Goal: Transaction & Acquisition: Obtain resource

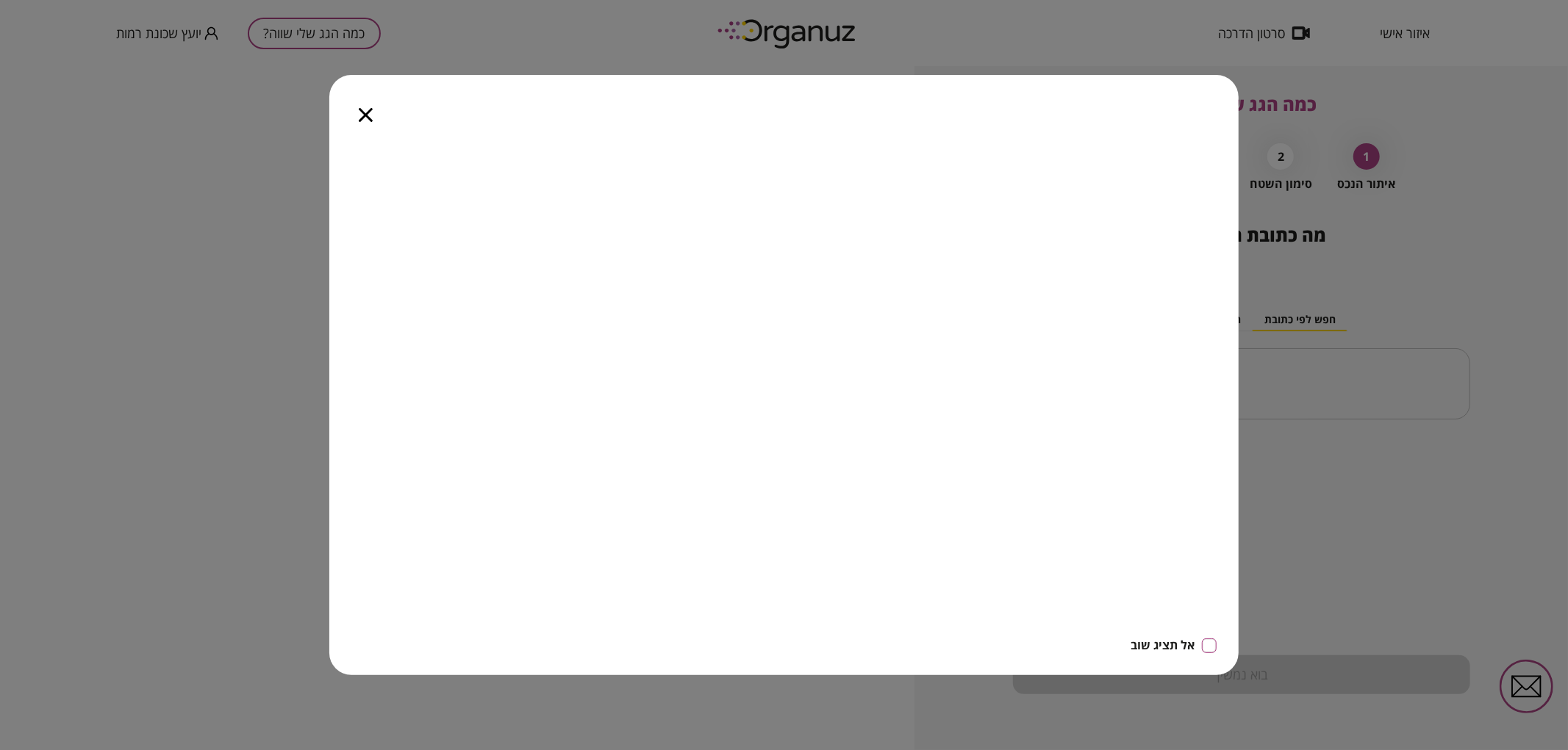
click at [362, 121] on icon "button" at bounding box center [366, 115] width 14 height 14
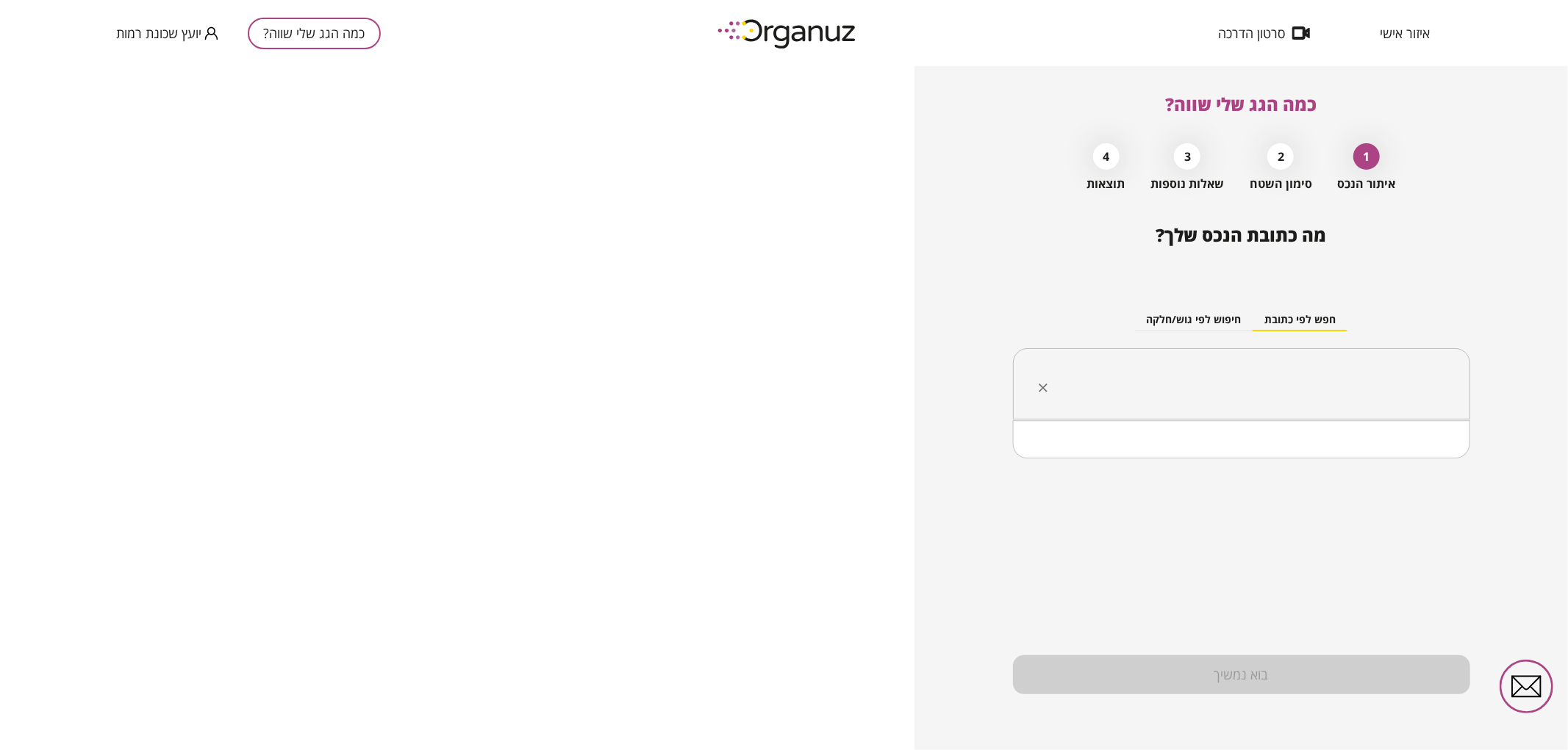
click at [1306, 383] on input "text" at bounding box center [1247, 384] width 411 height 37
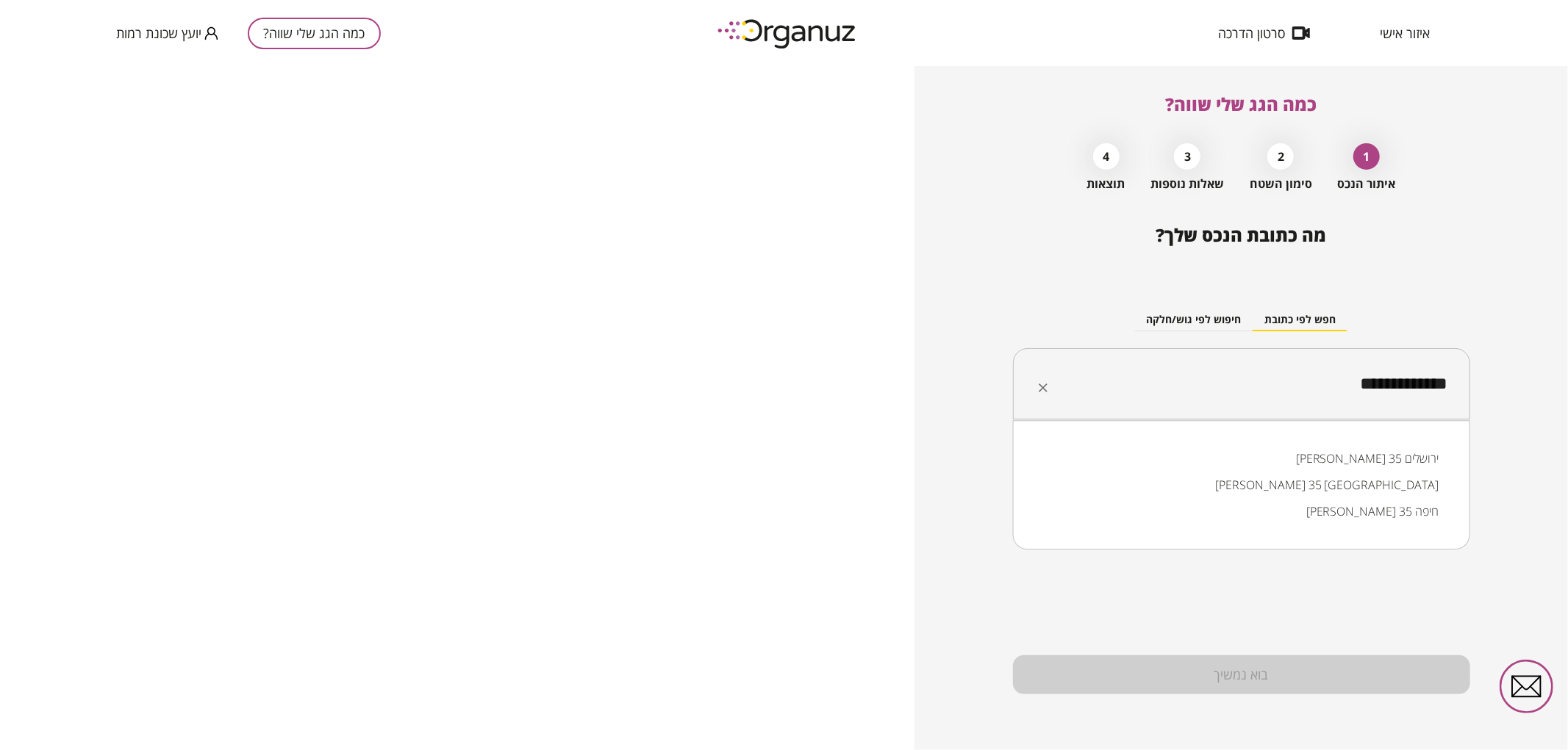
click at [1343, 493] on li "[PERSON_NAME] 35 [GEOGRAPHIC_DATA]" at bounding box center [1241, 484] width 419 height 26
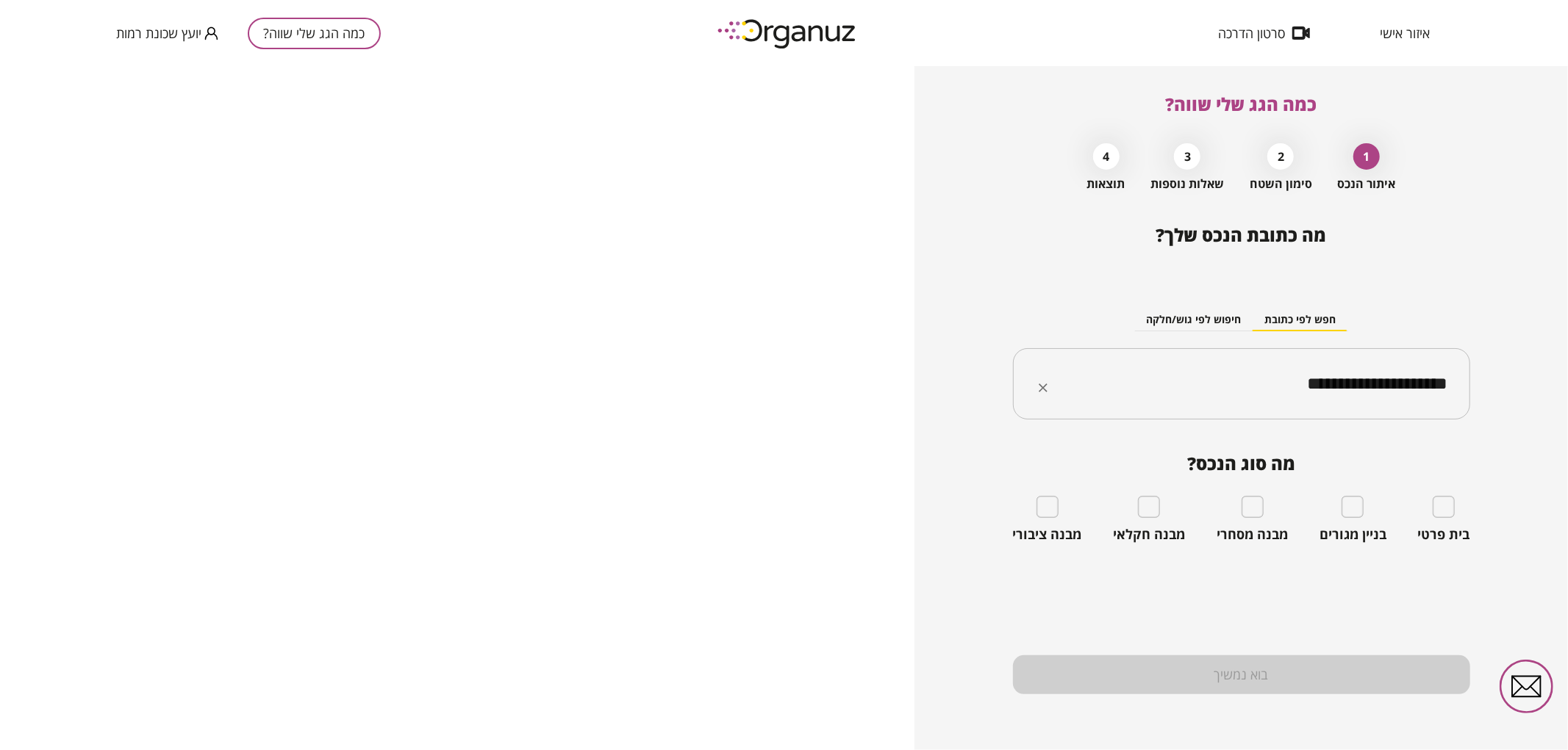
type input "**********"
click at [1261, 391] on input "**********" at bounding box center [1247, 384] width 411 height 37
click at [1352, 463] on li "[PERSON_NAME] 35 [GEOGRAPHIC_DATA]" at bounding box center [1241, 458] width 419 height 26
click at [1263, 388] on input "**********" at bounding box center [1247, 384] width 411 height 37
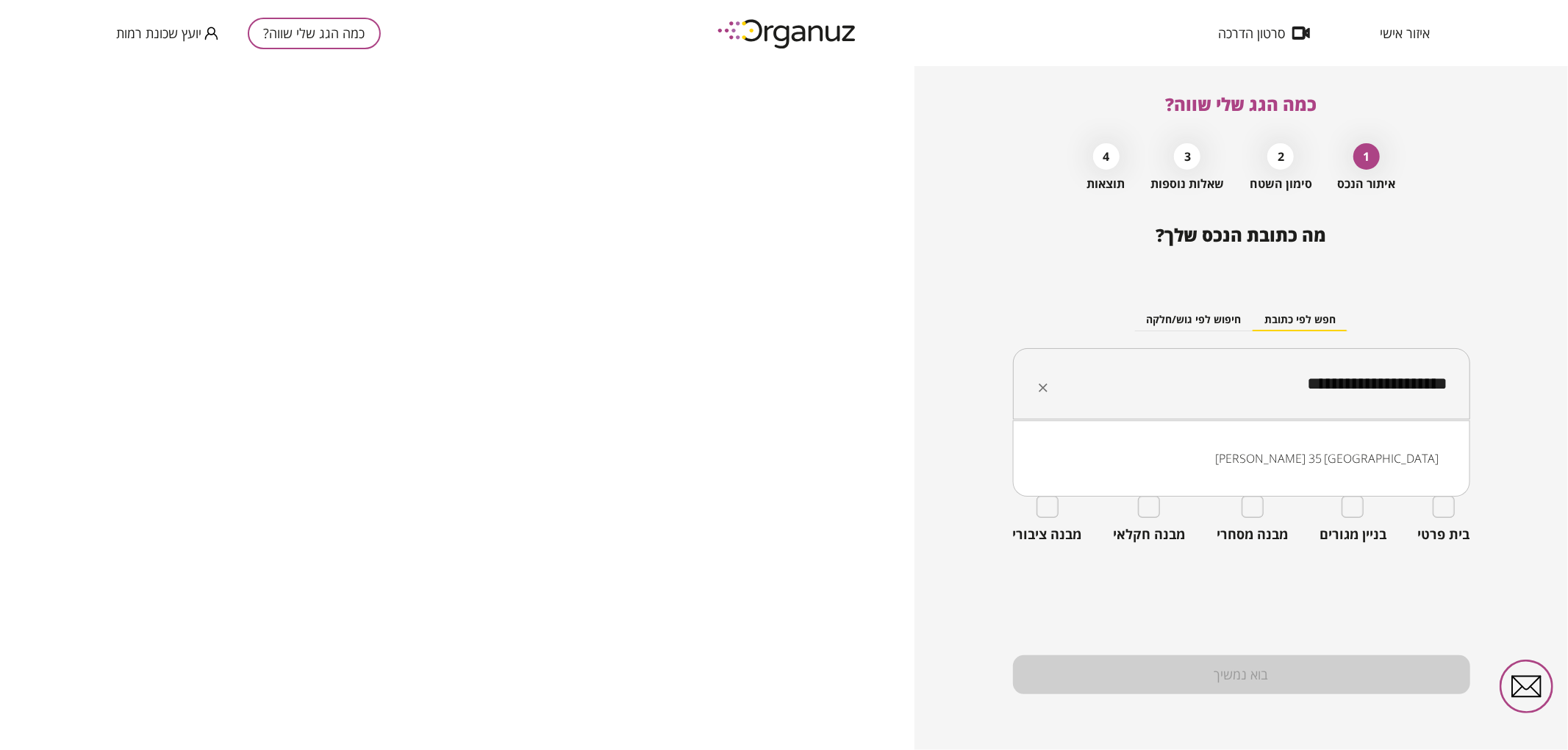
click at [1263, 388] on input "**********" at bounding box center [1247, 384] width 411 height 37
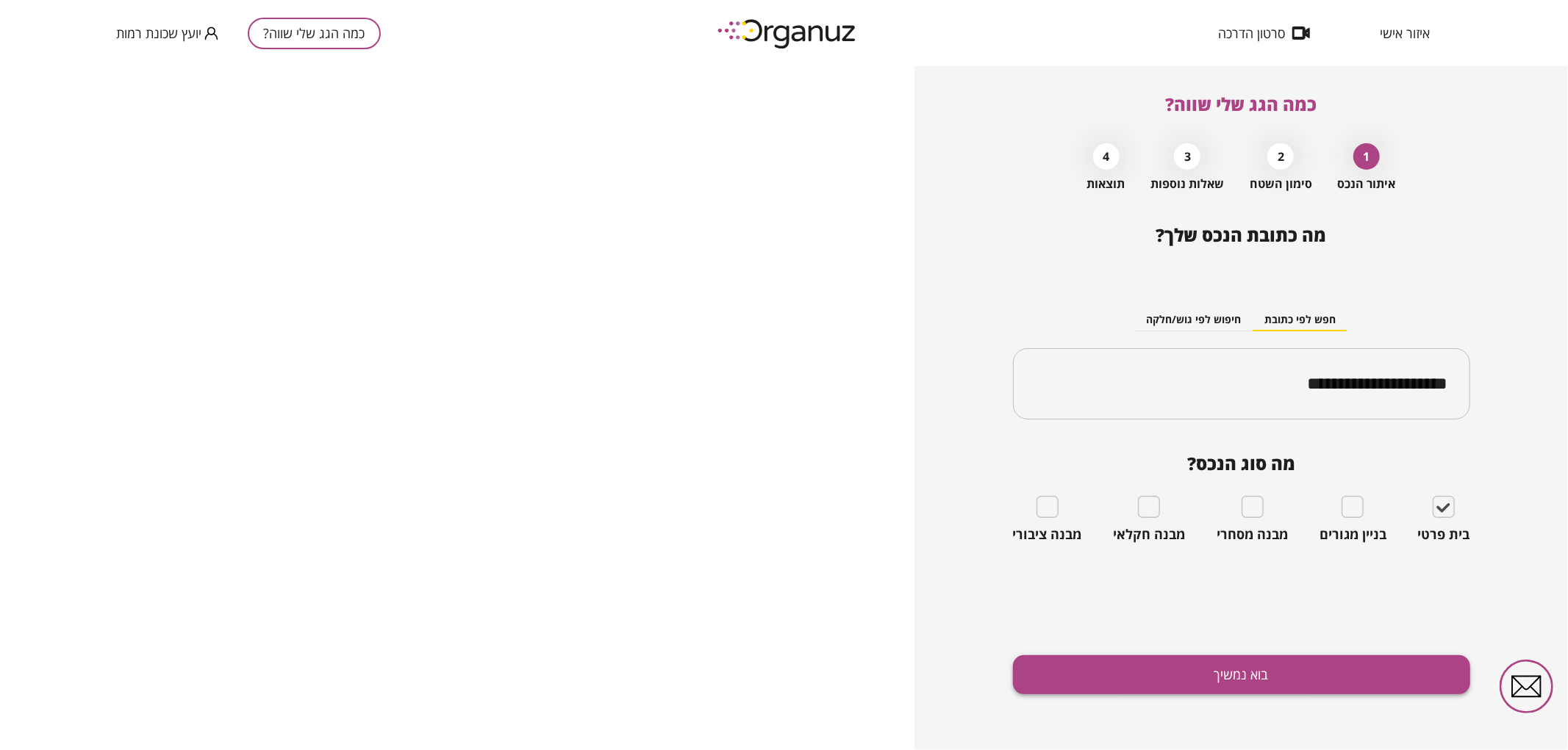
click at [1406, 657] on button "בוא נמשיך" at bounding box center [1241, 674] width 457 height 39
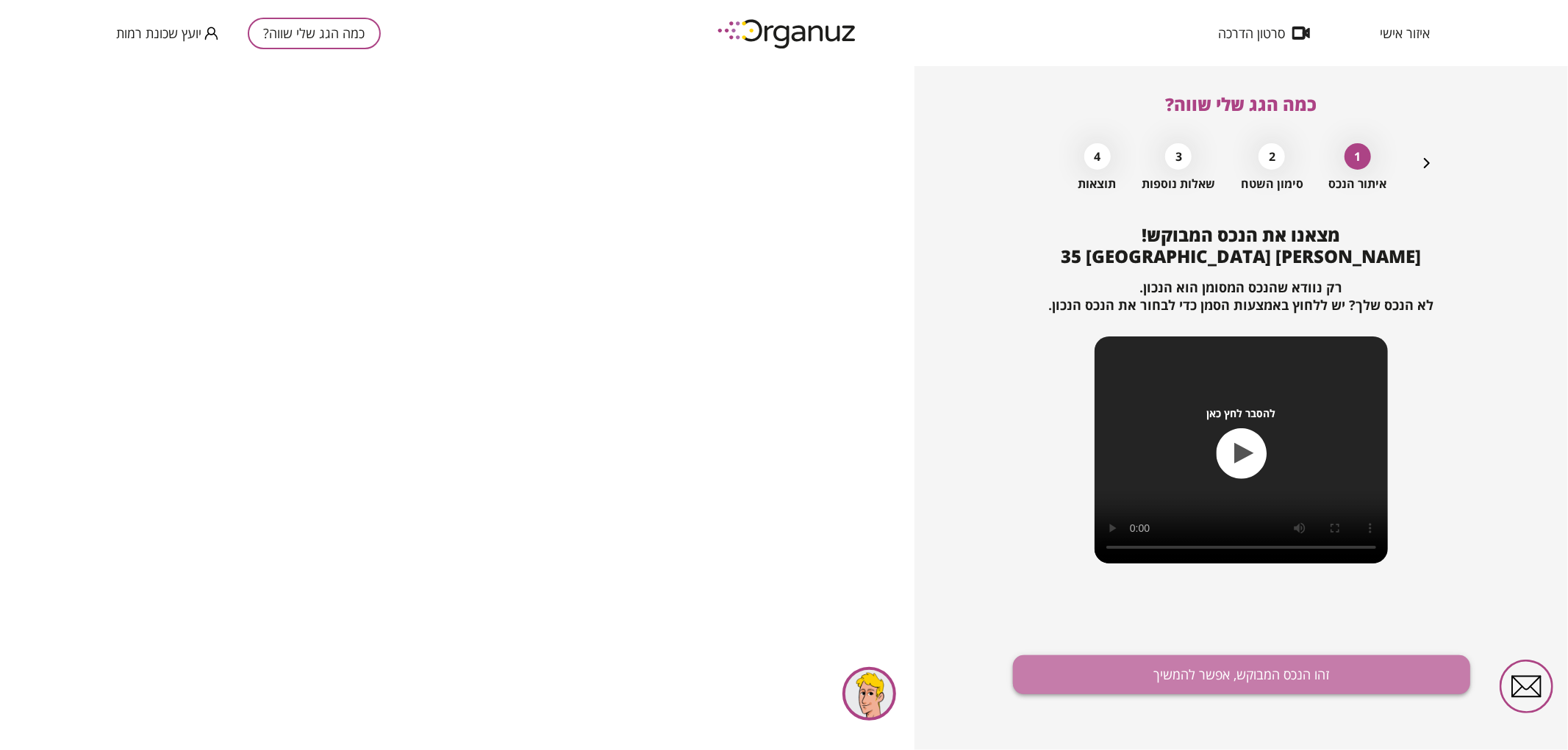
click at [1089, 684] on button "זהו הנכס המבוקש, אפשר להמשיך" at bounding box center [1241, 674] width 457 height 39
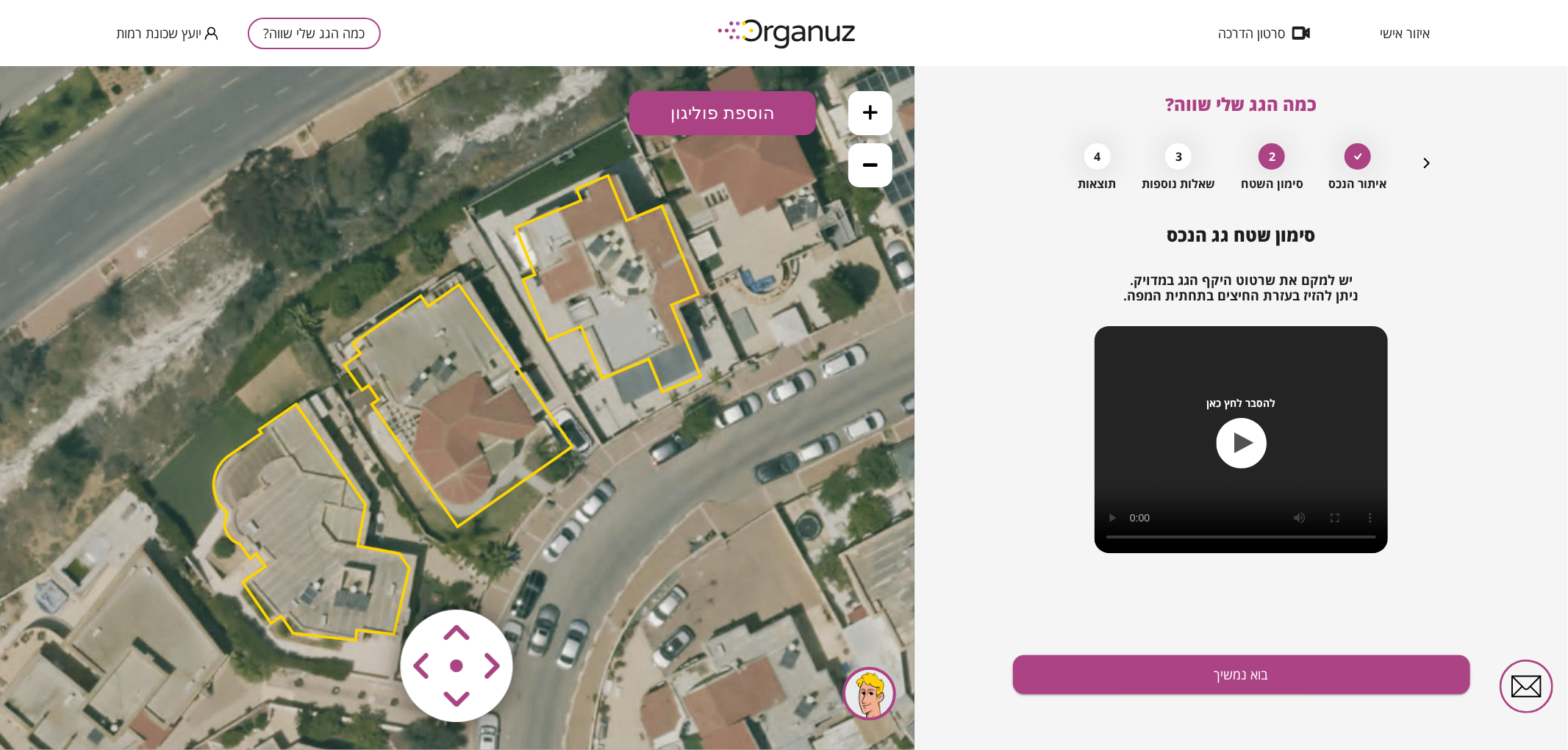
click at [688, 303] on icon at bounding box center [460, 404] width 1488 height 1487
click at [668, 321] on polygon at bounding box center [608, 282] width 185 height 216
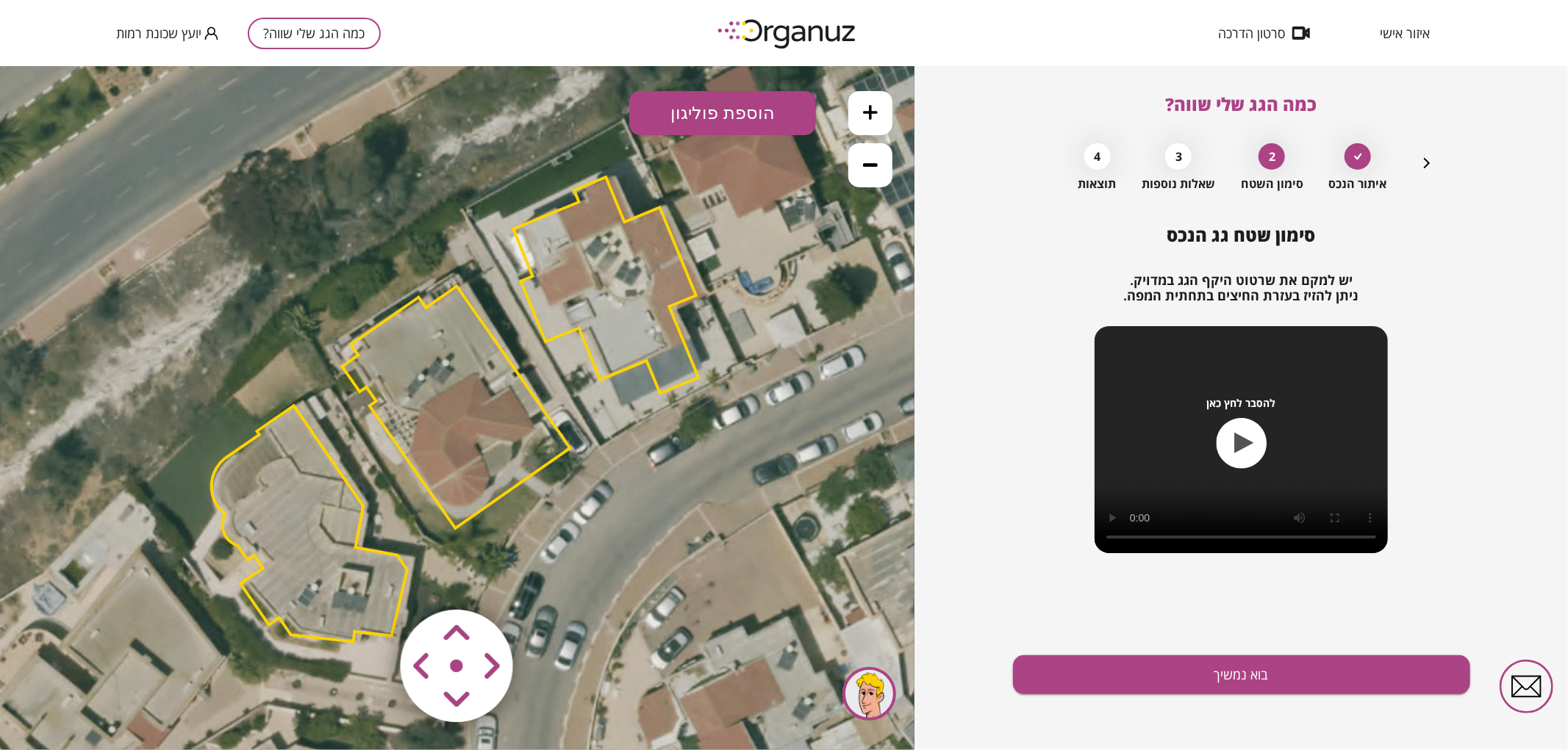
click at [640, 327] on polygon at bounding box center [605, 284] width 185 height 216
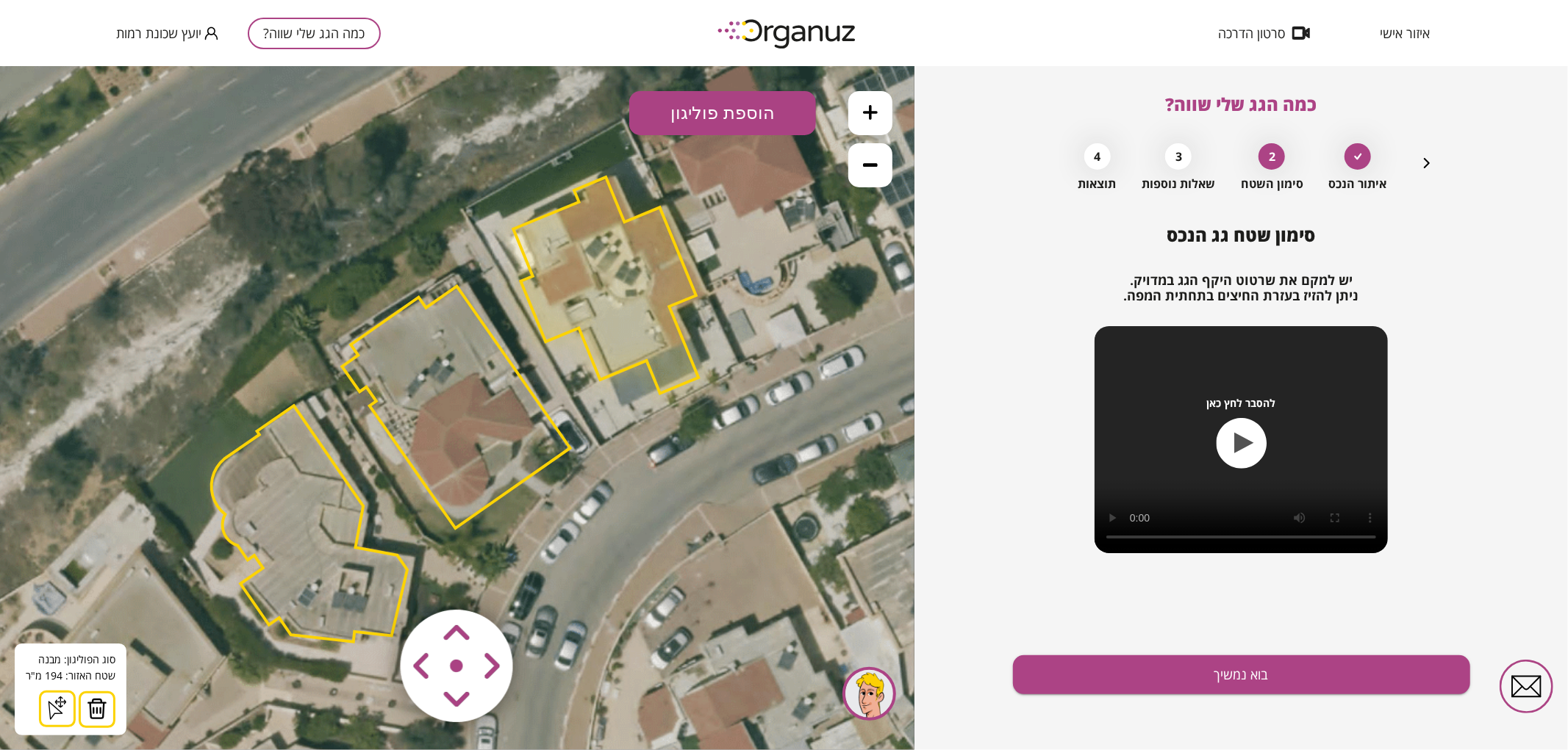
click at [88, 717] on img at bounding box center [96, 708] width 21 height 22
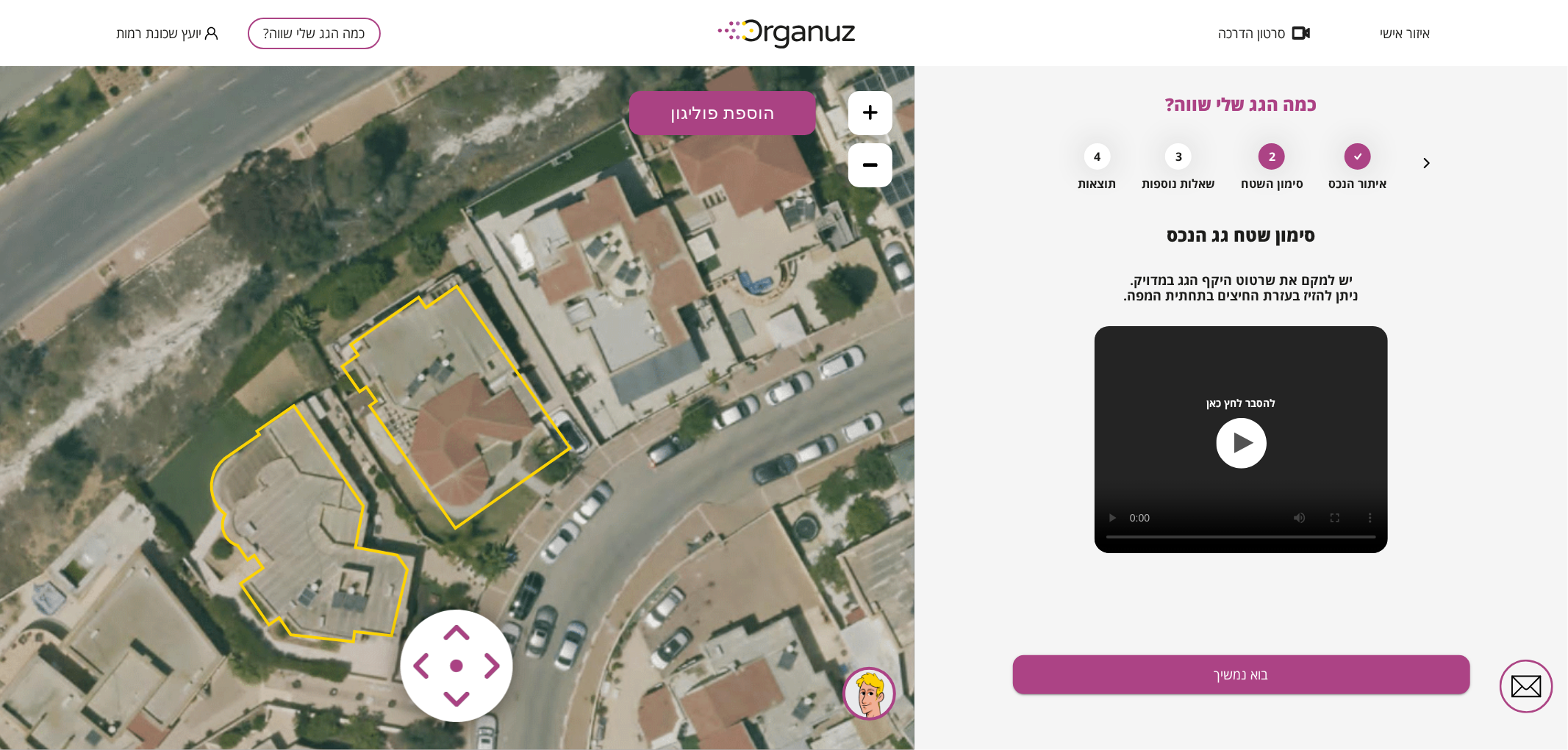
click at [336, 568] on polygon at bounding box center [309, 522] width 195 height 236
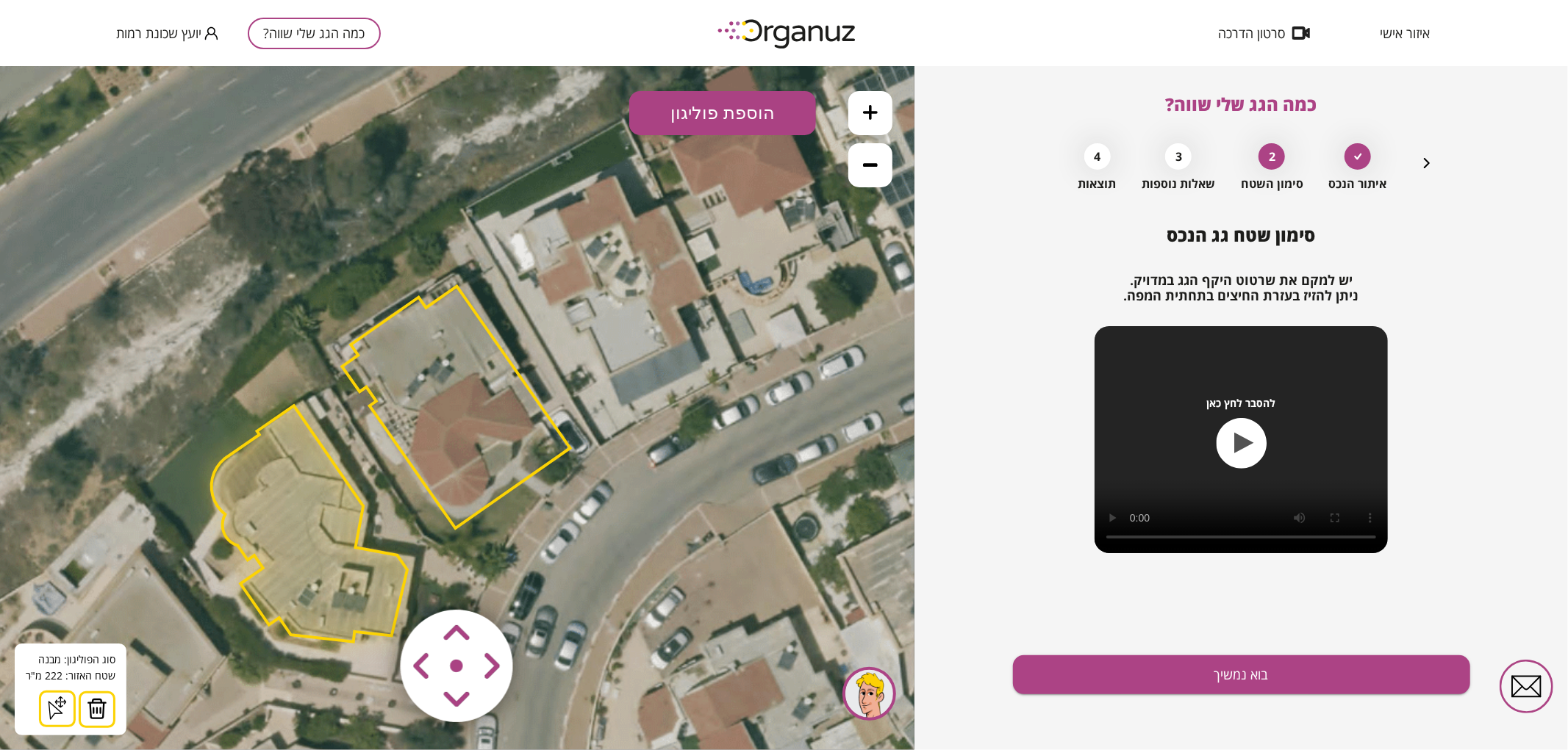
click at [94, 704] on img at bounding box center [96, 708] width 21 height 22
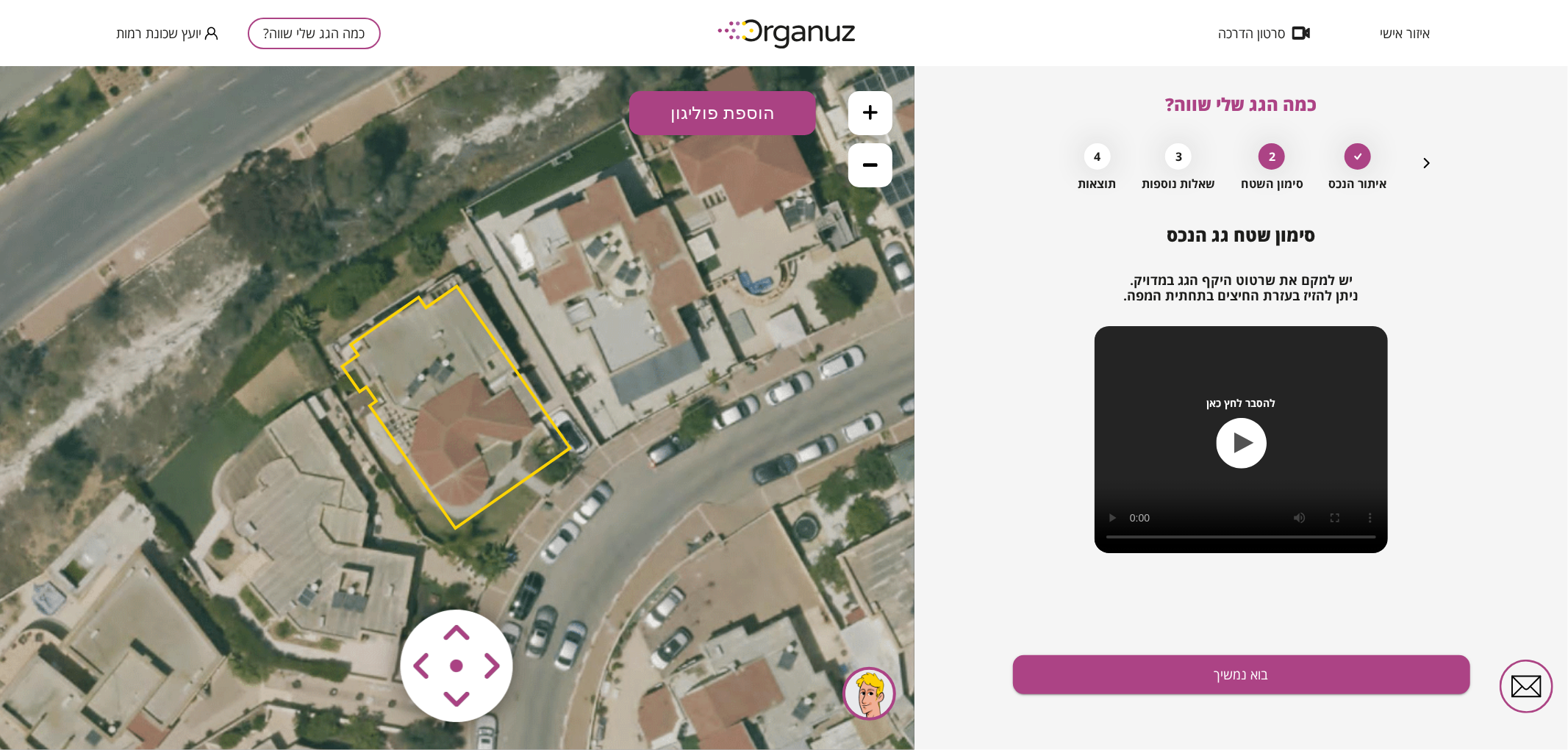
click at [370, 578] on area at bounding box center [370, 578] width 0 height 0
click at [607, 591] on icon at bounding box center [457, 405] width 1488 height 1487
click at [370, 578] on area at bounding box center [370, 578] width 0 height 0
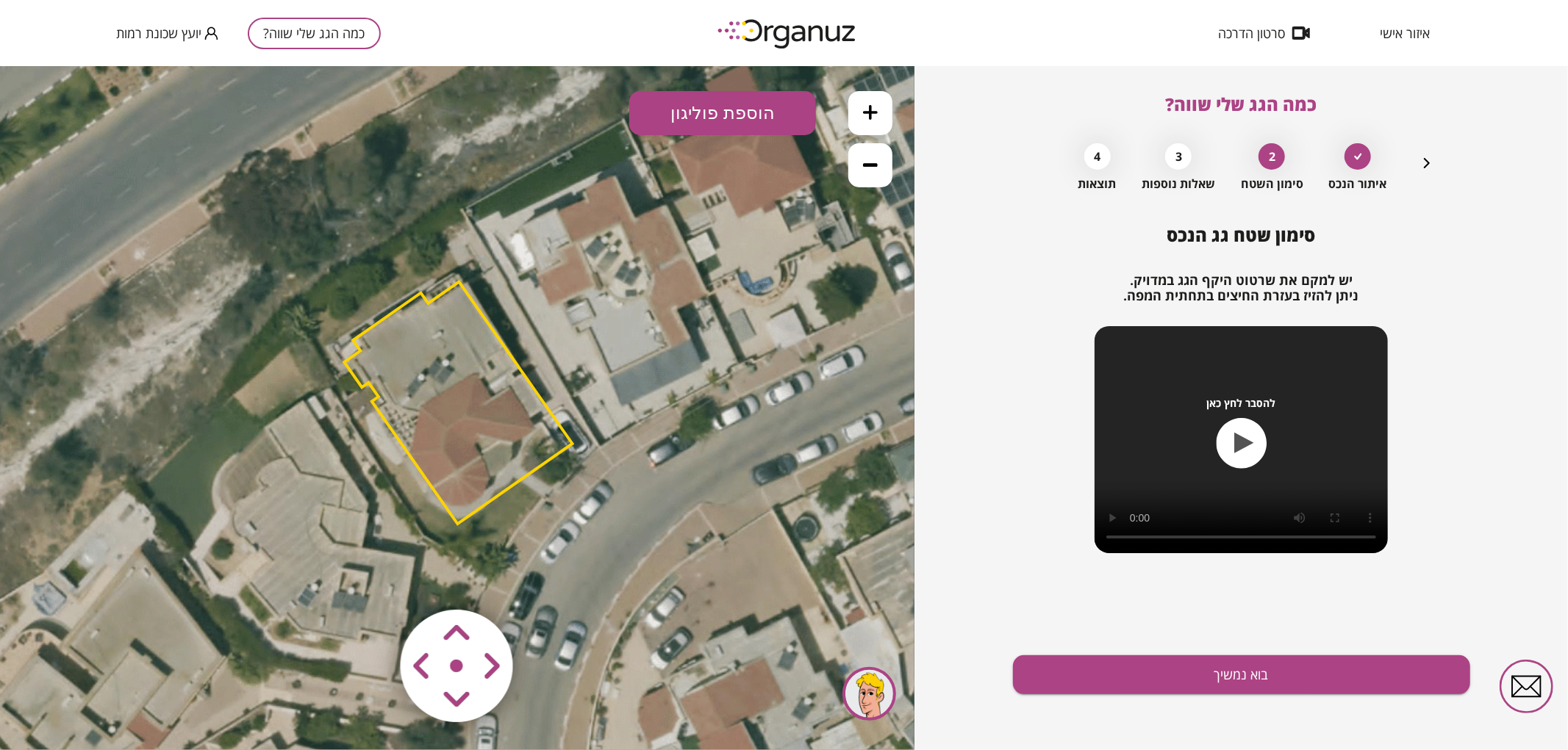
click at [370, 578] on area at bounding box center [370, 578] width 0 height 0
click at [1313, 676] on button "בוא נמשיך" at bounding box center [1241, 674] width 457 height 39
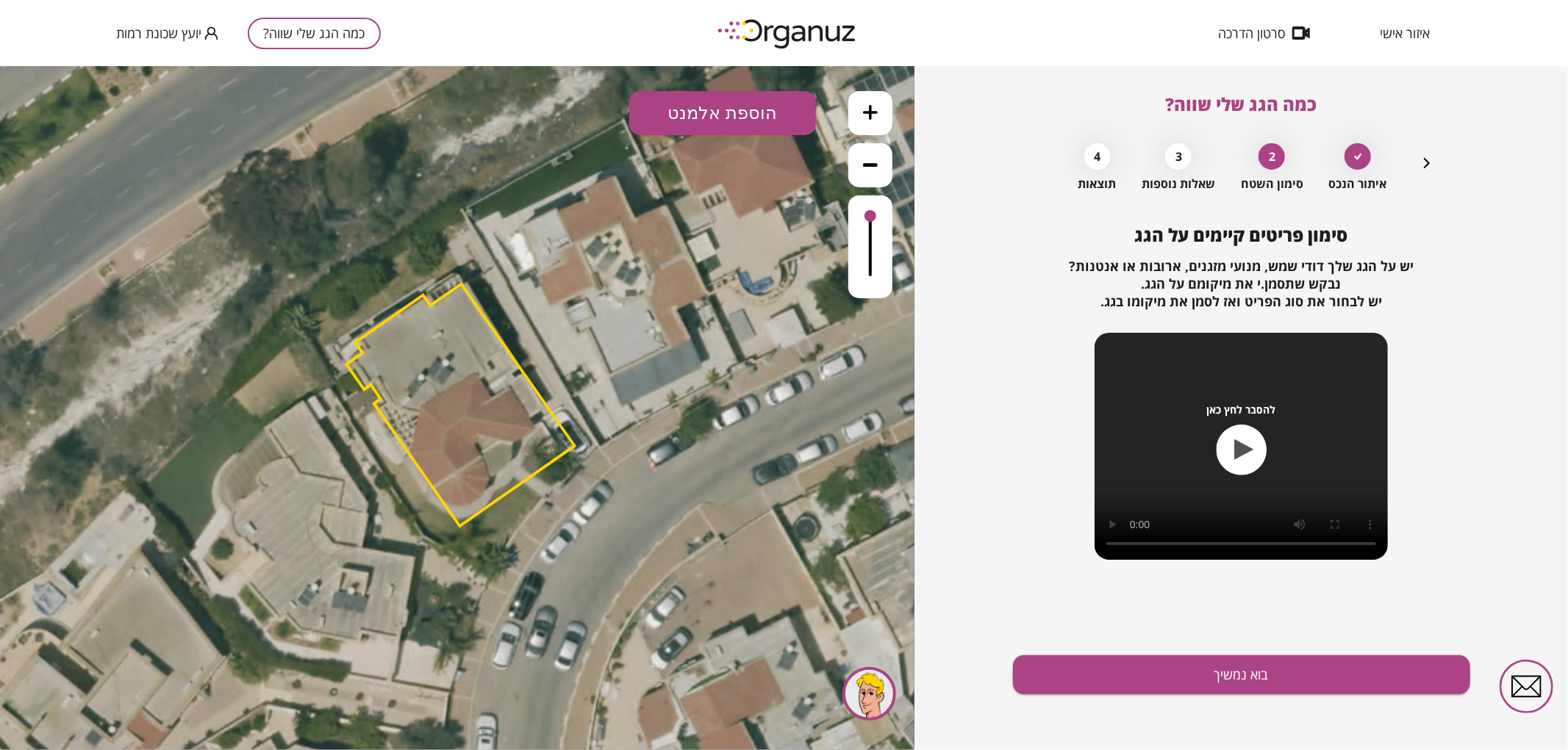
click at [1417, 158] on div "איתור הנכס 2 סימון השטח 3 שאלות נוספות 4 תוצאות" at bounding box center [1241, 163] width 388 height 55
click at [1440, 183] on div "כמה הגג שלי שווה? איתור הנכס 2 סימון השטח 3 שאלות נוספות 4 תוצאות סימון פריטים …" at bounding box center [1241, 408] width 457 height 684
click at [1426, 169] on icon "button" at bounding box center [1427, 164] width 18 height 18
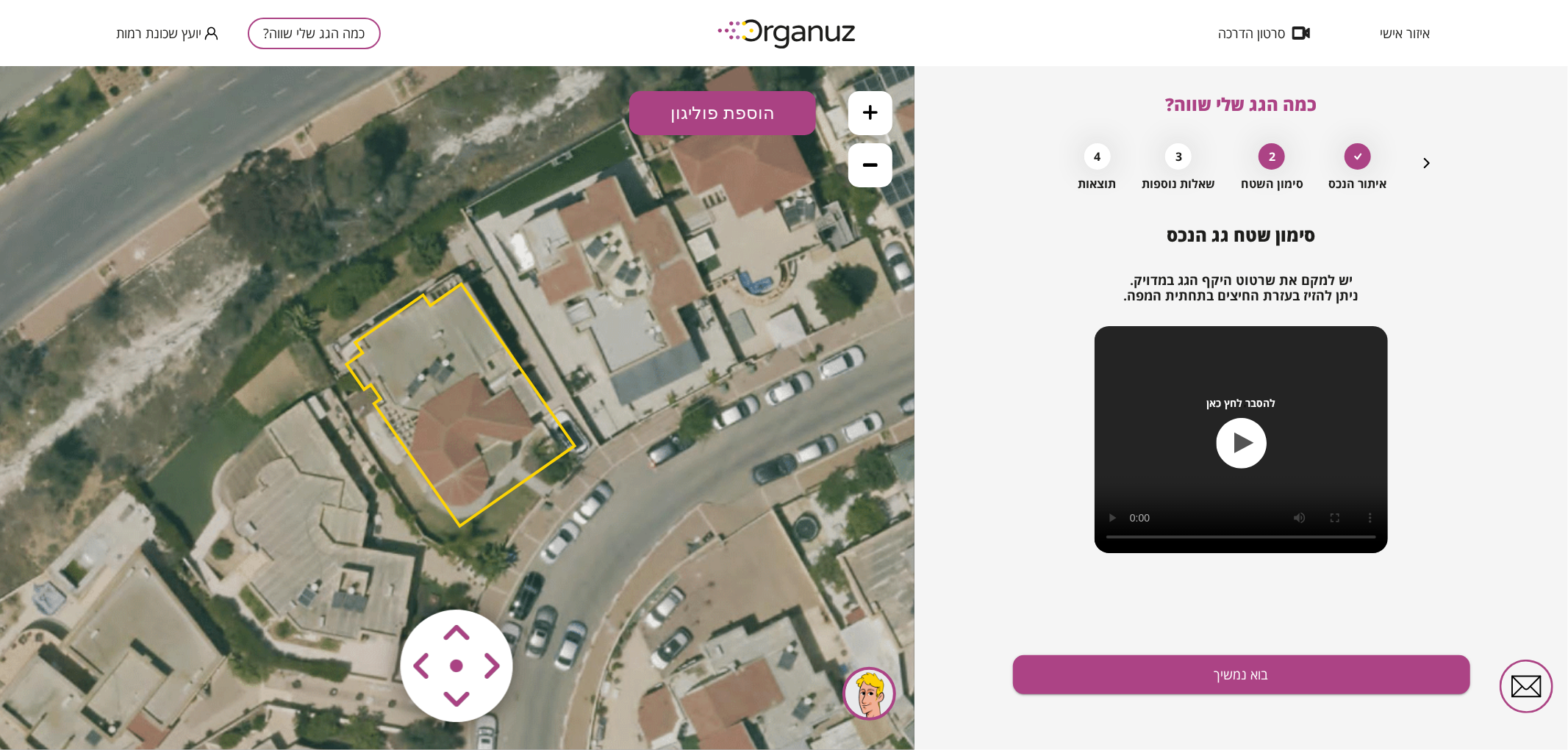
click at [442, 411] on polygon at bounding box center [460, 405] width 228 height 243
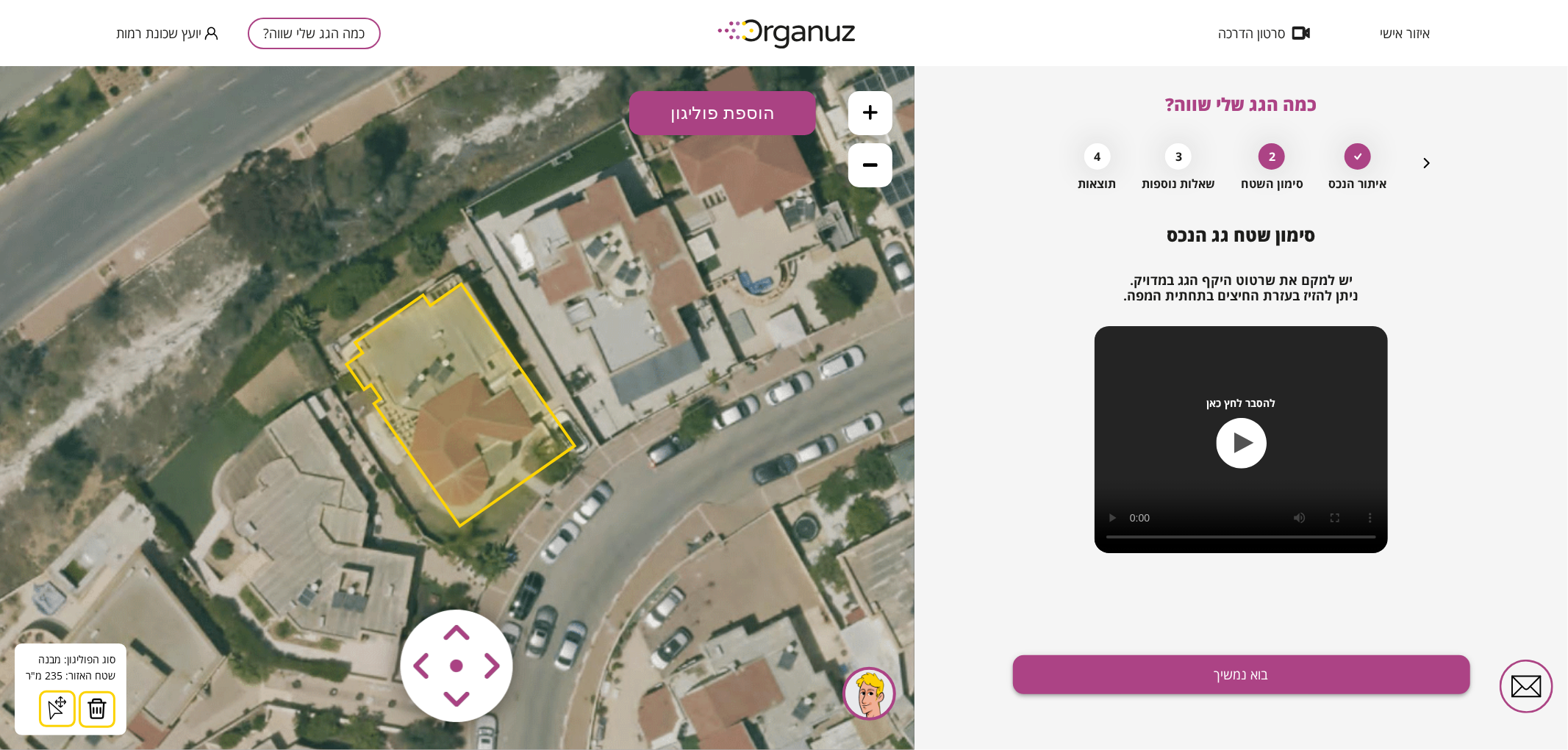
click at [1235, 671] on button "בוא נמשיך" at bounding box center [1241, 674] width 457 height 39
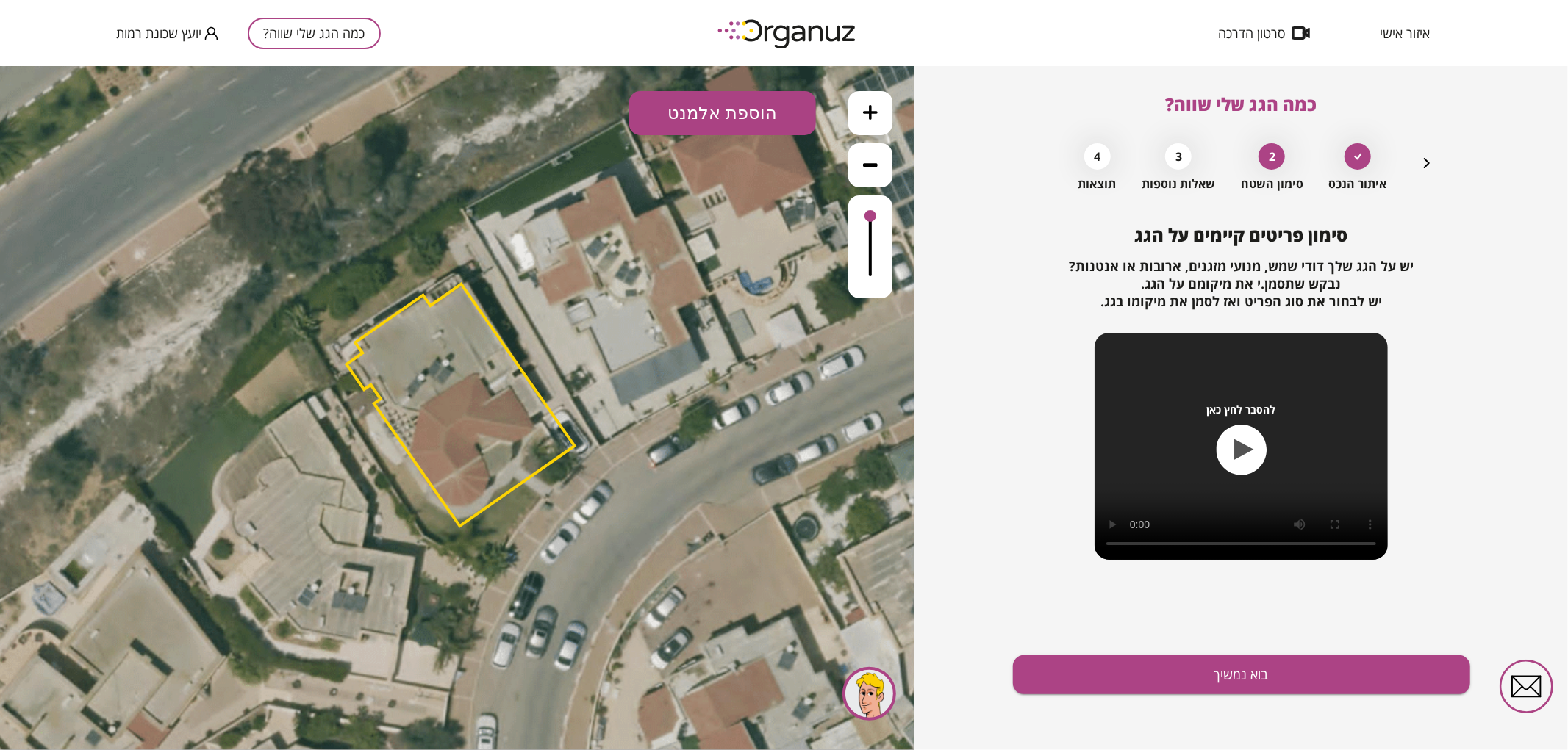
click at [715, 115] on button "הוספת אלמנט" at bounding box center [722, 112] width 187 height 44
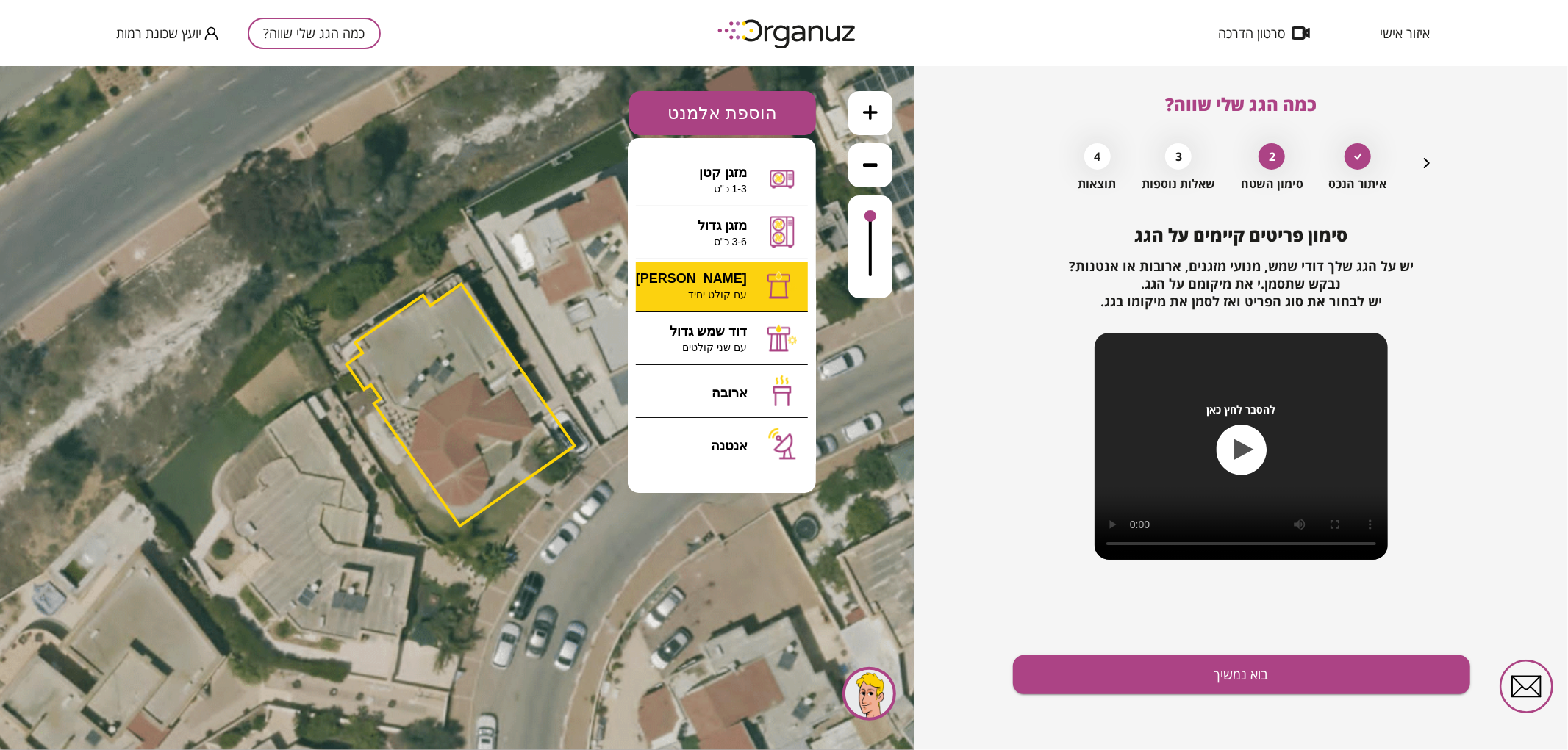
click at [694, 295] on div ".st0 { fill: #FFFFFF; } 0" at bounding box center [457, 407] width 914 height 684
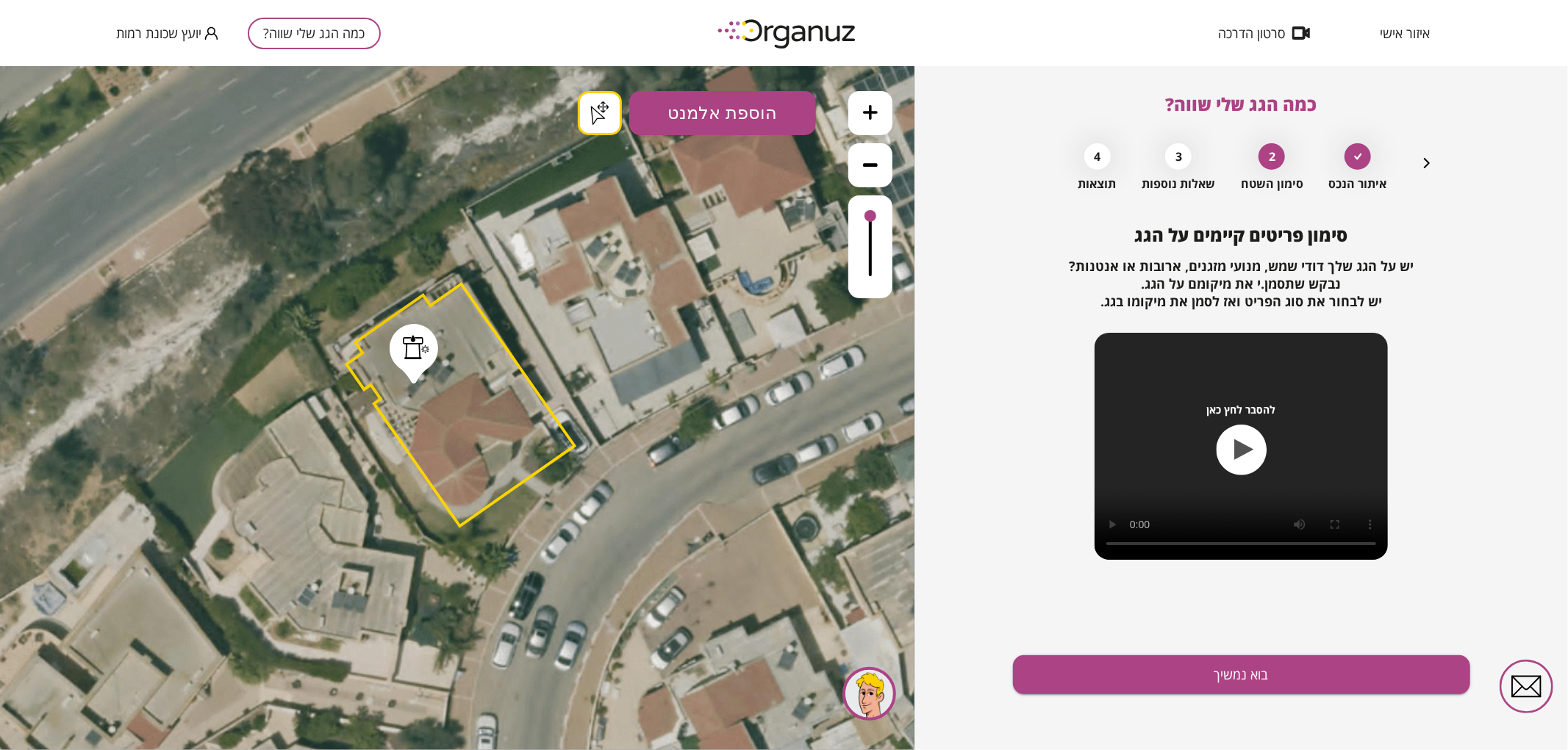
click at [701, 130] on button "הוספת אלמנט" at bounding box center [722, 112] width 187 height 44
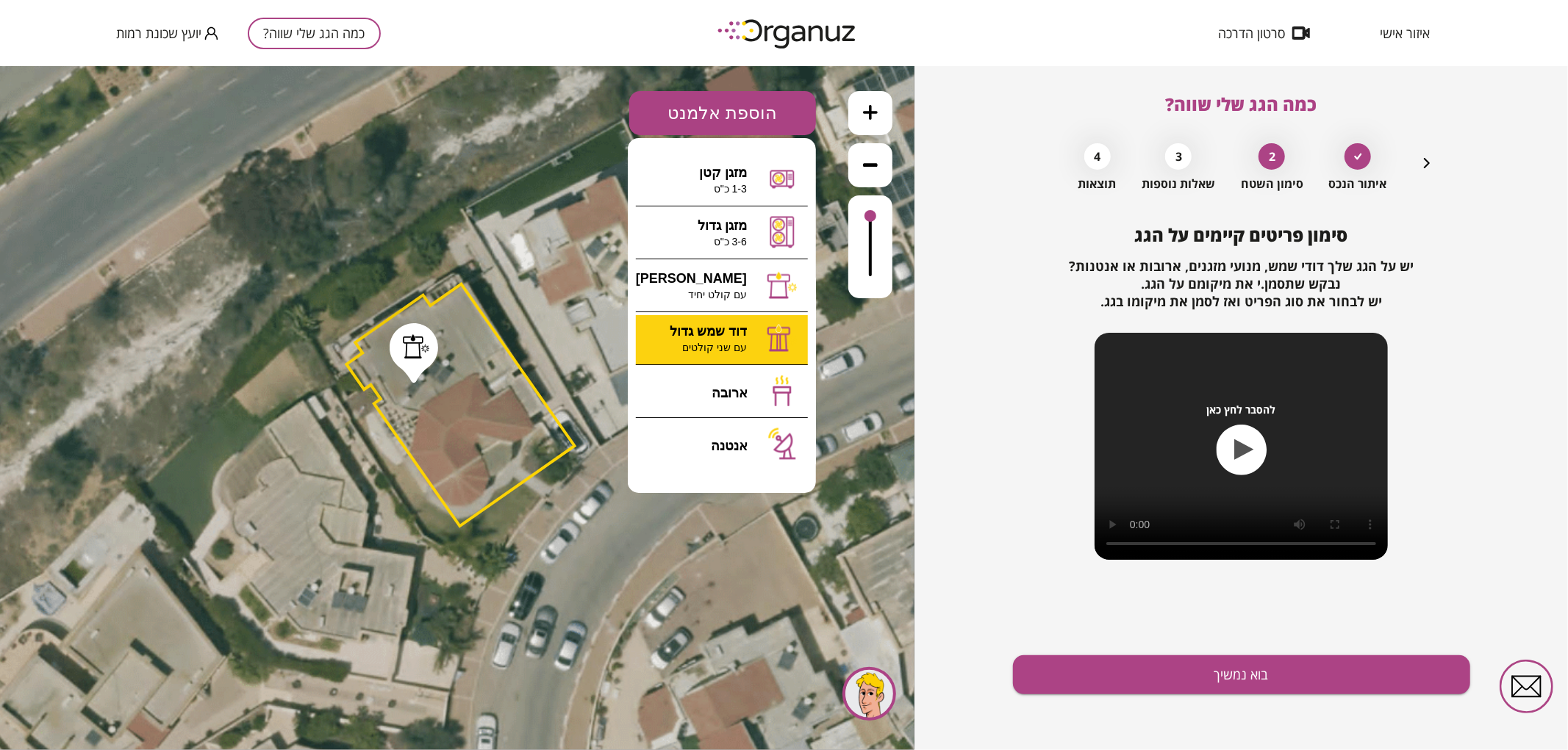
click at [700, 323] on div ".st0 { fill: #FFFFFF; } .st0 { fill: #FFFFFF; }" at bounding box center [457, 407] width 914 height 684
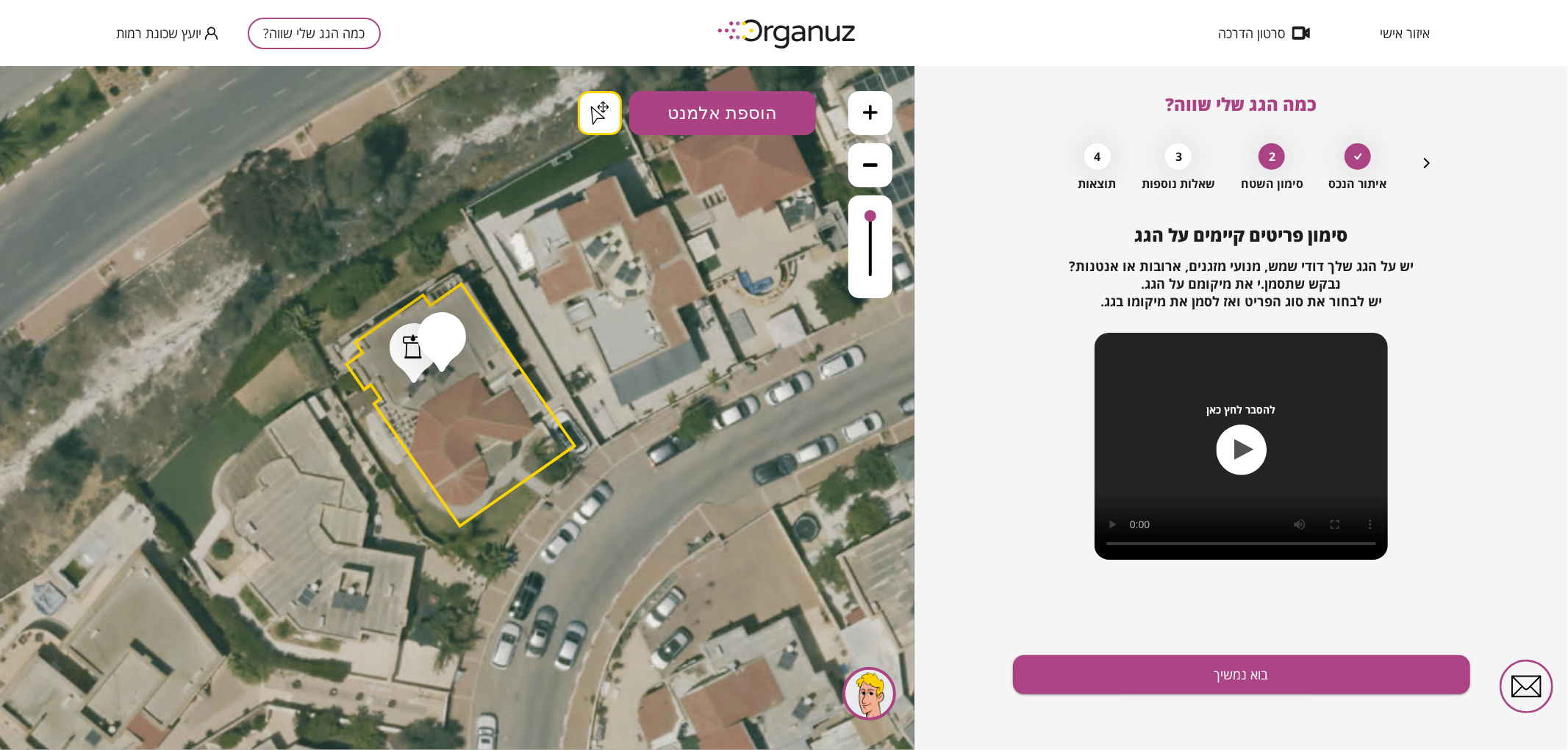
click at [1325, 673] on button "בוא נמשיך" at bounding box center [1241, 674] width 457 height 39
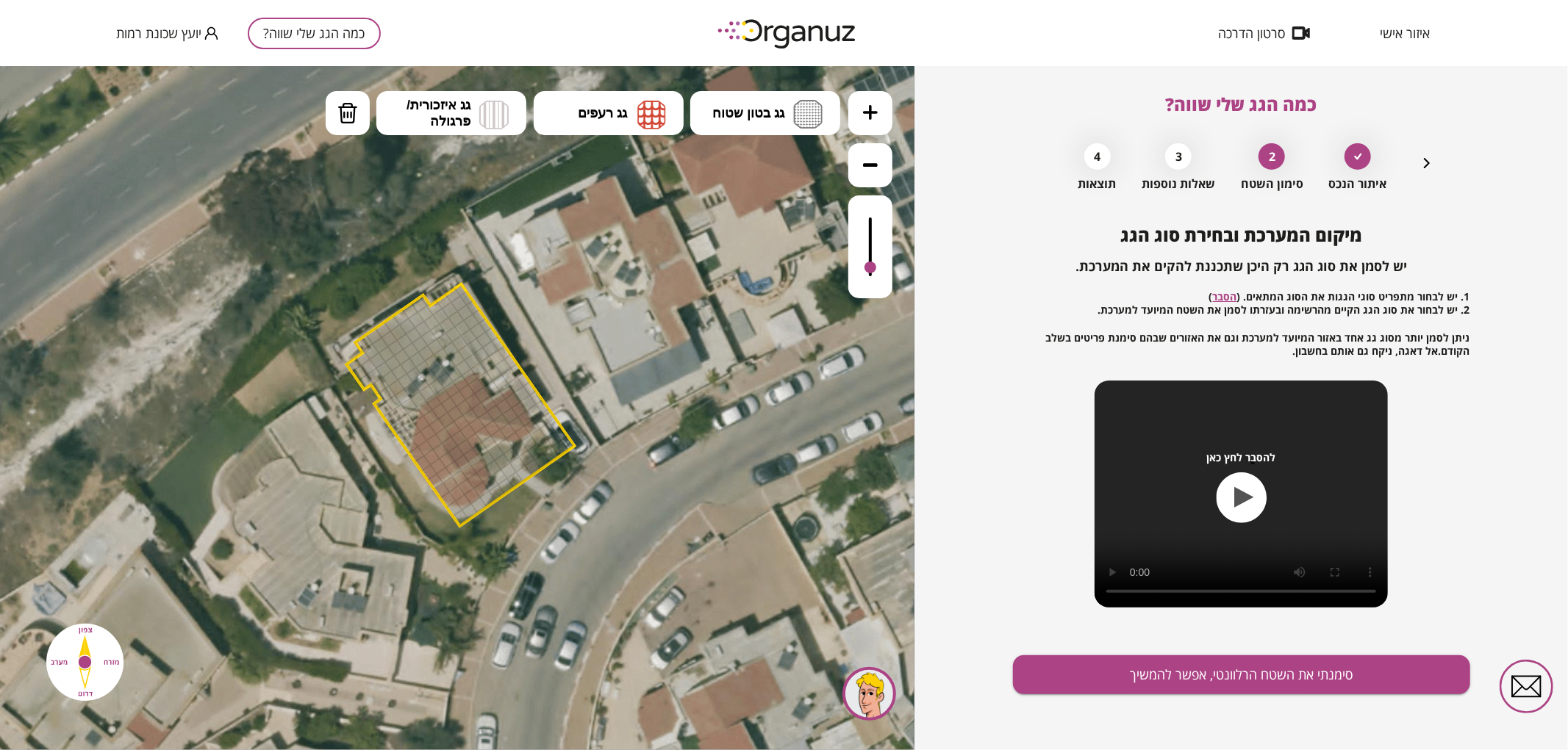
drag, startPoint x: 874, startPoint y: 216, endPoint x: 865, endPoint y: 268, distance: 52.8
click at [865, 268] on div at bounding box center [870, 266] width 12 height 12
click at [877, 112] on icon at bounding box center [870, 112] width 14 height 14
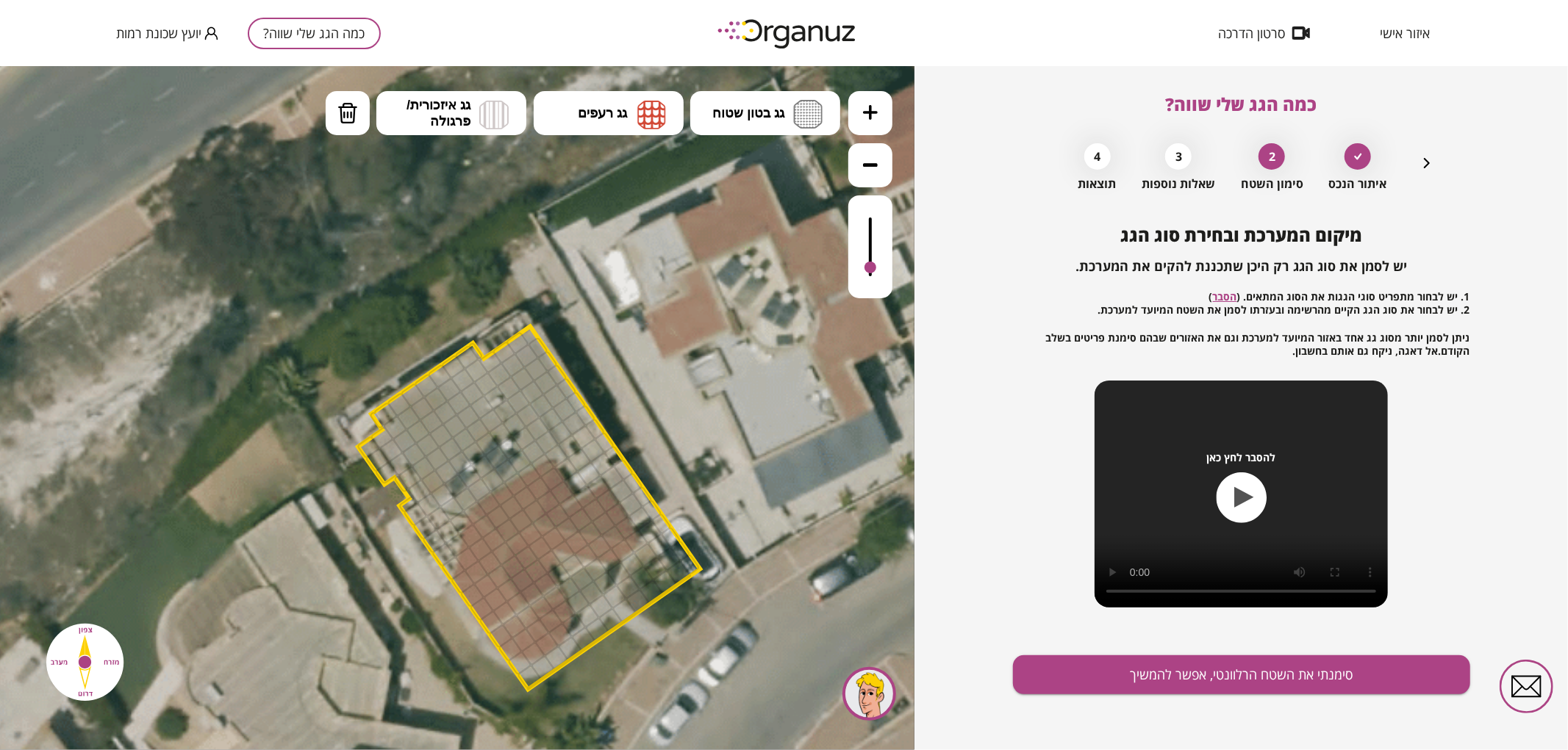
drag, startPoint x: 663, startPoint y: 334, endPoint x: 715, endPoint y: 402, distance: 85.6
click at [715, 402] on icon at bounding box center [524, 509] width 2233 height 2232
click at [756, 115] on span "גג בטון שטוח" at bounding box center [748, 112] width 72 height 16
drag, startPoint x: 761, startPoint y: 166, endPoint x: 657, endPoint y: 258, distance: 138.9
click at [760, 169] on div ".st0 { fill: #FFFFFF; } .st0 { fill: #FFFFFF; }" at bounding box center [457, 407] width 914 height 684
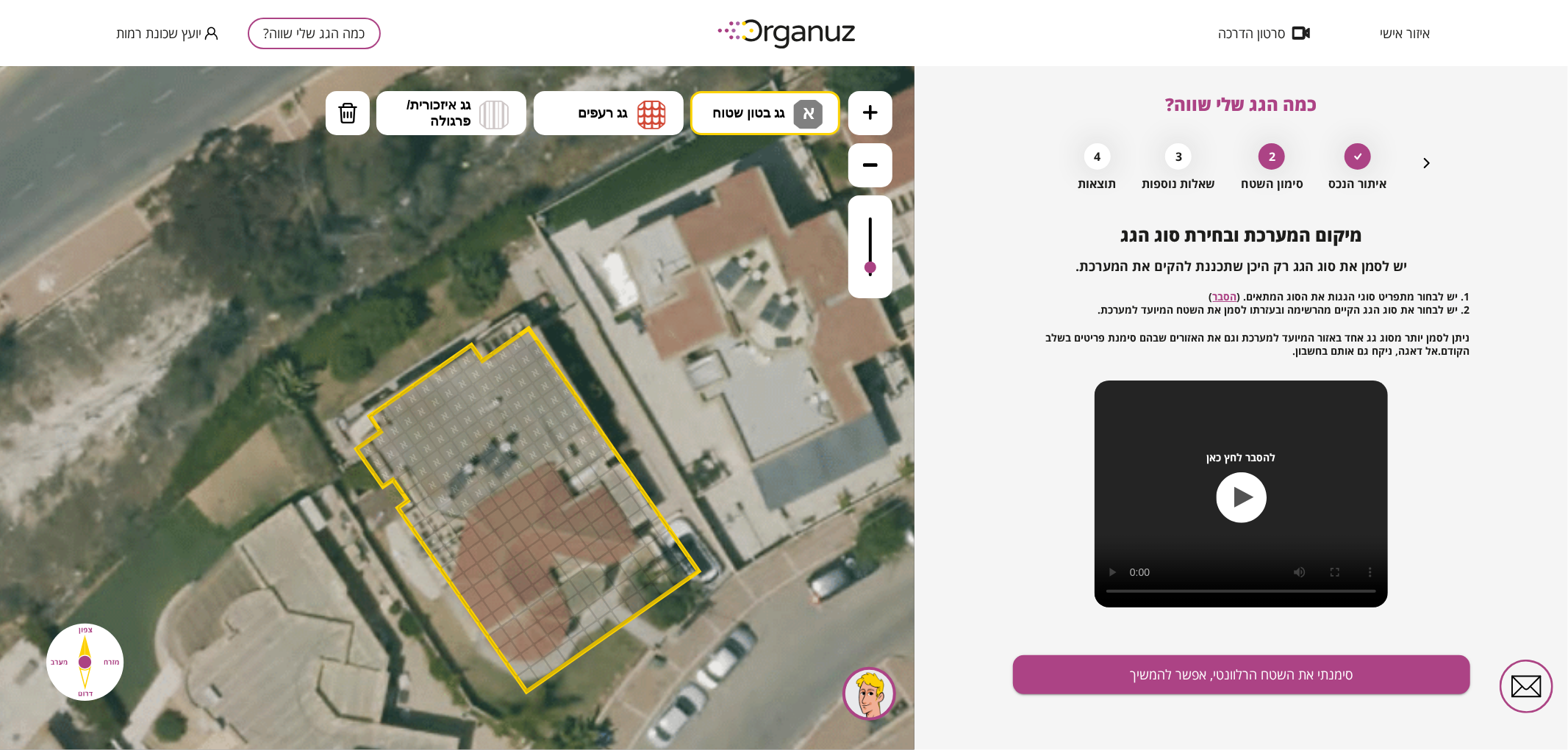
drag, startPoint x: 381, startPoint y: 419, endPoint x: 536, endPoint y: 428, distance: 155.3
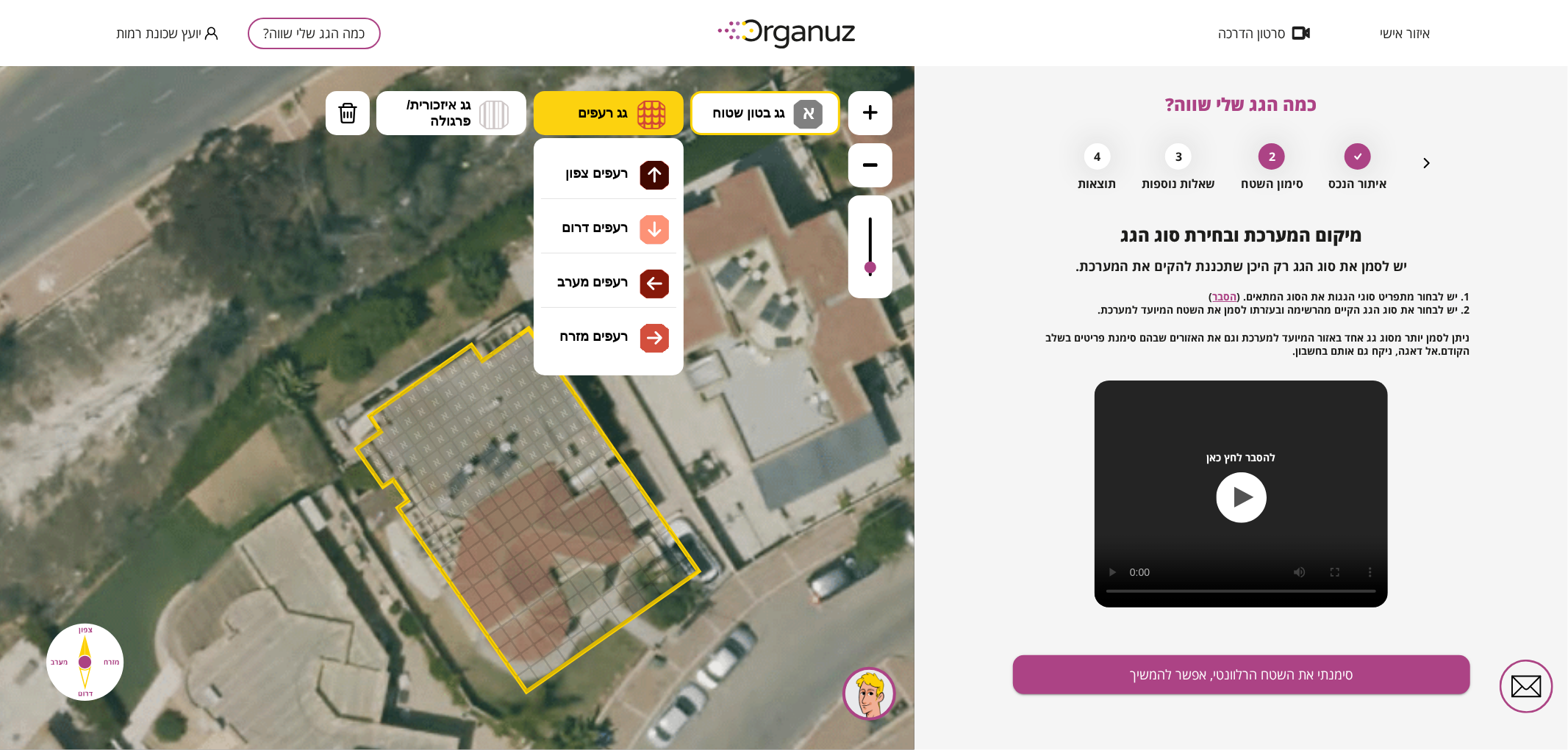
click at [641, 103] on img at bounding box center [651, 113] width 29 height 30
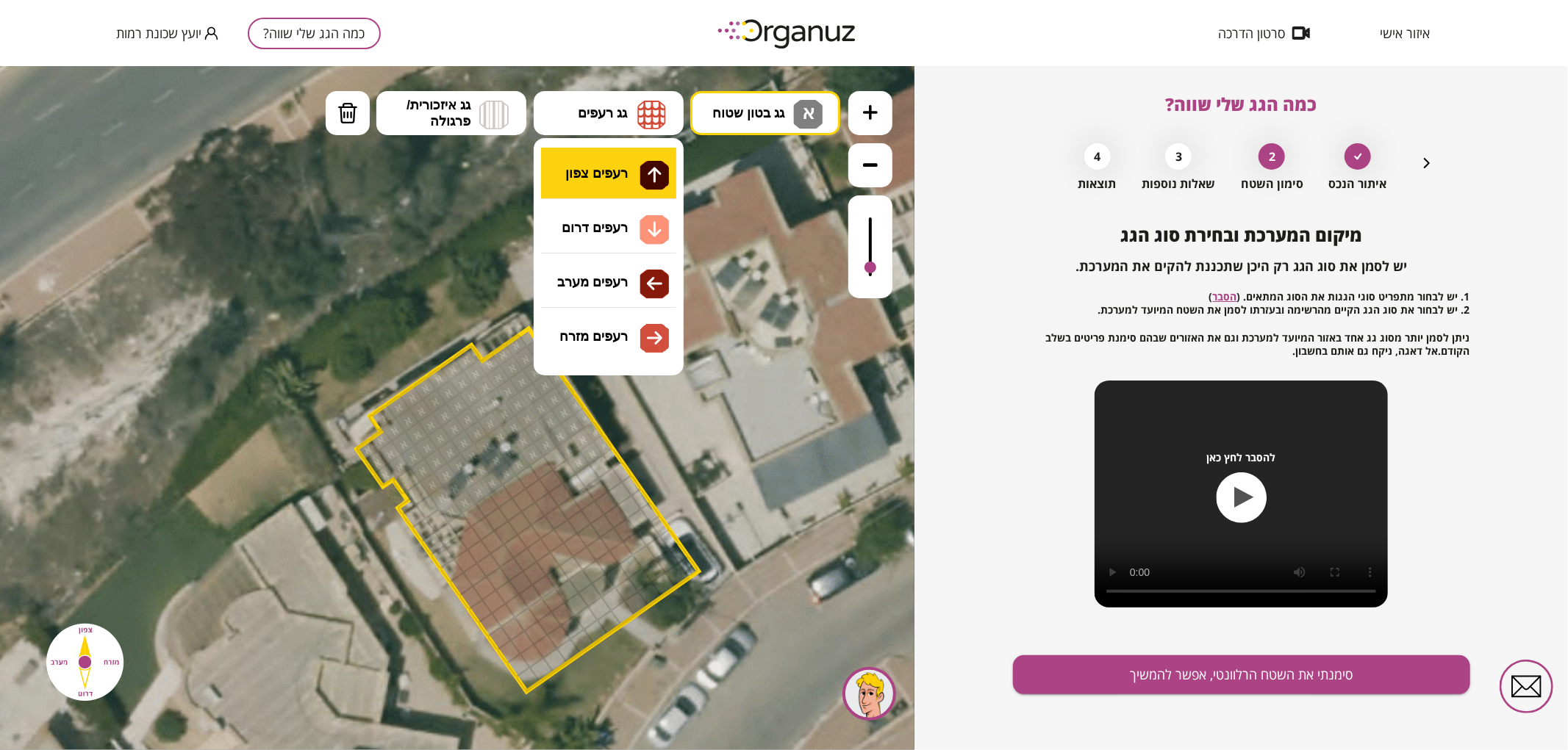
click at [605, 179] on div ".st0 { fill: #FFFFFF; } .st0 { fill: #FFFFFF; }" at bounding box center [457, 407] width 914 height 684
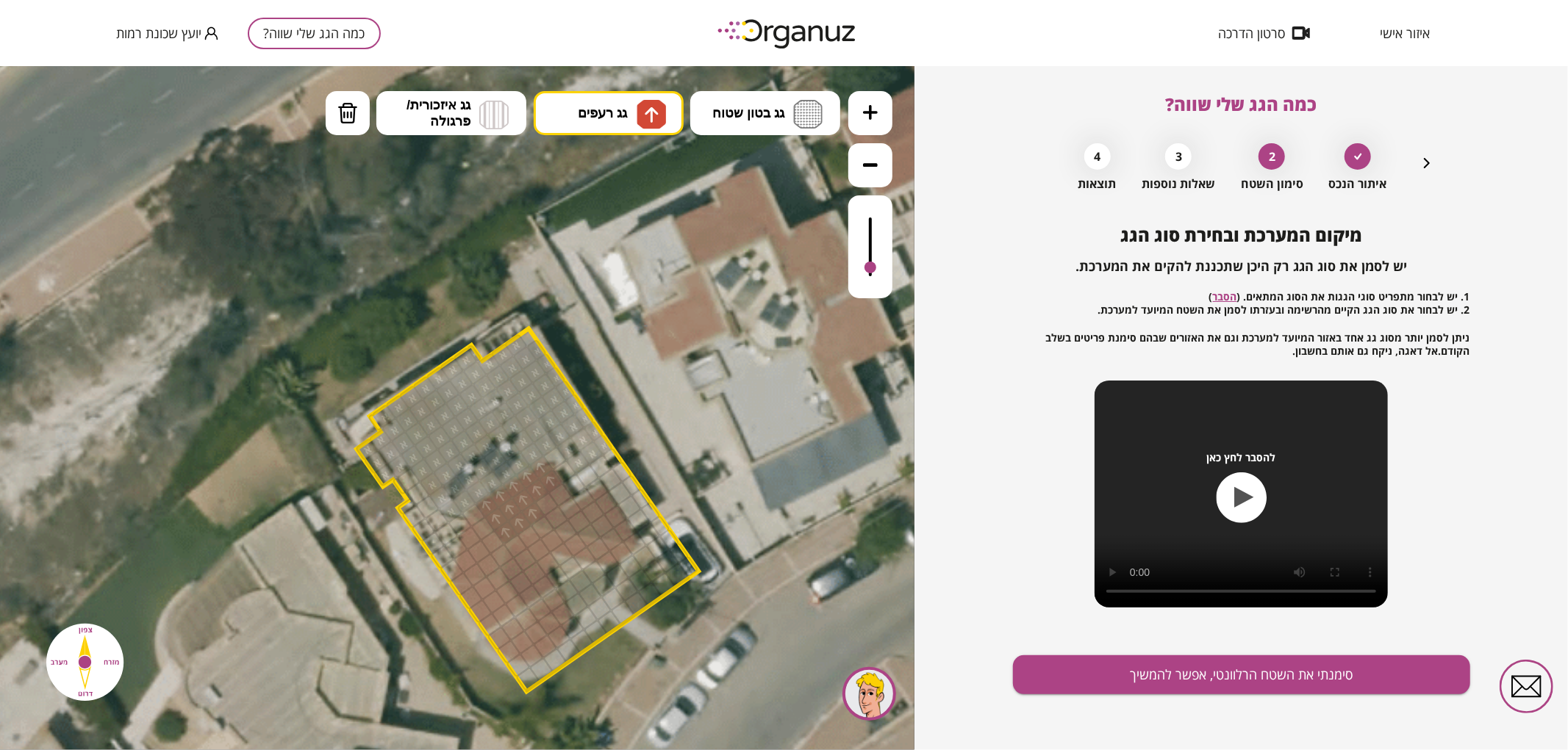
drag, startPoint x: 482, startPoint y: 511, endPoint x: 509, endPoint y: 525, distance: 30.4
drag, startPoint x: 871, startPoint y: 267, endPoint x: 883, endPoint y: 269, distance: 12.2
click at [883, 269] on div at bounding box center [870, 246] width 44 height 103
drag, startPoint x: 354, startPoint y: 129, endPoint x: 450, endPoint y: 331, distance: 223.7
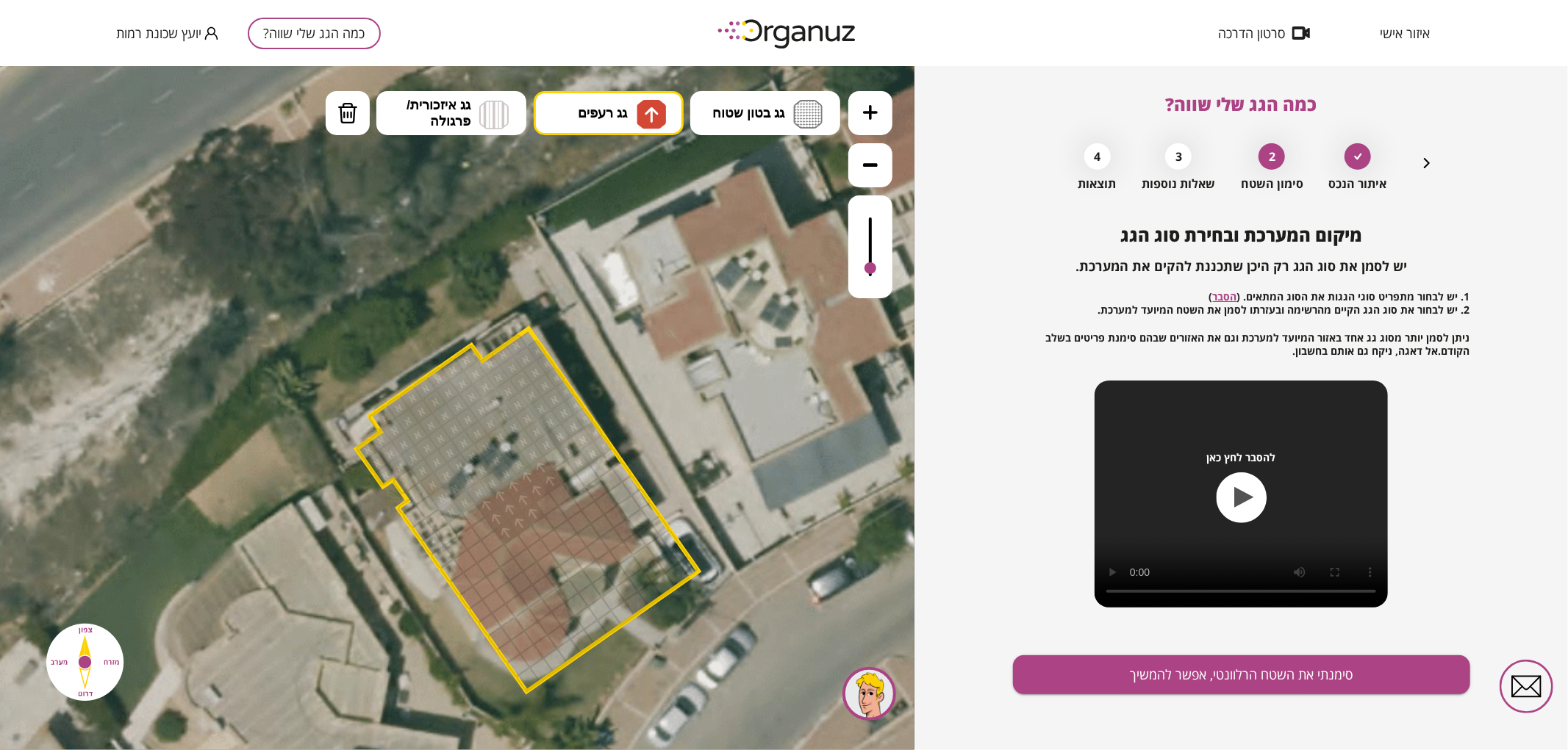
click at [354, 130] on button "מחיקה" at bounding box center [347, 112] width 44 height 44
click at [555, 478] on div at bounding box center [551, 481] width 25 height 25
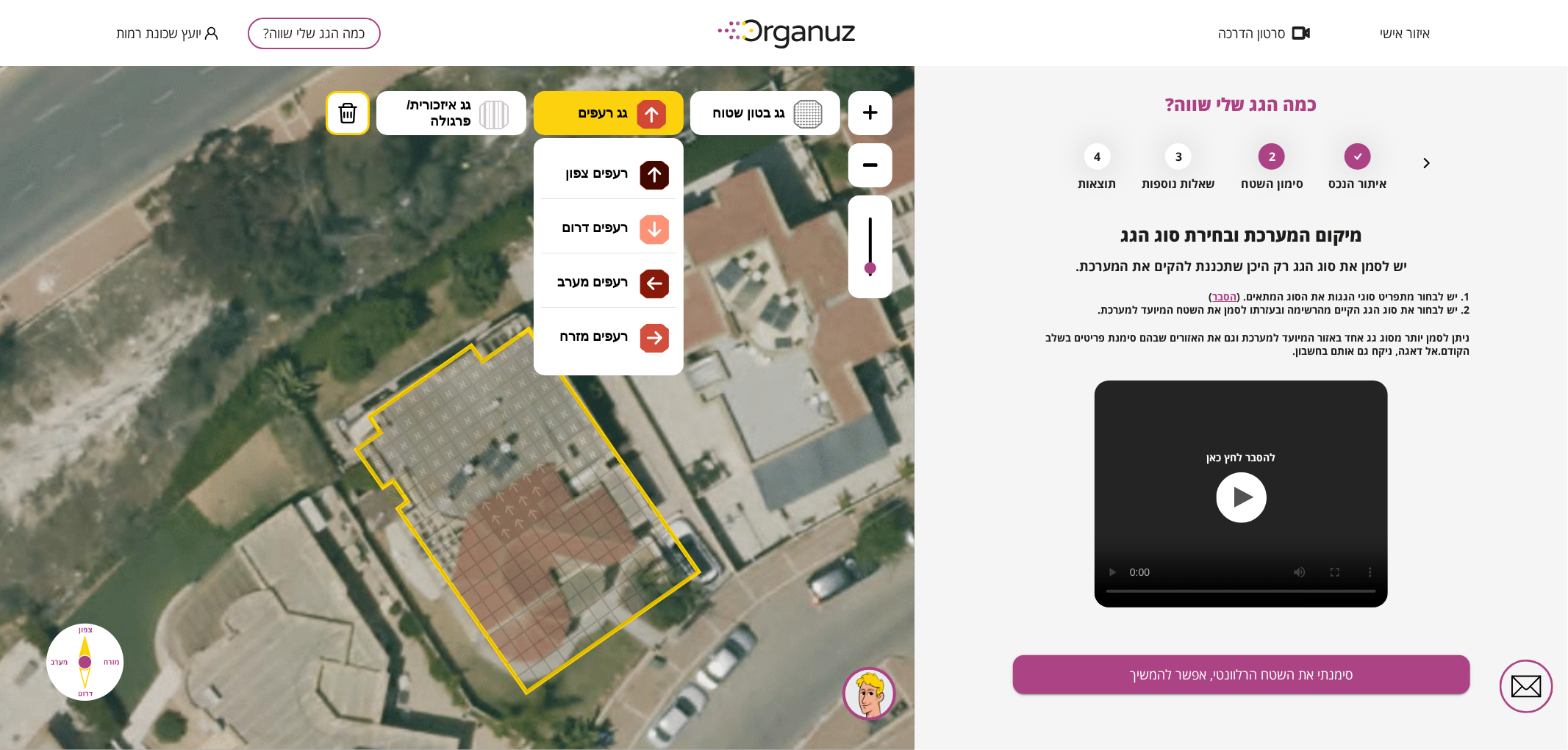
click at [622, 98] on button "גג רעפים" at bounding box center [608, 112] width 150 height 44
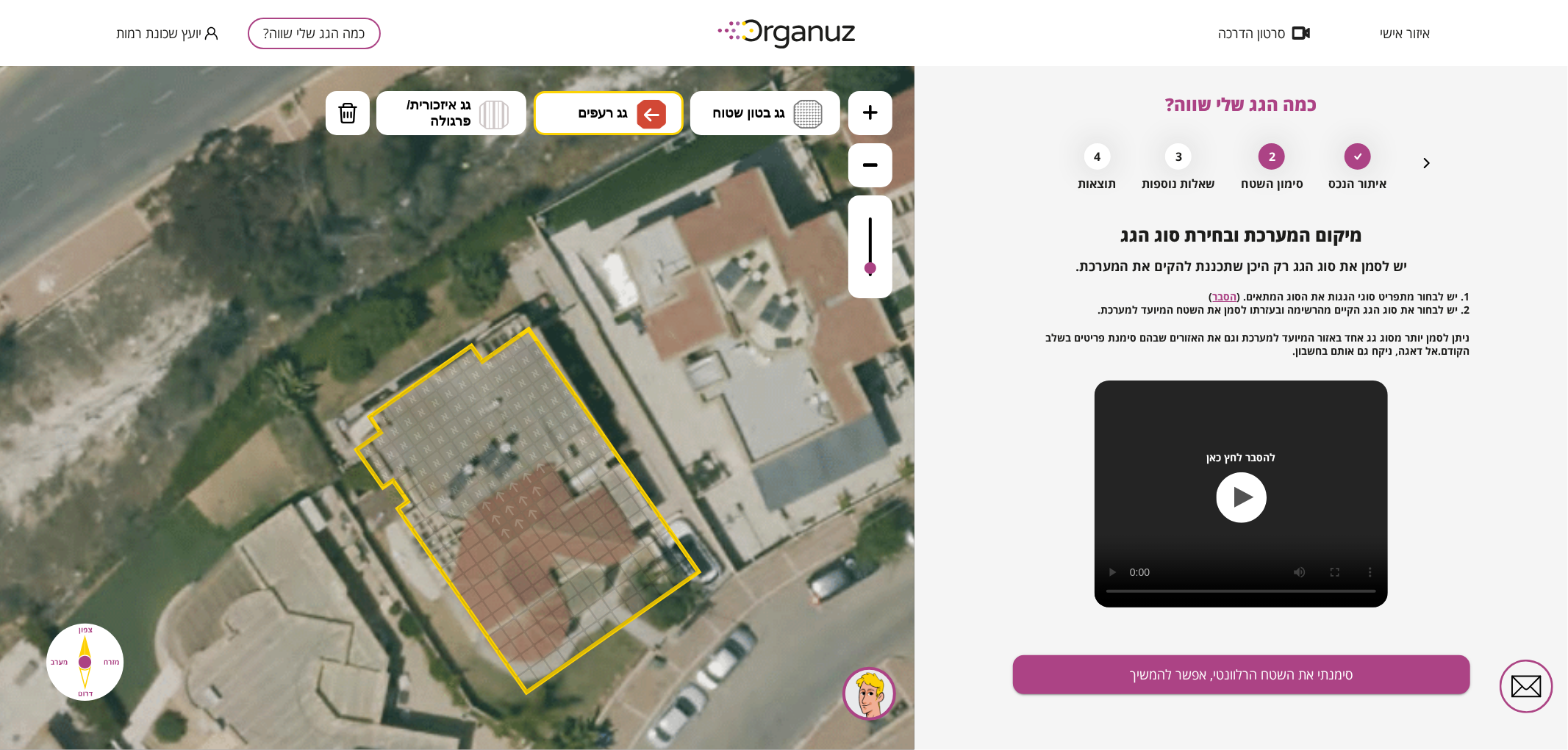
click at [615, 303] on div ".st0 { fill: #FFFFFF; } .st0 { fill: #FFFFFF; }" at bounding box center [457, 407] width 914 height 684
drag, startPoint x: 560, startPoint y: 519, endPoint x: 573, endPoint y: 511, distance: 15.3
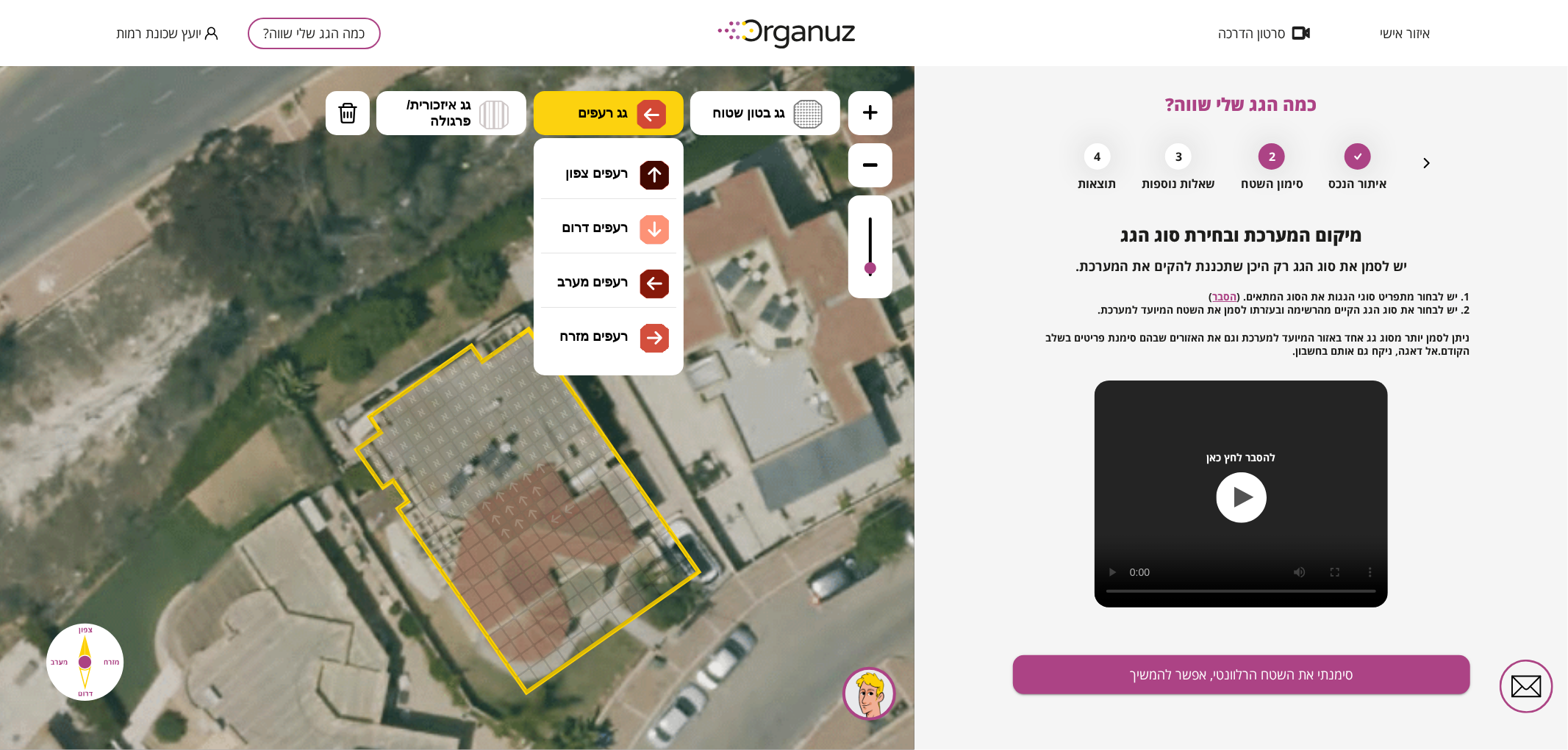
click at [640, 120] on img at bounding box center [650, 113] width 30 height 30
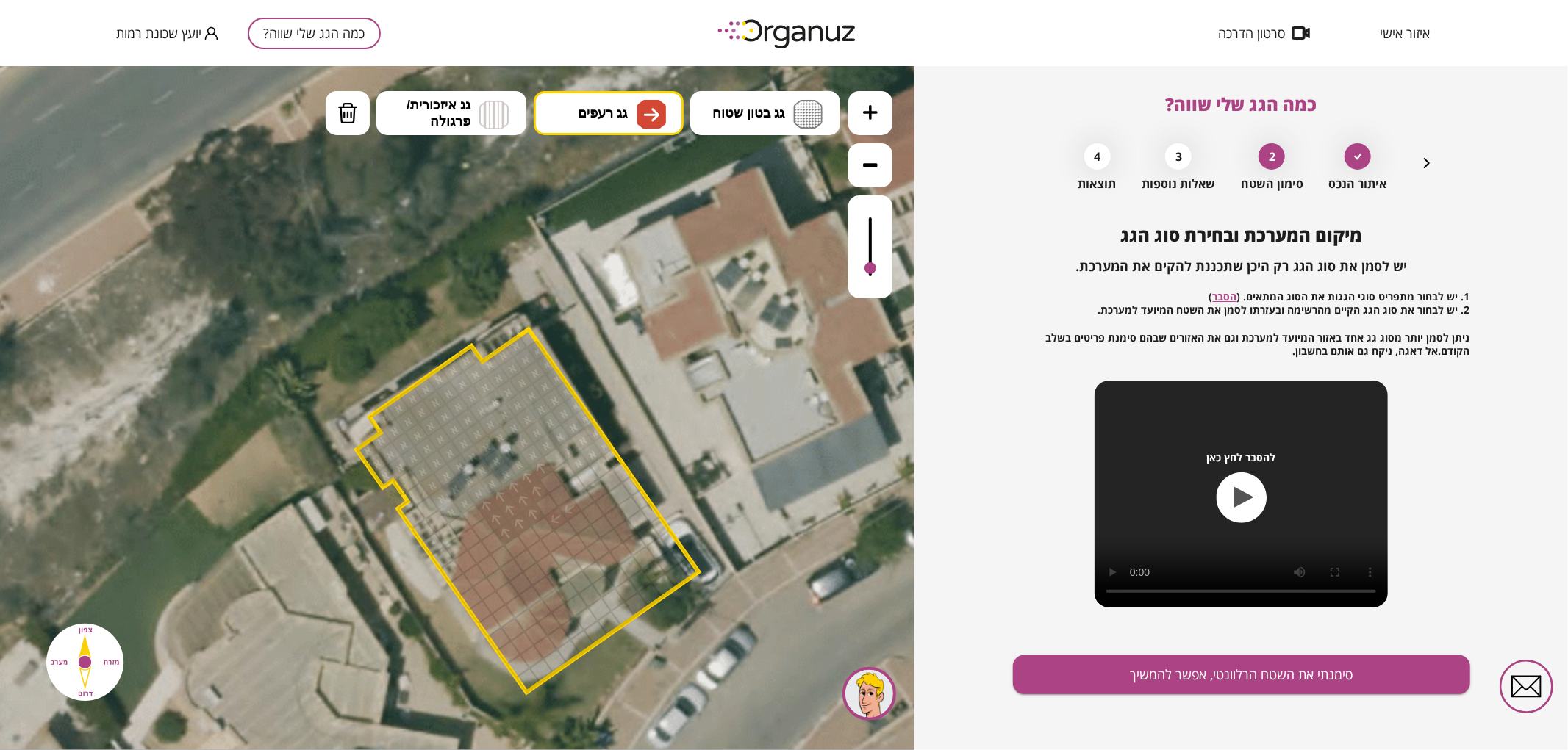
click at [628, 342] on div ".st0 { fill: #FFFFFF; } .st0 { fill: #FFFFFF; }" at bounding box center [457, 407] width 914 height 684
drag, startPoint x: 560, startPoint y: 519, endPoint x: 619, endPoint y: 527, distance: 59.5
drag, startPoint x: 608, startPoint y: 528, endPoint x: 582, endPoint y: 520, distance: 27.2
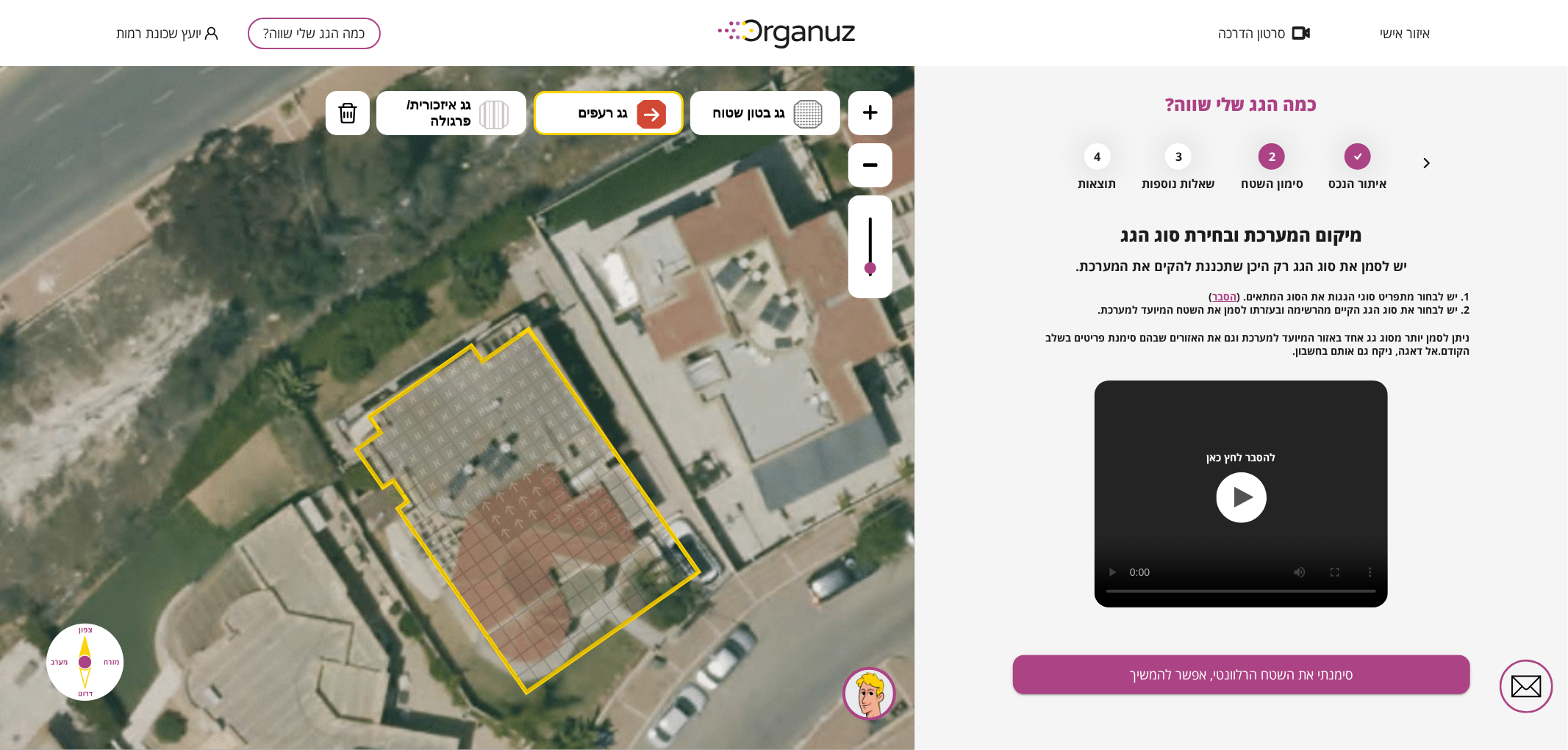
drag, startPoint x: 552, startPoint y: 482, endPoint x: 562, endPoint y: 496, distance: 17.2
click at [552, 504] on div at bounding box center [547, 504] width 25 height 25
click at [627, 120] on span "גג רעפים" at bounding box center [602, 112] width 49 height 16
click at [647, 299] on div ".st0 { fill: #FFFFFF; } .st0 { fill: #FFFFFF; }" at bounding box center [457, 407] width 914 height 684
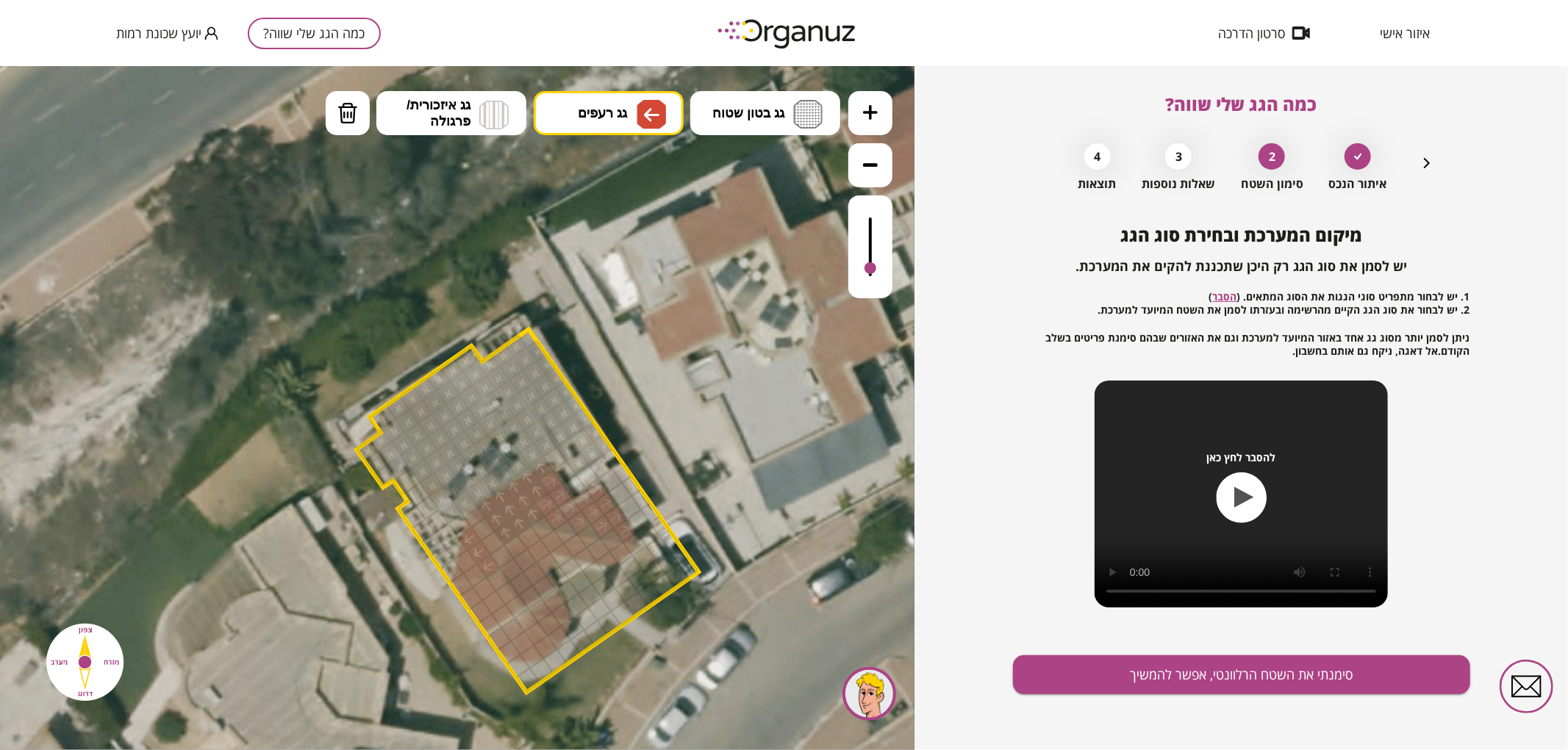
drag, startPoint x: 486, startPoint y: 567, endPoint x: 473, endPoint y: 541, distance: 29.1
click at [486, 548] on div at bounding box center [492, 542] width 25 height 25
click at [468, 559] on div at bounding box center [465, 561] width 25 height 25
drag, startPoint x: 470, startPoint y: 596, endPoint x: 487, endPoint y: 592, distance: 17.5
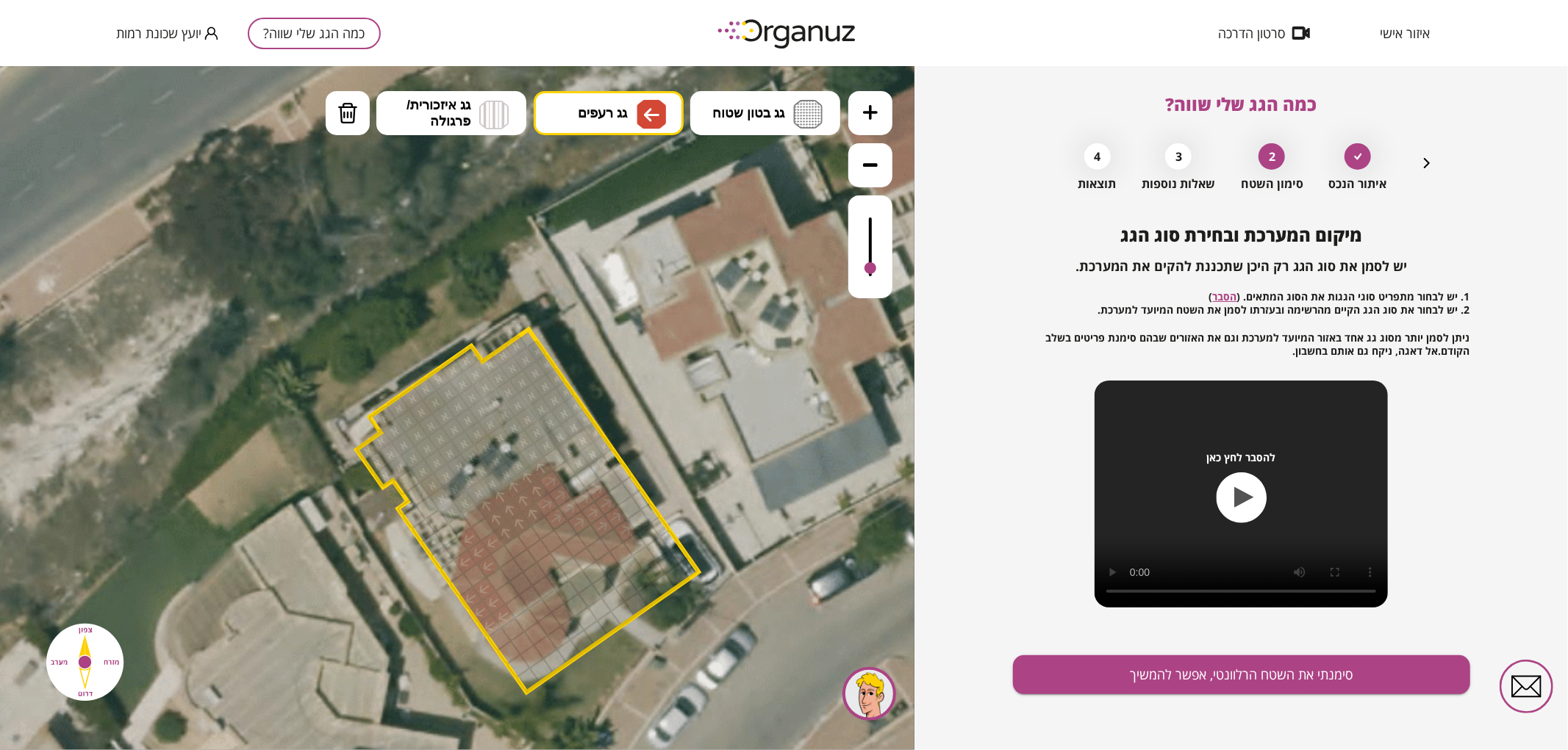
drag, startPoint x: 503, startPoint y: 596, endPoint x: 507, endPoint y: 605, distance: 9.8
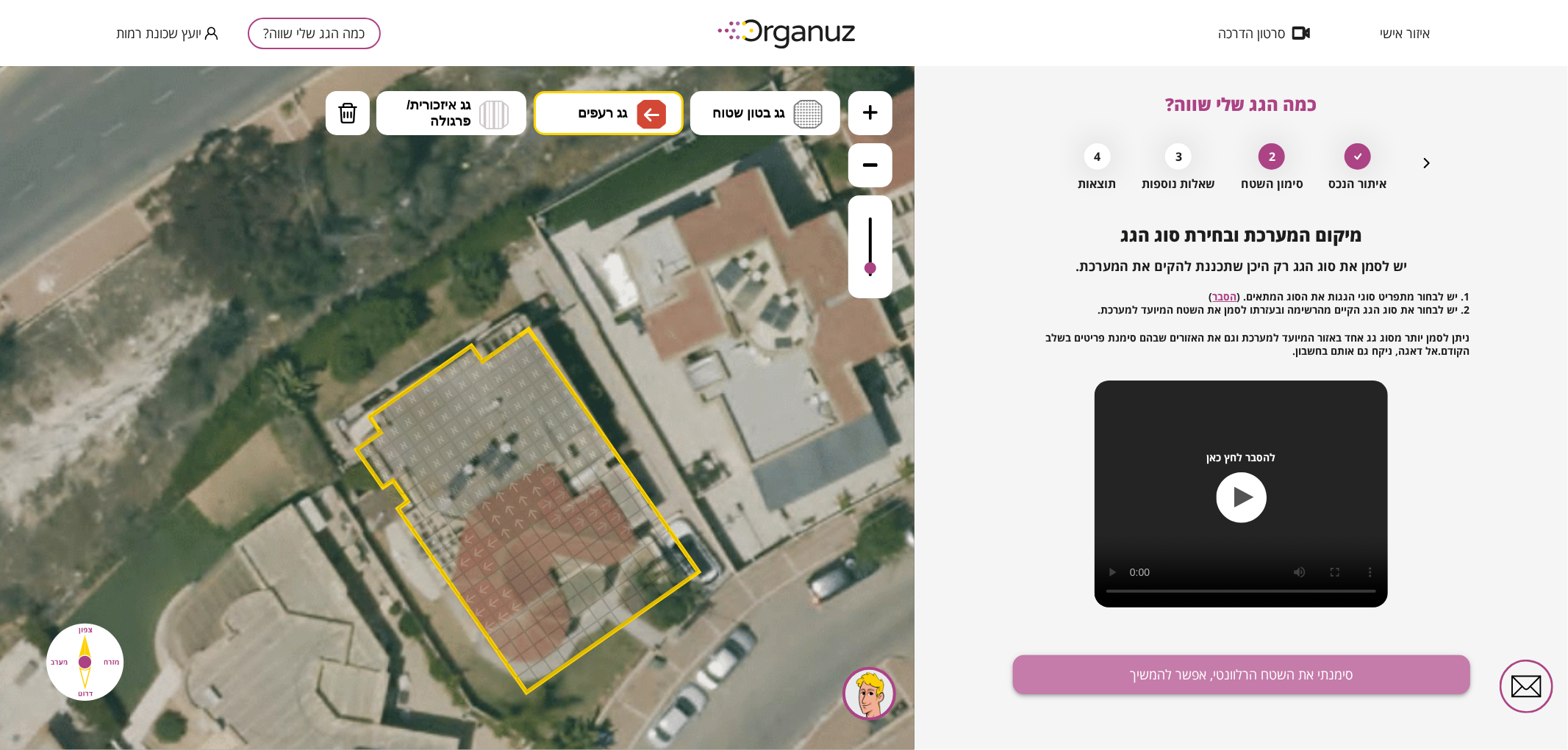
click at [1186, 668] on button "סימנתי את השטח הרלוונטי, אפשר להמשיך" at bounding box center [1241, 674] width 457 height 39
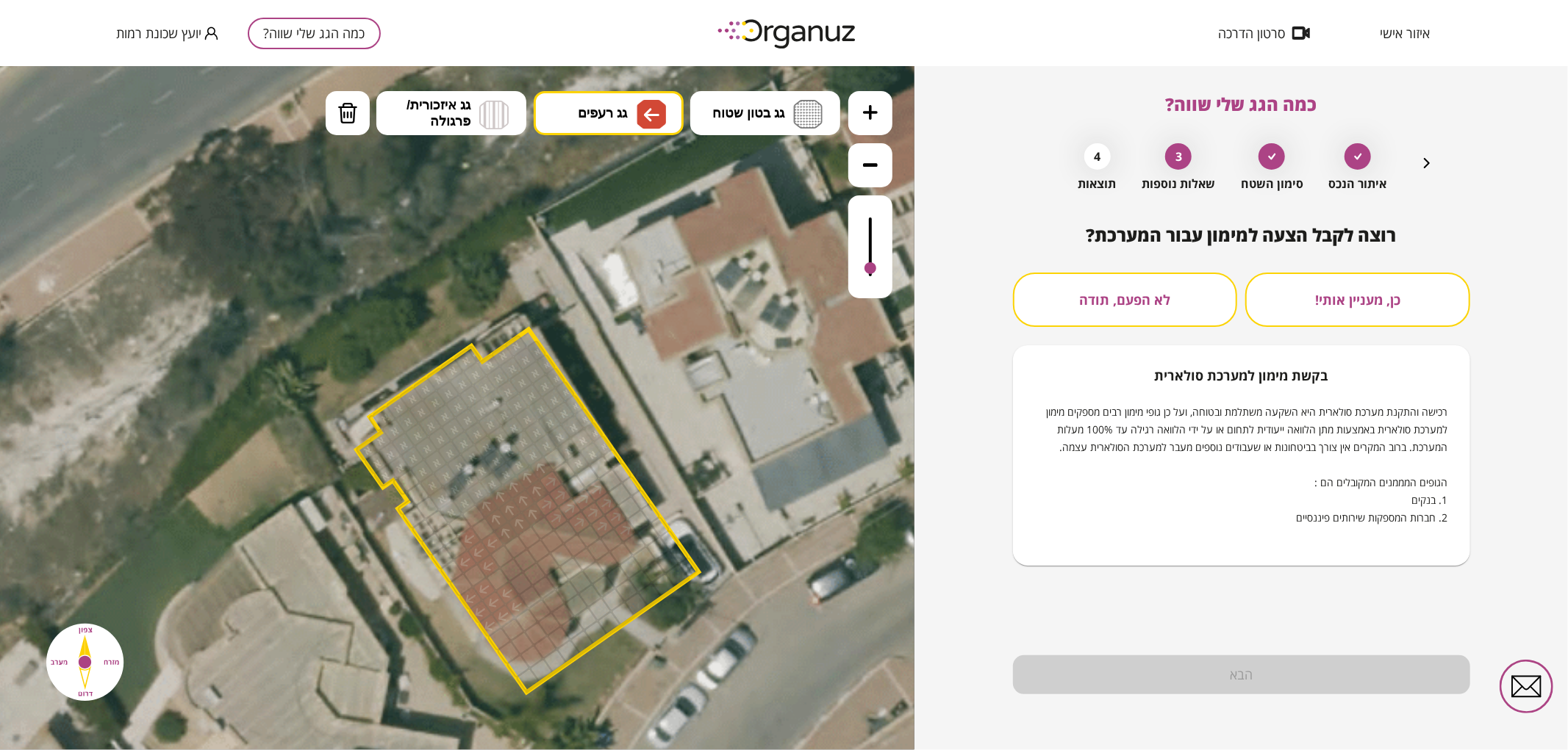
click at [1158, 295] on button "לא הפעם, תודה" at bounding box center [1125, 299] width 225 height 54
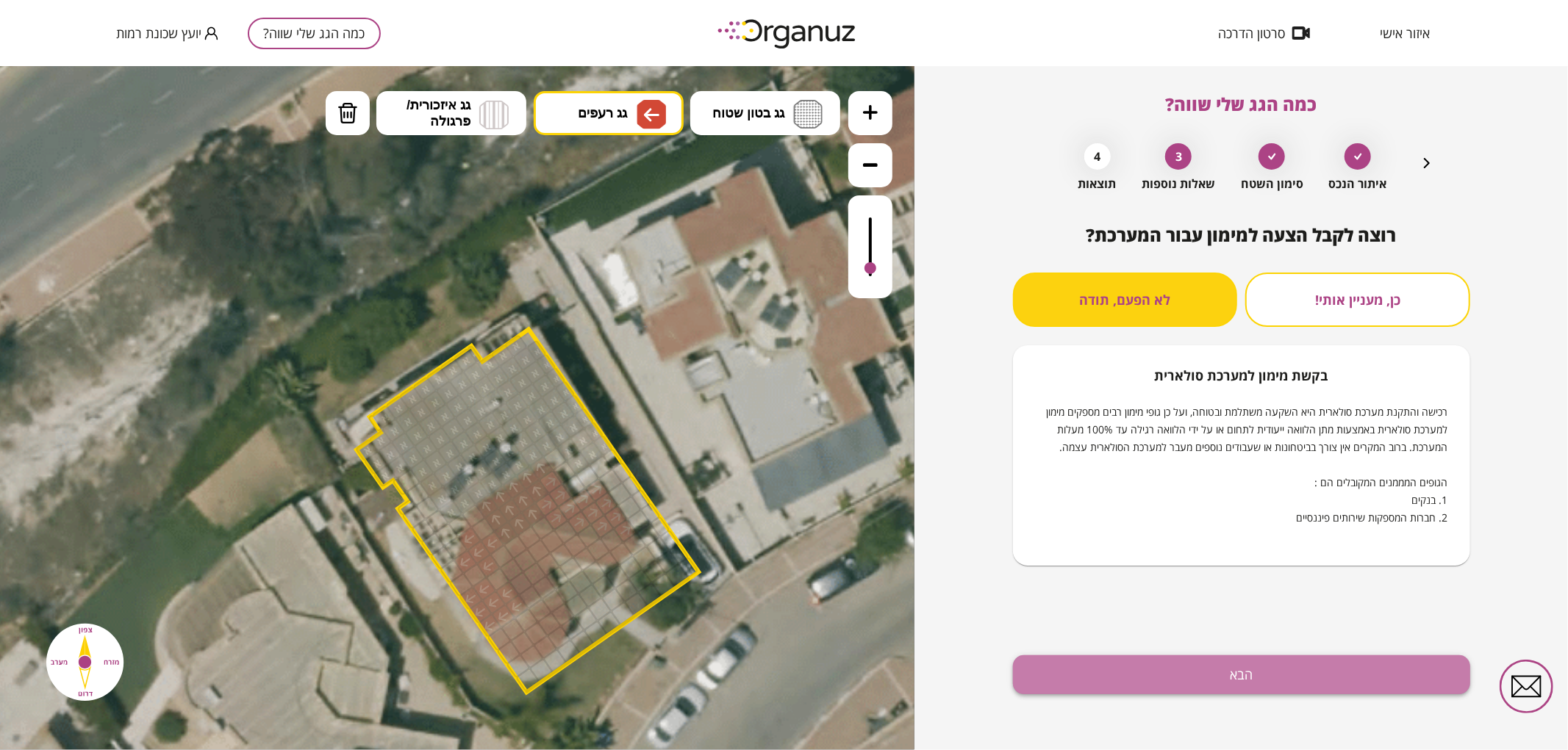
click at [1152, 669] on button "הבא" at bounding box center [1241, 674] width 457 height 39
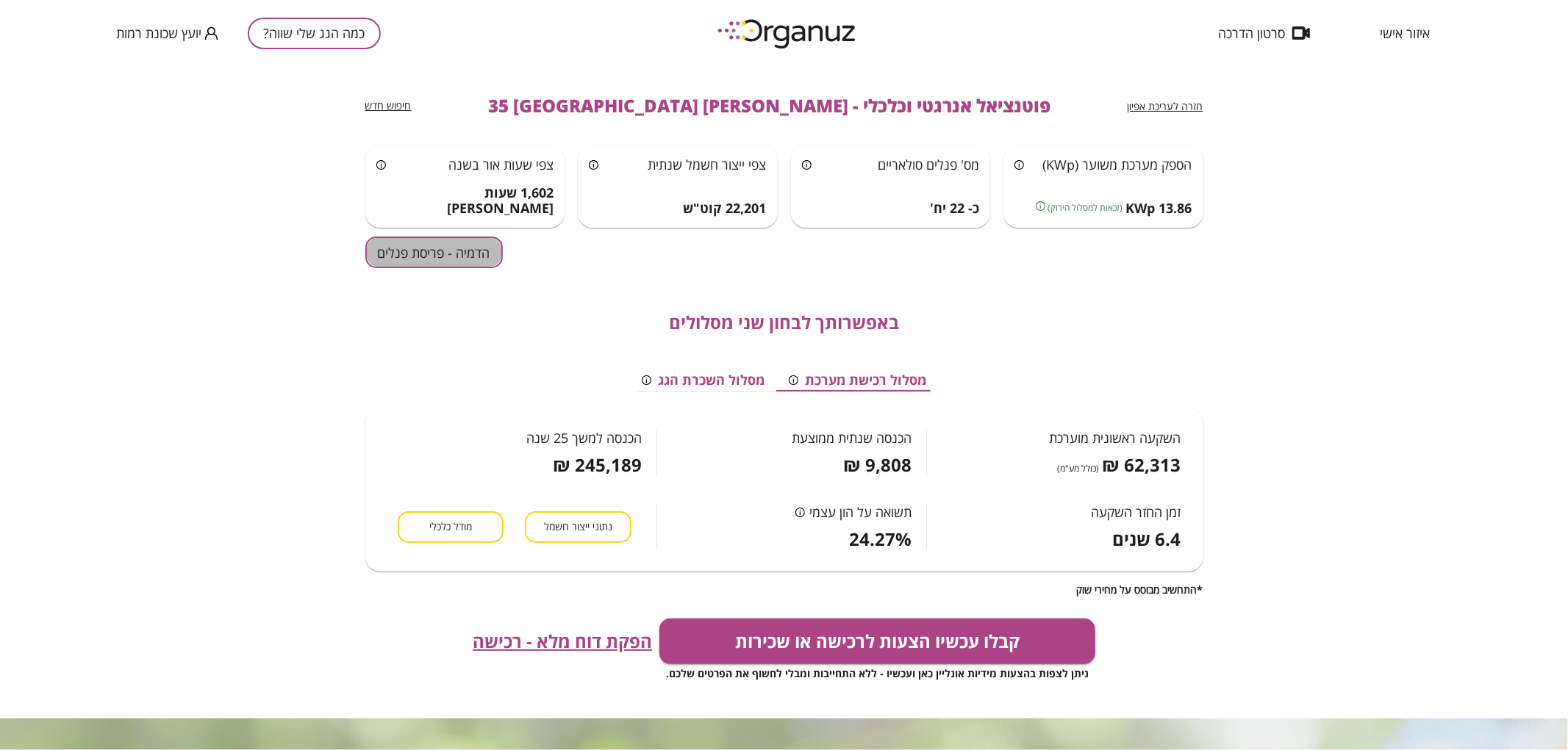
click at [435, 255] on button "הדמיה - פריסת פנלים" at bounding box center [434, 252] width 138 height 31
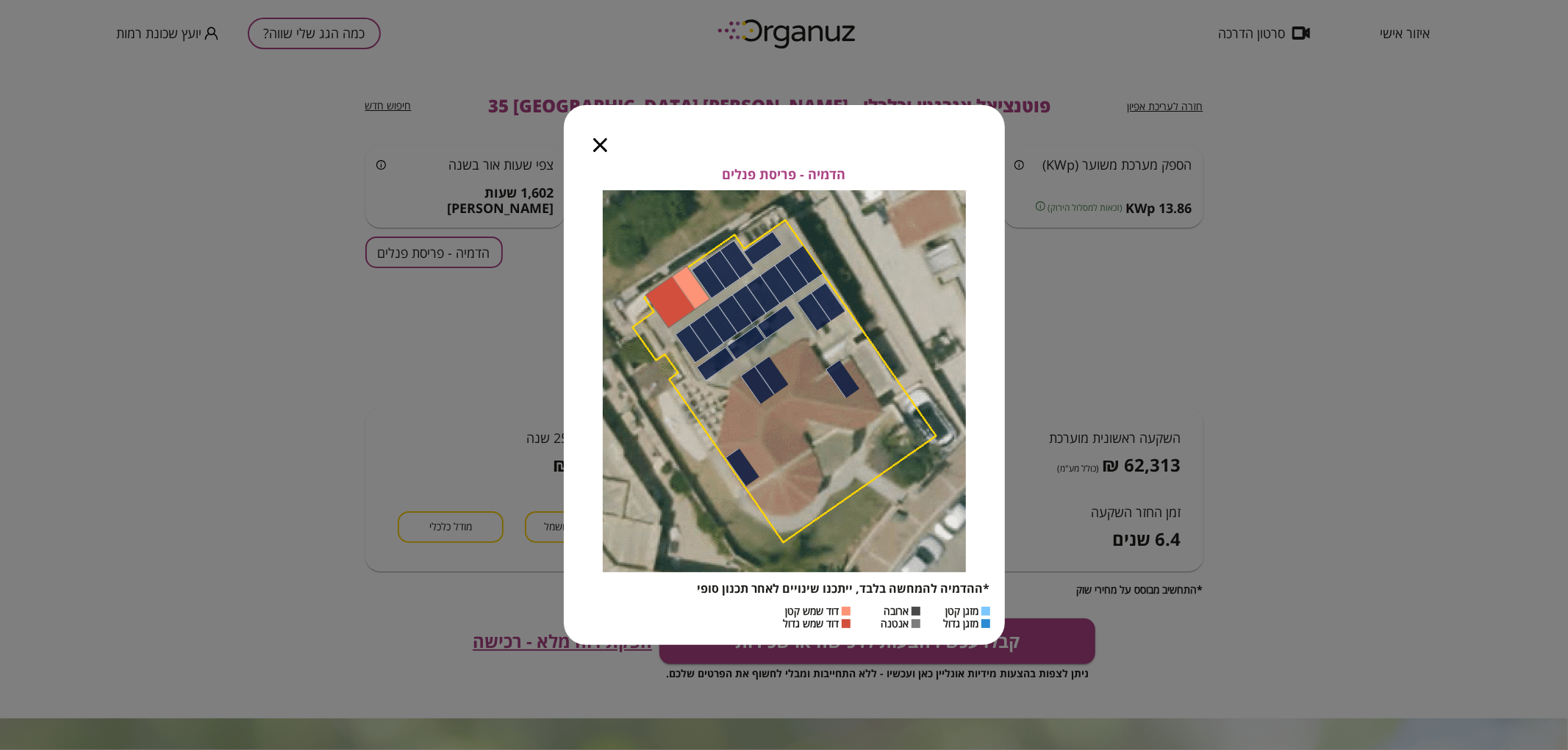
click at [607, 147] on div at bounding box center [600, 136] width 73 height 62
click at [600, 144] on icon "button" at bounding box center [600, 146] width 14 height 14
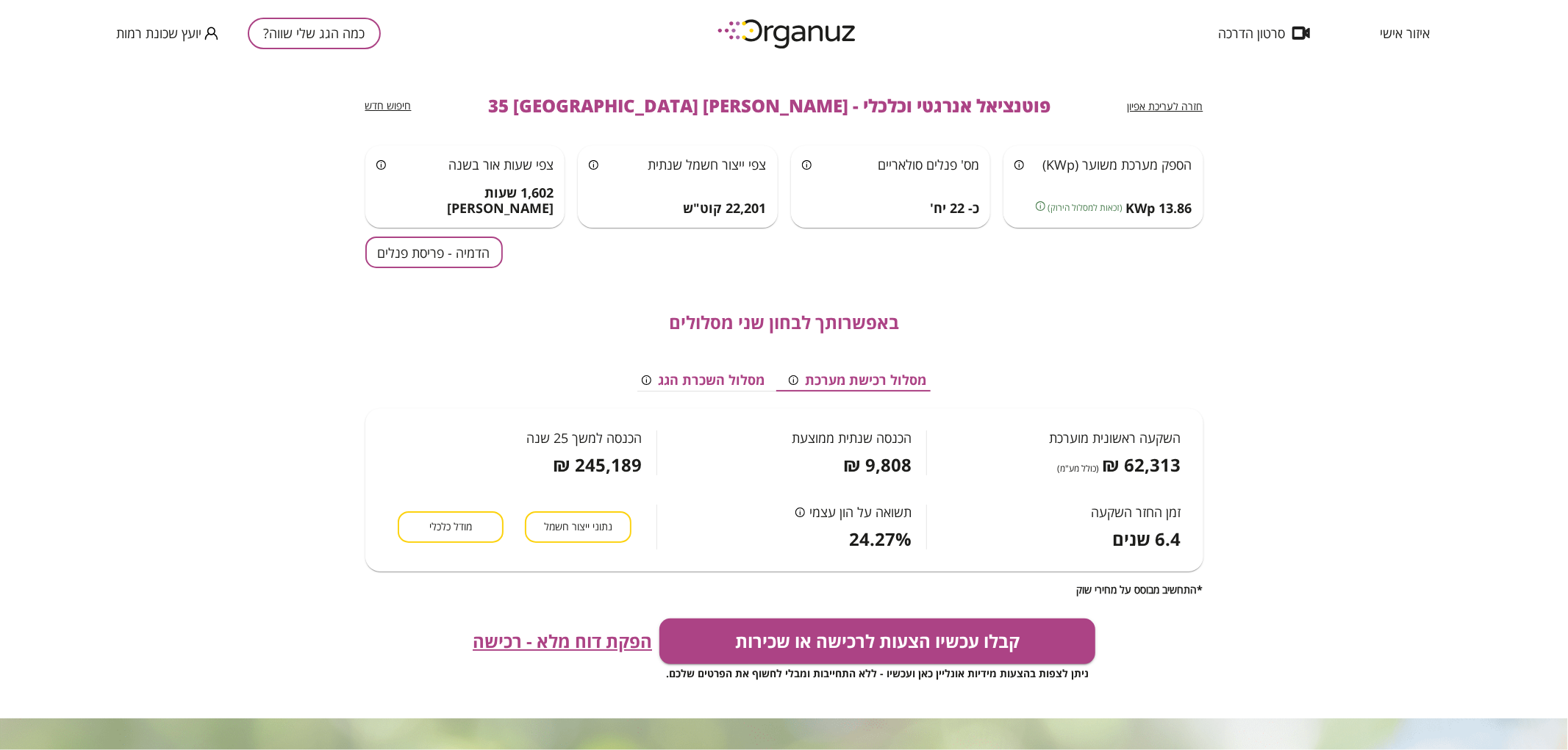
click at [482, 245] on button "הדמיה - פריסת פנלים" at bounding box center [434, 252] width 138 height 31
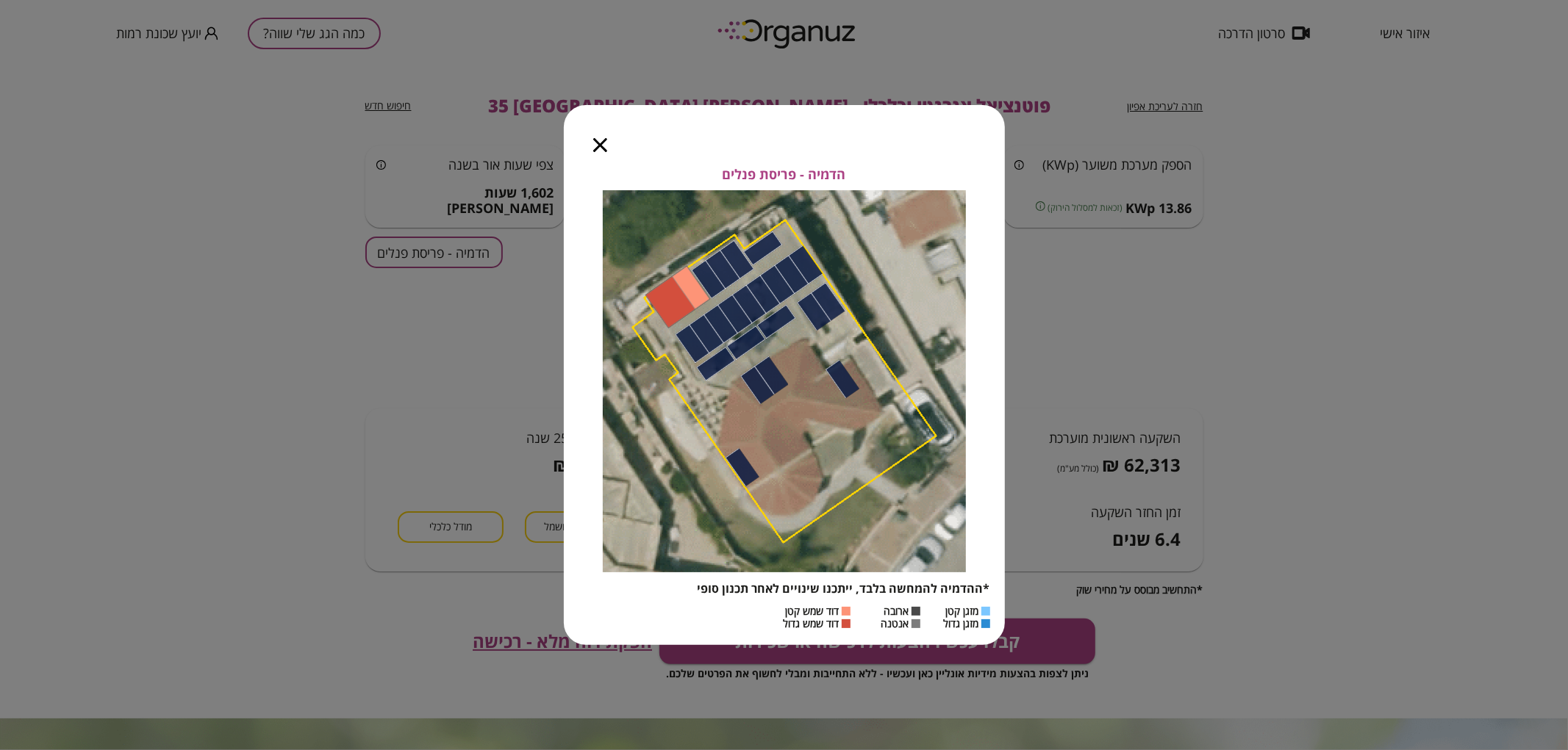
click at [592, 158] on div at bounding box center [600, 136] width 73 height 62
click at [601, 138] on icon "button" at bounding box center [600, 146] width 14 height 14
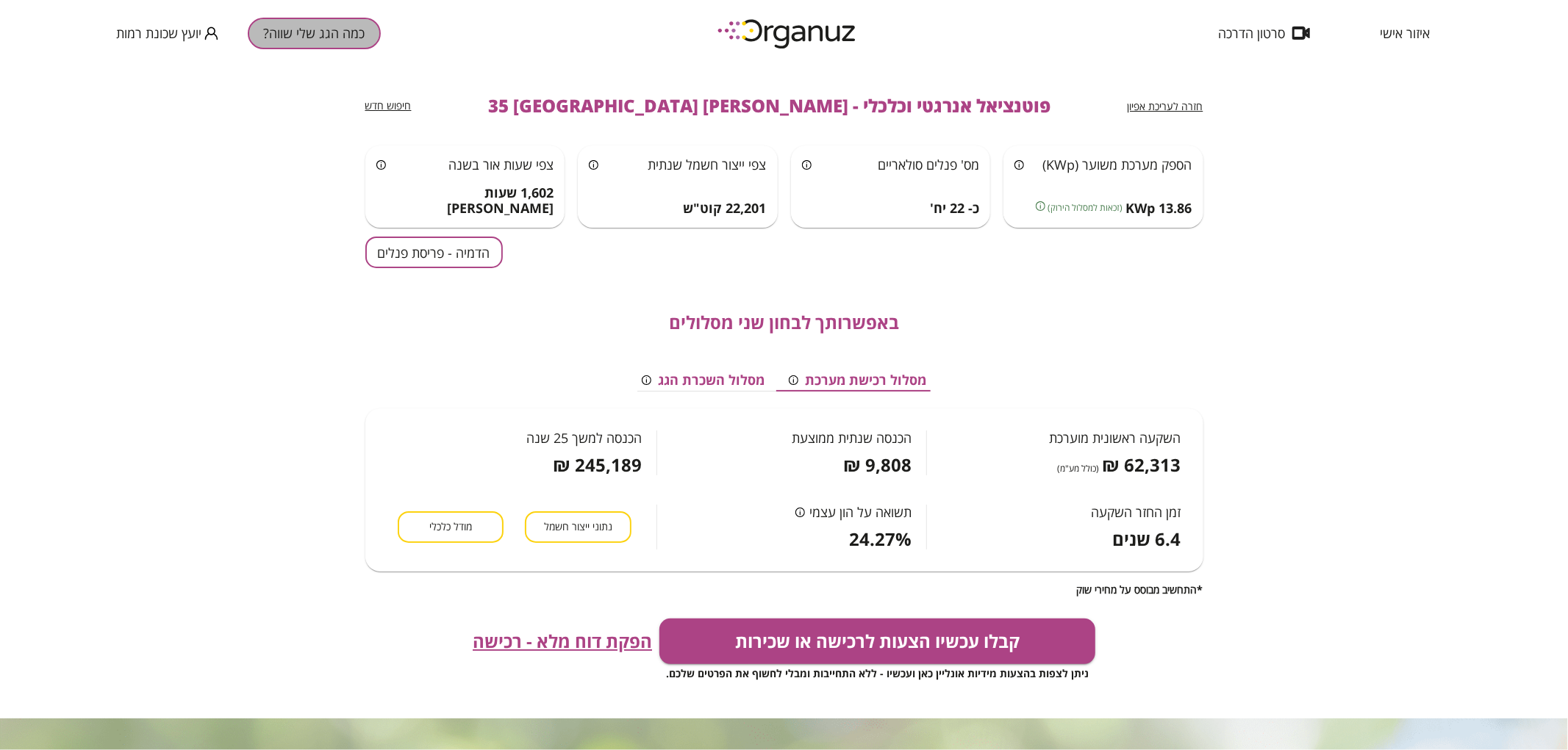
click at [338, 38] on button "כמה הגג שלי שווה?" at bounding box center [314, 33] width 133 height 31
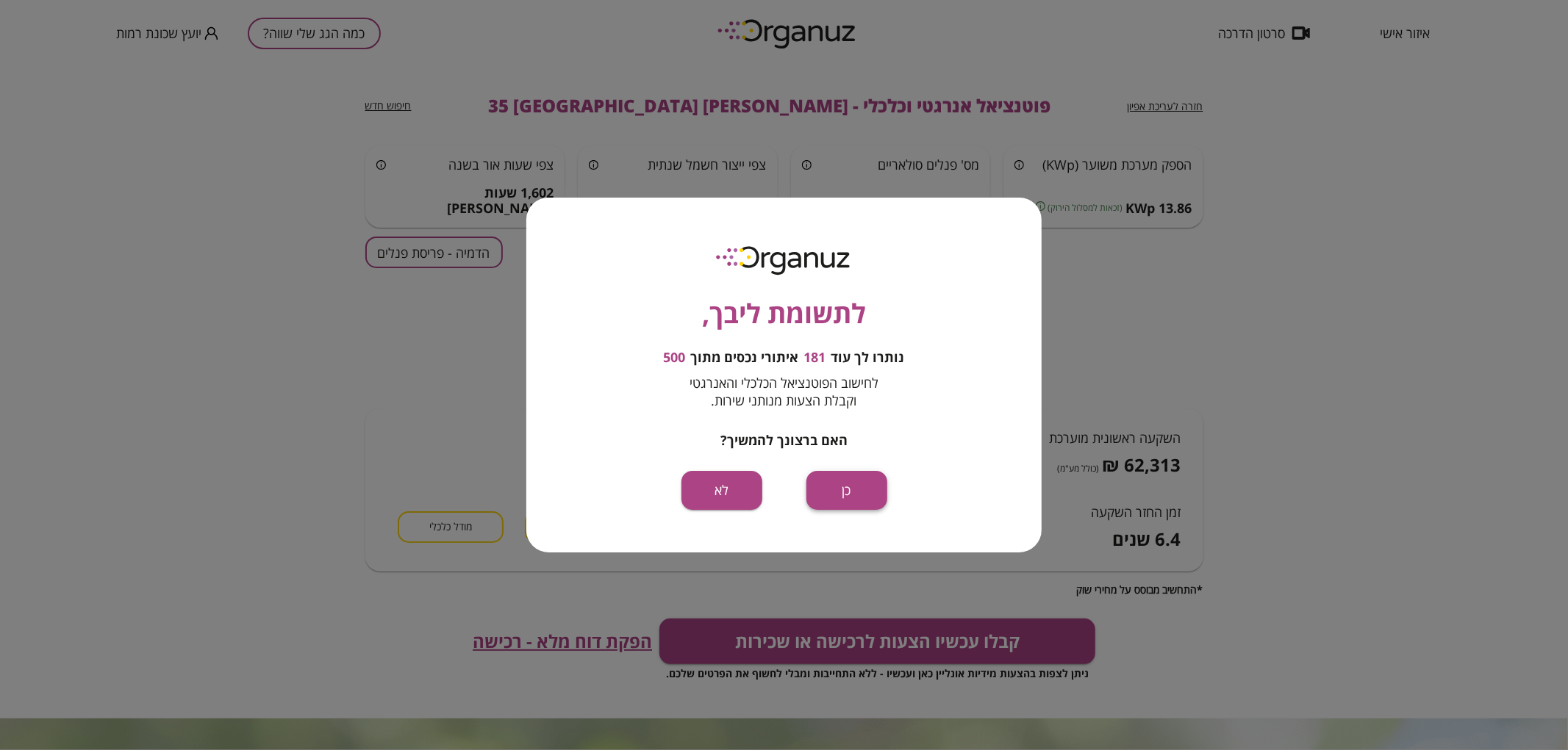
click at [834, 487] on button "כן" at bounding box center [847, 490] width 81 height 39
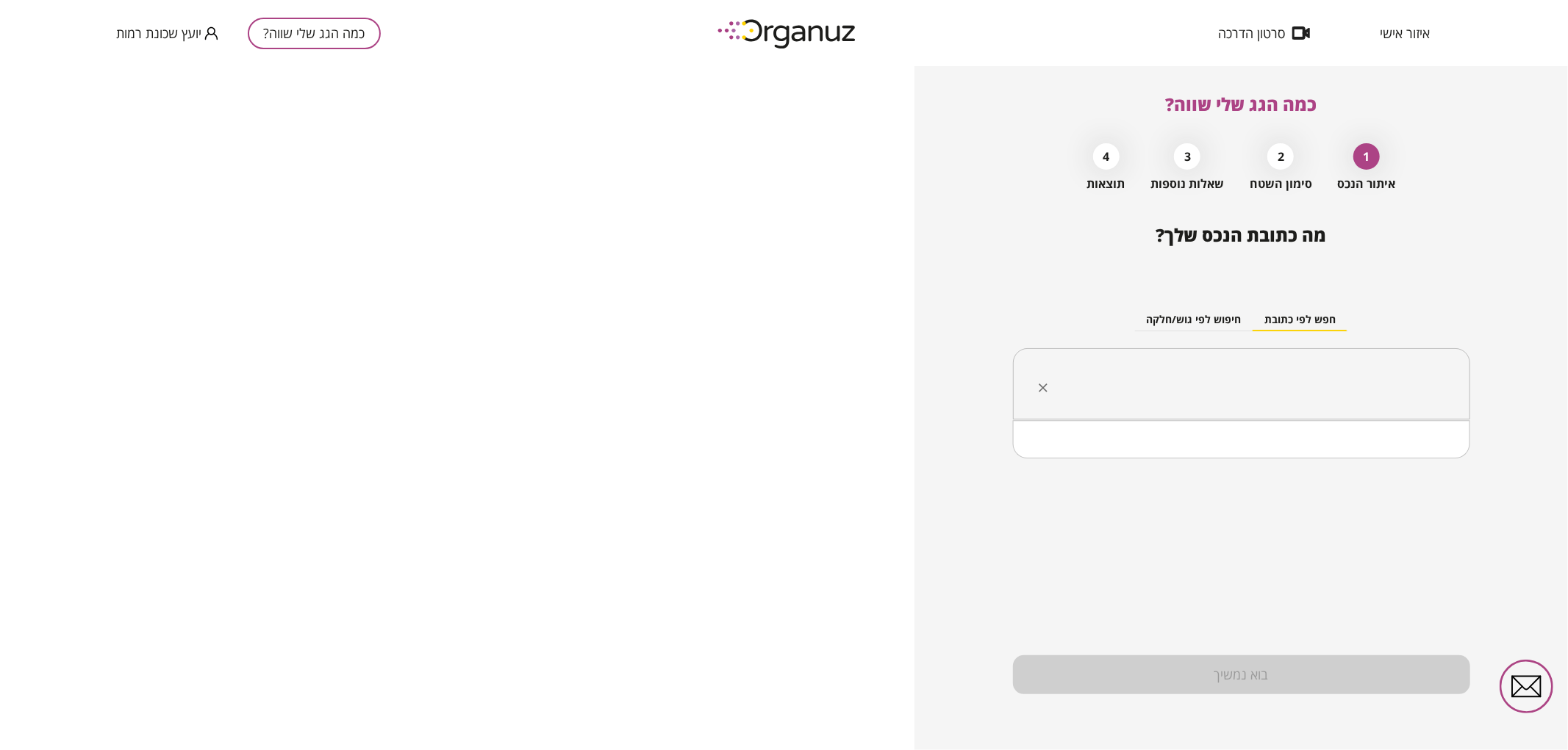
click at [1164, 369] on input "text" at bounding box center [1247, 384] width 411 height 37
click at [1377, 492] on li "[PERSON_NAME] 33 [GEOGRAPHIC_DATA]" at bounding box center [1241, 484] width 419 height 26
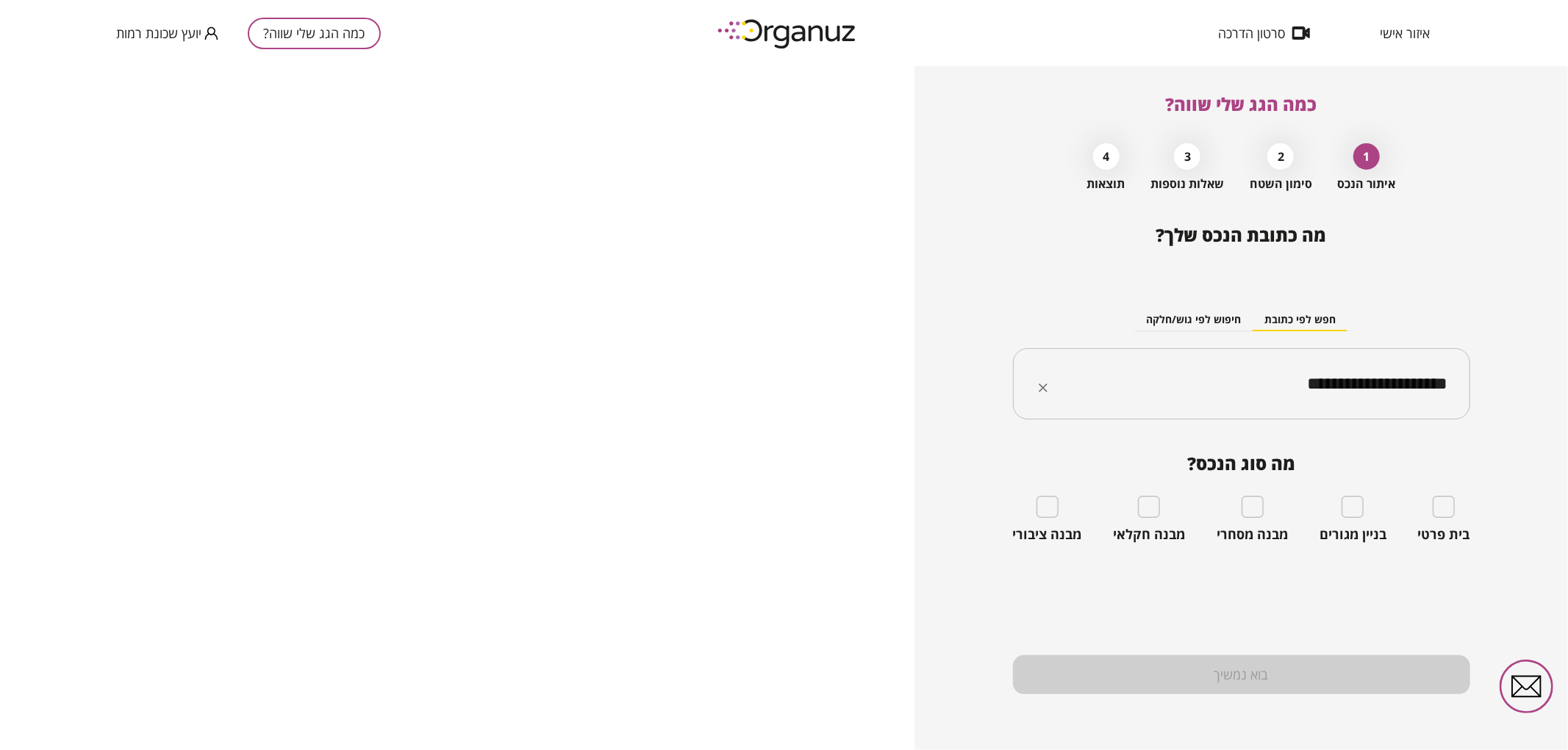
type input "**********"
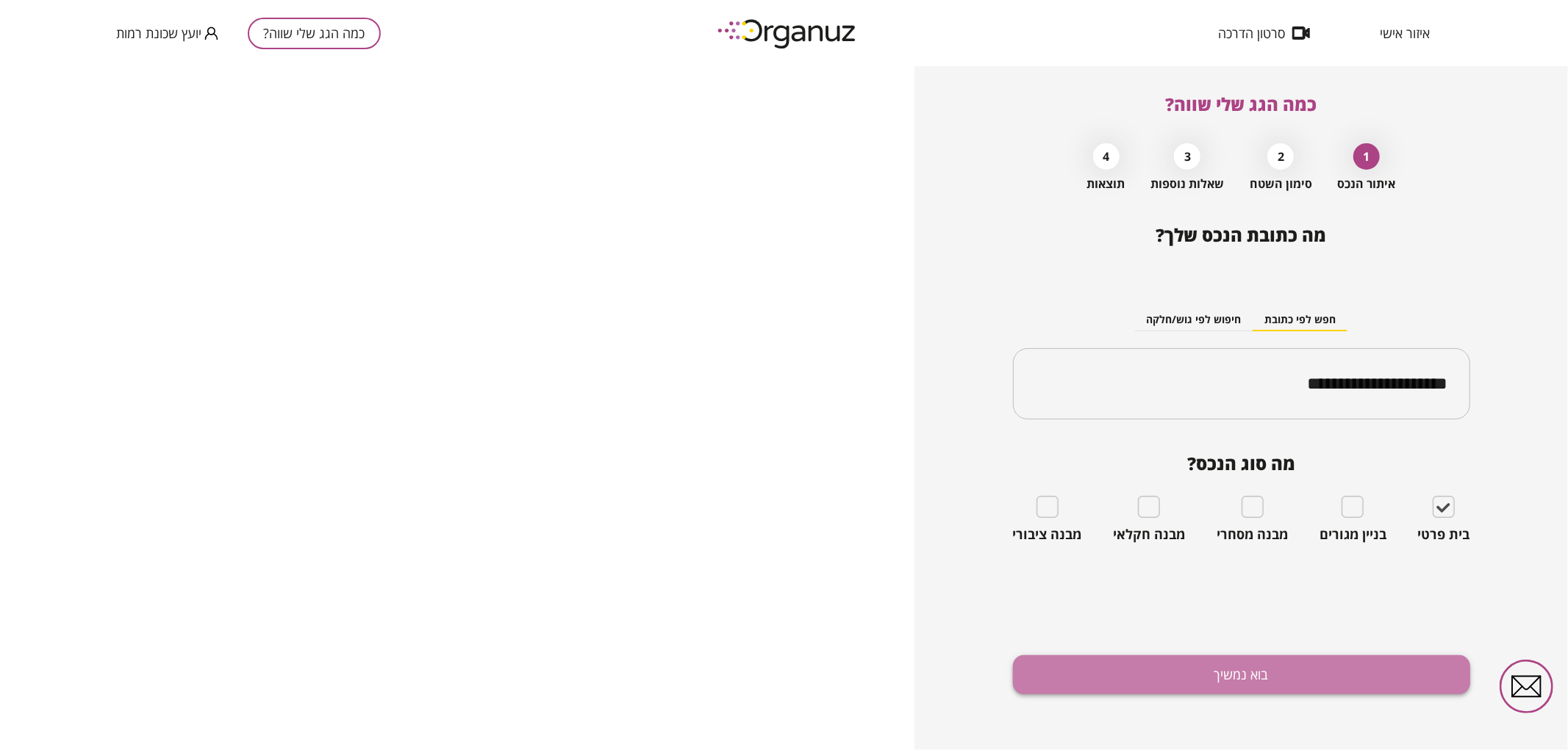
click at [1402, 680] on button "בוא נמשיך" at bounding box center [1241, 674] width 457 height 39
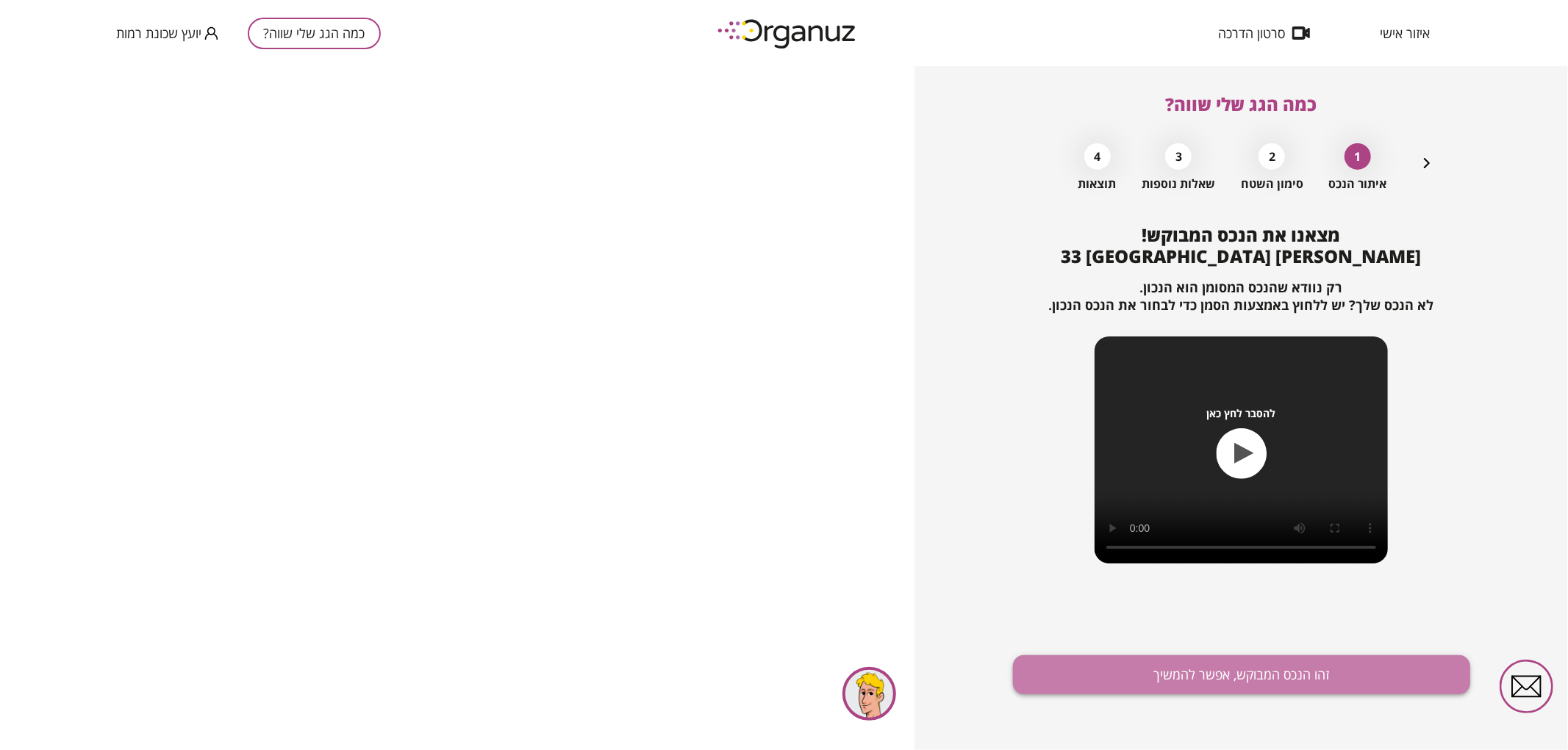
click at [1435, 672] on button "זהו הנכס המבוקש, אפשר להמשיך" at bounding box center [1241, 674] width 457 height 39
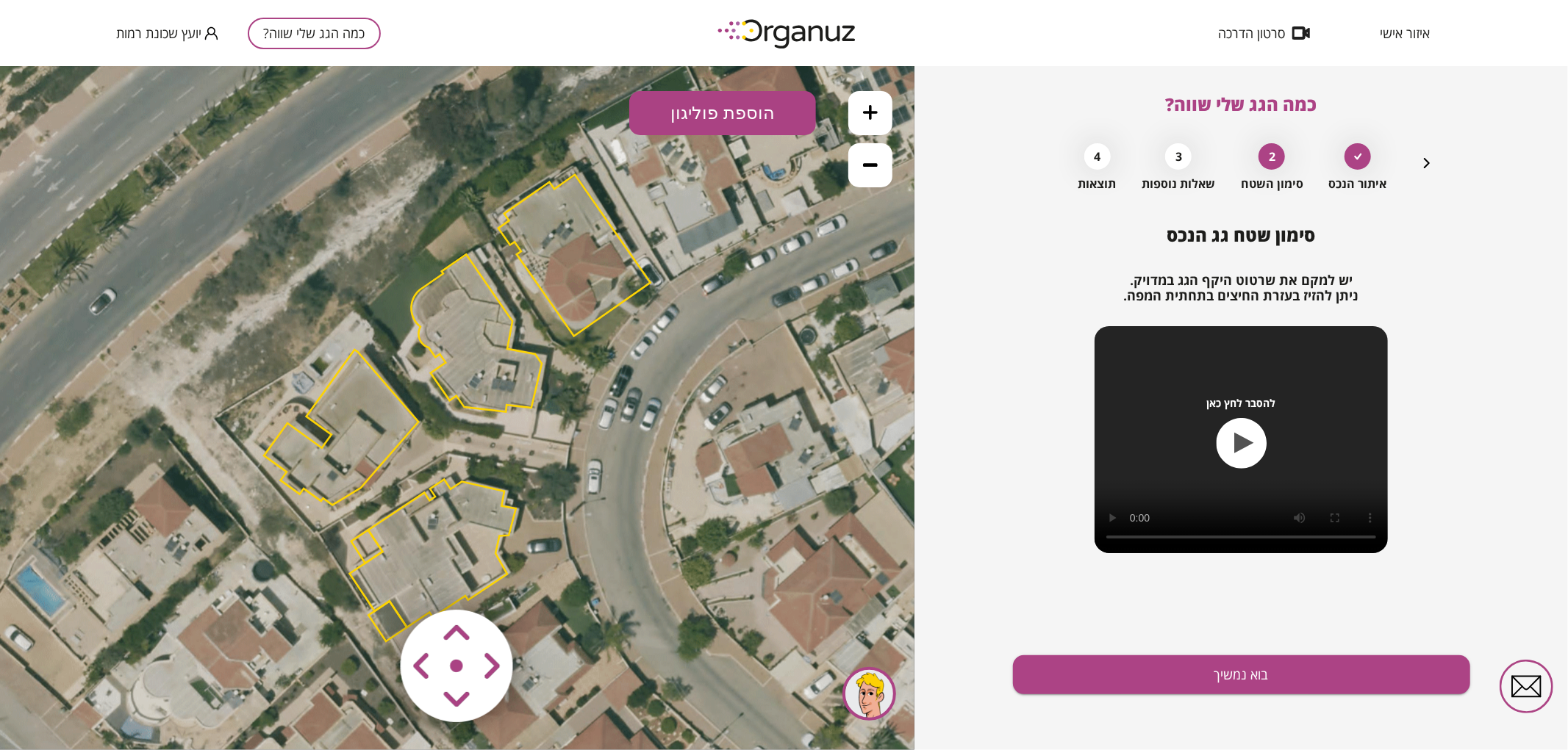
click at [566, 264] on polygon at bounding box center [574, 255] width 152 height 162
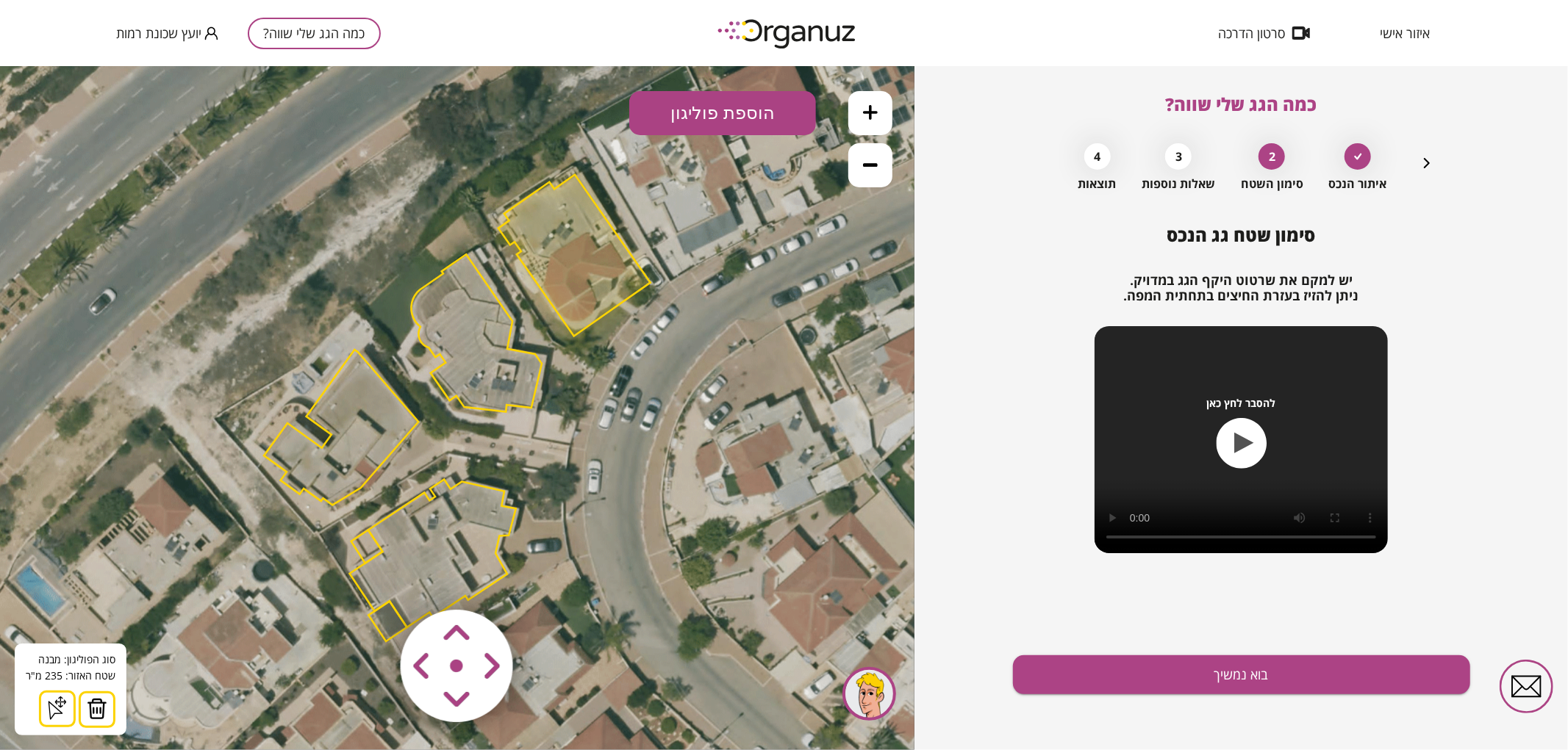
click at [98, 708] on img at bounding box center [96, 708] width 21 height 22
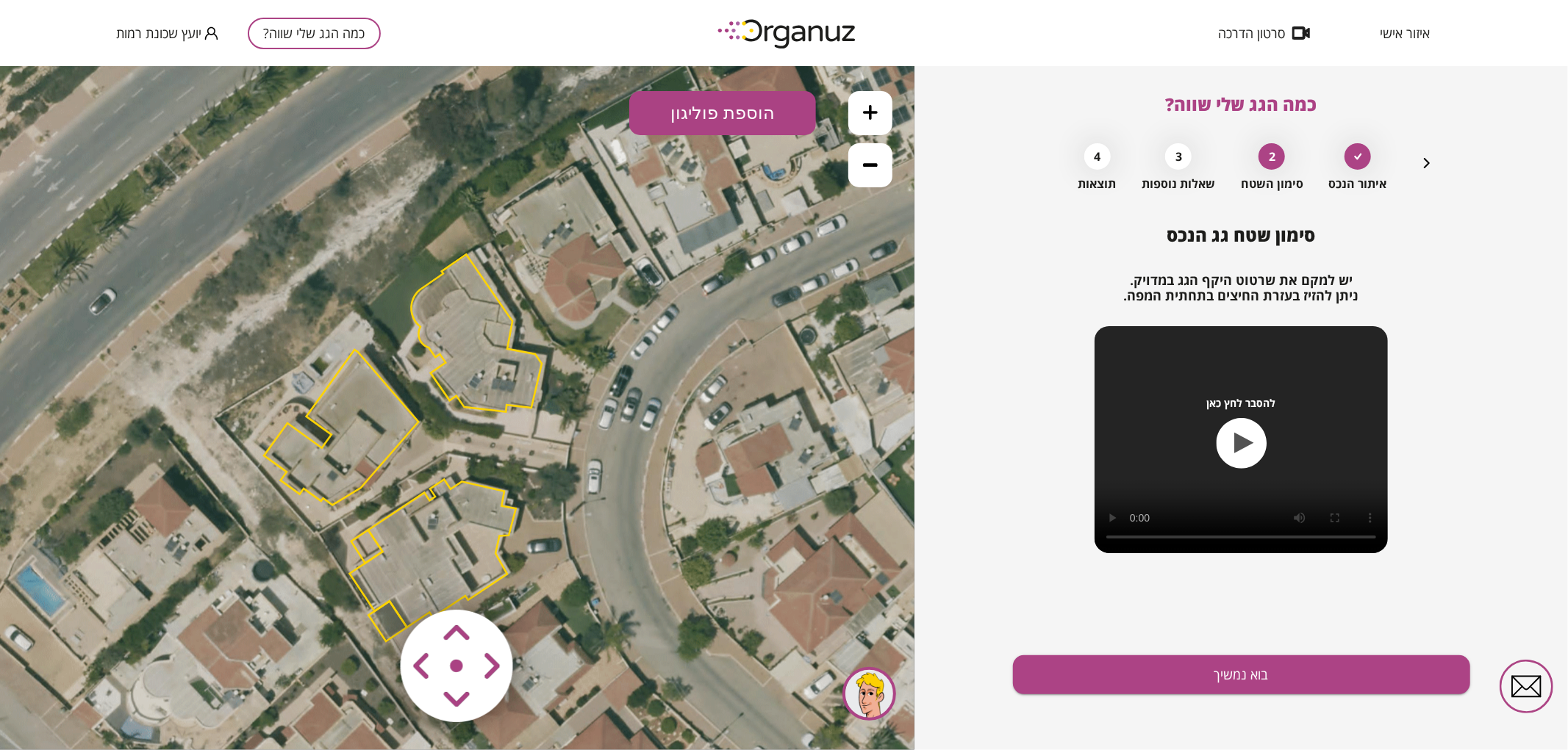
click at [395, 422] on polygon at bounding box center [341, 426] width 155 height 155
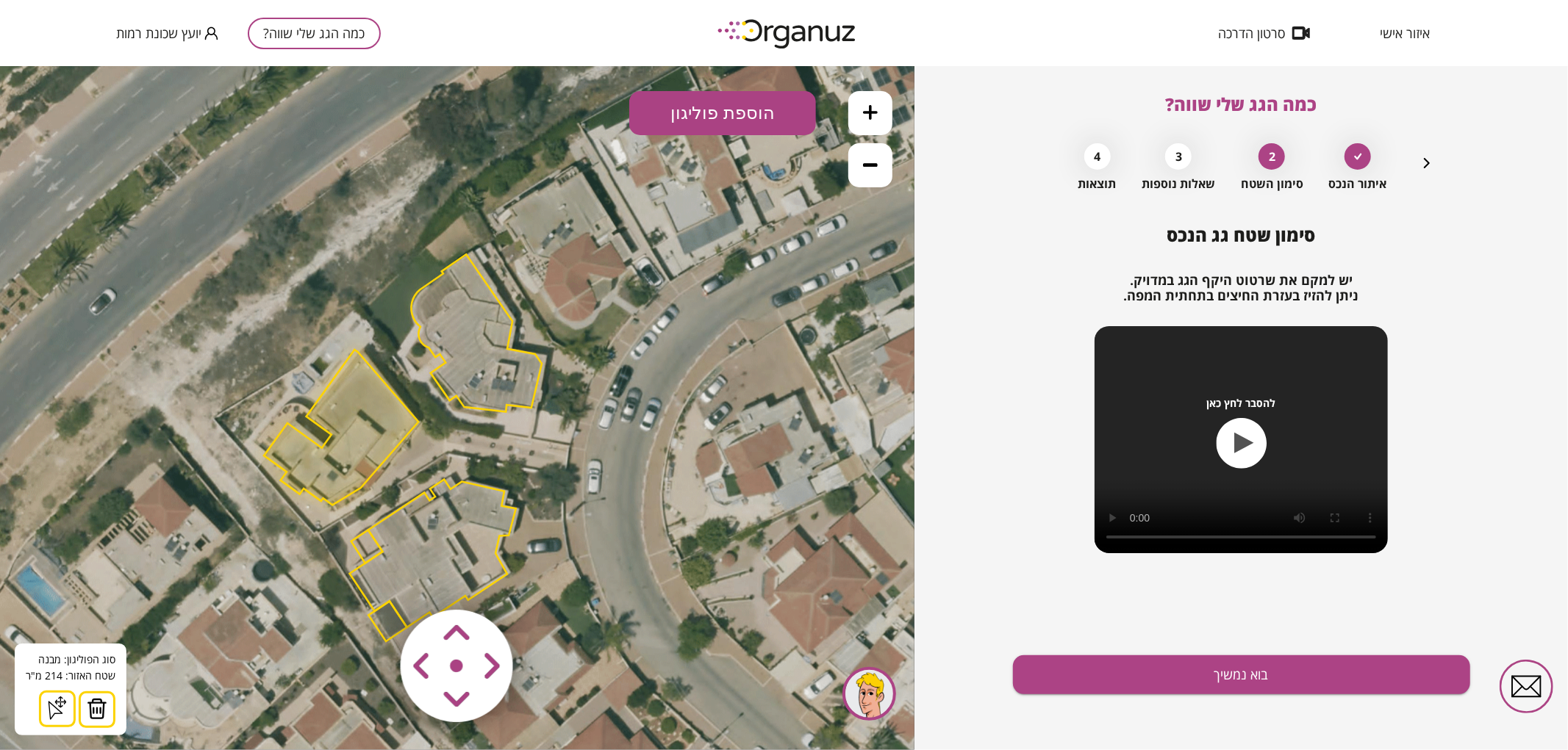
click at [86, 704] on img at bounding box center [96, 708] width 21 height 22
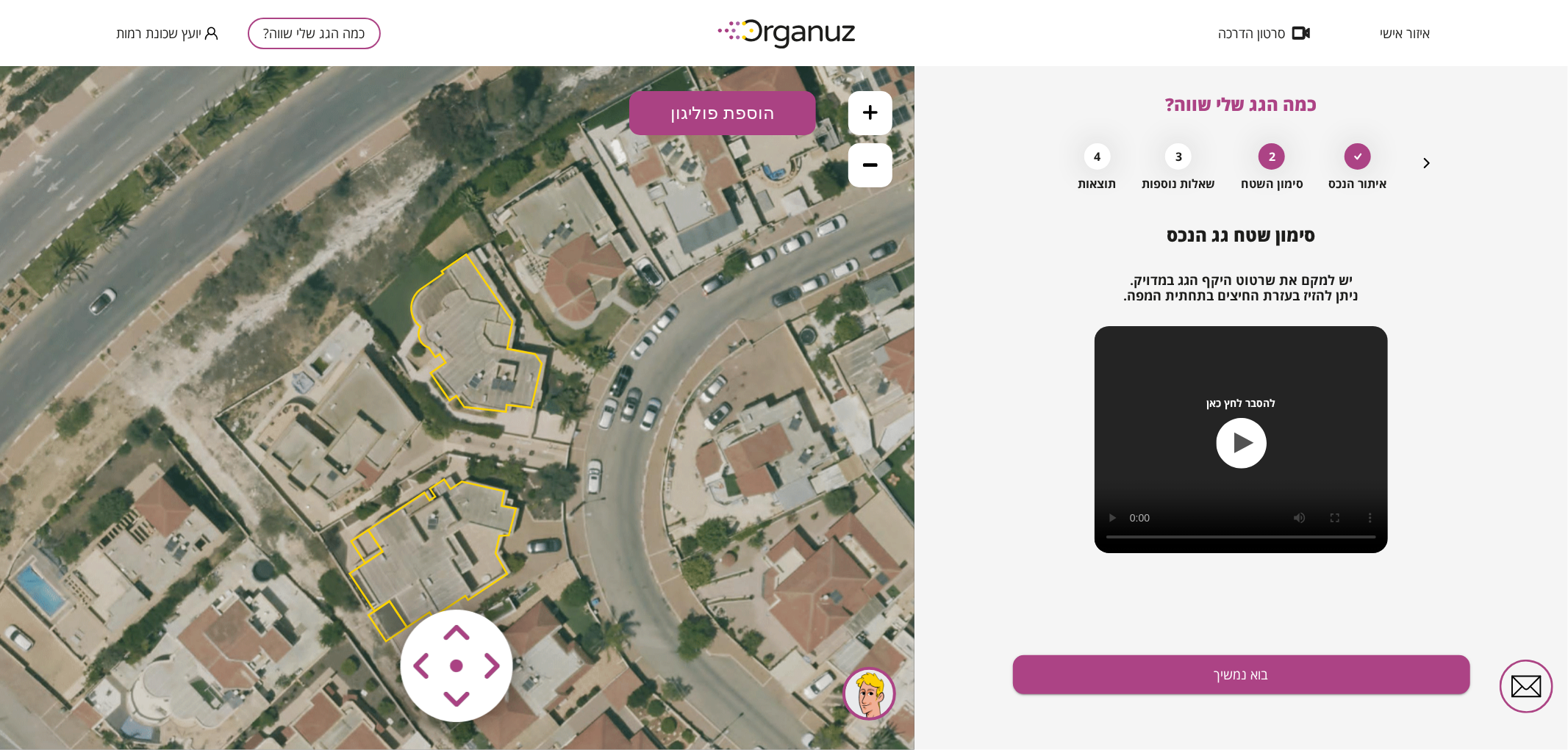
click at [387, 531] on polygon at bounding box center [433, 553] width 166 height 147
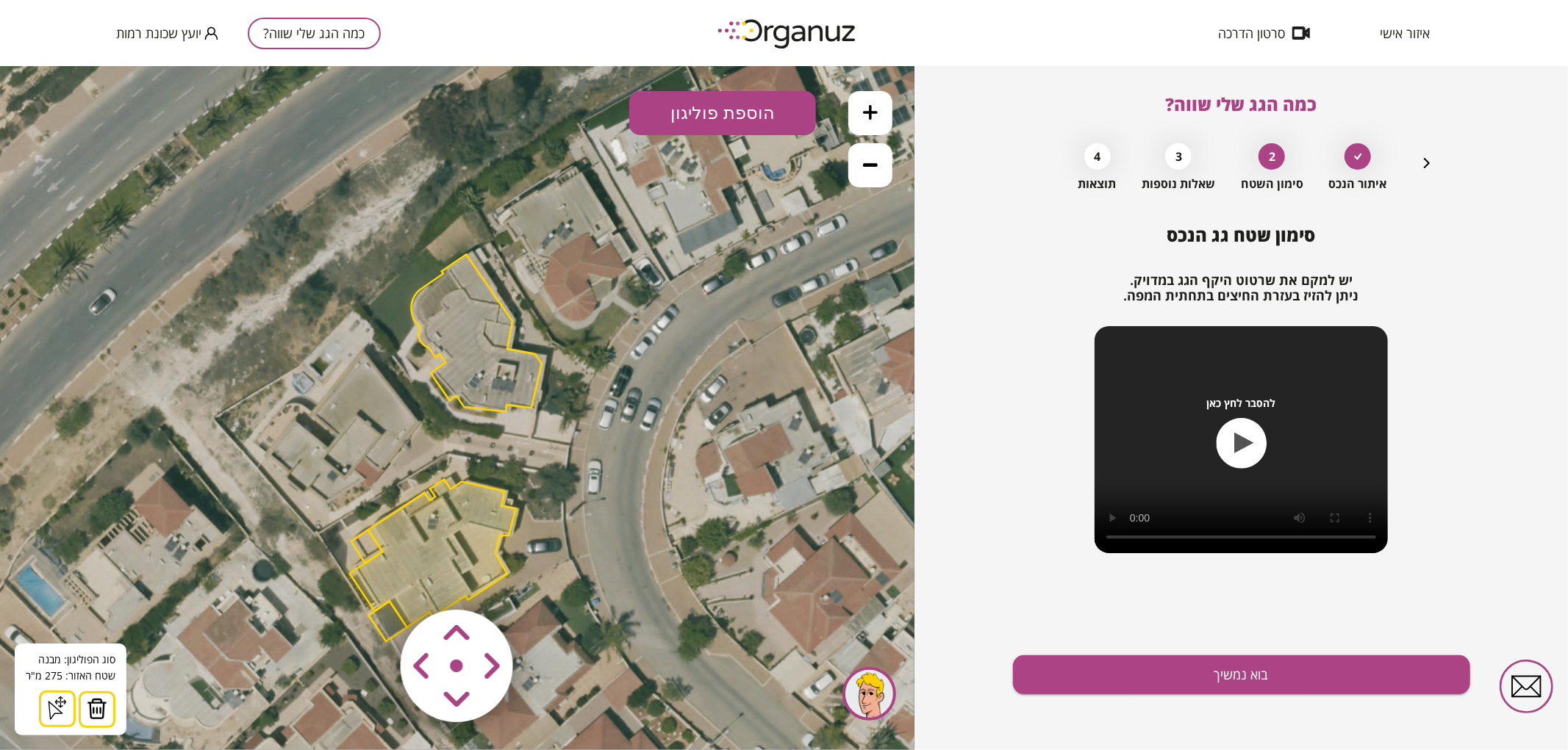
click at [101, 716] on img at bounding box center [96, 708] width 21 height 22
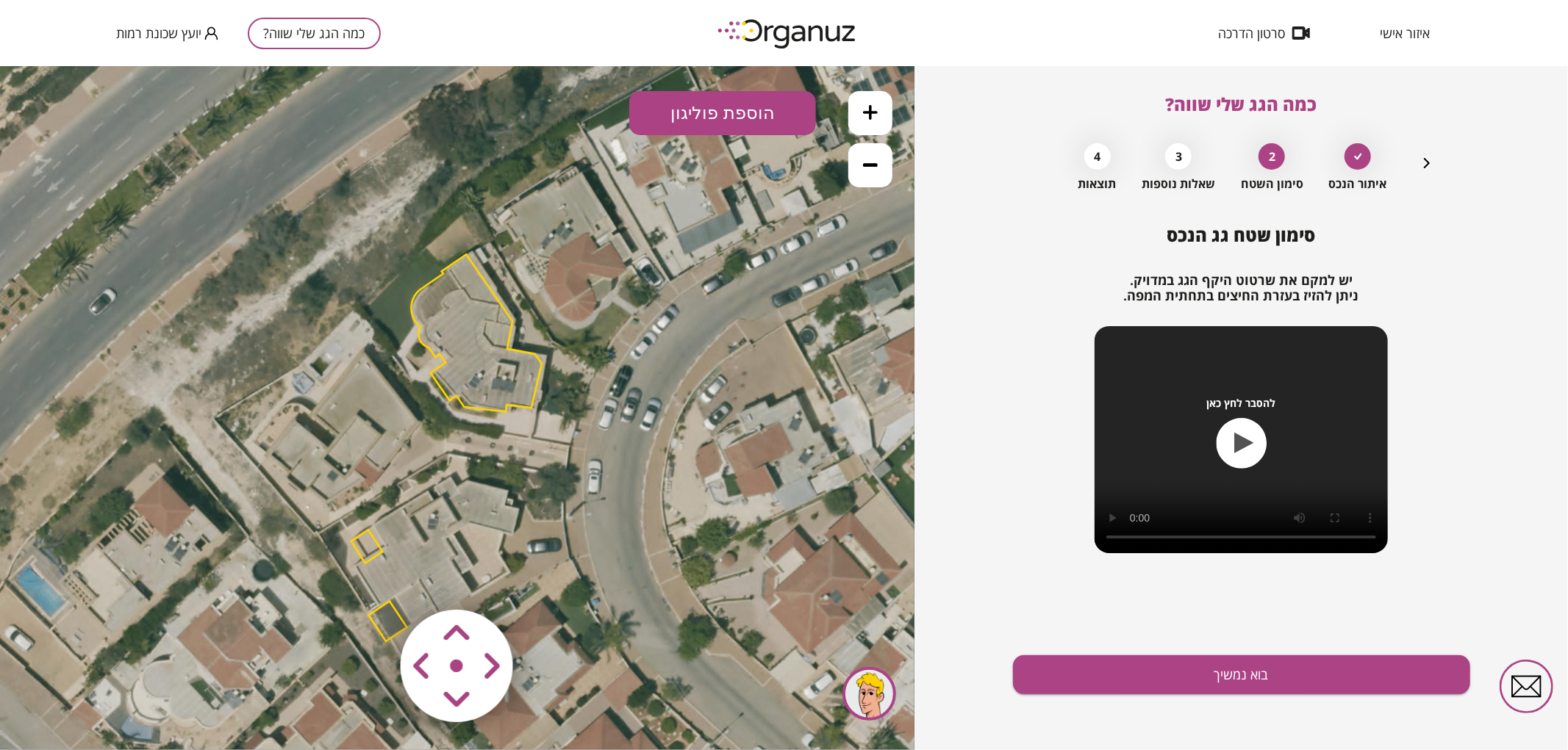
click at [367, 537] on polygon at bounding box center [367, 546] width 31 height 33
click at [92, 701] on img at bounding box center [85, 708] width 21 height 22
click at [371, 621] on img at bounding box center [457, 665] width 175 height 175
click at [377, 618] on img at bounding box center [457, 665] width 175 height 175
click at [387, 617] on img at bounding box center [457, 665] width 175 height 175
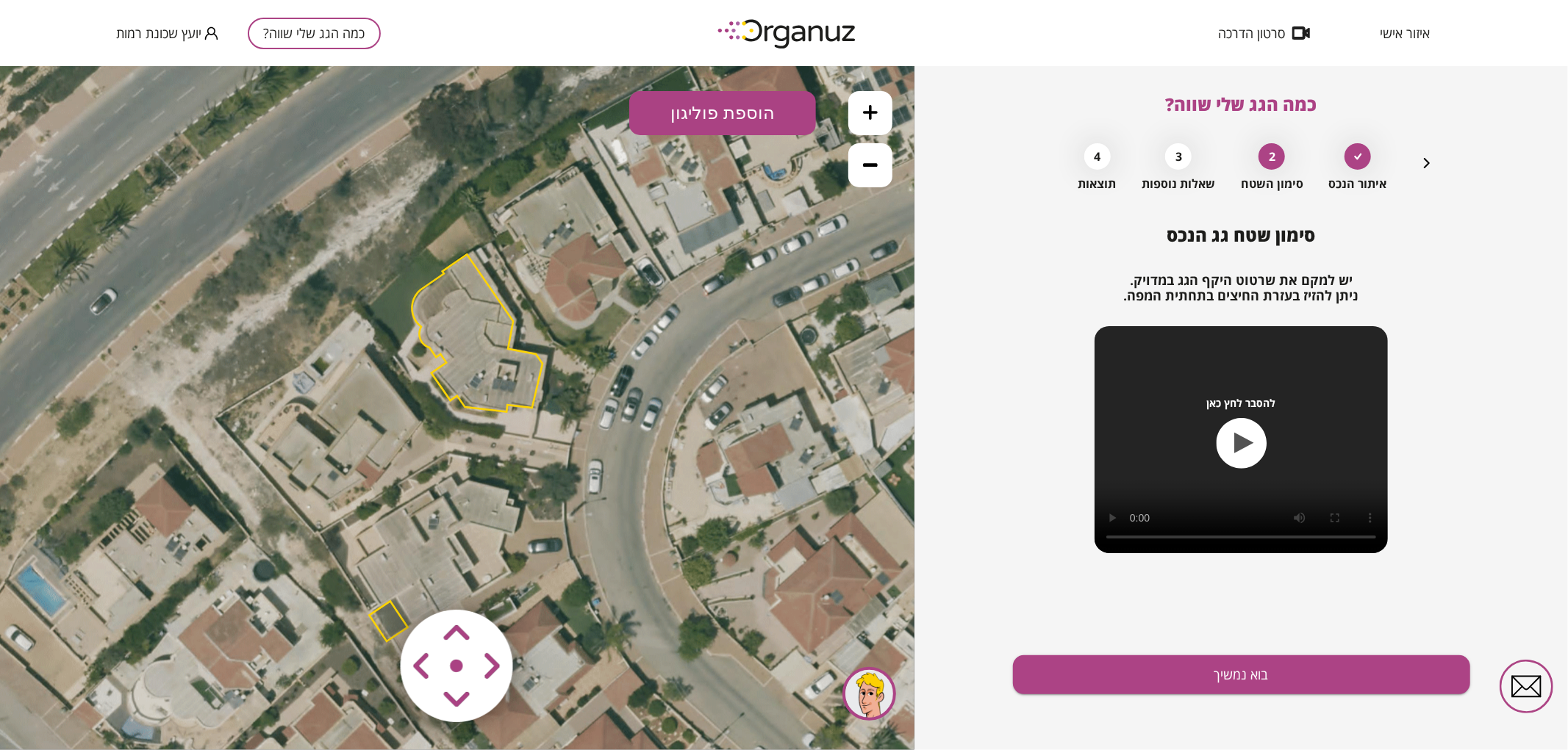
click at [390, 618] on img at bounding box center [457, 665] width 175 height 175
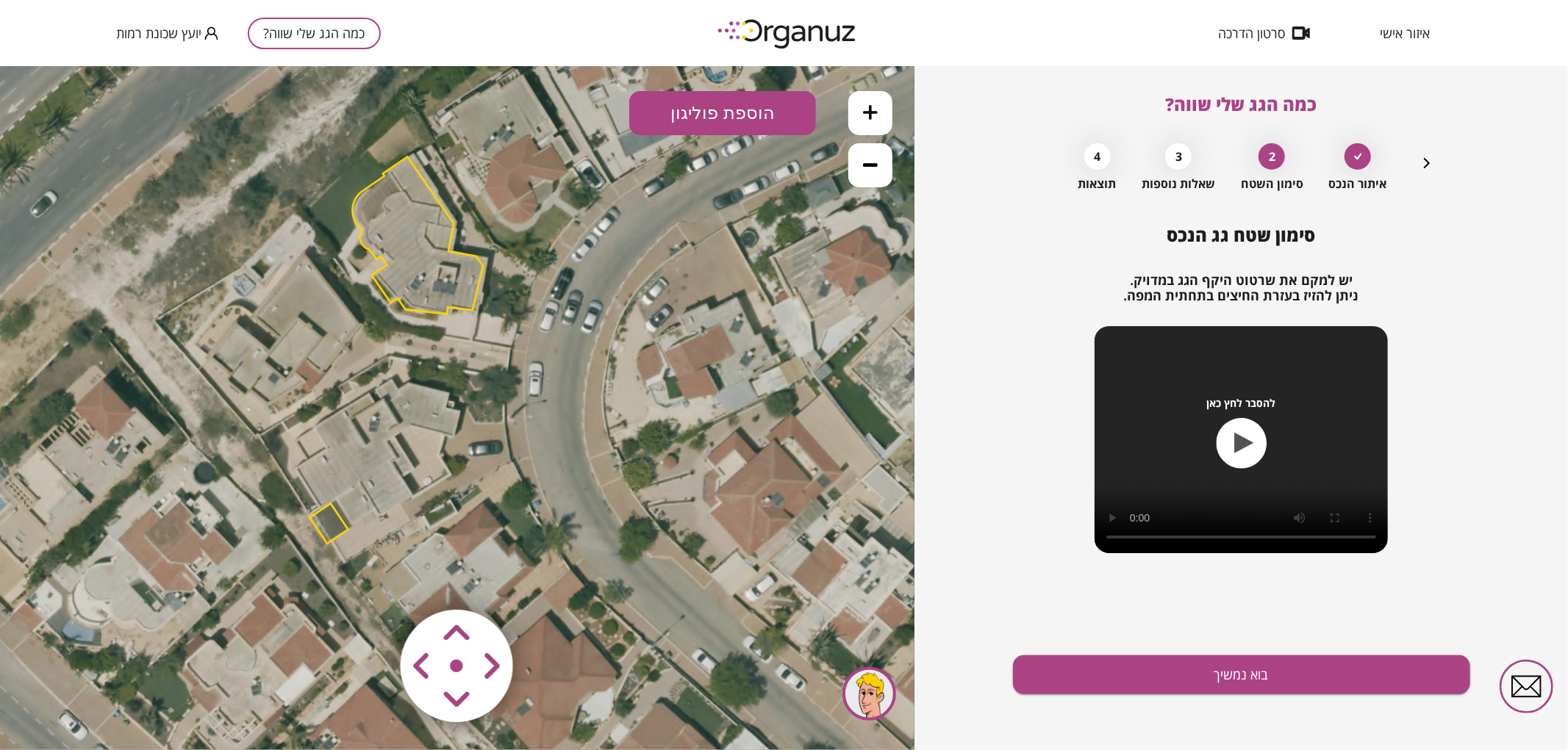
drag, startPoint x: 479, startPoint y: 541, endPoint x: 419, endPoint y: 449, distance: 109.8
click at [419, 449] on icon at bounding box center [399, 310] width 1433 height 1433
click at [331, 515] on polygon at bounding box center [328, 523] width 38 height 40
click at [312, 527] on icon at bounding box center [398, 310] width 1433 height 1433
click at [325, 522] on polygon at bounding box center [327, 523] width 38 height 40
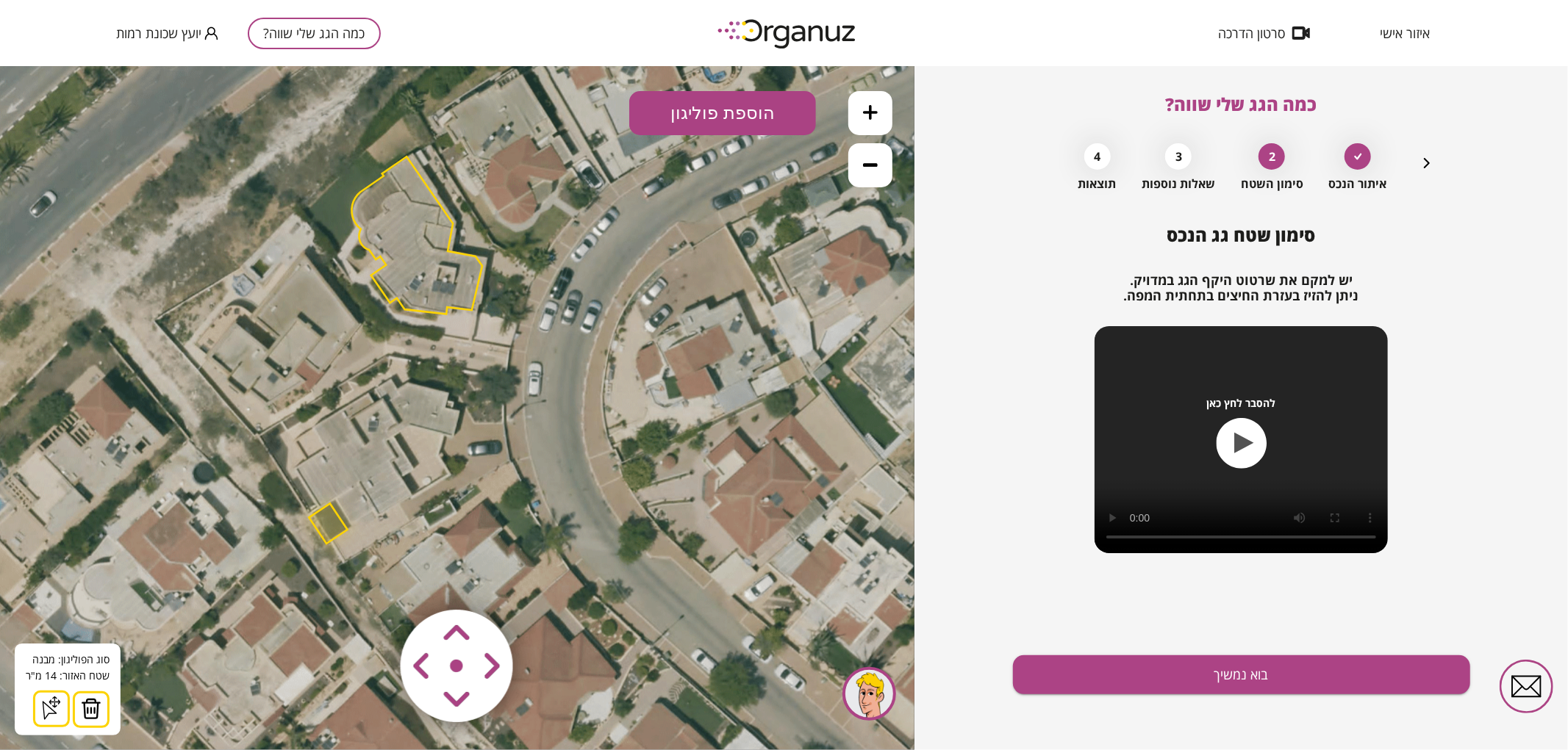
click at [92, 706] on img at bounding box center [91, 708] width 21 height 22
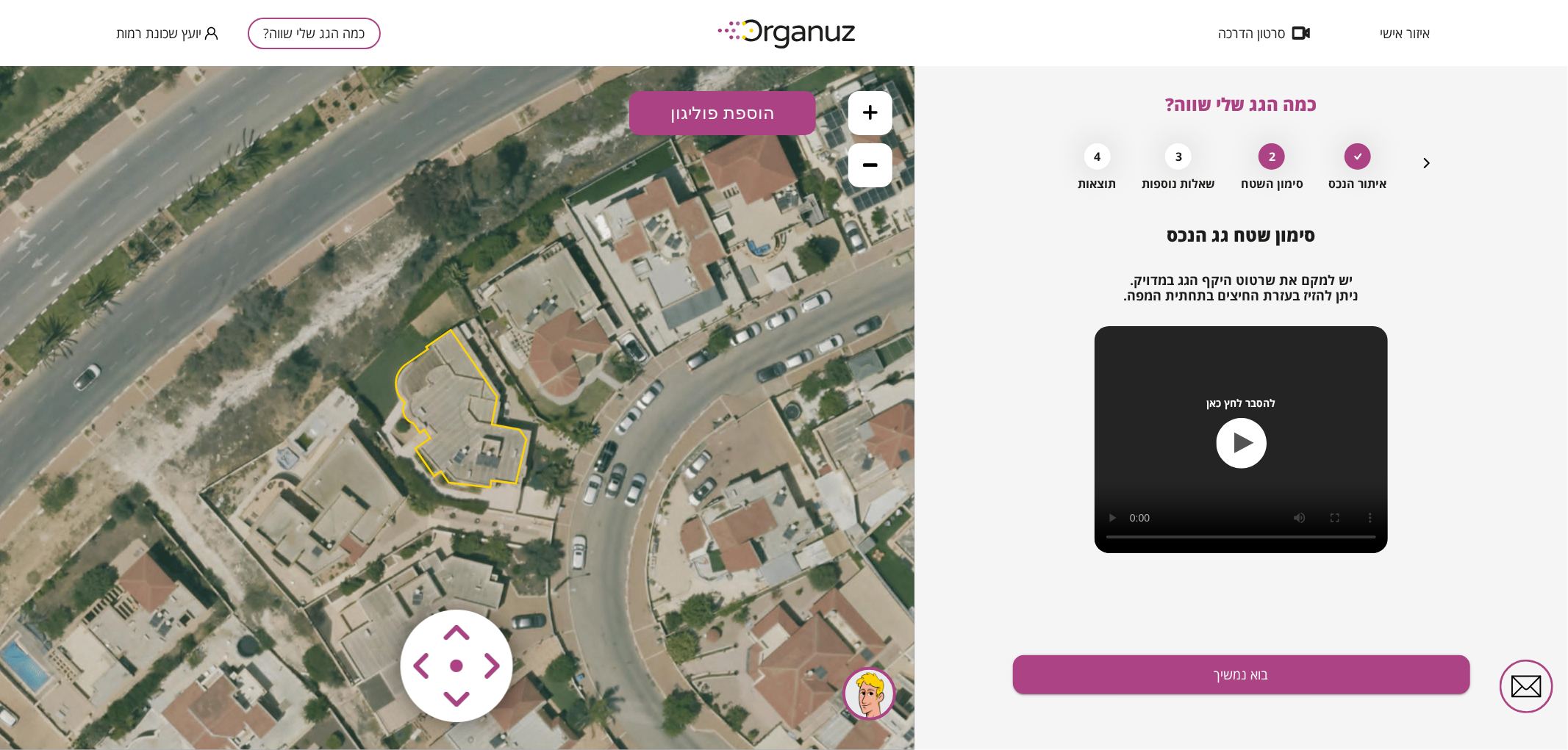
drag, startPoint x: 524, startPoint y: 420, endPoint x: 567, endPoint y: 592, distance: 177.3
click at [567, 592] on icon at bounding box center [442, 484] width 1433 height 1433
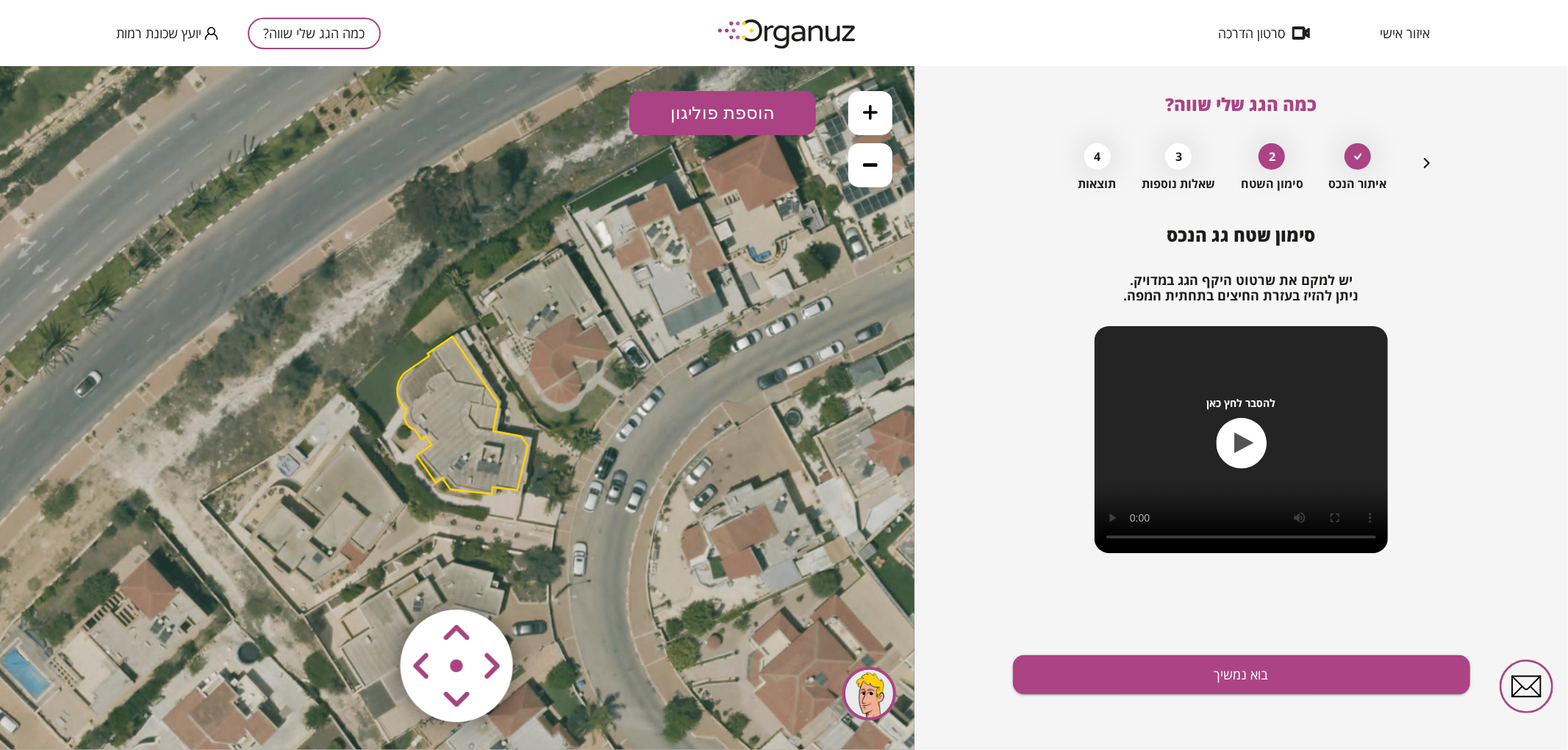
click at [370, 578] on area at bounding box center [370, 578] width 0 height 0
click at [476, 462] on polygon at bounding box center [468, 414] width 130 height 157
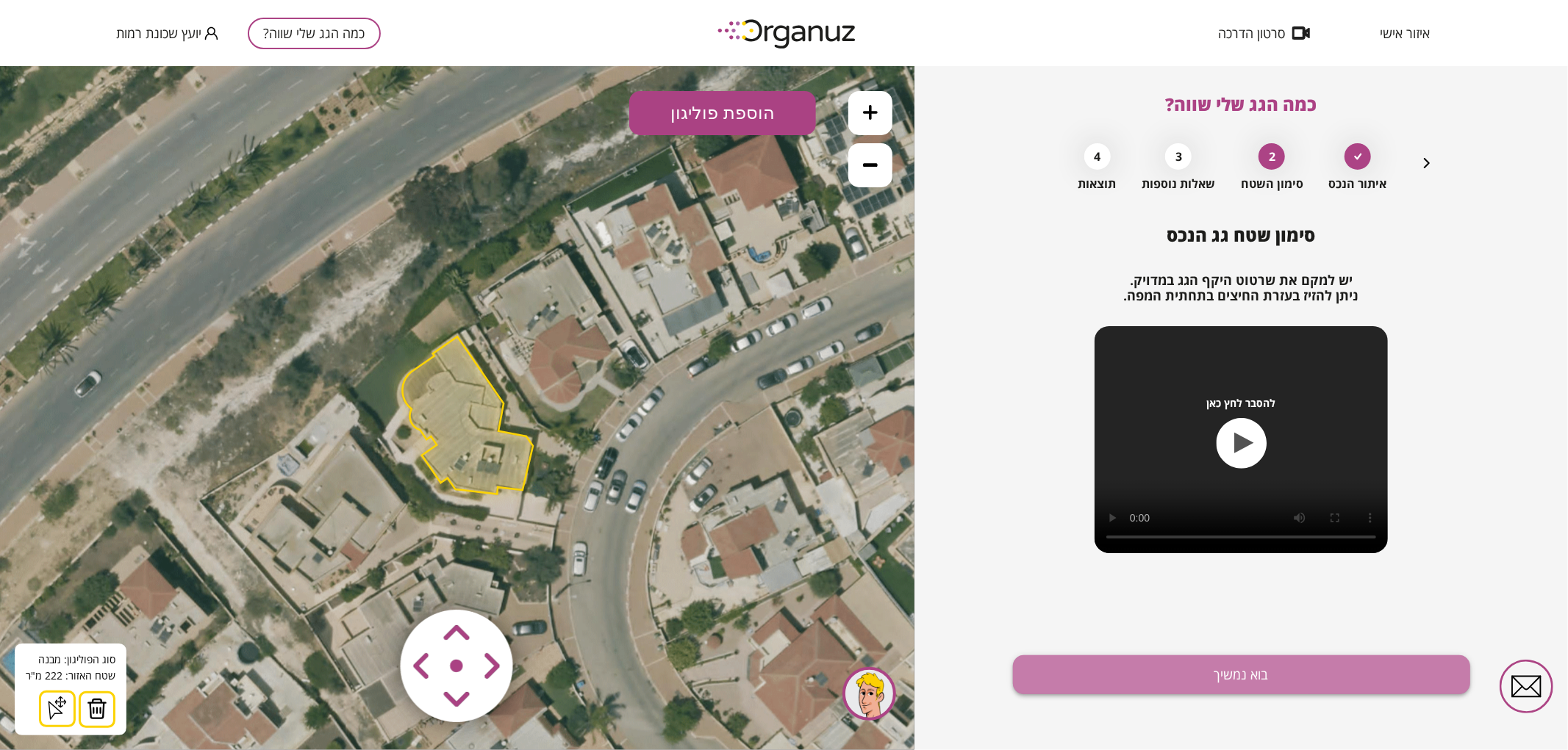
click at [1062, 674] on button "בוא נמשיך" at bounding box center [1241, 674] width 457 height 39
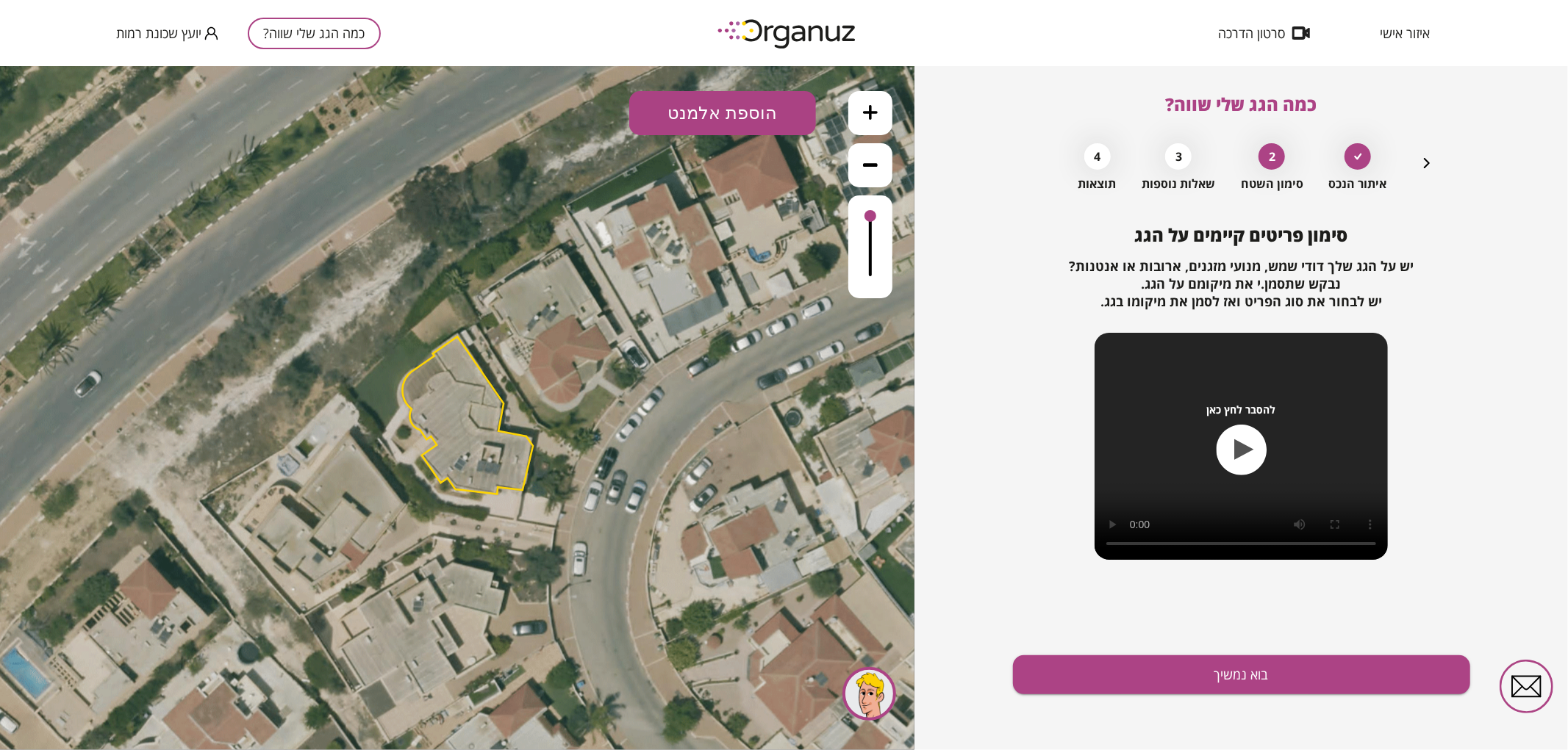
click at [857, 112] on button at bounding box center [870, 112] width 44 height 44
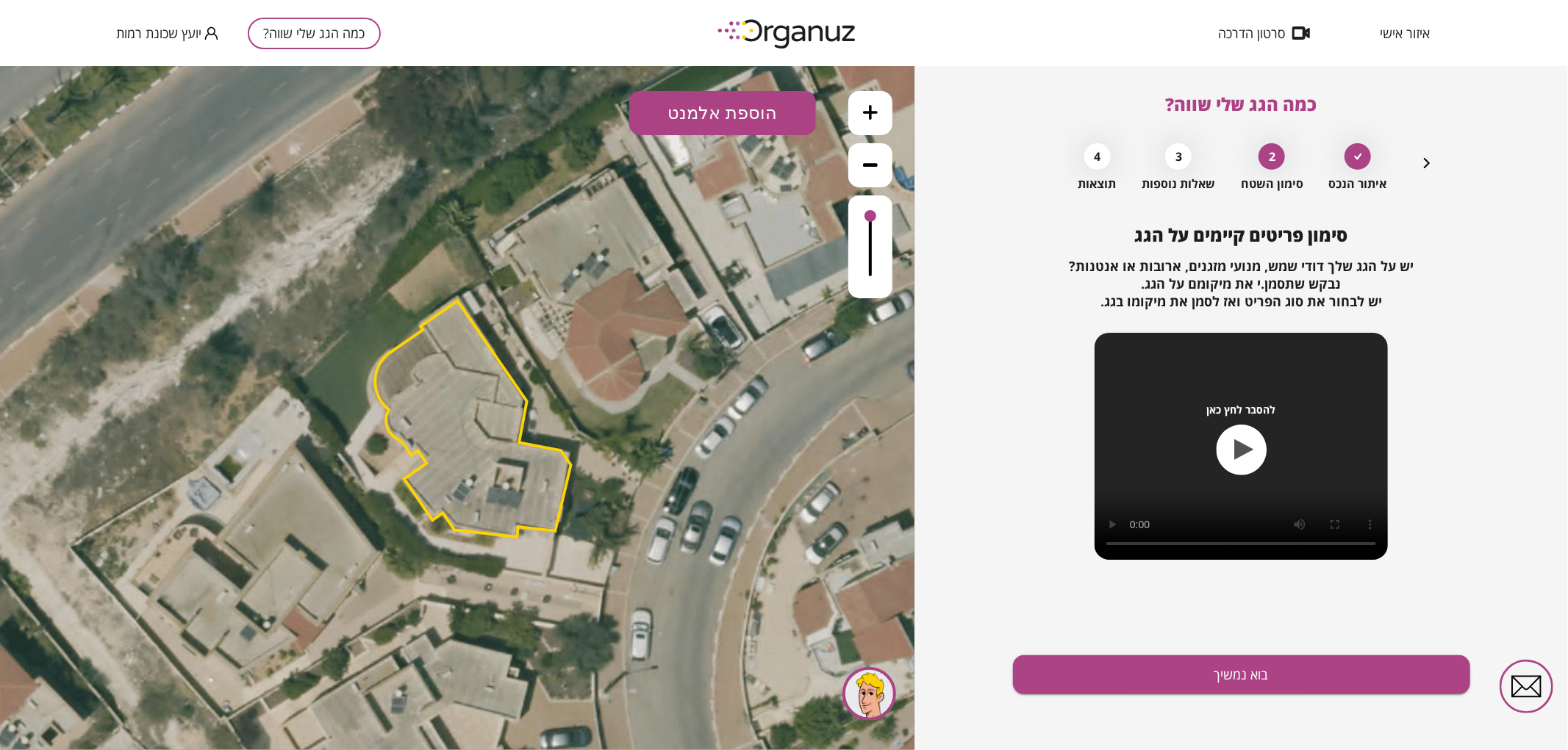
click at [703, 128] on button "הוספת אלמנט" at bounding box center [722, 112] width 187 height 44
click at [704, 264] on div ".st0 { fill: #FFFFFF; } .st0 { fill: #FFFFFF; }" at bounding box center [457, 407] width 914 height 684
click at [721, 113] on button "הוספת אלמנט" at bounding box center [722, 112] width 187 height 44
click at [717, 331] on div ".st0 { fill: #FFFFFF; } .st0 { fill: #FFFFFF; }" at bounding box center [457, 407] width 914 height 684
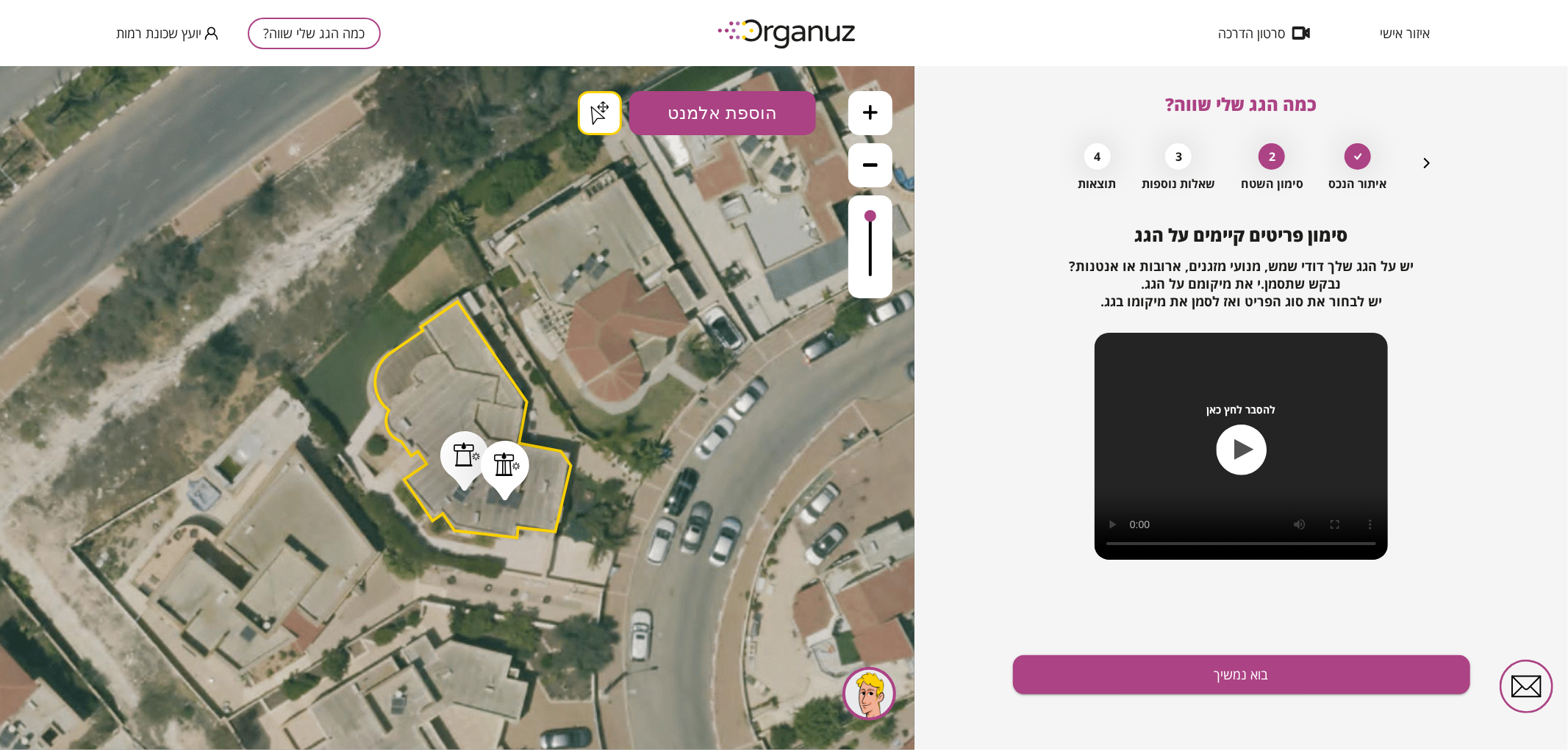
click at [1104, 678] on button "בוא נמשיך" at bounding box center [1241, 674] width 457 height 39
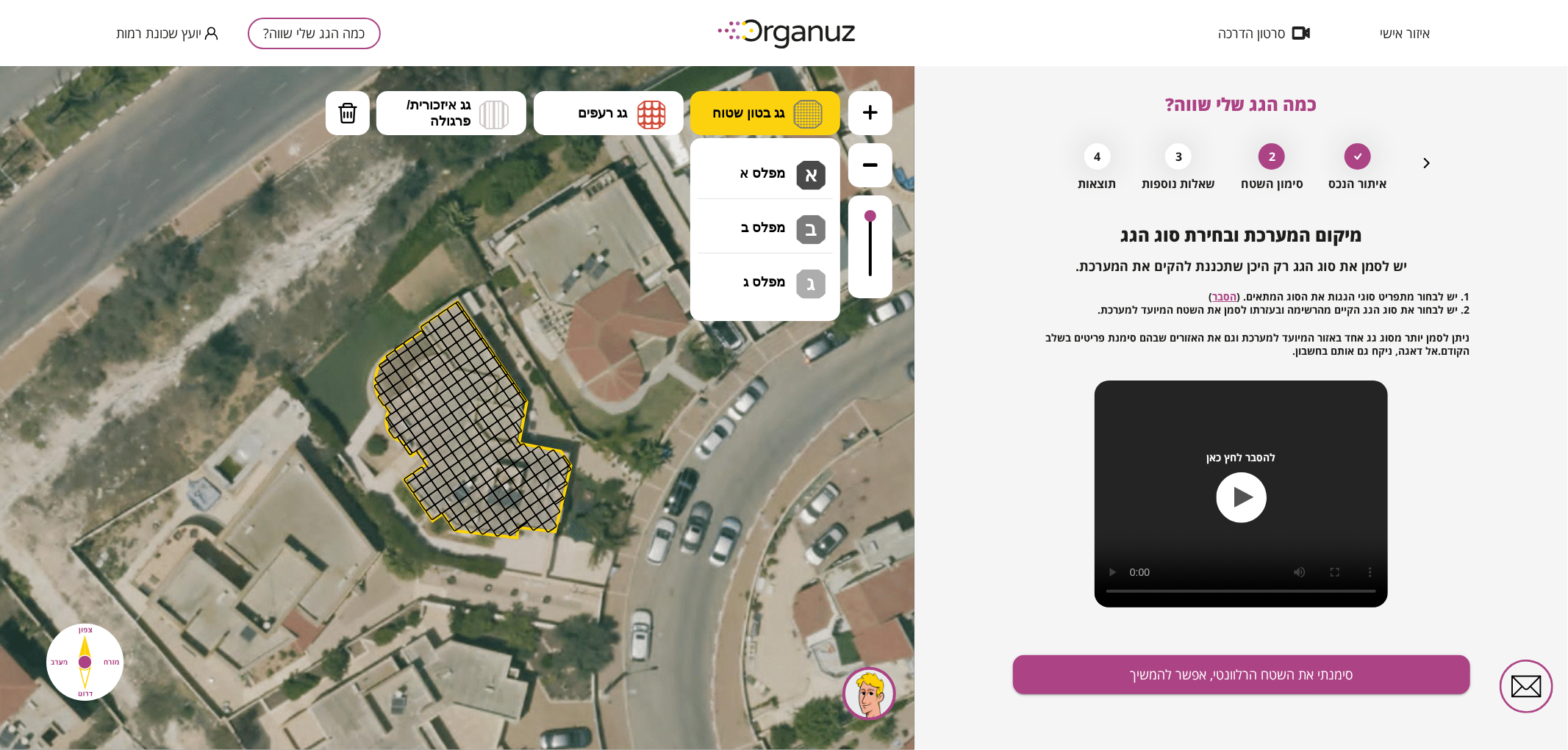
click at [757, 111] on span "גג בטון שטוח" at bounding box center [748, 112] width 72 height 16
click at [754, 168] on div ".st0 { fill: #FFFFFF; } .st0 { fill: #FFFFFF; }" at bounding box center [457, 407] width 914 height 684
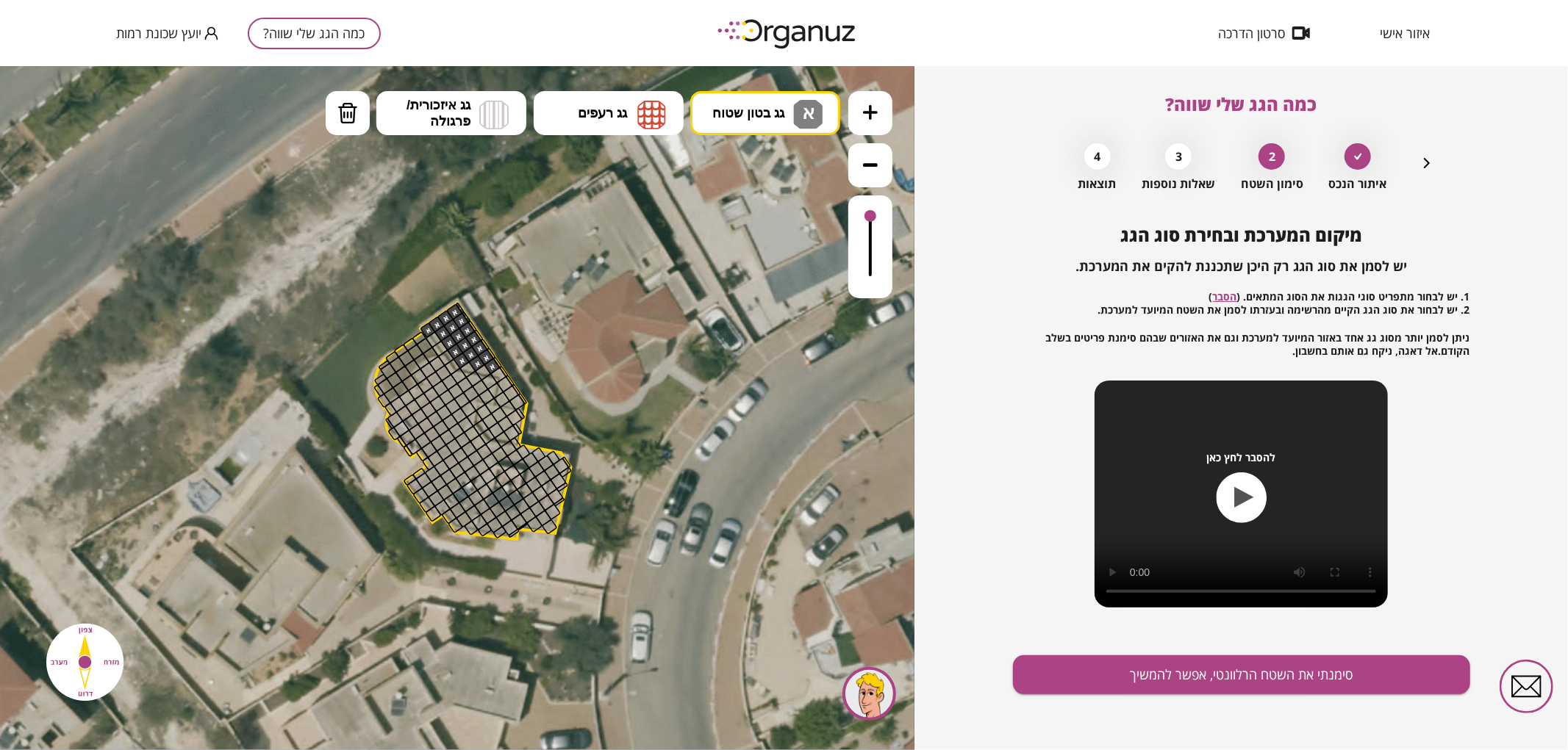
drag, startPoint x: 429, startPoint y: 328, endPoint x: 493, endPoint y: 347, distance: 66.8
drag, startPoint x: 504, startPoint y: 397, endPoint x: 507, endPoint y: 382, distance: 15.3
click at [519, 400] on div at bounding box center [516, 401] width 17 height 17
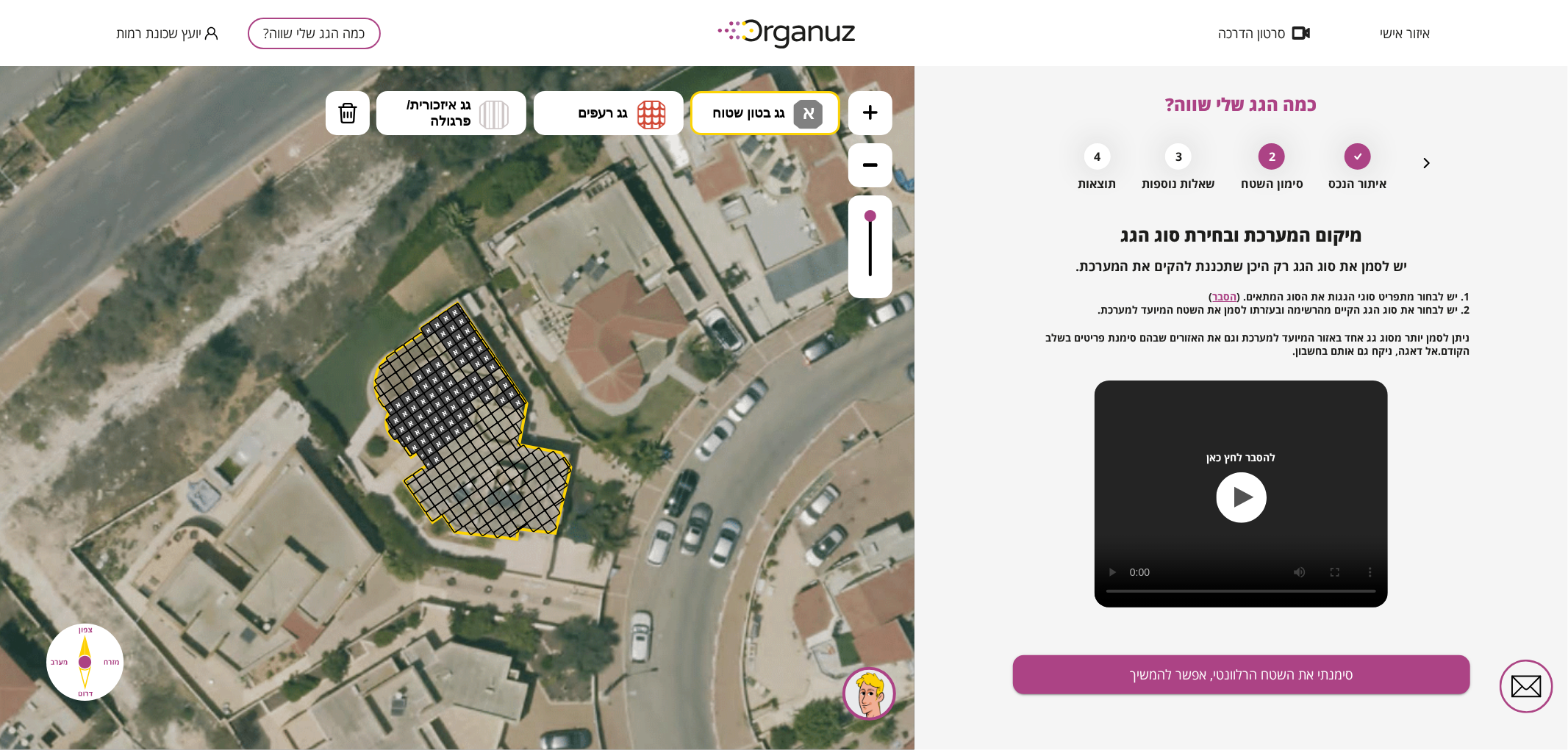
drag, startPoint x: 421, startPoint y: 375, endPoint x: 435, endPoint y: 465, distance: 91.1
drag, startPoint x: 466, startPoint y: 431, endPoint x: 507, endPoint y: 451, distance: 45.6
drag, startPoint x: 464, startPoint y: 442, endPoint x: 525, endPoint y: 522, distance: 100.6
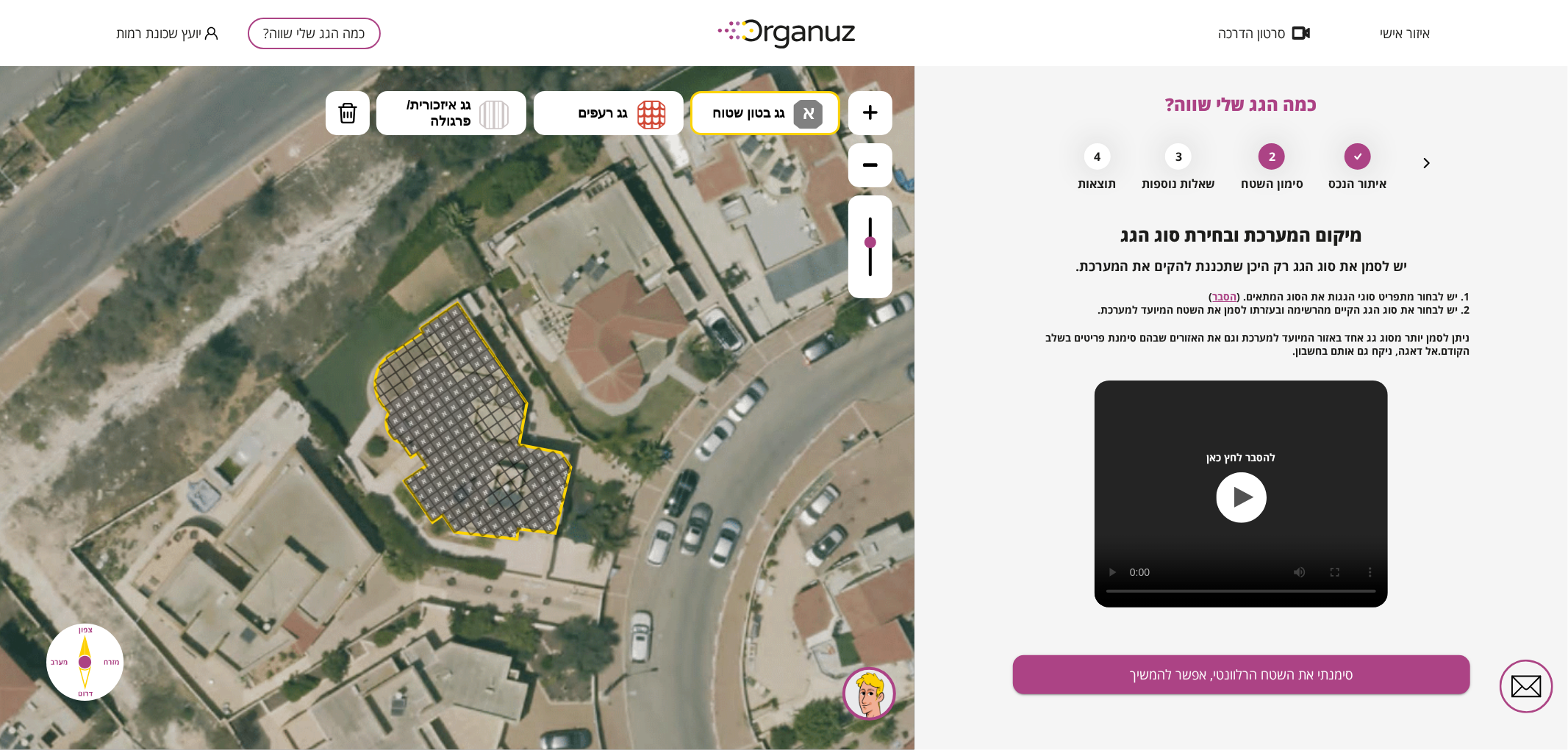
drag, startPoint x: 871, startPoint y: 216, endPoint x: 894, endPoint y: 235, distance: 29.8
click at [894, 235] on div ".st0 { fill: #FFFFFF; } .st0 { fill: #FFFFFF; }" at bounding box center [457, 407] width 914 height 684
click at [461, 376] on div at bounding box center [458, 375] width 17 height 17
click at [733, 114] on span "גג בטון שטוח" at bounding box center [748, 112] width 72 height 16
click at [756, 229] on div ".st0 { fill: #FFFFFF; } .st0 { fill: #FFFFFF; }" at bounding box center [457, 407] width 914 height 684
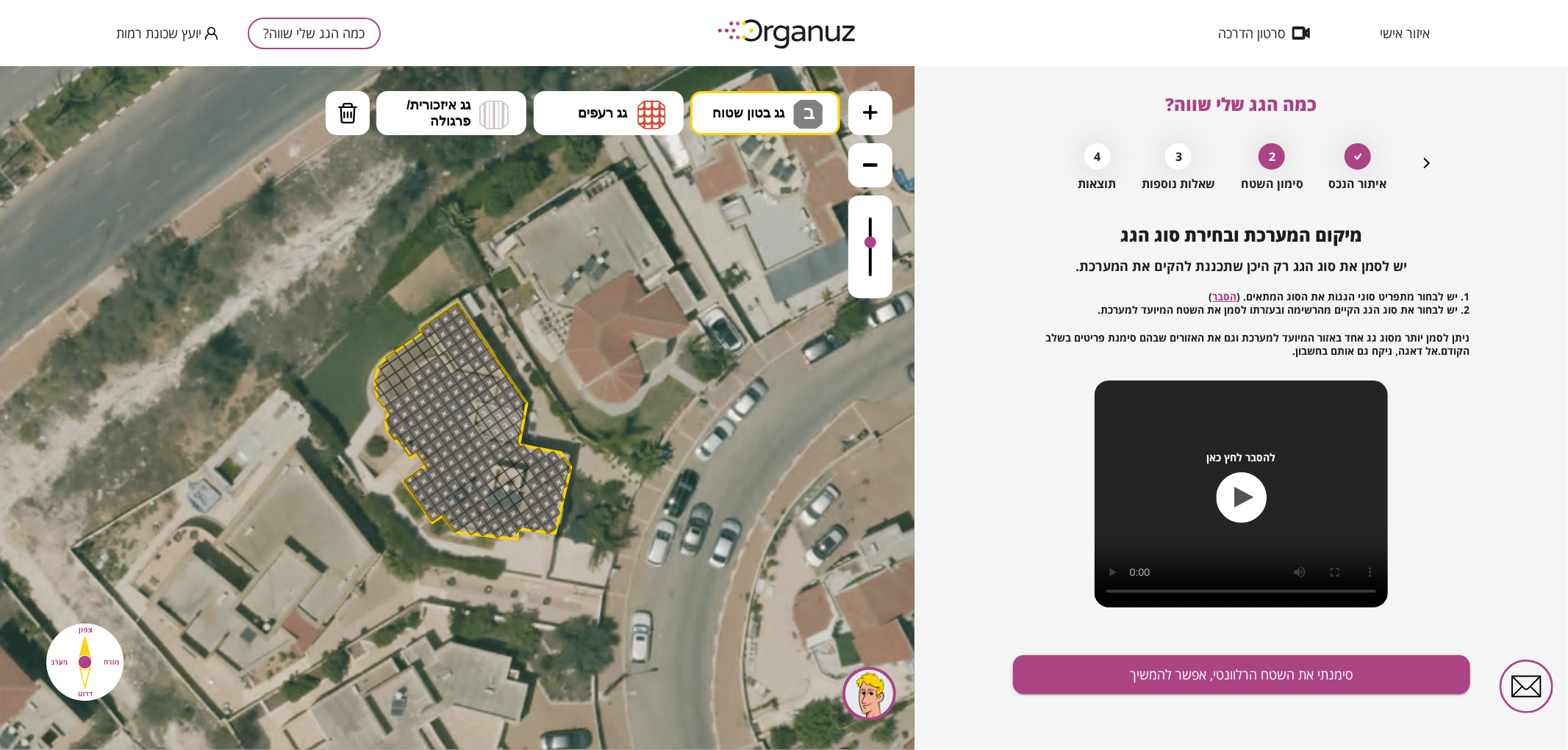
drag, startPoint x: 480, startPoint y: 412, endPoint x: 484, endPoint y: 422, distance: 10.8
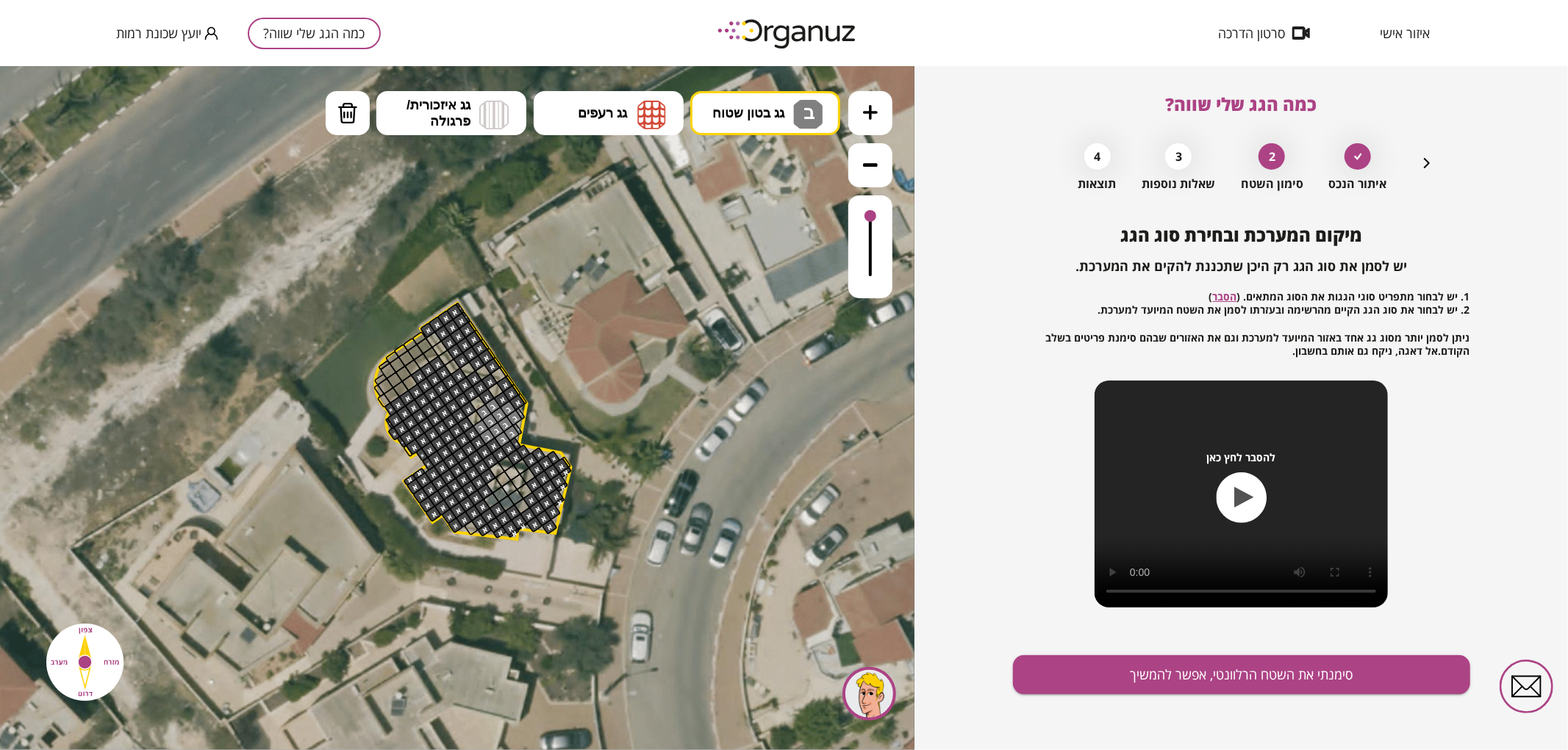
drag, startPoint x: 870, startPoint y: 247, endPoint x: 893, endPoint y: 183, distance: 68.0
click at [893, 183] on div ".st0 { fill: #FFFFFF; } .st0 { fill: #FFFFFF; }" at bounding box center [457, 407] width 914 height 684
click at [1093, 656] on button "סימנתי את השטח הרלוונטי, אפשר להמשיך" at bounding box center [1241, 674] width 457 height 39
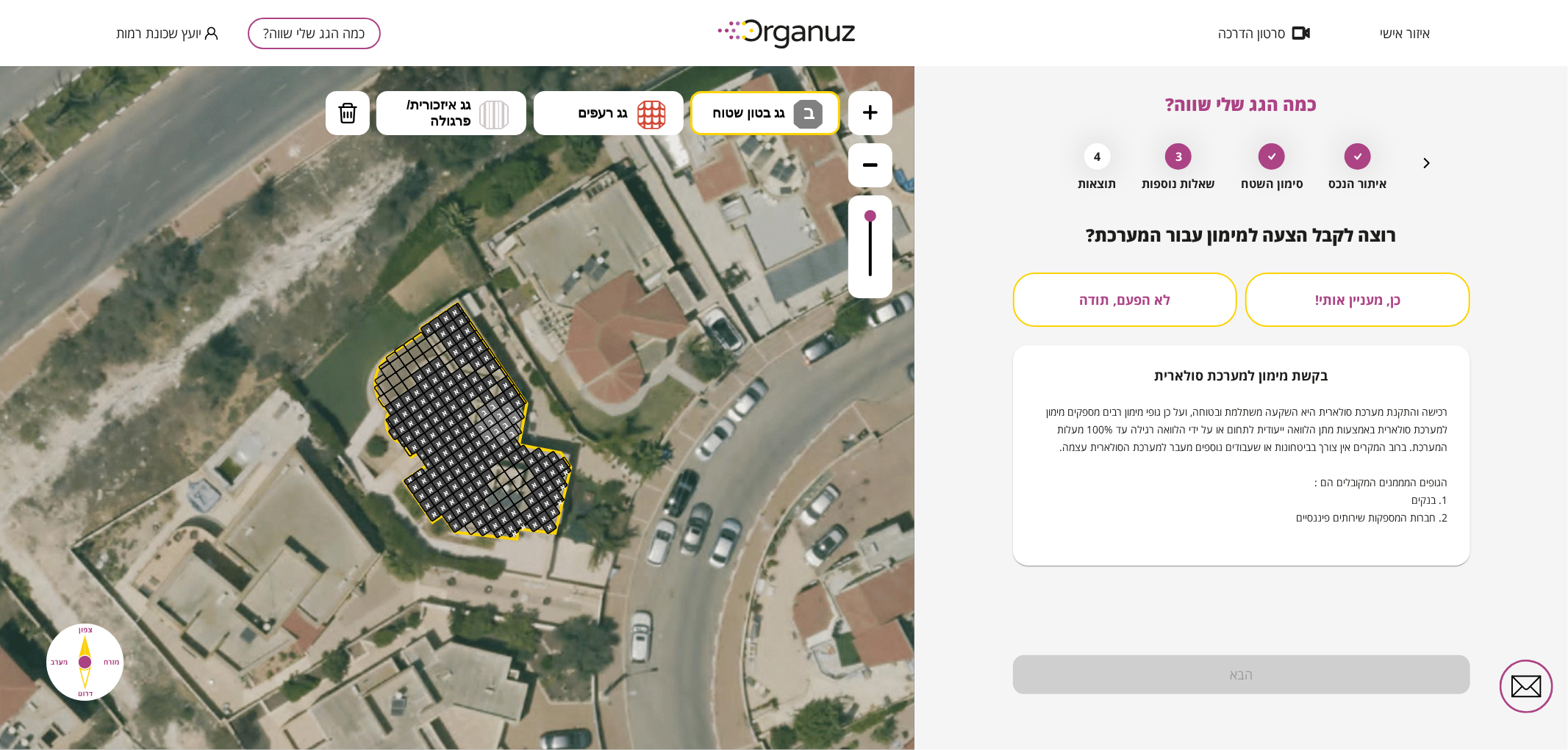
click at [1164, 313] on button "לא הפעם, תודה" at bounding box center [1125, 299] width 225 height 54
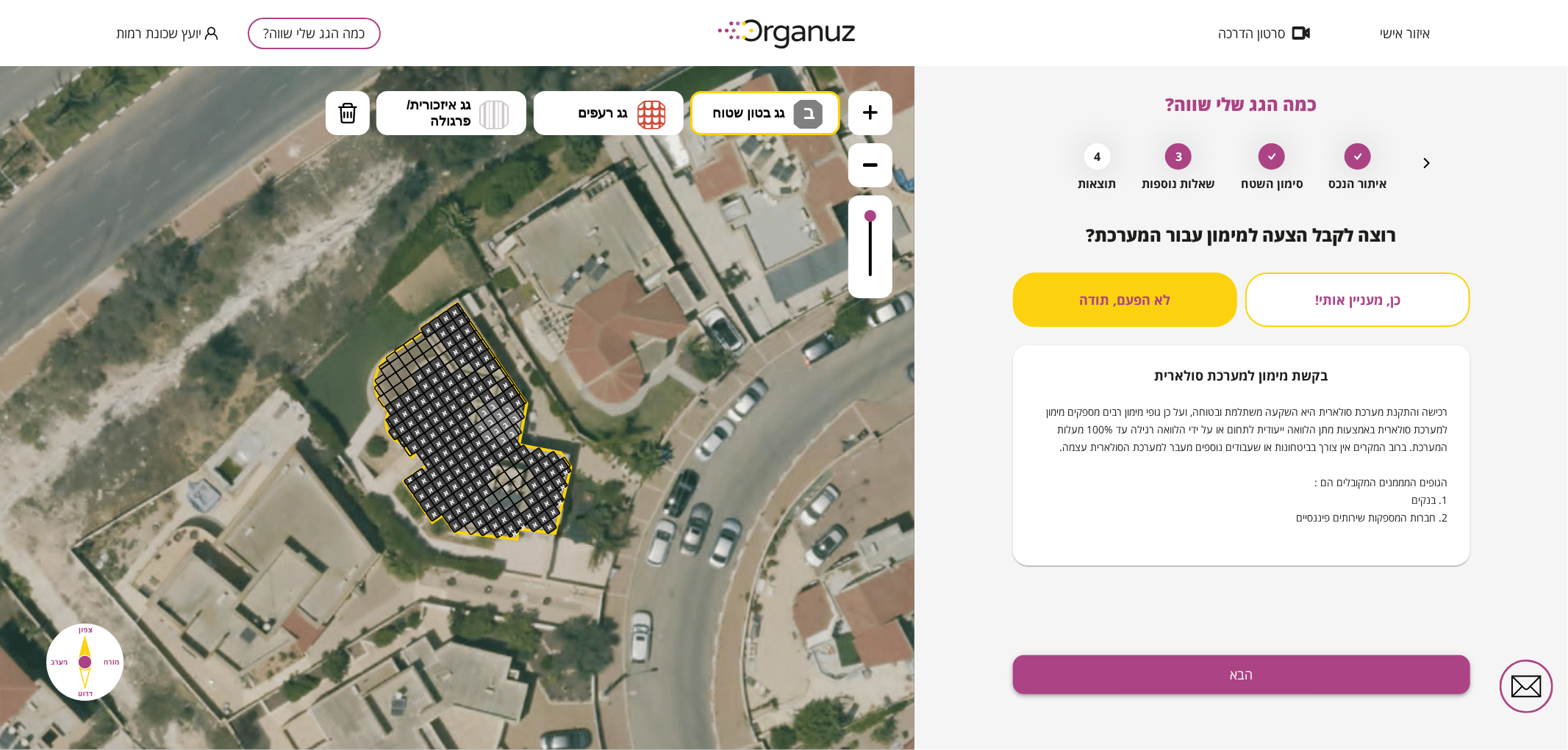
click at [1170, 662] on button "הבא" at bounding box center [1241, 674] width 457 height 39
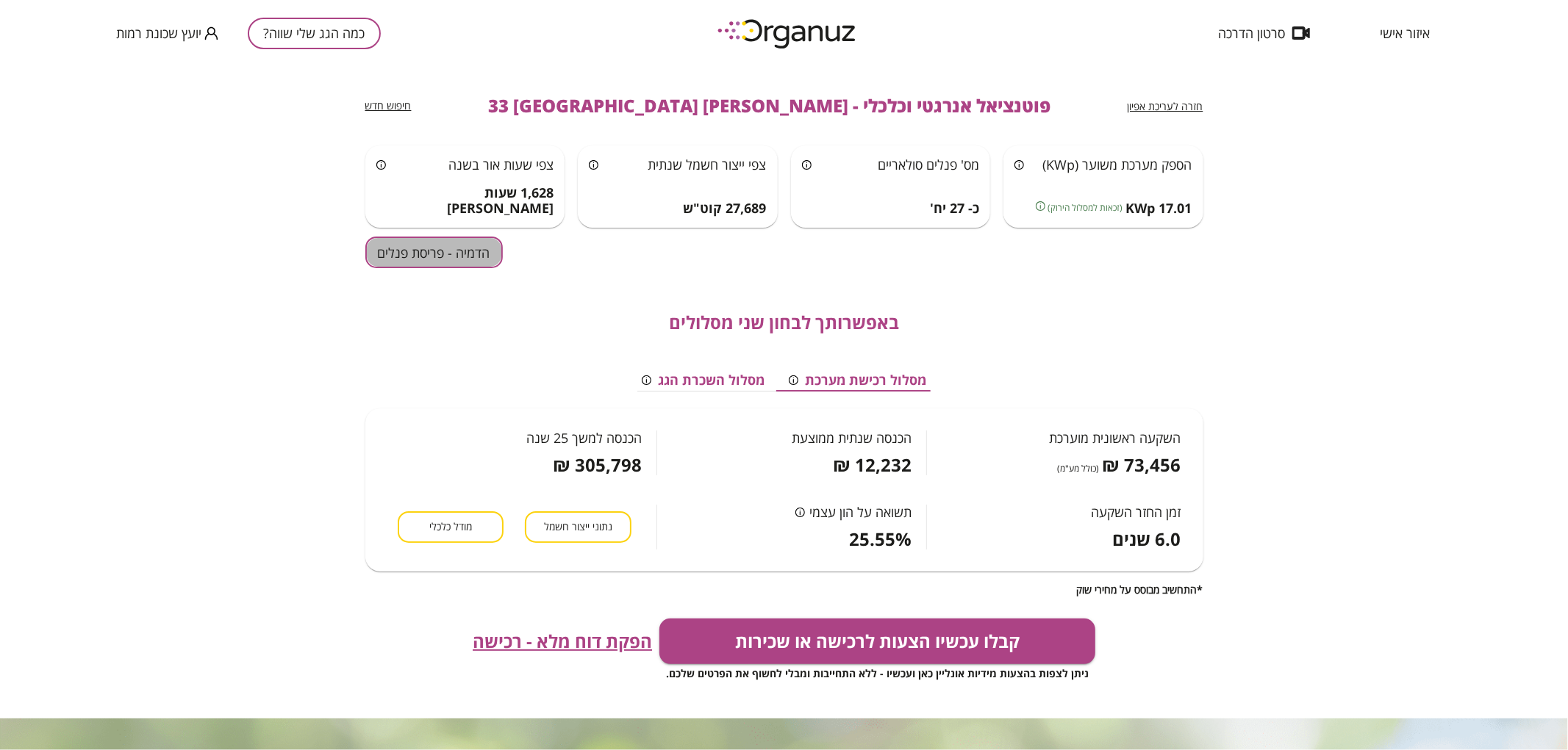
click at [479, 246] on button "הדמיה - פריסת פנלים" at bounding box center [434, 252] width 138 height 31
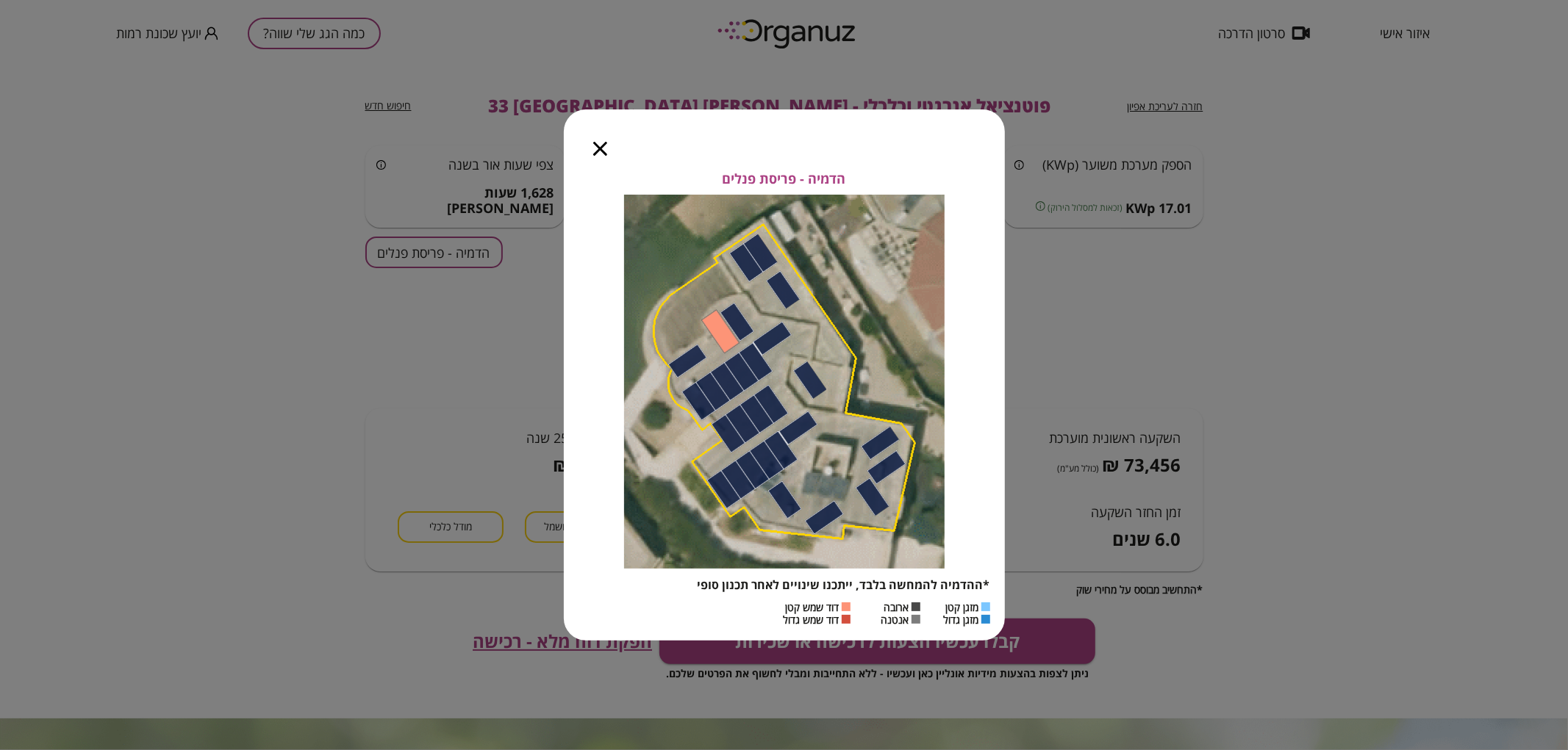
click at [600, 148] on icon "button" at bounding box center [600, 149] width 14 height 14
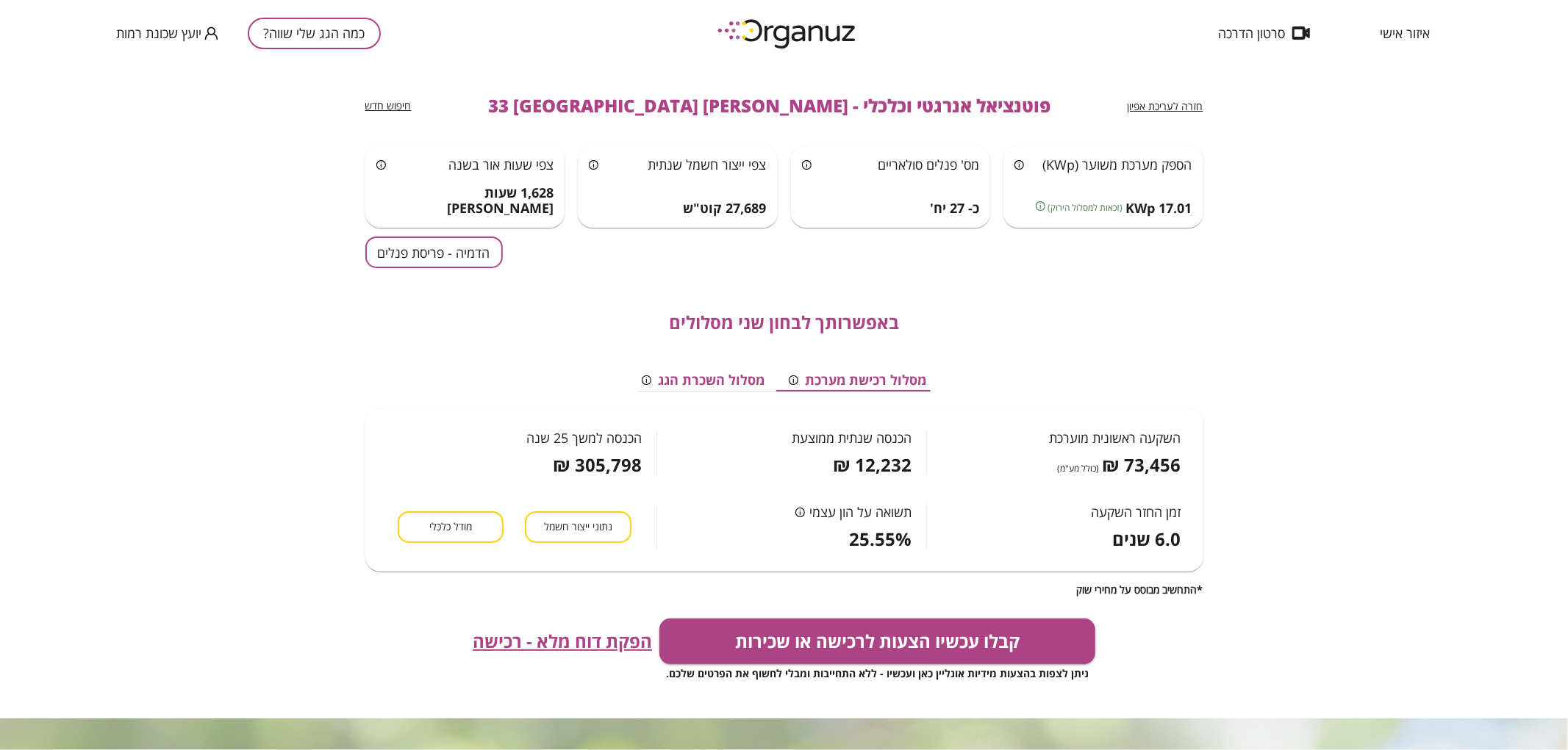
click at [334, 52] on div "כמה הגג שלי שווה? יועץ שכונת רמות" at bounding box center [248, 33] width 264 height 67
click at [339, 41] on button "כמה הגג שלי שווה?" at bounding box center [314, 33] width 133 height 31
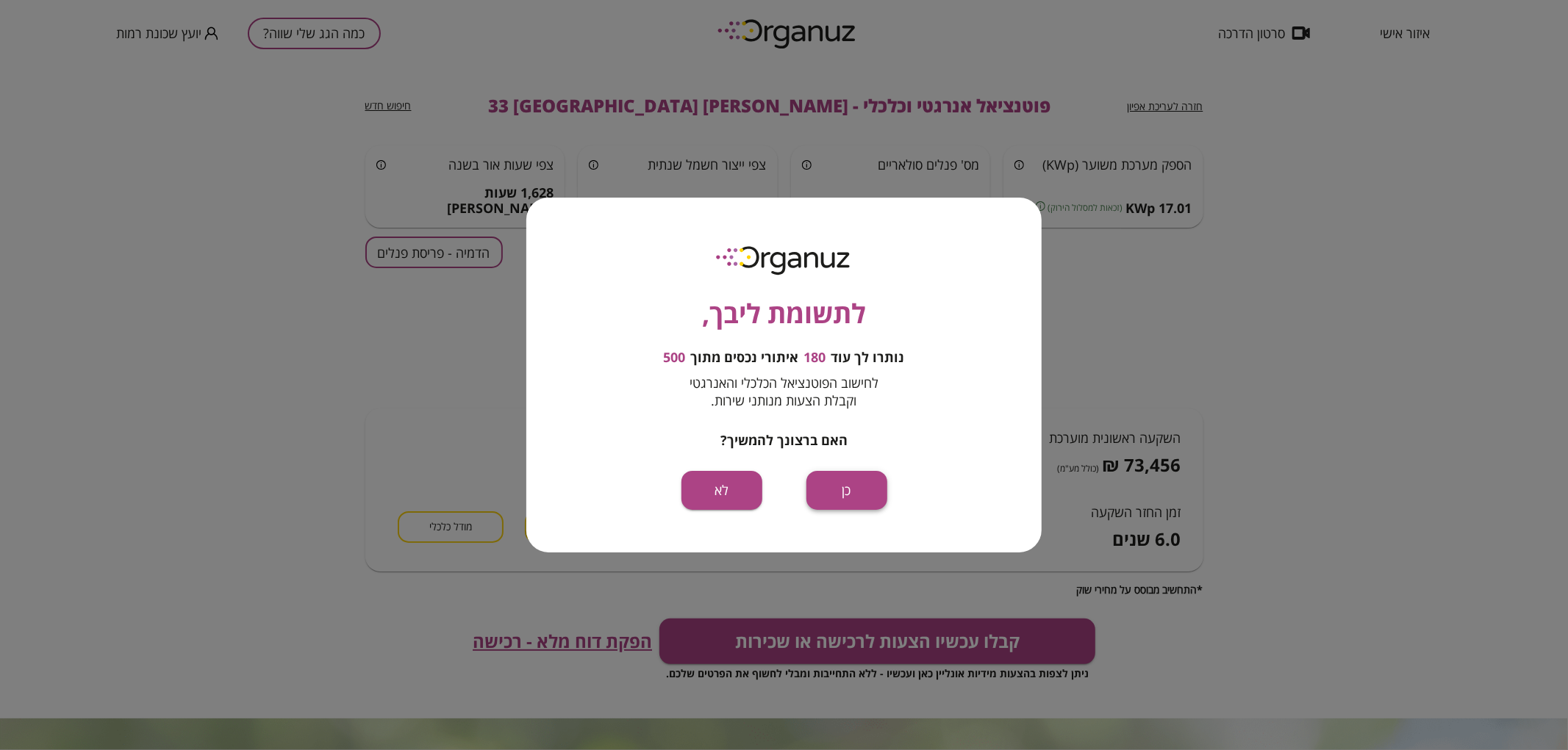
click at [851, 484] on button "כן" at bounding box center [847, 490] width 81 height 39
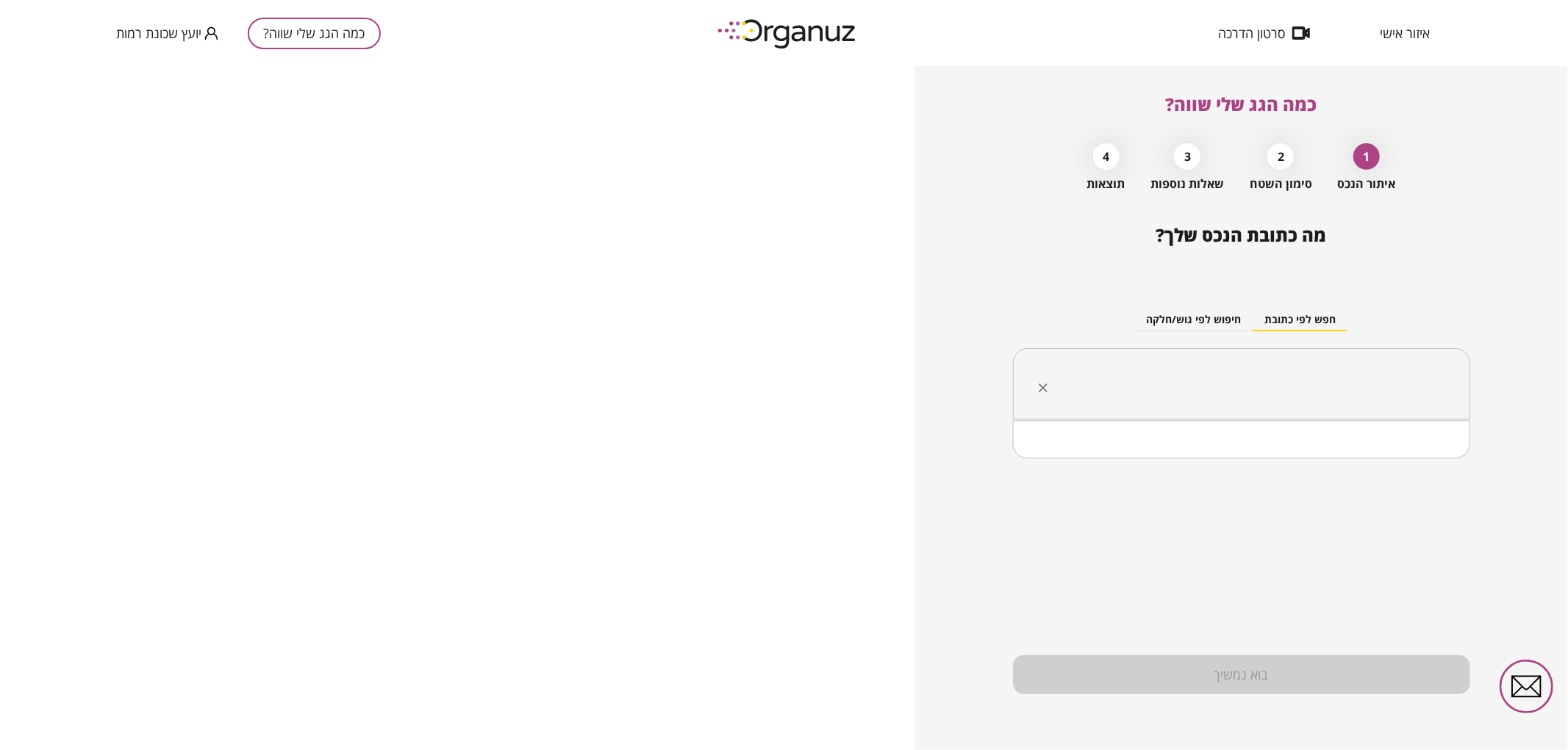
click at [1319, 369] on input "text" at bounding box center [1247, 384] width 411 height 37
click at [1358, 483] on li "[PERSON_NAME] 37 [GEOGRAPHIC_DATA]" at bounding box center [1241, 484] width 419 height 26
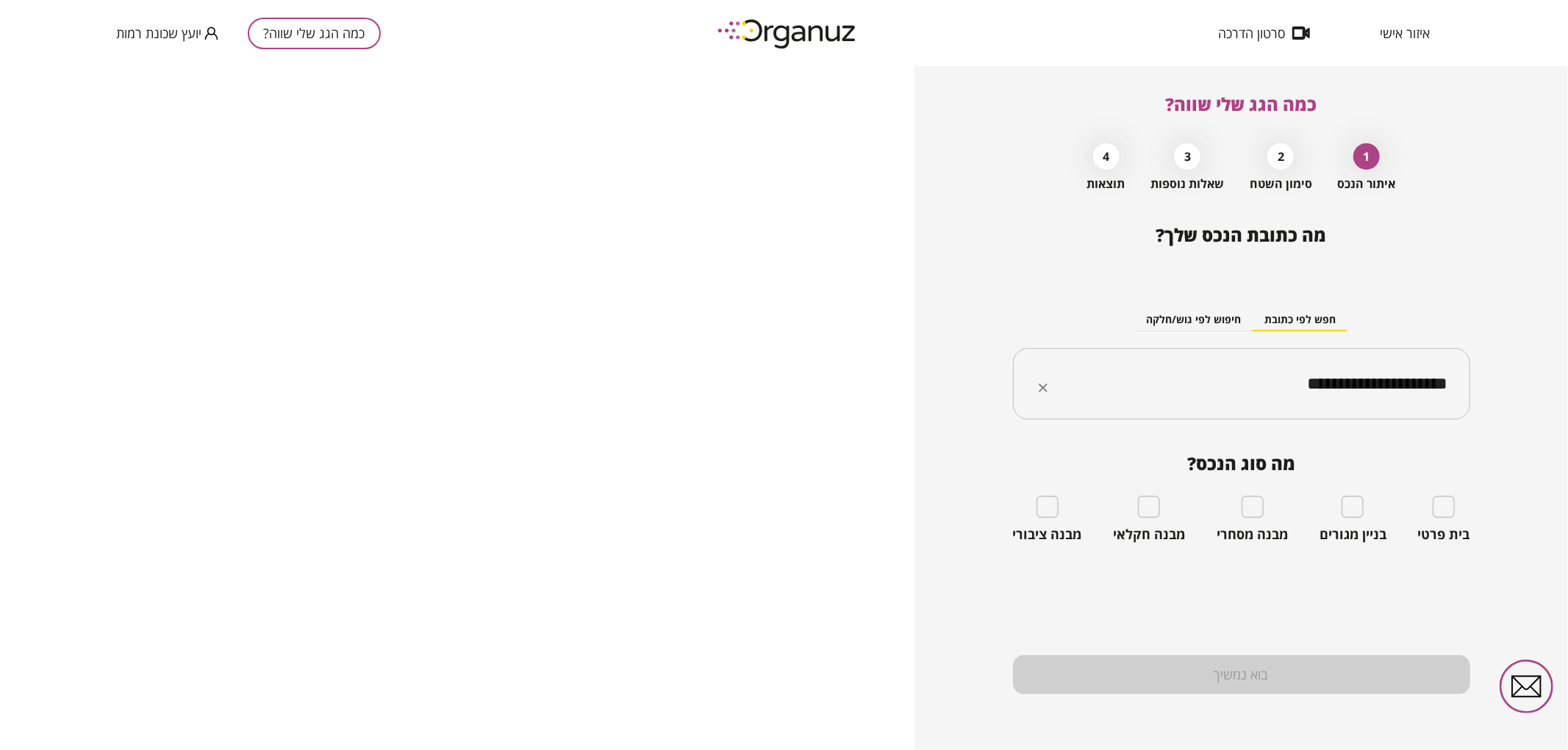
type input "**********"
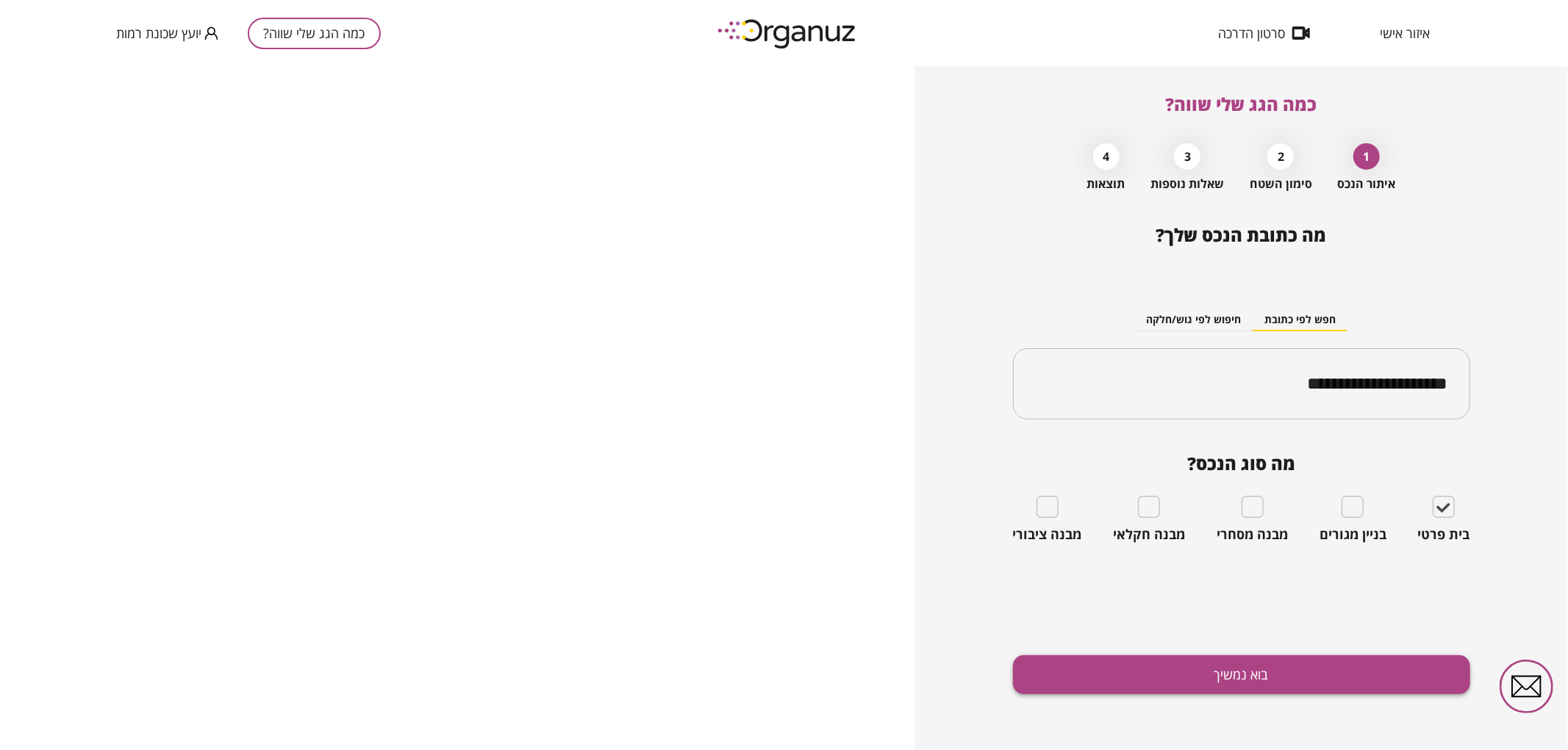
click at [1393, 684] on button "בוא נמשיך" at bounding box center [1241, 674] width 457 height 39
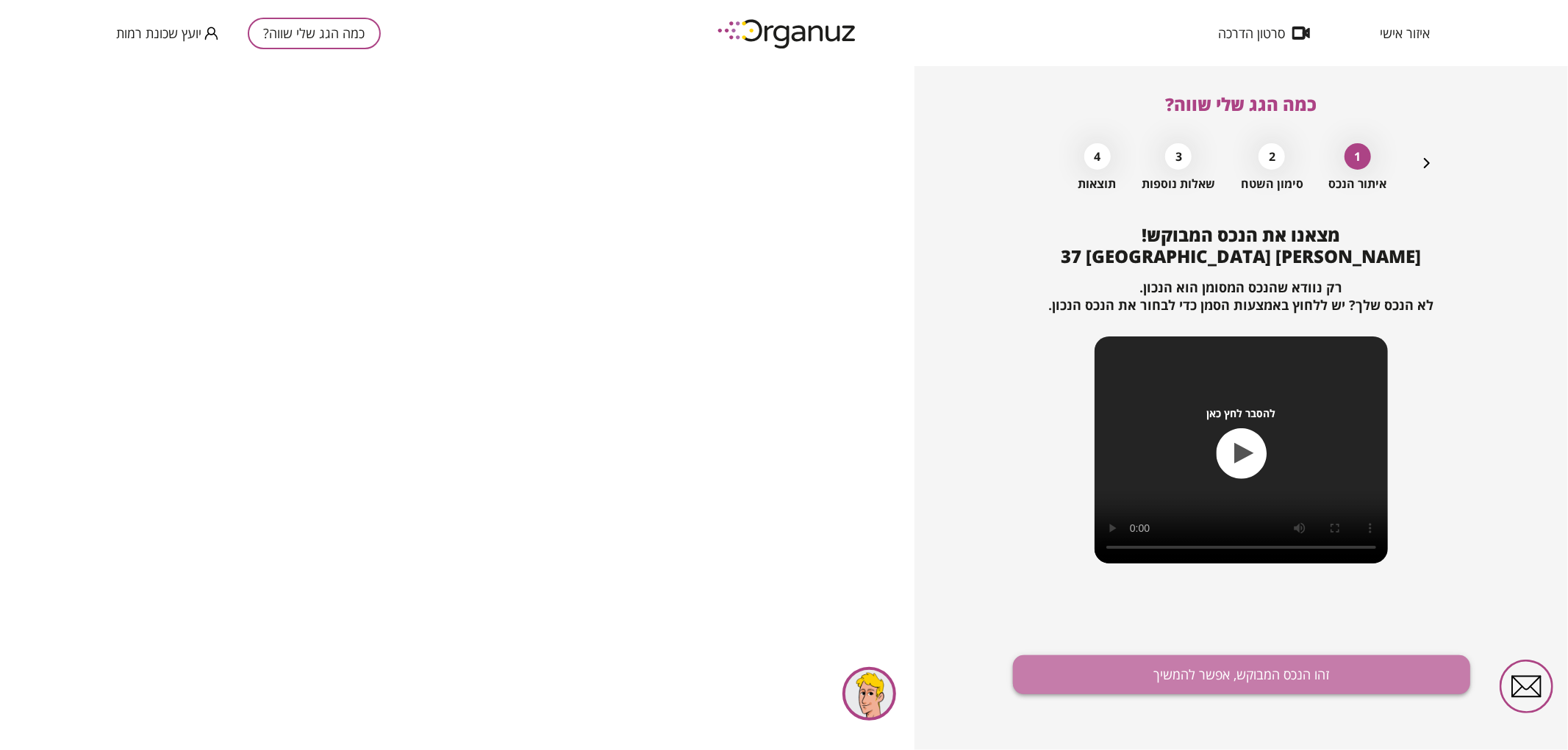
click at [1125, 684] on button "זהו הנכס המבוקש, אפשר להמשיך" at bounding box center [1241, 674] width 457 height 39
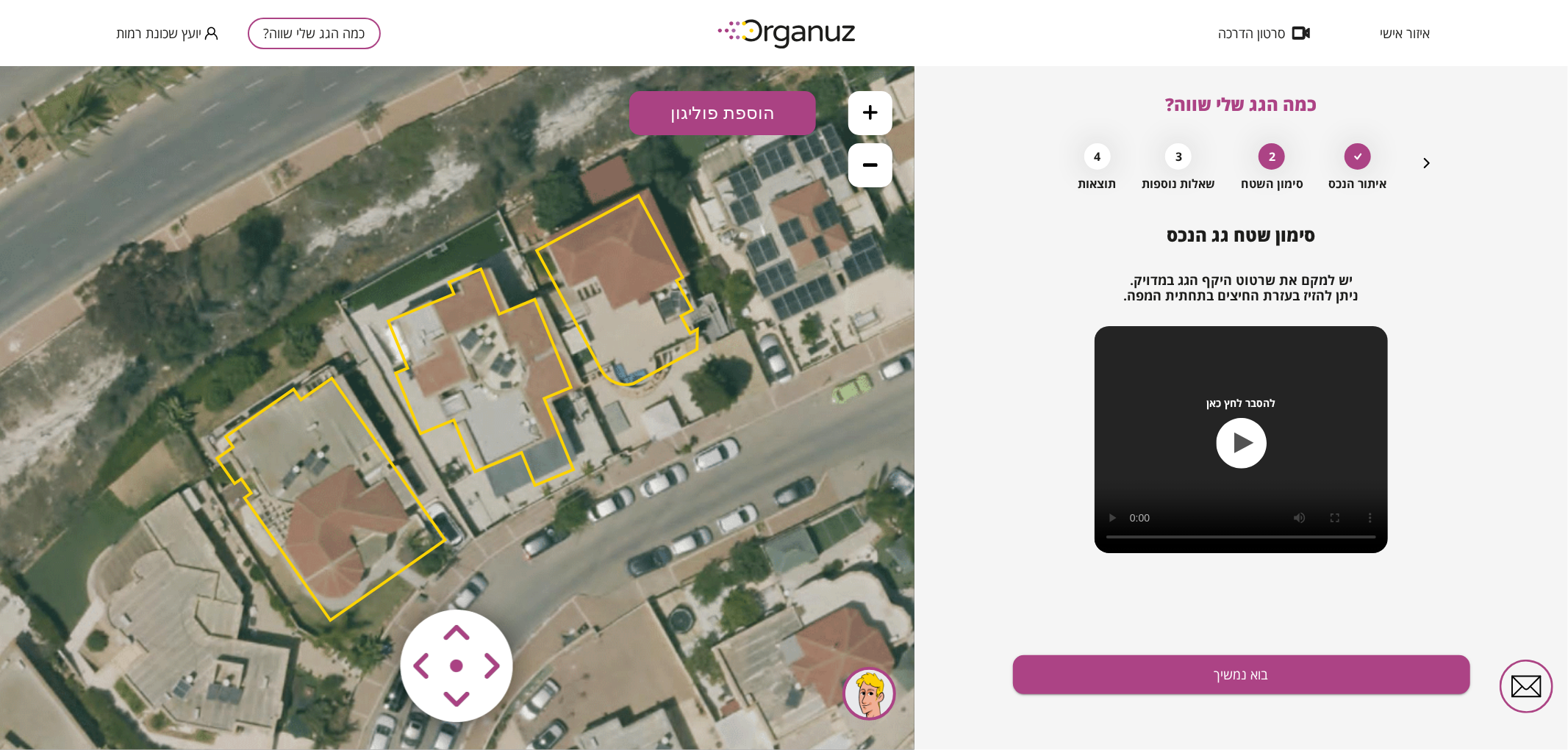
click at [668, 343] on polygon at bounding box center [616, 290] width 161 height 189
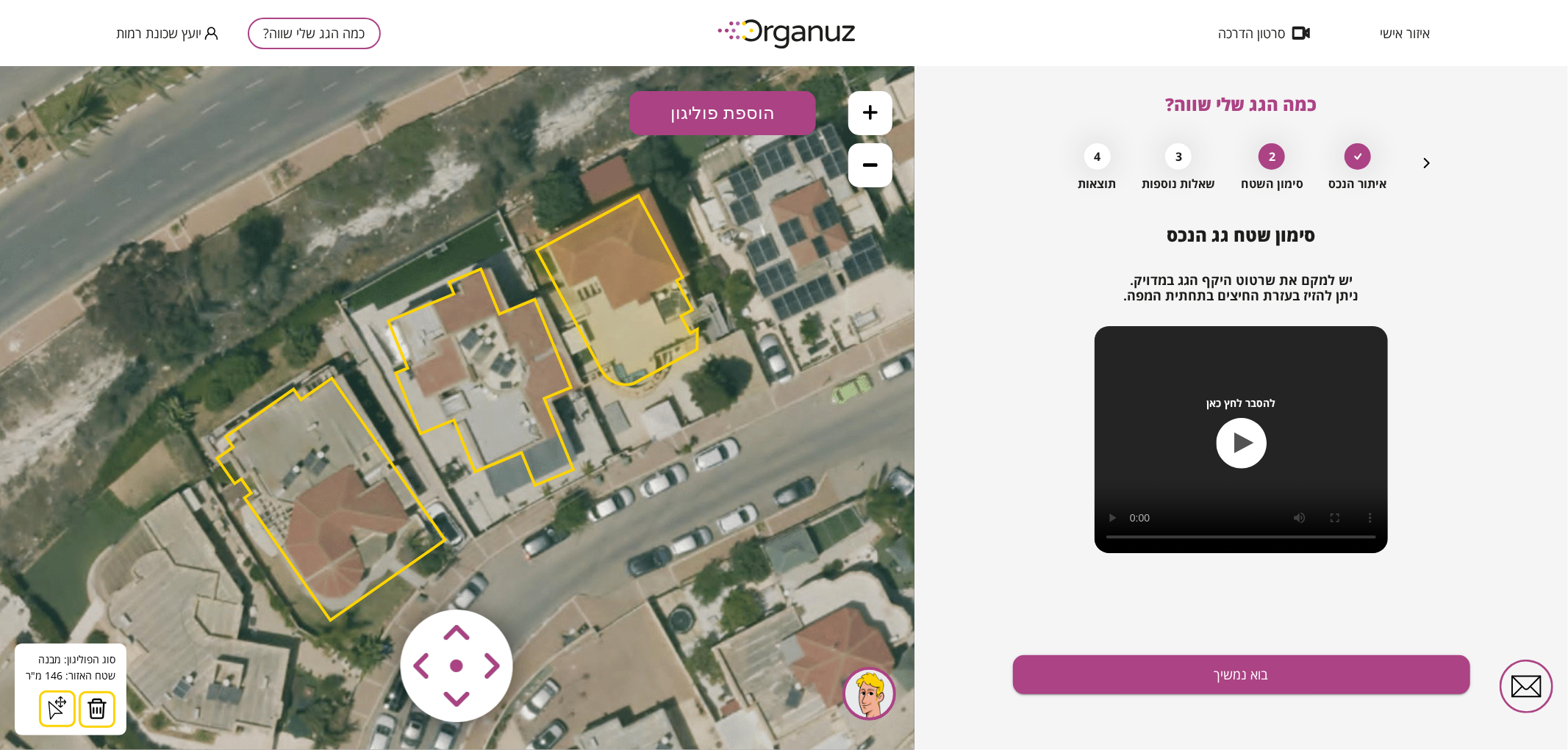
click at [86, 713] on img at bounding box center [96, 708] width 21 height 22
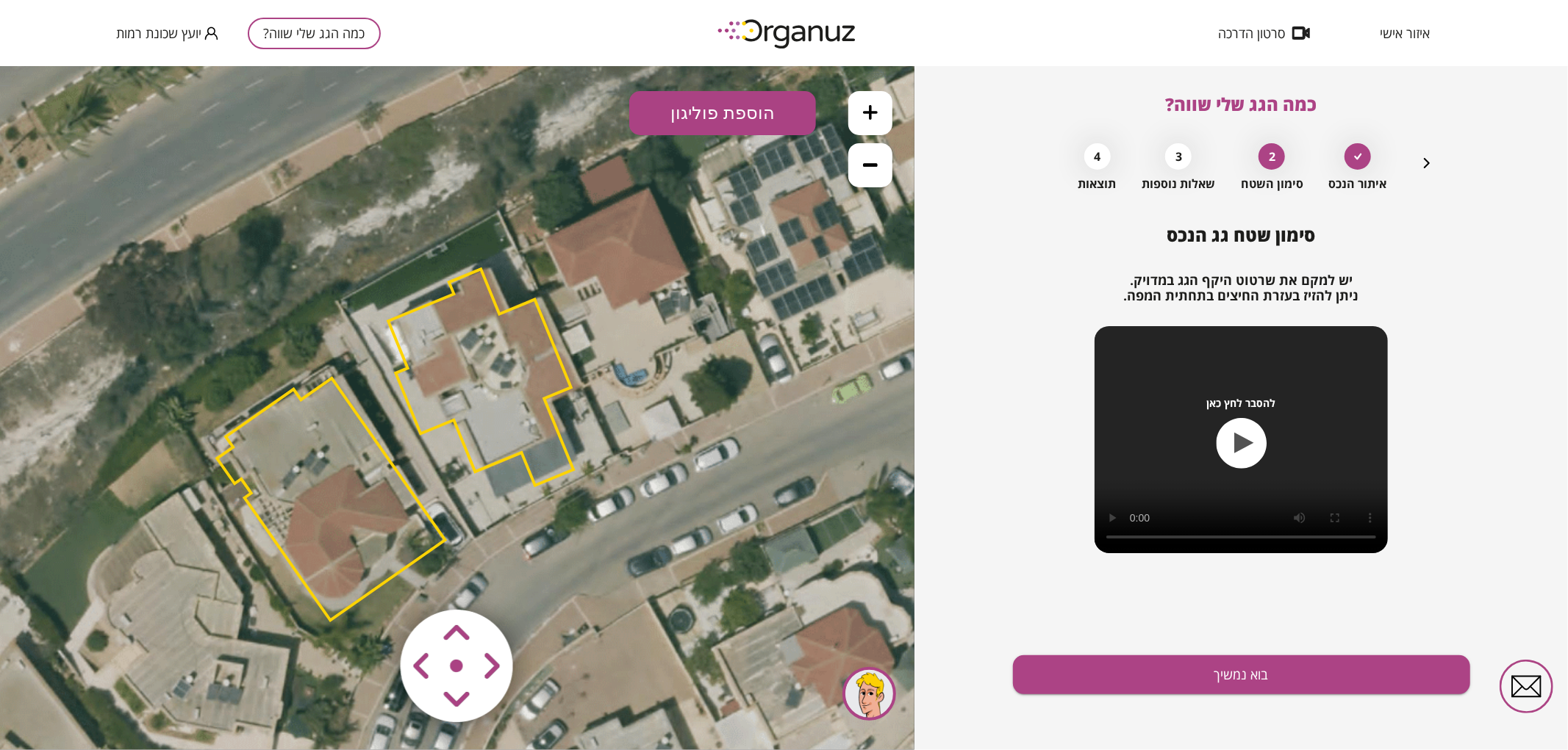
click at [289, 523] on polygon at bounding box center [330, 499] width 228 height 243
click at [344, 503] on polygon at bounding box center [330, 498] width 228 height 243
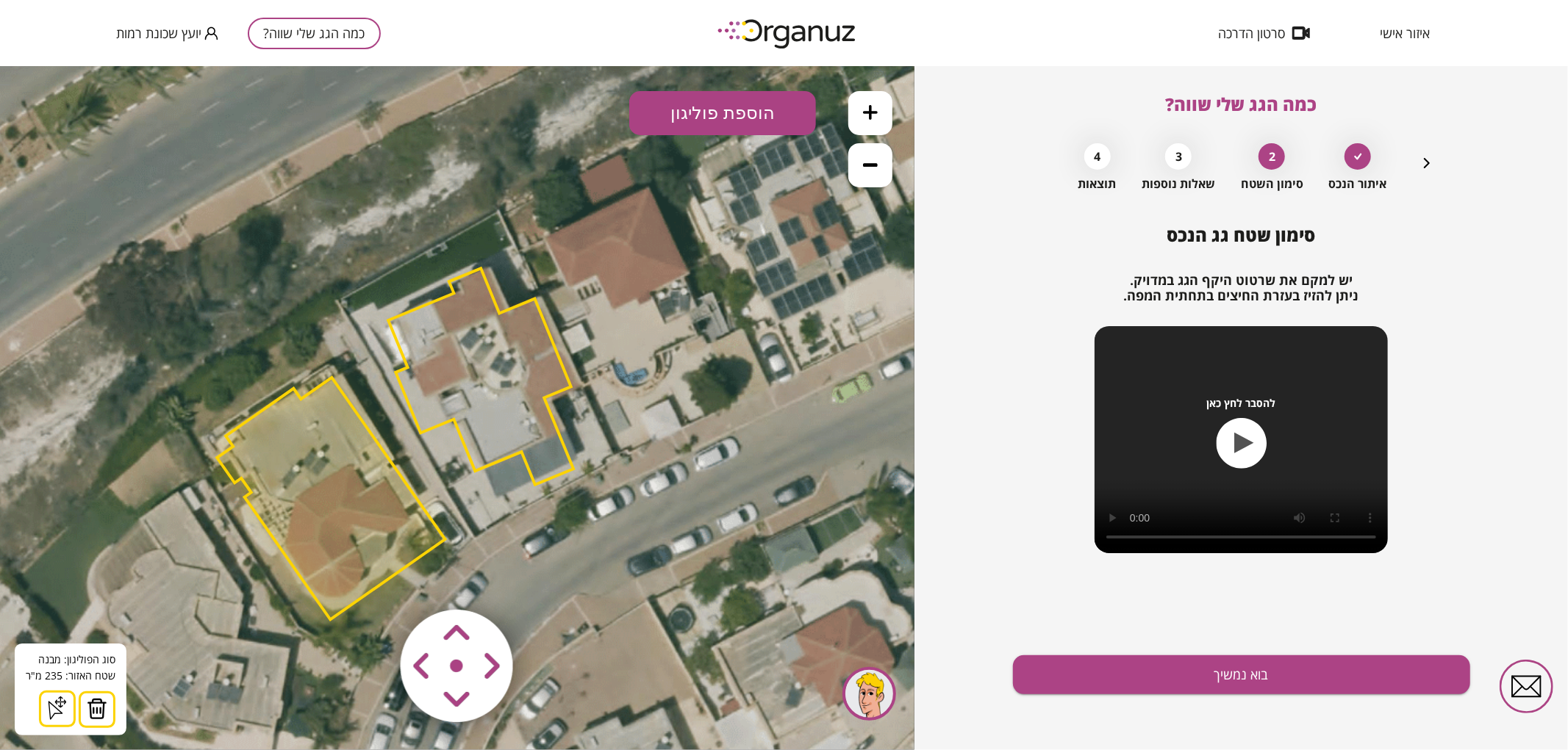
click at [89, 712] on img at bounding box center [96, 708] width 21 height 22
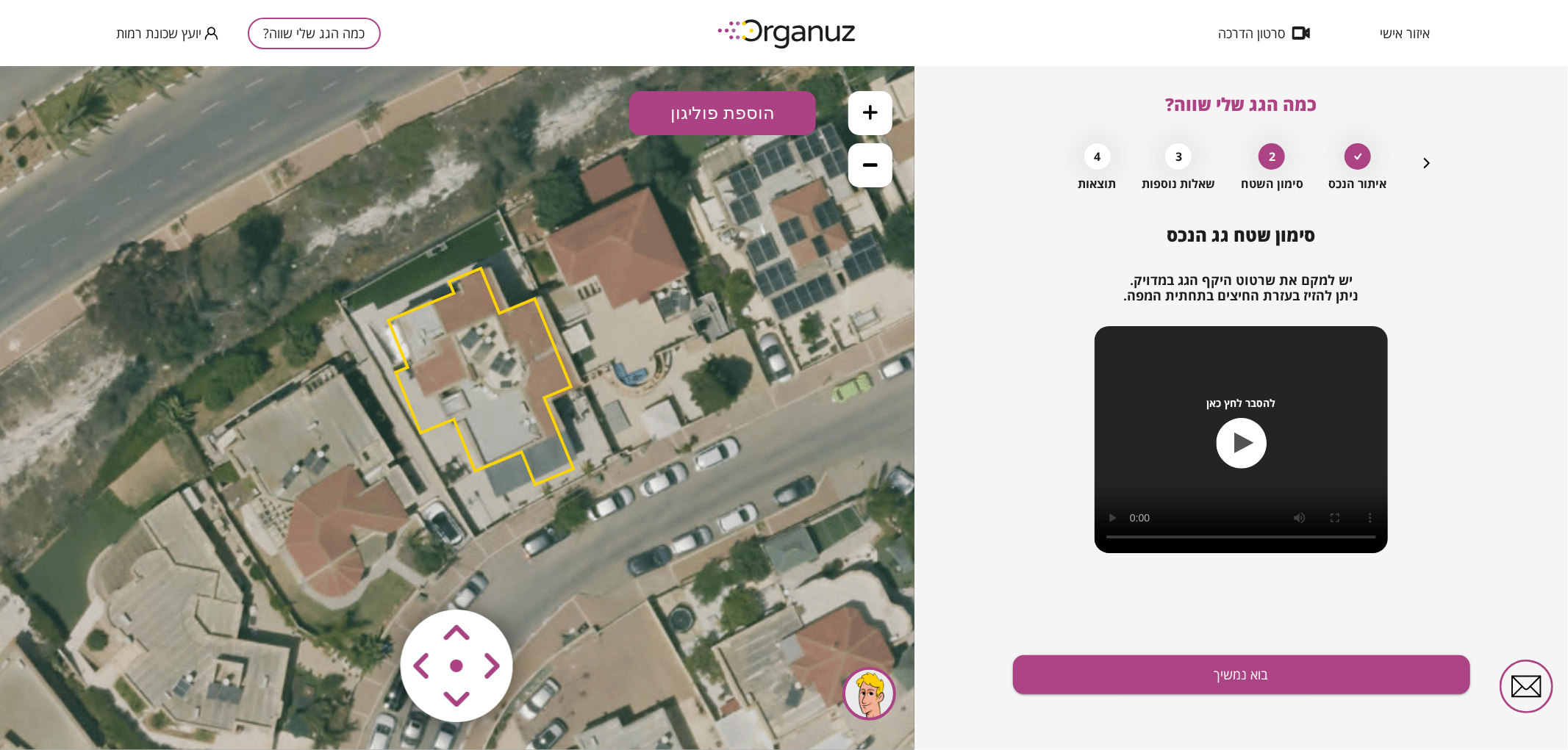
click at [370, 578] on area at bounding box center [370, 578] width 0 height 0
click at [538, 560] on icon at bounding box center [460, 408] width 1456 height 1455
click at [370, 578] on area at bounding box center [370, 578] width 0 height 0
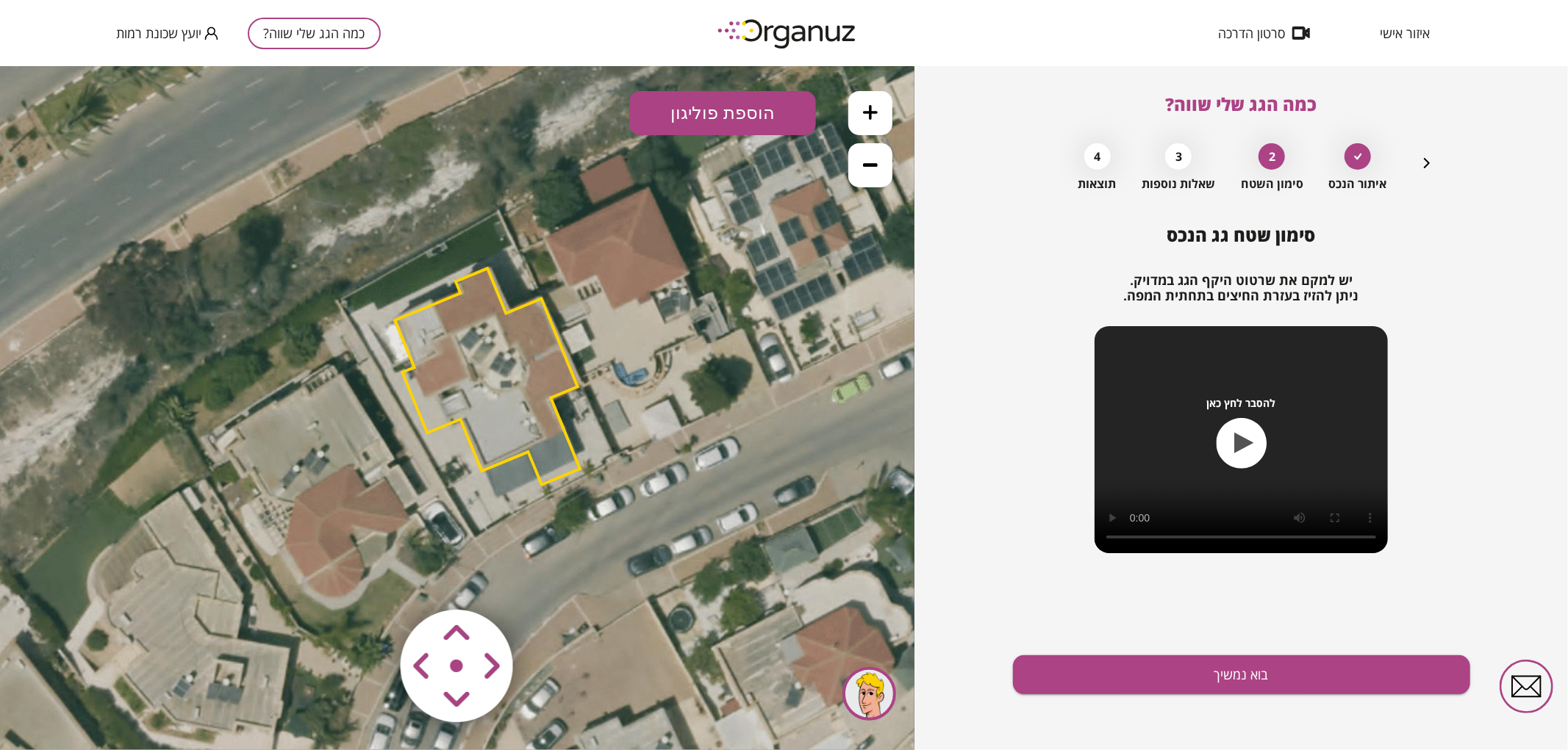
click at [370, 578] on area at bounding box center [370, 578] width 0 height 0
click at [484, 321] on polygon at bounding box center [492, 375] width 185 height 216
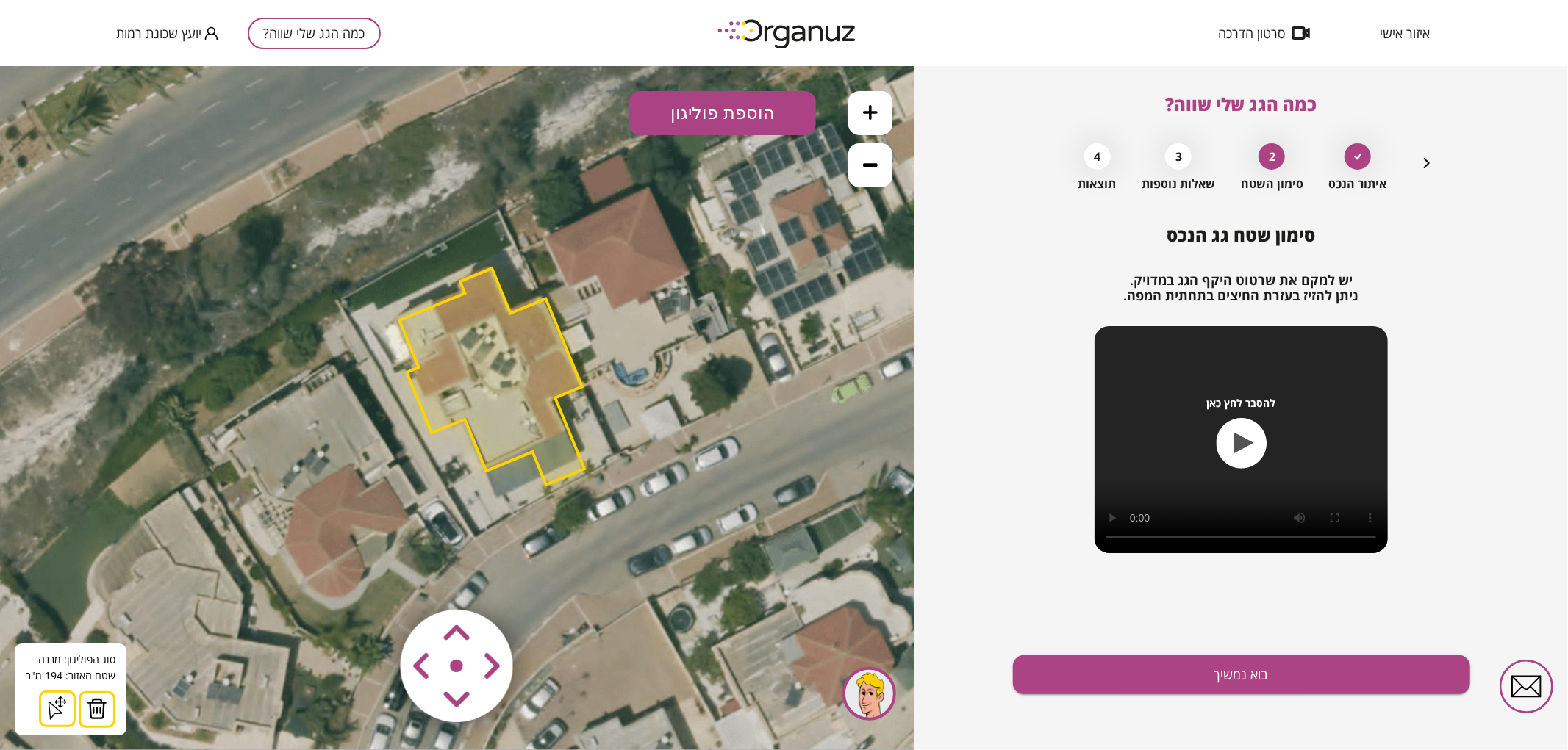
click at [108, 708] on button at bounding box center [96, 709] width 37 height 37
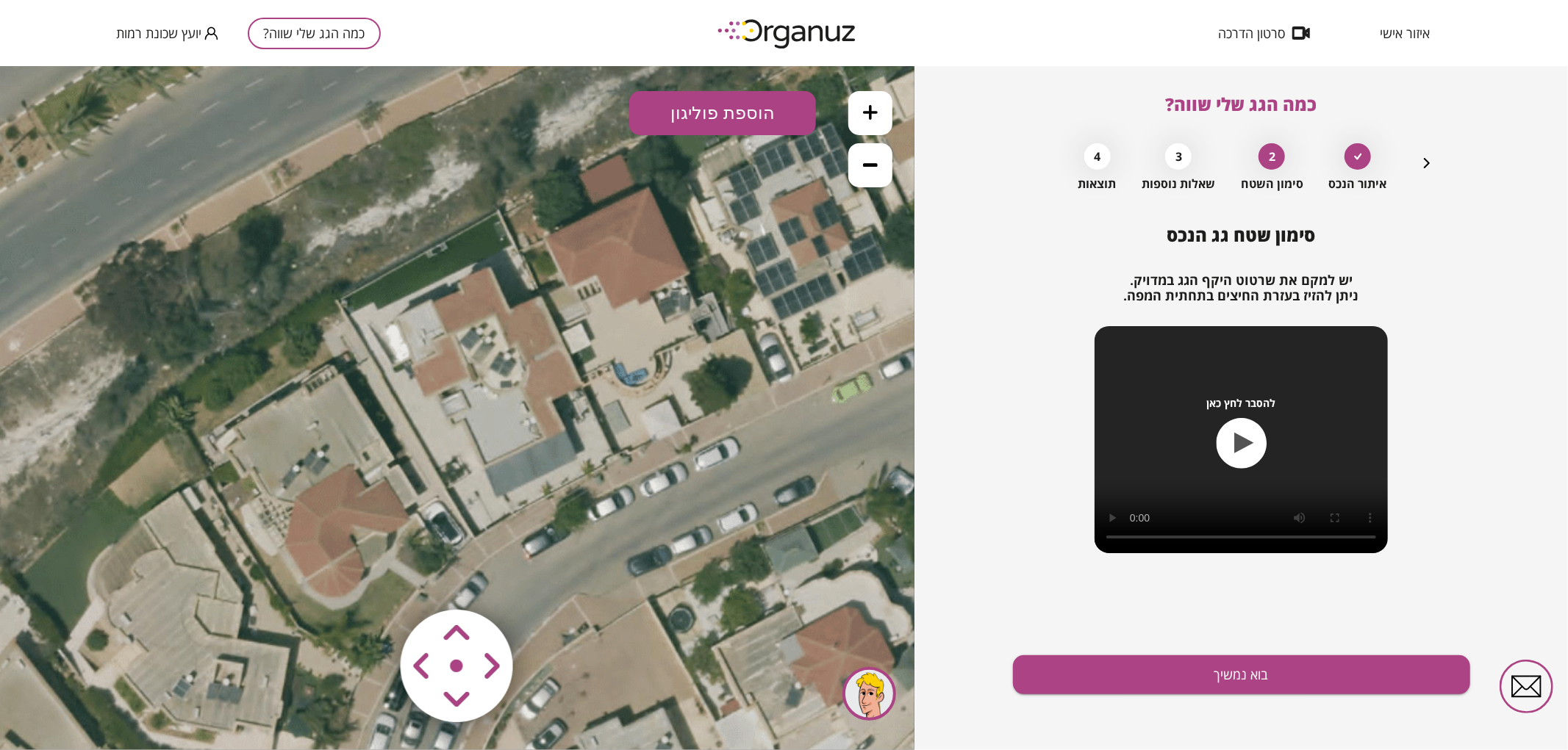
click at [779, 122] on button "הוספת פוליגון" at bounding box center [722, 112] width 187 height 44
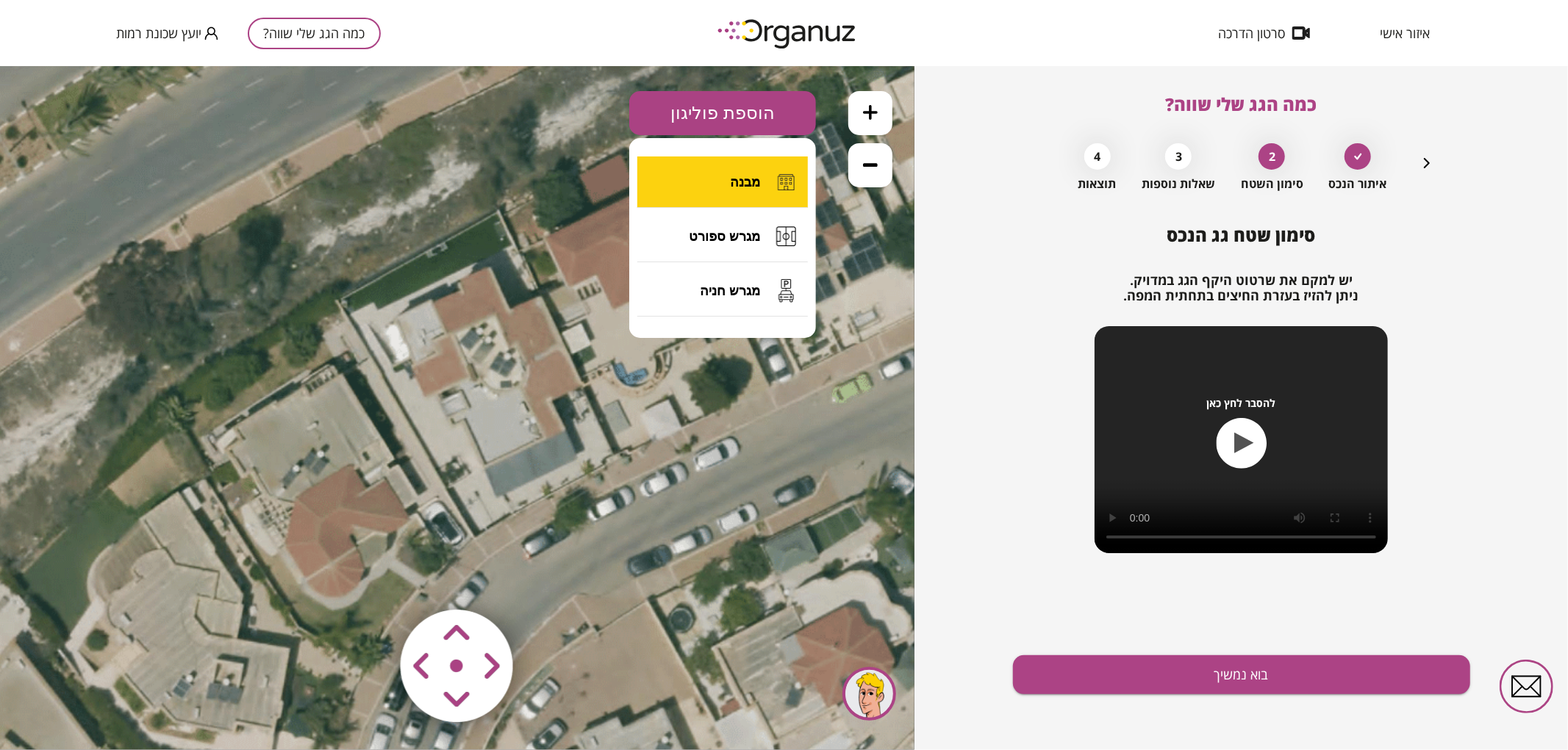
click at [753, 195] on button "מבנה" at bounding box center [722, 181] width 171 height 51
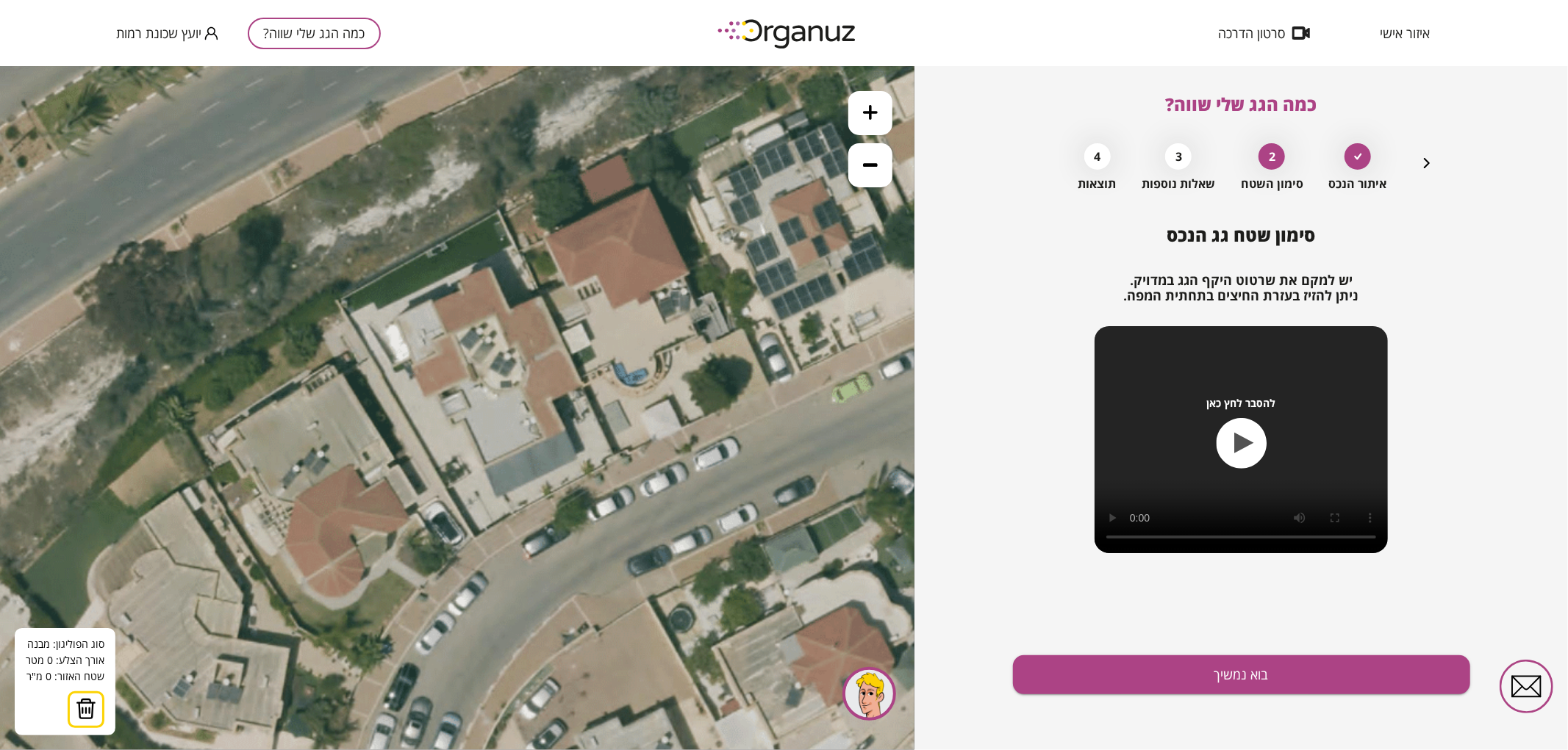
click at [870, 103] on button at bounding box center [870, 112] width 44 height 44
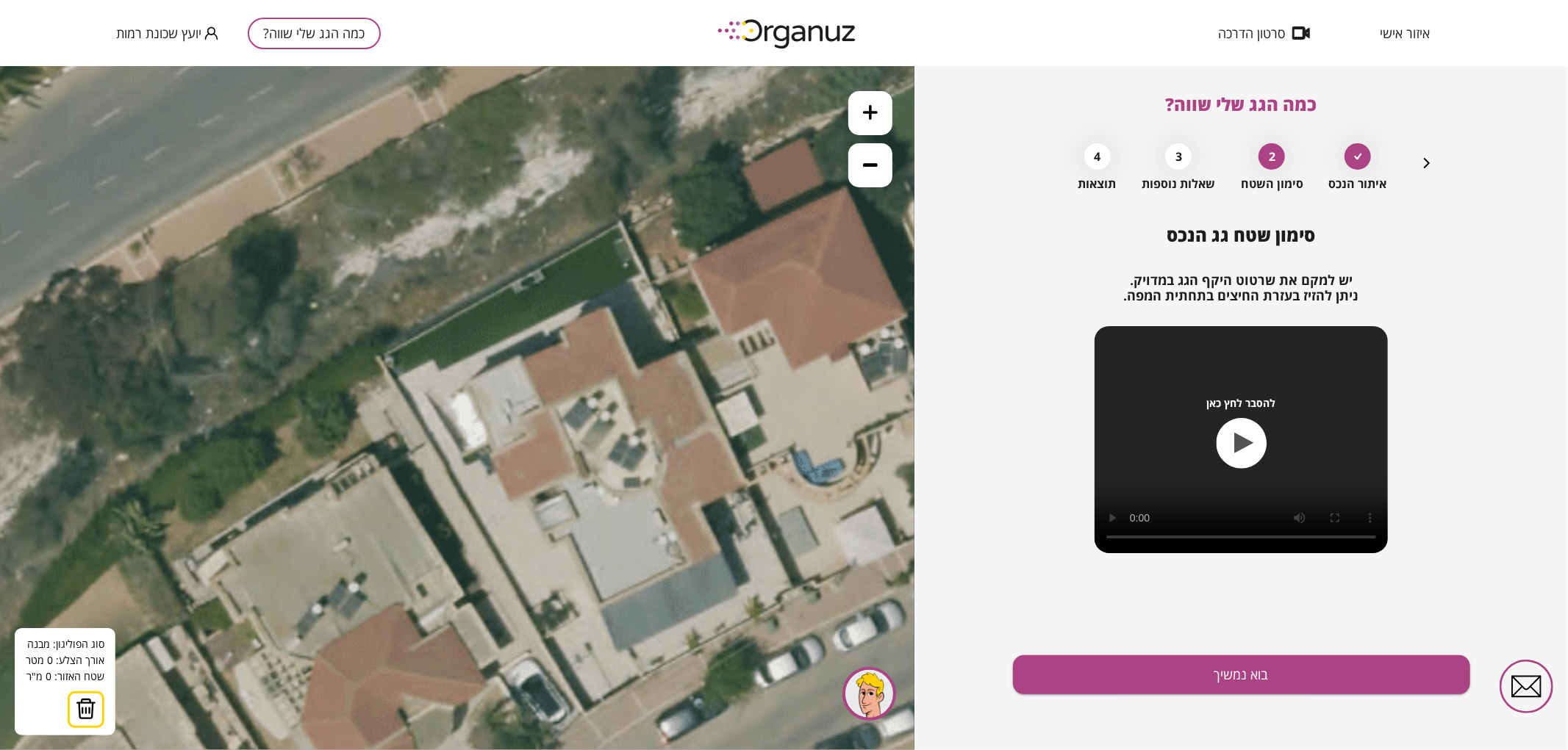
drag, startPoint x: 716, startPoint y: 166, endPoint x: 809, endPoint y: 263, distance: 134.4
click at [817, 259] on icon at bounding box center [562, 519] width 2182 height 2182
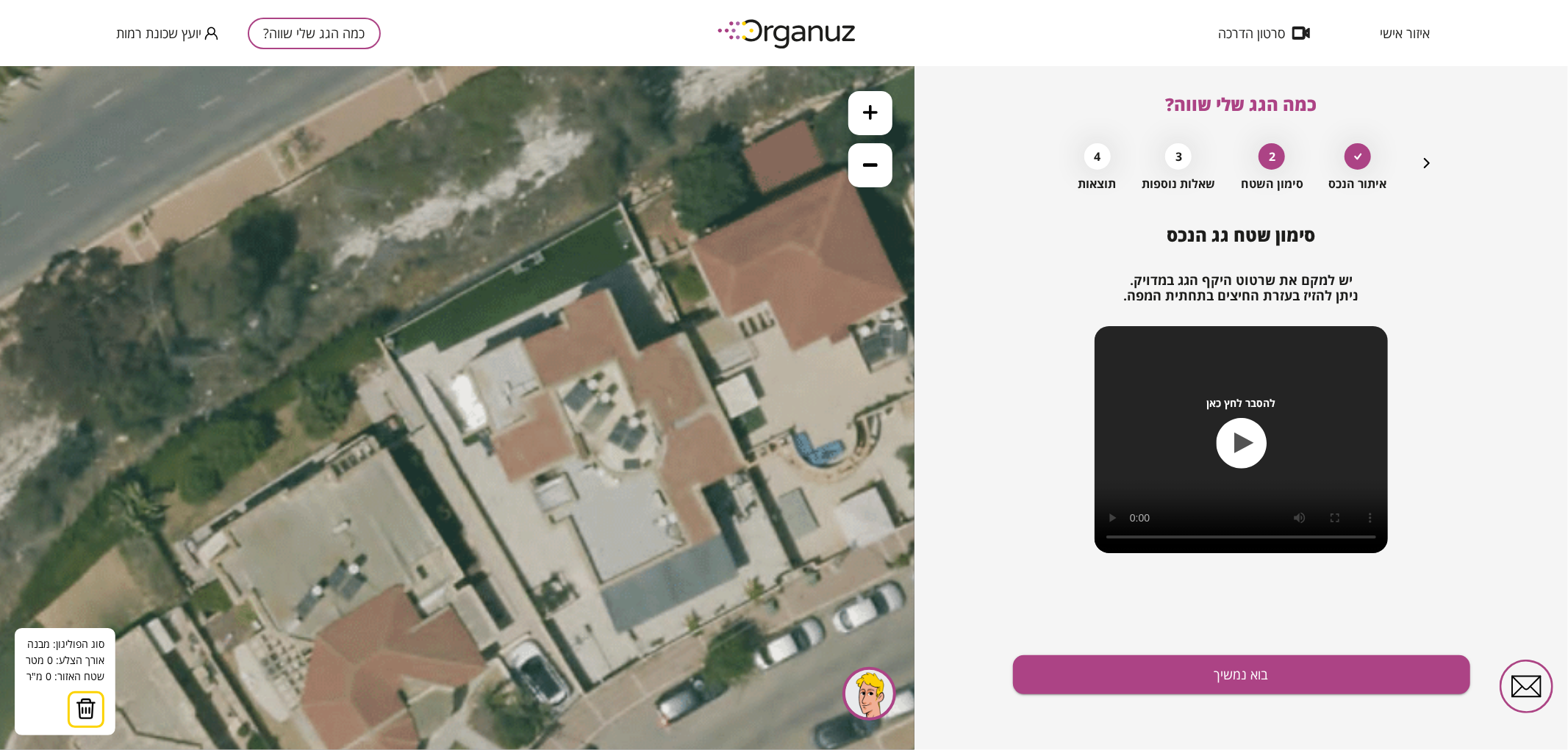
click at [561, 310] on icon at bounding box center [562, 501] width 2182 height 2182
click at [608, 289] on icon at bounding box center [562, 501] width 2182 height 2182
click at [633, 354] on polygon at bounding box center [597, 321] width 72 height 66
click at [681, 335] on polygon at bounding box center [621, 321] width 120 height 66
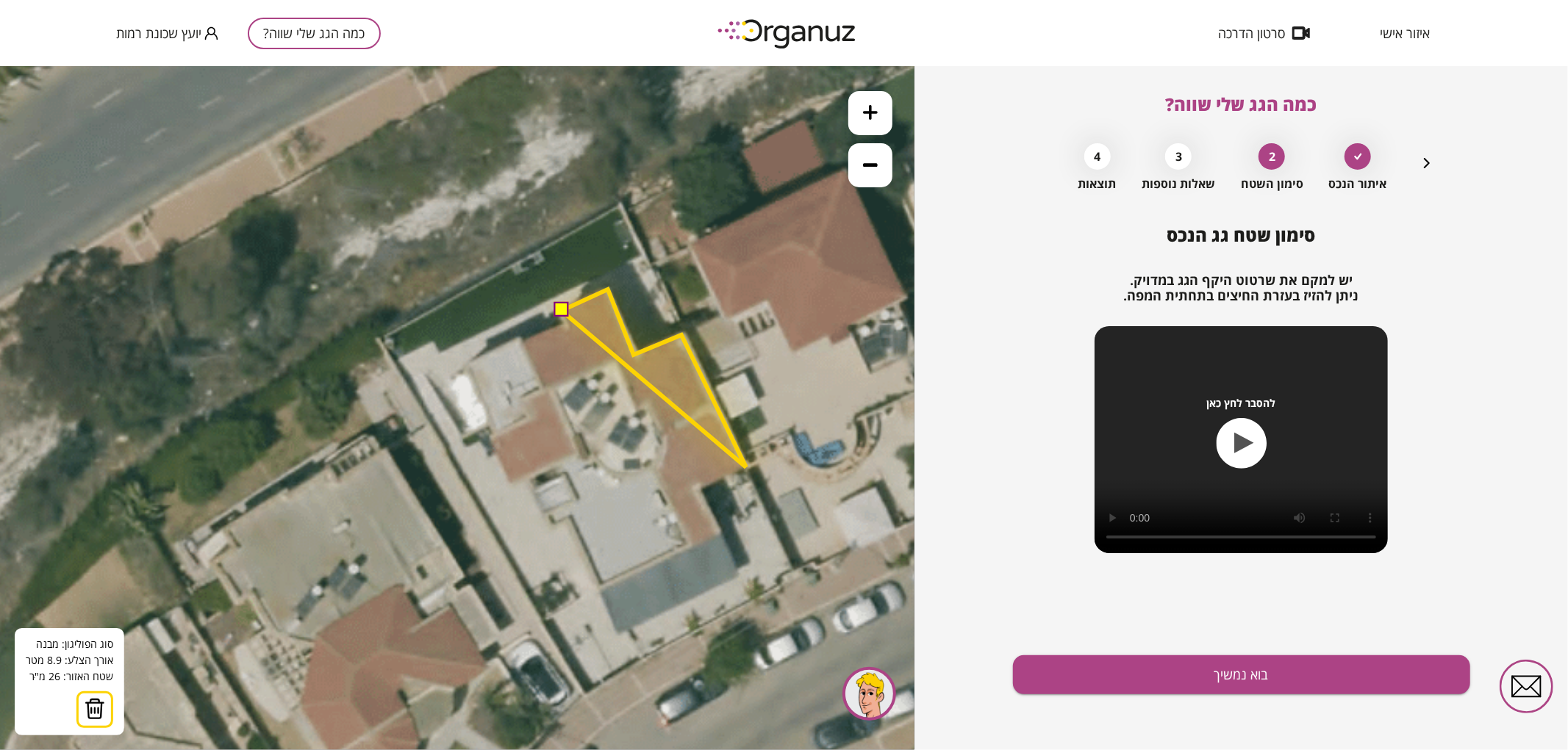
click at [746, 467] on icon at bounding box center [562, 501] width 2182 height 2182
click at [700, 488] on polygon at bounding box center [653, 388] width 184 height 200
click at [721, 531] on icon at bounding box center [562, 501] width 2182 height 2182
click at [739, 574] on icon at bounding box center [562, 501] width 2182 height 2182
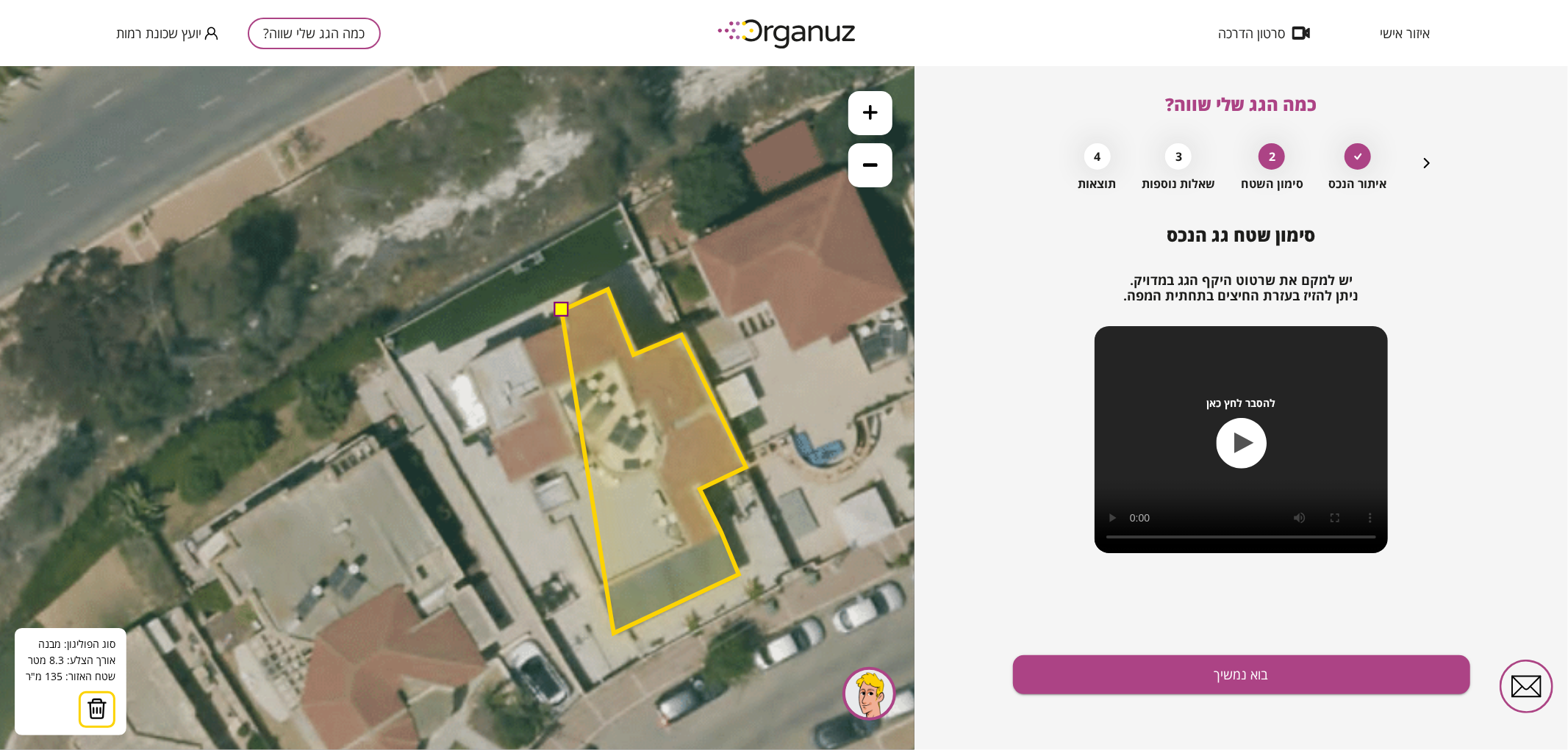
click at [614, 632] on polygon at bounding box center [653, 460] width 184 height 344
click at [600, 588] on polygon at bounding box center [653, 460] width 184 height 344
click at [570, 517] on polygon at bounding box center [653, 460] width 184 height 344
click at [552, 523] on polygon at bounding box center [649, 460] width 193 height 344
click at [529, 475] on polygon at bounding box center [637, 460] width 217 height 344
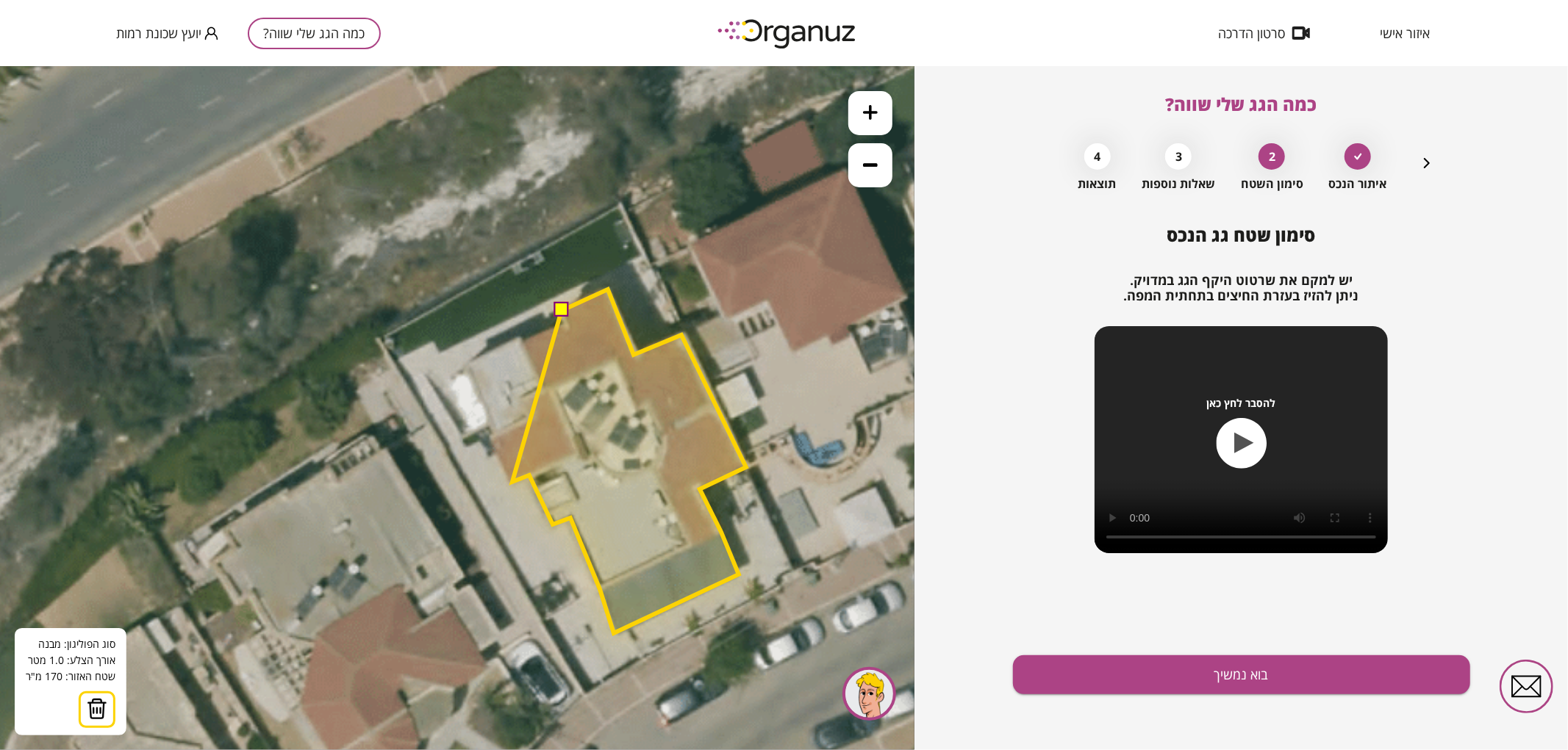
click at [512, 481] on polygon at bounding box center [629, 460] width 234 height 344
click at [490, 437] on polygon at bounding box center [618, 460] width 255 height 344
click at [468, 363] on polygon at bounding box center [607, 460] width 279 height 344
click at [520, 334] on polygon at bounding box center [607, 460] width 279 height 344
click at [524, 340] on polygon at bounding box center [607, 460] width 279 height 344
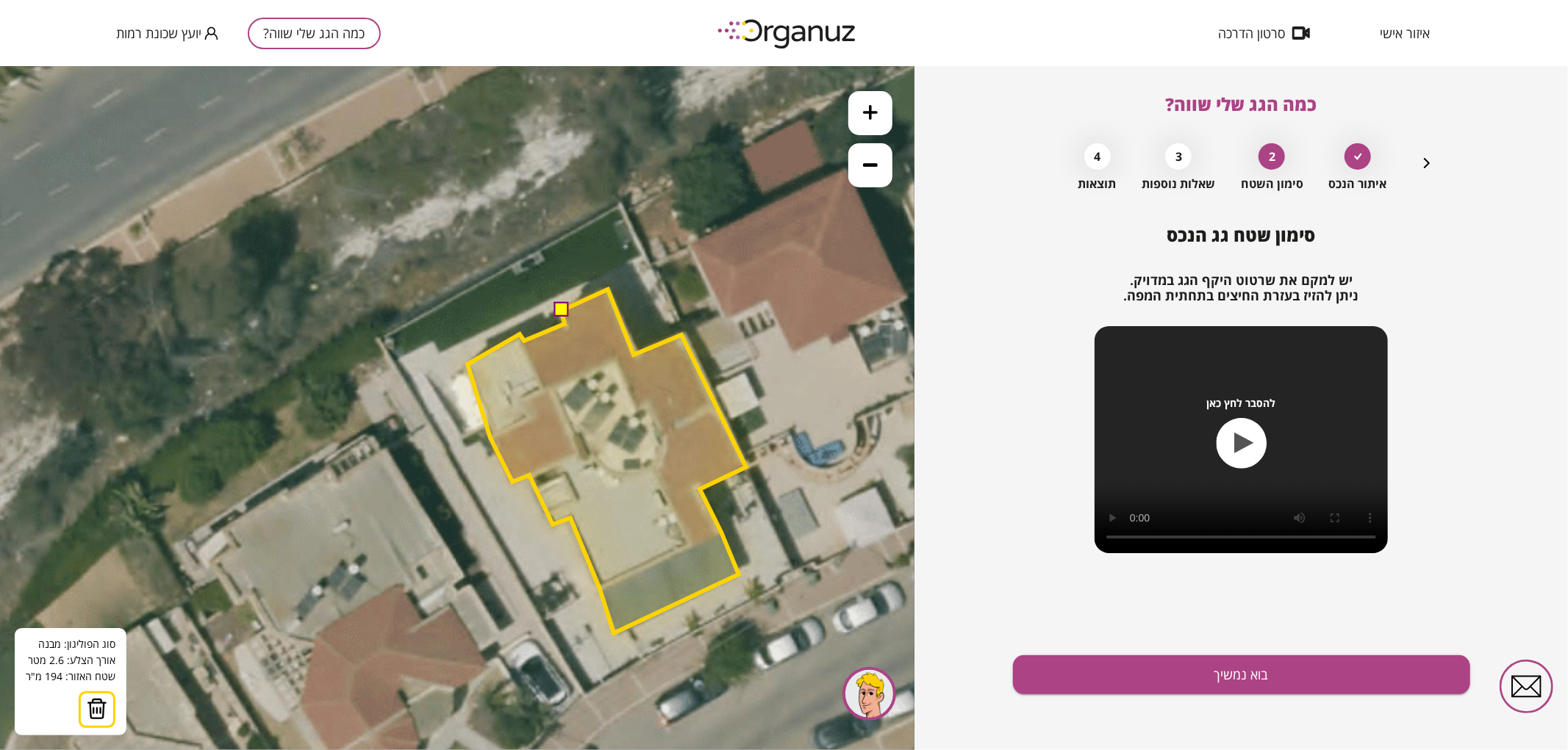
click at [564, 323] on polygon at bounding box center [607, 460] width 279 height 344
click at [560, 303] on button at bounding box center [560, 309] width 14 height 14
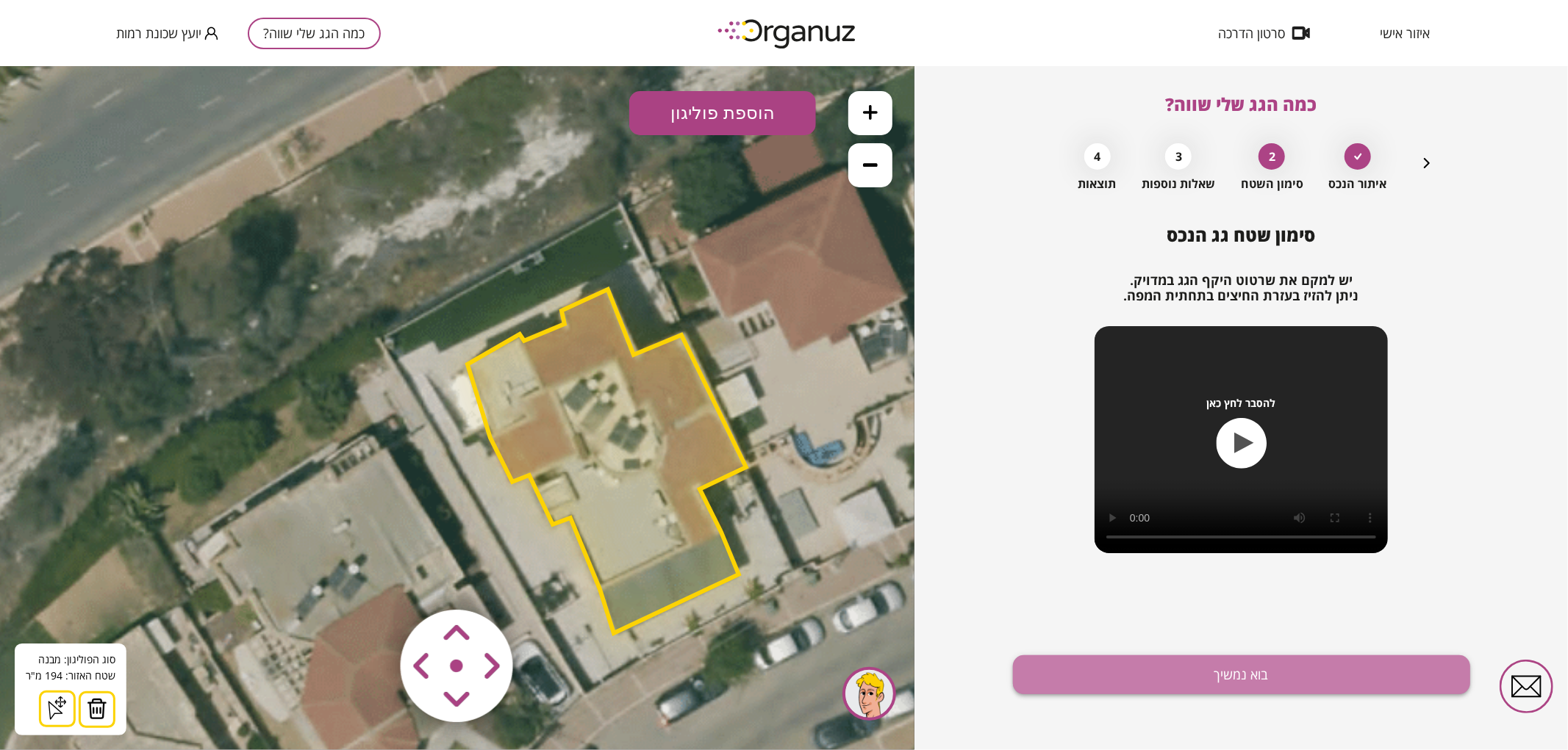
click at [1161, 665] on button "בוא נמשיך" at bounding box center [1241, 674] width 457 height 39
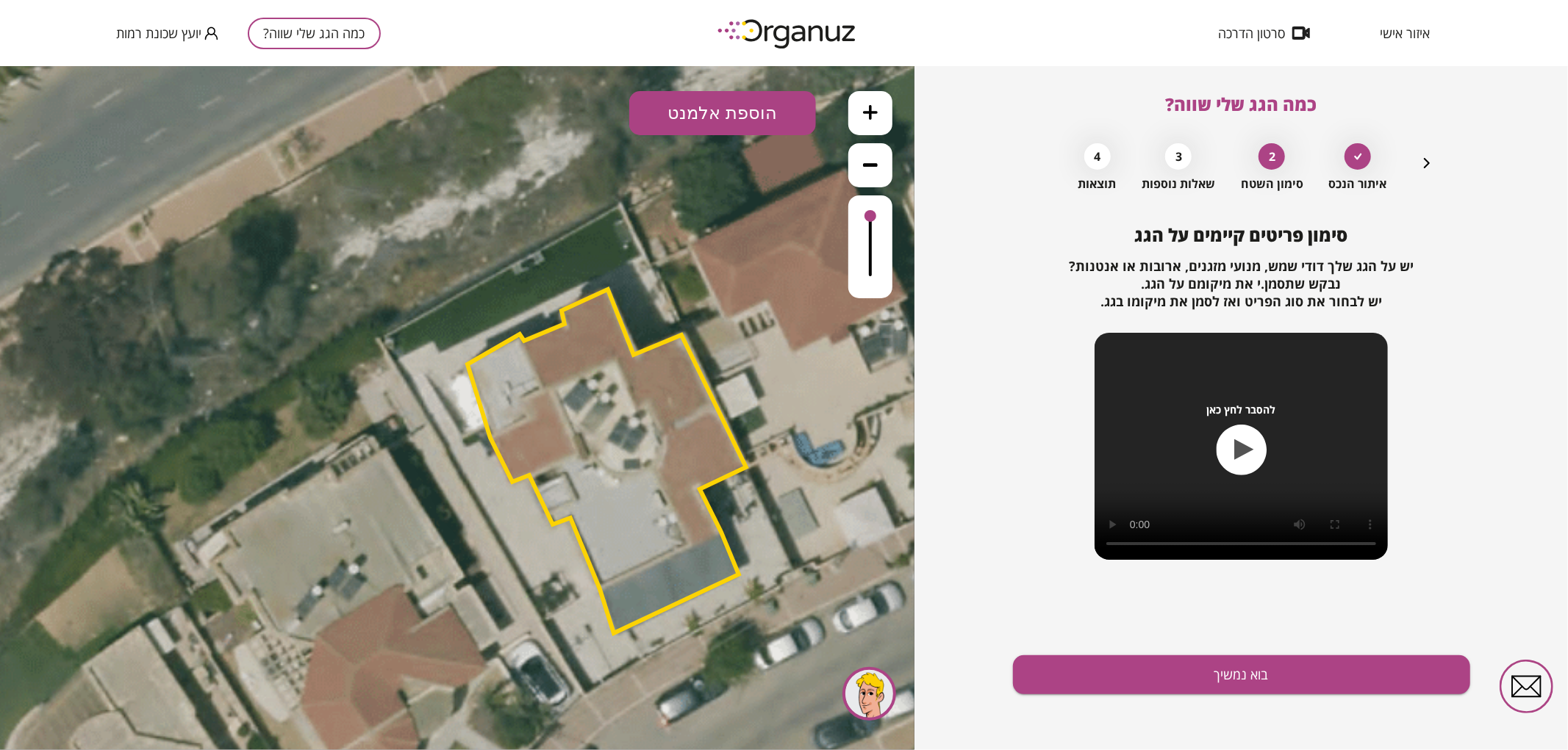
click at [732, 111] on button "הוספת אלמנט" at bounding box center [722, 112] width 187 height 44
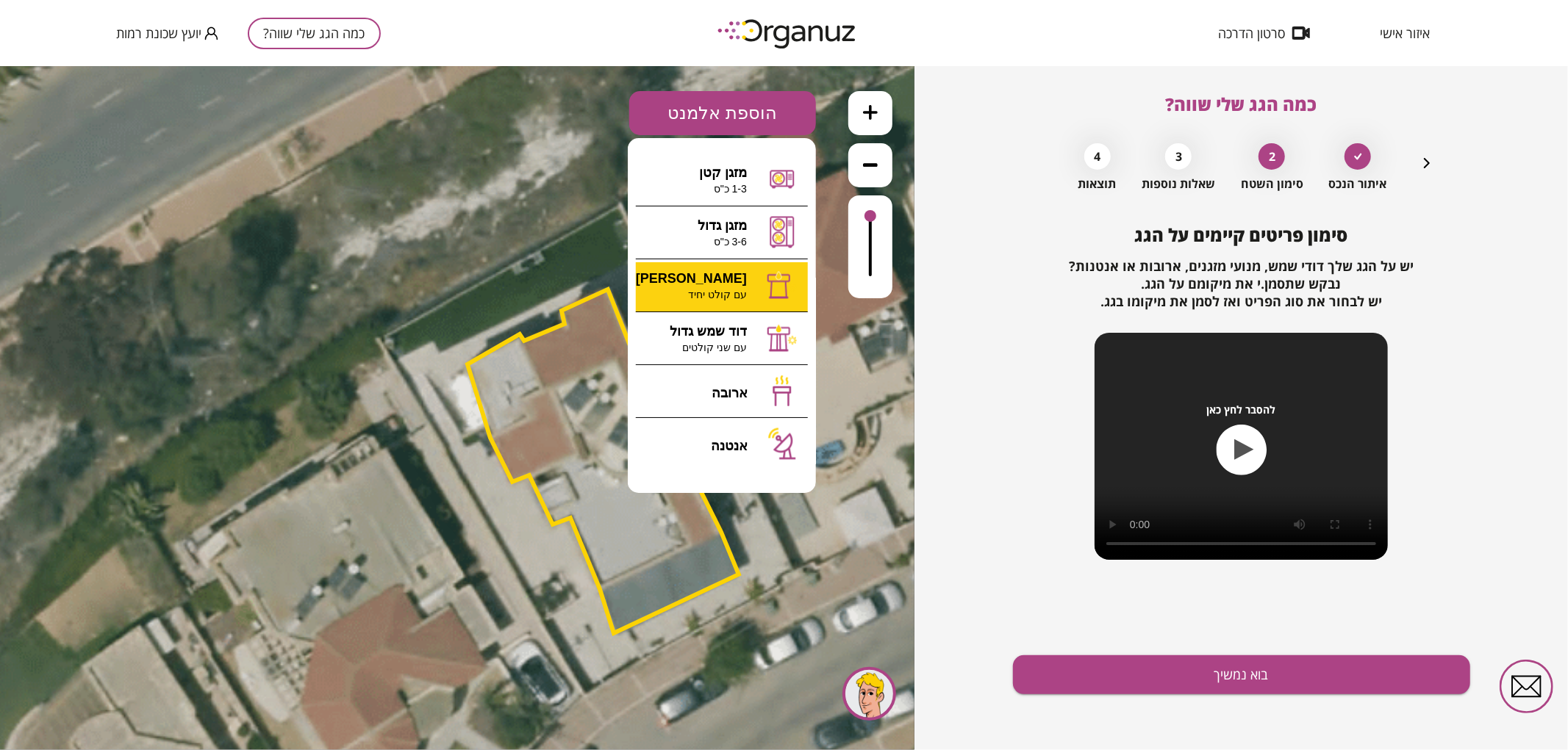
click at [726, 298] on div ".st0 { fill: #FFFFFF; } א" at bounding box center [457, 407] width 914 height 684
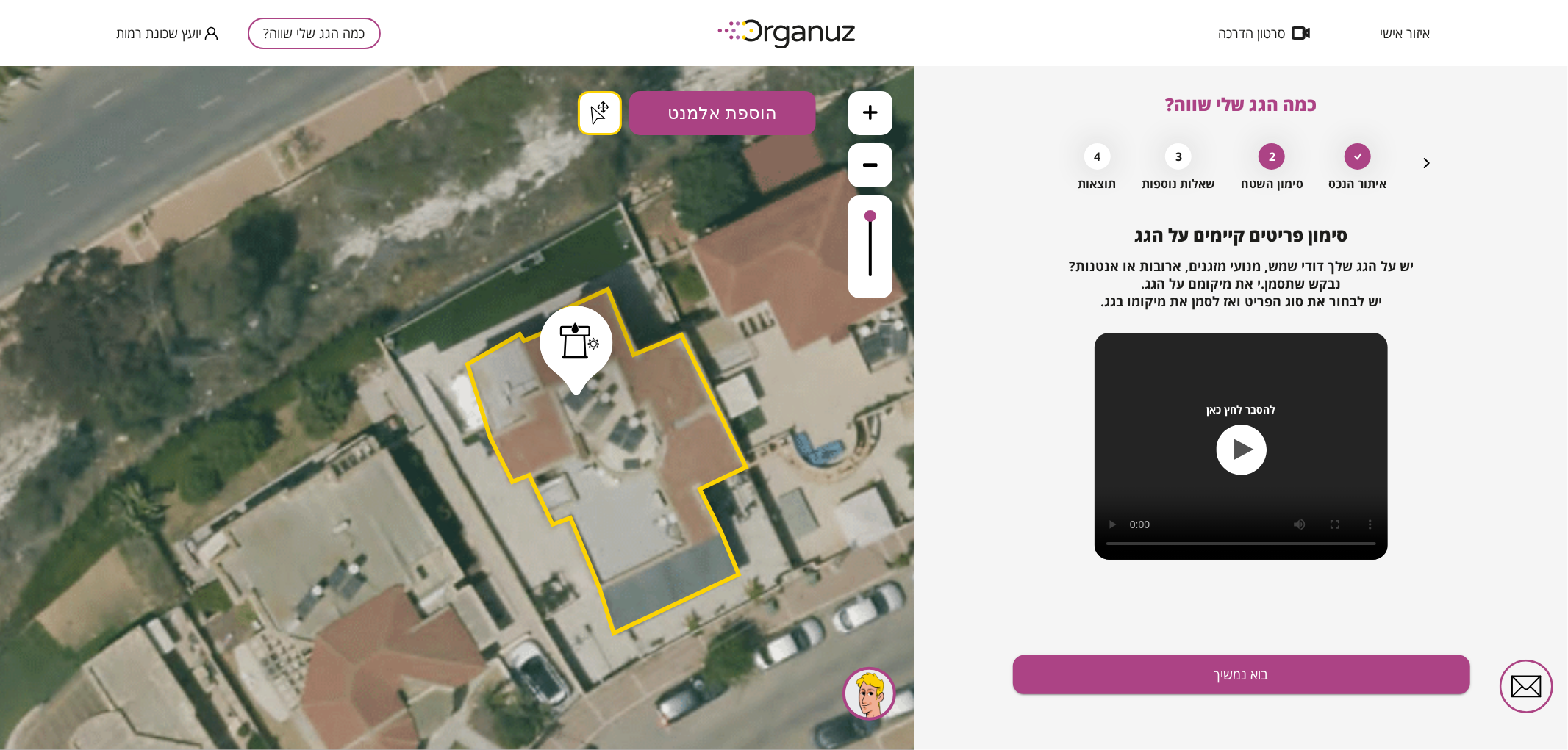
click at [736, 121] on button "הוספת אלמנט" at bounding box center [722, 112] width 187 height 44
click at [750, 339] on div ".st0 { fill: #FFFFFF; } .st0 { fill: #FFFFFF; }" at bounding box center [457, 407] width 914 height 684
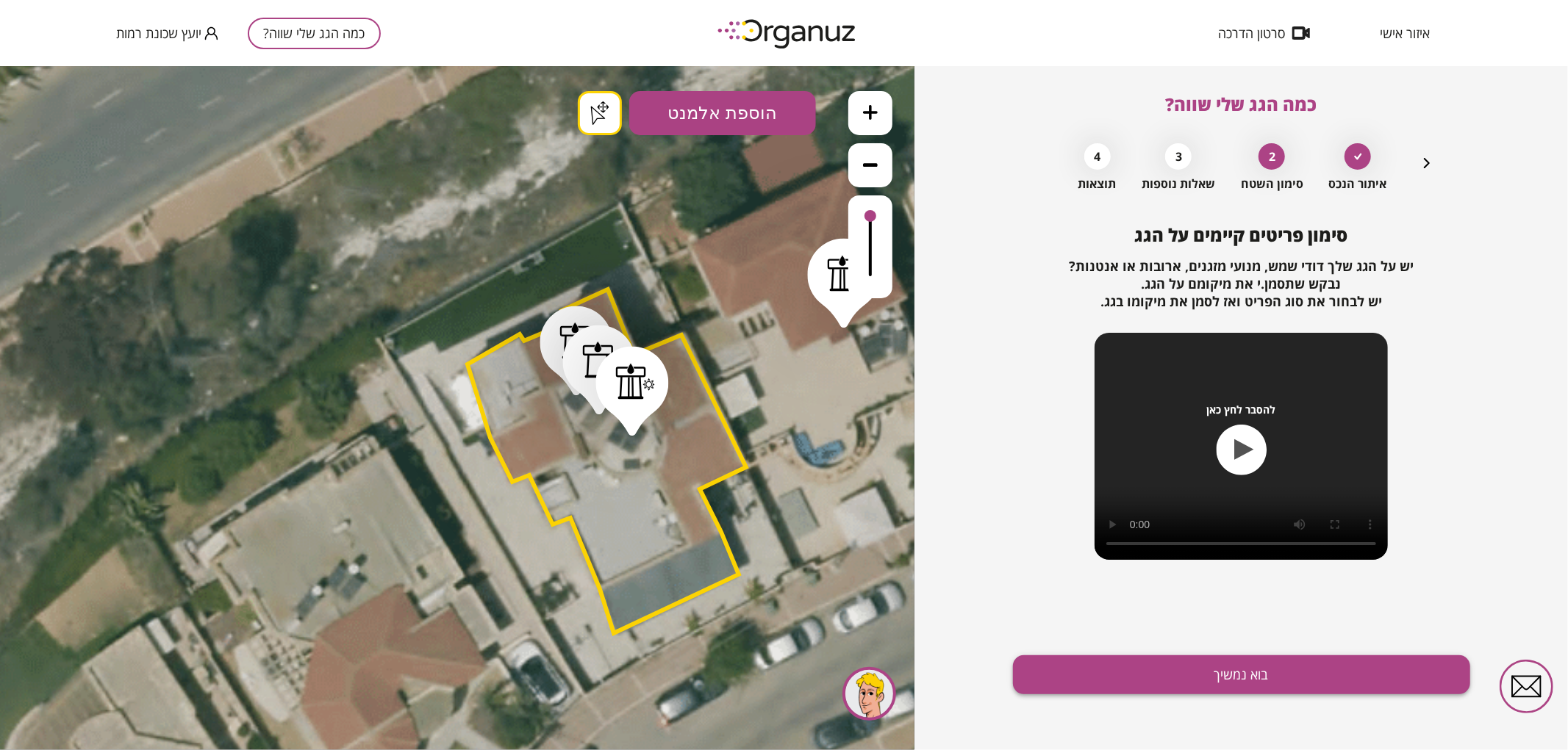
click at [1240, 669] on button "בוא נמשיך" at bounding box center [1241, 674] width 457 height 39
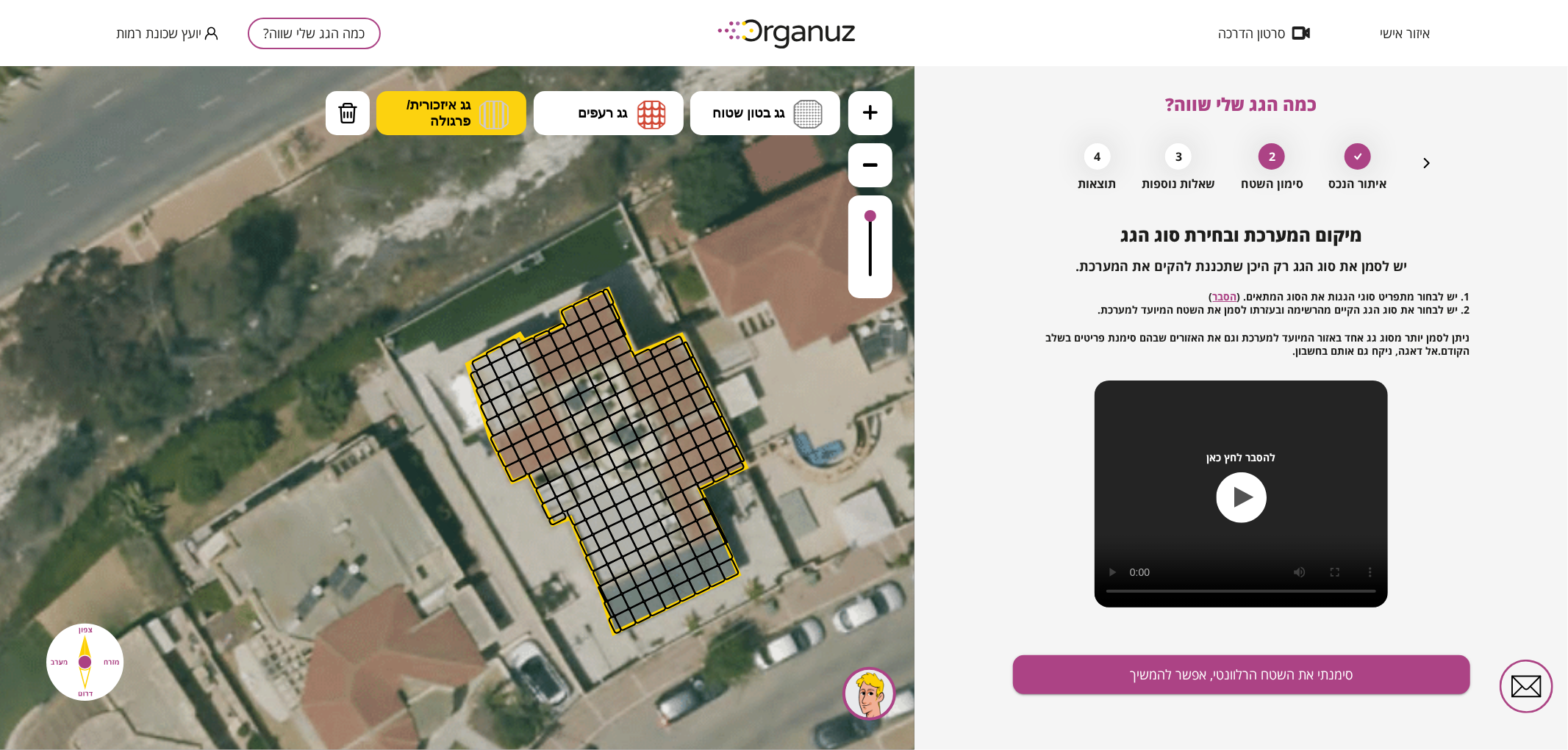
click at [471, 119] on button "גג איזכורית/ פרגולה" at bounding box center [451, 112] width 150 height 44
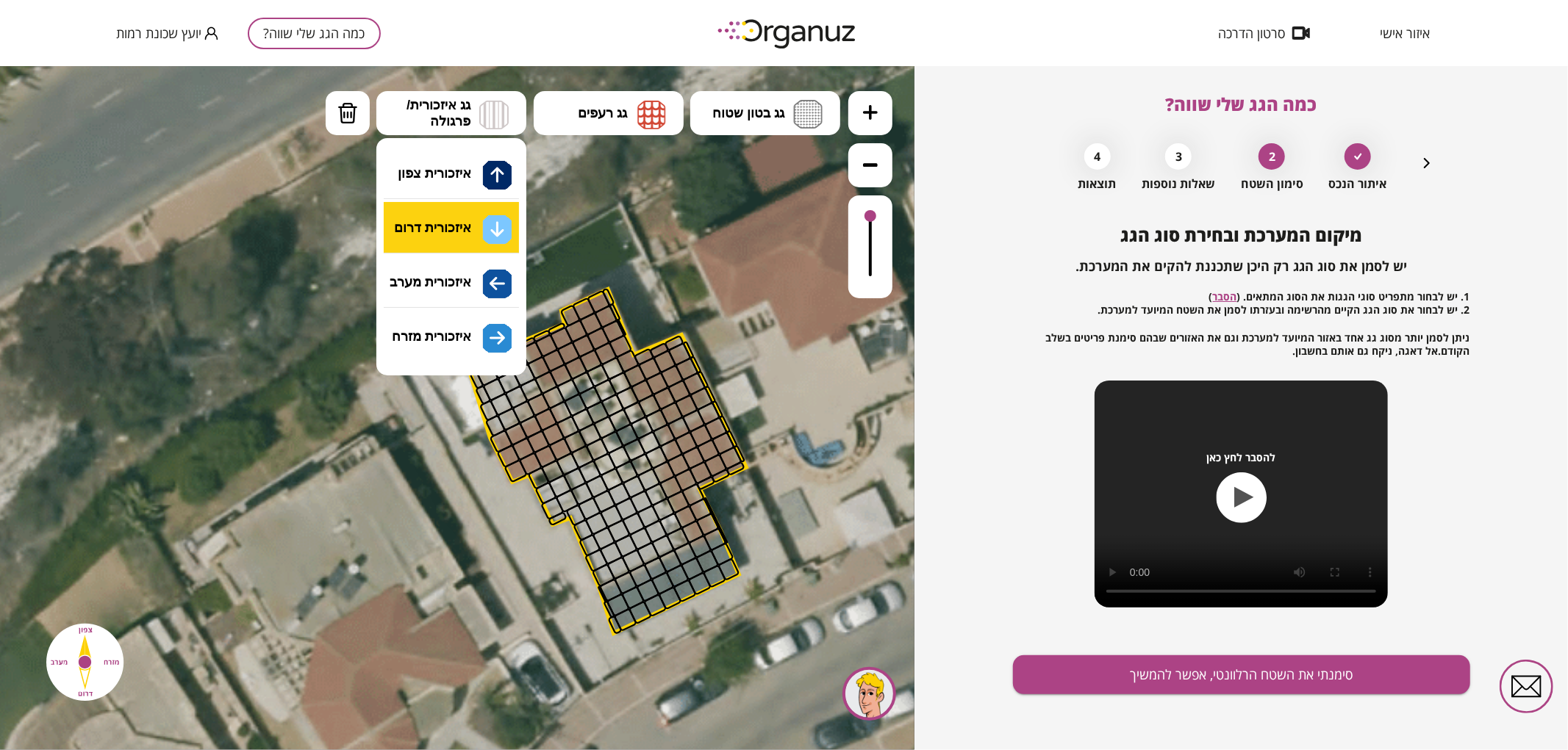
click at [483, 224] on div ".st0 { fill: #FFFFFF; } .st0 { fill: #FFFFFF; }" at bounding box center [457, 407] width 914 height 684
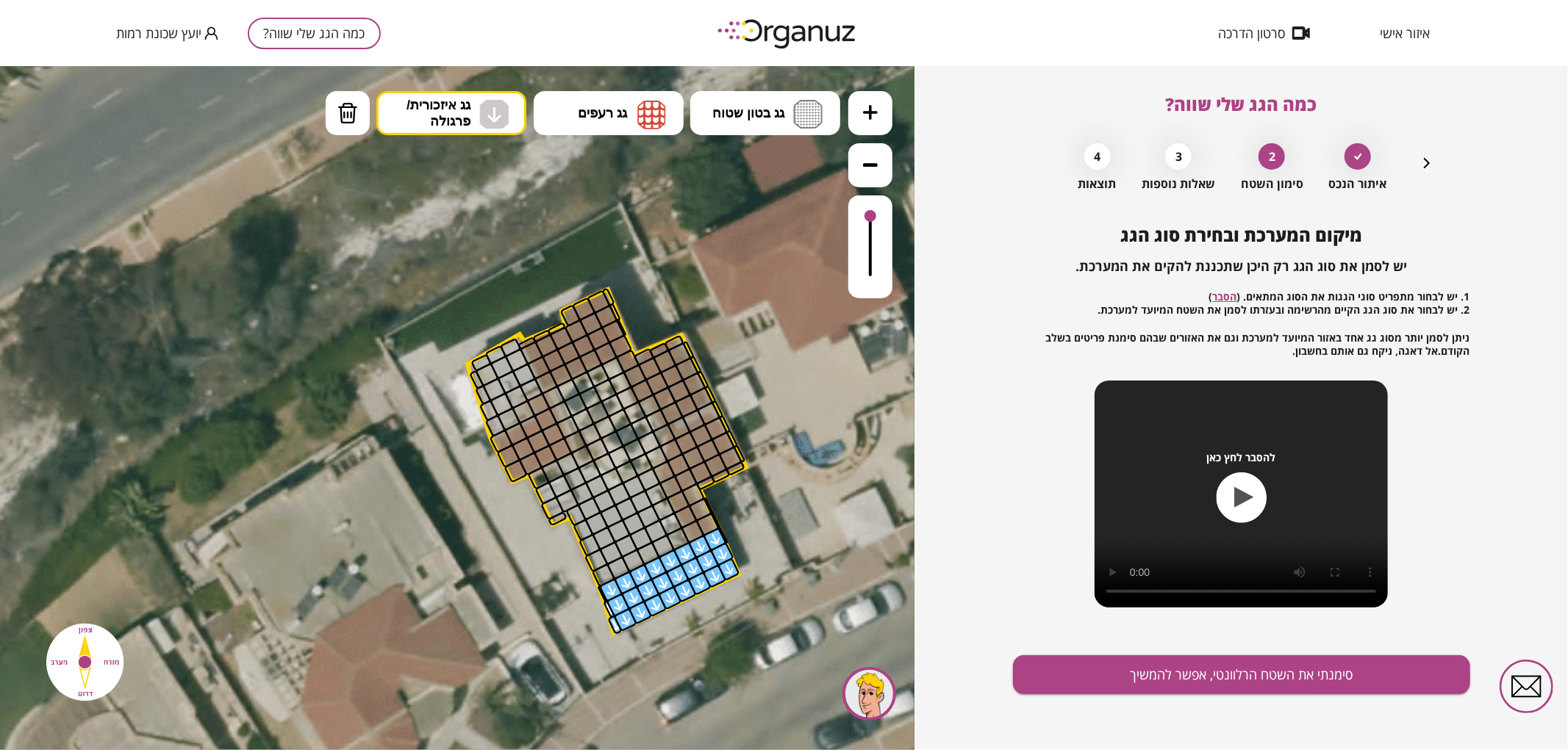
drag, startPoint x: 618, startPoint y: 626, endPoint x: 706, endPoint y: 562, distance: 108.8
click at [794, 107] on img at bounding box center [807, 113] width 30 height 29
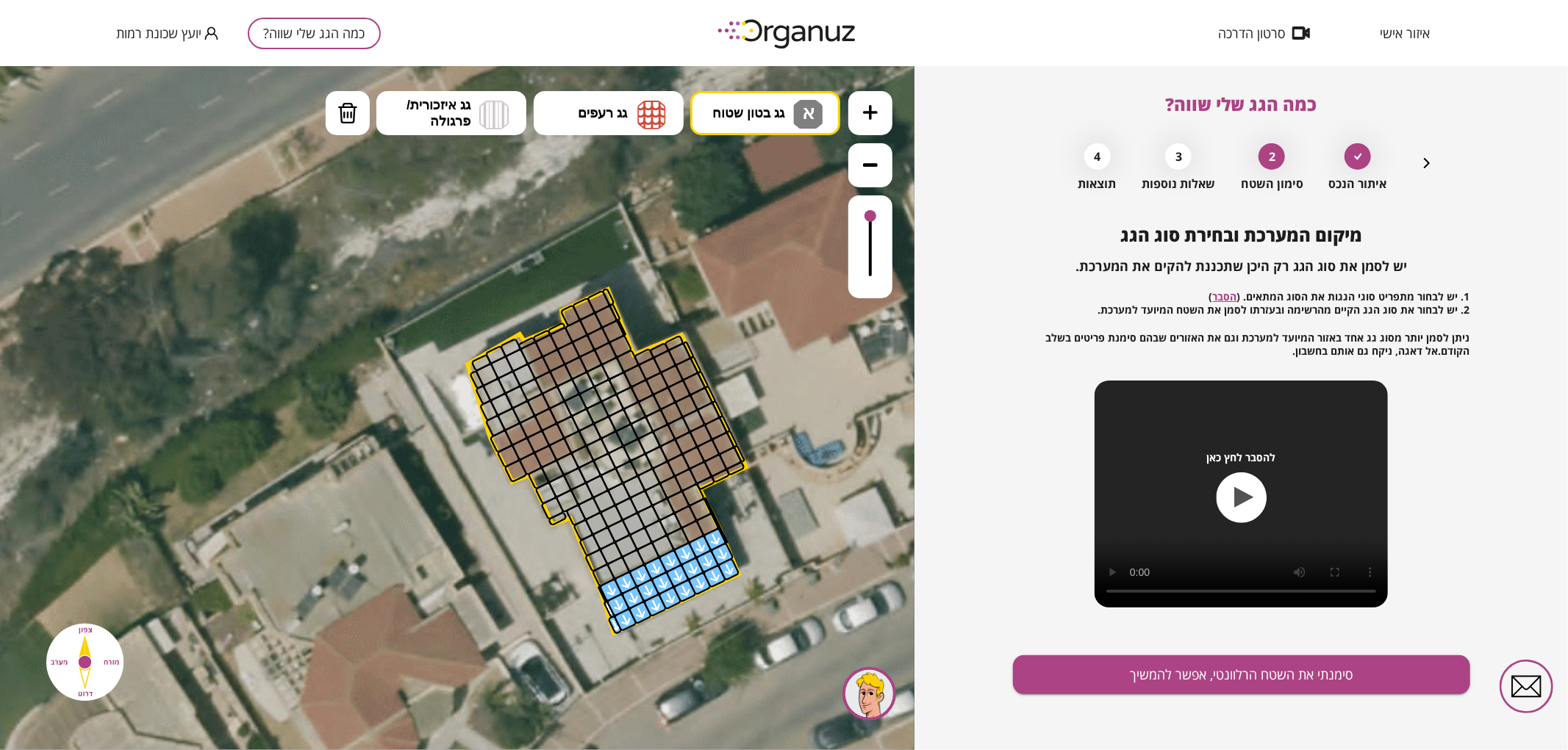
click at [792, 165] on div ".st0 { fill: #FFFFFF; } .st0 { fill: #FFFFFF; }" at bounding box center [457, 407] width 914 height 684
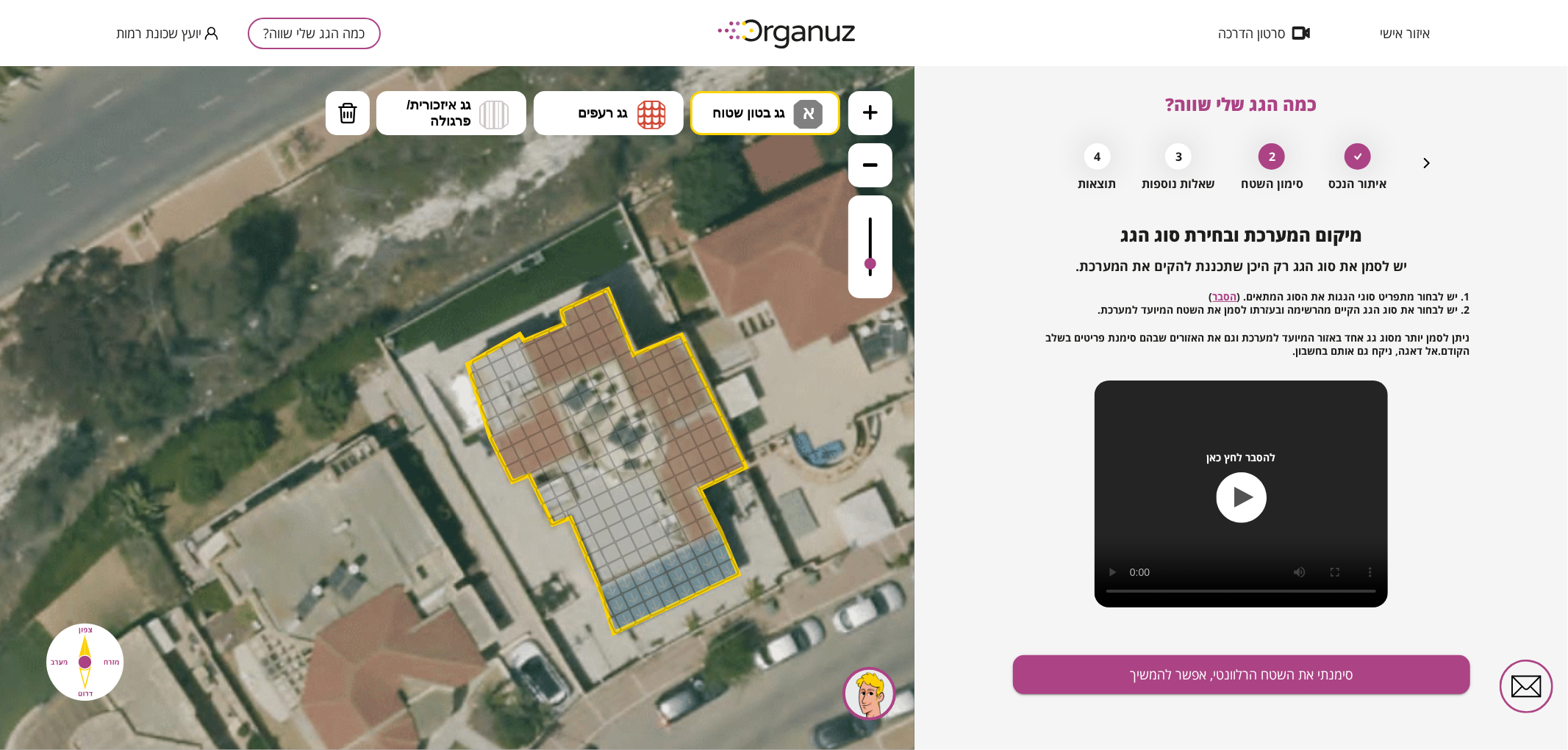
drag, startPoint x: 873, startPoint y: 216, endPoint x: 880, endPoint y: 264, distance: 48.5
click at [880, 264] on div at bounding box center [870, 246] width 44 height 103
drag, startPoint x: 603, startPoint y: 575, endPoint x: 648, endPoint y: 485, distance: 100.6
click at [526, 115] on ul "גג בטון שטוח א מפלס א א מפלס ב ב מפלס ג ג גג רעפים רעפים צפון" at bounding box center [583, 113] width 515 height 48
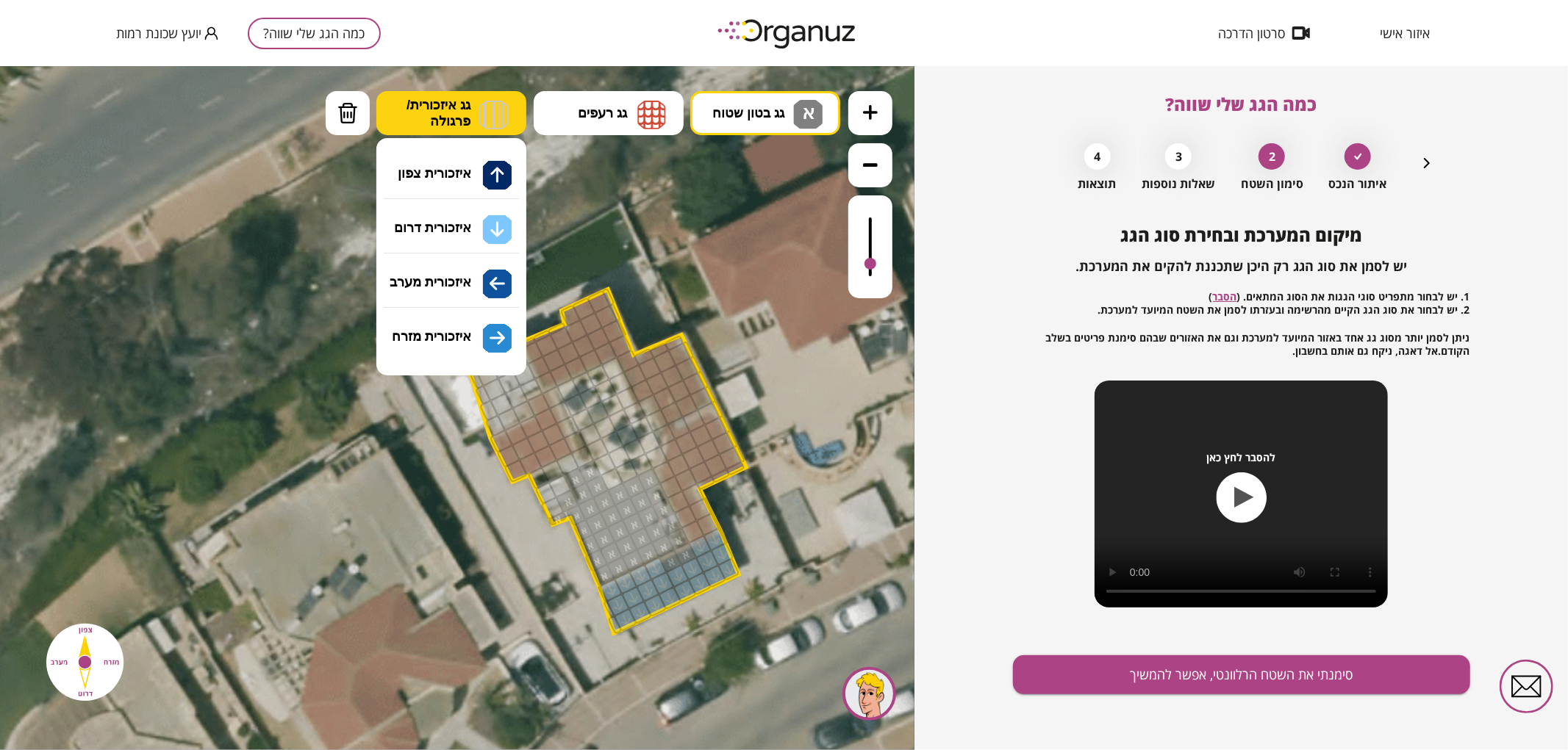
click at [513, 121] on button "גג איזכורית/ פרגולה" at bounding box center [451, 112] width 150 height 44
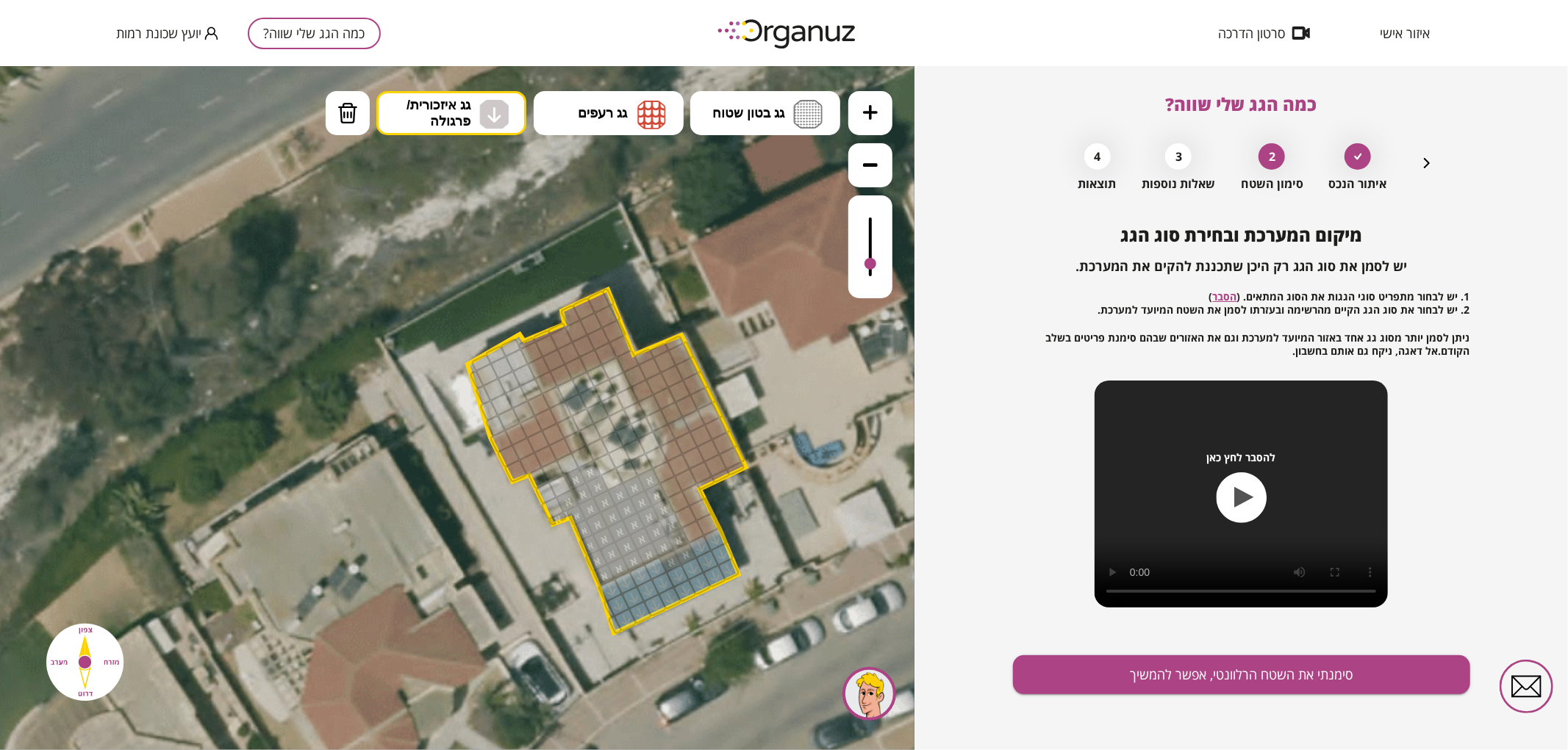
click at [488, 214] on div ".st0 { fill: #FFFFFF; } .st0 { fill: #FFFFFF; }" at bounding box center [457, 407] width 914 height 684
drag, startPoint x: 670, startPoint y: 564, endPoint x: 694, endPoint y: 556, distance: 25.3
click at [870, 256] on div at bounding box center [870, 254] width 12 height 12
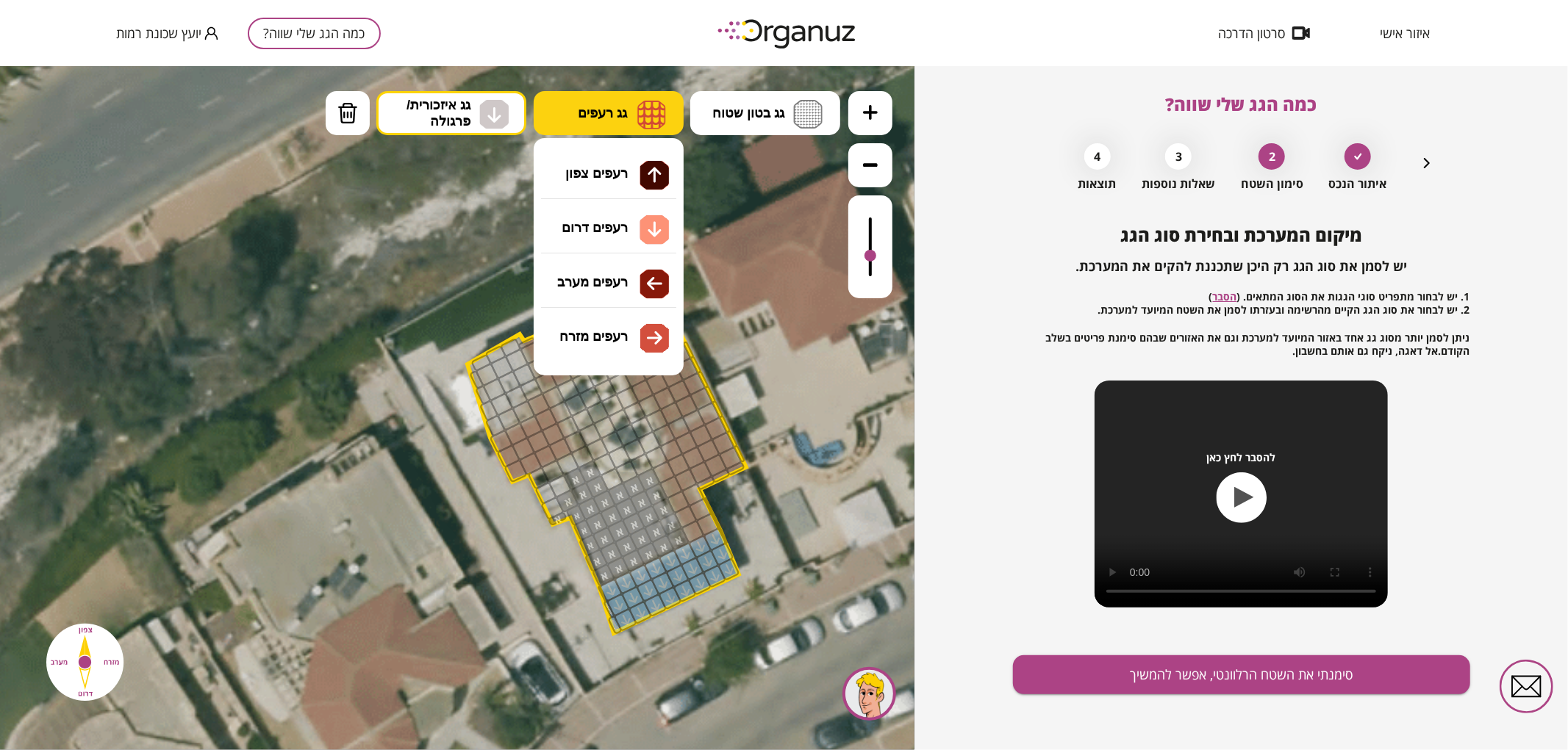
click at [661, 101] on img at bounding box center [651, 113] width 29 height 30
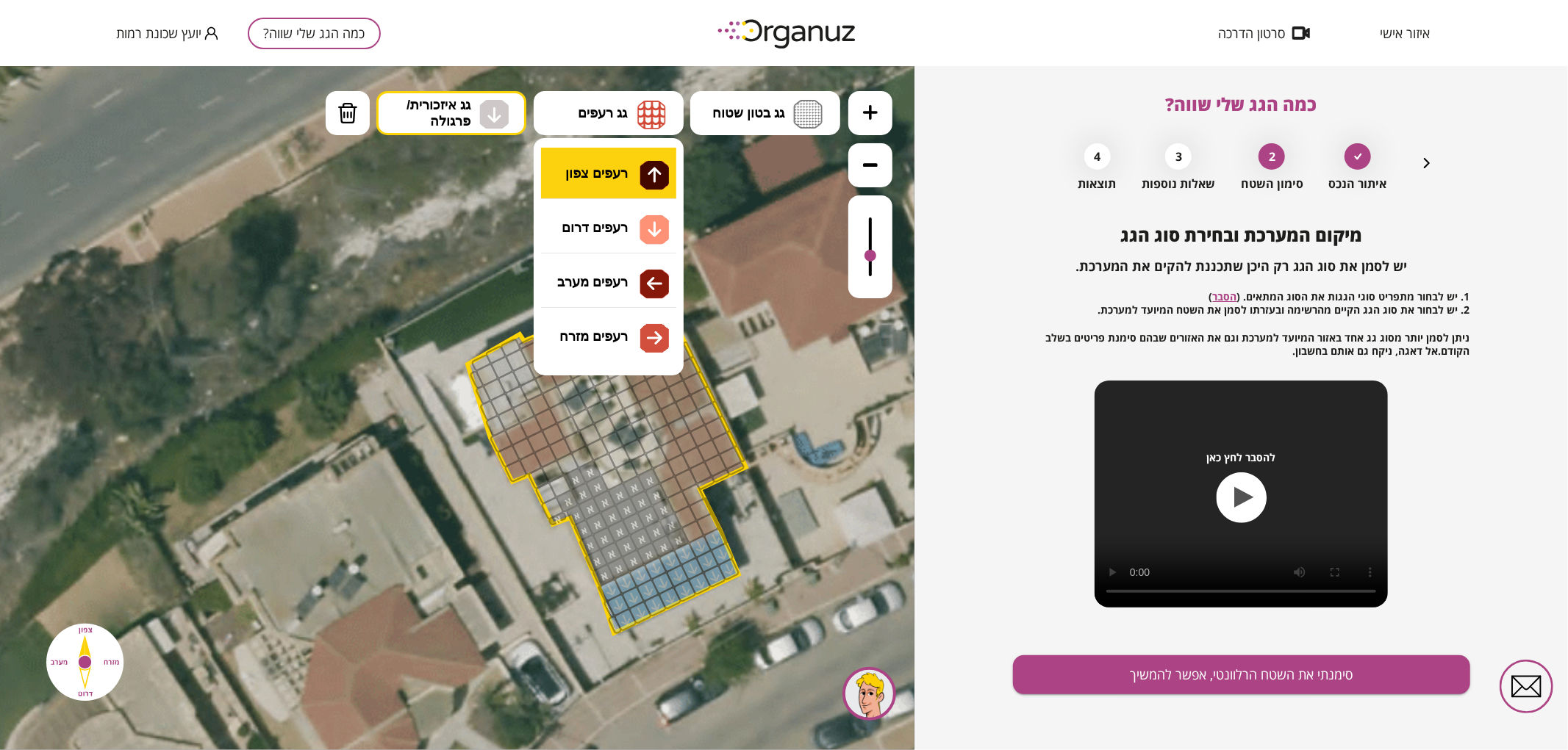
click at [652, 165] on div ".st0 { fill: #FFFFFF; } .st0 { fill: #FFFFFF; }" at bounding box center [457, 407] width 914 height 684
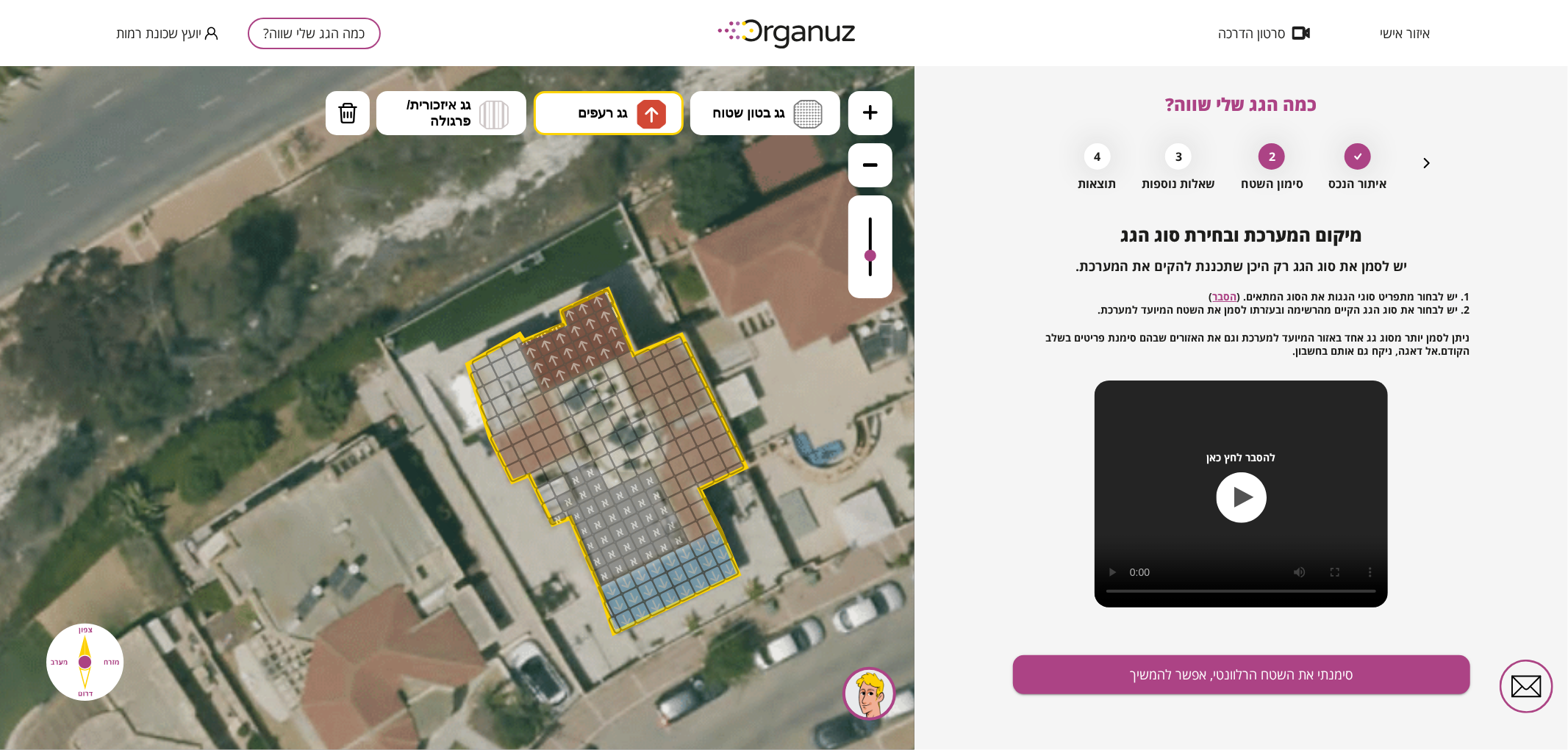
drag, startPoint x: 544, startPoint y: 382, endPoint x: 527, endPoint y: 339, distance: 46.2
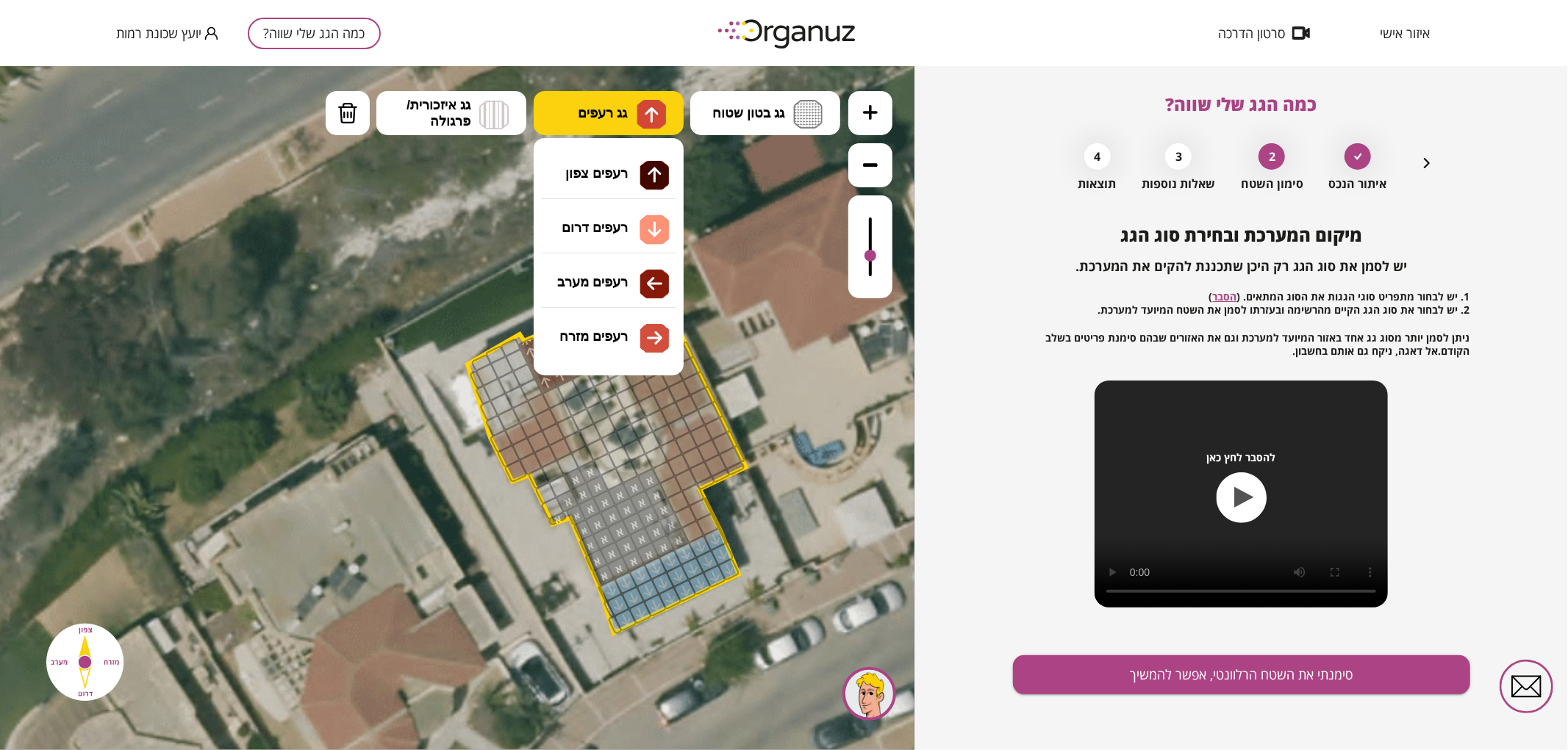
click at [600, 119] on span "גג רעפים" at bounding box center [602, 112] width 49 height 16
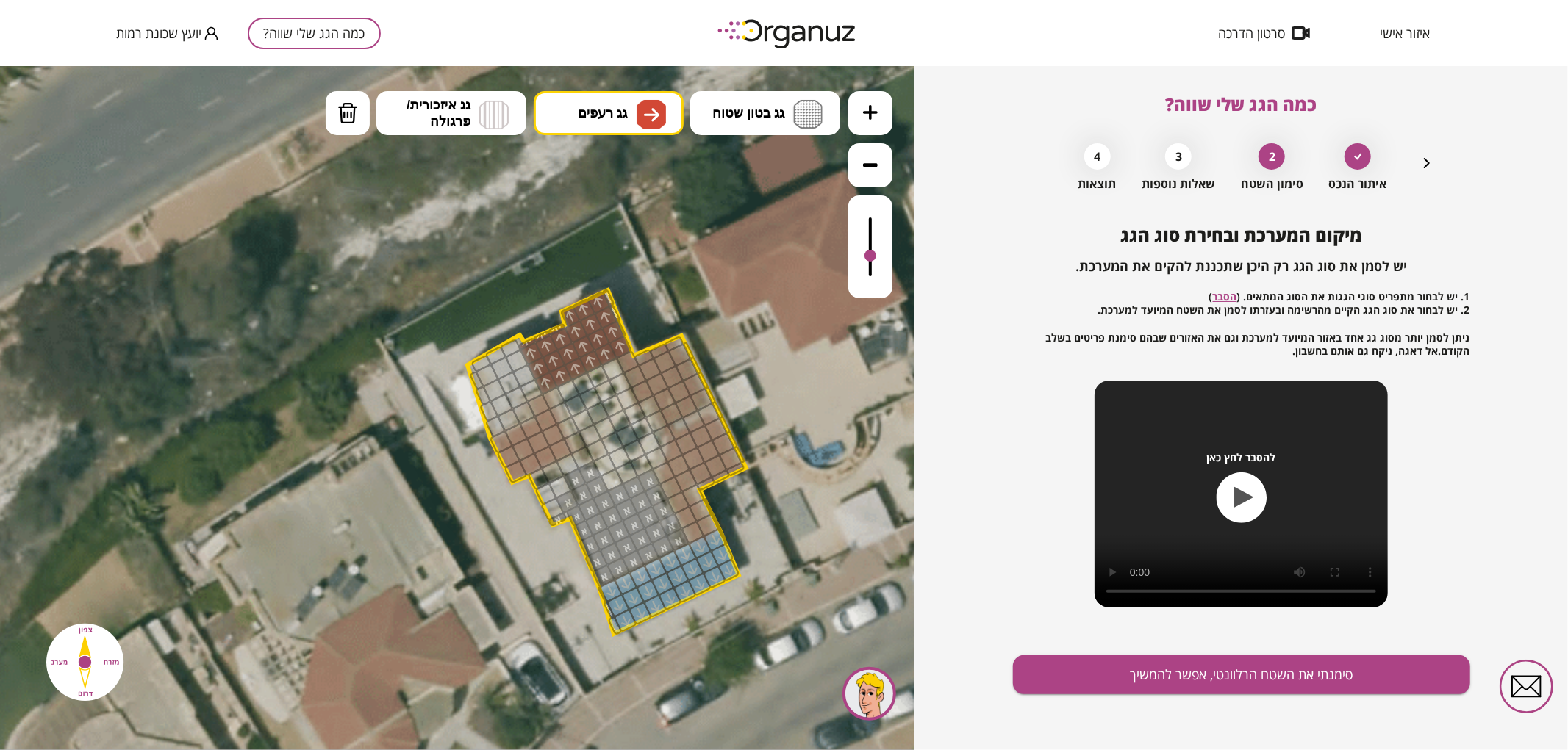
click at [640, 327] on div ".st0 { fill: #FFFFFF; } .st0 { fill: #FFFFFF; }" at bounding box center [457, 407] width 914 height 684
drag, startPoint x: 694, startPoint y: 525, endPoint x: 703, endPoint y: 455, distance: 70.6
drag, startPoint x: 667, startPoint y: 412, endPoint x: 621, endPoint y: 355, distance: 73.2
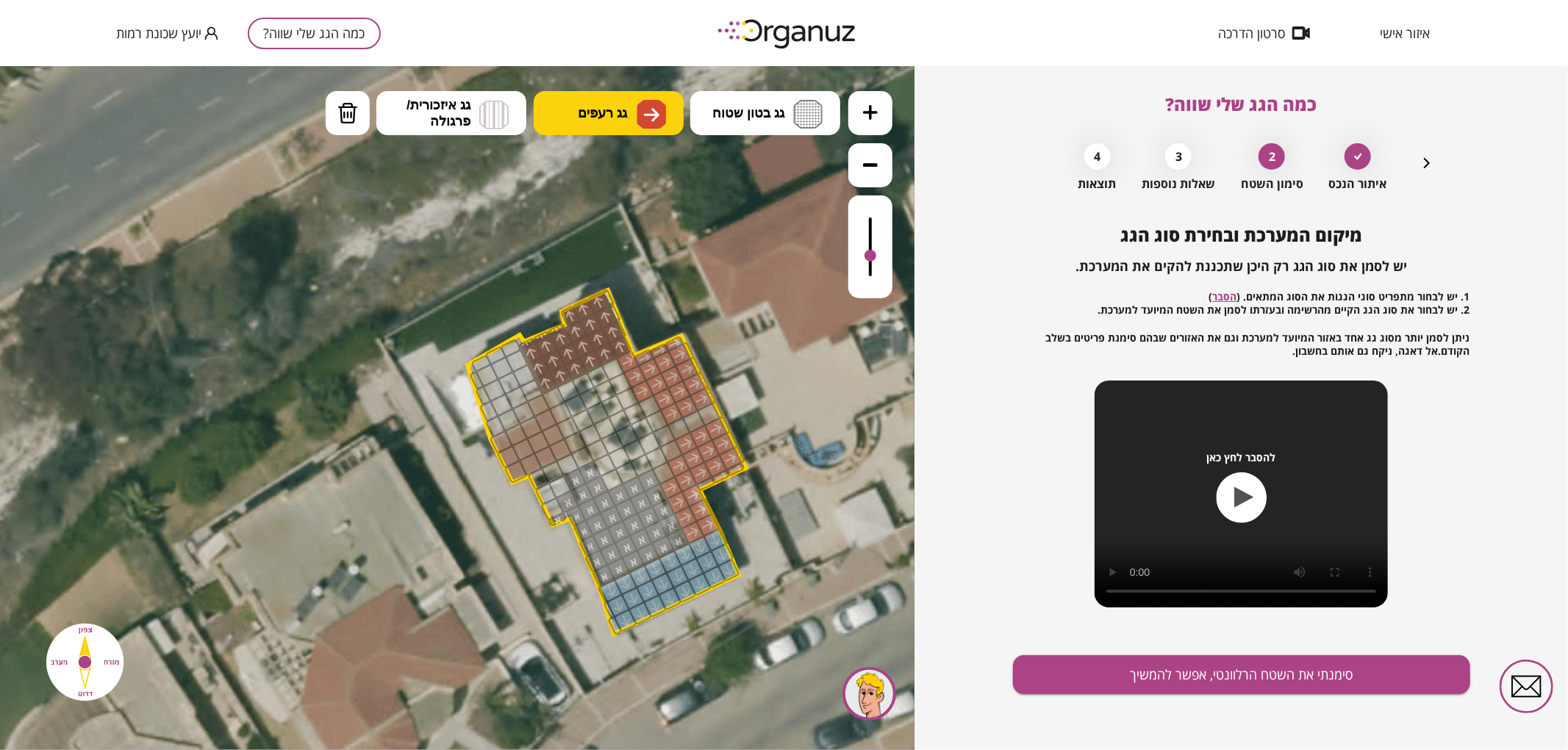
click at [627, 114] on span "גג רעפים" at bounding box center [602, 112] width 49 height 16
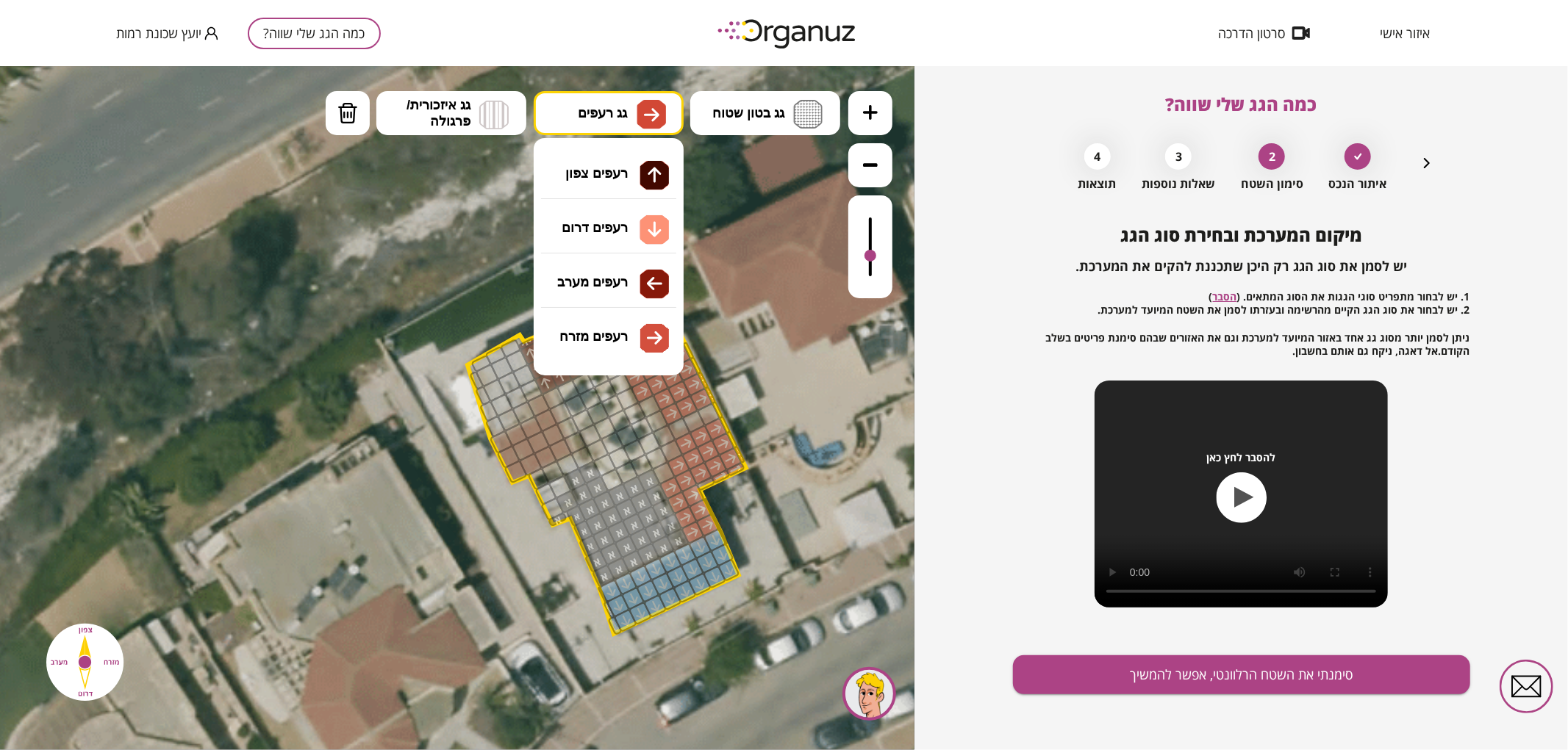
drag, startPoint x: 634, startPoint y: 288, endPoint x: 608, endPoint y: 318, distance: 39.7
click at [633, 288] on div ".st0 { fill: #FFFFFF; } .st0 { fill: #FFFFFF; }" at bounding box center [457, 407] width 914 height 684
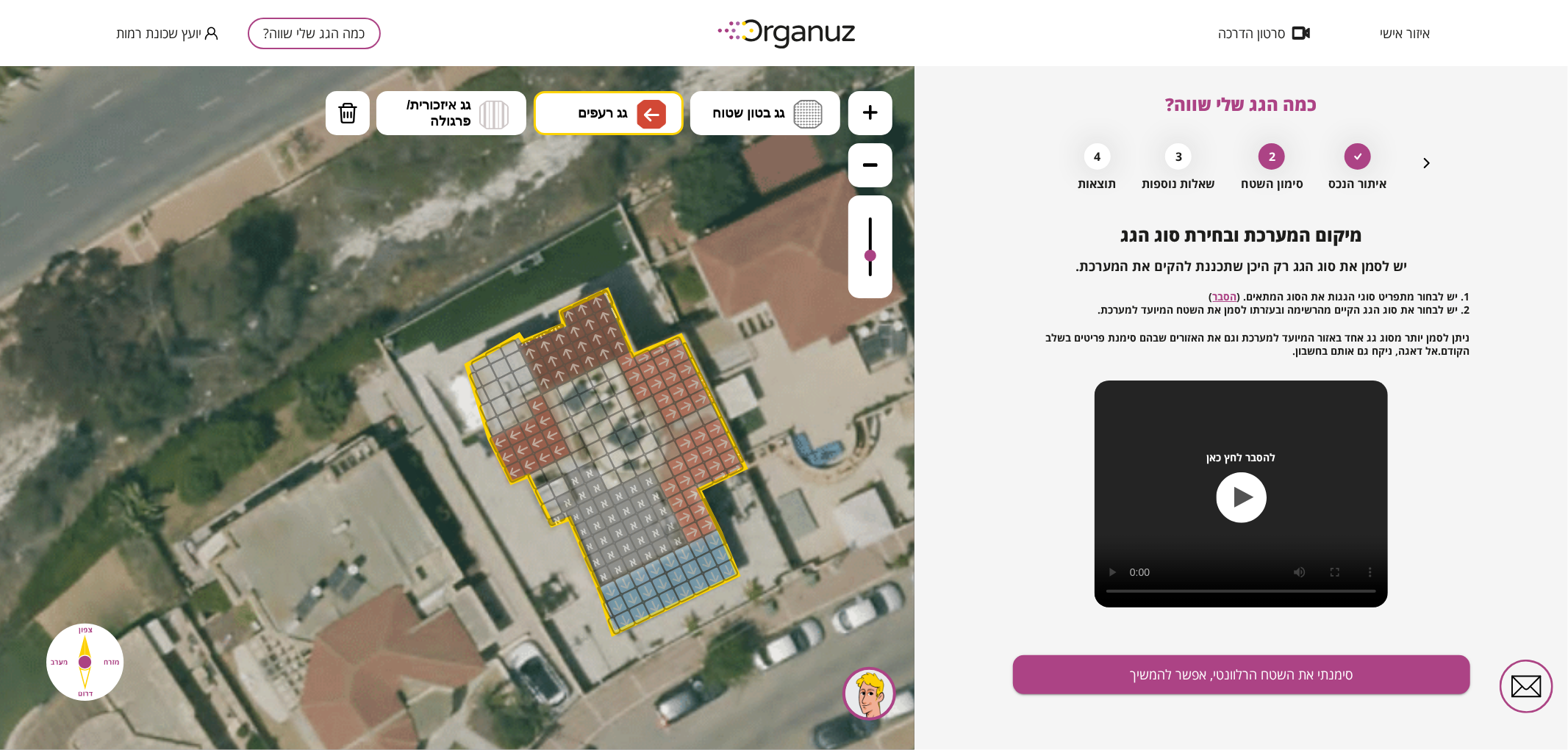
drag, startPoint x: 560, startPoint y: 450, endPoint x: 542, endPoint y: 406, distance: 47.5
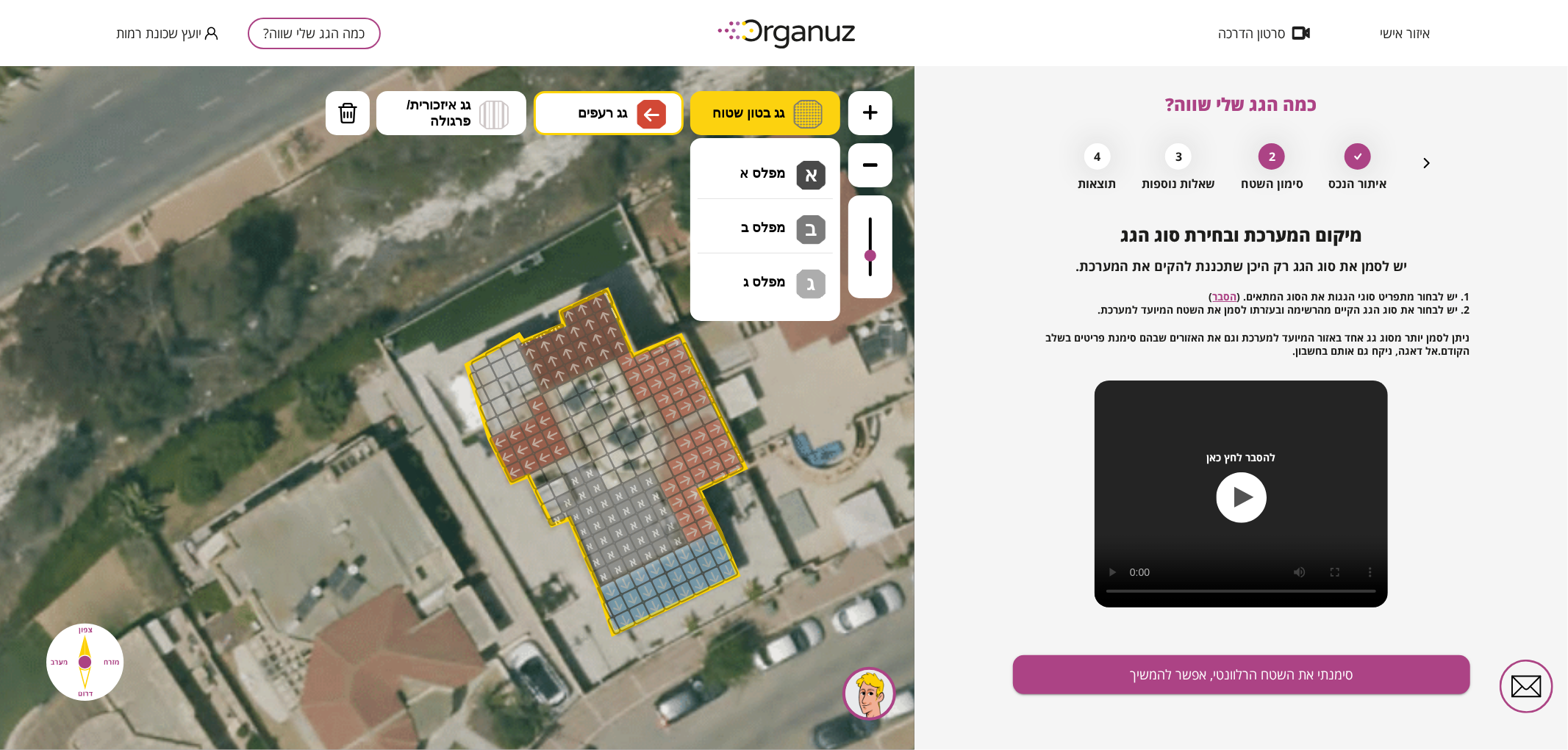
click at [722, 97] on button "גג בטון שטוח" at bounding box center [765, 112] width 150 height 44
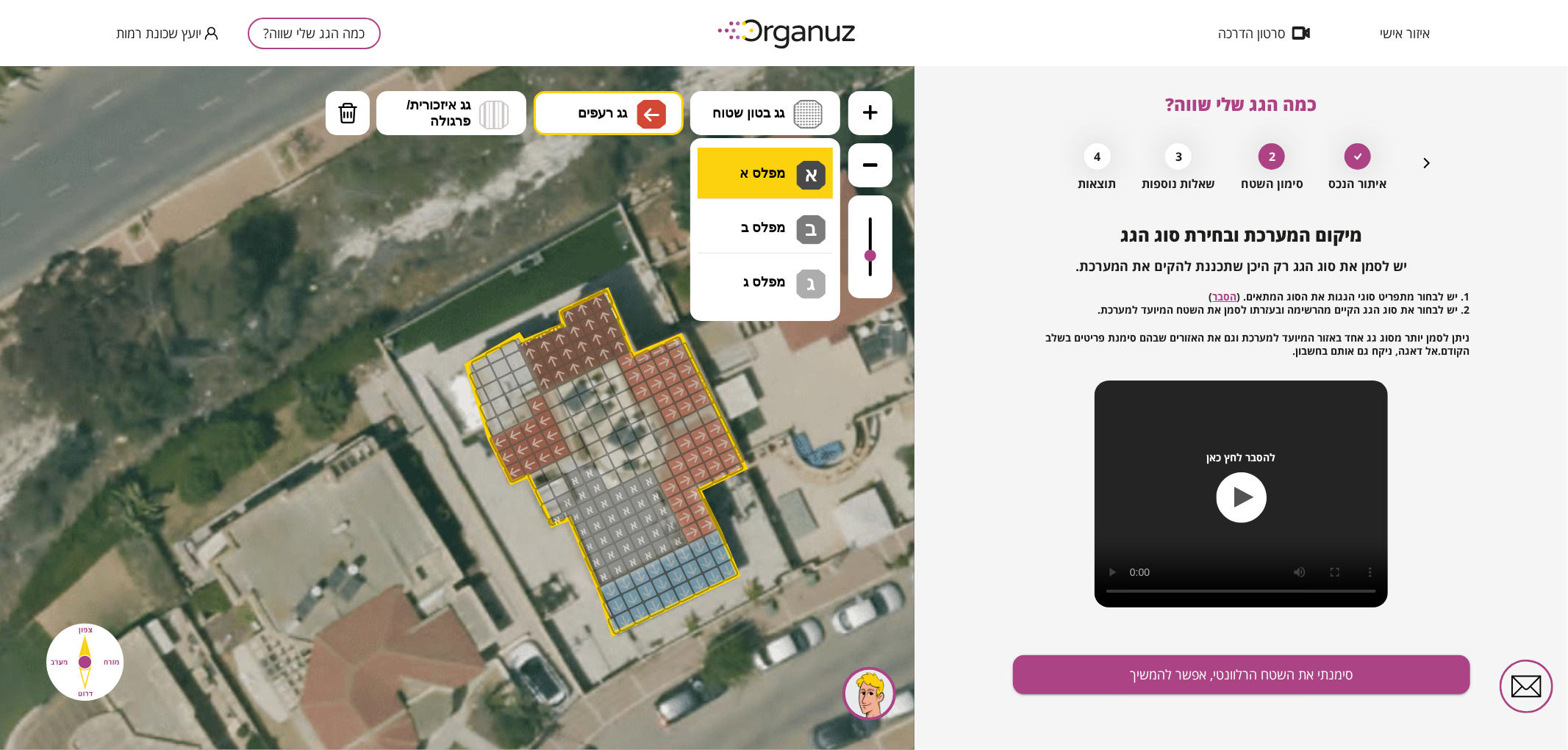
click at [761, 166] on div ".st0 { fill: #FFFFFF; } .st0 { fill: #FFFFFF; }" at bounding box center [457, 407] width 914 height 684
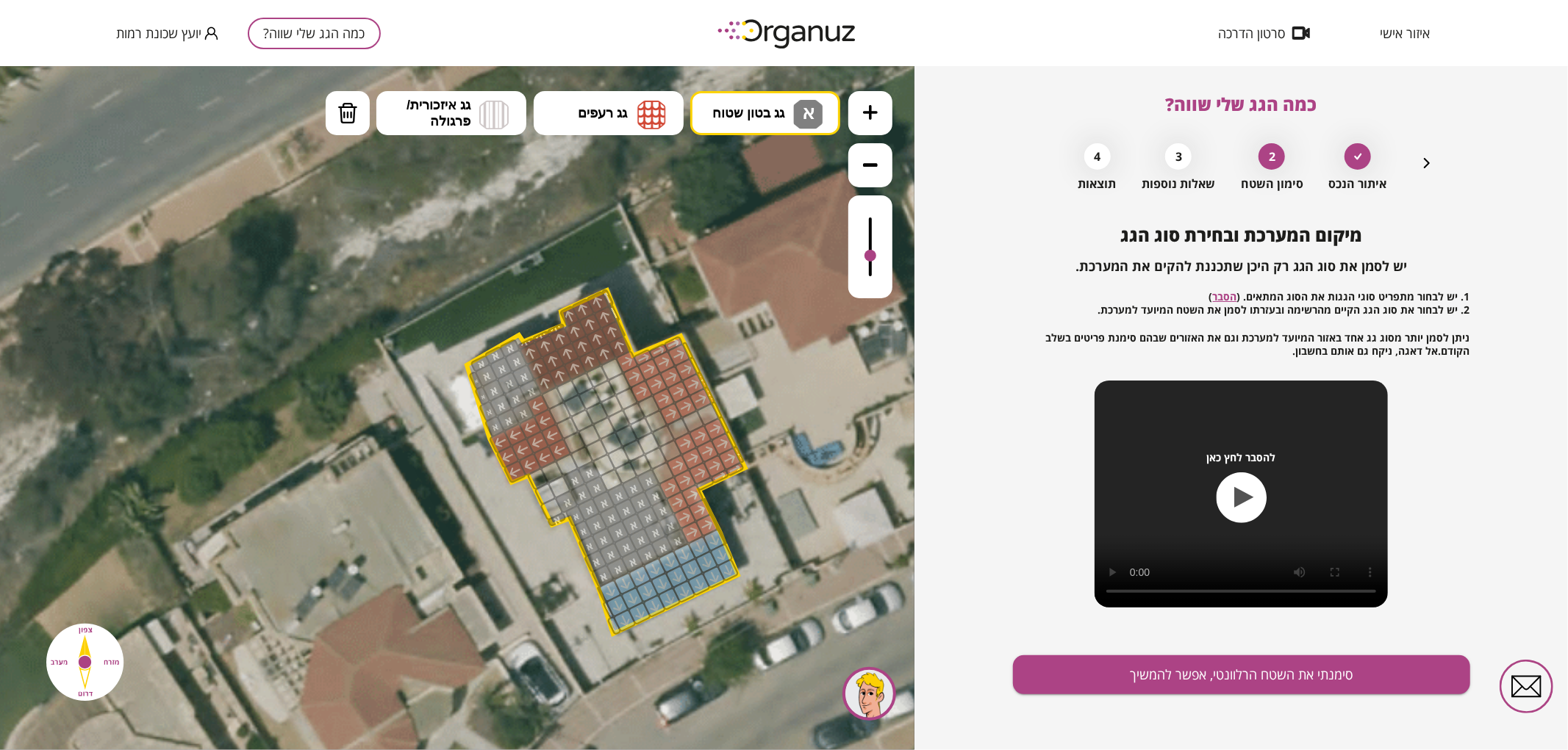
drag, startPoint x: 508, startPoint y: 351, endPoint x: 497, endPoint y: 376, distance: 27.3
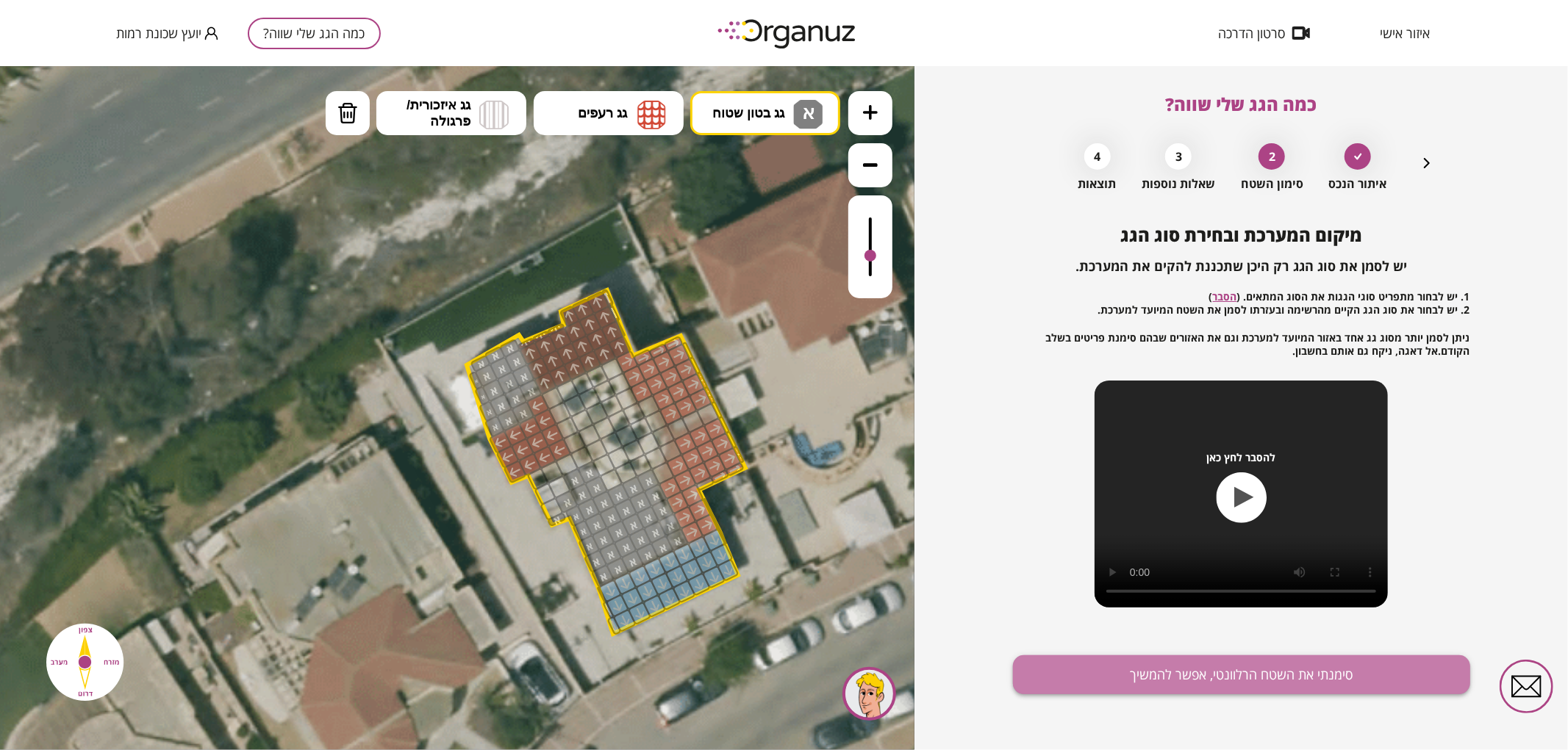
click at [1120, 683] on button "סימנתי את השטח הרלוונטי, אפשר להמשיך" at bounding box center [1241, 674] width 457 height 39
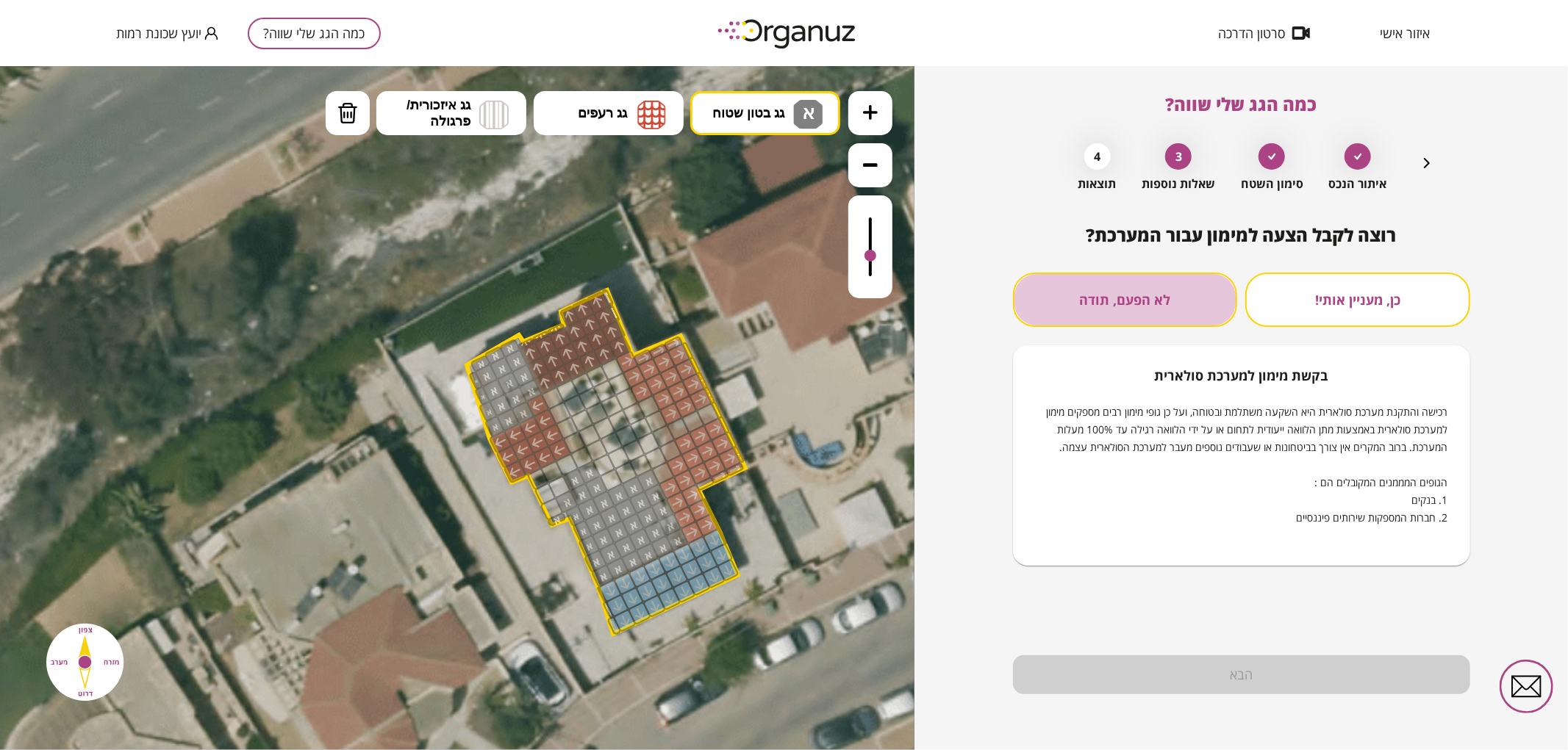
click at [1180, 297] on button "לא הפעם, תודה" at bounding box center [1125, 299] width 225 height 54
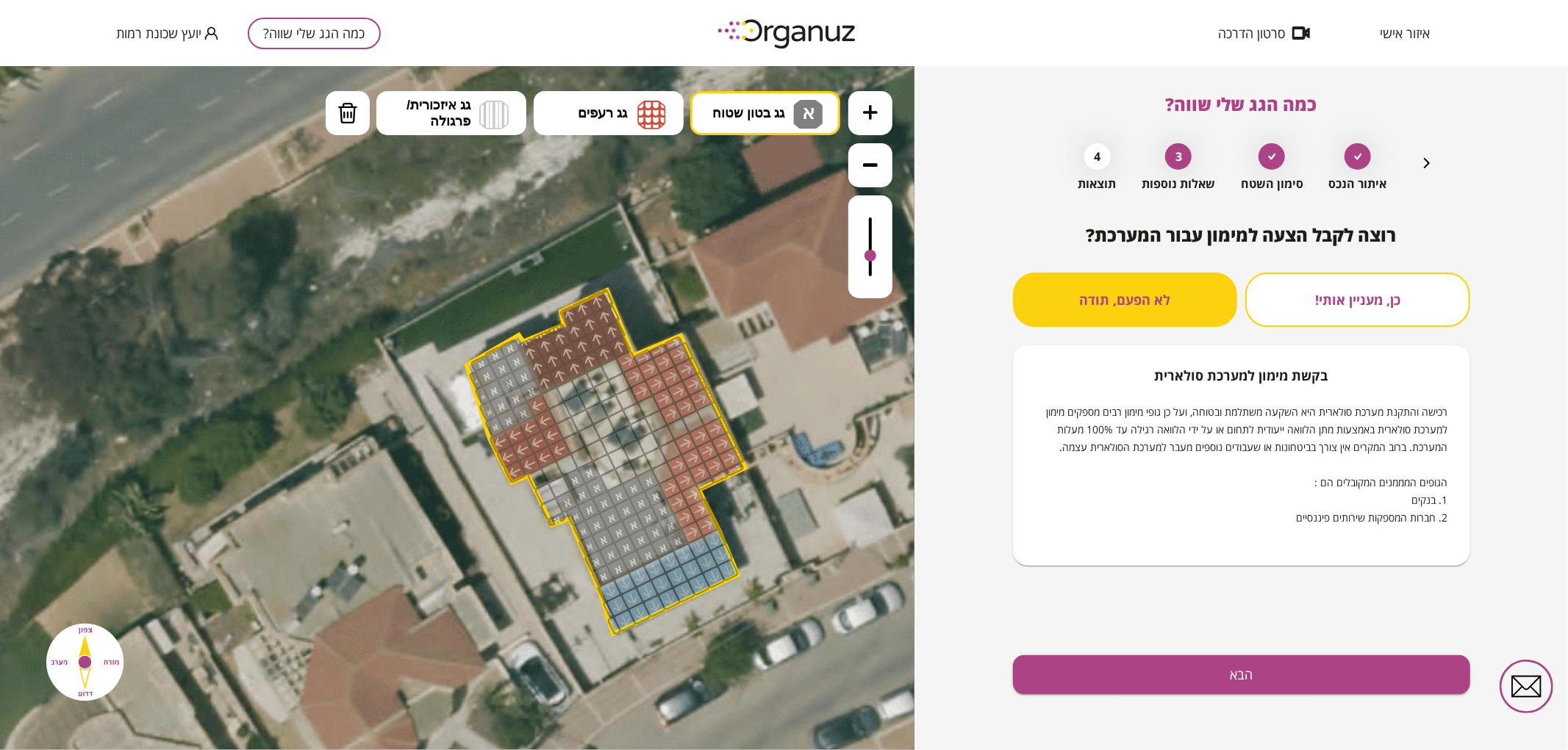
click at [1439, 176] on div "כמה הגג שלי שווה? איתור הנכס סימון השטח 3 שאלות נוספות 4 תוצאות רוצה לקבל הצעה …" at bounding box center [1241, 408] width 457 height 684
click at [1431, 174] on div "איתור הנכס סימון השטח 3 שאלות נוספות 4 תוצאות" at bounding box center [1241, 163] width 388 height 55
click at [1428, 170] on icon "button" at bounding box center [1427, 164] width 18 height 18
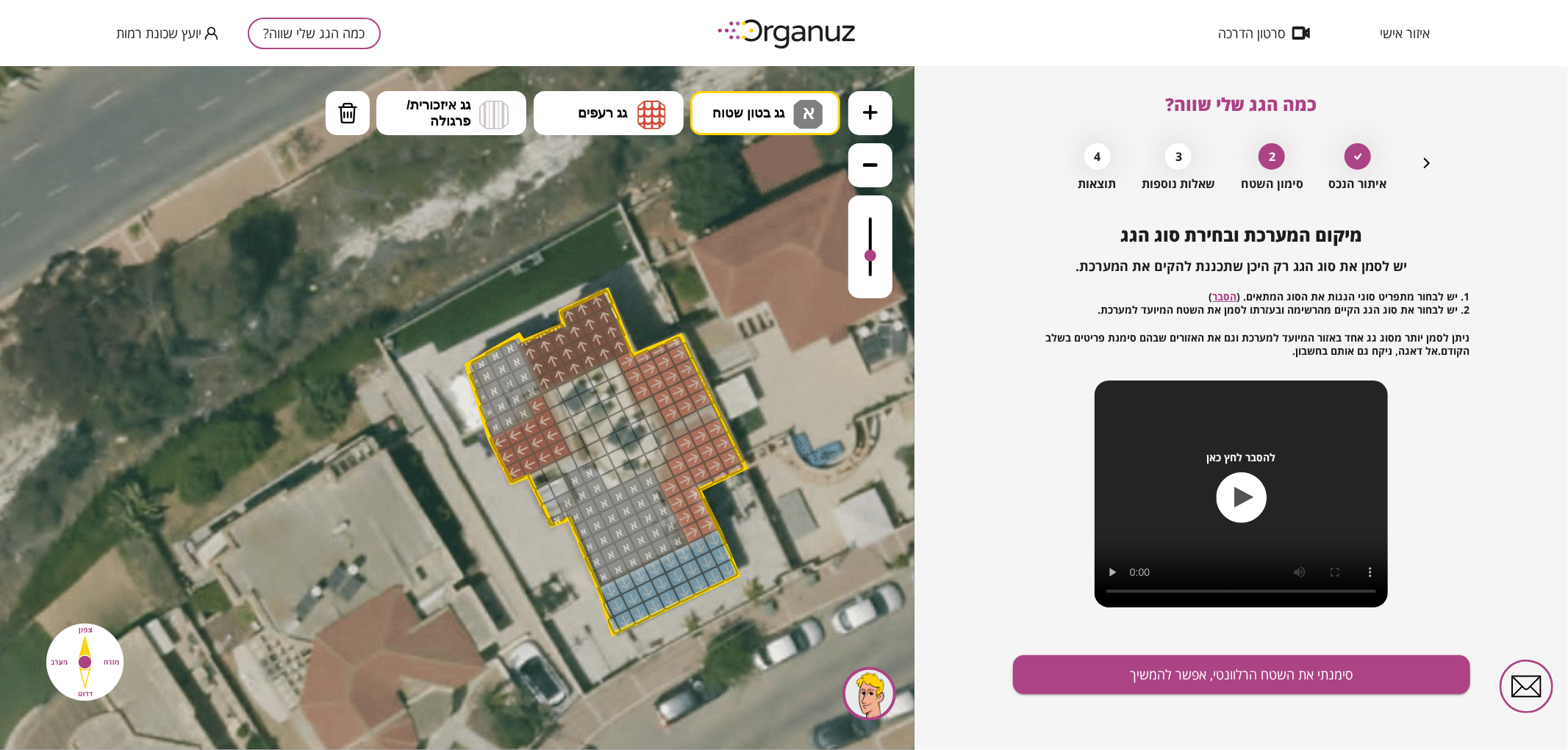
click at [1428, 170] on icon "button" at bounding box center [1427, 164] width 18 height 18
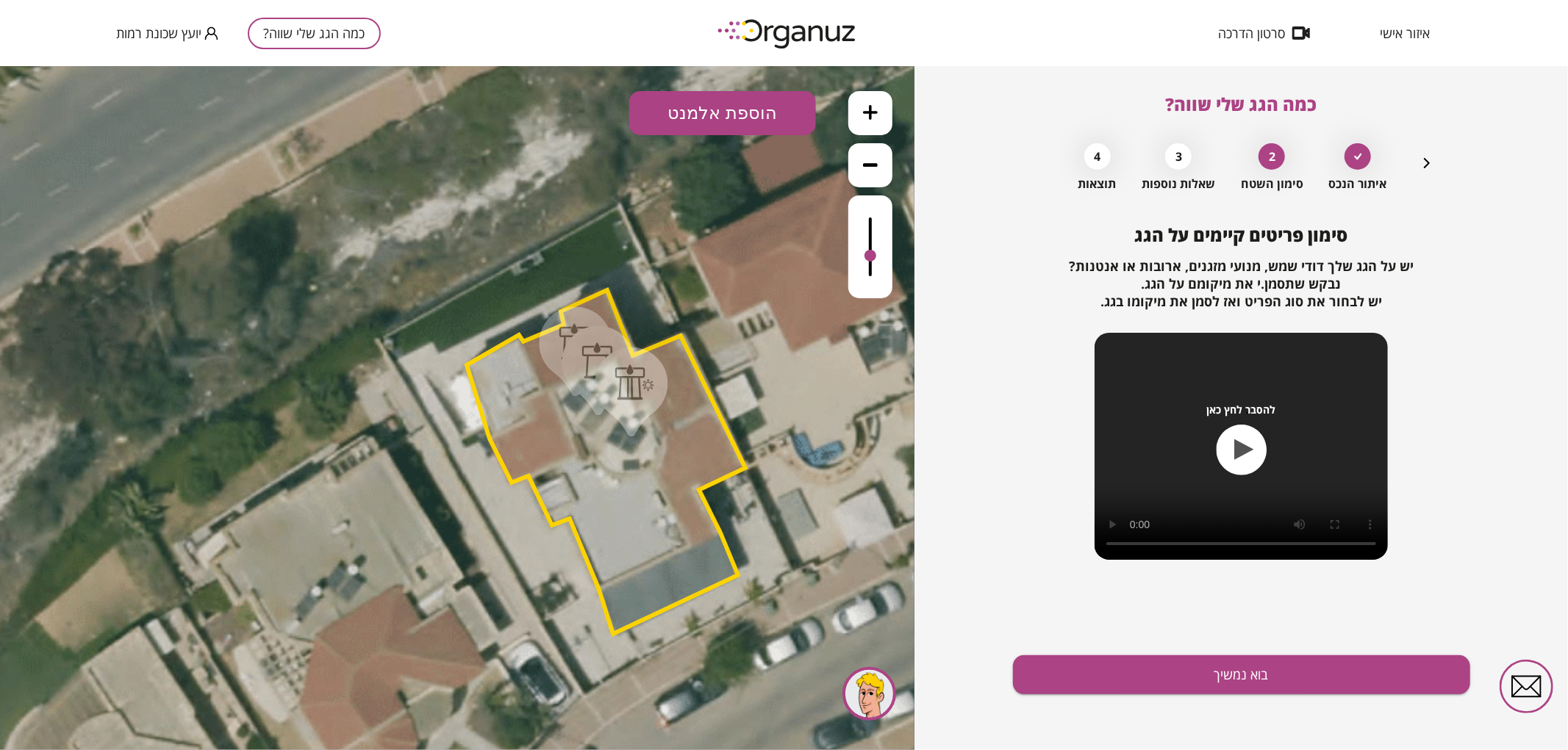
click at [1428, 170] on icon "button" at bounding box center [1427, 164] width 18 height 18
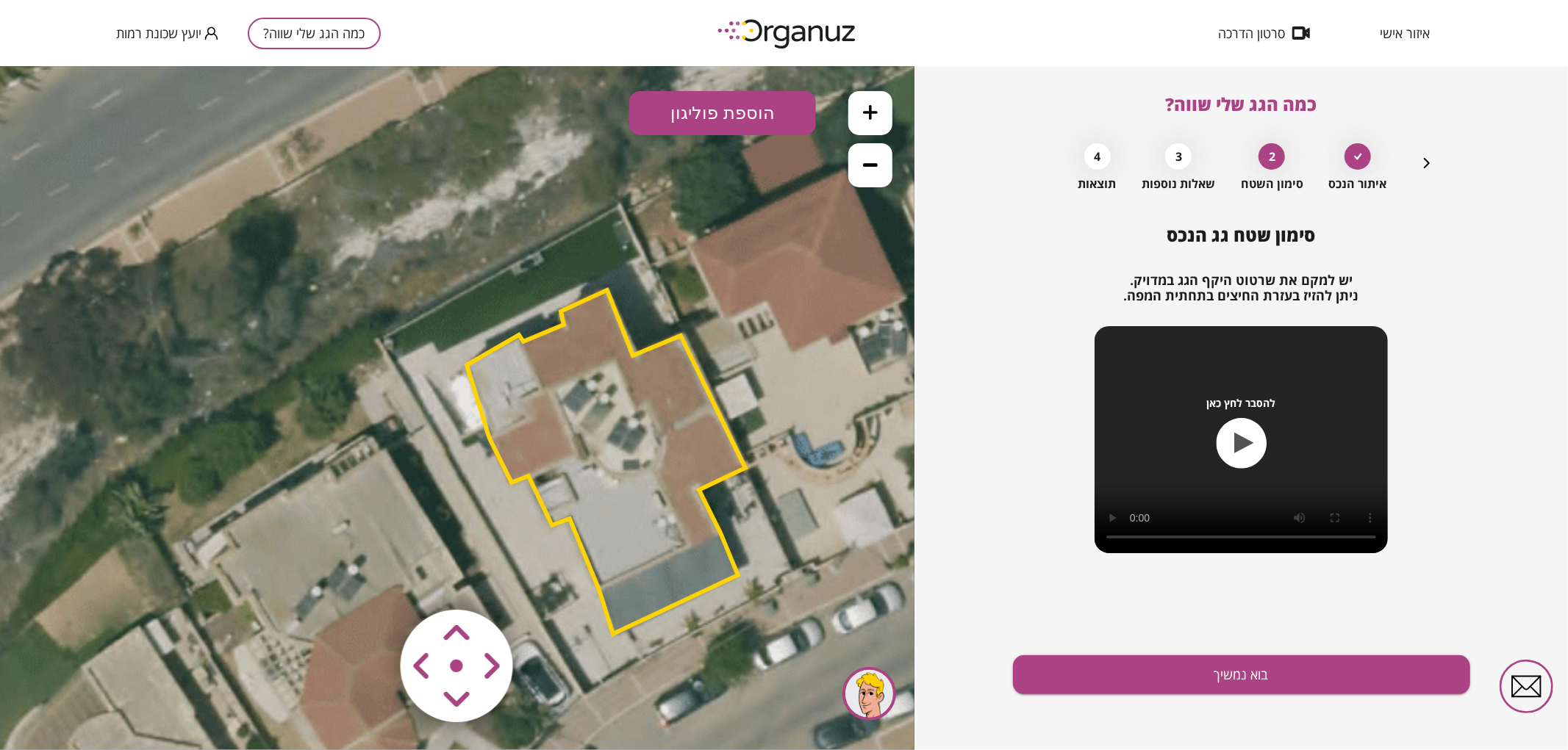
click at [614, 477] on polygon at bounding box center [606, 461] width 279 height 344
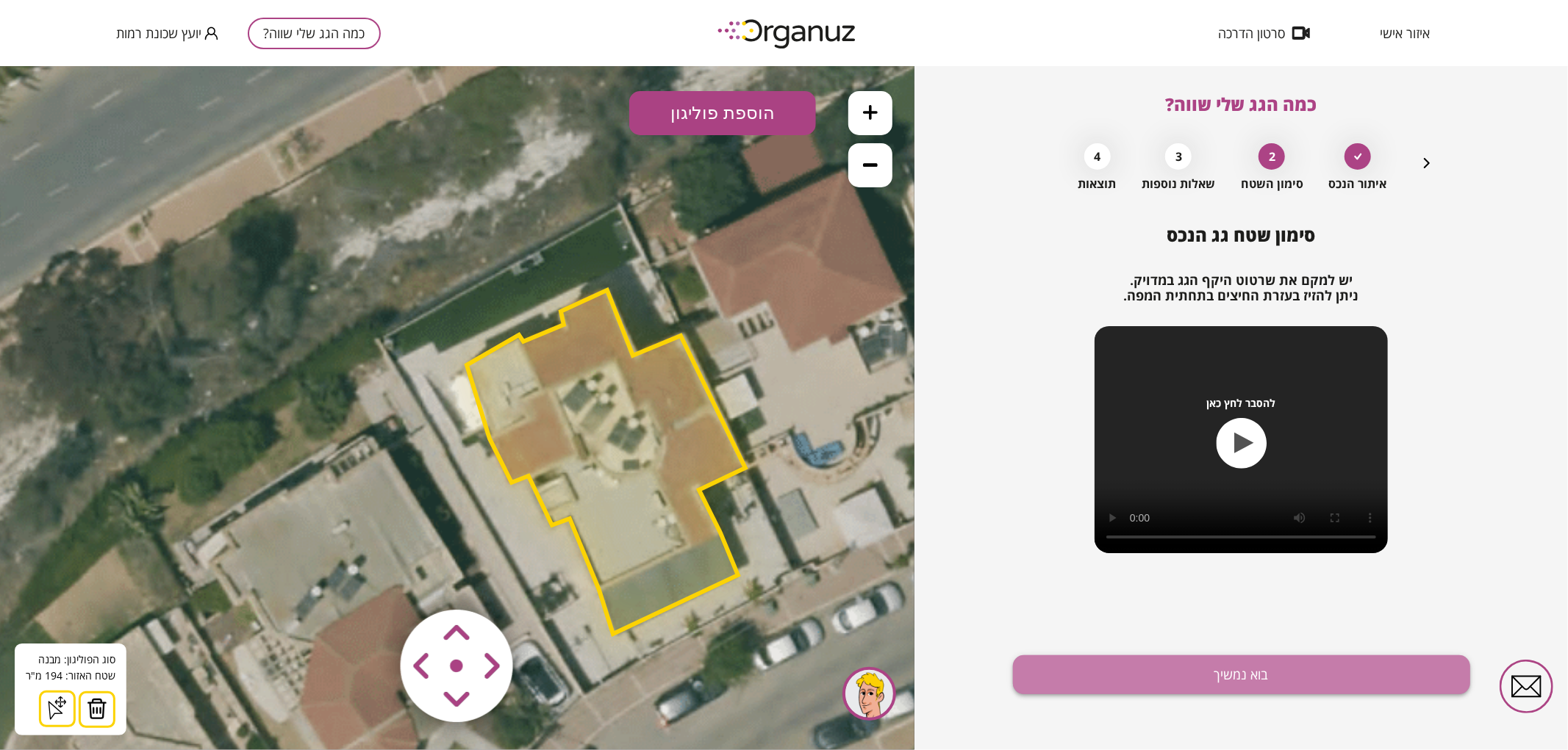
click at [1299, 661] on button "בוא נמשיך" at bounding box center [1241, 674] width 457 height 39
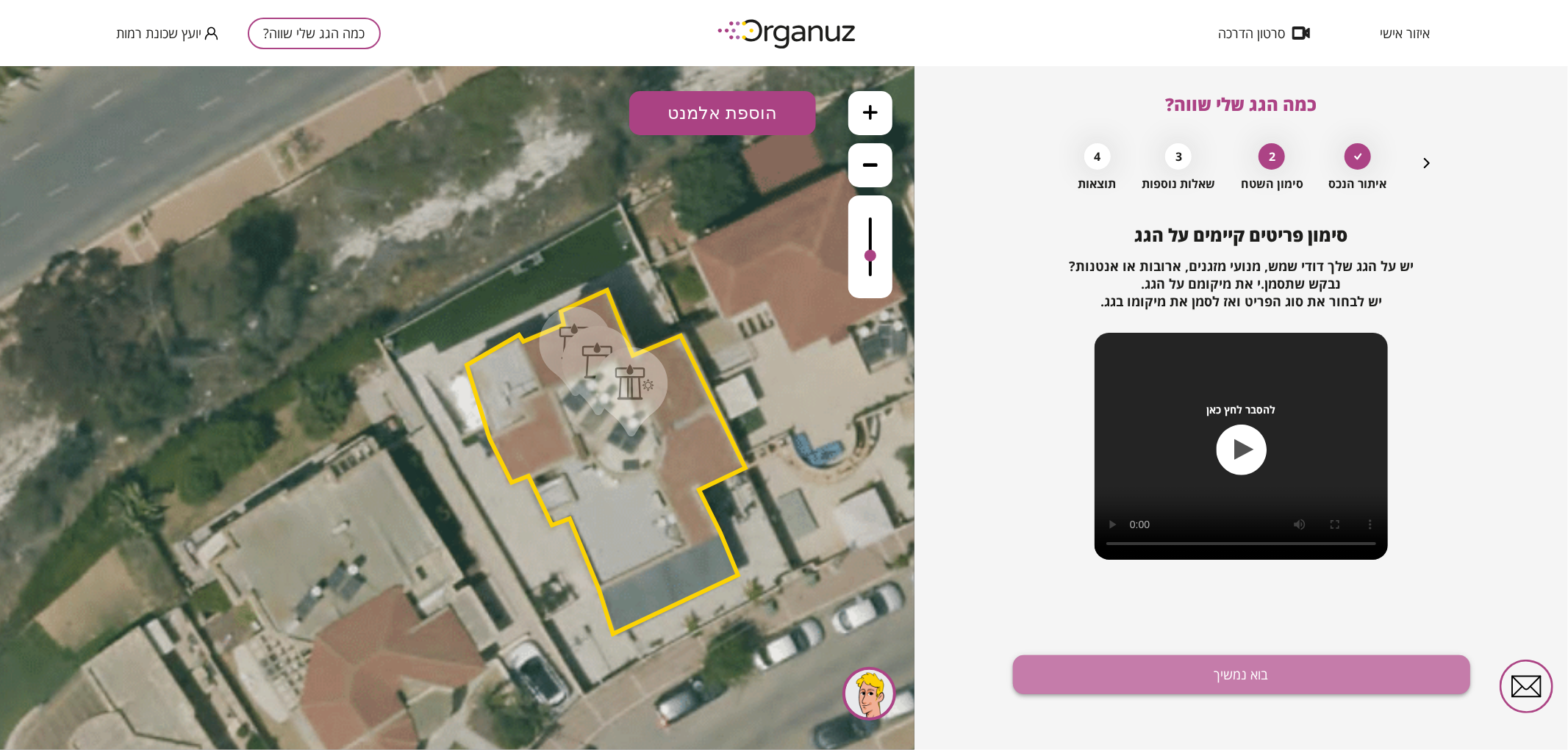
click at [1298, 668] on button "בוא נמשיך" at bounding box center [1241, 674] width 457 height 39
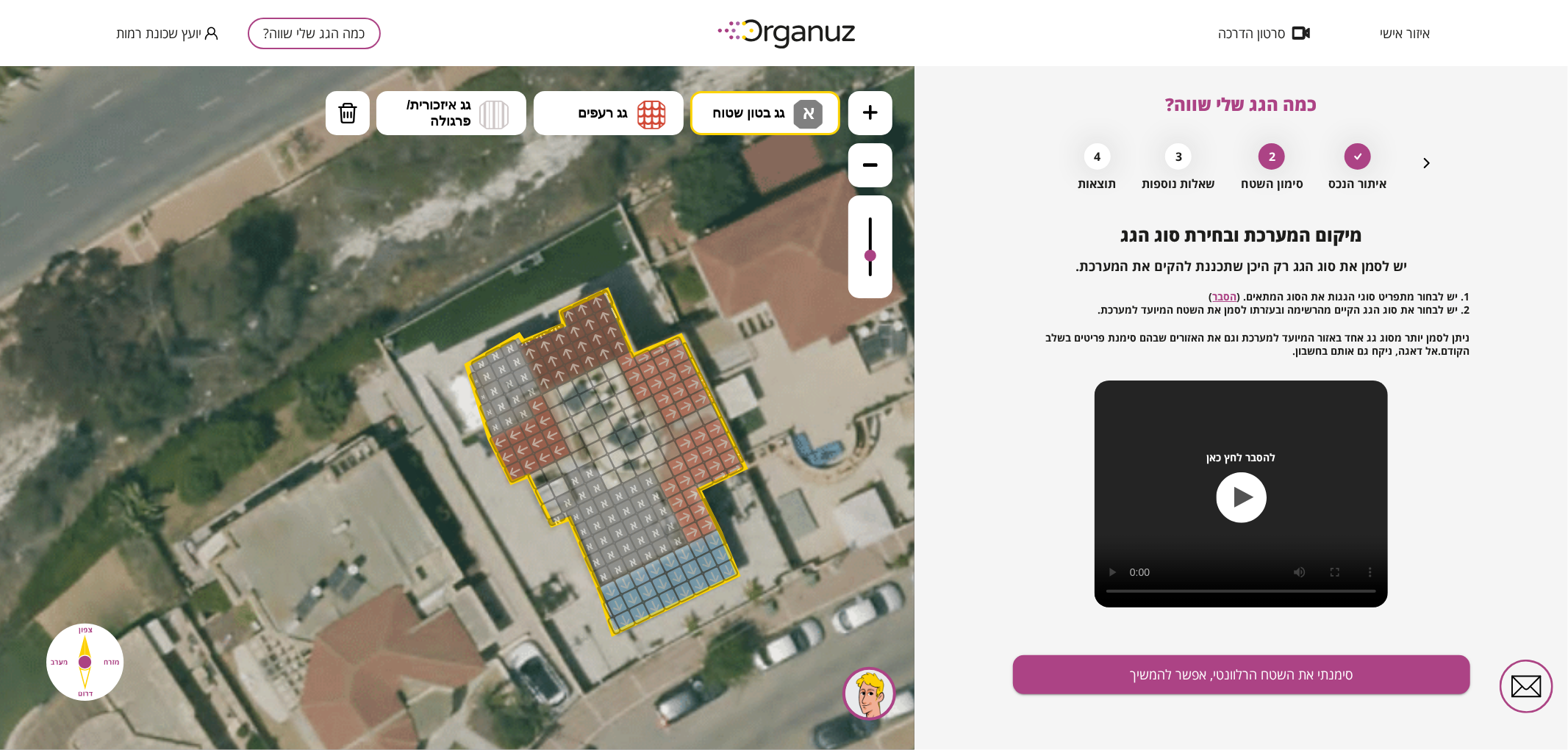
click at [1298, 668] on button "סימנתי את השטח הרלוונטי, אפשר להמשיך" at bounding box center [1241, 674] width 457 height 39
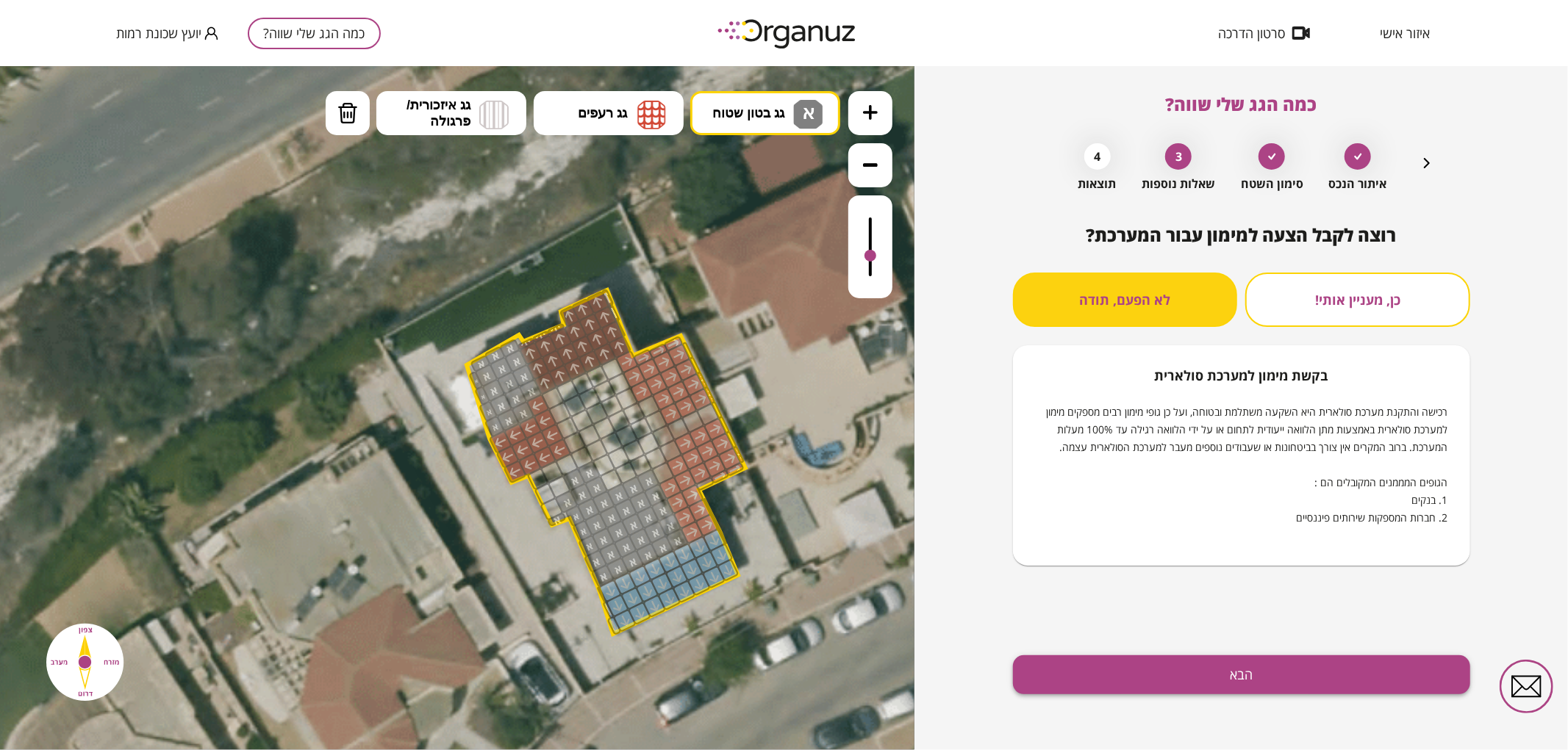
click at [1208, 679] on button "הבא" at bounding box center [1241, 674] width 457 height 39
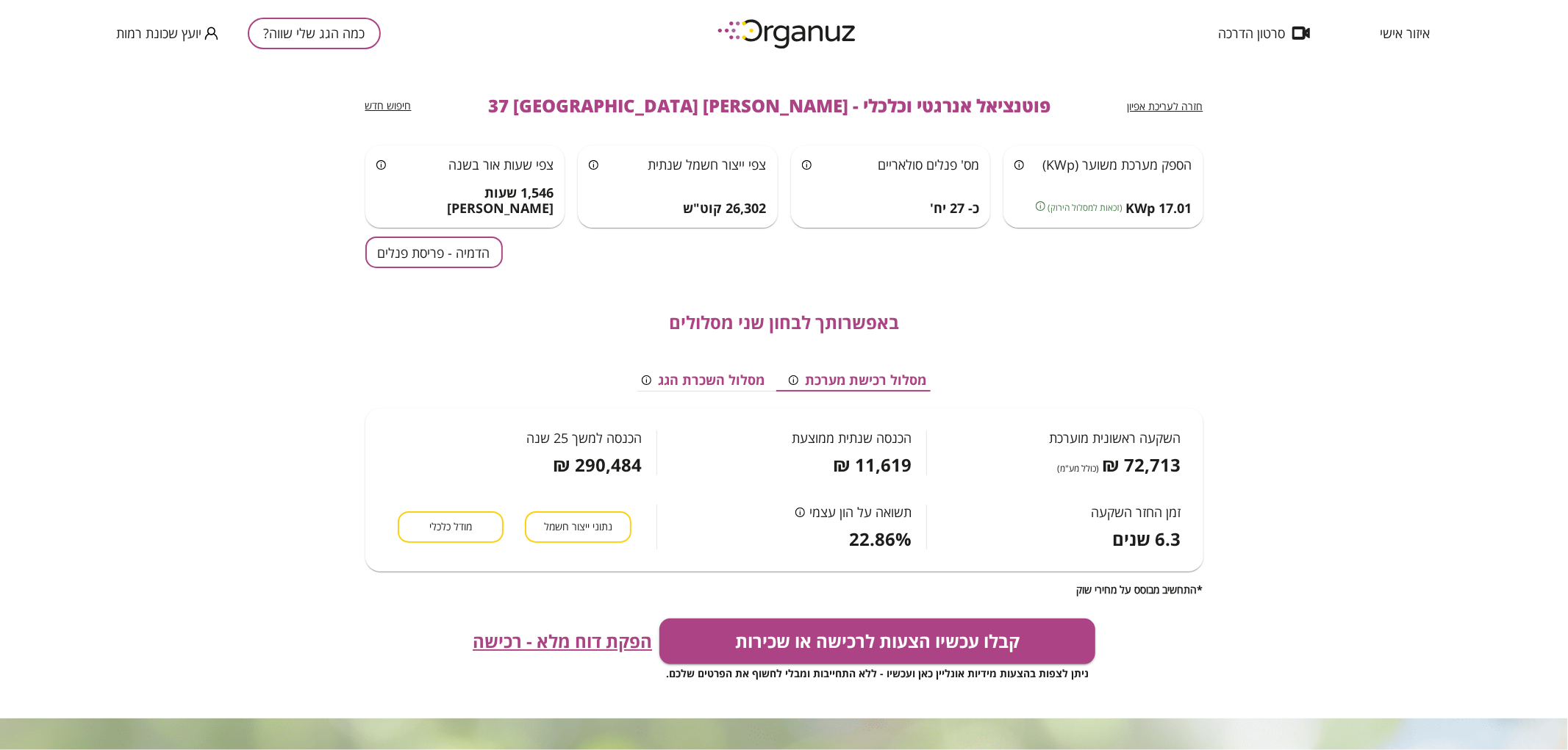
click at [471, 263] on button "הדמיה - פריסת פנלים" at bounding box center [434, 252] width 138 height 31
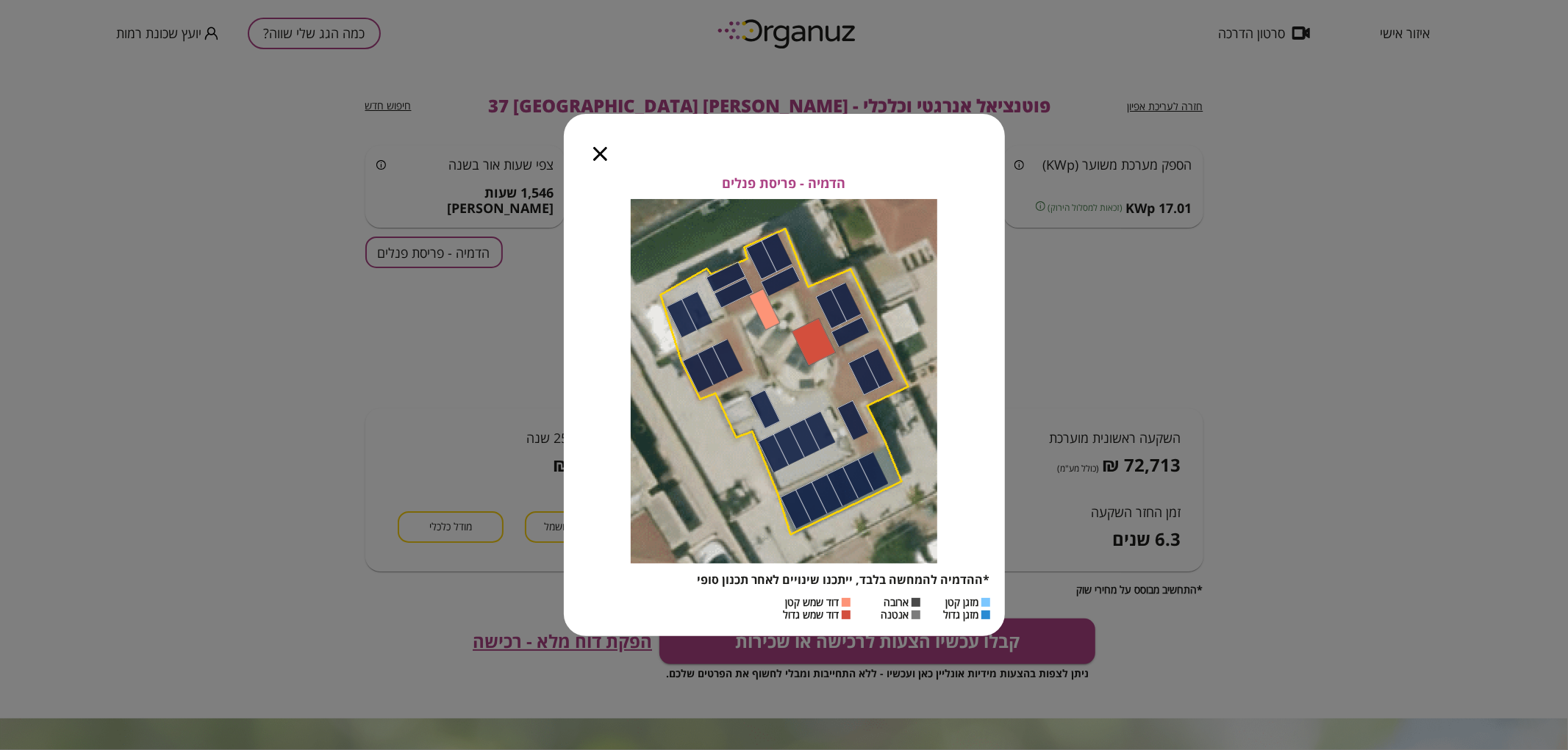
click at [599, 162] on div at bounding box center [600, 145] width 73 height 62
click at [605, 155] on icon "button" at bounding box center [600, 154] width 14 height 14
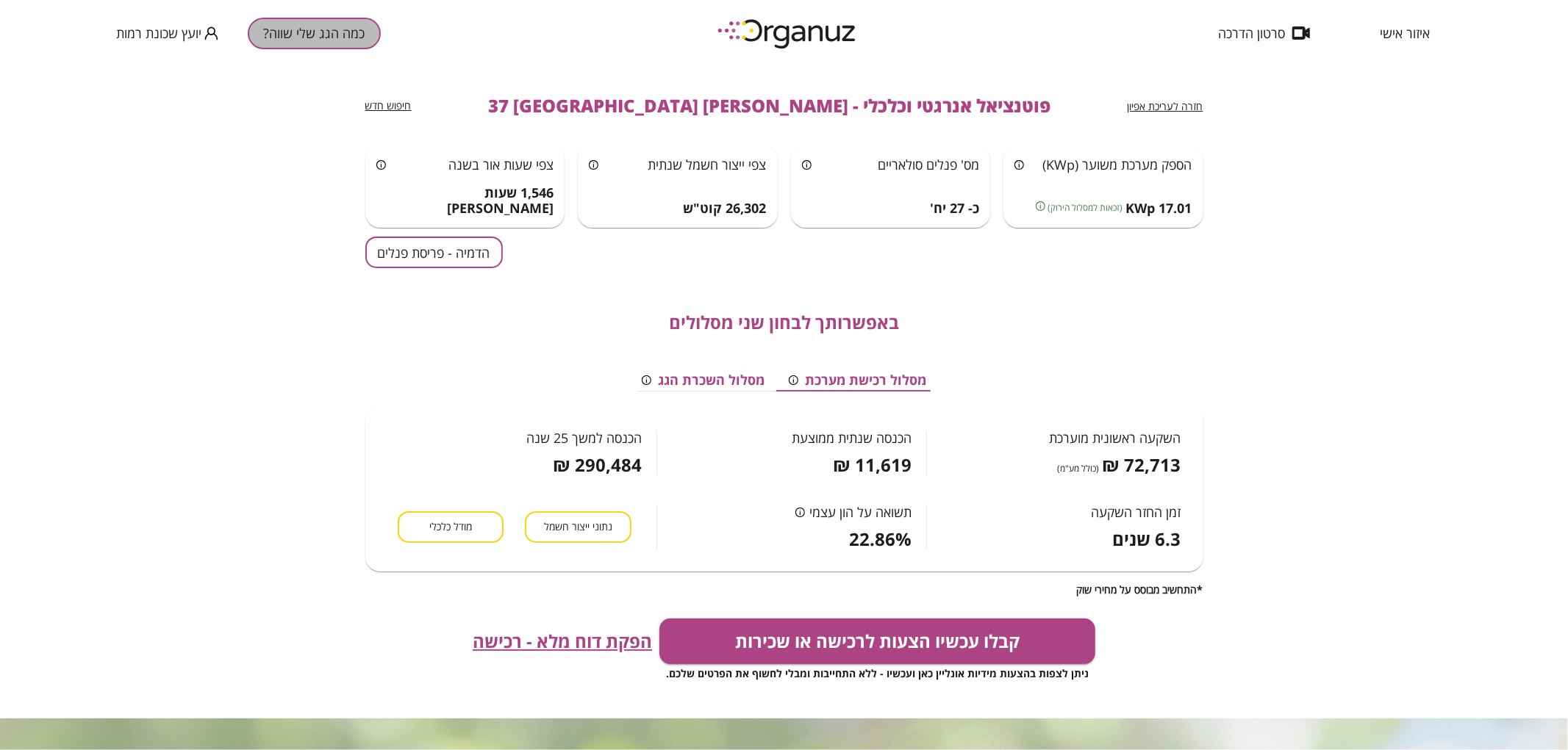
click at [344, 41] on button "כמה הגג שלי שווה?" at bounding box center [314, 33] width 133 height 31
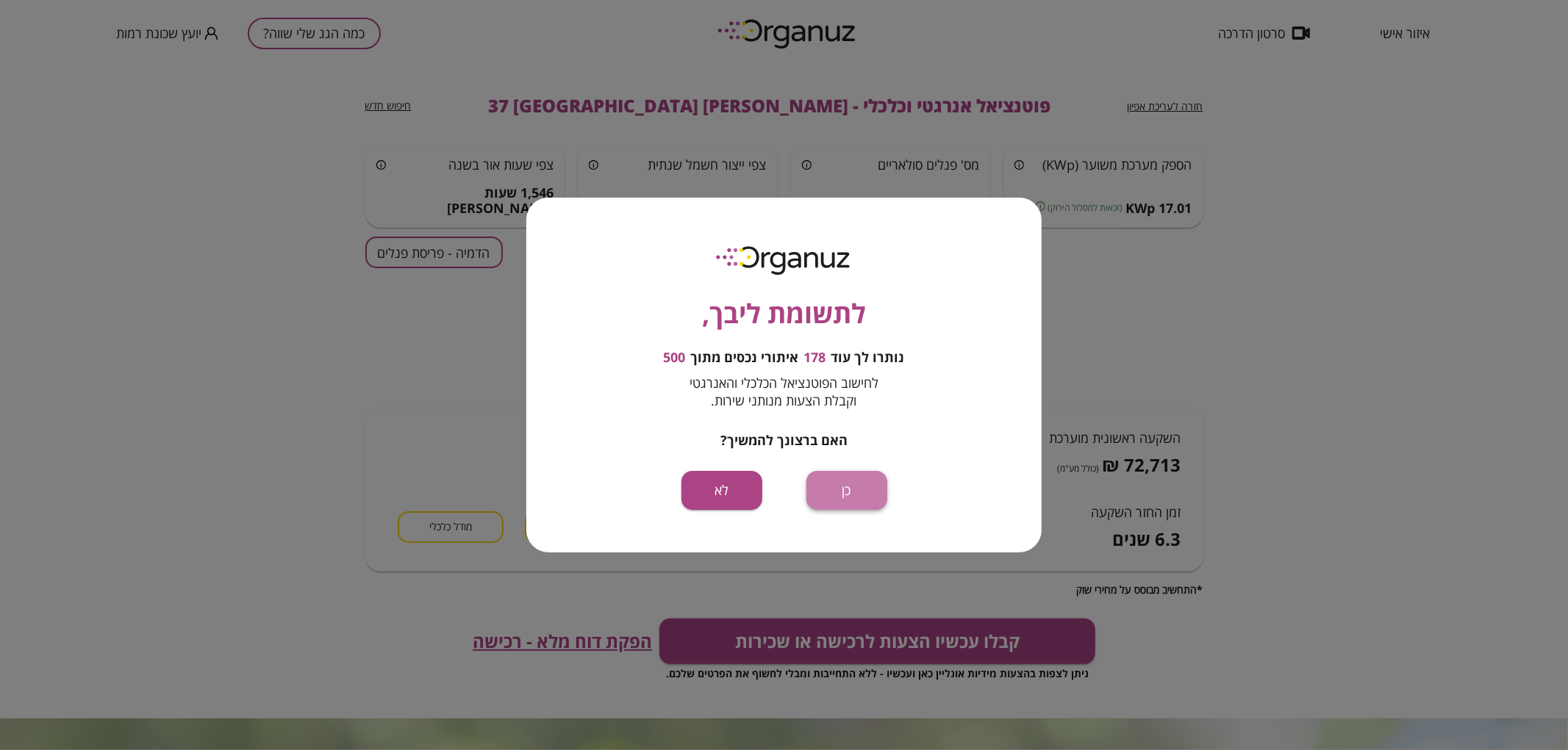
click at [858, 485] on button "כן" at bounding box center [847, 490] width 81 height 39
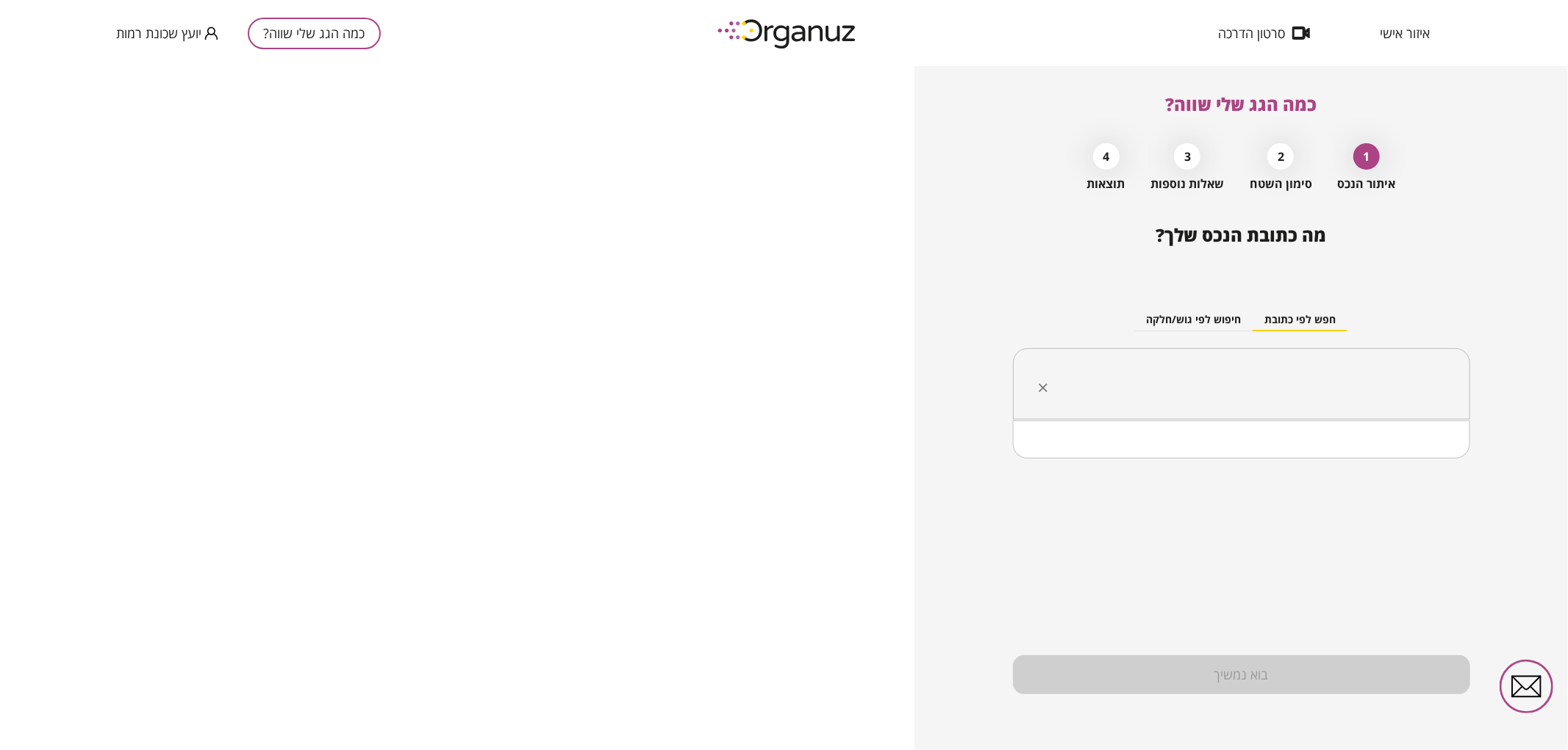
click at [1396, 380] on input "text" at bounding box center [1247, 384] width 411 height 37
click at [1407, 486] on li "[PERSON_NAME] 39 [GEOGRAPHIC_DATA]" at bounding box center [1241, 484] width 419 height 26
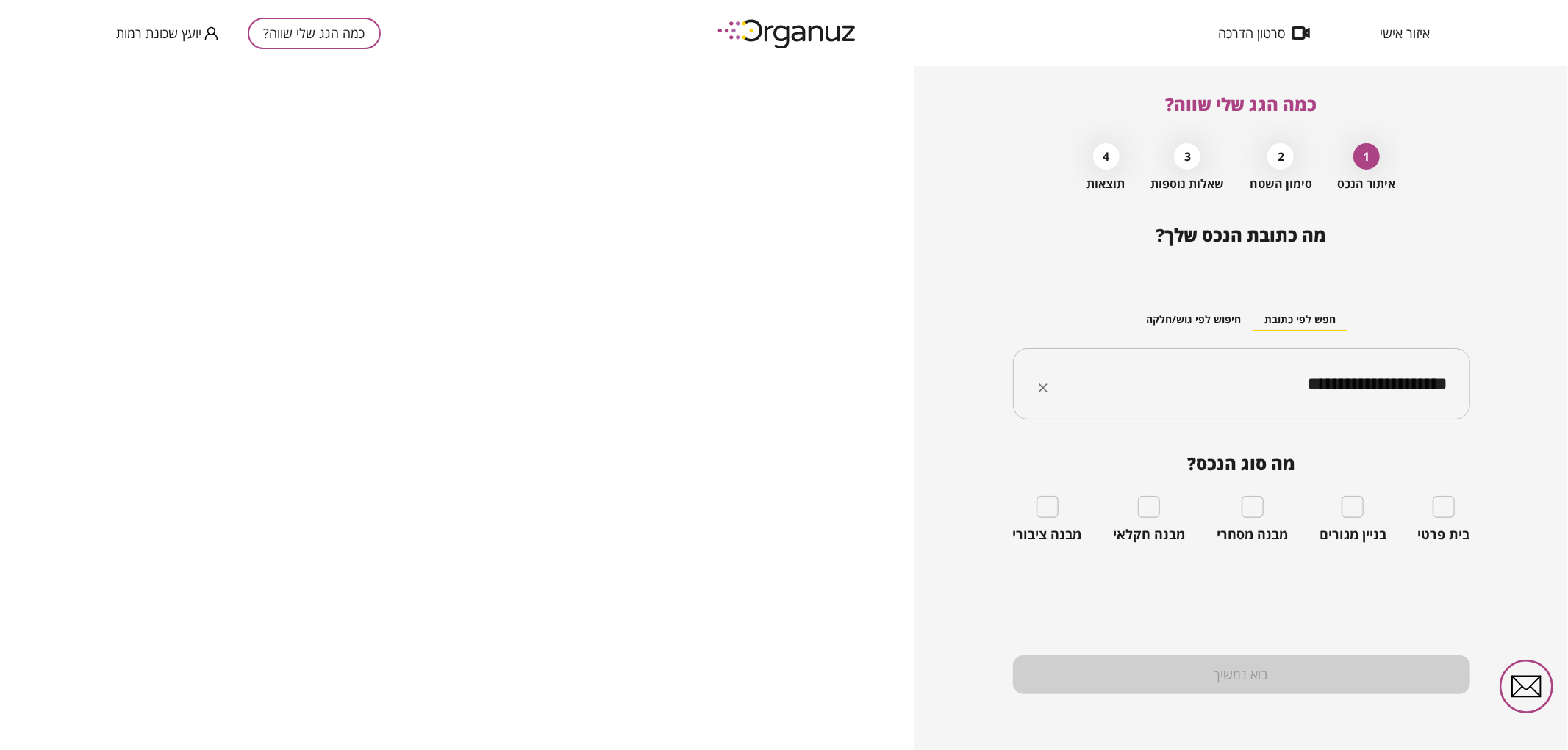
type input "**********"
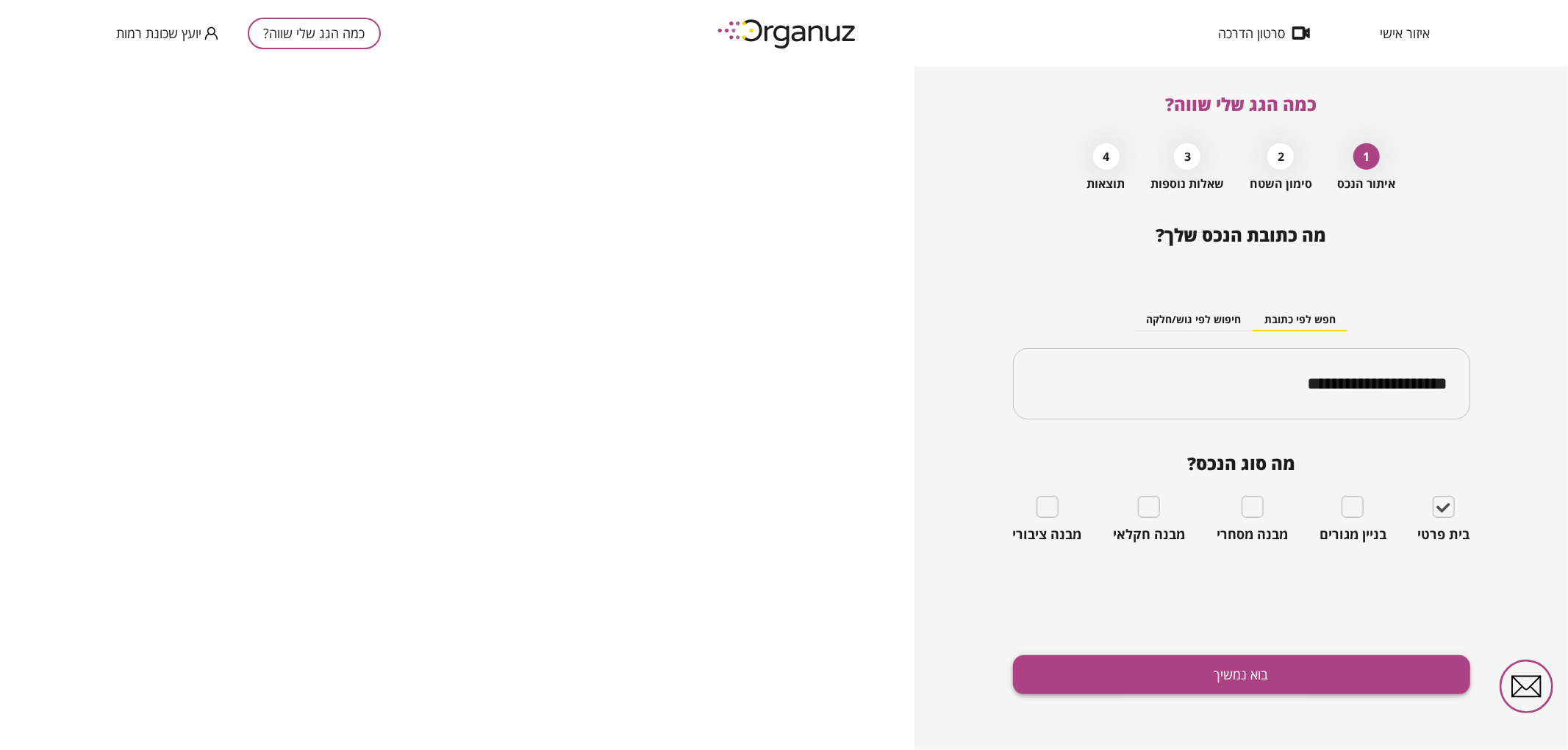
click at [1363, 680] on button "בוא נמשיך" at bounding box center [1241, 674] width 457 height 39
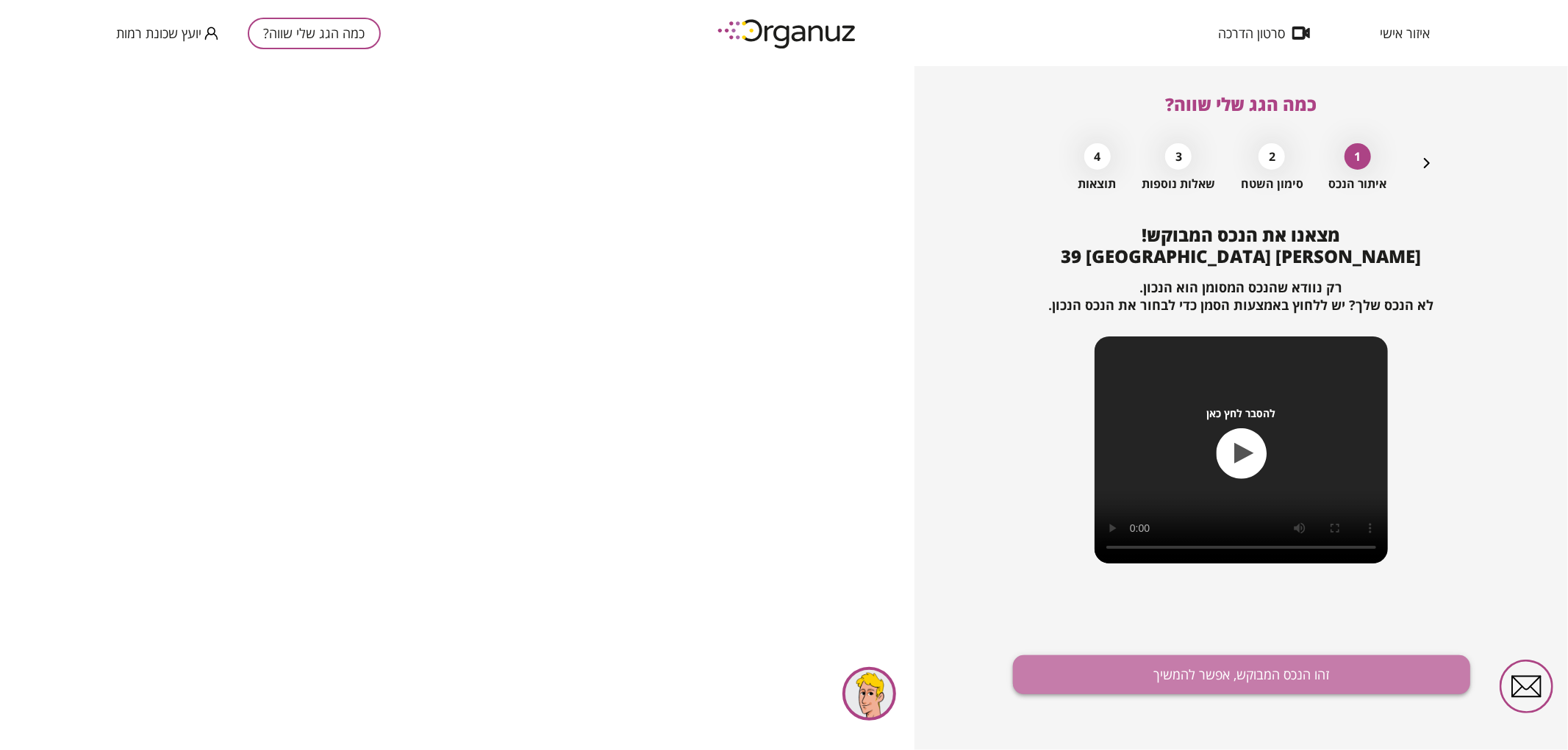
click at [1353, 683] on button "זהו הנכס המבוקש, אפשר להמשיך" at bounding box center [1241, 674] width 457 height 39
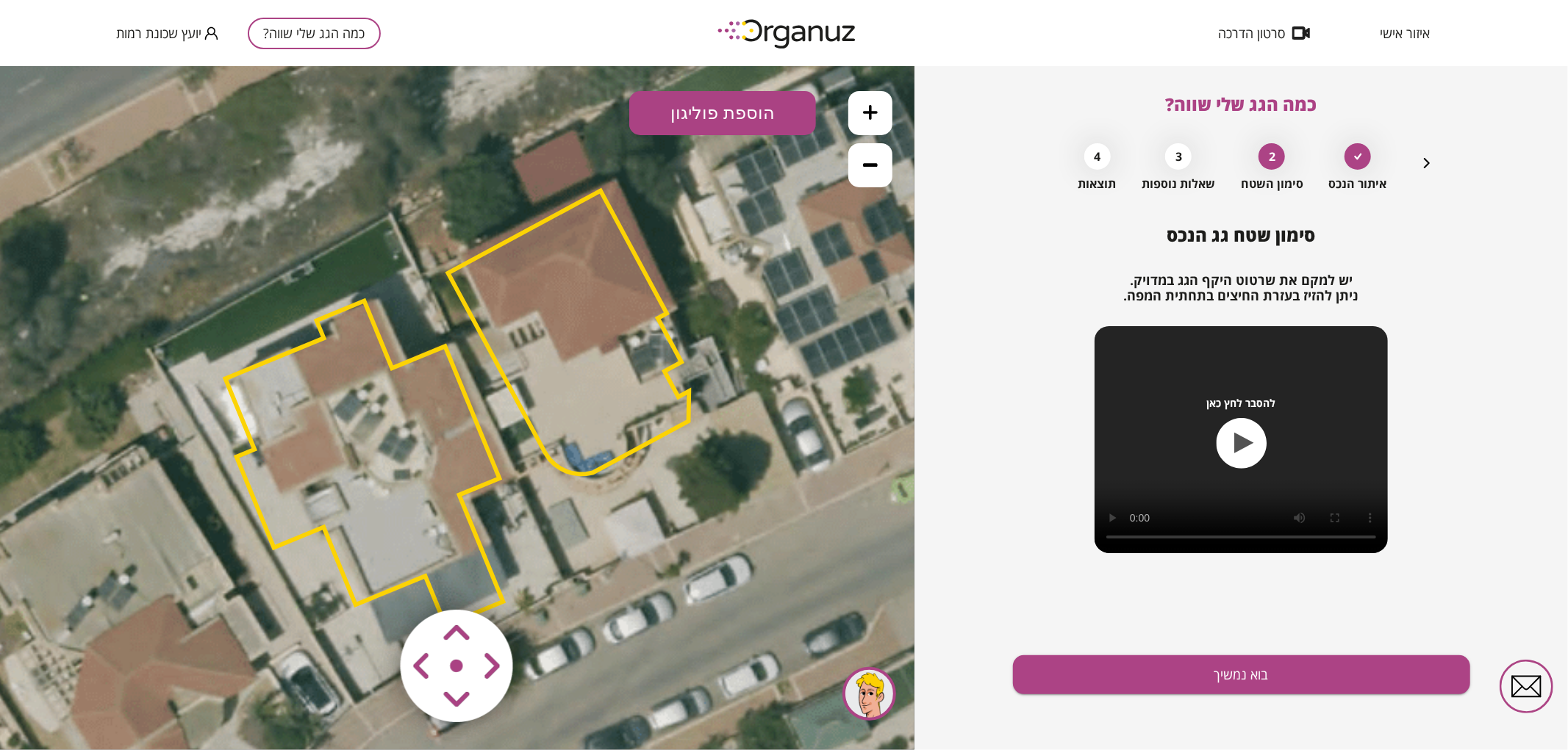
click at [363, 451] on polygon at bounding box center [364, 462] width 278 height 325
click at [341, 434] on polygon at bounding box center [364, 461] width 278 height 325
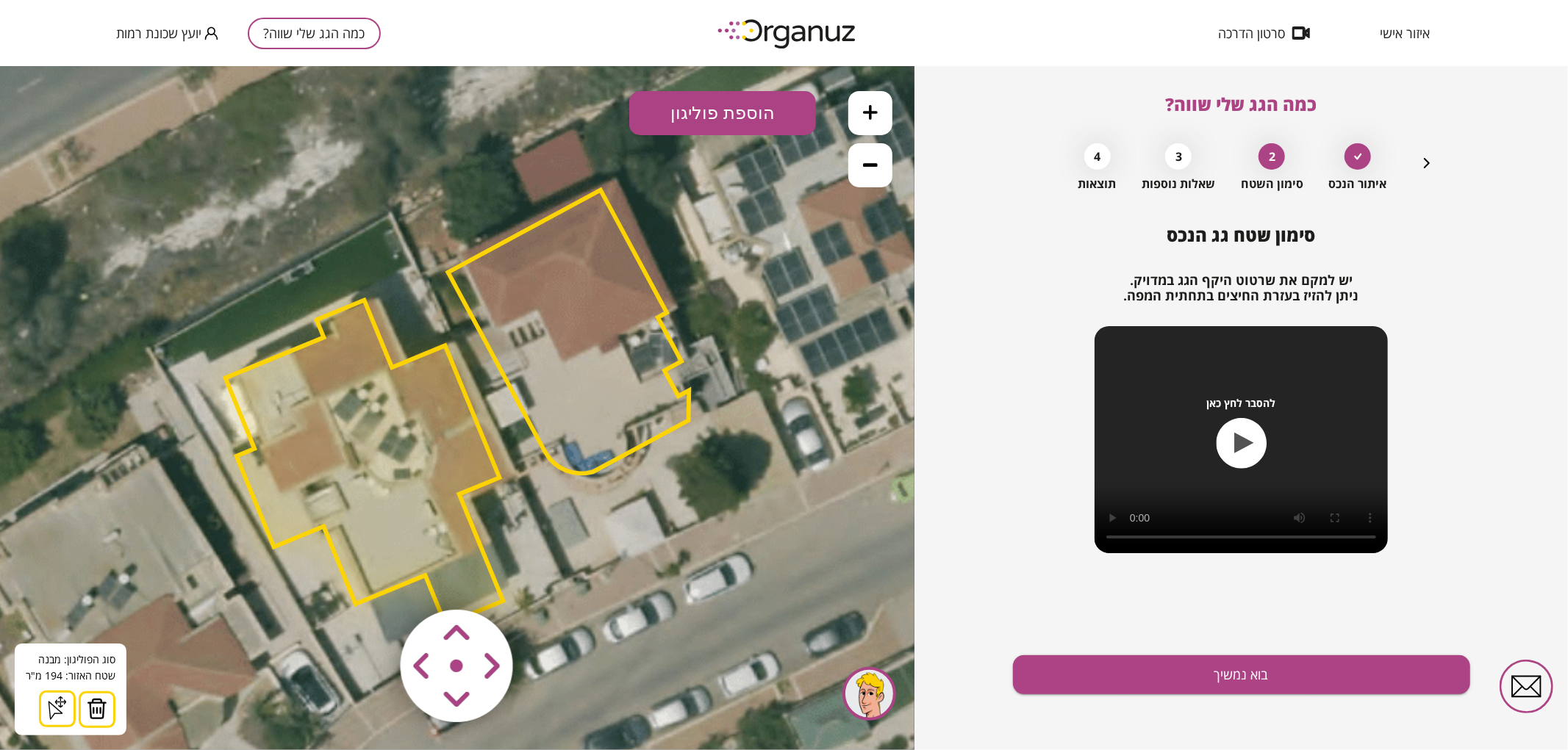
click at [97, 706] on img at bounding box center [96, 708] width 21 height 22
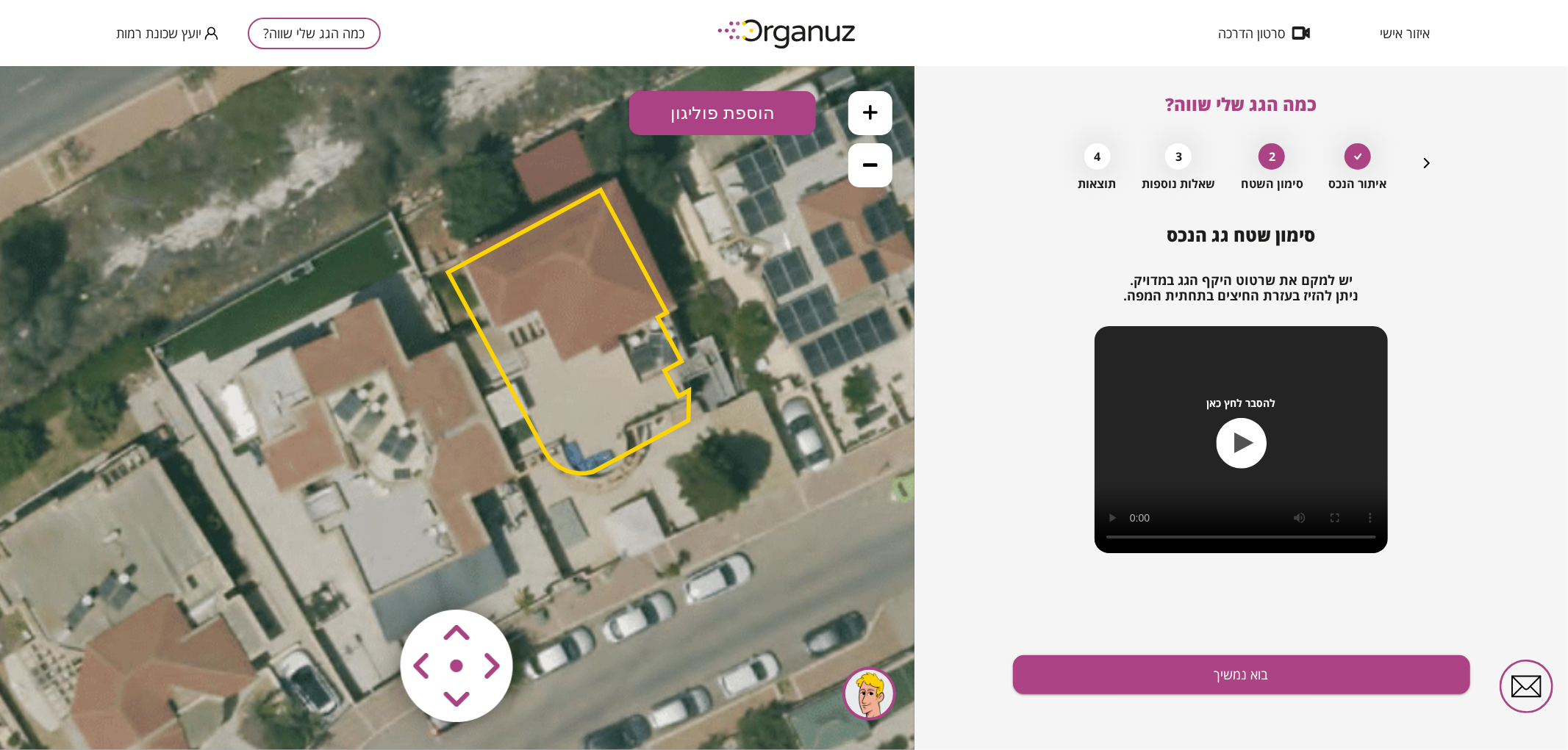
click at [542, 407] on polygon at bounding box center [569, 331] width 241 height 283
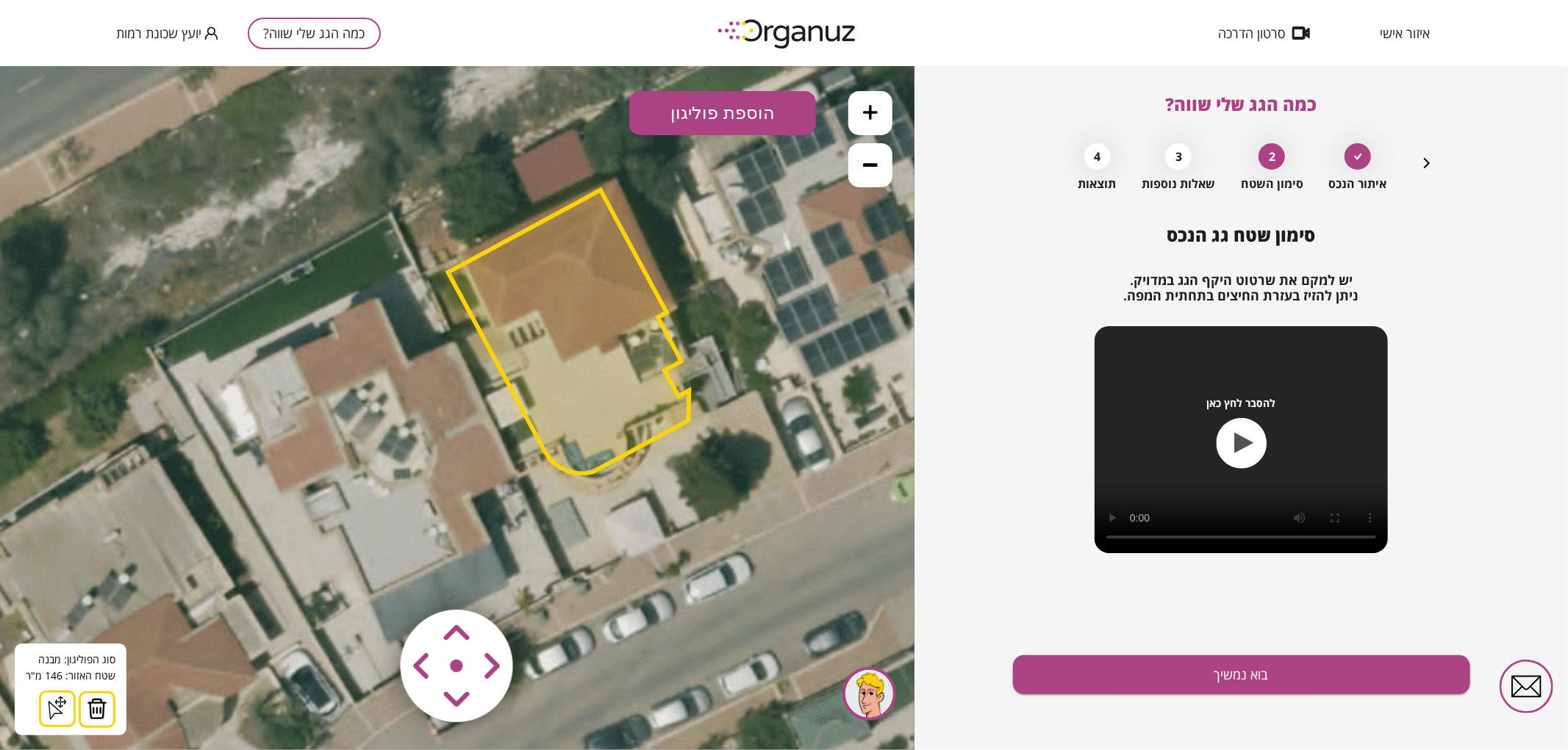
click at [107, 702] on button at bounding box center [96, 709] width 37 height 37
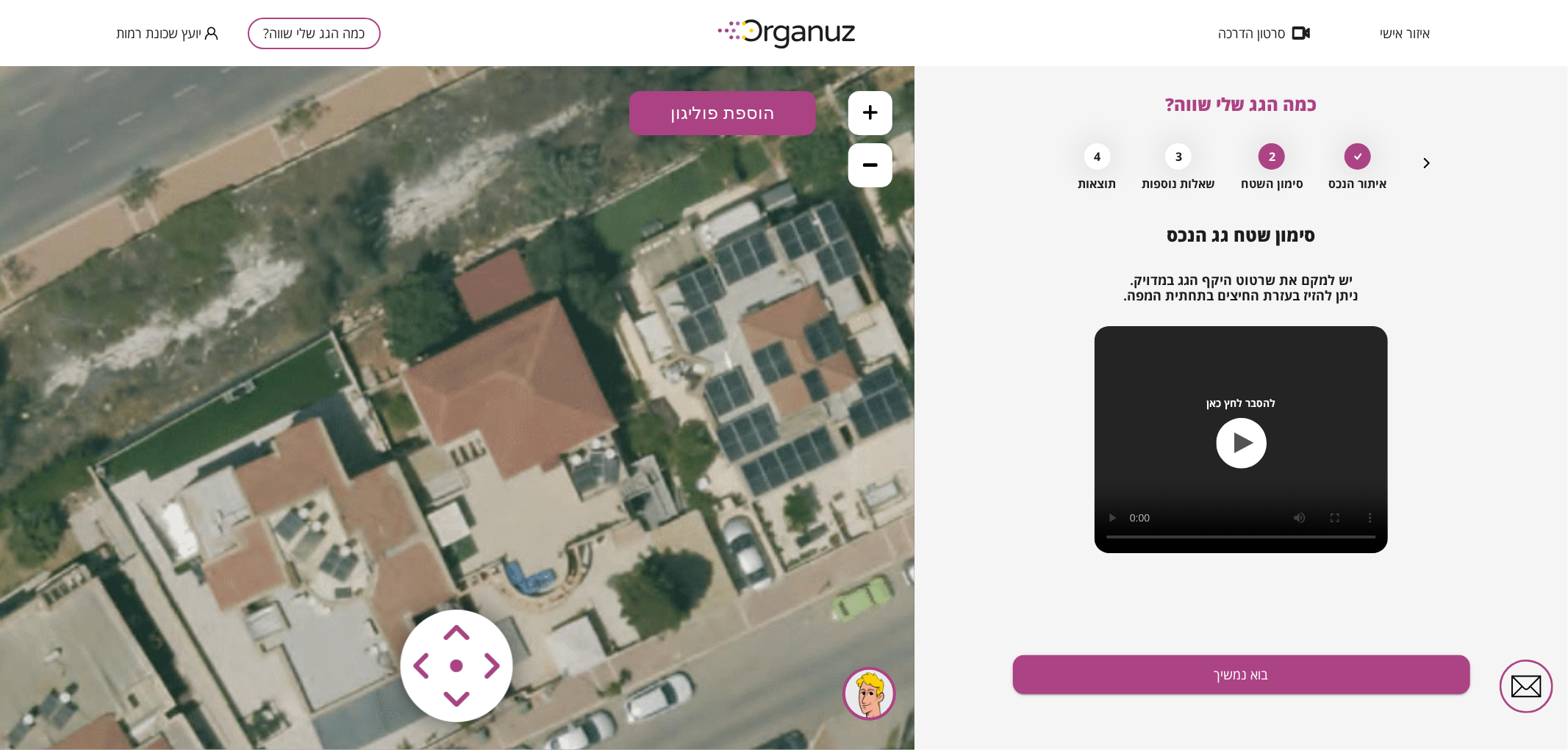
drag, startPoint x: 651, startPoint y: 383, endPoint x: 592, endPoint y: 502, distance: 132.8
click at [592, 502] on icon at bounding box center [398, 531] width 1439 height 1439
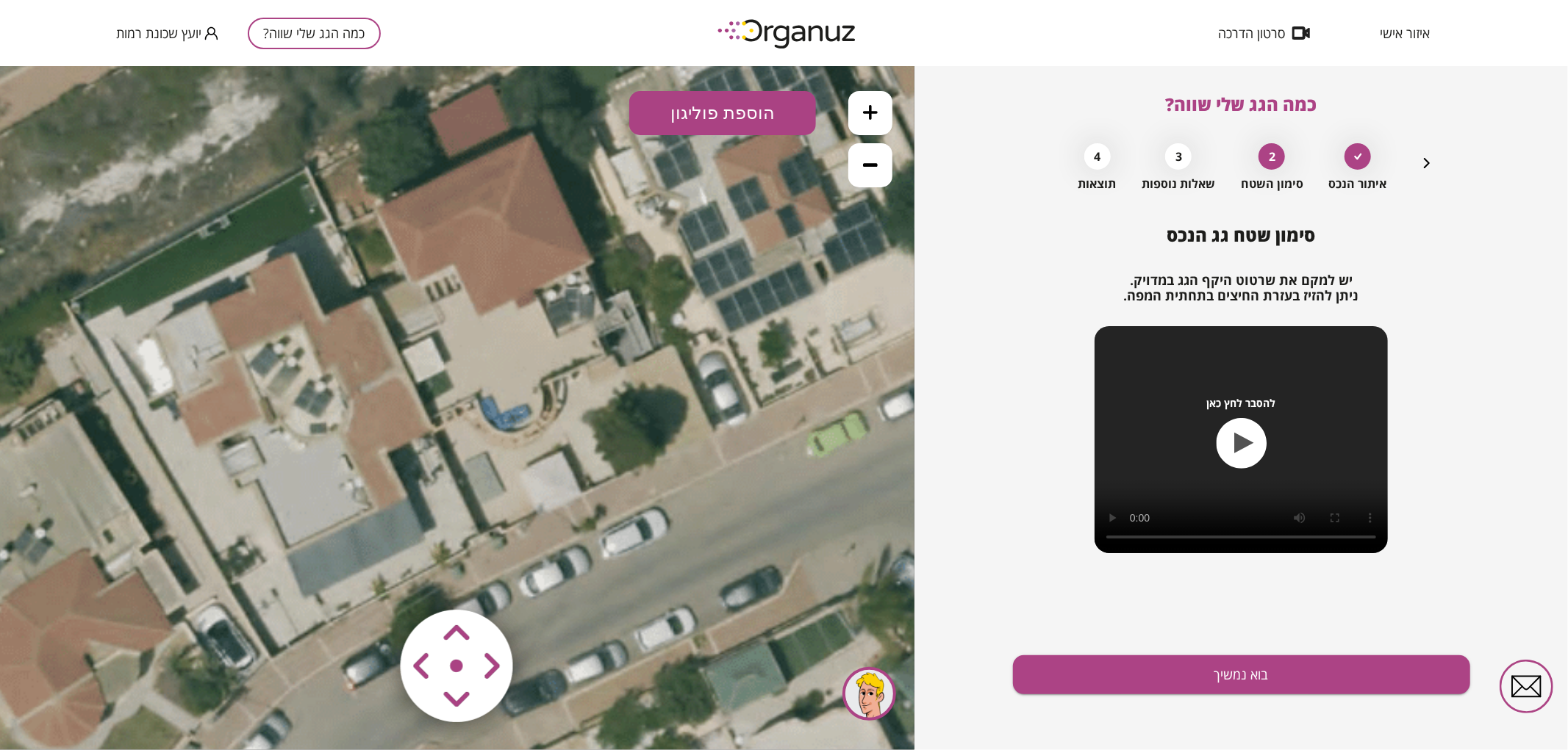
drag, startPoint x: 568, startPoint y: 472, endPoint x: 542, endPoint y: 308, distance: 166.0
click at [542, 308] on icon at bounding box center [372, 367] width 1439 height 1439
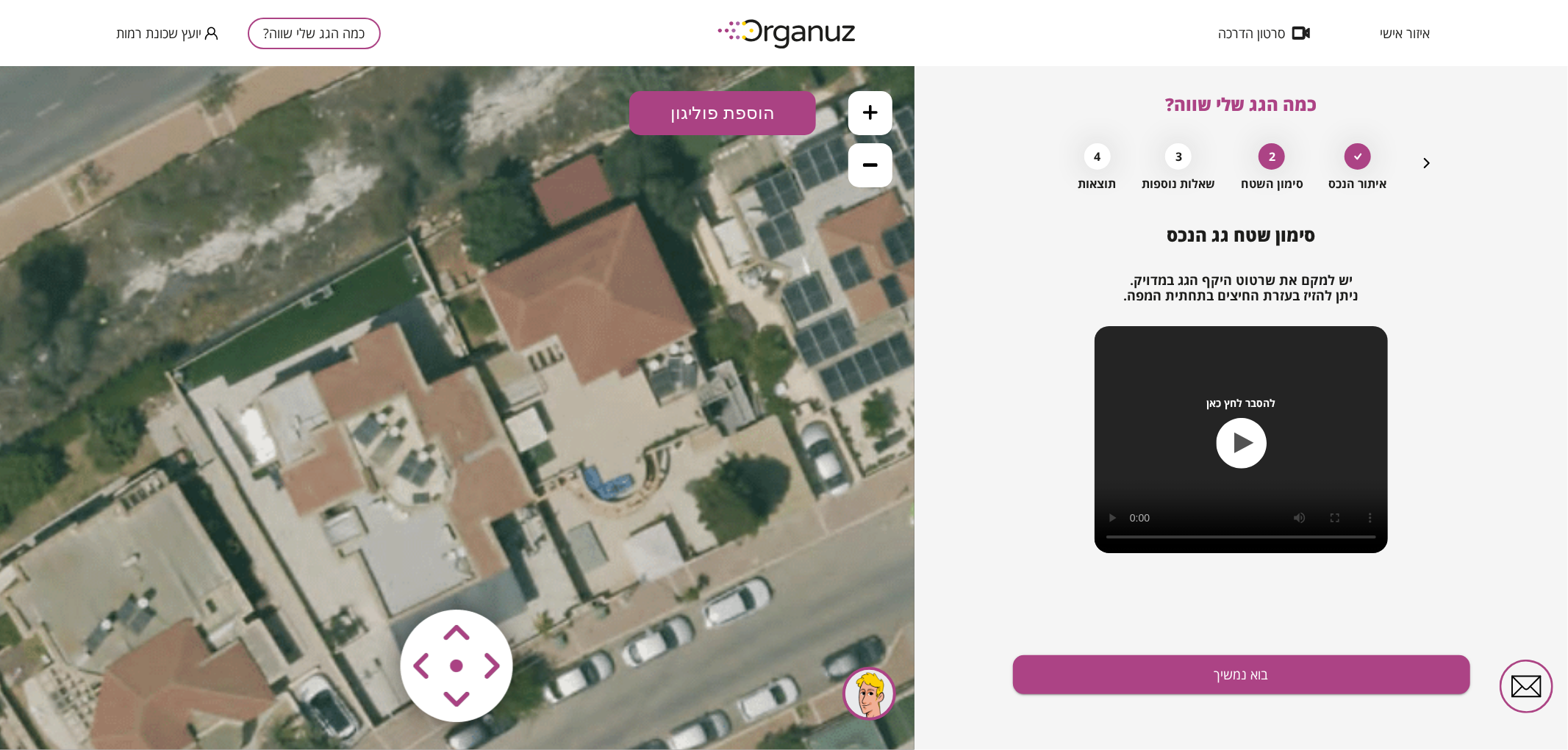
drag, startPoint x: 676, startPoint y: 311, endPoint x: 780, endPoint y: 381, distance: 125.4
click at [780, 381] on icon at bounding box center [476, 436] width 1439 height 1439
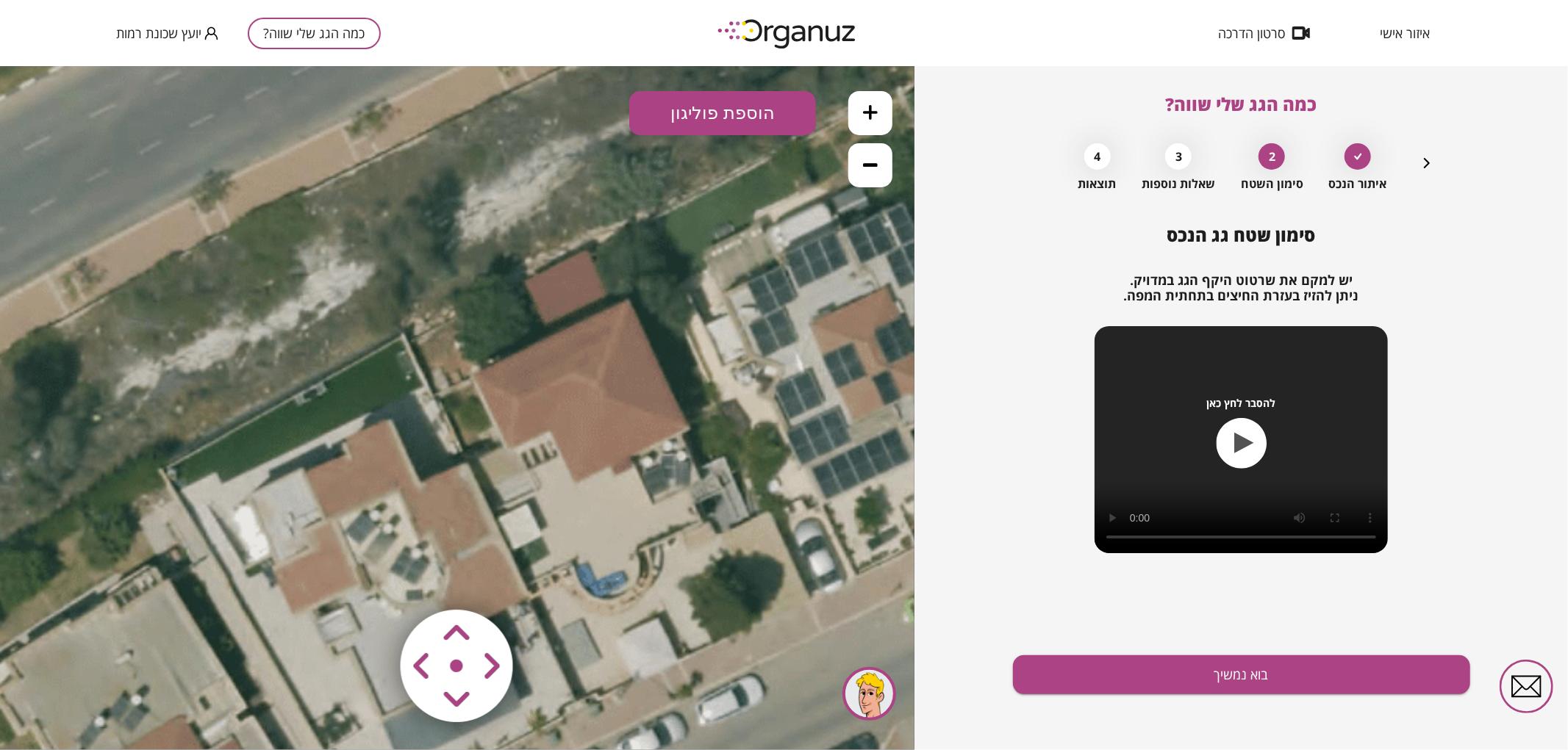
drag, startPoint x: 648, startPoint y: 318, endPoint x: 670, endPoint y: 252, distance: 69.6
click at [640, 402] on icon at bounding box center [469, 533] width 1439 height 1439
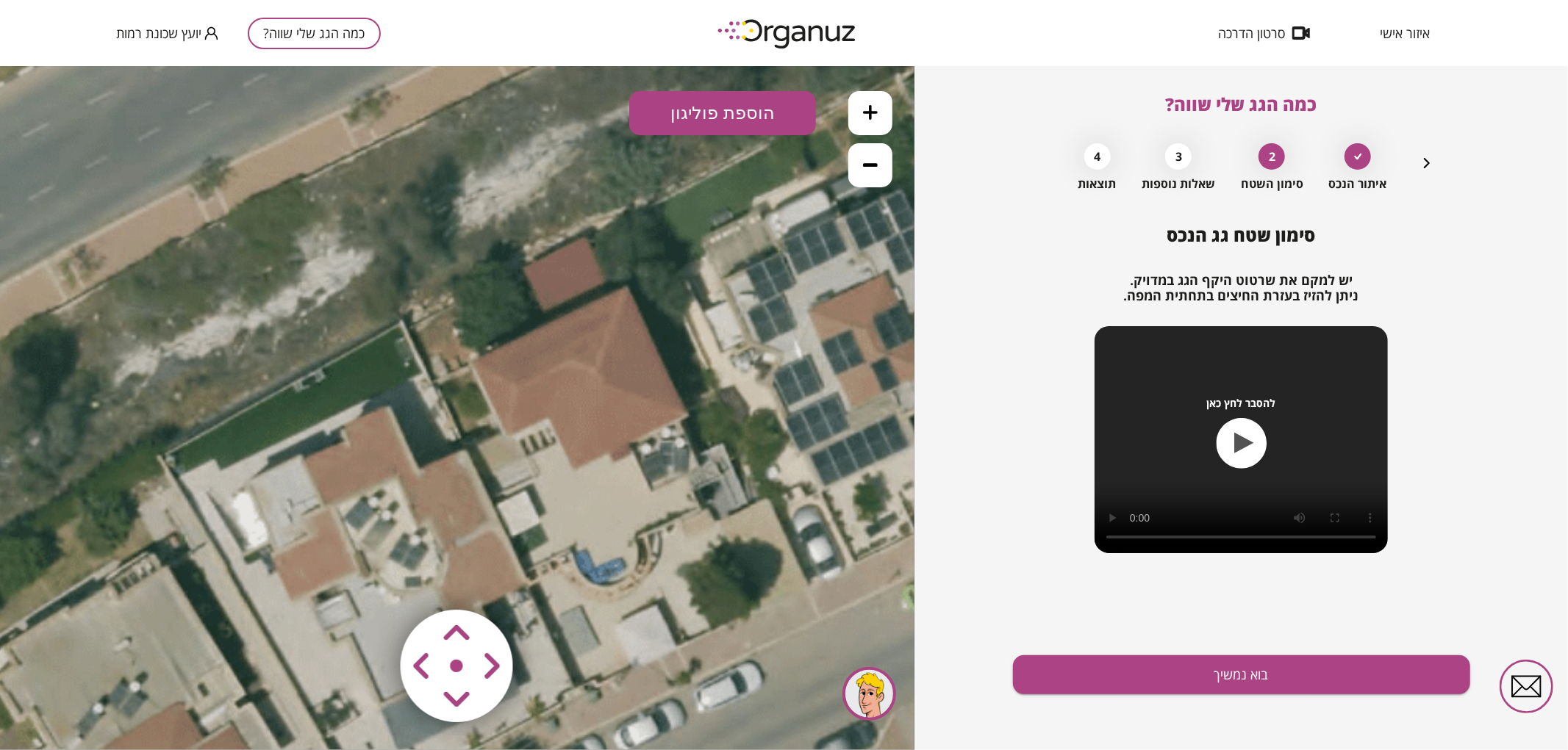
click at [711, 120] on button "הוספת פוליגון" at bounding box center [722, 112] width 187 height 44
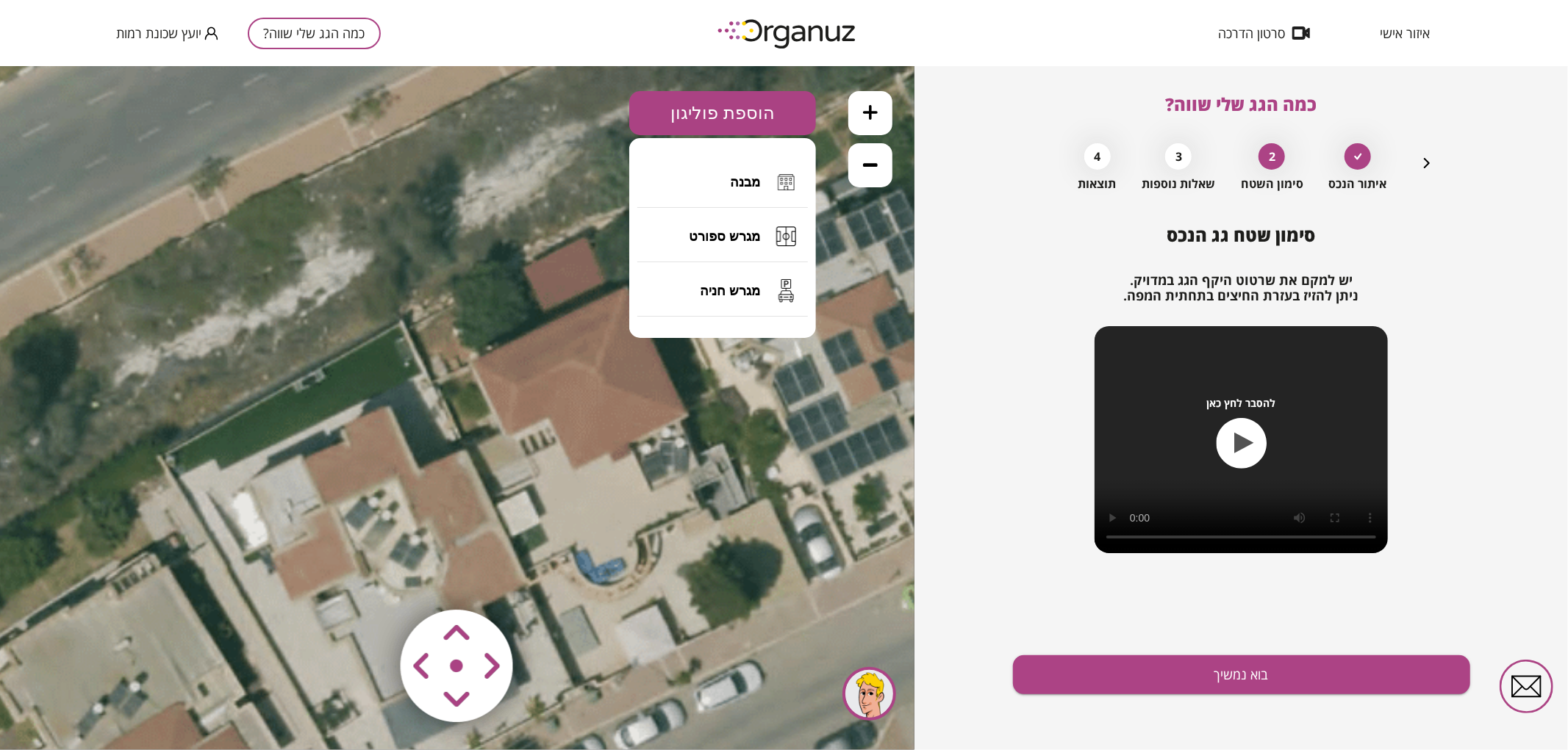
click at [713, 189] on button "מבנה" at bounding box center [722, 181] width 171 height 51
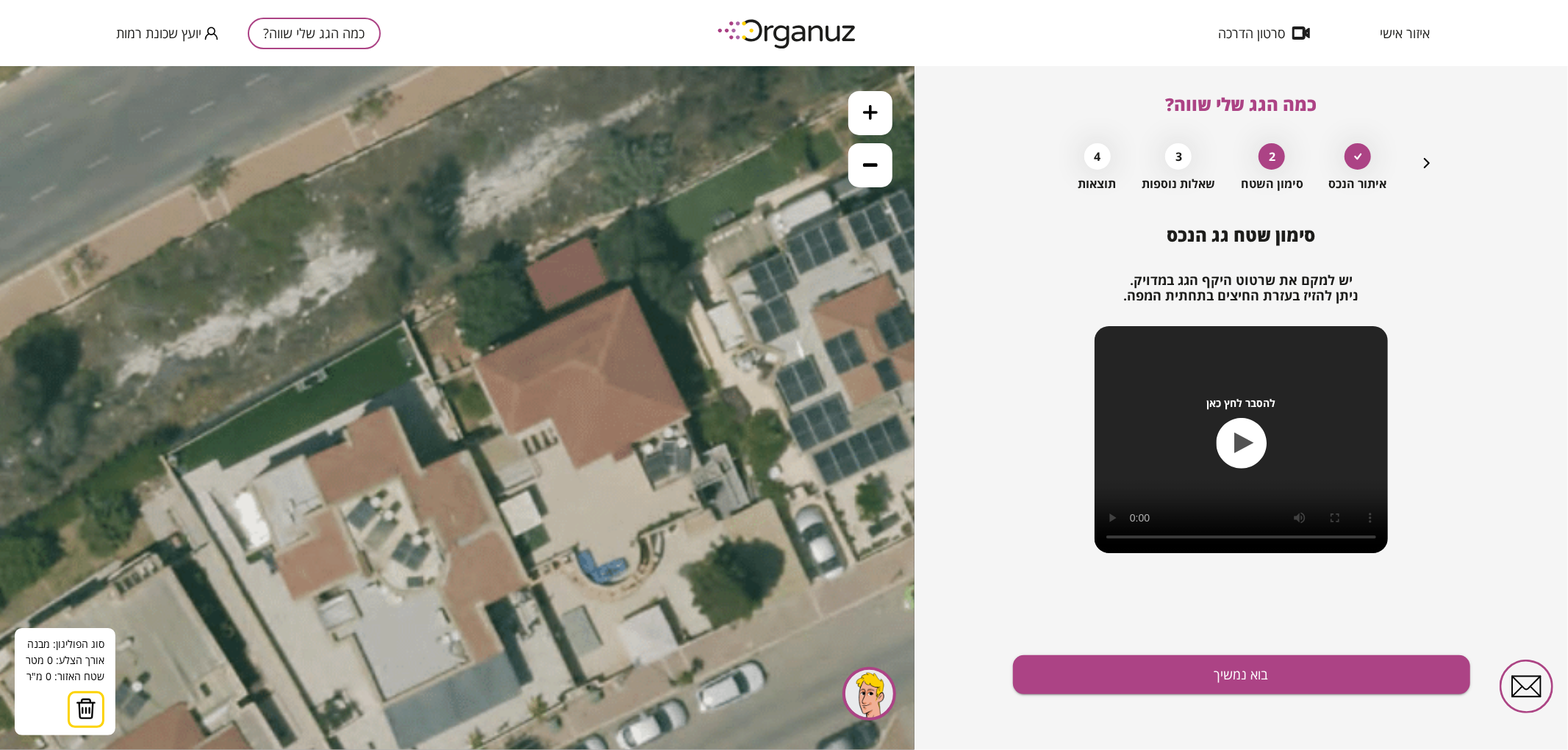
click at [474, 360] on icon at bounding box center [470, 521] width 1439 height 1439
click at [628, 287] on icon at bounding box center [470, 521] width 1439 height 1439
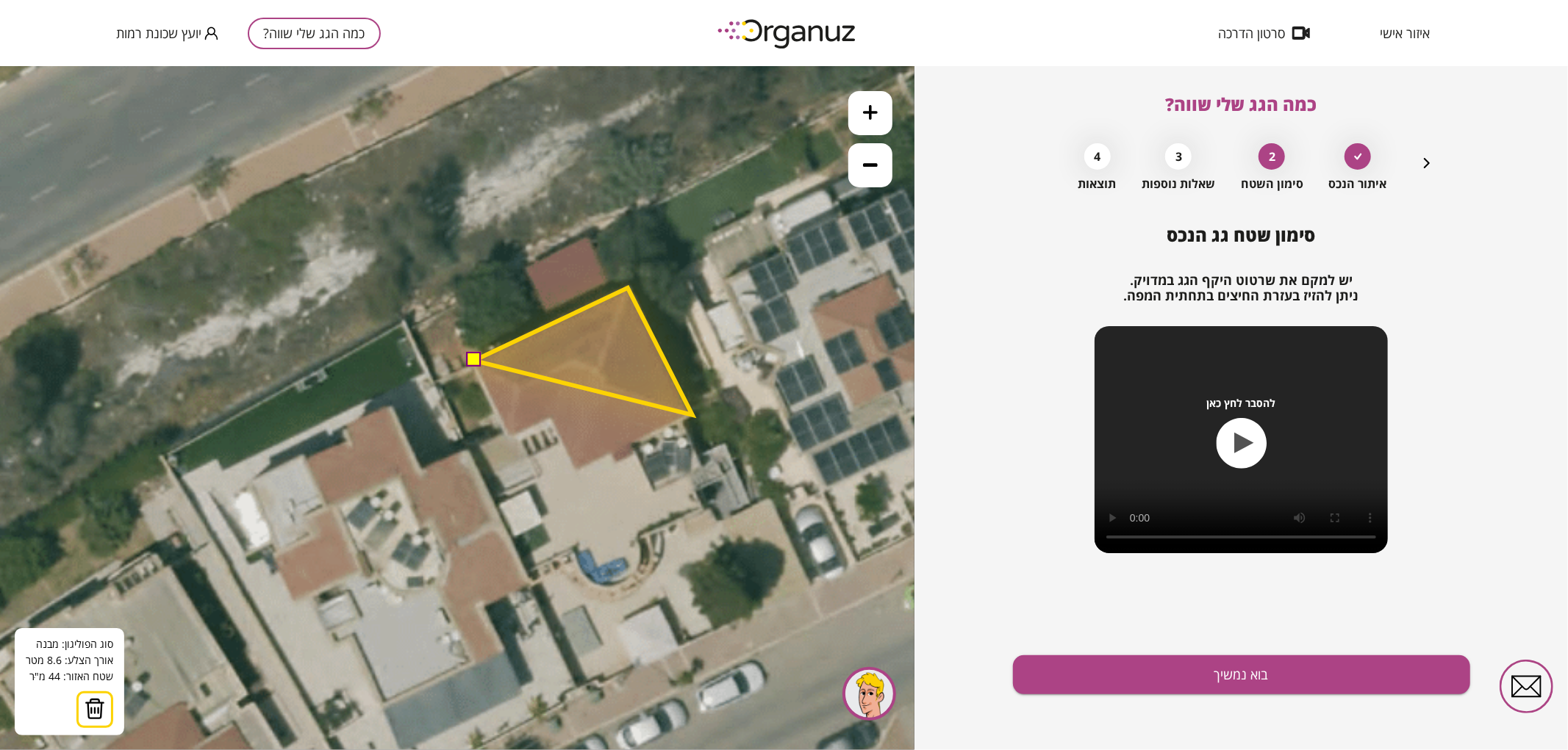
click at [693, 415] on polygon at bounding box center [583, 350] width 219 height 127
click at [575, 469] on polygon at bounding box center [583, 378] width 219 height 183
click at [552, 422] on polygon at bounding box center [583, 378] width 219 height 183
click at [509, 441] on polygon at bounding box center [583, 378] width 219 height 183
click at [471, 357] on button at bounding box center [473, 359] width 14 height 14
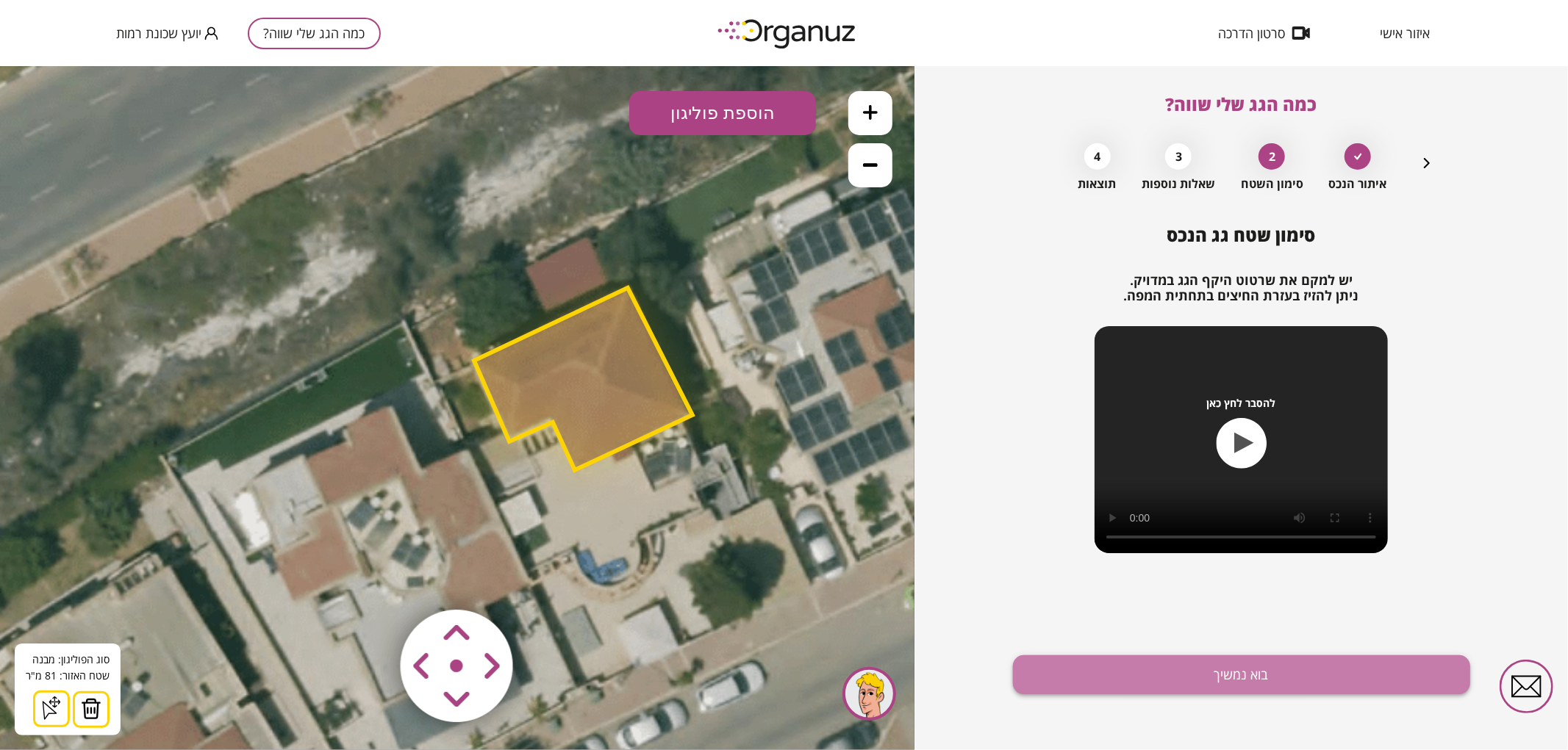
click at [1117, 670] on button "בוא נמשיך" at bounding box center [1241, 674] width 457 height 39
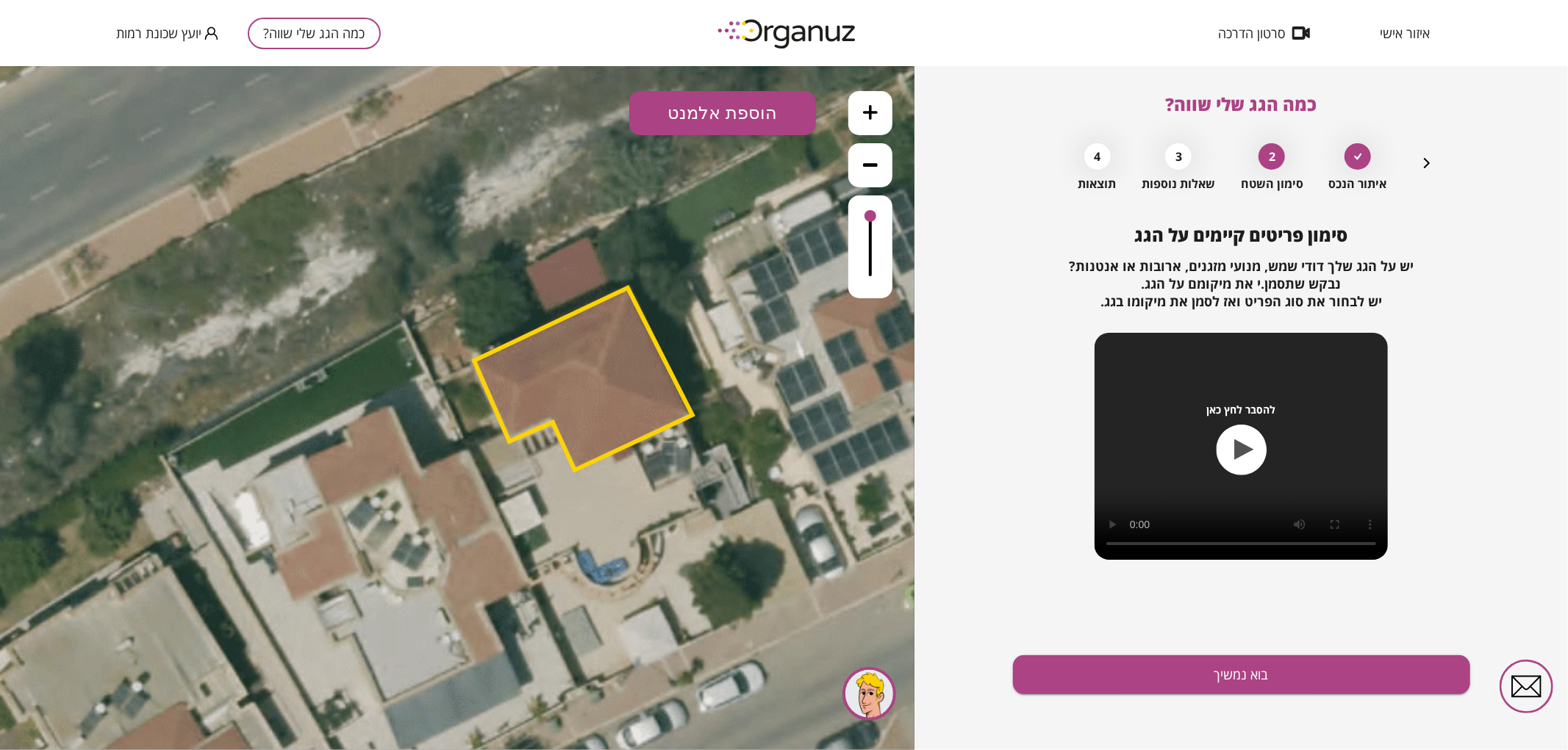
click at [1434, 170] on icon "button" at bounding box center [1427, 164] width 18 height 18
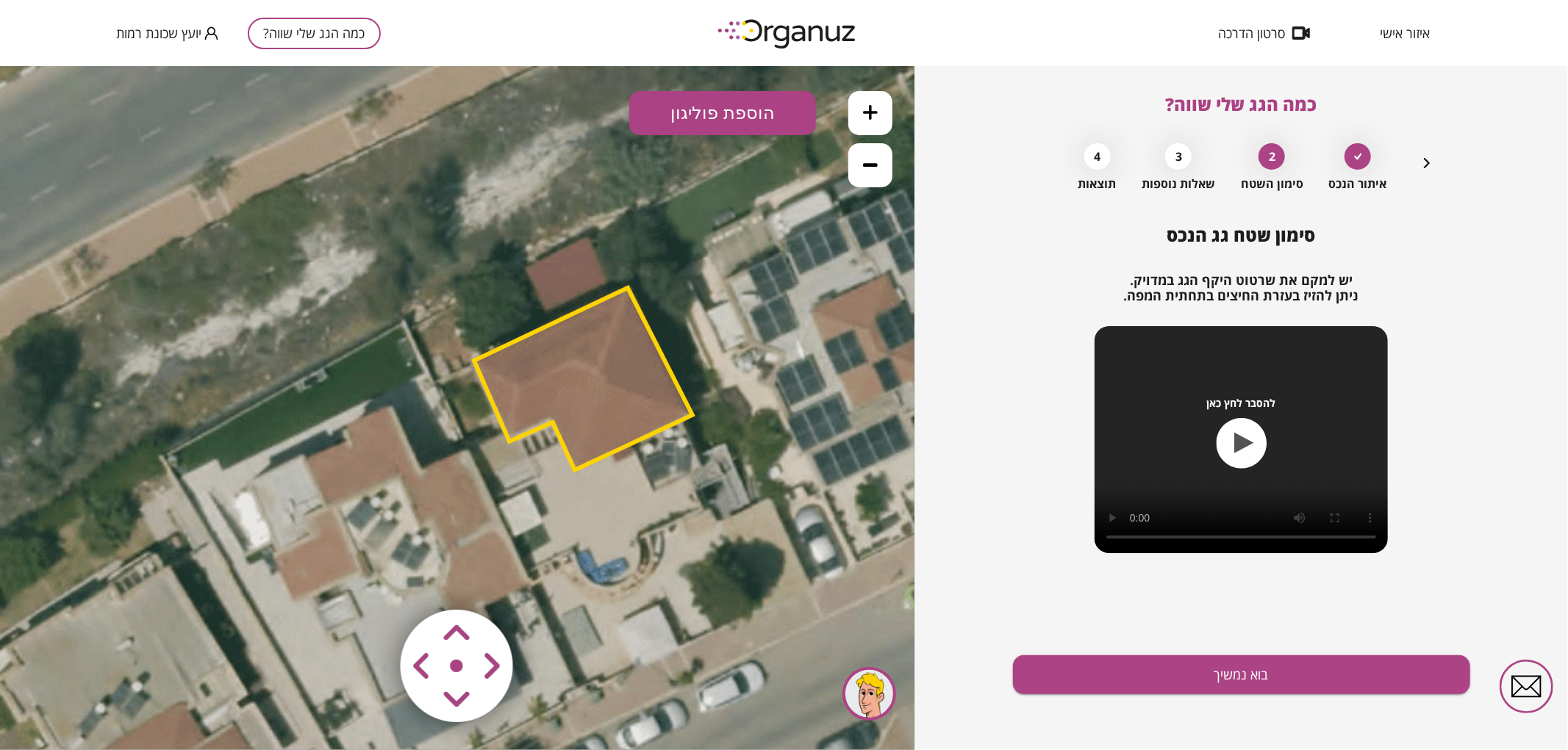
click at [663, 391] on polygon at bounding box center [583, 378] width 219 height 183
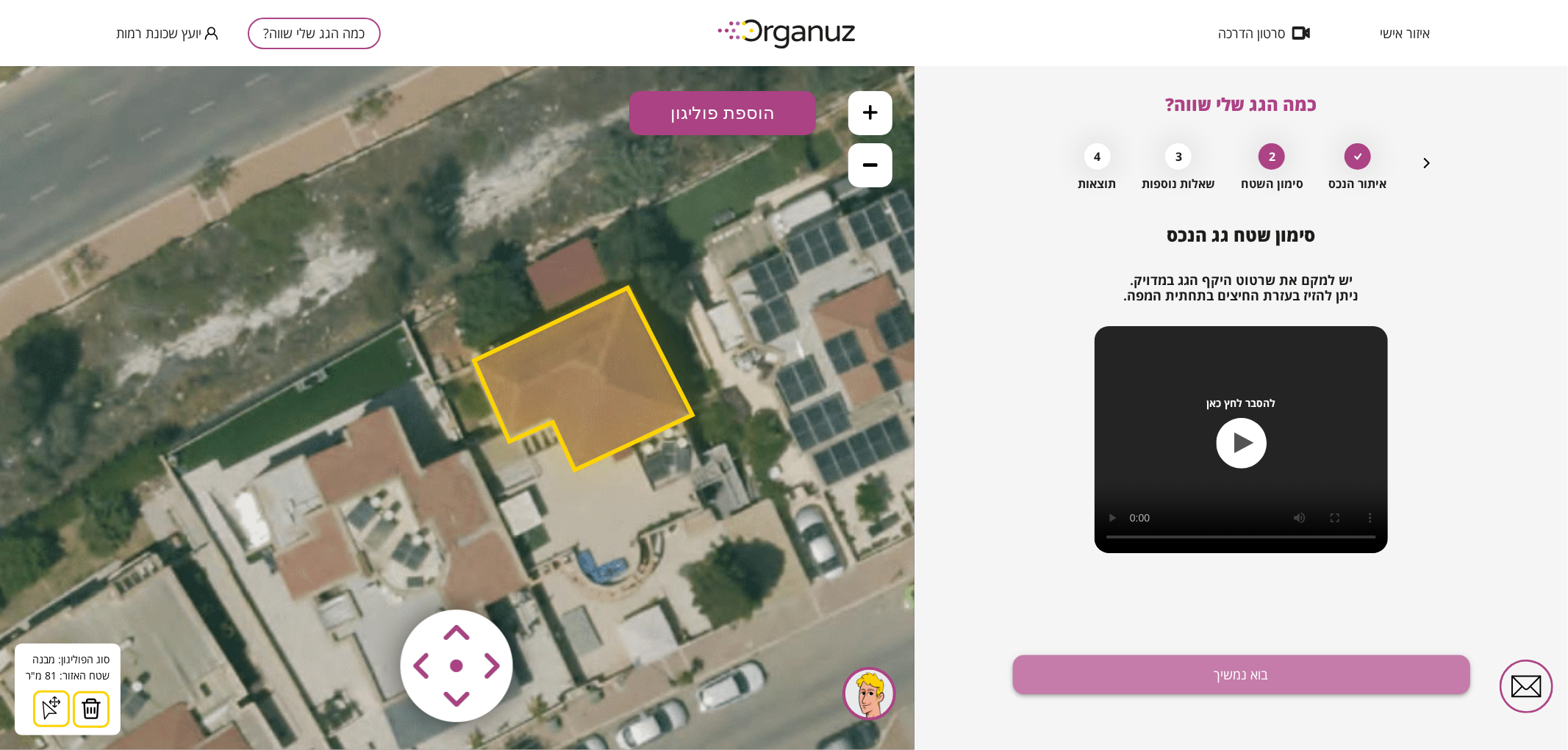
click at [1183, 666] on button "בוא נמשיך" at bounding box center [1241, 674] width 457 height 39
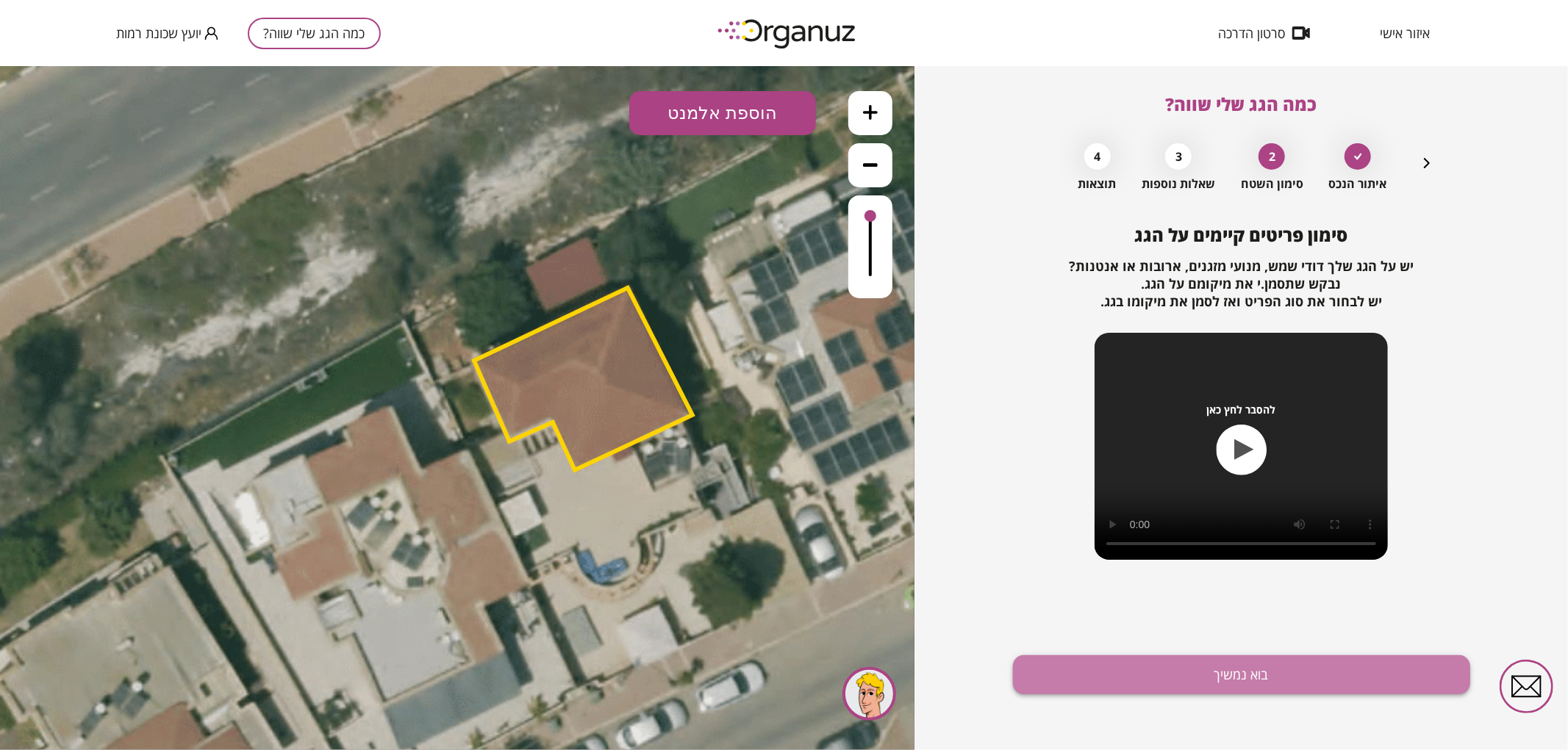
click at [1124, 665] on button "בוא נמשיך" at bounding box center [1241, 674] width 457 height 39
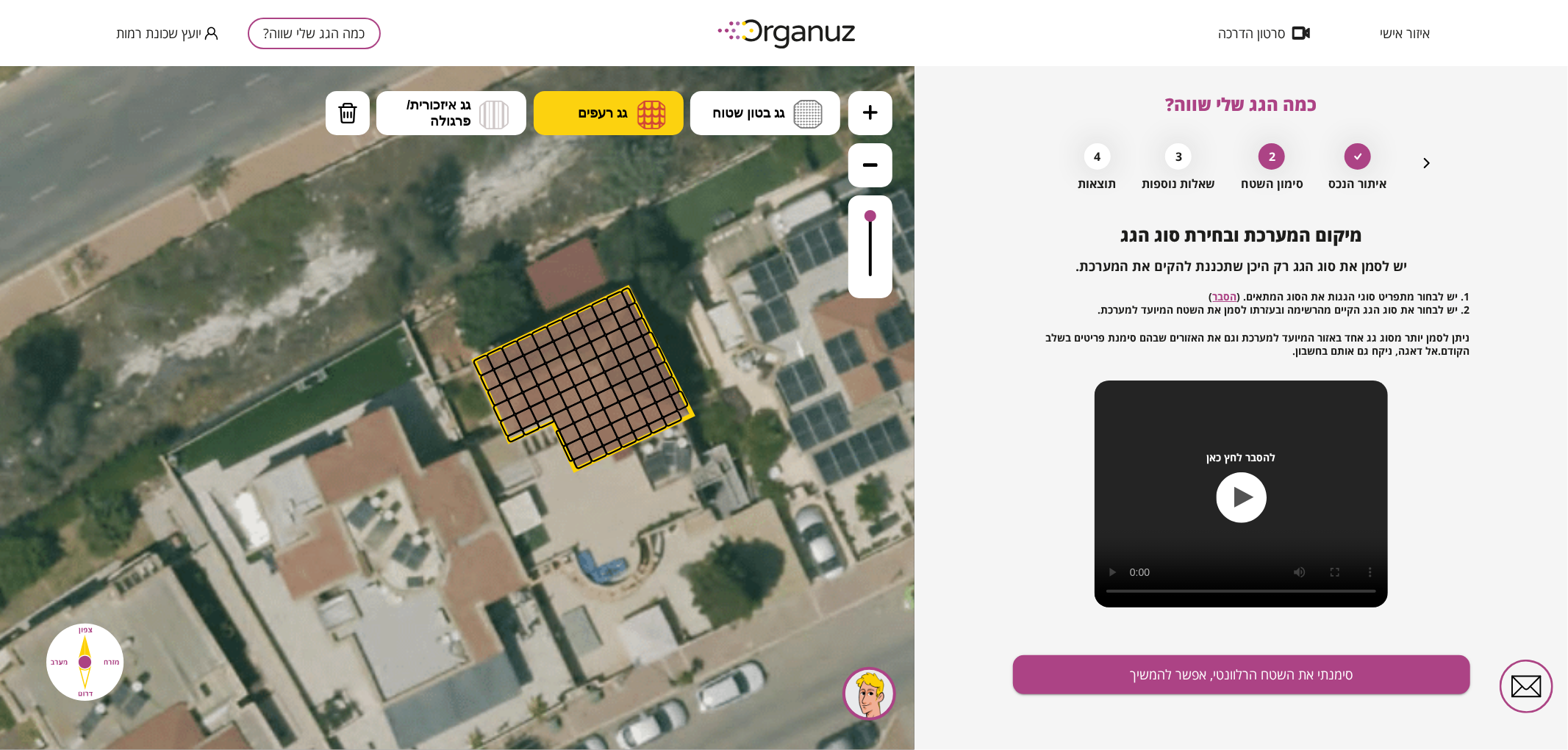
click at [634, 99] on button "גג רעפים" at bounding box center [608, 112] width 150 height 44
click at [623, 171] on div ".st0 { fill: #FFFFFF; } 0" at bounding box center [457, 407] width 914 height 684
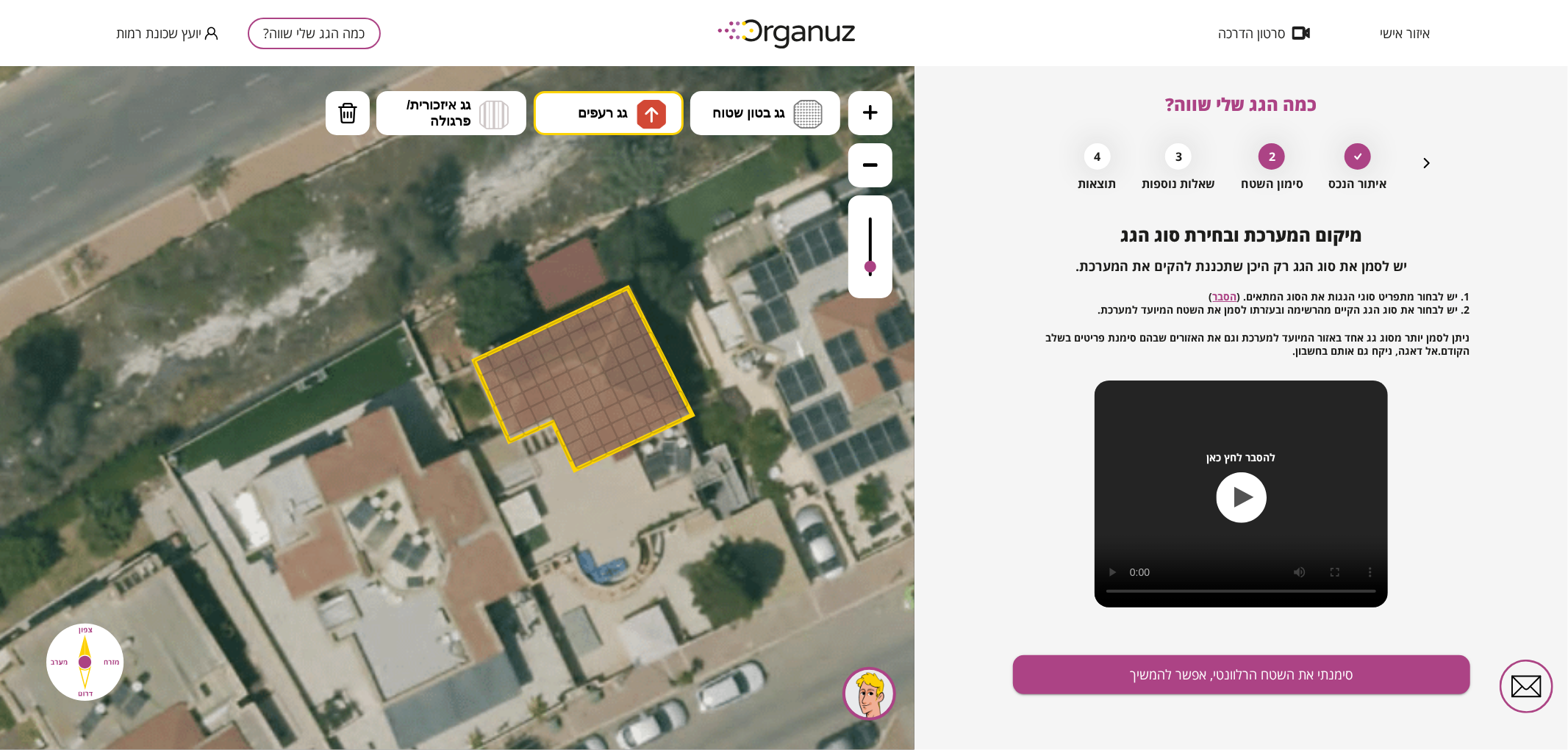
drag, startPoint x: 872, startPoint y: 218, endPoint x: 869, endPoint y: 267, distance: 49.1
click at [869, 267] on div at bounding box center [870, 265] width 12 height 12
drag, startPoint x: 523, startPoint y: 362, endPoint x: 578, endPoint y: 350, distance: 56.3
click at [533, 355] on div at bounding box center [534, 359] width 24 height 24
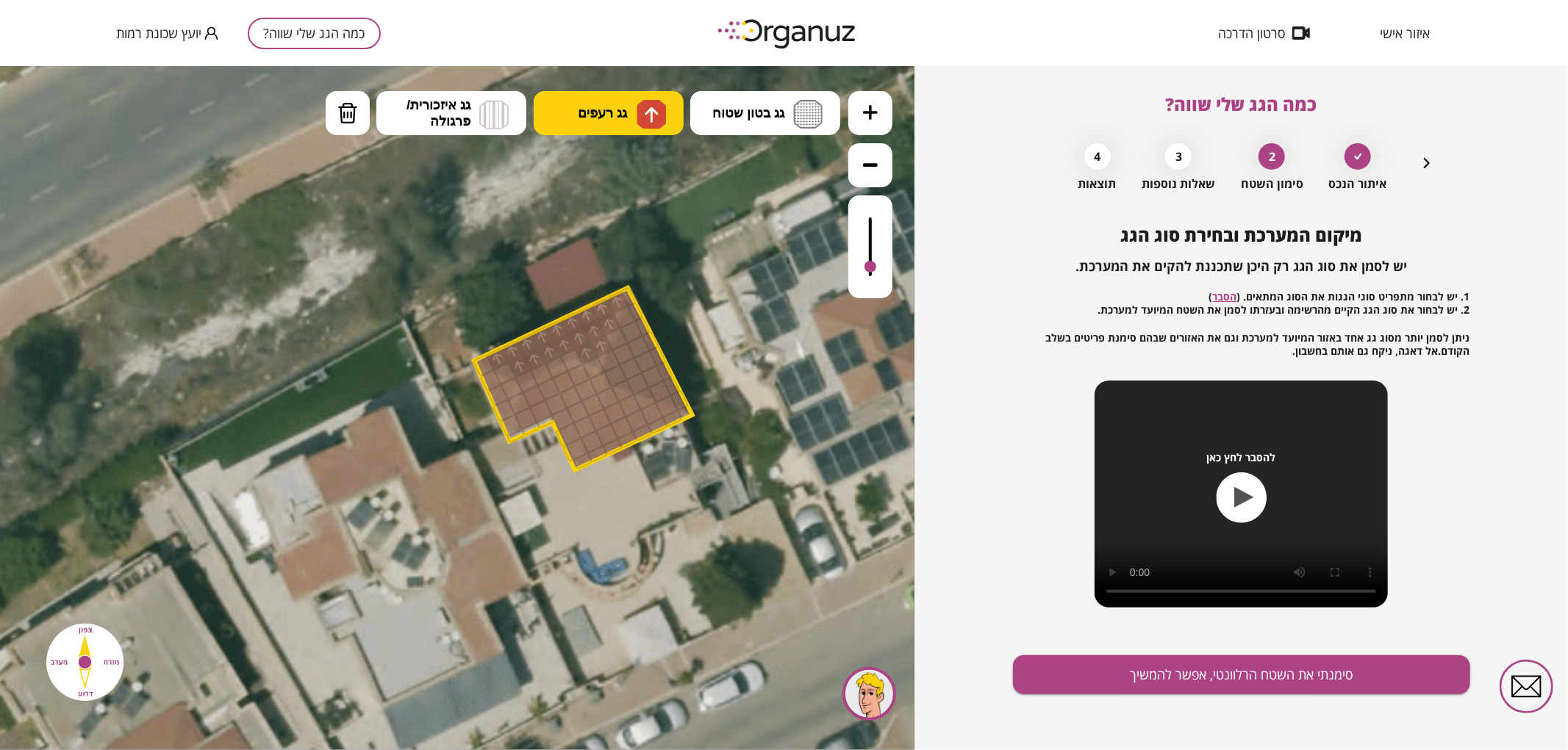
click at [659, 119] on img at bounding box center [650, 113] width 30 height 30
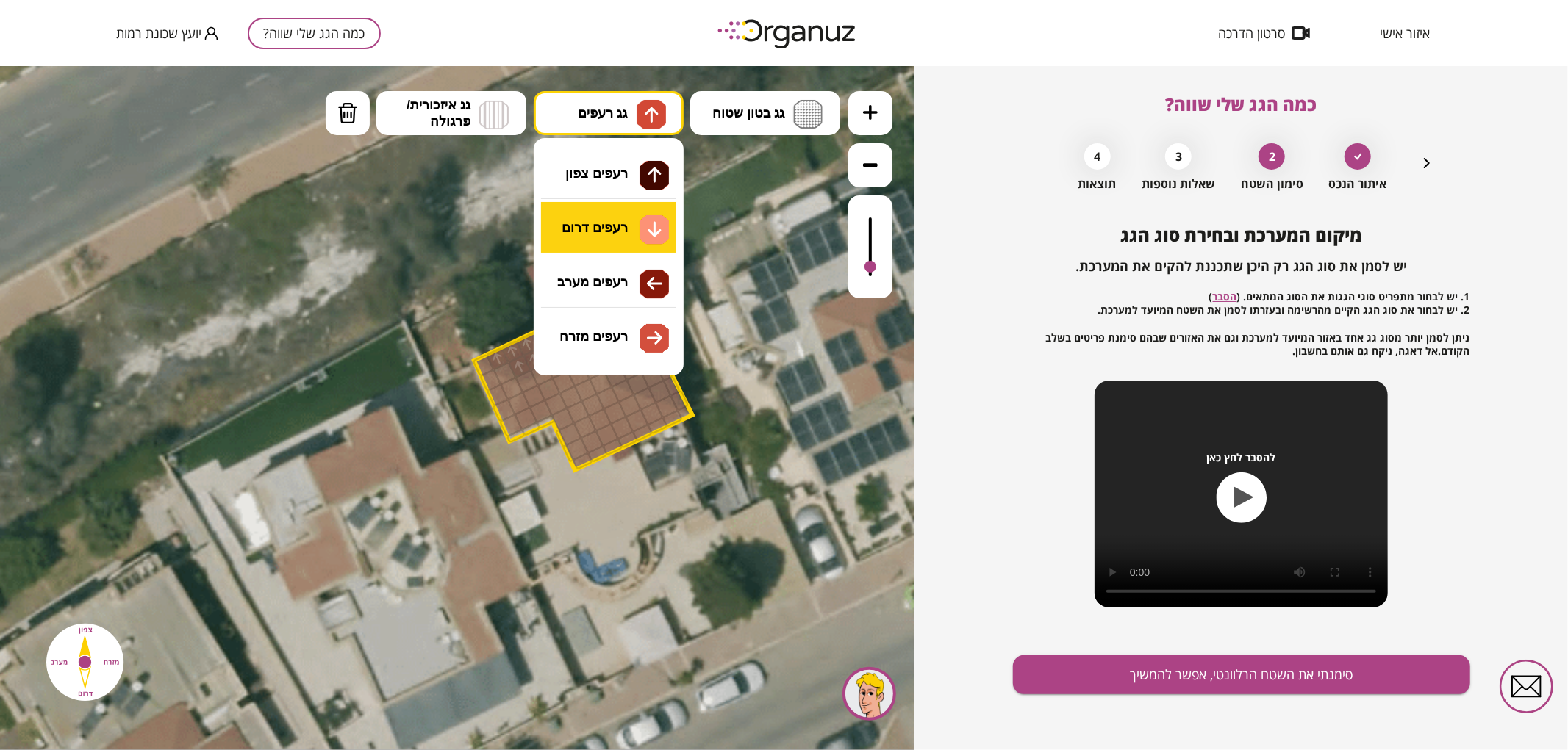
click at [643, 216] on div ".st0 { fill: #FFFFFF; } 0" at bounding box center [457, 407] width 914 height 684
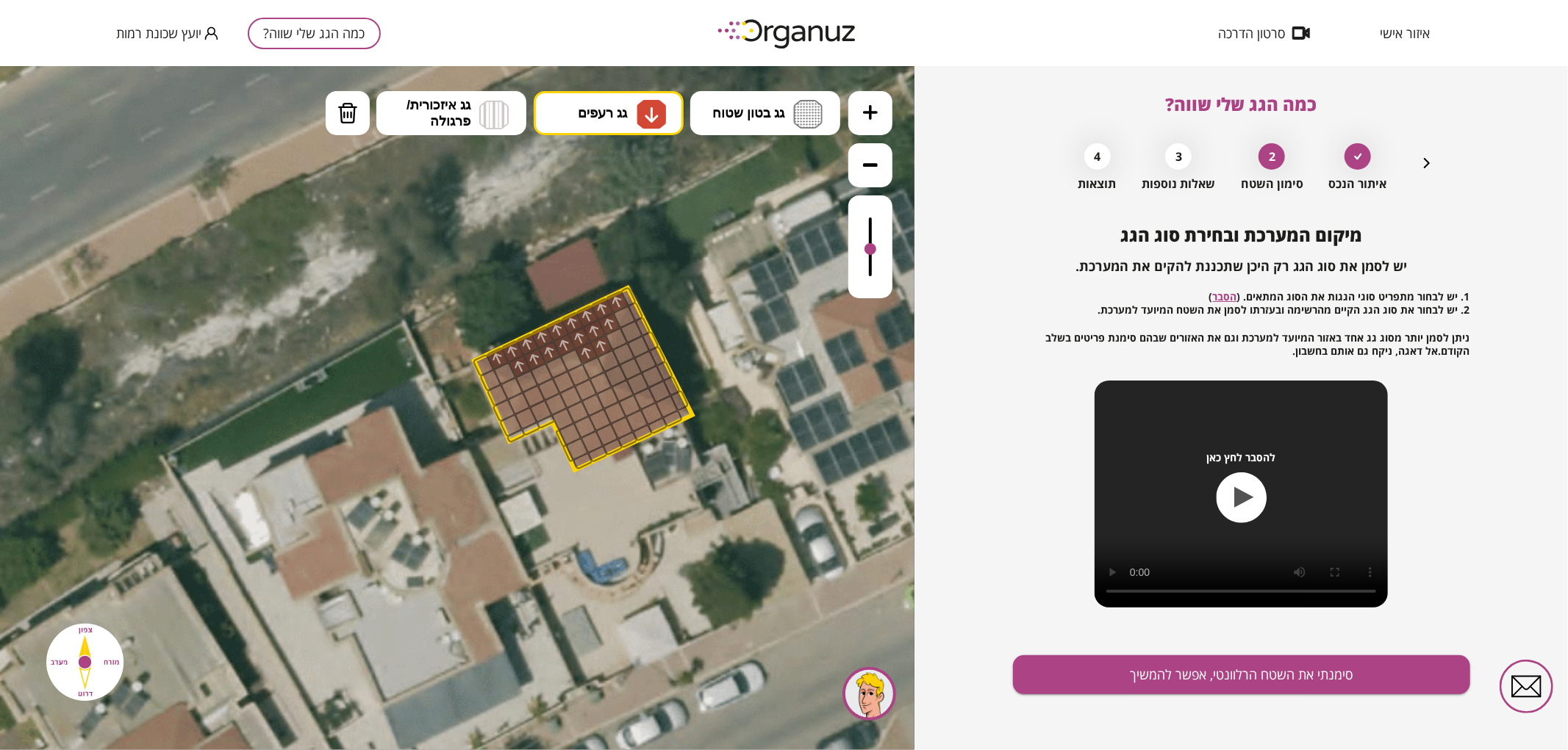
drag, startPoint x: 872, startPoint y: 268, endPoint x: 887, endPoint y: 250, distance: 23.4
click at [887, 250] on div at bounding box center [870, 246] width 44 height 103
drag, startPoint x: 673, startPoint y: 419, endPoint x: 594, endPoint y: 391, distance: 83.8
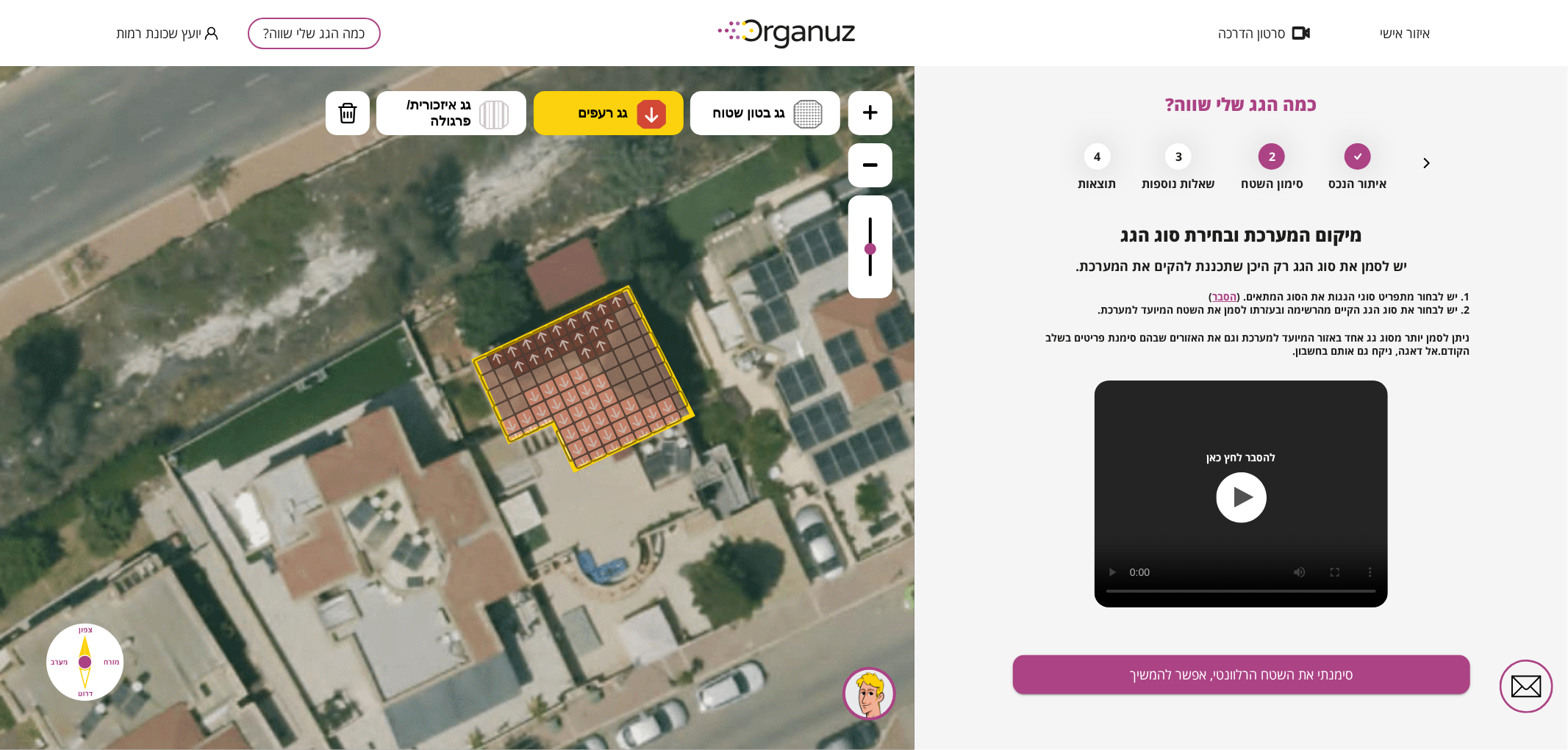
click at [605, 112] on span "גג רעפים" at bounding box center [602, 112] width 49 height 16
click at [608, 293] on div ".st0 { fill: #FFFFFF; } 0" at bounding box center [457, 407] width 914 height 684
drag, startPoint x: 511, startPoint y: 431, endPoint x: 507, endPoint y: 421, distance: 10.8
click at [507, 421] on div at bounding box center [511, 424] width 24 height 24
click at [508, 435] on div at bounding box center [515, 434] width 20 height 15
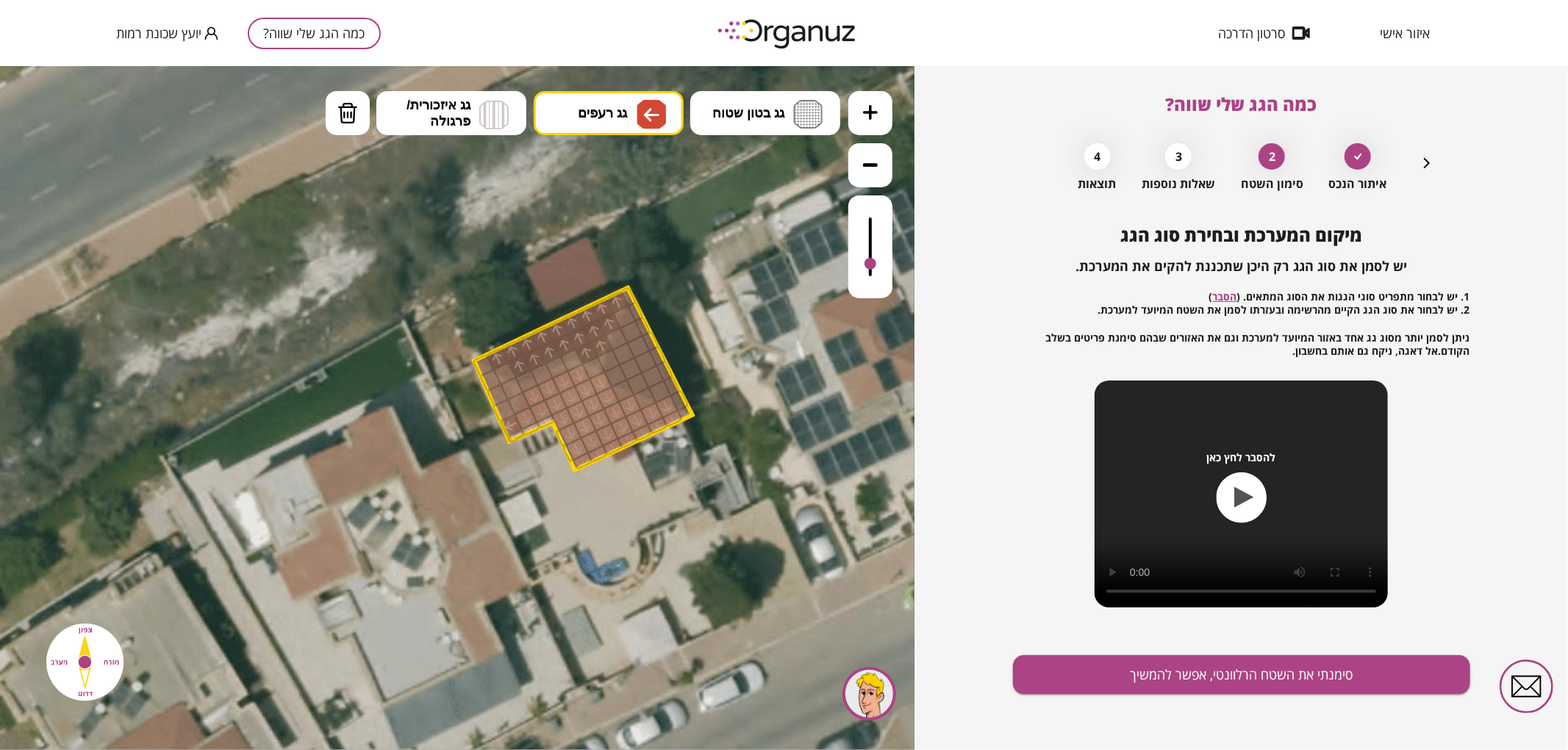
click at [883, 264] on div at bounding box center [870, 246] width 44 height 103
drag, startPoint x: 505, startPoint y: 411, endPoint x: 491, endPoint y: 383, distance: 31.3
click at [507, 387] on div at bounding box center [512, 387] width 24 height 24
click at [628, 120] on button "גג רעפים" at bounding box center [608, 112] width 150 height 44
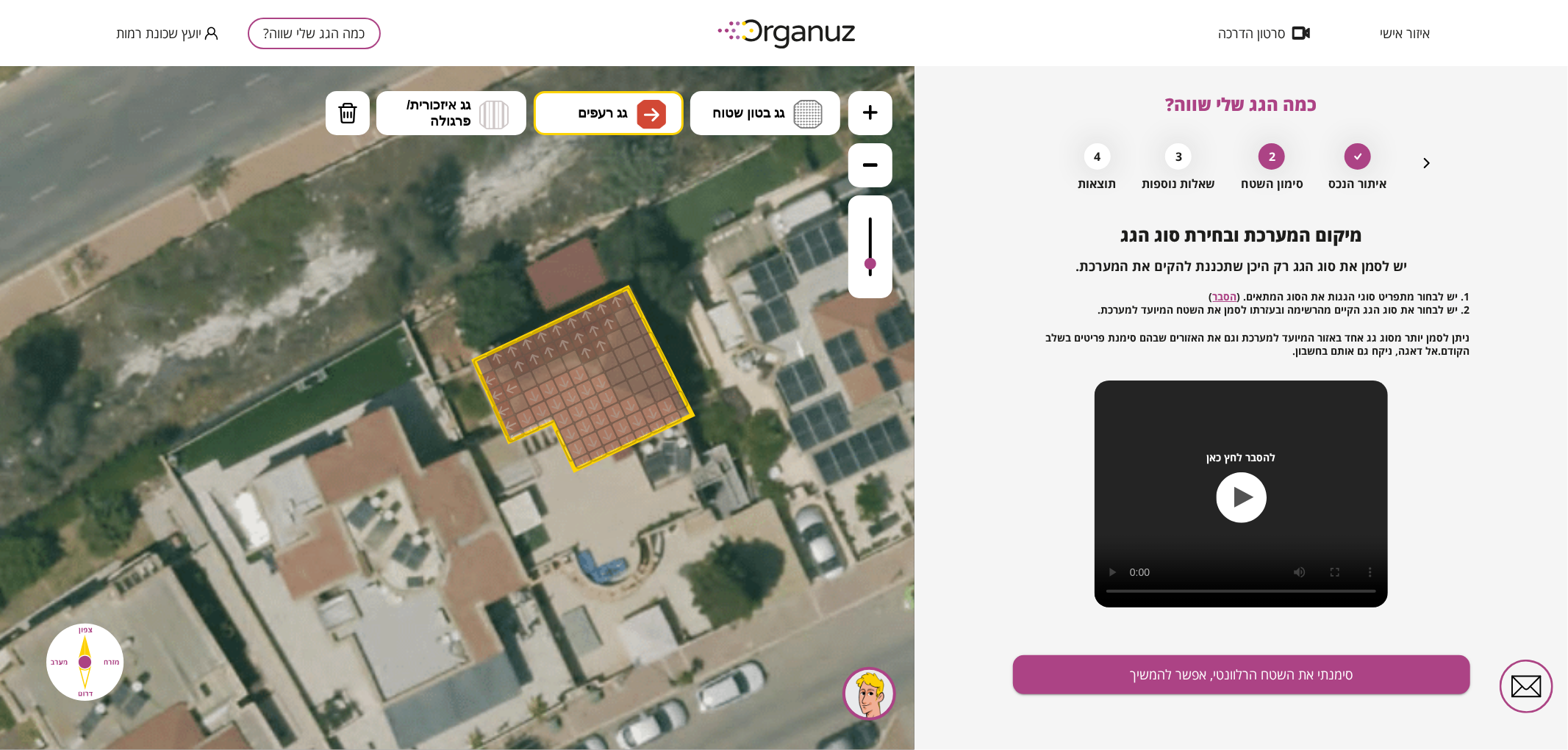
click at [612, 327] on div ".st0 { fill: #FFFFFF; } 0" at bounding box center [457, 407] width 914 height 684
drag, startPoint x: 682, startPoint y: 400, endPoint x: 619, endPoint y: 371, distance: 69.4
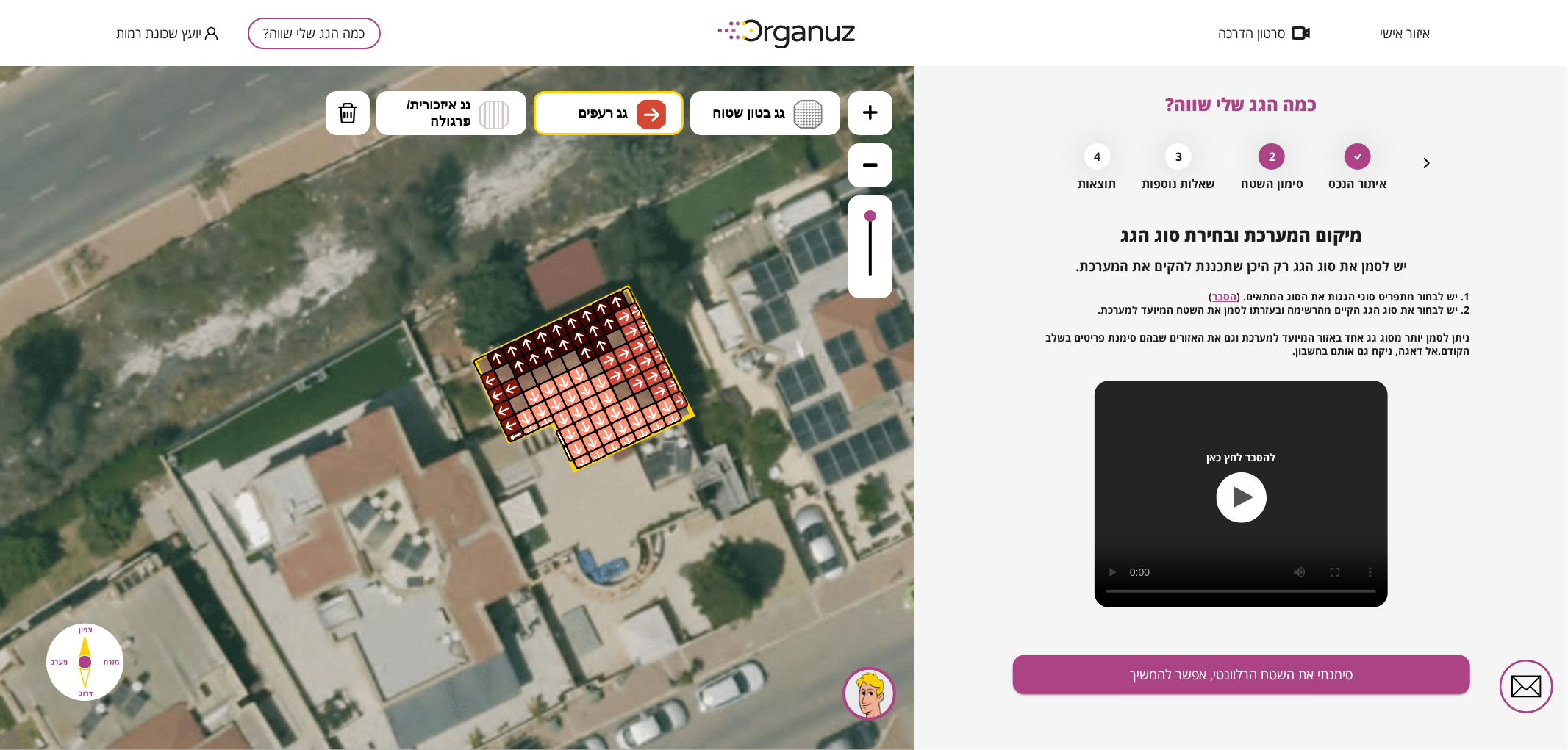
drag, startPoint x: 865, startPoint y: 262, endPoint x: 872, endPoint y: 201, distance: 61.4
click at [872, 201] on div at bounding box center [870, 246] width 44 height 103
click at [619, 121] on button "גג רעפים" at bounding box center [608, 112] width 150 height 44
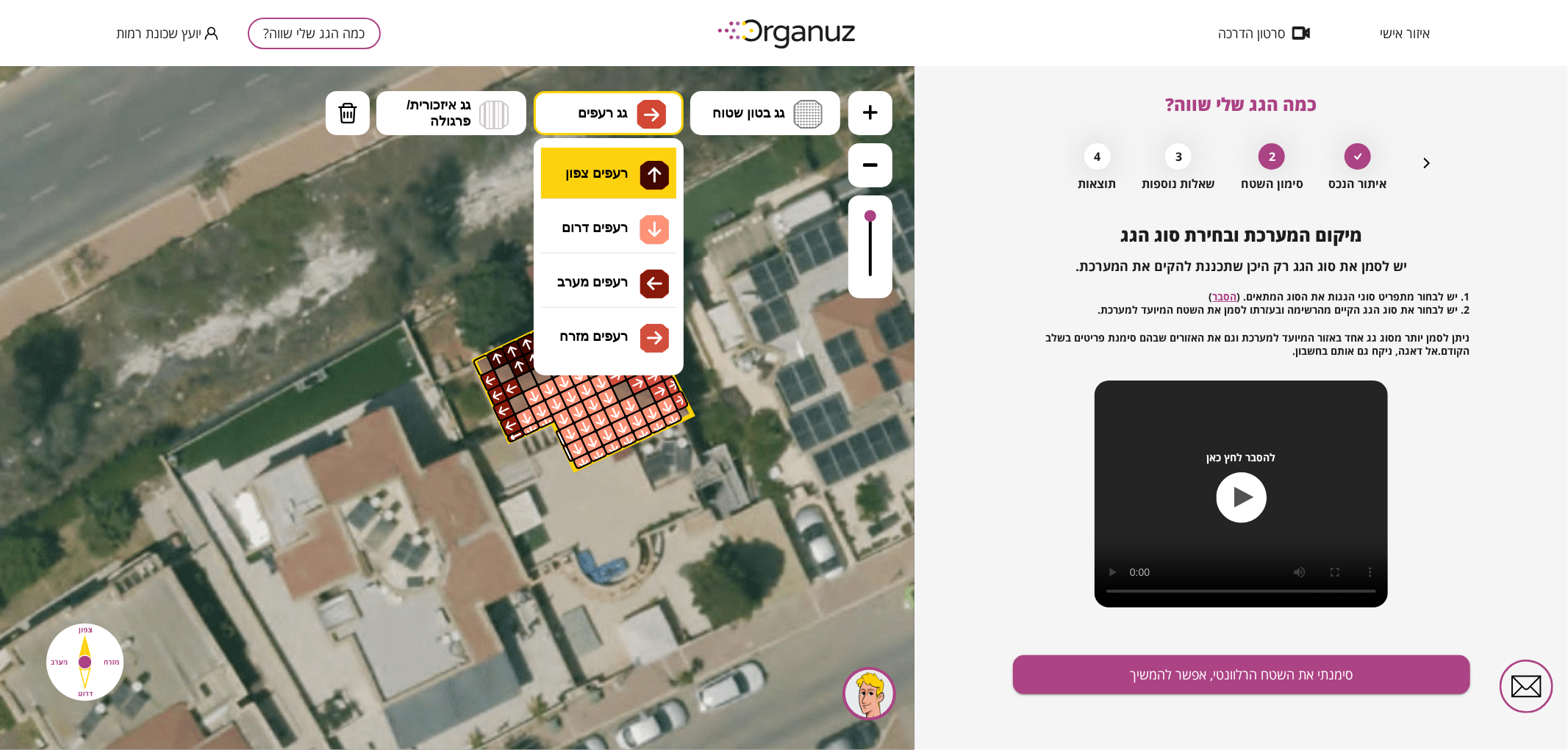
click at [627, 161] on div ".st0 { fill: #FFFFFF; } 0" at bounding box center [457, 407] width 914 height 684
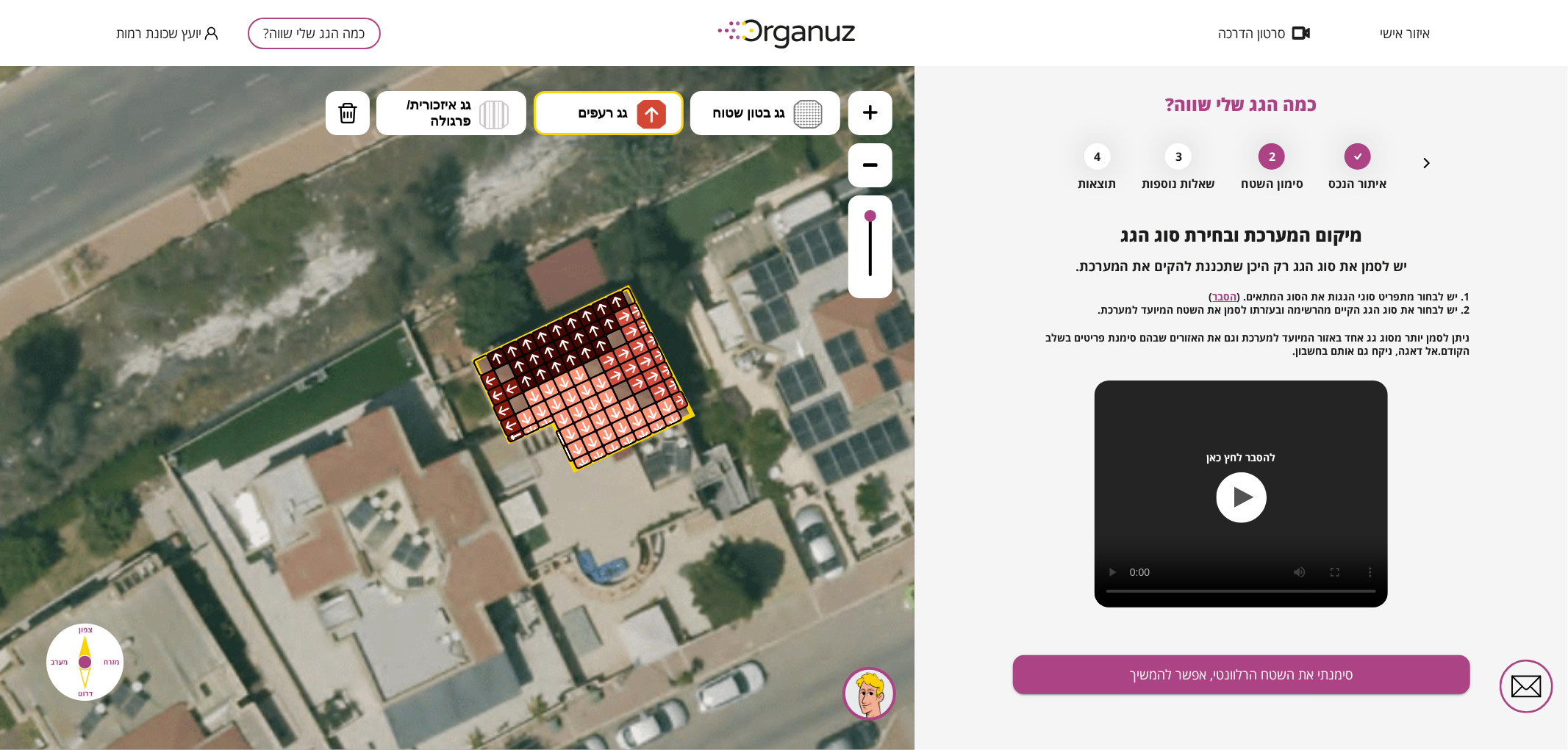
drag, startPoint x: 526, startPoint y: 381, endPoint x: 569, endPoint y: 362, distance: 47.0
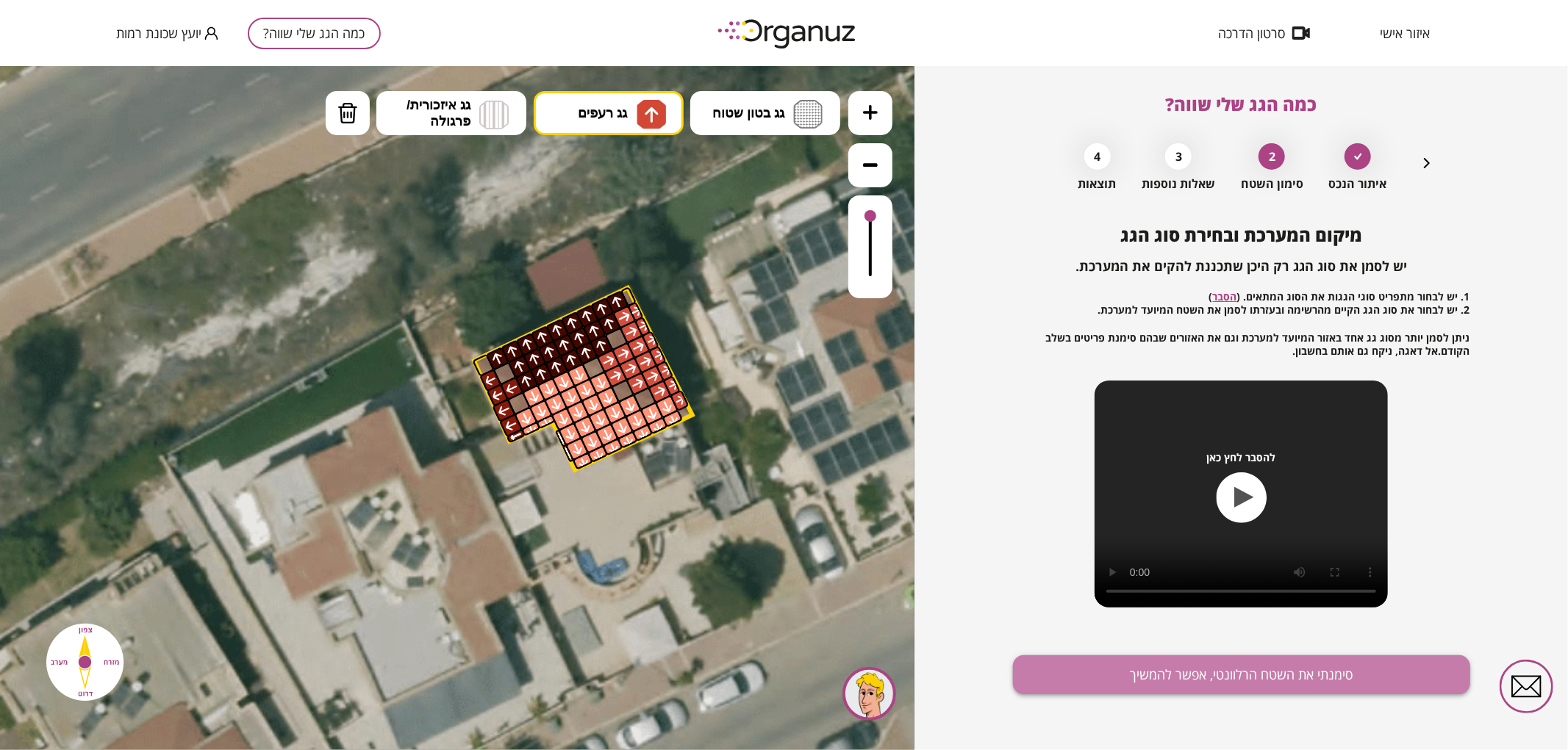
click at [1148, 683] on button "סימנתי את השטח הרלוונטי, אפשר להמשיך" at bounding box center [1241, 674] width 457 height 39
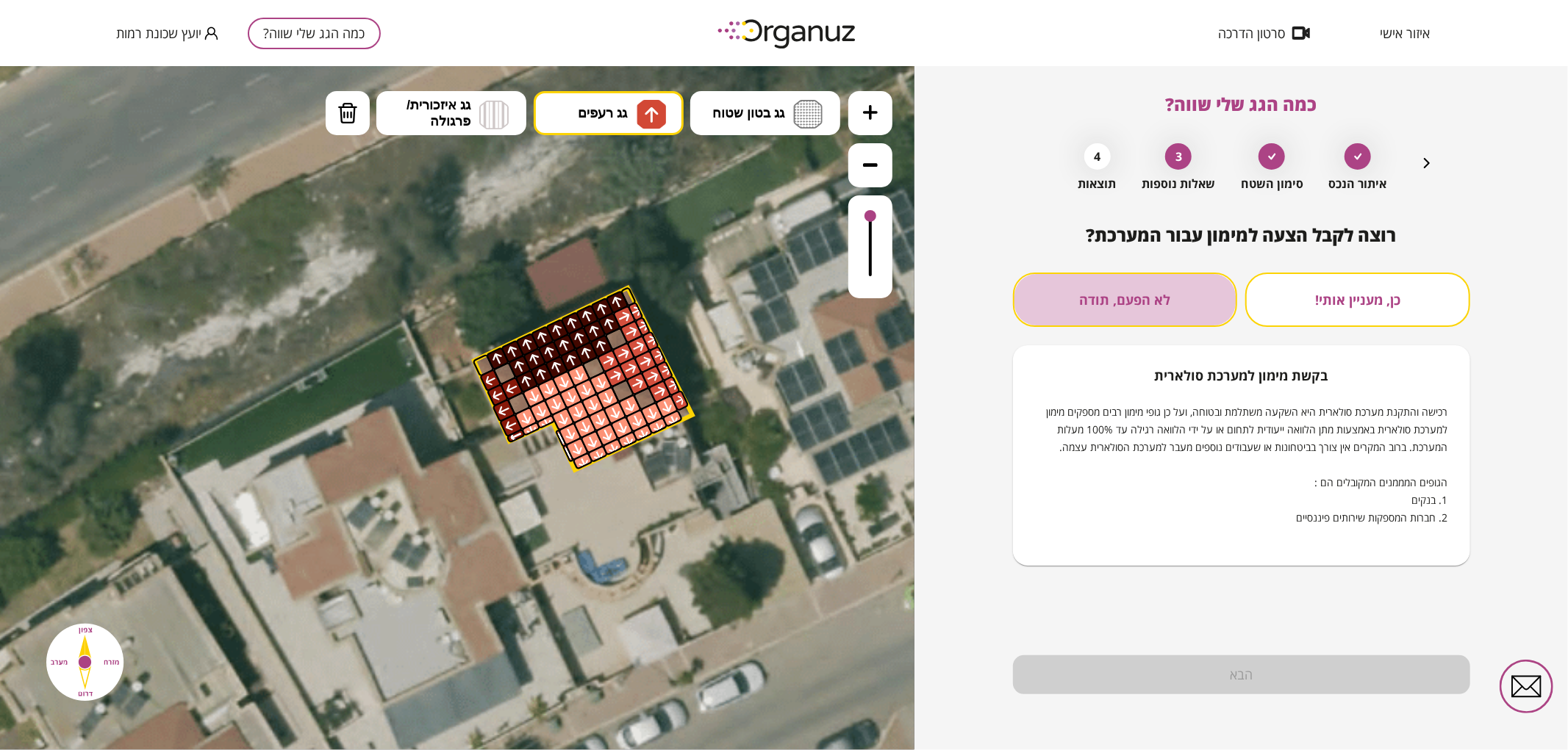
click at [1154, 311] on button "לא הפעם, תודה" at bounding box center [1125, 299] width 225 height 54
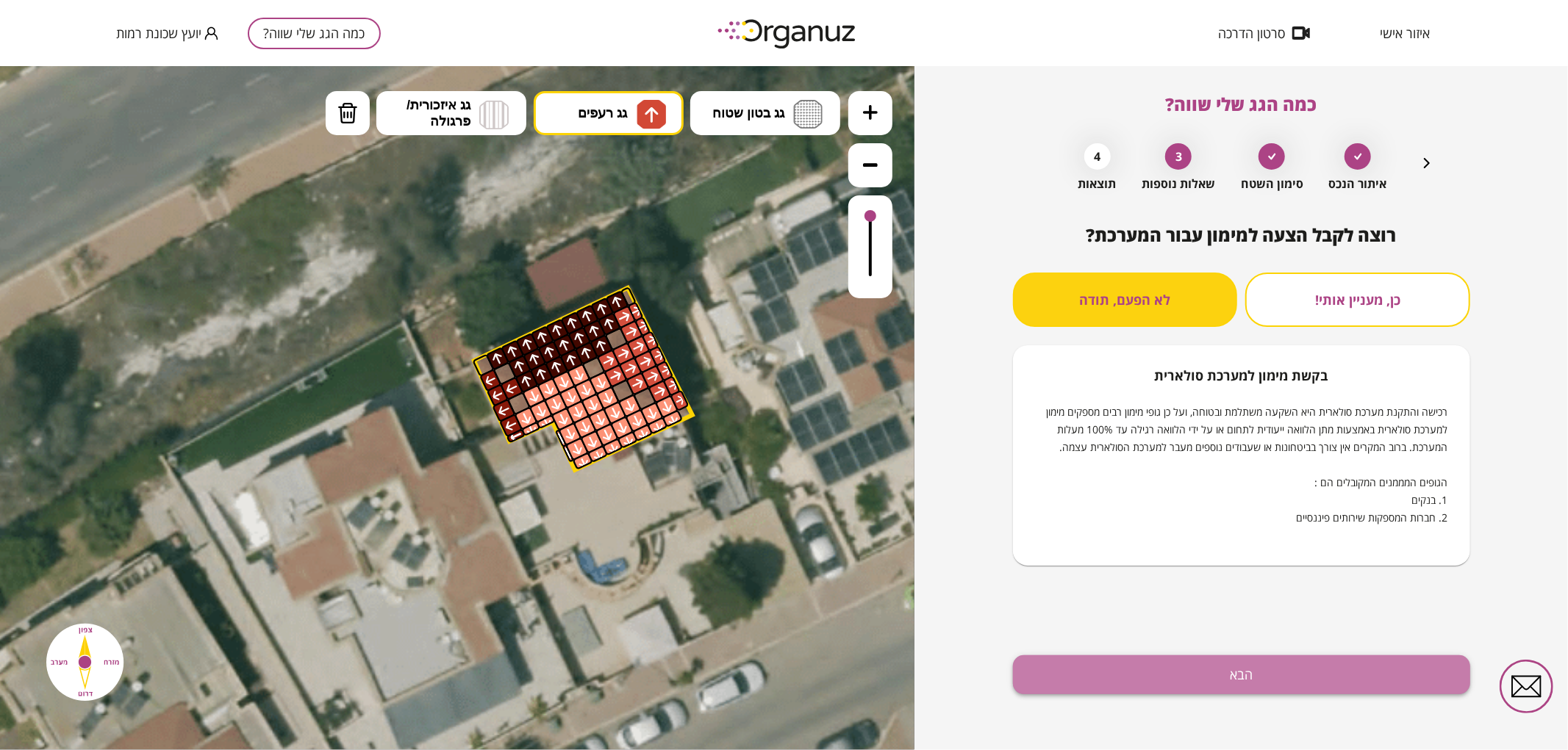
click at [1203, 688] on button "הבא" at bounding box center [1241, 674] width 457 height 39
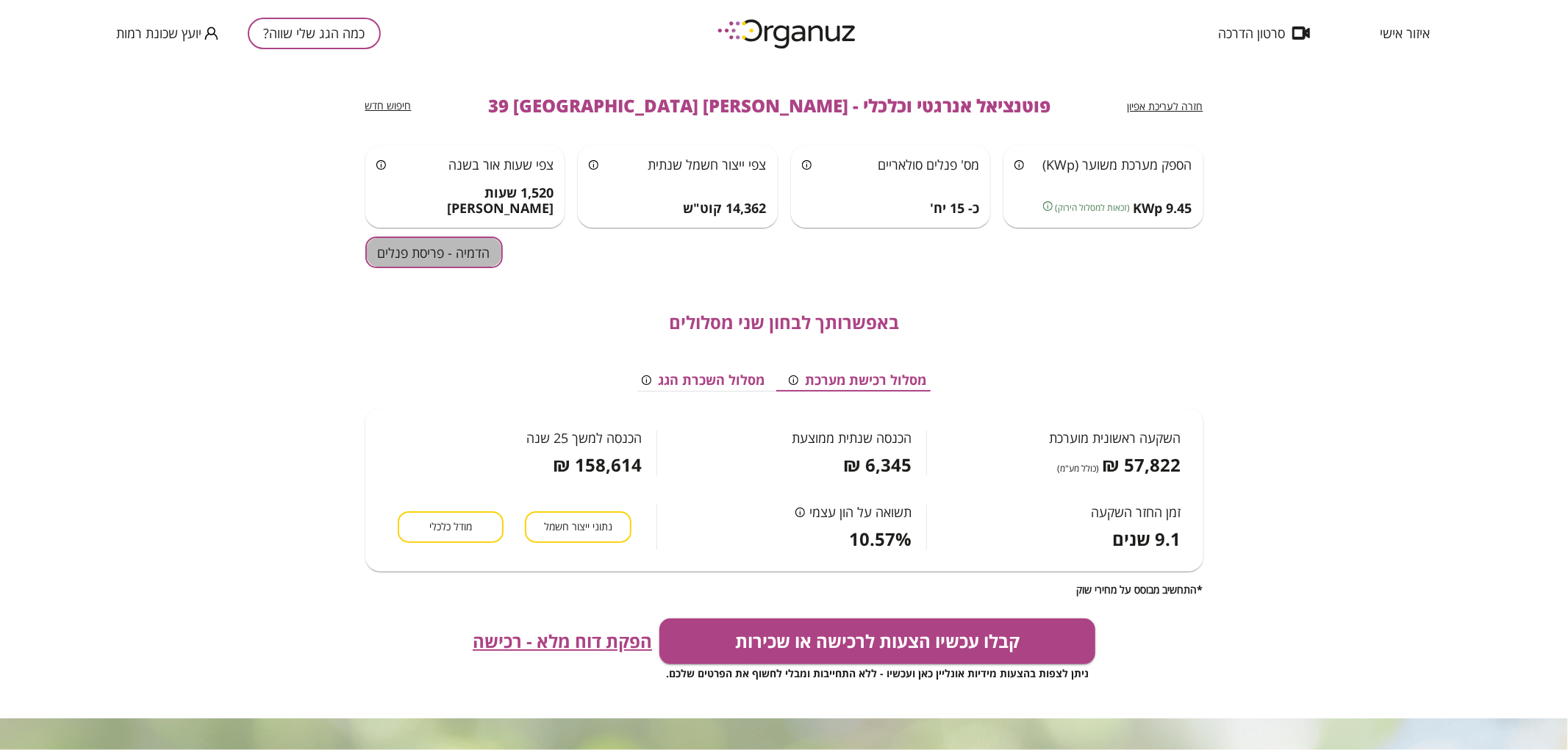
click at [465, 246] on button "הדמיה - פריסת פנלים" at bounding box center [434, 252] width 138 height 31
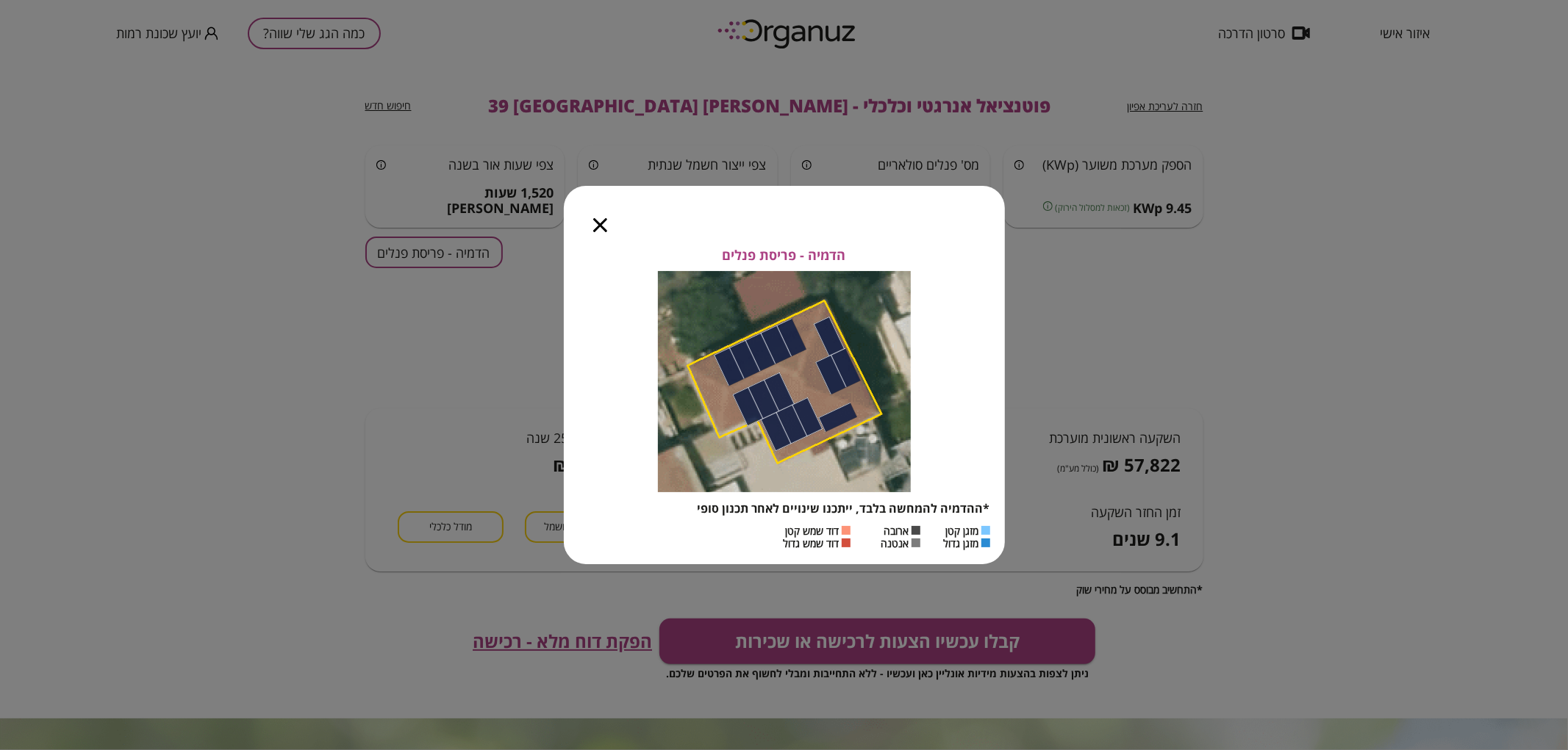
click at [586, 234] on div at bounding box center [600, 217] width 73 height 62
click at [599, 223] on icon "button" at bounding box center [600, 226] width 14 height 14
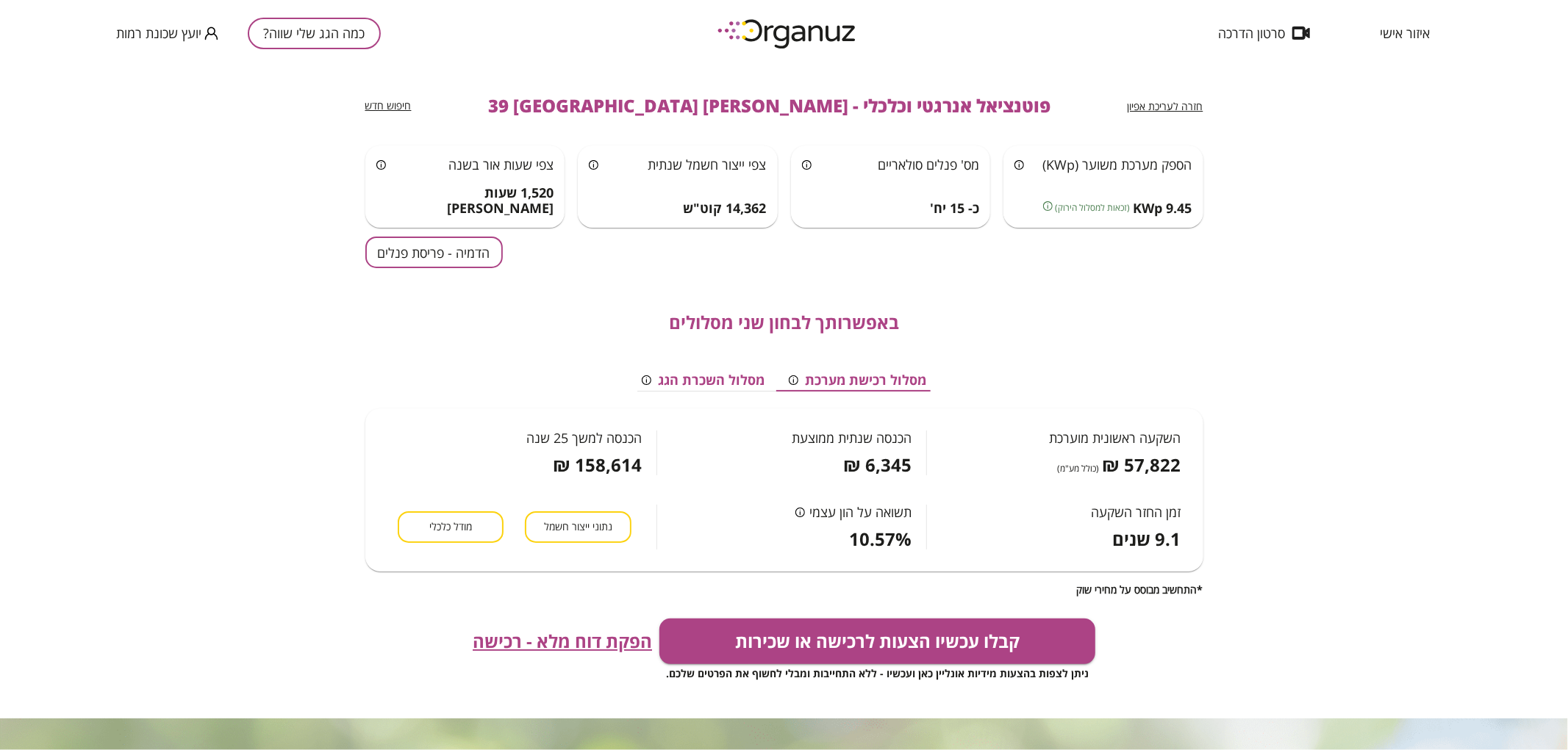
click at [334, 41] on button "כמה הגג שלי שווה?" at bounding box center [314, 33] width 133 height 31
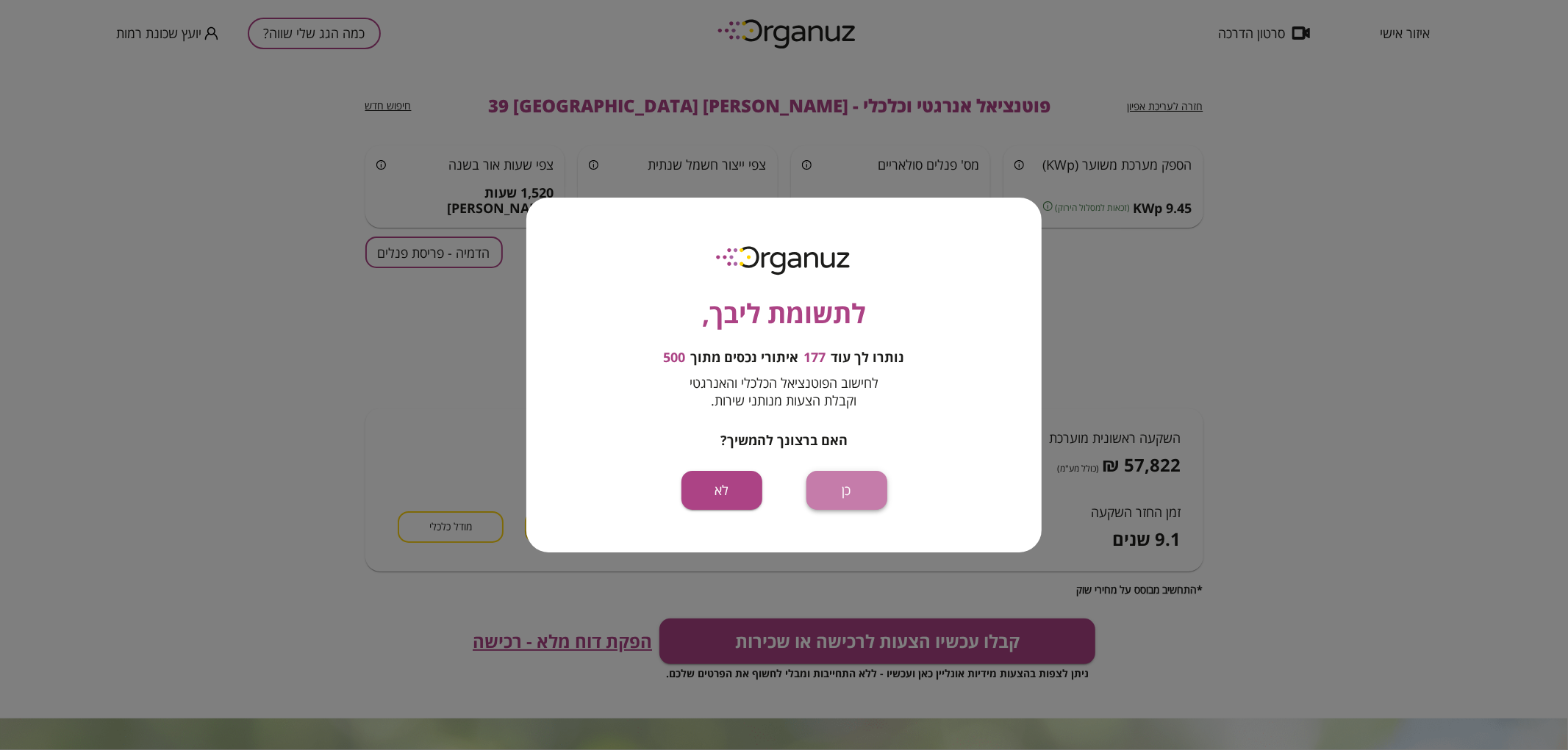
click at [857, 495] on button "כן" at bounding box center [847, 490] width 81 height 39
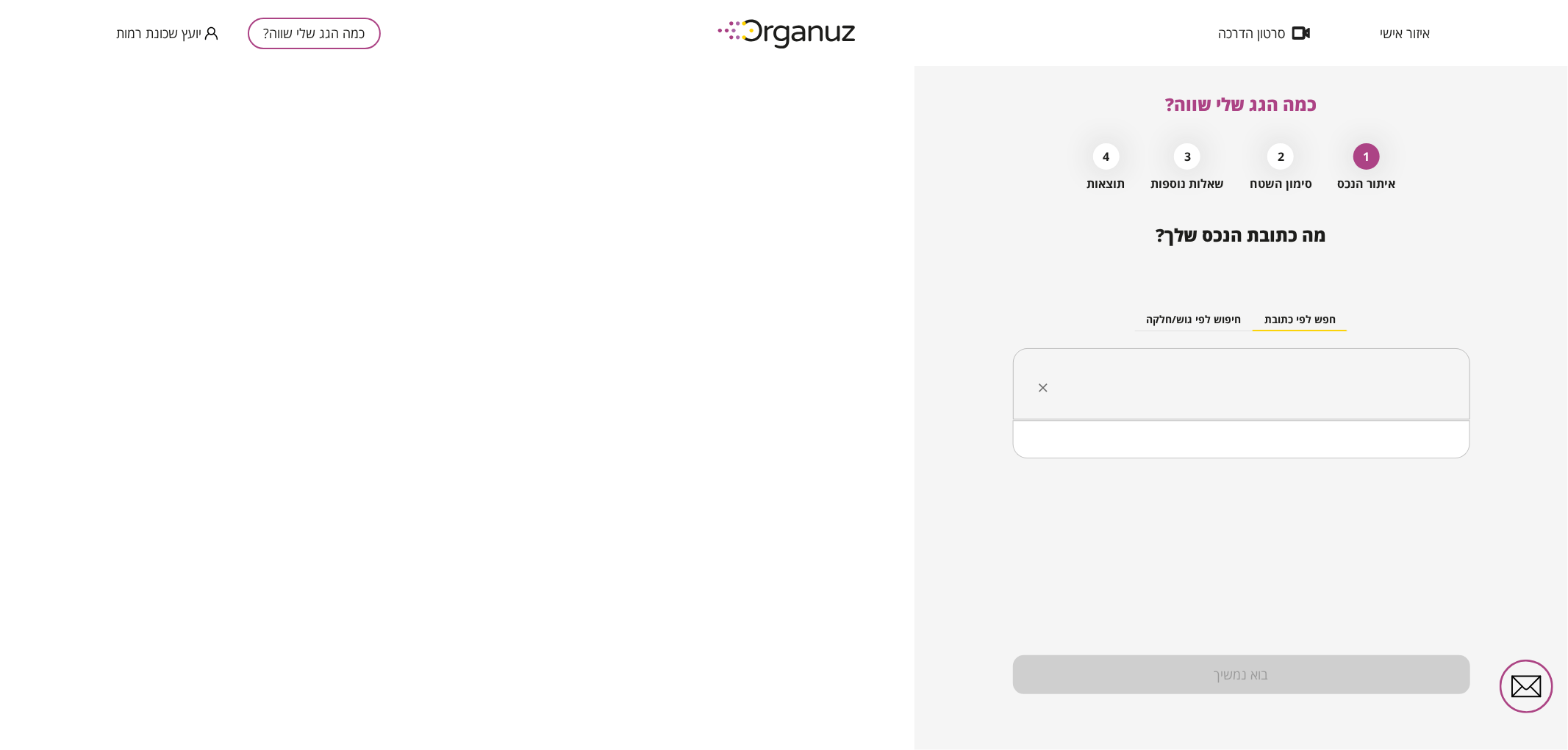
click at [1223, 372] on input "text" at bounding box center [1247, 384] width 411 height 37
click at [1352, 458] on li "[PERSON_NAME] 51 [GEOGRAPHIC_DATA]" at bounding box center [1241, 458] width 419 height 26
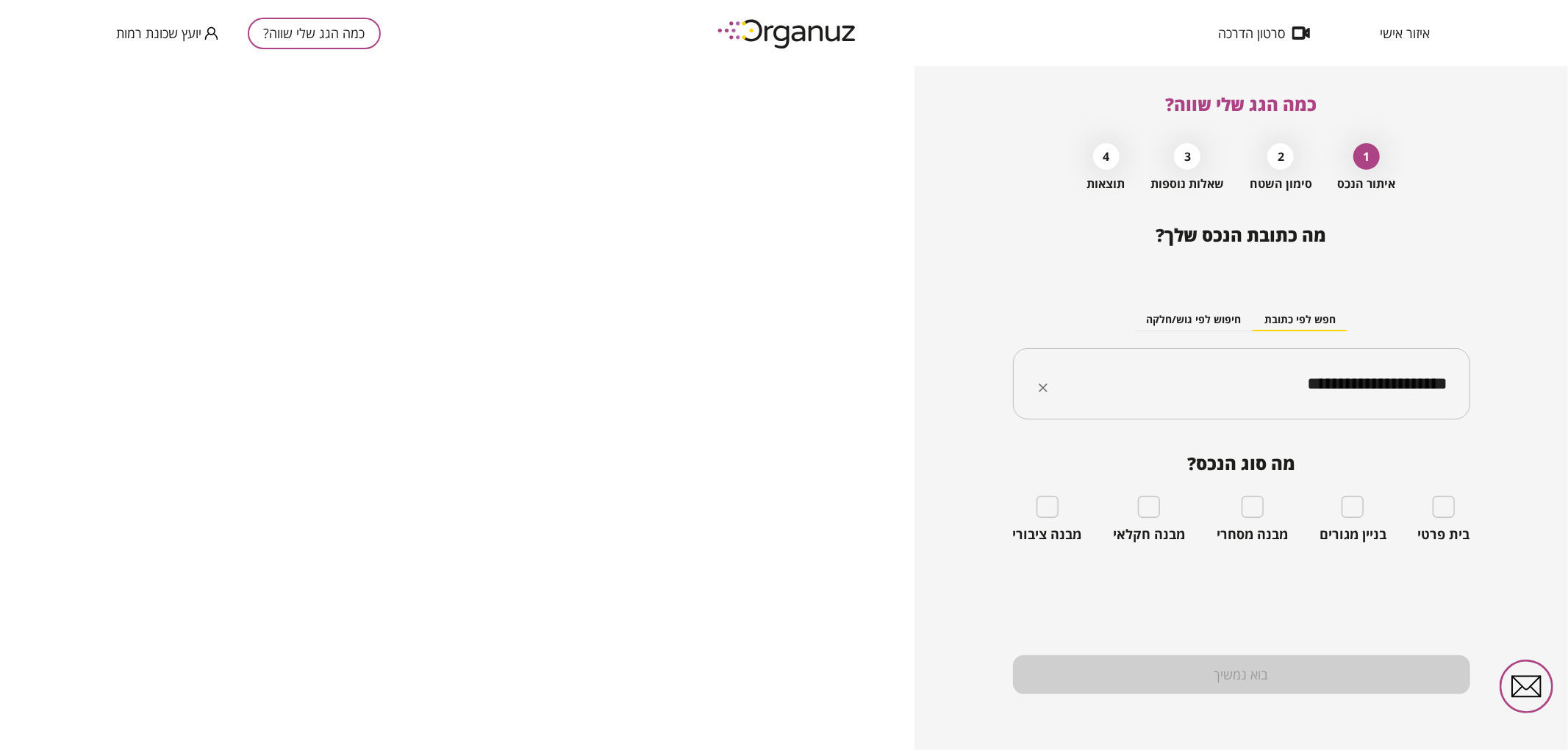
type input "**********"
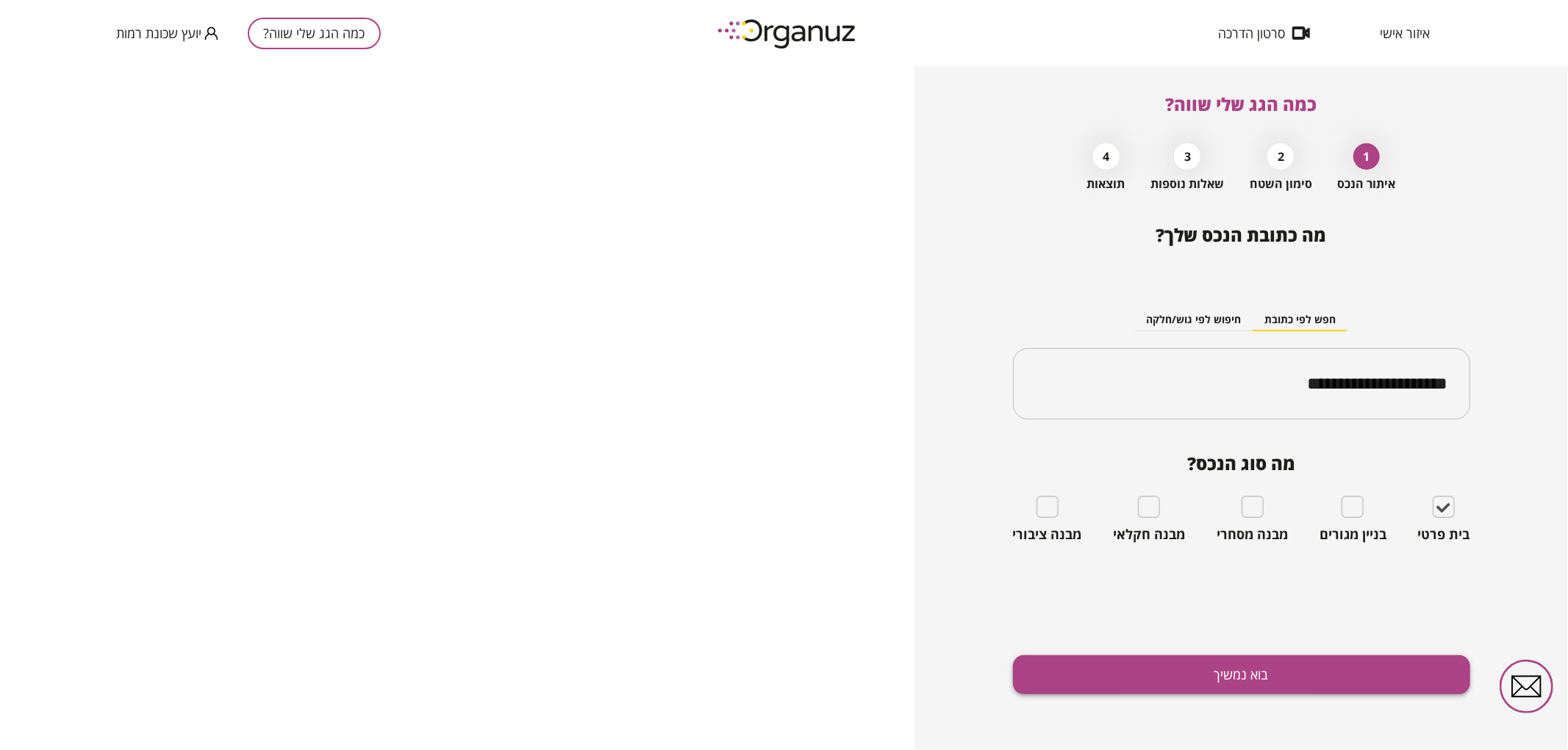
click at [1335, 684] on button "בוא נמשיך" at bounding box center [1241, 674] width 457 height 39
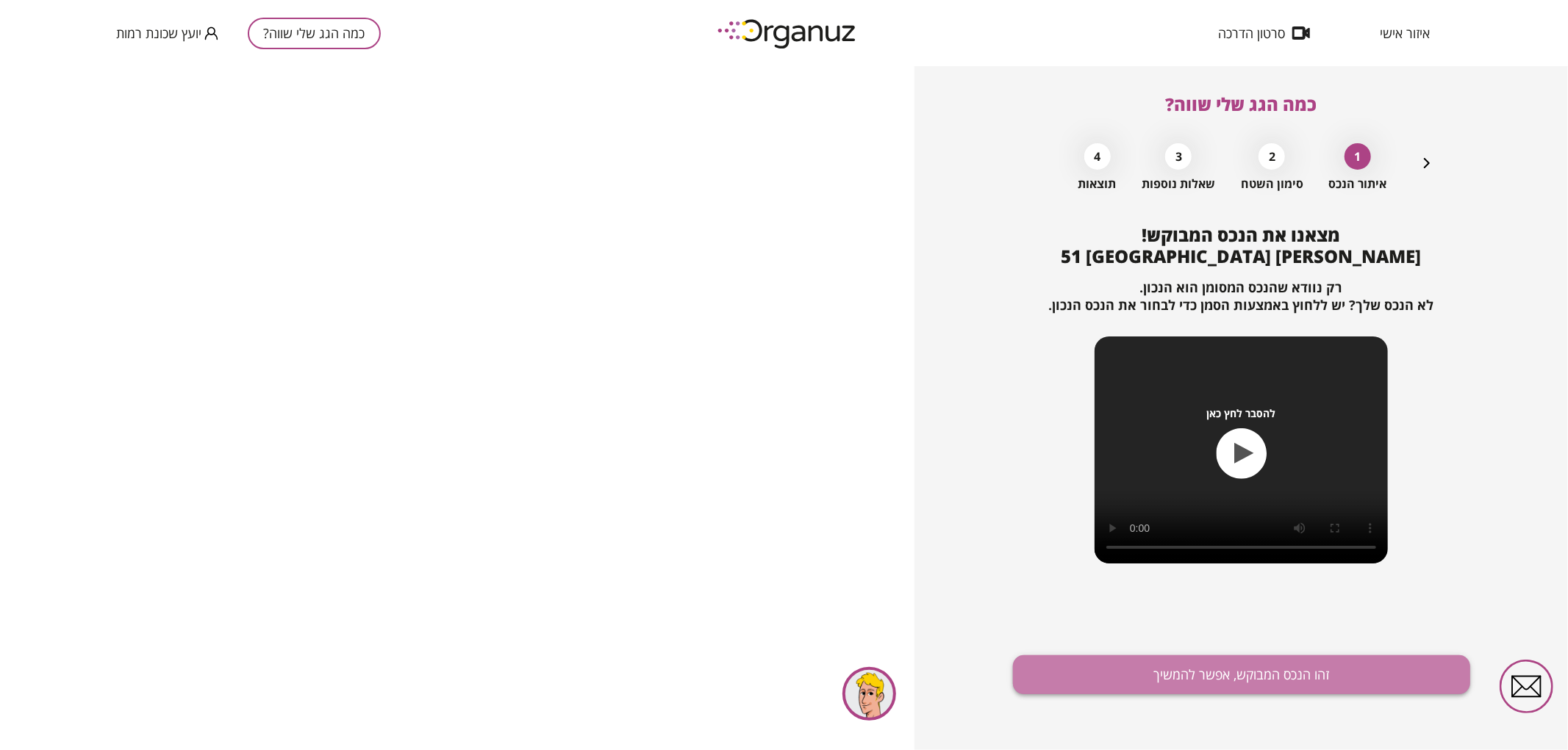
click at [1226, 687] on button "זהו הנכס המבוקש, אפשר להמשיך" at bounding box center [1241, 674] width 457 height 39
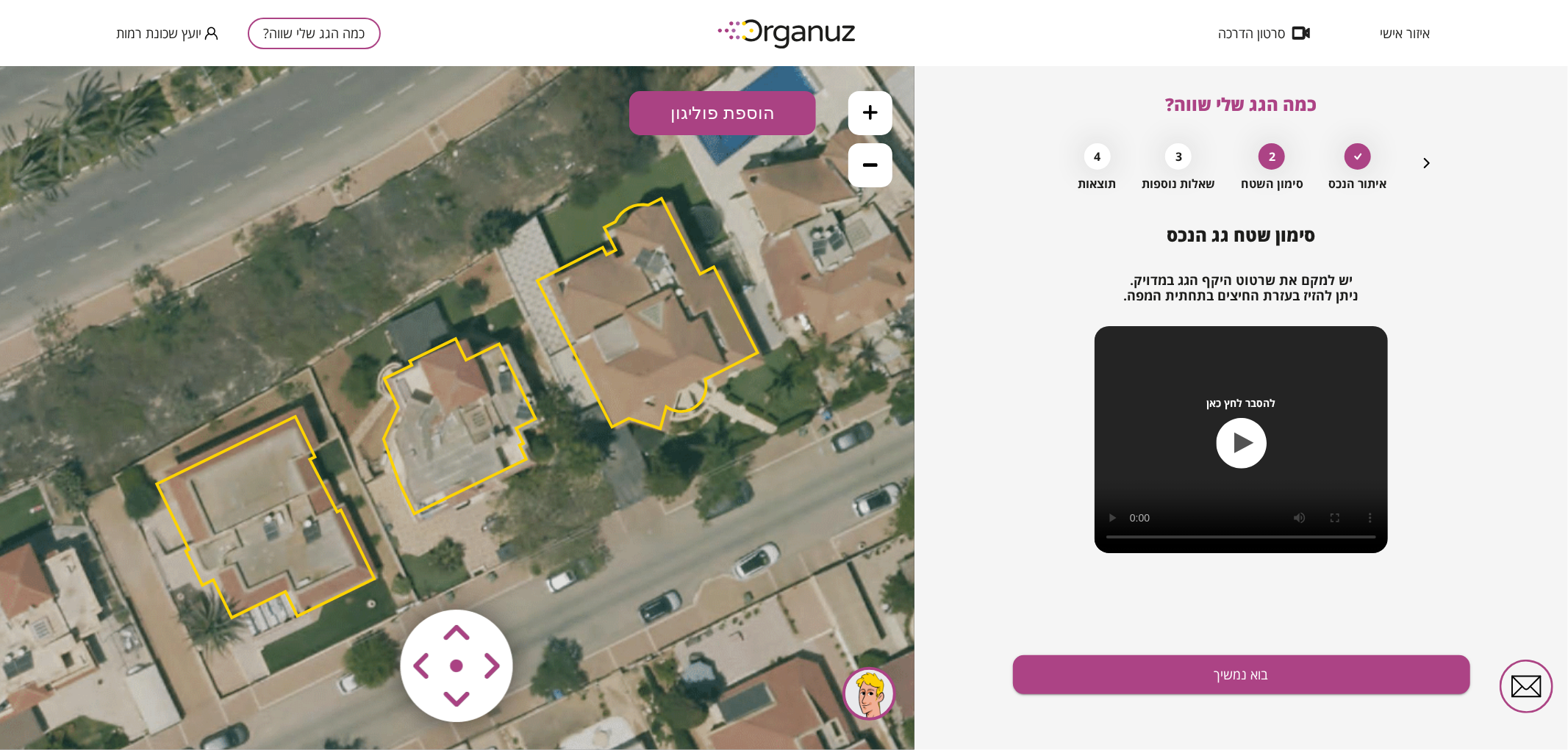
click at [710, 333] on polygon at bounding box center [647, 313] width 220 height 230
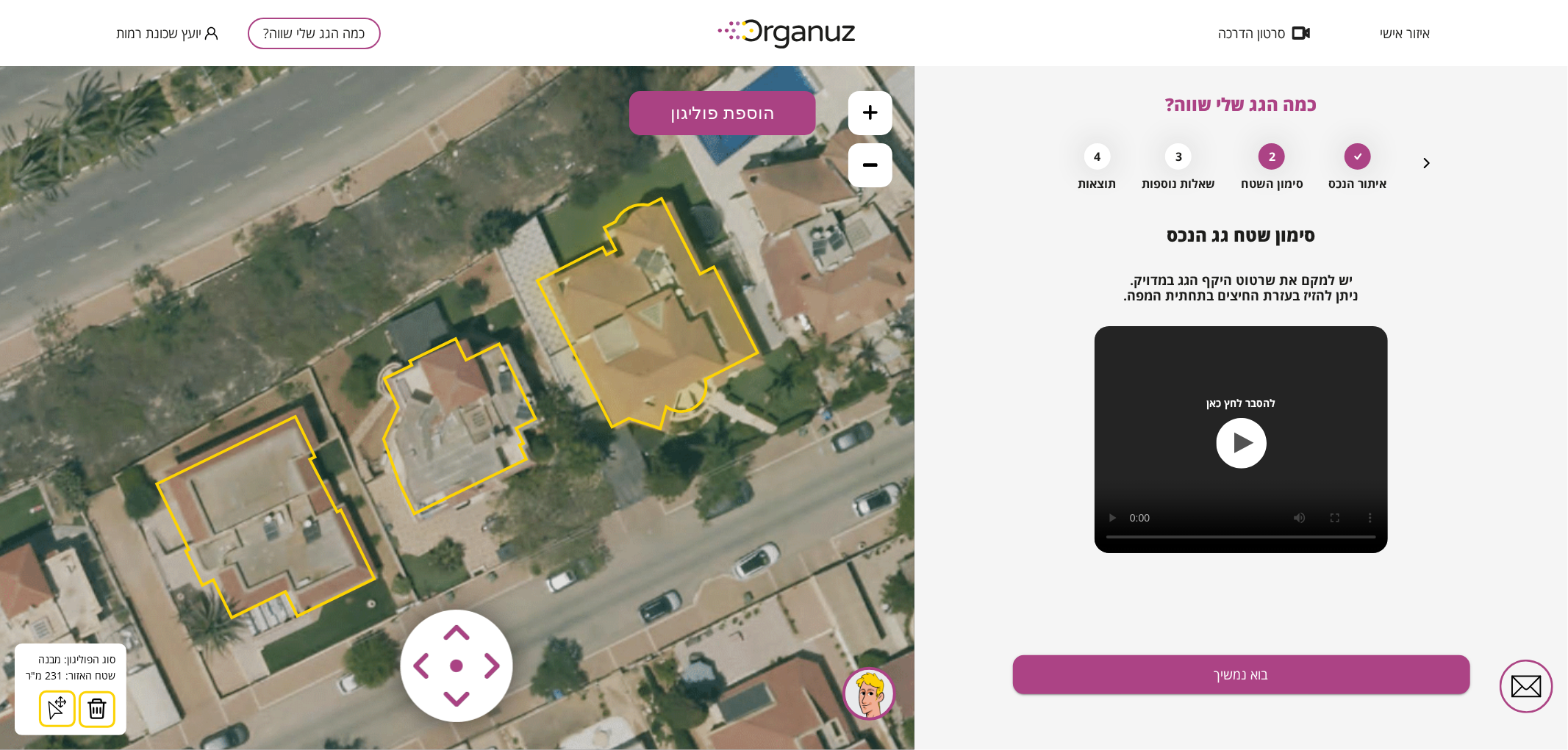
click at [98, 713] on img at bounding box center [96, 708] width 21 height 22
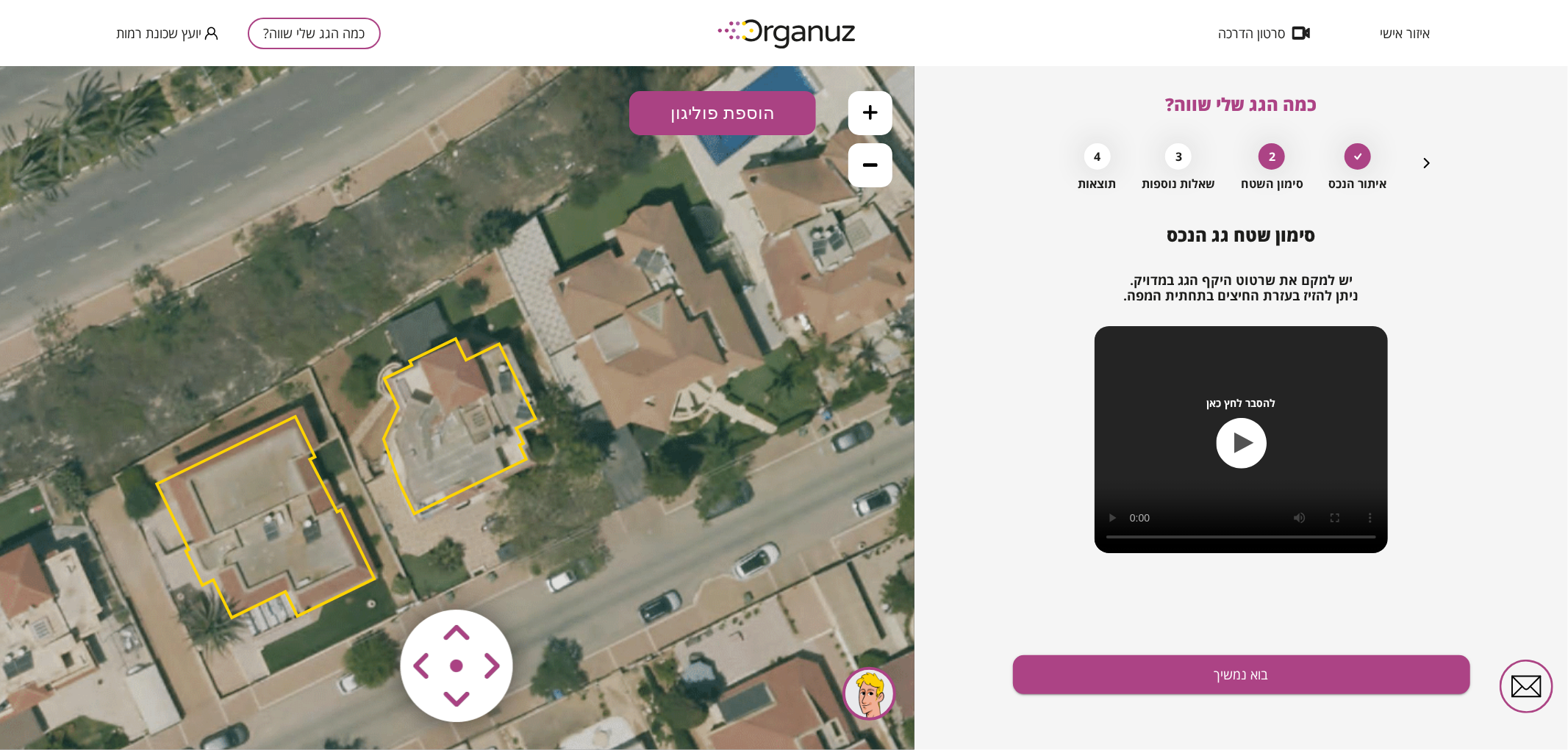
click at [288, 592] on polygon at bounding box center [265, 516] width 218 height 201
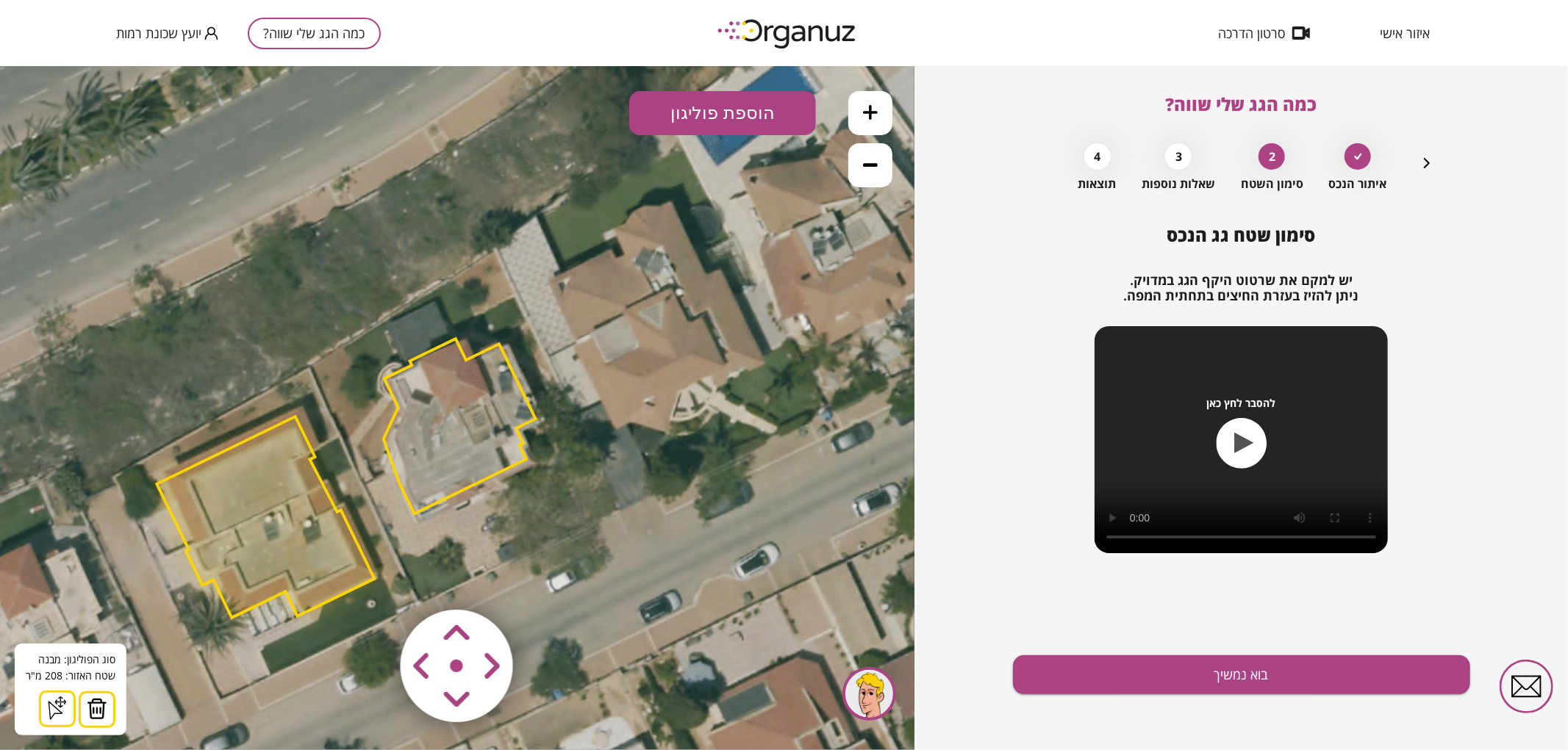
click at [91, 708] on img at bounding box center [96, 708] width 21 height 22
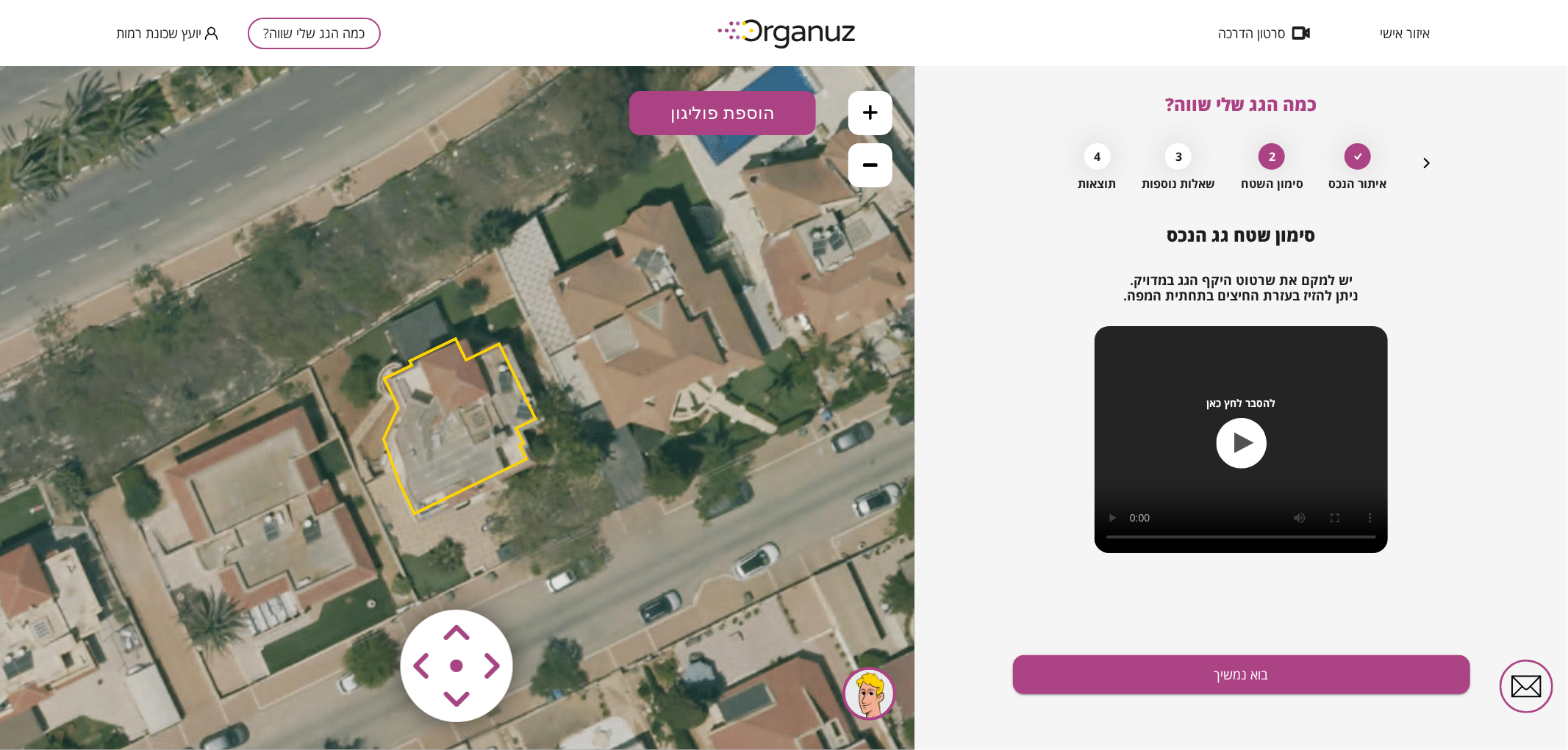
click at [874, 119] on icon at bounding box center [870, 112] width 14 height 14
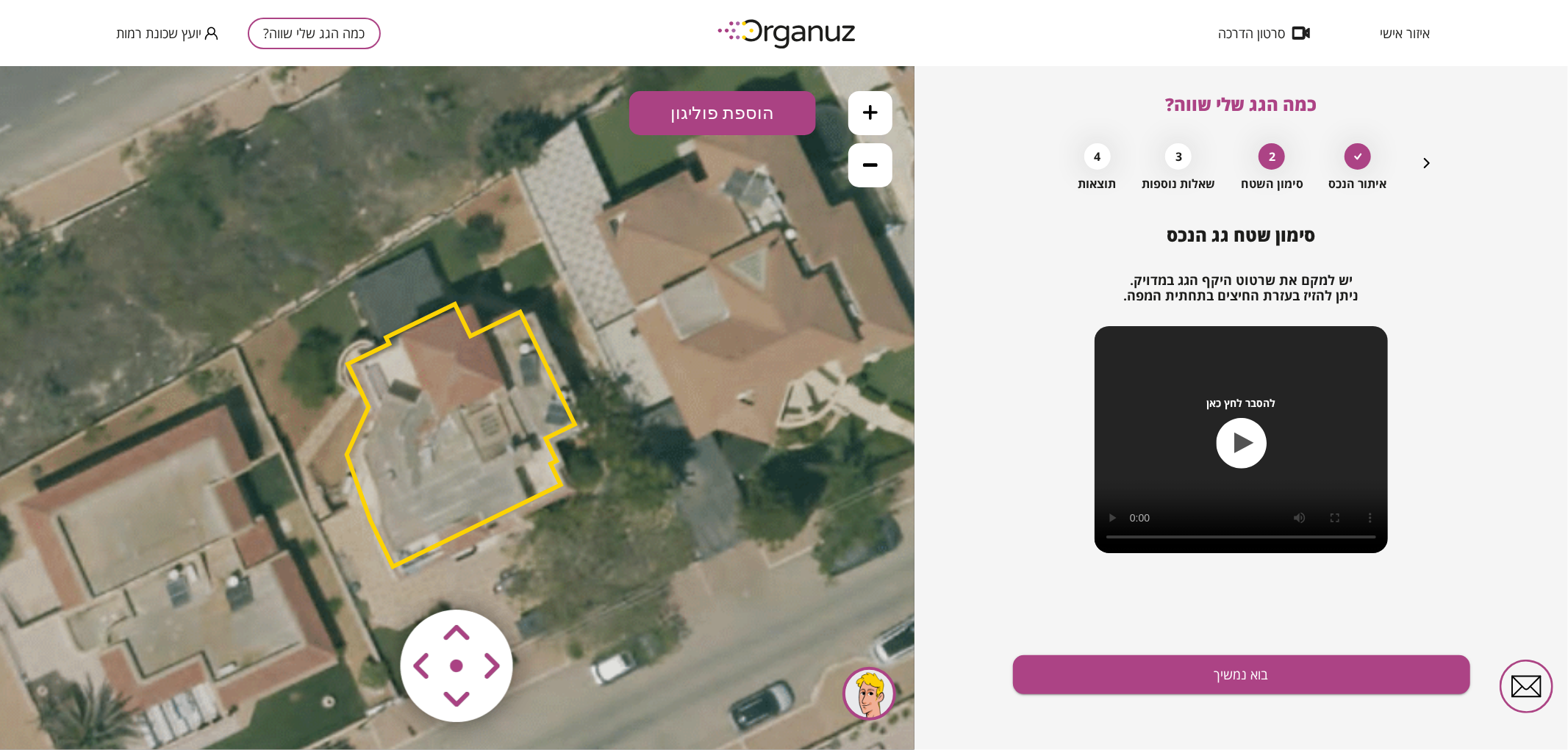
click at [610, 640] on icon at bounding box center [458, 415] width 2728 height 2728
click at [370, 578] on area at bounding box center [370, 578] width 0 height 0
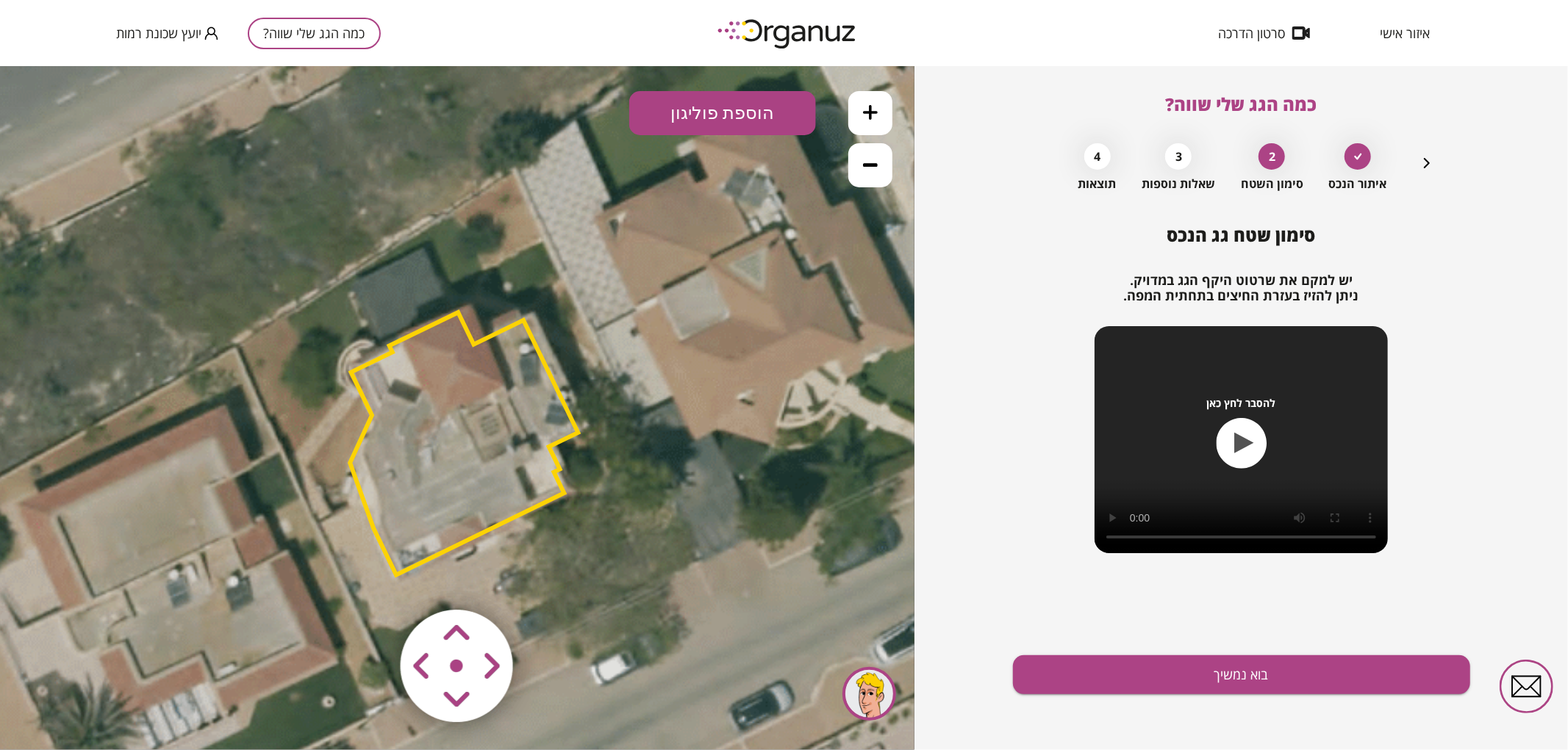
click at [370, 578] on area at bounding box center [370, 578] width 0 height 0
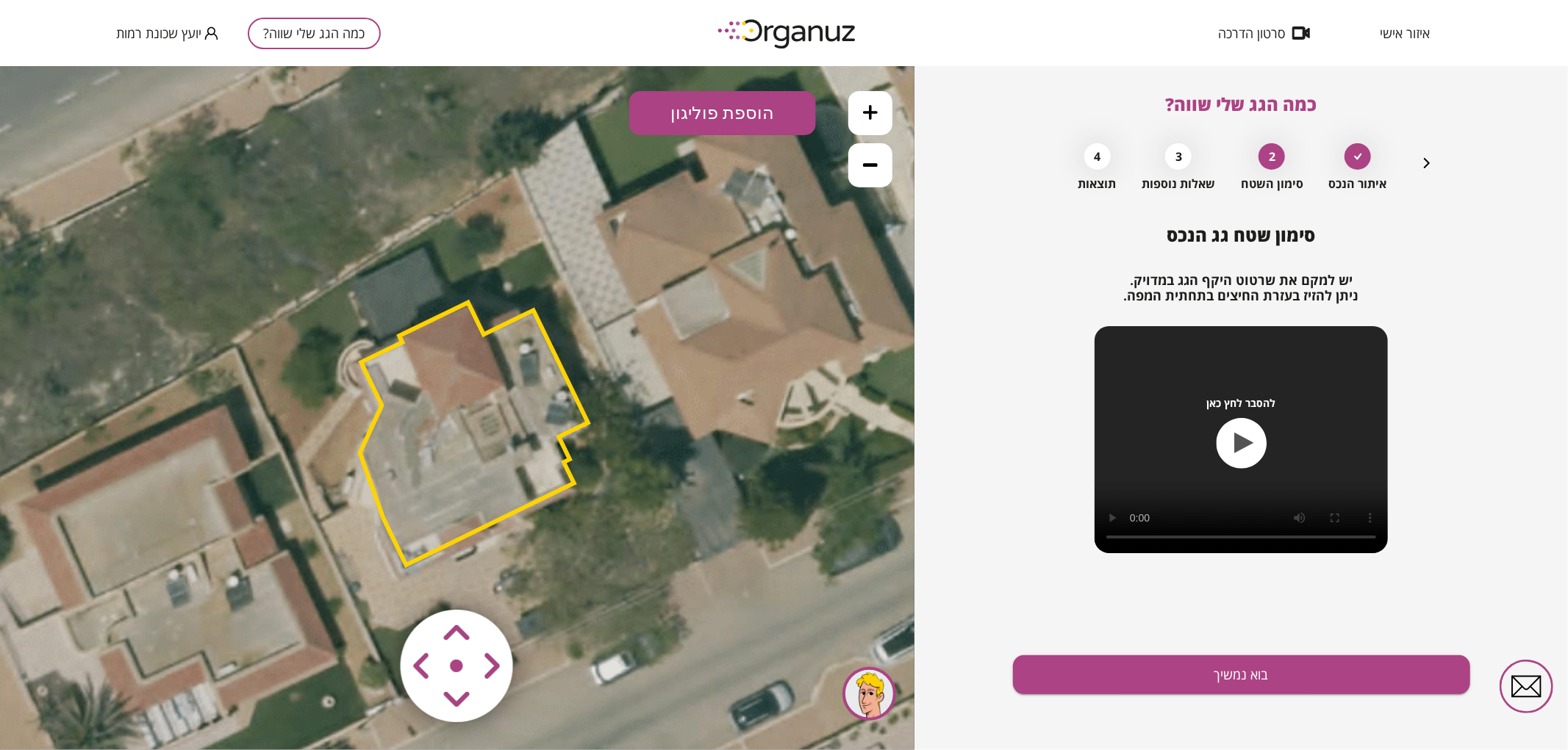
click at [370, 578] on area at bounding box center [370, 578] width 0 height 0
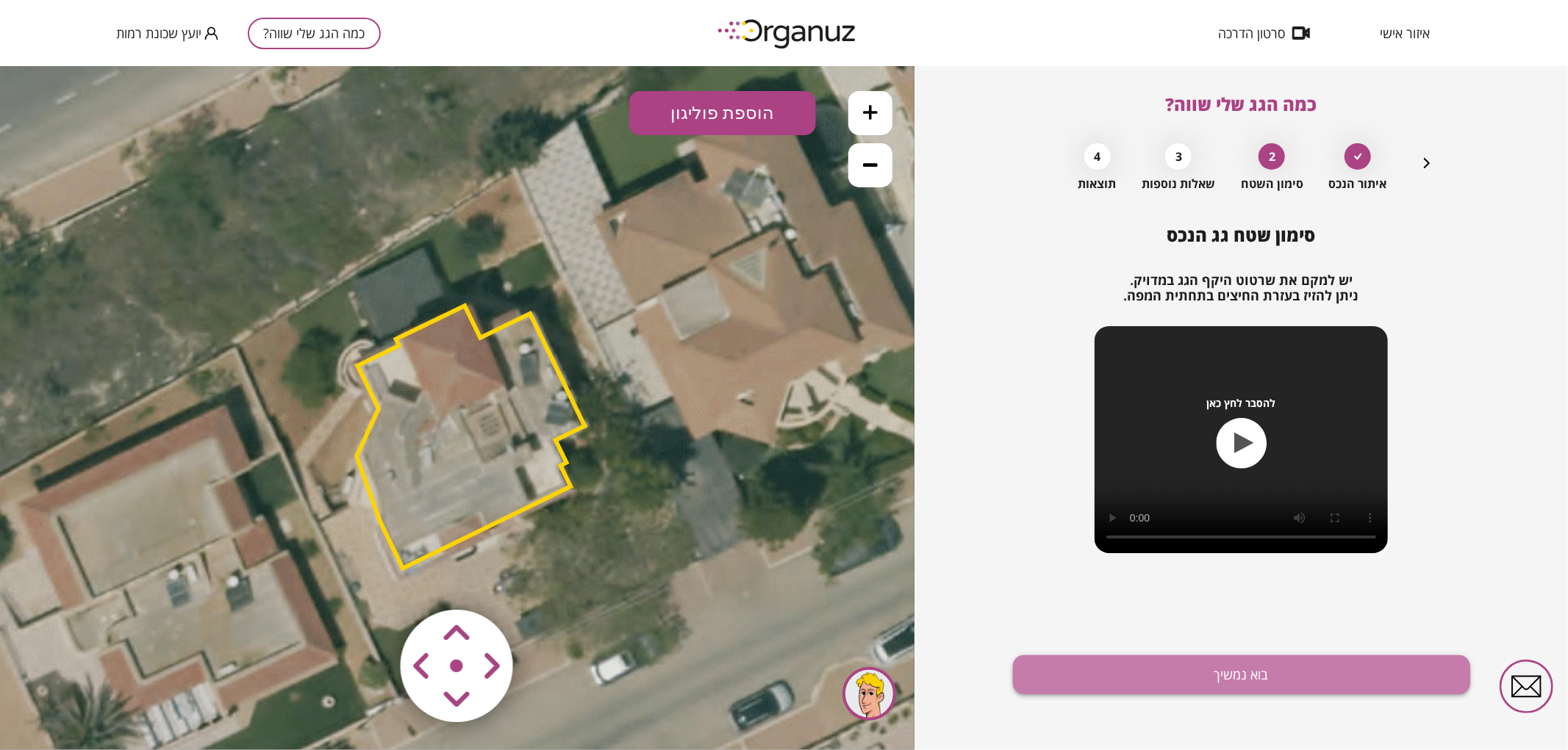
click at [1159, 674] on button "בוא נמשיך" at bounding box center [1241, 674] width 457 height 39
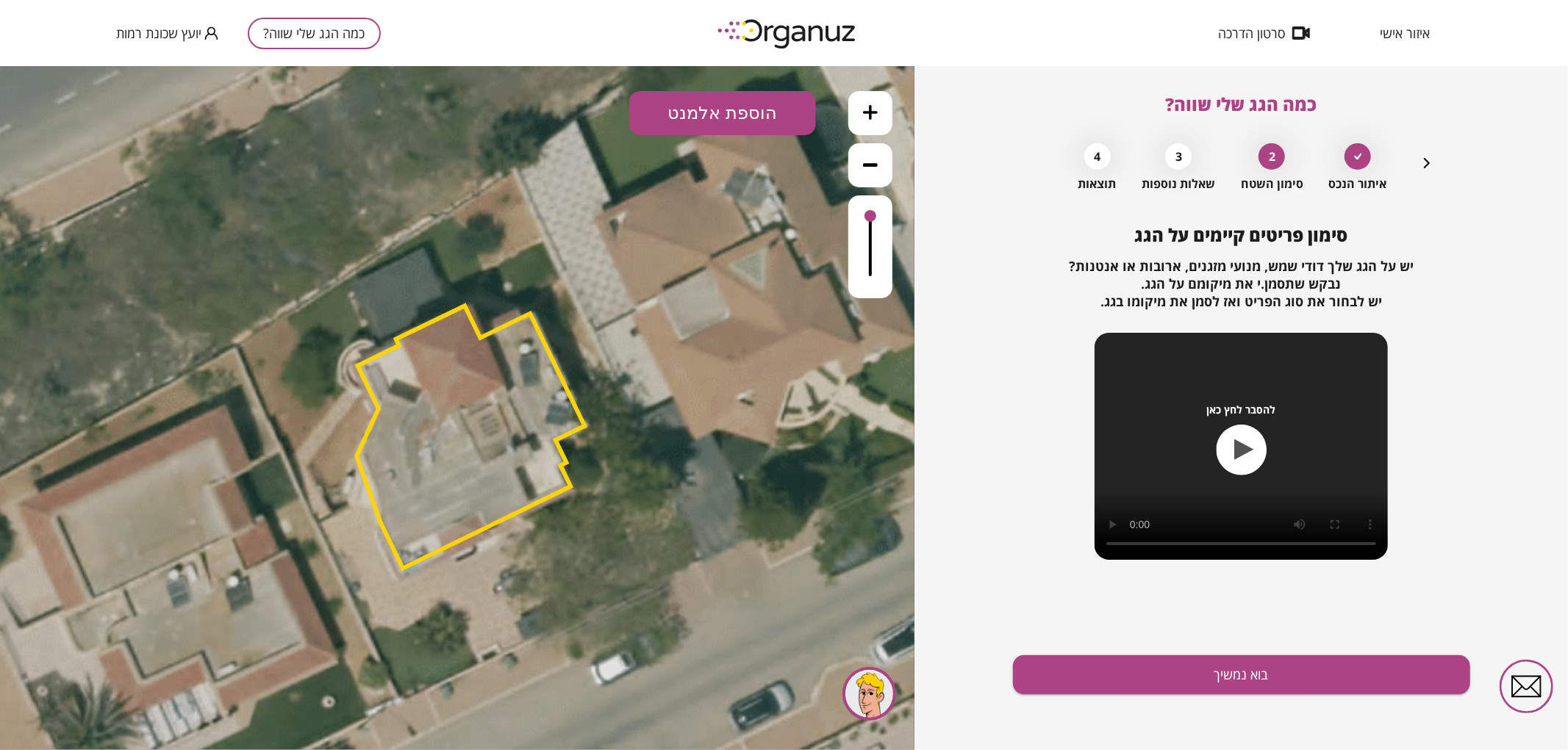
click at [1429, 172] on icon "button" at bounding box center [1427, 164] width 18 height 18
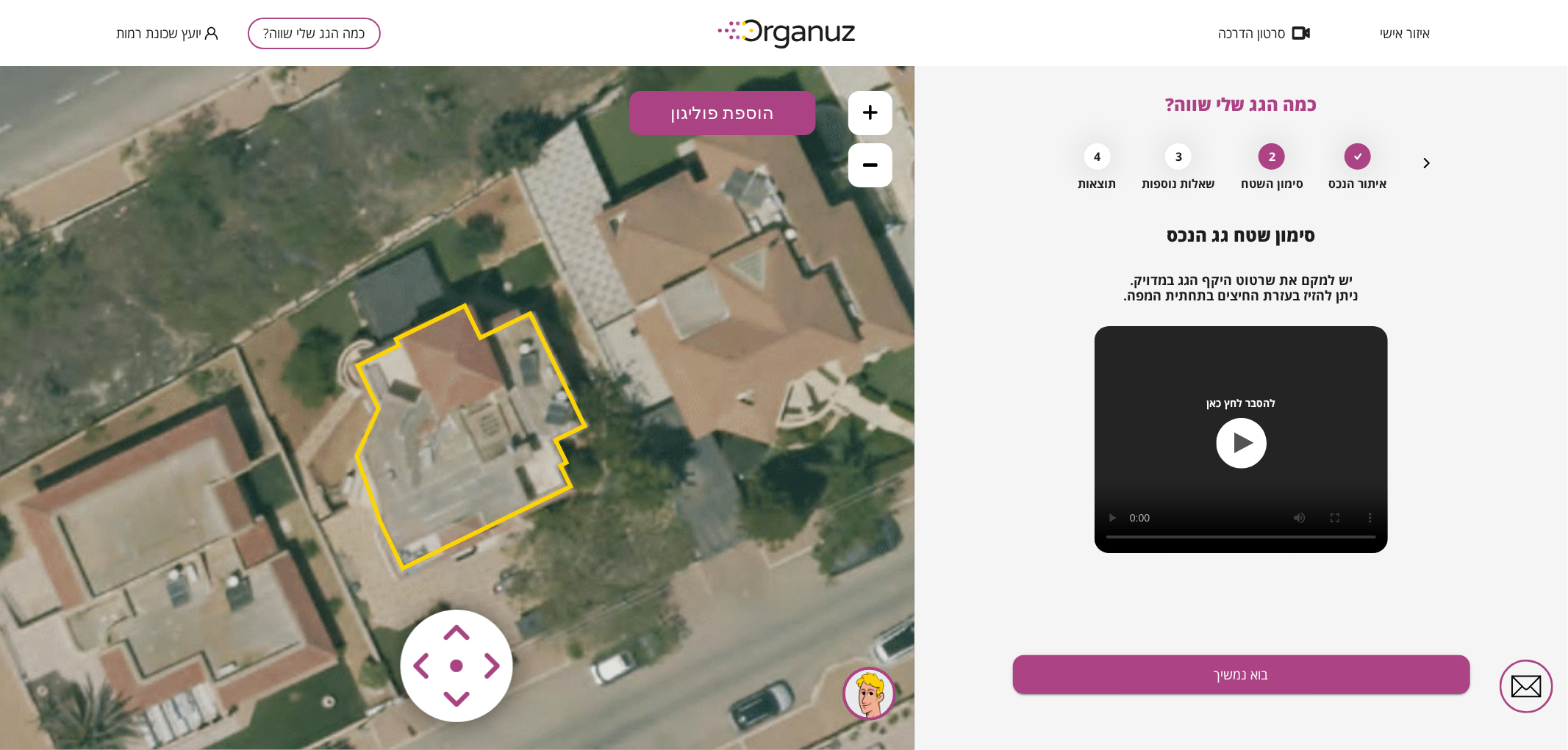
click at [510, 487] on polygon at bounding box center [470, 436] width 228 height 263
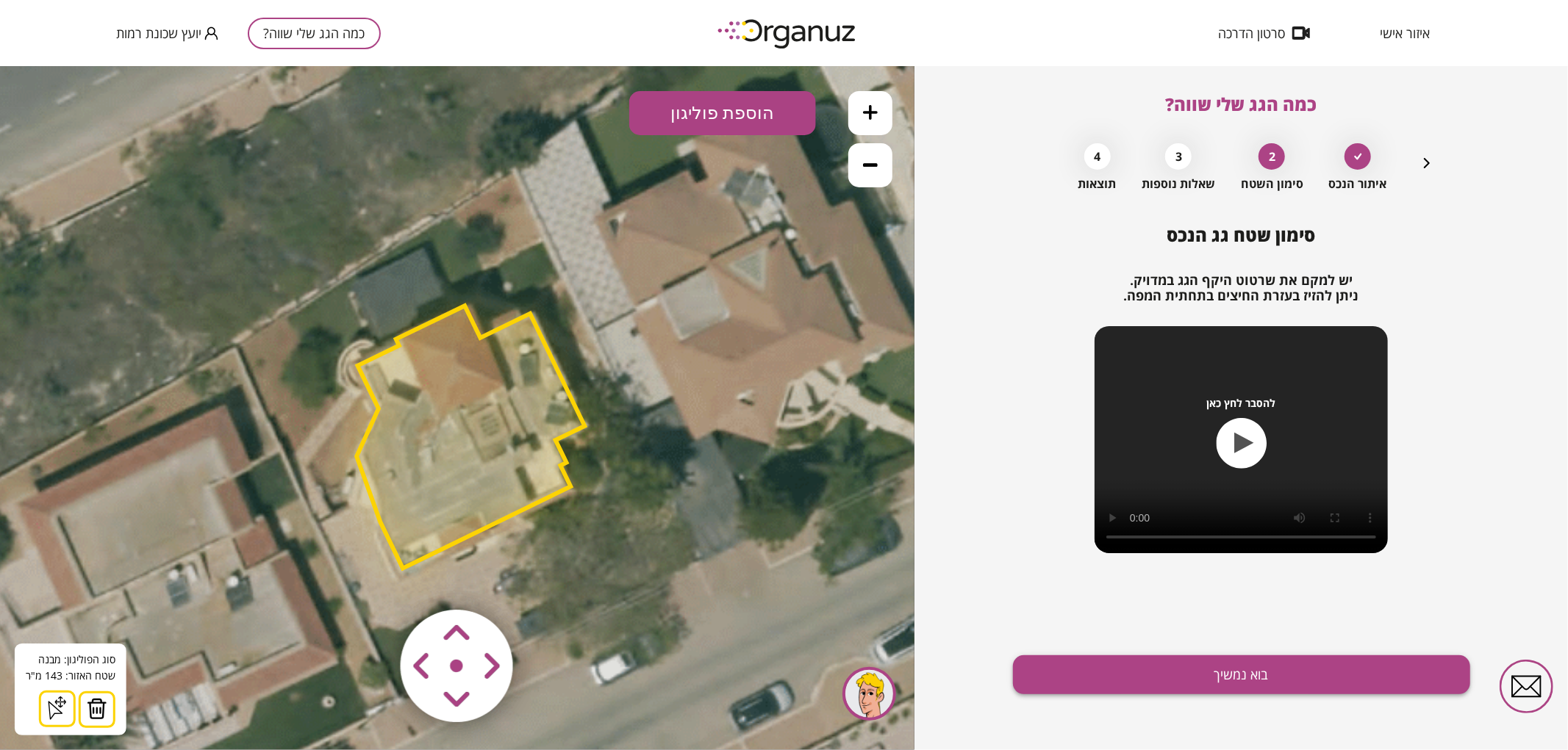
click at [1061, 685] on button "בוא נמשיך" at bounding box center [1241, 674] width 457 height 39
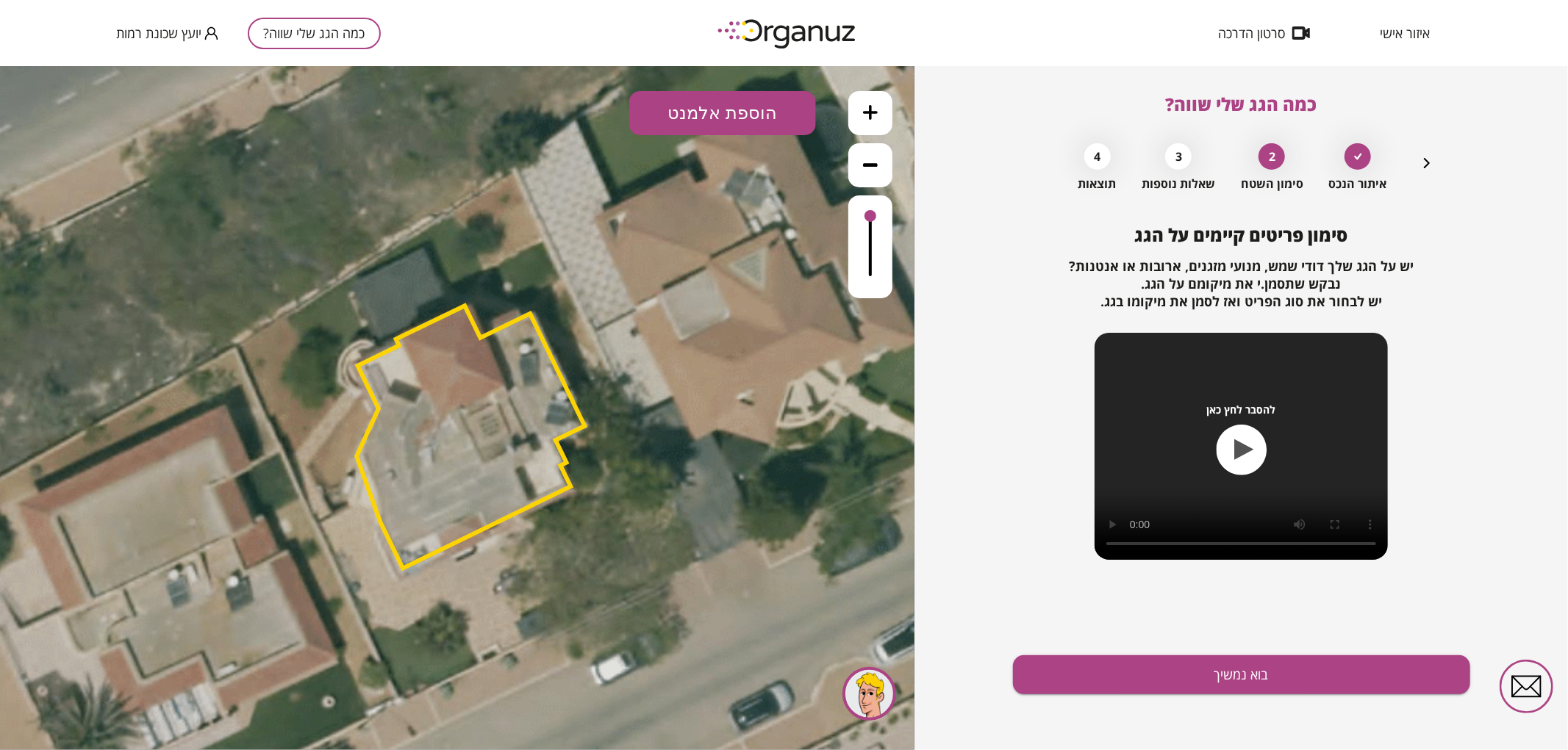
click at [761, 101] on button "הוספת אלמנט" at bounding box center [722, 112] width 187 height 44
click at [755, 272] on div ".st0 { fill: #FFFFFF; } .st0 { fill: #FFFFFF; }" at bounding box center [457, 407] width 914 height 684
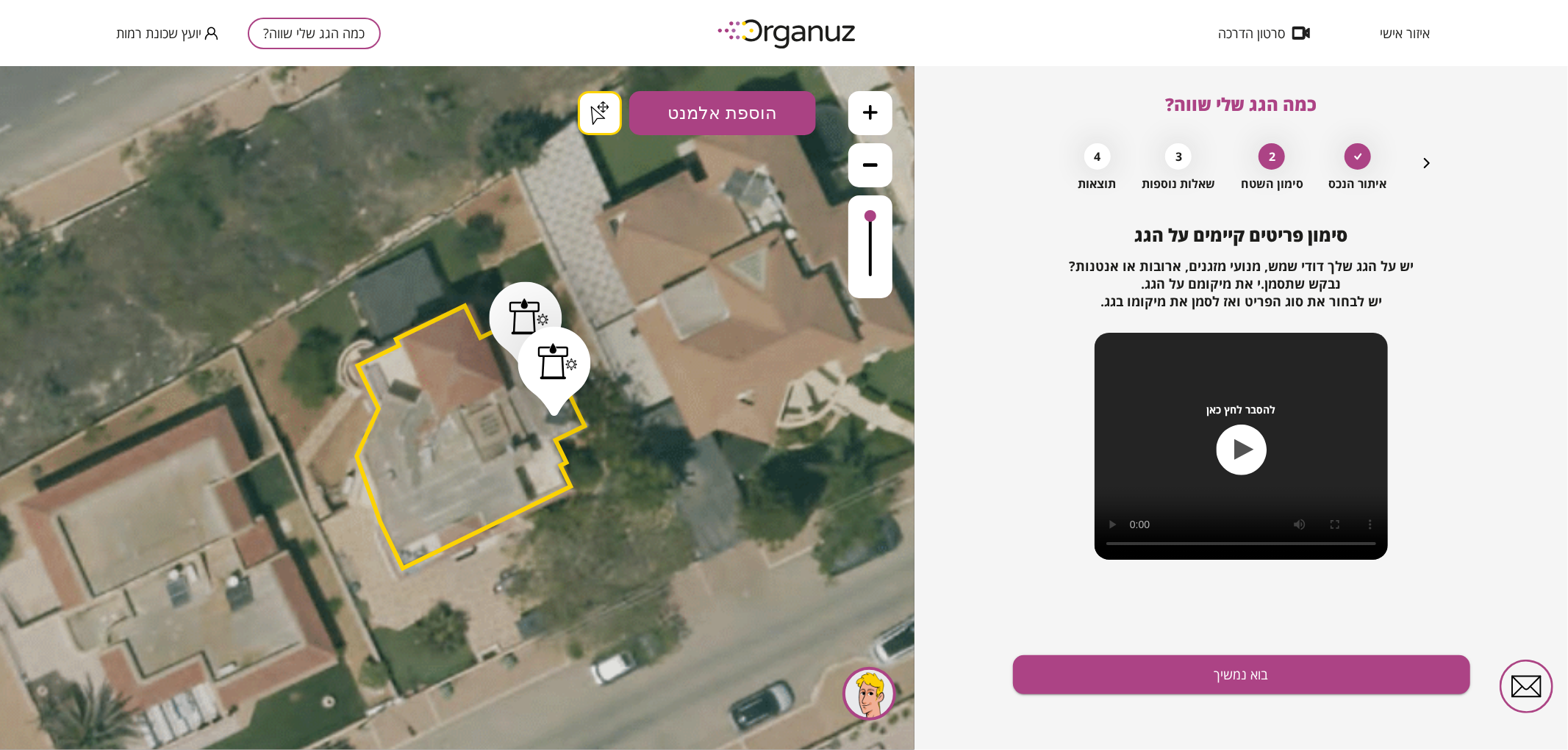
click at [1208, 670] on button "בוא נמשיך" at bounding box center [1241, 674] width 457 height 39
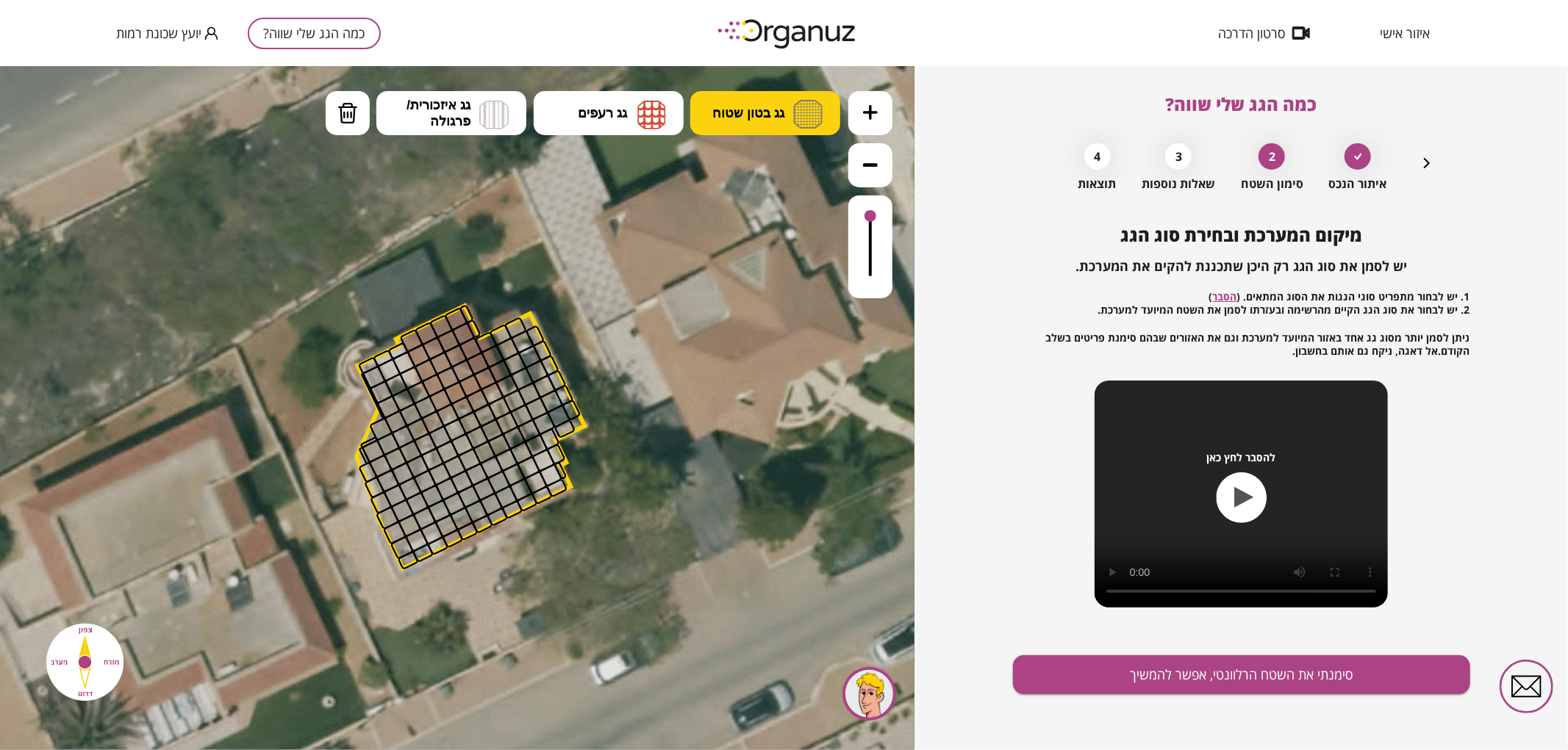
drag, startPoint x: 742, startPoint y: 103, endPoint x: 757, endPoint y: 118, distance: 21.2
click at [743, 103] on button "גג בטון שטוח" at bounding box center [765, 112] width 150 height 44
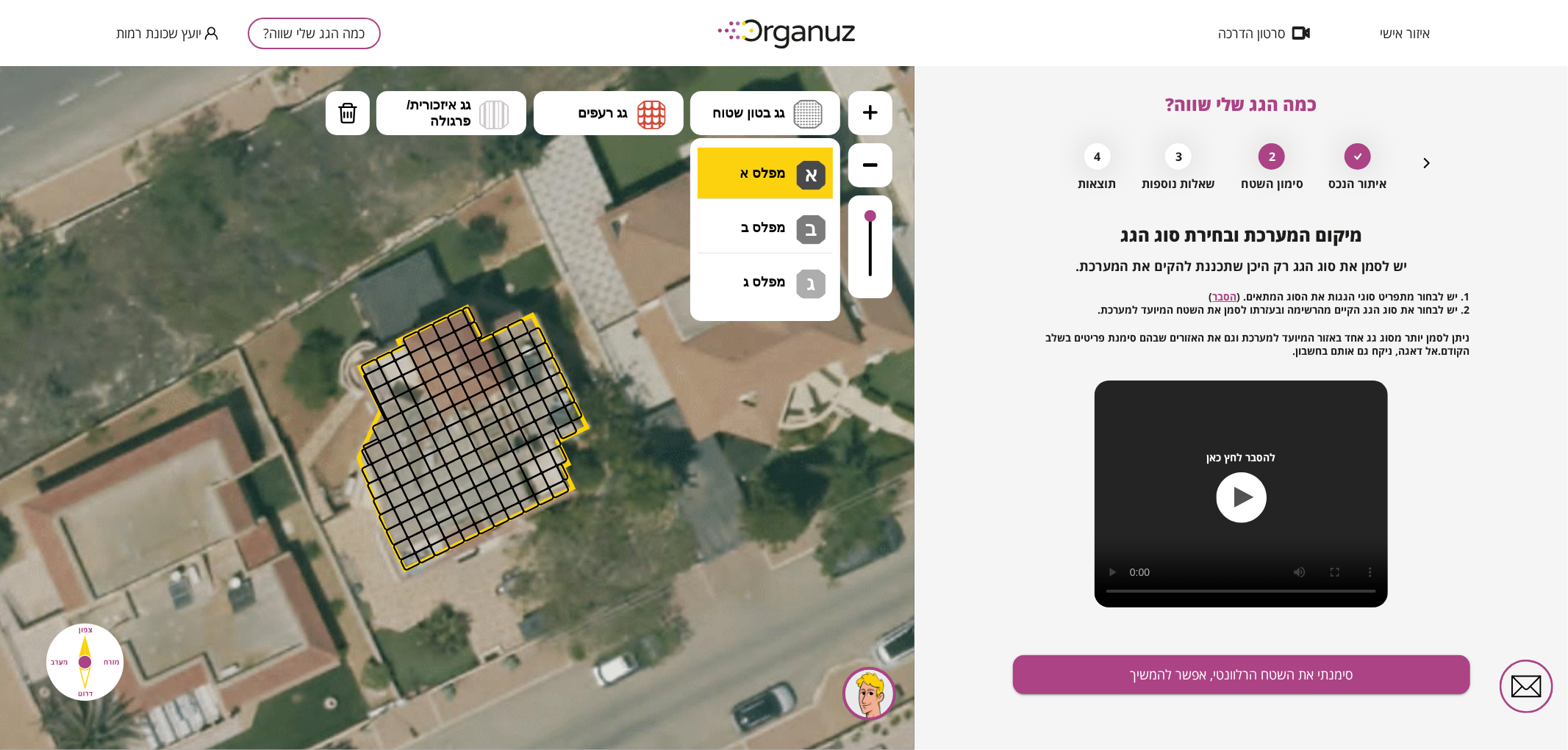
click at [783, 165] on div ".st0 { fill: #FFFFFF; } .st0 { fill: #FFFFFF; }" at bounding box center [457, 407] width 914 height 684
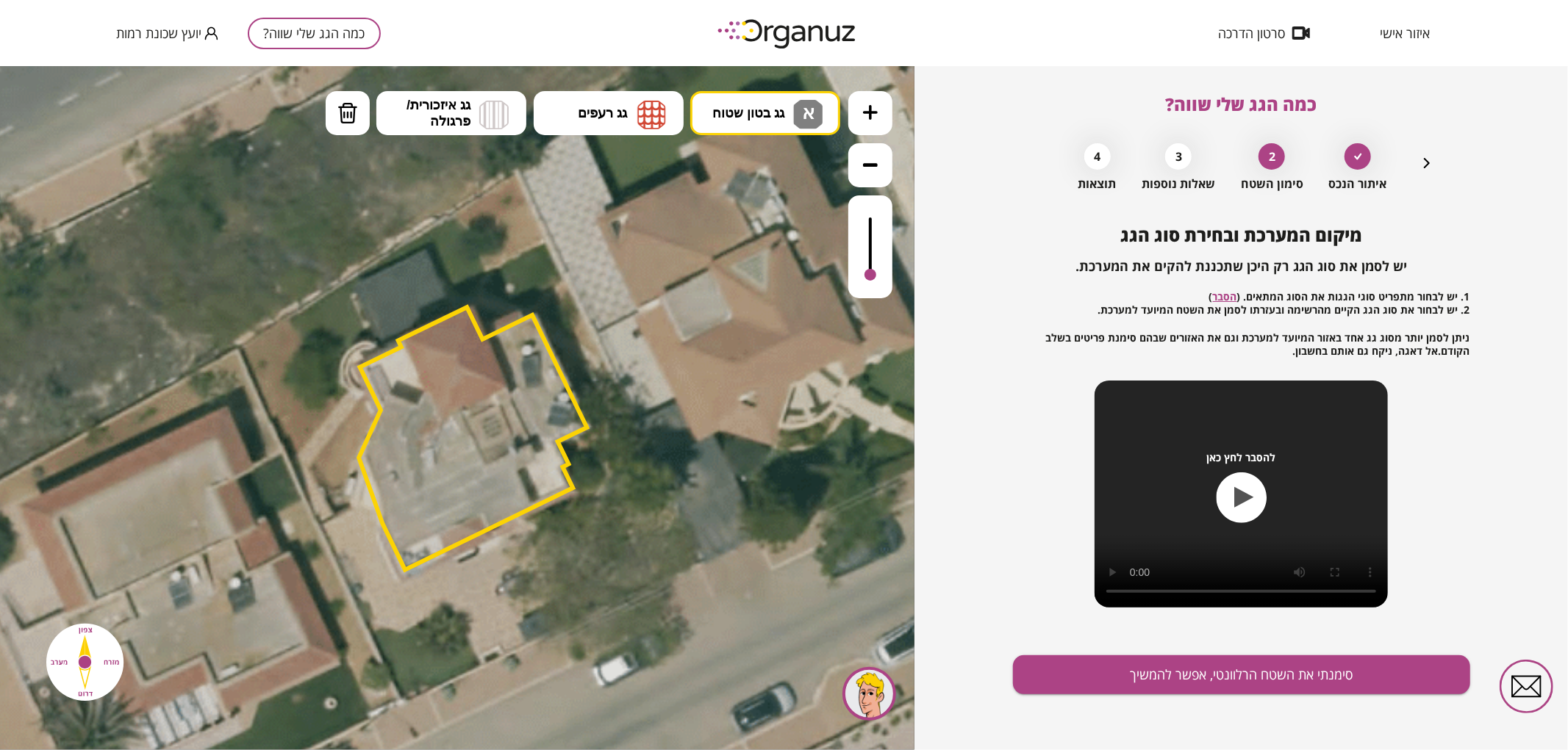
drag, startPoint x: 872, startPoint y: 208, endPoint x: 849, endPoint y: 311, distance: 105.5
click at [849, 311] on div ".st0 { fill: #FFFFFF; } .st0 { fill: #FFFFFF; }" at bounding box center [457, 407] width 914 height 684
drag, startPoint x: 869, startPoint y: 274, endPoint x: 872, endPoint y: 266, distance: 8.5
click at [872, 266] on div at bounding box center [870, 264] width 12 height 12
click at [872, 268] on div at bounding box center [870, 266] width 12 height 12
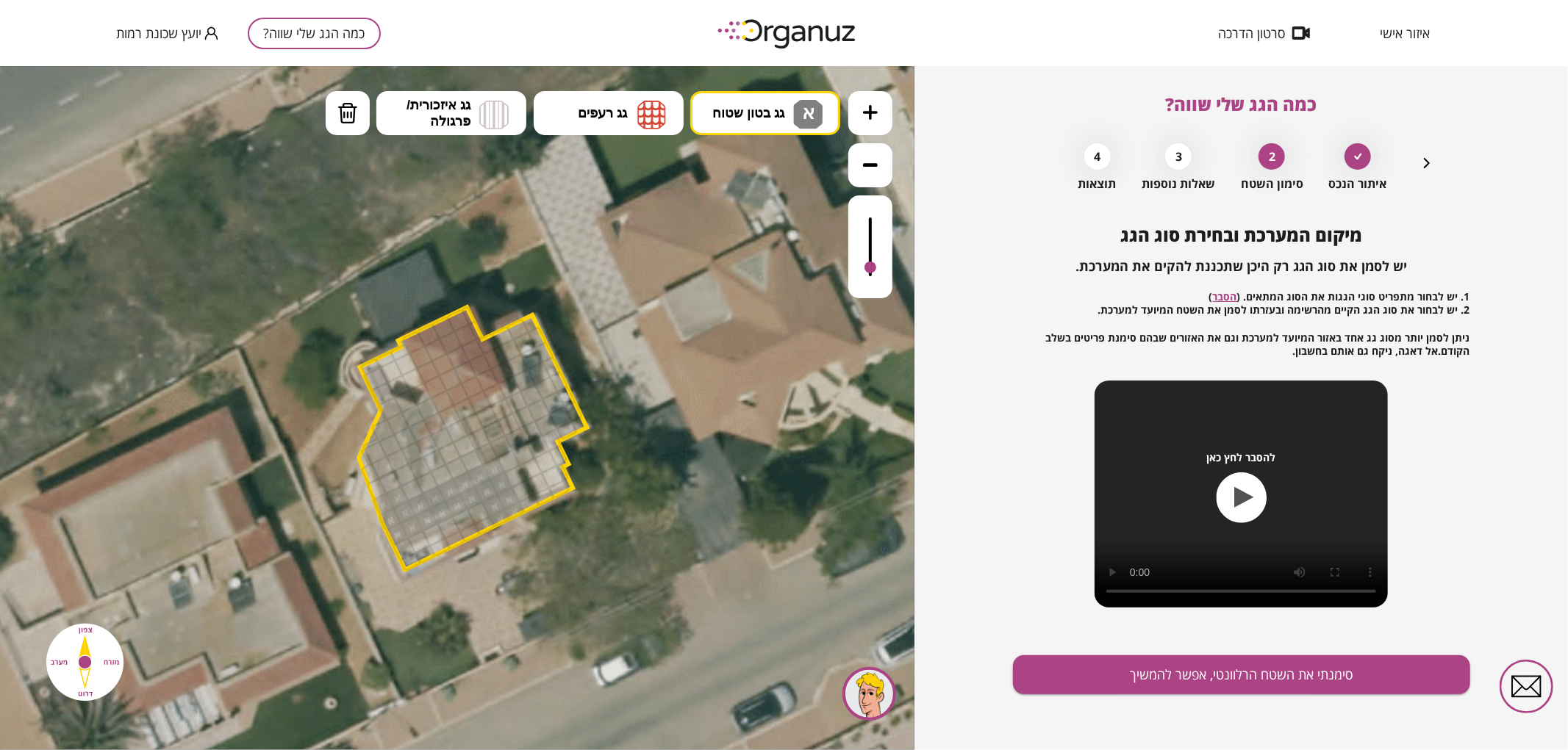
drag, startPoint x: 397, startPoint y: 536, endPoint x: 395, endPoint y: 500, distance: 36.1
drag, startPoint x: 867, startPoint y: 266, endPoint x: 882, endPoint y: 266, distance: 15.0
click at [882, 266] on div at bounding box center [870, 246] width 44 height 103
drag, startPoint x: 508, startPoint y: 460, endPoint x: 446, endPoint y: 460, distance: 62.0
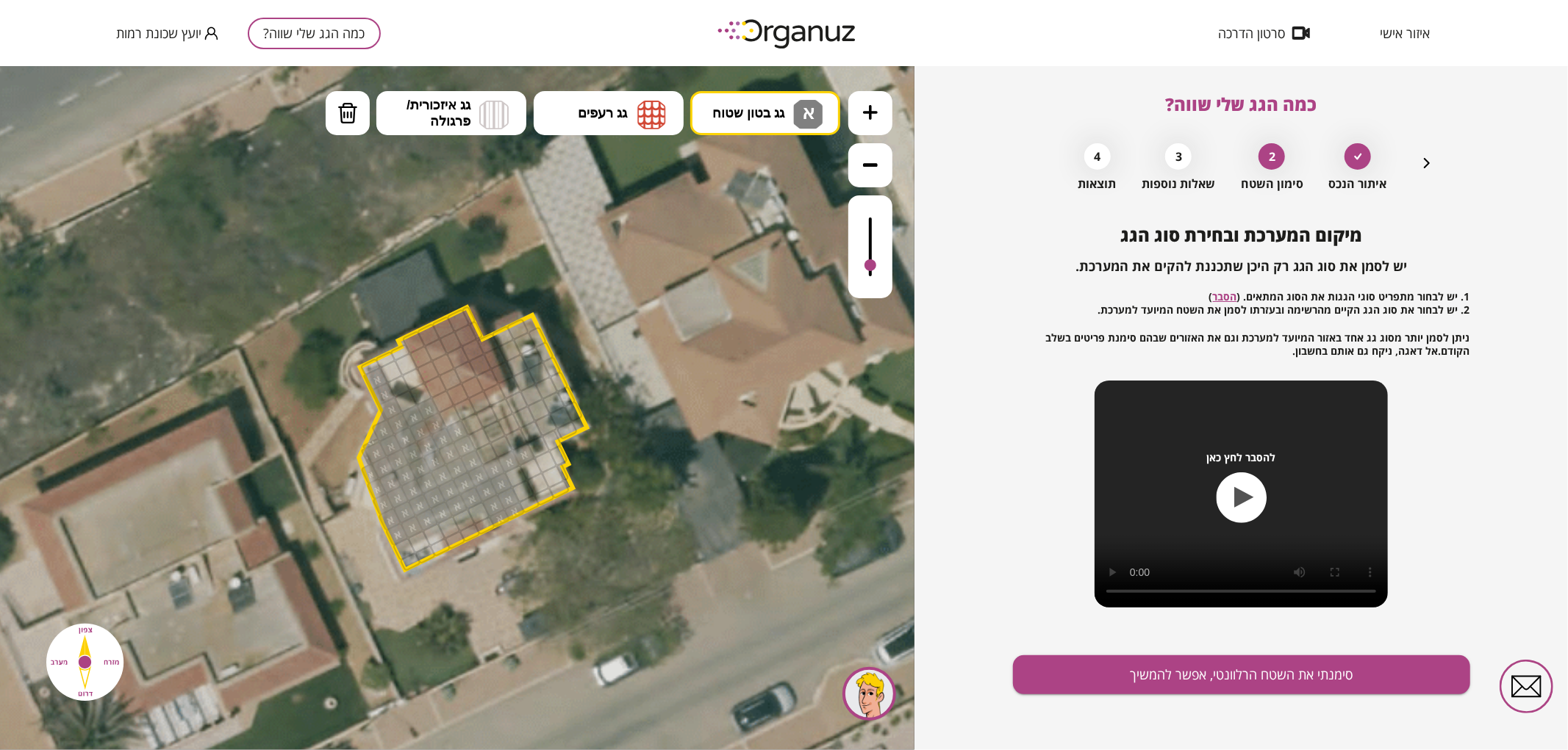
drag, startPoint x: 535, startPoint y: 430, endPoint x: 524, endPoint y: 399, distance: 32.9
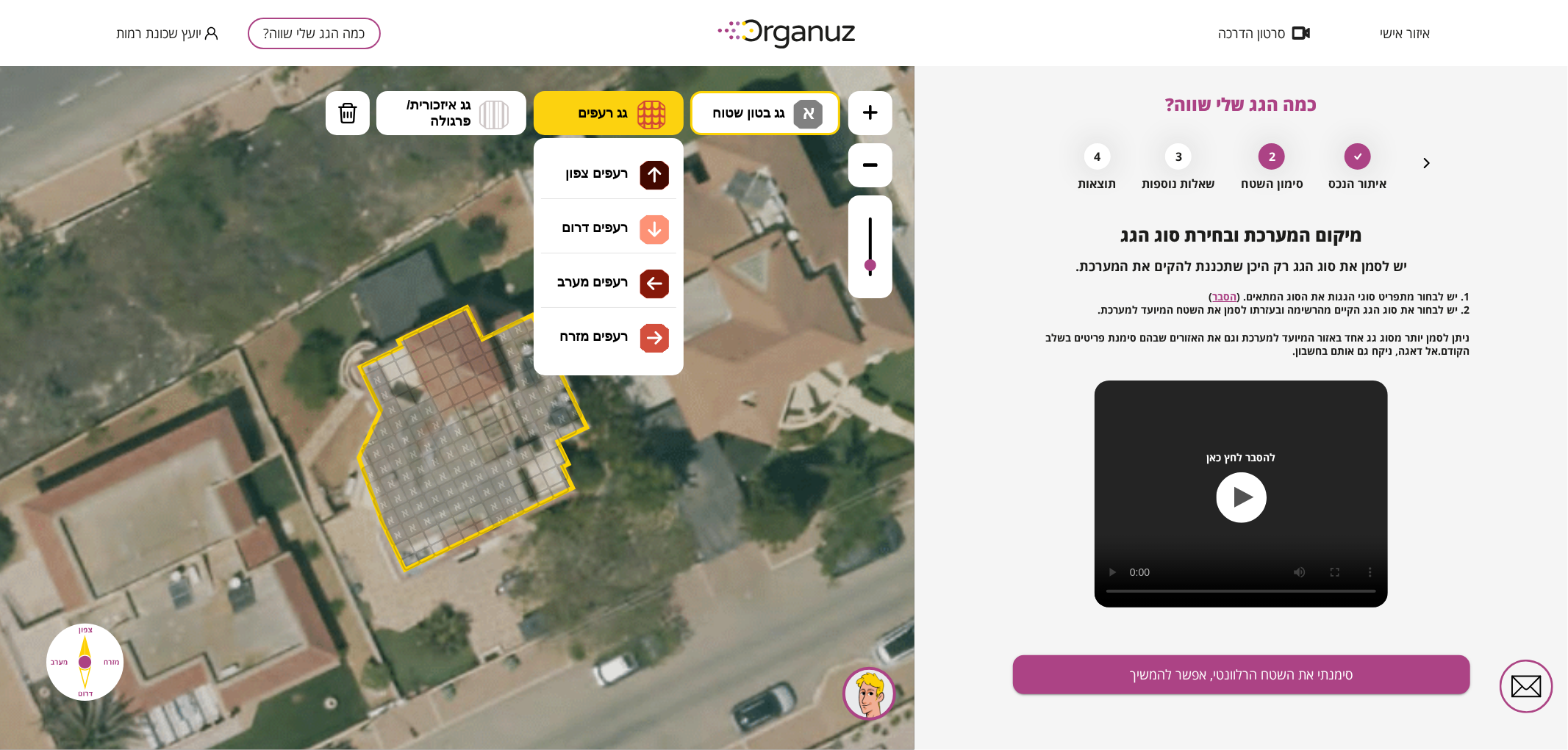
click at [650, 127] on img at bounding box center [651, 113] width 29 height 30
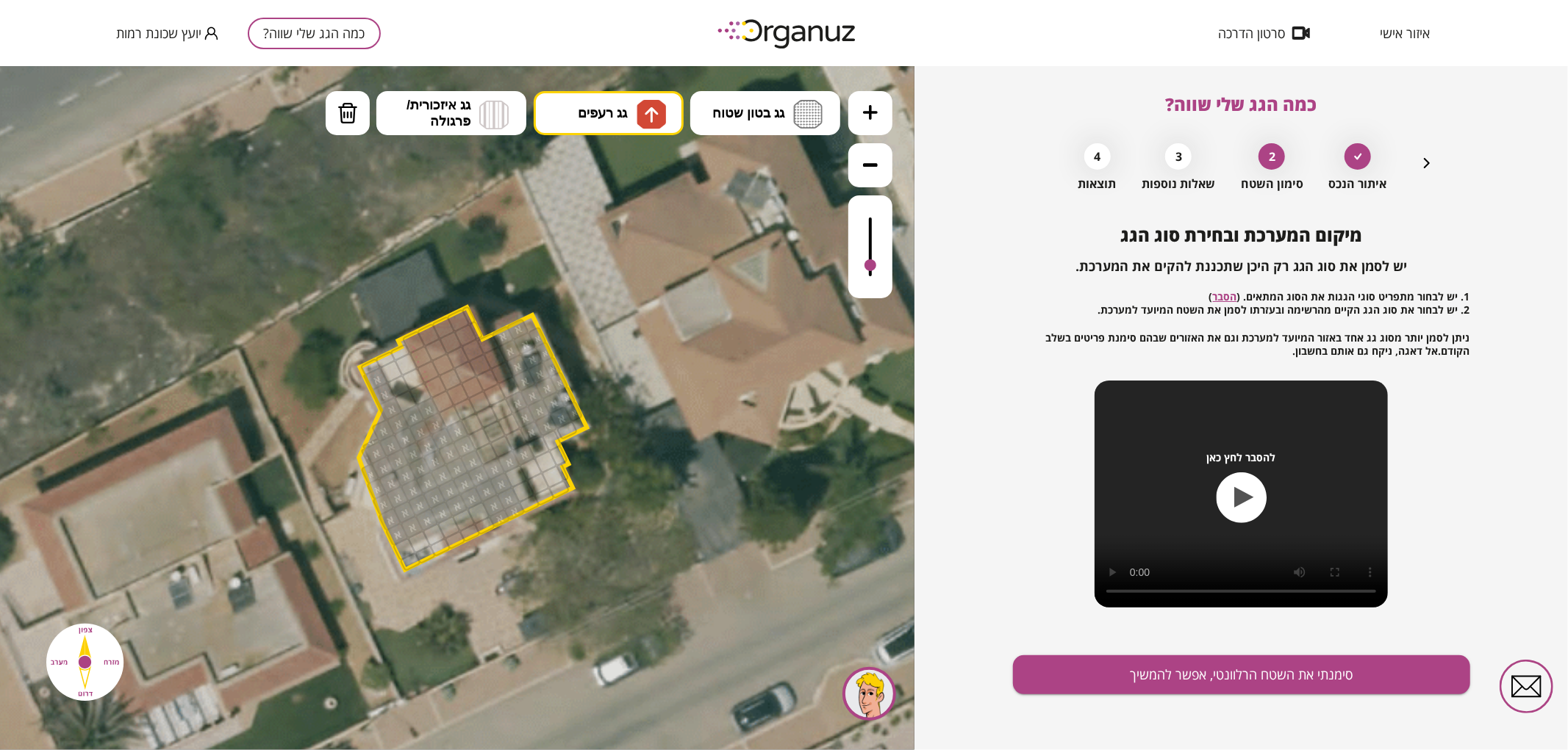
click at [630, 170] on div ".st0 { fill: #FFFFFF; } .st0 { fill: #FFFFFF; }" at bounding box center [457, 407] width 914 height 684
drag, startPoint x: 449, startPoint y: 339, endPoint x: 463, endPoint y: 307, distance: 34.9
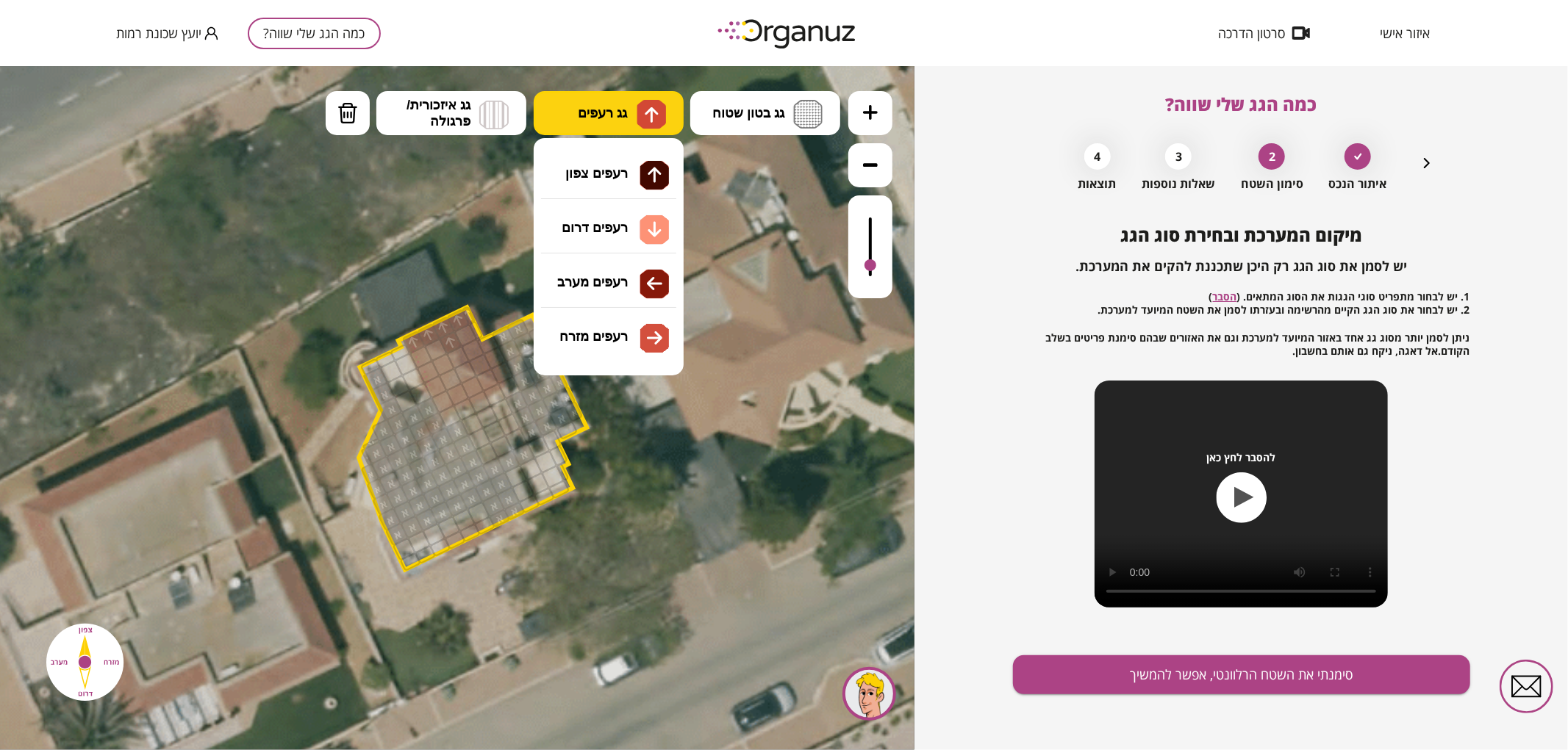
click at [638, 101] on img at bounding box center [650, 113] width 30 height 30
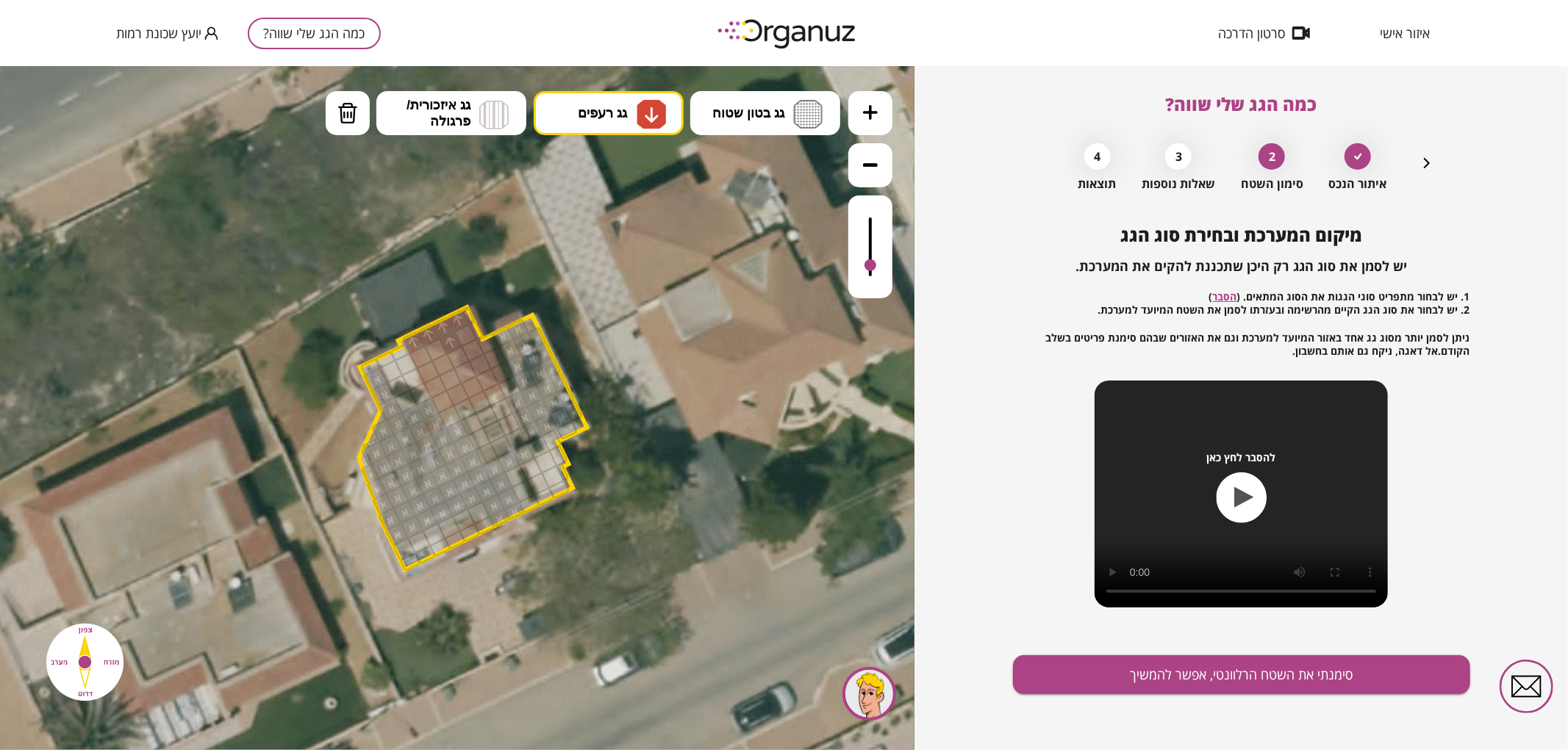
click at [613, 225] on div ".st0 { fill: #FFFFFF; } .st0 { fill: #FFFFFF; }" at bounding box center [457, 407] width 914 height 684
drag, startPoint x: 458, startPoint y: 394, endPoint x: 479, endPoint y: 383, distance: 23.7
click at [463, 378] on div at bounding box center [464, 371] width 24 height 24
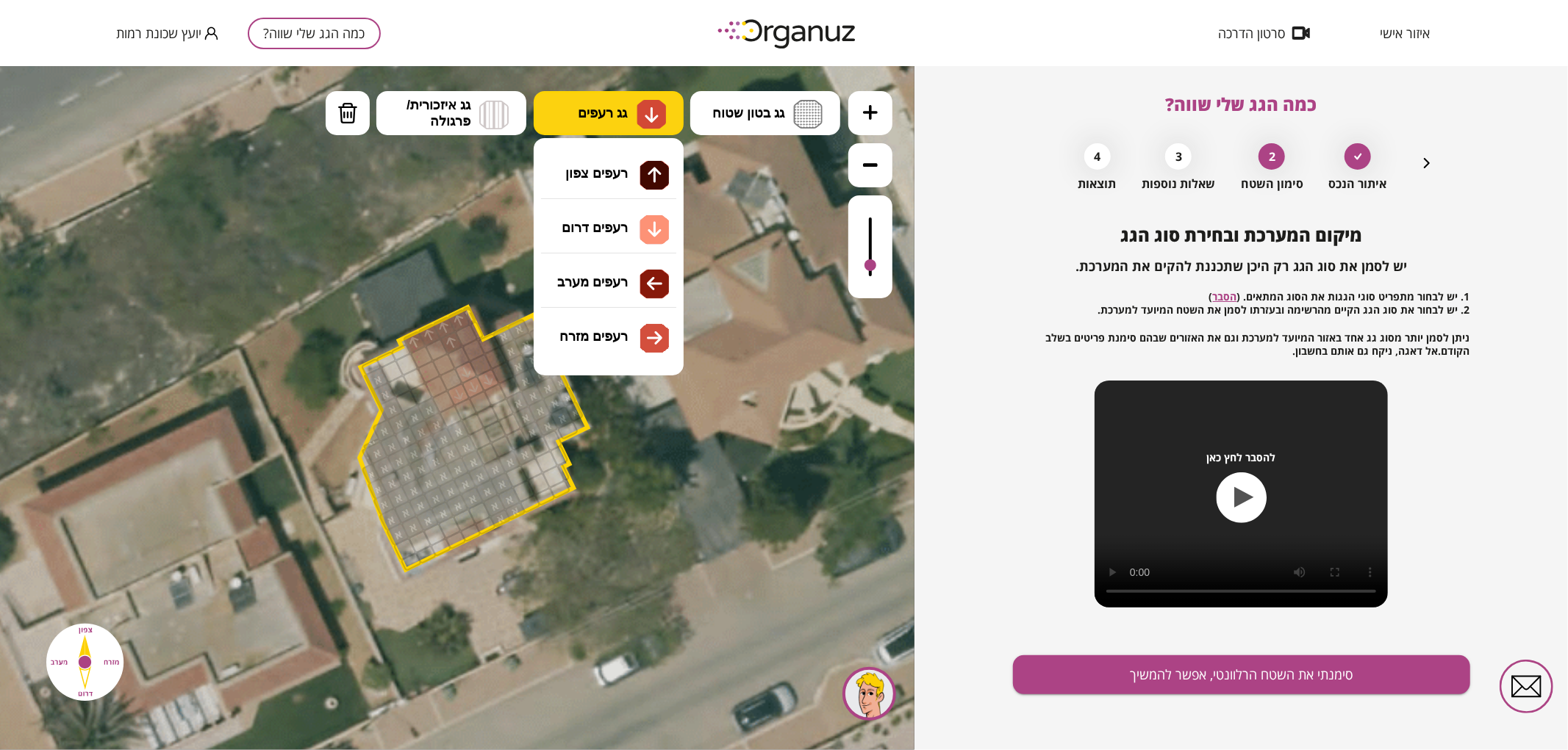
click at [572, 107] on button "גג רעפים" at bounding box center [608, 112] width 150 height 44
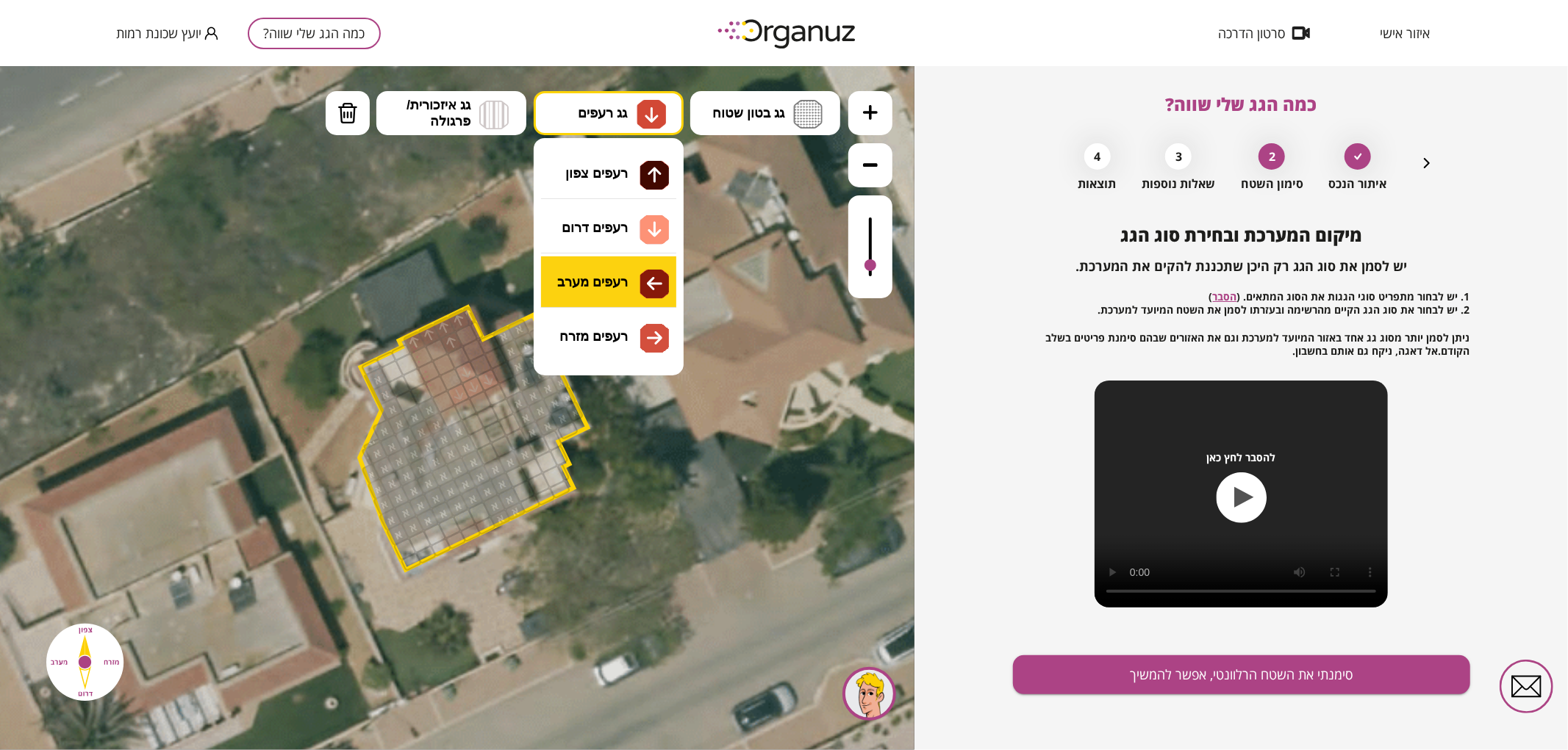
click at [617, 287] on div ".st0 { fill: #FFFFFF; } .st0 { fill: #FFFFFF; }" at bounding box center [457, 407] width 914 height 684
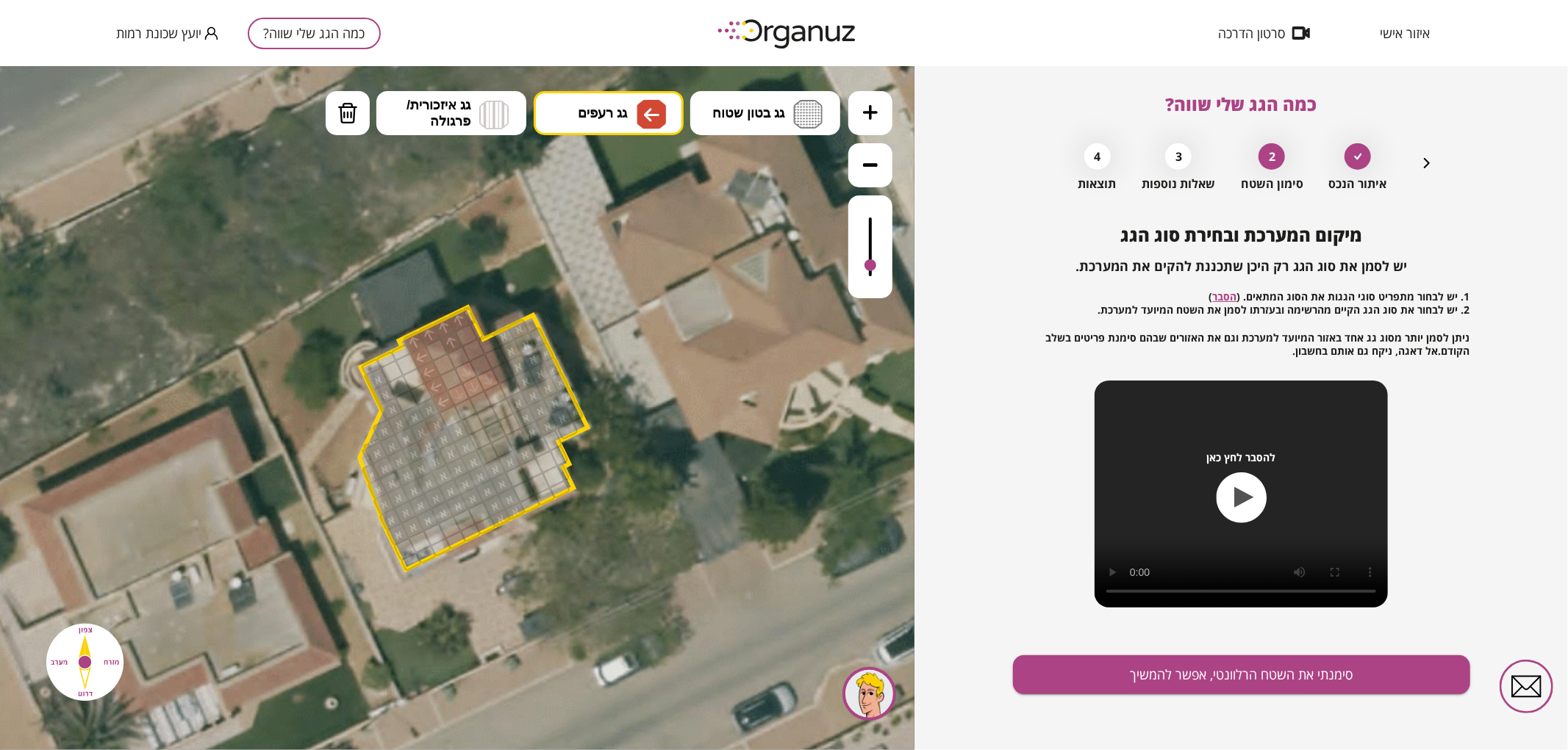
drag, startPoint x: 444, startPoint y: 399, endPoint x: 421, endPoint y: 362, distance: 43.6
click at [437, 362] on div at bounding box center [444, 363] width 24 height 24
click at [446, 377] on div at bounding box center [451, 379] width 24 height 24
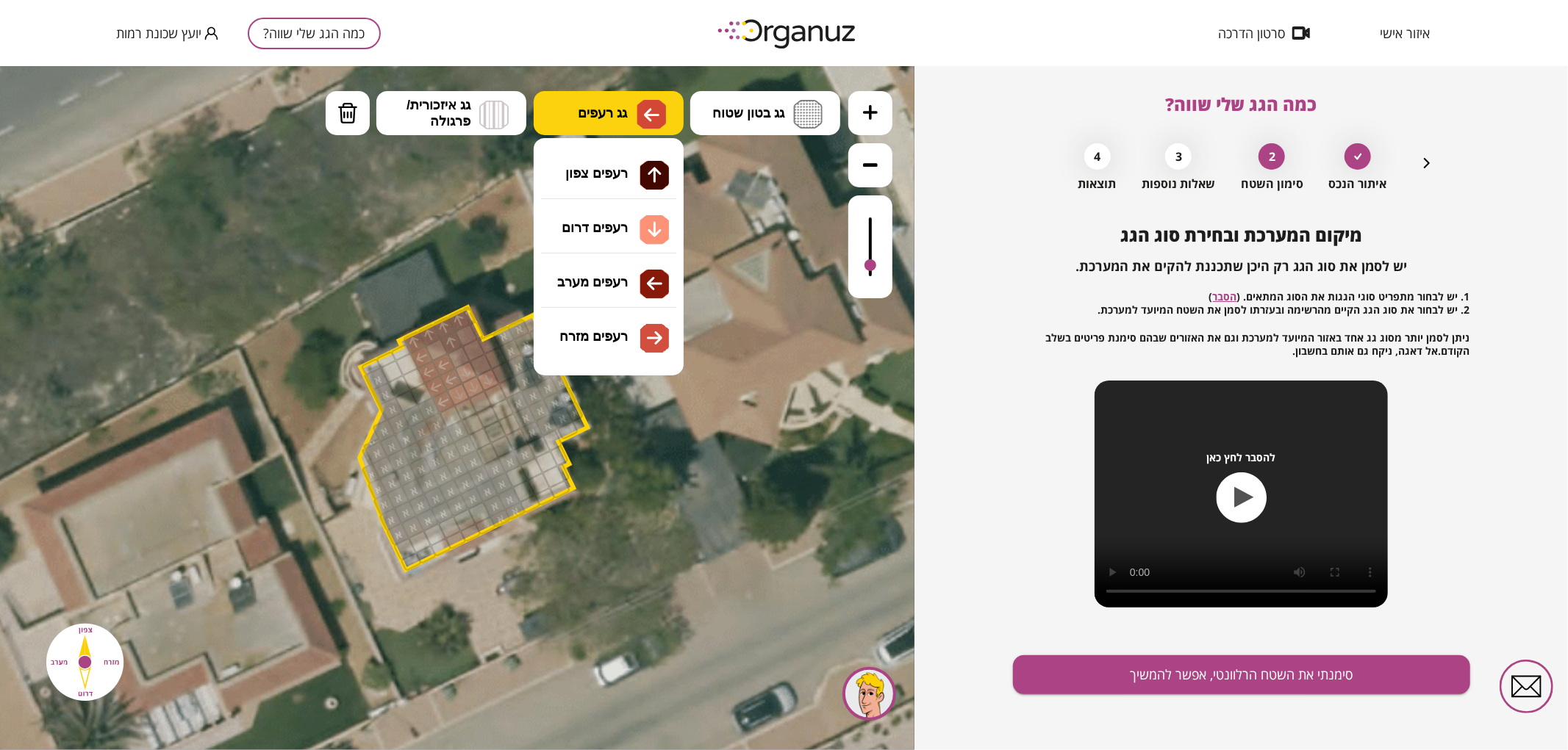
click at [632, 103] on button "גג רעפים" at bounding box center [608, 112] width 150 height 44
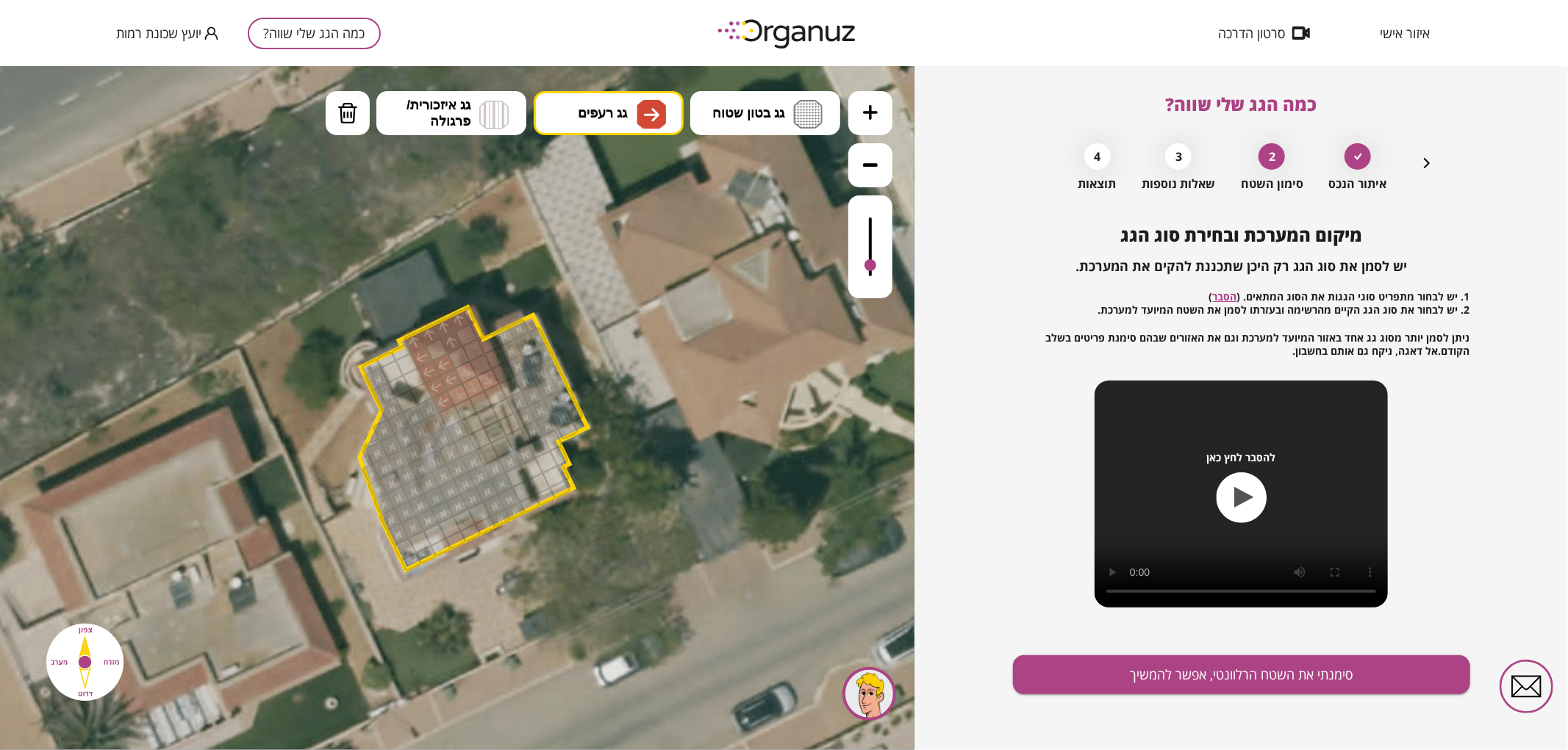
click at [623, 335] on div ".st0 { fill: #FFFFFF; } .st0 { fill: #FFFFFF; }" at bounding box center [457, 407] width 914 height 684
drag, startPoint x: 479, startPoint y: 357, endPoint x: 466, endPoint y: 335, distance: 25.6
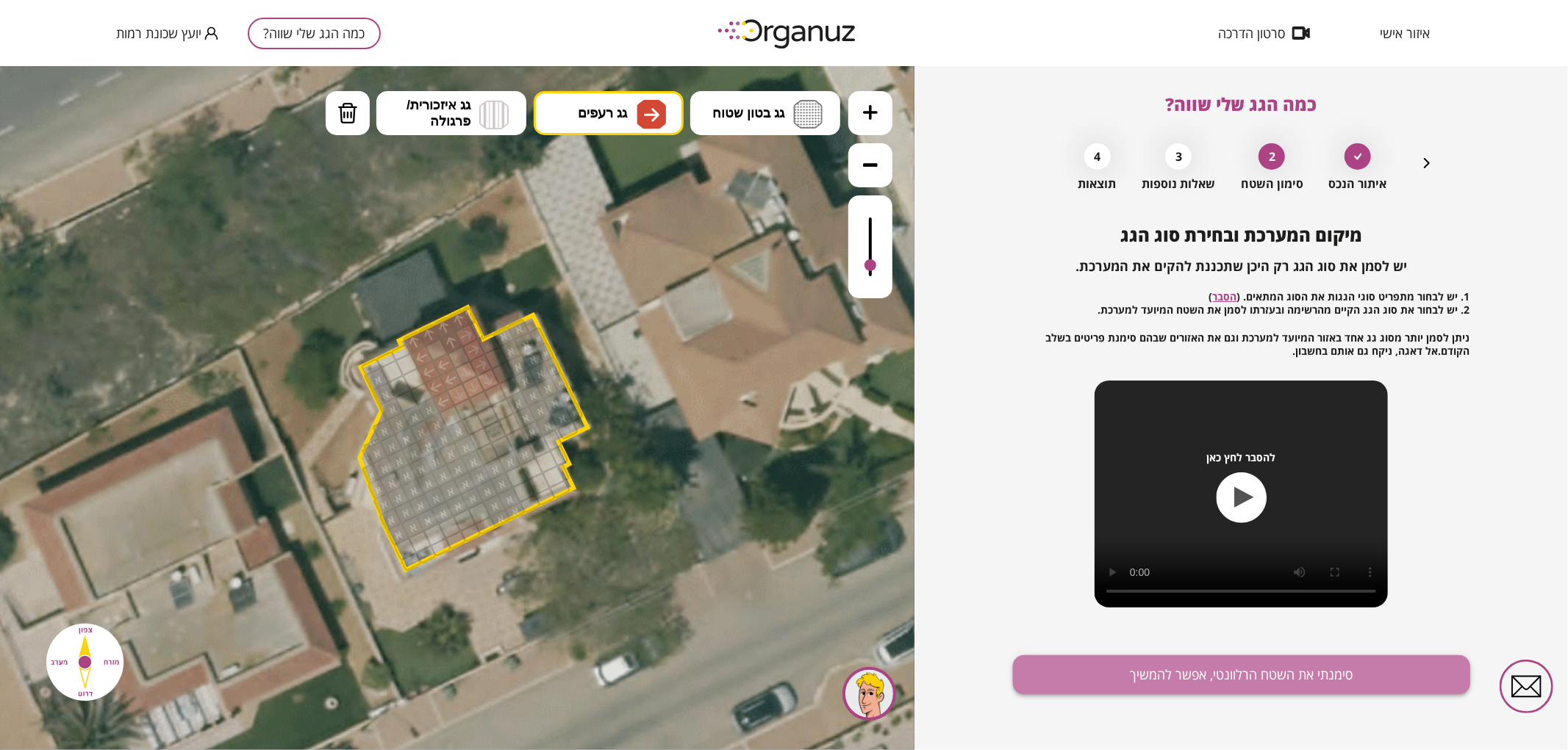
click at [1078, 670] on button "סימנתי את השטח הרלוונטי, אפשר להמשיך" at bounding box center [1241, 674] width 457 height 39
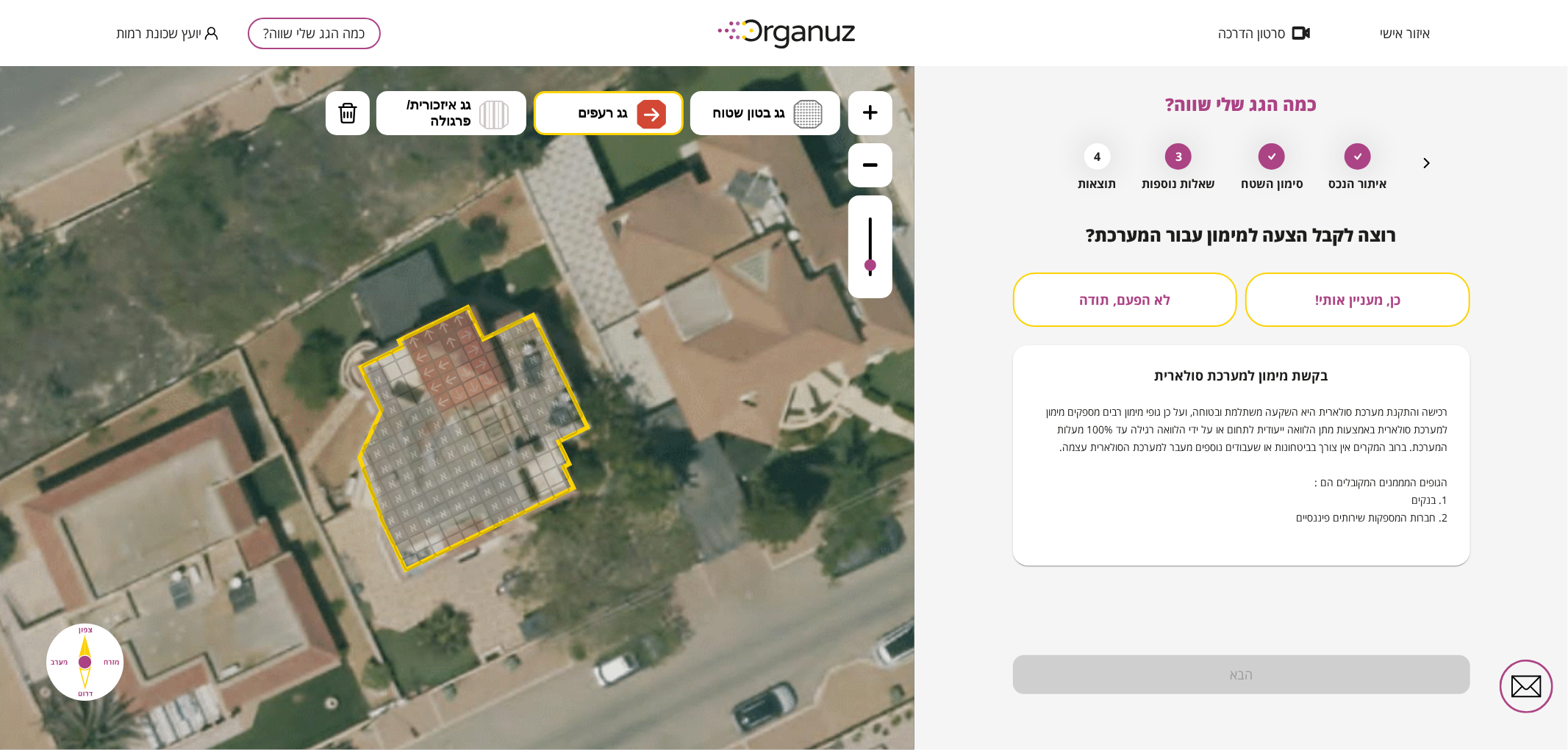
drag, startPoint x: 869, startPoint y: 264, endPoint x: 874, endPoint y: 199, distance: 65.2
click at [874, 199] on div at bounding box center [457, 408] width 914 height 684
click at [867, 252] on div at bounding box center [457, 408] width 914 height 684
drag, startPoint x: 1456, startPoint y: 150, endPoint x: 1419, endPoint y: 166, distance: 40.3
click at [1429, 160] on div "כמה הגג שלי שווה? איתור הנכס סימון השטח 3 שאלות נוספות 4 תוצאות רוצה לקבל הצעה …" at bounding box center [1241, 408] width 457 height 684
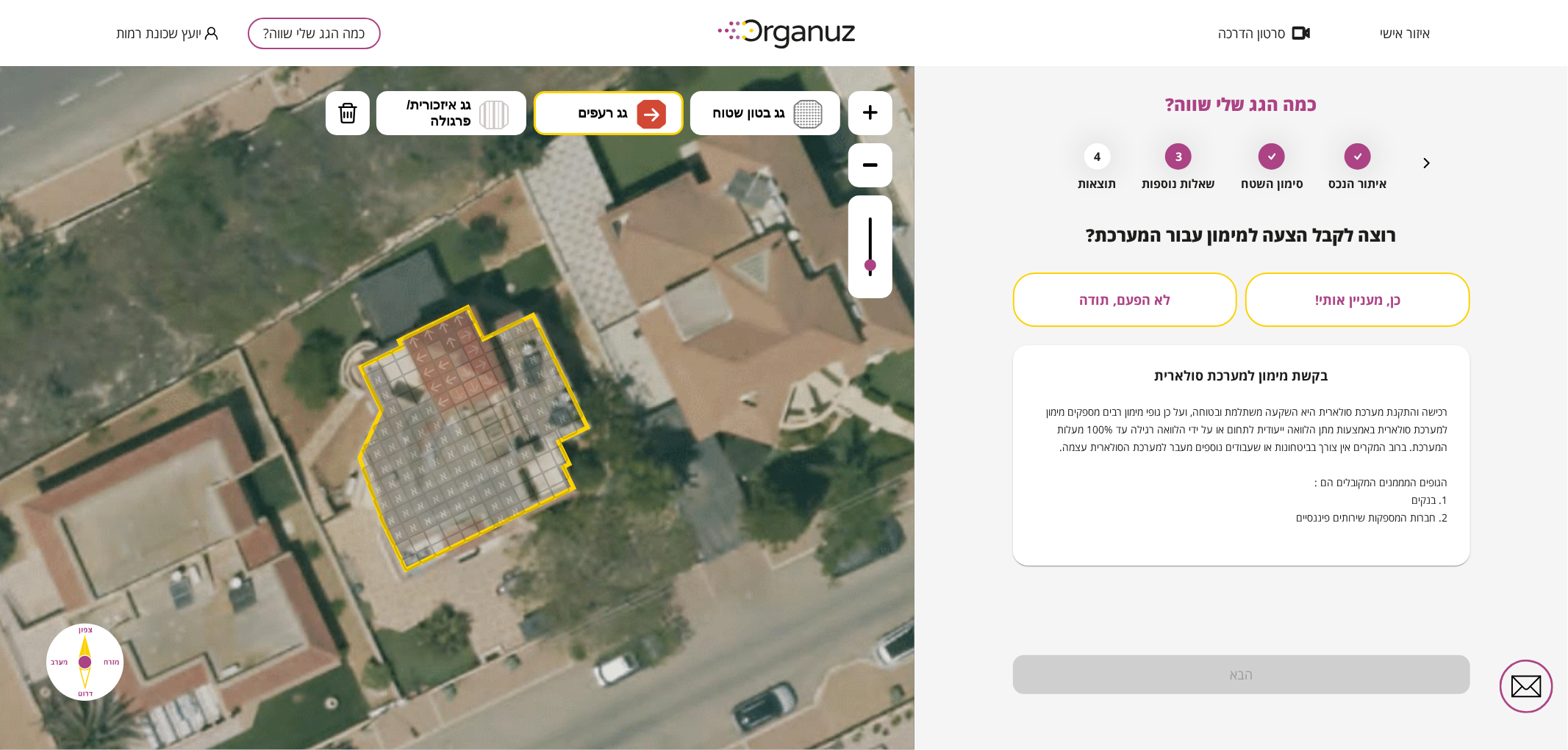
click at [1416, 167] on div "איתור הנכס סימון השטח 3 שאלות נוספות 4 תוצאות" at bounding box center [1241, 163] width 388 height 55
click at [1415, 164] on div "איתור הנכס סימון השטח 3 שאלות נוספות 4 תוצאות" at bounding box center [1241, 163] width 388 height 55
click at [1431, 166] on icon "button" at bounding box center [1427, 164] width 18 height 18
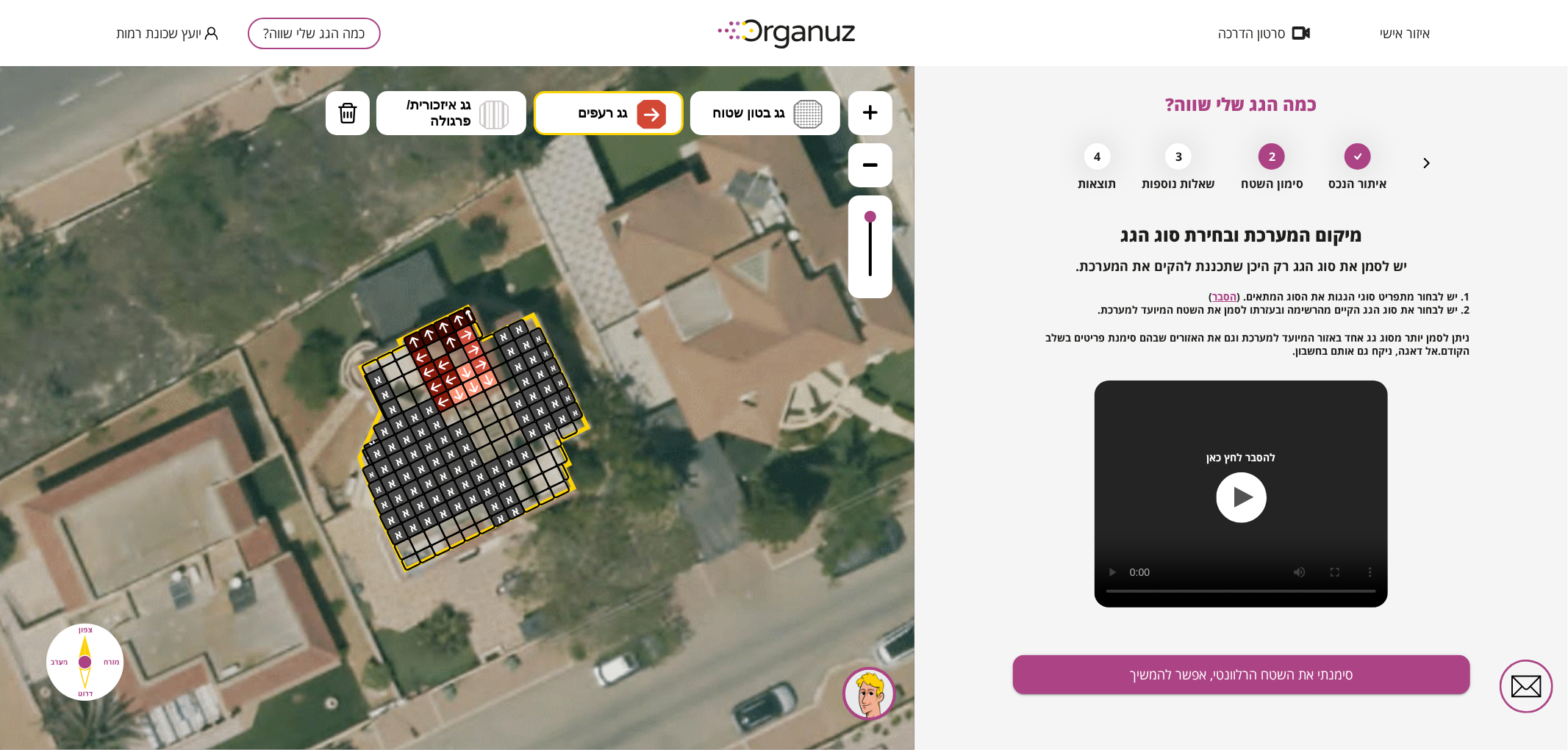
drag, startPoint x: 873, startPoint y: 254, endPoint x: 875, endPoint y: 218, distance: 36.1
click at [875, 218] on div at bounding box center [870, 246] width 44 height 103
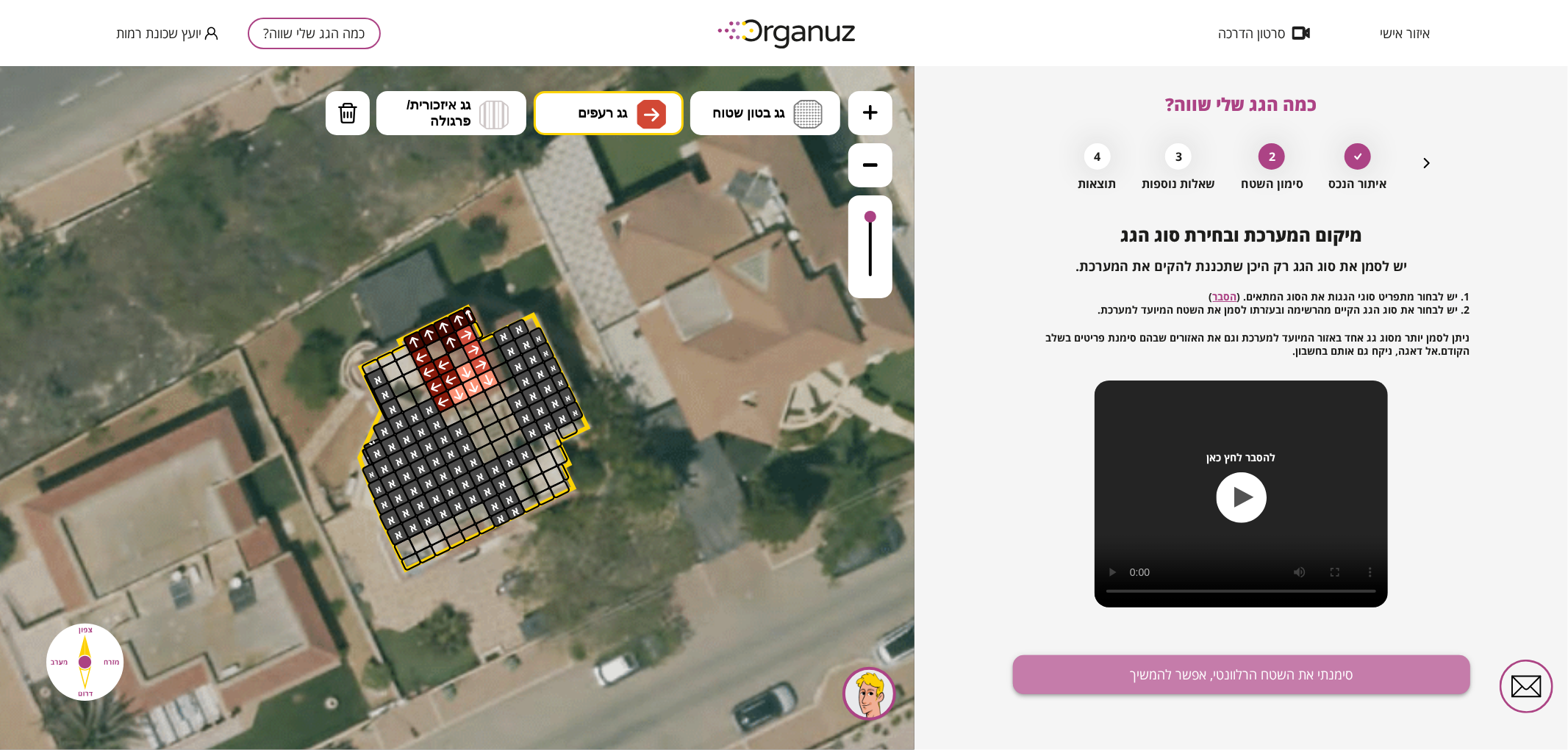
click at [1182, 681] on button "סימנתי את השטח הרלוונטי, אפשר להמשיך" at bounding box center [1241, 674] width 457 height 39
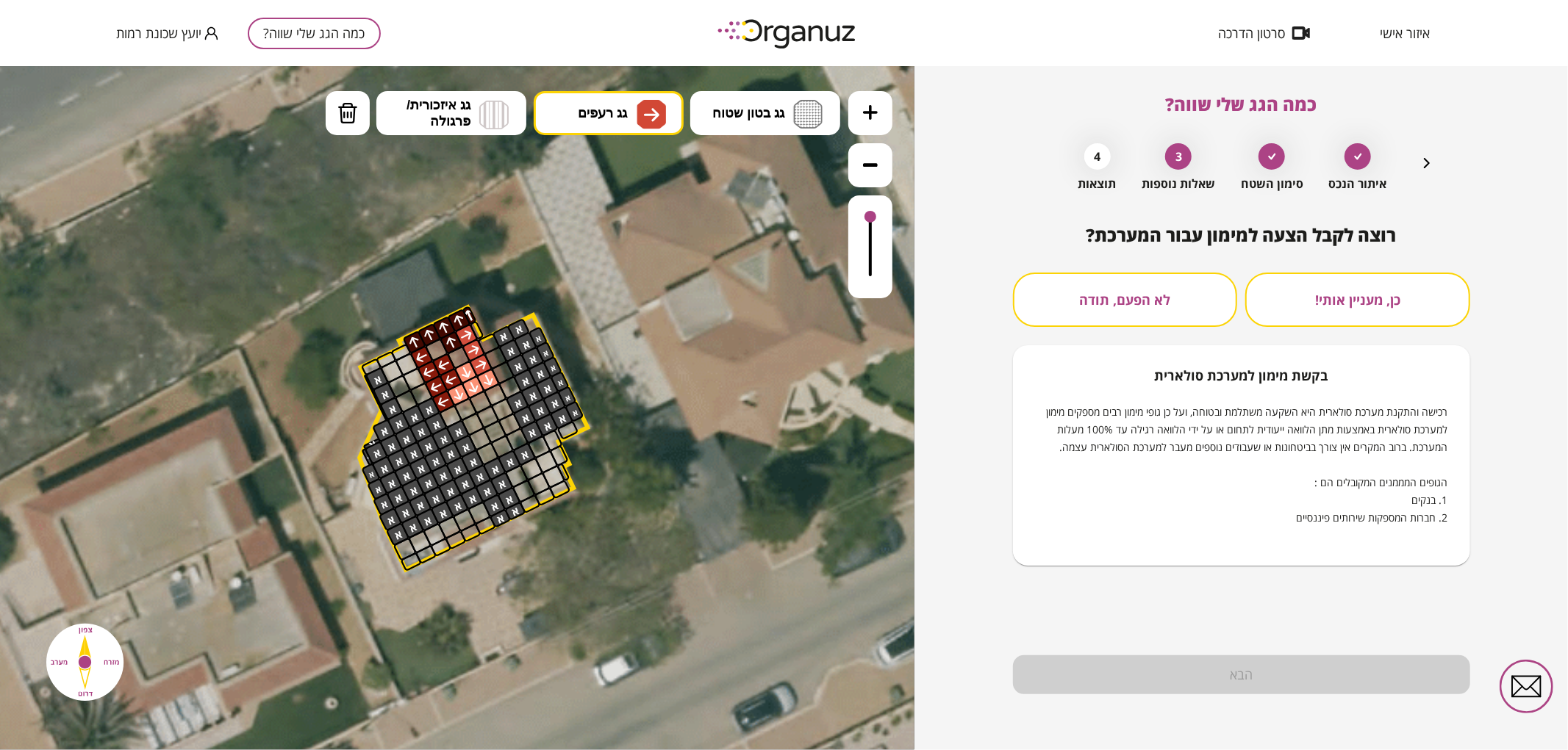
click at [1166, 311] on button "לא הפעם, תודה" at bounding box center [1125, 299] width 225 height 54
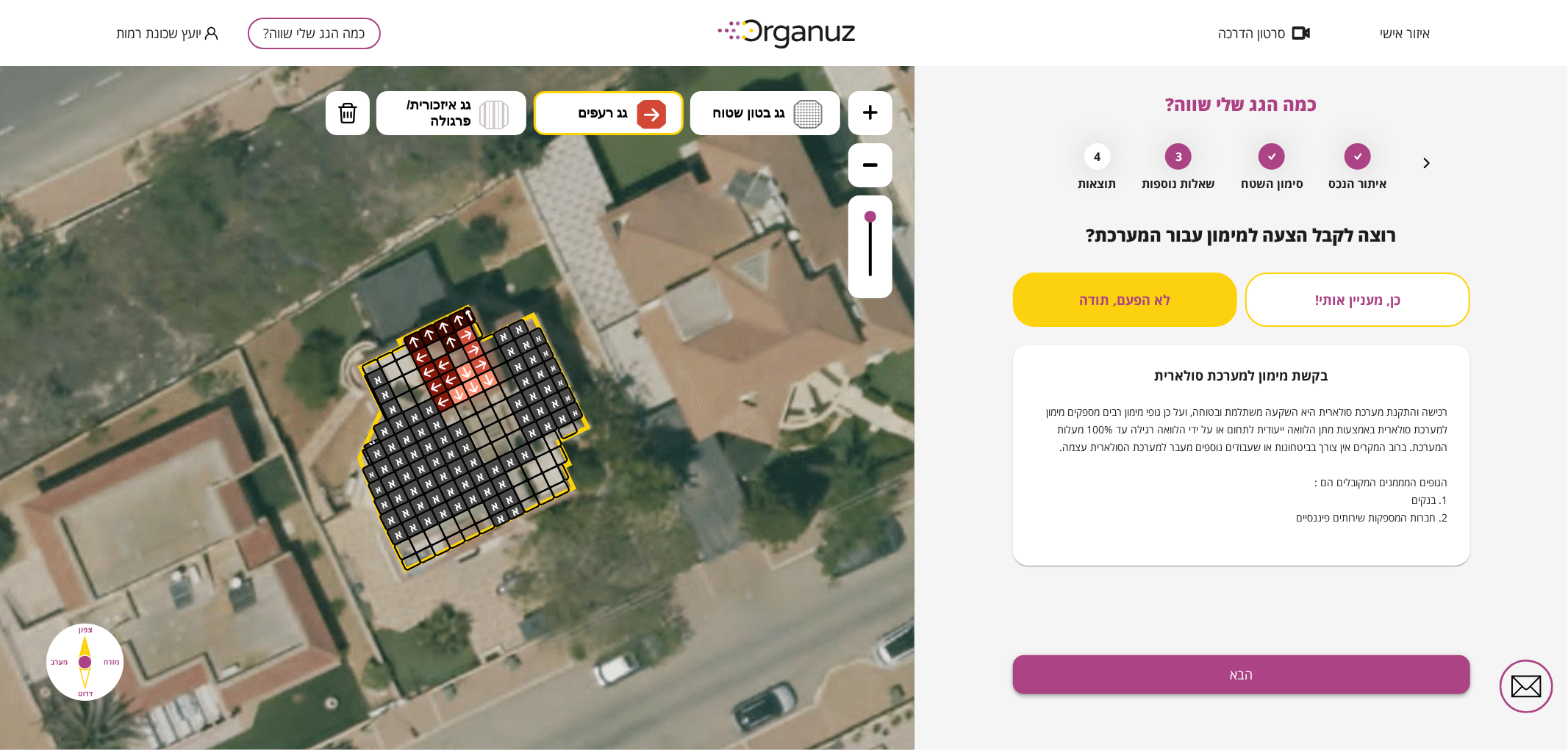
click at [1190, 687] on button "הבא" at bounding box center [1241, 674] width 457 height 39
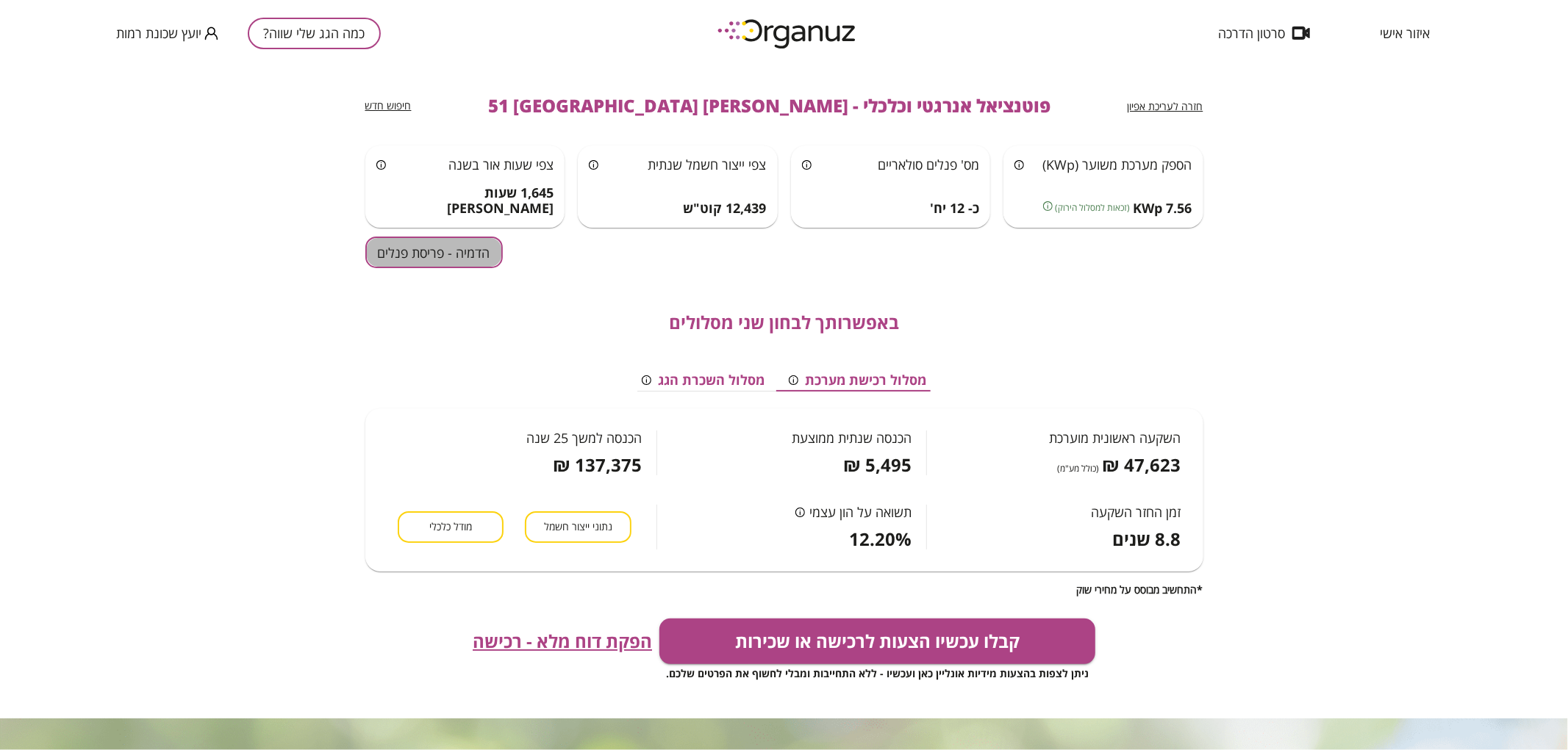
click at [464, 258] on button "הדמיה - פריסת פנלים" at bounding box center [434, 252] width 138 height 31
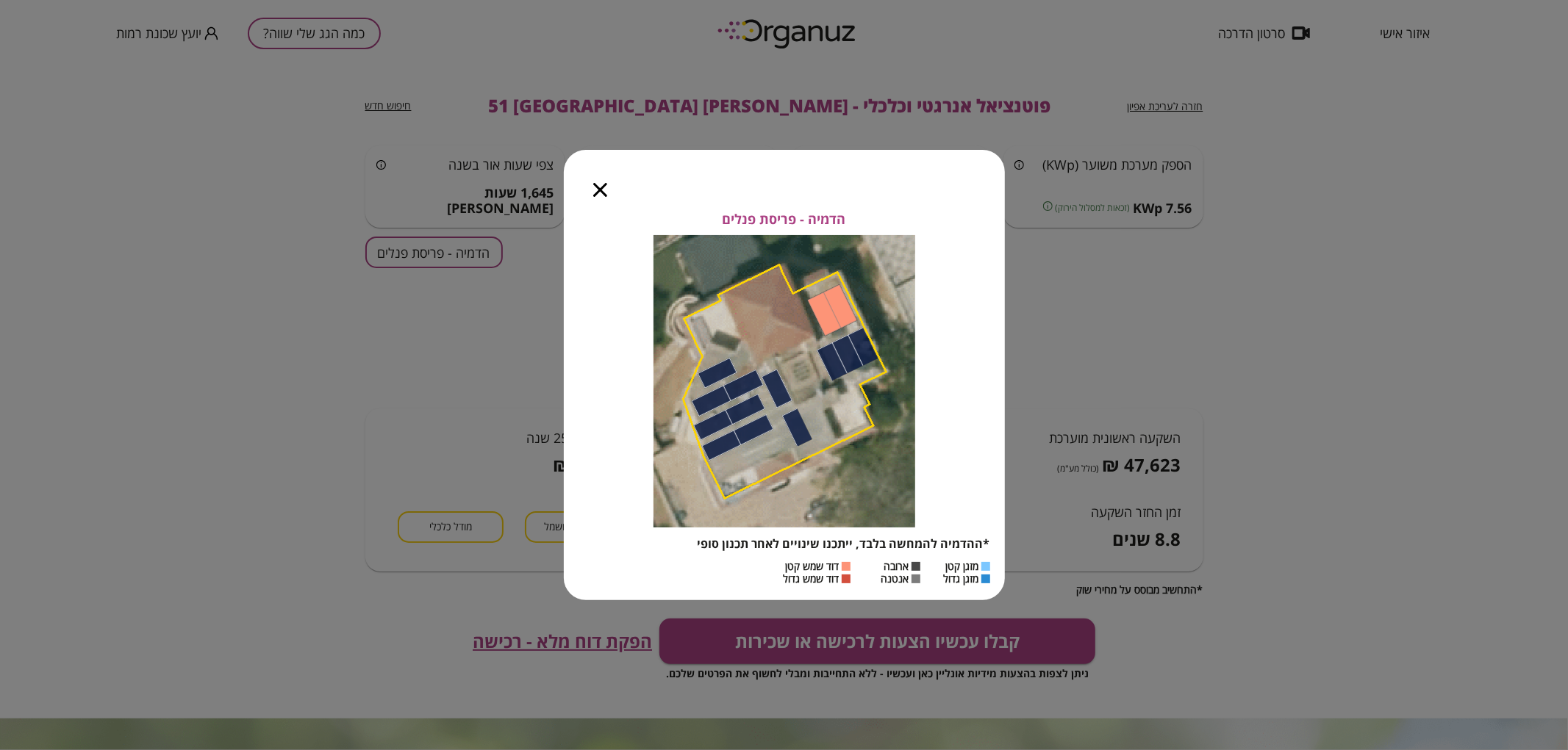
click at [598, 189] on icon "button" at bounding box center [600, 190] width 14 height 14
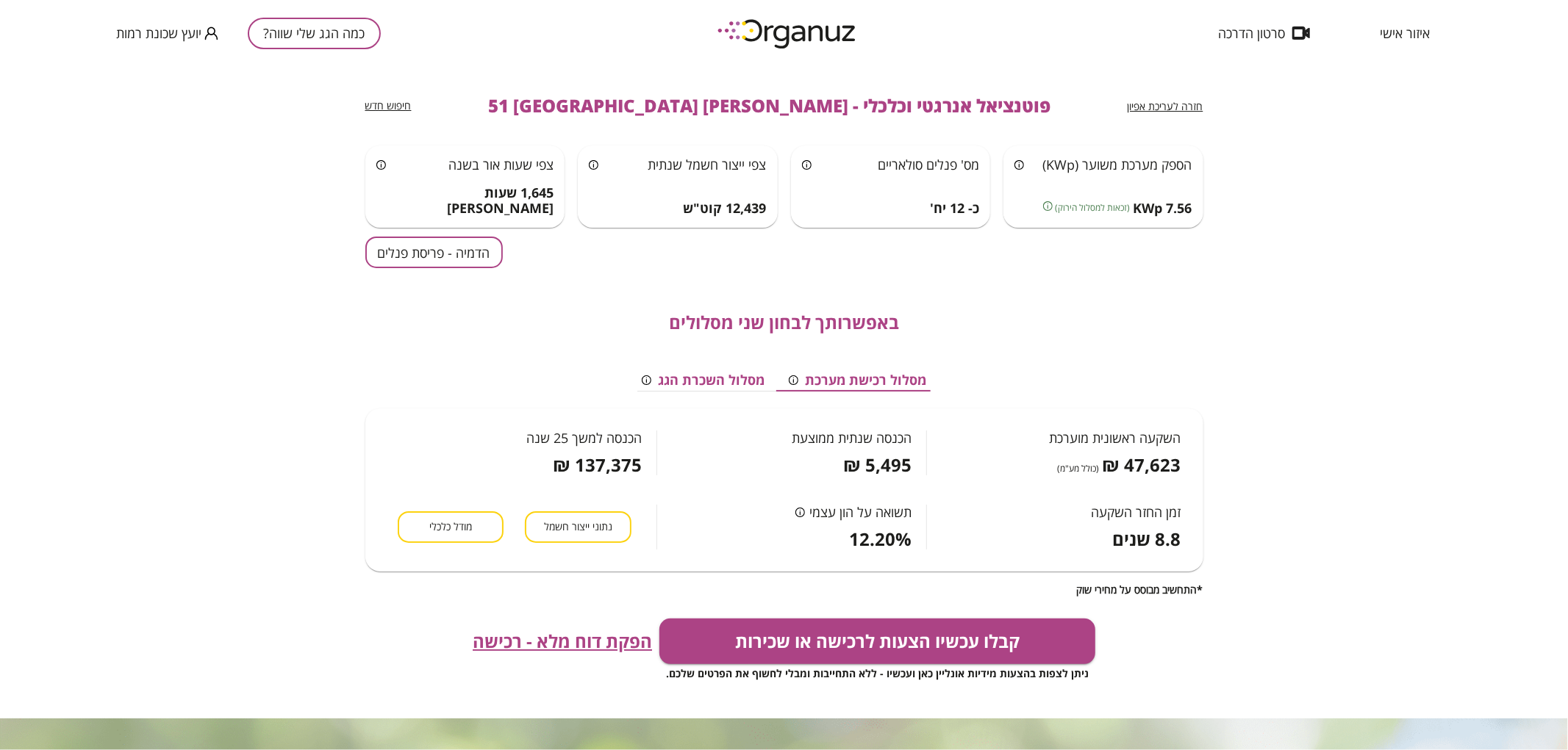
click at [343, 30] on button "כמה הגג שלי שווה?" at bounding box center [314, 33] width 133 height 31
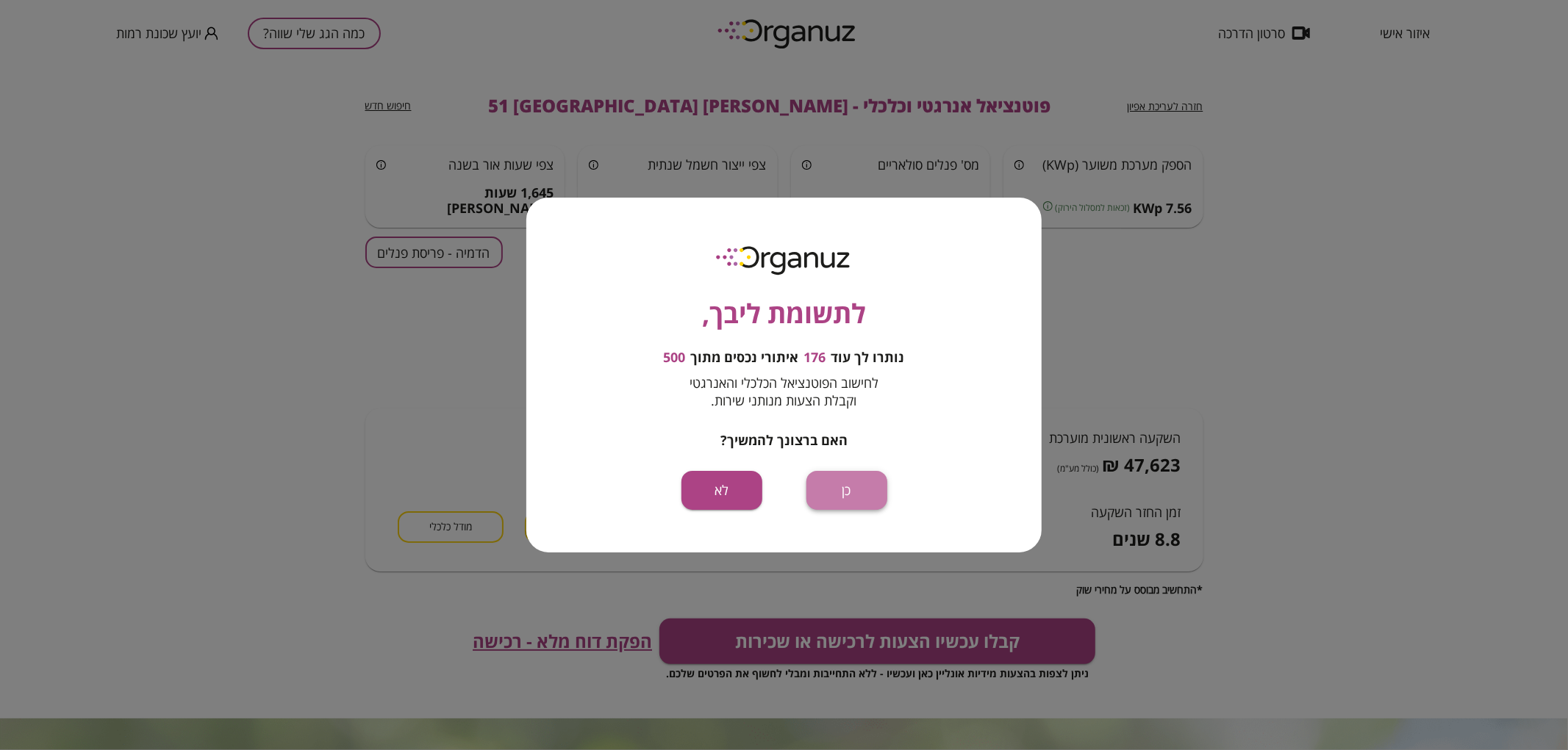
click at [840, 504] on button "כן" at bounding box center [847, 490] width 81 height 39
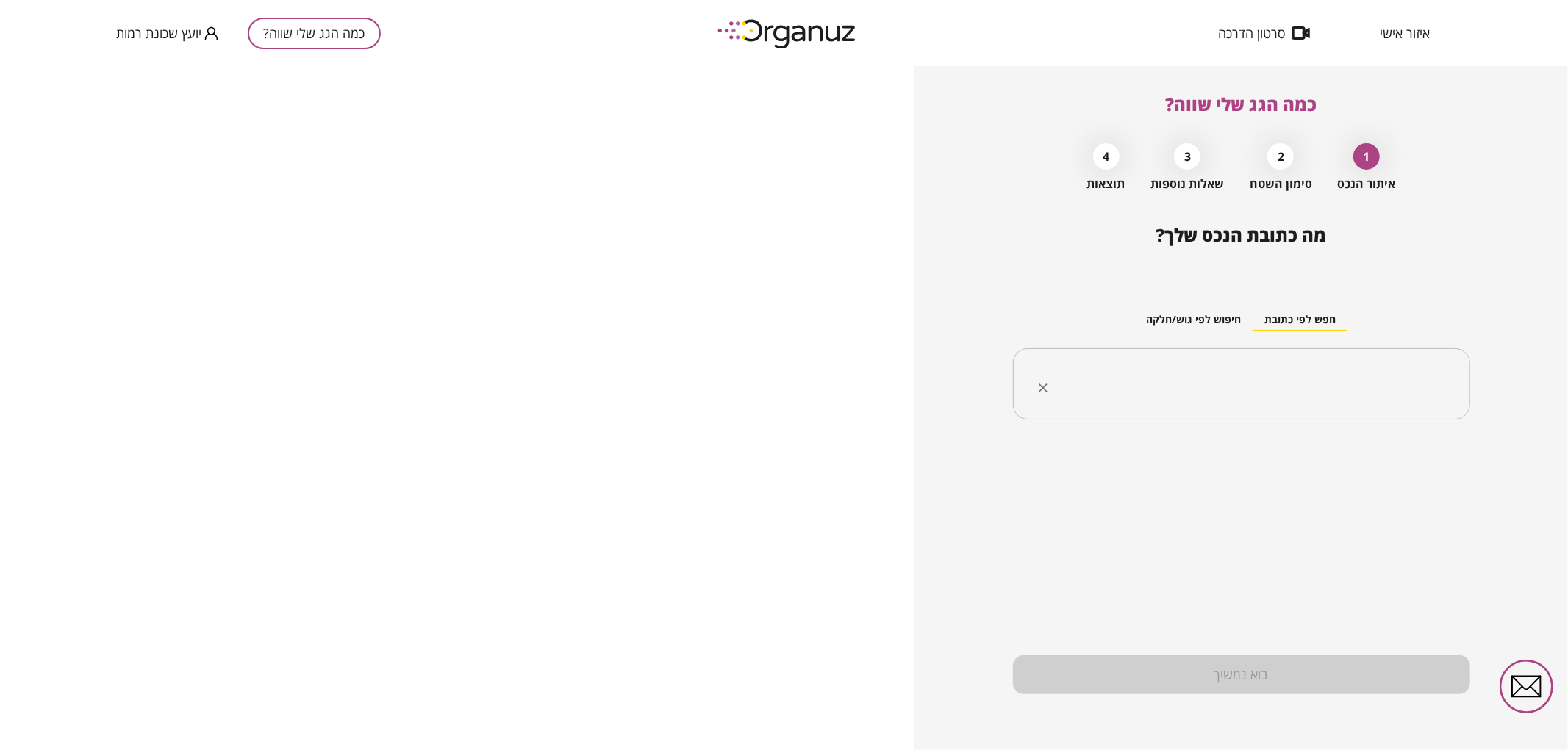
click at [1354, 366] on input "text" at bounding box center [1247, 384] width 411 height 37
click at [1363, 487] on li "[PERSON_NAME] 53 [GEOGRAPHIC_DATA]" at bounding box center [1241, 484] width 419 height 26
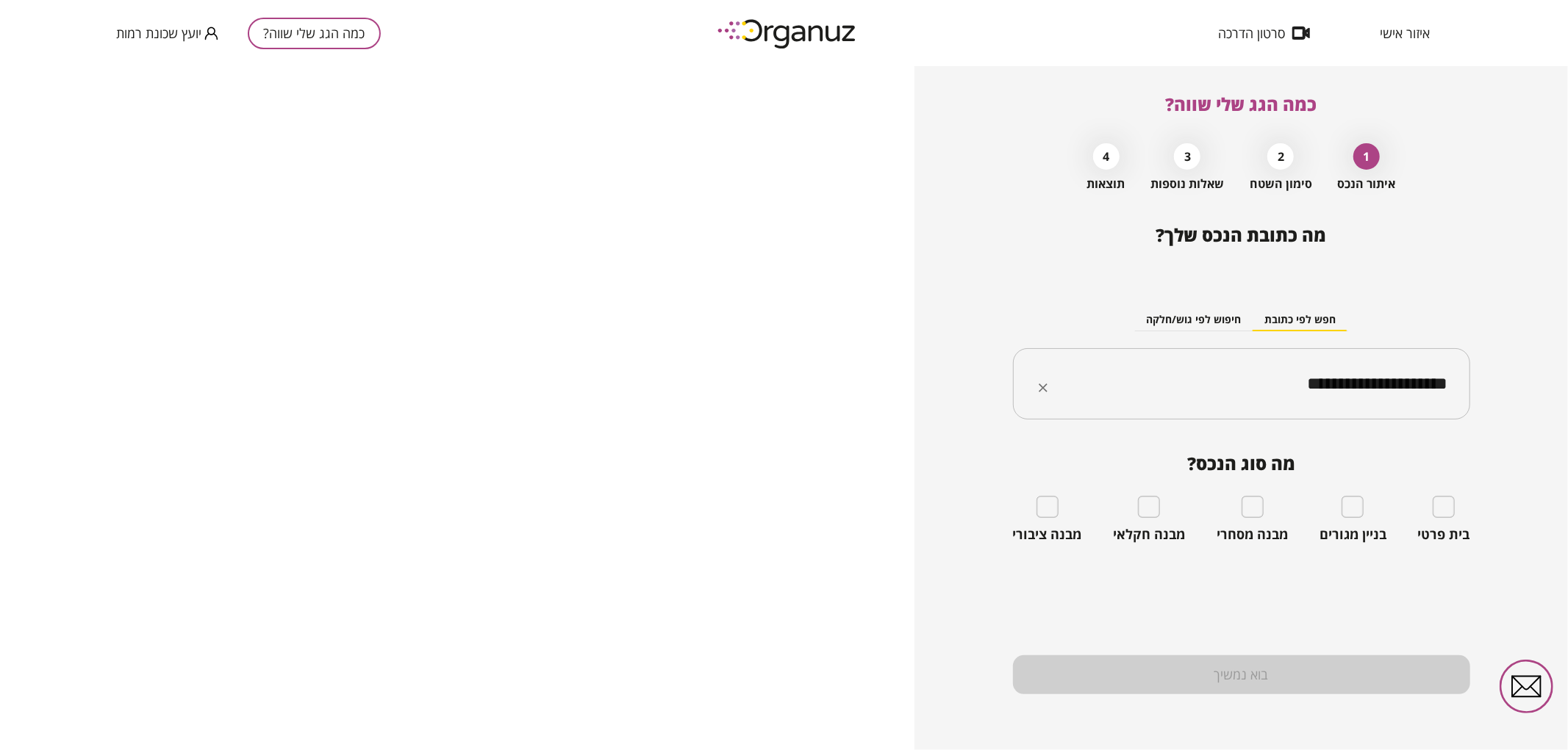
type input "**********"
click at [1441, 523] on div "בית פרטי" at bounding box center [1444, 519] width 52 height 47
click at [1442, 519] on div "בית פרטי" at bounding box center [1444, 519] width 52 height 47
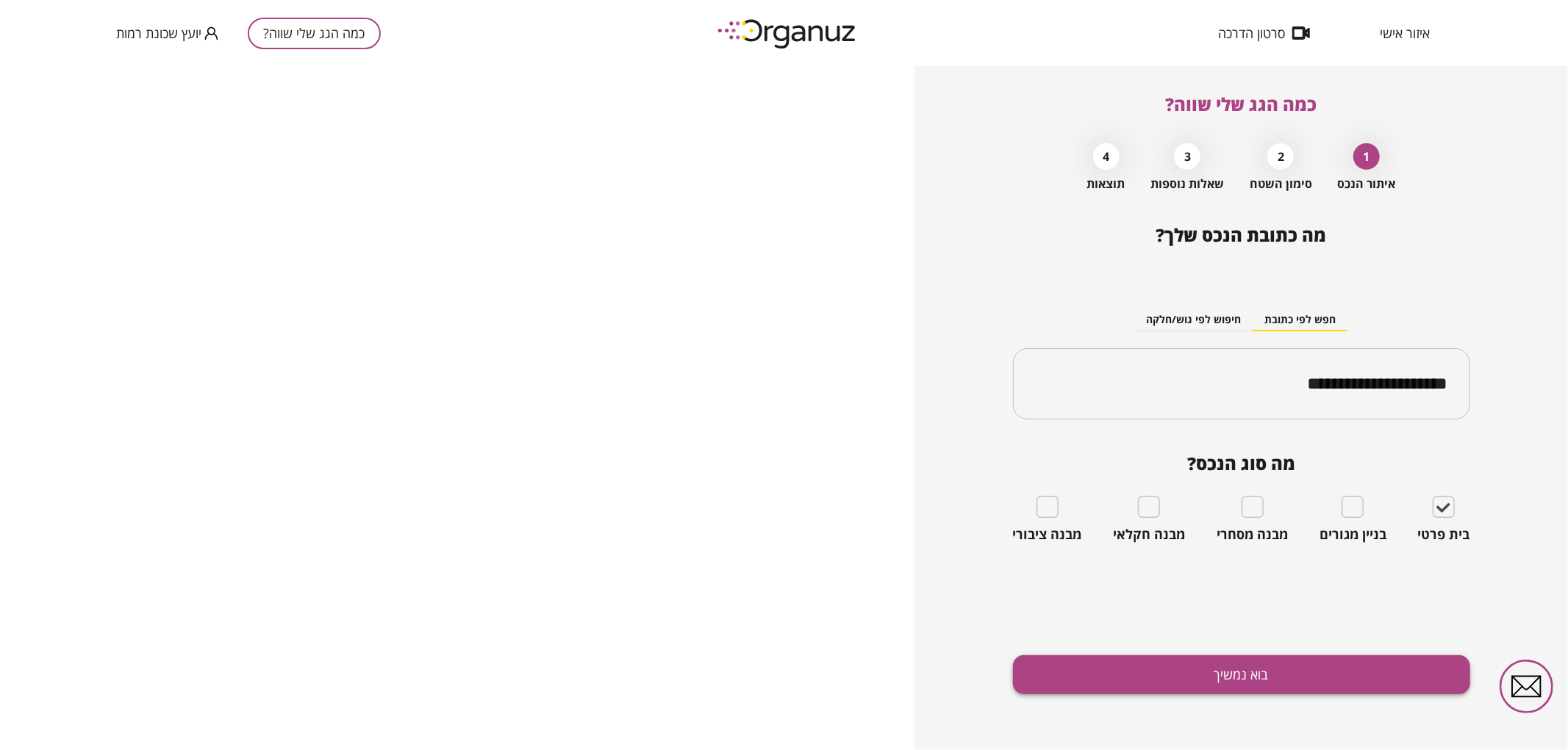
click at [1363, 680] on button "בוא נמשיך" at bounding box center [1241, 674] width 457 height 39
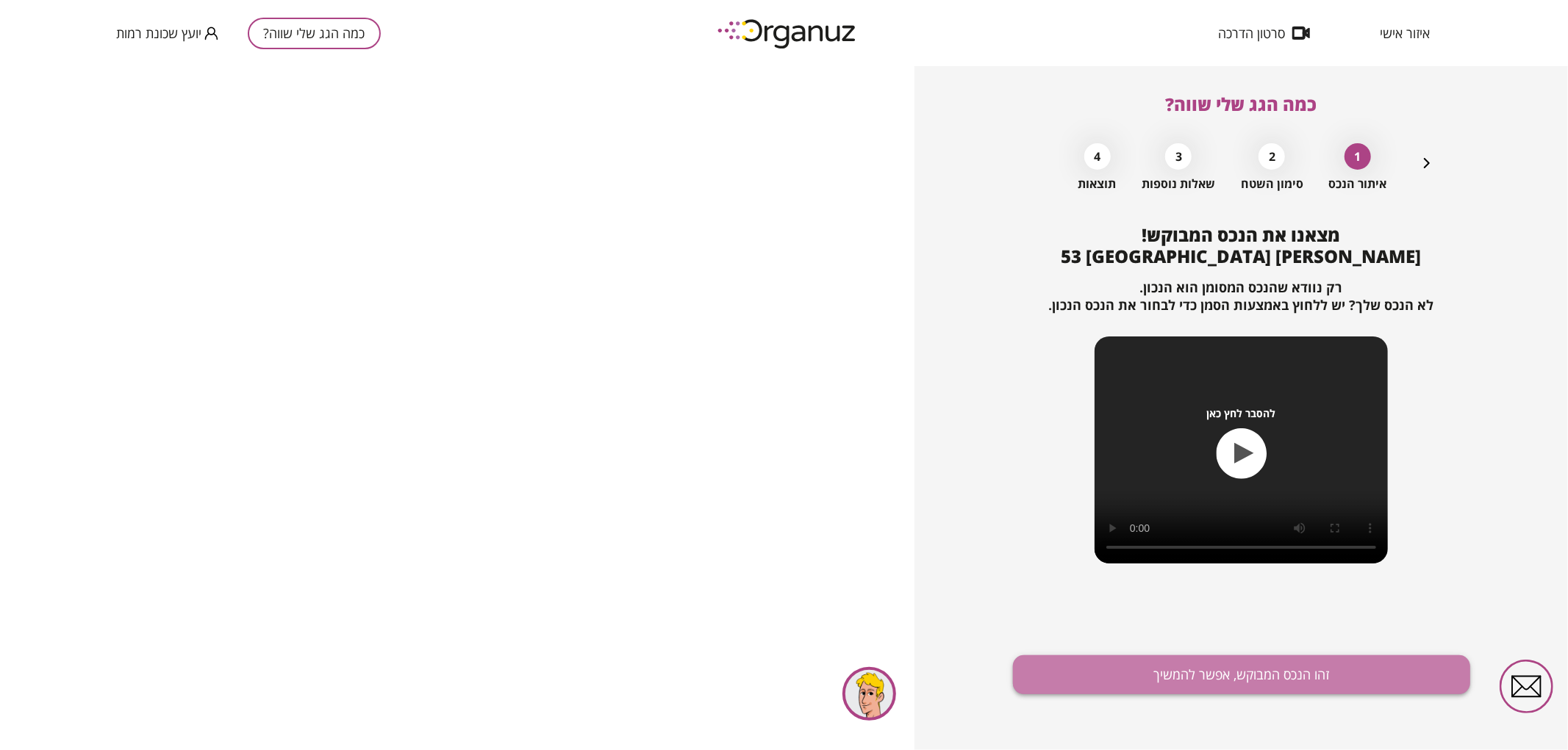
click at [1133, 672] on button "זהו הנכס המבוקש, אפשר להמשיך" at bounding box center [1241, 674] width 457 height 39
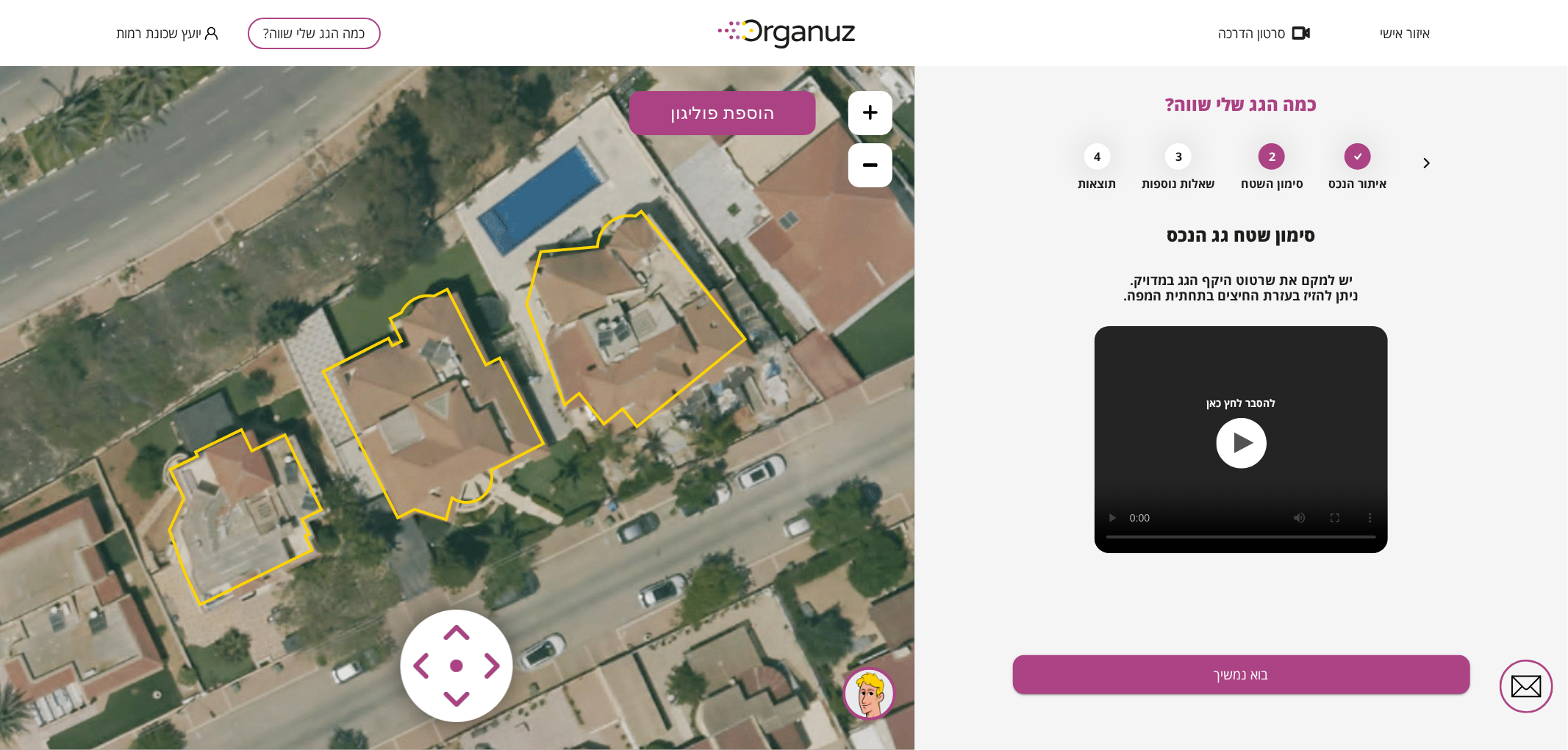
click at [604, 296] on polygon at bounding box center [636, 317] width 219 height 215
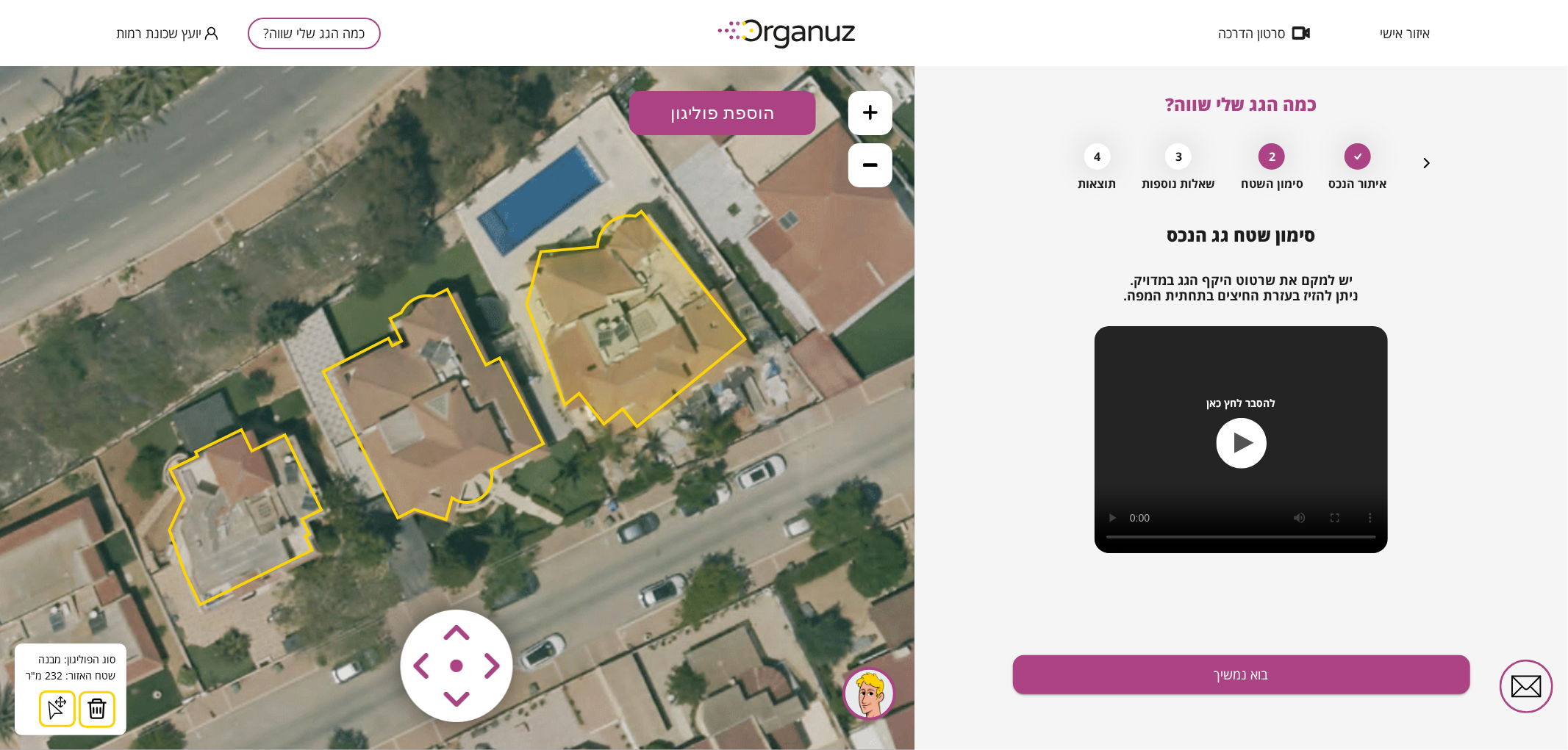
click at [105, 710] on button at bounding box center [96, 709] width 37 height 37
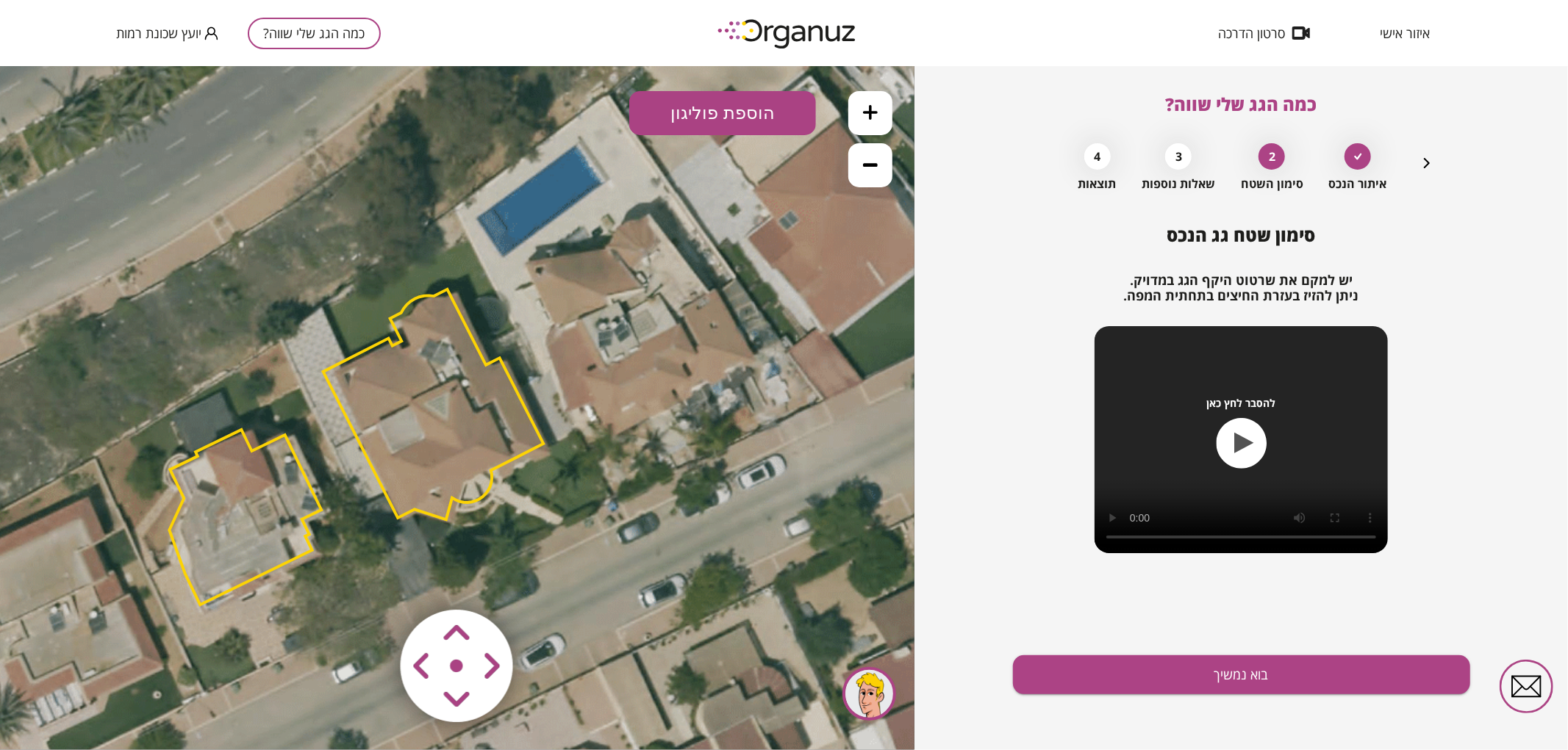
click at [234, 513] on polygon at bounding box center [245, 516] width 152 height 174
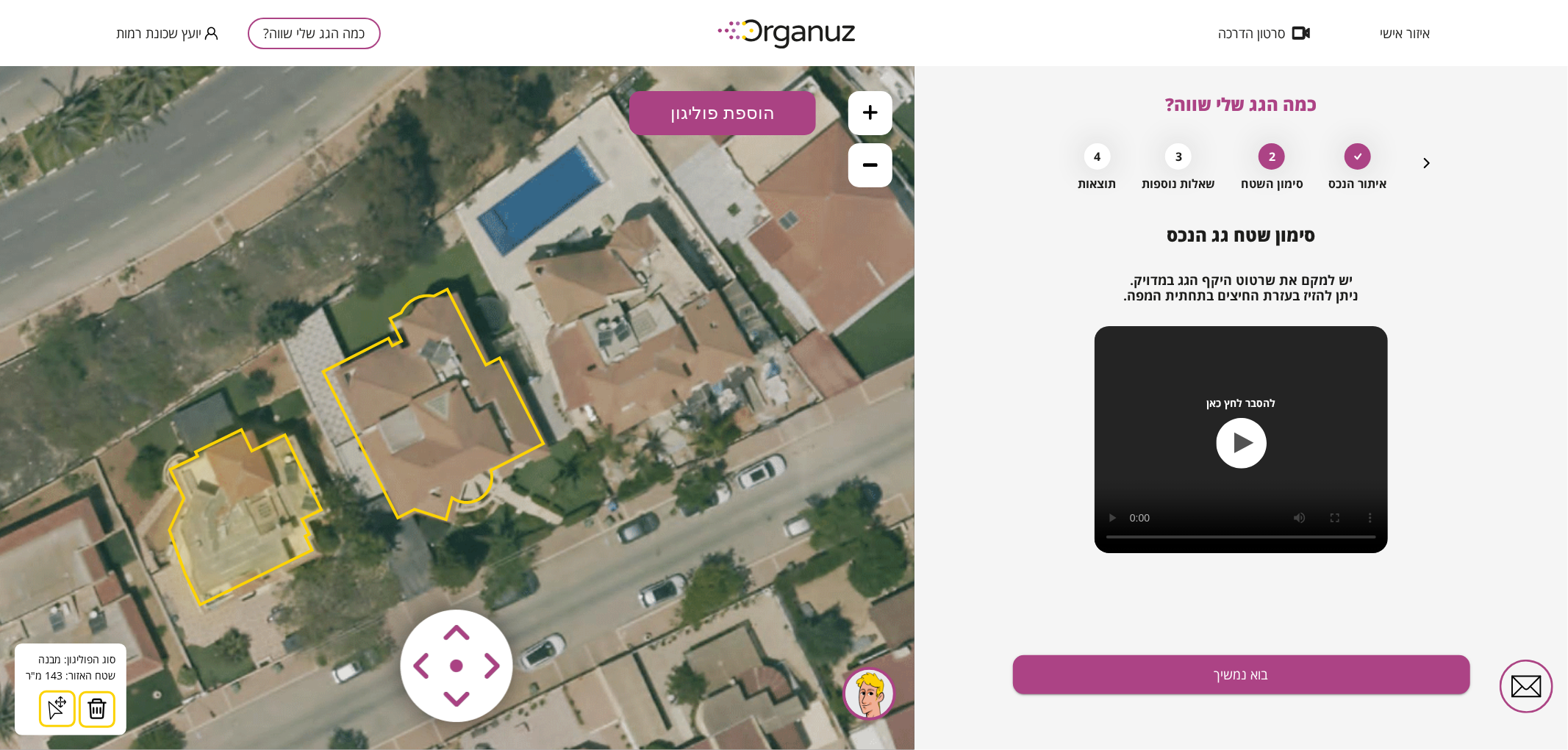
click at [99, 713] on img at bounding box center [96, 708] width 21 height 22
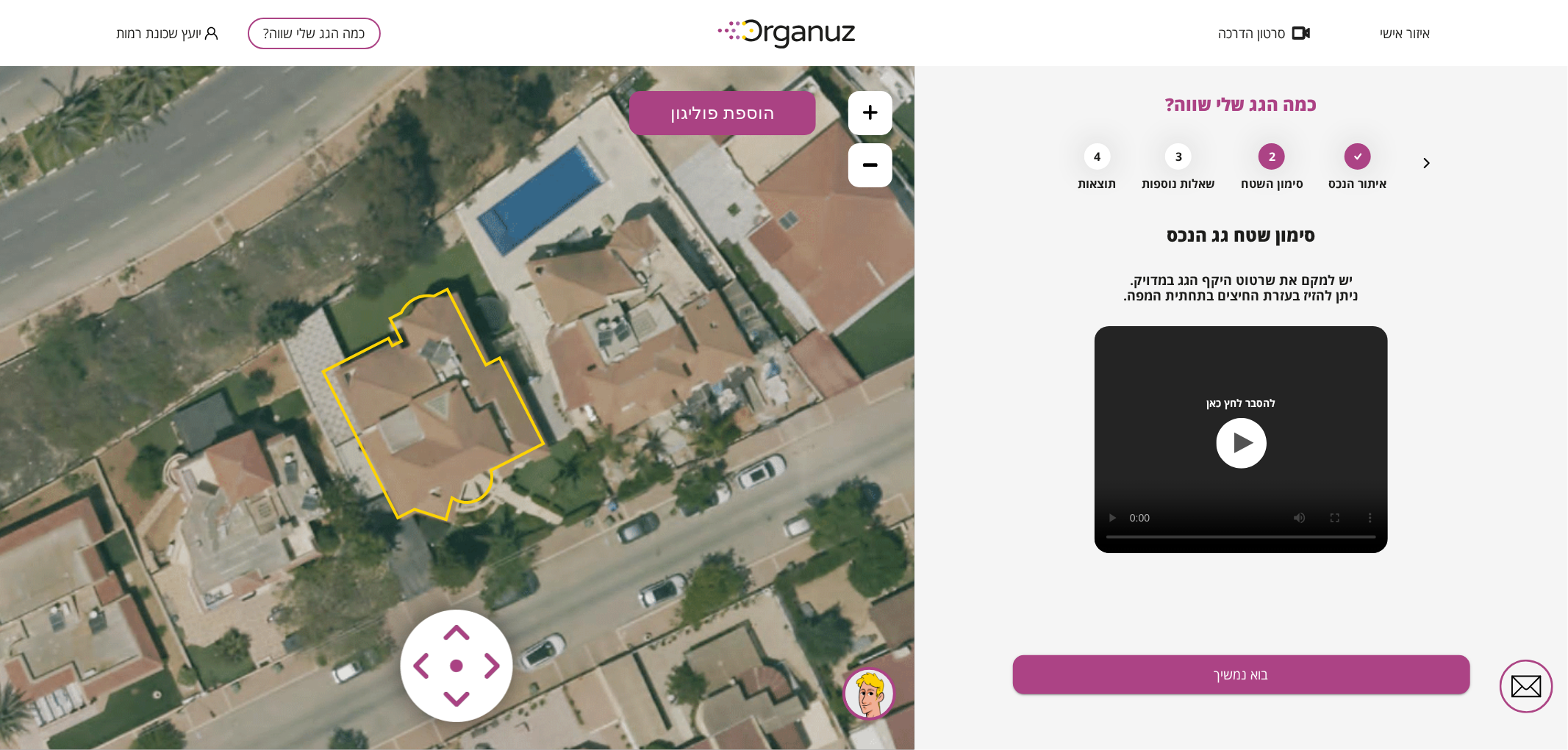
click at [408, 465] on polygon at bounding box center [433, 404] width 220 height 230
click at [600, 588] on icon at bounding box center [452, 405] width 1752 height 1752
click at [370, 578] on area at bounding box center [370, 578] width 0 height 0
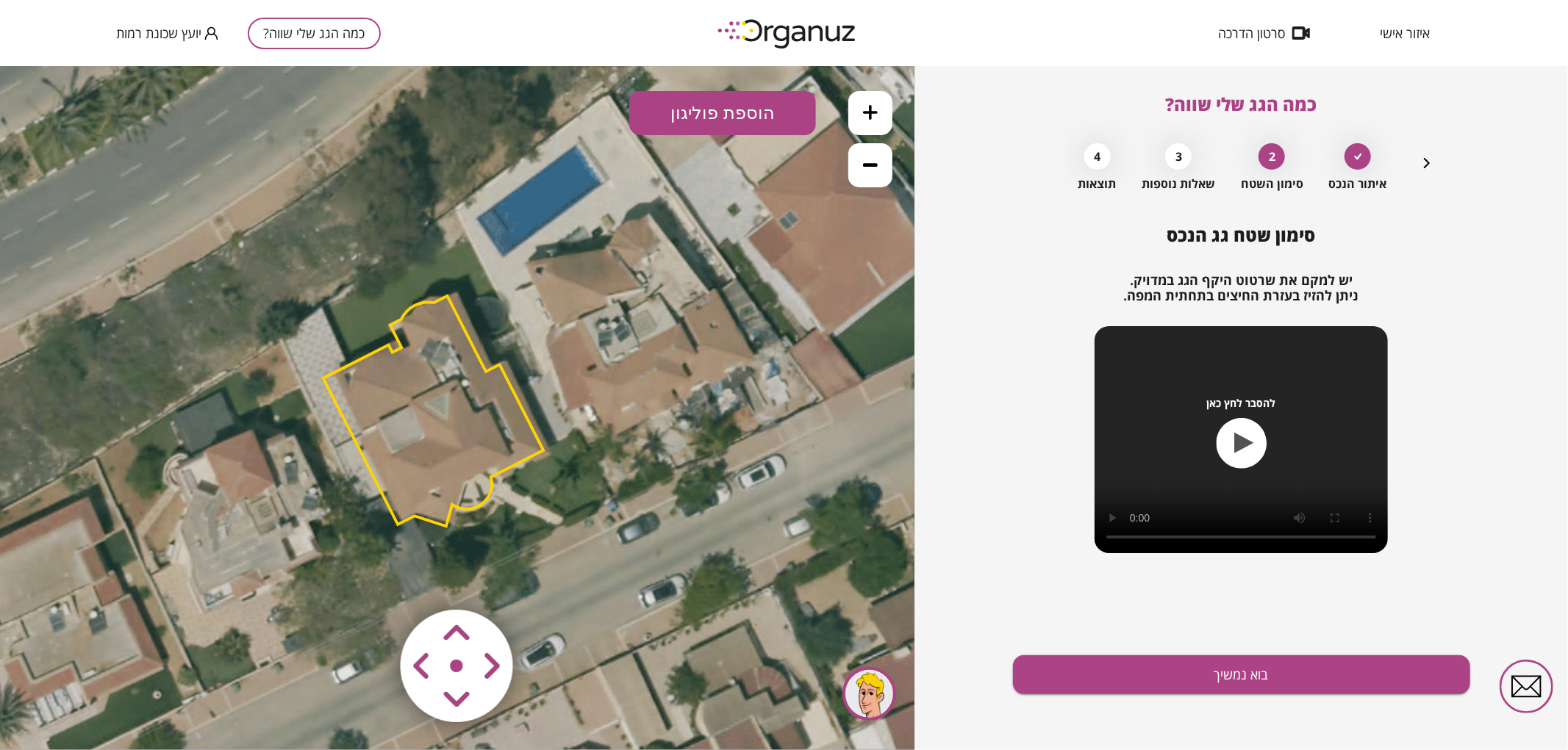
click at [370, 578] on area at bounding box center [370, 578] width 0 height 0
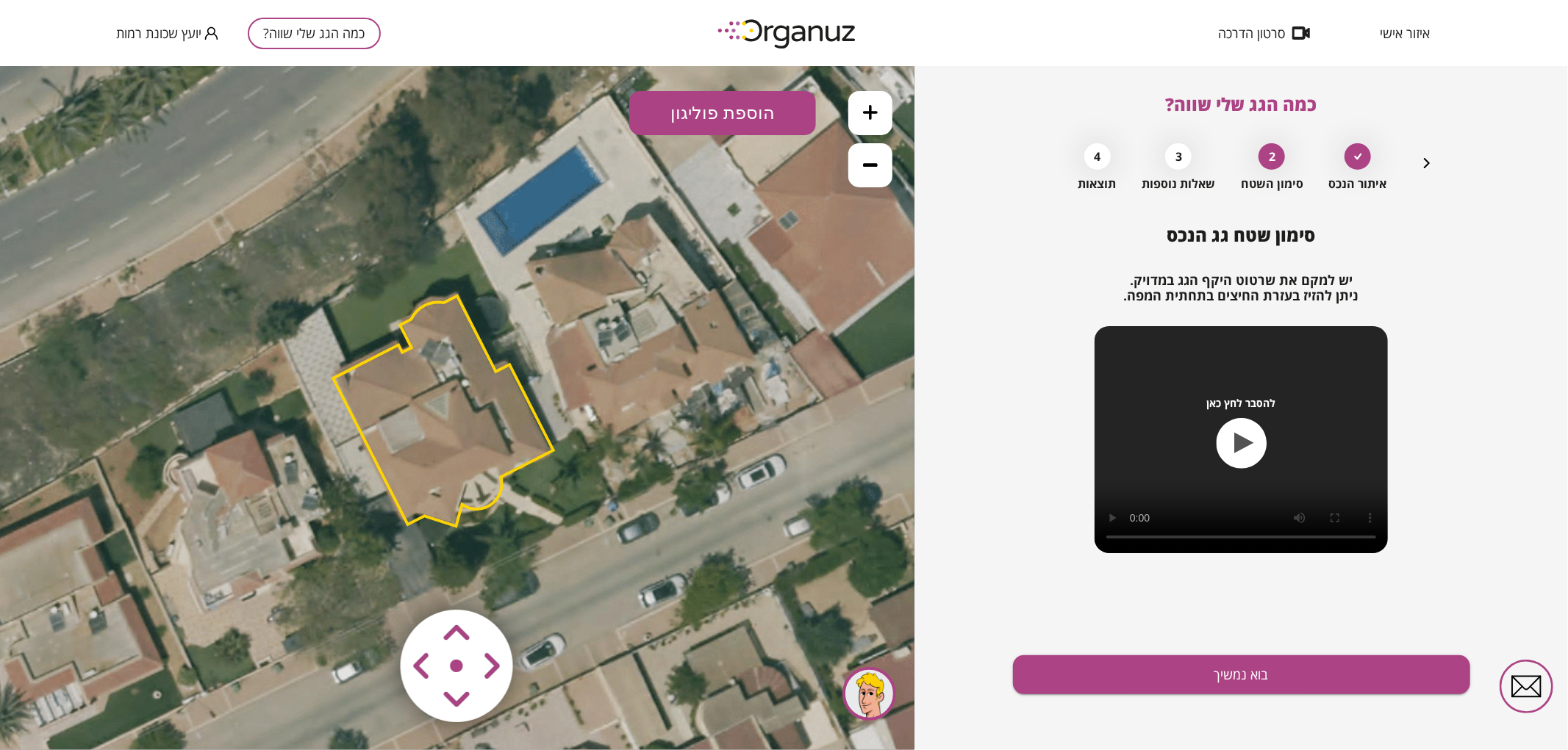
click at [370, 578] on area at bounding box center [370, 578] width 0 height 0
click at [465, 416] on polygon at bounding box center [442, 406] width 220 height 230
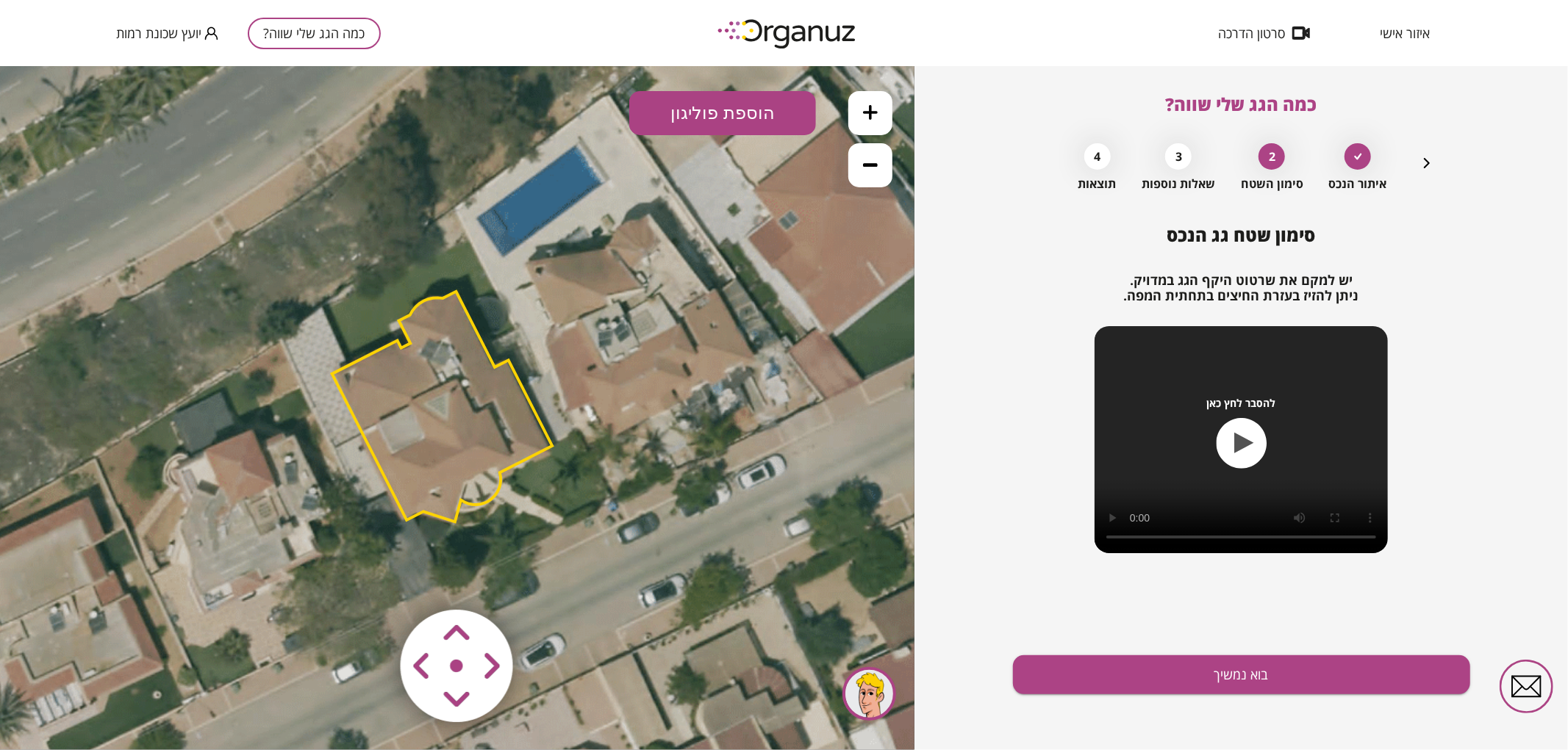
click at [850, 596] on icon at bounding box center [452, 405] width 1752 height 1752
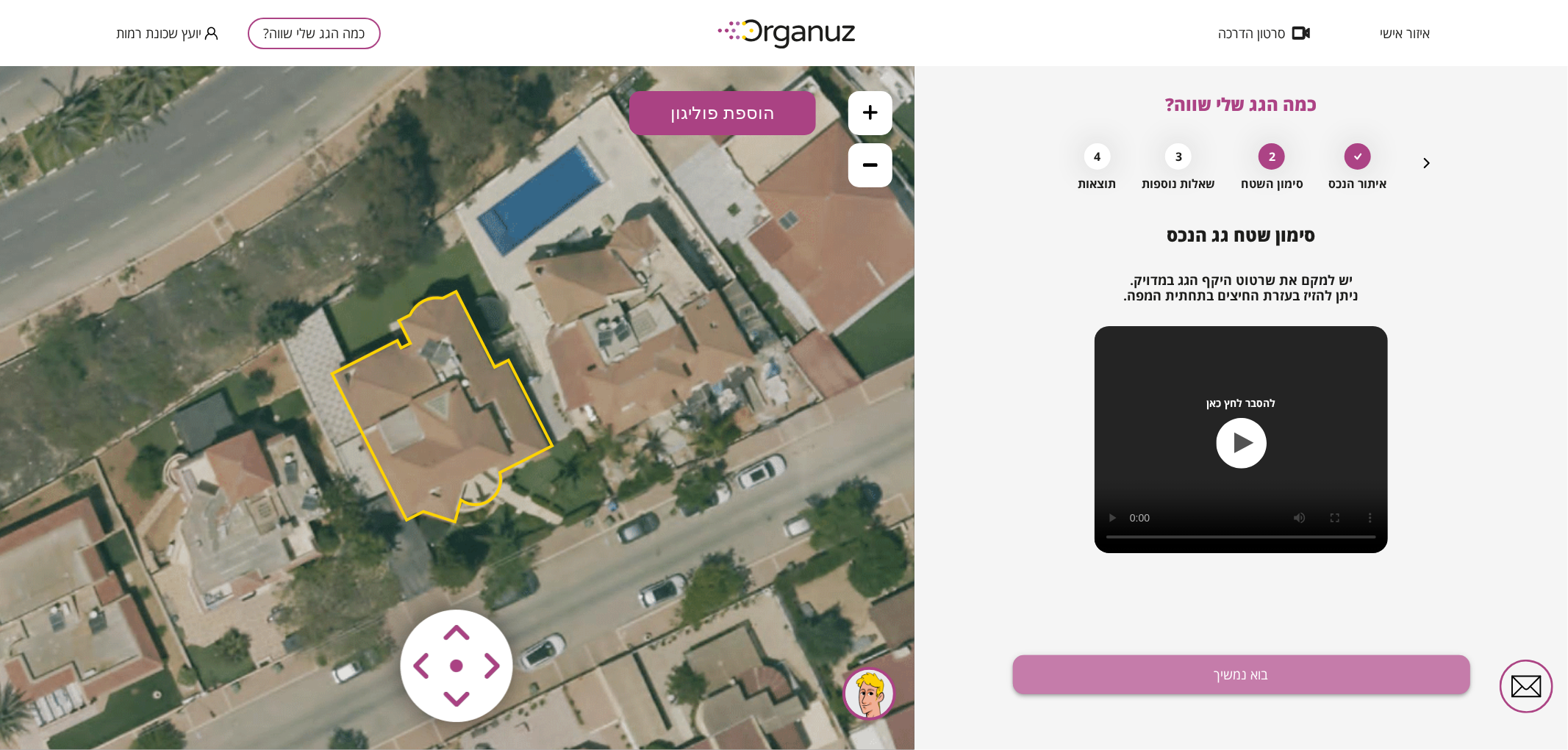
click at [1268, 674] on button "בוא נמשיך" at bounding box center [1241, 674] width 457 height 39
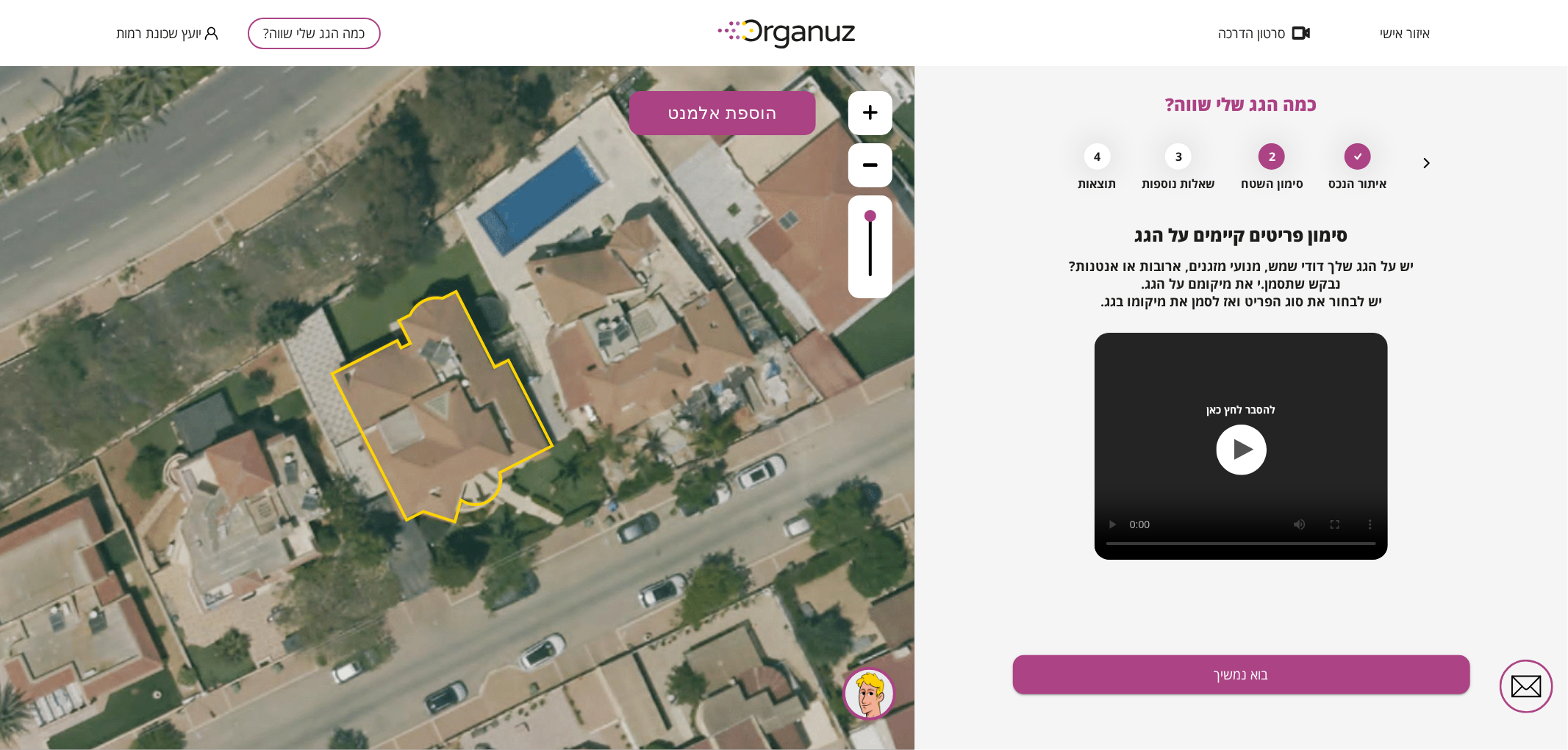
click at [769, 103] on button "הוספת אלמנט" at bounding box center [722, 112] width 187 height 44
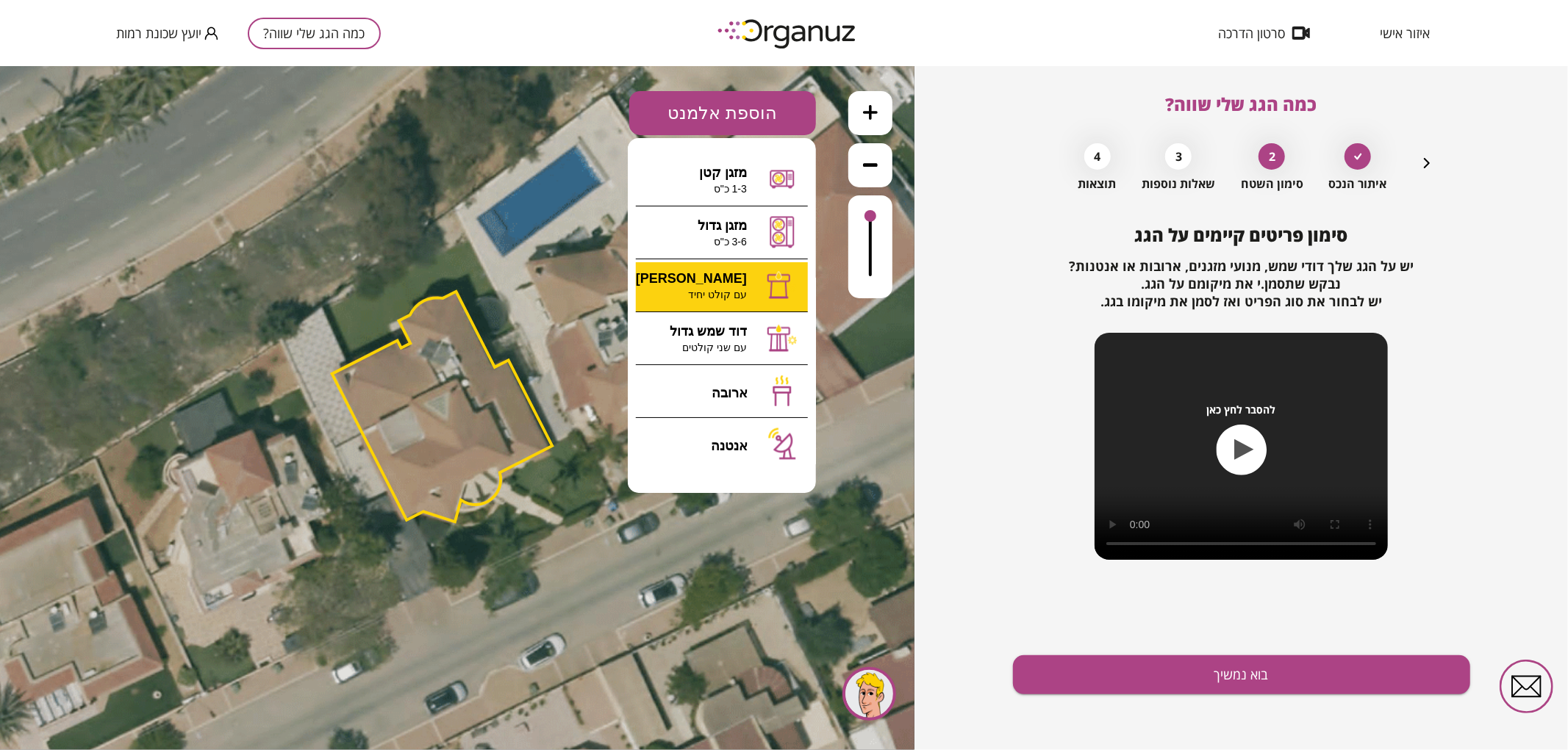
click at [744, 295] on div ".st0 { fill: #FFFFFF; } 0" at bounding box center [457, 407] width 914 height 684
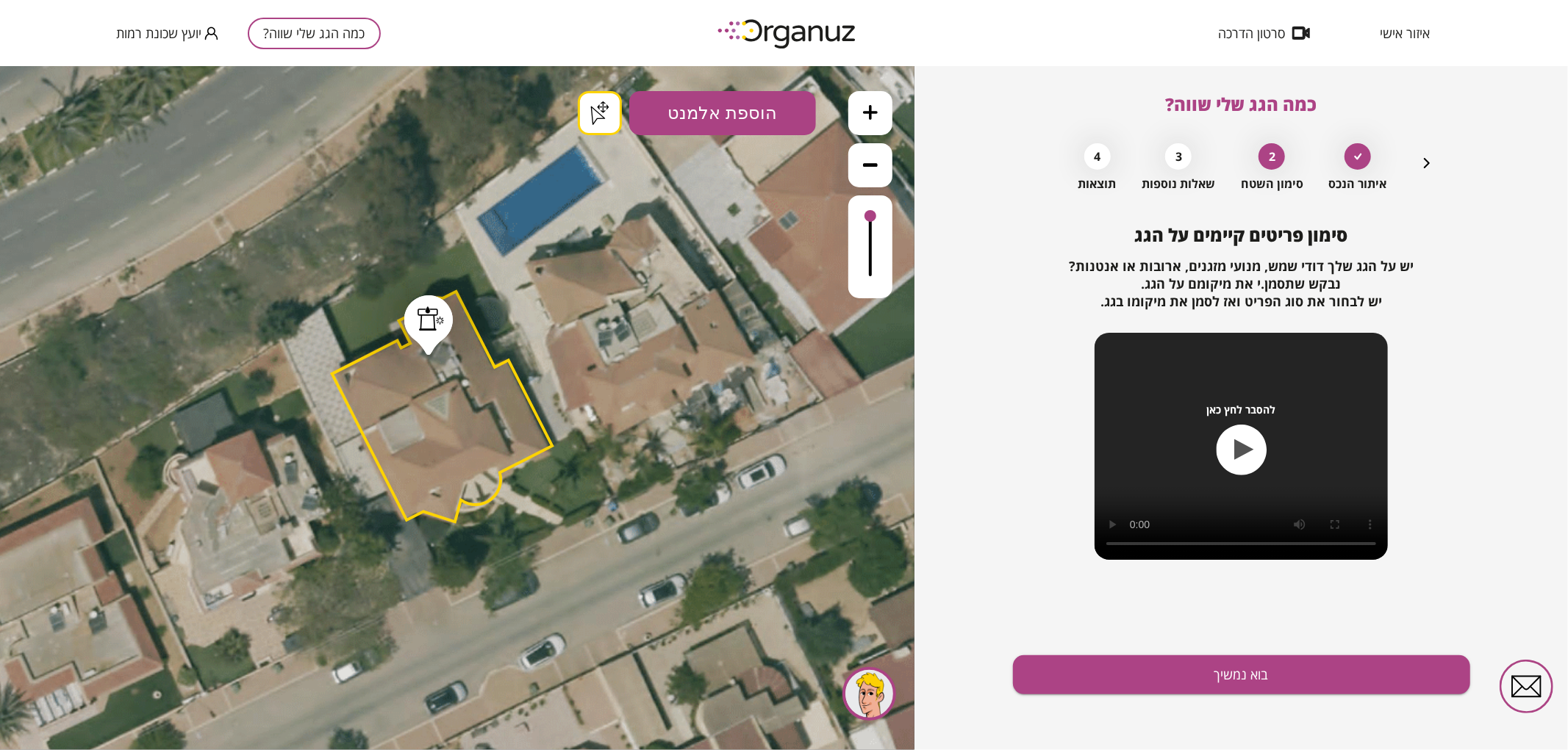
click at [1098, 676] on button "בוא נמשיך" at bounding box center [1241, 674] width 457 height 39
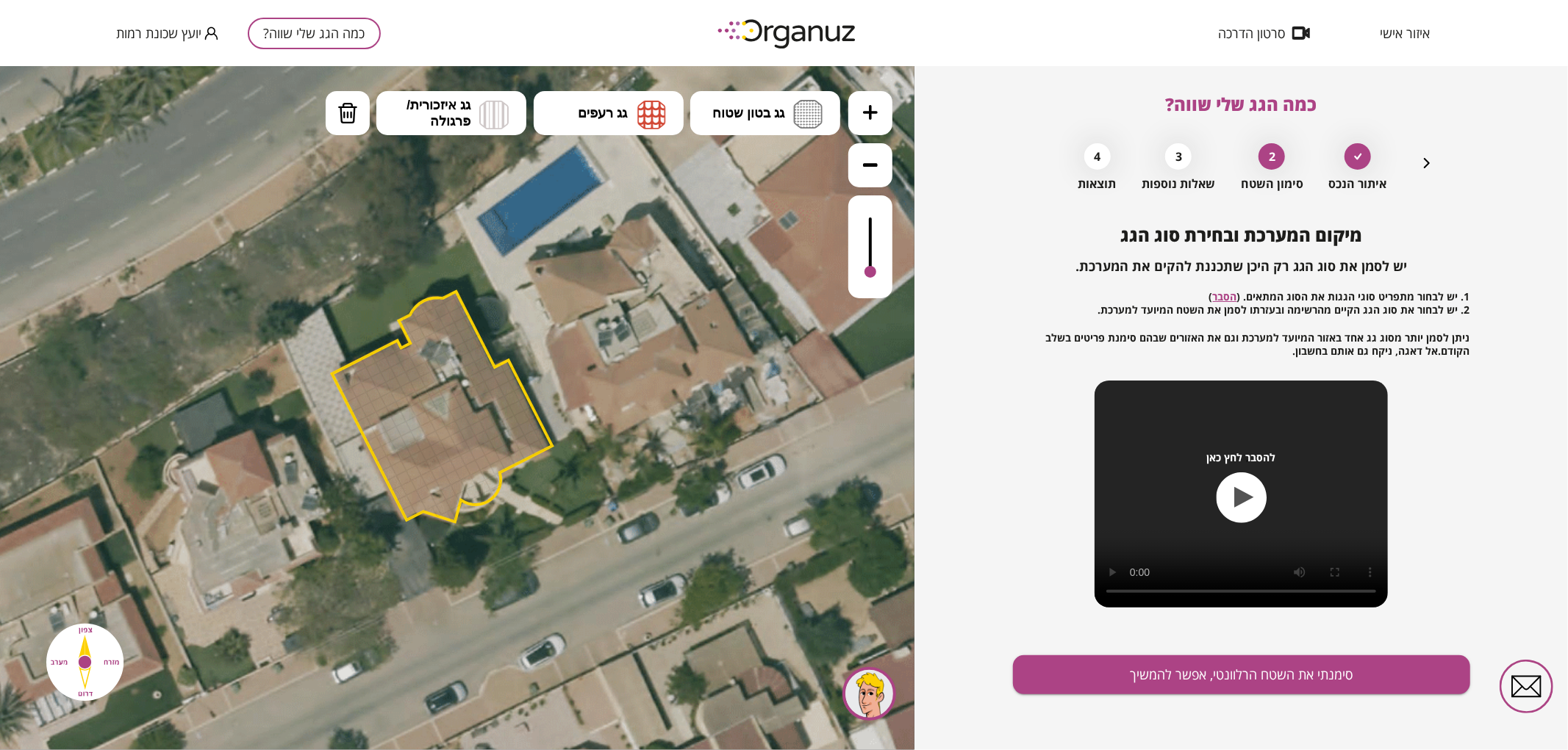
drag, startPoint x: 872, startPoint y: 217, endPoint x: 884, endPoint y: 272, distance: 56.3
click at [884, 272] on div at bounding box center [870, 246] width 44 height 103
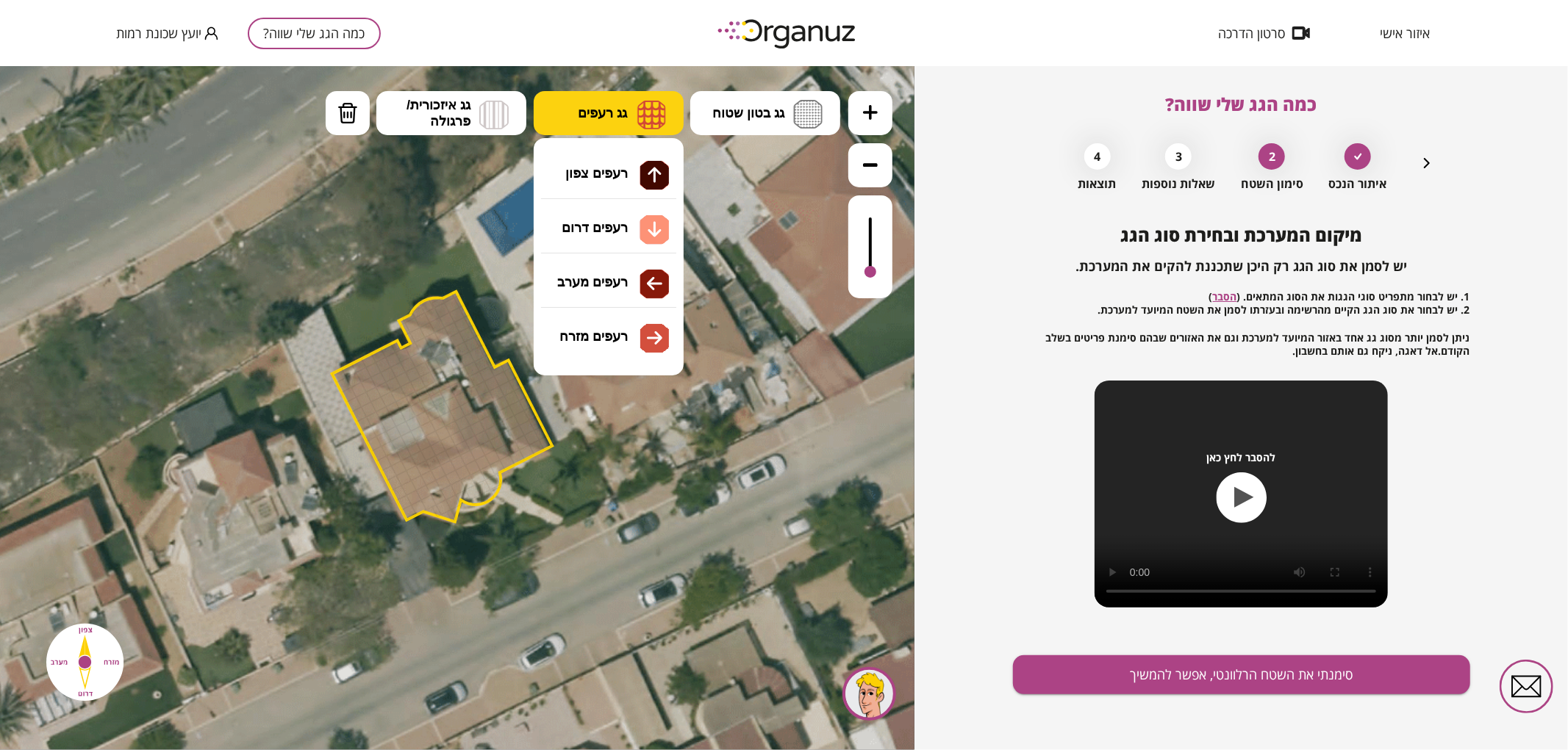
click at [594, 106] on span "גג רעפים" at bounding box center [602, 112] width 49 height 16
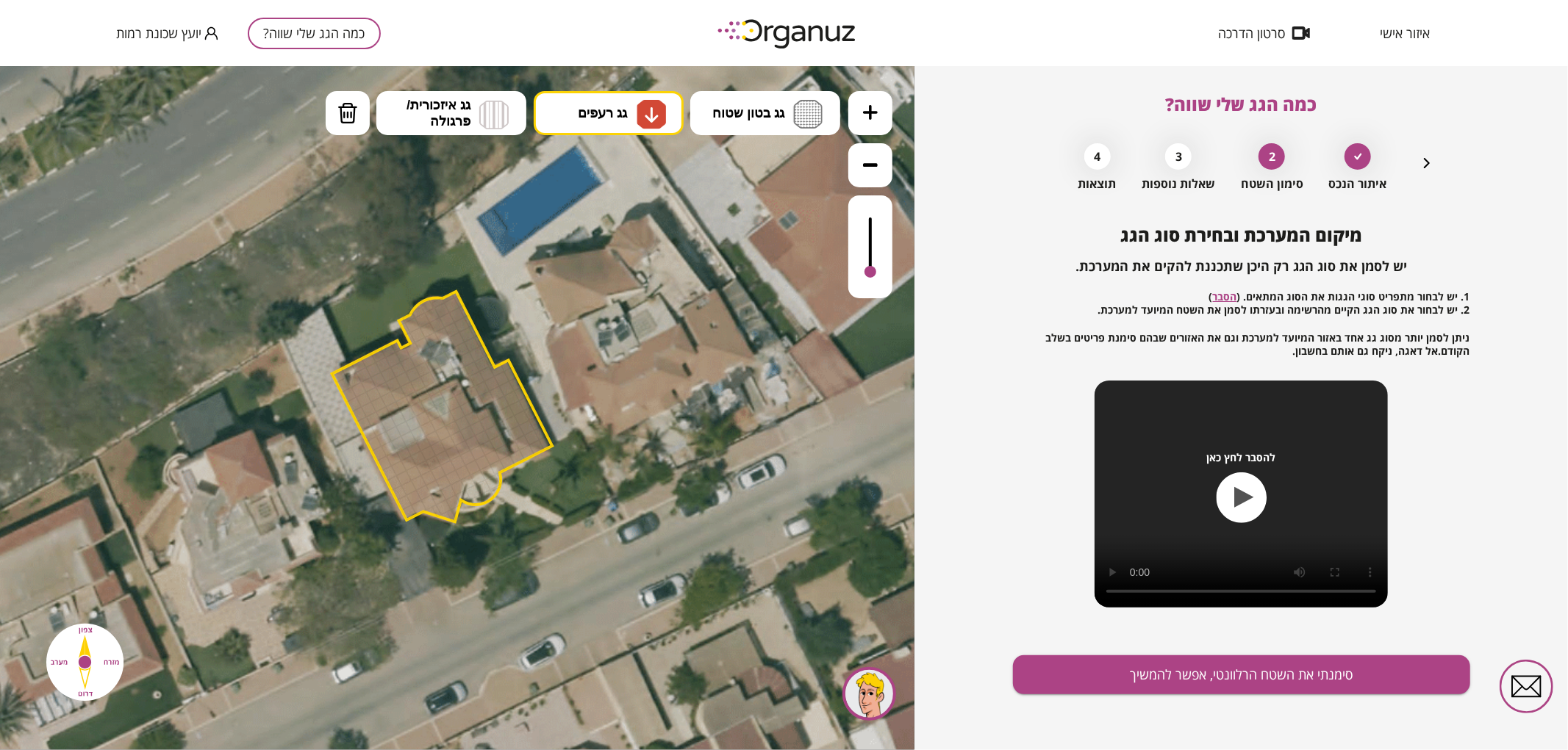
click at [625, 214] on div ".st0 { fill: #FFFFFF; } .st0 { fill: #FFFFFF; }" at bounding box center [457, 407] width 914 height 684
drag, startPoint x: 490, startPoint y: 456, endPoint x: 476, endPoint y: 451, distance: 14.9
drag, startPoint x: 460, startPoint y: 507, endPoint x: 421, endPoint y: 508, distance: 39.0
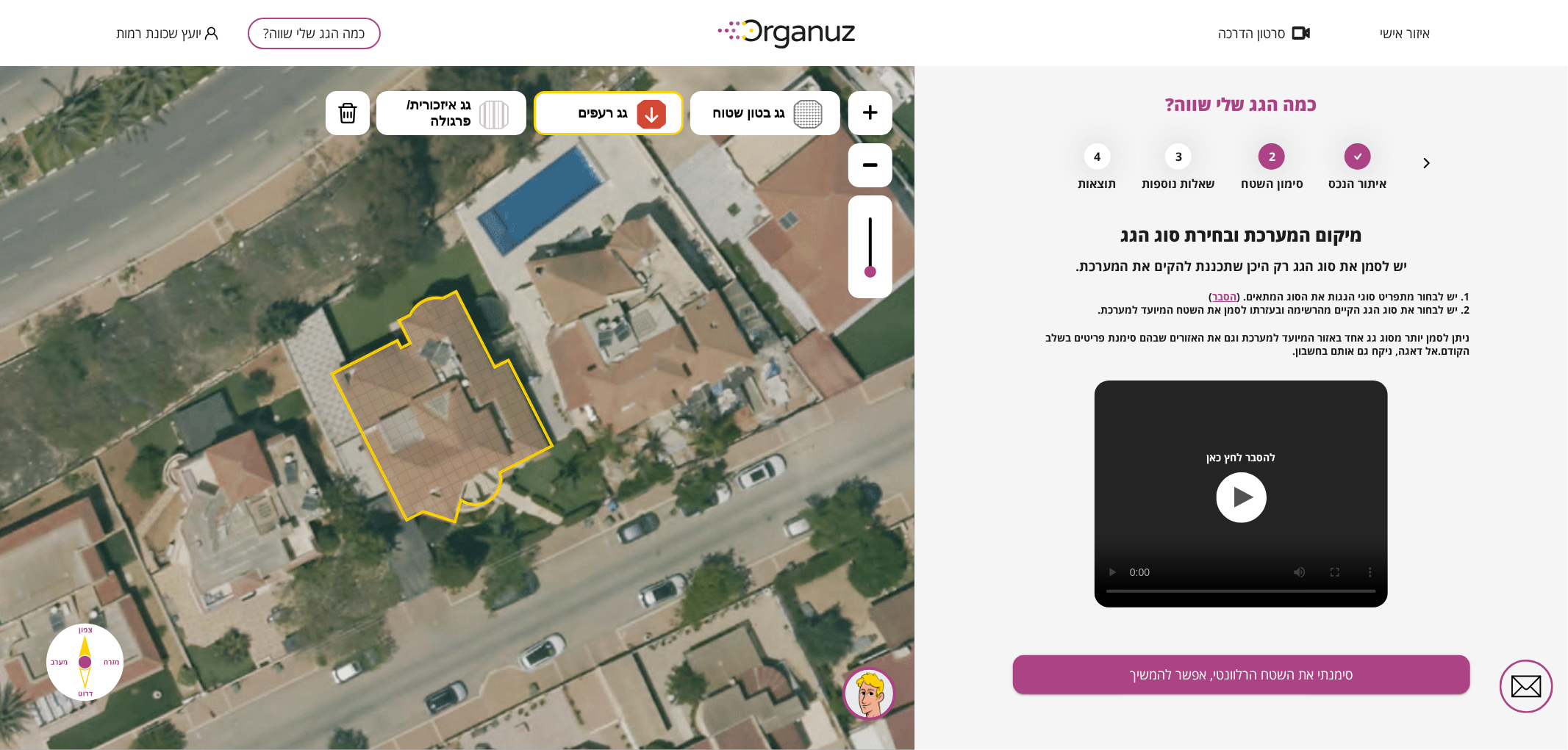
drag, startPoint x: 509, startPoint y: 462, endPoint x: 529, endPoint y: 451, distance: 22.8
click at [871, 269] on div at bounding box center [870, 267] width 12 height 12
click at [644, 99] on img at bounding box center [650, 113] width 30 height 30
click at [652, 165] on div ".st0 { fill: #FFFFFF; } .st0 { fill: #FFFFFF; }" at bounding box center [457, 407] width 914 height 684
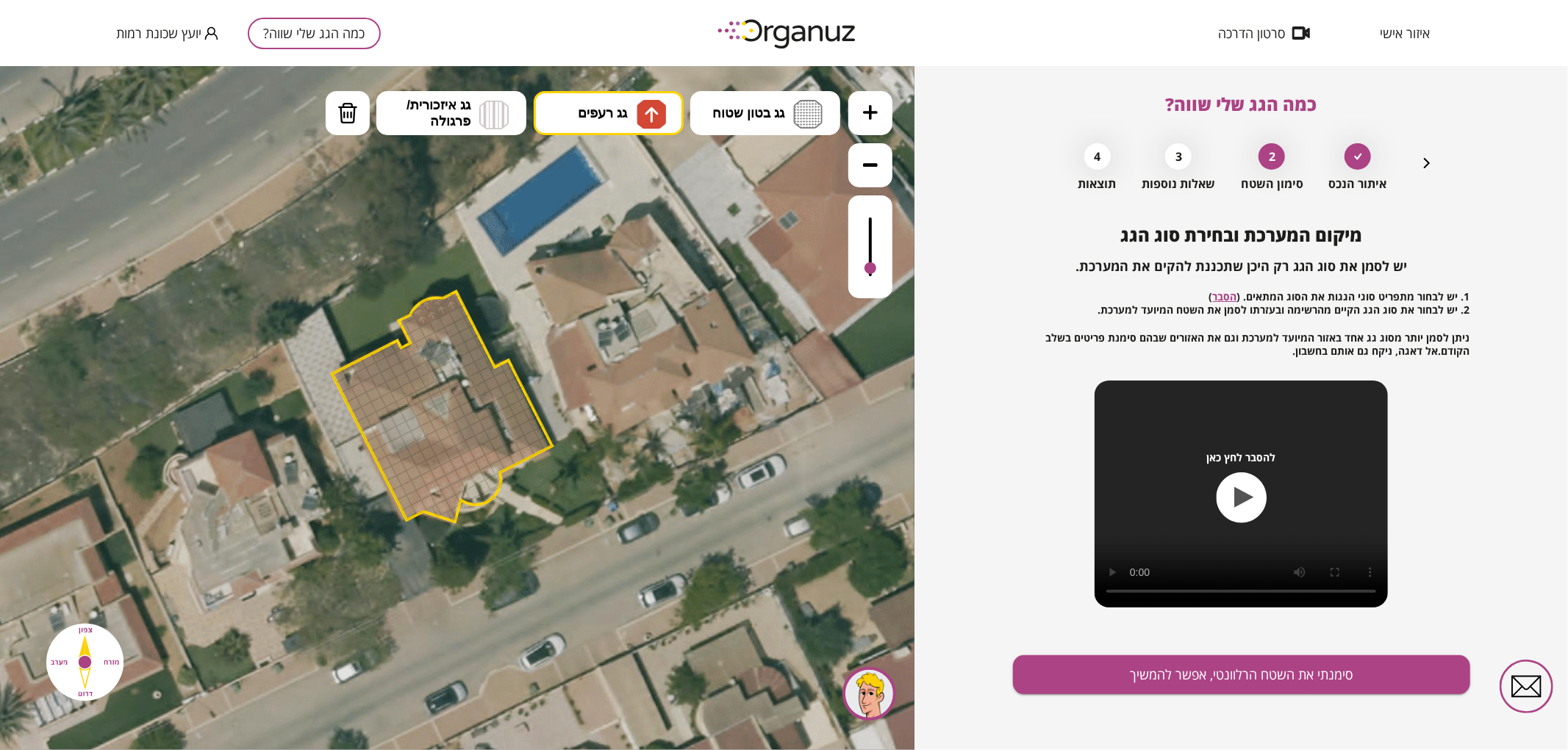
drag, startPoint x: 415, startPoint y: 314, endPoint x: 422, endPoint y: 312, distance: 7.3
click at [437, 319] on div at bounding box center [437, 324] width 16 height 16
click at [444, 318] on div at bounding box center [447, 319] width 16 height 16
drag, startPoint x: 363, startPoint y: 374, endPoint x: 409, endPoint y: 367, distance: 46.5
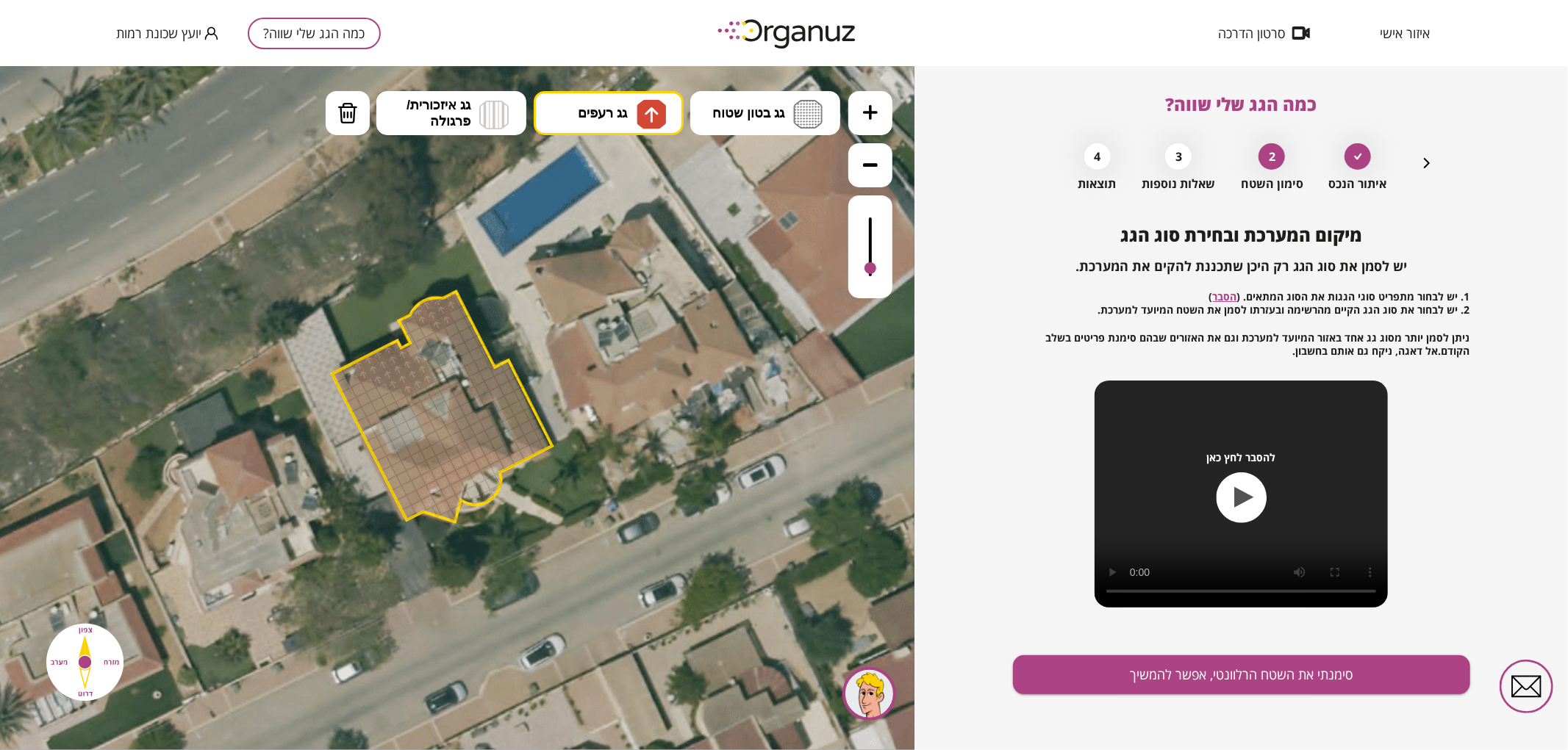
drag, startPoint x: 429, startPoint y: 463, endPoint x: 421, endPoint y: 453, distance: 12.8
click at [575, 121] on button "גג רעפים" at bounding box center [608, 112] width 150 height 44
click at [623, 274] on div ".st0 { fill: #FFFFFF; } .st0 { fill: #FFFFFF; }" at bounding box center [457, 407] width 914 height 684
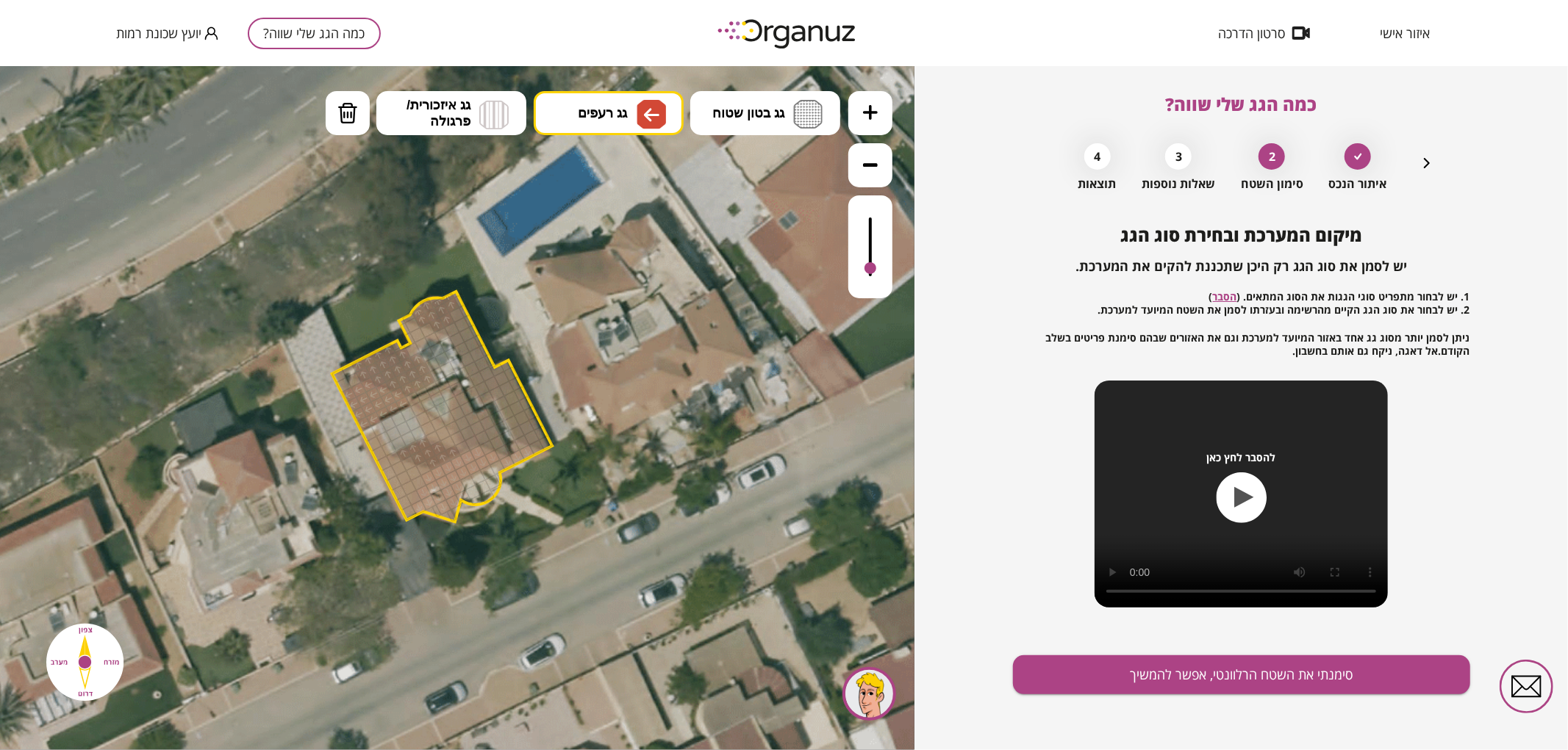
drag, startPoint x: 363, startPoint y: 420, endPoint x: 363, endPoint y: 394, distance: 26.0
drag, startPoint x: 372, startPoint y: 439, endPoint x: 399, endPoint y: 467, distance: 38.9
drag, startPoint x: 448, startPoint y: 437, endPoint x: 435, endPoint y: 425, distance: 17.7
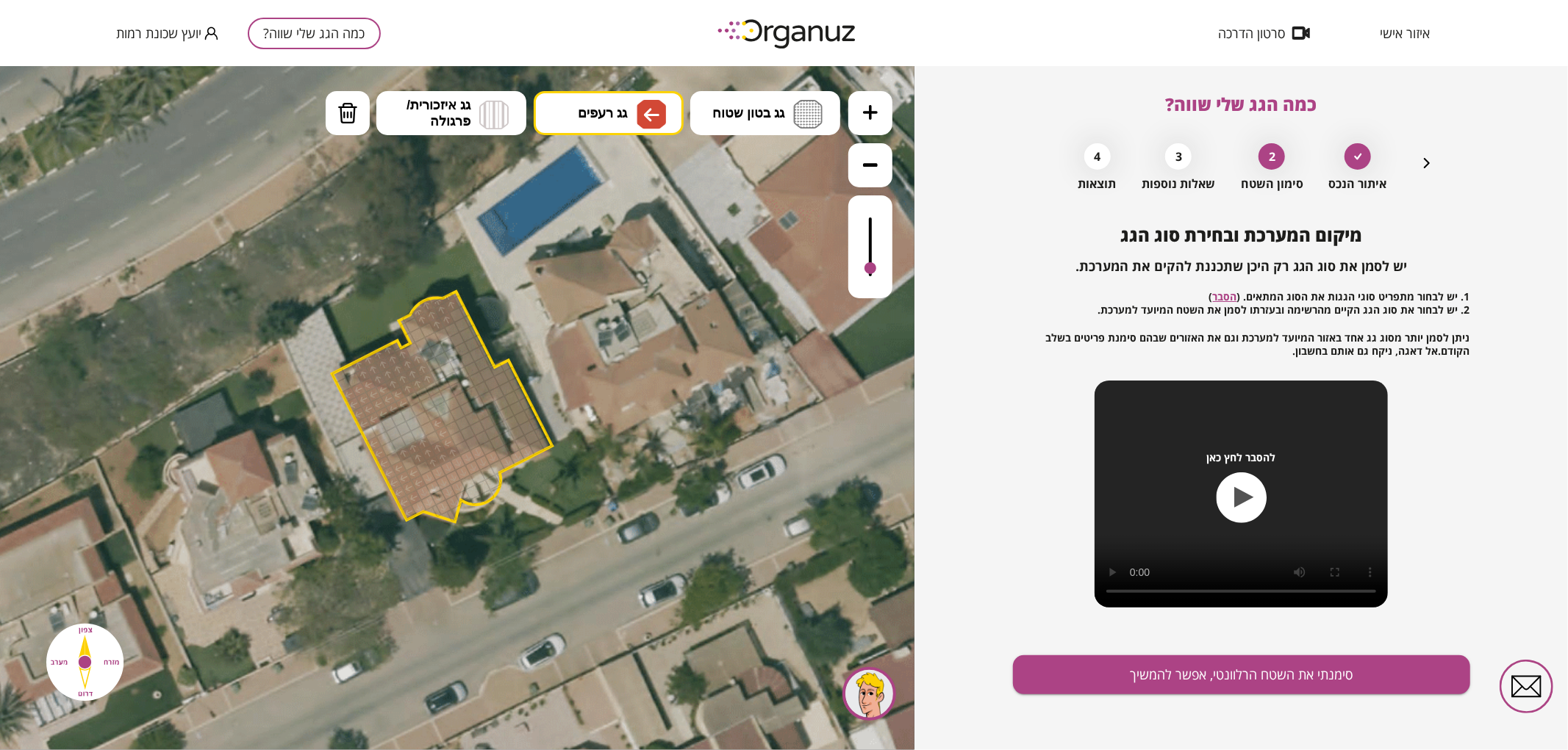
drag, startPoint x: 419, startPoint y: 412, endPoint x: 432, endPoint y: 432, distance: 23.9
drag, startPoint x: 420, startPoint y: 339, endPoint x: 414, endPoint y: 330, distance: 10.8
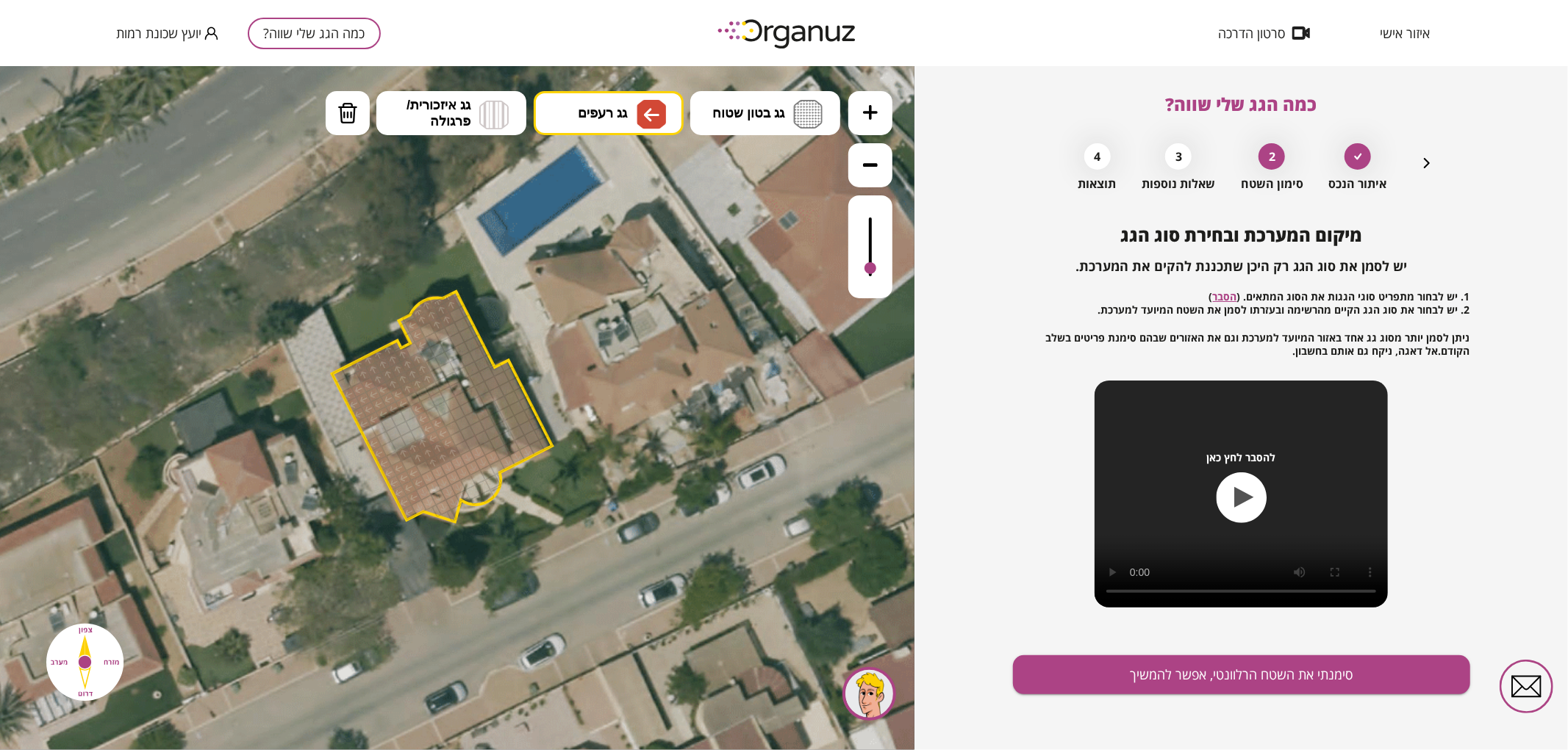
click at [424, 331] on div at bounding box center [427, 329] width 16 height 16
click at [437, 335] on div at bounding box center [442, 335] width 16 height 16
click at [607, 111] on span "גג רעפים" at bounding box center [602, 112] width 49 height 16
click at [603, 332] on div ".st0 { fill: #FFFFFF; } .st0 { fill: #FFFFFF; }" at bounding box center [457, 407] width 914 height 684
drag, startPoint x: 460, startPoint y: 304, endPoint x: 487, endPoint y: 397, distance: 96.8
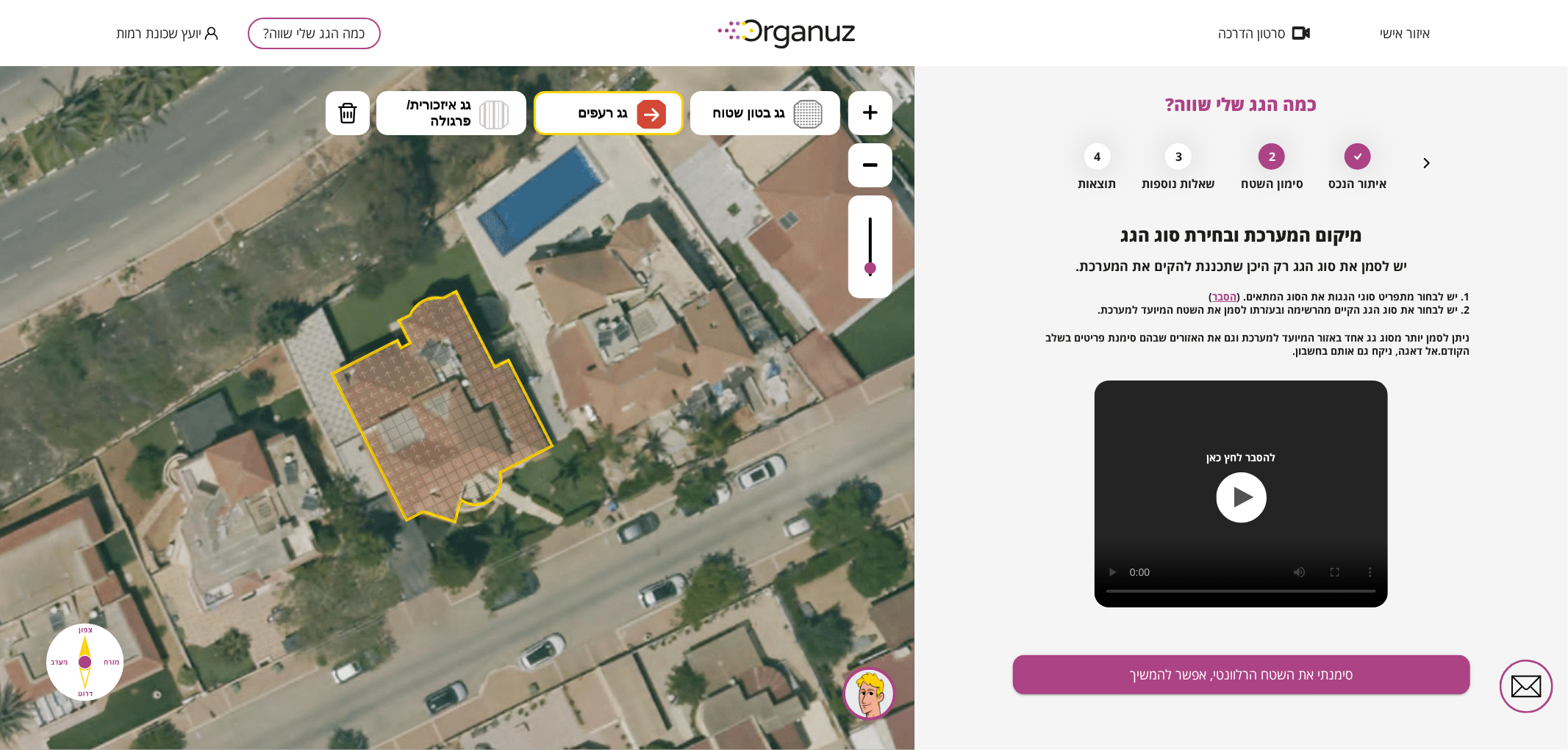
drag, startPoint x: 466, startPoint y: 443, endPoint x: 492, endPoint y: 441, distance: 26.1
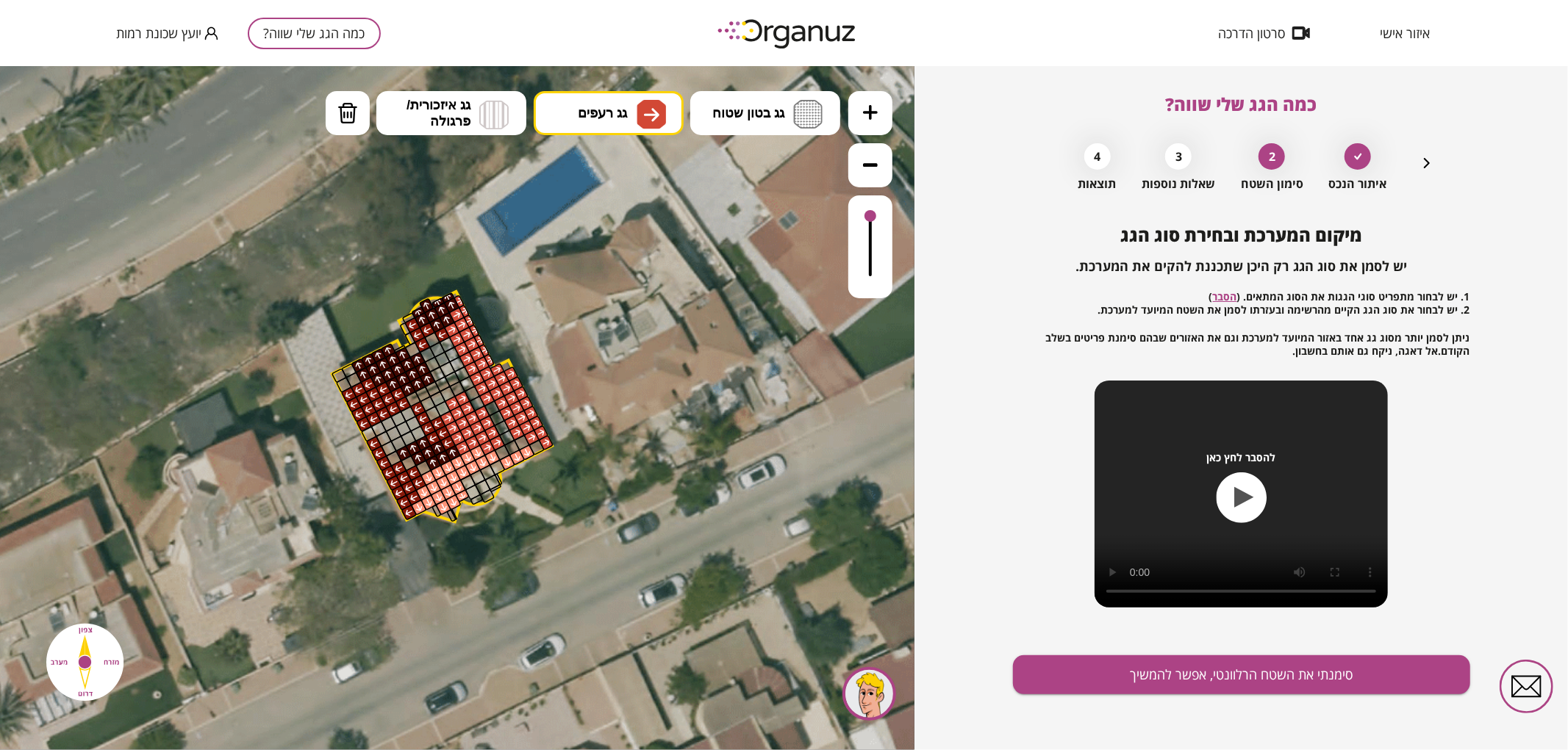
drag, startPoint x: 873, startPoint y: 263, endPoint x: 891, endPoint y: 206, distance: 59.8
click at [891, 206] on div at bounding box center [870, 246] width 44 height 103
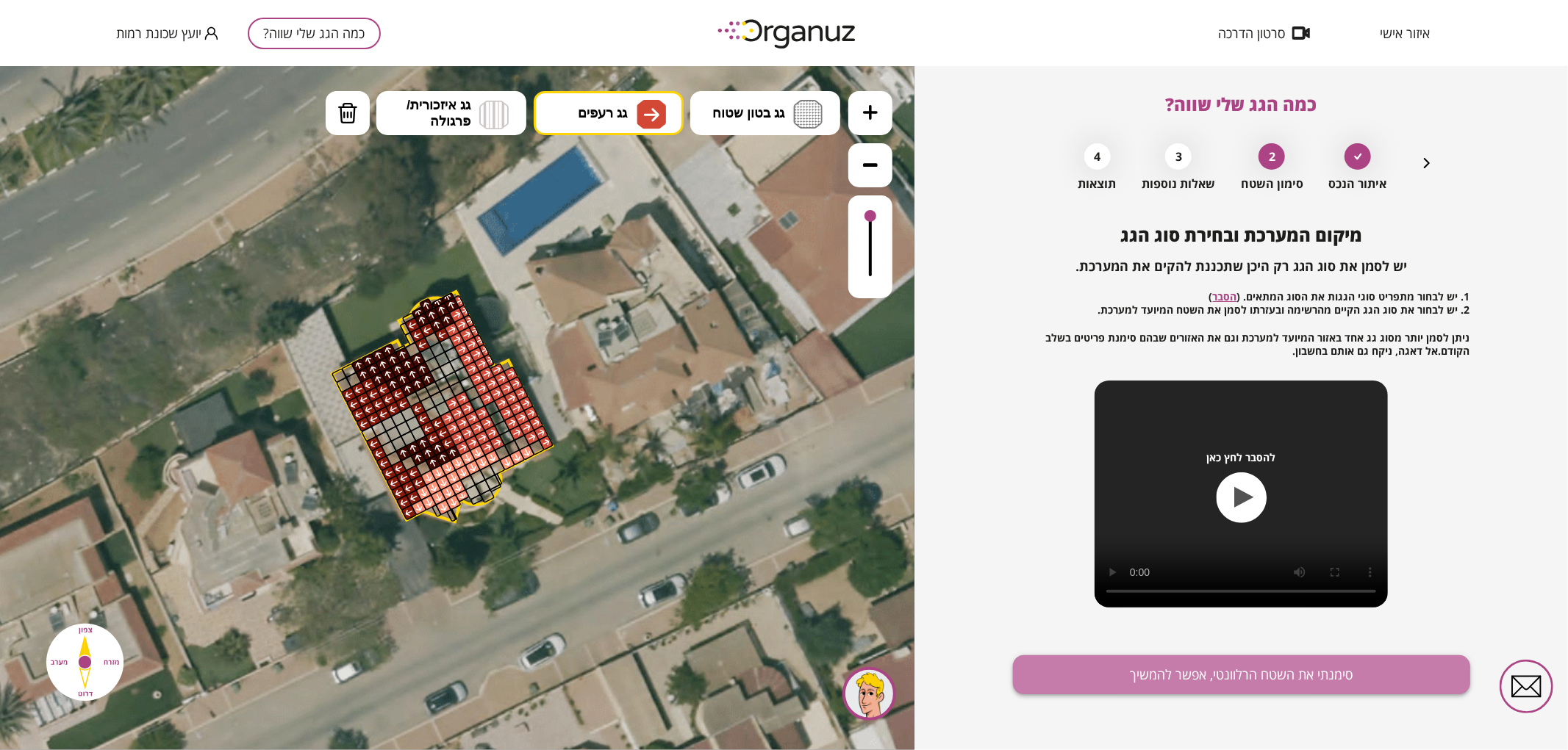
click at [1057, 672] on button "סימנתי את השטח הרלוונטי, אפשר להמשיך" at bounding box center [1241, 674] width 457 height 39
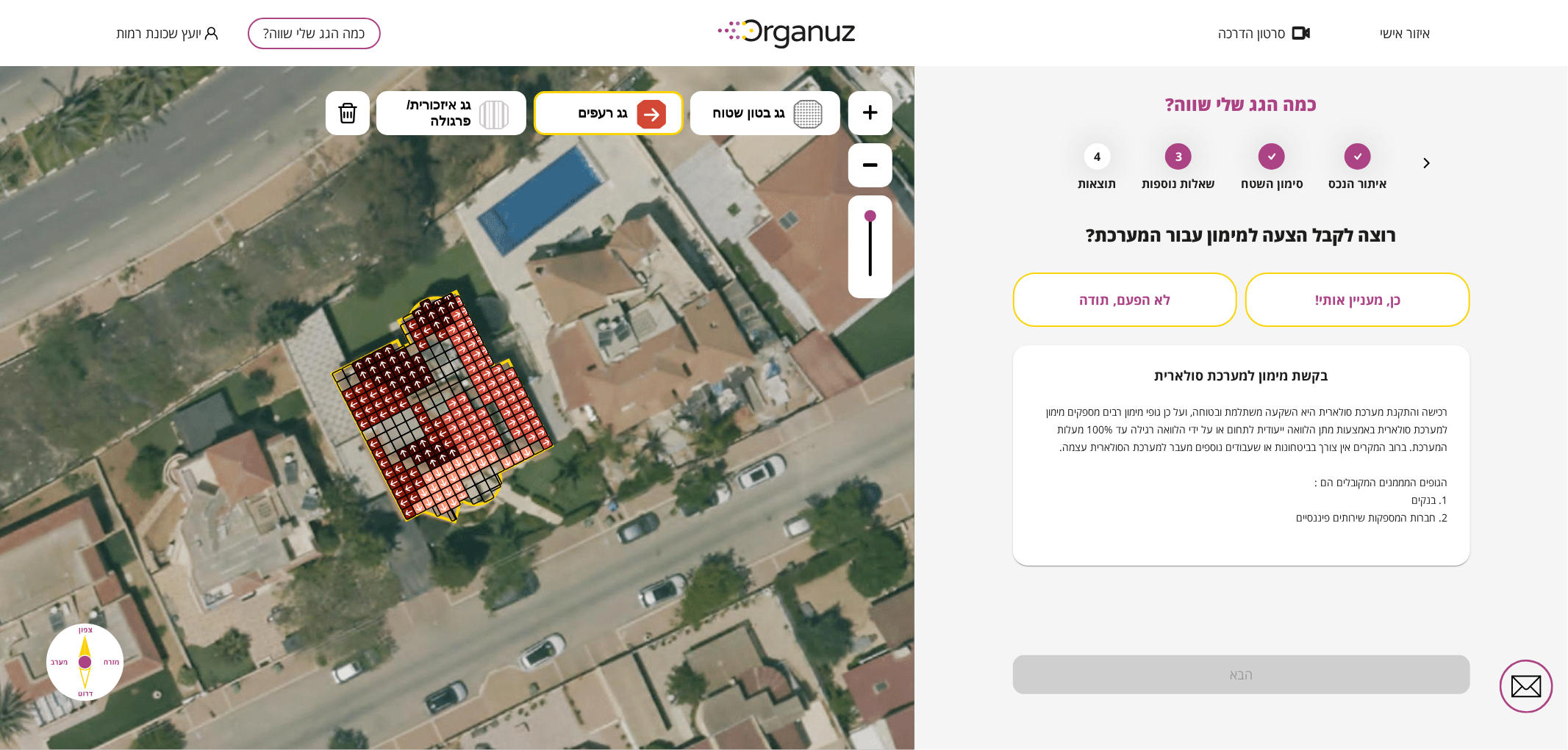
click at [1145, 281] on button "לא הפעם, תודה" at bounding box center [1125, 299] width 225 height 54
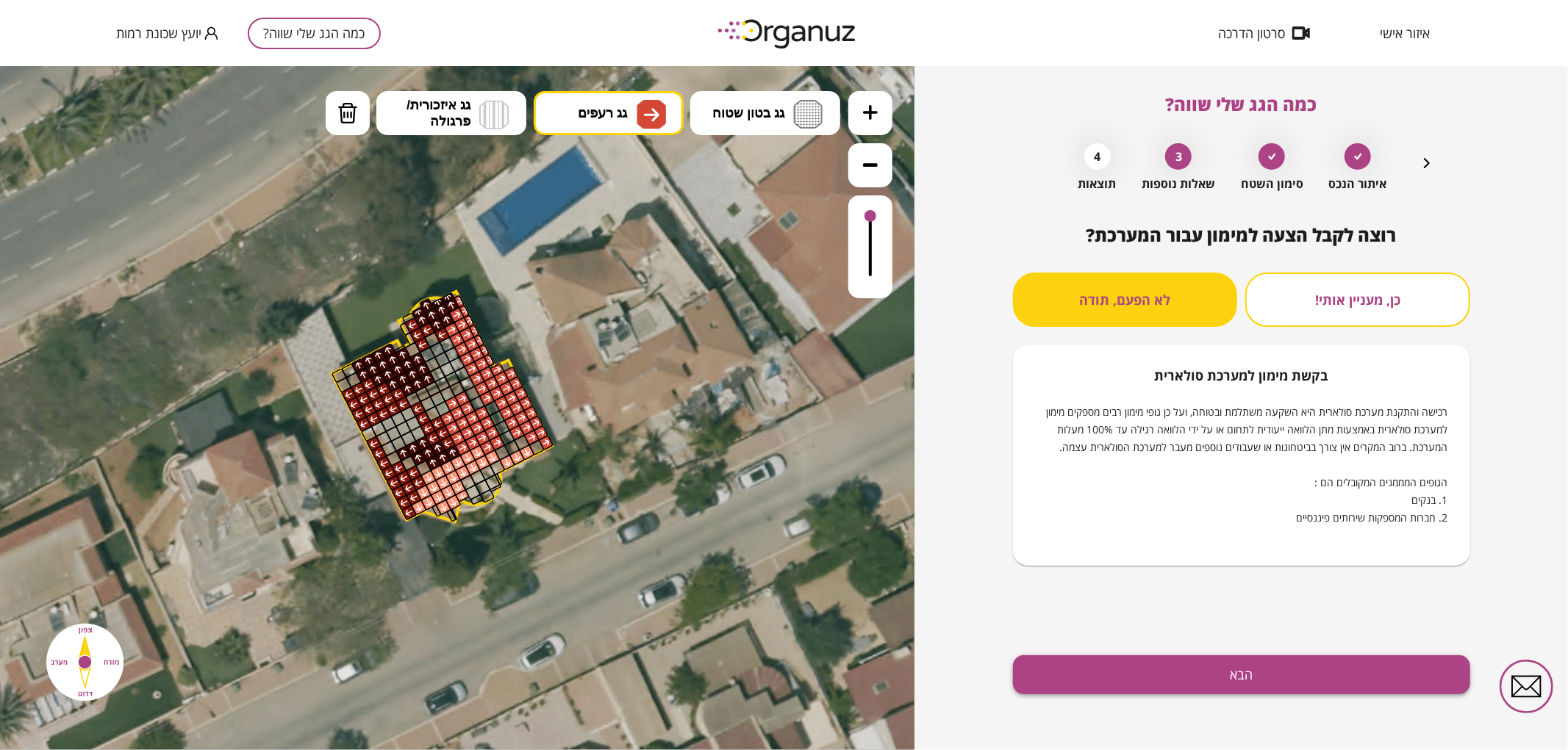
click at [1172, 680] on button "הבא" at bounding box center [1241, 674] width 457 height 39
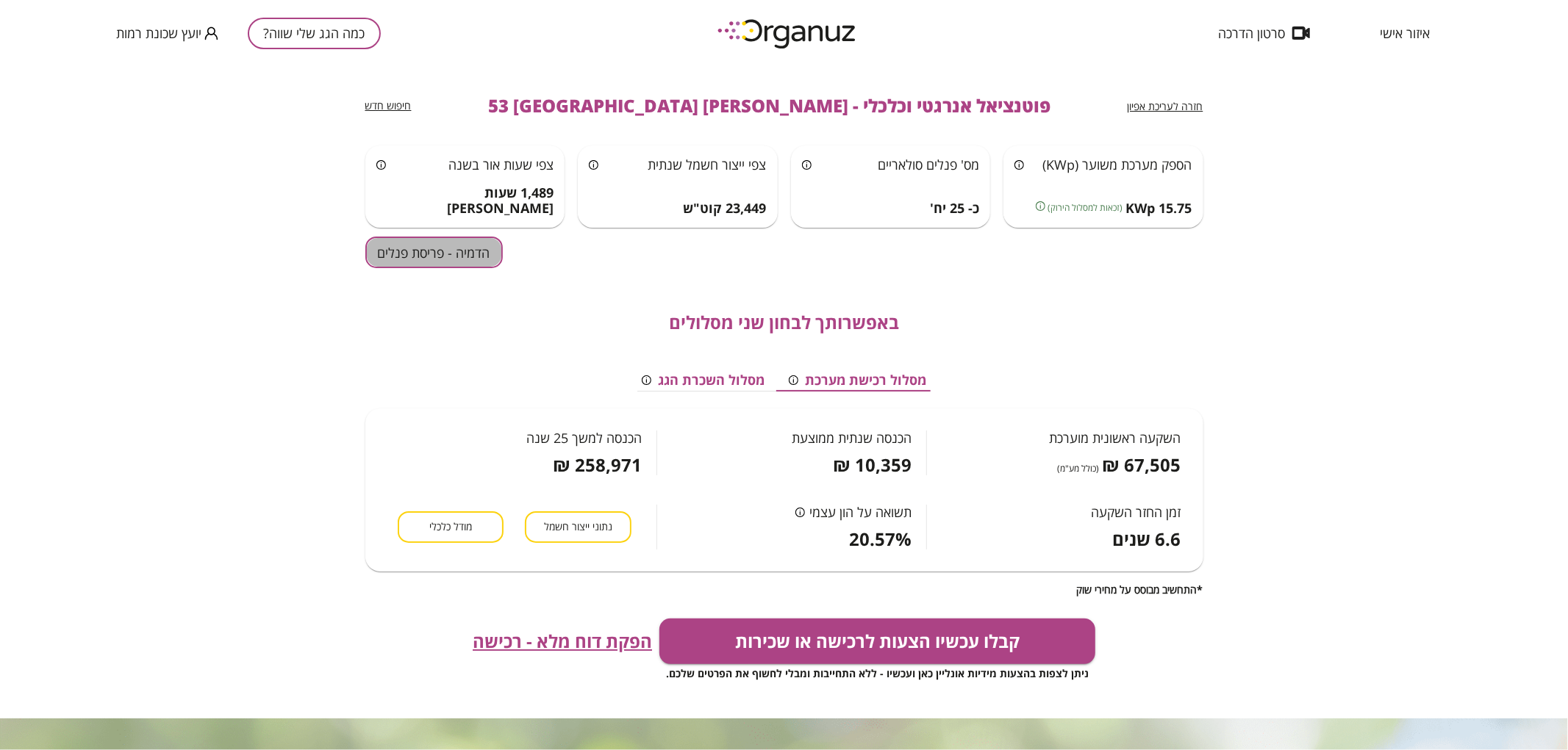
click at [458, 262] on button "הדמיה - פריסת פנלים" at bounding box center [434, 252] width 138 height 31
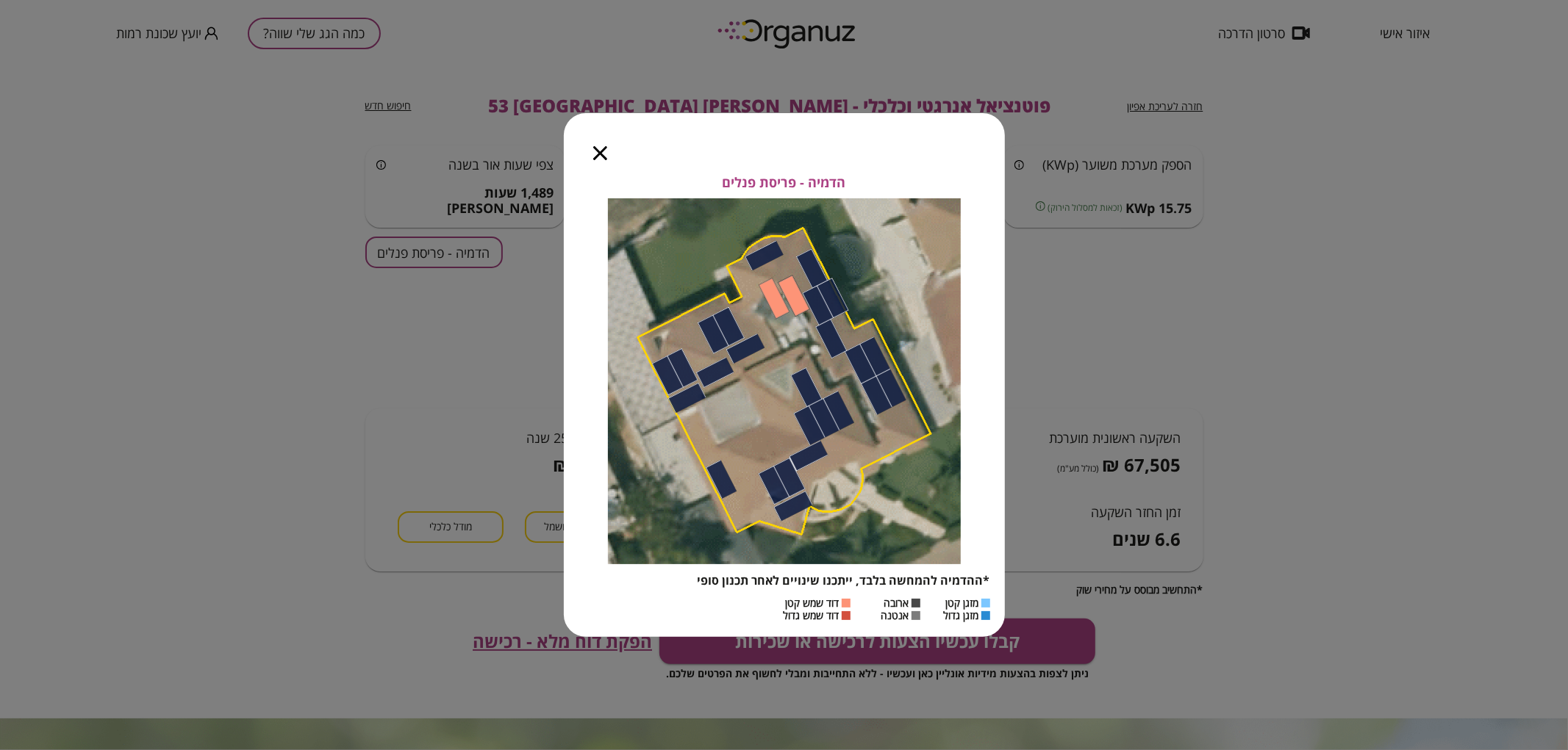
click at [599, 156] on icon "button" at bounding box center [600, 154] width 14 height 14
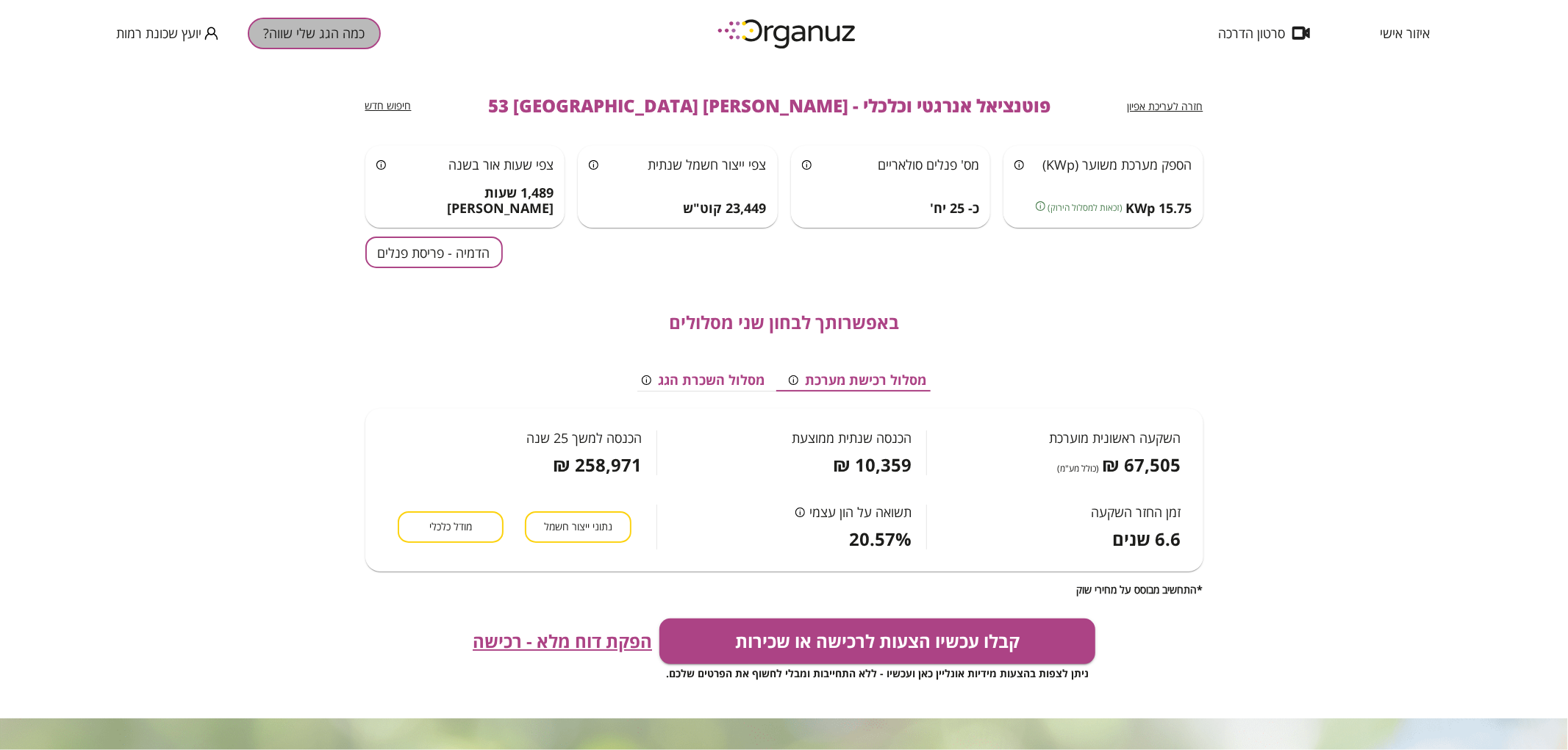
click at [306, 34] on button "כמה הגג שלי שווה?" at bounding box center [314, 33] width 133 height 31
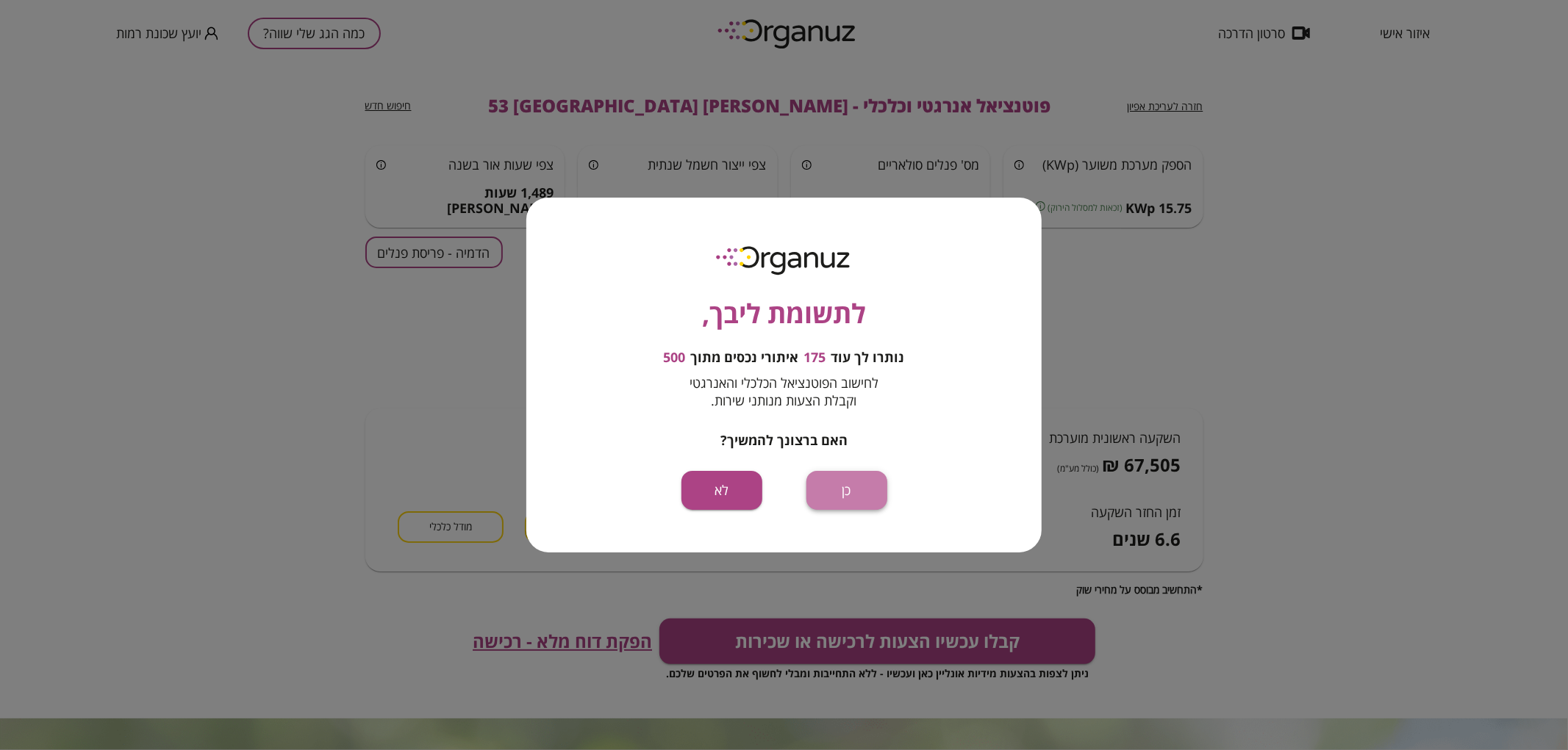
click at [855, 479] on button "כן" at bounding box center [847, 490] width 81 height 39
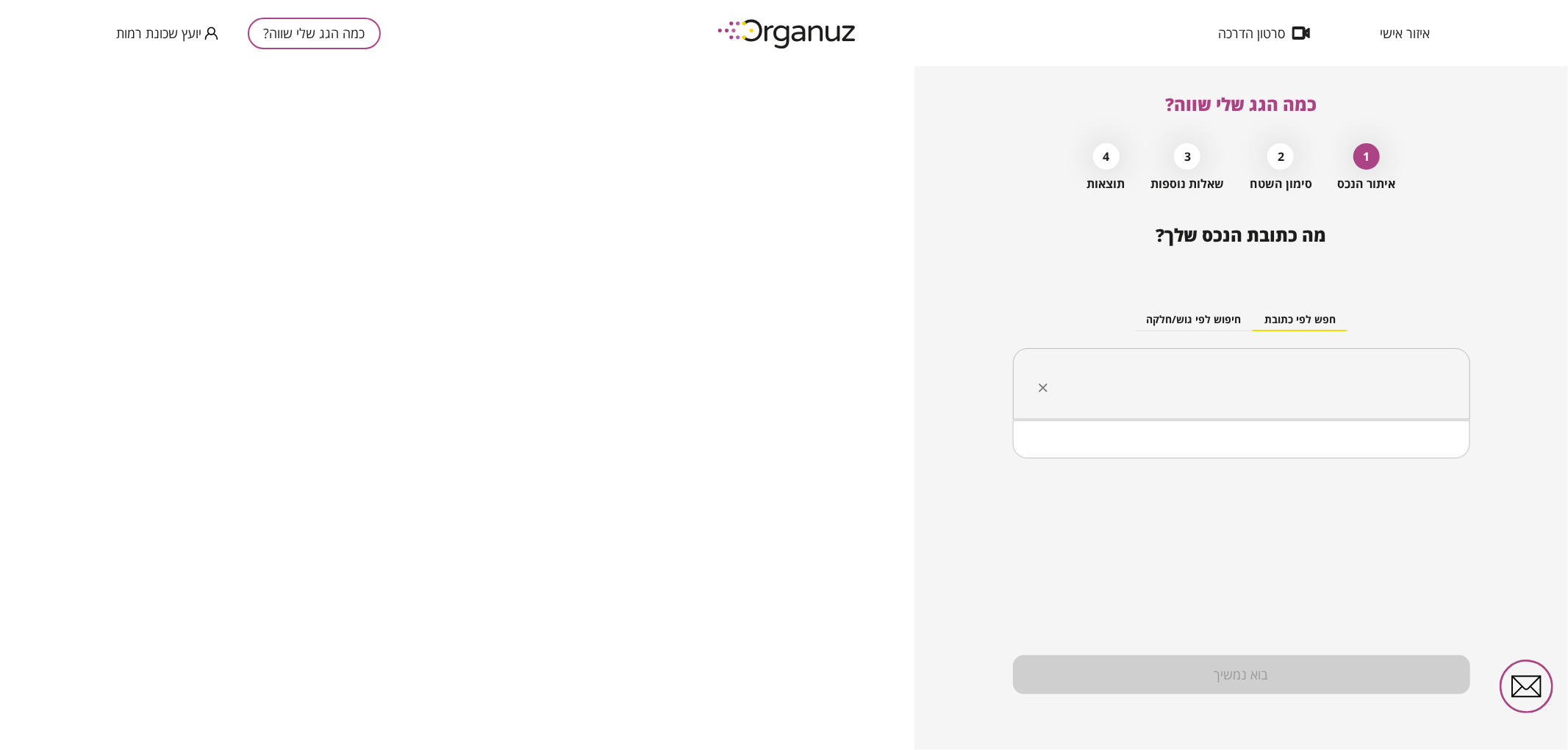
click at [1231, 397] on input "text" at bounding box center [1247, 384] width 411 height 37
click at [1403, 451] on li "[PERSON_NAME] 44 [GEOGRAPHIC_DATA]" at bounding box center [1241, 458] width 419 height 26
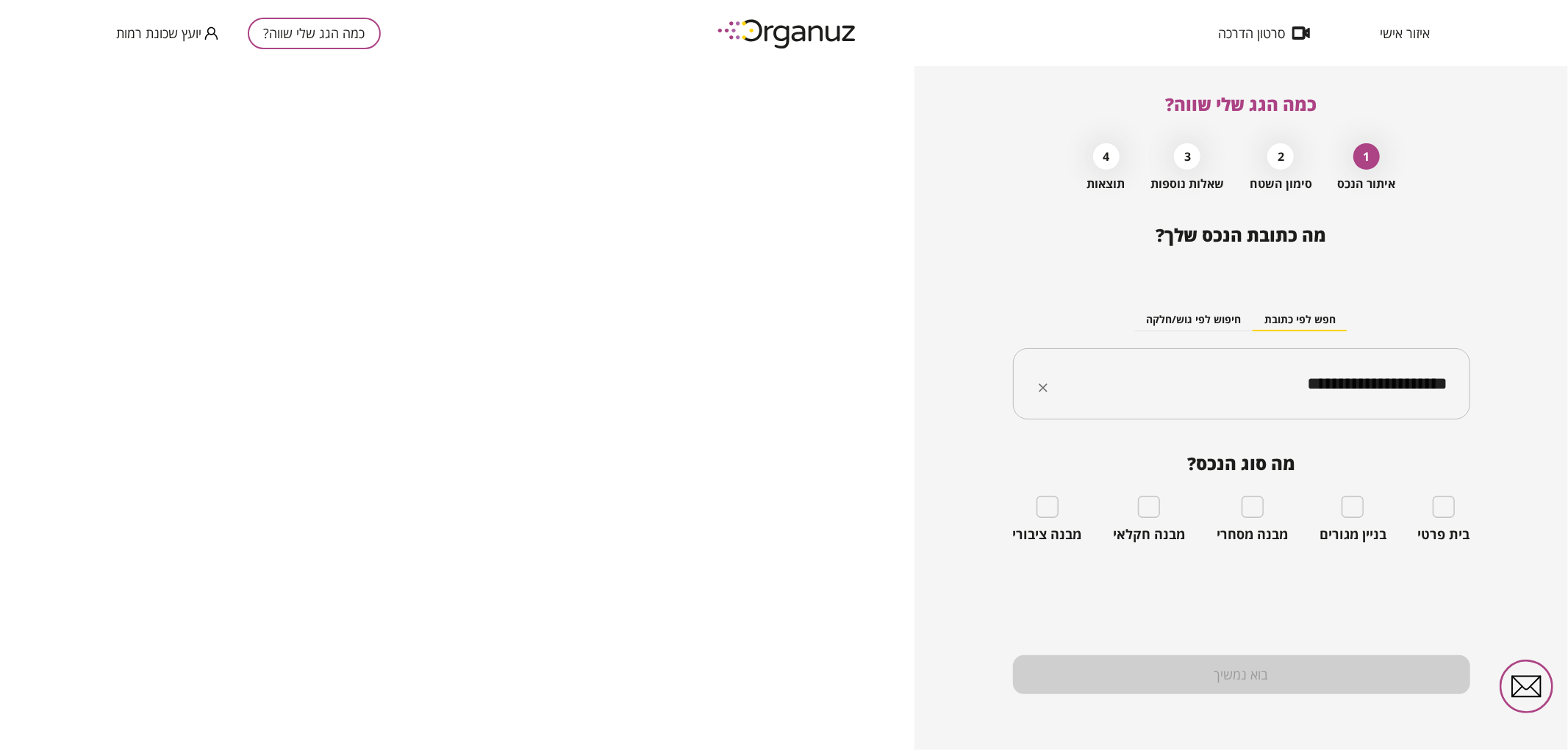
type input "**********"
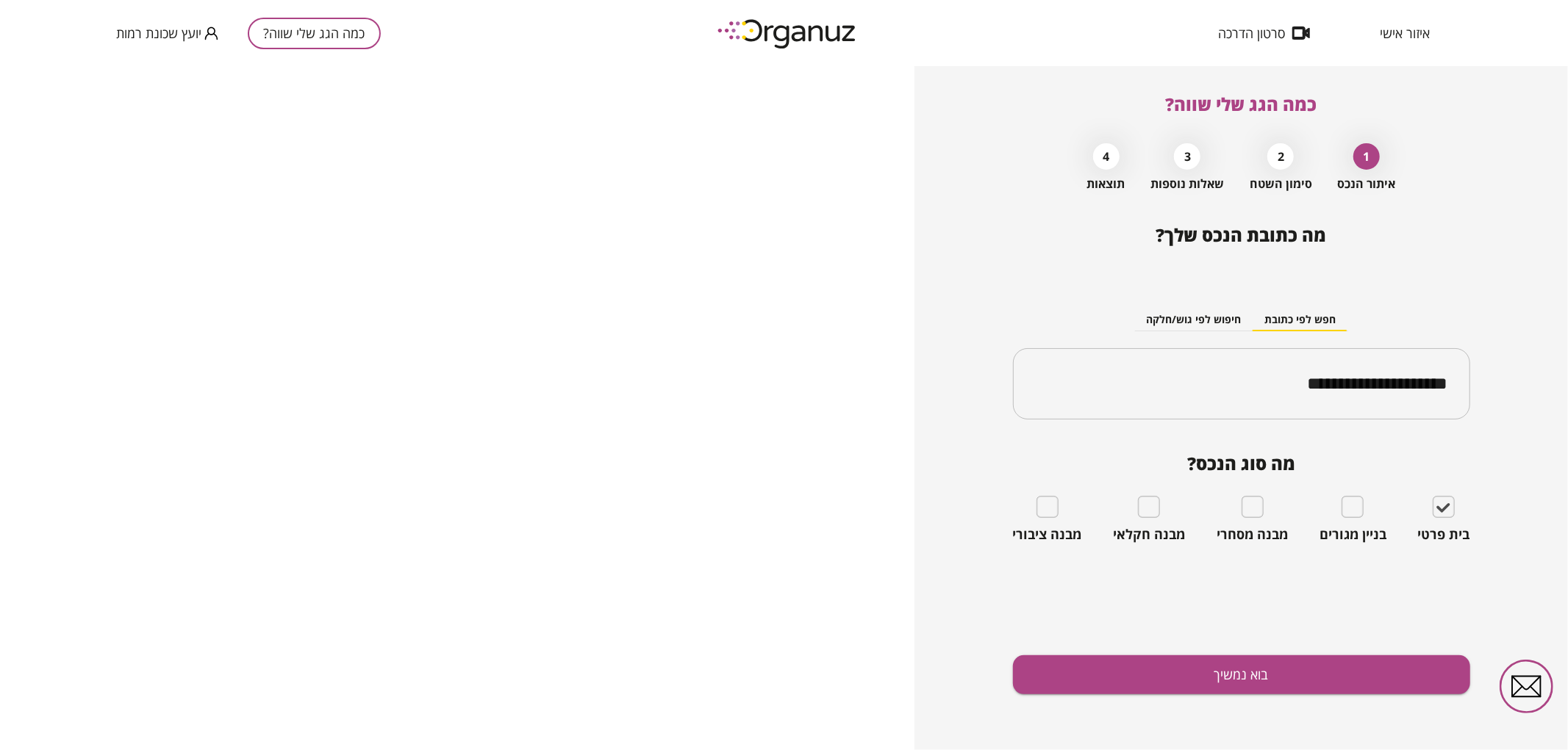
click at [1370, 654] on div "**********" at bounding box center [1241, 487] width 457 height 525
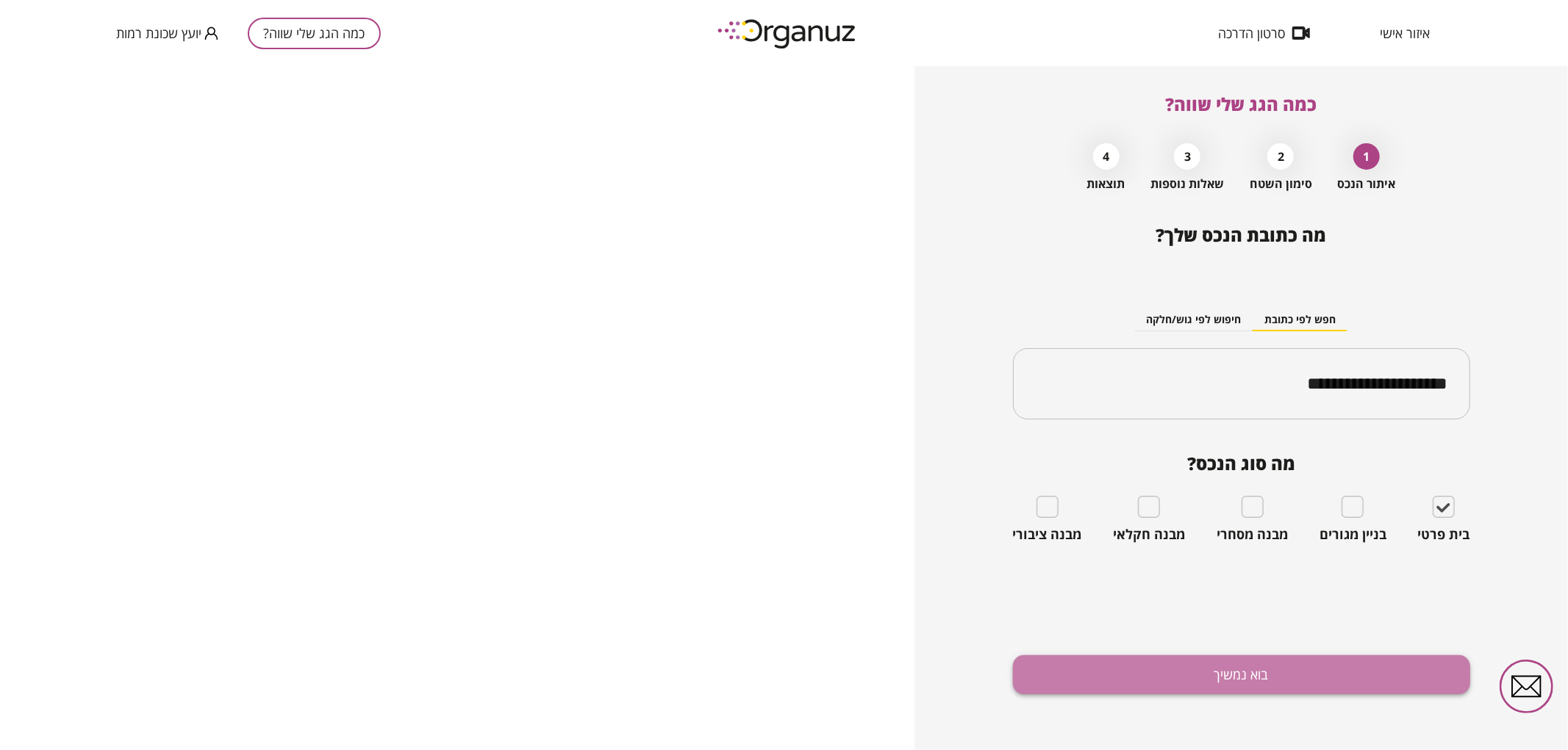
click at [1375, 657] on button "בוא נמשיך" at bounding box center [1241, 674] width 457 height 39
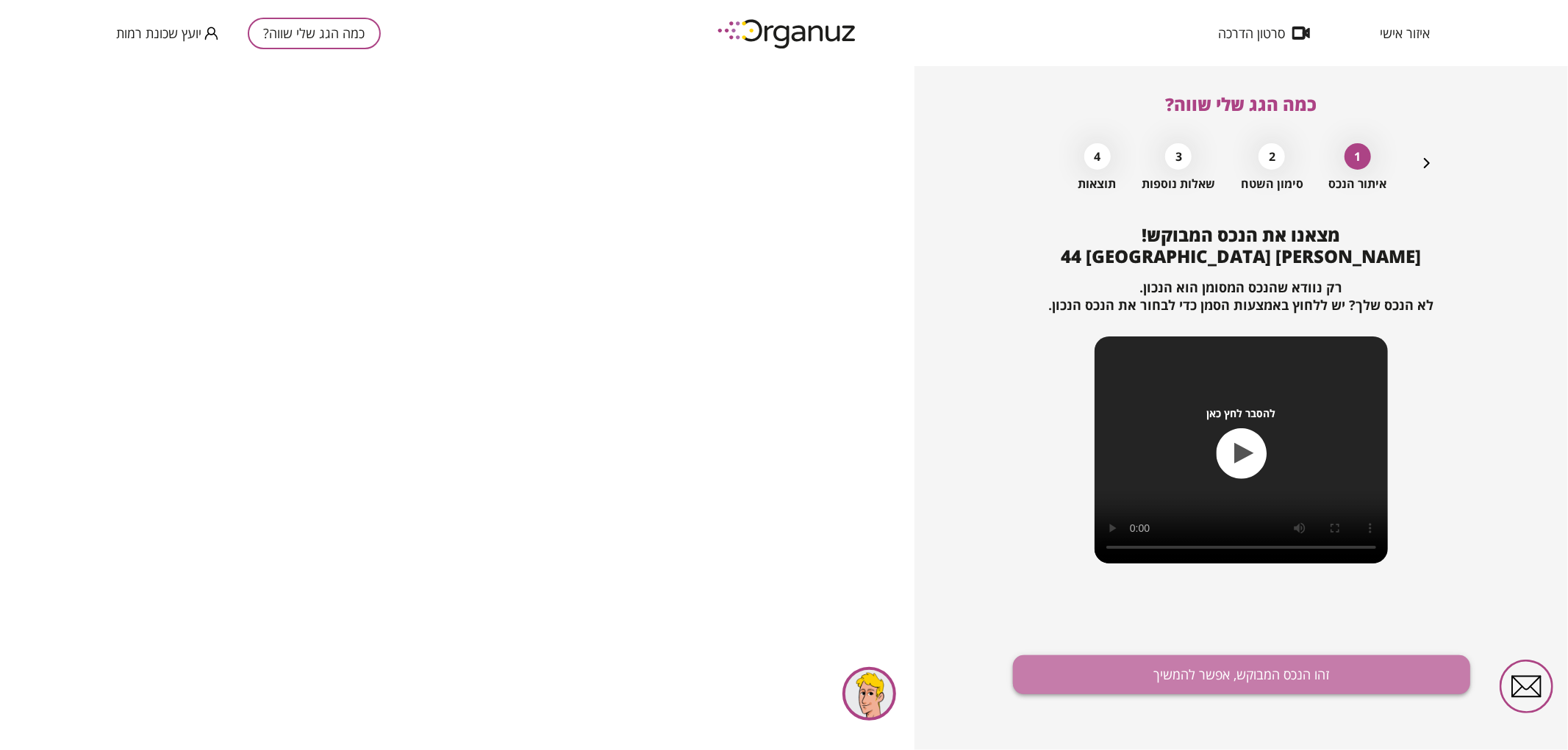
click at [1301, 674] on button "זהו הנכס המבוקש, אפשר להמשיך" at bounding box center [1241, 674] width 457 height 39
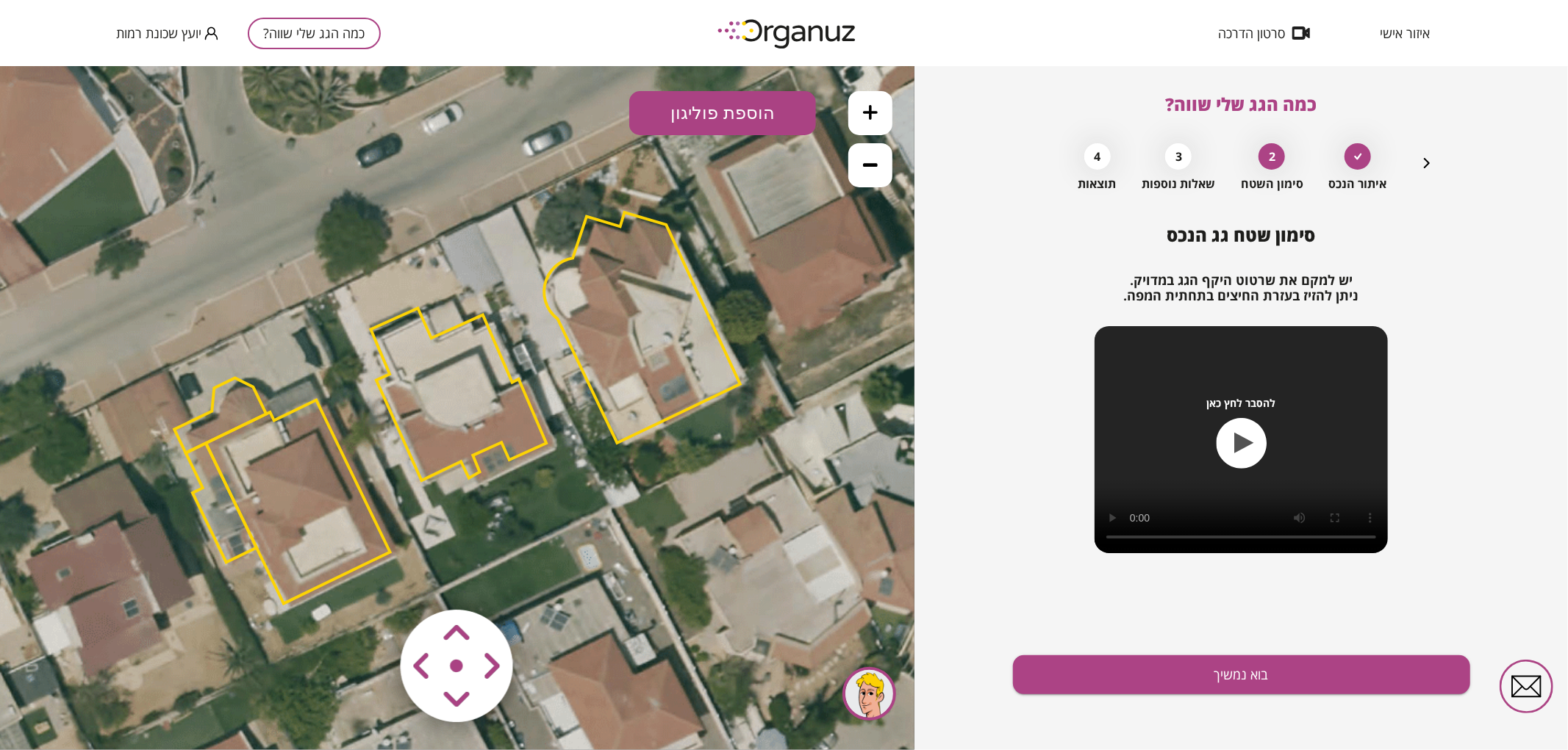
click at [641, 310] on polygon at bounding box center [642, 326] width 196 height 231
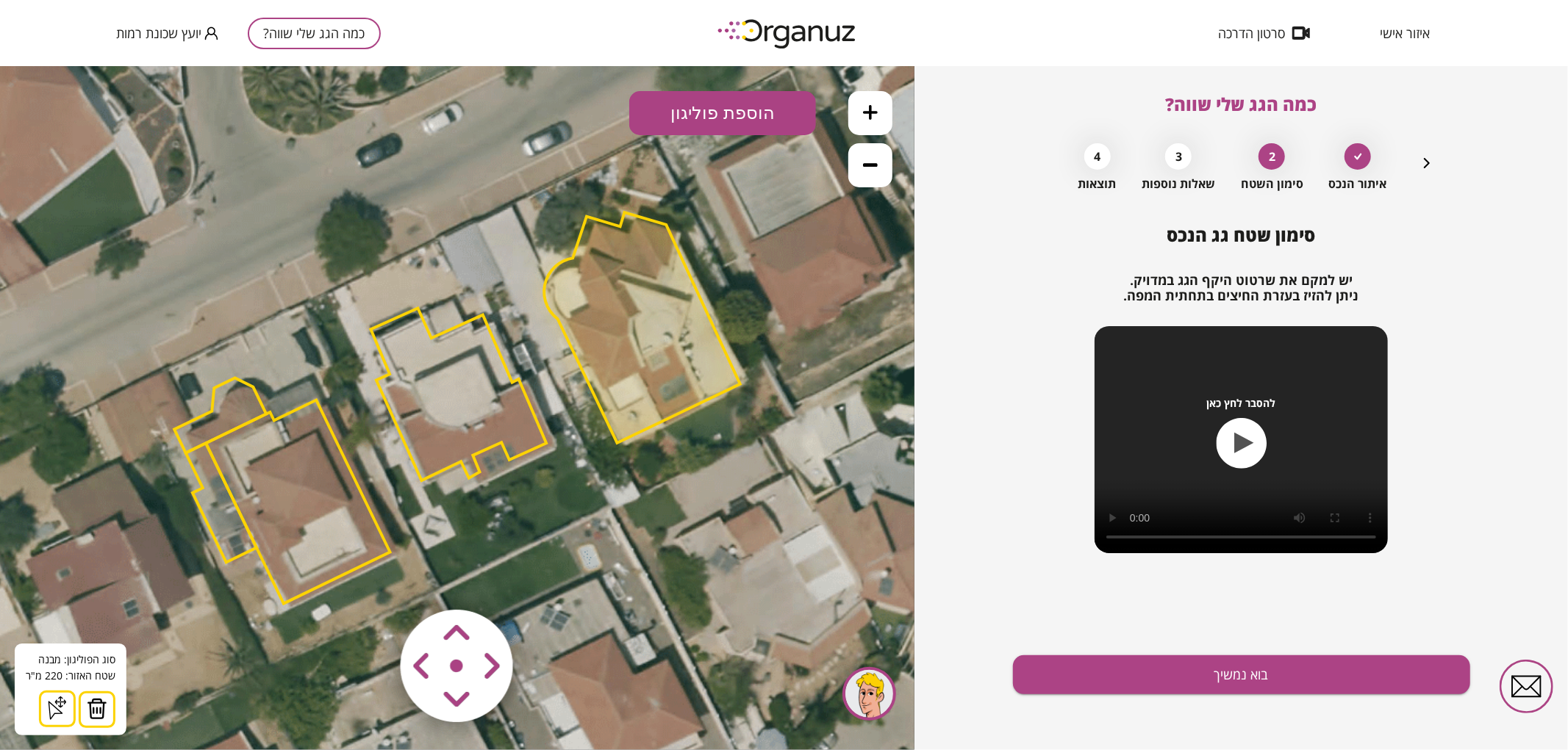
click at [92, 706] on img at bounding box center [96, 708] width 21 height 22
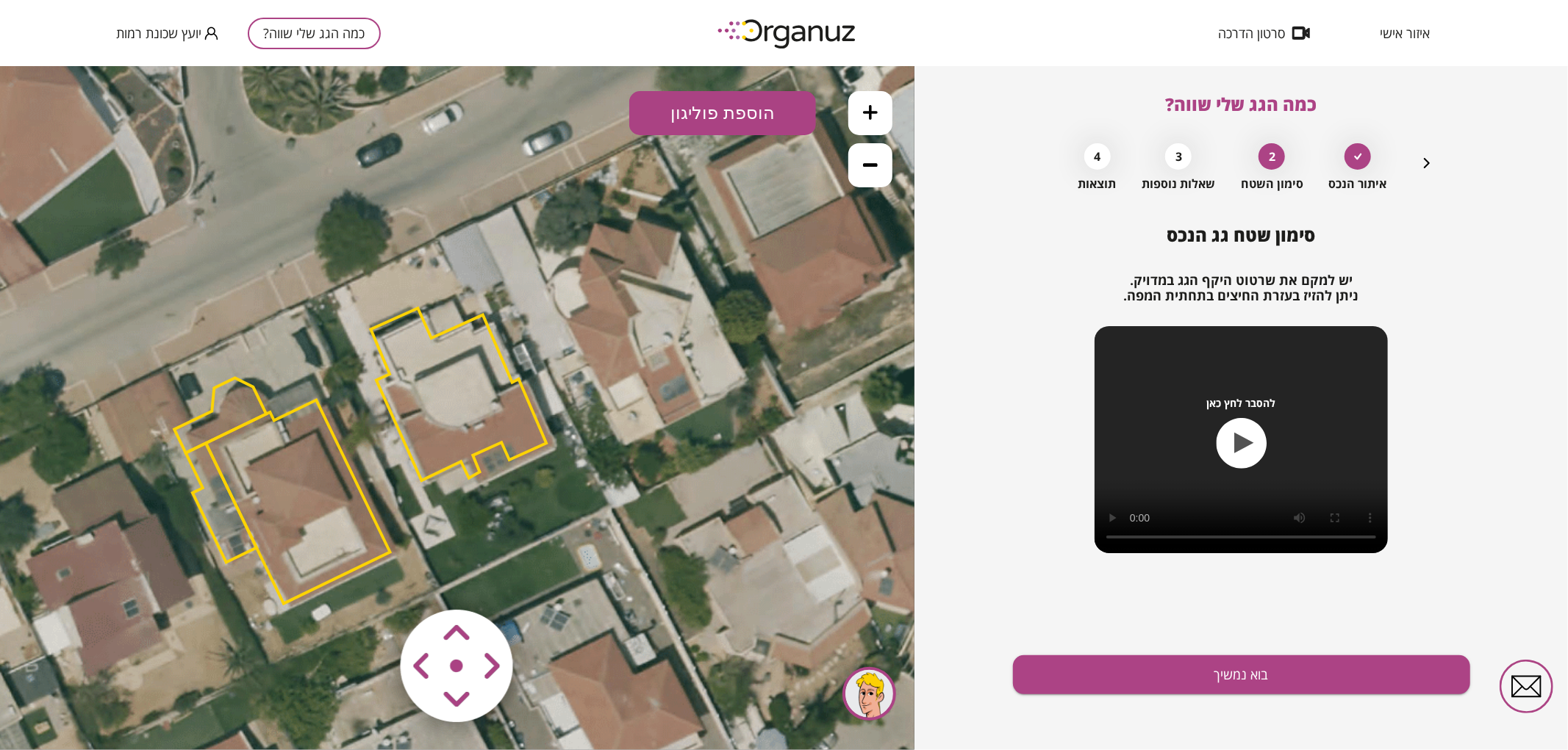
click at [259, 528] on polygon at bounding box center [298, 501] width 184 height 203
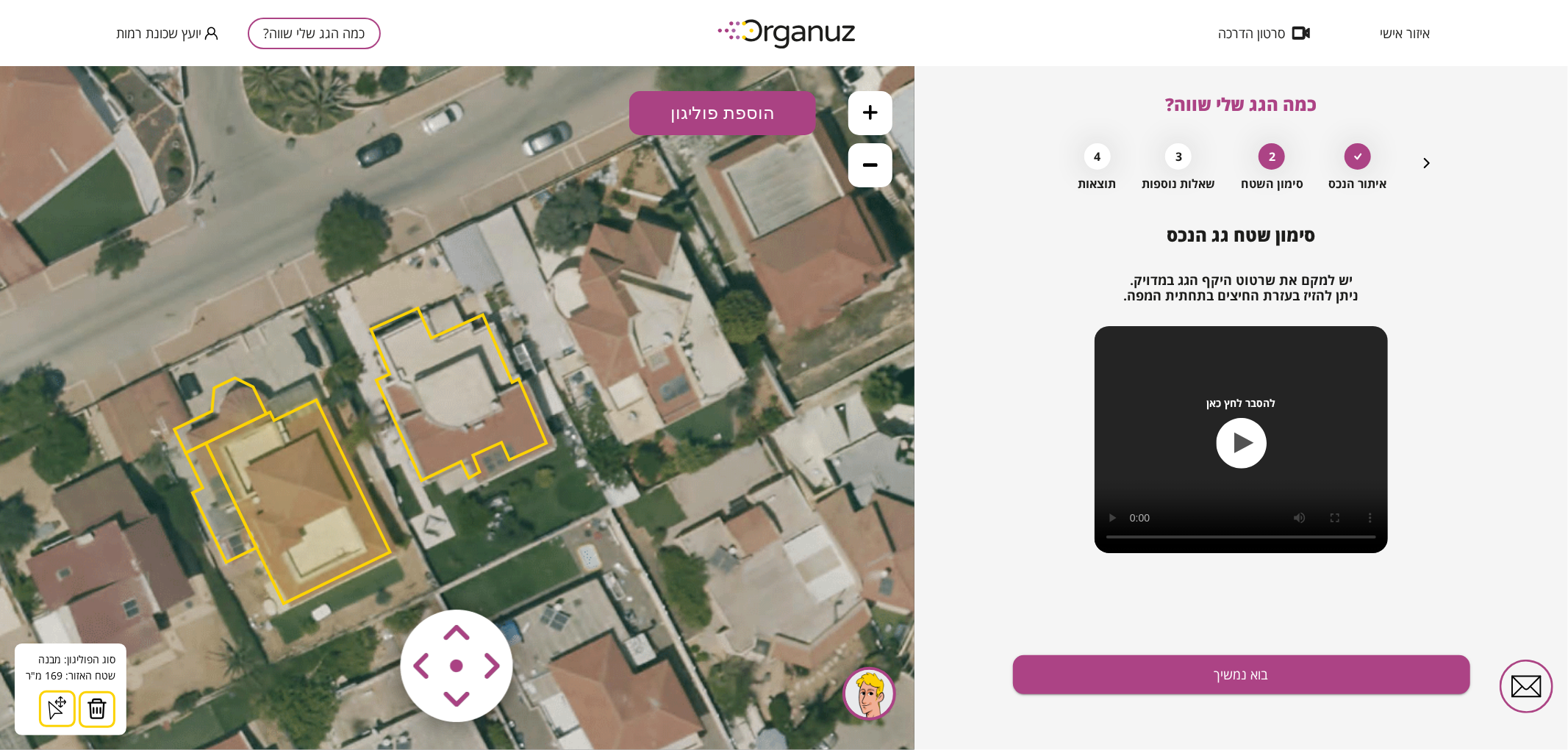
click at [469, 435] on polygon at bounding box center [458, 394] width 175 height 173
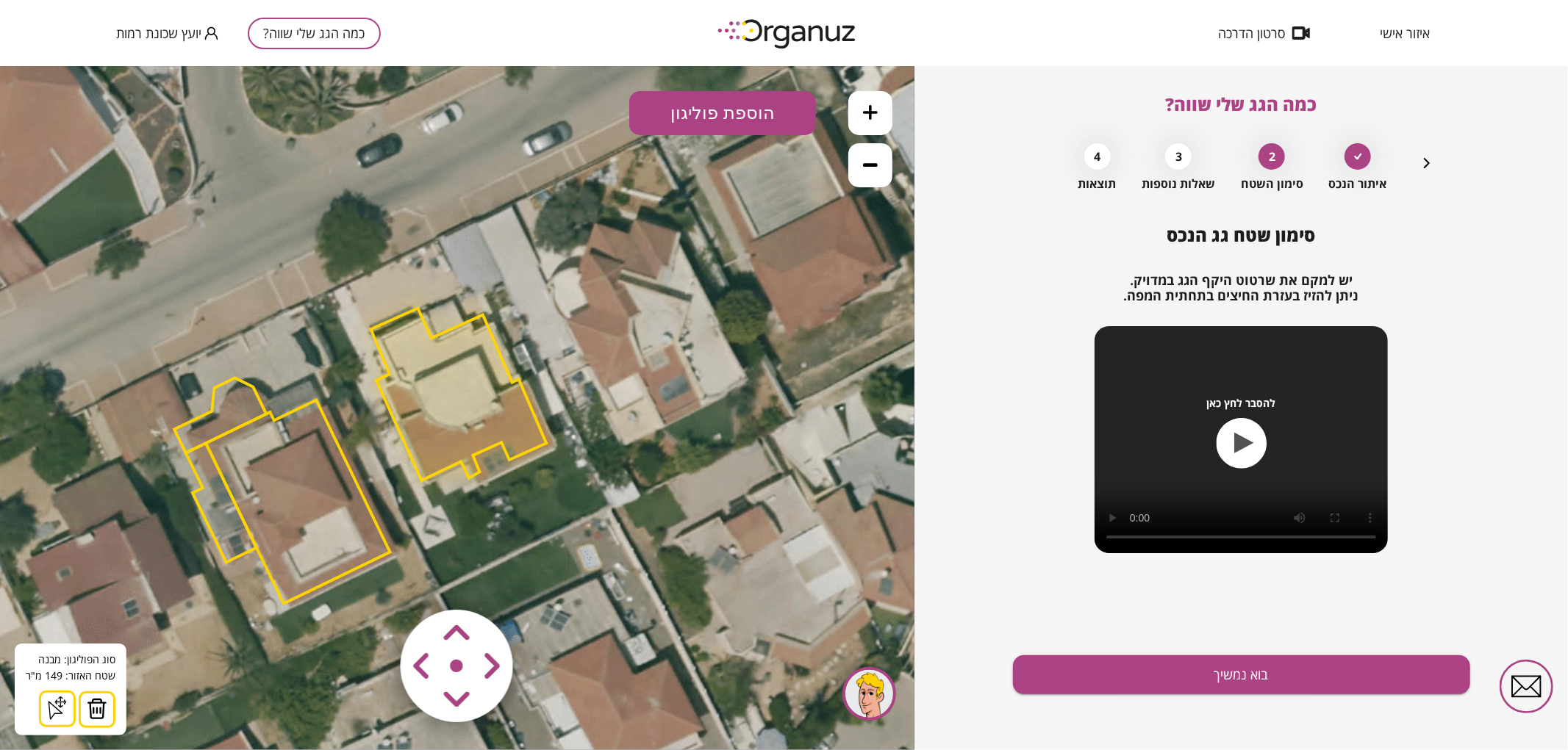
click at [564, 588] on icon at bounding box center [458, 406] width 1720 height 1719
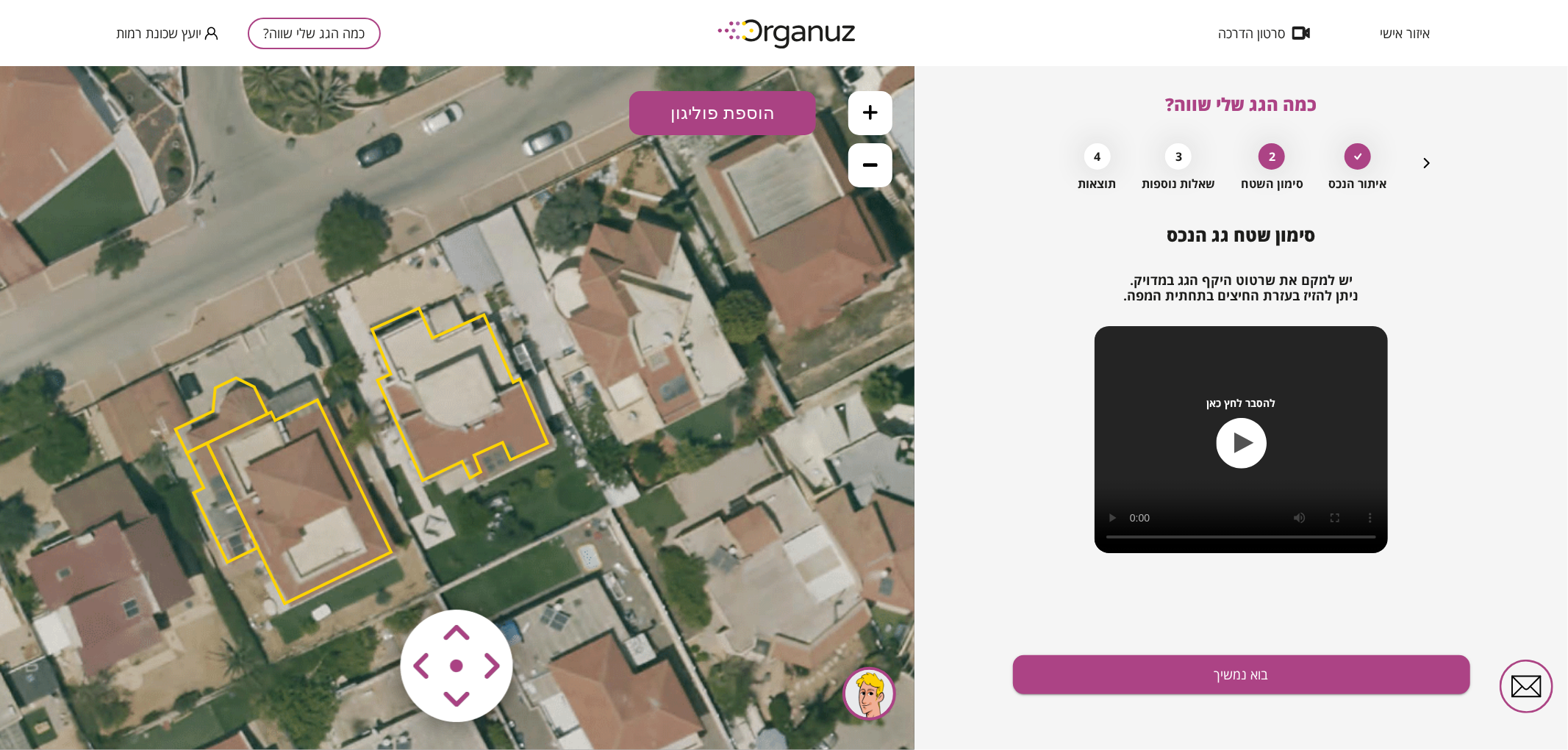
click at [370, 578] on area at bounding box center [370, 578] width 0 height 0
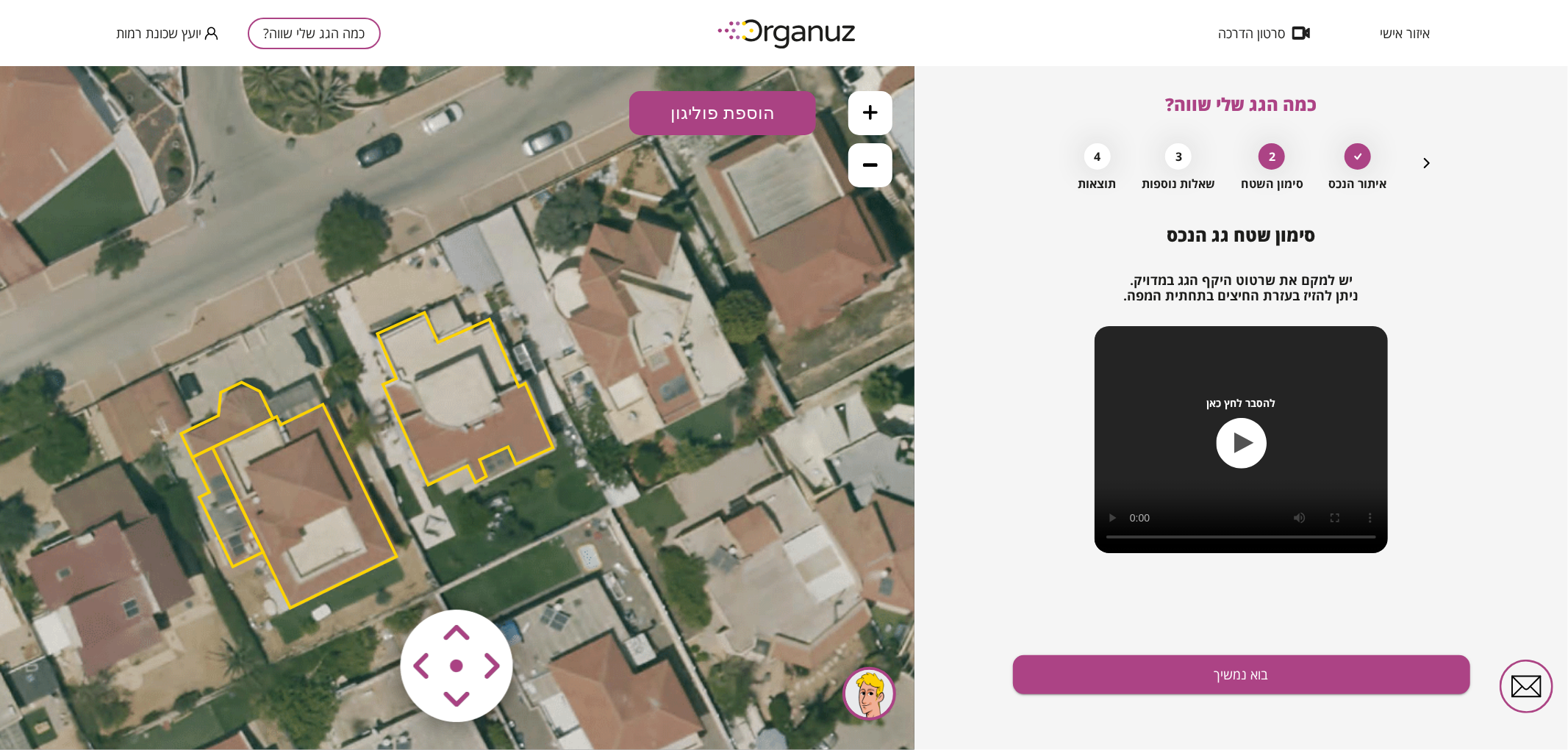
click at [370, 578] on area at bounding box center [370, 578] width 0 height 0
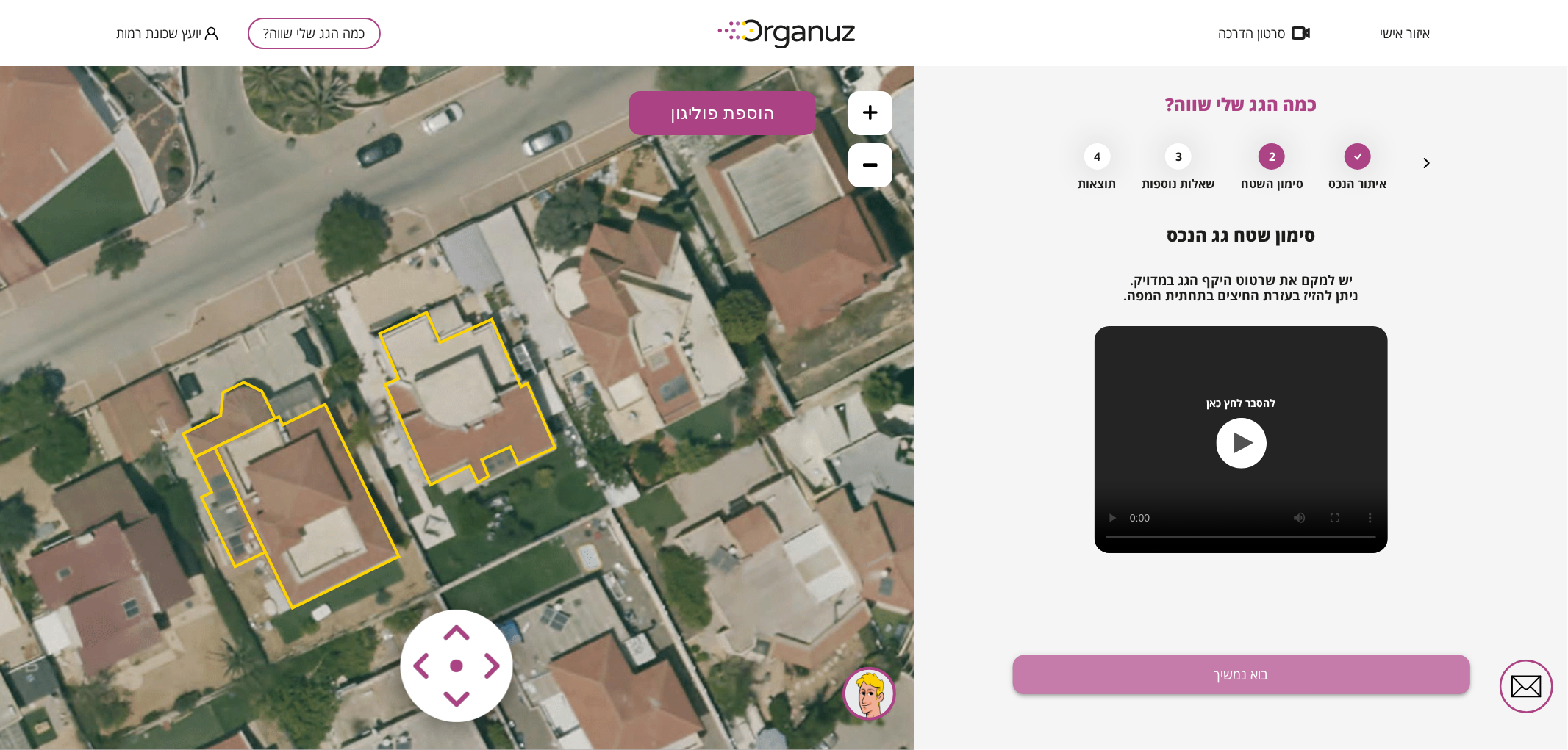
click at [1090, 680] on button "בוא נמשיך" at bounding box center [1241, 674] width 457 height 39
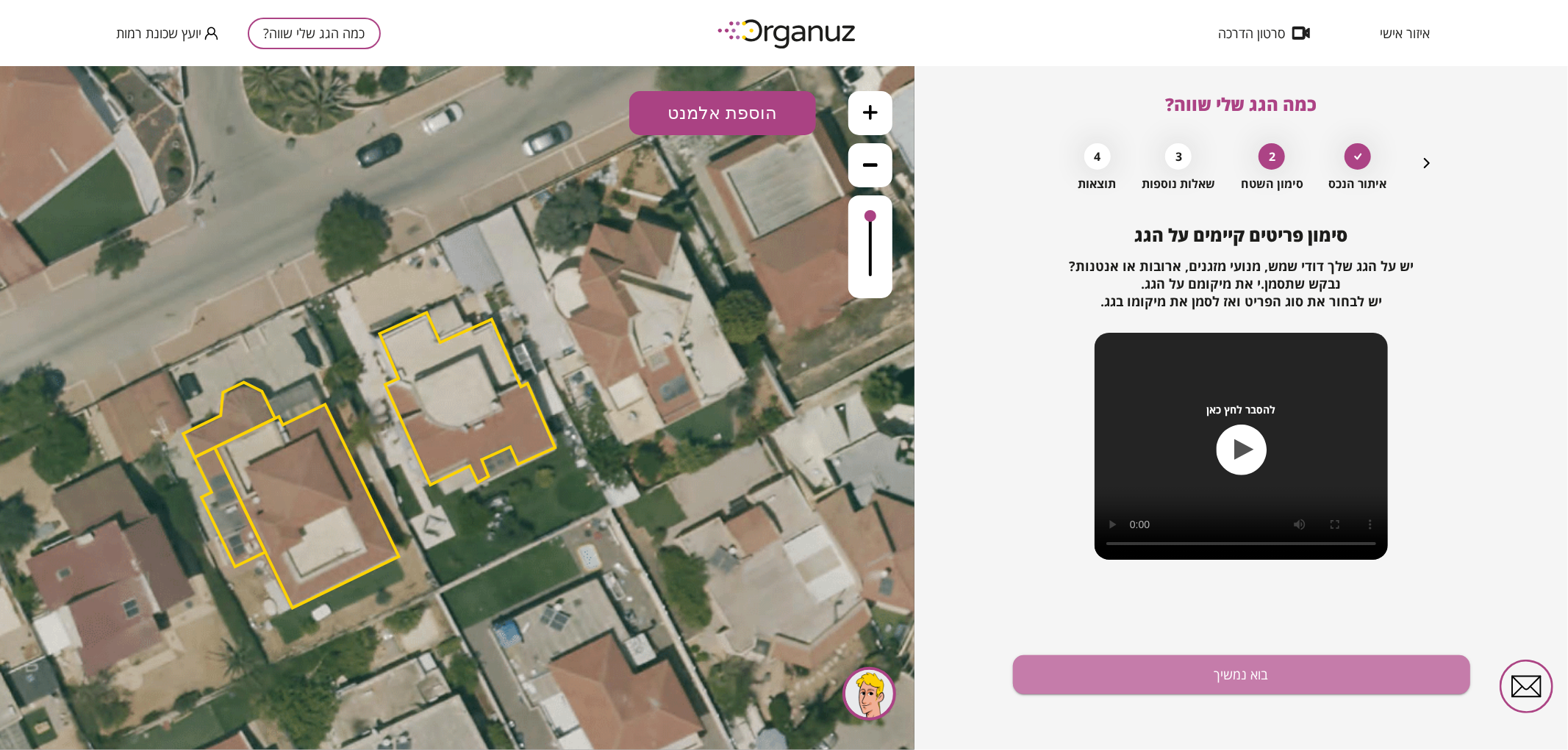
click at [1090, 680] on button "בוא נמשיך" at bounding box center [1241, 674] width 457 height 39
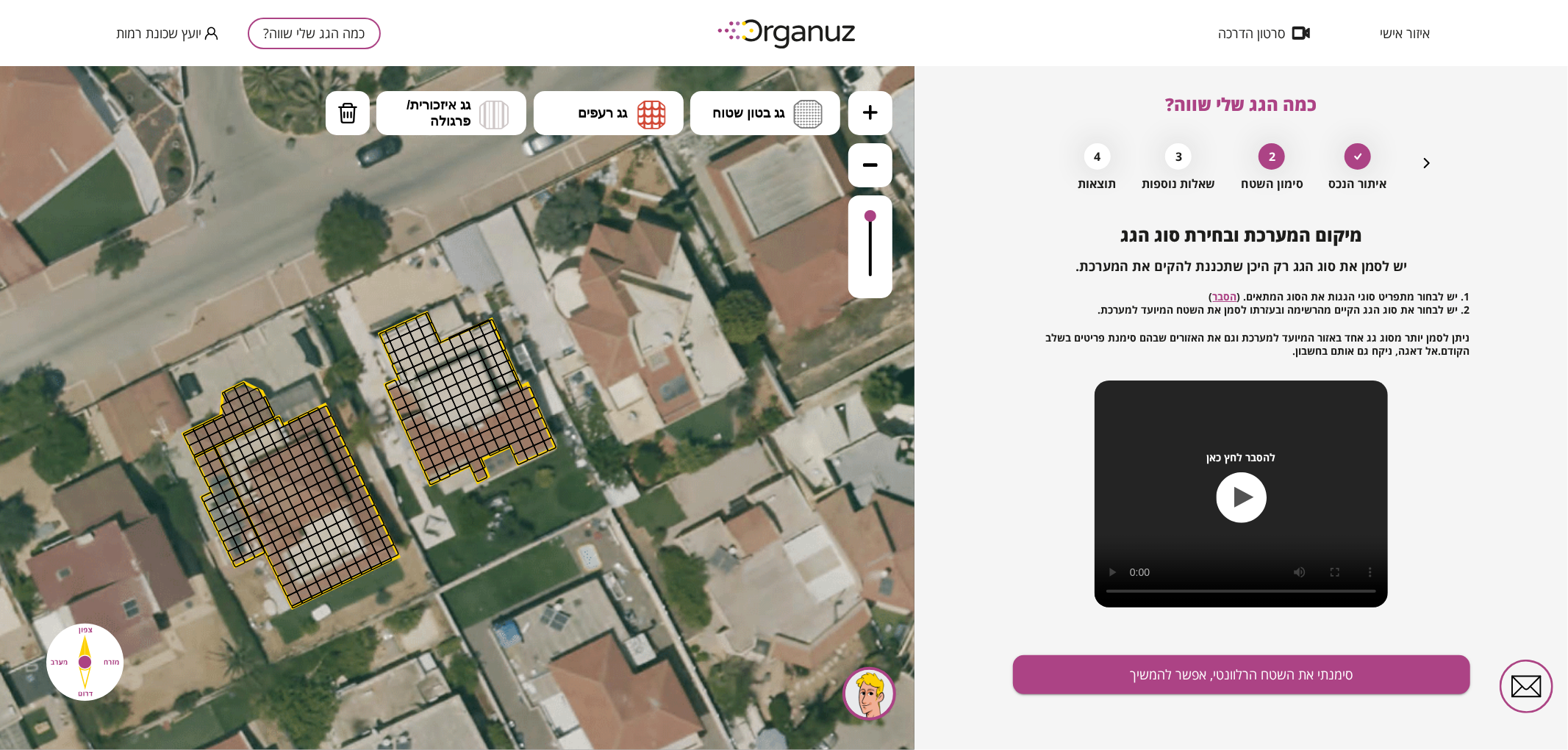
click at [885, 112] on button at bounding box center [870, 112] width 44 height 44
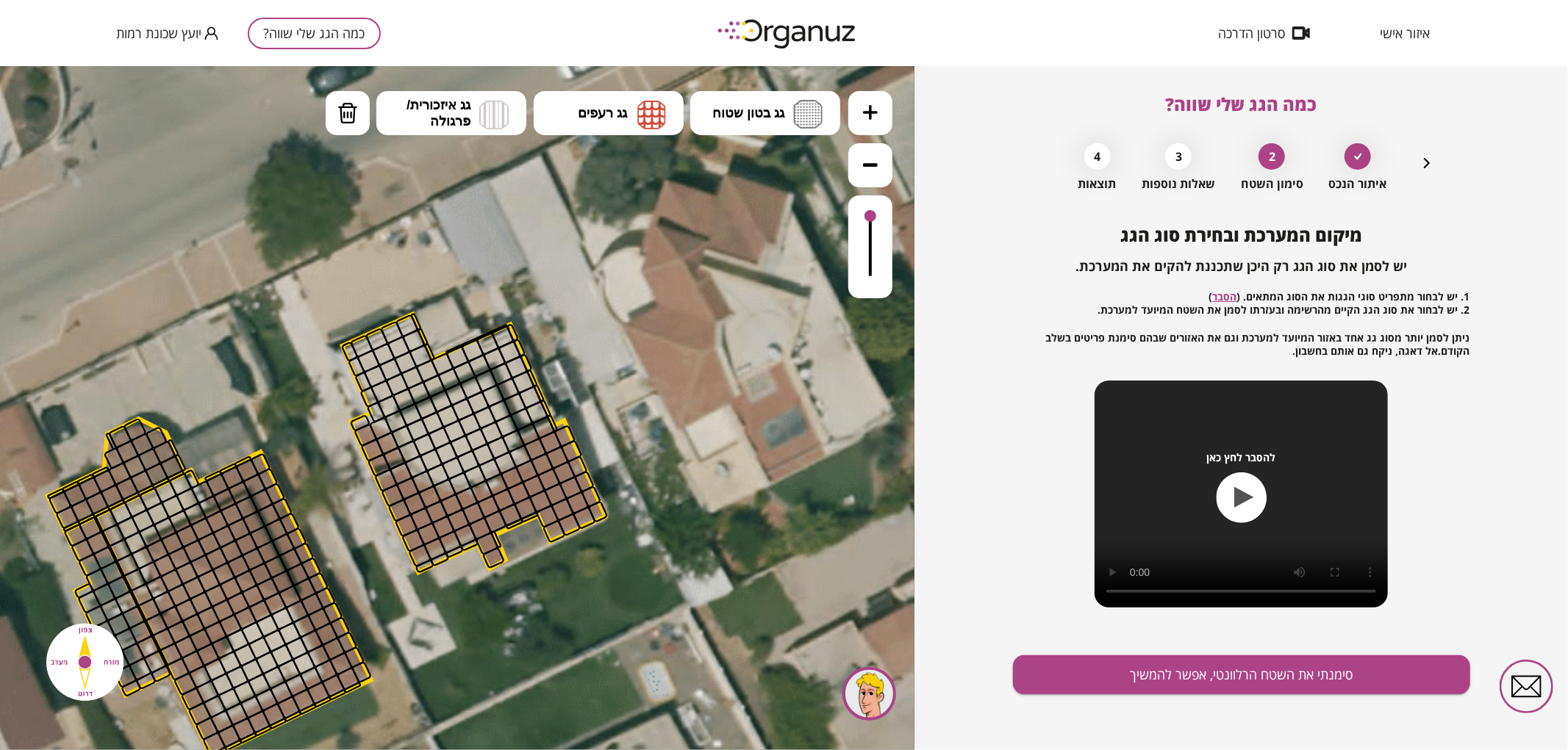
drag, startPoint x: 701, startPoint y: 272, endPoint x: 703, endPoint y: 317, distance: 45.0
click at [703, 317] on icon at bounding box center [459, 455] width 2579 height 2578
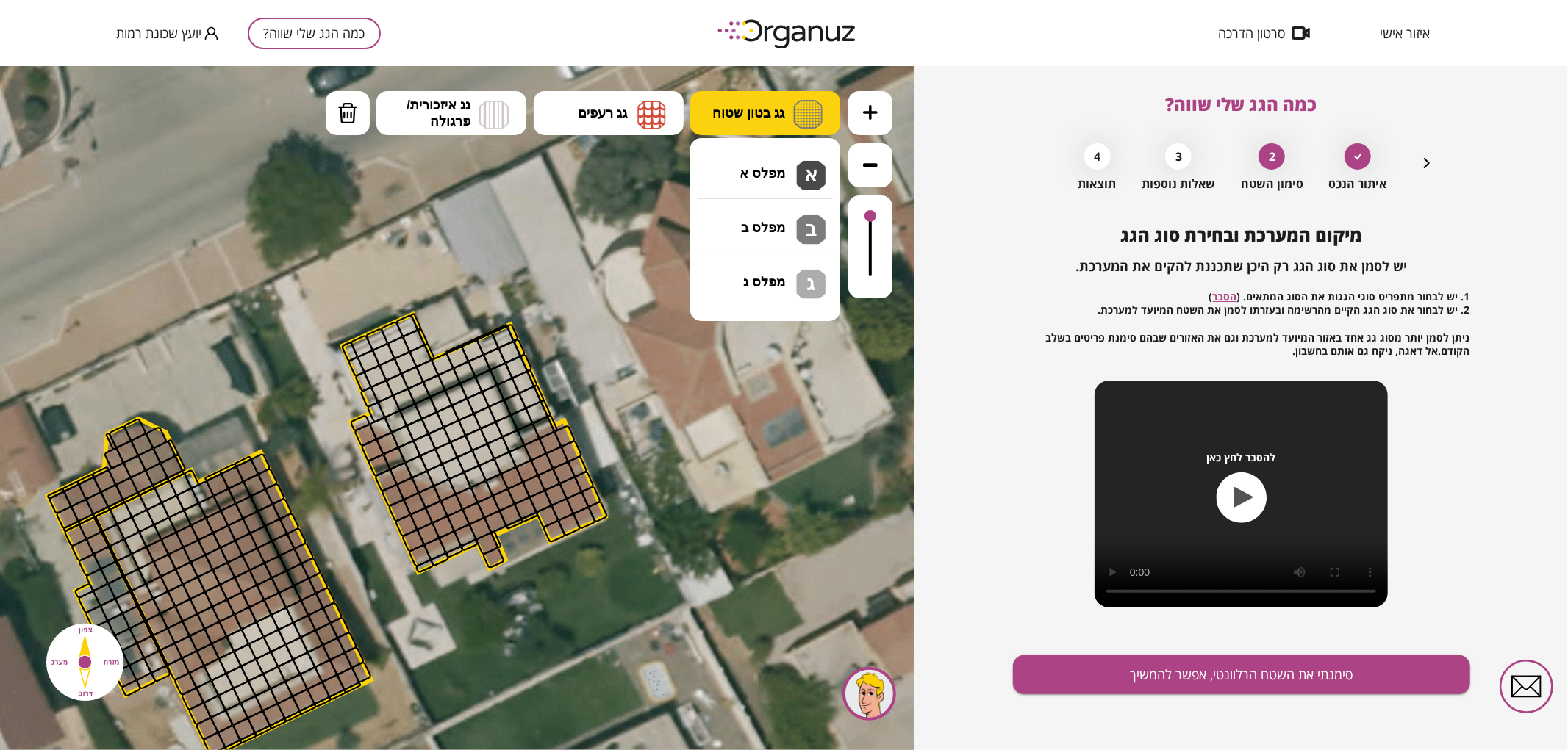
click at [797, 115] on img at bounding box center [807, 113] width 30 height 29
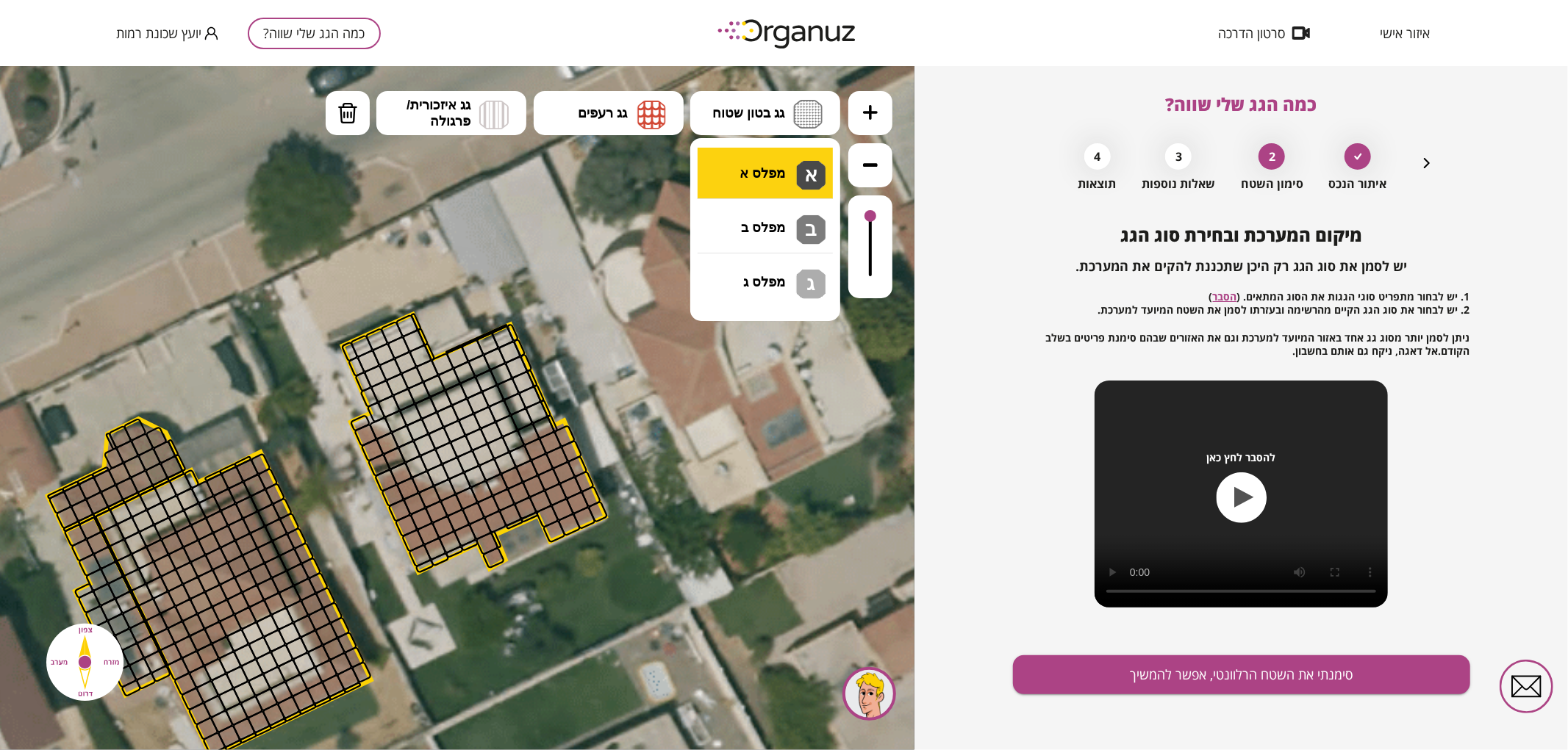
click at [800, 164] on div ".st0 { fill: #FFFFFF; } 0" at bounding box center [457, 407] width 914 height 684
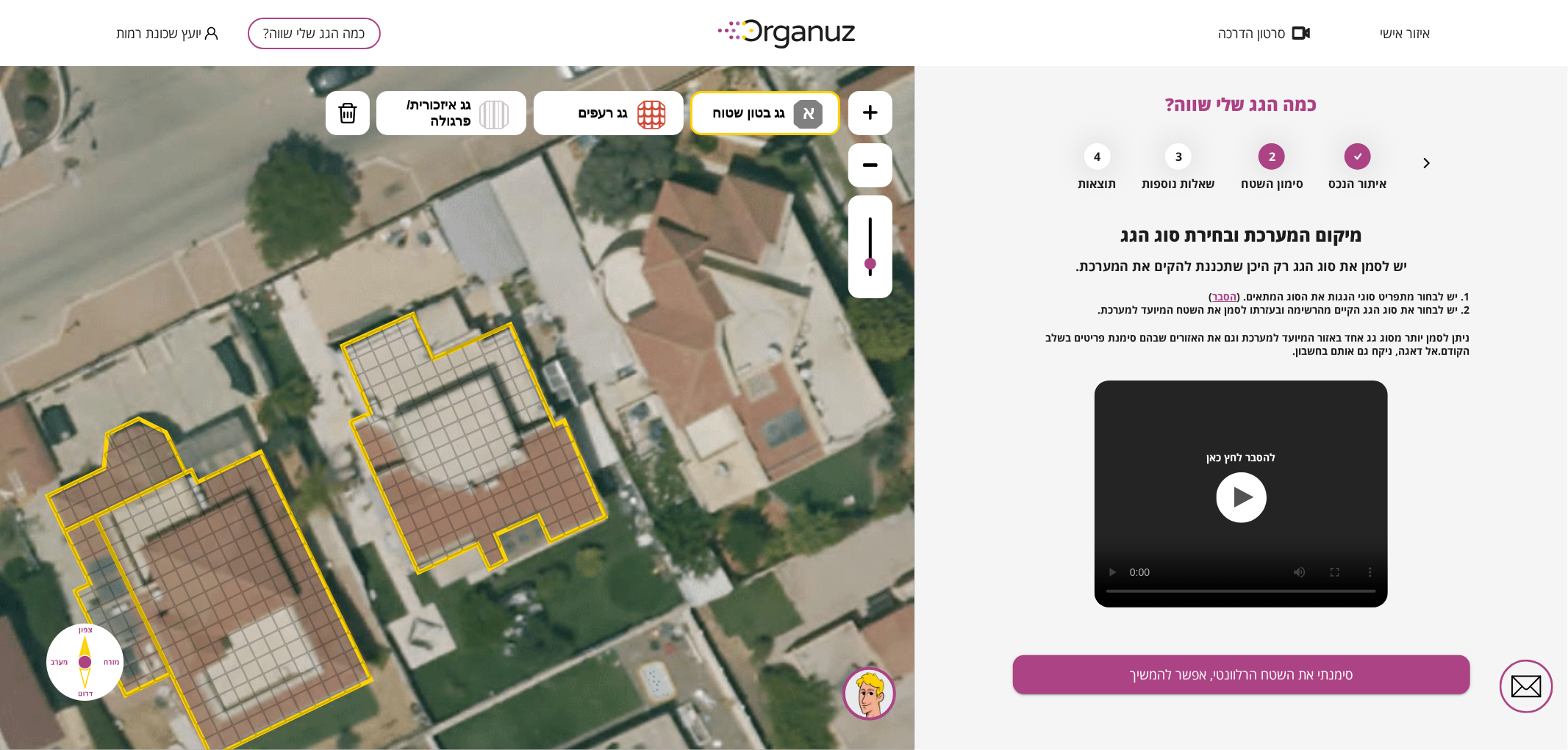
drag, startPoint x: 875, startPoint y: 215, endPoint x: 874, endPoint y: 264, distance: 49.0
click at [874, 264] on div at bounding box center [870, 263] width 12 height 12
drag, startPoint x: 348, startPoint y: 350, endPoint x: 373, endPoint y: 406, distance: 61.3
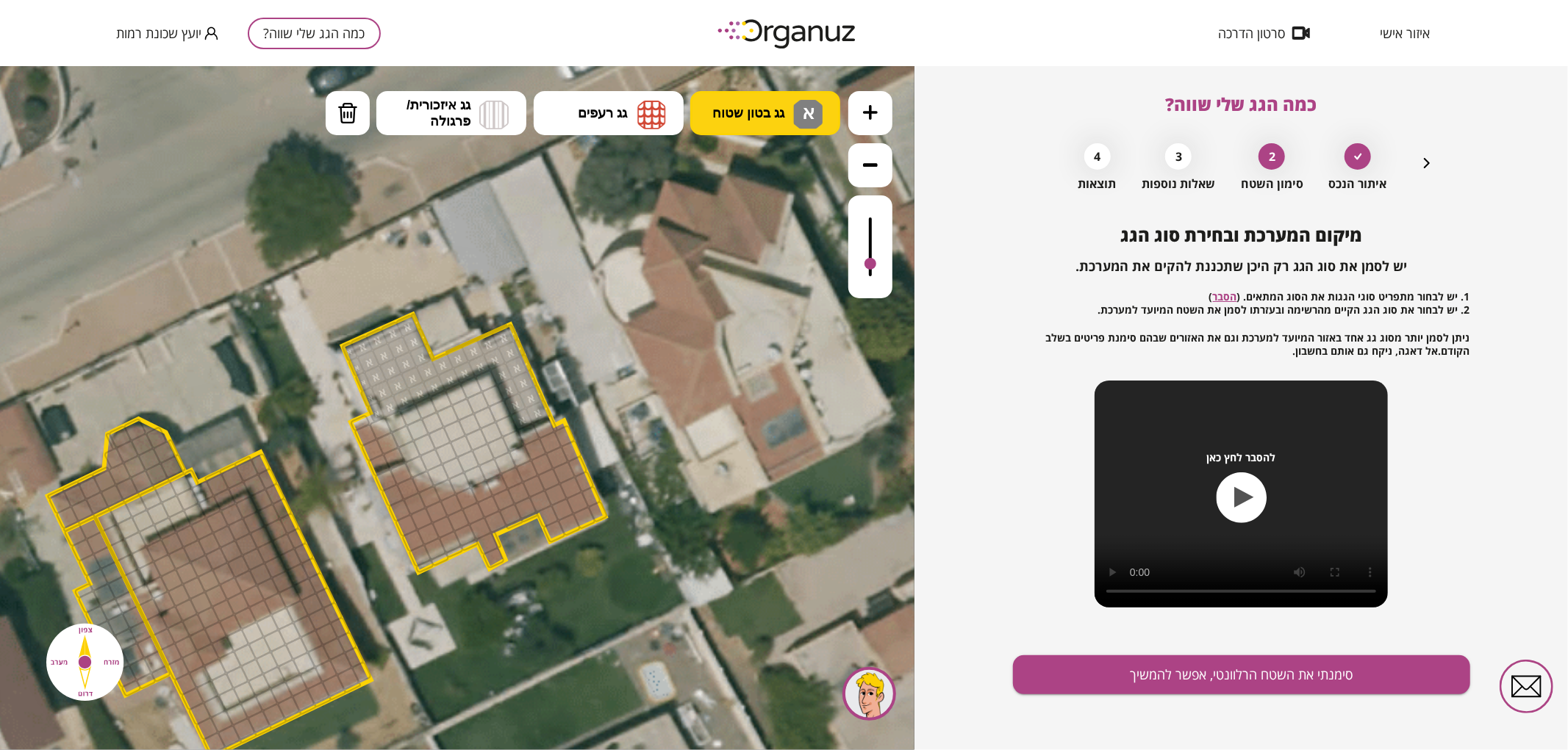
click at [774, 117] on span "גג בטון שטוח" at bounding box center [748, 112] width 72 height 16
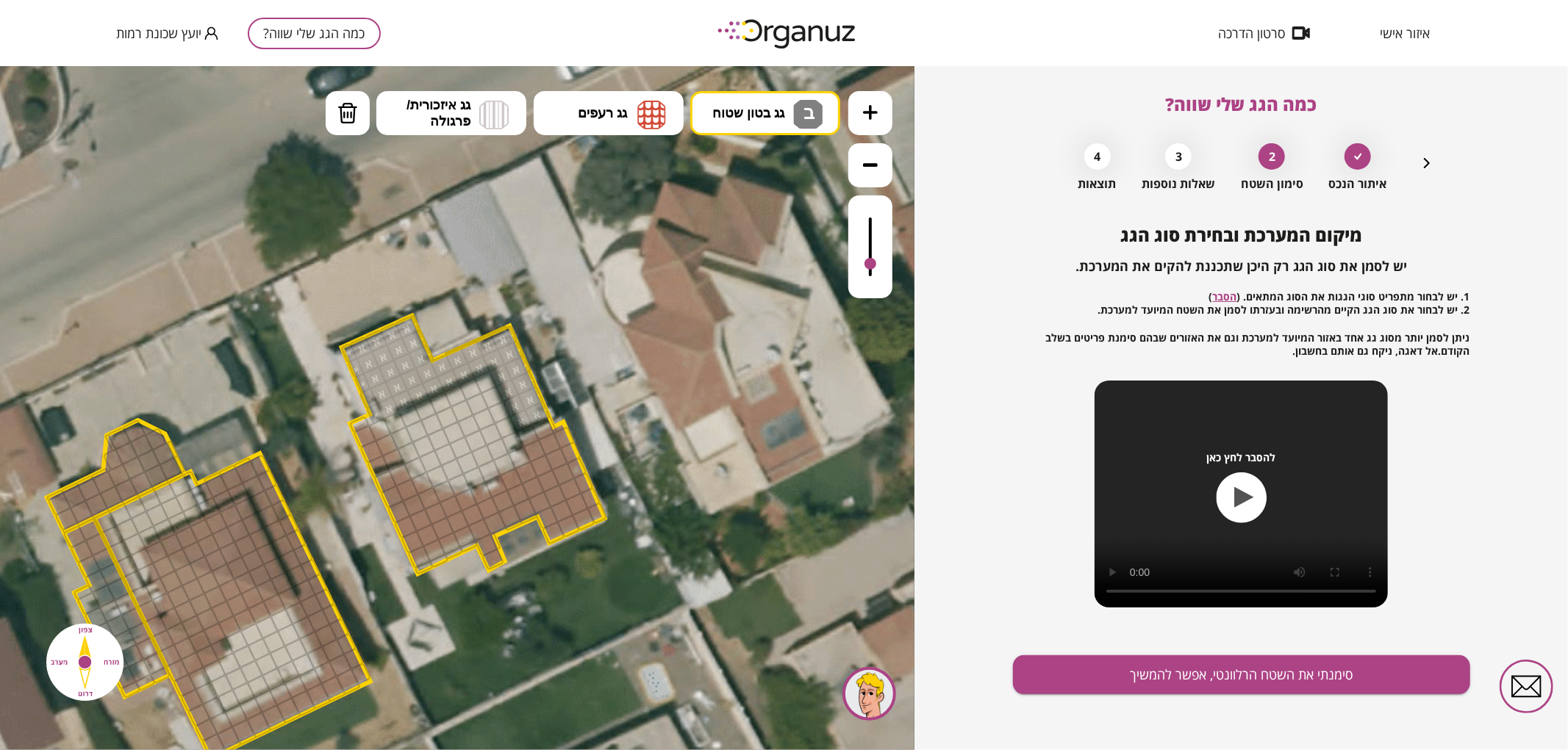
click at [744, 215] on div ".st0 { fill: #FFFFFF; } 0" at bounding box center [457, 407] width 914 height 684
drag, startPoint x: 401, startPoint y: 423, endPoint x: 417, endPoint y: 463, distance: 43.1
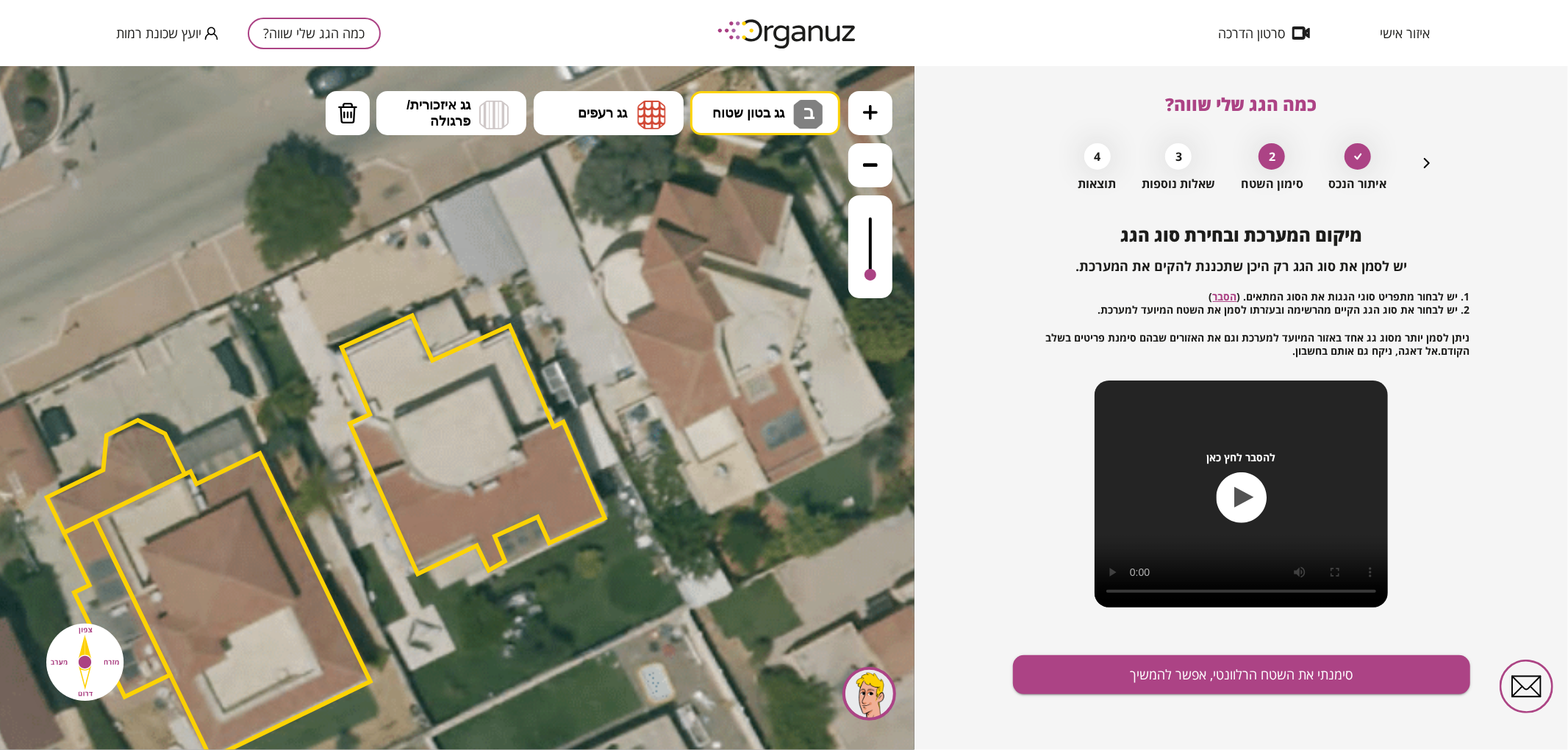
click at [854, 347] on icon at bounding box center [458, 456] width 2579 height 2578
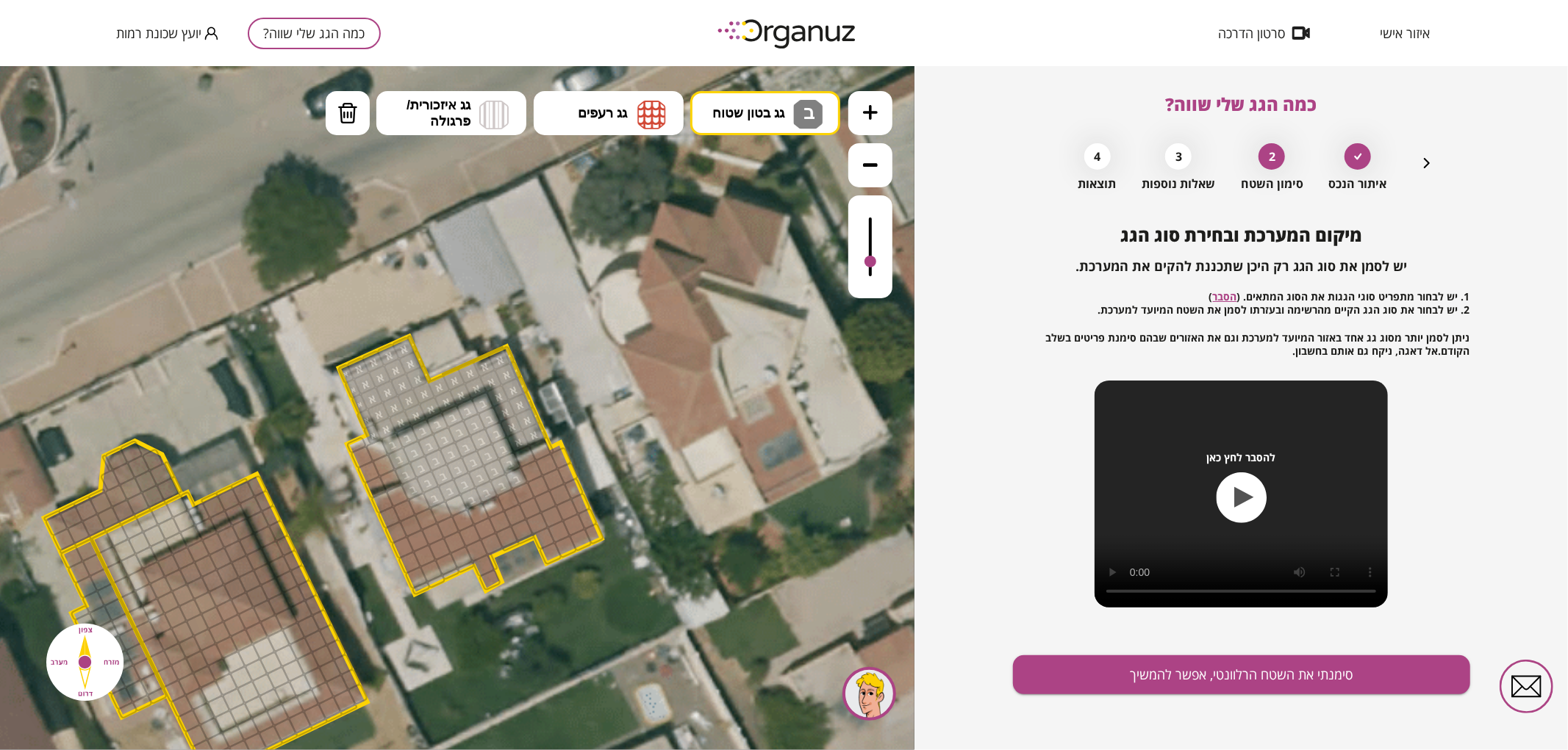
drag, startPoint x: 869, startPoint y: 275, endPoint x: 875, endPoint y: 251, distance: 24.7
click at [875, 254] on div at bounding box center [870, 260] width 12 height 12
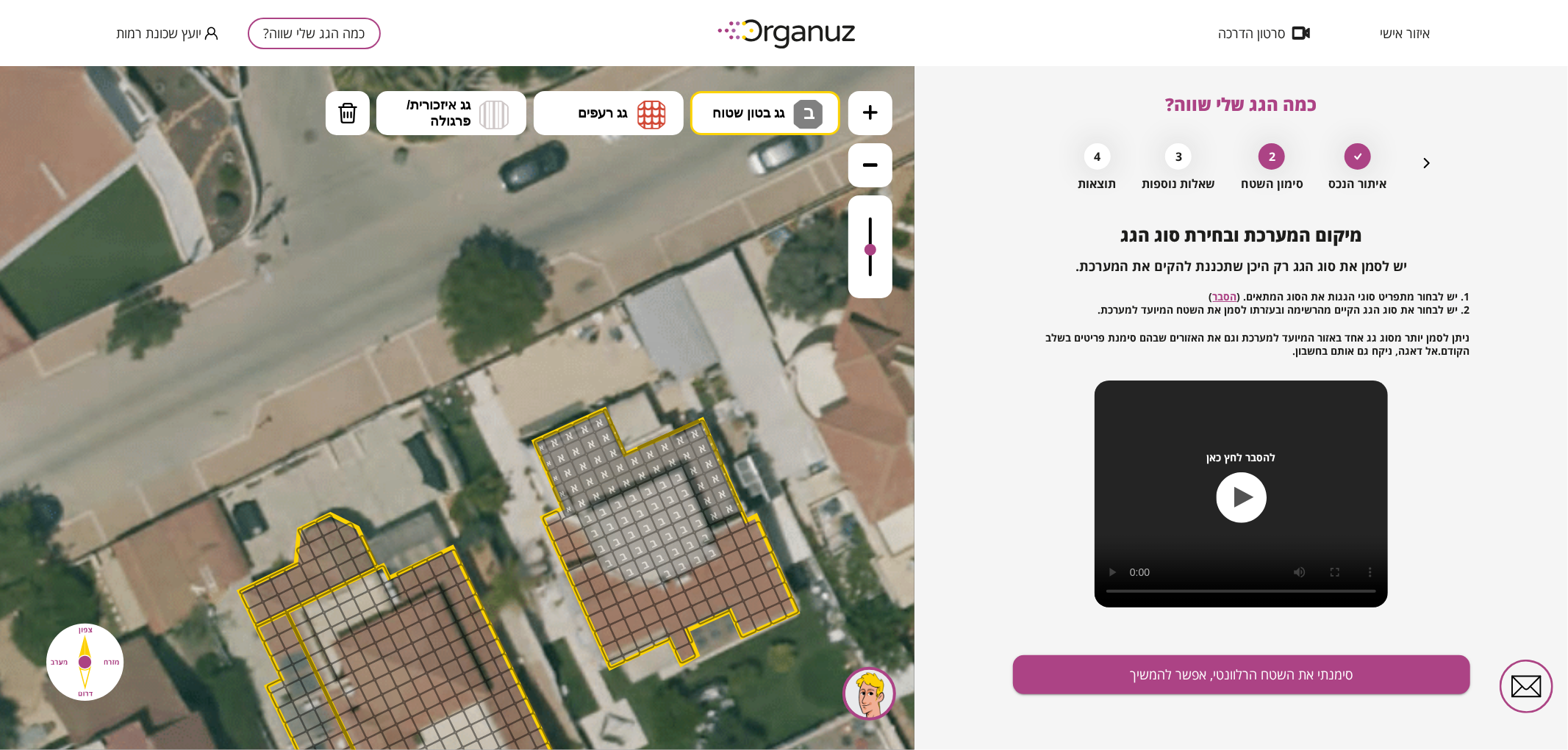
drag, startPoint x: 522, startPoint y: 315, endPoint x: 833, endPoint y: 210, distance: 328.2
click at [701, 375] on icon at bounding box center [650, 550] width 2579 height 2578
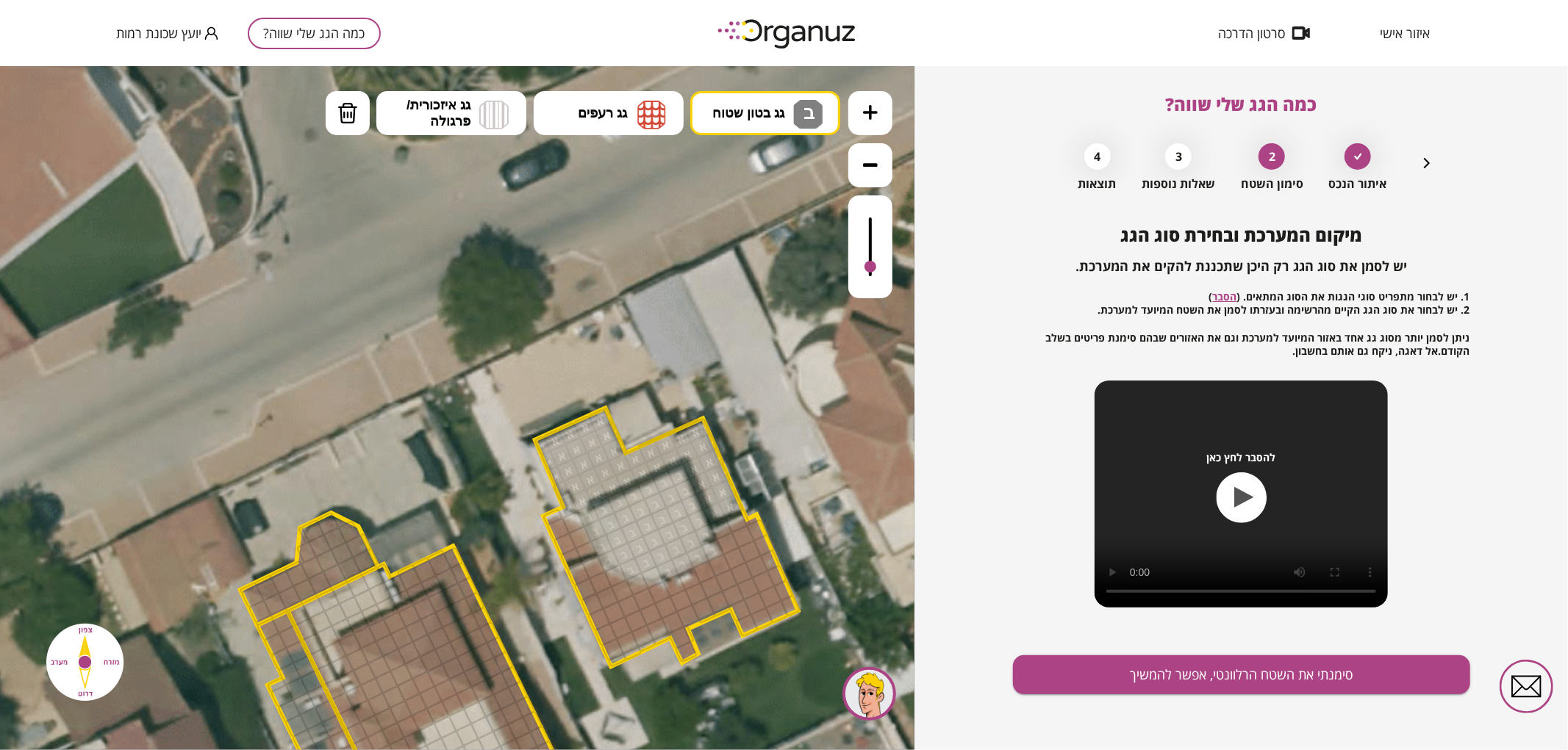
drag, startPoint x: 872, startPoint y: 247, endPoint x: 899, endPoint y: 267, distance: 33.6
click at [899, 267] on div ".st0 { fill: #FFFFFF; } 0" at bounding box center [457, 407] width 914 height 684
click at [641, 117] on img at bounding box center [651, 113] width 29 height 30
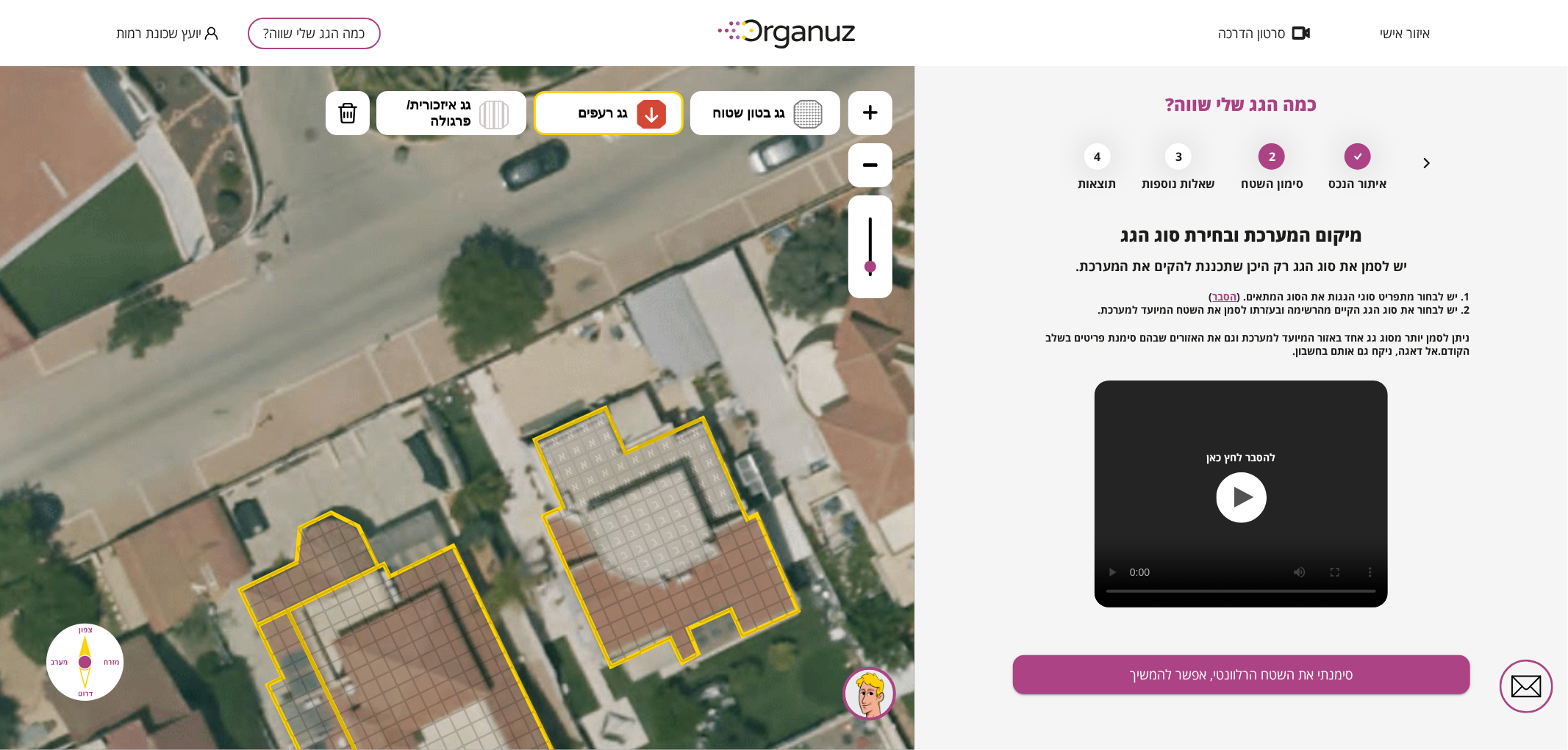
click at [618, 233] on div ".st0 { fill: #FFFFFF; } 0" at bounding box center [457, 407] width 914 height 684
drag, startPoint x: 650, startPoint y: 628, endPoint x: 719, endPoint y: 608, distance: 71.8
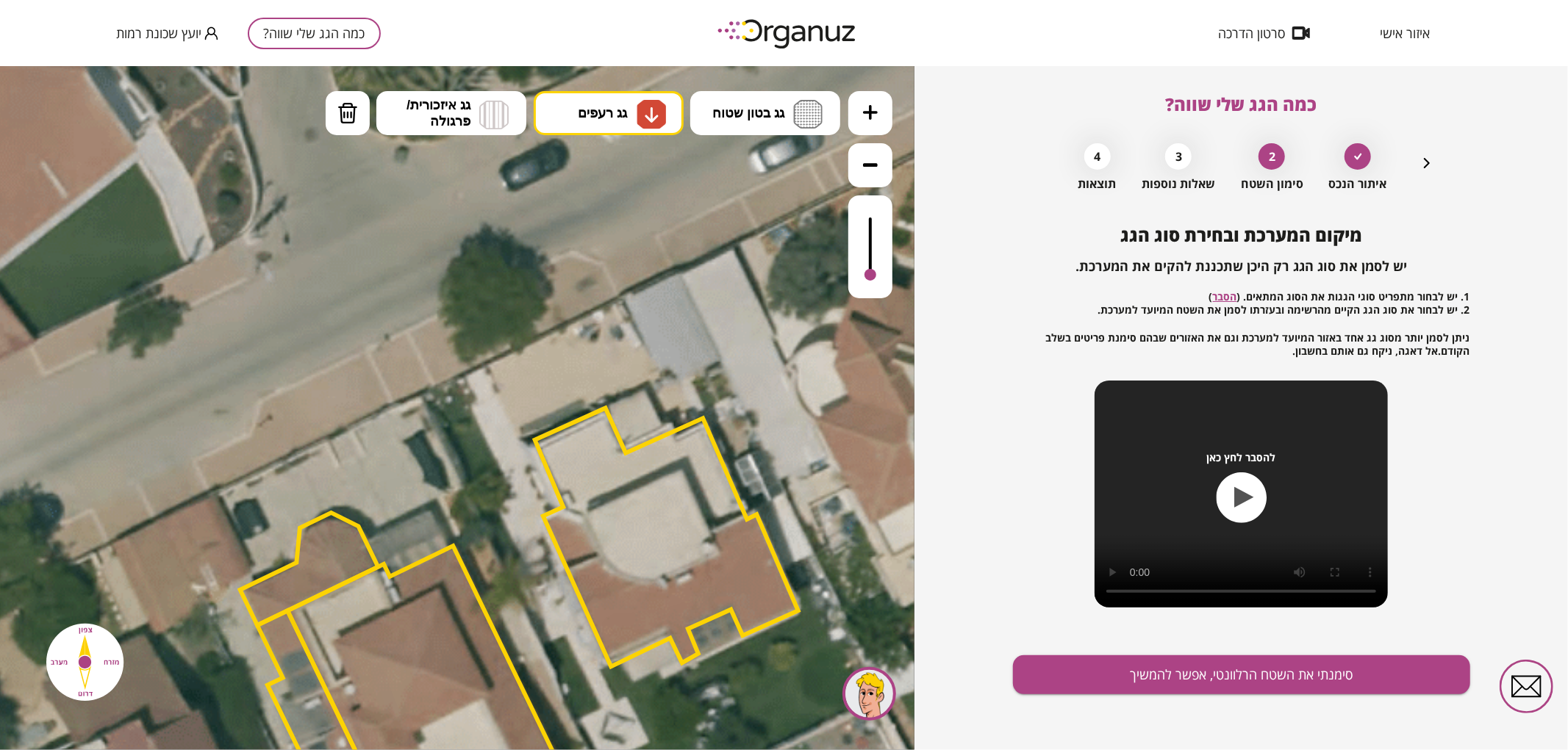
drag, startPoint x: 865, startPoint y: 263, endPoint x: 867, endPoint y: 293, distance: 30.1
click at [867, 293] on div at bounding box center [870, 246] width 44 height 103
drag, startPoint x: 592, startPoint y: 612, endPoint x: 637, endPoint y: 588, distance: 51.0
drag, startPoint x: 725, startPoint y: 544, endPoint x: 737, endPoint y: 567, distance: 25.9
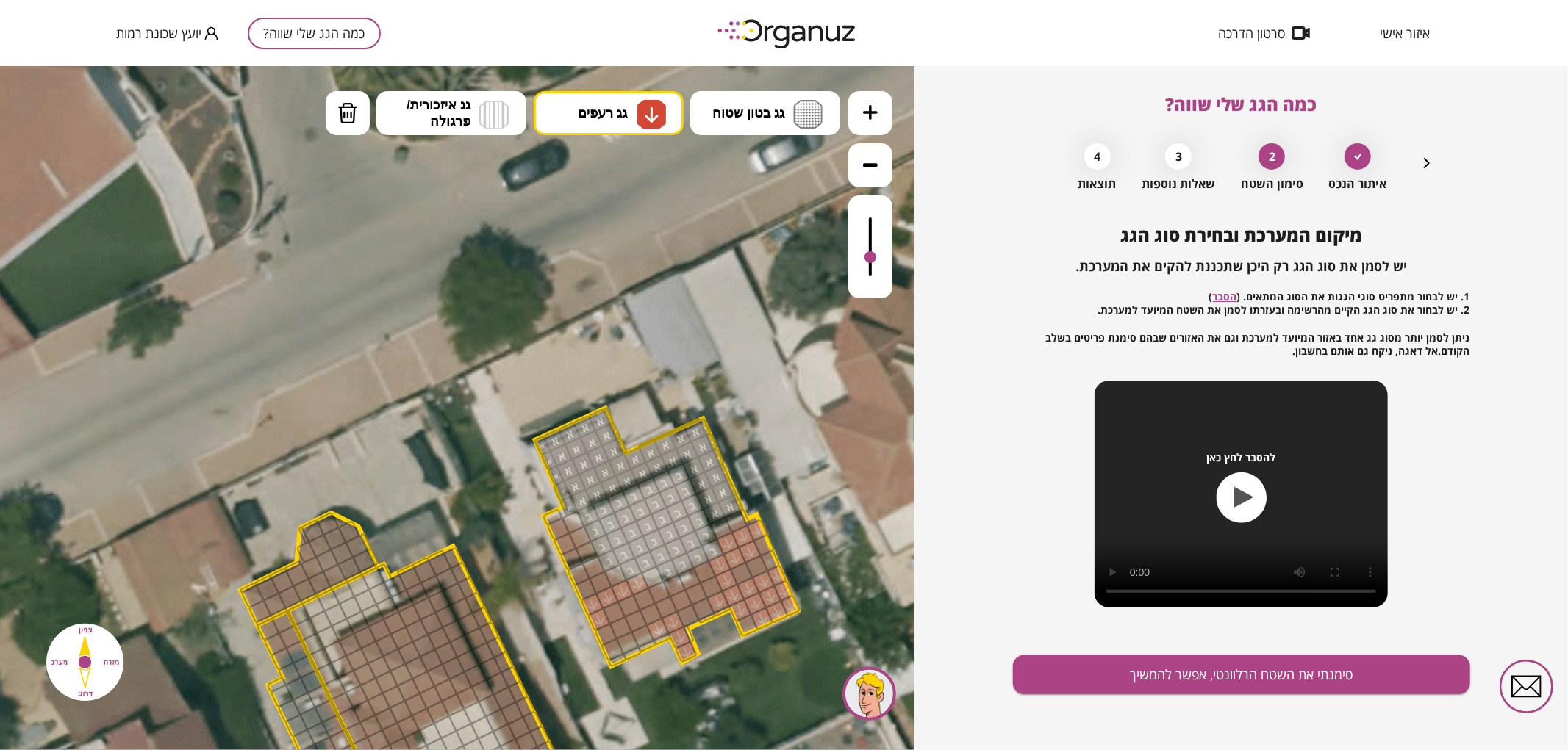
click at [870, 258] on div at bounding box center [870, 256] width 12 height 12
drag, startPoint x: 756, startPoint y: 540, endPoint x: 691, endPoint y: 628, distance: 109.4
click at [691, 628] on div ".st0 { fill: #FFFFFF; }" at bounding box center [651, 549] width 2579 height 2578
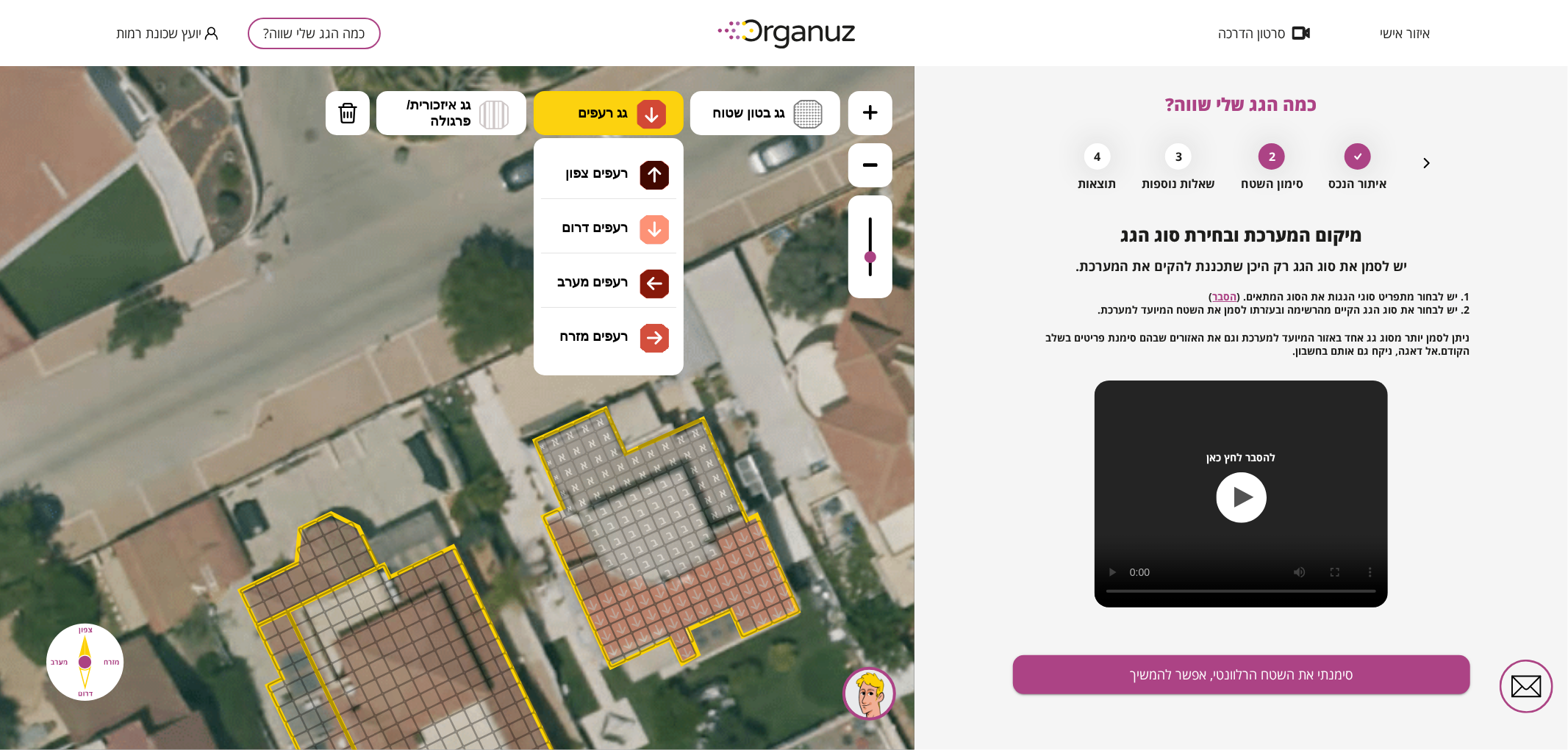
click at [645, 120] on img at bounding box center [651, 114] width 15 height 18
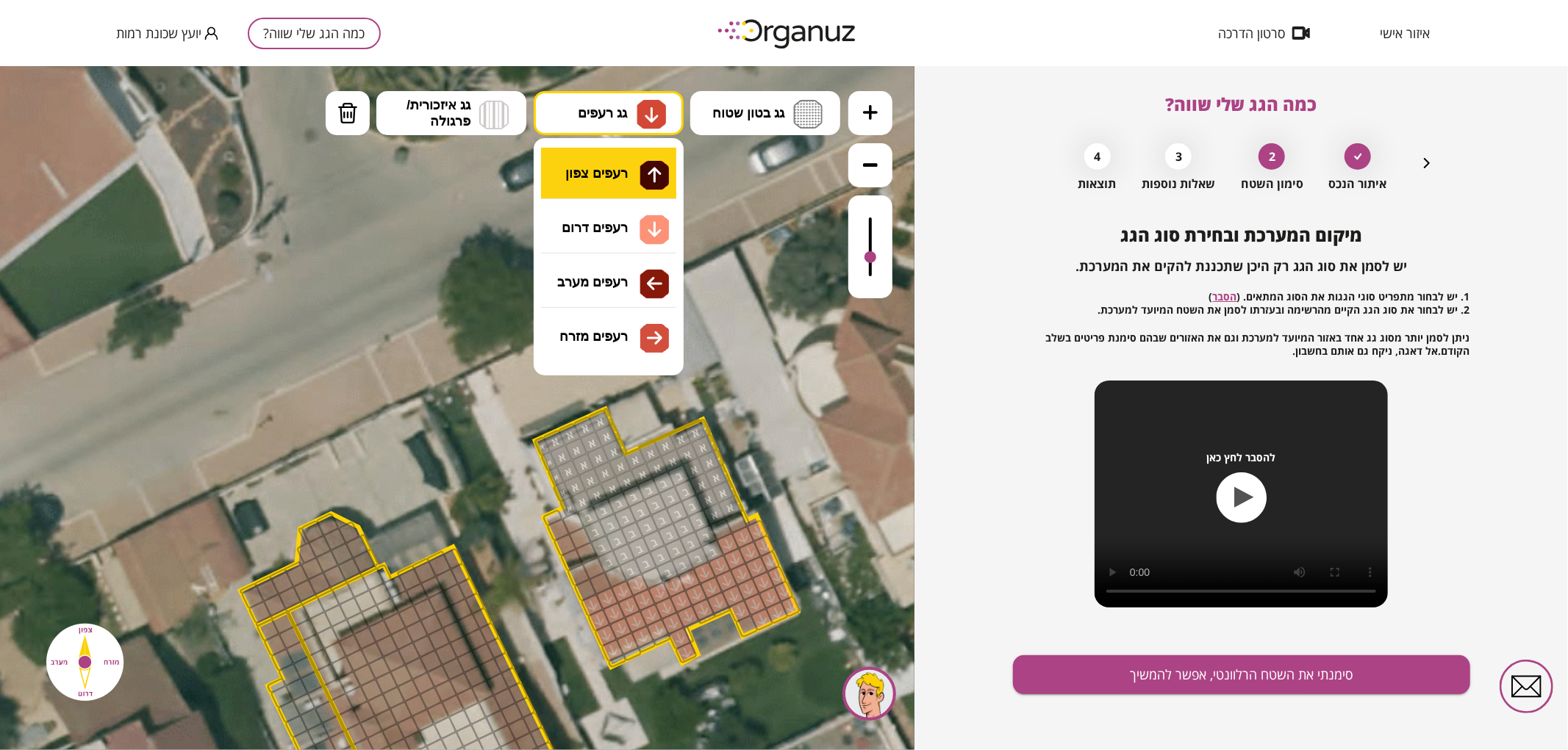
click at [632, 170] on div ".st0 { fill: #FFFFFF; } 0" at bounding box center [457, 407] width 914 height 684
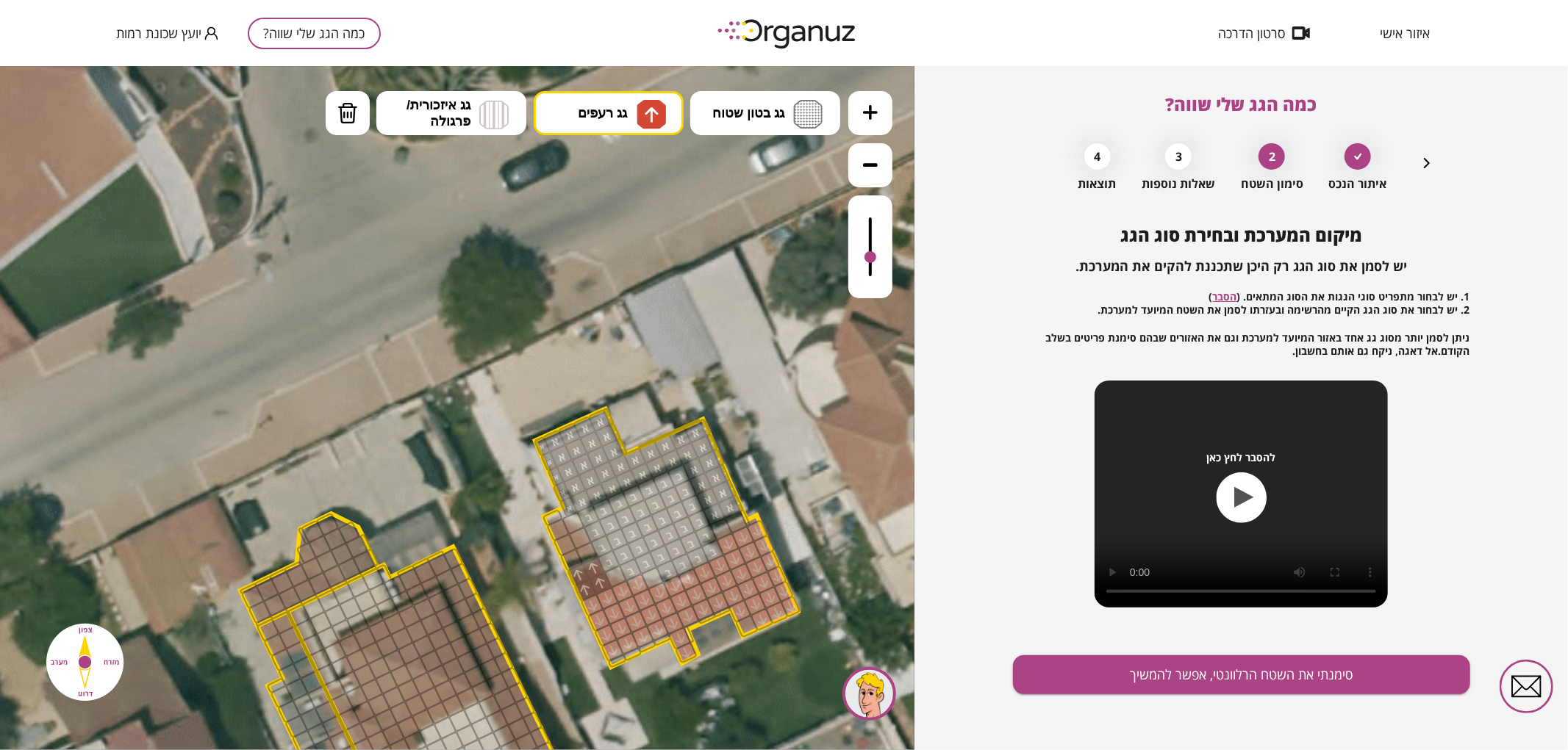
drag, startPoint x: 588, startPoint y: 588, endPoint x: 580, endPoint y: 576, distance: 14.4
drag, startPoint x: 566, startPoint y: 539, endPoint x: 573, endPoint y: 532, distance: 9.9
click at [560, 525] on div at bounding box center [558, 529] width 24 height 24
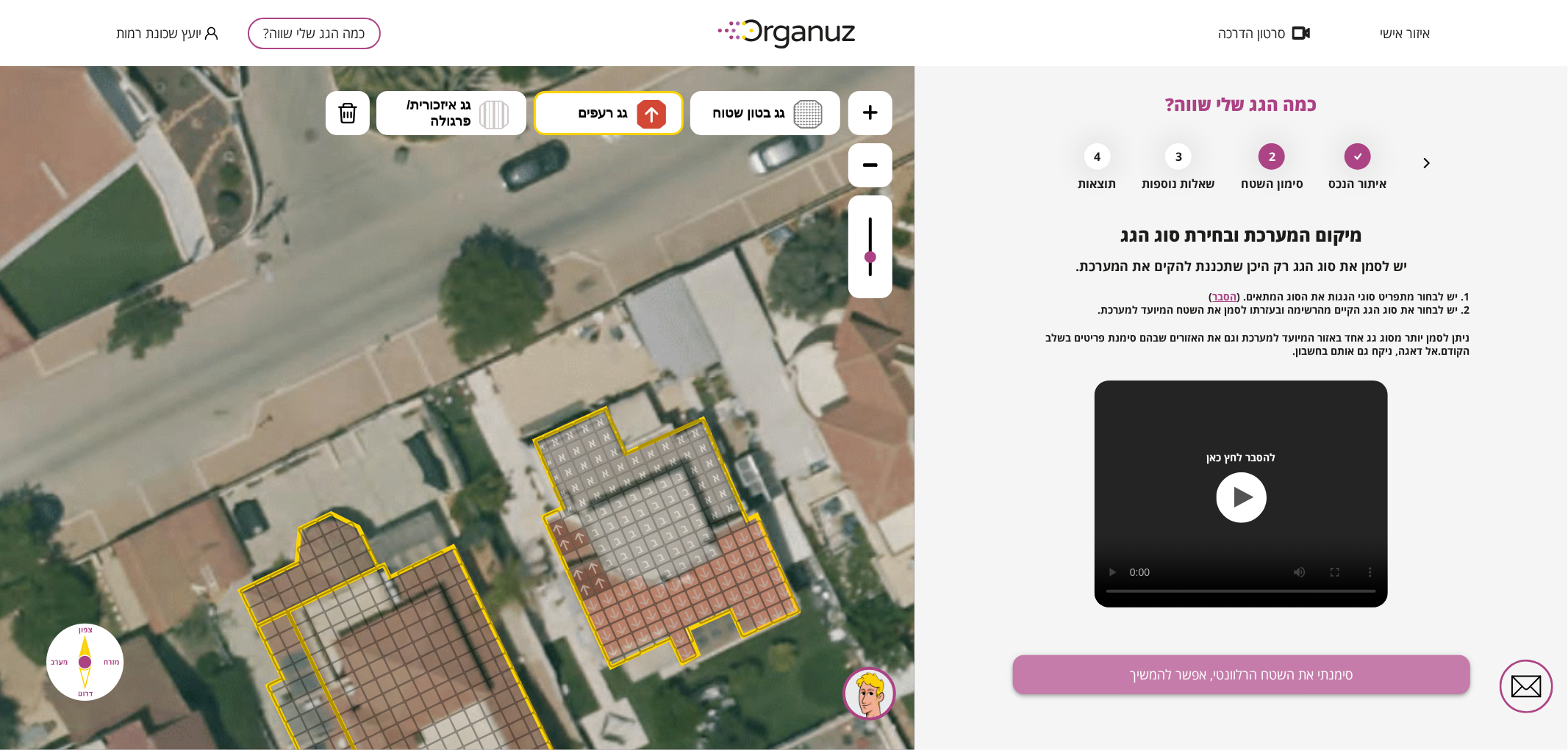
click at [1097, 673] on button "סימנתי את השטח הרלוונטי, אפשר להמשיך" at bounding box center [1241, 674] width 457 height 39
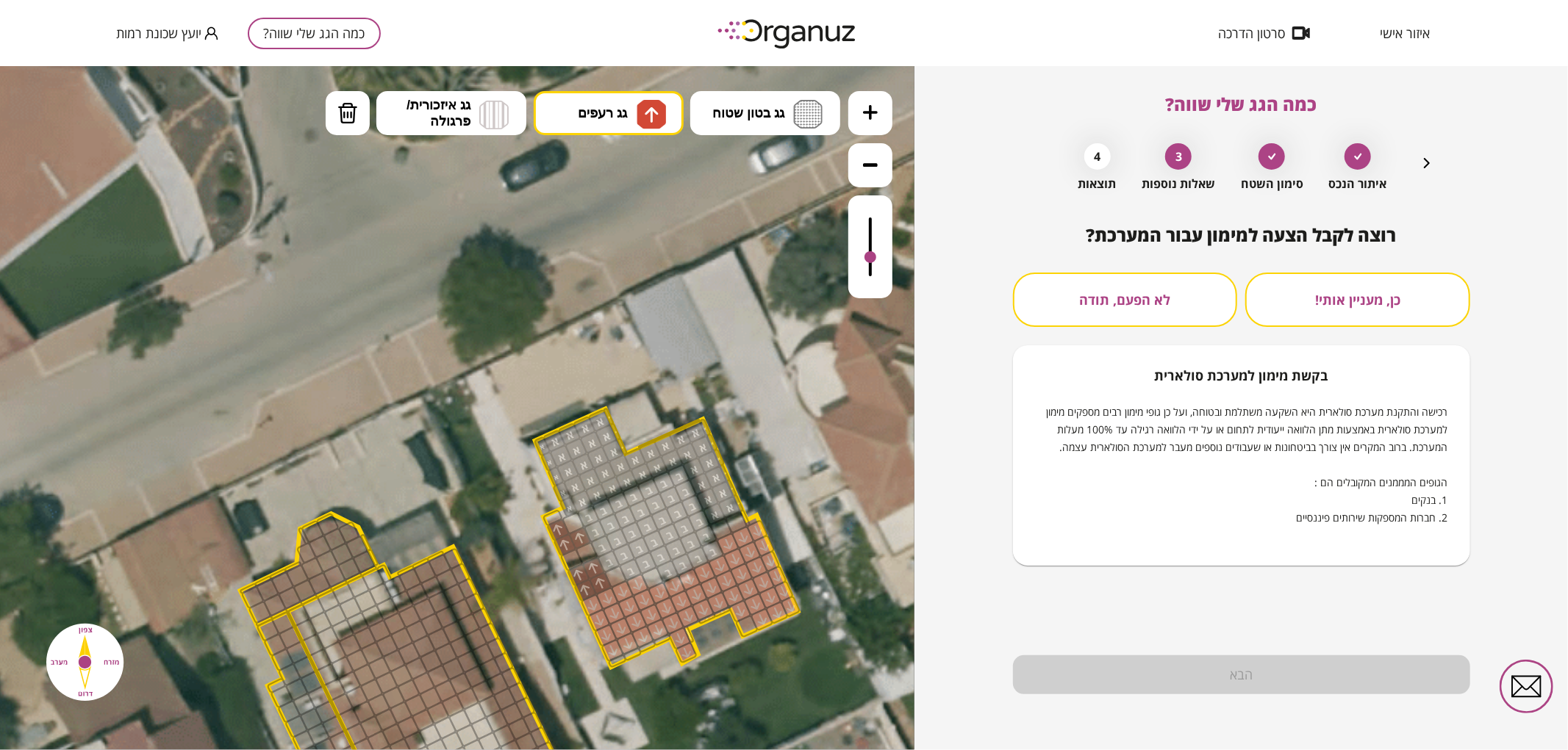
click at [1128, 291] on button "לא הפעם, תודה" at bounding box center [1125, 299] width 225 height 54
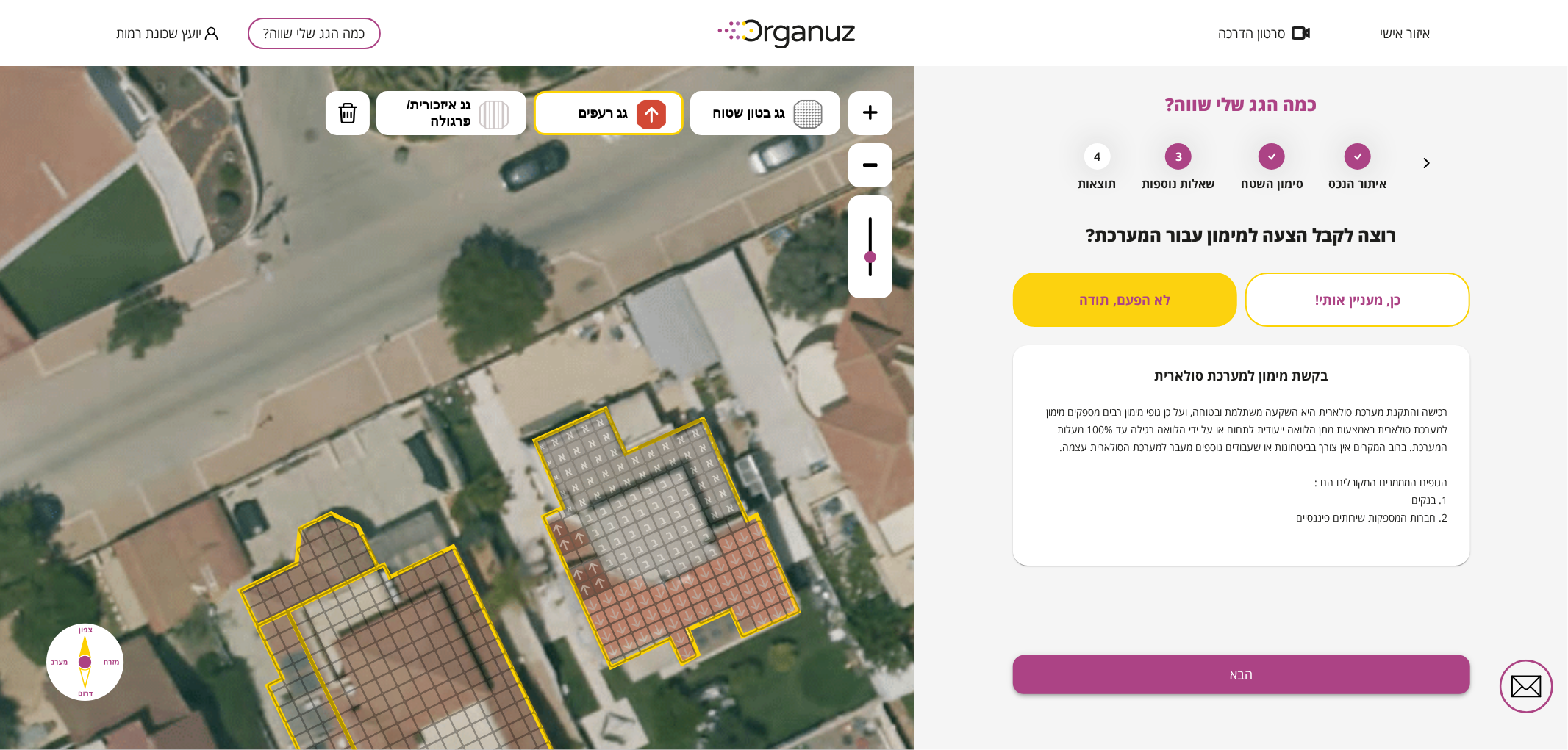
click at [1150, 671] on button "הבא" at bounding box center [1241, 674] width 457 height 39
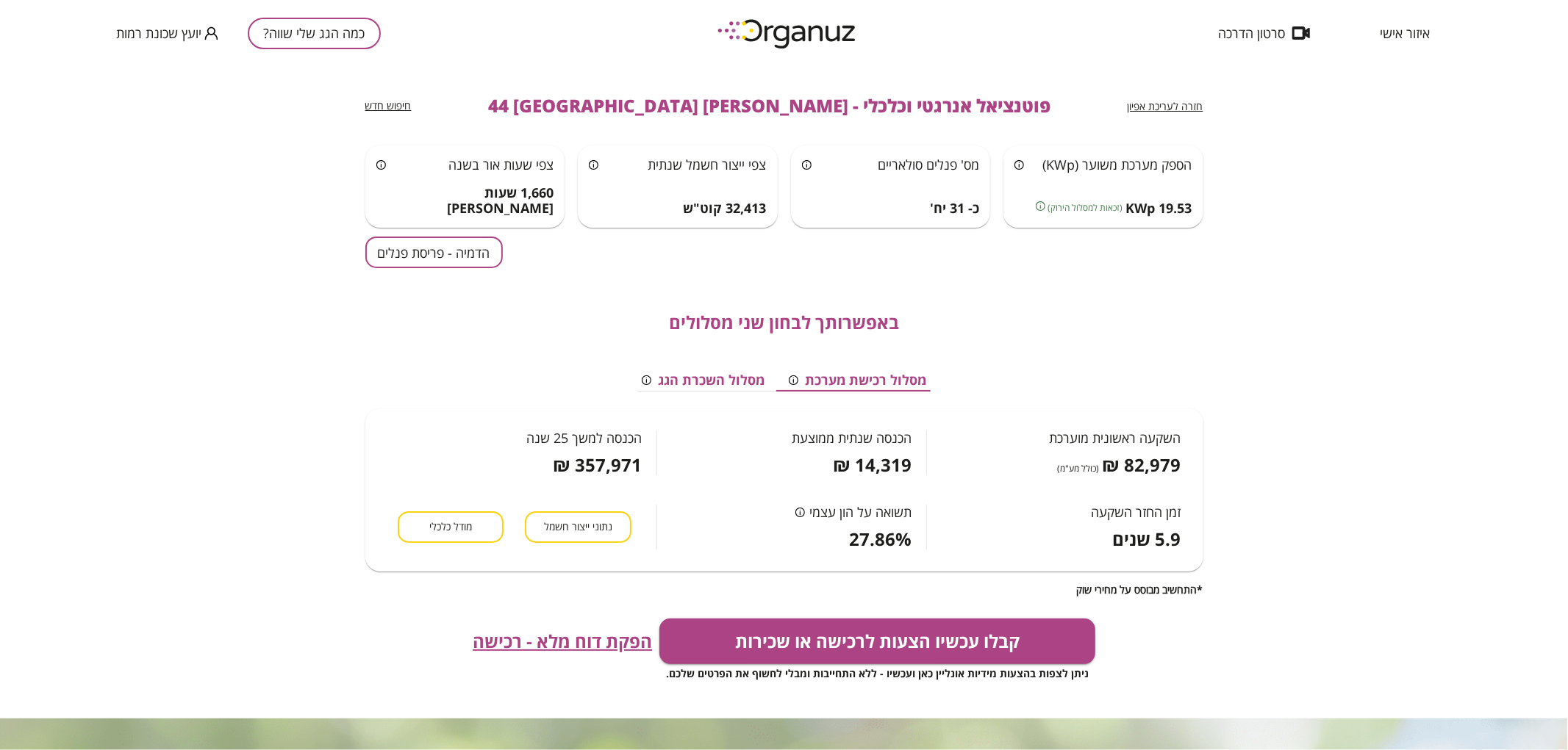
click at [480, 248] on button "הדמיה - פריסת פנלים" at bounding box center [434, 252] width 138 height 31
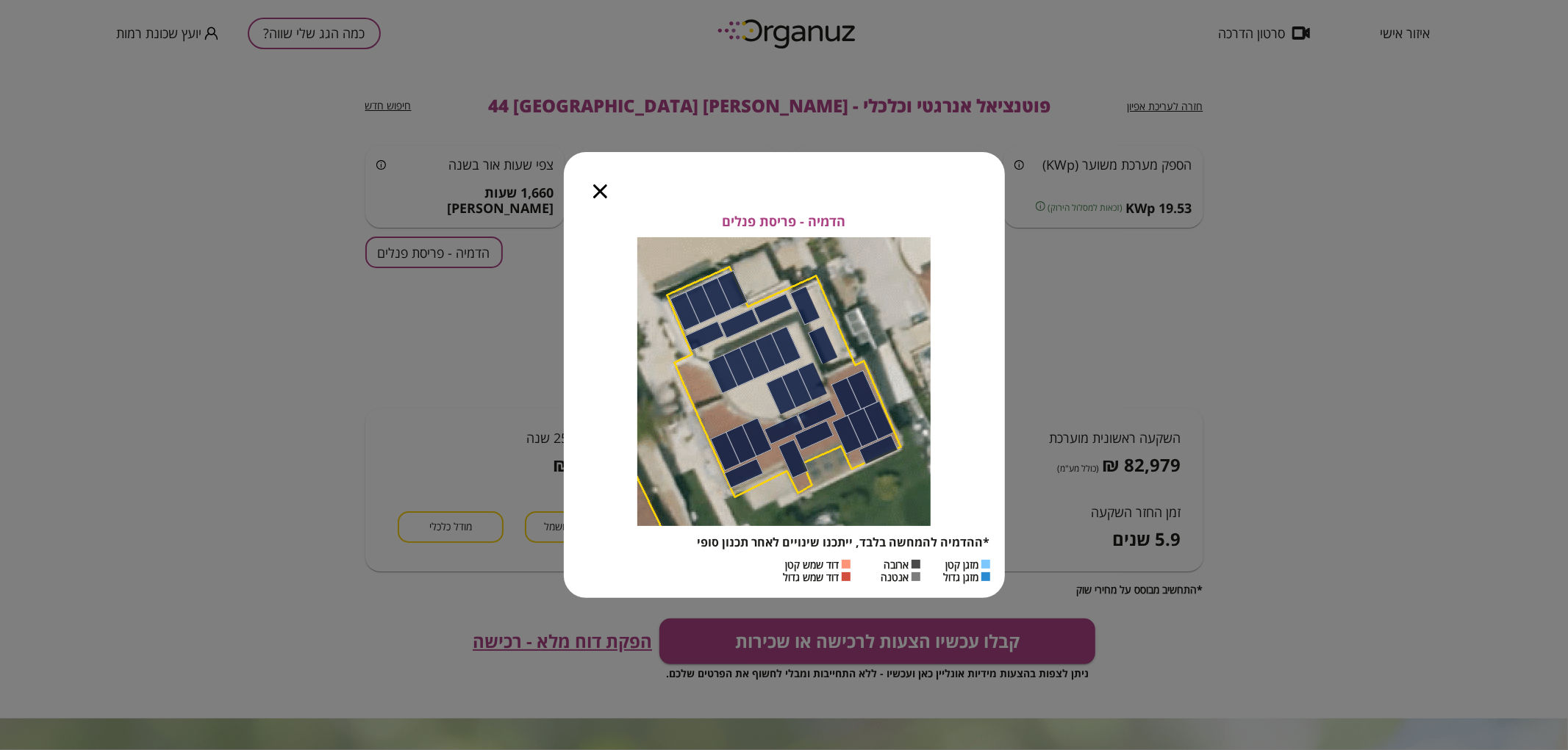
click at [603, 195] on icon "button" at bounding box center [600, 192] width 14 height 14
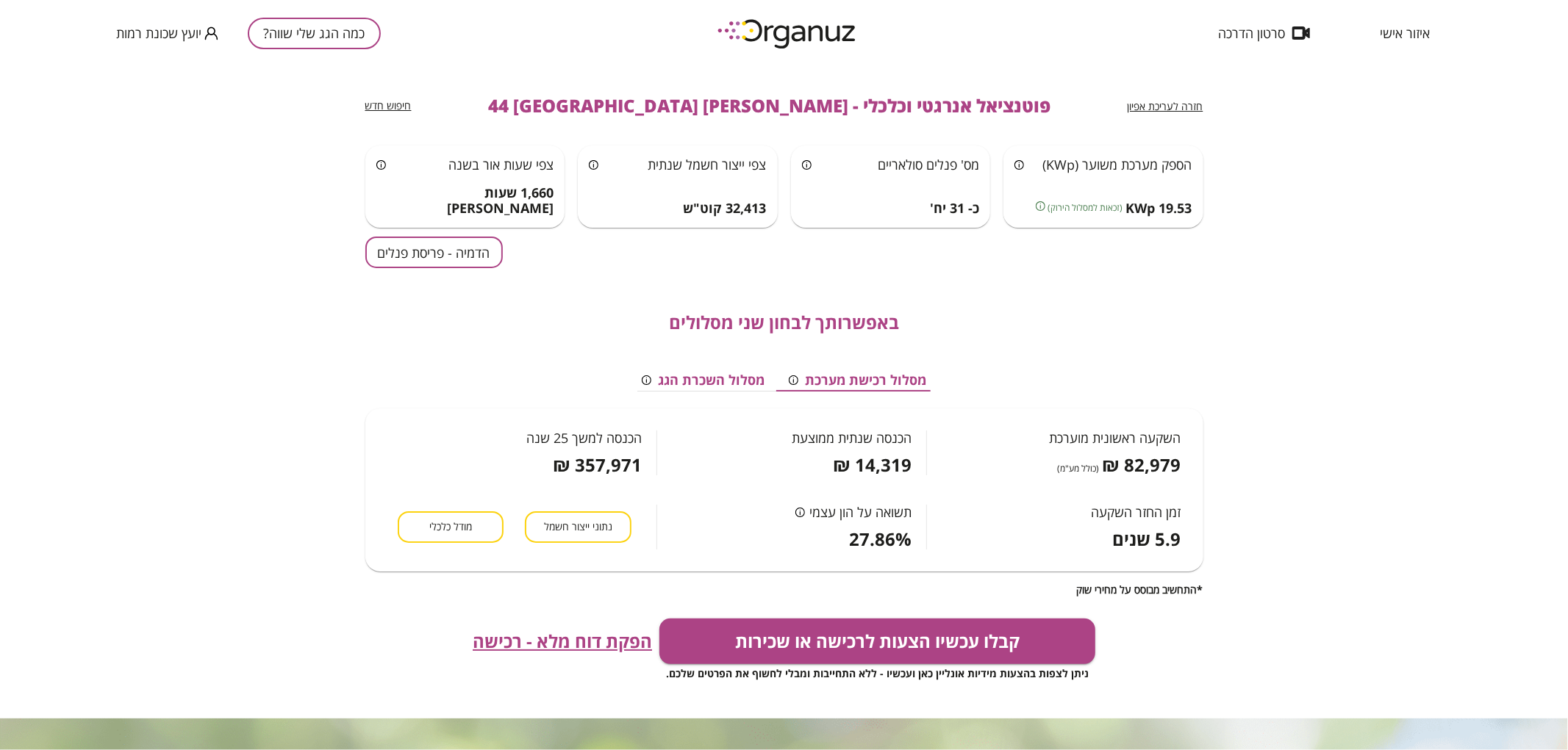
click at [417, 251] on button "הדמיה - פריסת פנלים" at bounding box center [434, 252] width 138 height 31
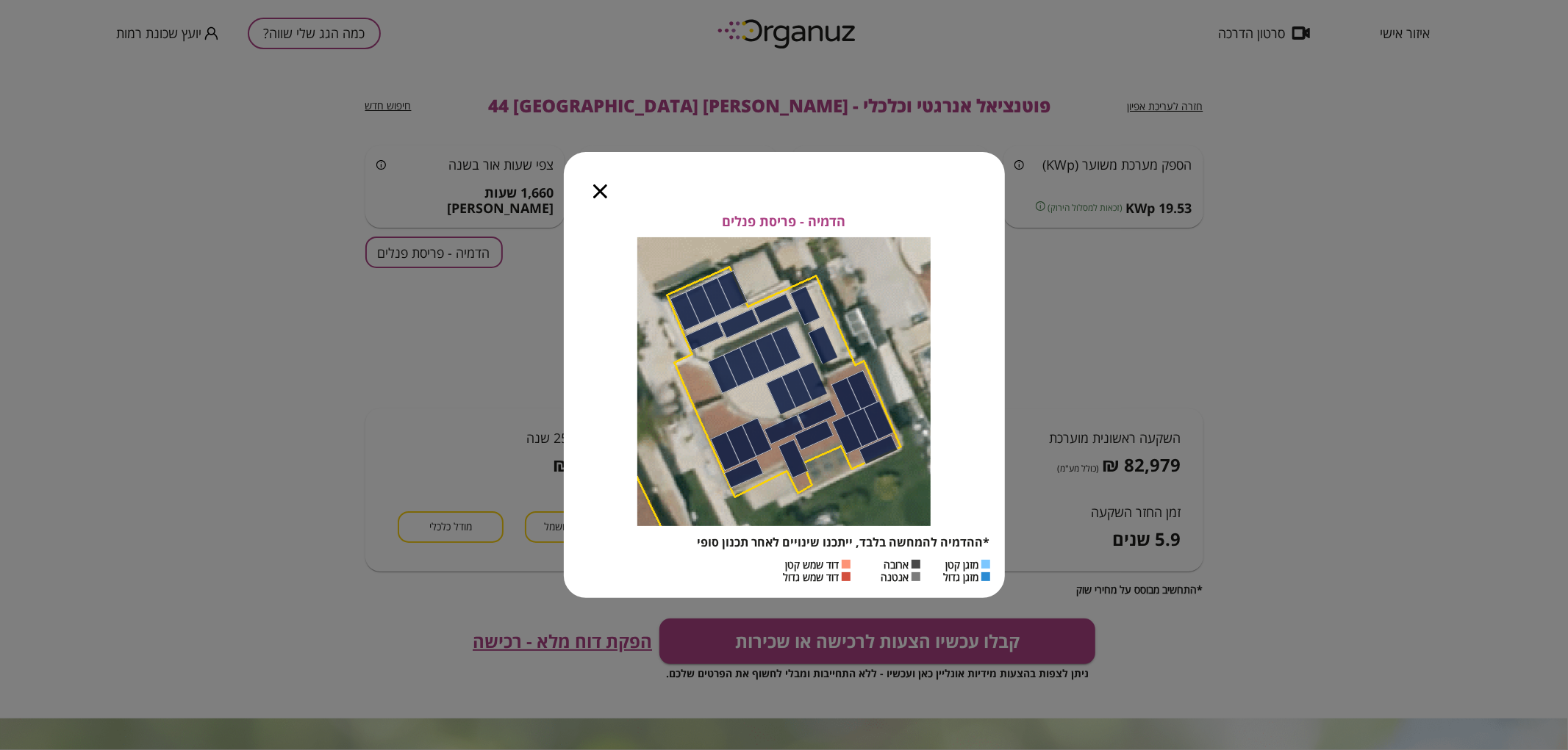
click at [605, 194] on icon "button" at bounding box center [600, 192] width 14 height 14
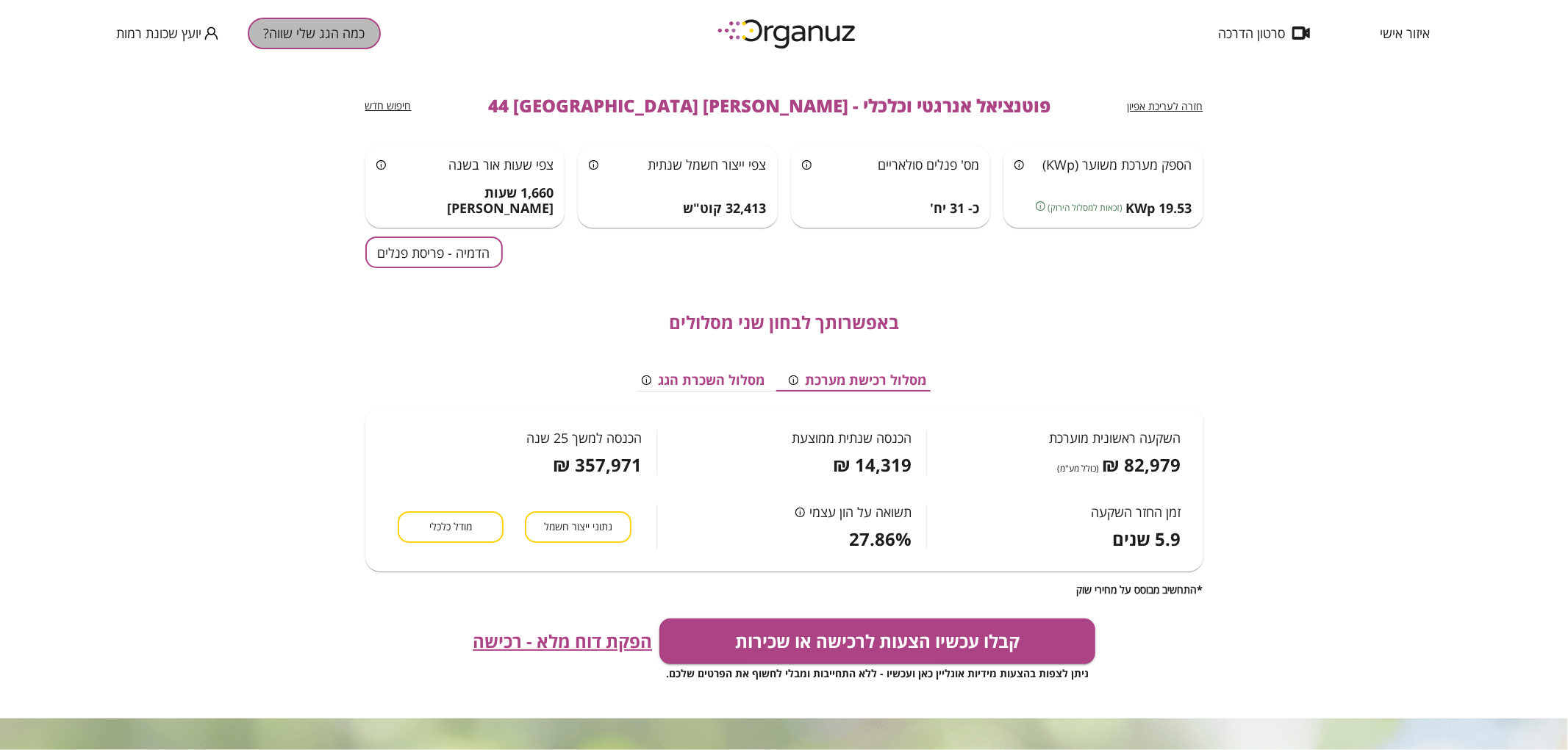
click at [299, 38] on button "כמה הגג שלי שווה?" at bounding box center [314, 33] width 133 height 31
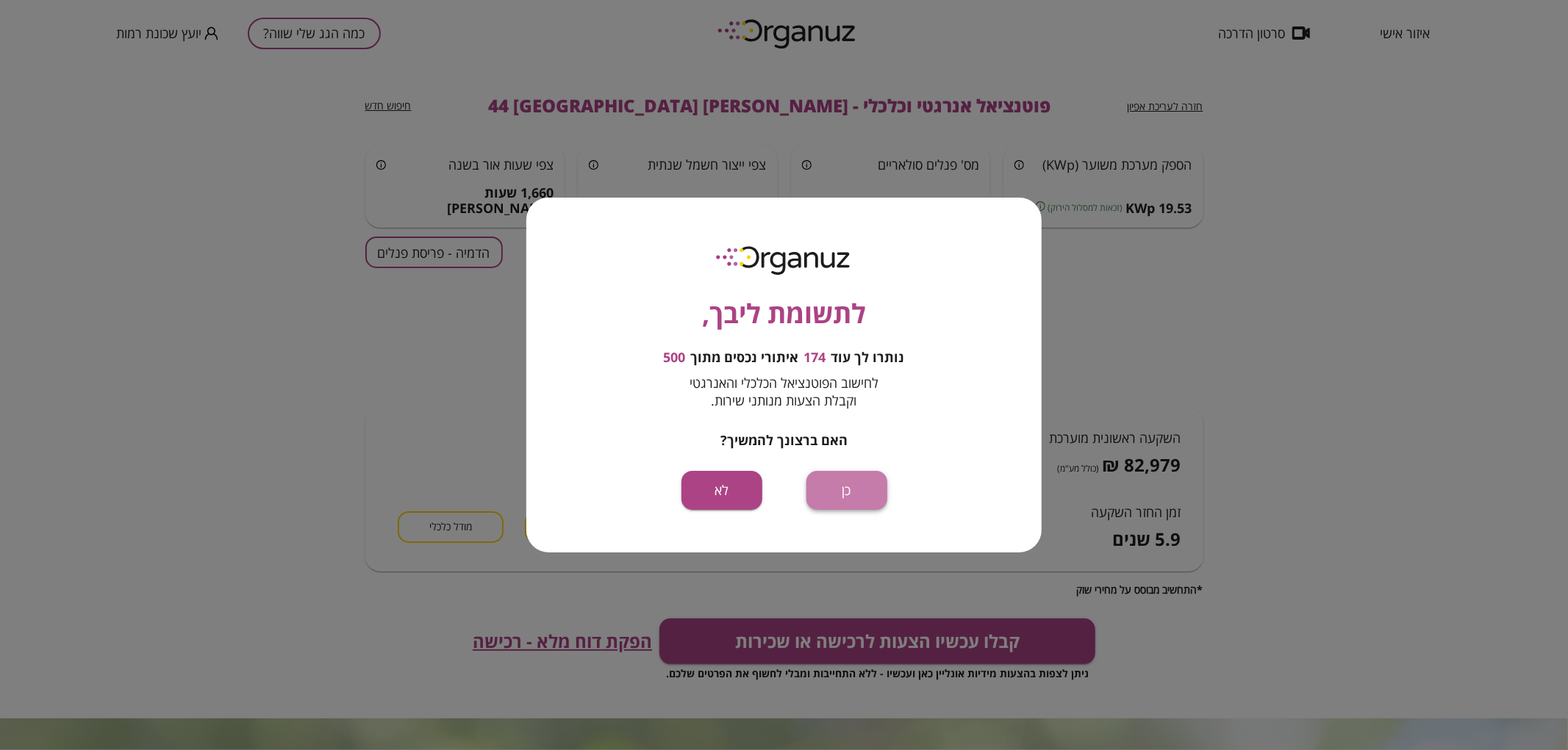
click at [844, 497] on button "כן" at bounding box center [847, 490] width 81 height 39
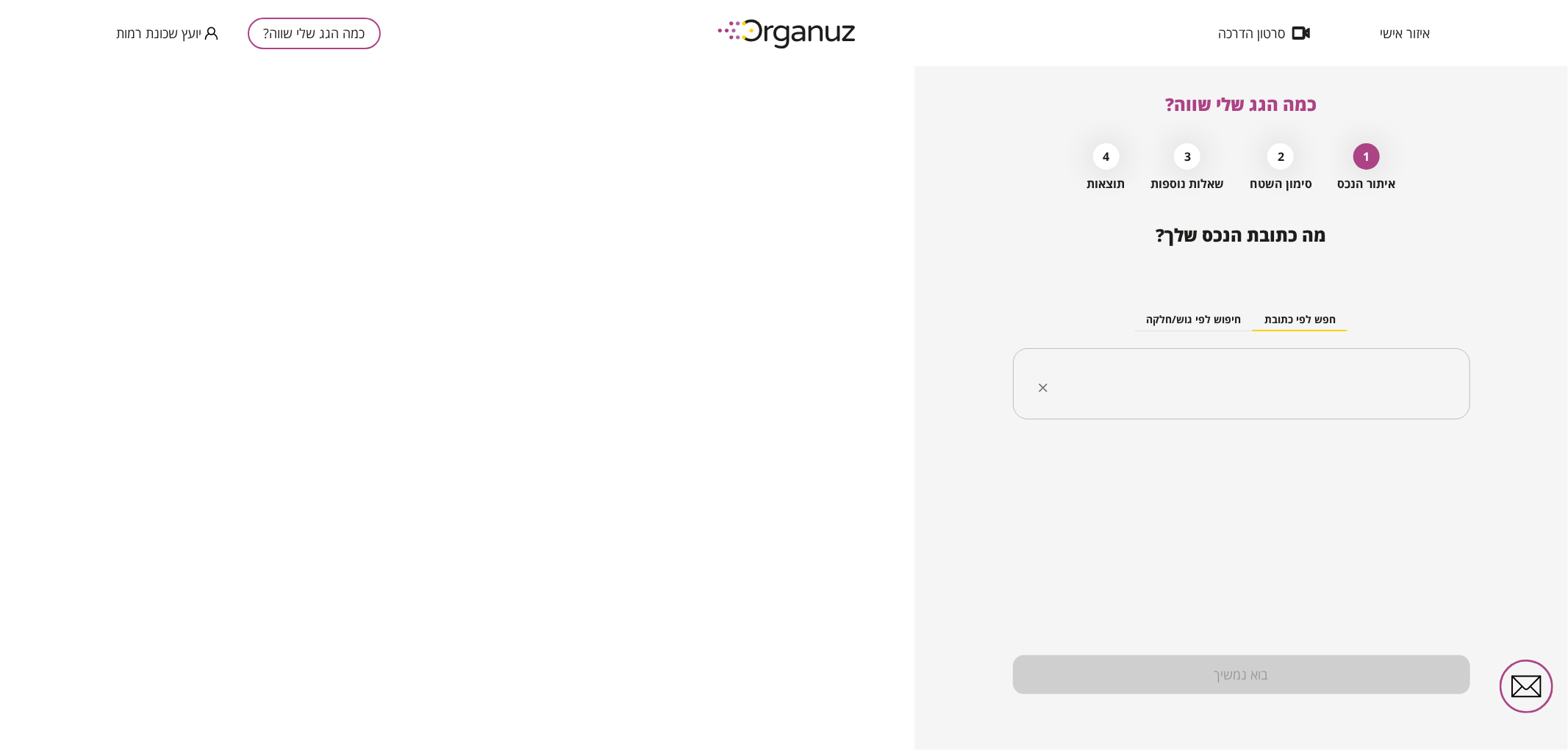
click at [1122, 393] on input "text" at bounding box center [1247, 384] width 411 height 37
click at [1336, 494] on li "[PERSON_NAME] 55 [GEOGRAPHIC_DATA]" at bounding box center [1241, 484] width 419 height 26
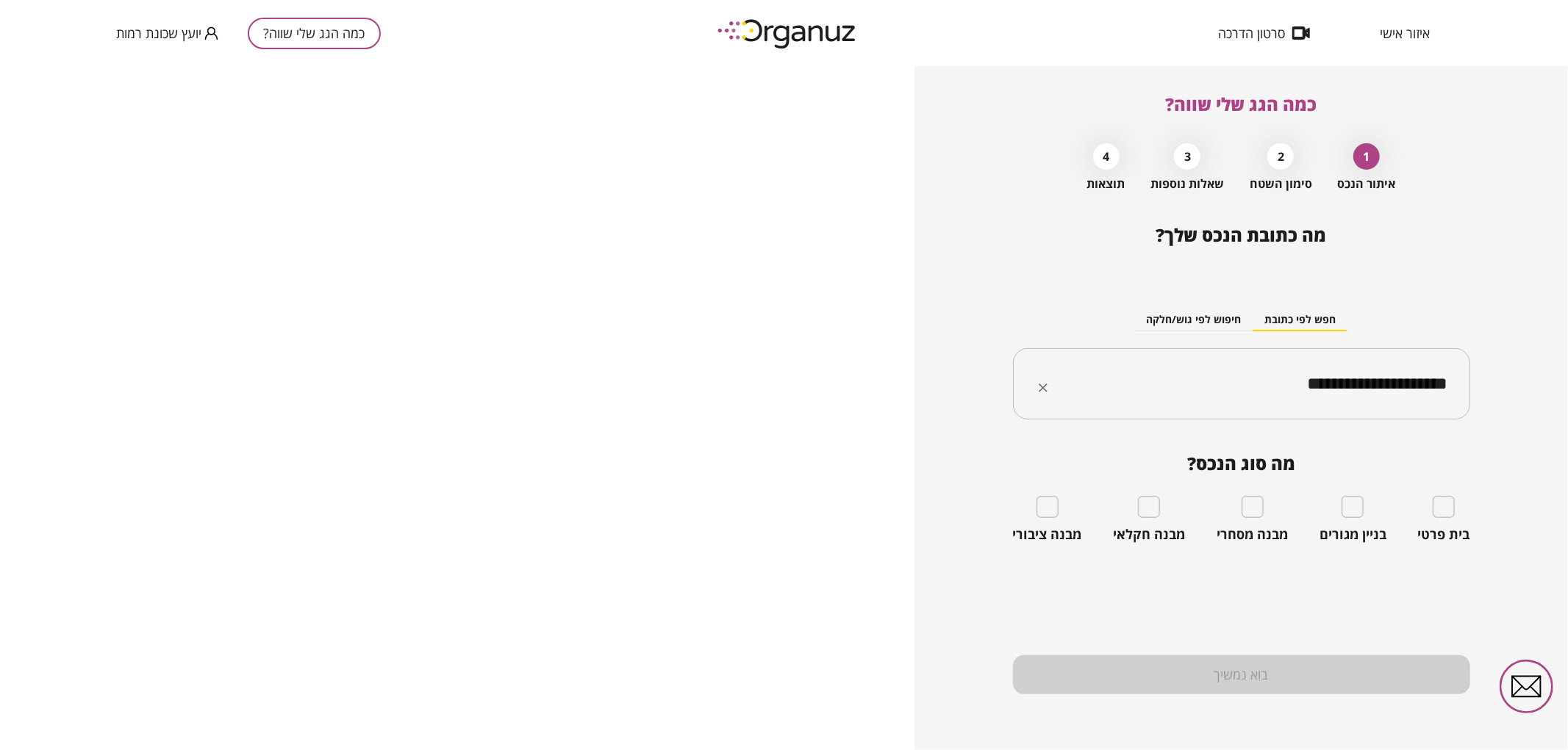
type input "**********"
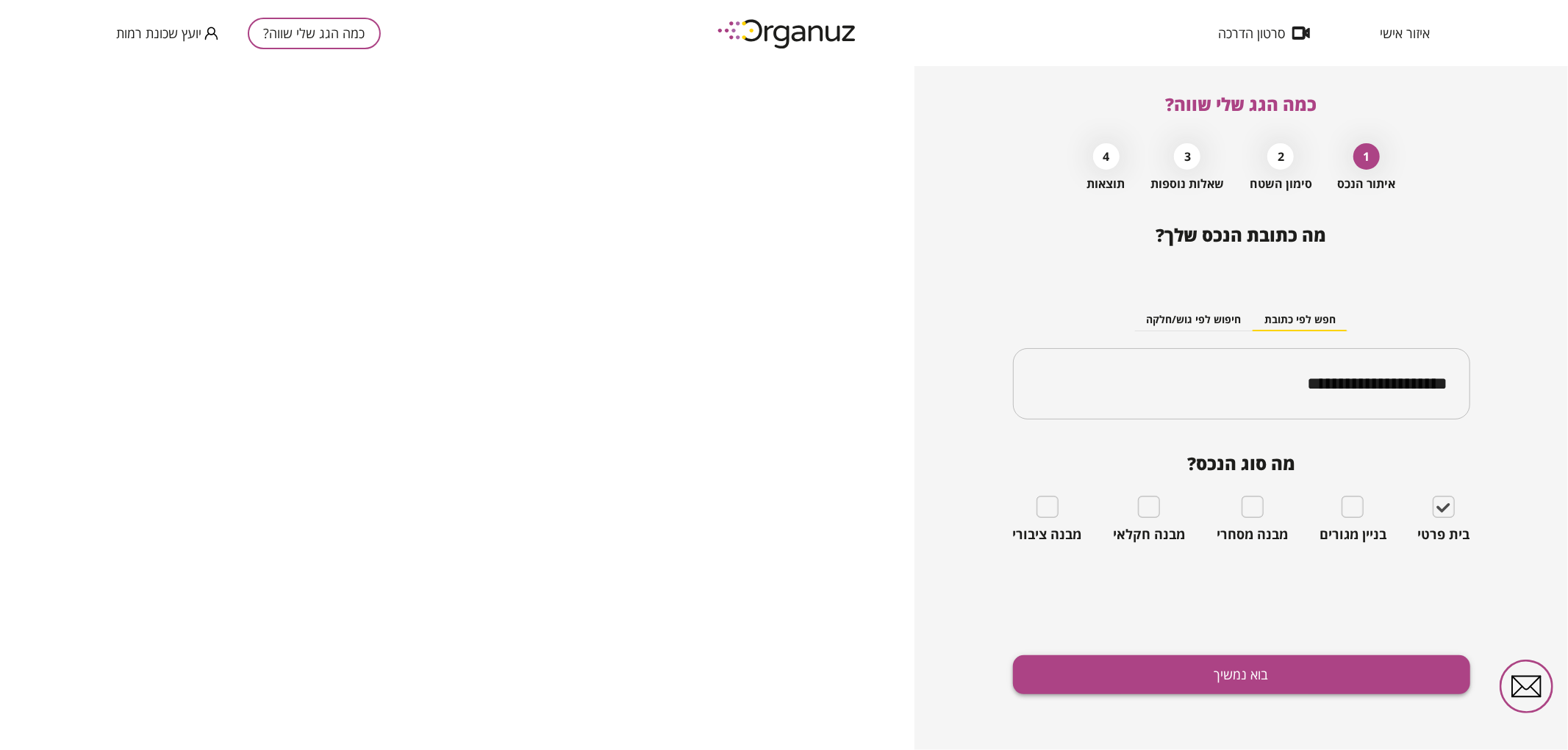
click at [1311, 687] on button "בוא נמשיך" at bounding box center [1241, 674] width 457 height 39
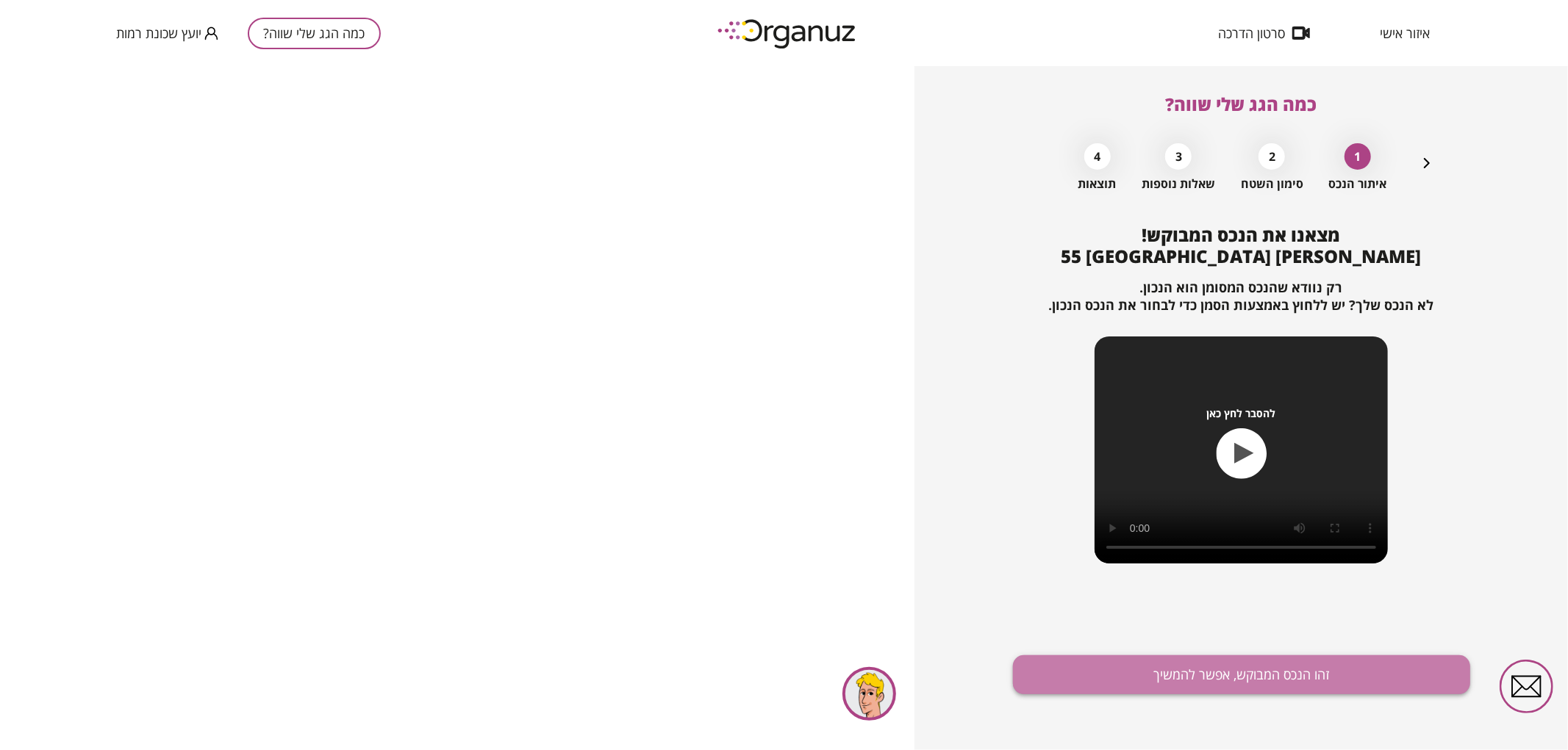
click at [1283, 666] on button "זהו הנכס המבוקש, אפשר להמשיך" at bounding box center [1241, 674] width 457 height 39
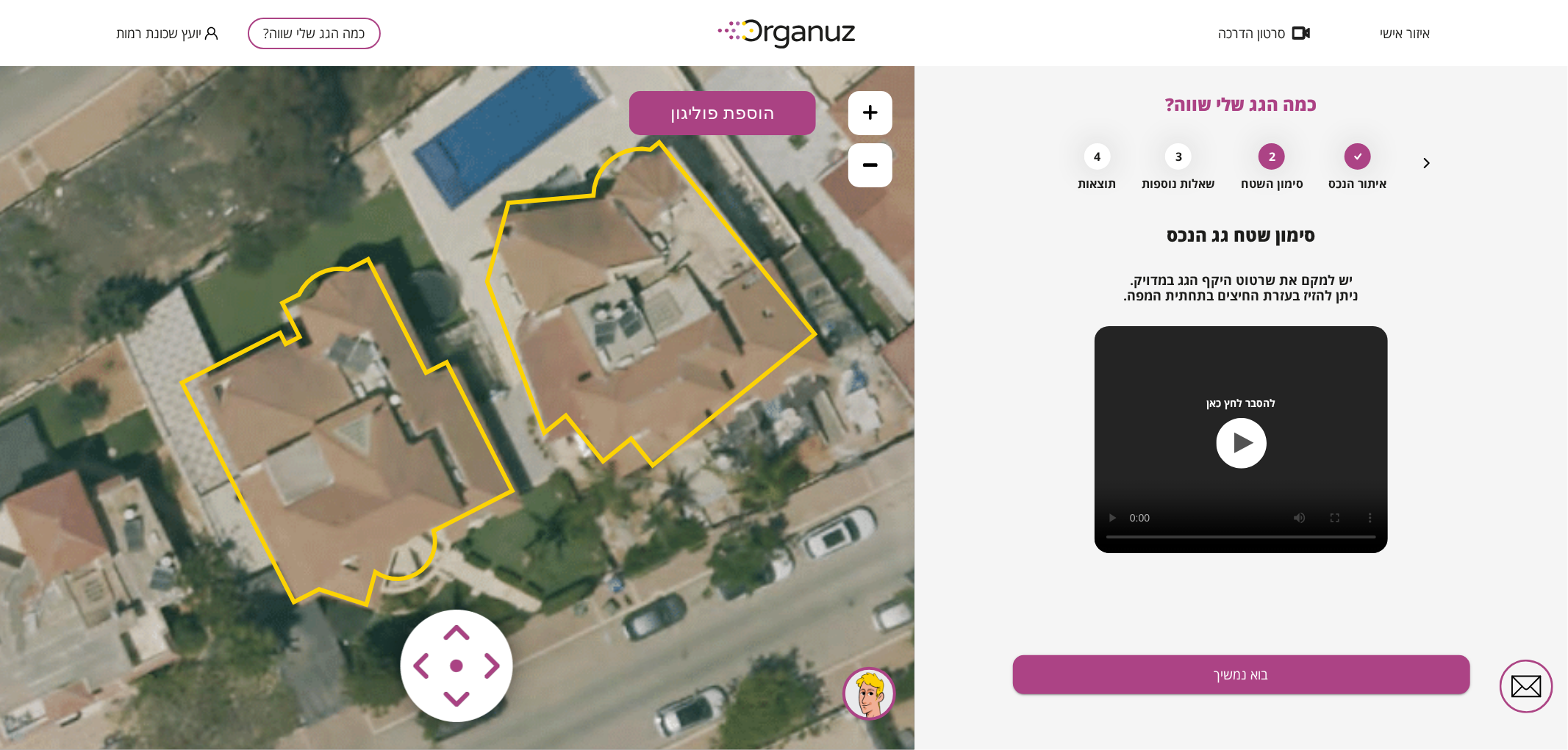
drag, startPoint x: 555, startPoint y: 468, endPoint x: 603, endPoint y: 427, distance: 63.1
click at [603, 427] on polygon at bounding box center [651, 303] width 327 height 323
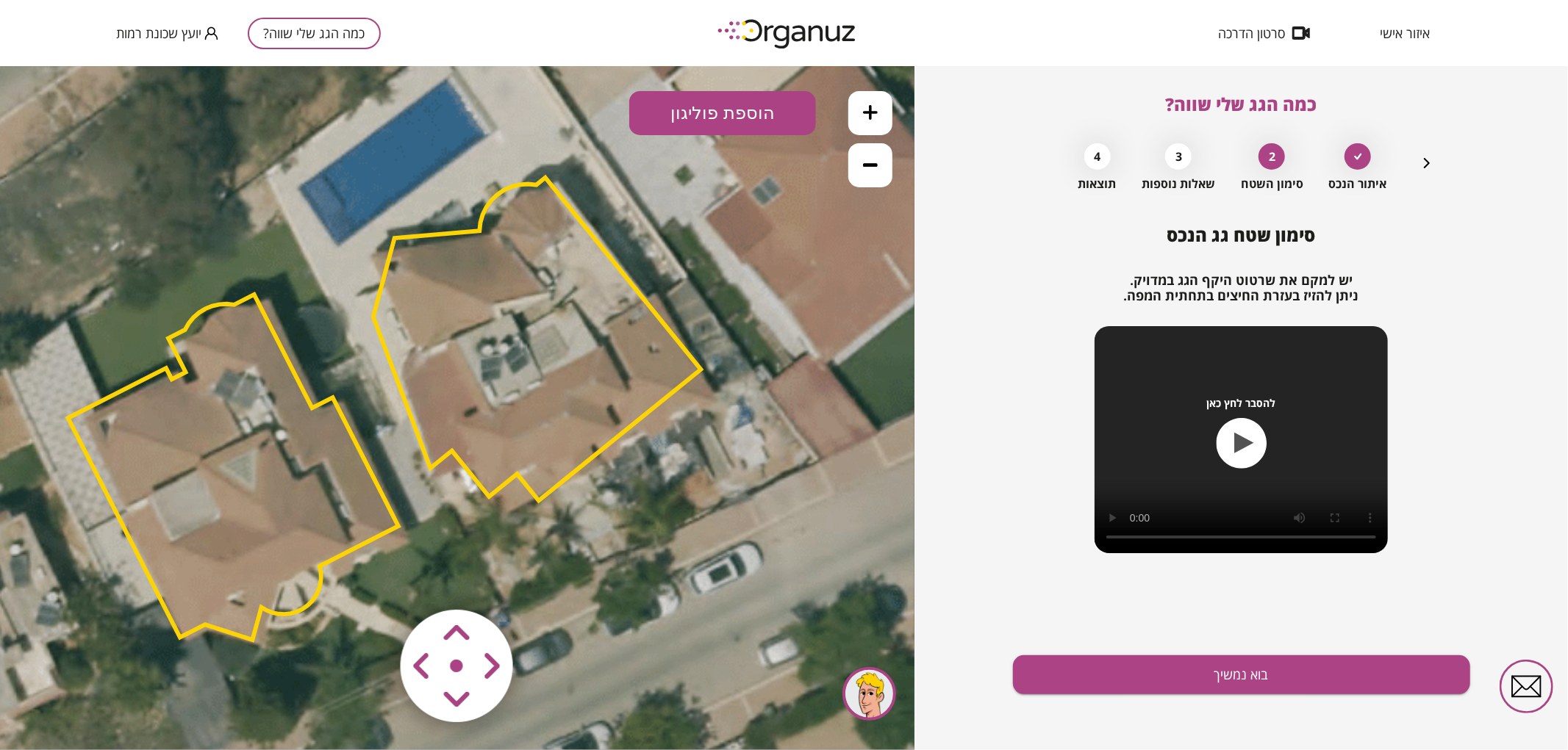
drag, startPoint x: 636, startPoint y: 411, endPoint x: 520, endPoint y: 451, distance: 122.7
click at [520, 451] on polygon at bounding box center [537, 338] width 327 height 323
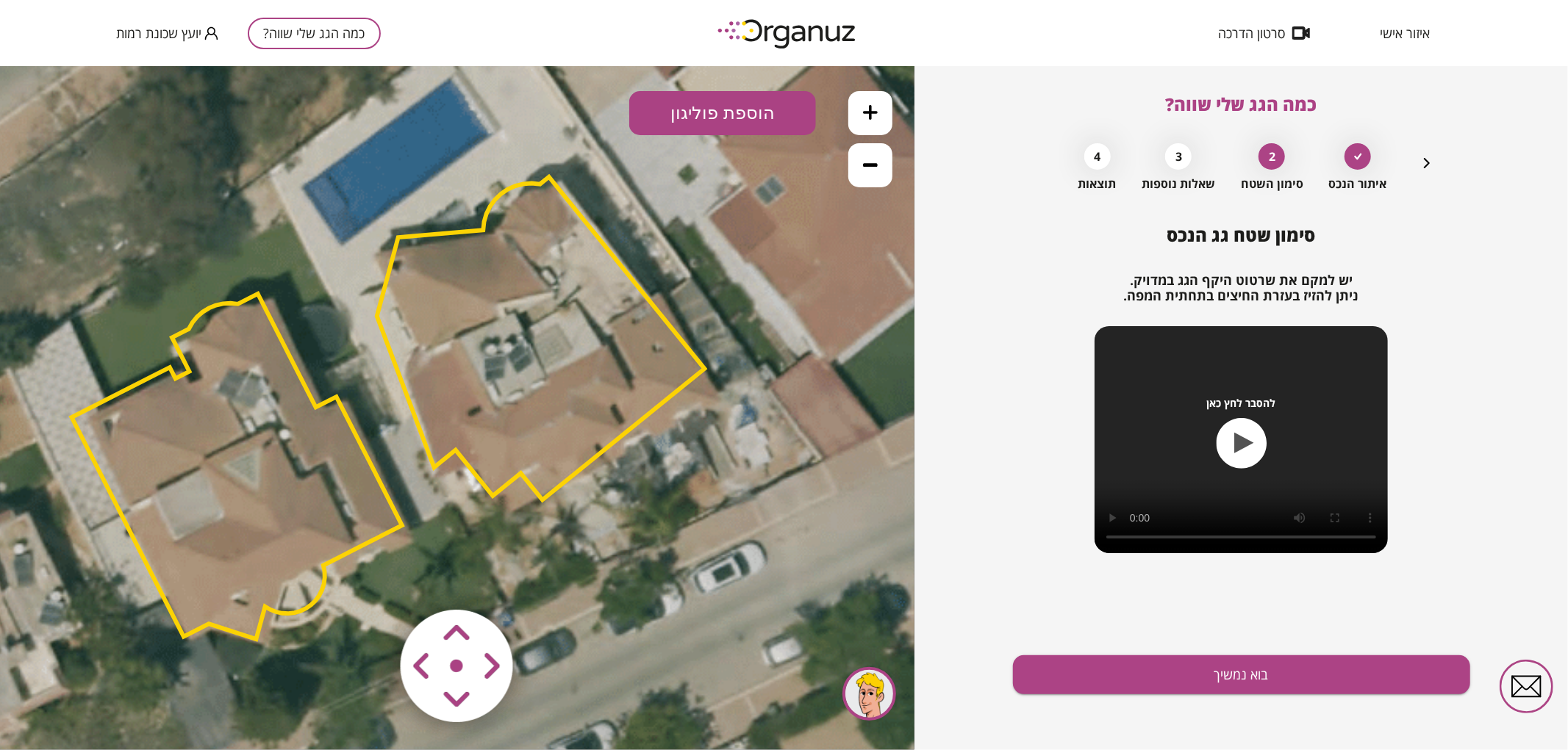
click at [269, 524] on polygon at bounding box center [237, 466] width 330 height 345
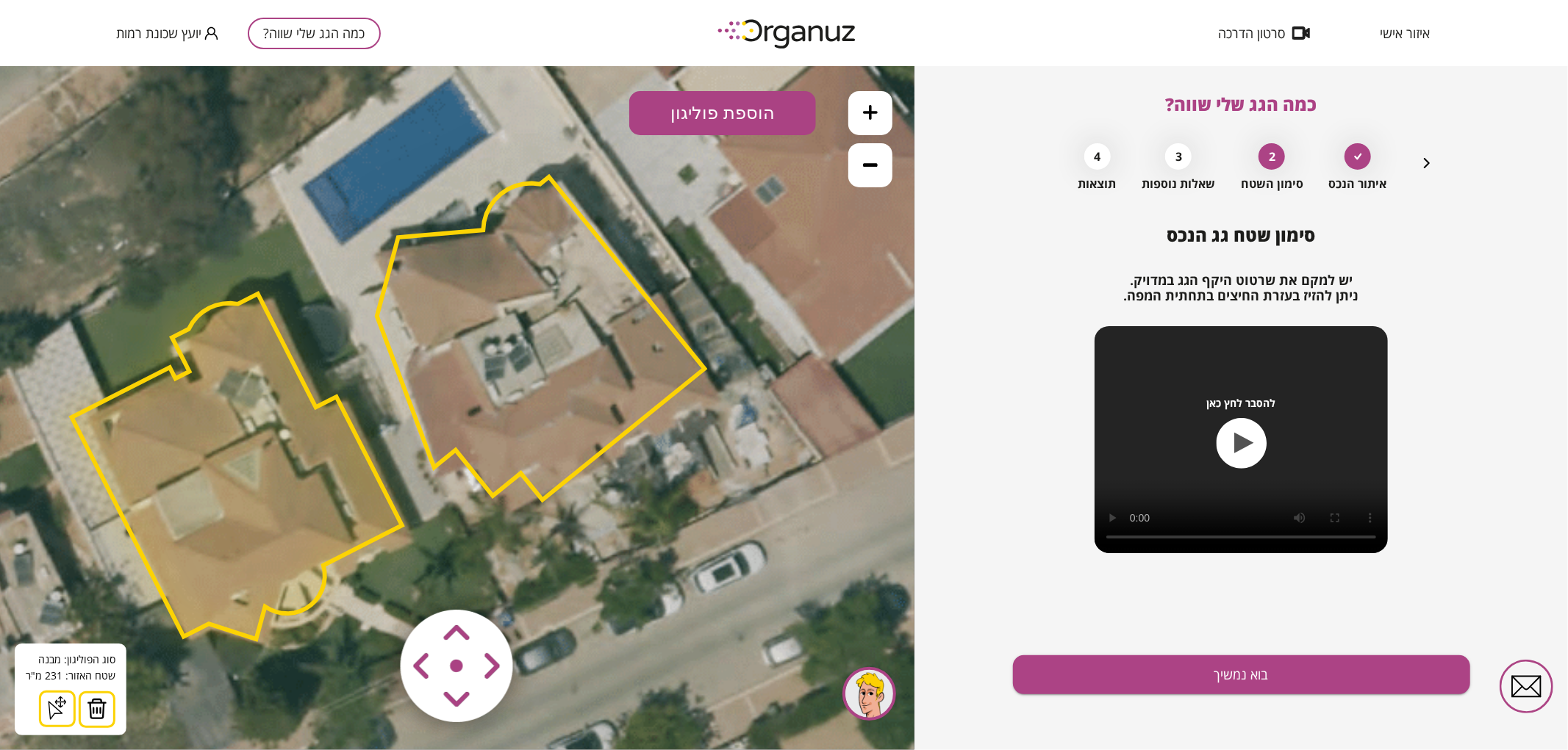
click at [91, 710] on img at bounding box center [96, 708] width 21 height 22
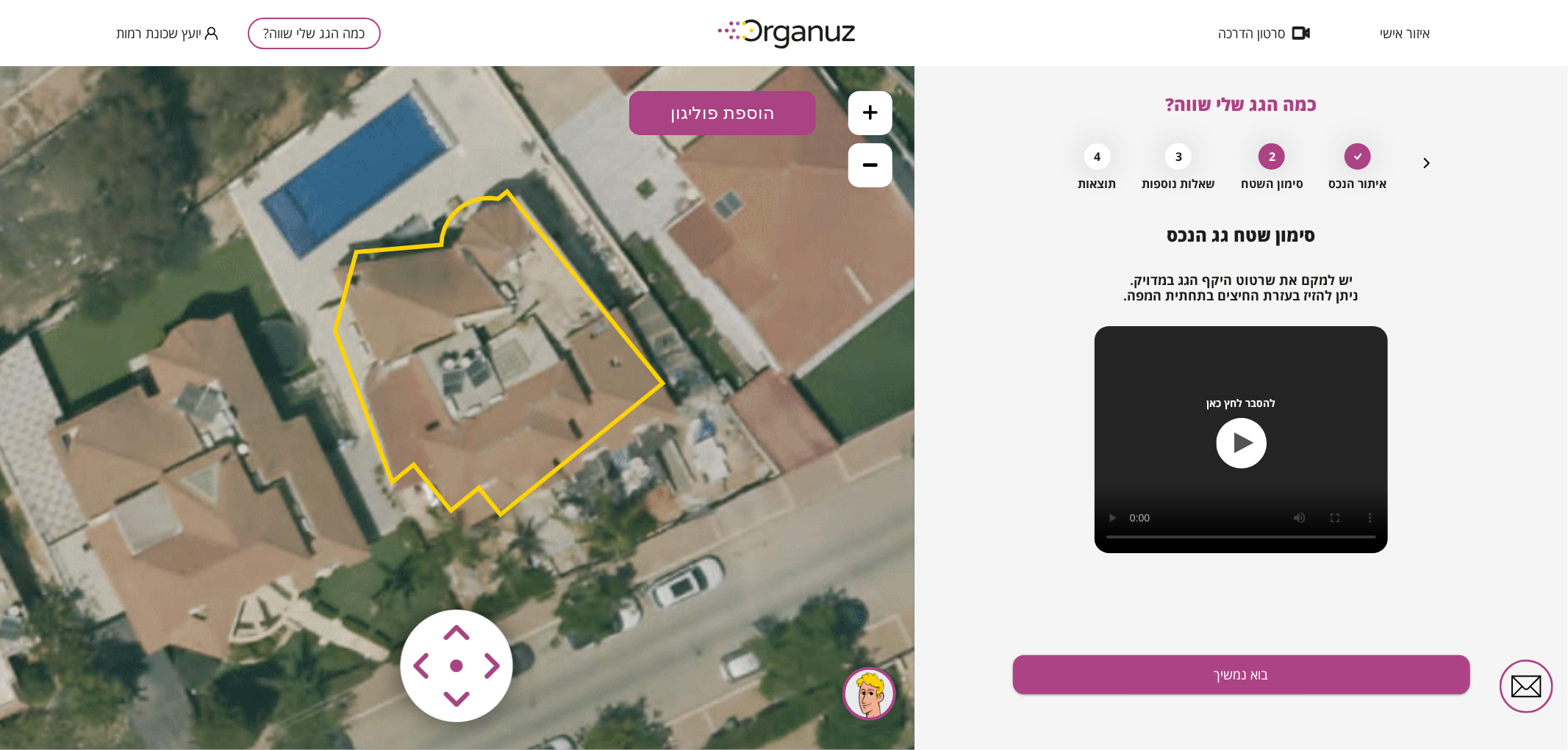
drag, startPoint x: 310, startPoint y: 480, endPoint x: 229, endPoint y: 497, distance: 82.8
click at [229, 497] on icon at bounding box center [340, 415] width 1935 height 1934
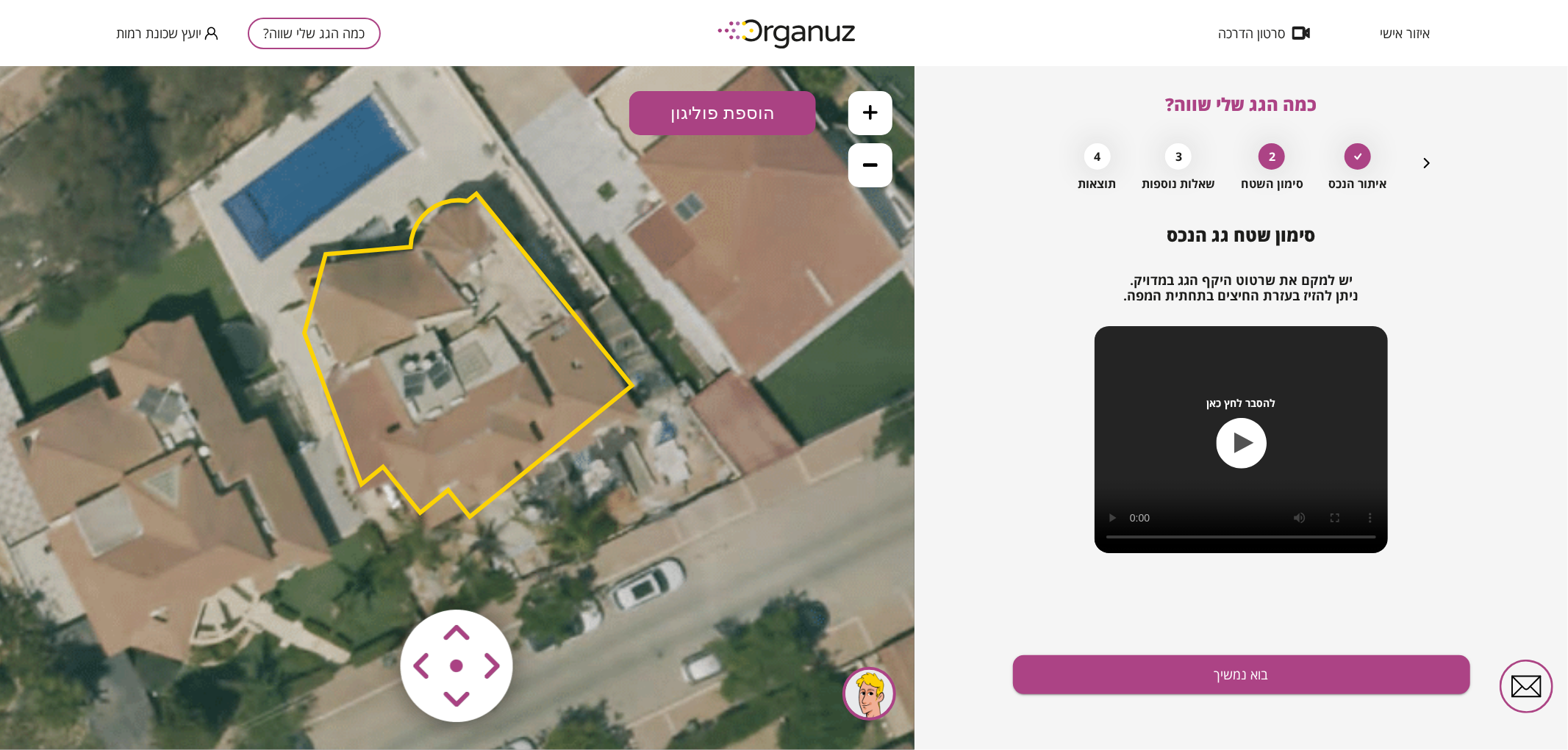
click at [370, 578] on area at bounding box center [370, 578] width 0 height 0
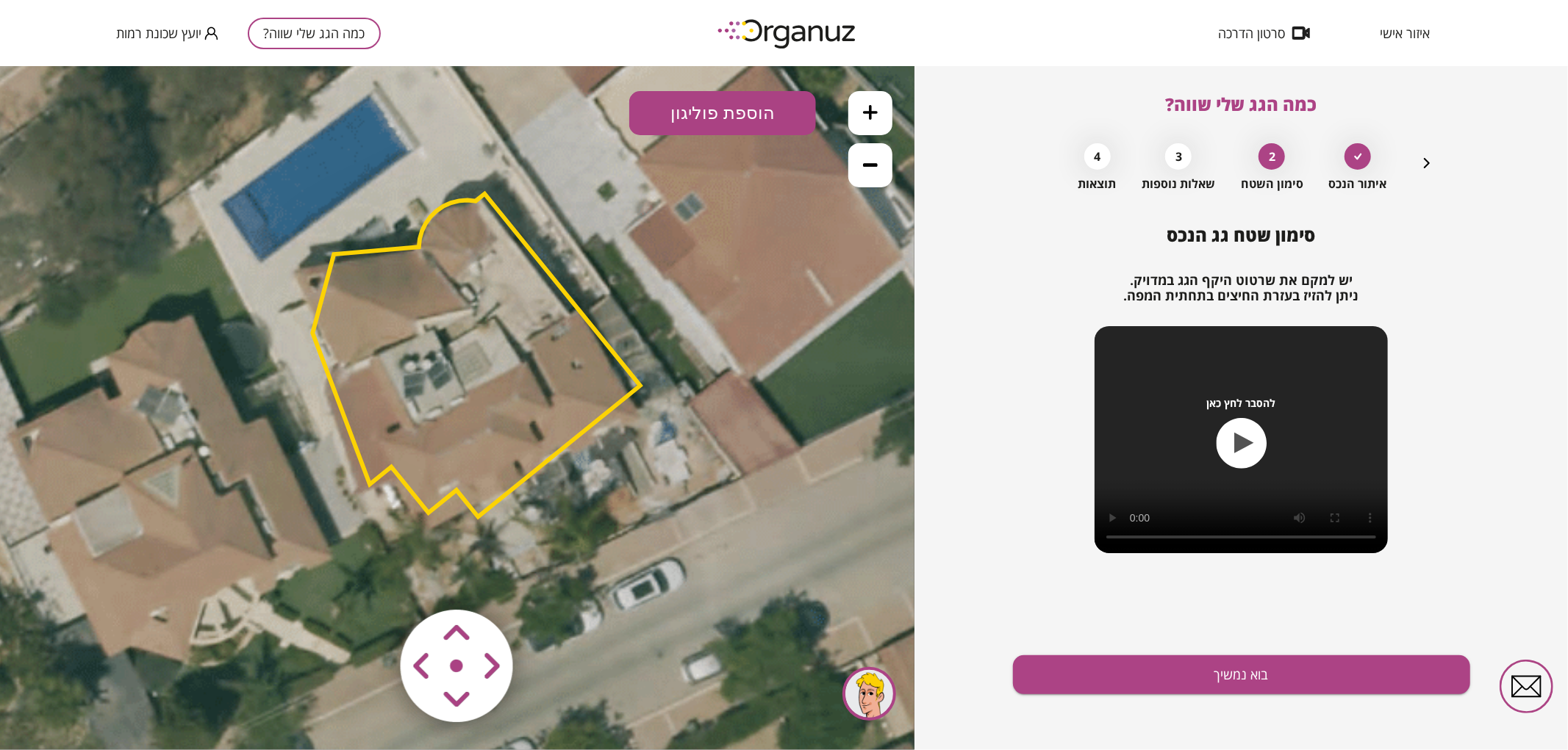
click at [370, 578] on area at bounding box center [370, 578] width 0 height 0
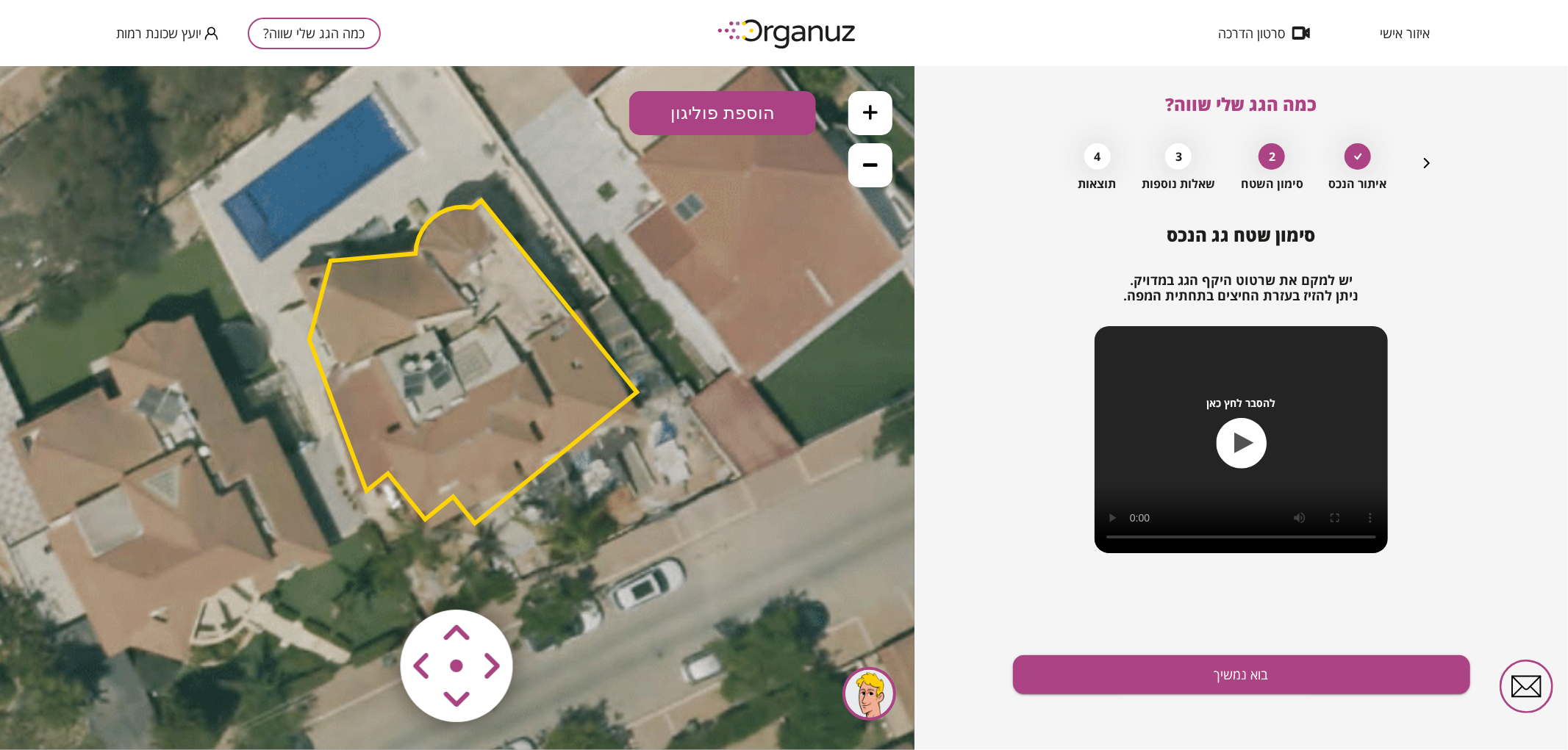
click at [370, 578] on area at bounding box center [370, 578] width 0 height 0
click at [522, 438] on polygon at bounding box center [471, 361] width 327 height 323
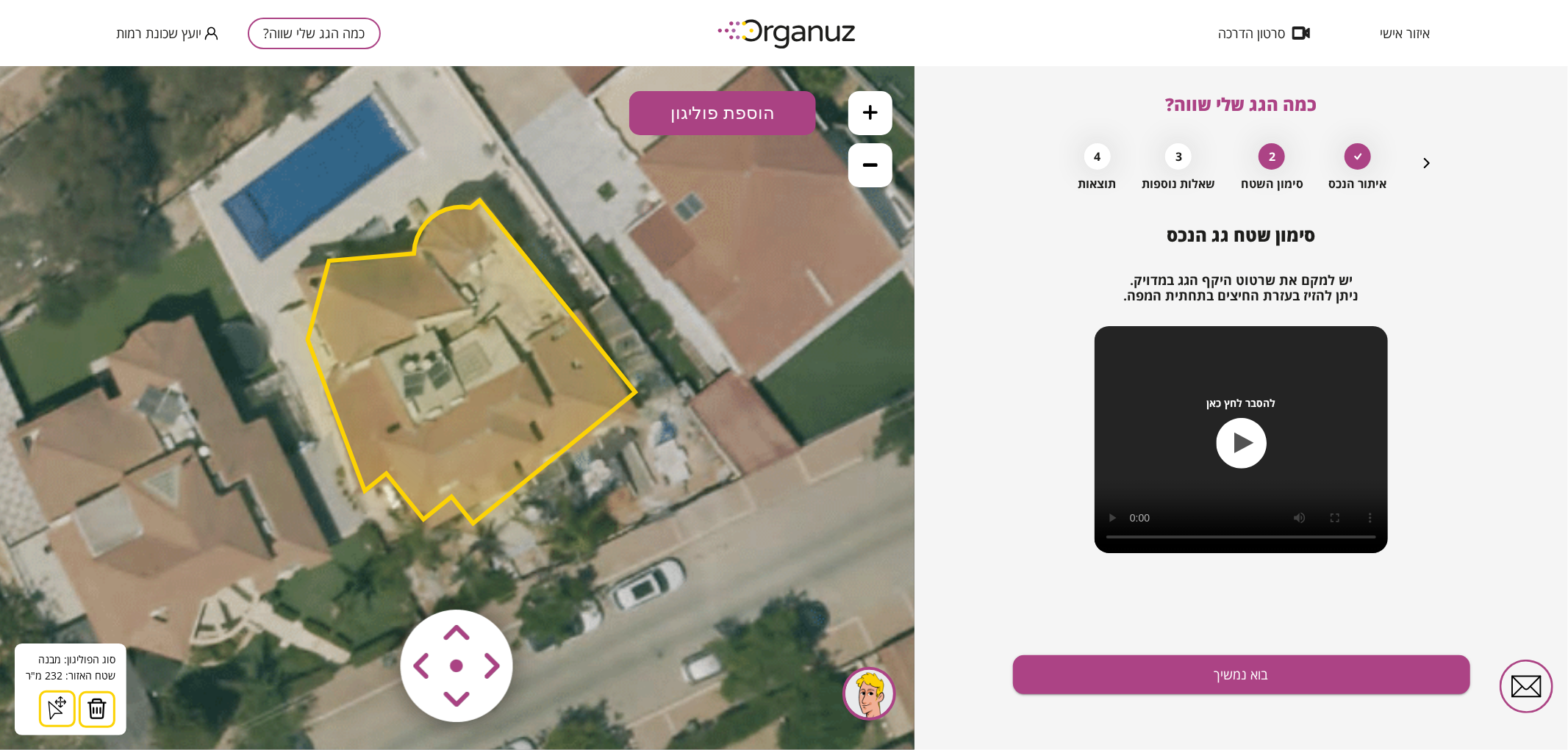
click at [103, 697] on img at bounding box center [96, 708] width 21 height 22
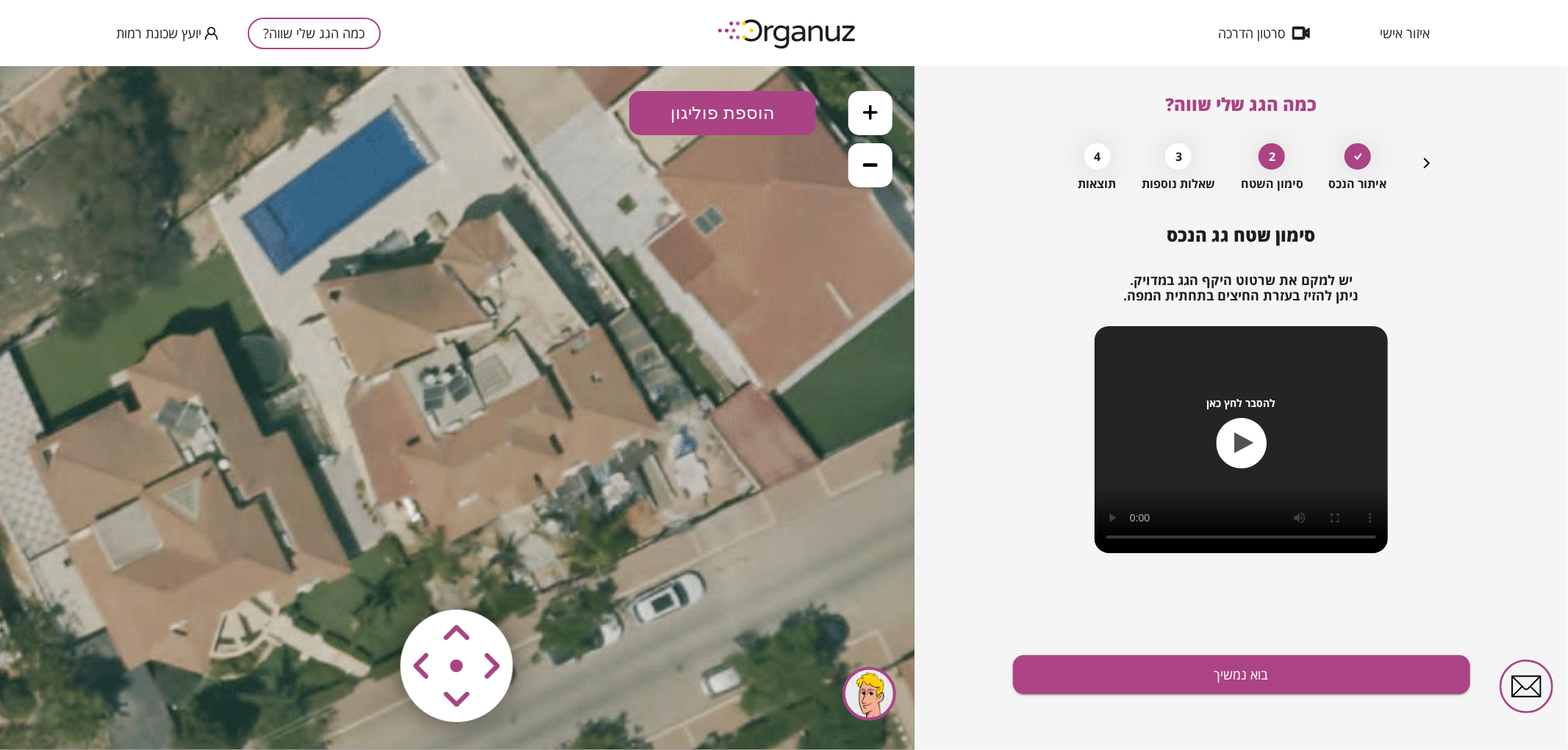
drag, startPoint x: 641, startPoint y: 374, endPoint x: 660, endPoint y: 388, distance: 23.6
click at [660, 388] on icon at bounding box center [321, 431] width 1935 height 1934
click at [704, 127] on button "הוספת פוליגון" at bounding box center [722, 112] width 187 height 44
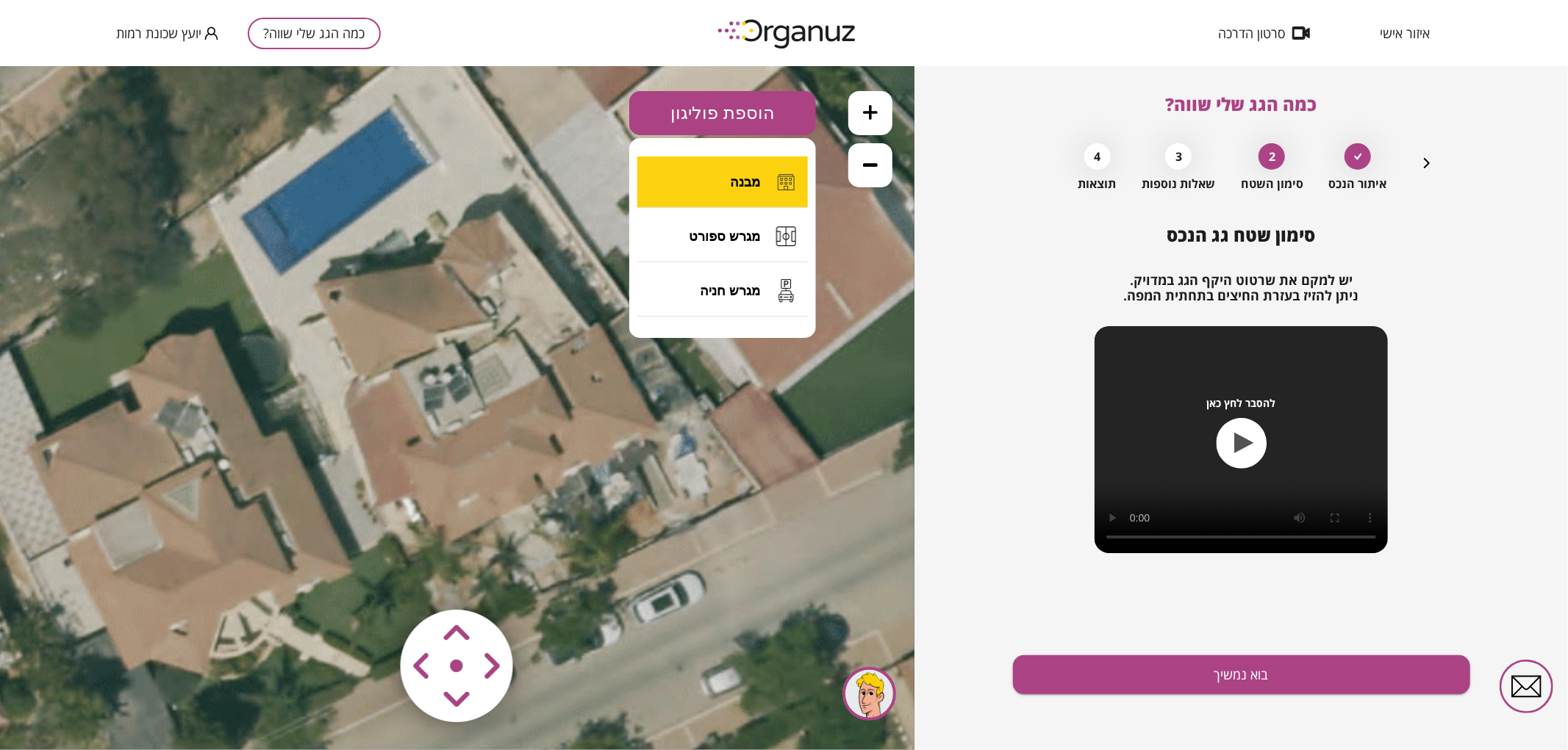
click at [709, 174] on button "מבנה" at bounding box center [722, 181] width 171 height 51
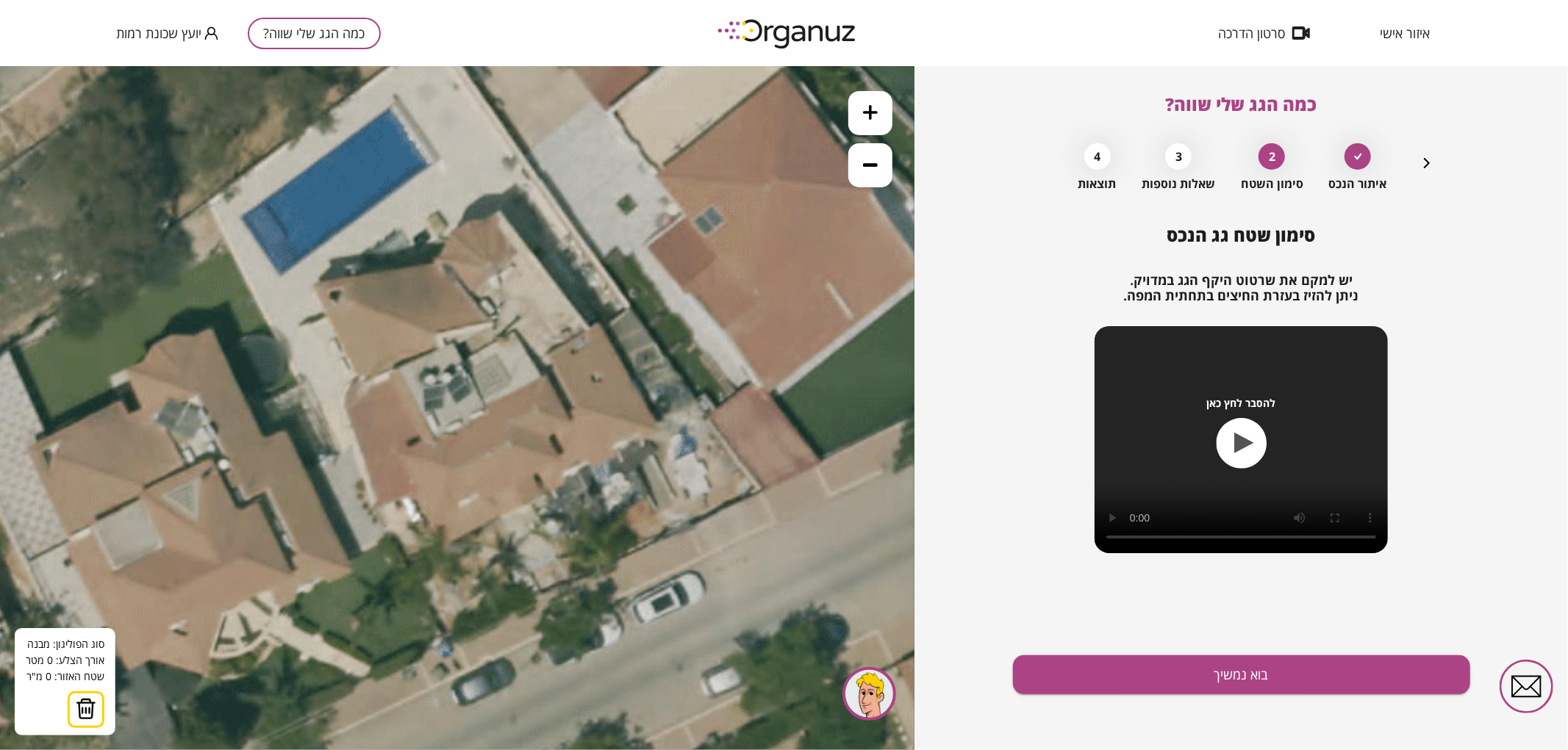
click at [315, 282] on icon at bounding box center [321, 431] width 1935 height 1934
click at [436, 263] on icon at bounding box center [321, 431] width 1935 height 1934
click at [444, 243] on polygon at bounding box center [380, 262] width 130 height 39
click at [452, 235] on polygon at bounding box center [384, 258] width 139 height 47
click at [464, 226] on polygon at bounding box center [390, 254] width 150 height 57
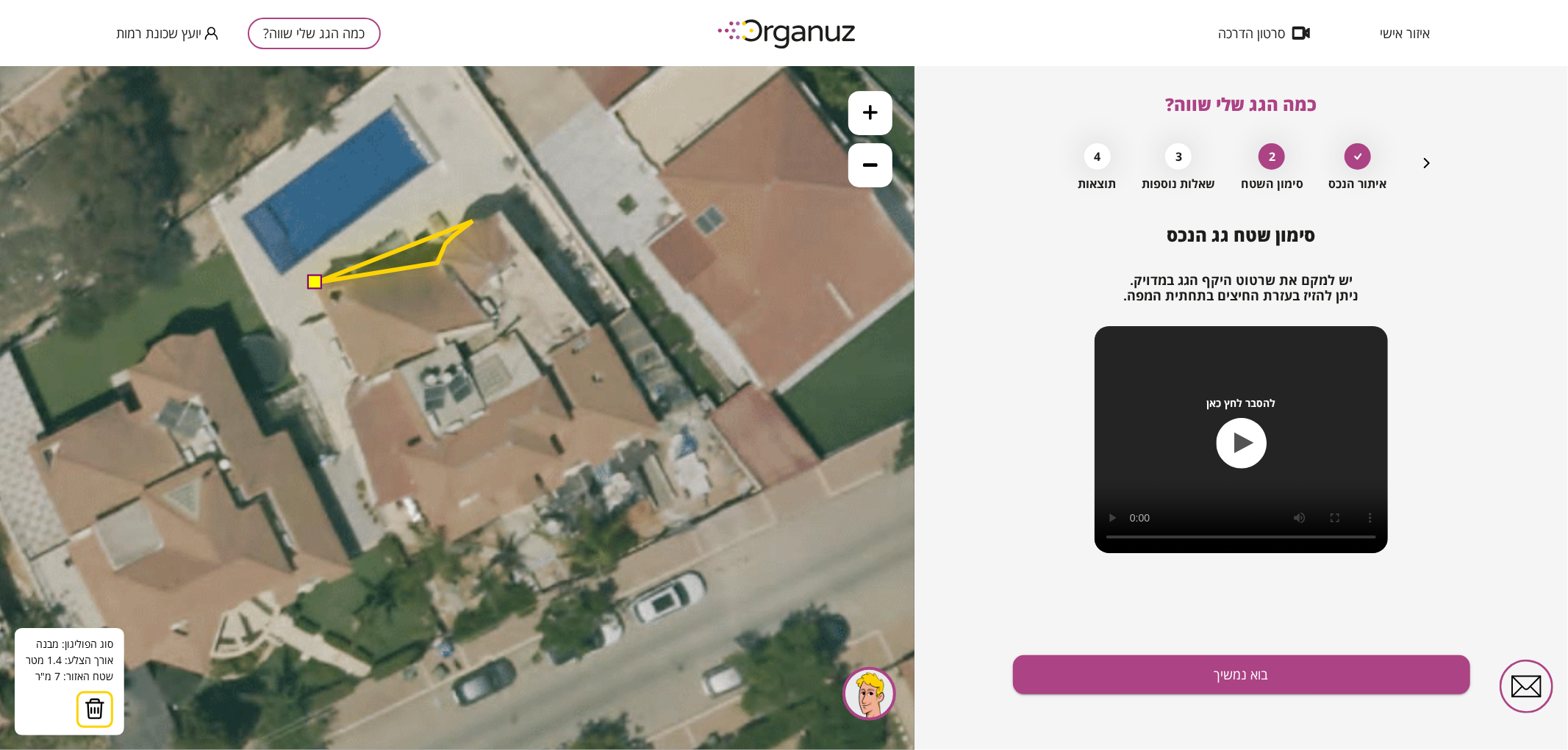
click at [472, 220] on polygon at bounding box center [393, 251] width 157 height 62
click at [487, 220] on polygon at bounding box center [400, 251] width 171 height 62
click at [498, 210] on polygon at bounding box center [406, 246] width 183 height 71
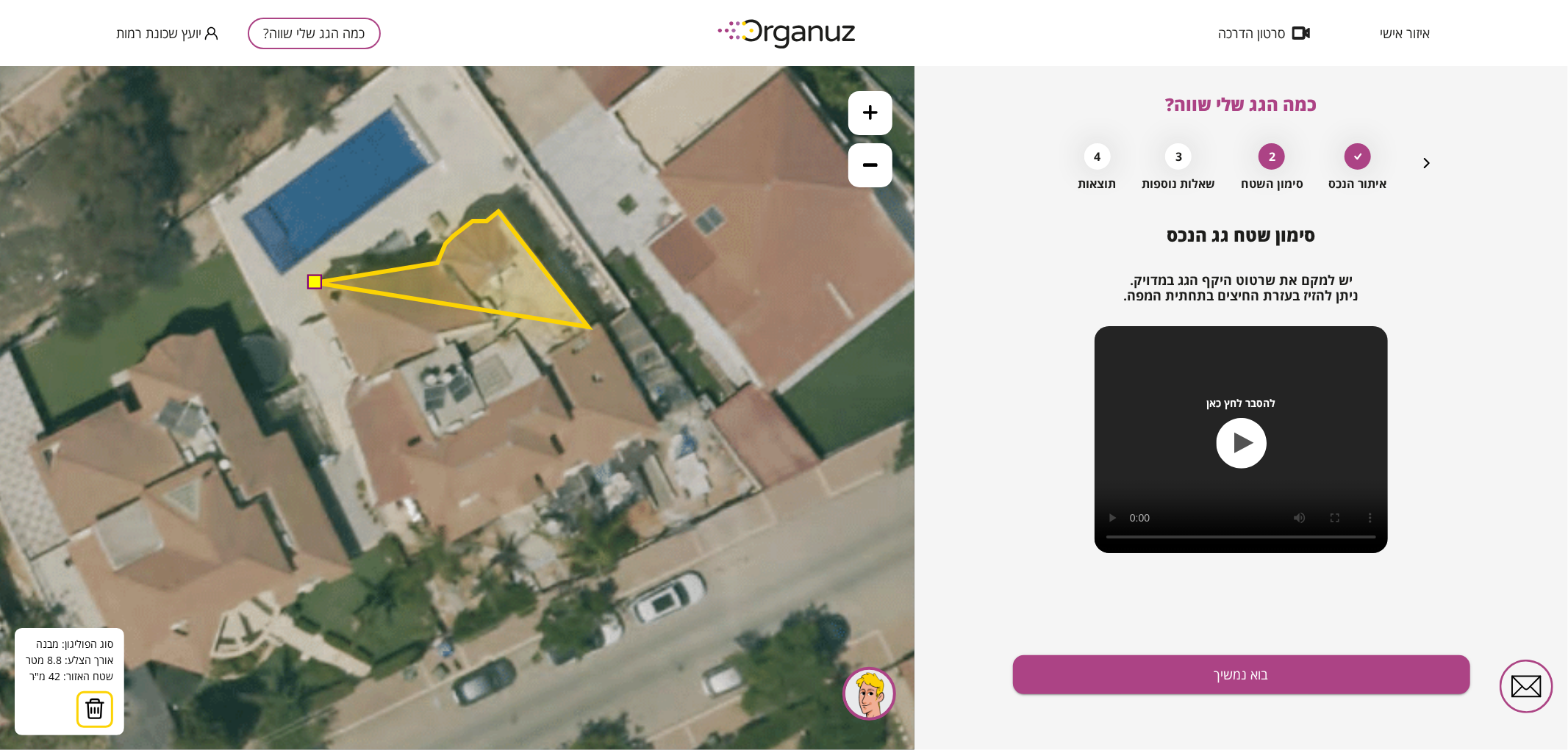
click at [588, 326] on polygon at bounding box center [451, 268] width 273 height 115
click at [594, 323] on polygon at bounding box center [454, 268] width 279 height 115
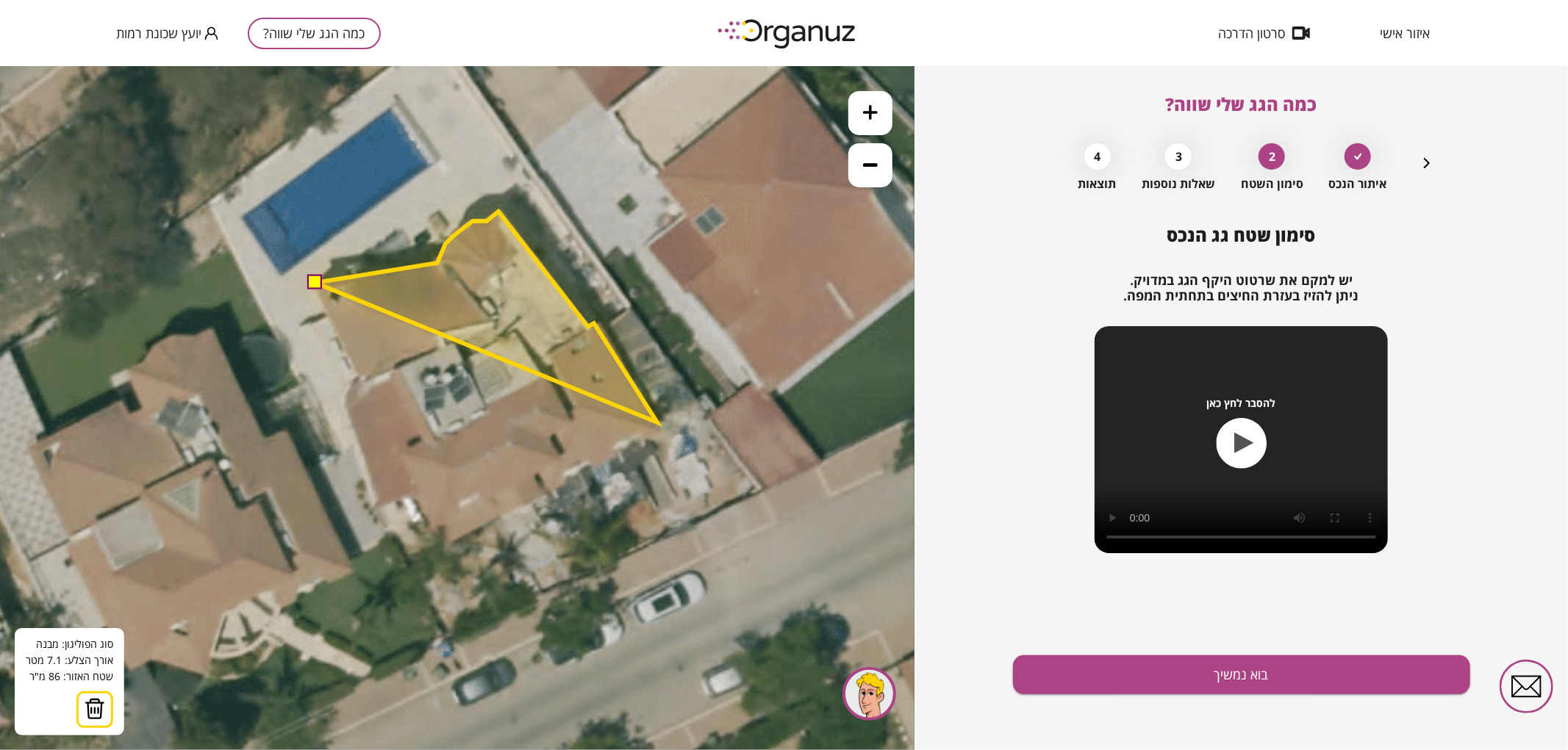
click at [657, 422] on polygon at bounding box center [486, 316] width 342 height 210
click at [614, 451] on polygon at bounding box center [486, 330] width 342 height 239
click at [618, 453] on icon at bounding box center [322, 431] width 1935 height 1934
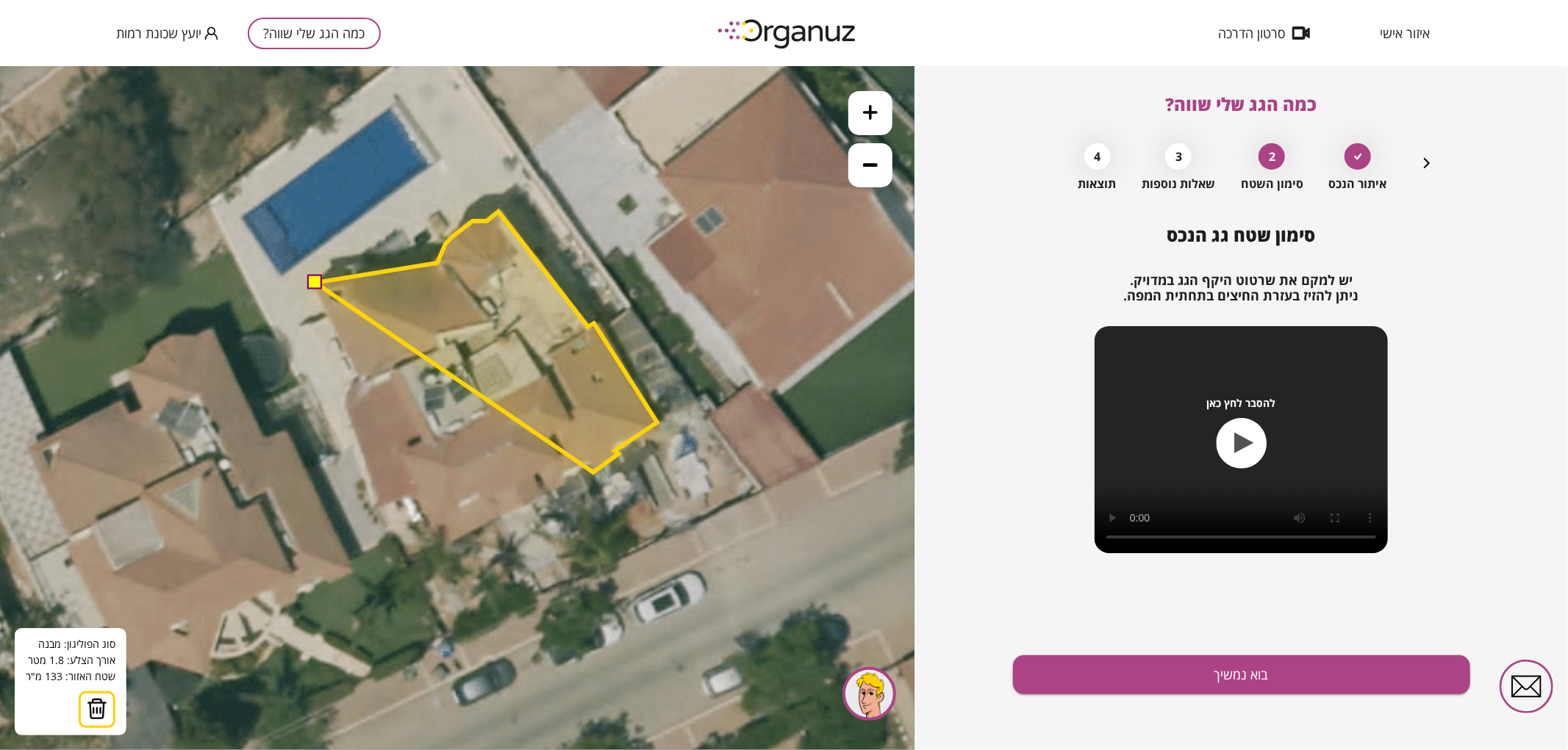
click at [593, 471] on polygon at bounding box center [486, 341] width 342 height 261
click at [588, 465] on polygon at bounding box center [486, 341] width 342 height 261
click at [568, 474] on polygon at bounding box center [486, 342] width 342 height 263
click at [569, 483] on polygon at bounding box center [486, 346] width 342 height 272
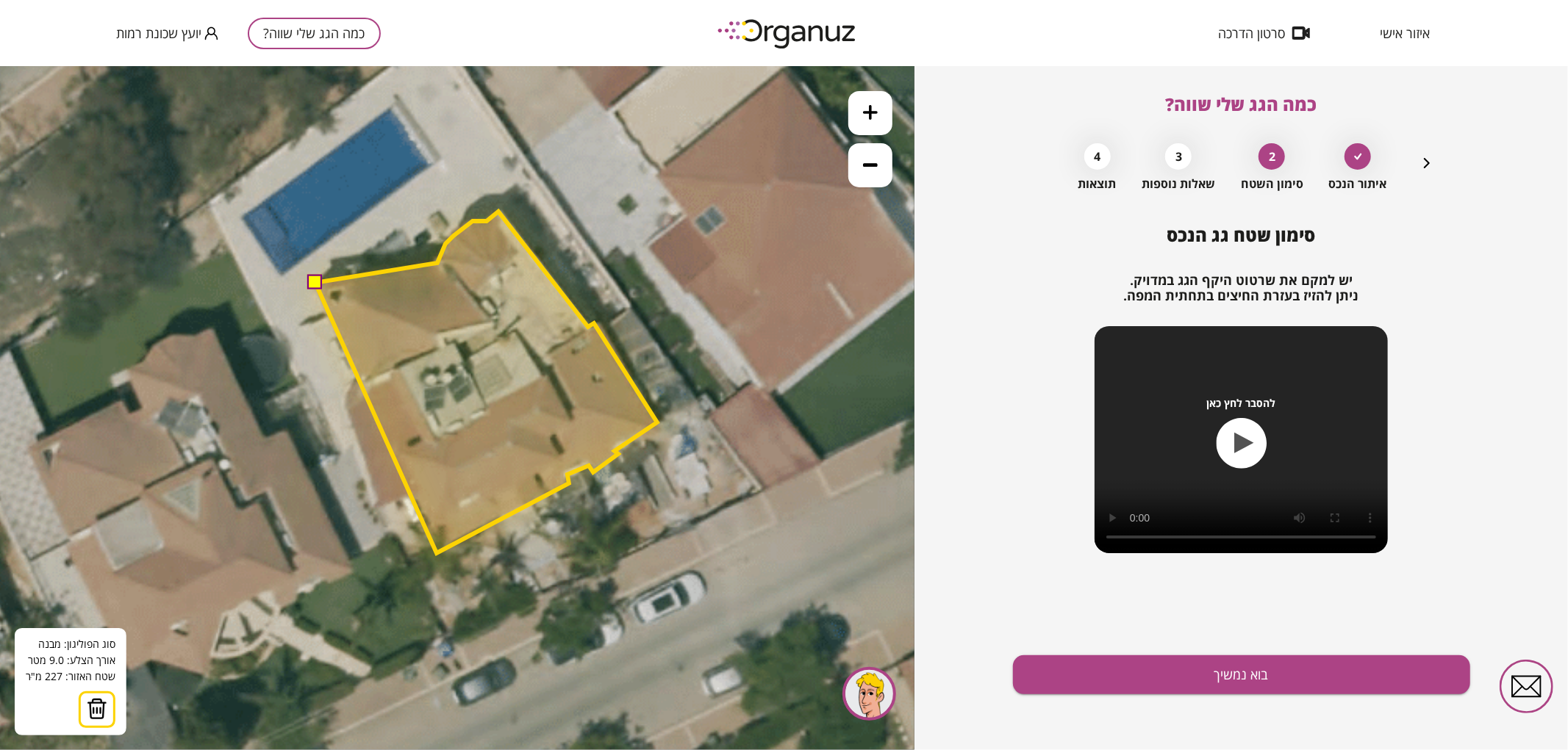
click at [436, 552] on polygon at bounding box center [486, 381] width 342 height 342
click at [408, 496] on polygon at bounding box center [486, 381] width 342 height 342
click at [372, 507] on polygon at bounding box center [486, 381] width 342 height 342
click at [343, 407] on polygon at bounding box center [486, 381] width 342 height 342
click at [348, 388] on polygon at bounding box center [486, 381] width 342 height 342
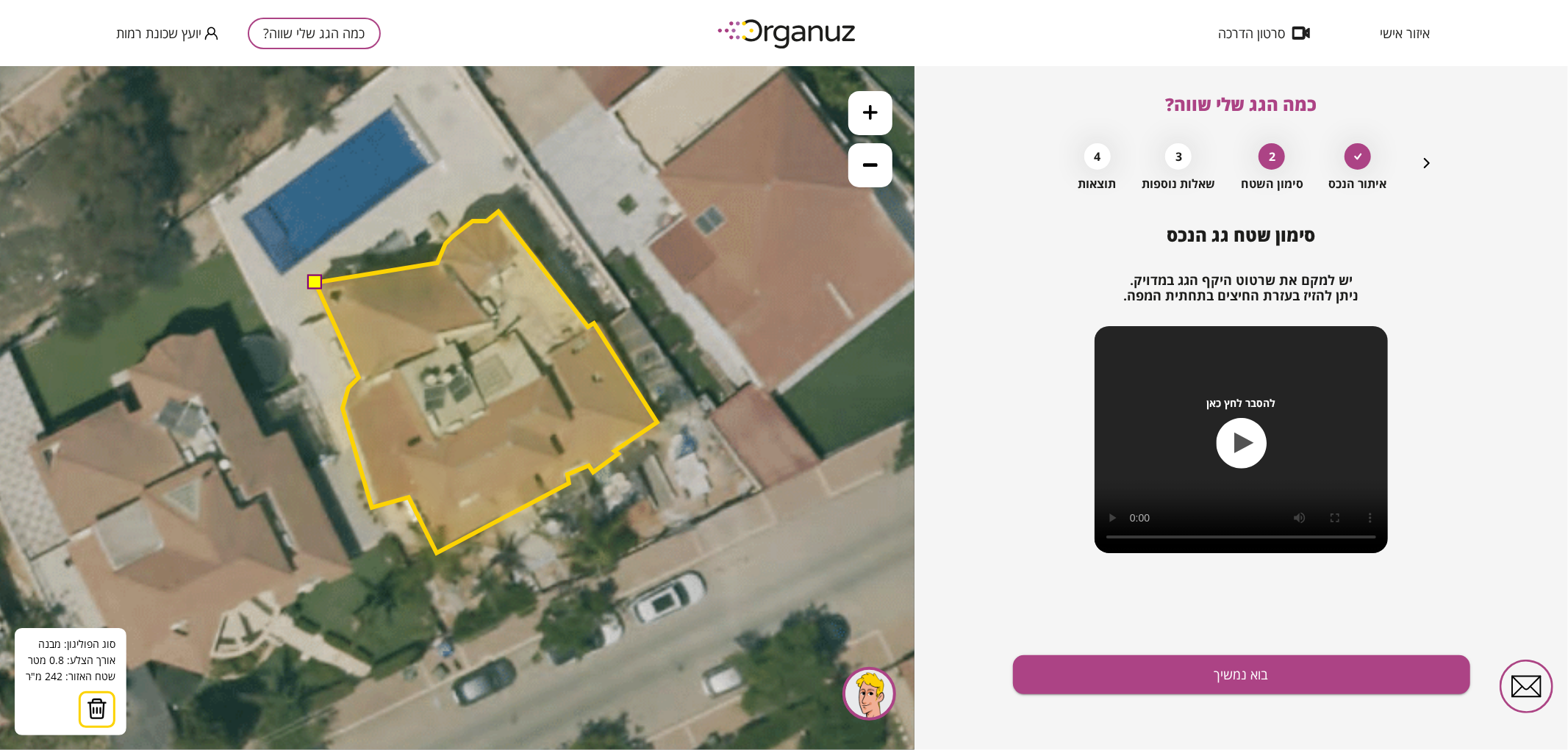
click at [359, 377] on polygon at bounding box center [486, 381] width 342 height 342
click at [314, 277] on button at bounding box center [314, 281] width 14 height 14
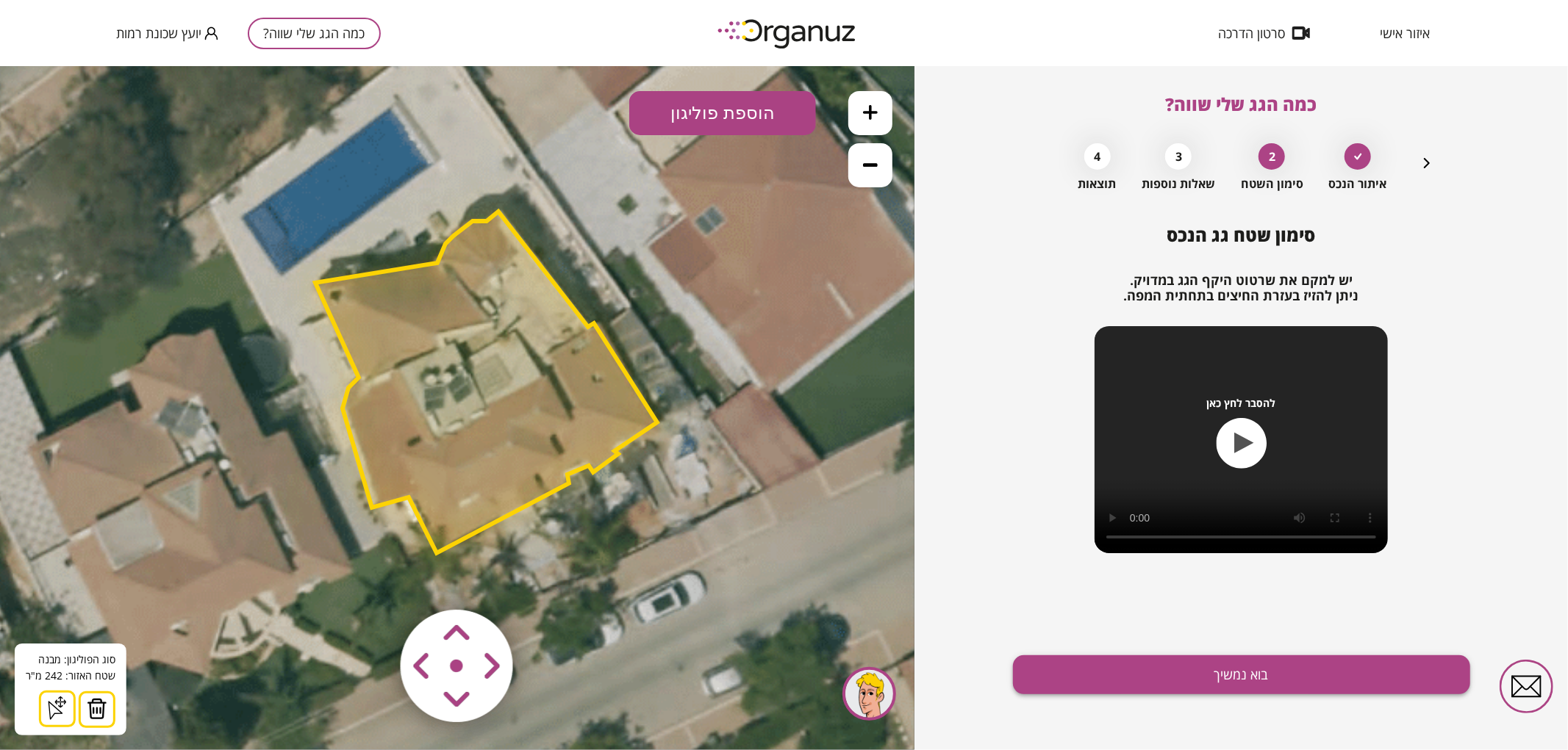
click at [1120, 680] on button "בוא נמשיך" at bounding box center [1241, 674] width 457 height 39
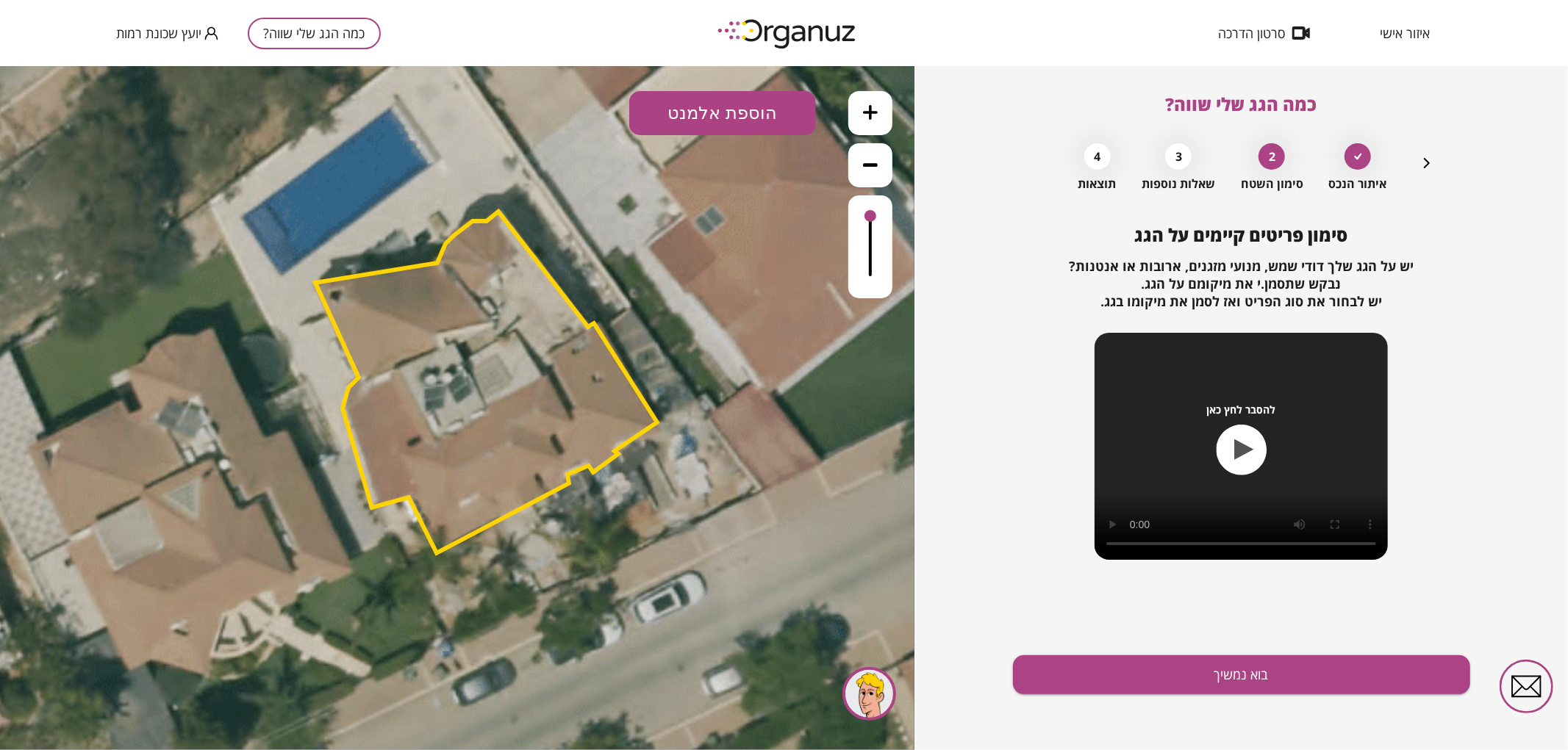
click at [1421, 165] on icon "button" at bounding box center [1427, 164] width 18 height 18
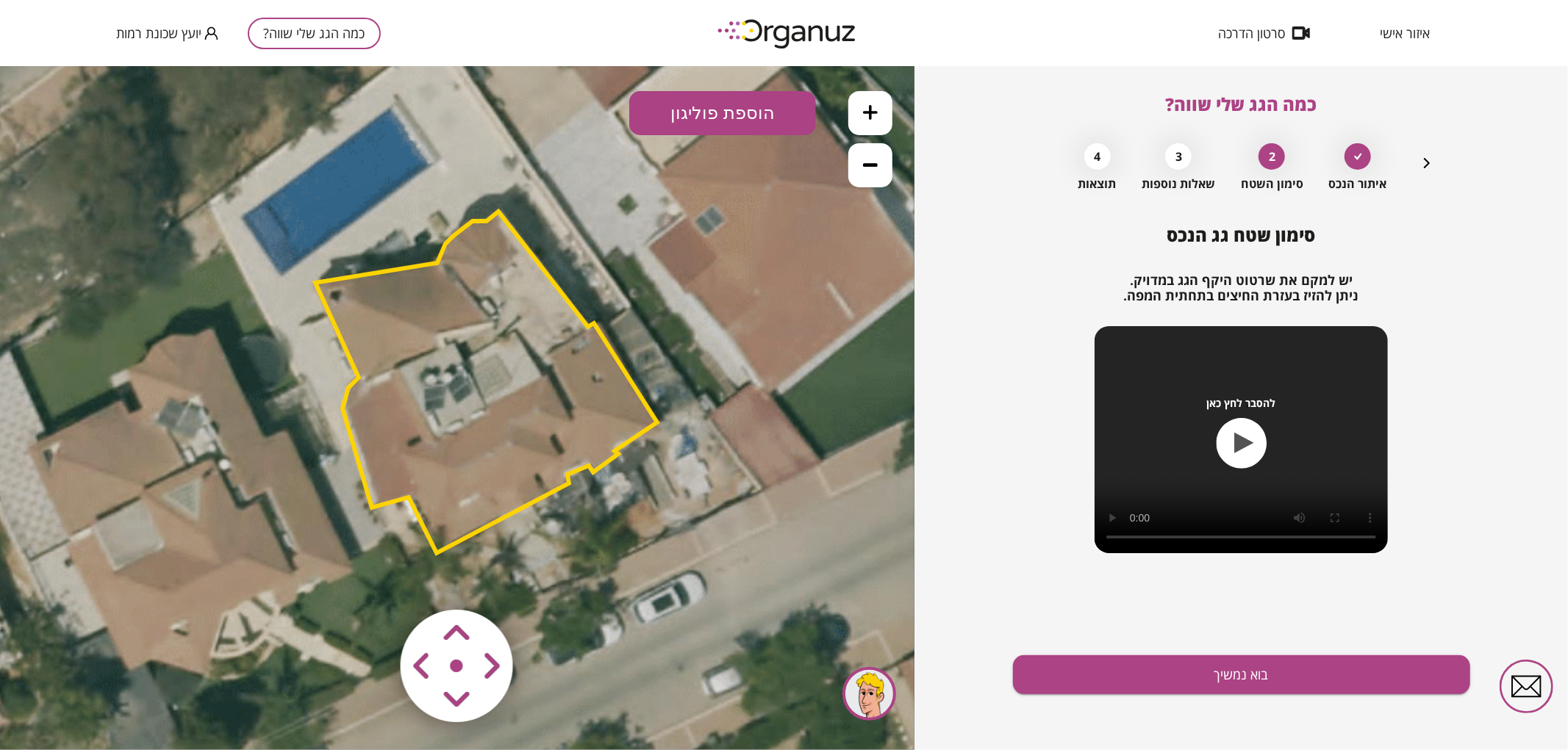
click at [524, 383] on polygon at bounding box center [486, 381] width 342 height 342
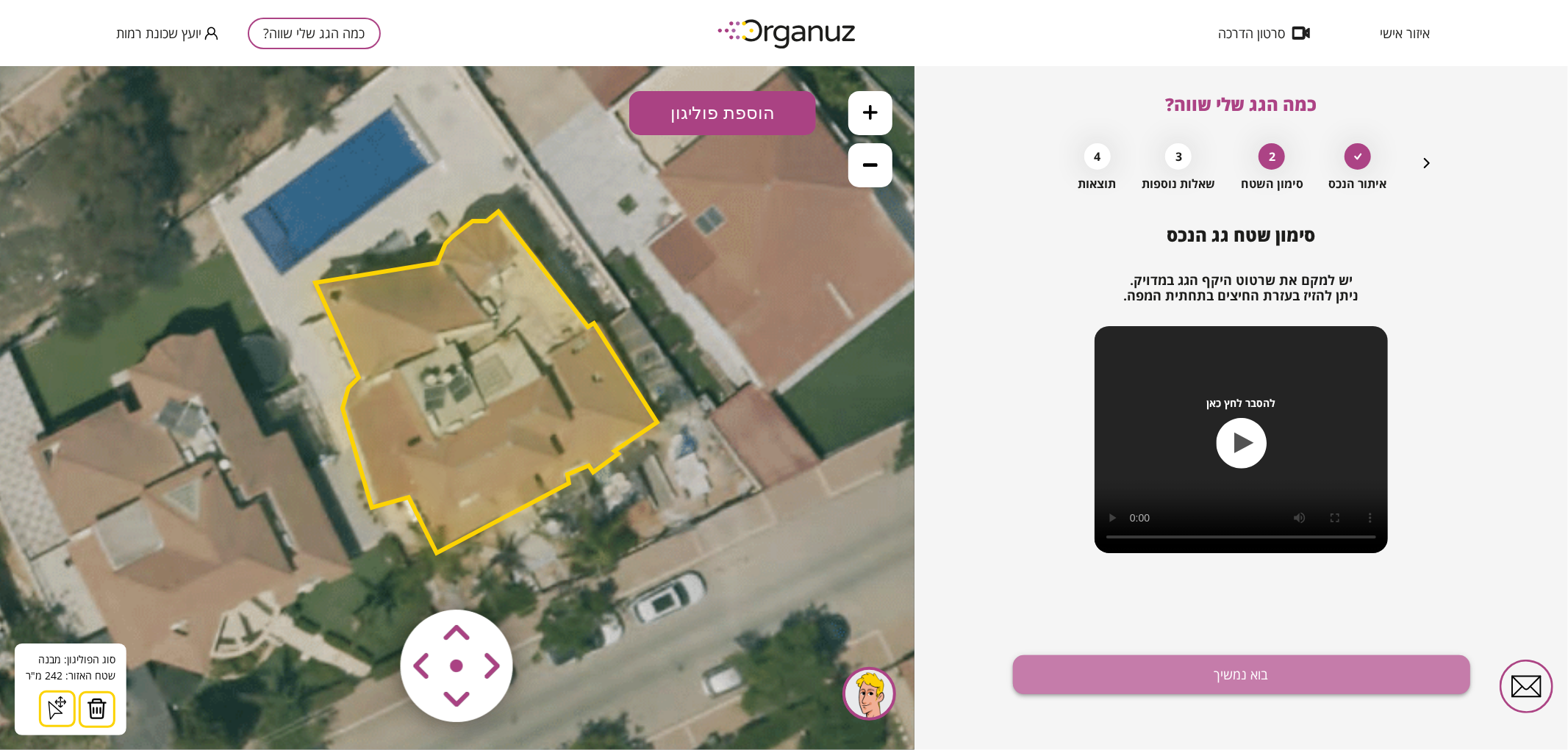
click at [1280, 674] on button "בוא נמשיך" at bounding box center [1241, 674] width 457 height 39
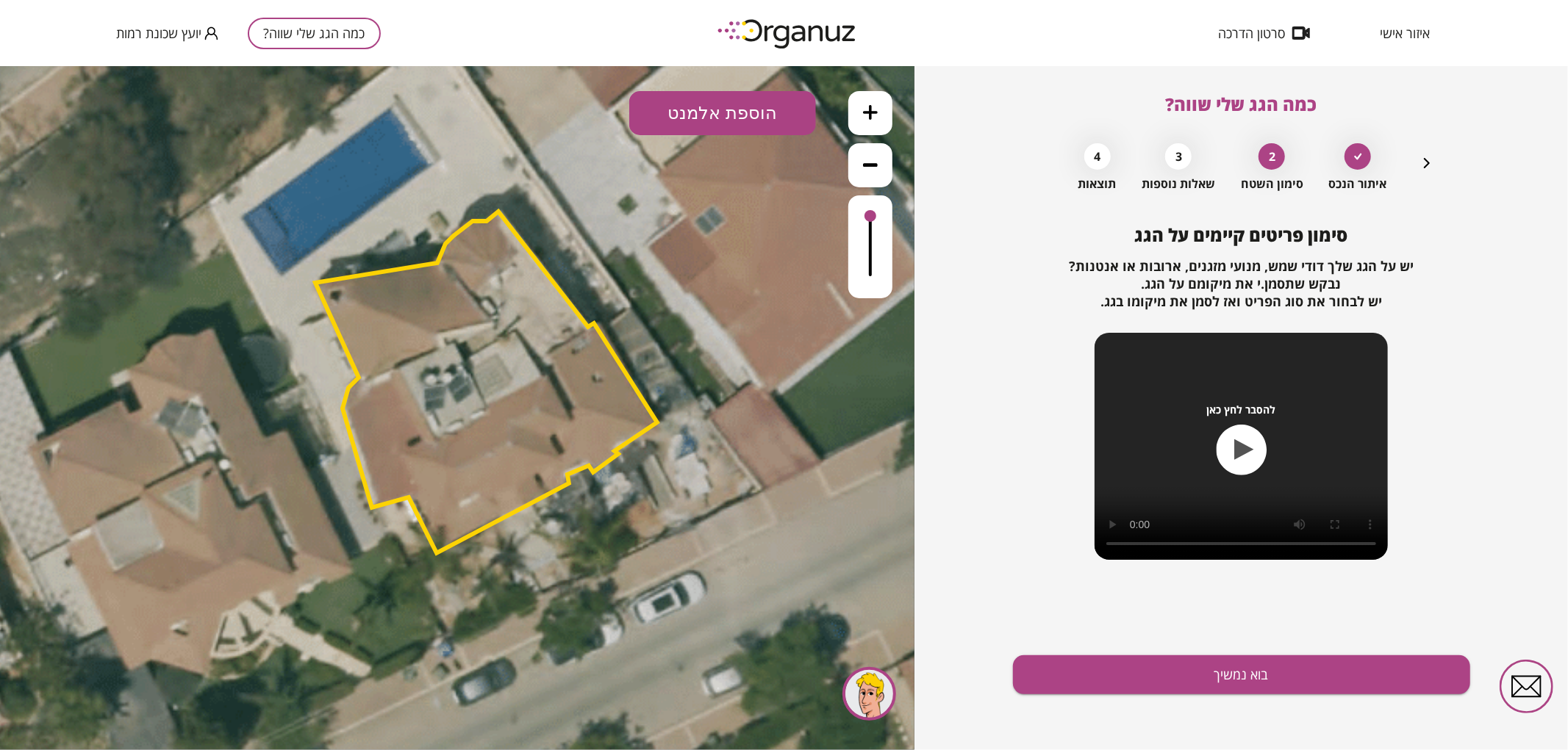
click at [691, 93] on button "הוספת אלמנט" at bounding box center [722, 112] width 187 height 44
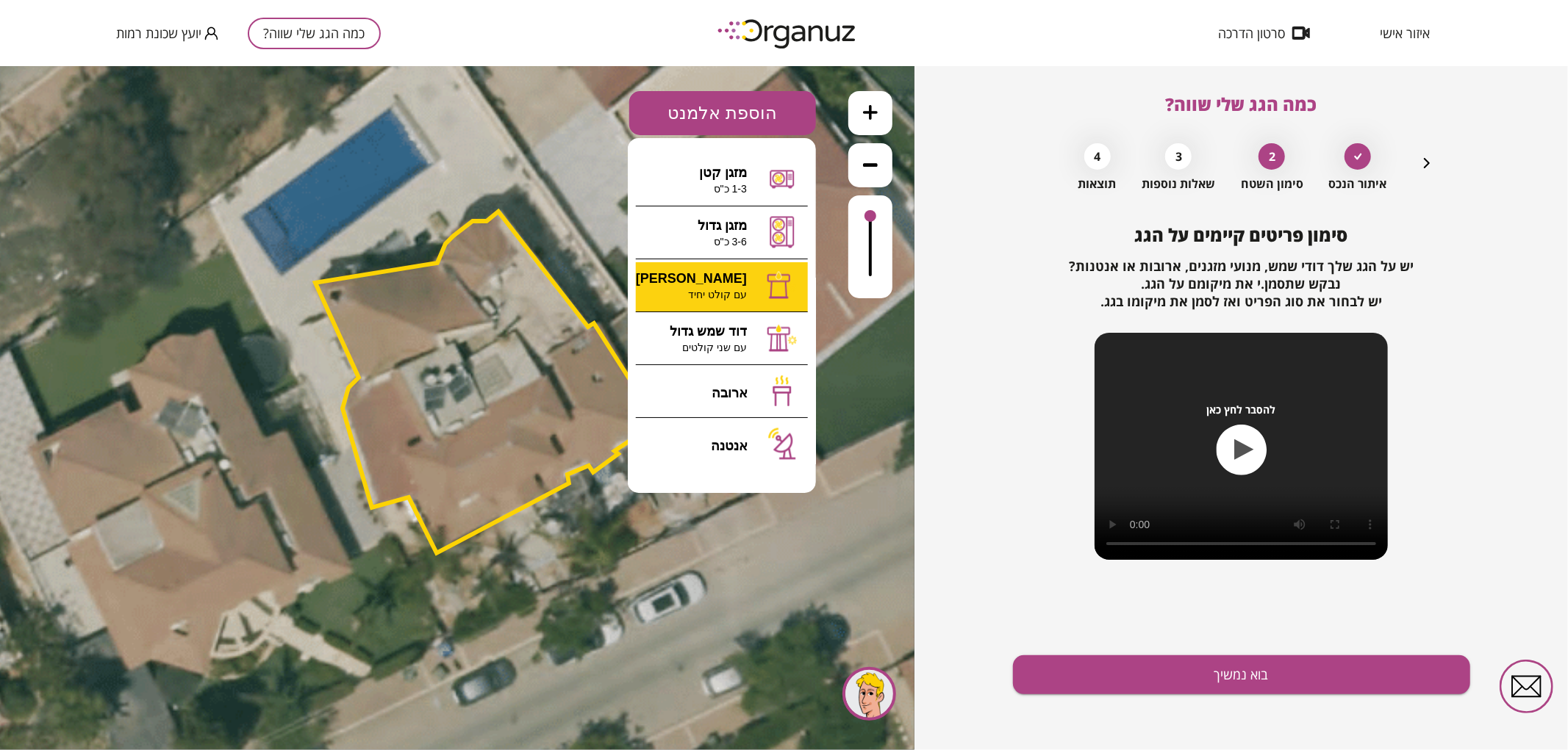
click at [724, 288] on div ".st0 { fill: #FFFFFF; } 0" at bounding box center [457, 407] width 914 height 684
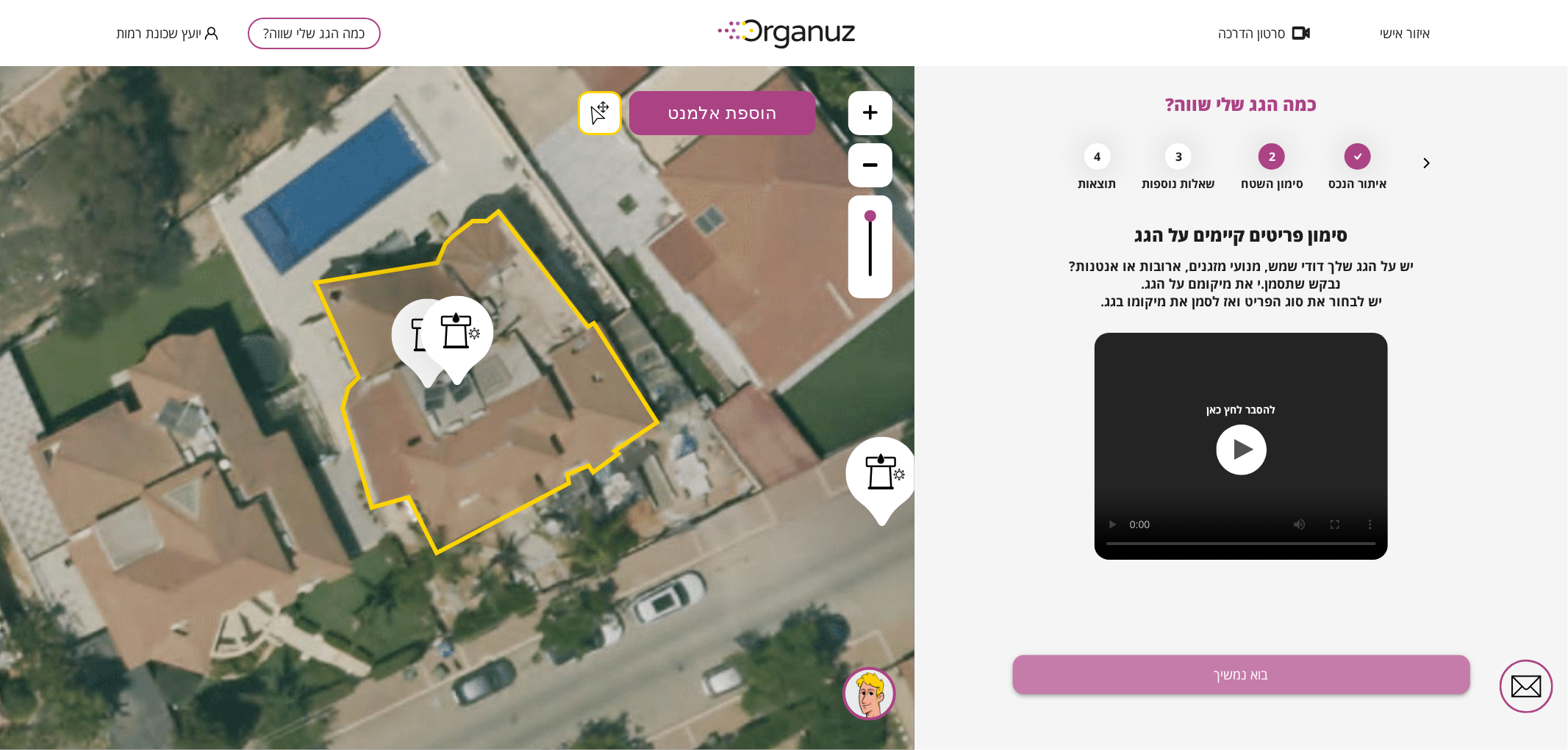
click at [1143, 669] on button "בוא נמשיך" at bounding box center [1241, 674] width 457 height 39
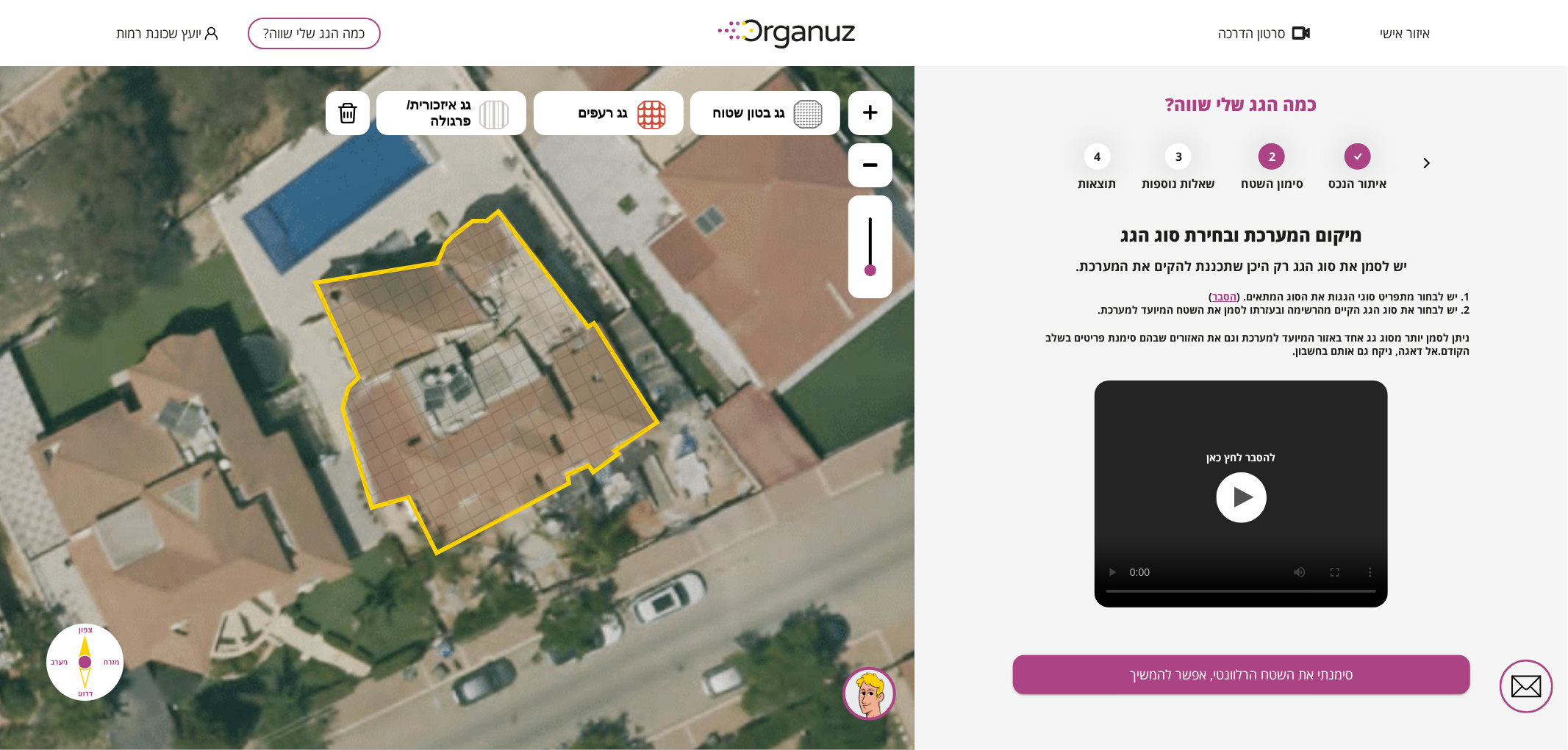
drag, startPoint x: 872, startPoint y: 219, endPoint x: 872, endPoint y: 271, distance: 52.0
click at [872, 271] on div at bounding box center [870, 269] width 12 height 12
click at [628, 120] on button "גג רעפים" at bounding box center [608, 112] width 150 height 44
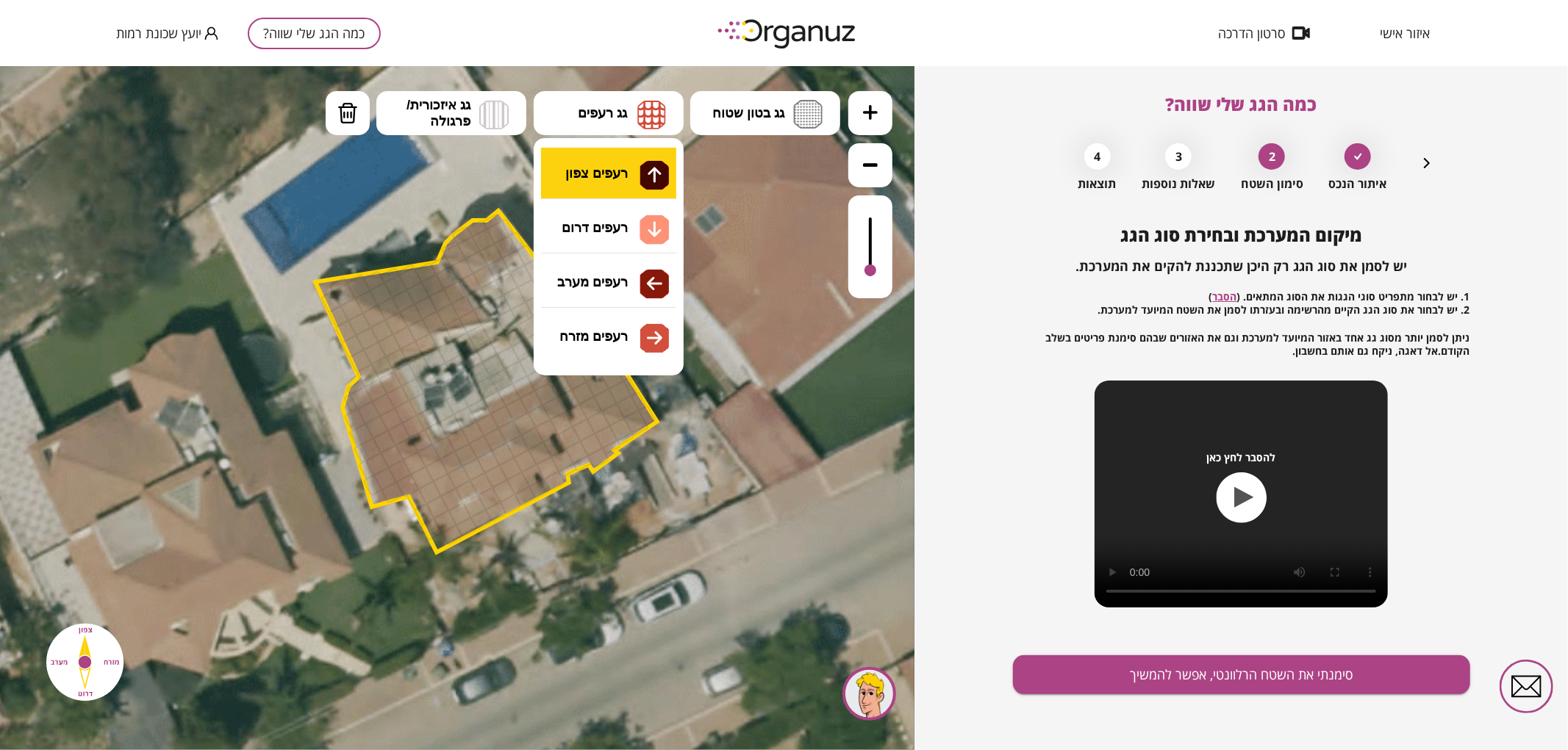
click at [628, 158] on div ".st0 { fill: #FFFFFF; } .st0 { fill: #FFFFFF; }" at bounding box center [457, 407] width 914 height 684
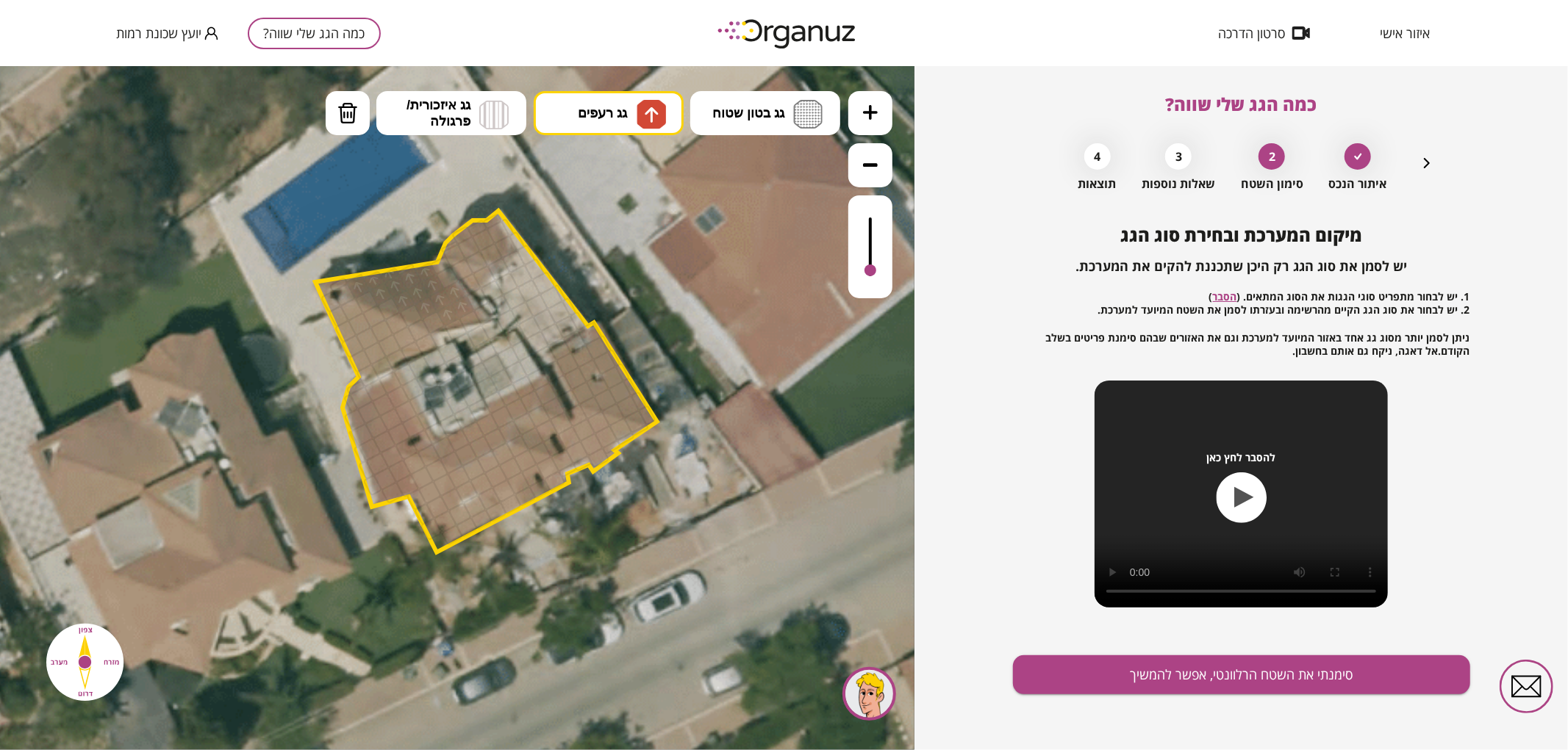
drag, startPoint x: 359, startPoint y: 287, endPoint x: 423, endPoint y: 272, distance: 65.7
click at [431, 316] on div at bounding box center [433, 321] width 24 height 24
click at [410, 308] on div at bounding box center [411, 315] width 24 height 24
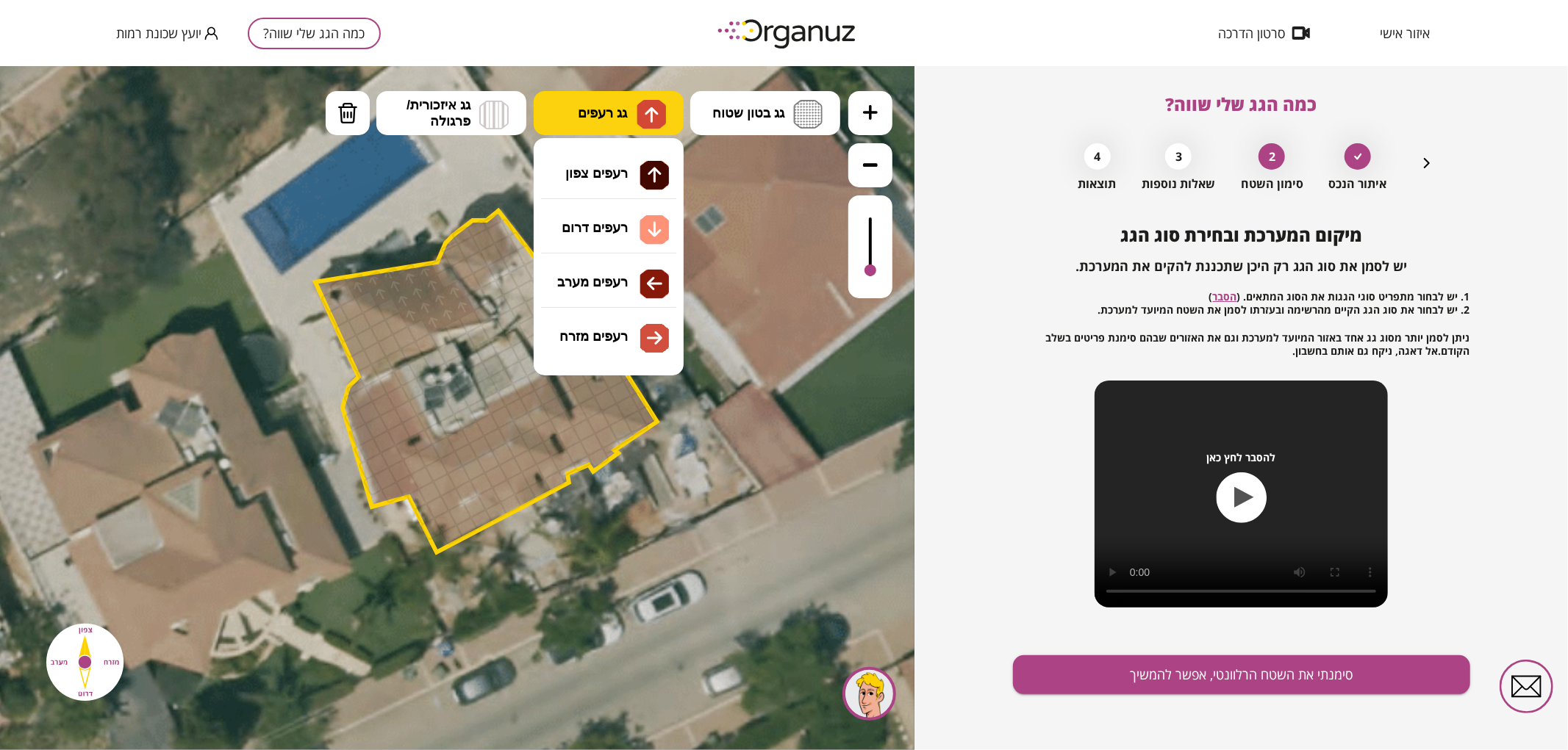
click at [614, 130] on button "גג רעפים" at bounding box center [608, 112] width 150 height 44
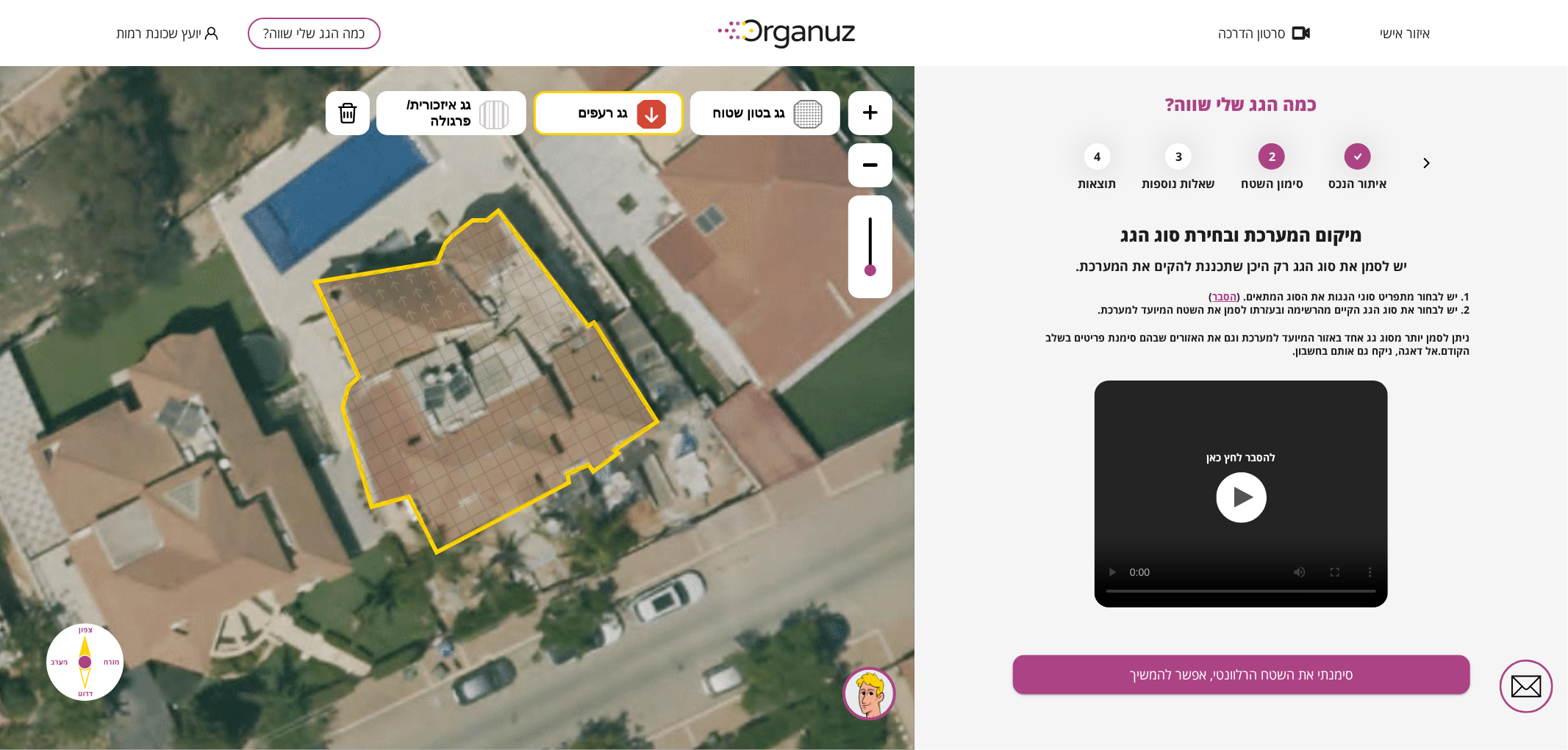
click at [621, 228] on div ".st0 { fill: #FFFFFF; } .st0 { fill: #FFFFFF; }" at bounding box center [457, 407] width 914 height 684
drag, startPoint x: 335, startPoint y: 311, endPoint x: 417, endPoint y: 337, distance: 86.0
drag, startPoint x: 424, startPoint y: 344, endPoint x: 399, endPoint y: 357, distance: 28.2
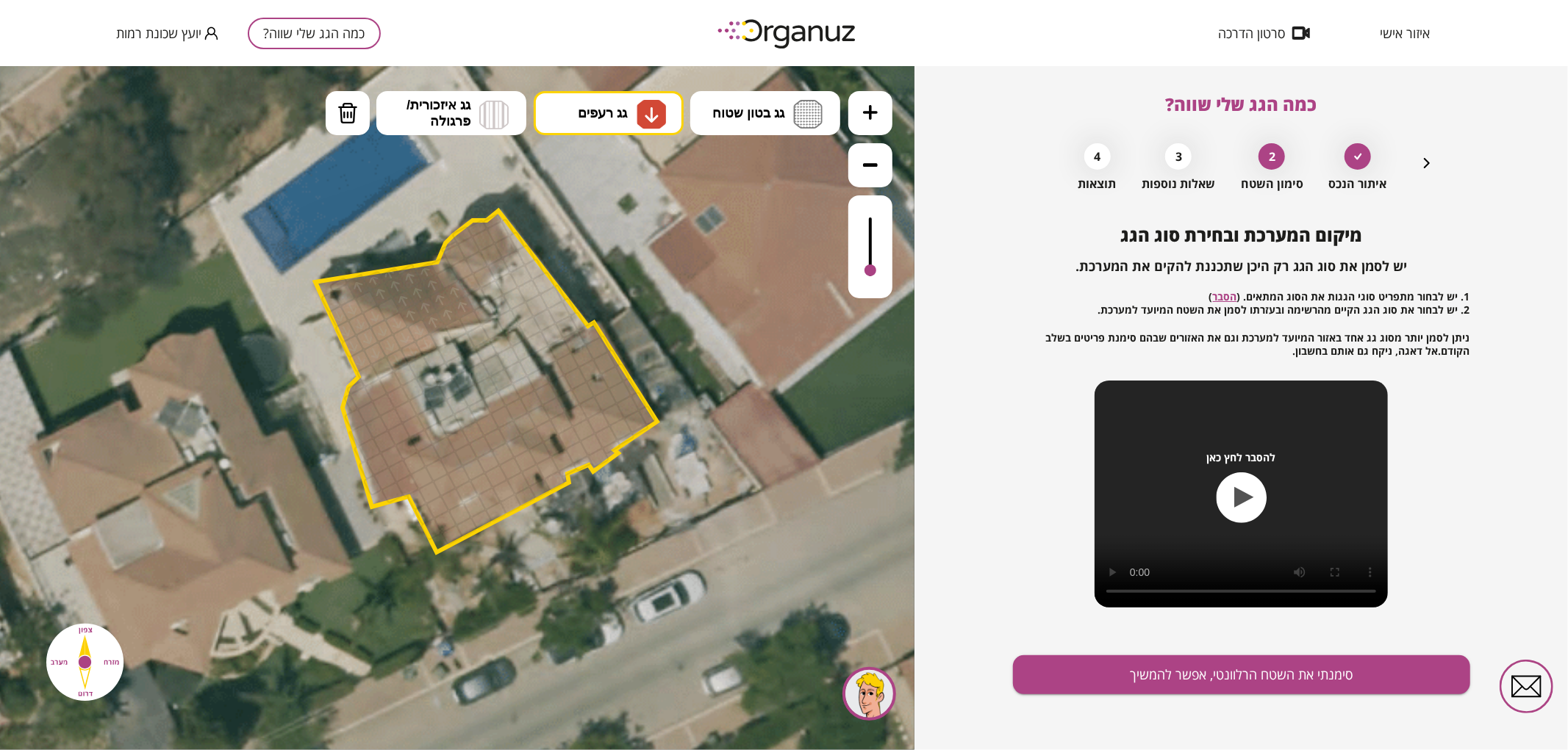
drag, startPoint x: 383, startPoint y: 328, endPoint x: 372, endPoint y: 343, distance: 18.6
drag, startPoint x: 630, startPoint y: 427, endPoint x: 597, endPoint y: 427, distance: 33.0
click at [556, 424] on div at bounding box center [560, 422] width 24 height 24
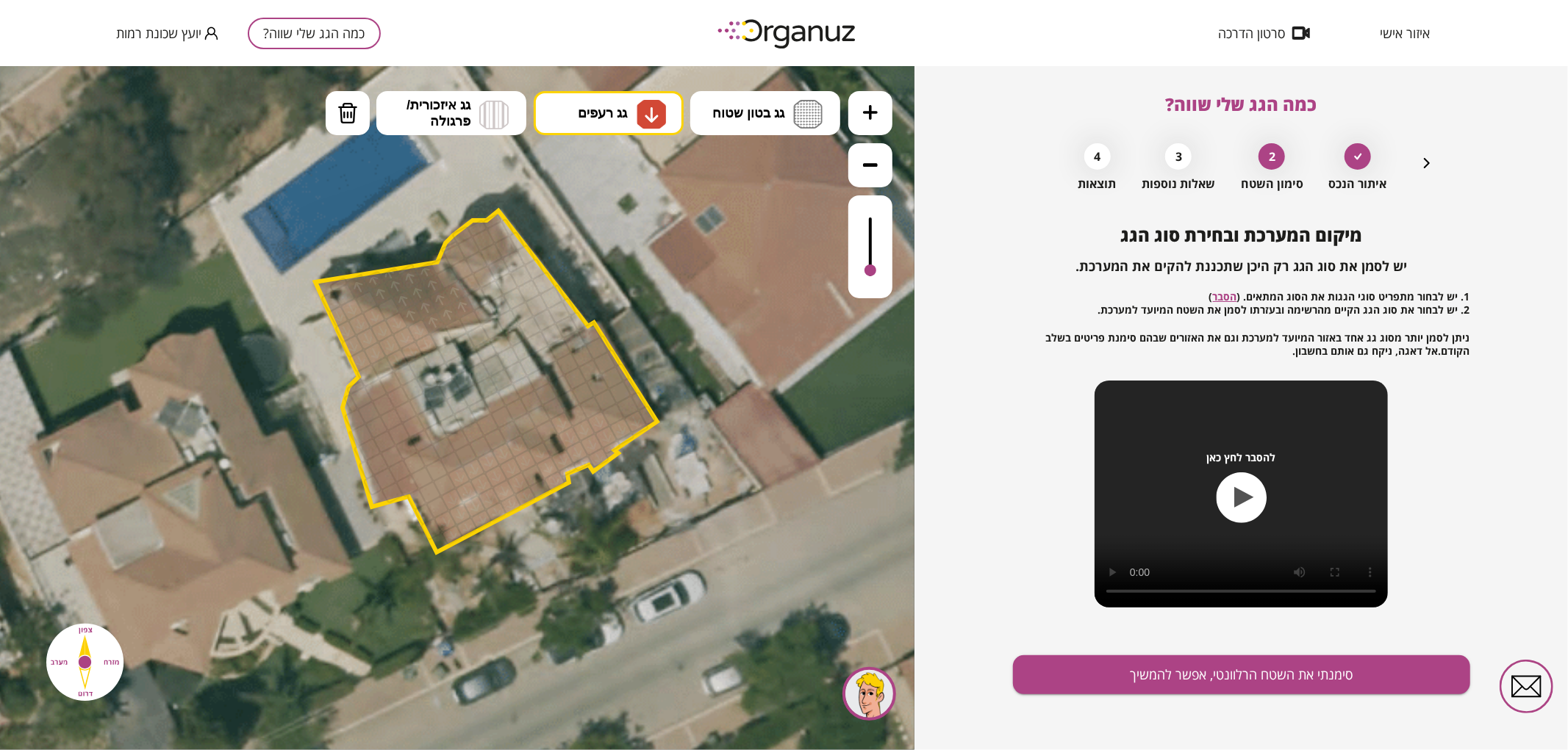
drag, startPoint x: 458, startPoint y: 479, endPoint x: 574, endPoint y: 455, distance: 118.5
drag, startPoint x: 566, startPoint y: 424, endPoint x: 539, endPoint y: 419, distance: 27.5
click at [615, 121] on button "גג רעפים" at bounding box center [608, 112] width 150 height 44
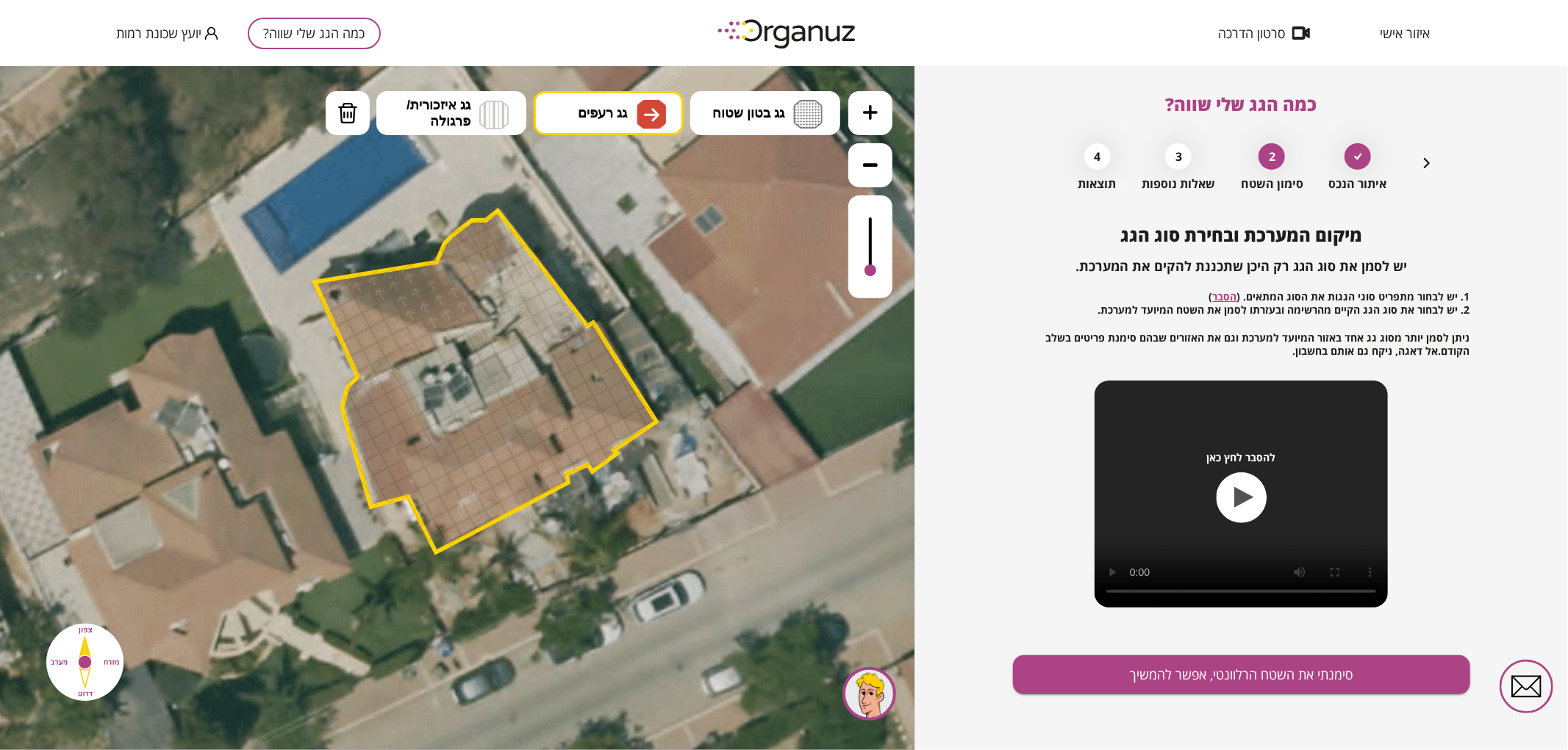
click at [591, 331] on div ".st0 { fill: #FFFFFF; } .st0 { fill: #FFFFFF; }" at bounding box center [457, 407] width 914 height 684
drag, startPoint x: 596, startPoint y: 341, endPoint x: 585, endPoint y: 359, distance: 21.1
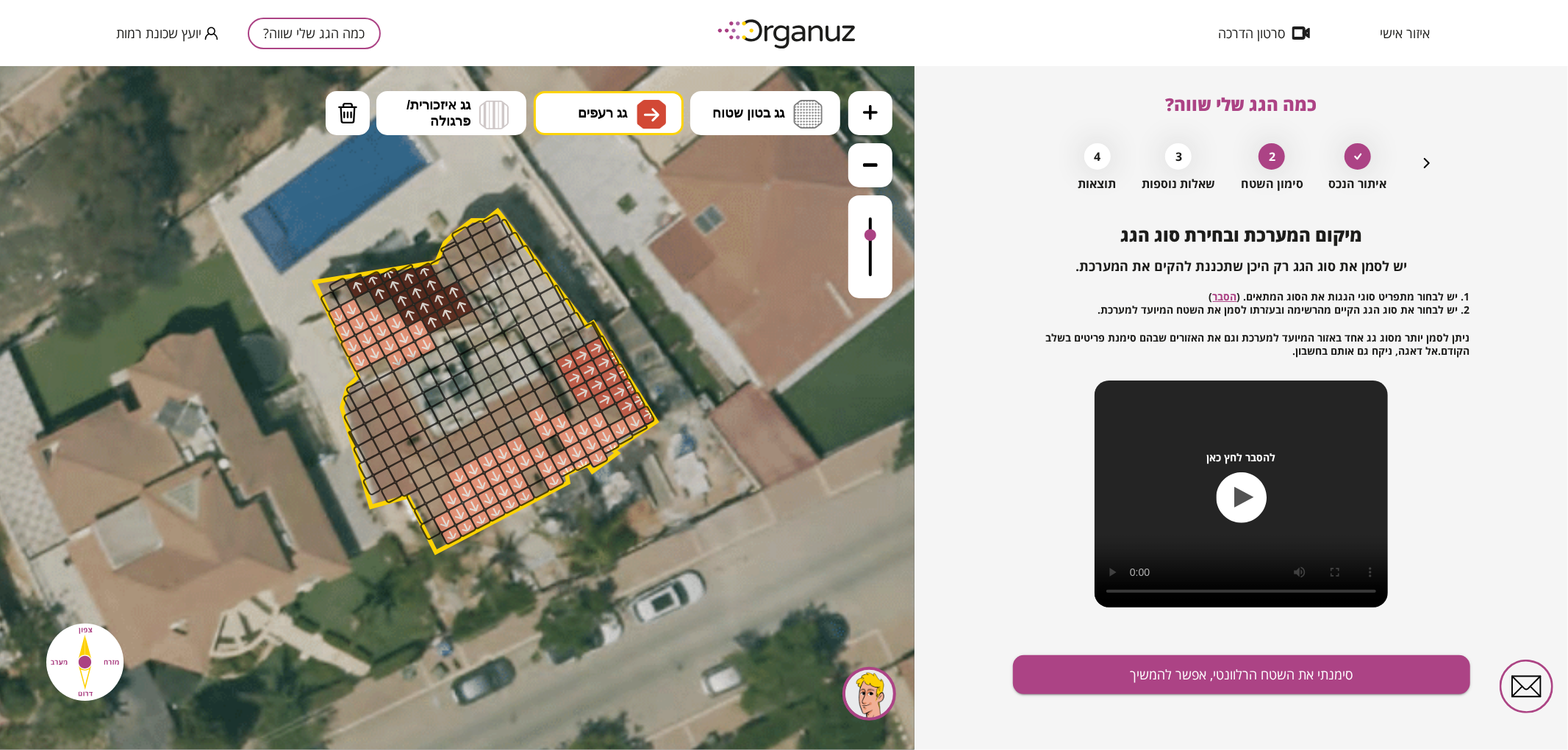
drag, startPoint x: 873, startPoint y: 266, endPoint x: 890, endPoint y: 236, distance: 34.5
click at [890, 236] on div at bounding box center [870, 246] width 44 height 103
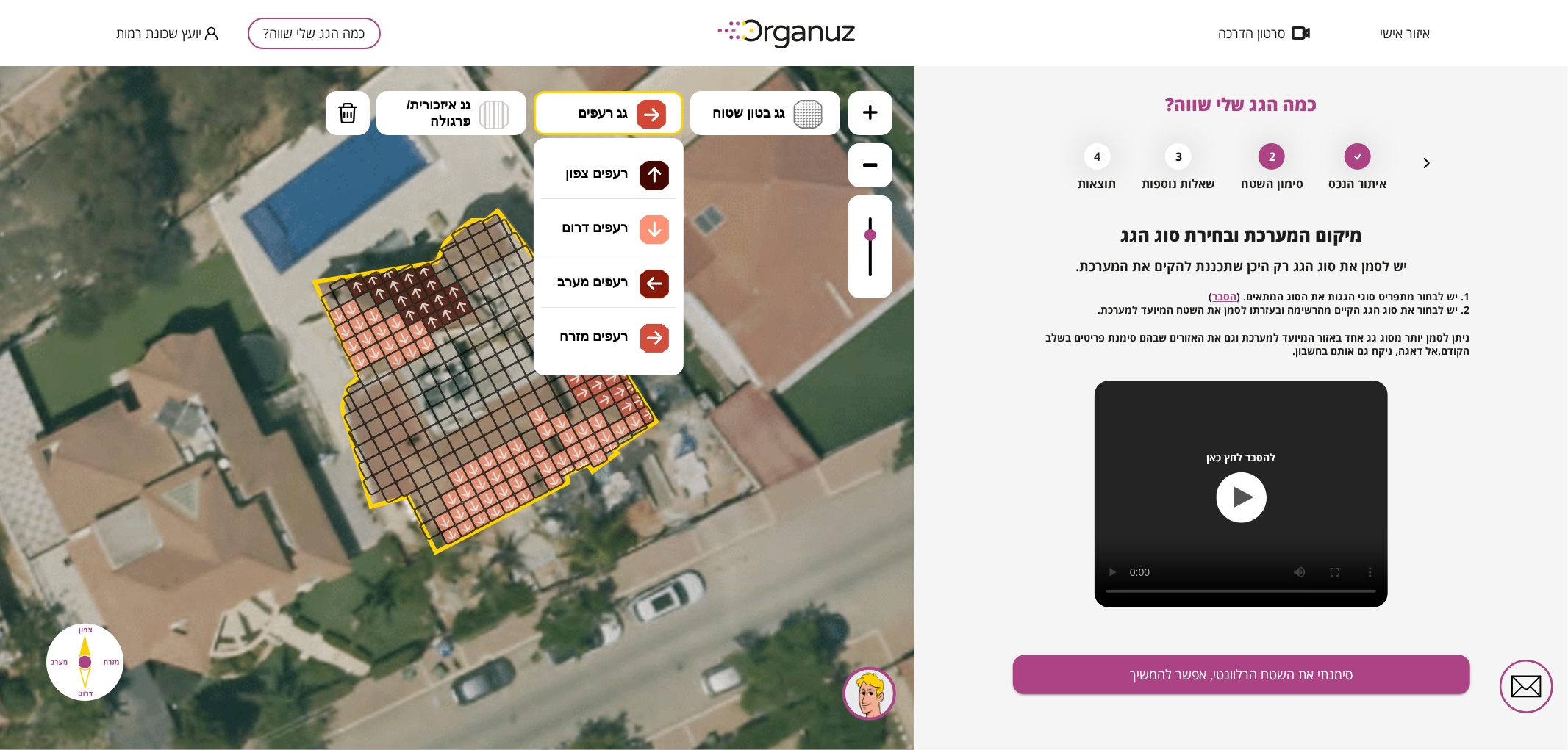
drag, startPoint x: 654, startPoint y: 128, endPoint x: 662, endPoint y: 143, distance: 17.0
click at [655, 128] on img at bounding box center [650, 113] width 30 height 30
drag, startPoint x: 611, startPoint y: 231, endPoint x: 621, endPoint y: 261, distance: 31.6
click at [612, 232] on div ".st0 { fill: #FFFFFF; } .st0 { fill: #FFFFFF; }" at bounding box center [457, 407] width 914 height 684
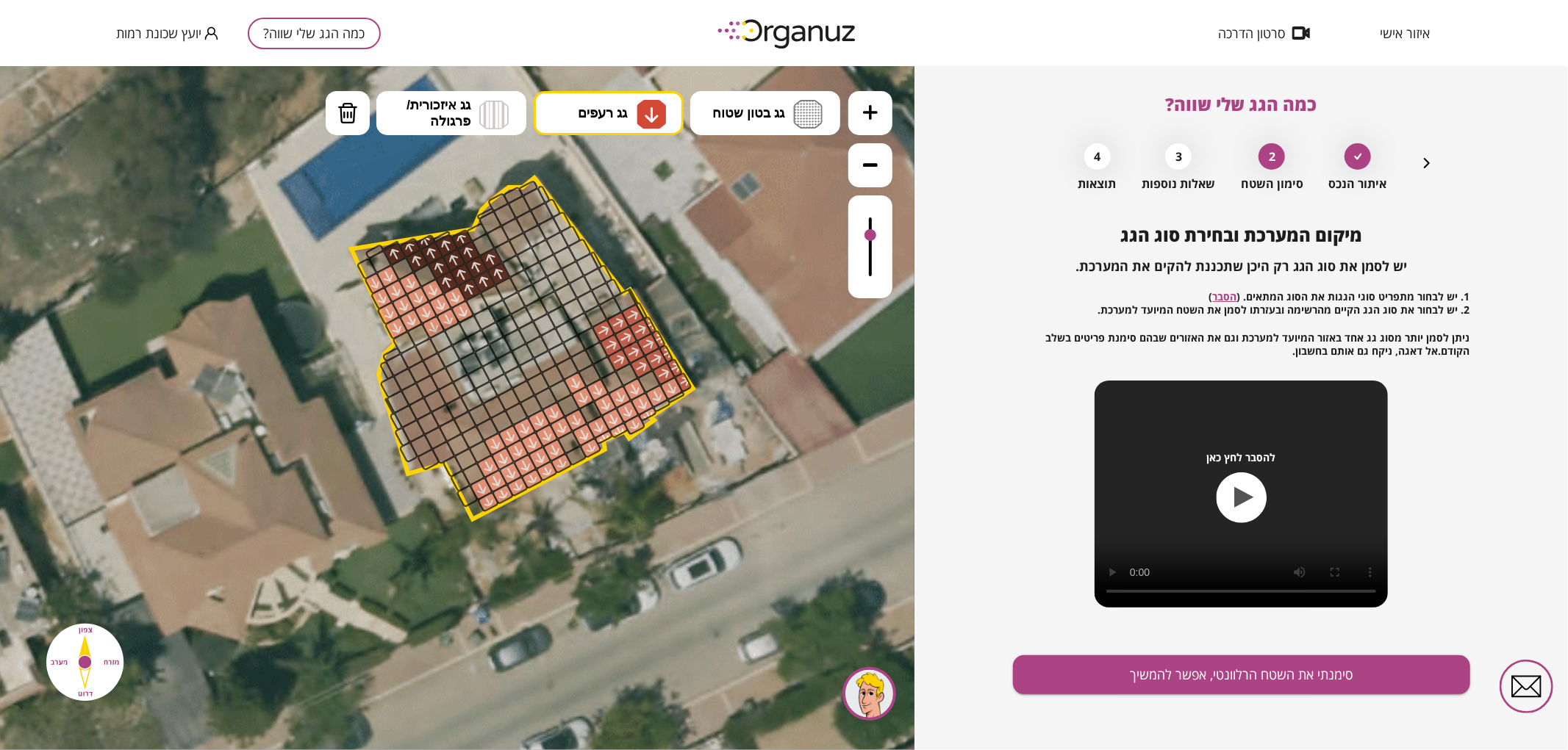
drag, startPoint x: 614, startPoint y: 455, endPoint x: 649, endPoint y: 420, distance: 49.5
click at [649, 420] on polygon at bounding box center [523, 348] width 342 height 342
drag, startPoint x: 658, startPoint y: 406, endPoint x: 652, endPoint y: 418, distance: 13.4
click at [652, 418] on div ".st0 { fill: #FFFFFF; } .st0 { fill: #FFFFFF; }" at bounding box center [358, 397] width 1935 height 1934
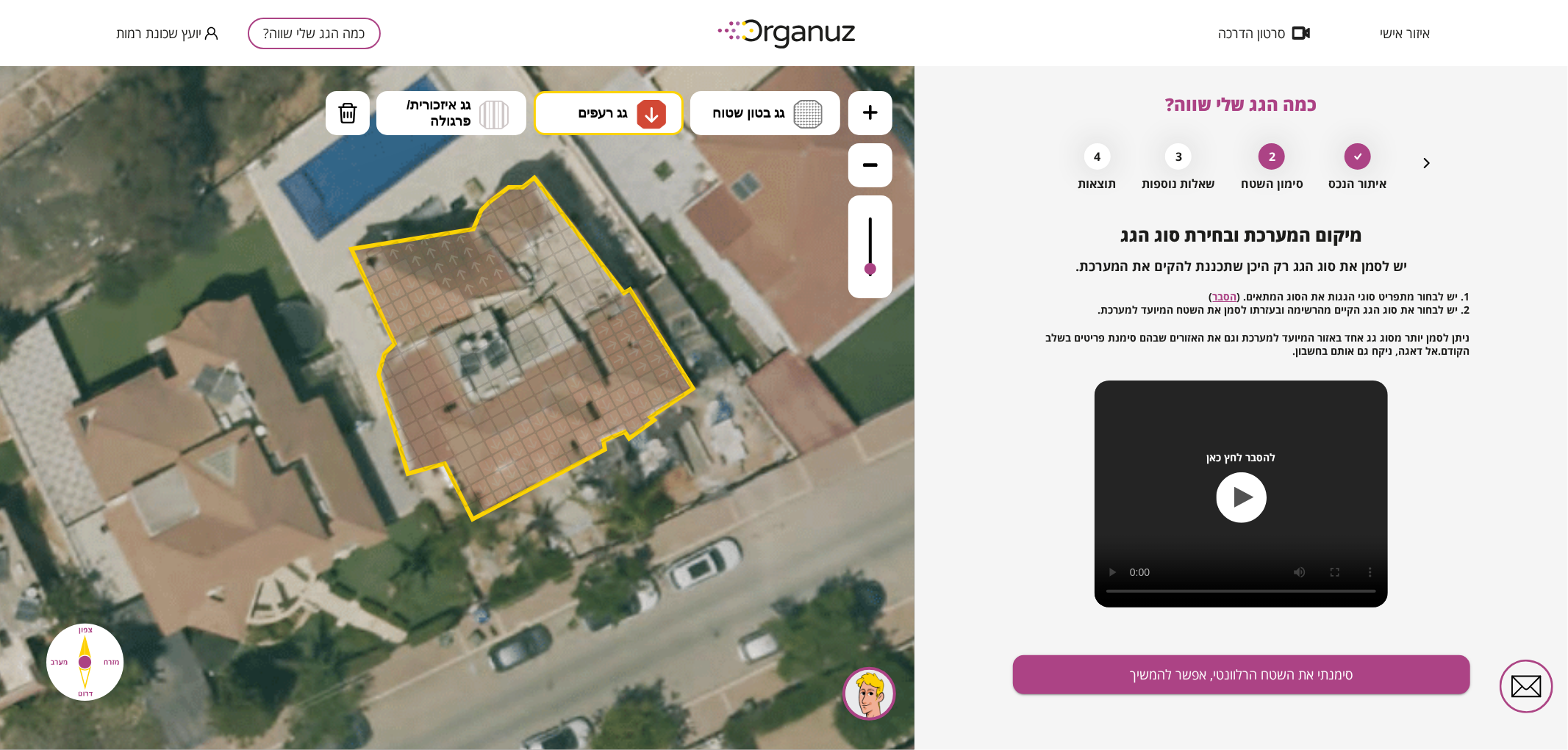
drag, startPoint x: 865, startPoint y: 236, endPoint x: 873, endPoint y: 270, distance: 34.9
click at [873, 270] on div at bounding box center [870, 268] width 12 height 12
click at [589, 117] on span "גג רעפים" at bounding box center [602, 112] width 49 height 16
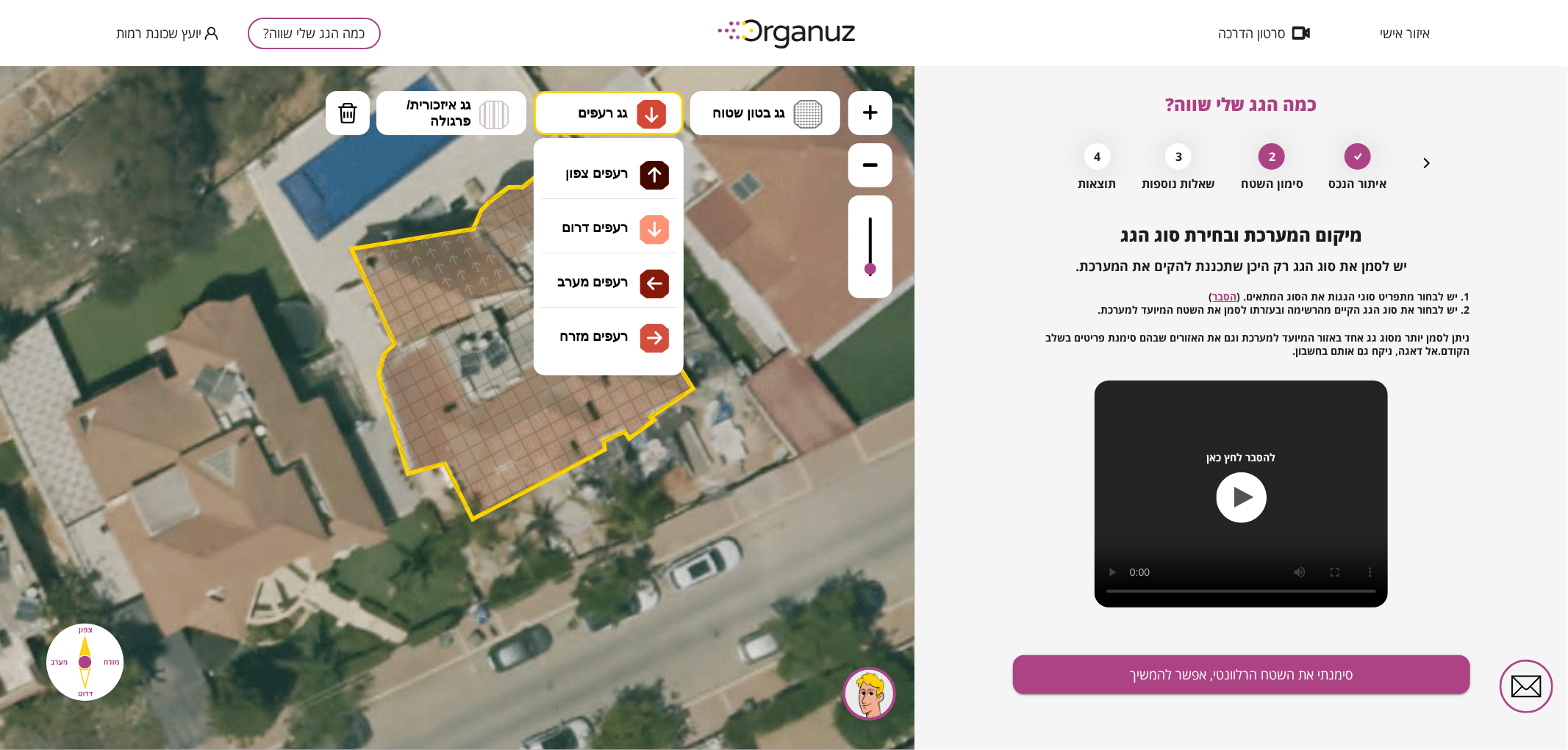
click at [603, 187] on div ".st0 { fill: #FFFFFF; } .st0 { fill: #FFFFFF; }" at bounding box center [457, 407] width 914 height 684
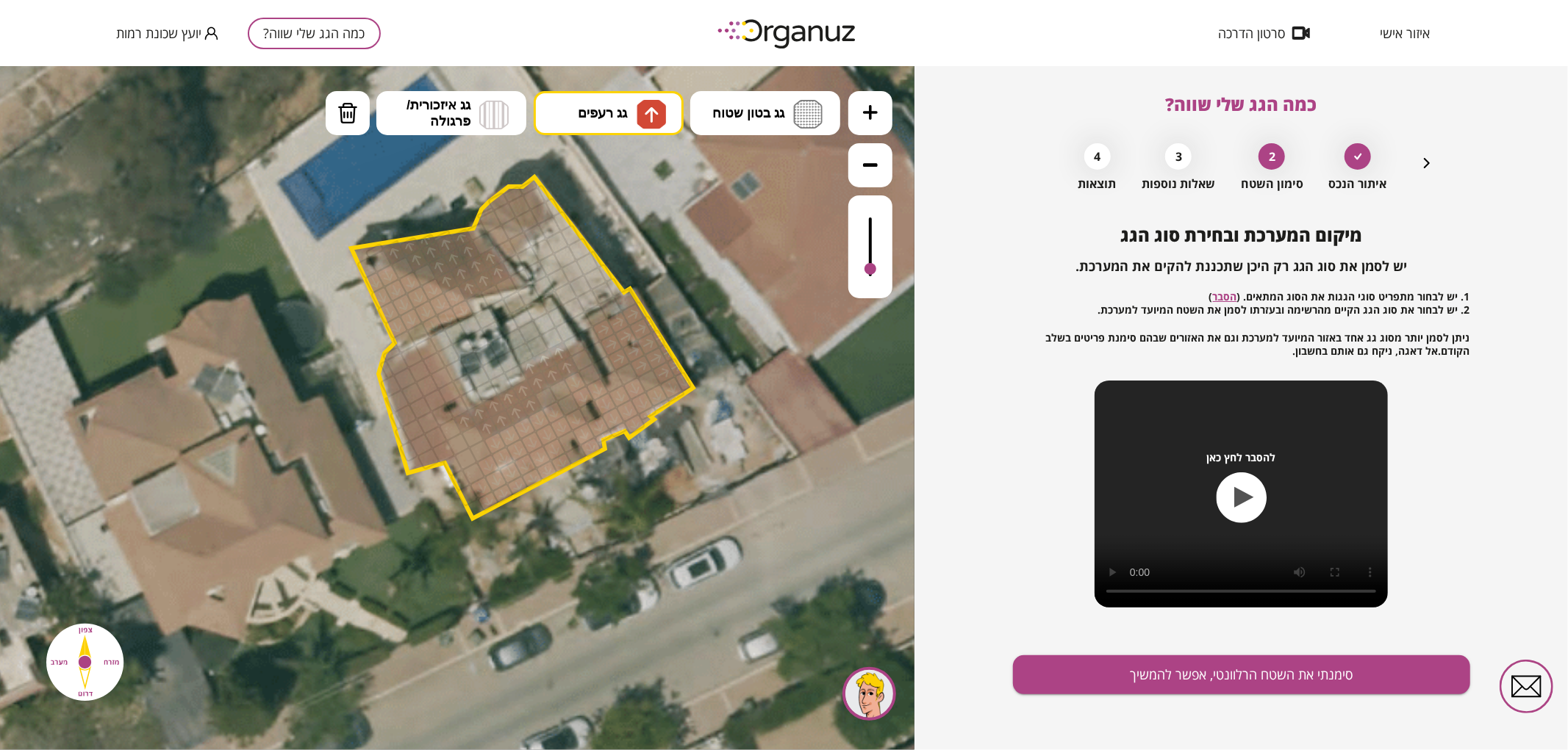
drag, startPoint x: 490, startPoint y: 419, endPoint x: 470, endPoint y: 418, distance: 20.0
click at [669, 111] on button "גג רעפים" at bounding box center [608, 112] width 150 height 44
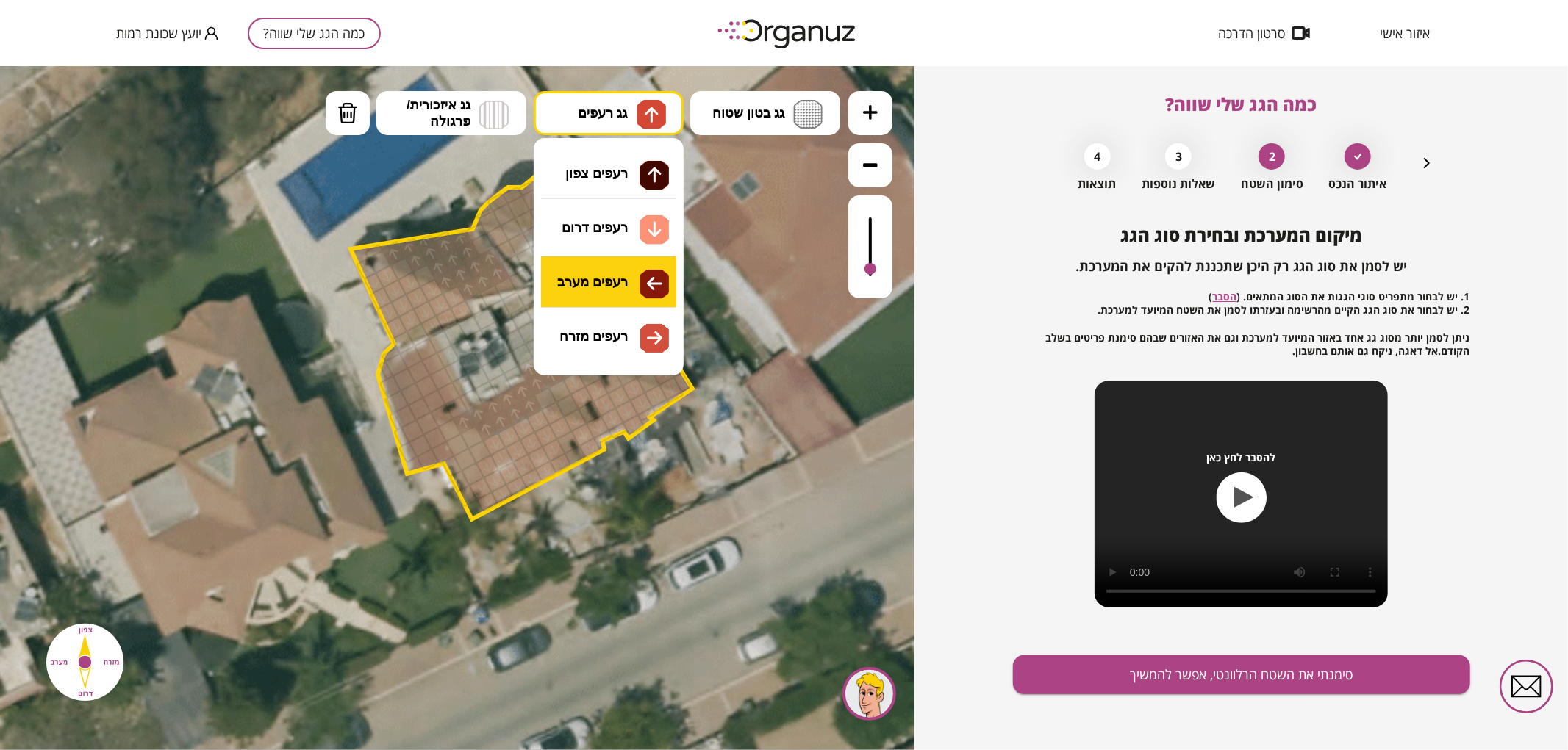
click at [599, 289] on div ".st0 { fill: #FFFFFF; } .st0 { fill: #FFFFFF; }" at bounding box center [457, 407] width 914 height 684
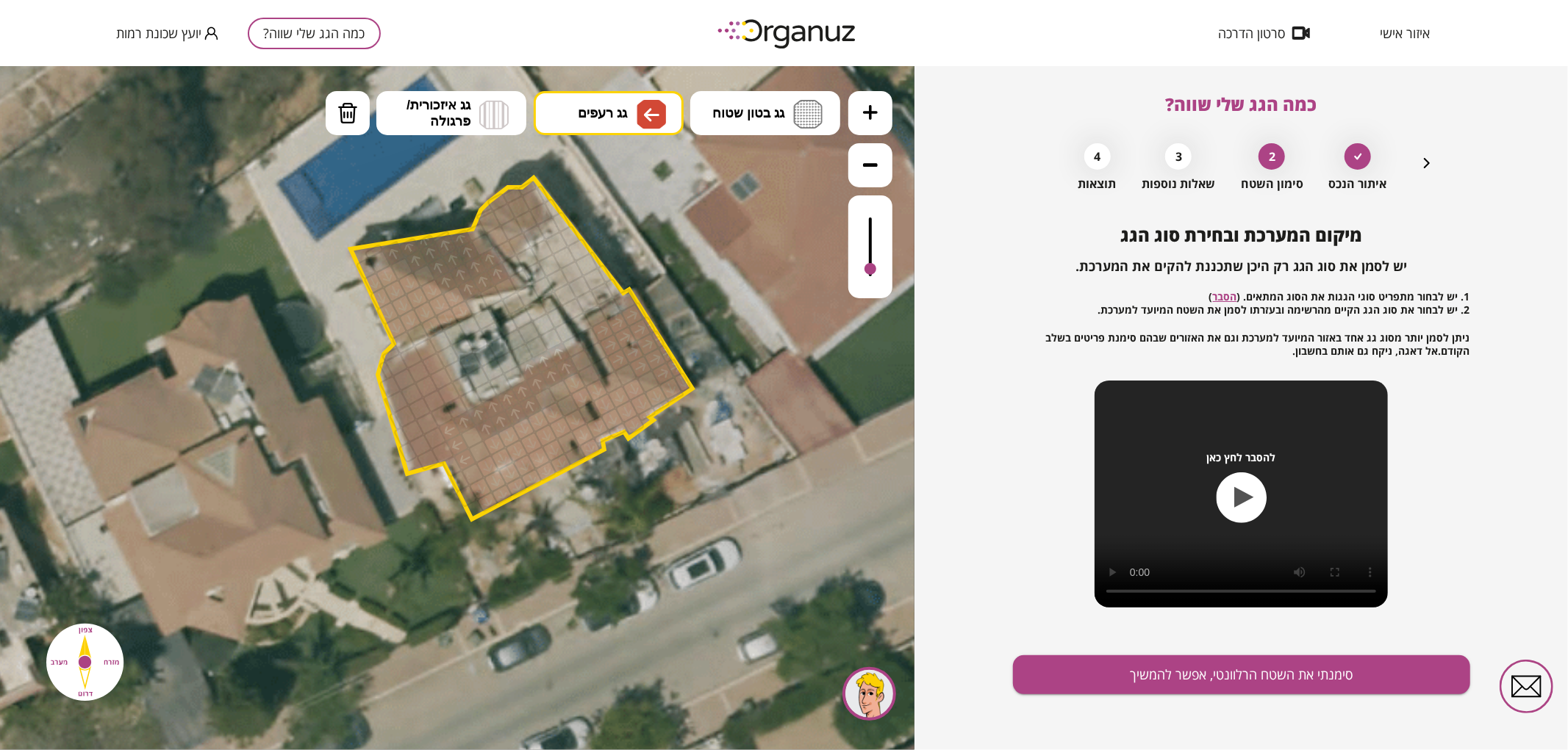
drag, startPoint x: 461, startPoint y: 463, endPoint x: 445, endPoint y: 435, distance: 32.2
click at [471, 435] on div at bounding box center [471, 436] width 24 height 24
drag, startPoint x: 440, startPoint y: 450, endPoint x: 426, endPoint y: 367, distance: 84.2
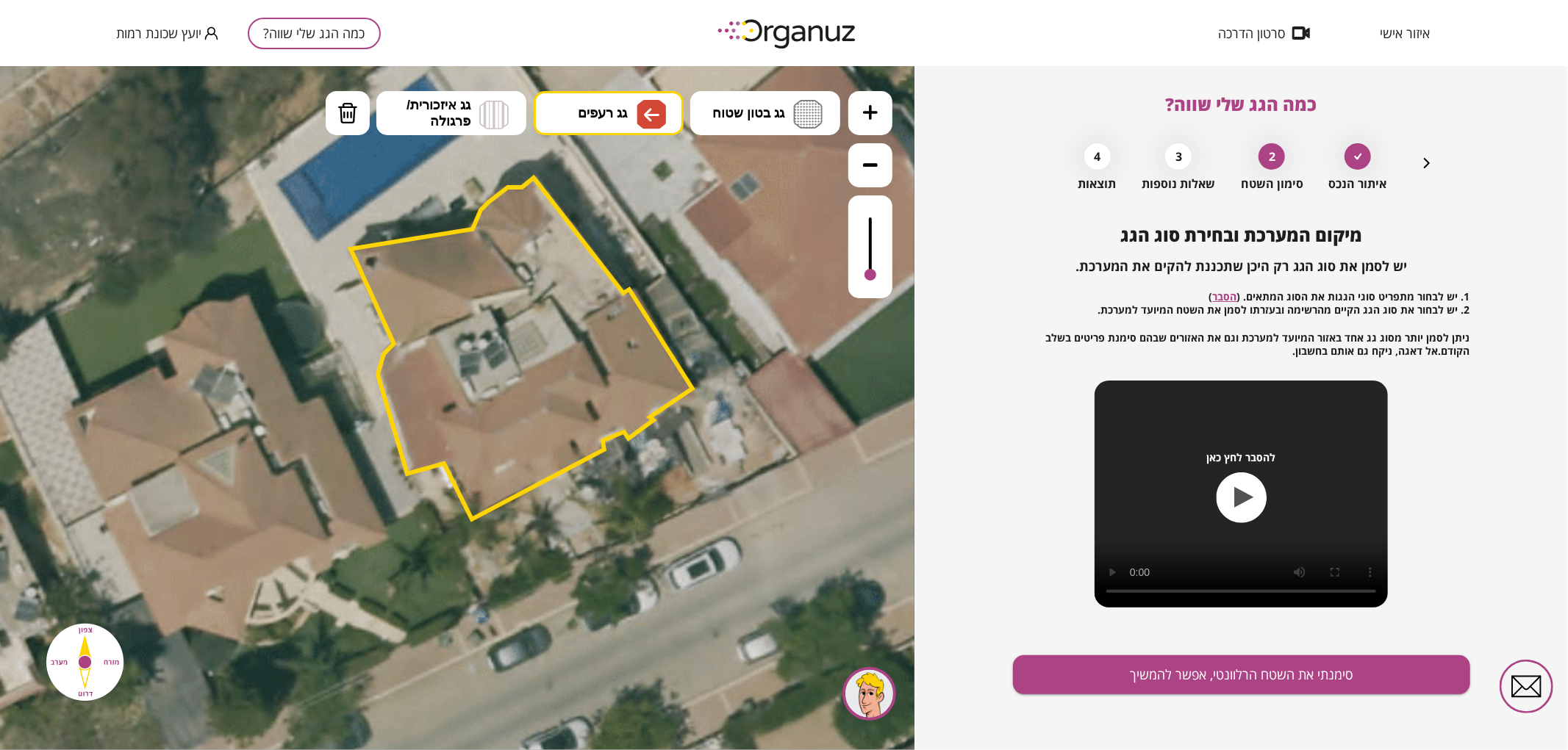
drag, startPoint x: 873, startPoint y: 271, endPoint x: 865, endPoint y: 280, distance: 12.0
click at [865, 280] on div at bounding box center [870, 246] width 44 height 103
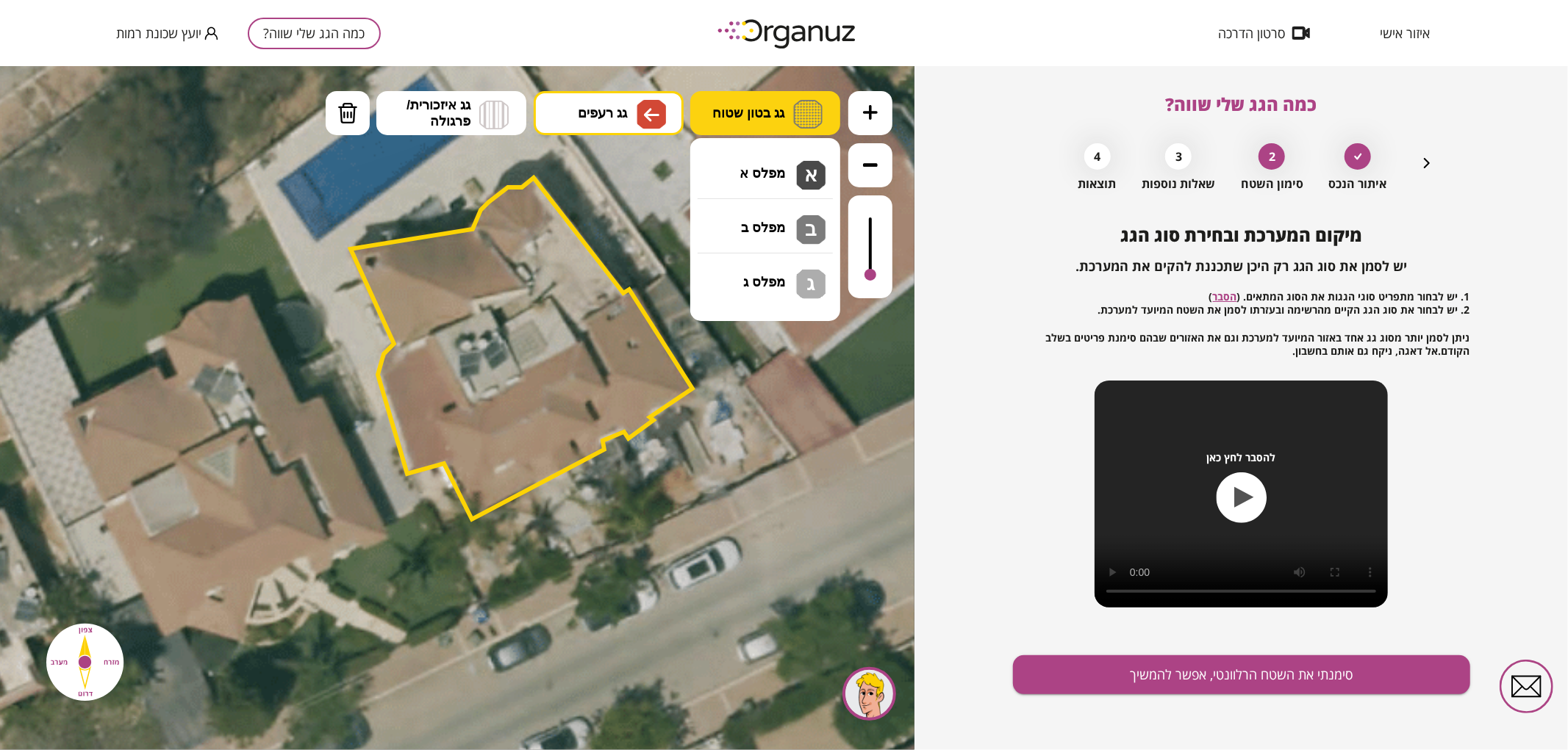
click at [762, 103] on button "גג בטון שטוח" at bounding box center [765, 112] width 150 height 44
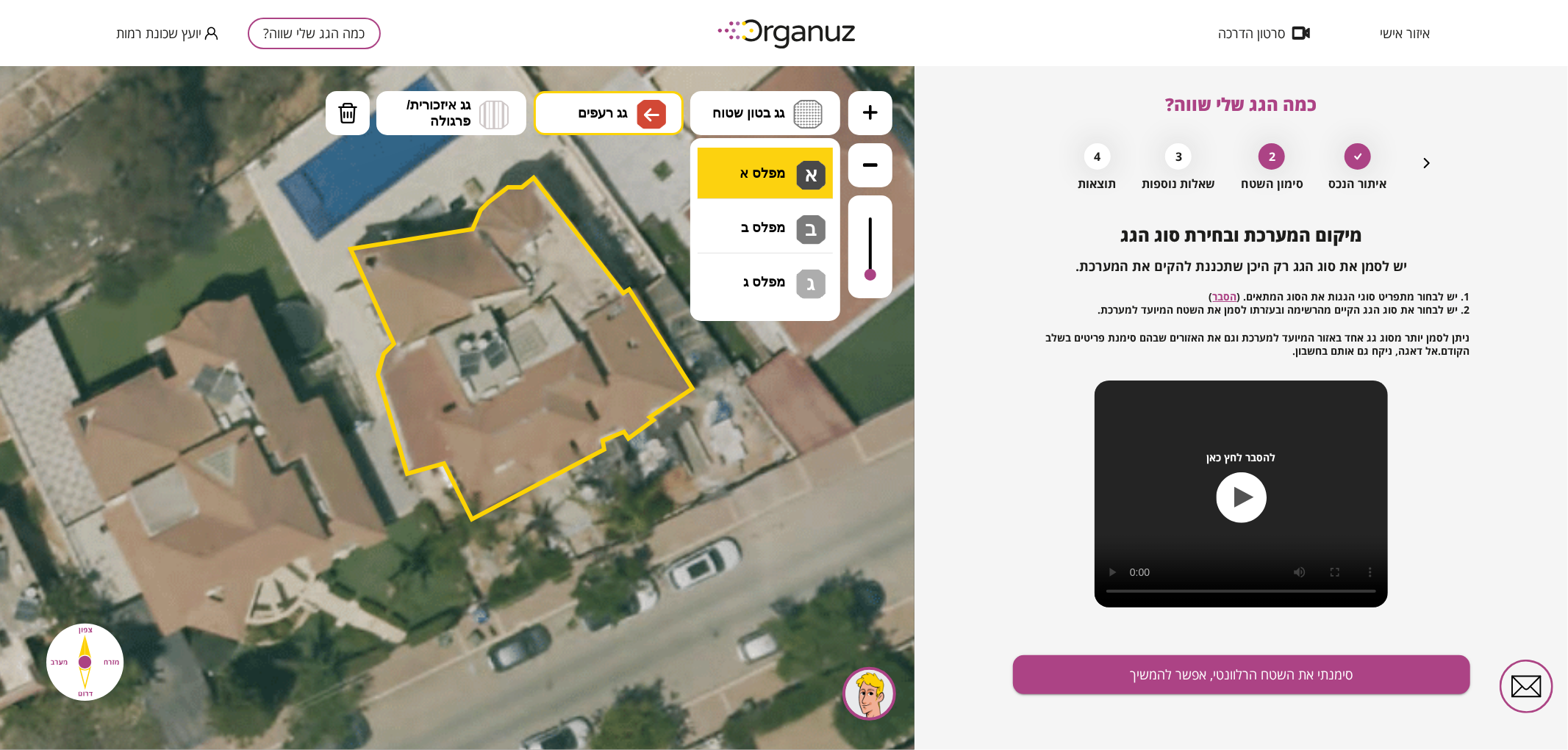
click at [762, 163] on div ".st0 { fill: #FFFFFF; } .st0 { fill: #FFFFFF; }" at bounding box center [457, 407] width 914 height 684
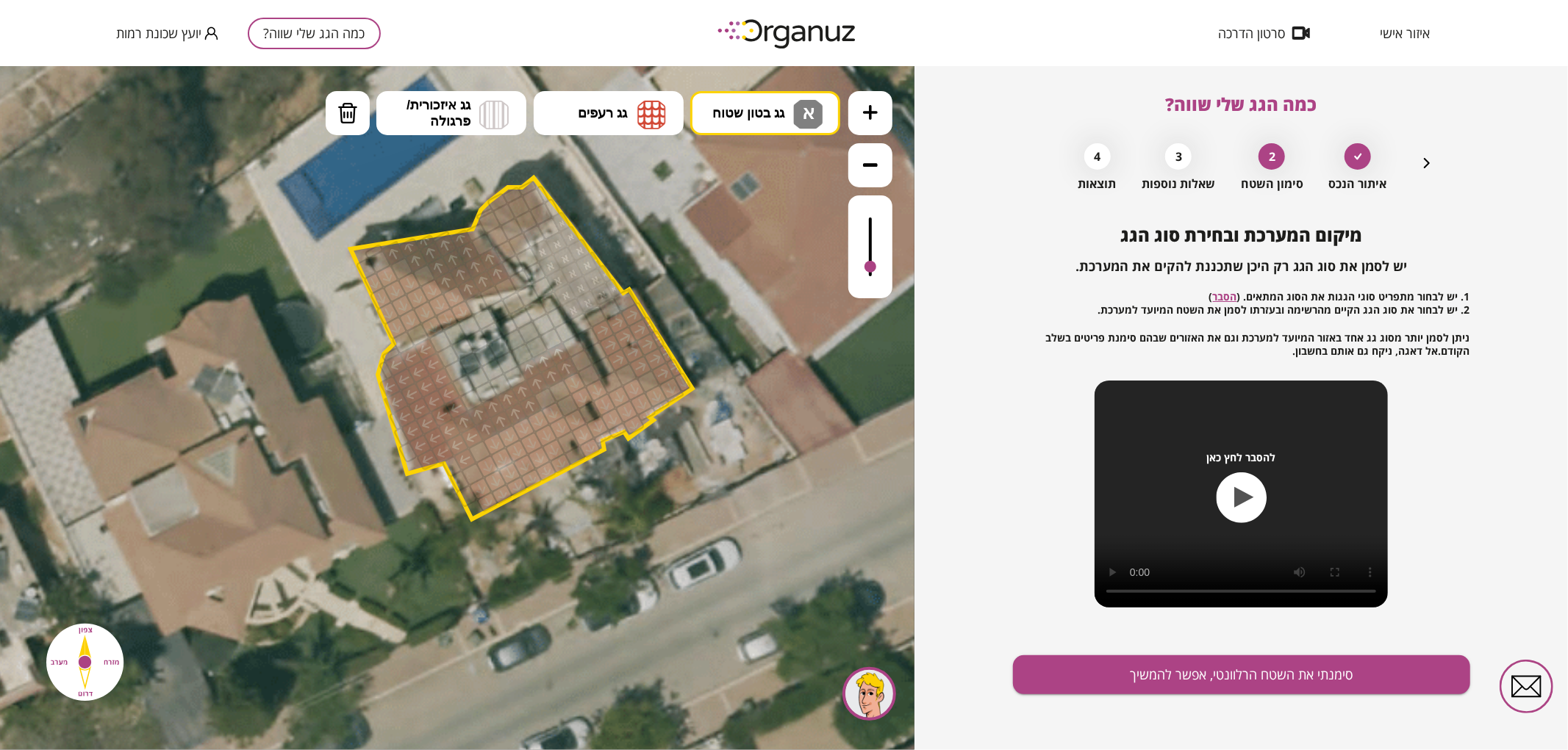
drag, startPoint x: 608, startPoint y: 287, endPoint x: 576, endPoint y: 288, distance: 32.0
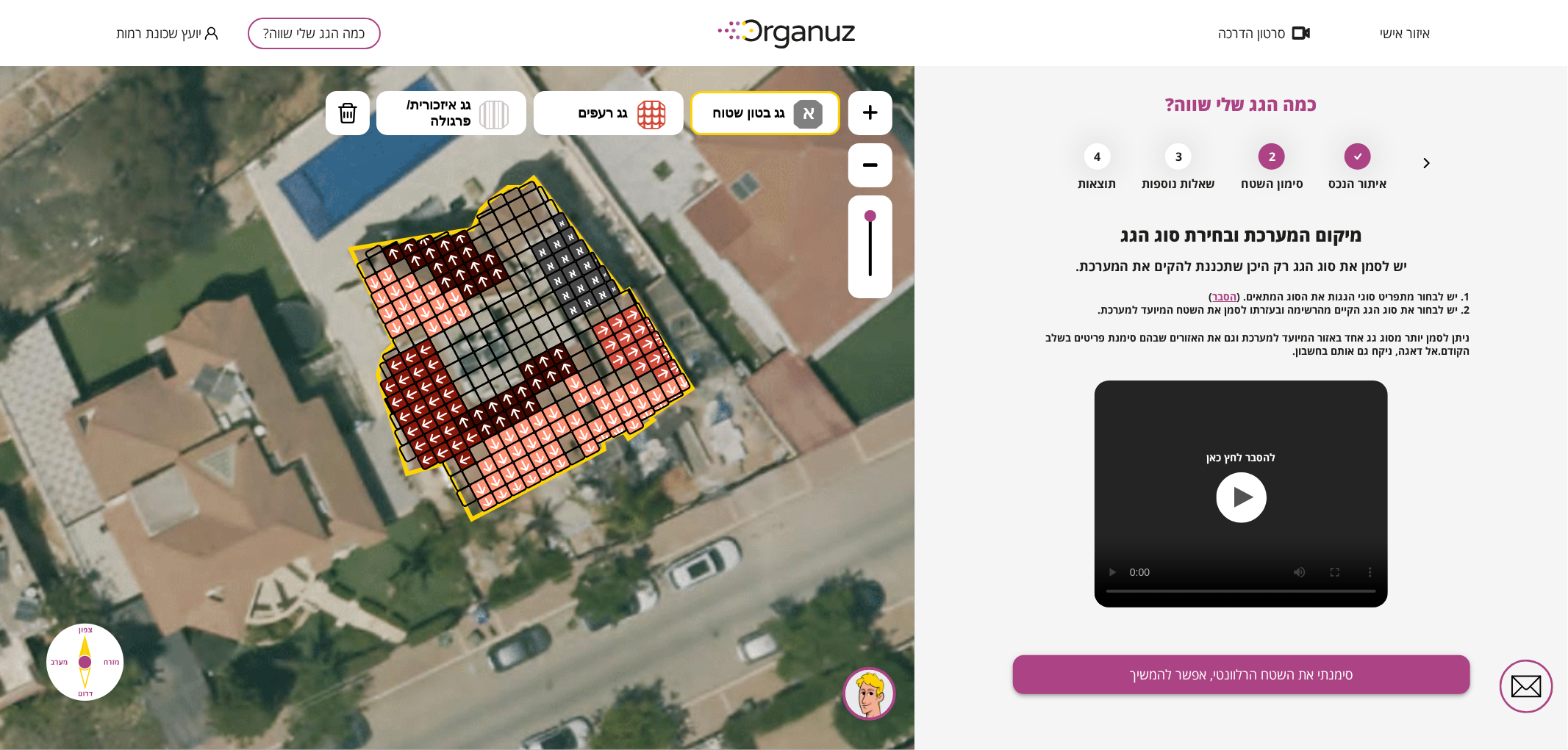
click at [1046, 684] on button "סימנתי את השטח הרלוונטי, אפשר להמשיך" at bounding box center [1241, 674] width 457 height 39
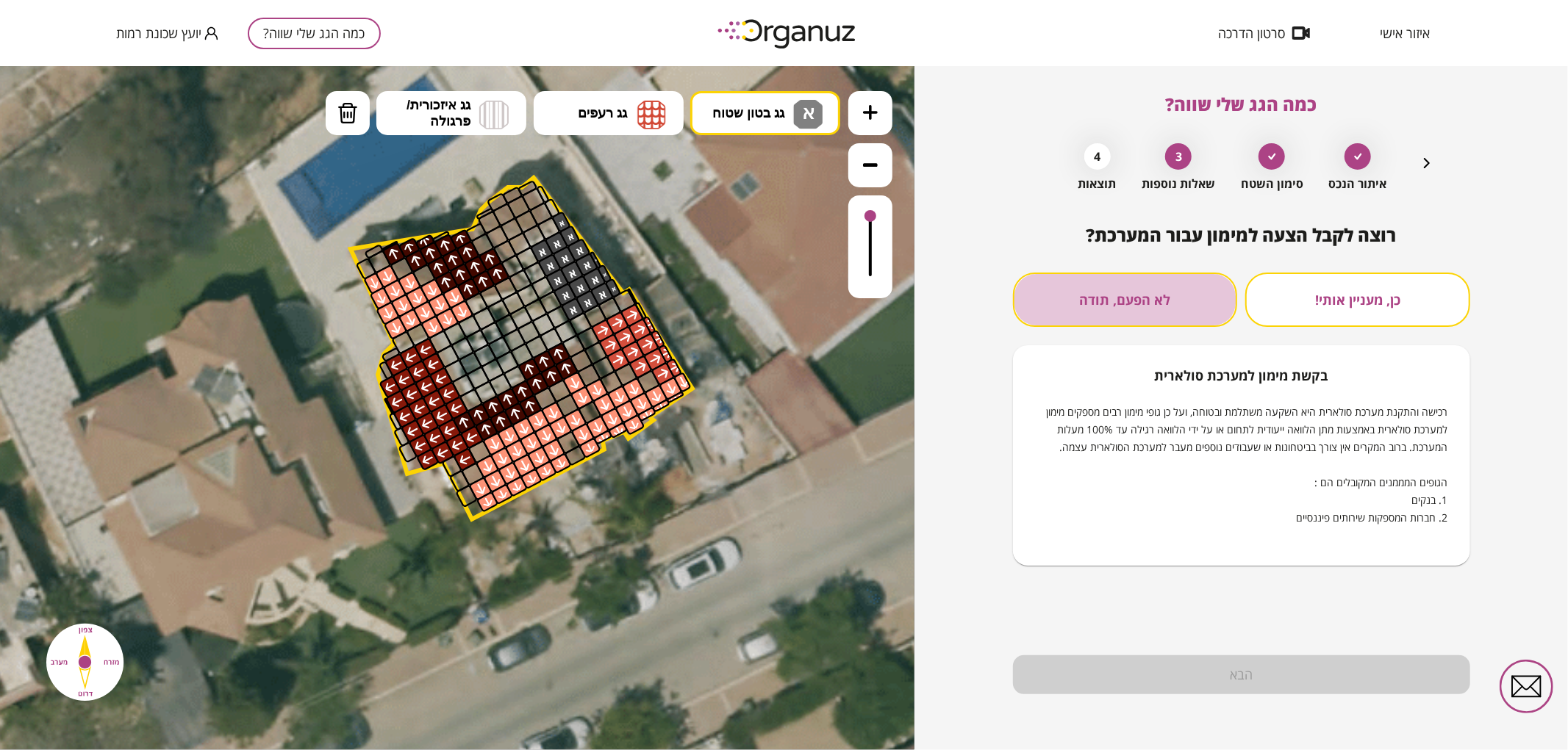
click at [1159, 306] on button "לא הפעם, תודה" at bounding box center [1125, 299] width 225 height 54
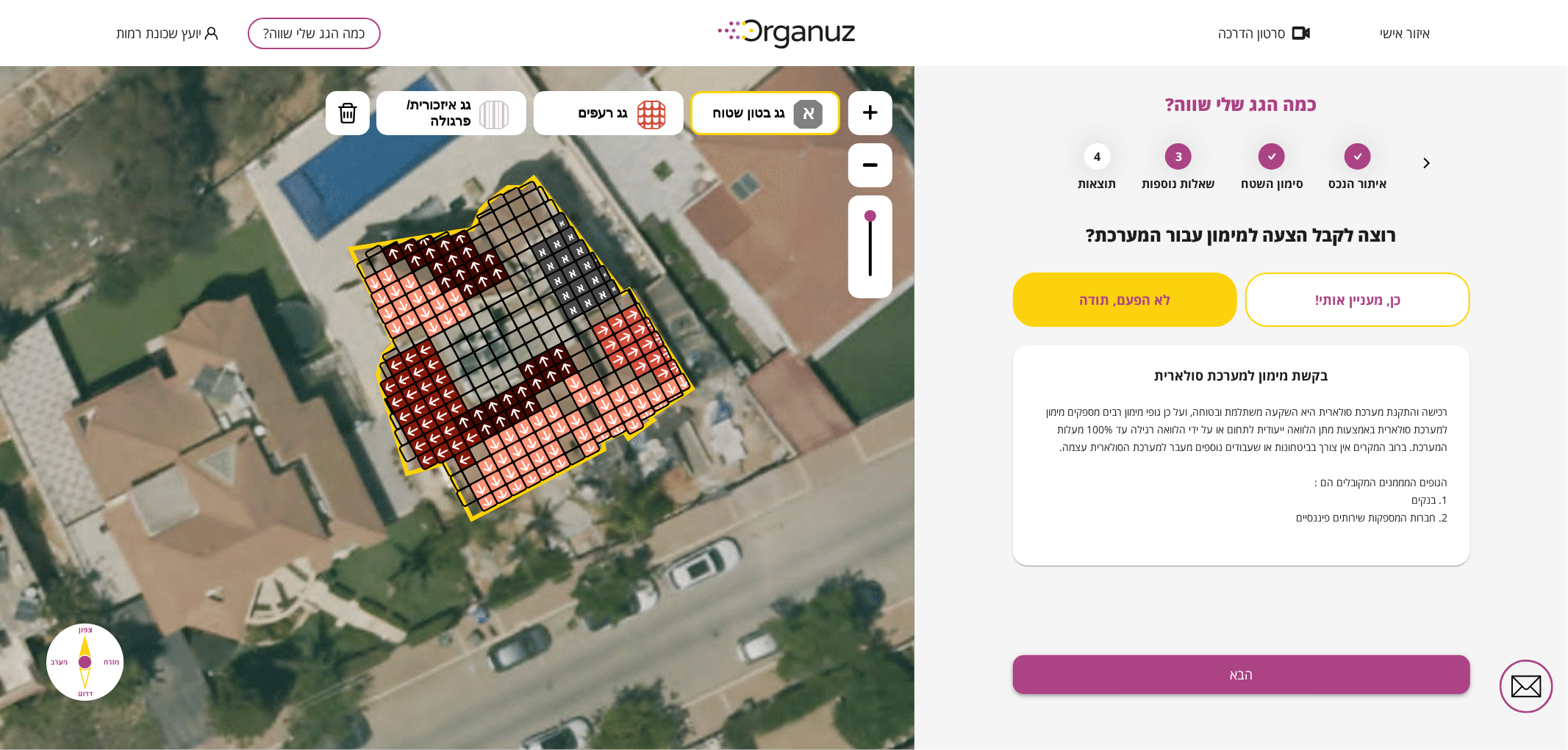
click at [1052, 668] on button "הבא" at bounding box center [1241, 674] width 457 height 39
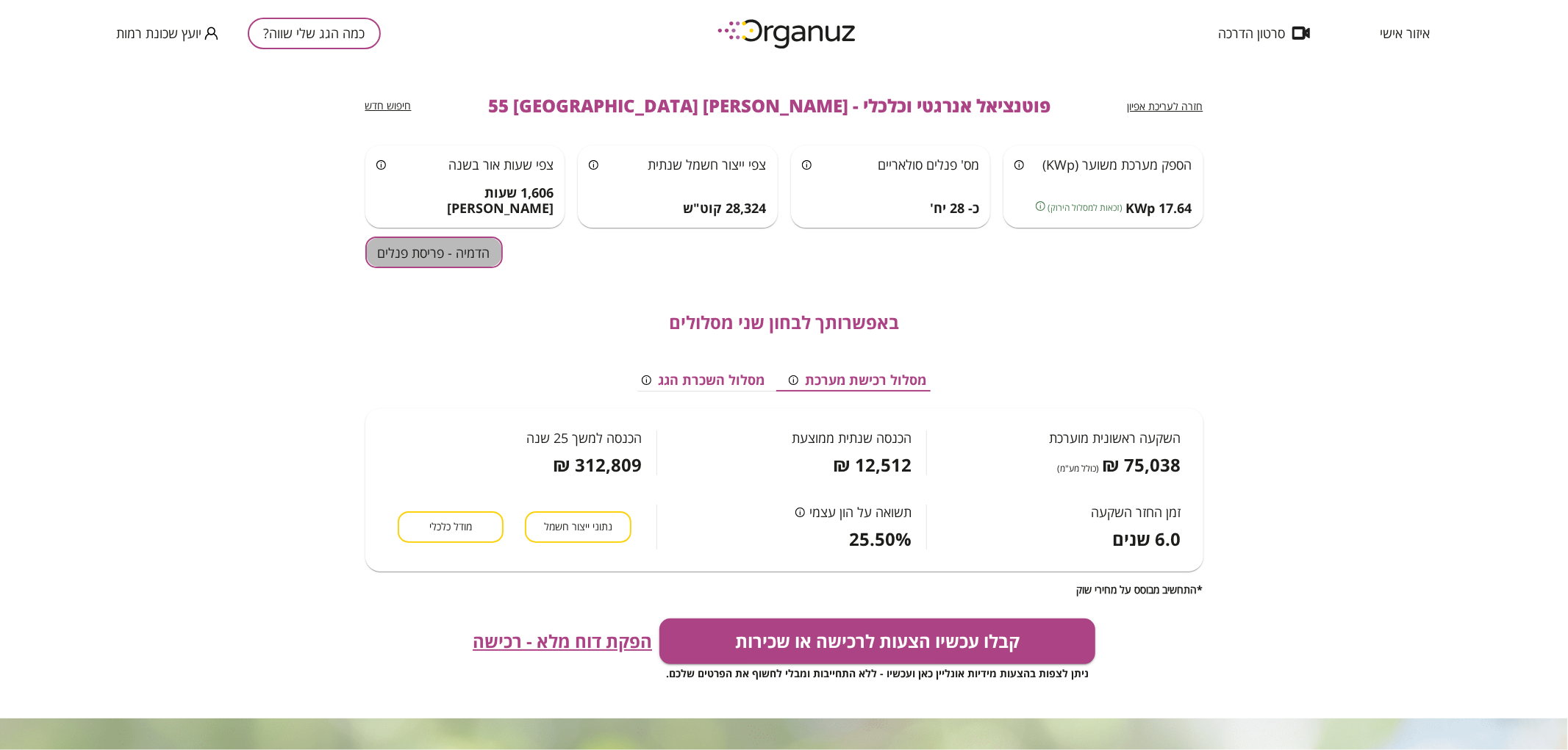
click at [419, 248] on button "הדמיה - פריסת פנלים" at bounding box center [434, 252] width 138 height 31
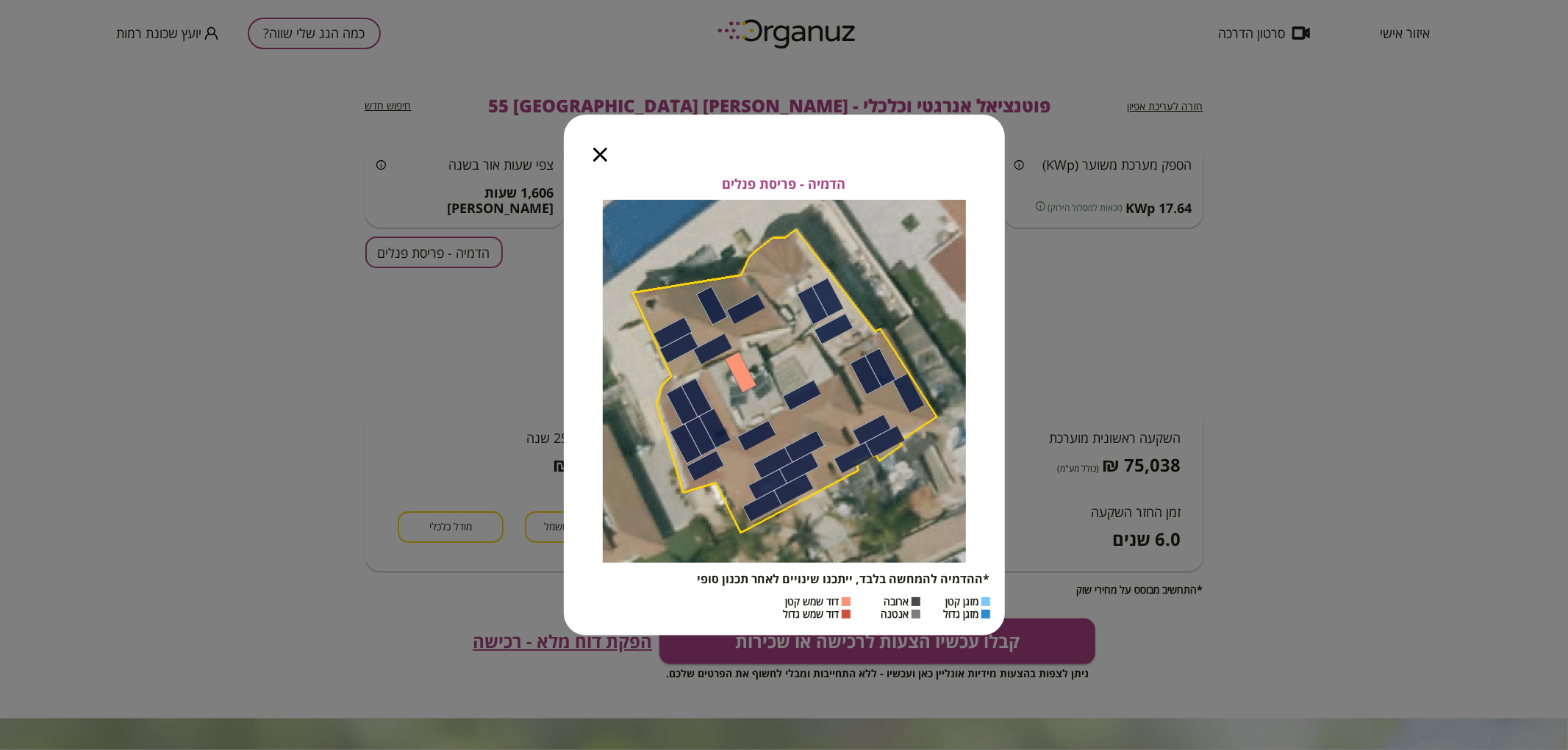
click at [596, 156] on icon "button" at bounding box center [600, 155] width 14 height 14
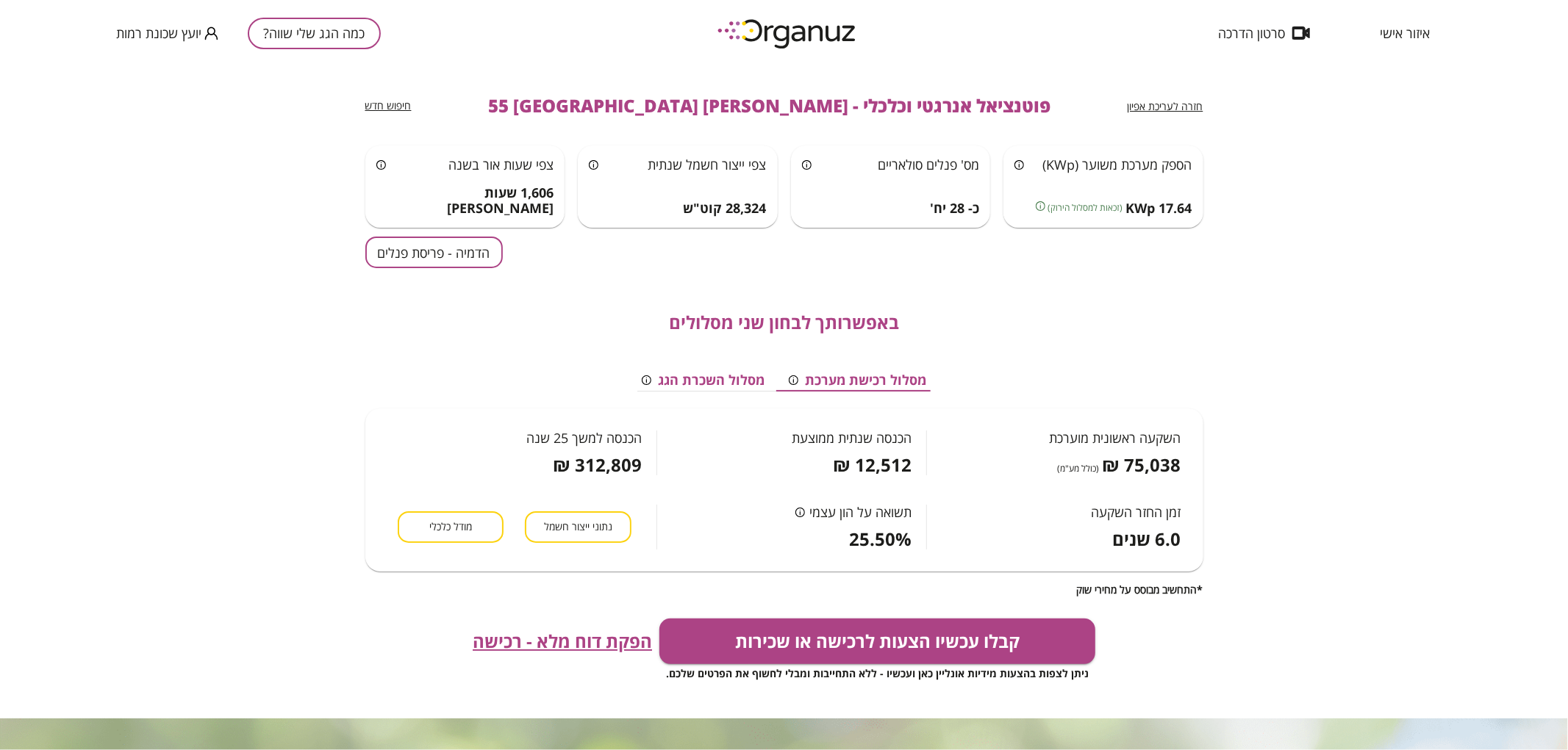
click at [271, 34] on button "כמה הגג שלי שווה?" at bounding box center [314, 33] width 133 height 31
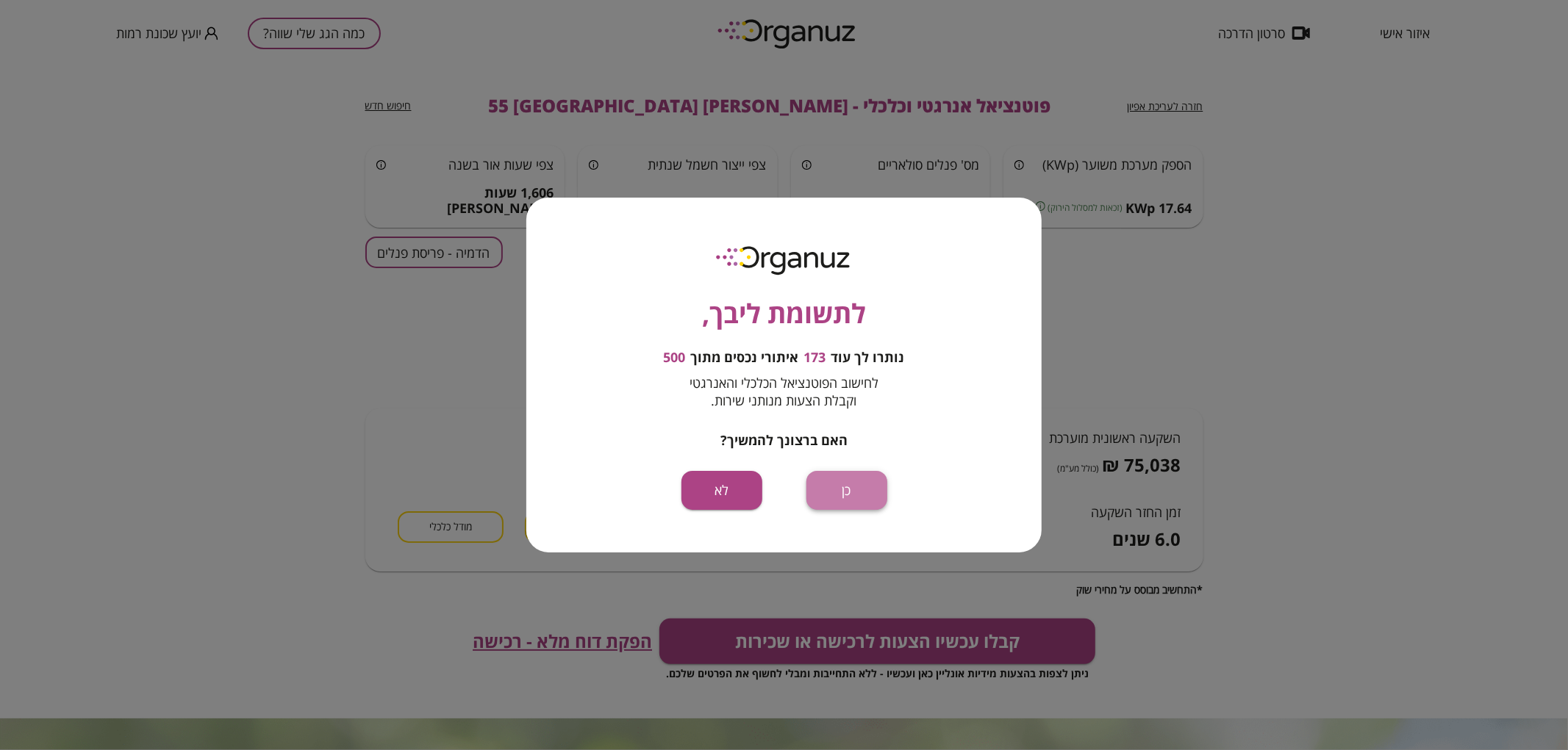
click at [828, 481] on button "כן" at bounding box center [847, 490] width 81 height 39
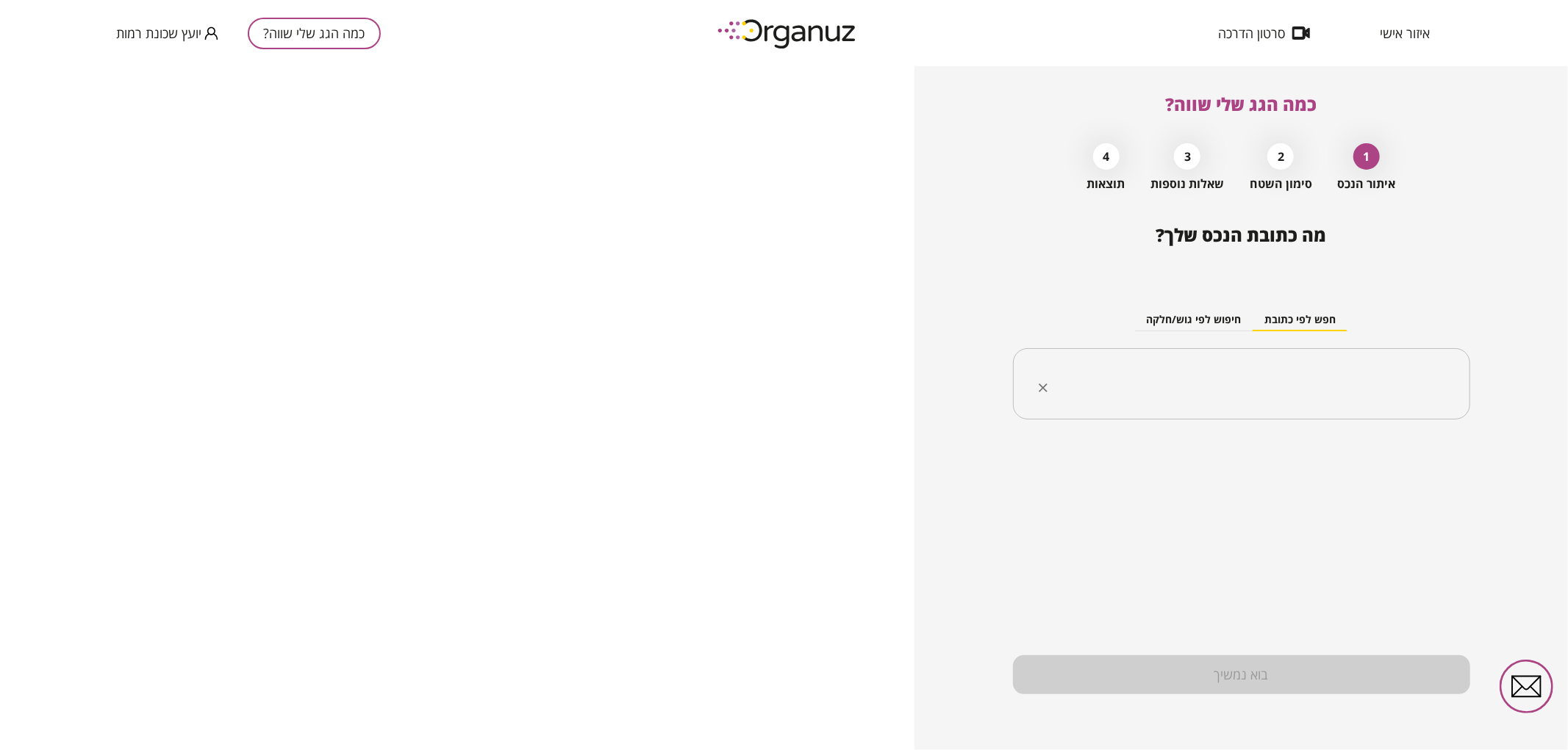
click at [1339, 392] on input "text" at bounding box center [1247, 384] width 411 height 37
click at [1385, 476] on li "[PERSON_NAME] 57 [GEOGRAPHIC_DATA]" at bounding box center [1241, 484] width 419 height 26
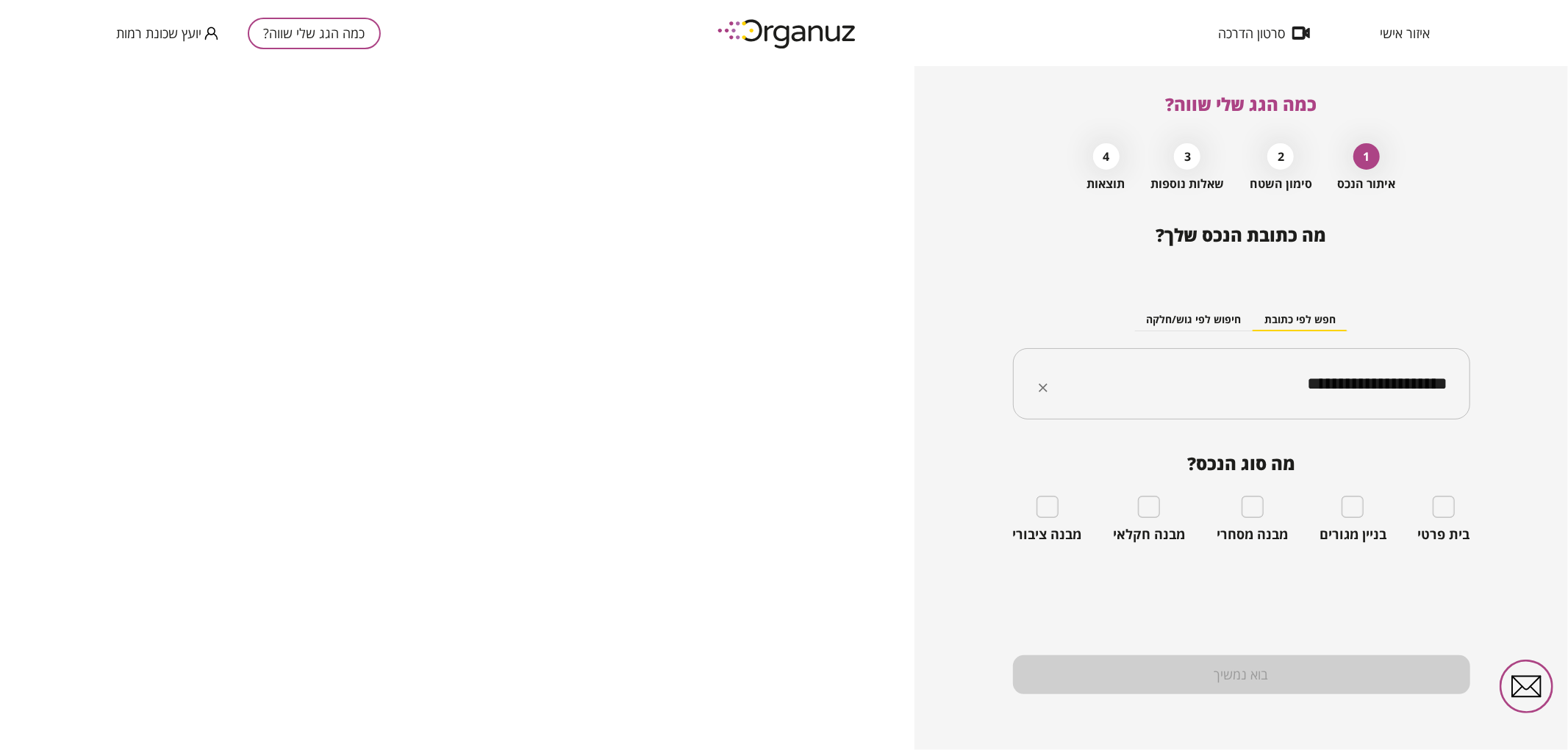
type input "**********"
click at [1456, 512] on div "בית פרטי" at bounding box center [1444, 519] width 52 height 47
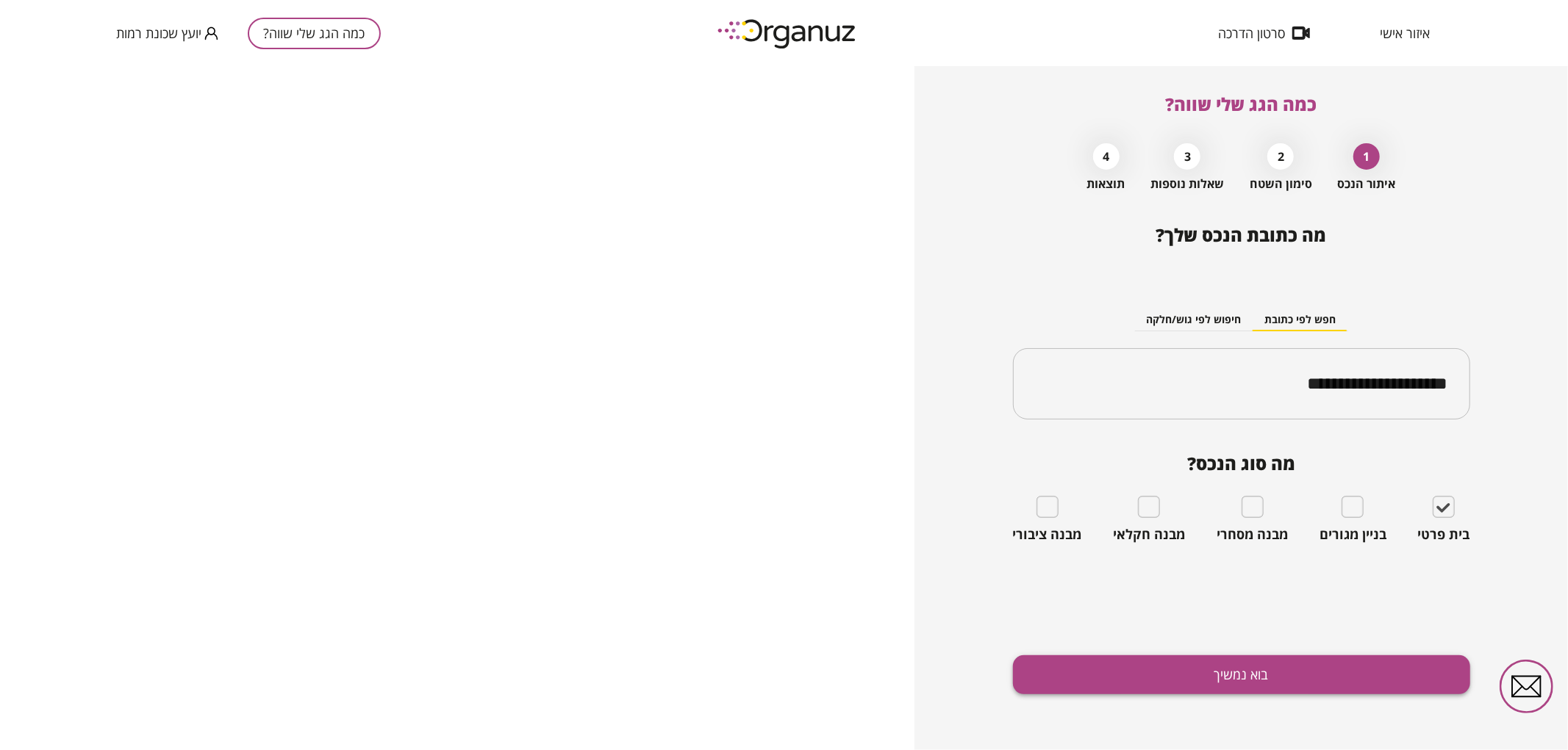
click at [1090, 686] on button "בוא נמשיך" at bounding box center [1241, 674] width 457 height 39
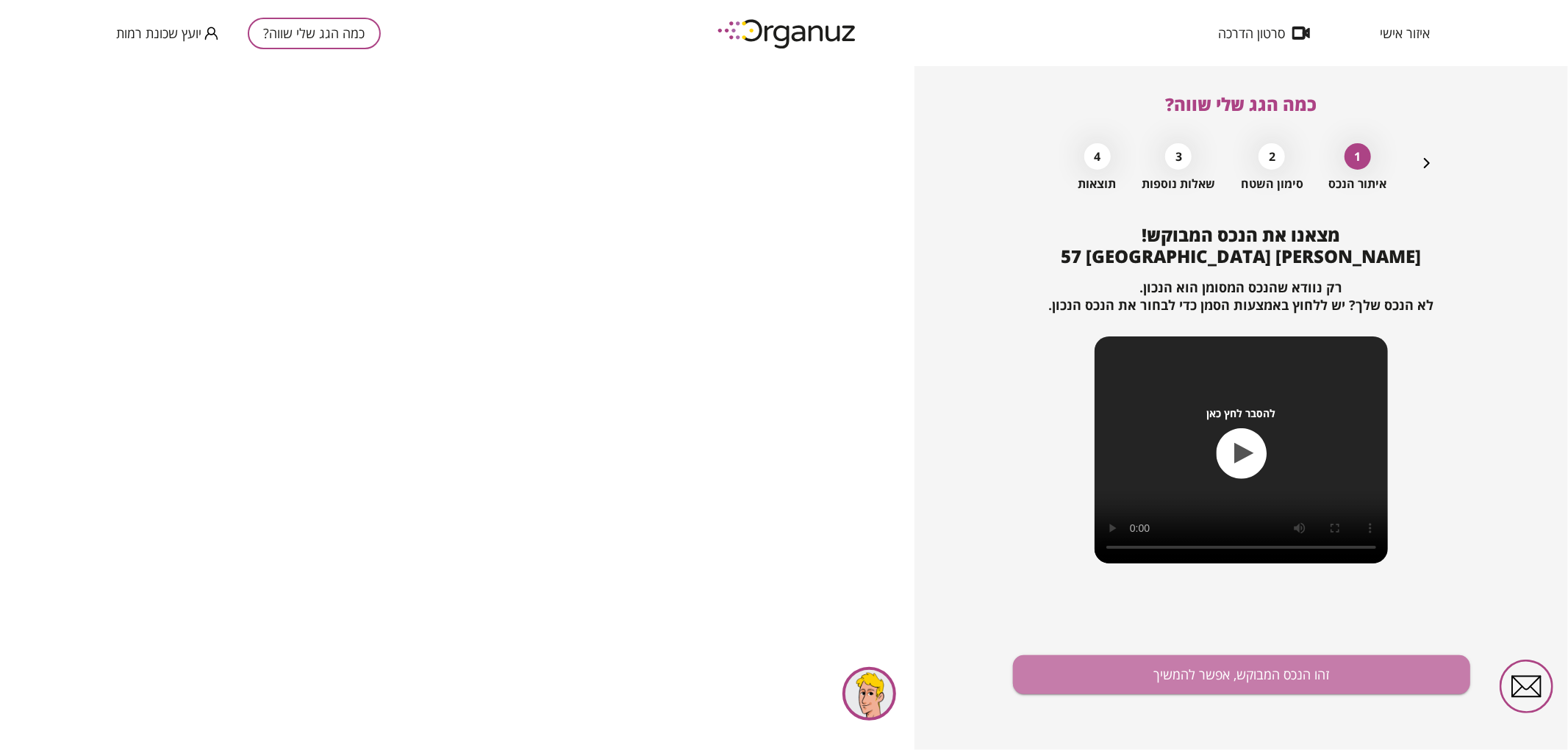
click at [1090, 686] on button "זהו הנכס המבוקש, אפשר להמשיך" at bounding box center [1241, 674] width 457 height 39
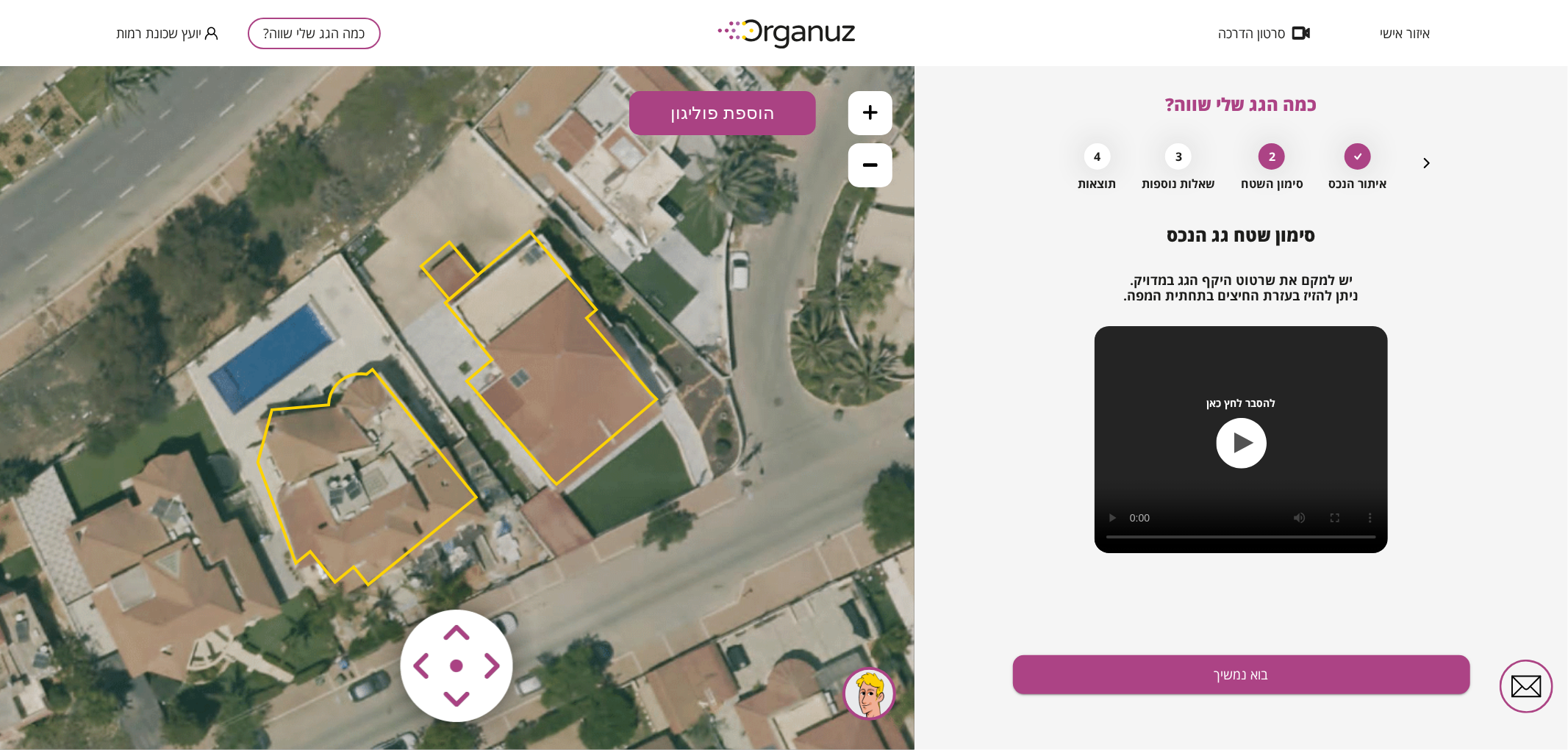
click at [324, 489] on polygon at bounding box center [367, 476] width 219 height 215
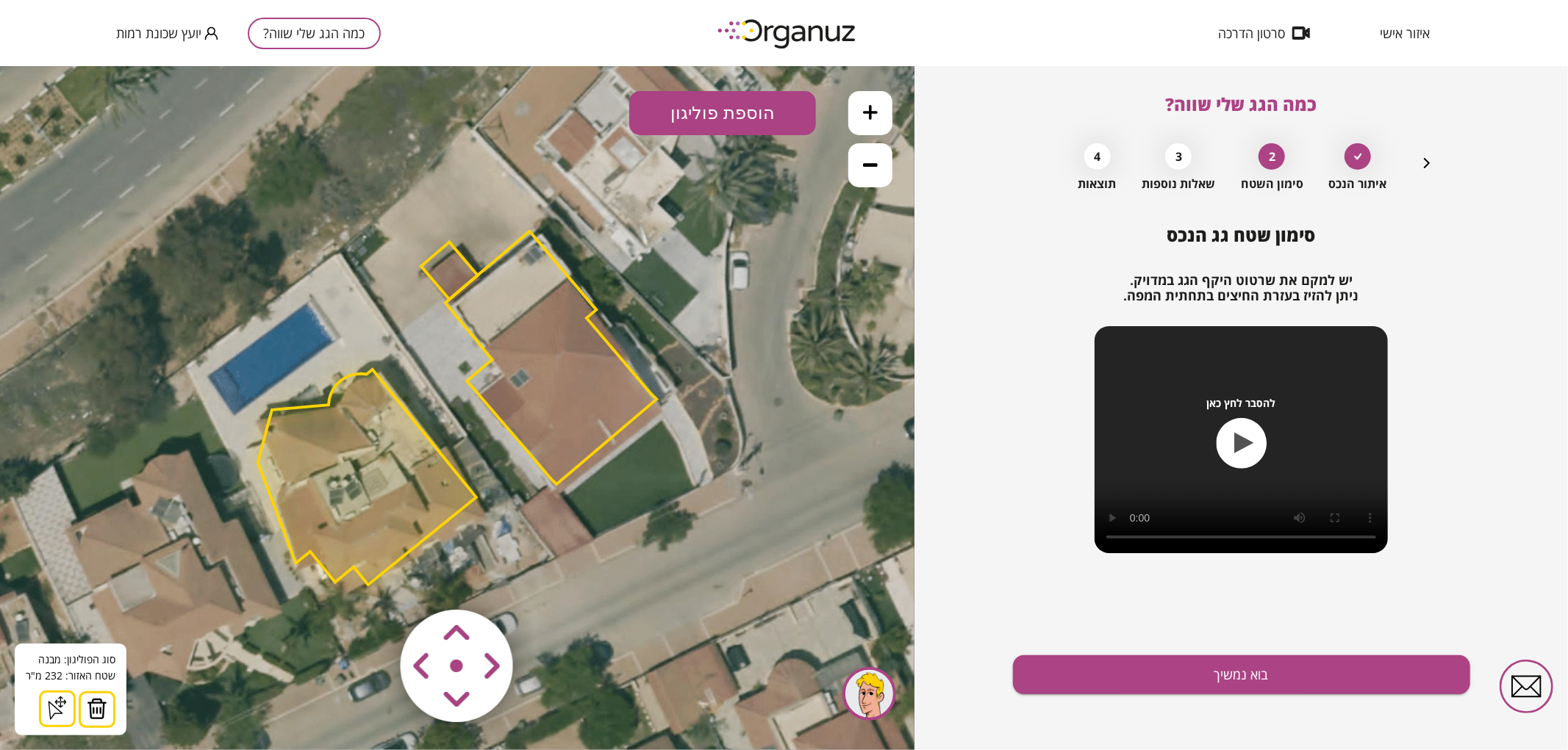
click at [90, 704] on img at bounding box center [96, 708] width 21 height 22
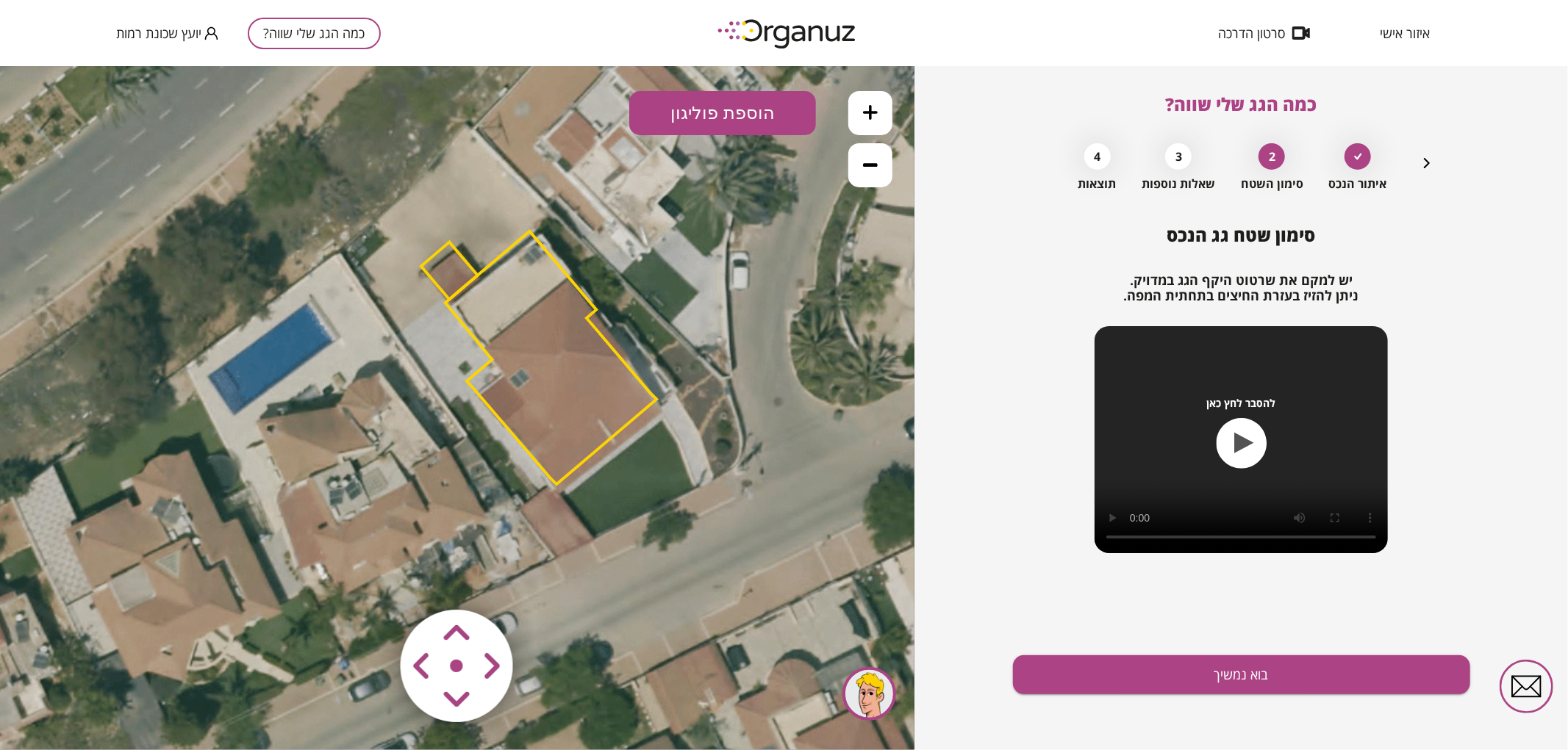
click at [370, 578] on area at bounding box center [370, 578] width 0 height 0
click at [636, 575] on icon at bounding box center [460, 408] width 1223 height 1223
click at [370, 578] on area at bounding box center [370, 578] width 0 height 0
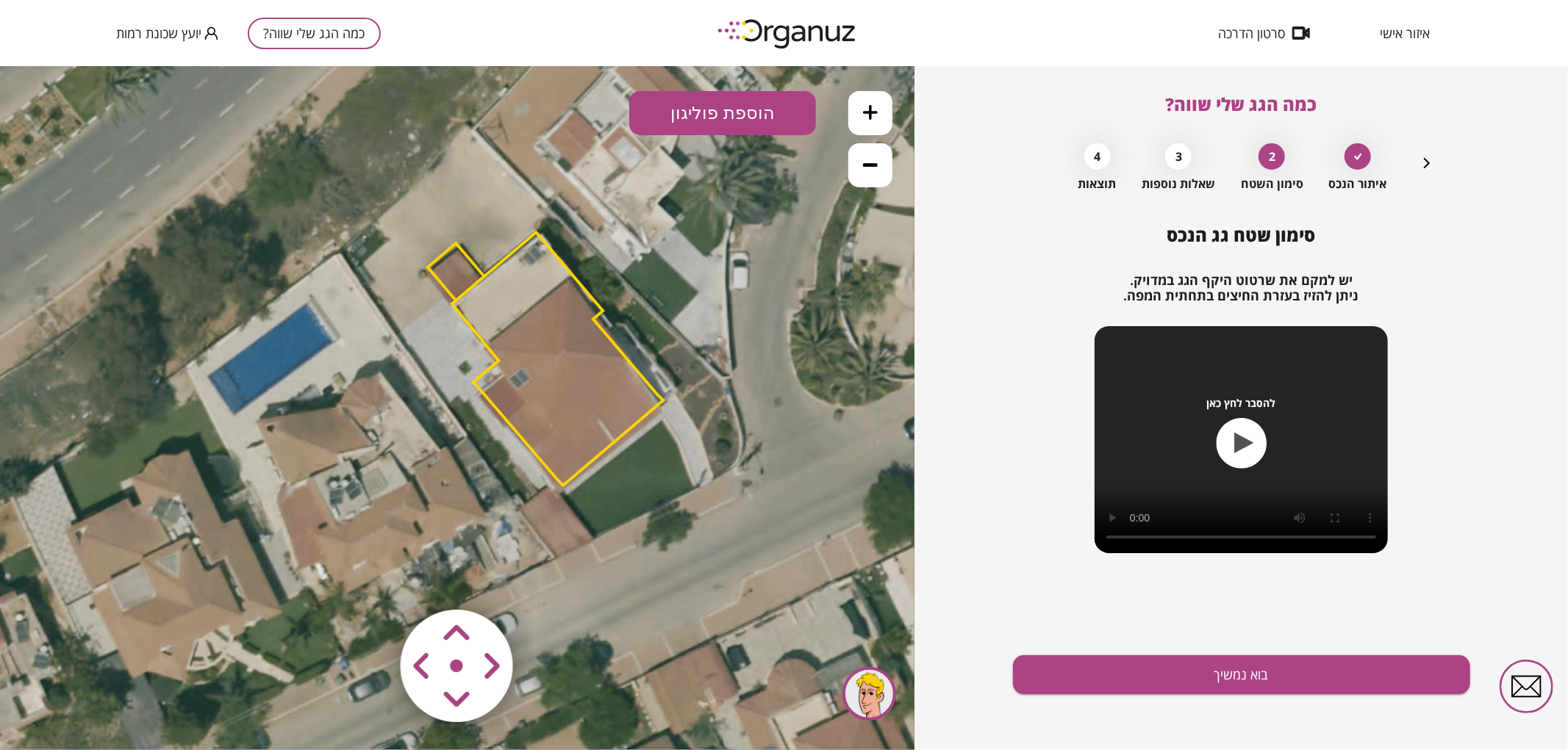
click at [370, 578] on area at bounding box center [370, 578] width 0 height 0
click at [575, 362] on polygon at bounding box center [560, 364] width 211 height 254
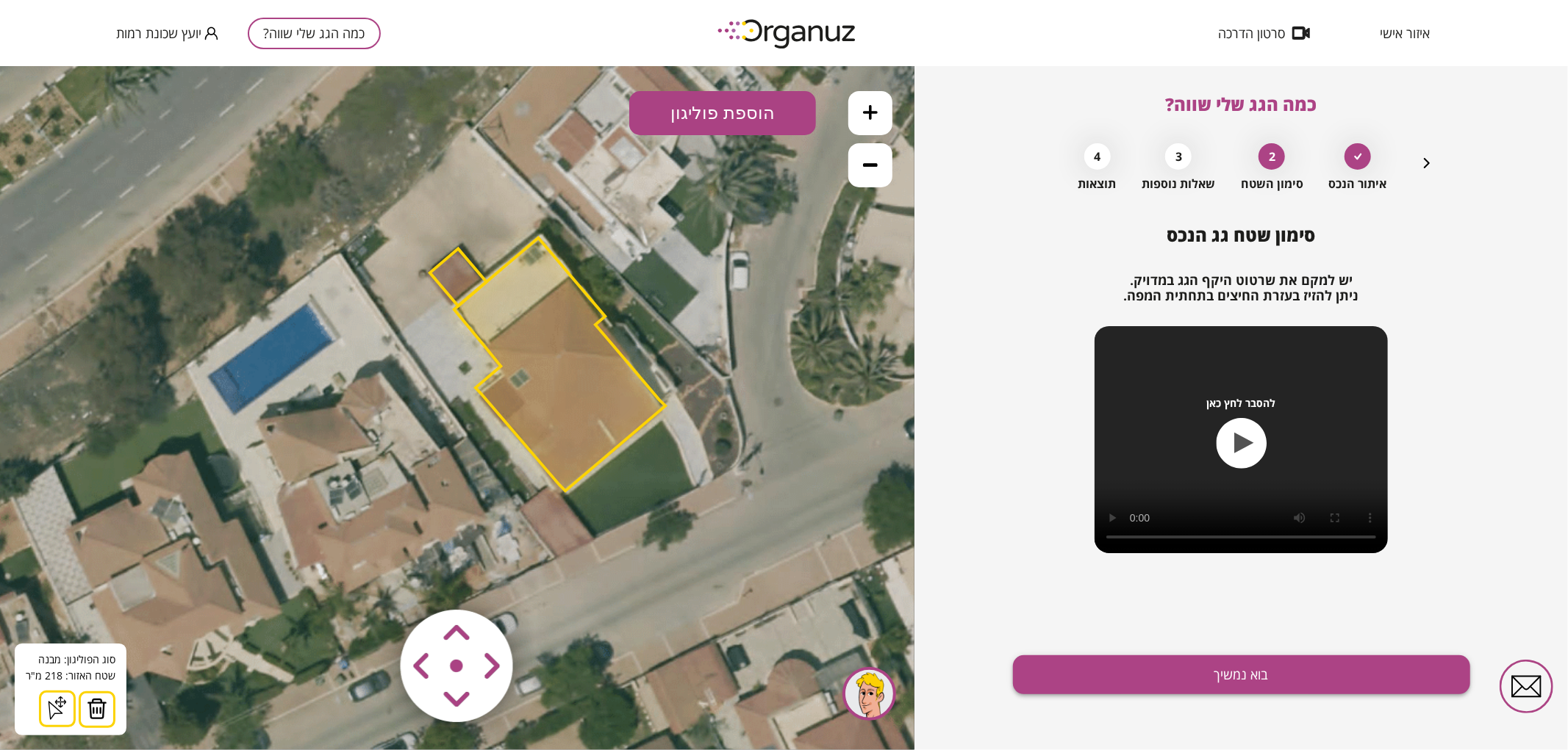
click at [1149, 674] on button "בוא נמשיך" at bounding box center [1241, 674] width 457 height 39
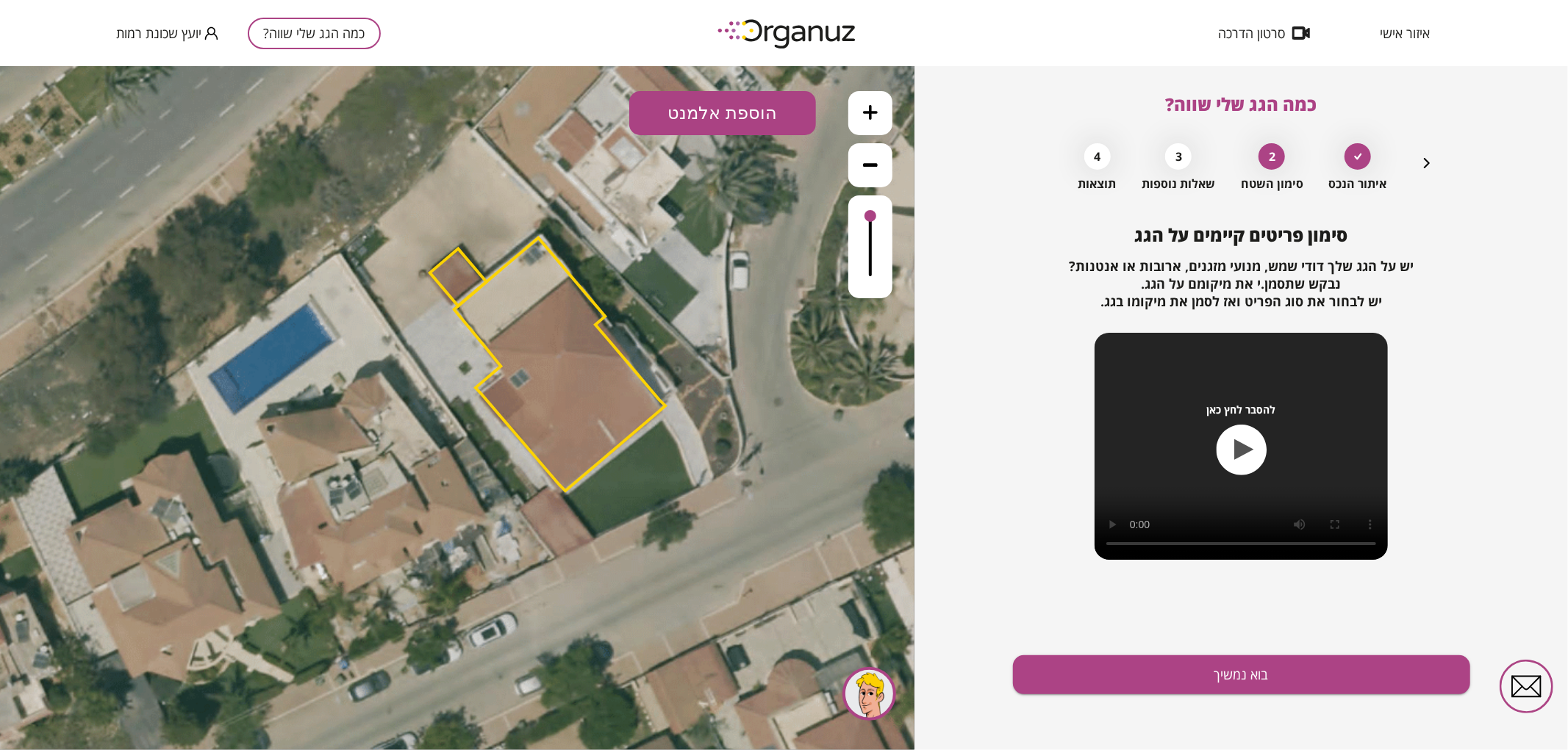
click at [739, 113] on button "הוספת אלמנט" at bounding box center [722, 112] width 187 height 44
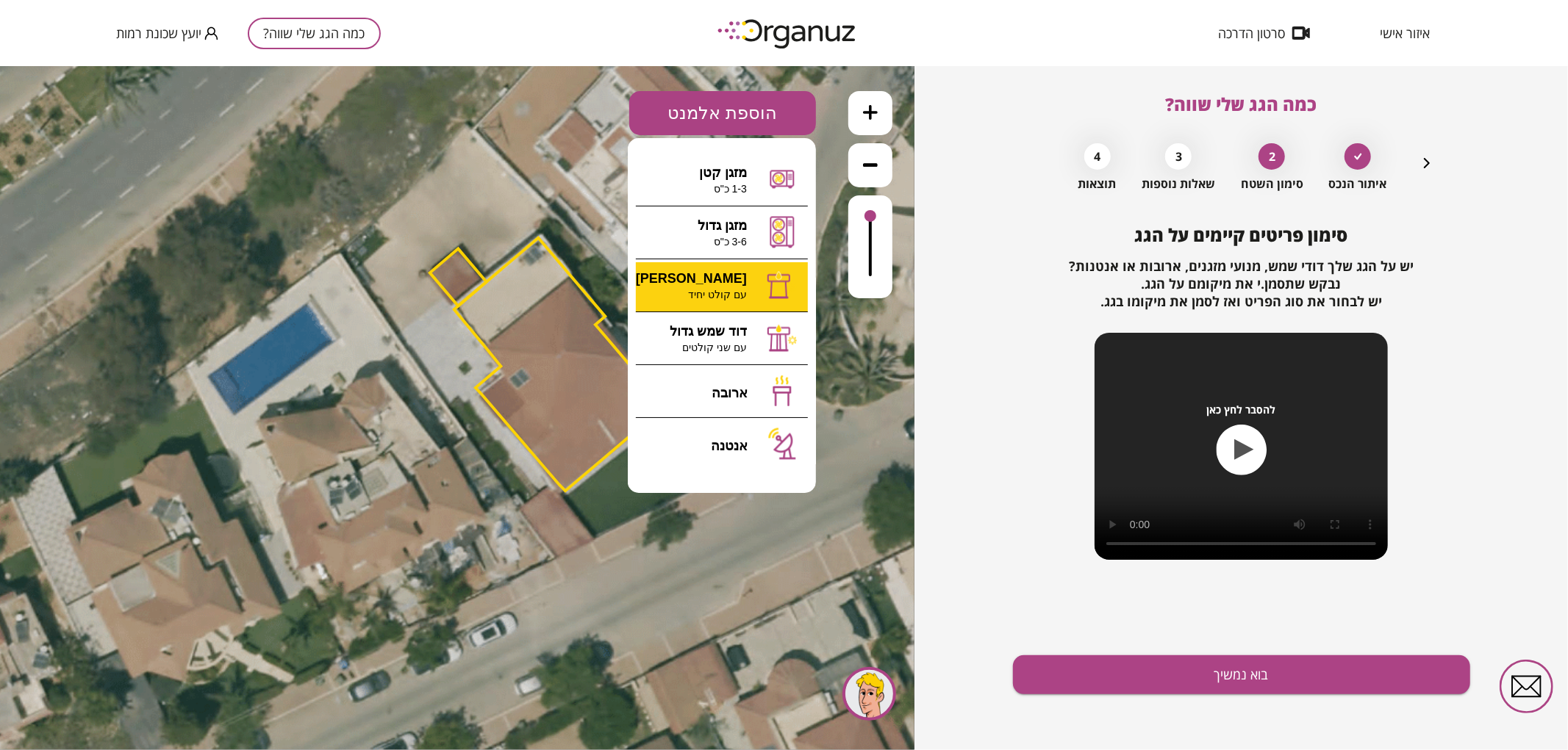
click at [740, 275] on div ".st0 { fill: #FFFFFF; } 0" at bounding box center [457, 407] width 914 height 684
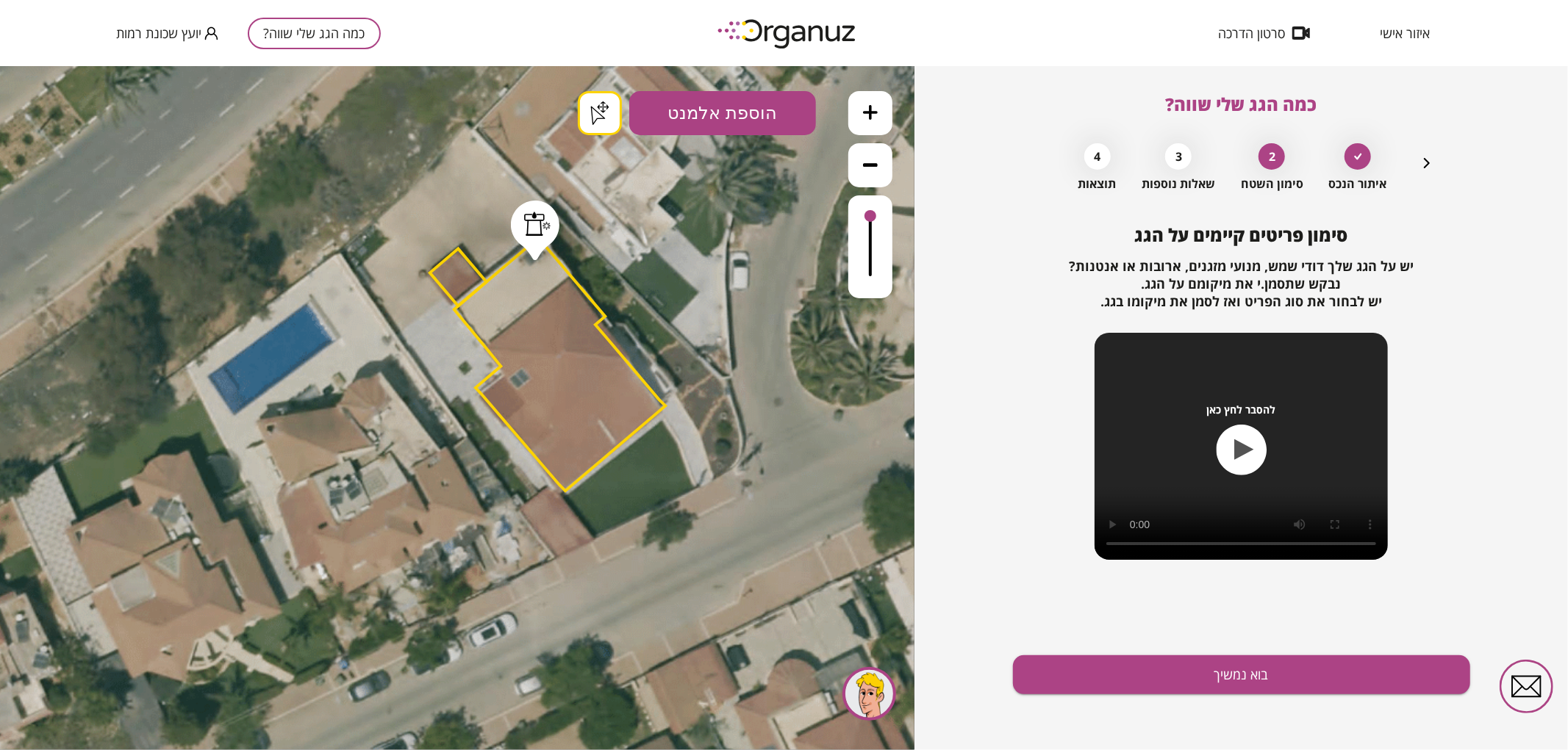
click at [1322, 693] on button "בוא נמשיך" at bounding box center [1241, 674] width 457 height 39
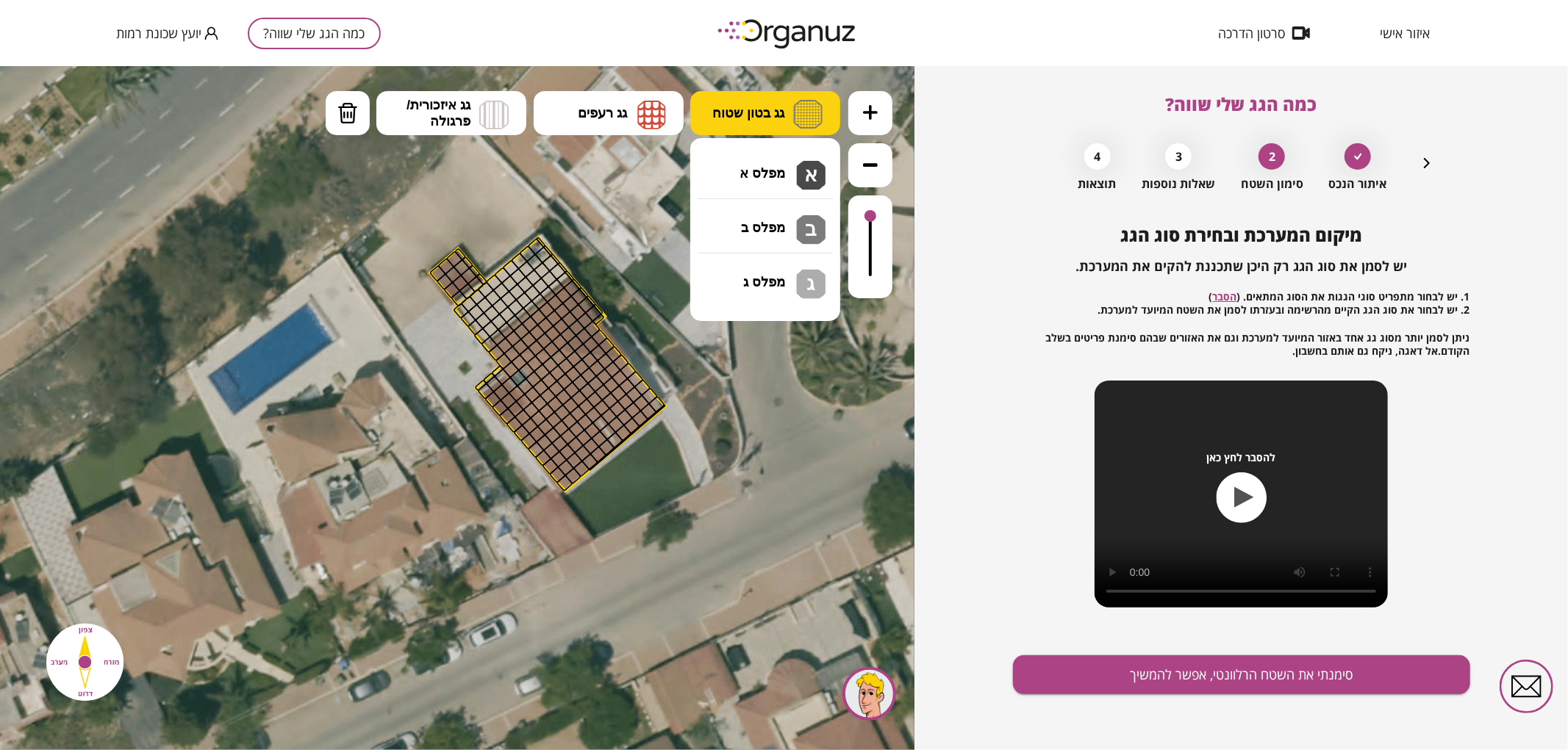
click at [740, 112] on span "גג בטון שטוח" at bounding box center [748, 112] width 72 height 16
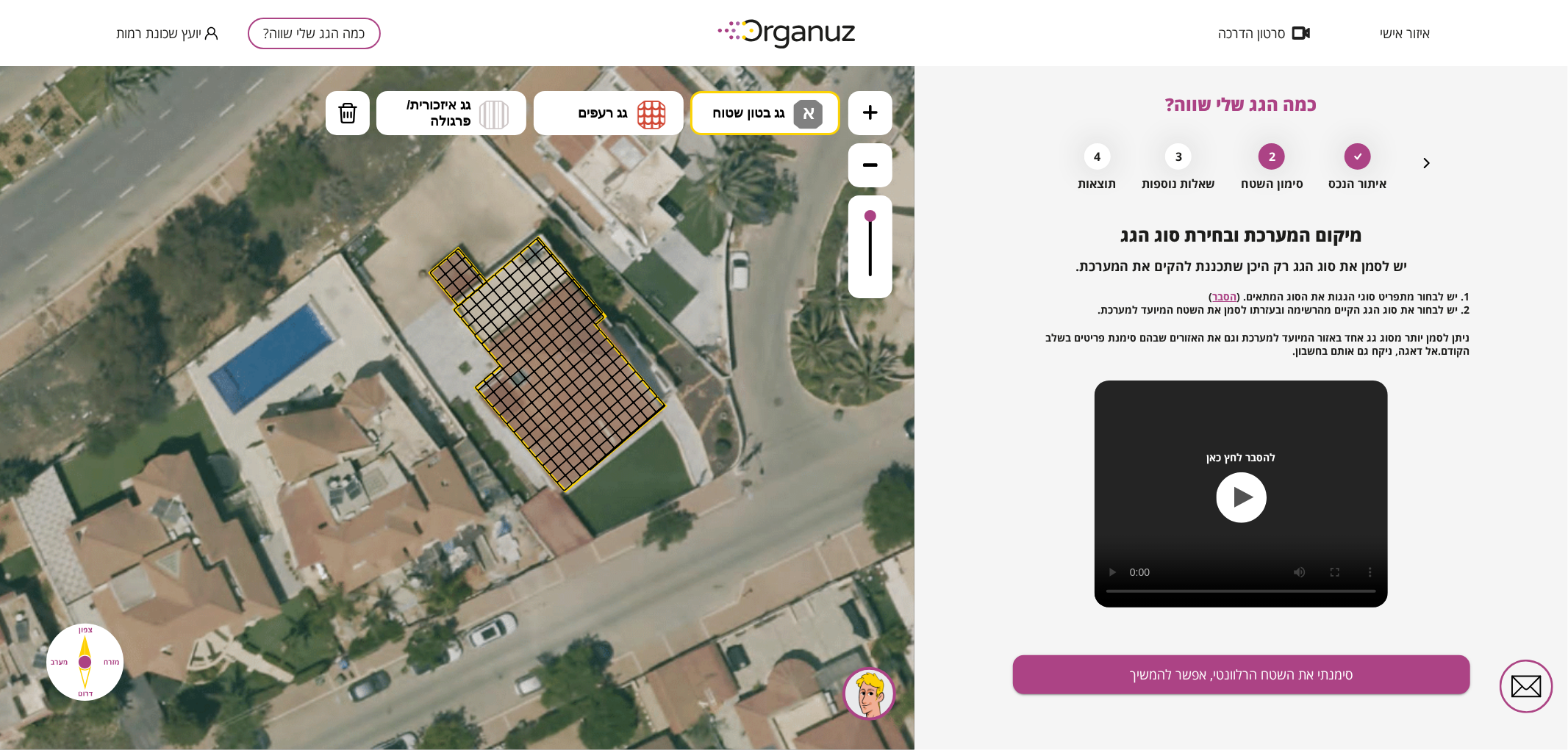
click at [777, 168] on div ".st0 { fill: #FFFFFF; } .st0 { fill: #FFFFFF; }" at bounding box center [457, 407] width 914 height 684
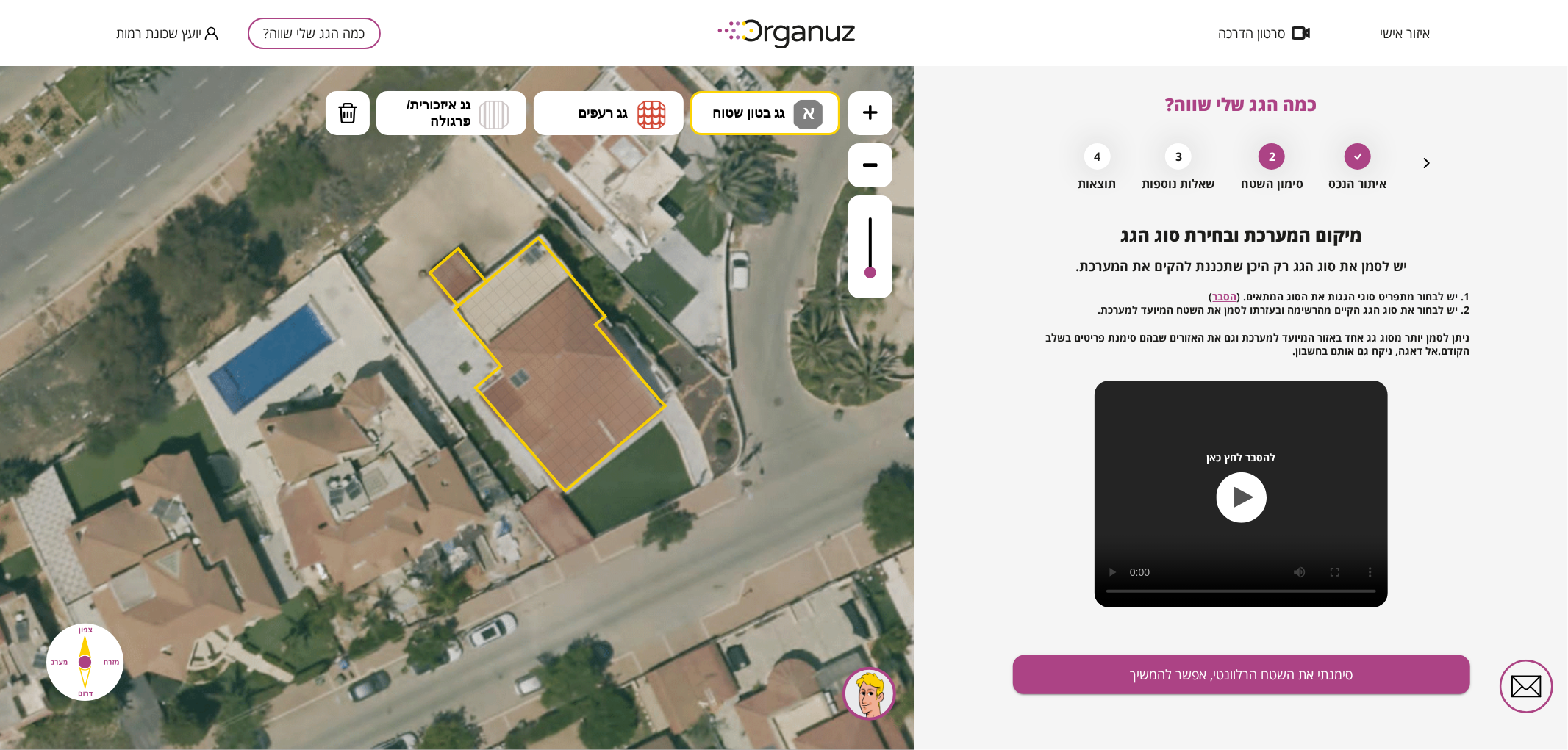
drag, startPoint x: 872, startPoint y: 217, endPoint x: 876, endPoint y: 273, distance: 56.1
click at [876, 273] on div at bounding box center [870, 246] width 44 height 103
drag, startPoint x: 485, startPoint y: 333, endPoint x: 488, endPoint y: 311, distance: 22.2
click at [659, 106] on img at bounding box center [651, 113] width 29 height 30
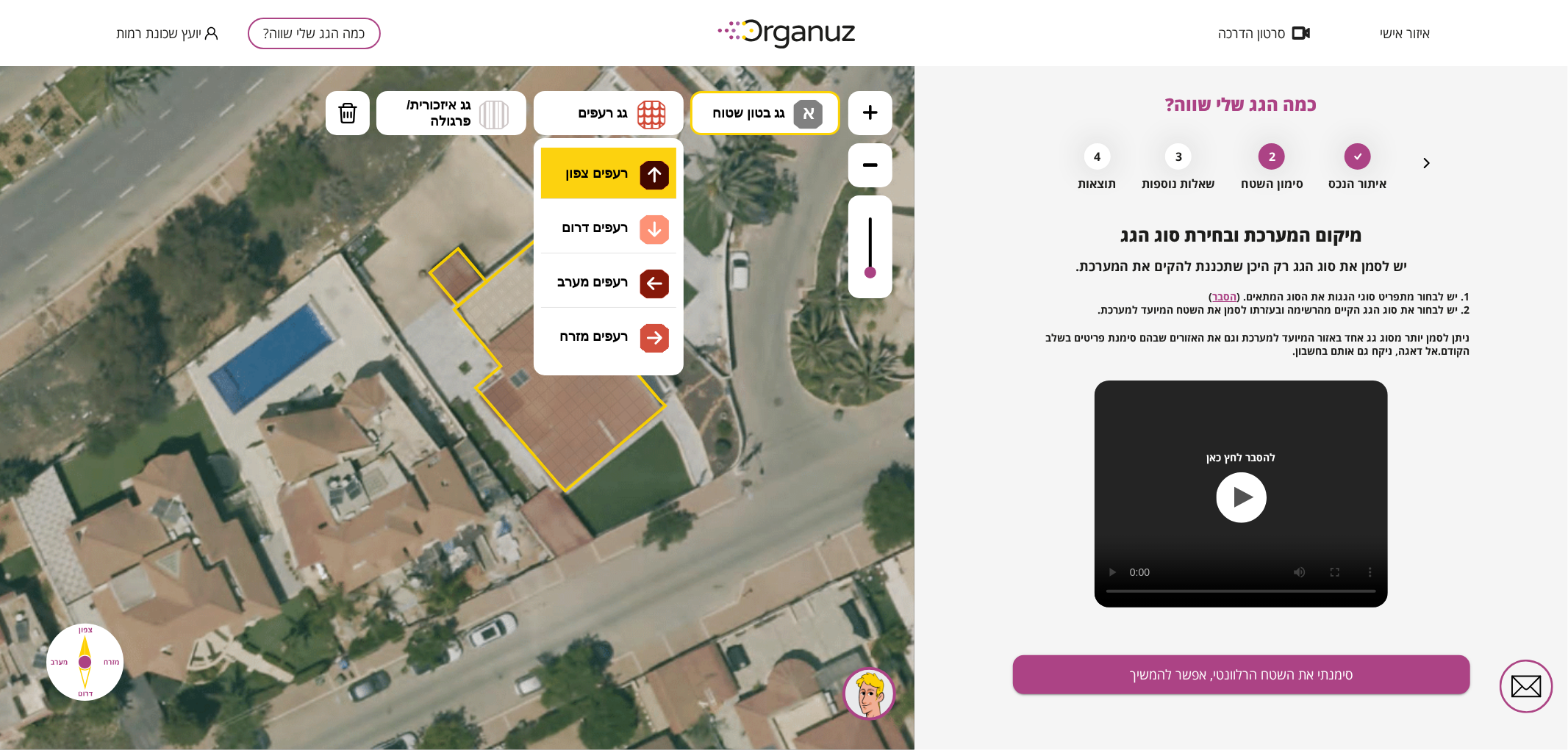
click at [643, 170] on div ".st0 { fill: #FFFFFF; } .st0 { fill: #FFFFFF; }" at bounding box center [457, 407] width 914 height 684
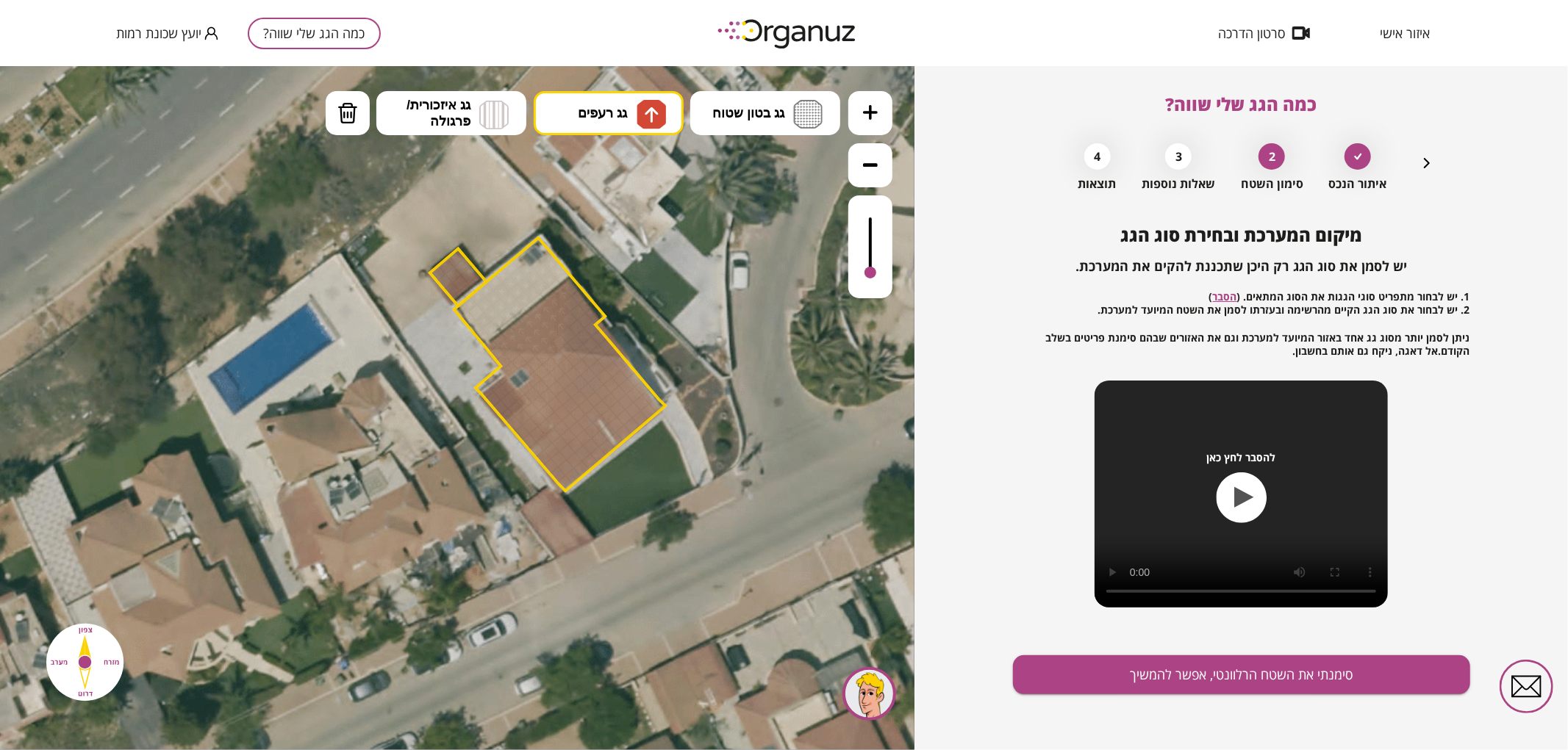
drag, startPoint x: 548, startPoint y: 347, endPoint x: 556, endPoint y: 325, distance: 23.4
click at [557, 340] on div at bounding box center [560, 341] width 17 height 17
click at [627, 115] on span "גג רעפים" at bounding box center [602, 112] width 49 height 16
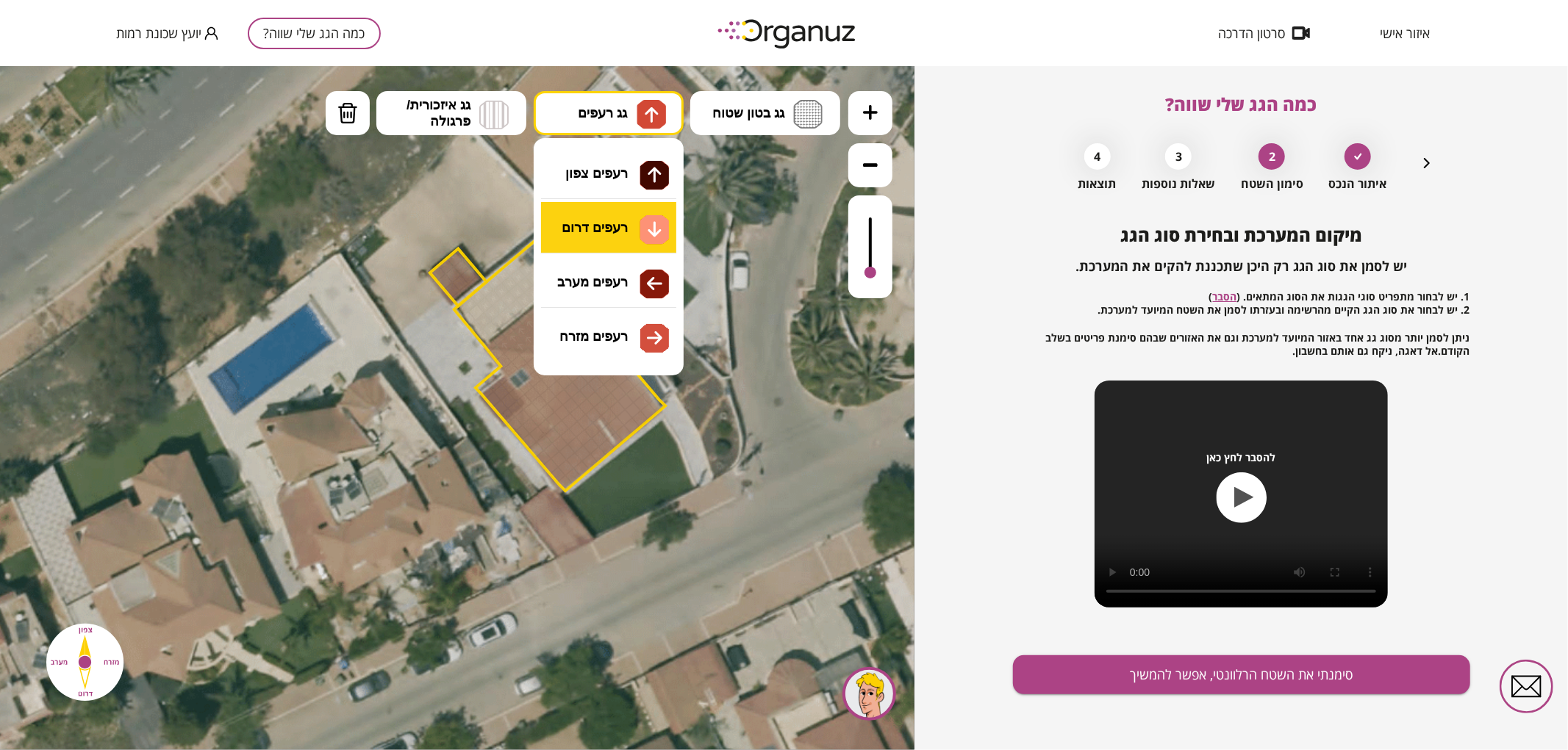
click at [615, 236] on div ".st0 { fill: #FFFFFF; } .st0 { fill: #FFFFFF; }" at bounding box center [457, 407] width 914 height 684
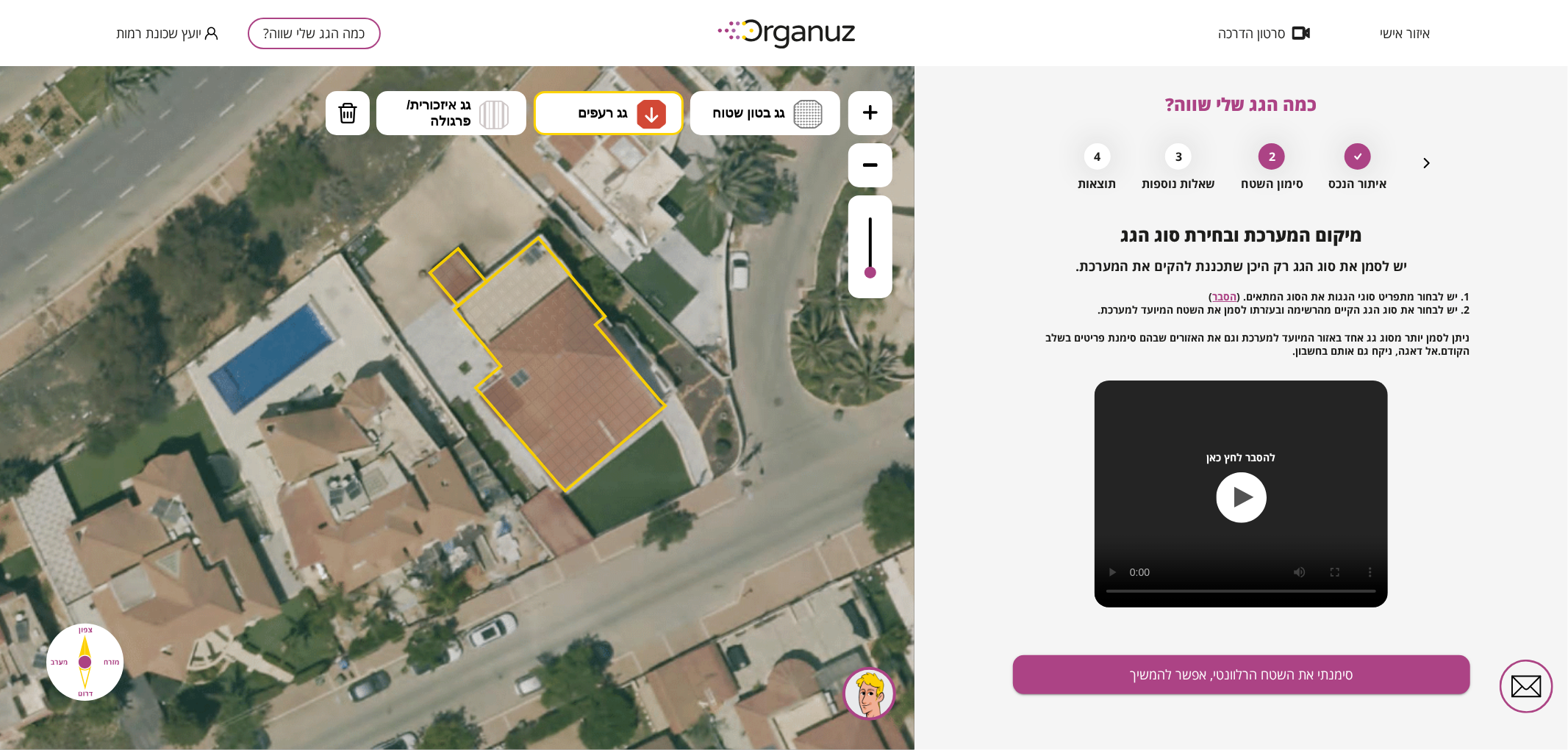
drag, startPoint x: 564, startPoint y: 481, endPoint x: 573, endPoint y: 360, distance: 121.3
click at [589, 355] on div at bounding box center [589, 360] width 17 height 17
click at [560, 386] on div at bounding box center [556, 388] width 17 height 17
click at [563, 391] on div at bounding box center [563, 396] width 17 height 17
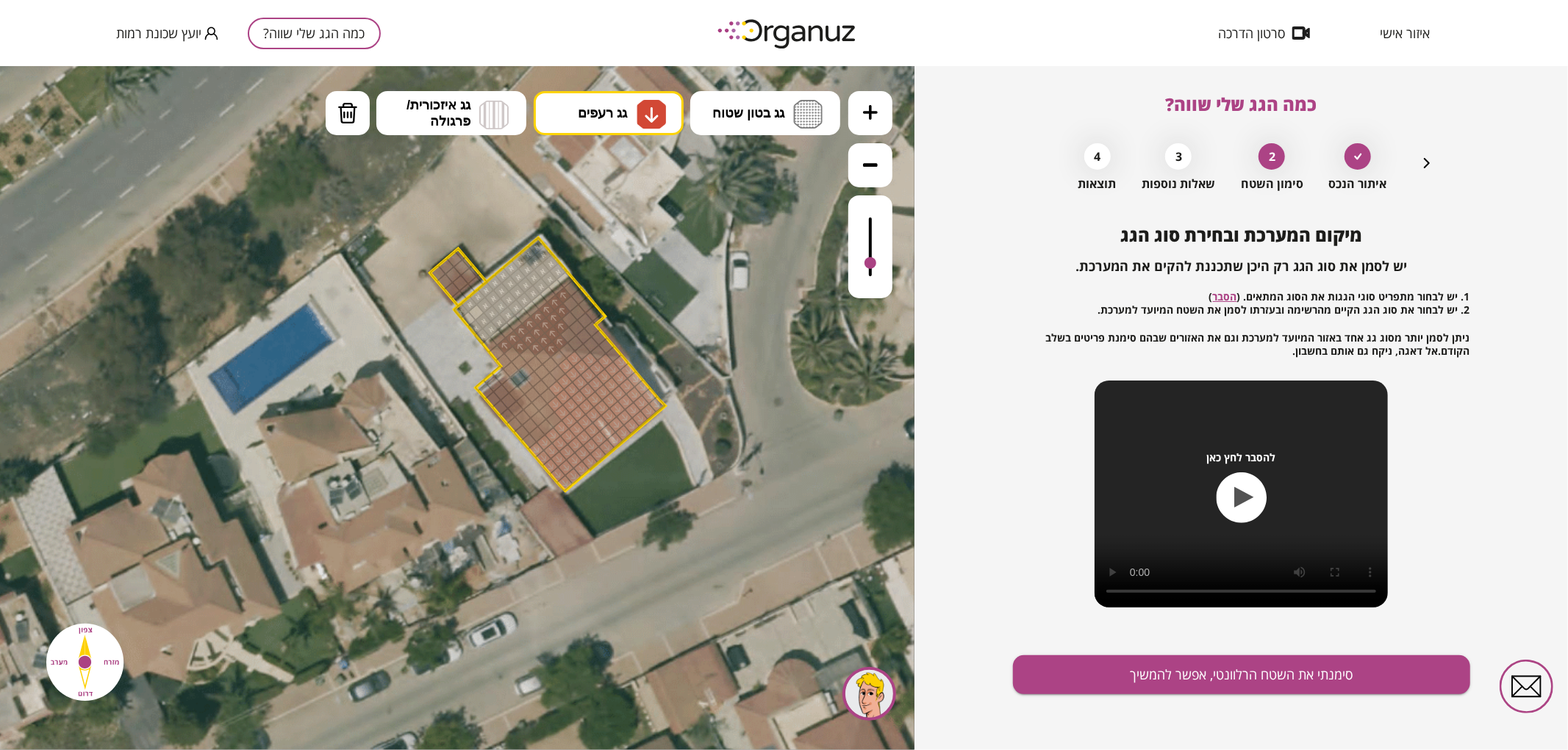
click at [559, 390] on div at bounding box center [556, 388] width 17 height 17
click at [557, 369] on div at bounding box center [557, 372] width 17 height 17
click at [560, 355] on div at bounding box center [558, 356] width 17 height 17
click at [636, 114] on img at bounding box center [650, 113] width 30 height 30
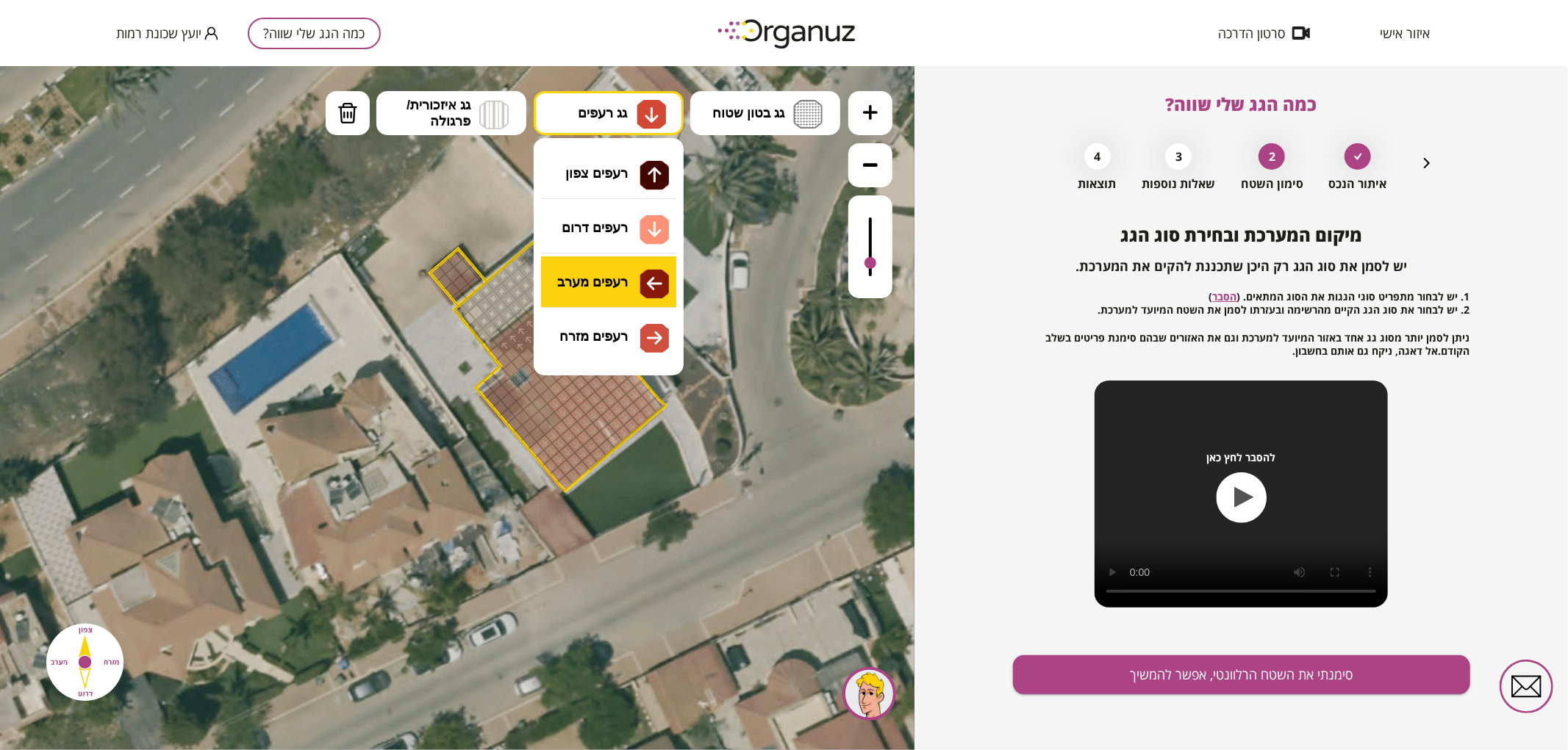
click at [604, 270] on div ".st0 { fill: #FFFFFF; } .st0 { fill: #FFFFFF; }" at bounding box center [457, 407] width 914 height 684
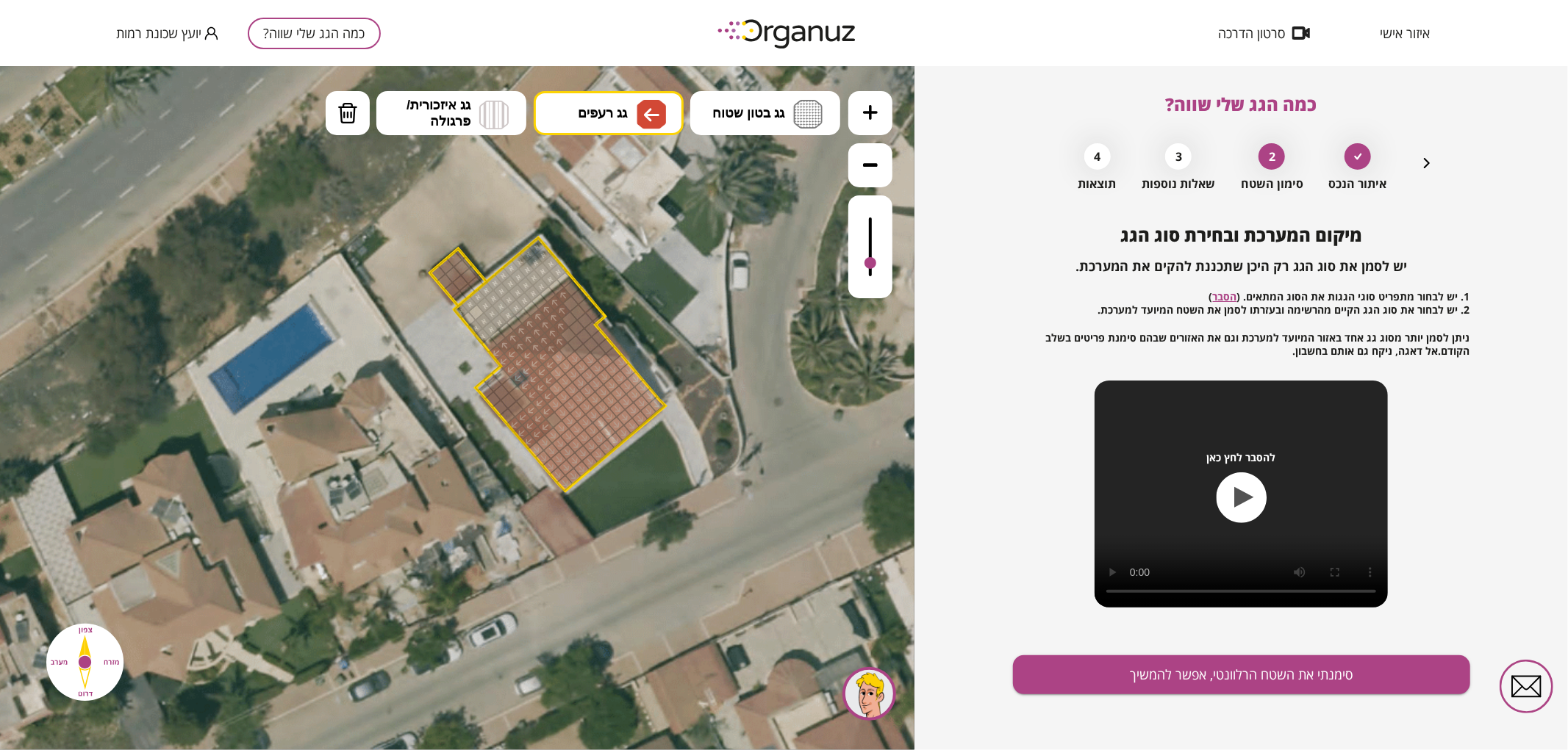
drag, startPoint x: 528, startPoint y: 437, endPoint x: 532, endPoint y: 391, distance: 46.2
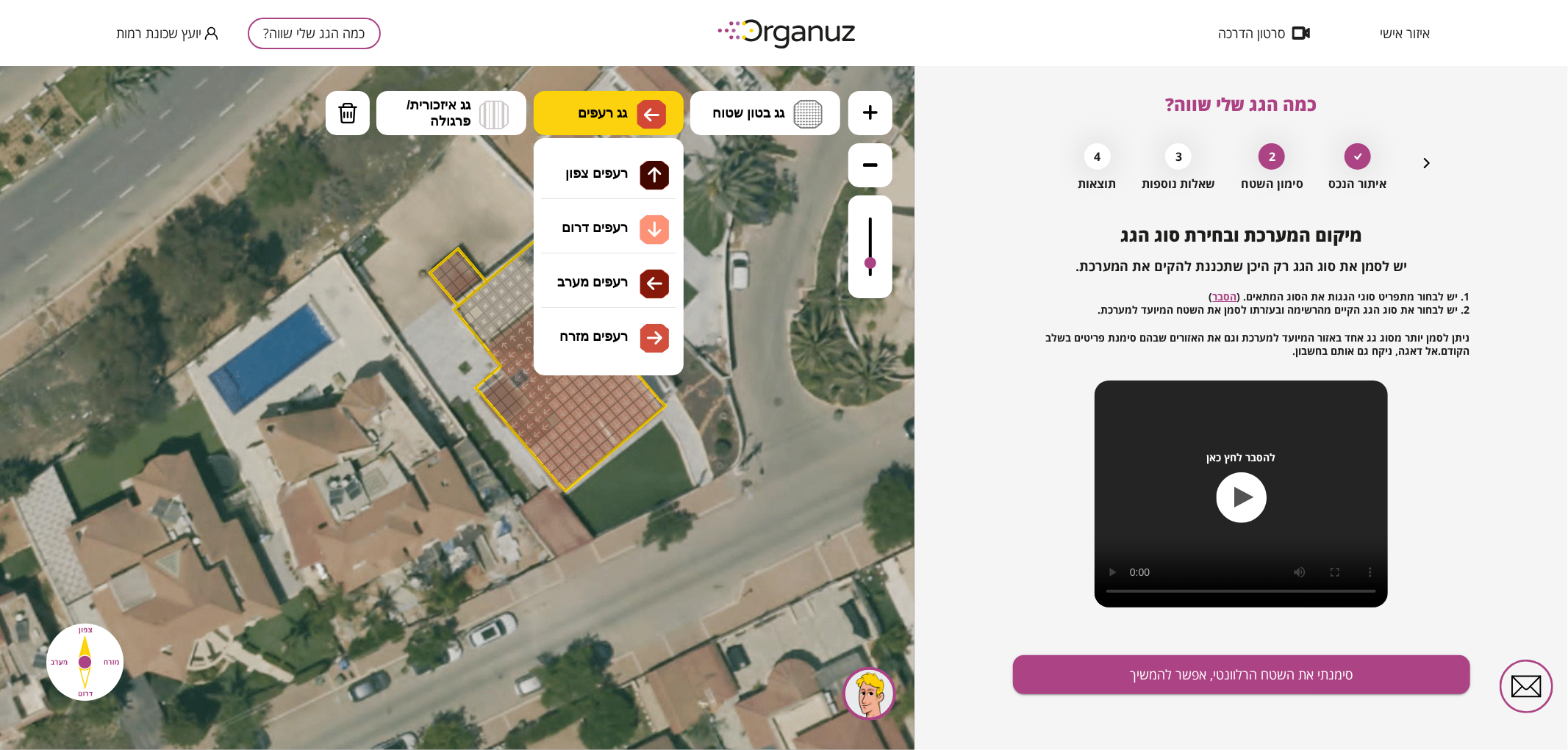
click at [631, 129] on button "גג רעפים" at bounding box center [608, 112] width 150 height 44
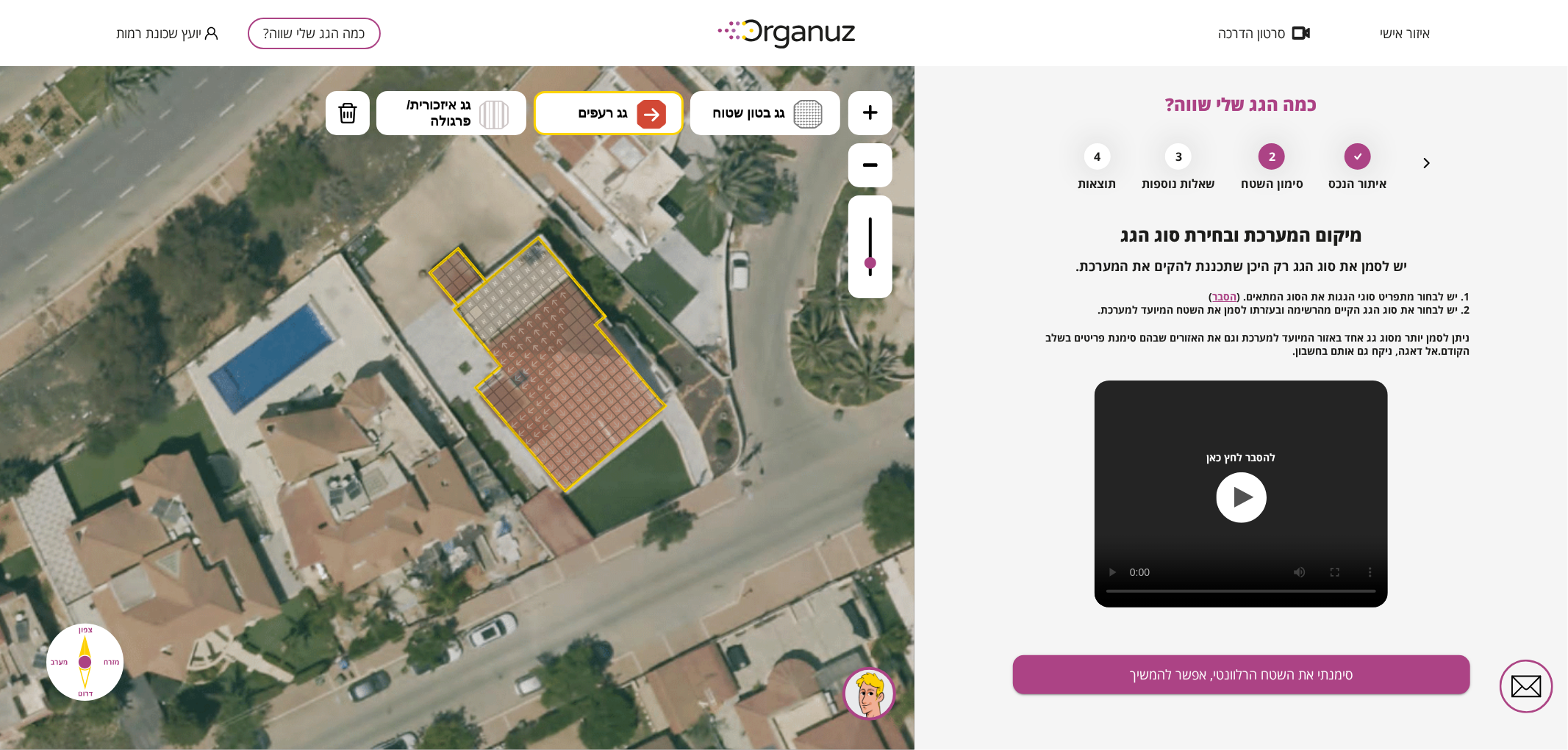
click at [610, 337] on div ".st0 { fill: #FFFFFF; } .st0 { fill: #FFFFFF; }" at bounding box center [457, 407] width 914 height 684
drag, startPoint x: 576, startPoint y: 340, endPoint x: 613, endPoint y: 349, distance: 38.1
drag, startPoint x: 600, startPoint y: 347, endPoint x: 592, endPoint y: 344, distance: 8.5
click at [599, 345] on div at bounding box center [606, 344] width 17 height 17
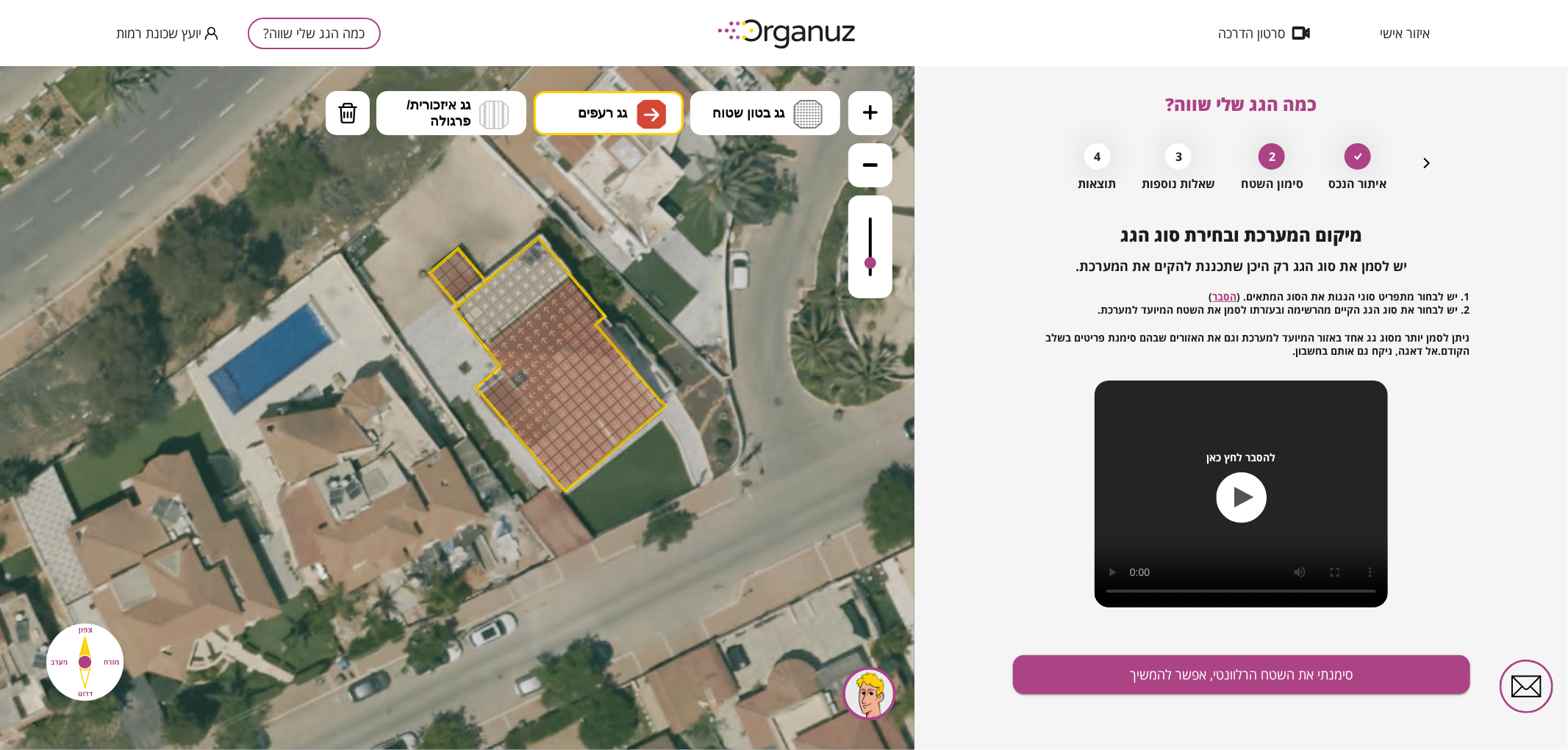
click at [579, 345] on div at bounding box center [582, 351] width 17 height 17
click at [566, 346] on div at bounding box center [567, 350] width 17 height 17
click at [881, 254] on div at bounding box center [870, 246] width 44 height 103
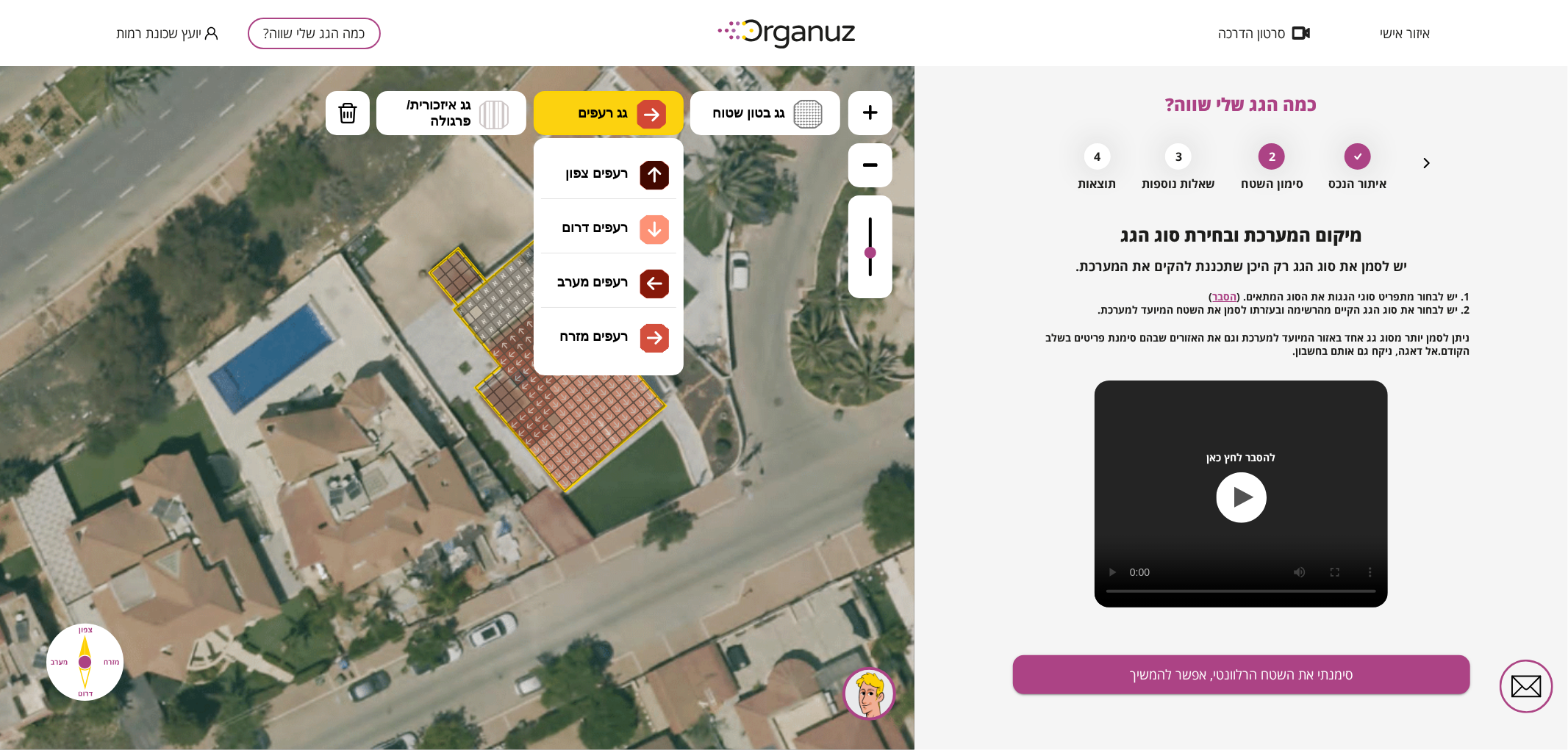
click at [629, 112] on button "גג רעפים" at bounding box center [608, 112] width 150 height 44
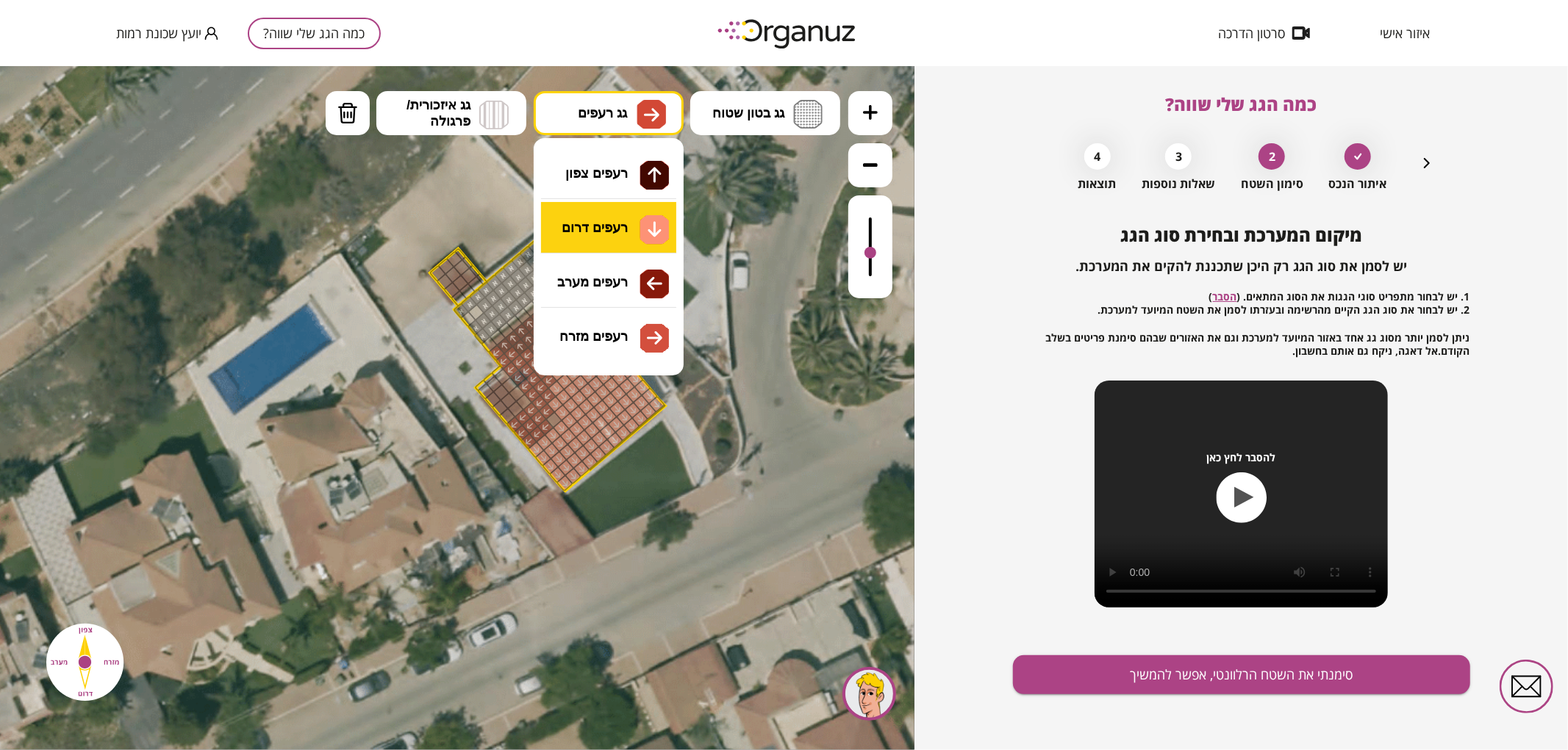
click at [610, 223] on div ".st0 { fill: #FFFFFF; } .st0 { fill: #FFFFFF; }" at bounding box center [457, 407] width 914 height 684
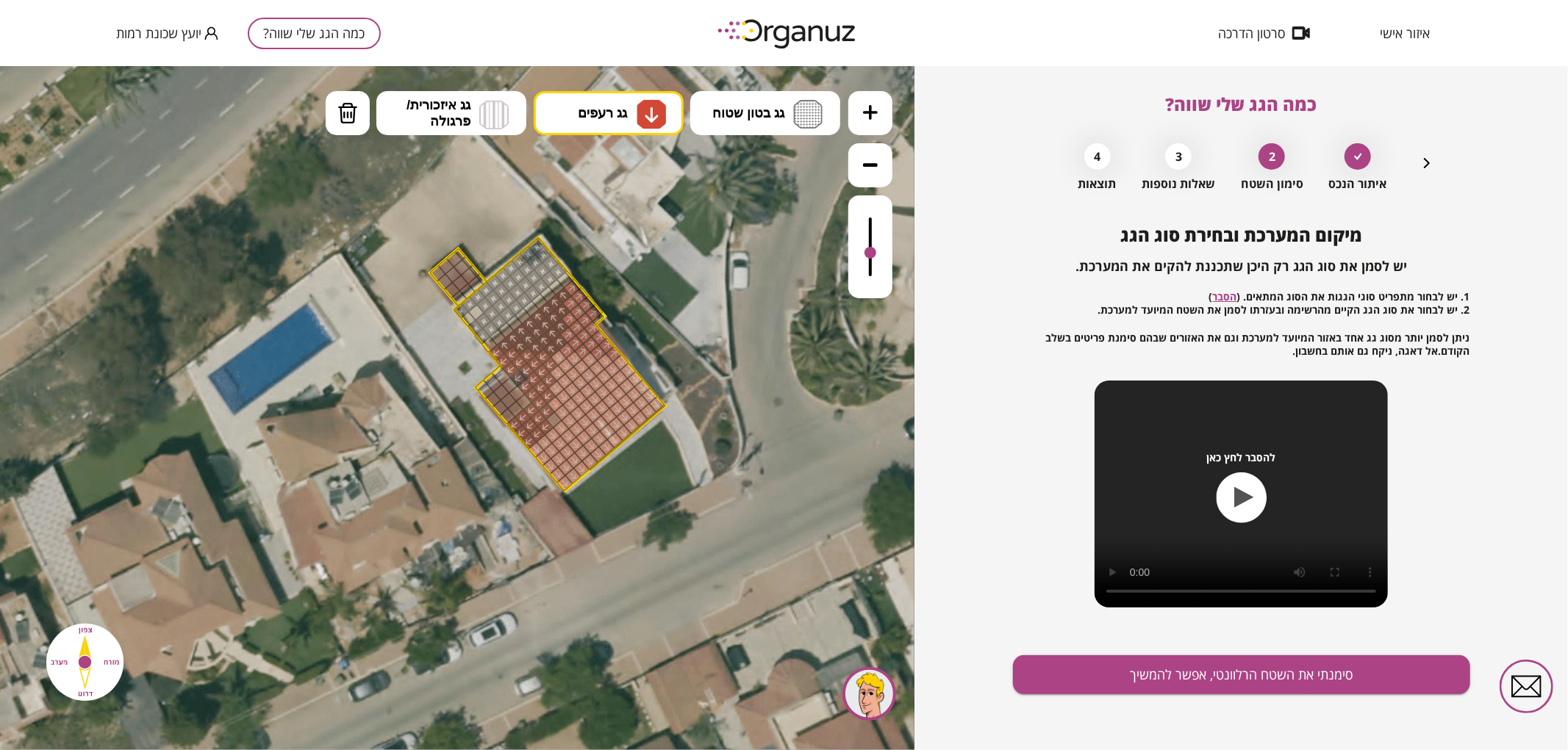
click at [555, 422] on div at bounding box center [553, 419] width 17 height 17
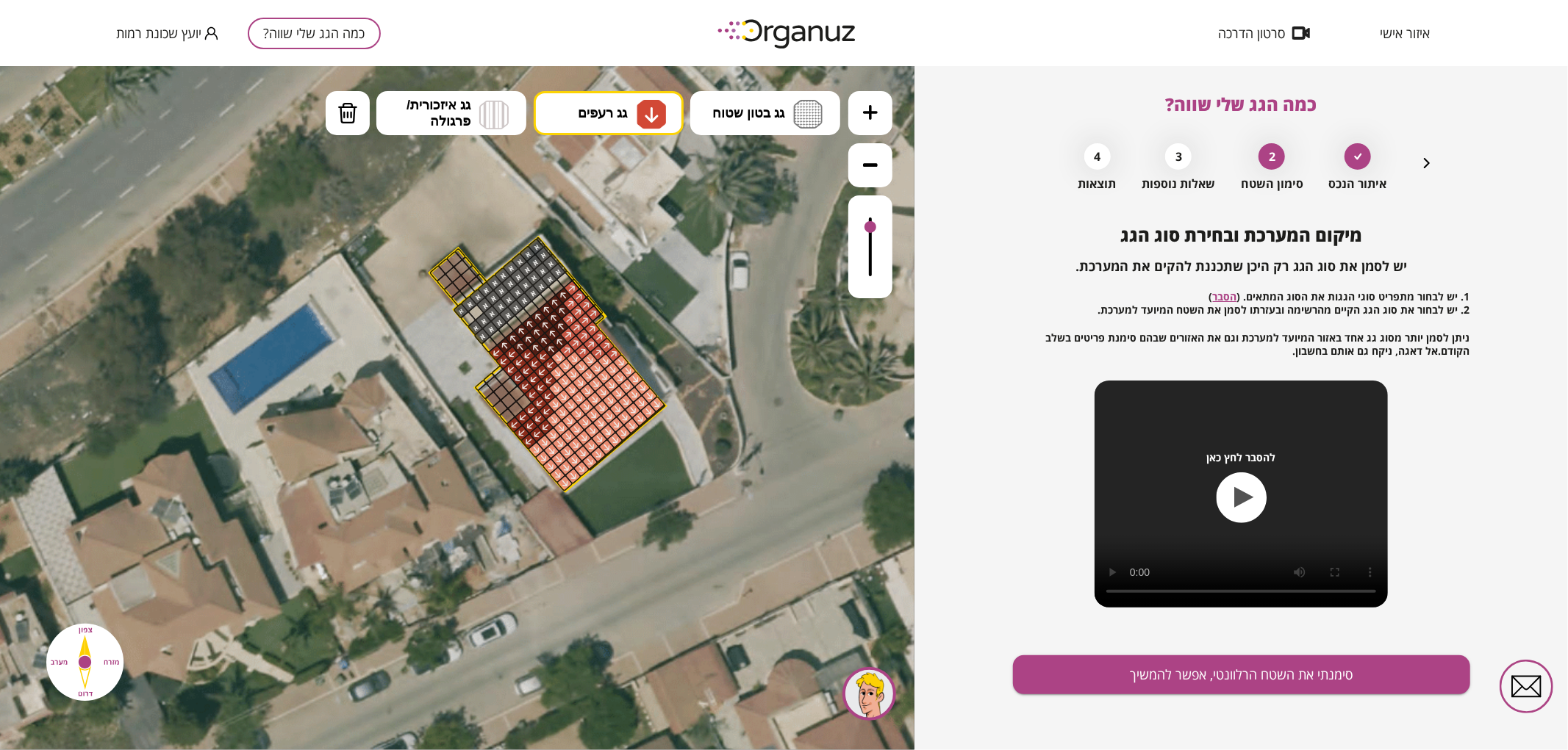
drag, startPoint x: 878, startPoint y: 223, endPoint x: 832, endPoint y: 206, distance: 49.0
click at [873, 220] on div at bounding box center [870, 246] width 44 height 103
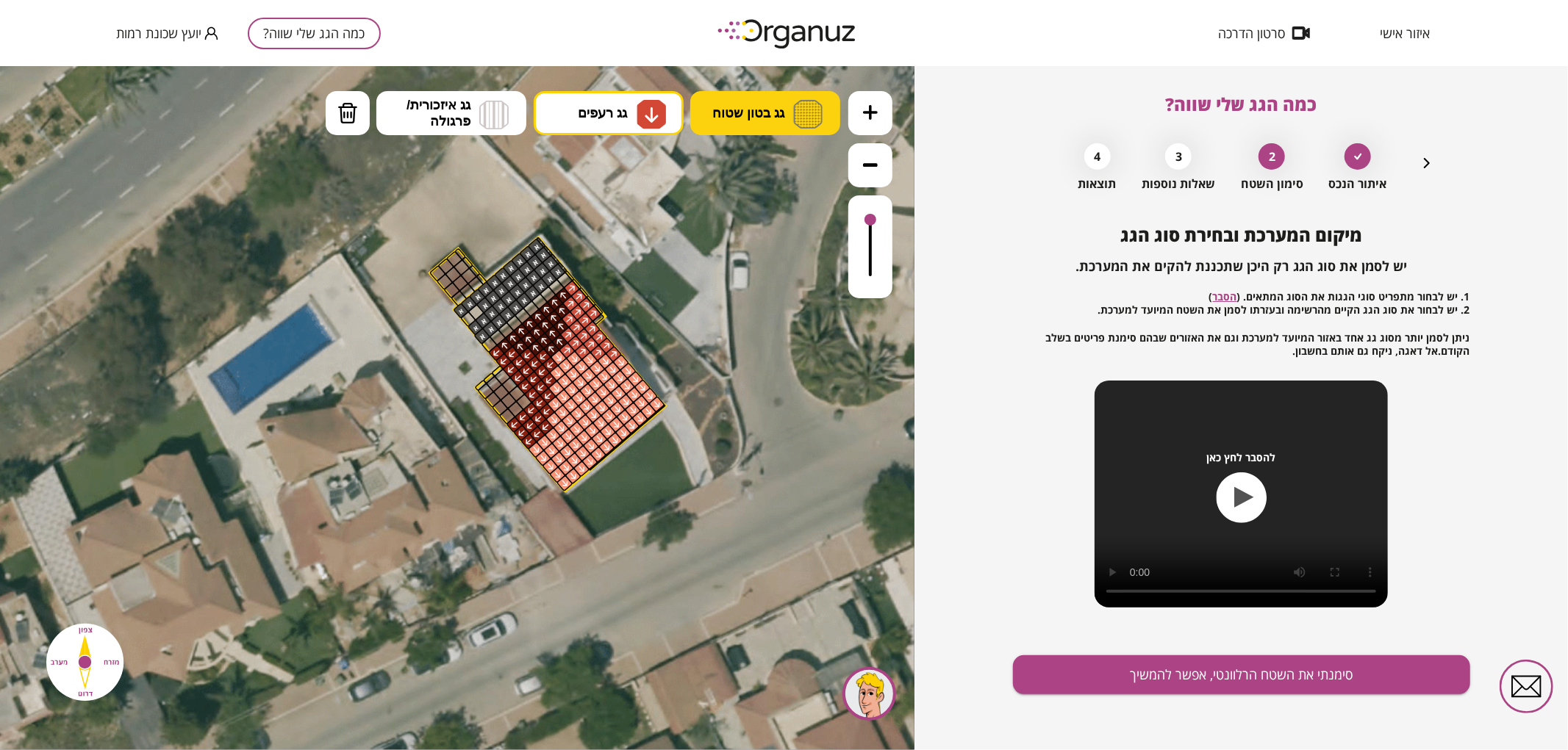
click at [804, 101] on img at bounding box center [807, 113] width 30 height 29
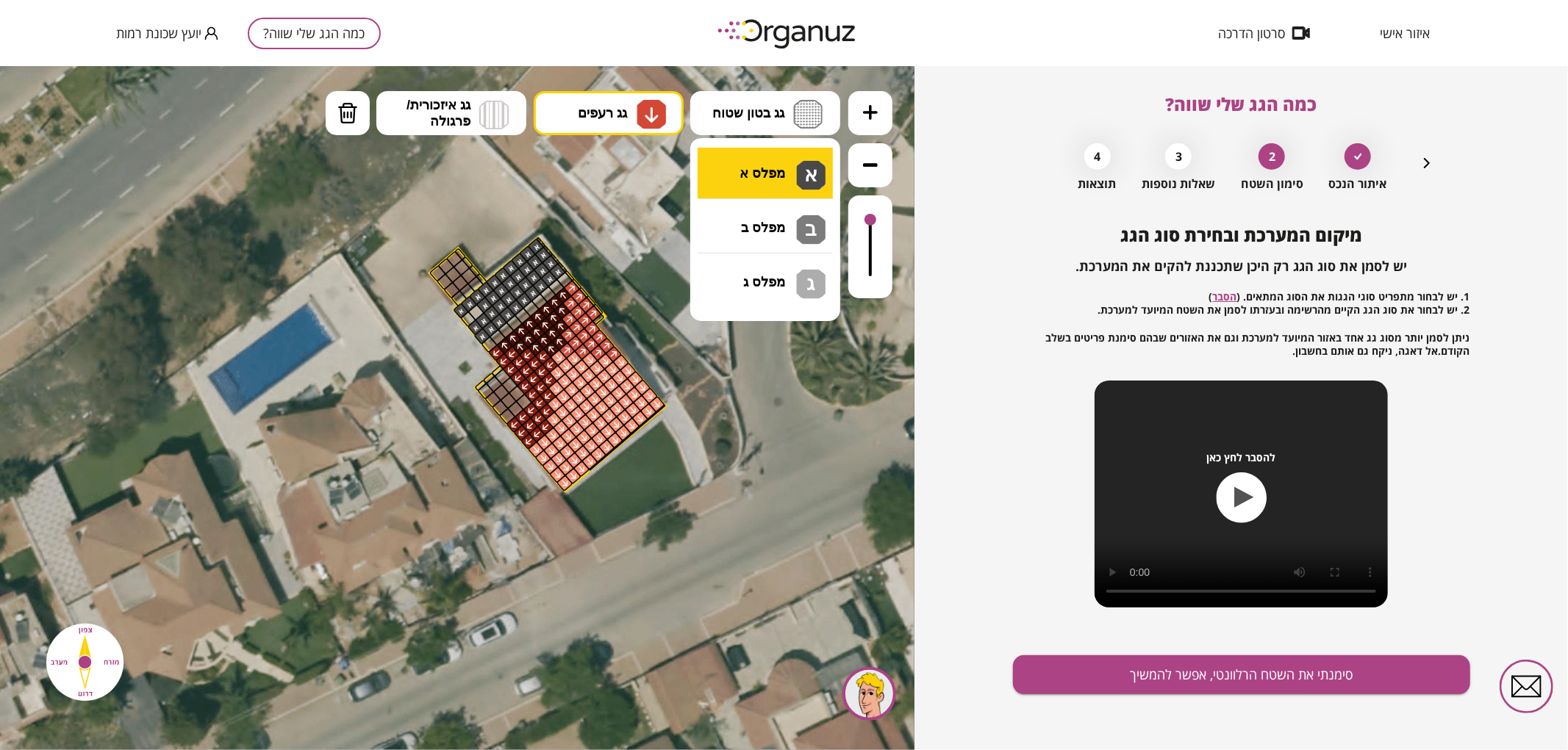
click at [779, 165] on div ".st0 { fill: #FFFFFF; } .st0 { fill: #FFFFFF; }" at bounding box center [457, 407] width 914 height 684
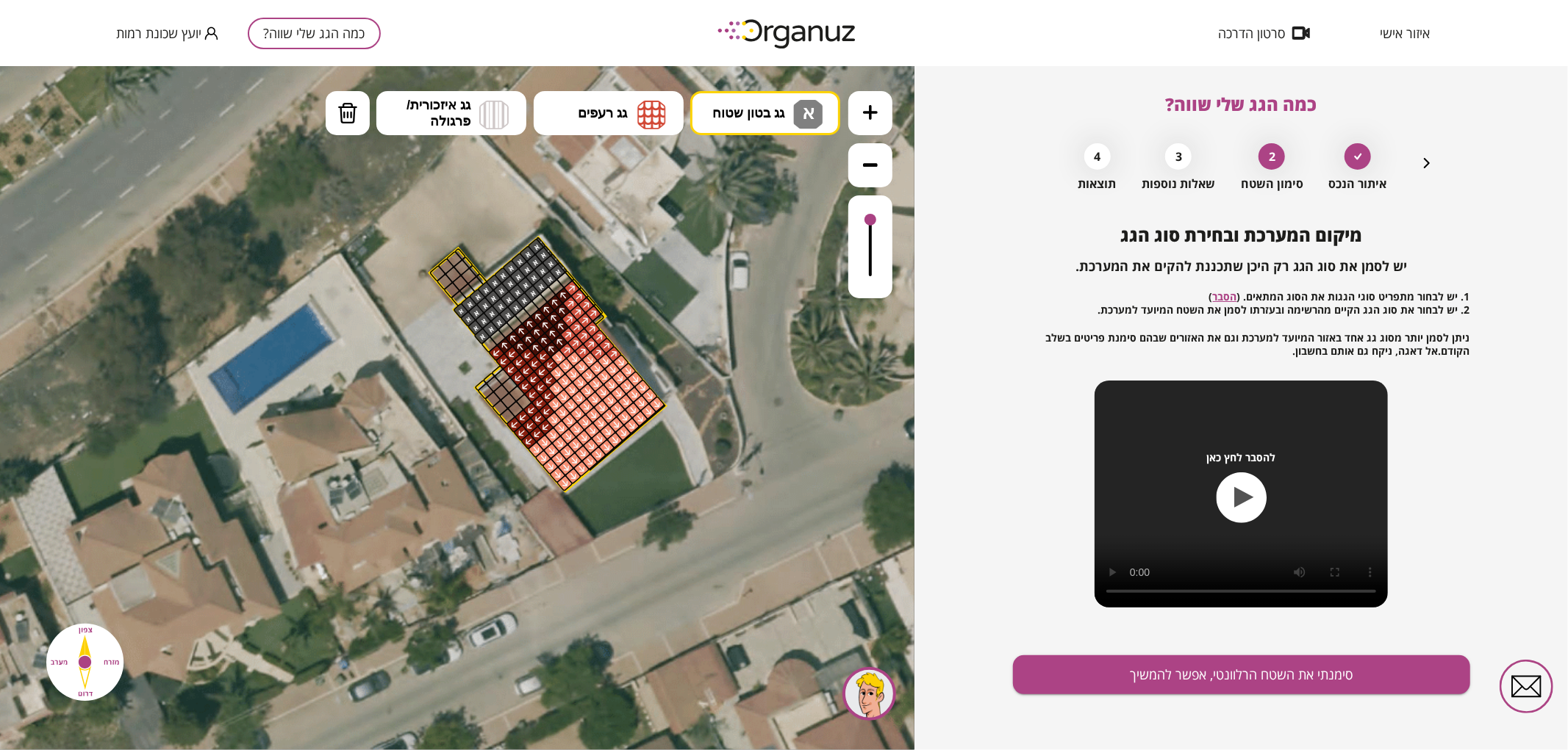
drag, startPoint x: 480, startPoint y: 303, endPoint x: 460, endPoint y: 325, distance: 29.7
click at [460, 325] on div ".st0 { fill: #FFFFFF; } .st0 { fill: #FFFFFF; }" at bounding box center [460, 408] width 1223 height 1223
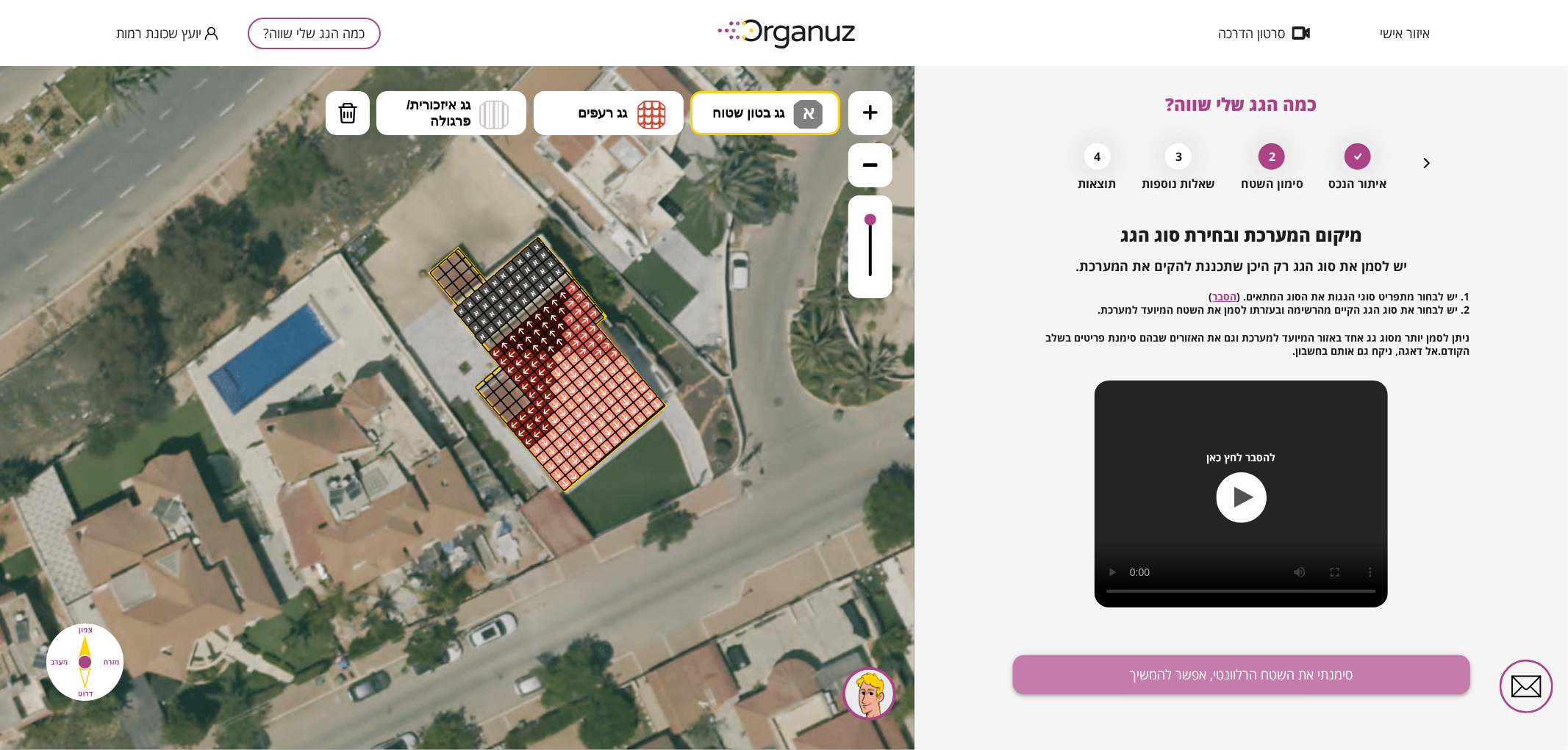
click at [1110, 678] on button "סימנתי את השטח הרלוונטי, אפשר להמשיך" at bounding box center [1241, 674] width 457 height 39
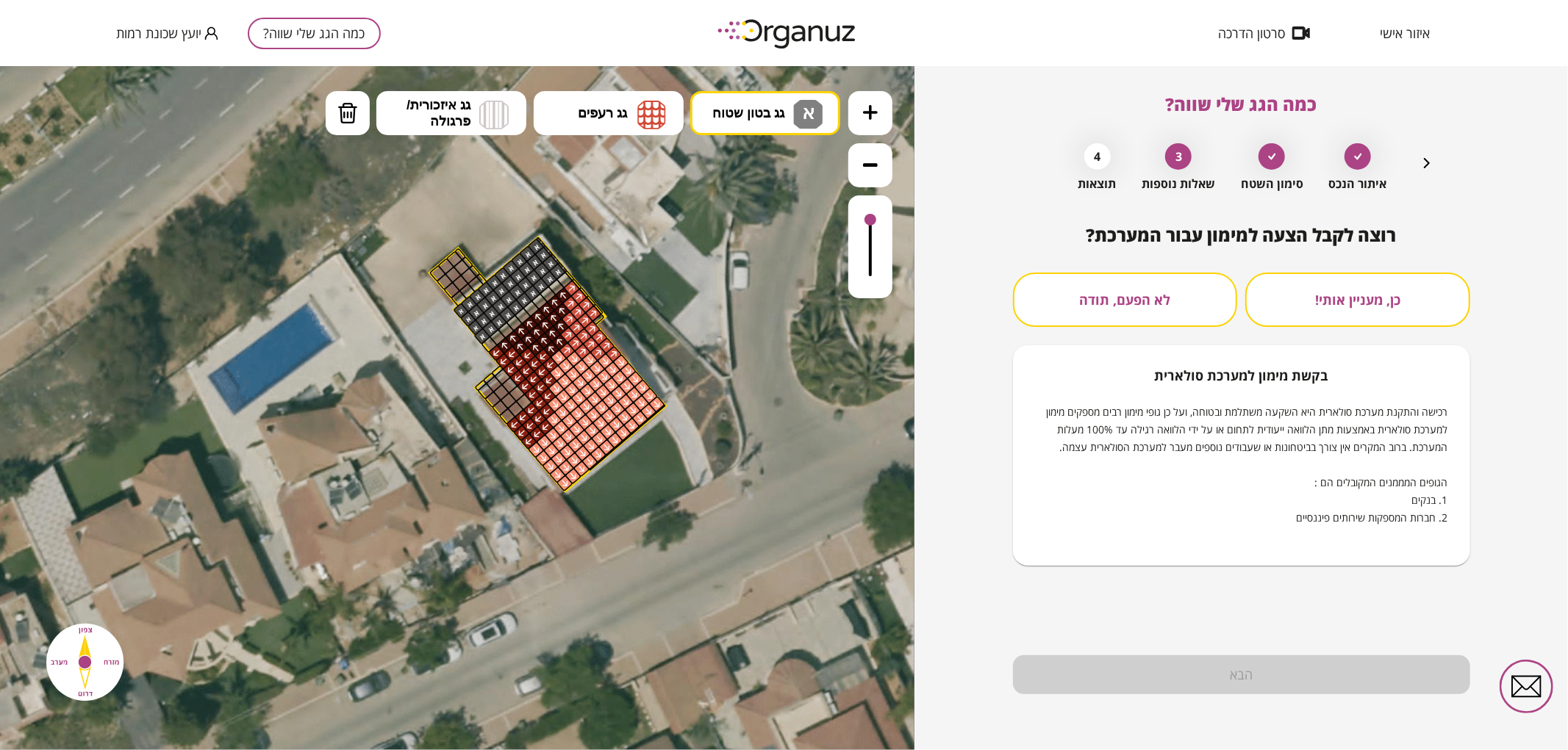
click at [1157, 315] on button "לא הפעם, תודה" at bounding box center [1125, 299] width 225 height 54
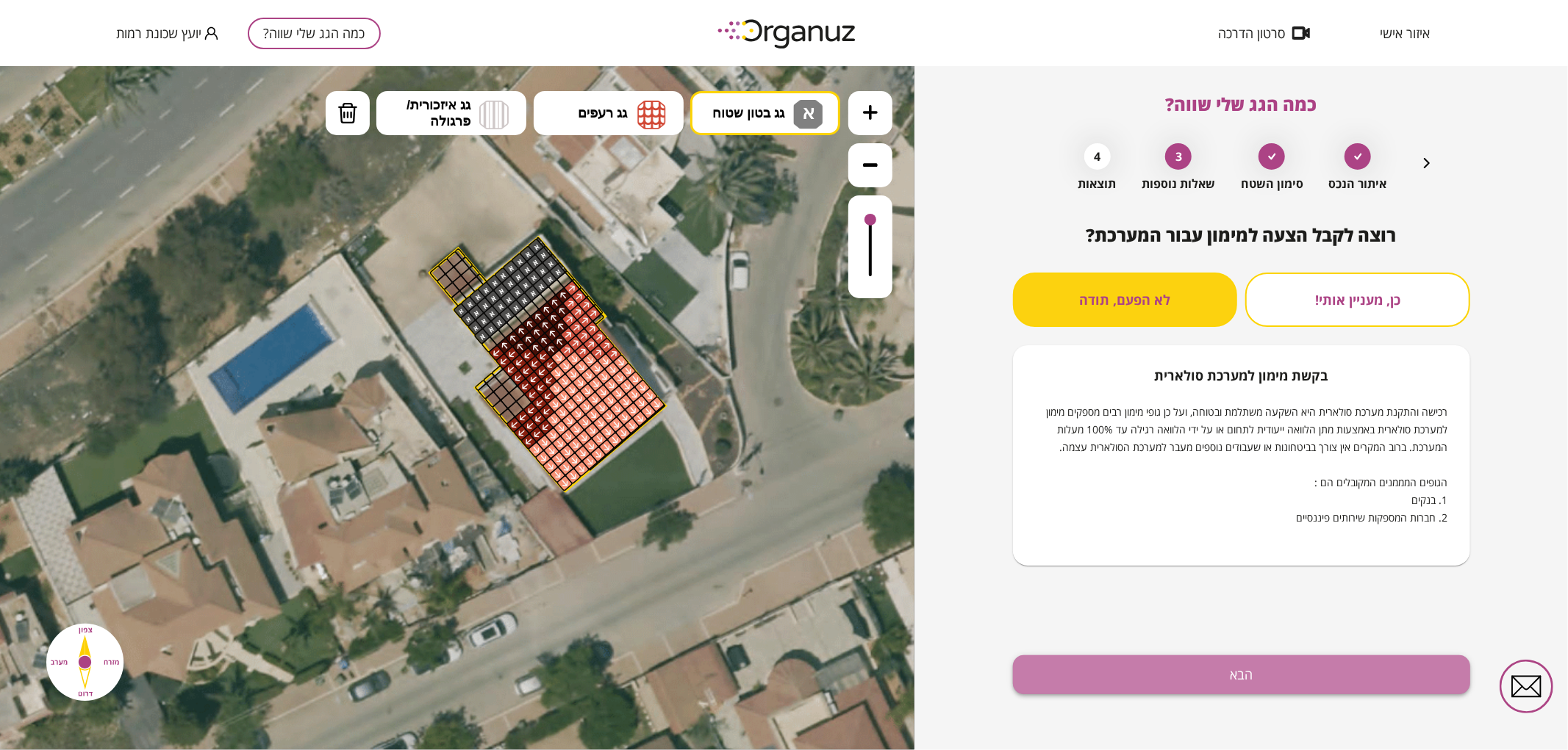
click at [1127, 693] on button "הבא" at bounding box center [1241, 674] width 457 height 39
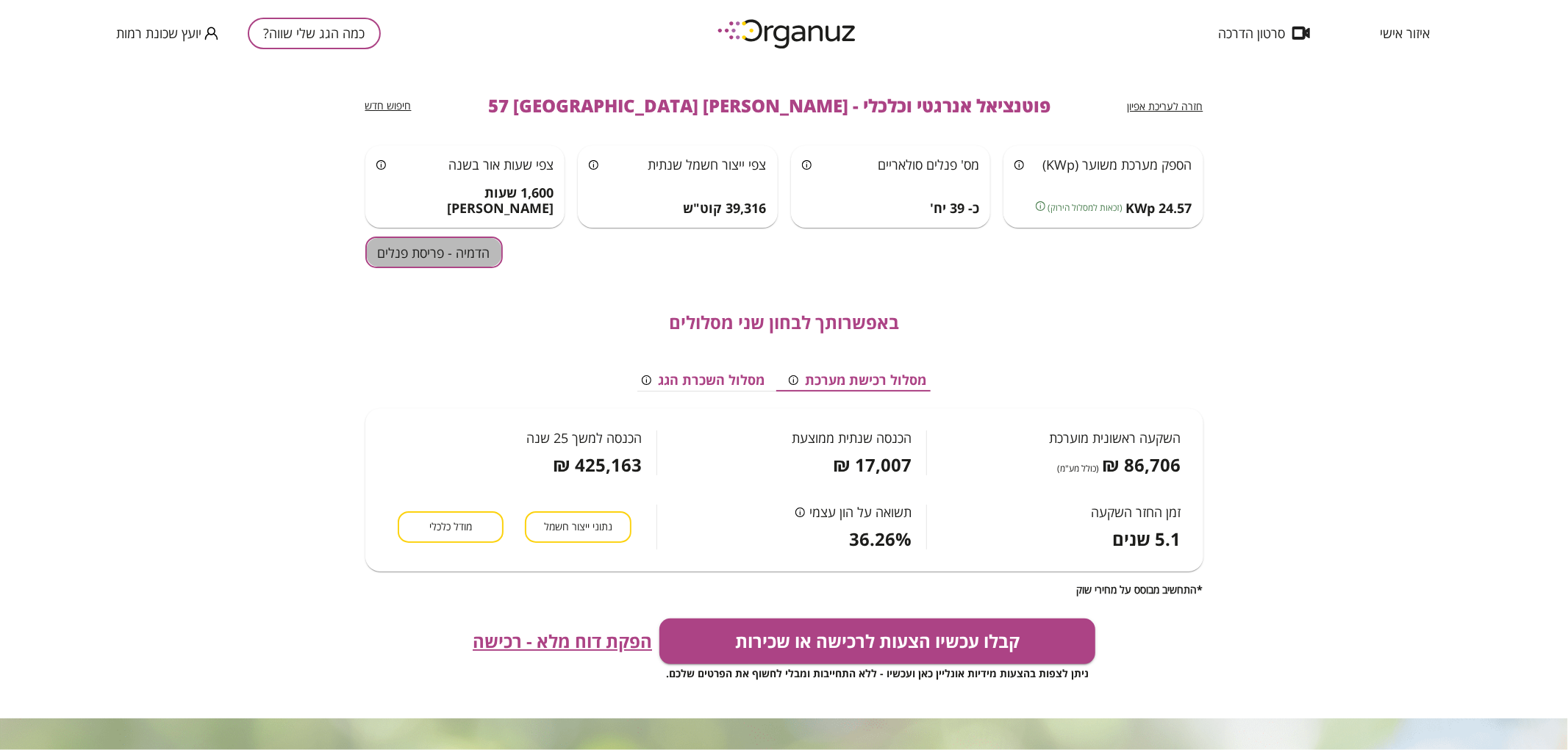
click at [479, 246] on button "הדמיה - פריסת פנלים" at bounding box center [434, 252] width 138 height 31
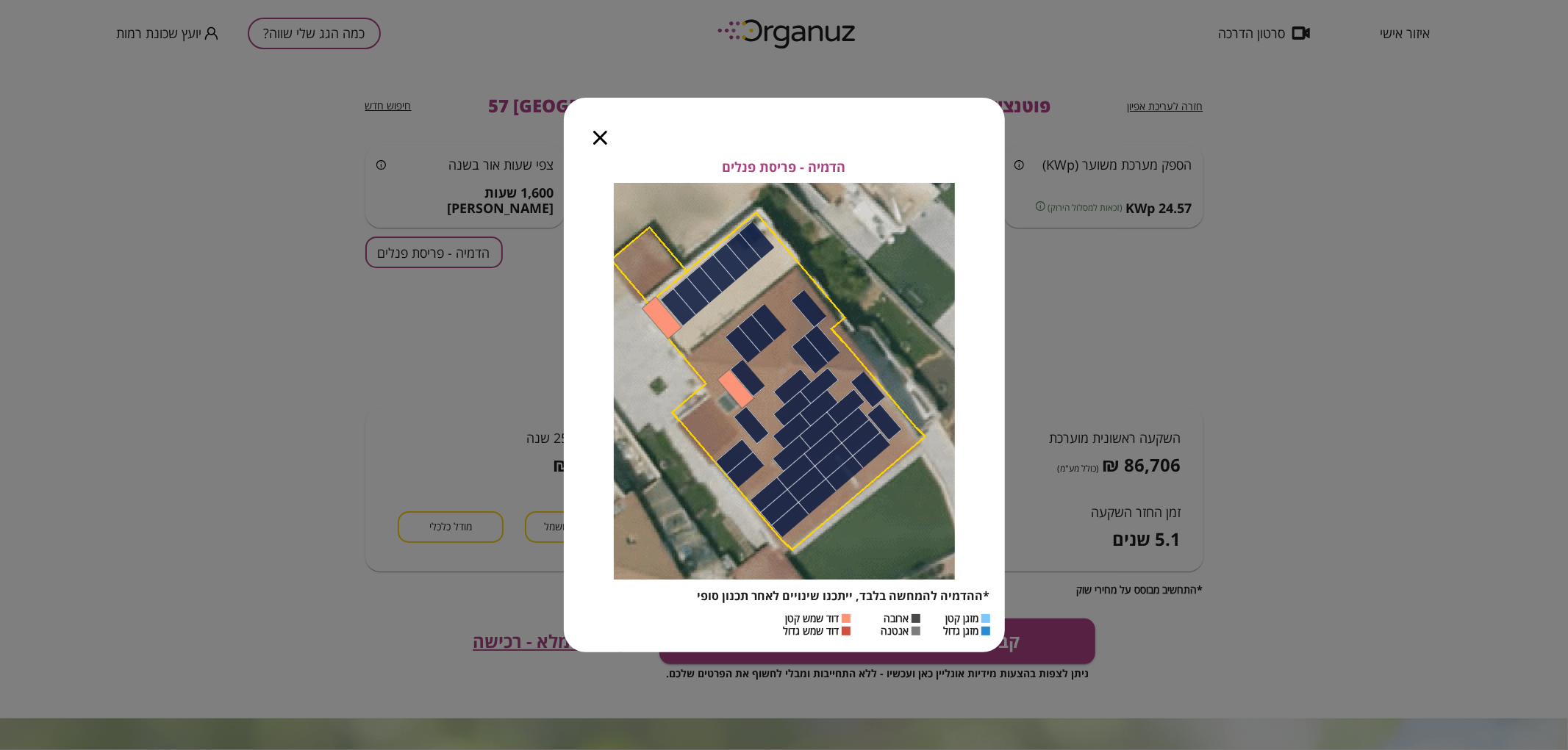
click at [601, 138] on icon "button" at bounding box center [600, 138] width 14 height 14
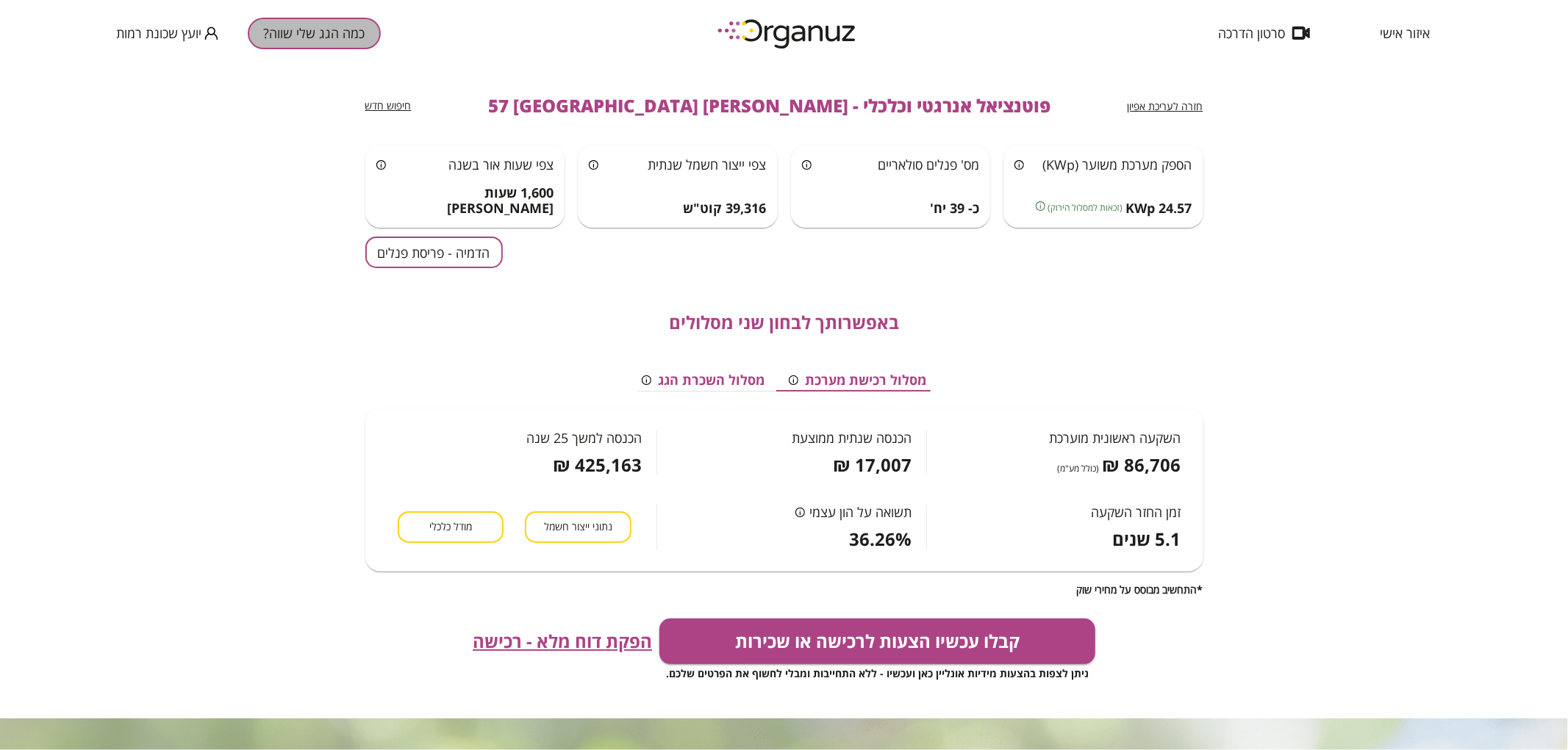
click at [310, 34] on button "כמה הגג שלי שווה?" at bounding box center [314, 33] width 133 height 31
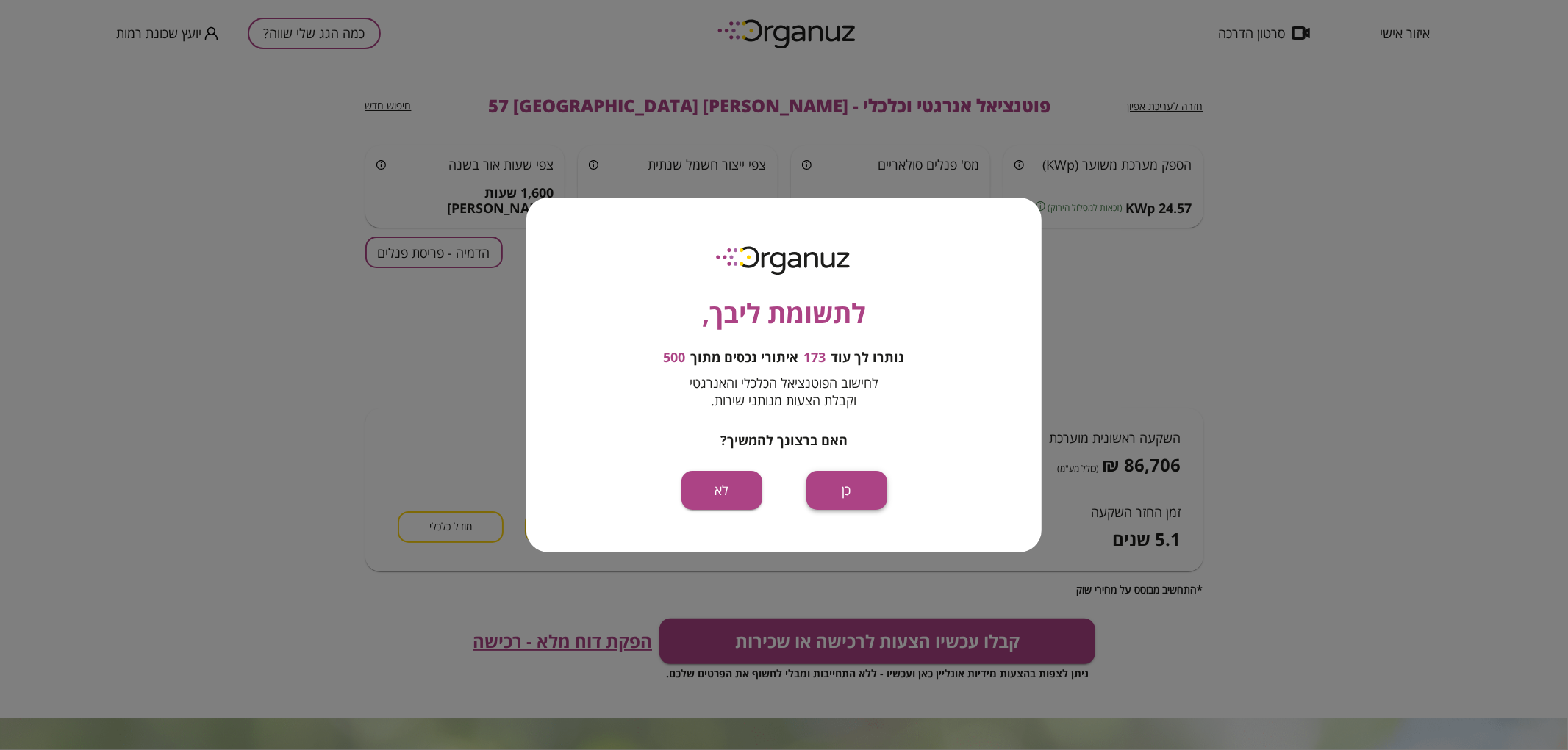
click at [855, 482] on button "כן" at bounding box center [847, 490] width 81 height 39
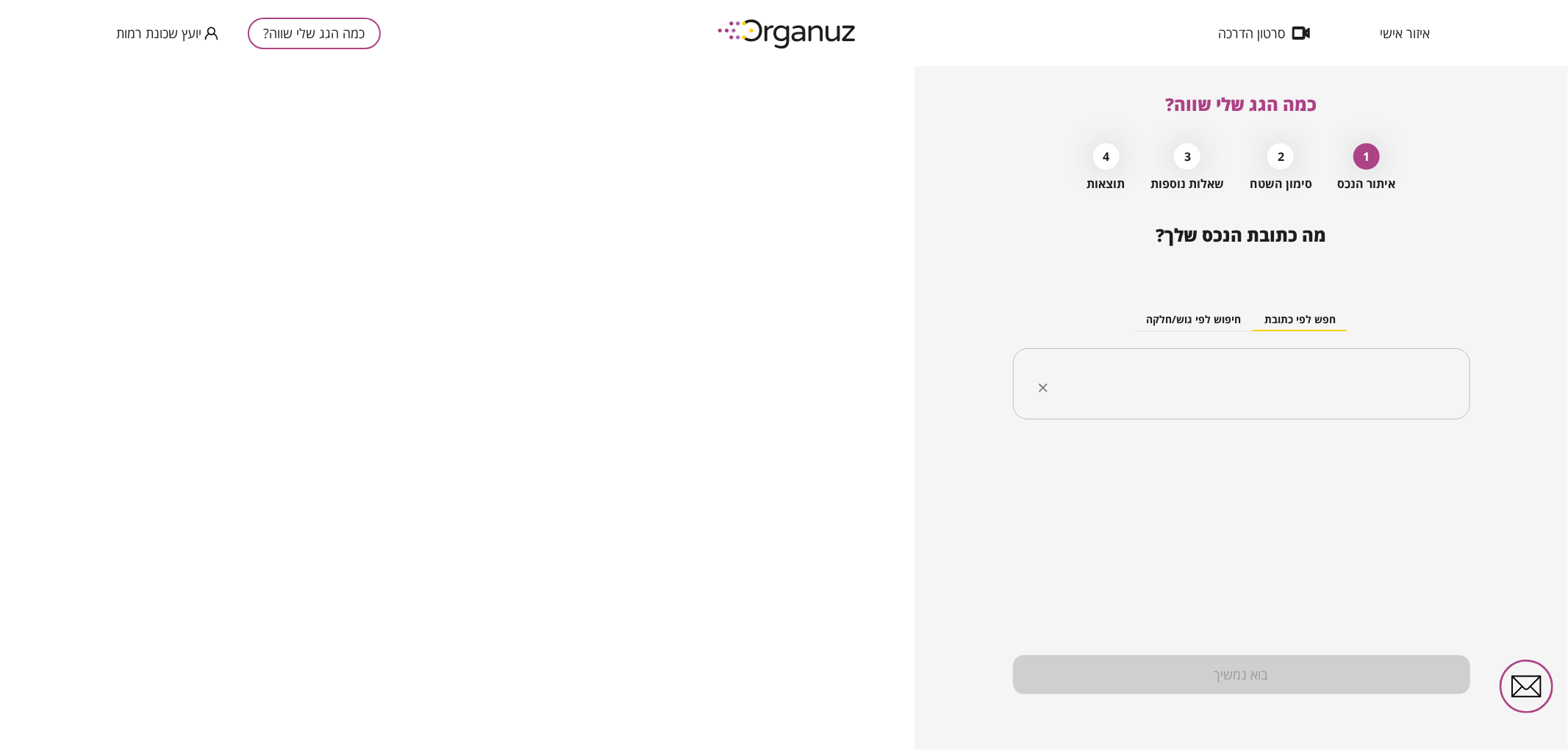
click at [1169, 384] on input "text" at bounding box center [1247, 384] width 411 height 37
click at [1327, 478] on li "[PERSON_NAME] 59 [GEOGRAPHIC_DATA]" at bounding box center [1241, 484] width 419 height 26
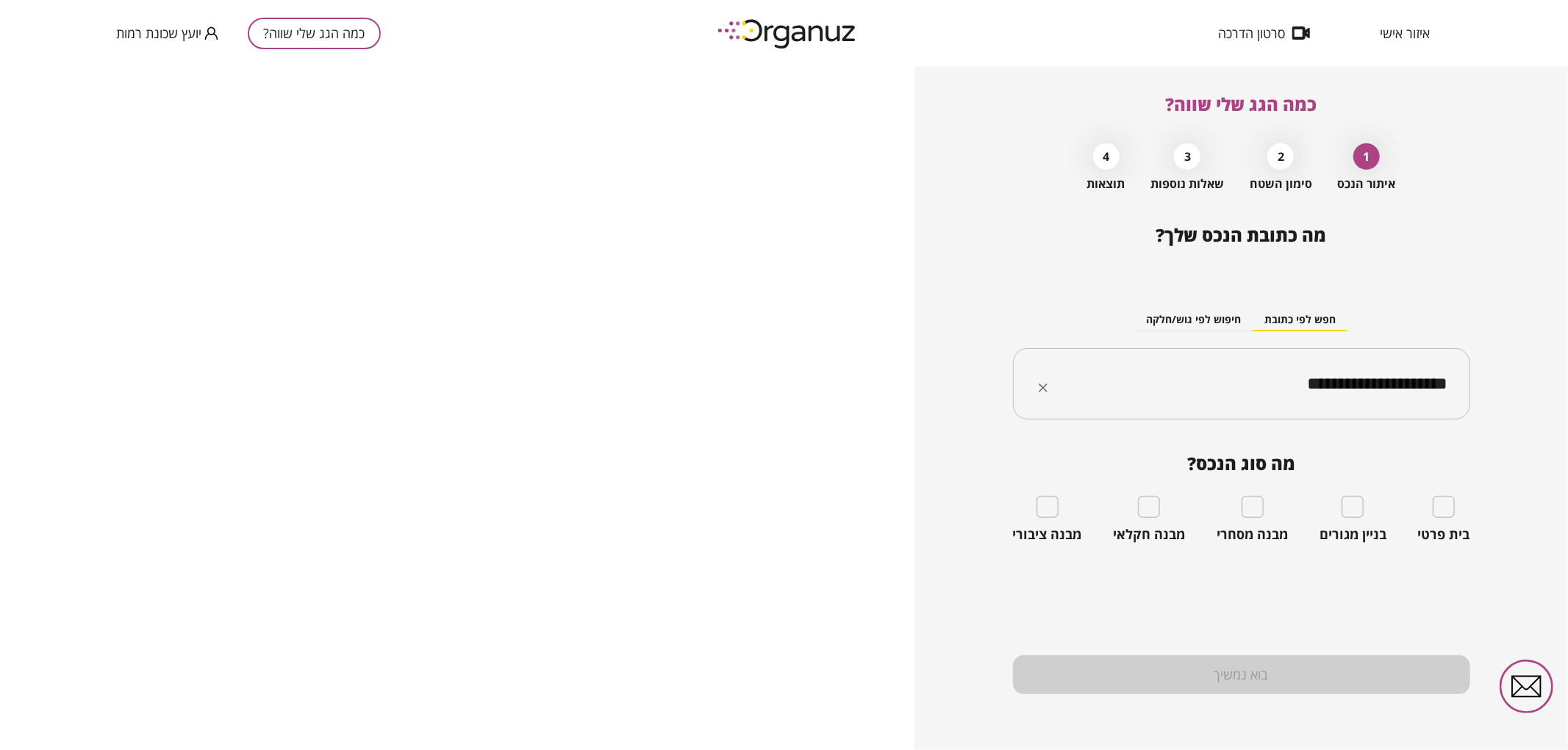
type input "**********"
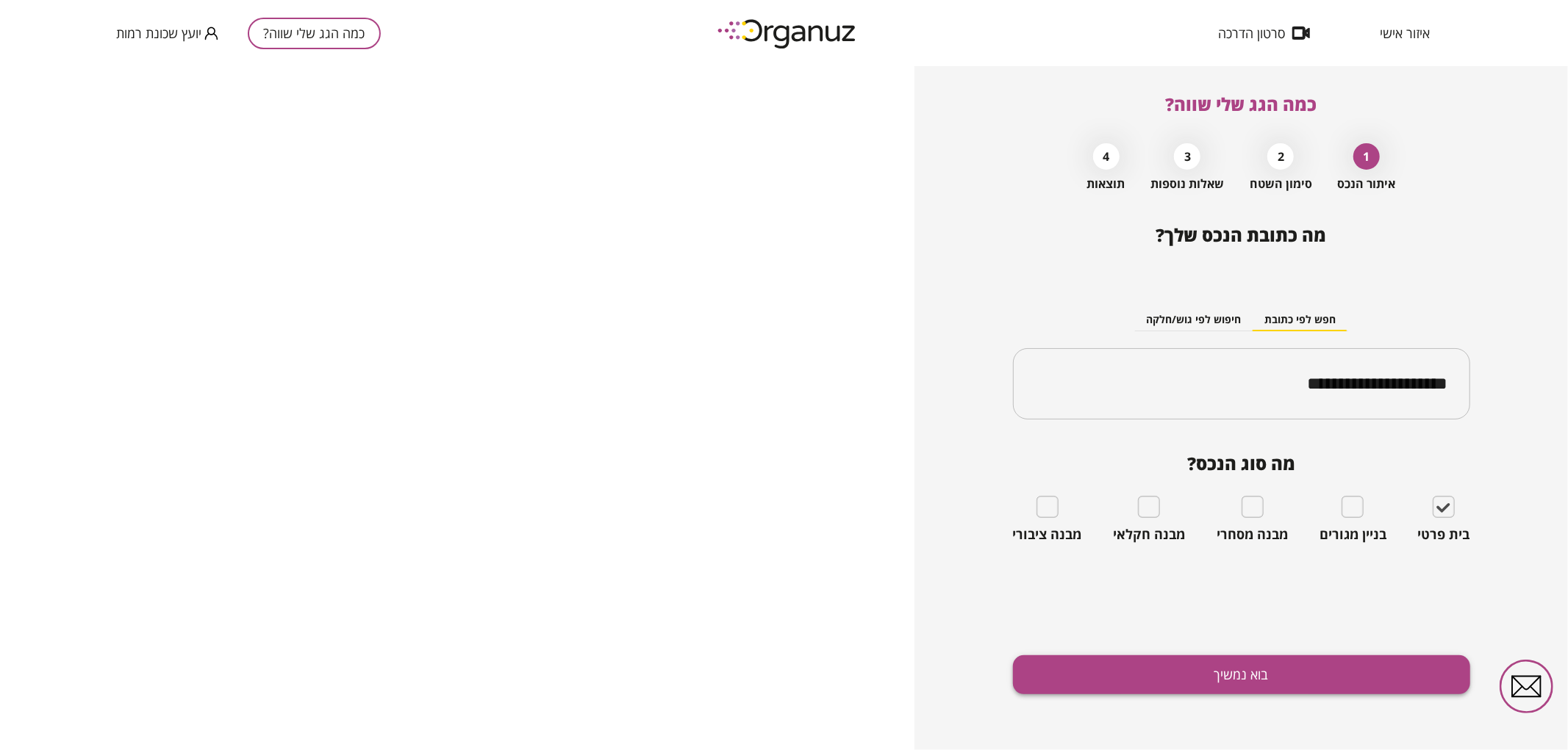
click at [1141, 677] on button "בוא נמשיך" at bounding box center [1241, 674] width 457 height 39
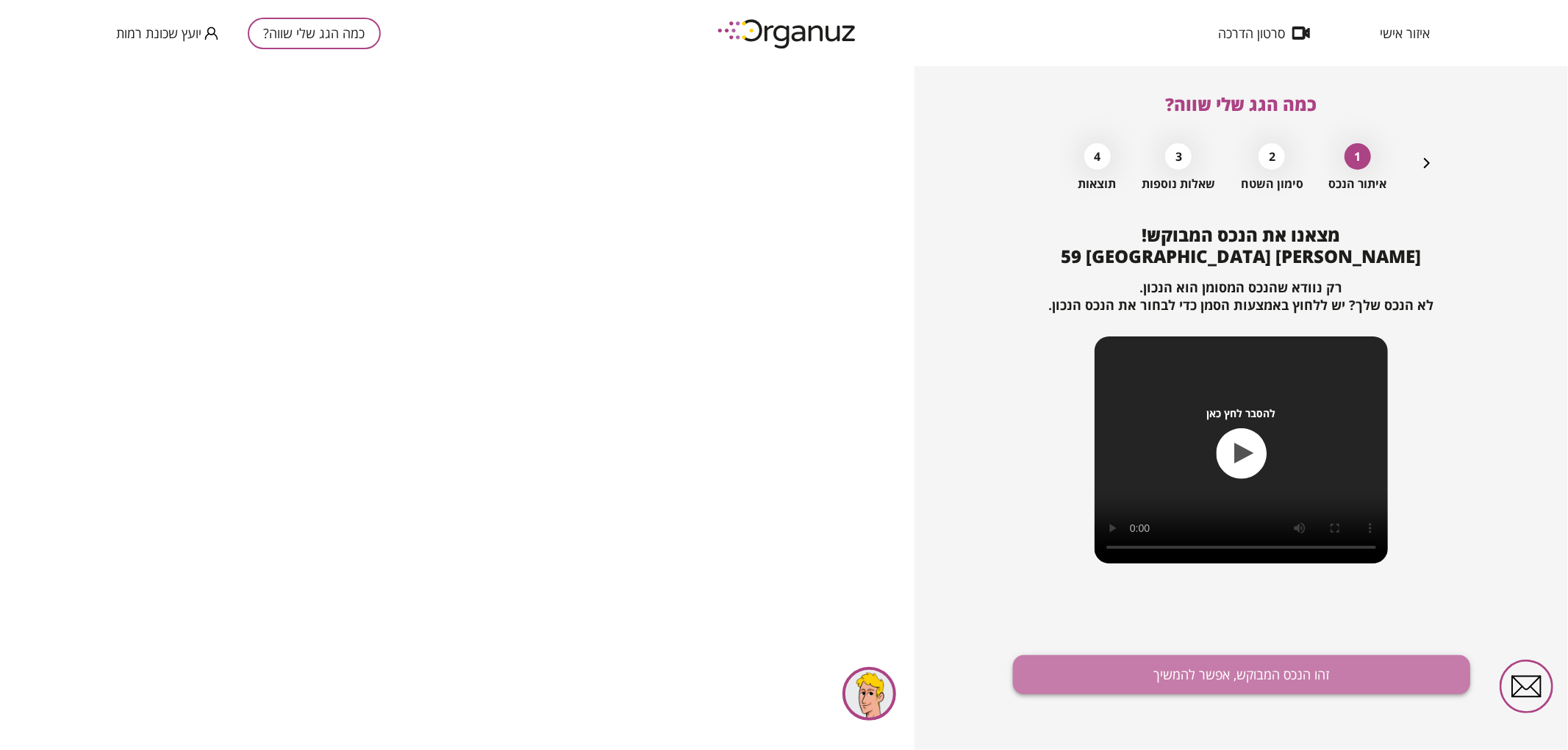
click at [1144, 665] on button "זהו הנכס המבוקש, אפשר להמשיך" at bounding box center [1241, 674] width 457 height 39
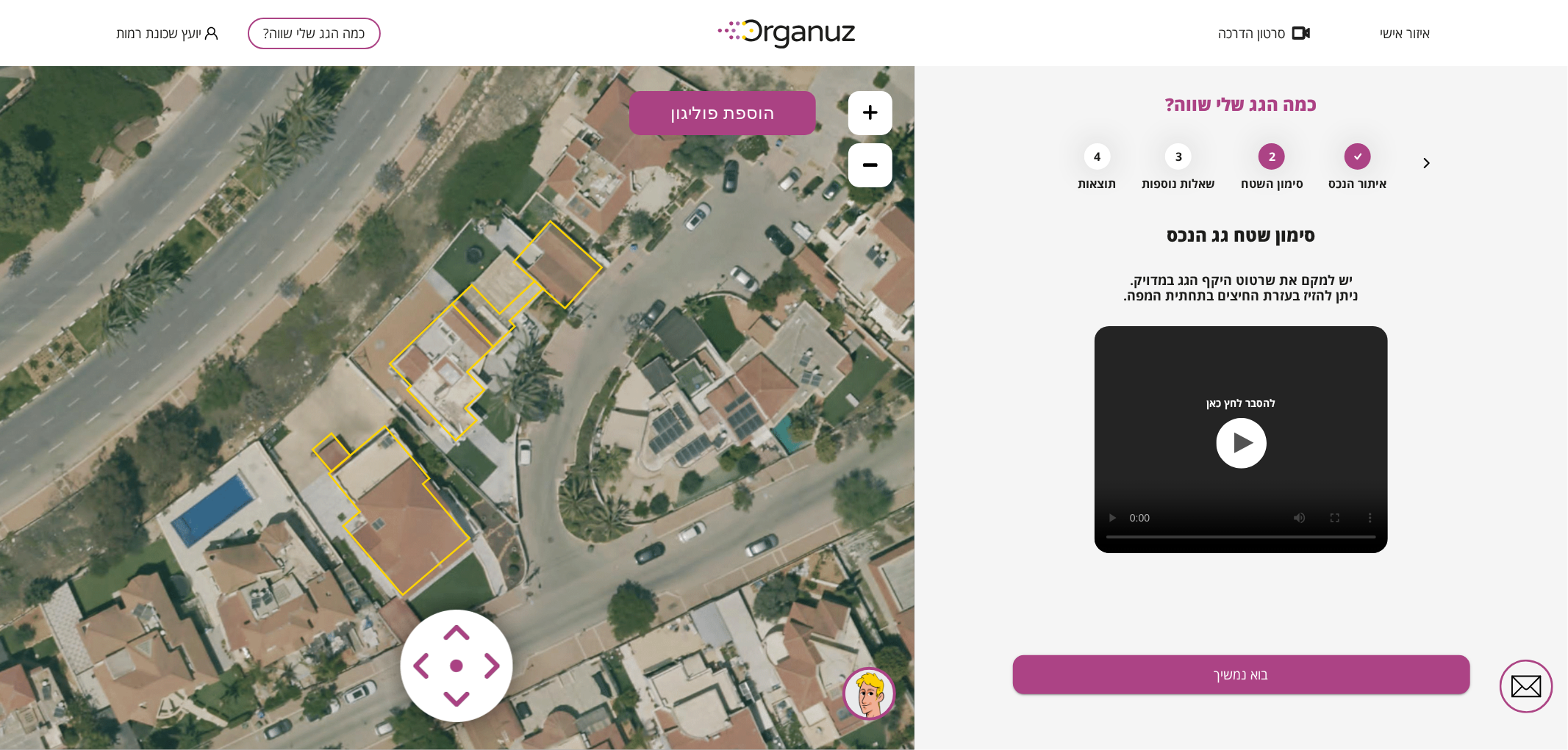
click at [382, 540] on polygon at bounding box center [399, 510] width 141 height 169
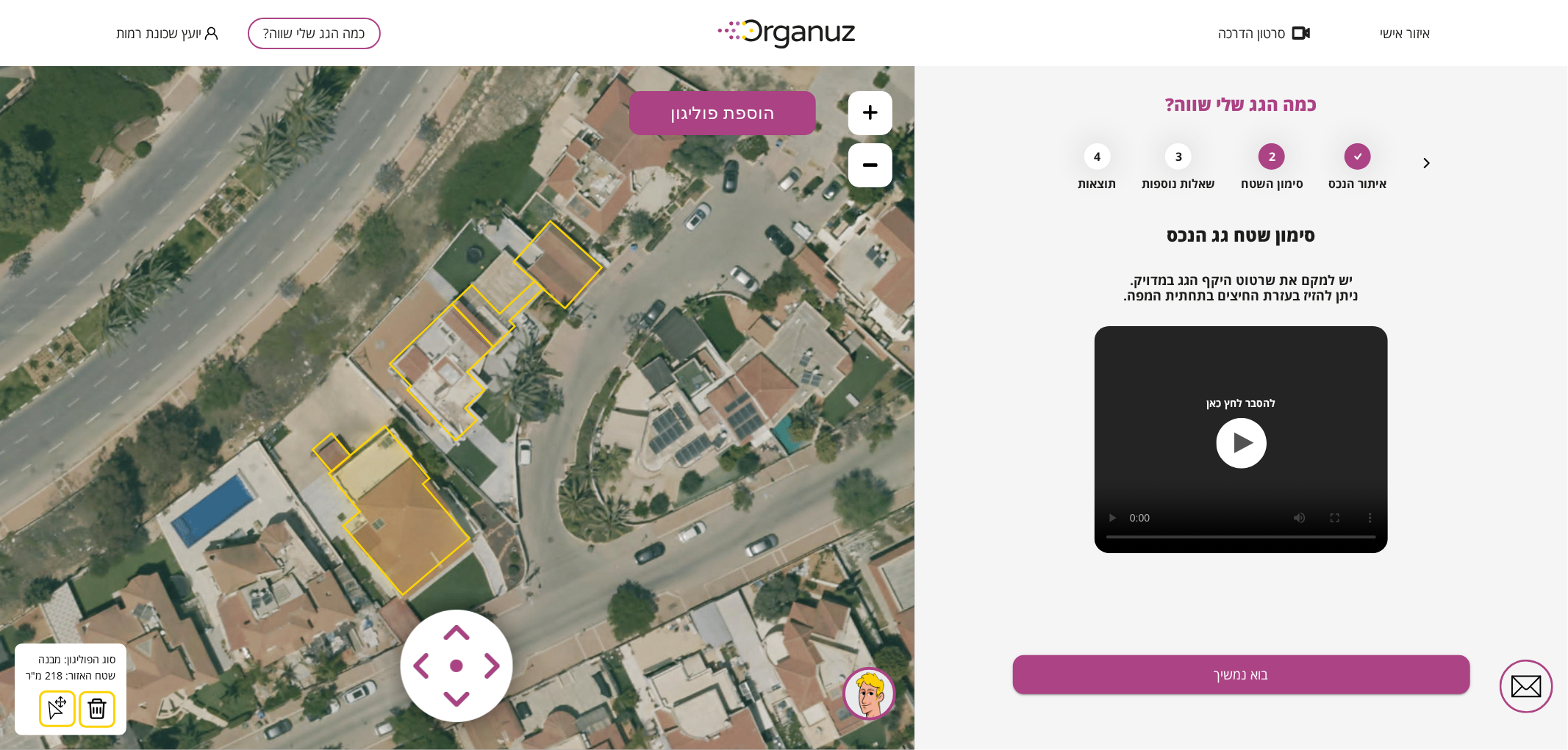
click at [103, 703] on img at bounding box center [96, 708] width 21 height 22
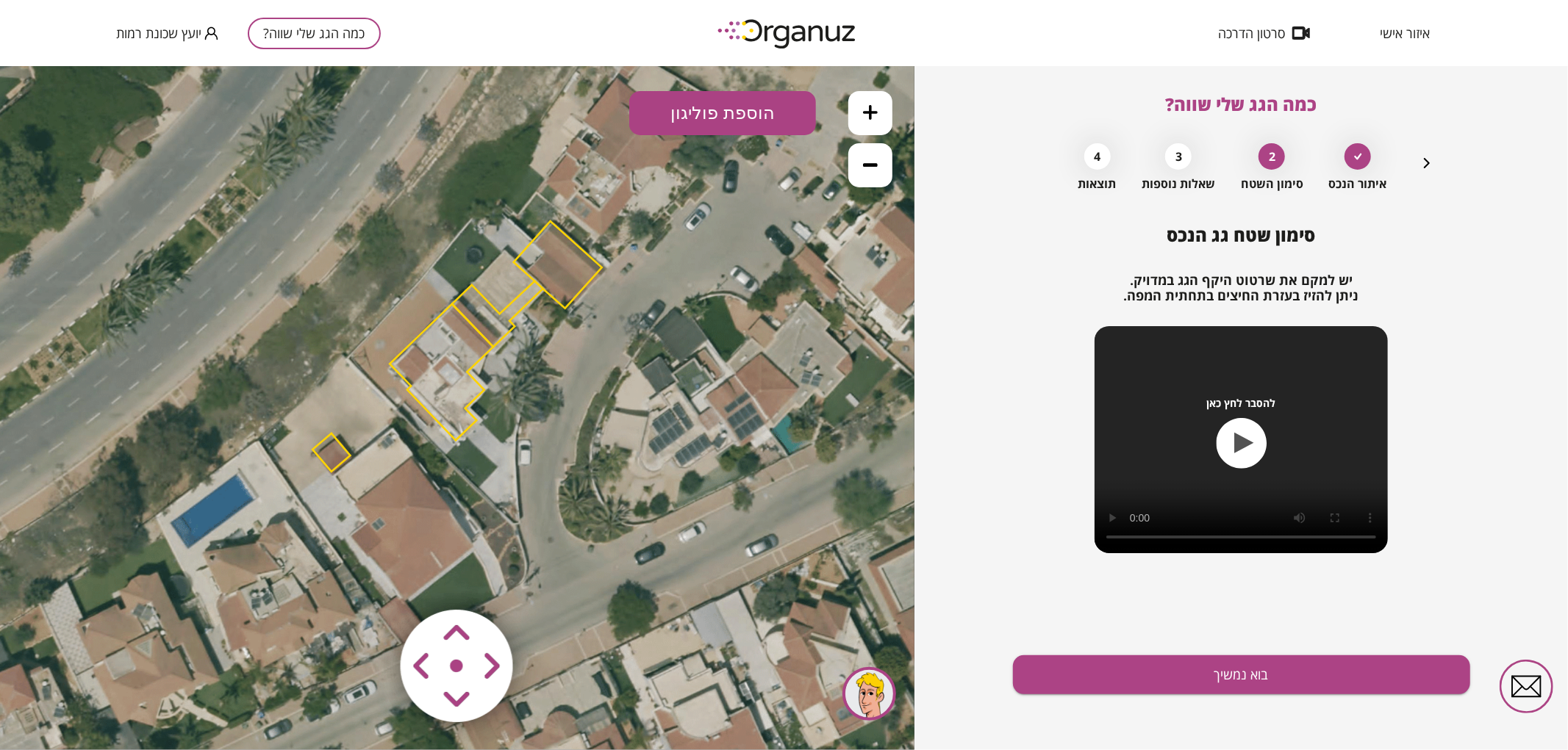
click at [344, 460] on polygon at bounding box center [331, 451] width 38 height 38
click at [94, 700] on img at bounding box center [91, 708] width 21 height 22
click at [568, 277] on polygon at bounding box center [558, 263] width 88 height 87
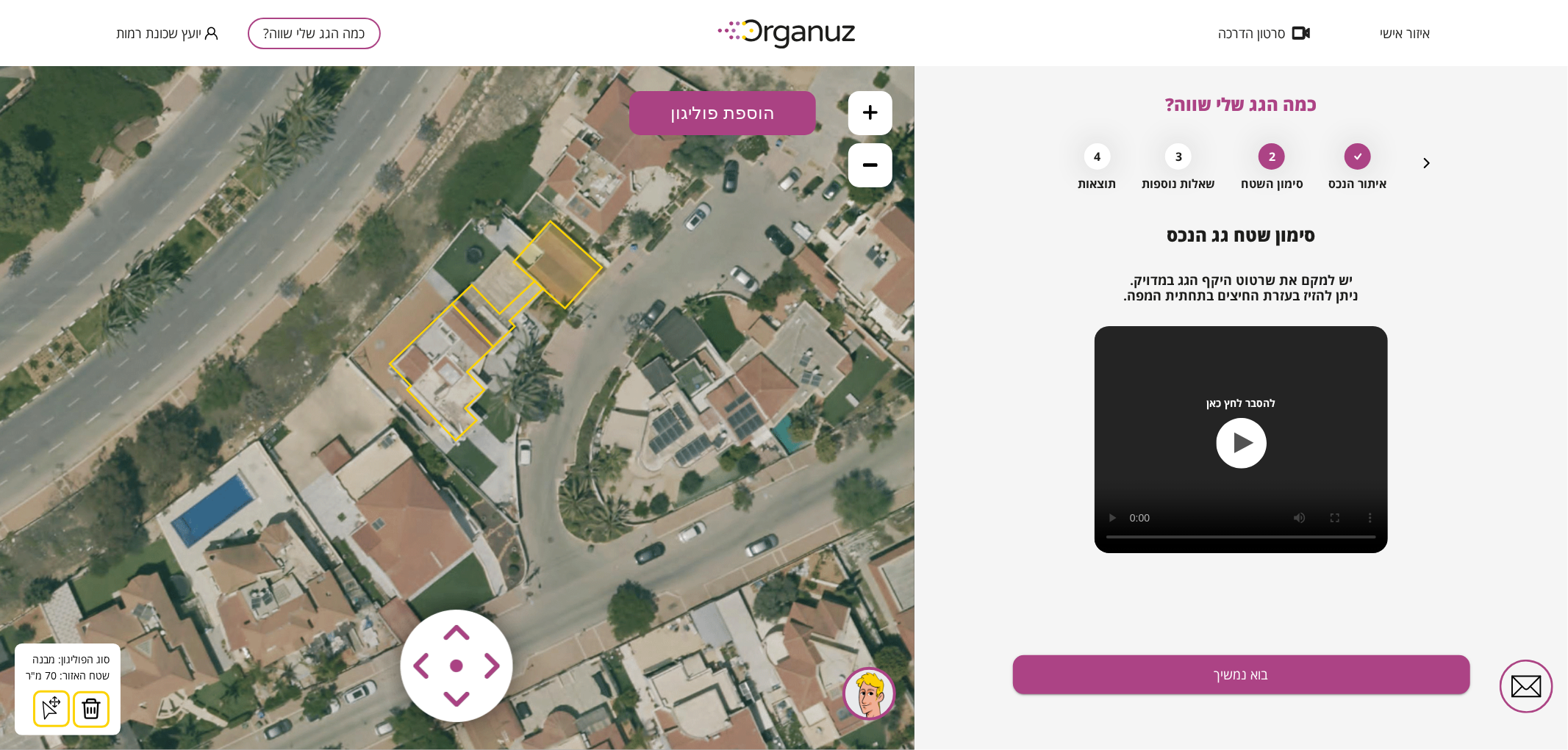
click at [573, 266] on polygon at bounding box center [558, 263] width 88 height 87
click at [548, 262] on polygon at bounding box center [558, 263] width 88 height 87
click at [86, 688] on div "סוג הפוליגון: מבנה אורך הצלע: 0 מטר שטח האזור: 70 מ"[GEOGRAPHIC_DATA] הוסף נקוד…" at bounding box center [67, 689] width 106 height 92
click at [97, 697] on img at bounding box center [91, 708] width 21 height 22
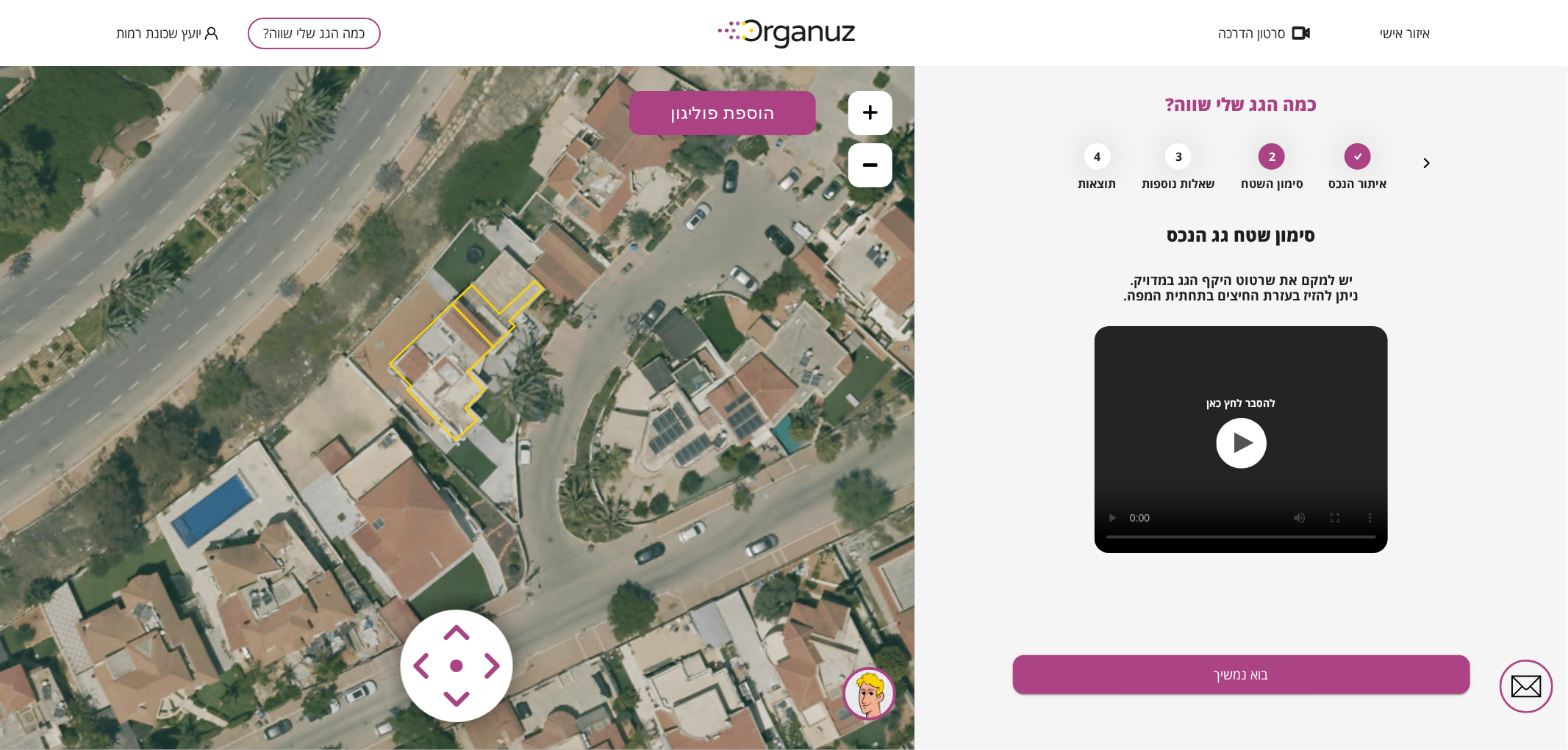
click at [488, 315] on polygon at bounding box center [497, 313] width 91 height 66
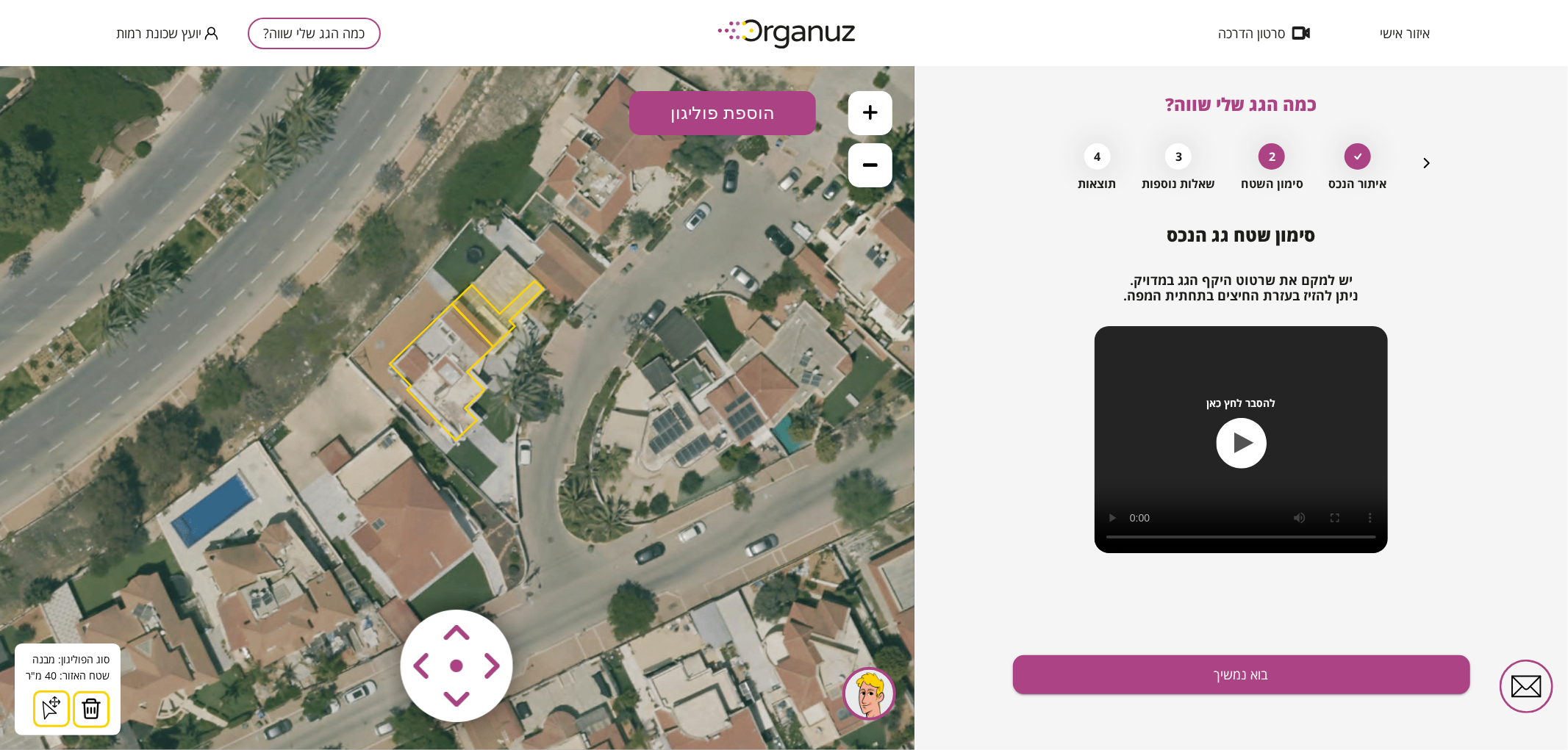
click at [90, 705] on img at bounding box center [91, 708] width 21 height 22
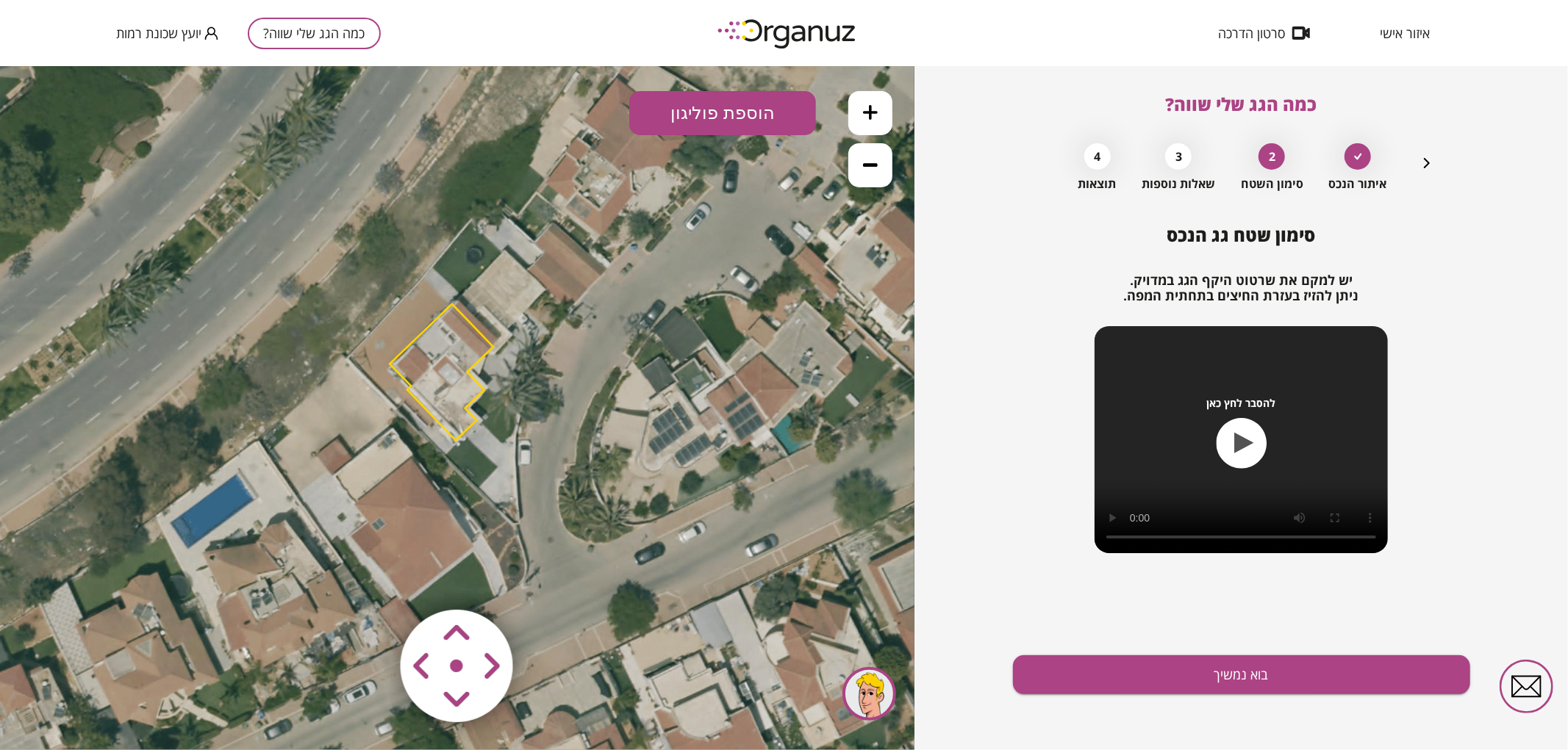
click at [425, 353] on polygon at bounding box center [441, 371] width 103 height 137
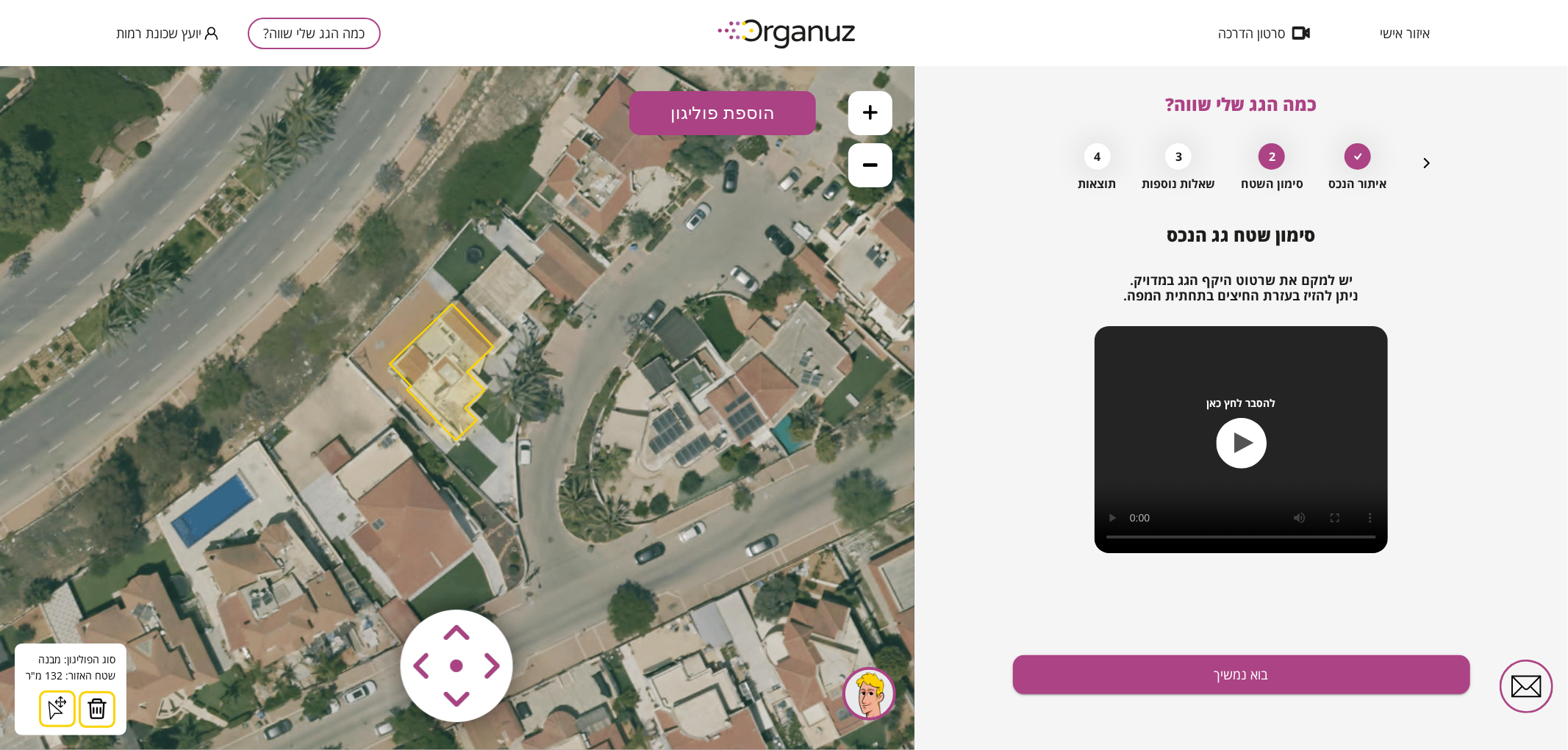
click at [101, 720] on button at bounding box center [96, 709] width 37 height 37
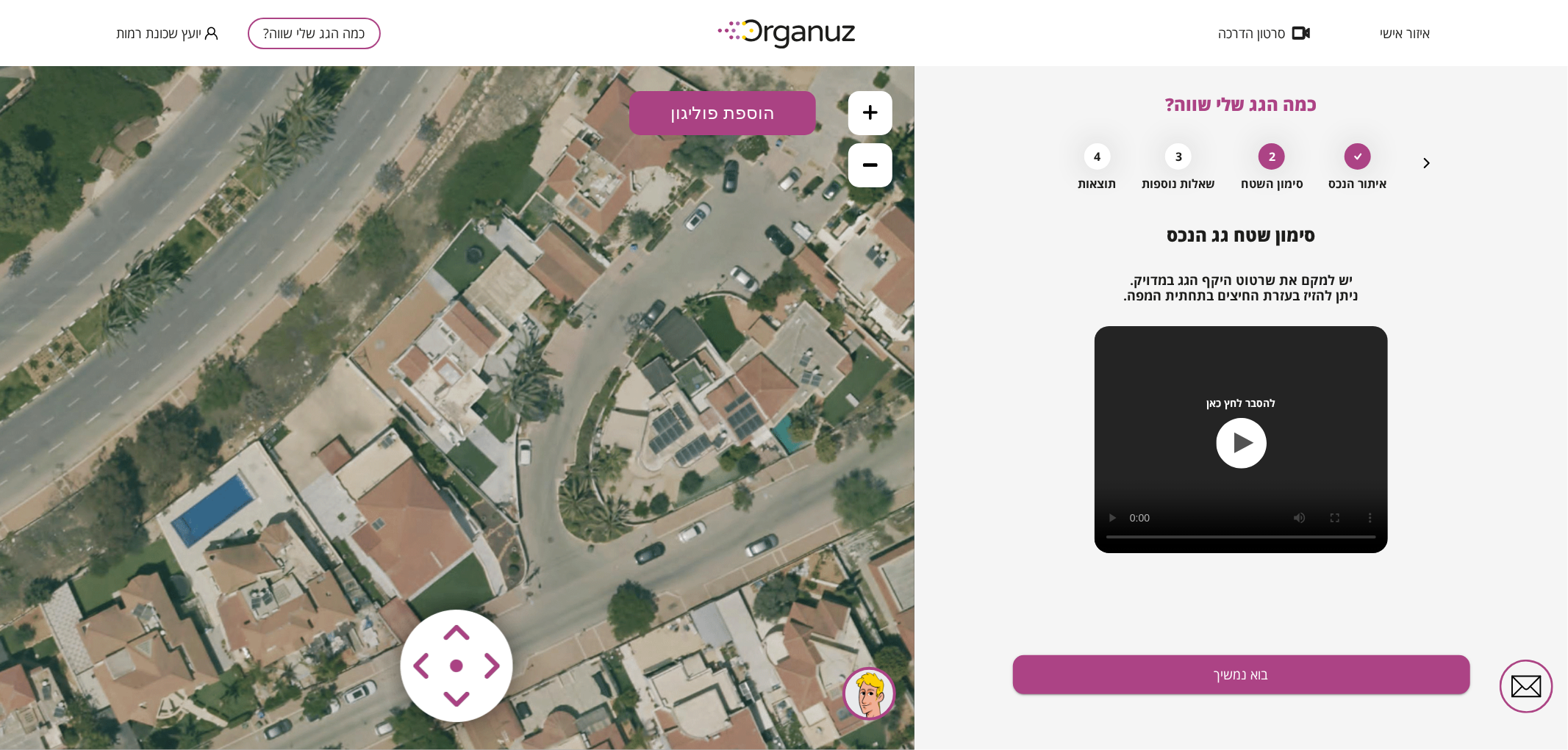
click at [709, 120] on button "הוספת פוליגון" at bounding box center [722, 112] width 187 height 44
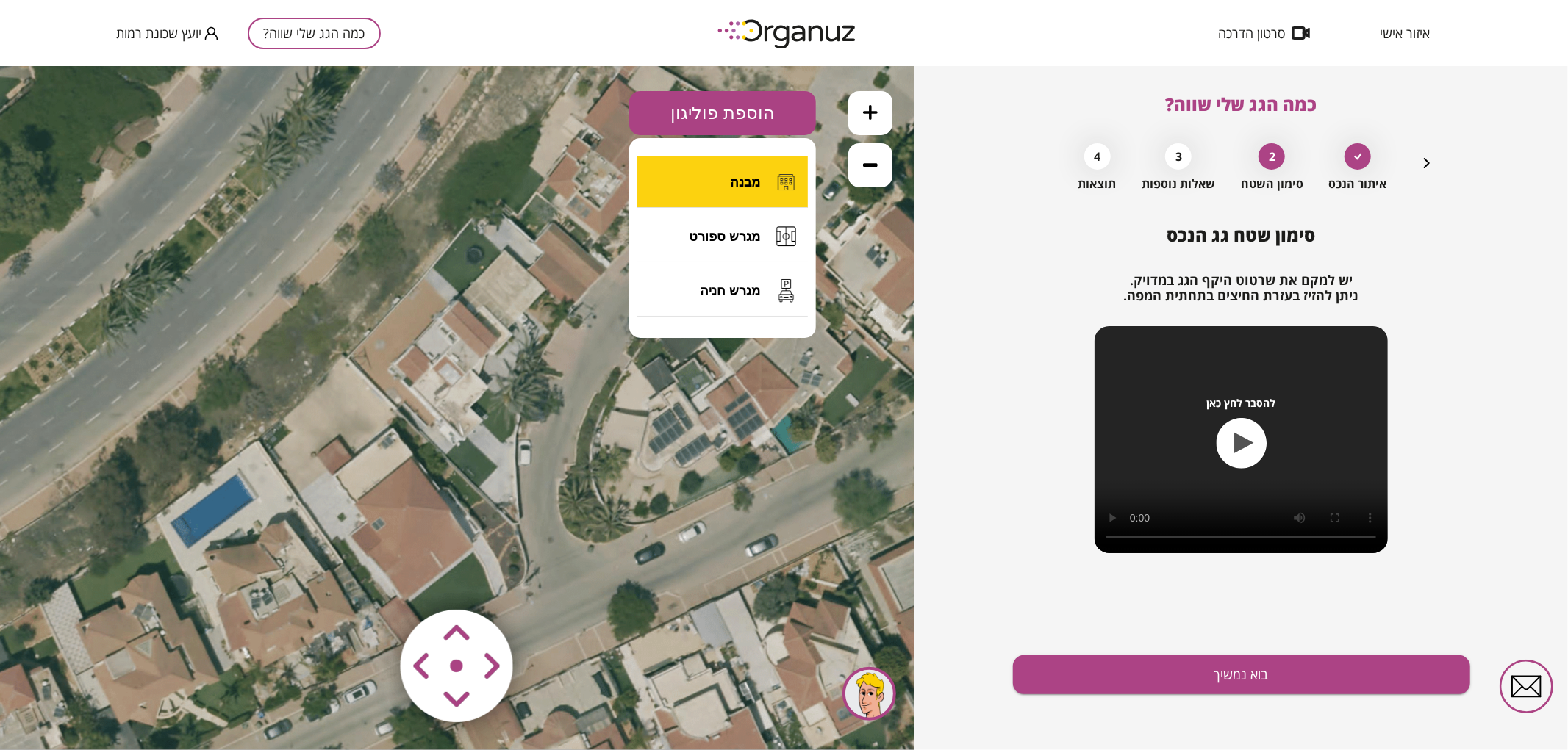
click at [713, 196] on button "מבנה" at bounding box center [722, 181] width 171 height 51
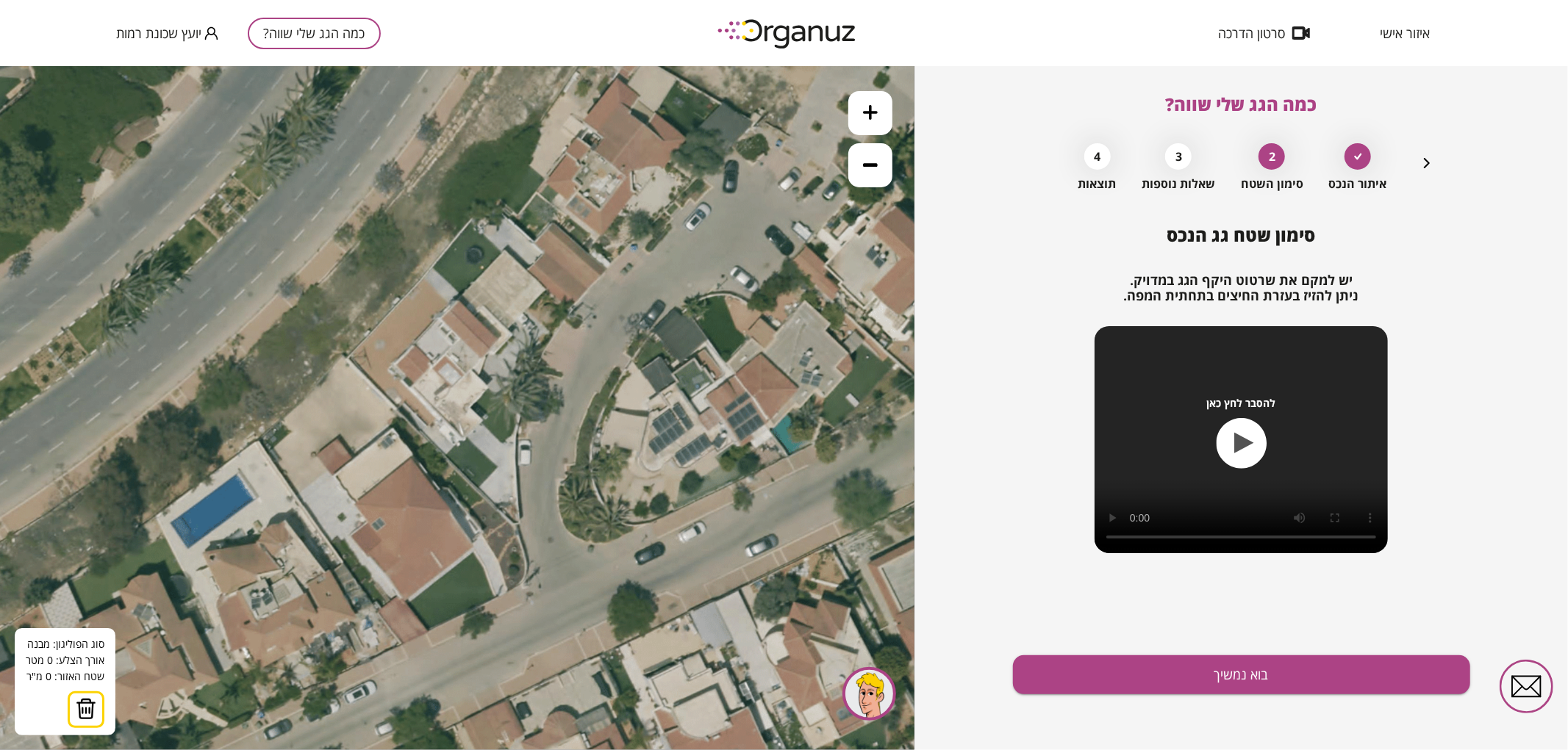
click at [878, 119] on button at bounding box center [870, 112] width 44 height 44
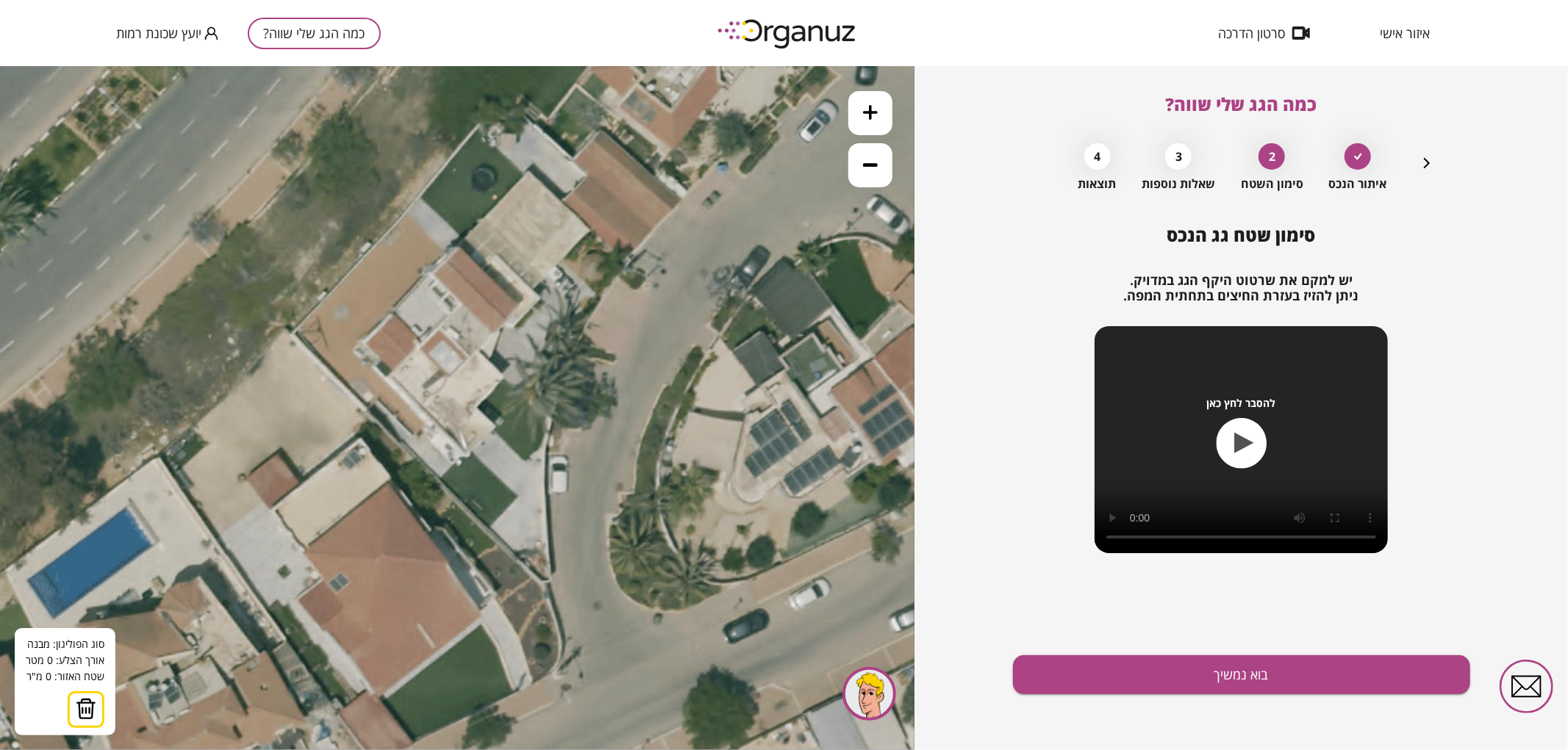
click at [589, 174] on icon at bounding box center [456, 408] width 1720 height 1719
click at [652, 230] on icon at bounding box center [456, 408] width 1720 height 1719
click at [625, 261] on polygon at bounding box center [620, 217] width 62 height 87
click at [591, 233] on polygon at bounding box center [620, 217] width 62 height 87
click at [530, 291] on icon at bounding box center [456, 408] width 1720 height 1719
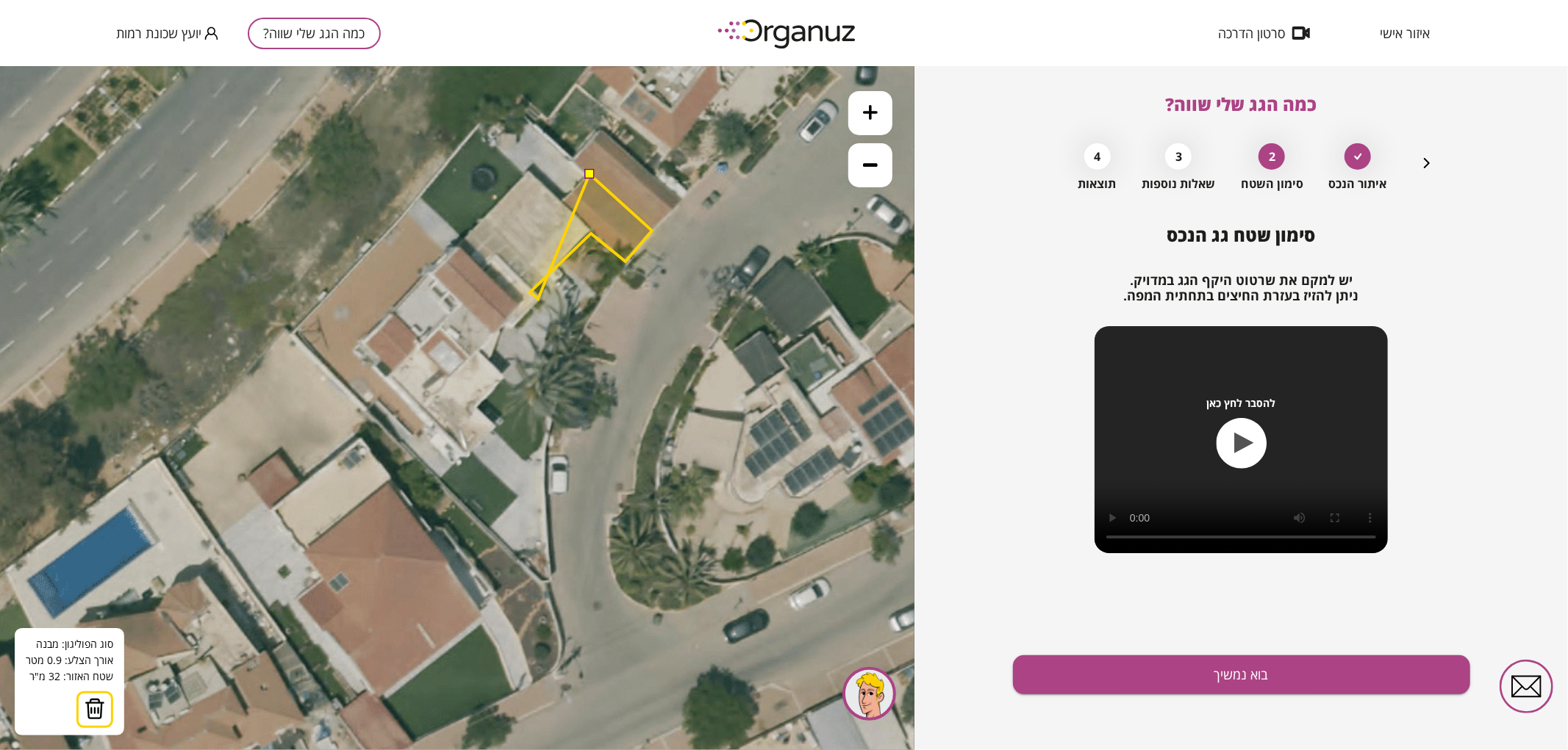
click at [538, 299] on polygon at bounding box center [591, 236] width 122 height 125
click at [508, 332] on polygon at bounding box center [579, 253] width 143 height 158
click at [503, 327] on polygon at bounding box center [578, 253] width 149 height 158
click at [488, 359] on polygon at bounding box center [569, 266] width 163 height 186
click at [504, 375] on polygon at bounding box center [569, 274] width 163 height 202
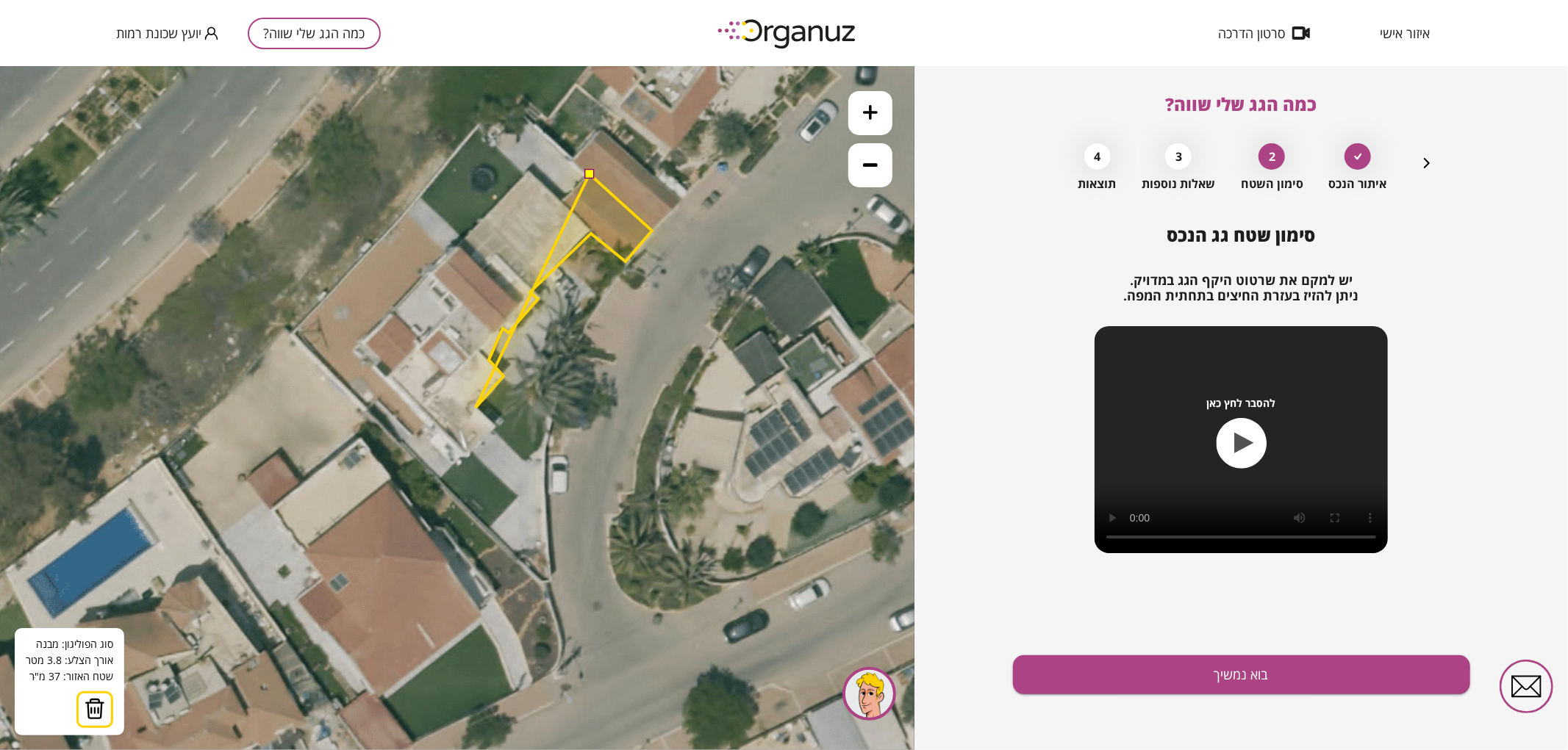
click at [476, 407] on polygon at bounding box center [564, 290] width 176 height 234
click at [495, 425] on polygon at bounding box center [564, 299] width 176 height 252
click at [463, 456] on polygon at bounding box center [558, 315] width 189 height 283
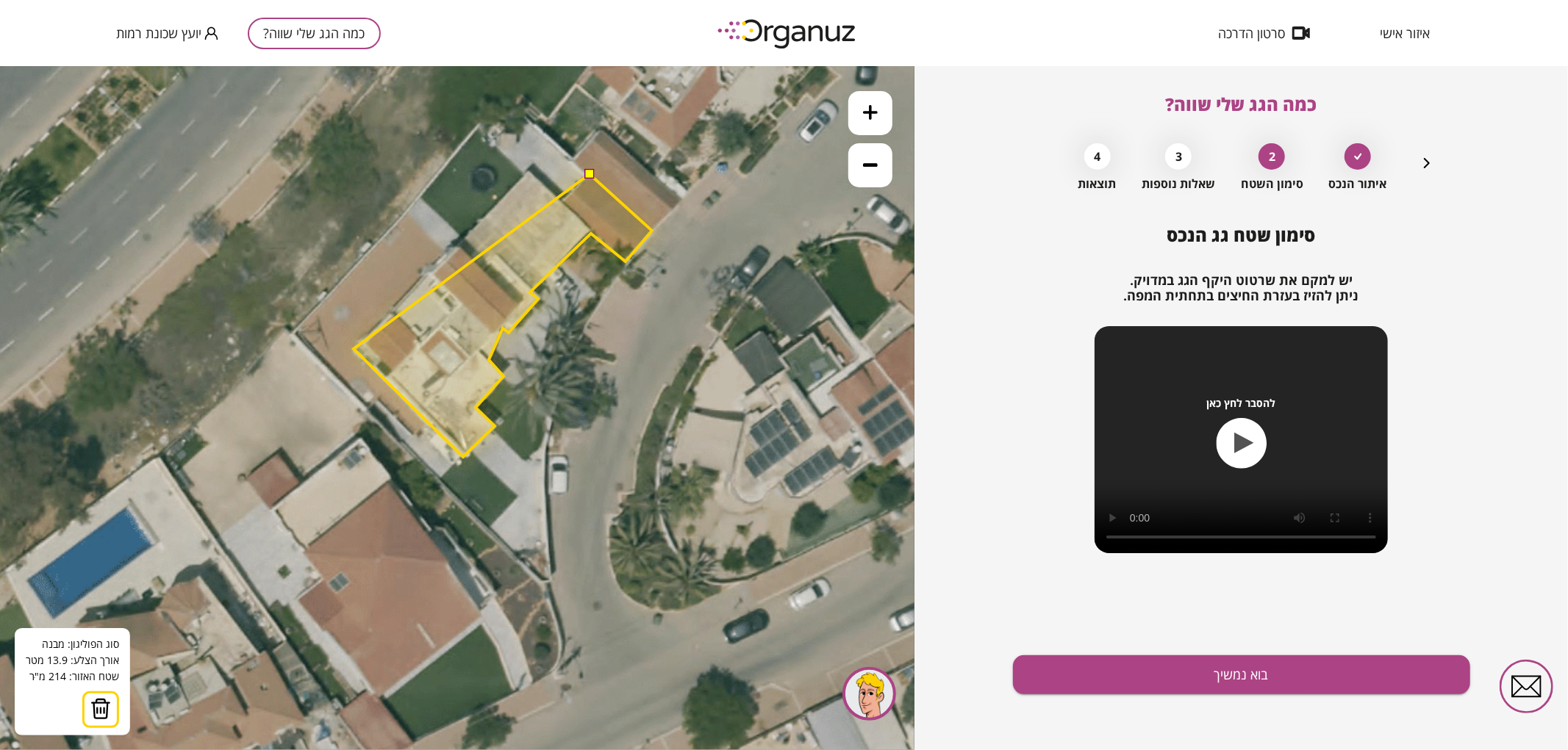
click at [354, 348] on polygon at bounding box center [503, 315] width 299 height 283
click at [457, 246] on polygon at bounding box center [503, 315] width 299 height 283
click at [530, 171] on polygon at bounding box center [503, 314] width 299 height 286
click at [562, 201] on polygon at bounding box center [503, 314] width 299 height 286
click at [589, 175] on button at bounding box center [588, 172] width 10 height 10
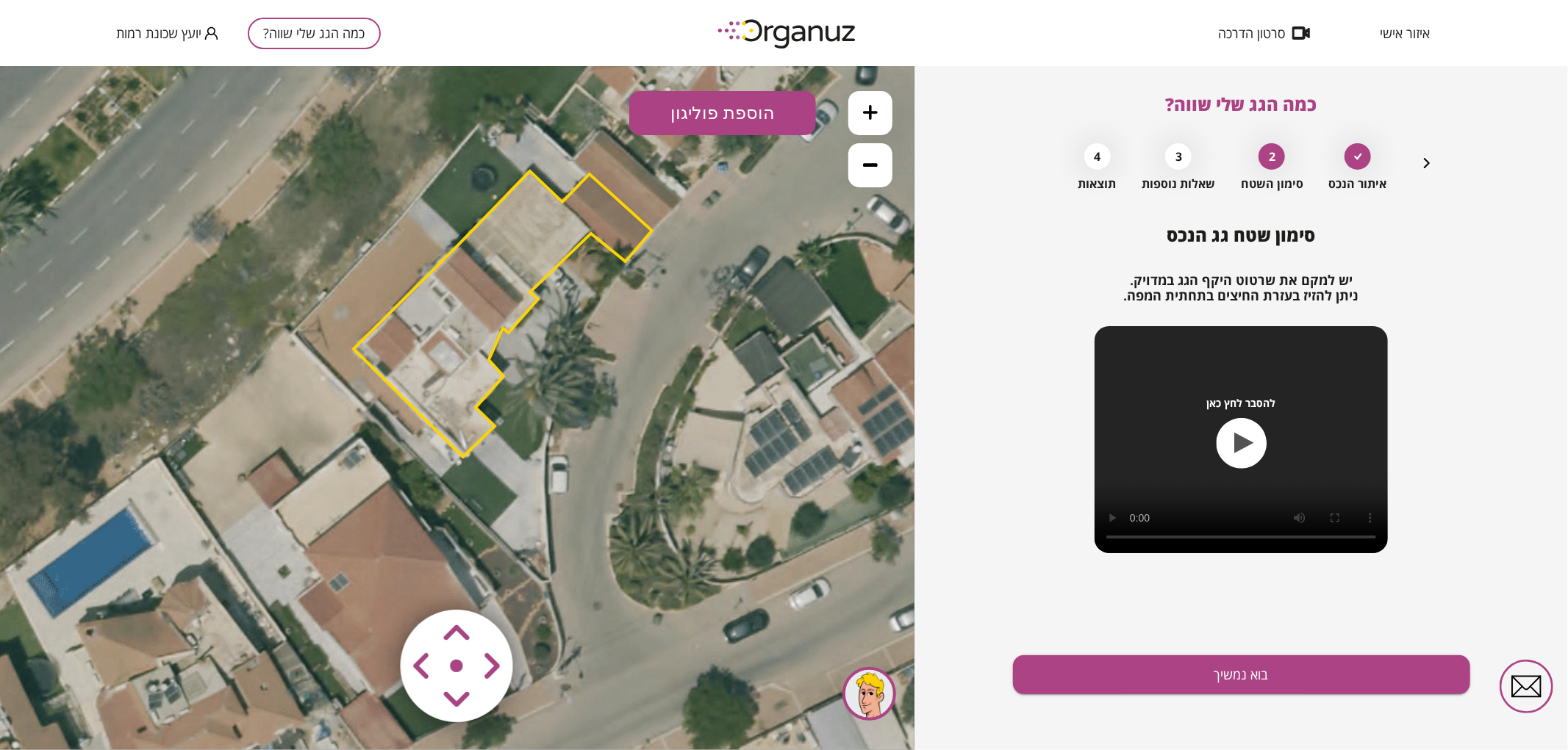
click at [471, 326] on polygon at bounding box center [503, 314] width 299 height 286
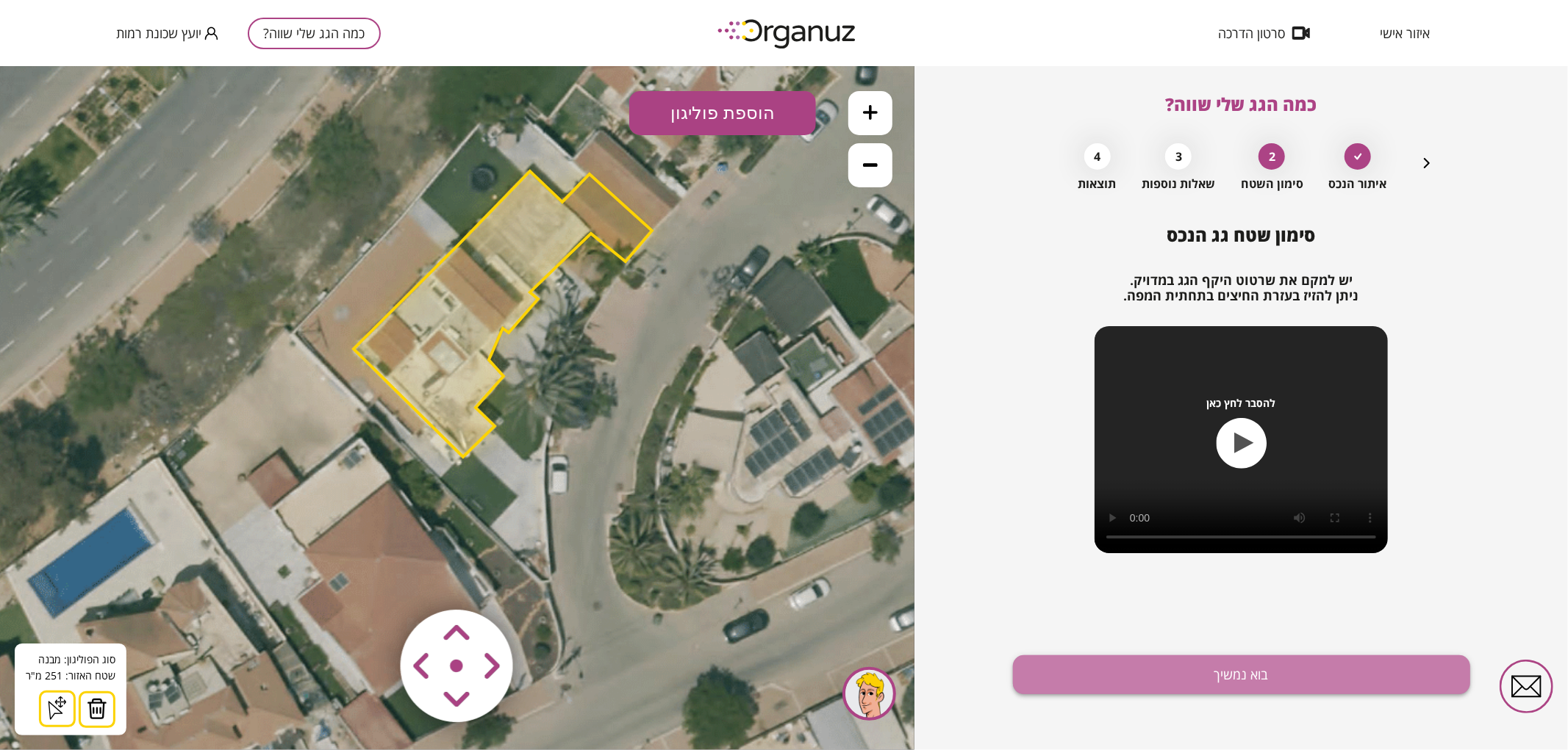
click at [1299, 671] on button "בוא נמשיך" at bounding box center [1241, 674] width 457 height 39
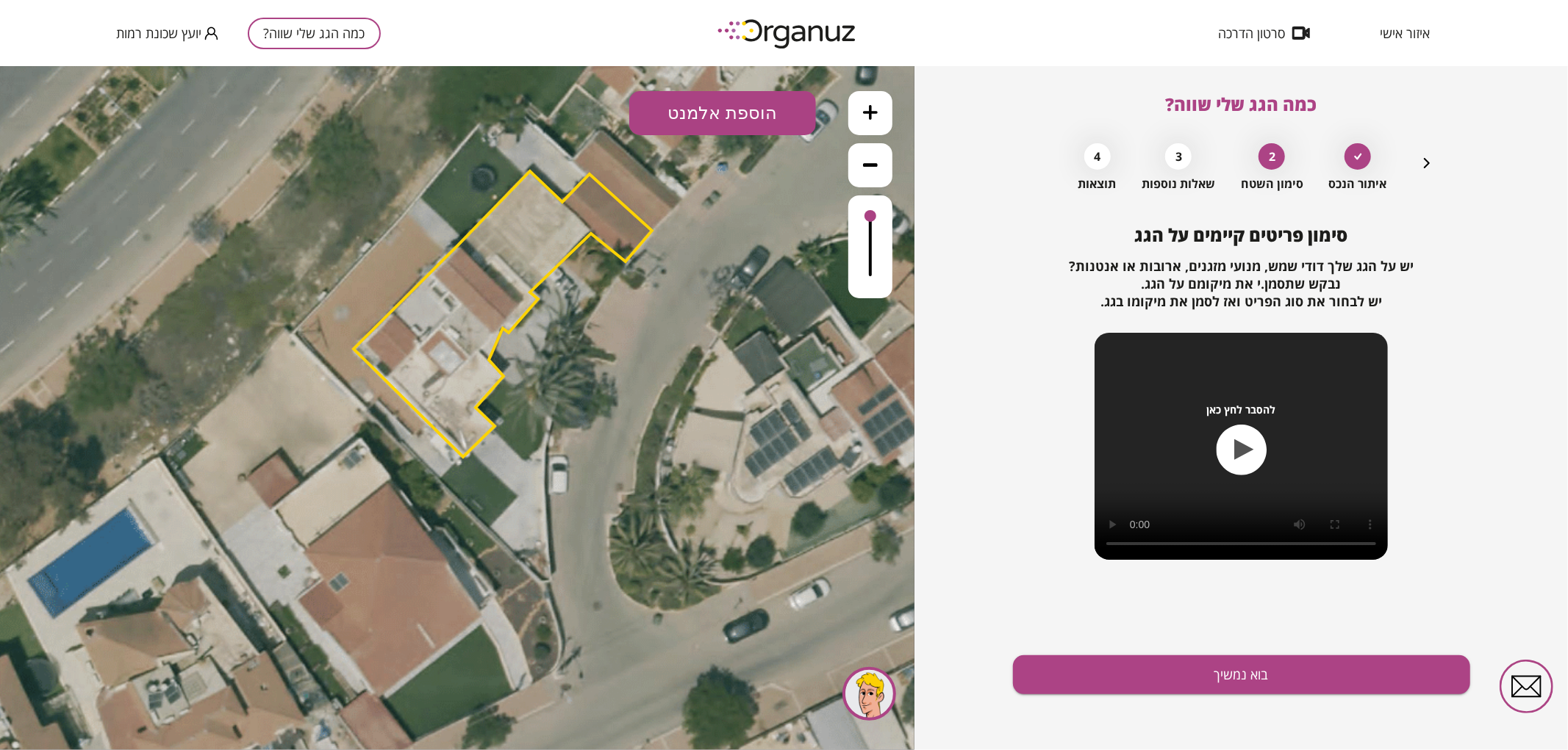
click at [870, 121] on button at bounding box center [870, 112] width 44 height 44
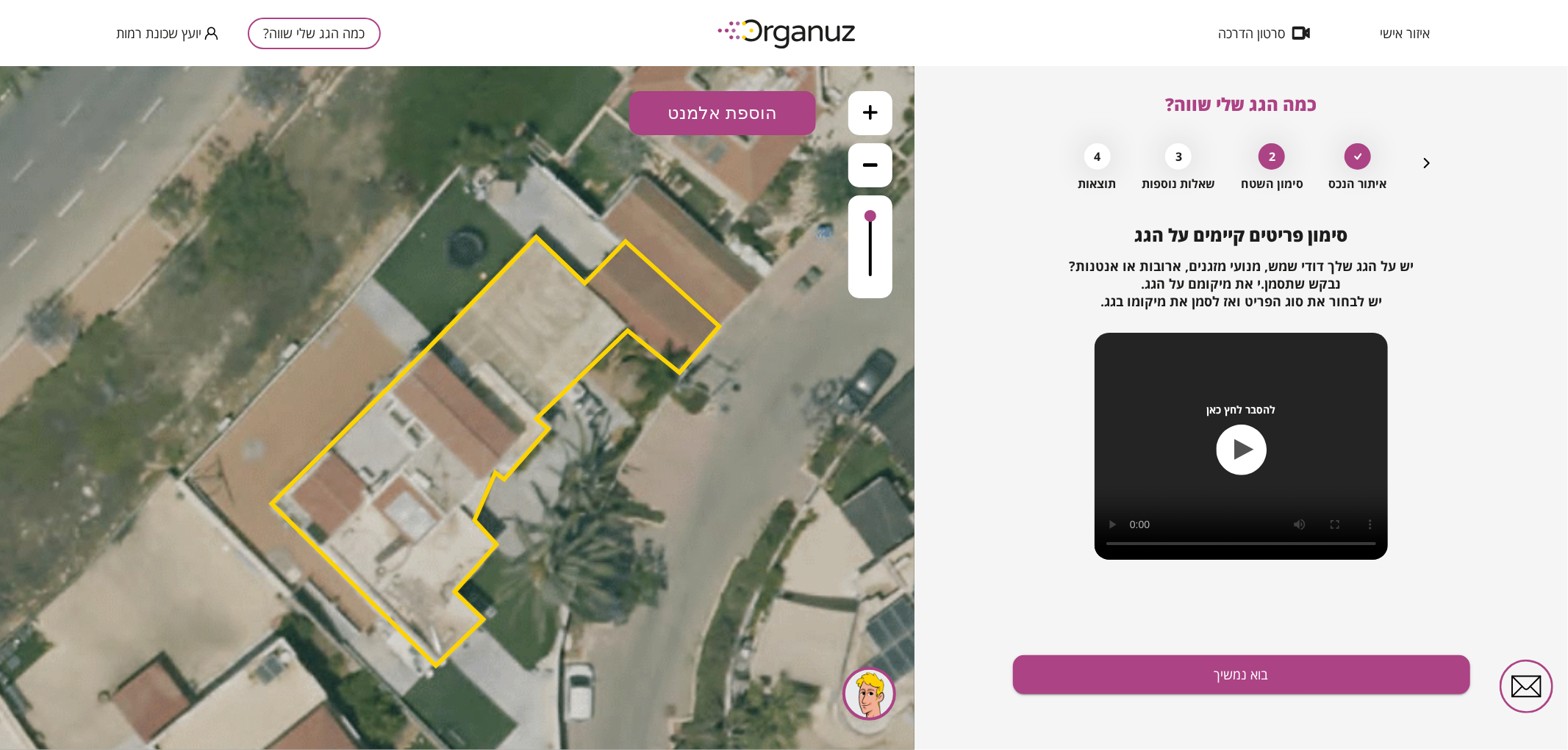
drag, startPoint x: 810, startPoint y: 342, endPoint x: 780, endPoint y: 526, distance: 186.4
click at [780, 526] on icon at bounding box center [424, 593] width 2579 height 2578
click at [1129, 685] on button "בוא נמשיך" at bounding box center [1241, 674] width 457 height 39
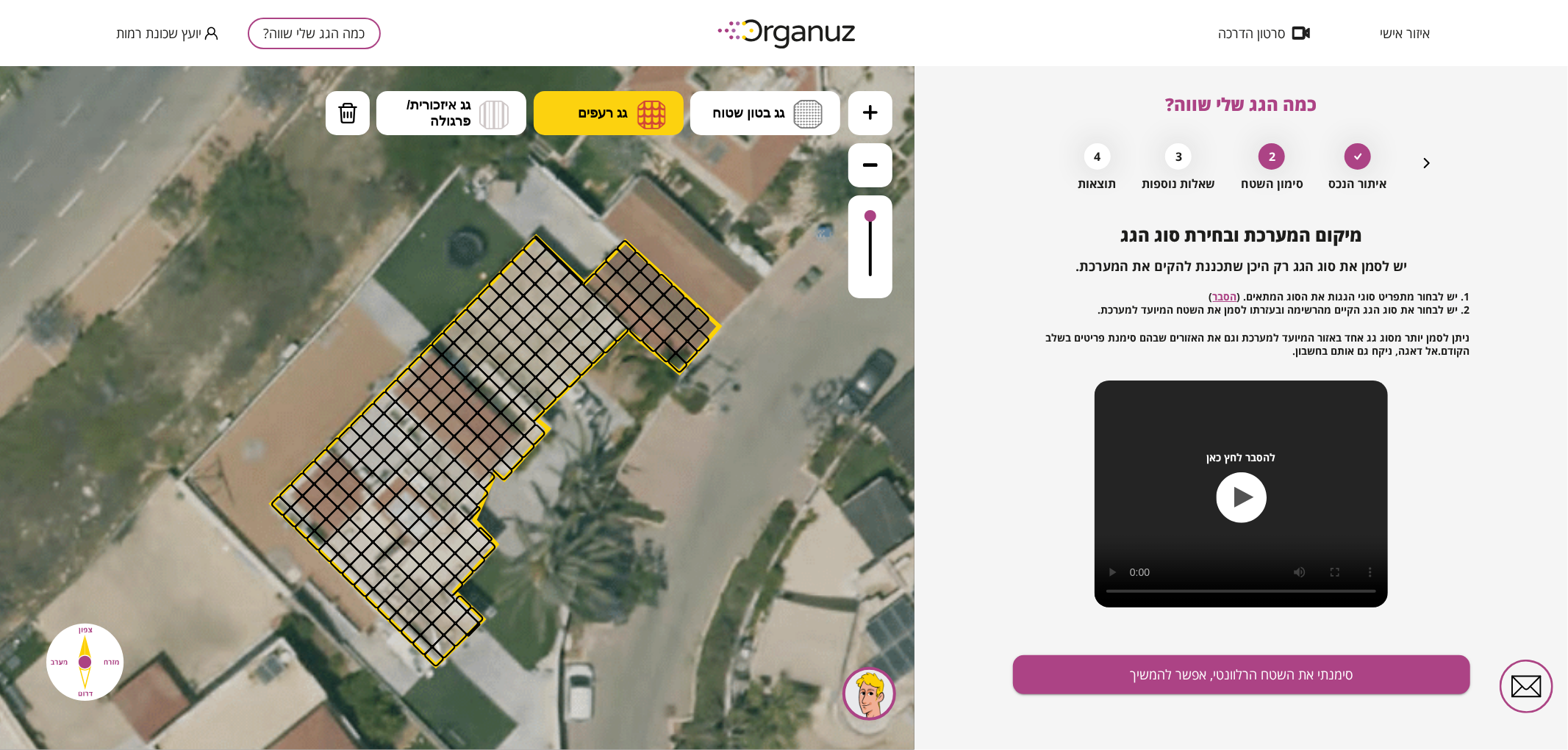
click at [584, 104] on span "גג רעפים" at bounding box center [602, 112] width 49 height 16
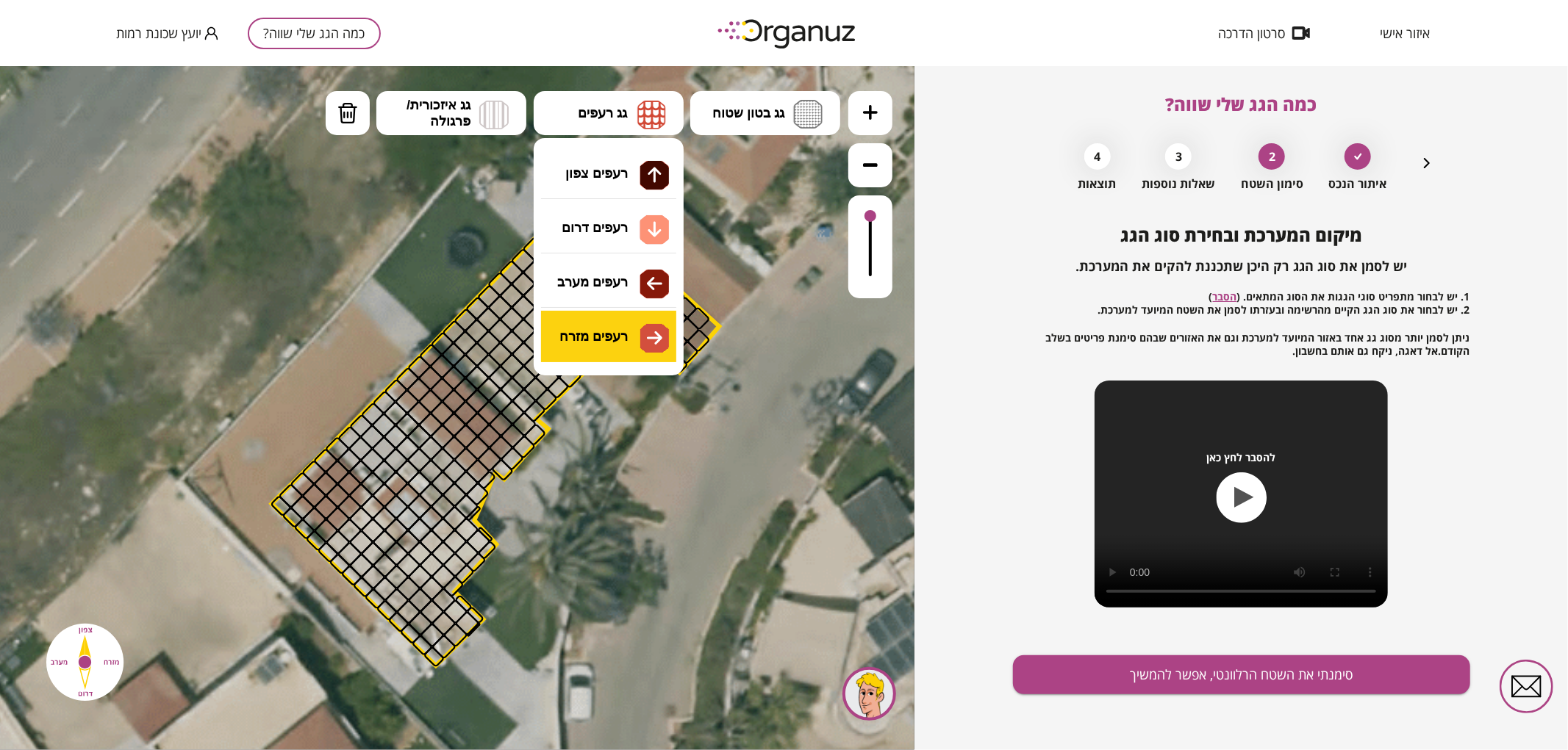
click at [641, 320] on div ".st0 { fill: #FFFFFF; } 0" at bounding box center [457, 407] width 914 height 684
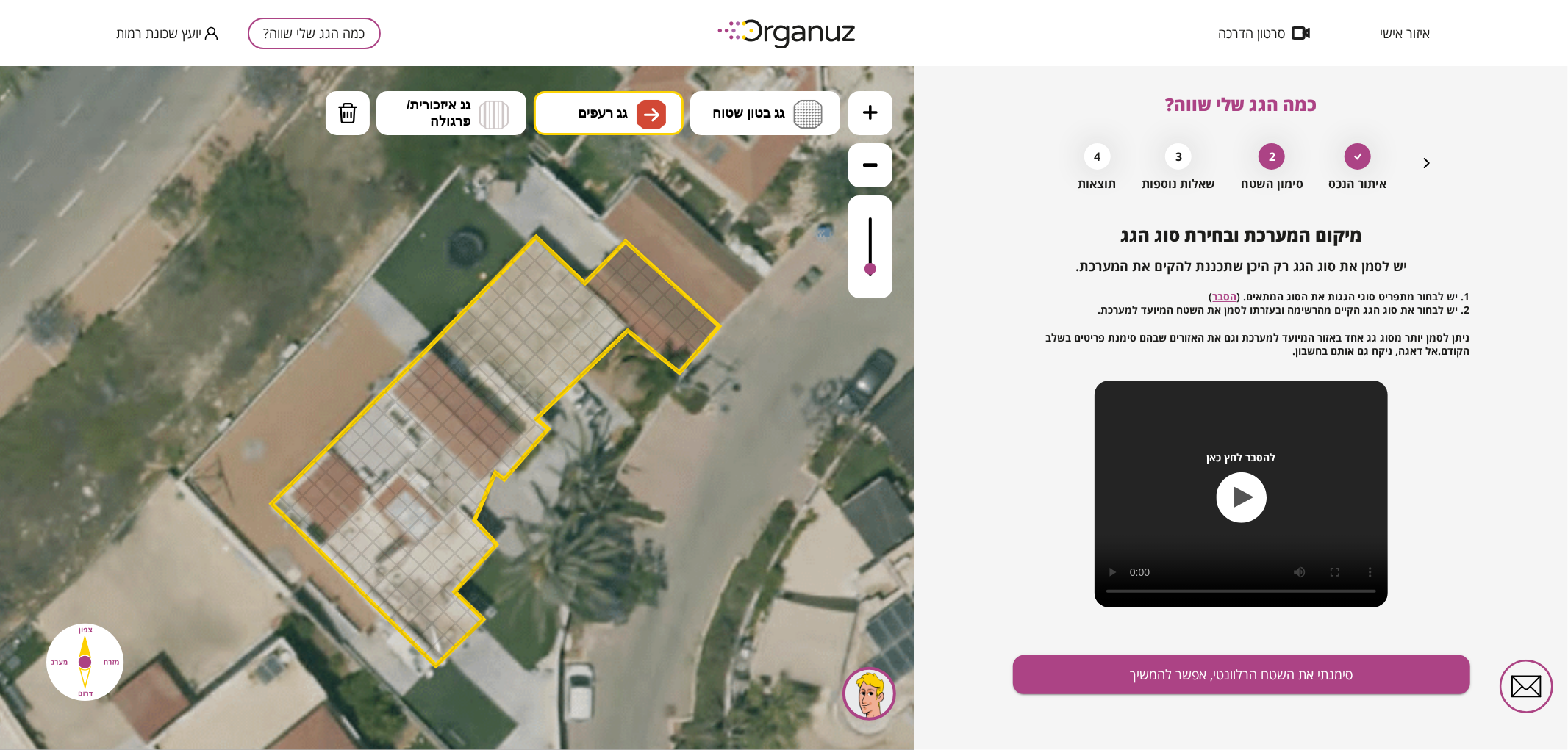
drag, startPoint x: 871, startPoint y: 212, endPoint x: 871, endPoint y: 270, distance: 58.0
click at [871, 270] on div at bounding box center [870, 268] width 12 height 12
click at [619, 269] on div at bounding box center [629, 271] width 26 height 26
click at [640, 125] on img at bounding box center [650, 113] width 30 height 30
click at [643, 179] on div ".st0 { fill: #FFFFFF; } 0" at bounding box center [457, 407] width 914 height 684
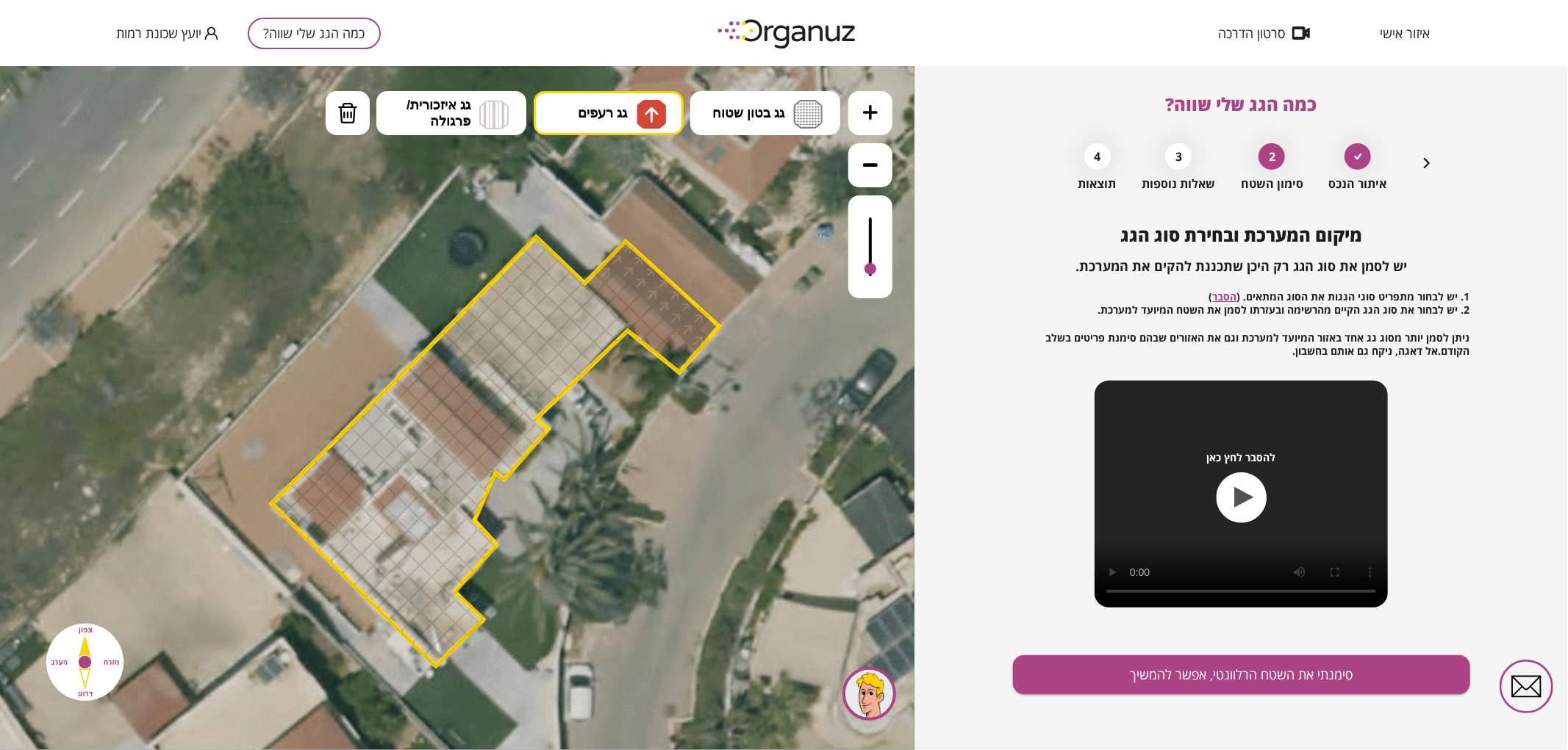
drag, startPoint x: 626, startPoint y: 272, endPoint x: 618, endPoint y: 266, distance: 10.0
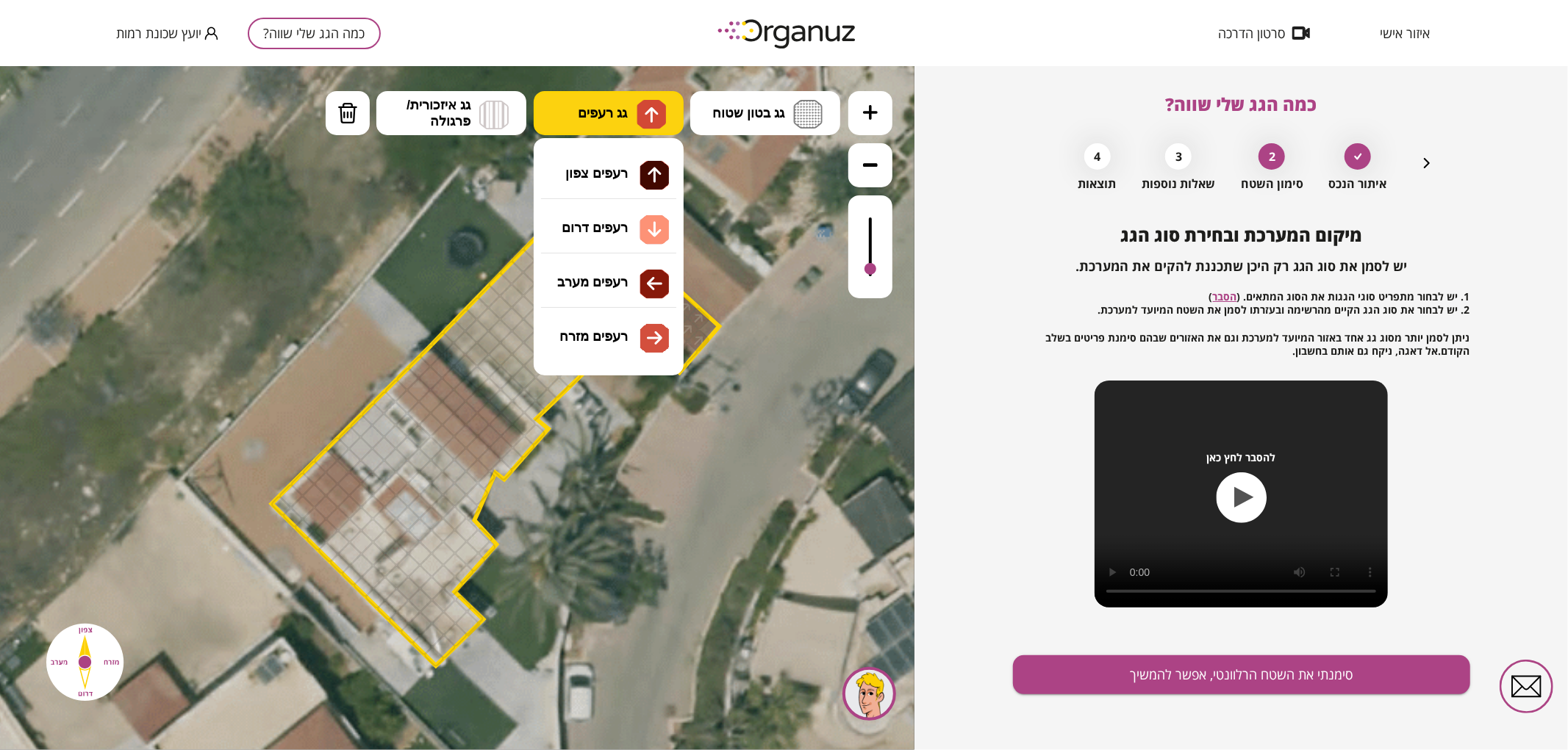
click at [636, 112] on img at bounding box center [650, 113] width 30 height 30
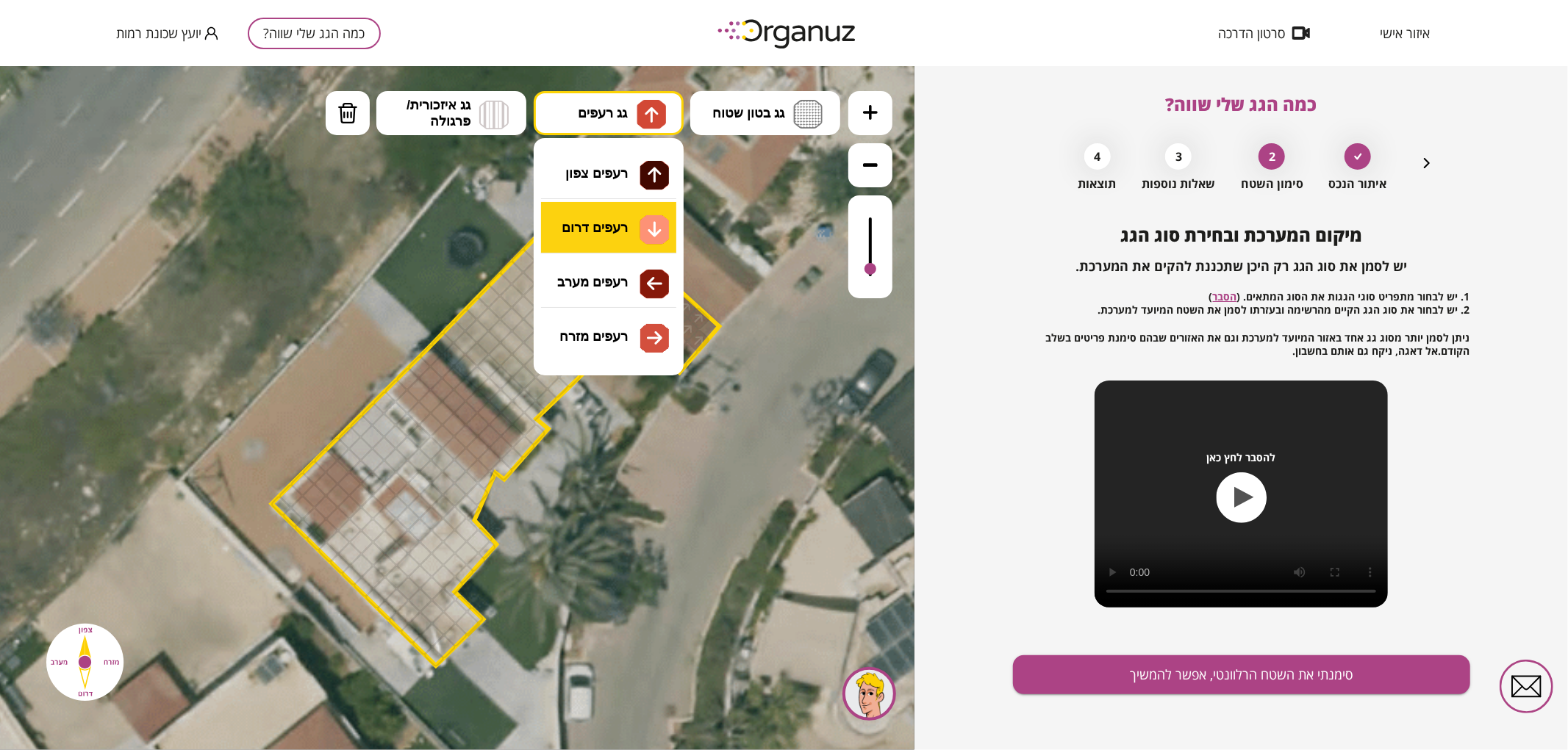
click at [636, 232] on div ".st0 { fill: #FFFFFF; } 0" at bounding box center [457, 407] width 914 height 684
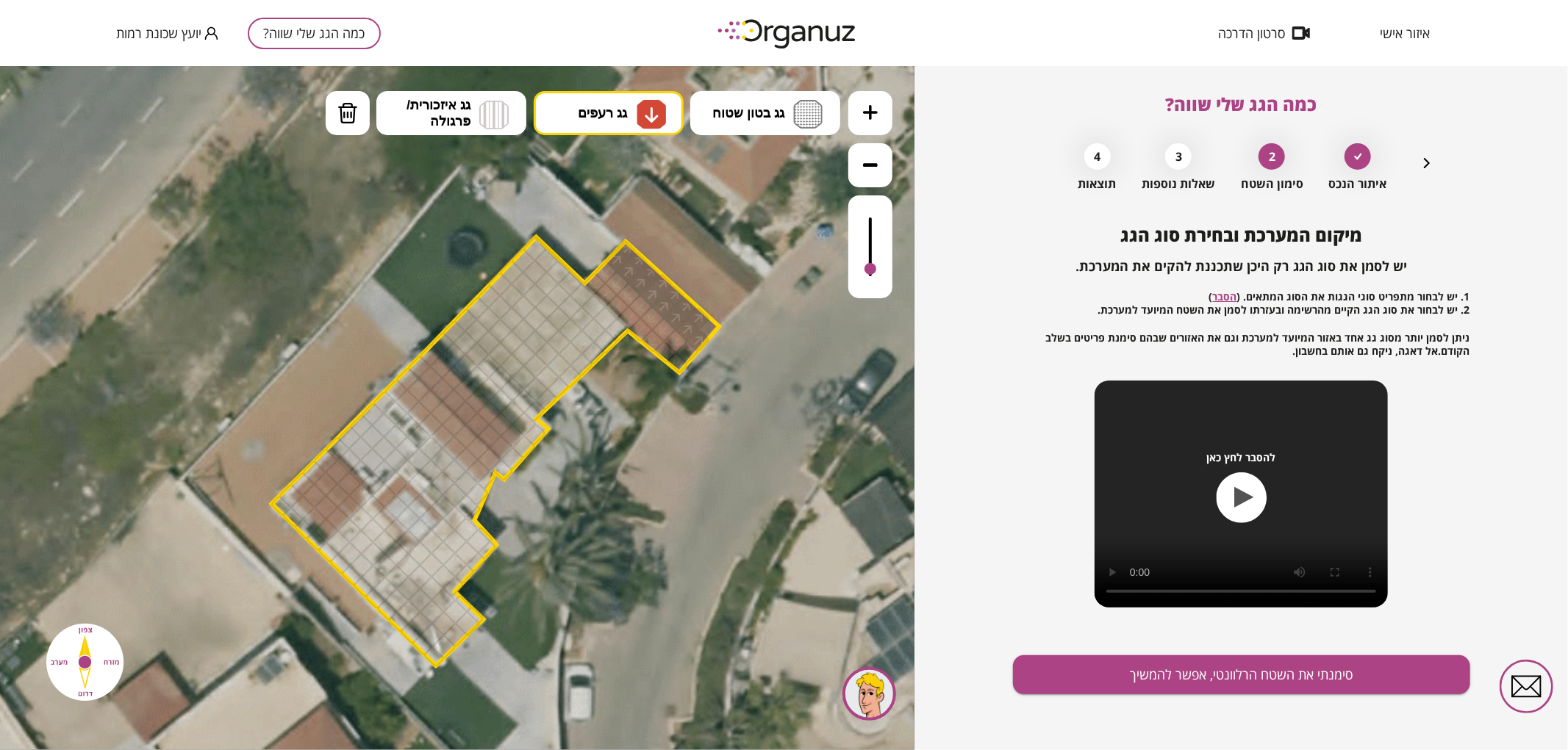
drag, startPoint x: 596, startPoint y: 283, endPoint x: 603, endPoint y: 272, distance: 13.0
drag, startPoint x: 488, startPoint y: 463, endPoint x: 487, endPoint y: 453, distance: 10.0
click at [487, 453] on div at bounding box center [488, 459] width 26 height 26
drag, startPoint x: 339, startPoint y: 515, endPoint x: 304, endPoint y: 496, distance: 39.8
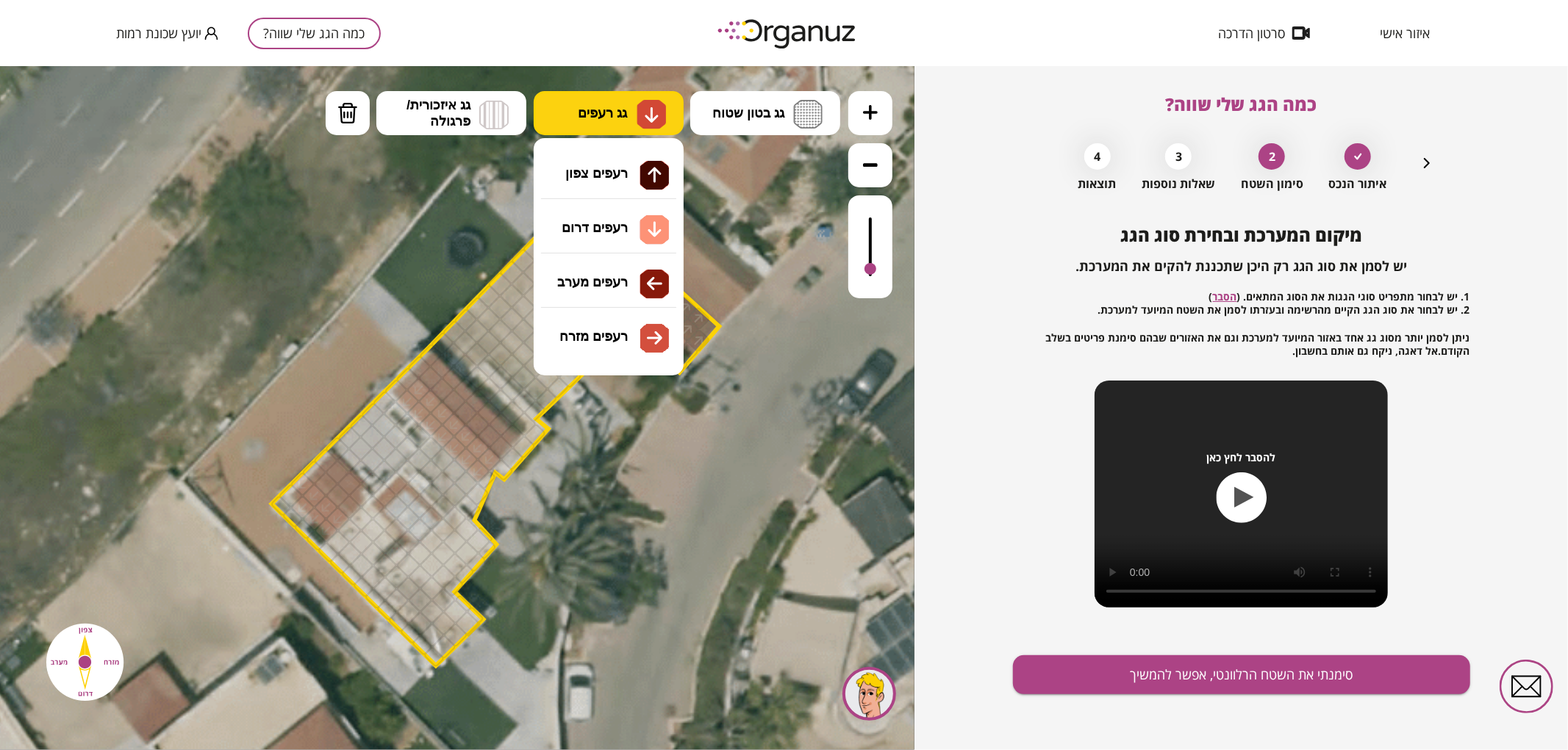
click at [623, 119] on span "גג רעפים" at bounding box center [602, 112] width 49 height 16
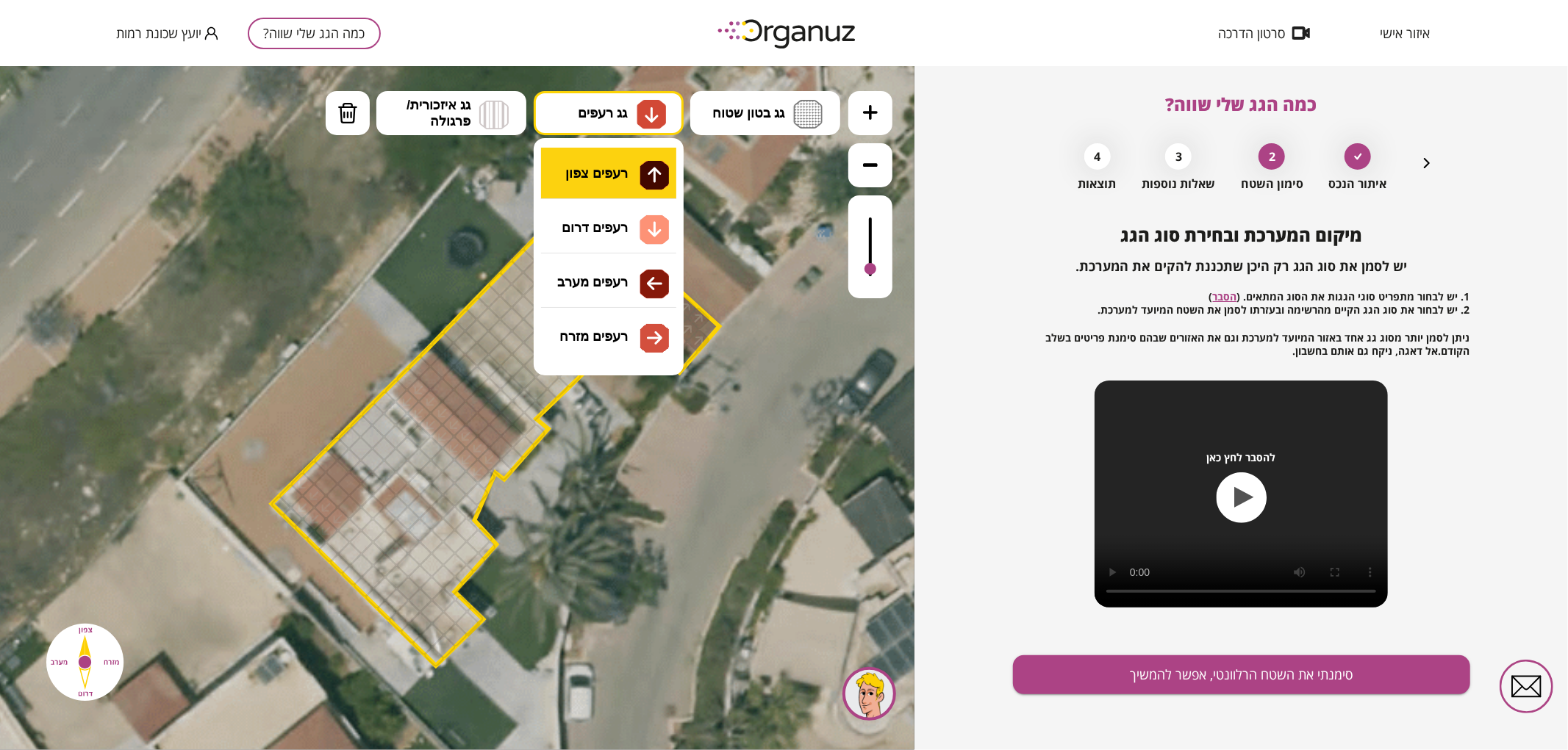
click at [622, 188] on div ".st0 { fill: #FFFFFF; } 0" at bounding box center [457, 407] width 914 height 684
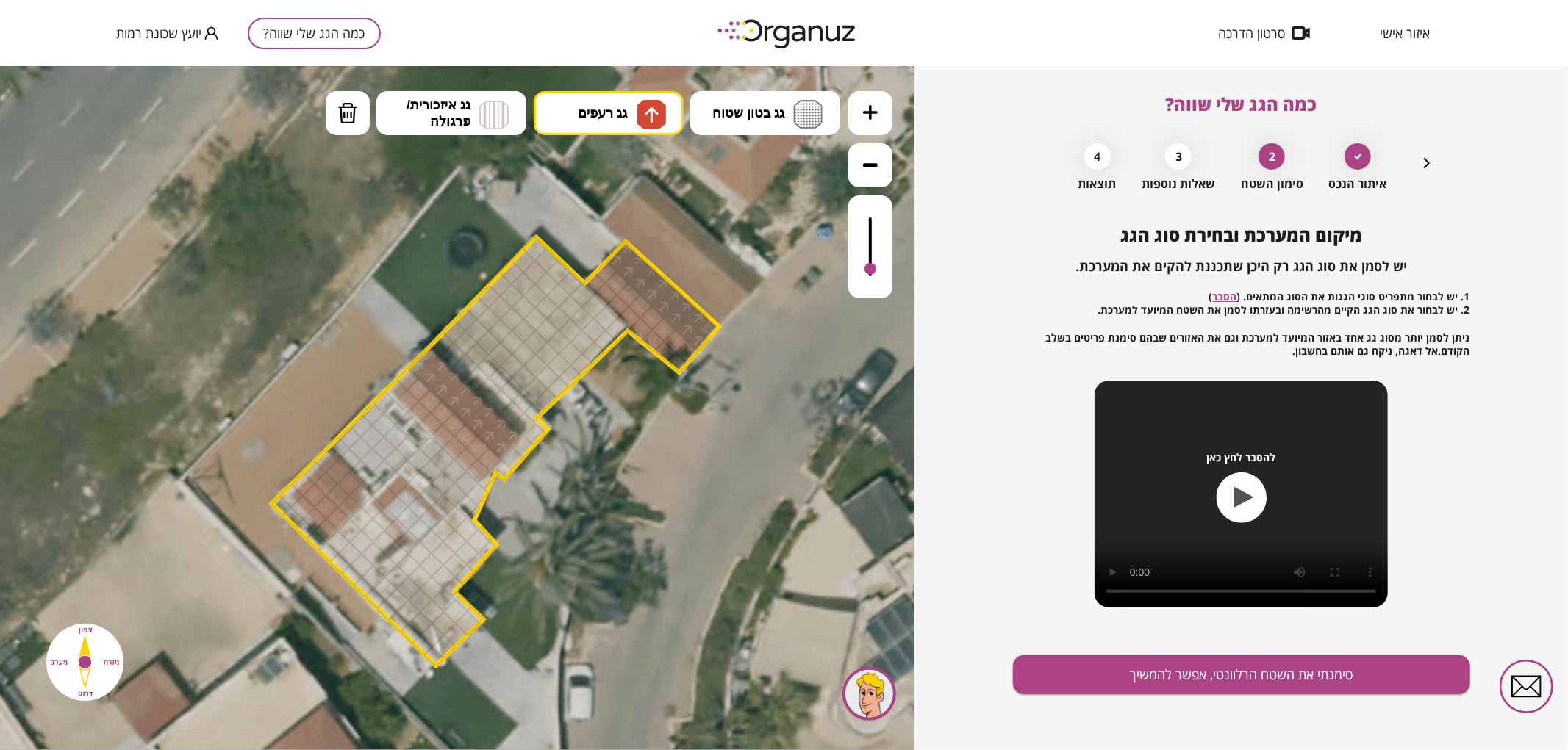
drag, startPoint x: 496, startPoint y: 442, endPoint x: 488, endPoint y: 415, distance: 28.2
drag, startPoint x: 351, startPoint y: 503, endPoint x: 344, endPoint y: 490, distance: 14.8
click at [793, 115] on img at bounding box center [807, 113] width 30 height 29
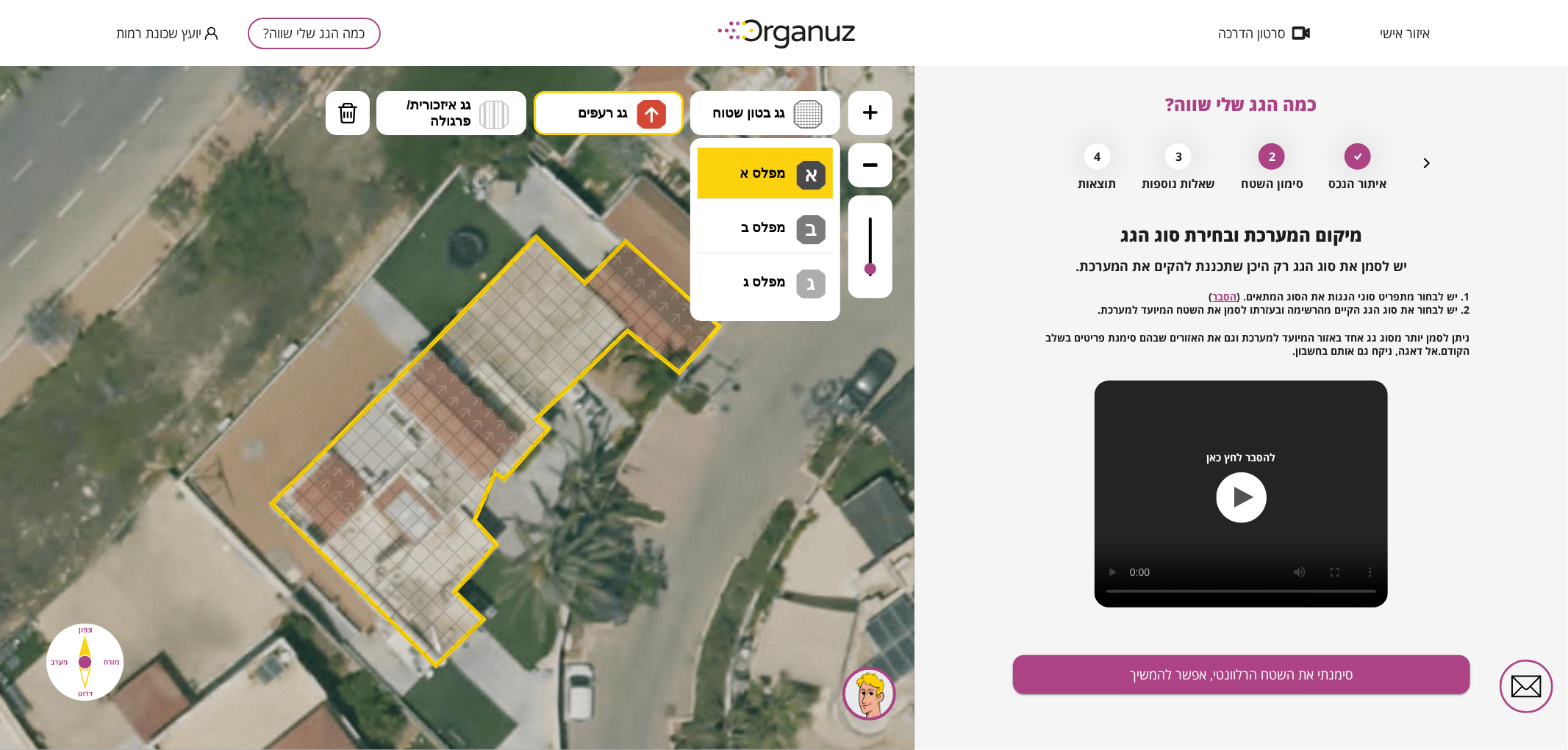
click at [806, 163] on div ".st0 { fill: #FFFFFF; } 0" at bounding box center [457, 407] width 914 height 684
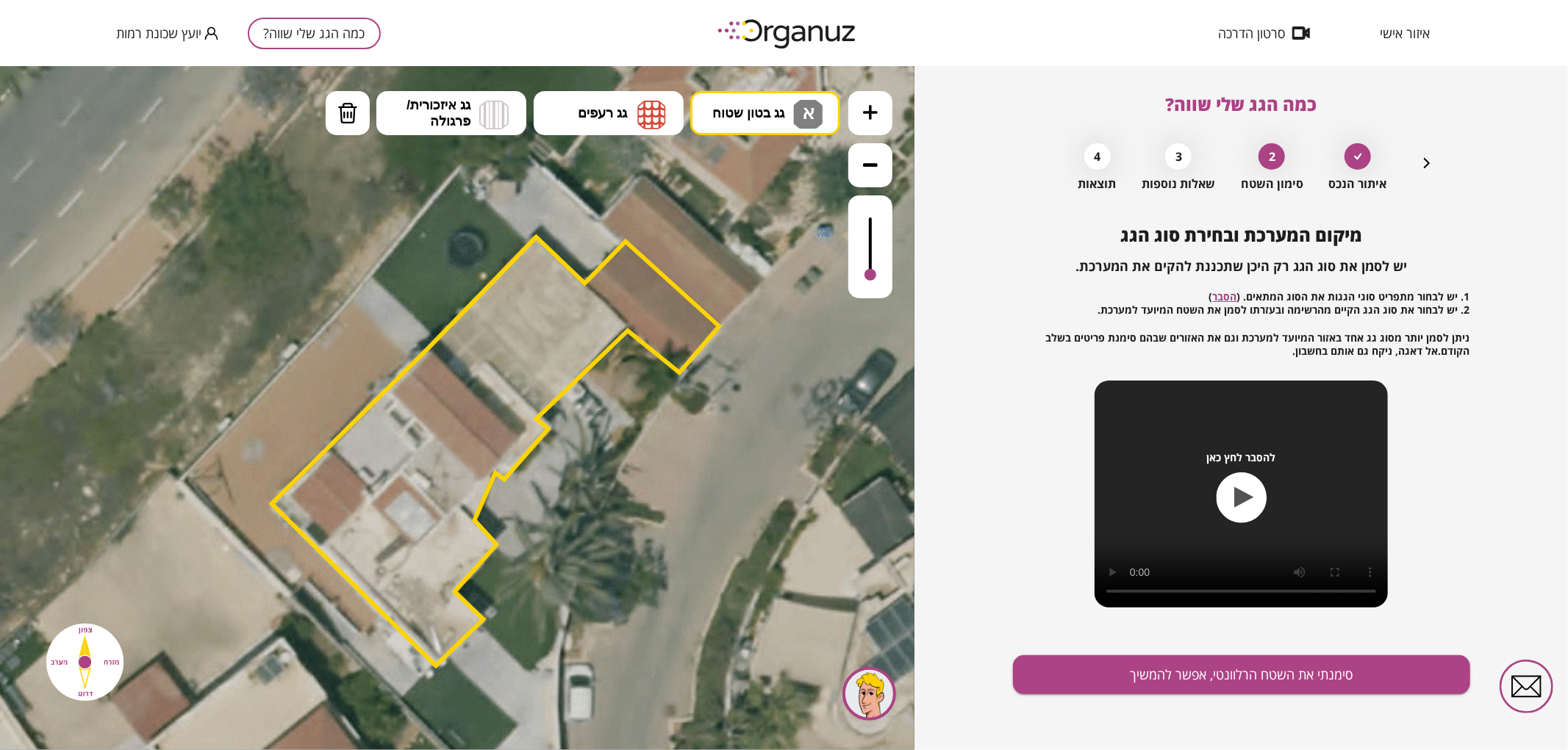
click at [867, 305] on icon at bounding box center [424, 593] width 2579 height 2578
click at [874, 267] on div at bounding box center [870, 264] width 12 height 12
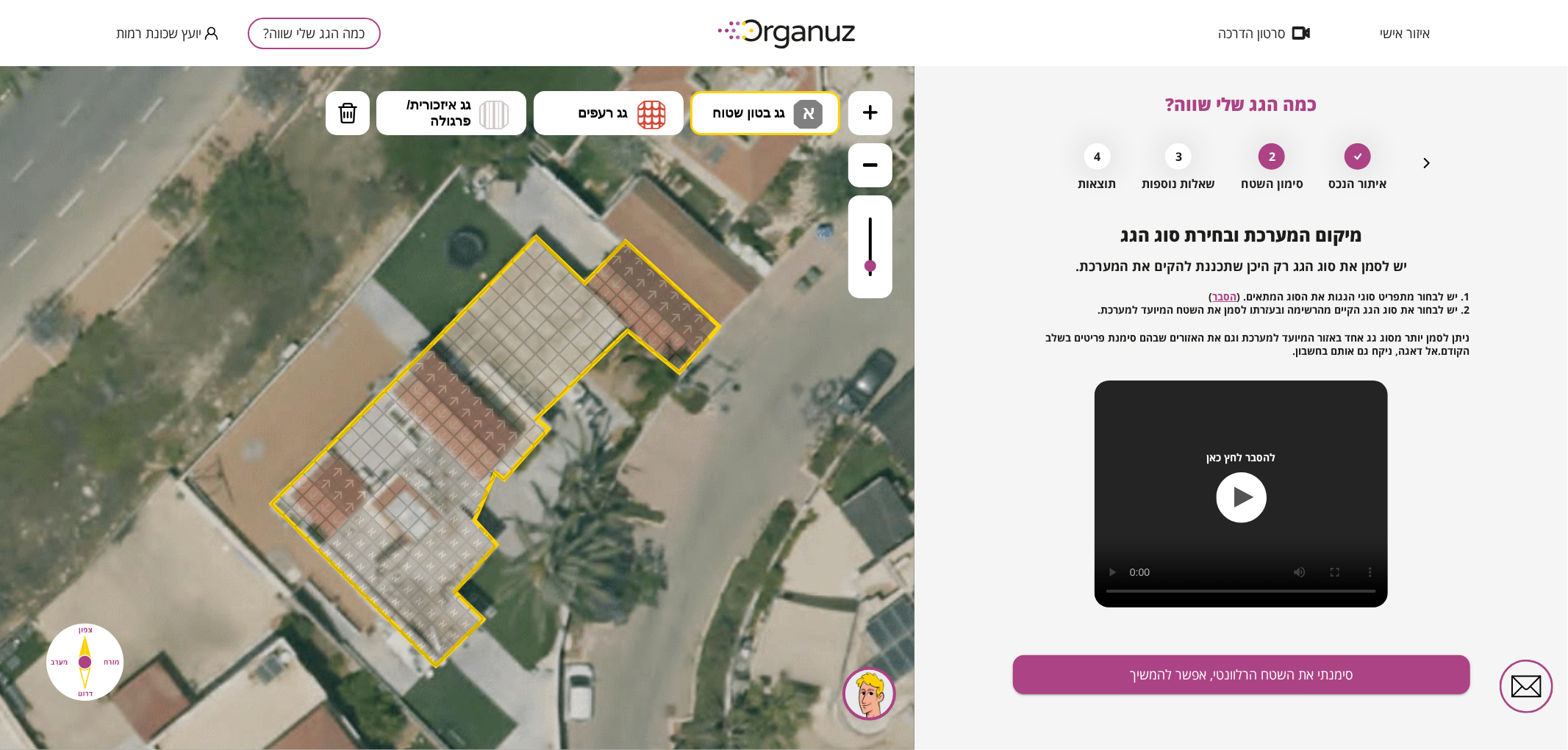
drag, startPoint x: 435, startPoint y: 655, endPoint x: 427, endPoint y: 463, distance: 192.2
click at [749, 111] on span "גג בטון שטוח" at bounding box center [748, 112] width 72 height 16
click at [733, 219] on div ".st0 { fill: #FFFFFF; } 0" at bounding box center [457, 407] width 914 height 684
drag, startPoint x: 342, startPoint y: 448, endPoint x: 370, endPoint y: 437, distance: 30.1
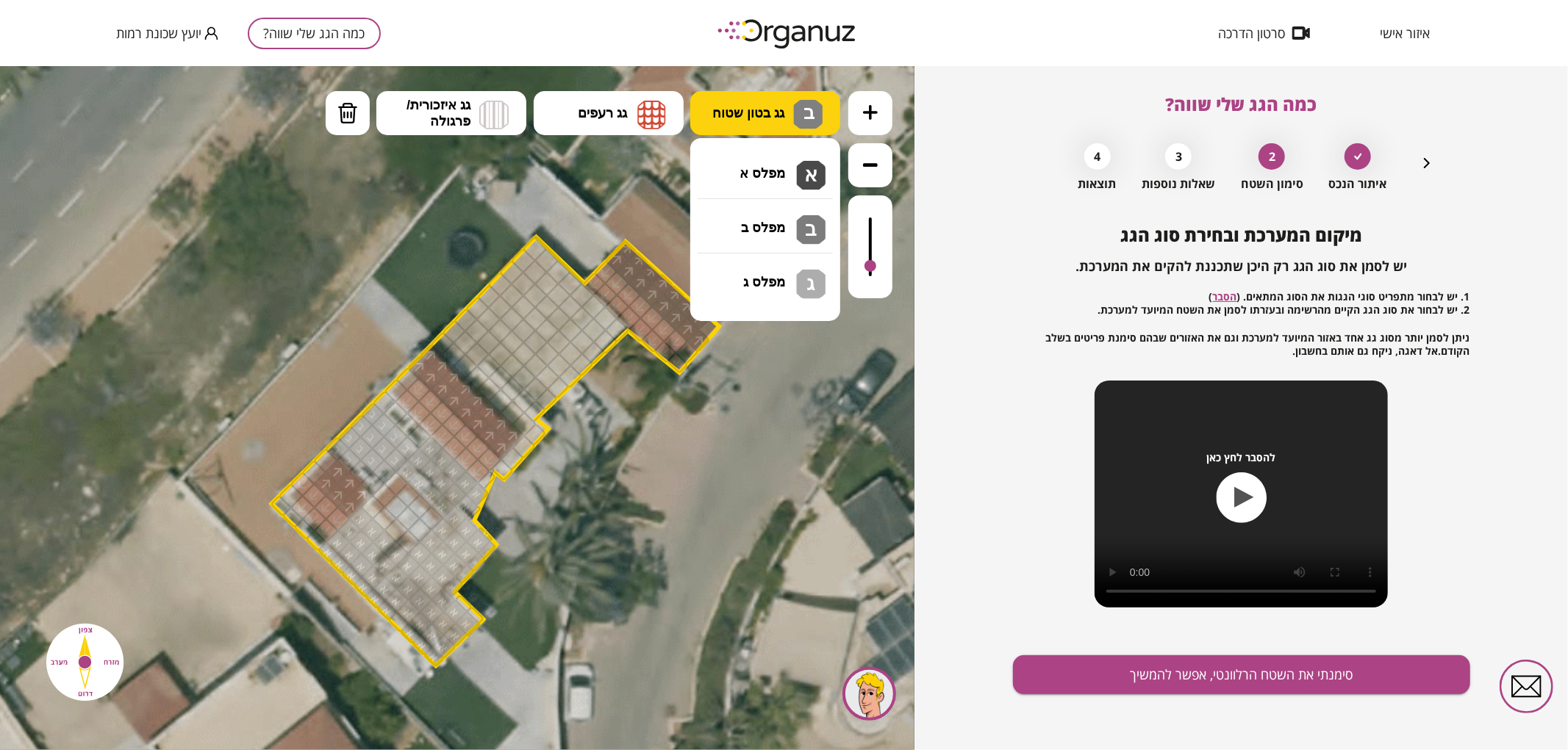
click at [770, 99] on button "גג בטון שטוח ב" at bounding box center [765, 112] width 150 height 44
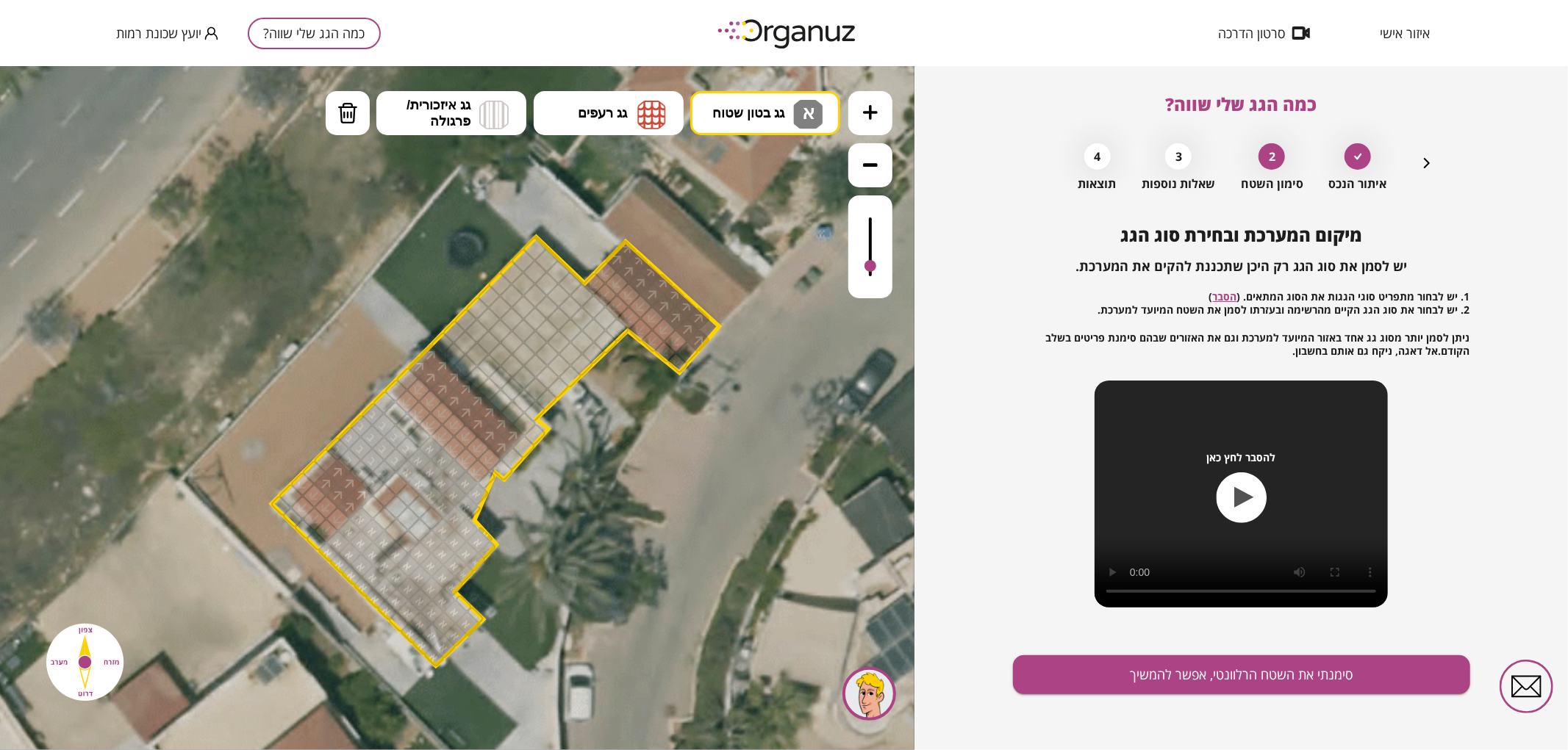
click at [772, 158] on div ".st0 { fill: #FFFFFF; } 0" at bounding box center [457, 407] width 914 height 684
drag, startPoint x: 479, startPoint y: 379, endPoint x: 518, endPoint y: 443, distance: 74.9
drag, startPoint x: 528, startPoint y: 412, endPoint x: 498, endPoint y: 379, distance: 44.6
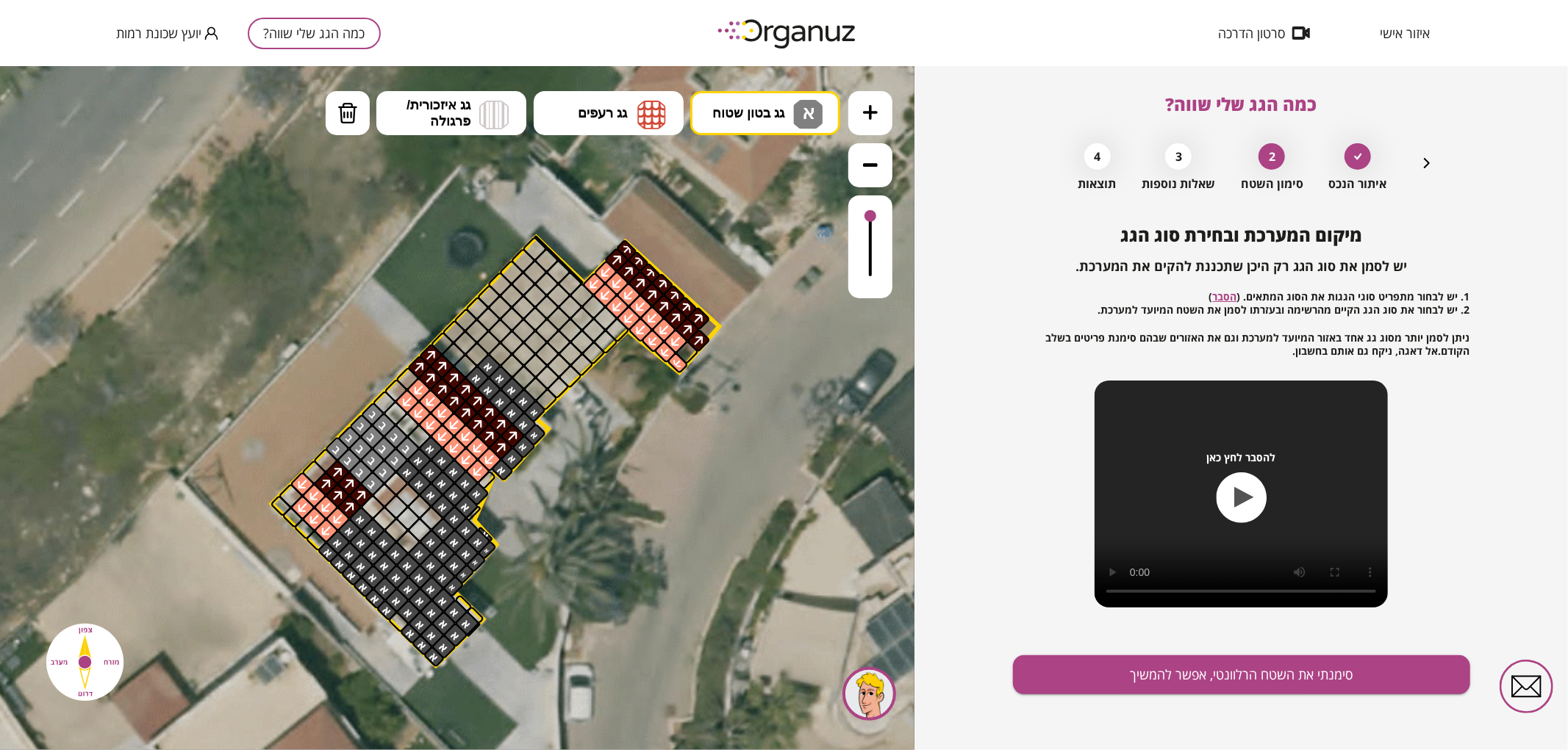
drag, startPoint x: 869, startPoint y: 258, endPoint x: 870, endPoint y: 194, distance: 64.0
click at [870, 194] on div at bounding box center [870, 246] width 44 height 103
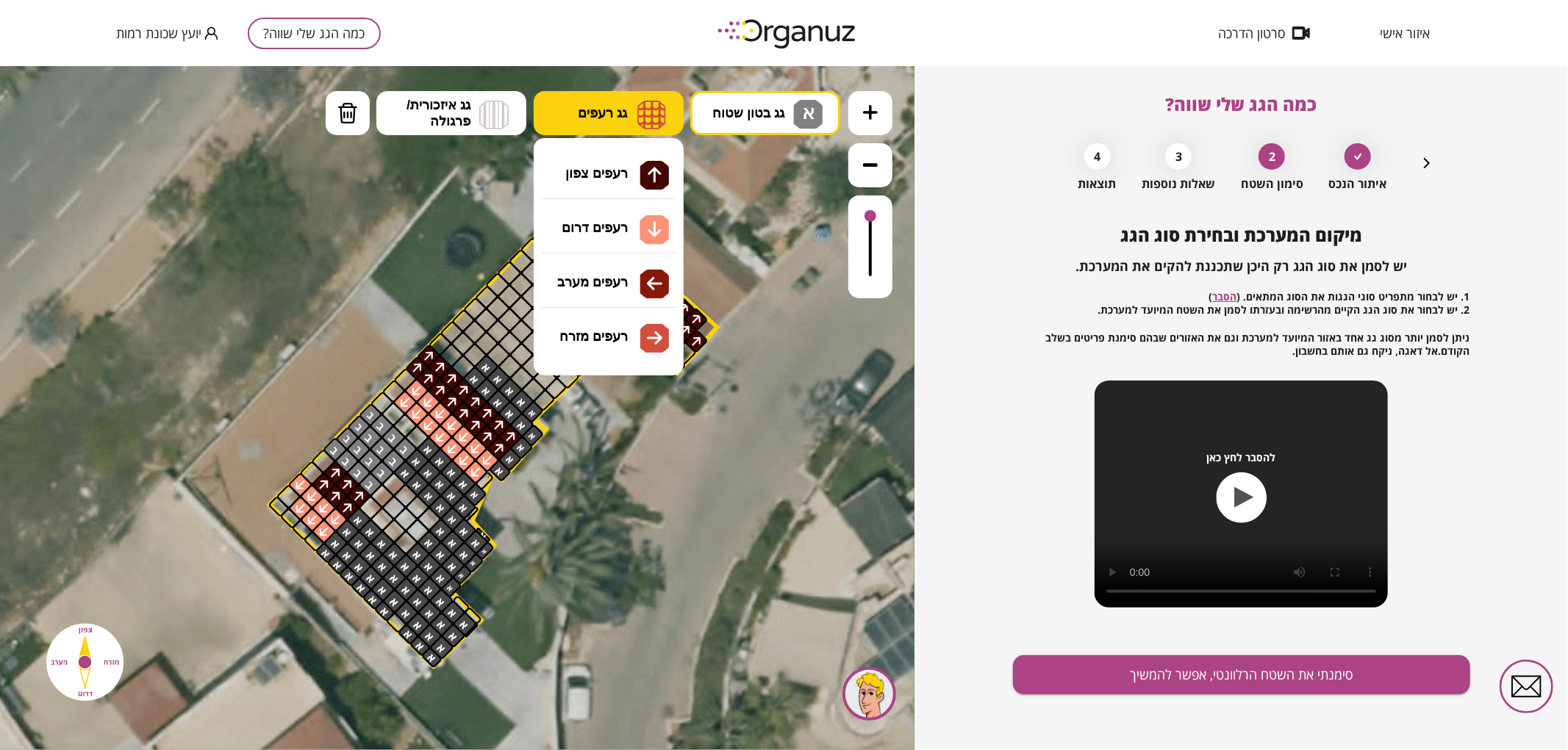
drag, startPoint x: 645, startPoint y: 114, endPoint x: 658, endPoint y: 148, distance: 36.4
click at [645, 117] on img at bounding box center [651, 113] width 29 height 30
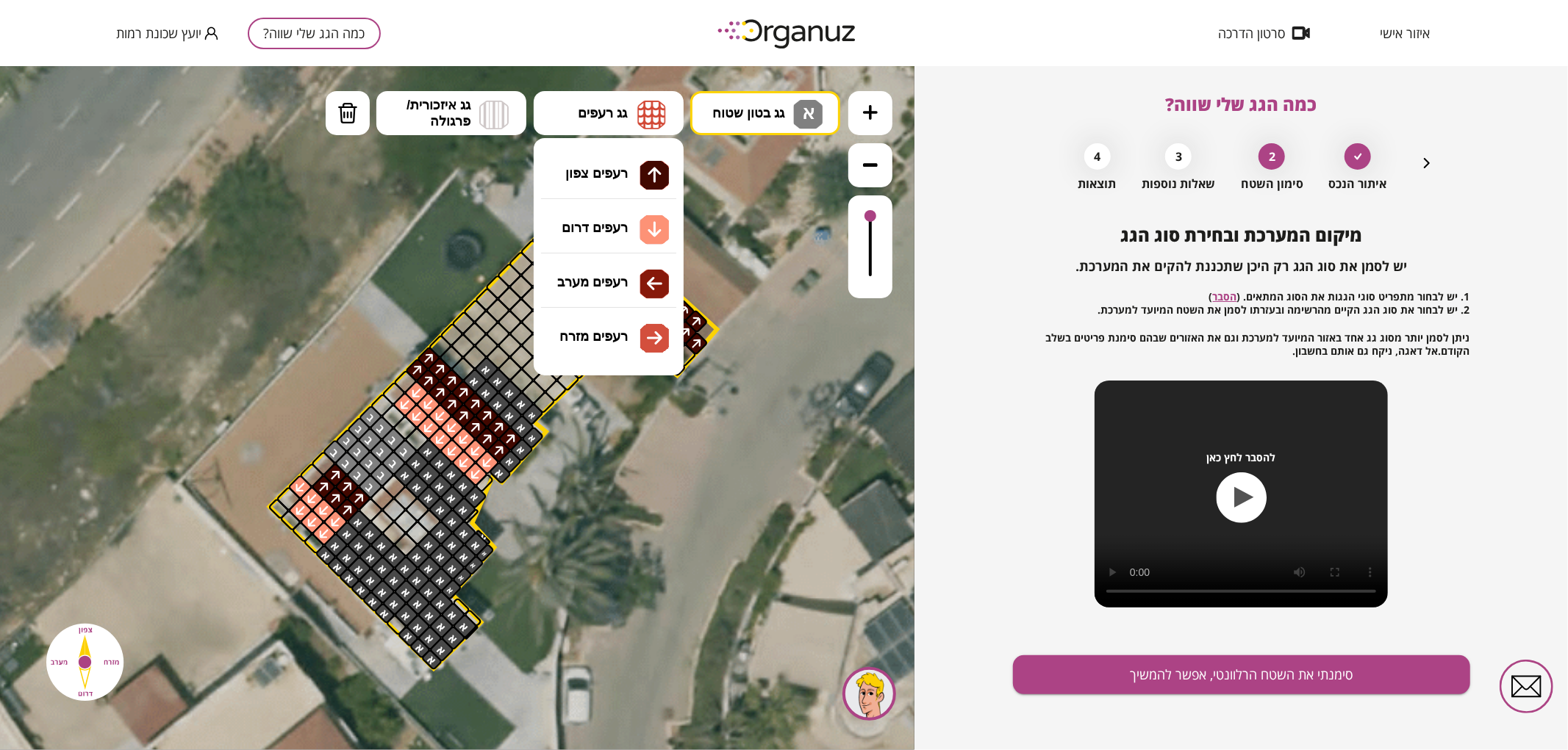
drag, startPoint x: 640, startPoint y: 228, endPoint x: 657, endPoint y: 273, distance: 48.1
click at [641, 237] on div ".st0 { fill: #FFFFFF; } 0" at bounding box center [457, 407] width 914 height 684
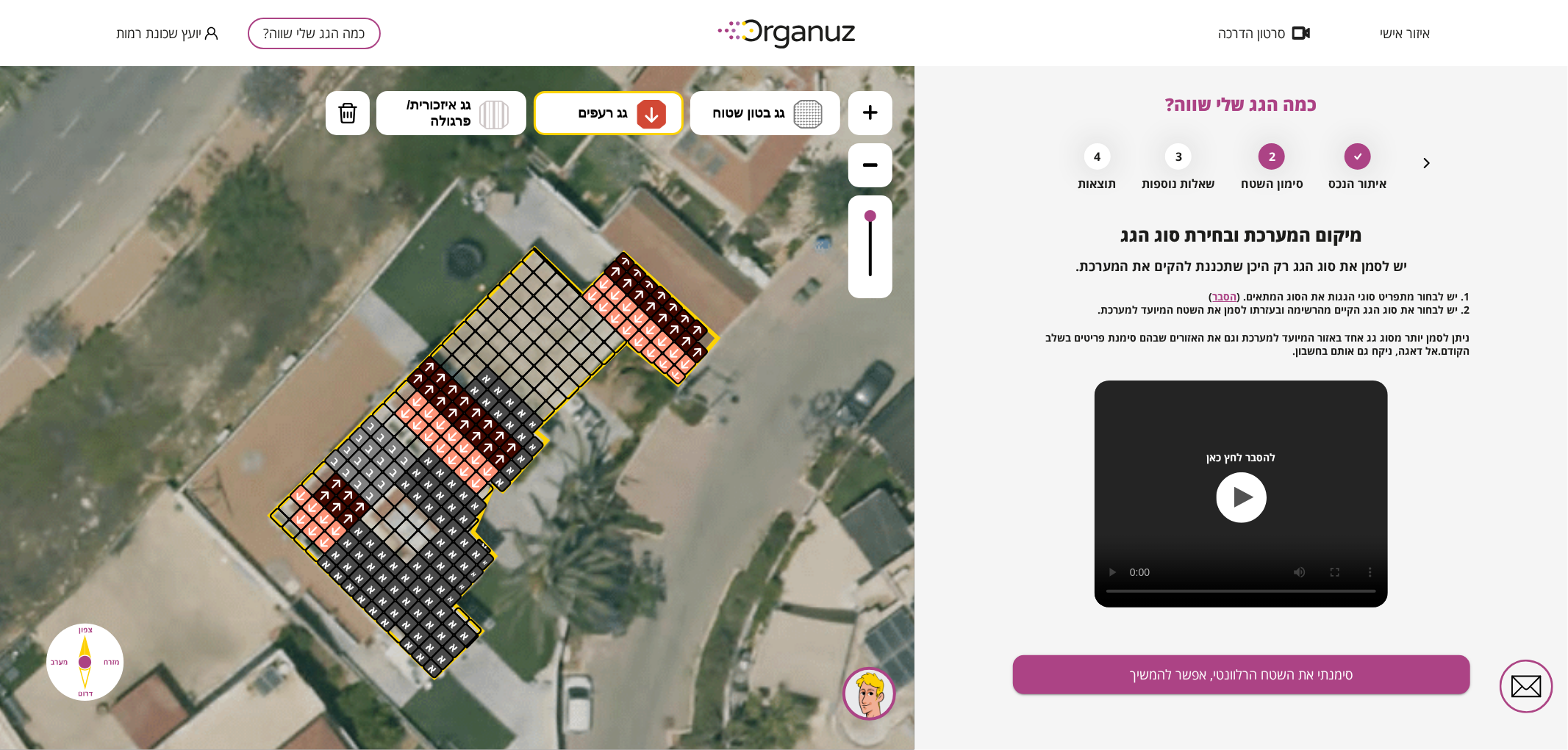
click at [688, 367] on div at bounding box center [685, 363] width 24 height 24
click at [1189, 674] on button "סימנתי את השטח הרלוונטי, אפשר להמשיך" at bounding box center [1241, 674] width 457 height 39
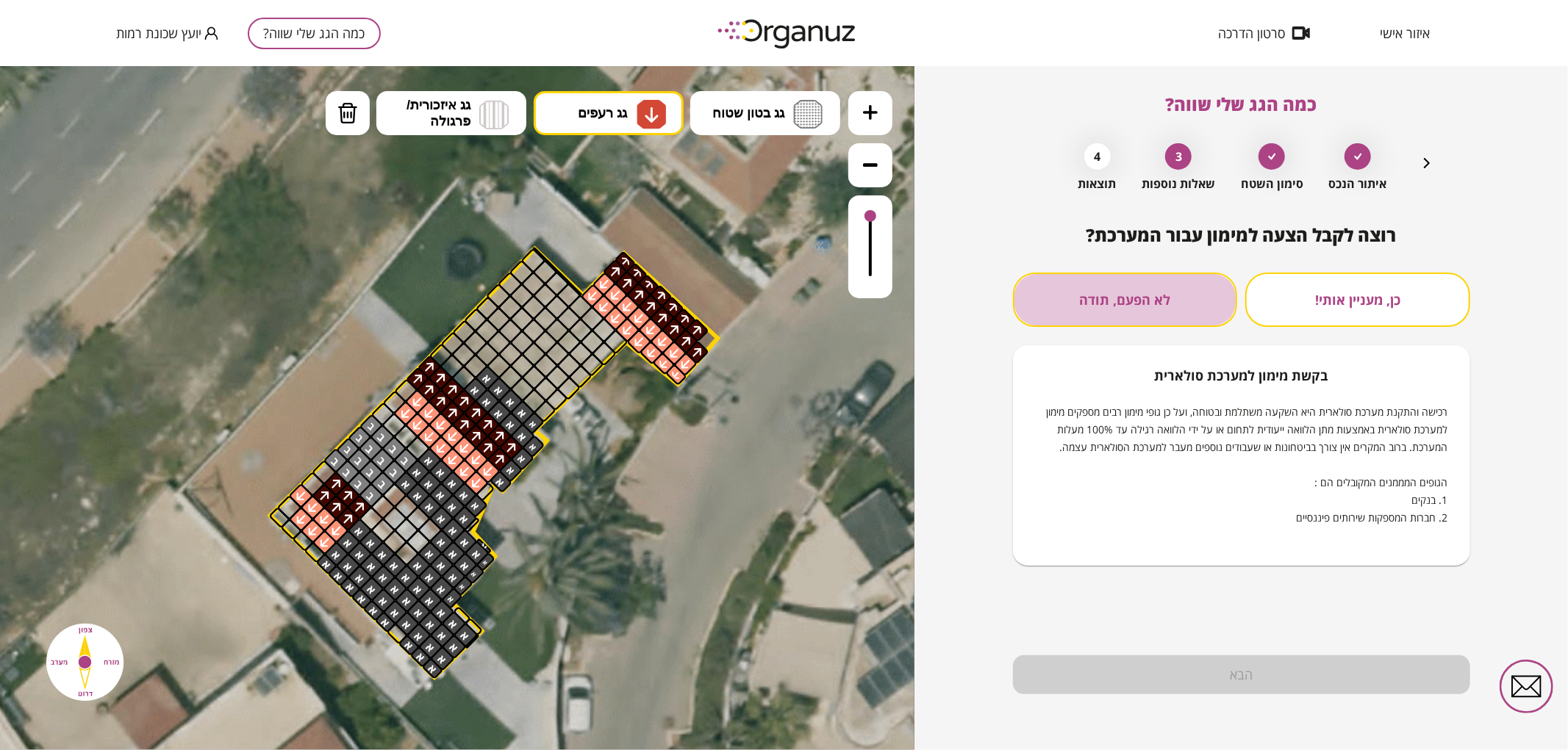
click at [1143, 319] on button "לא הפעם, תודה" at bounding box center [1125, 299] width 225 height 54
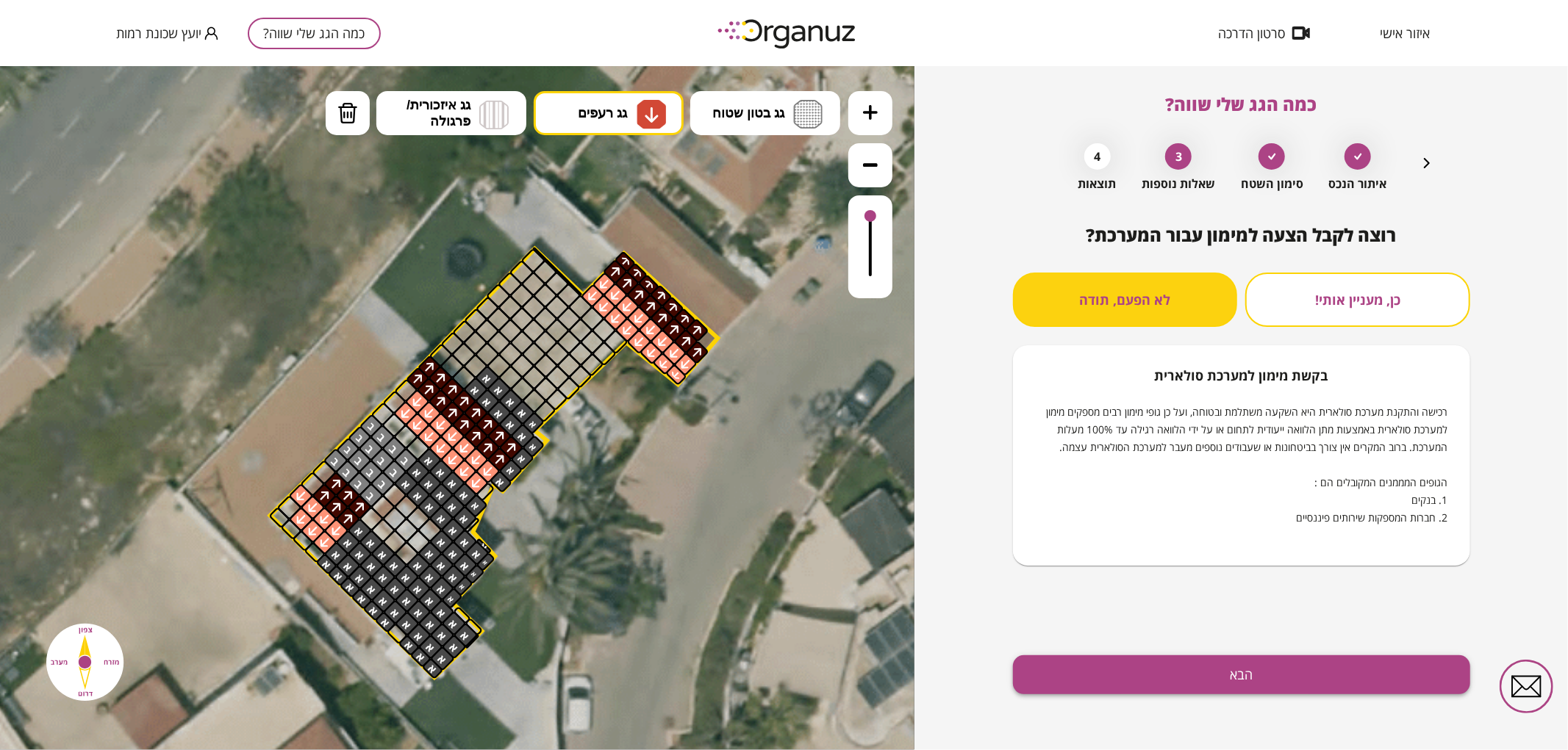
click at [1239, 665] on button "הבא" at bounding box center [1241, 674] width 457 height 39
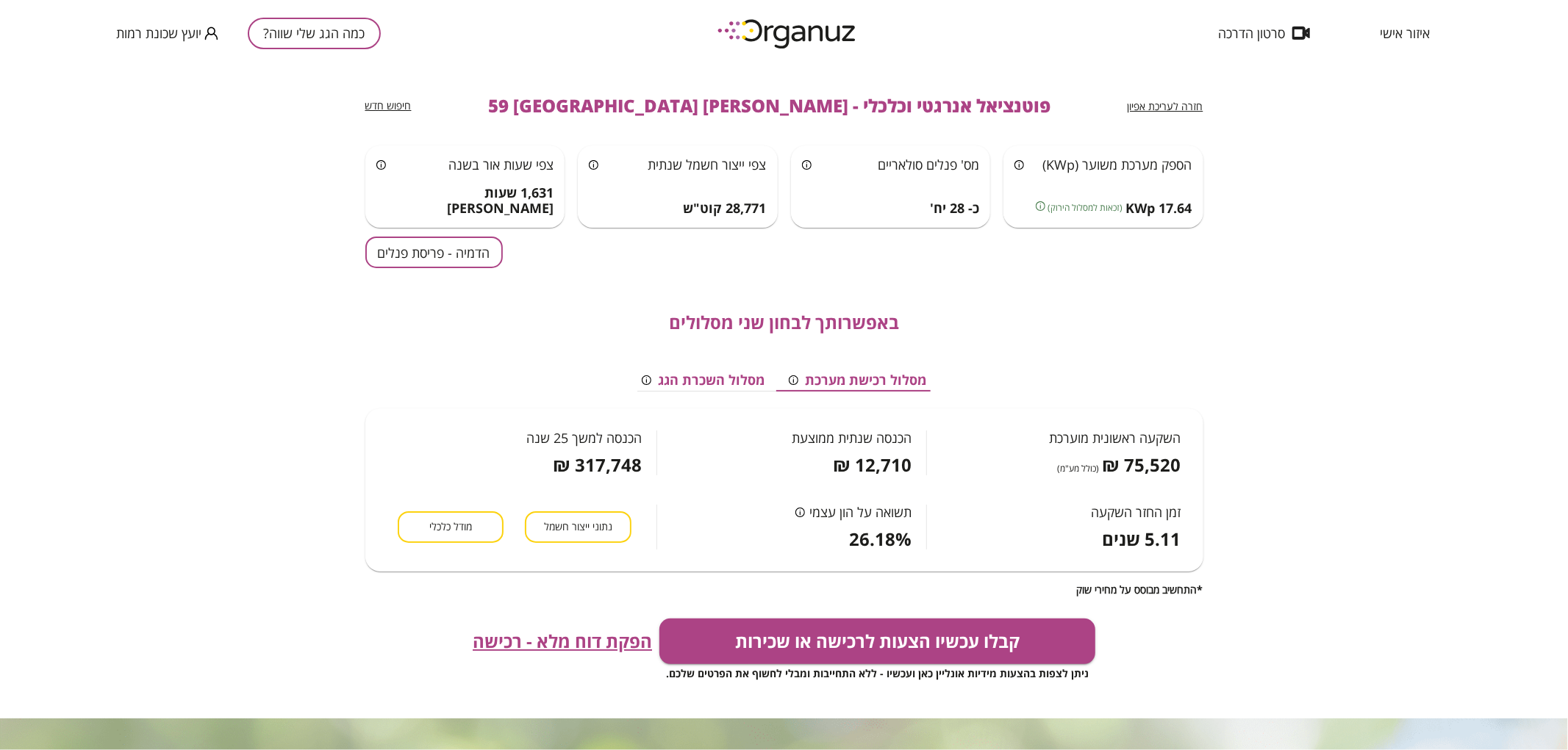
click at [427, 254] on button "הדמיה - פריסת פנלים" at bounding box center [434, 252] width 138 height 31
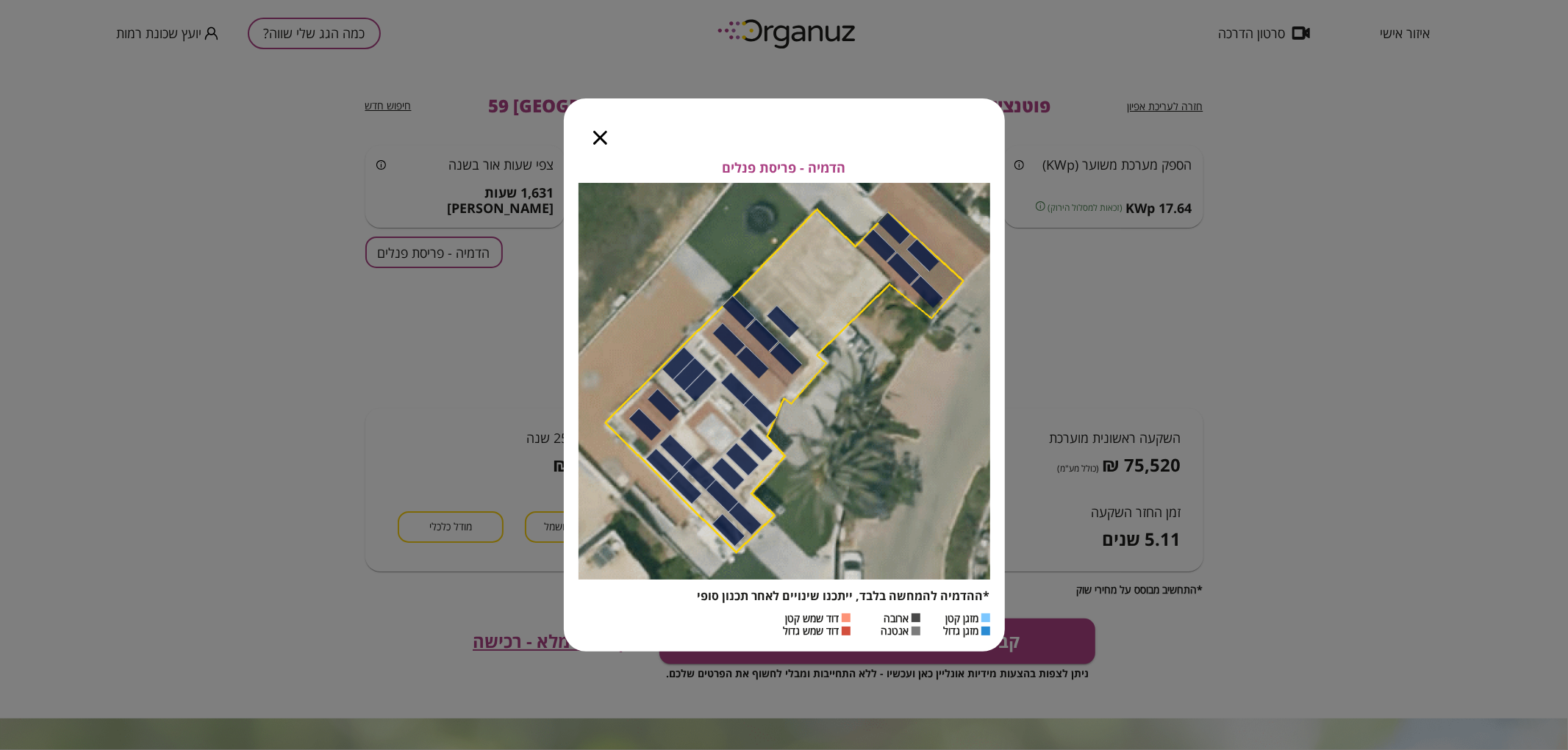
click at [594, 133] on icon "button" at bounding box center [600, 138] width 14 height 14
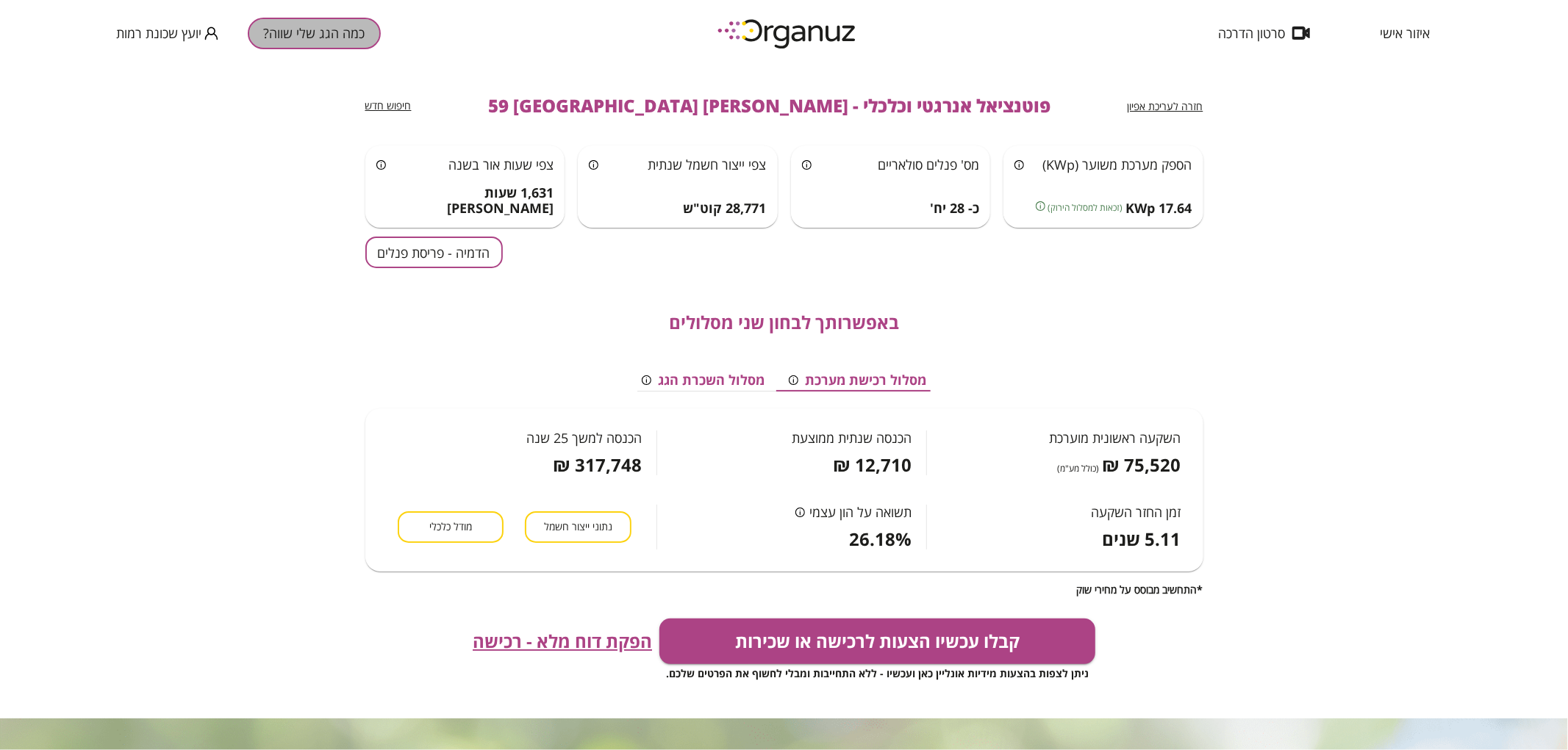
click at [325, 32] on button "כמה הגג שלי שווה?" at bounding box center [314, 33] width 133 height 31
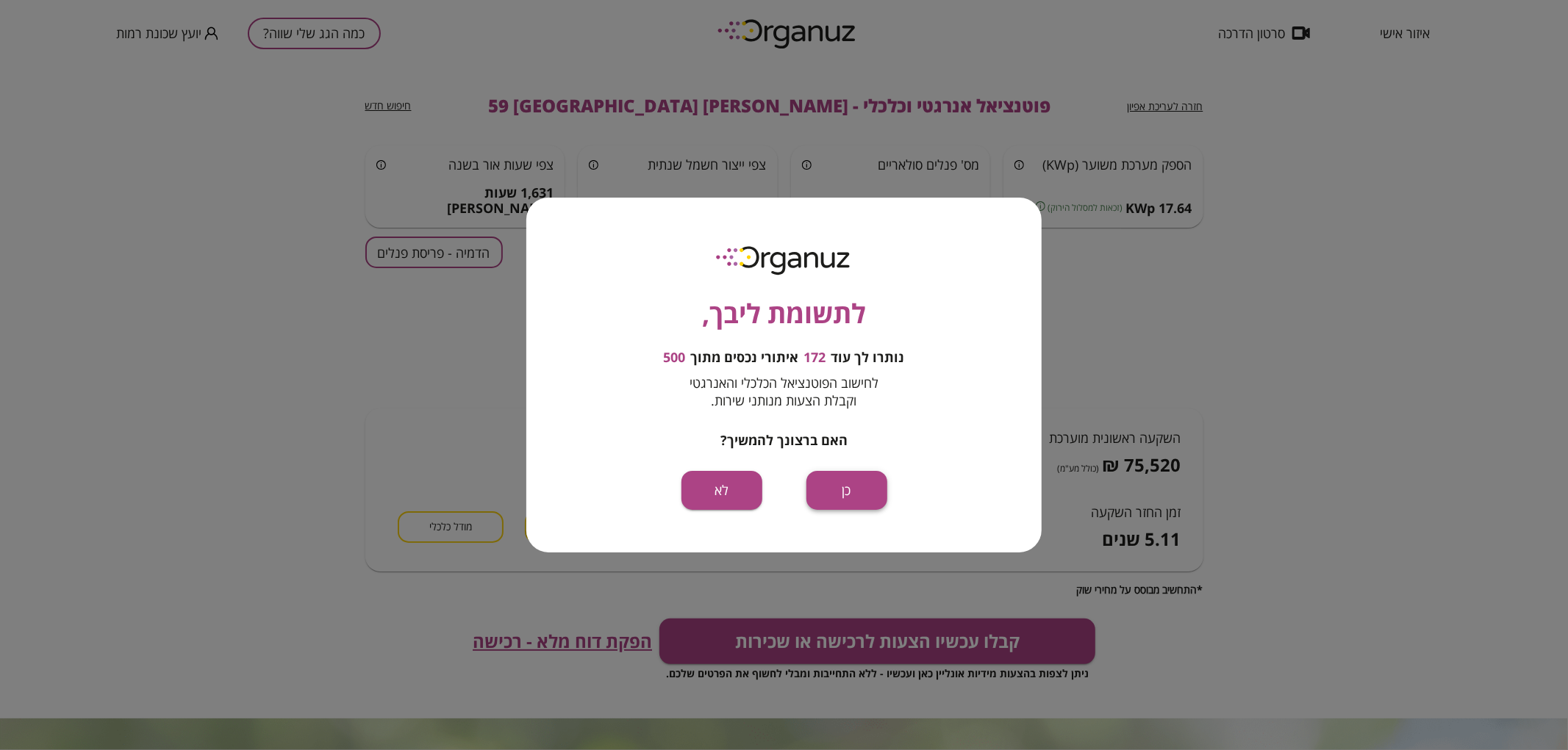
click at [857, 492] on button "כן" at bounding box center [847, 490] width 81 height 39
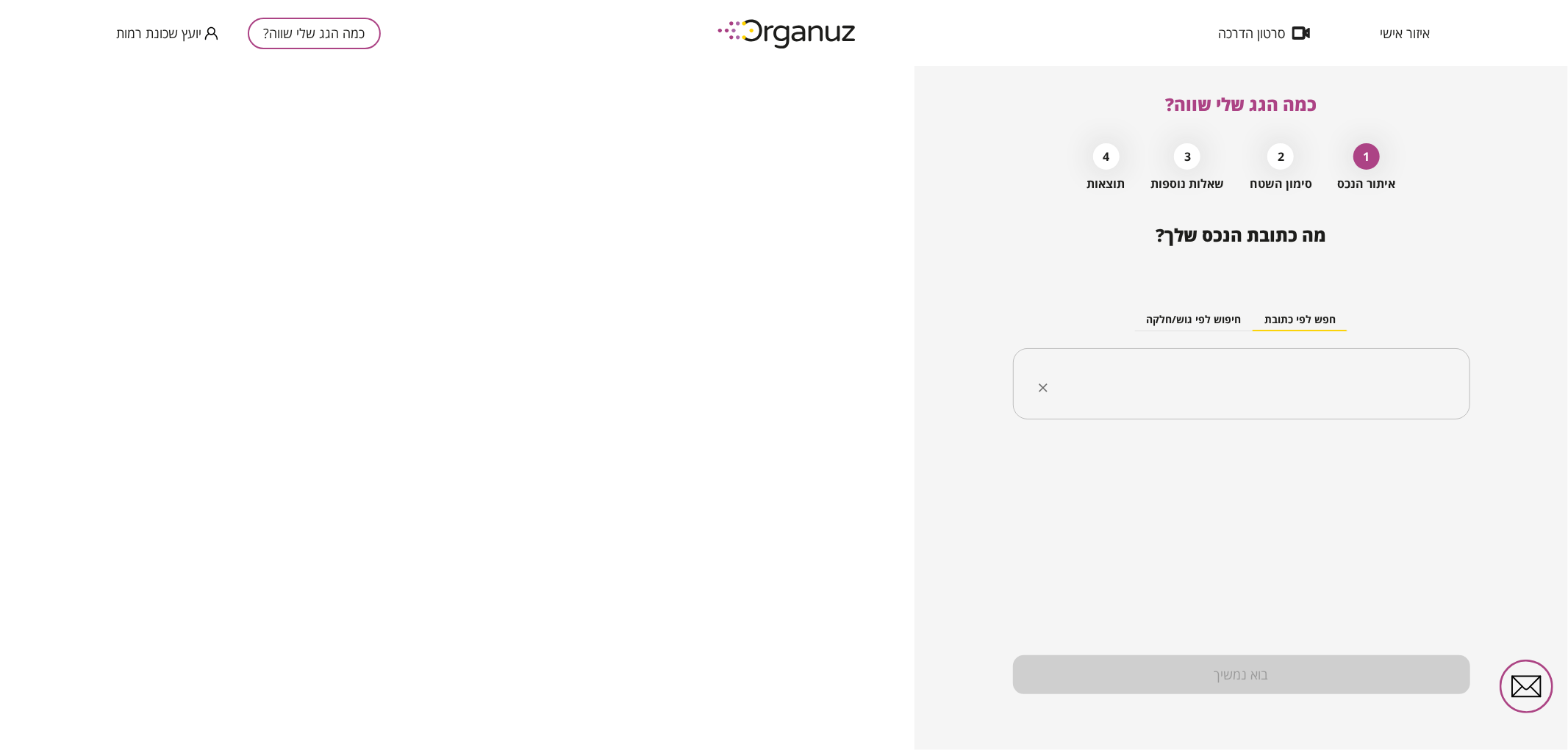
click at [1301, 414] on div "​" at bounding box center [1241, 384] width 457 height 72
click at [1340, 461] on li "[PERSON_NAME] 48 [GEOGRAPHIC_DATA]" at bounding box center [1241, 458] width 419 height 26
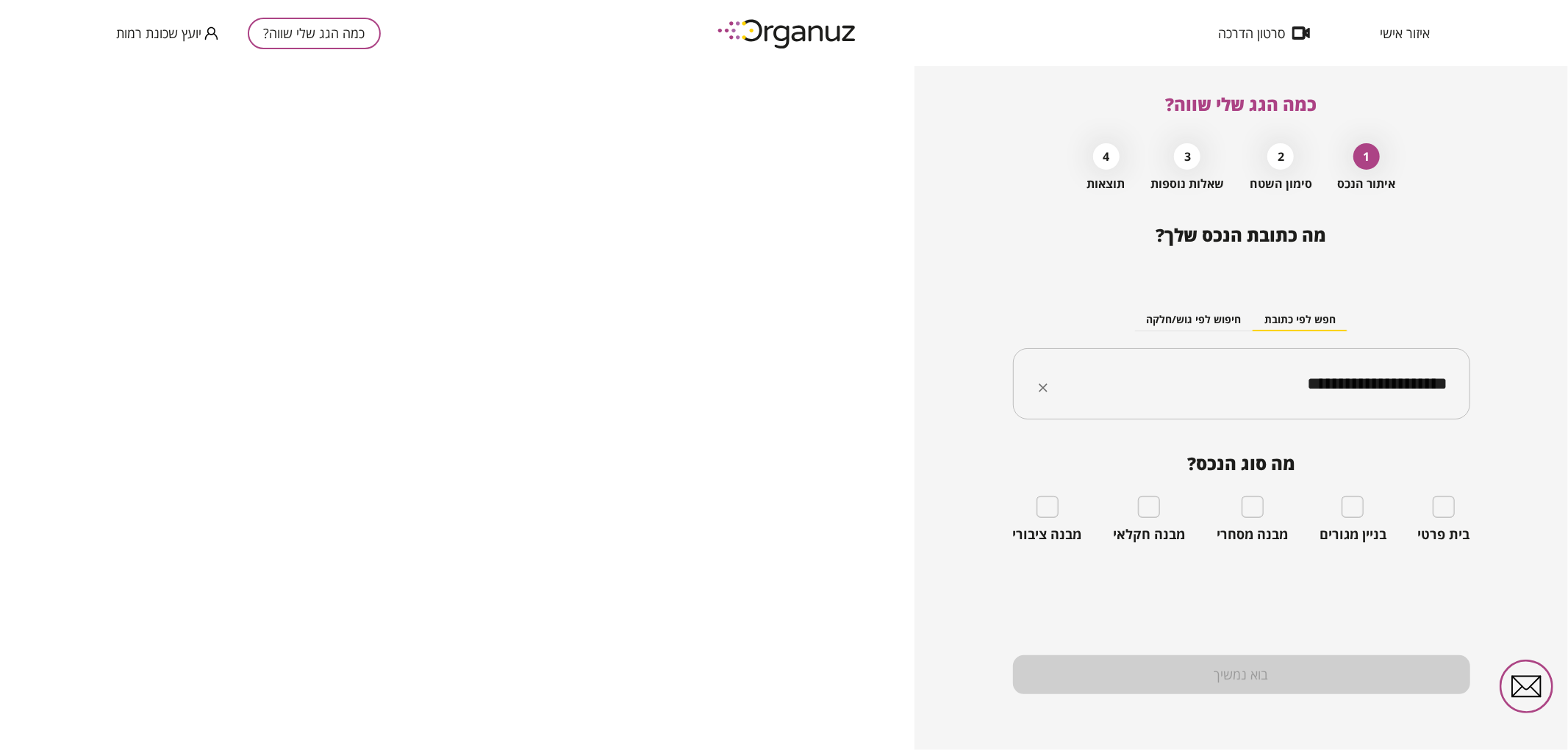
type input "**********"
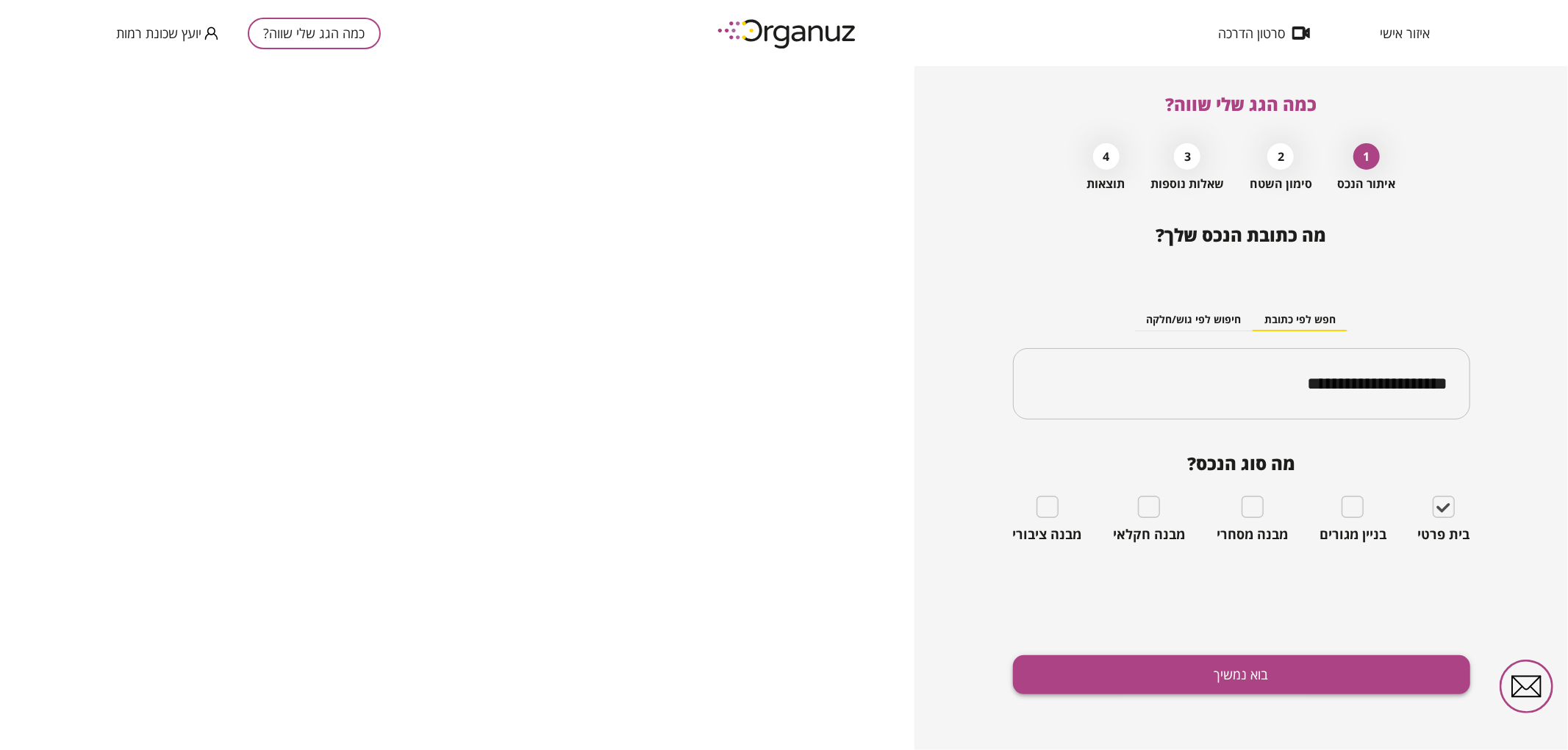
click at [1094, 666] on button "בוא נמשיך" at bounding box center [1241, 674] width 457 height 39
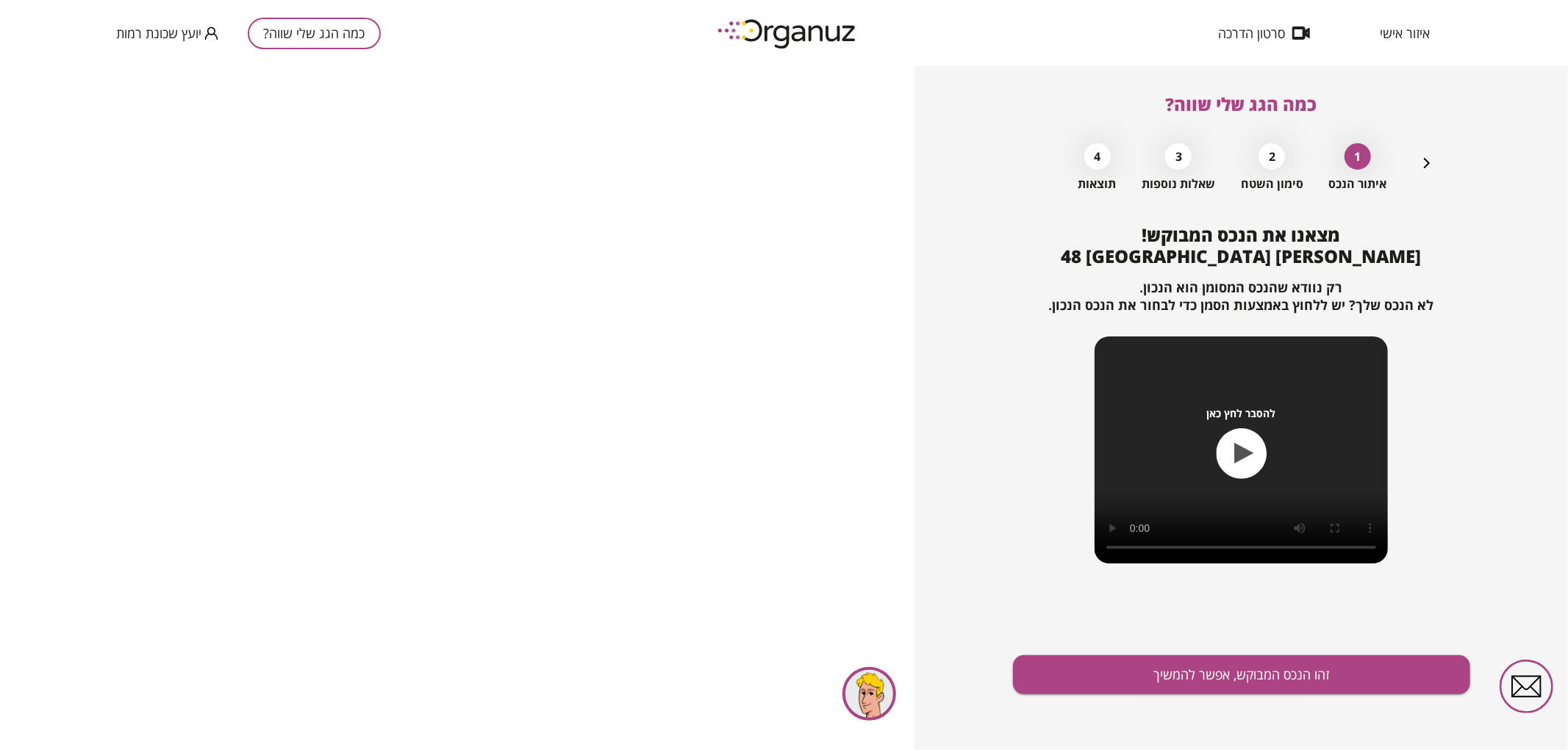
click at [1094, 666] on button "זהו הנכס המבוקש, אפשר להמשיך" at bounding box center [1241, 674] width 457 height 39
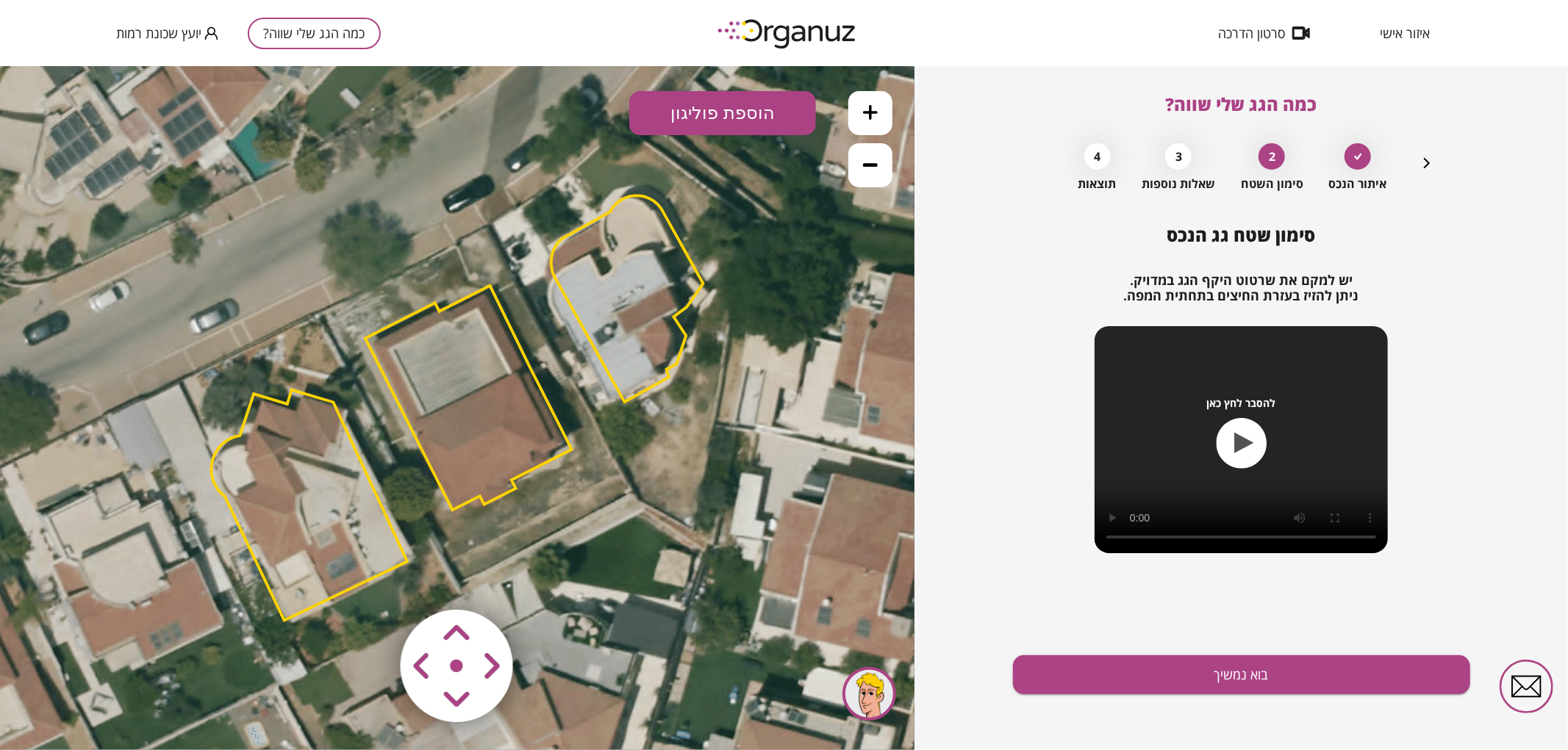
click at [676, 291] on polygon at bounding box center [627, 298] width 152 height 207
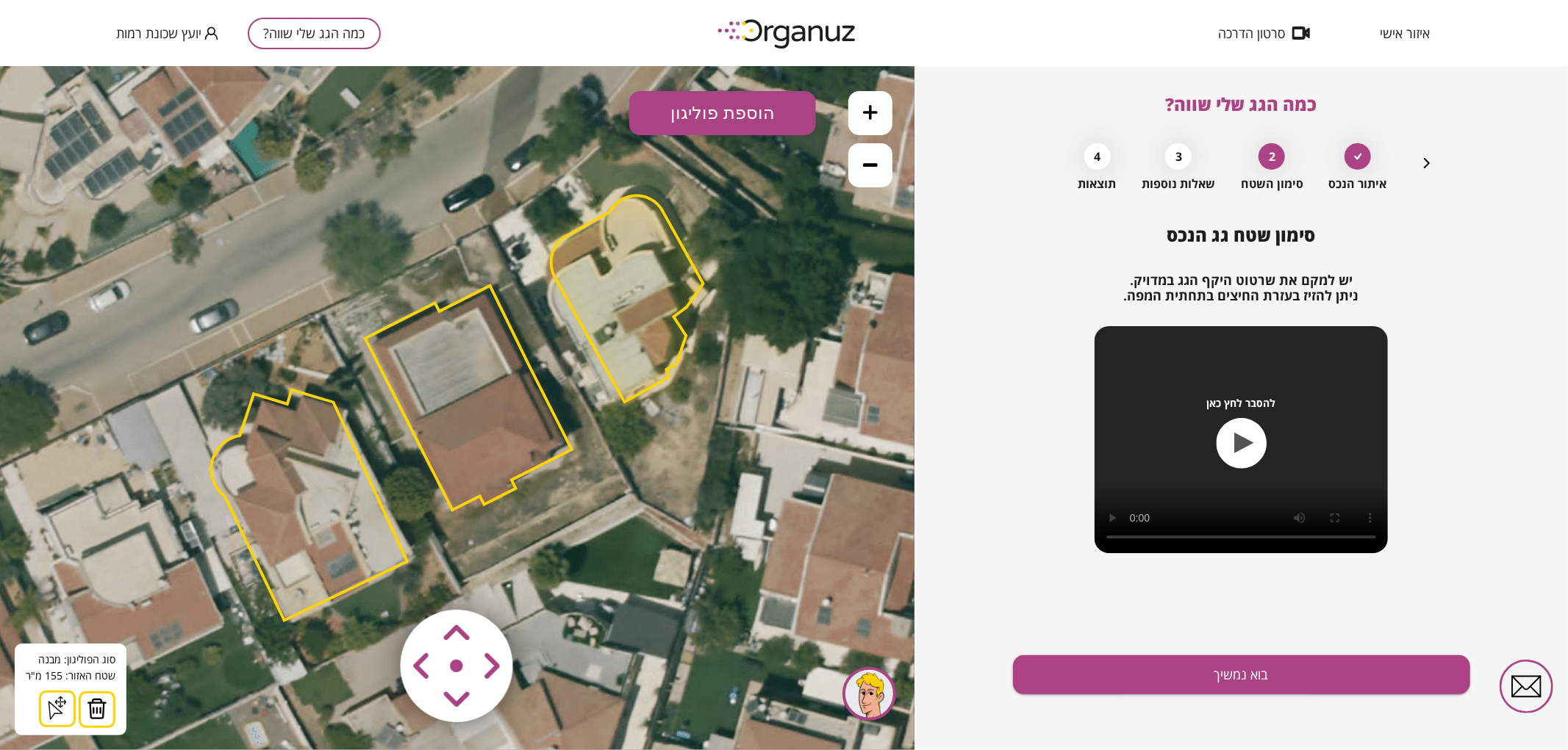
click at [93, 705] on img at bounding box center [96, 708] width 21 height 22
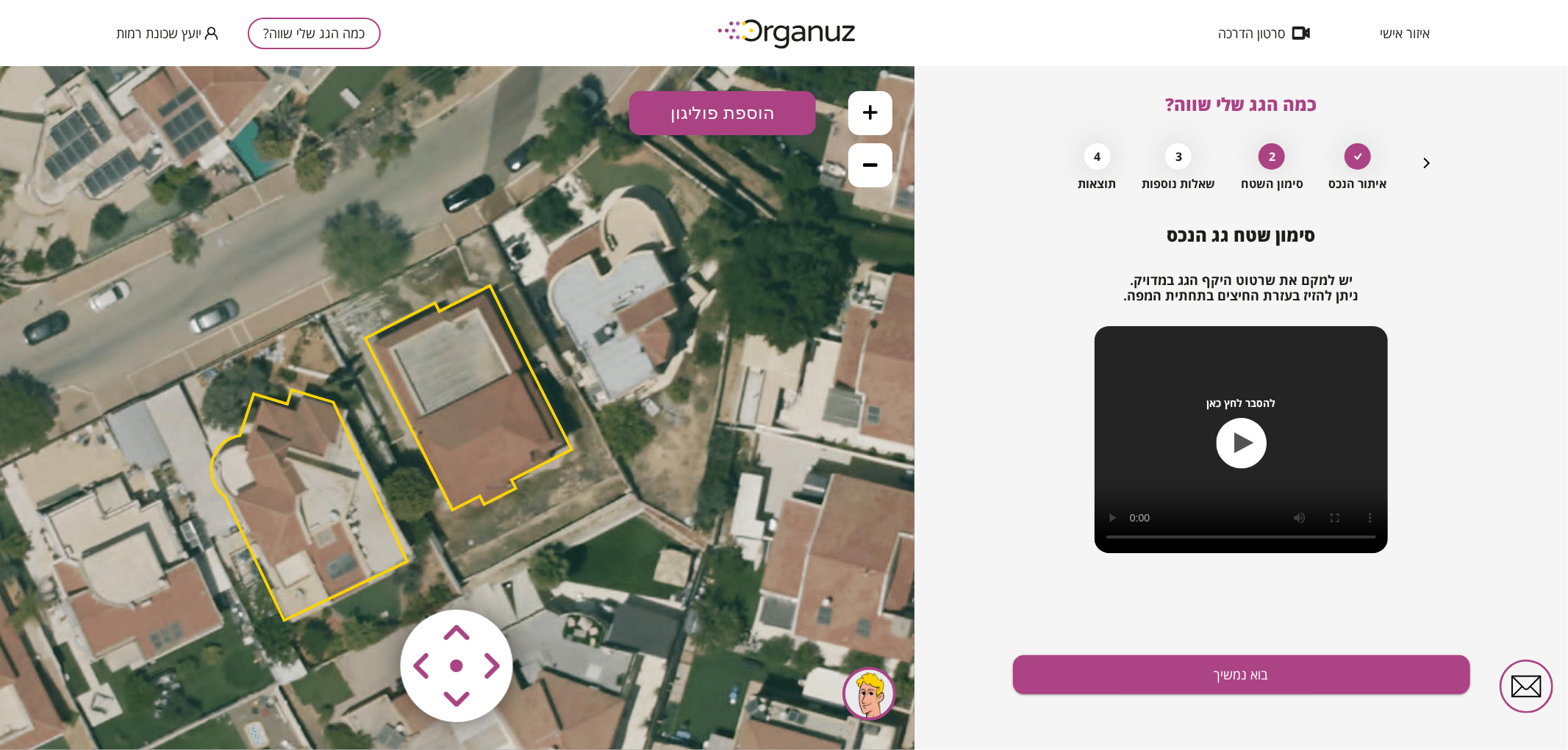
click at [257, 517] on polygon at bounding box center [309, 504] width 196 height 231
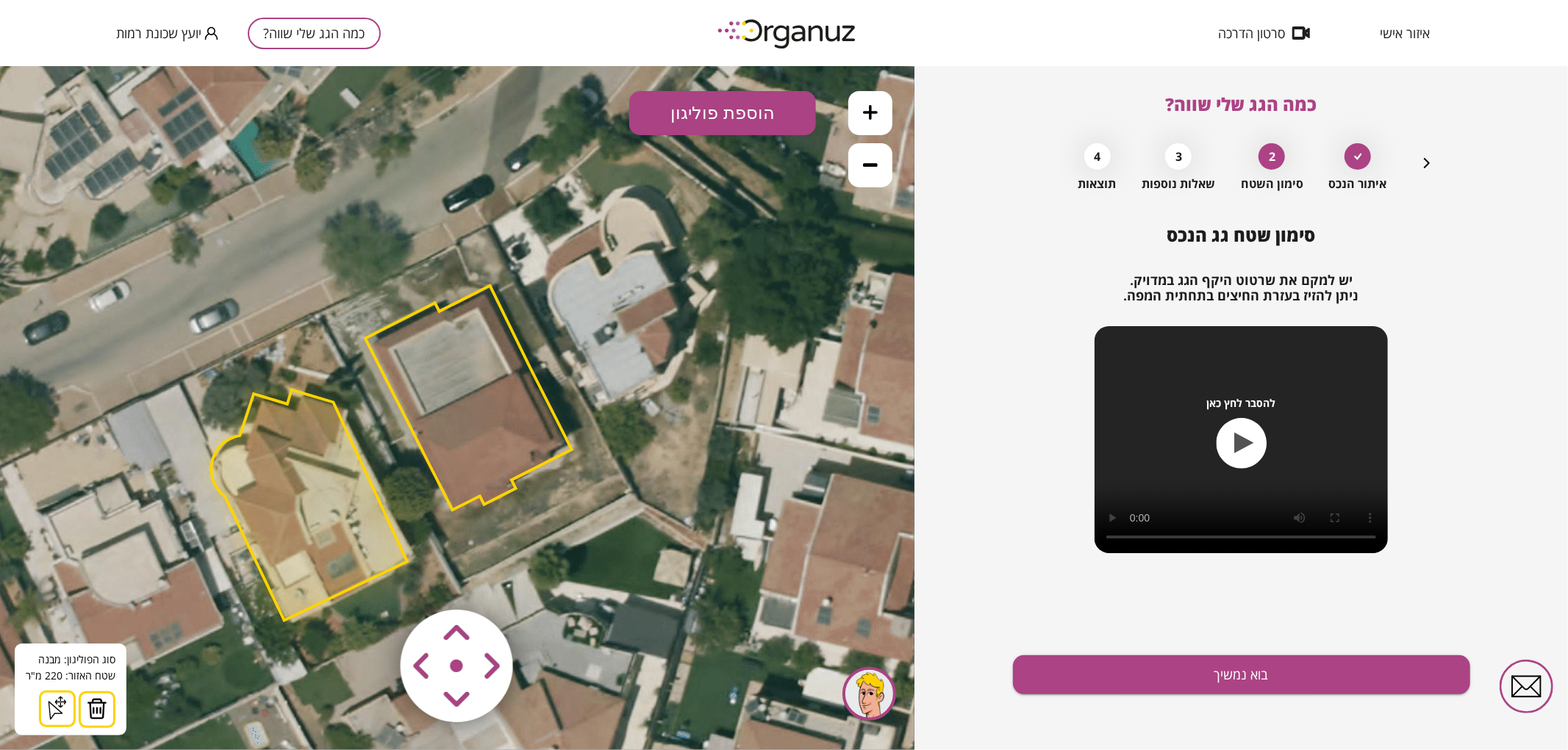
click at [103, 712] on img at bounding box center [96, 708] width 21 height 22
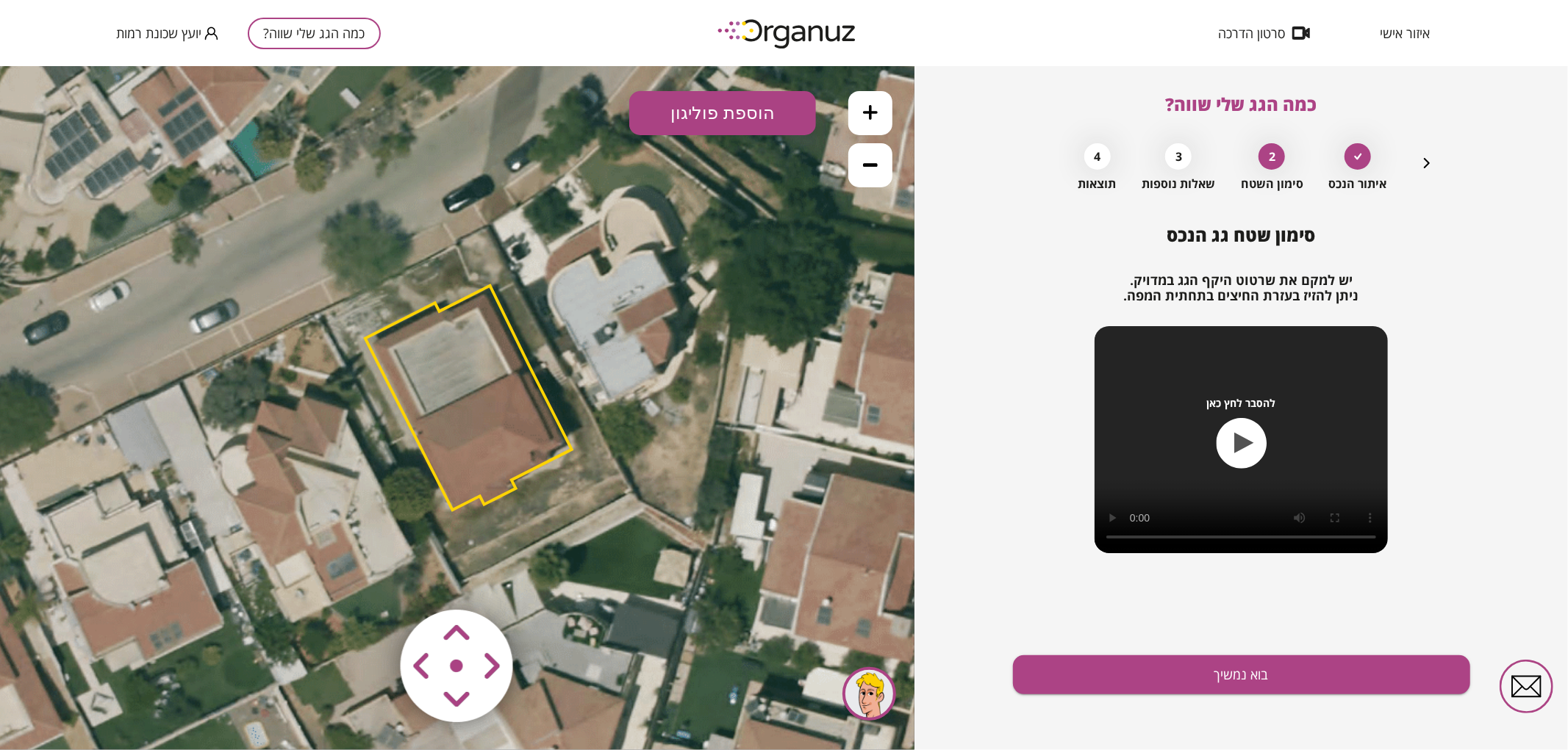
click at [370, 578] on area at bounding box center [370, 578] width 0 height 0
click at [538, 540] on icon at bounding box center [455, 407] width 1521 height 1521
click at [370, 578] on area at bounding box center [370, 578] width 0 height 0
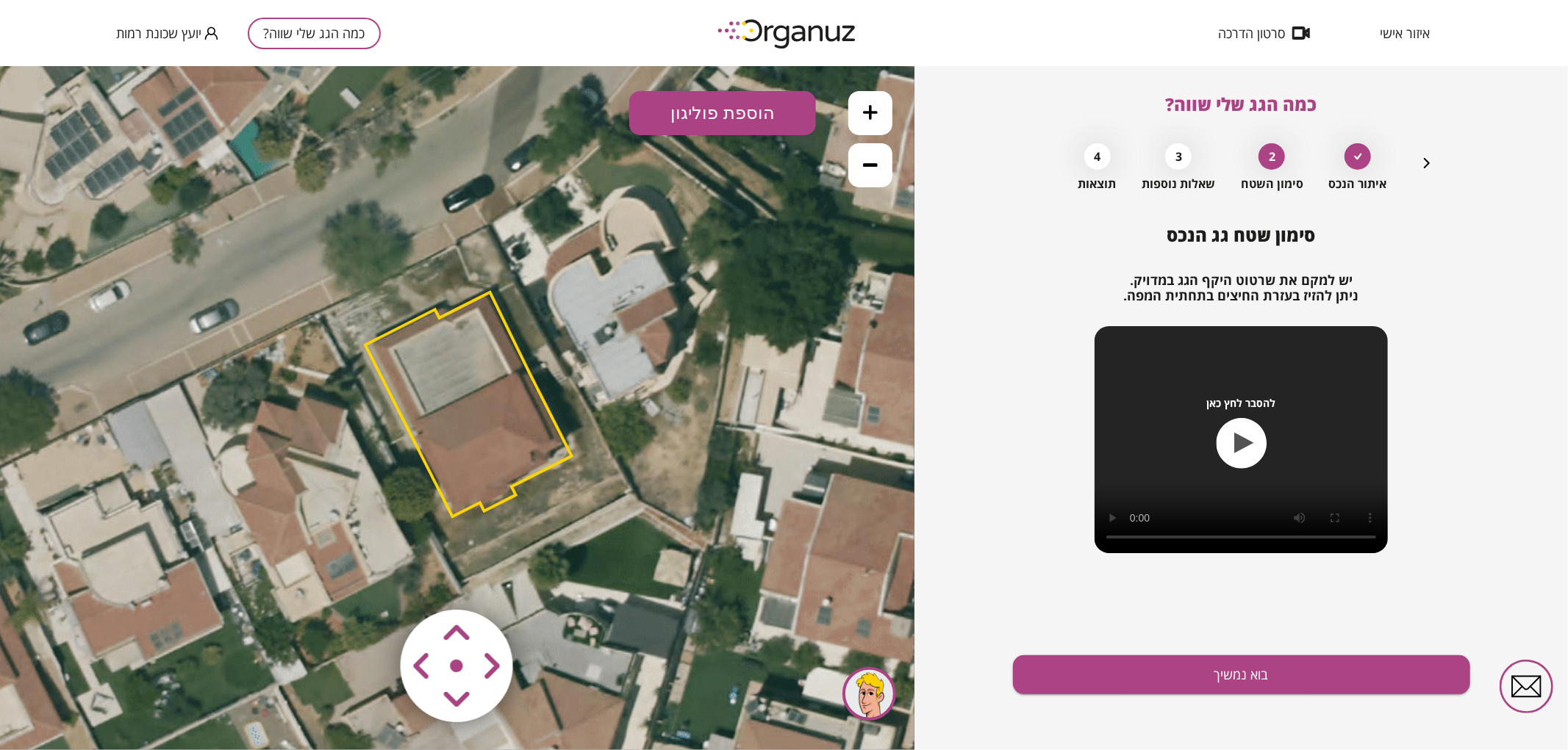
click at [370, 578] on area at bounding box center [370, 578] width 0 height 0
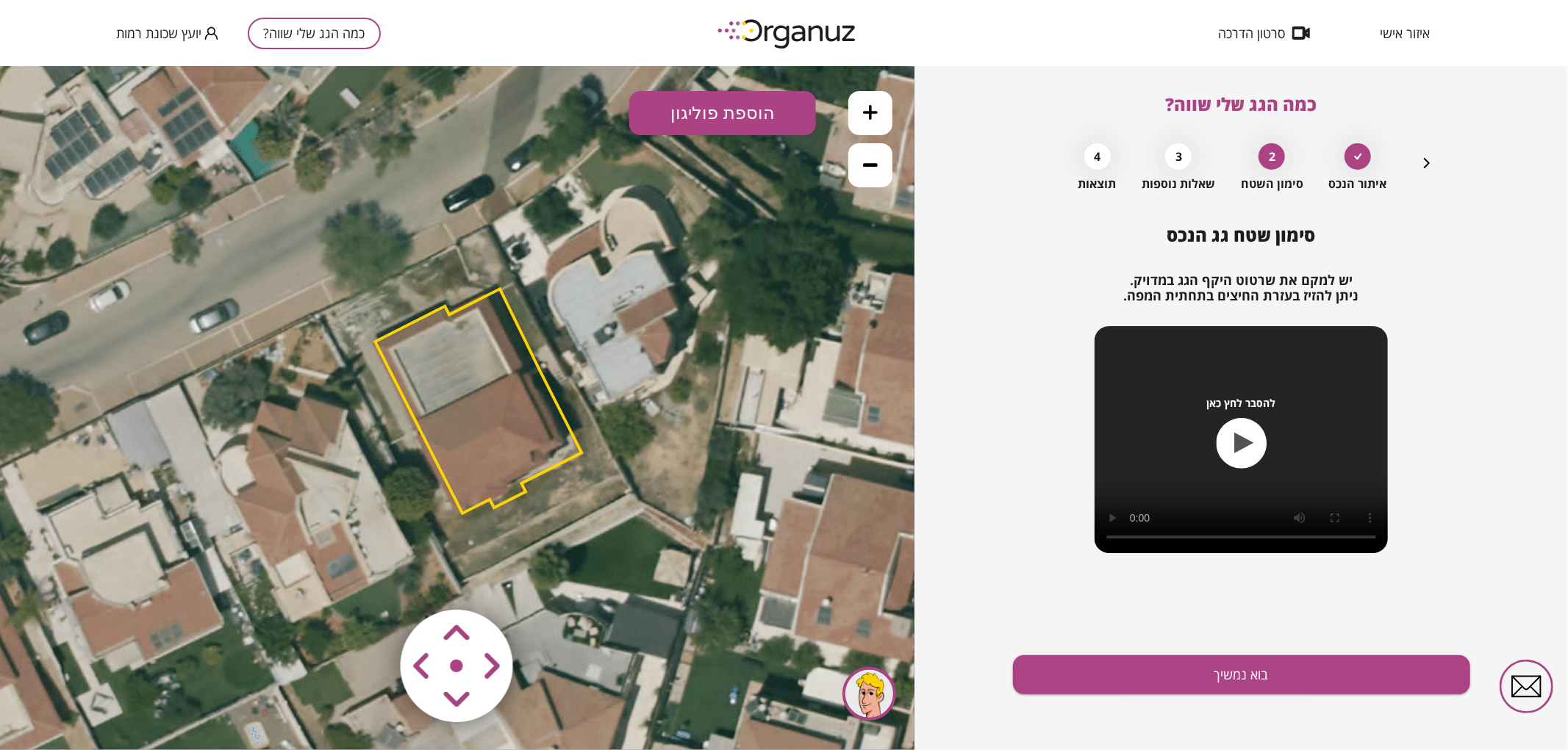
click at [370, 578] on area at bounding box center [370, 578] width 0 height 0
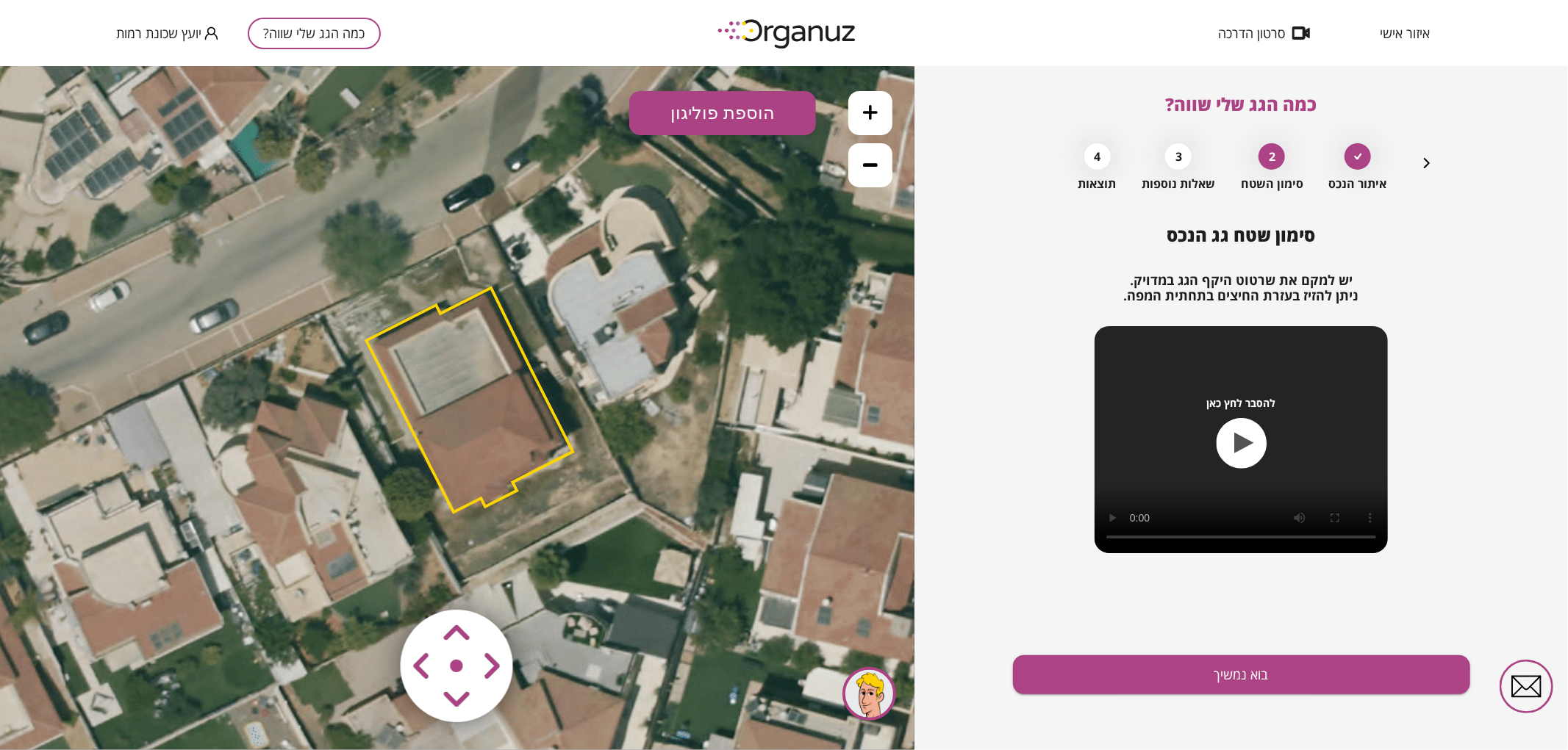
click at [370, 578] on area at bounding box center [370, 578] width 0 height 0
click at [496, 397] on polygon at bounding box center [470, 399] width 207 height 224
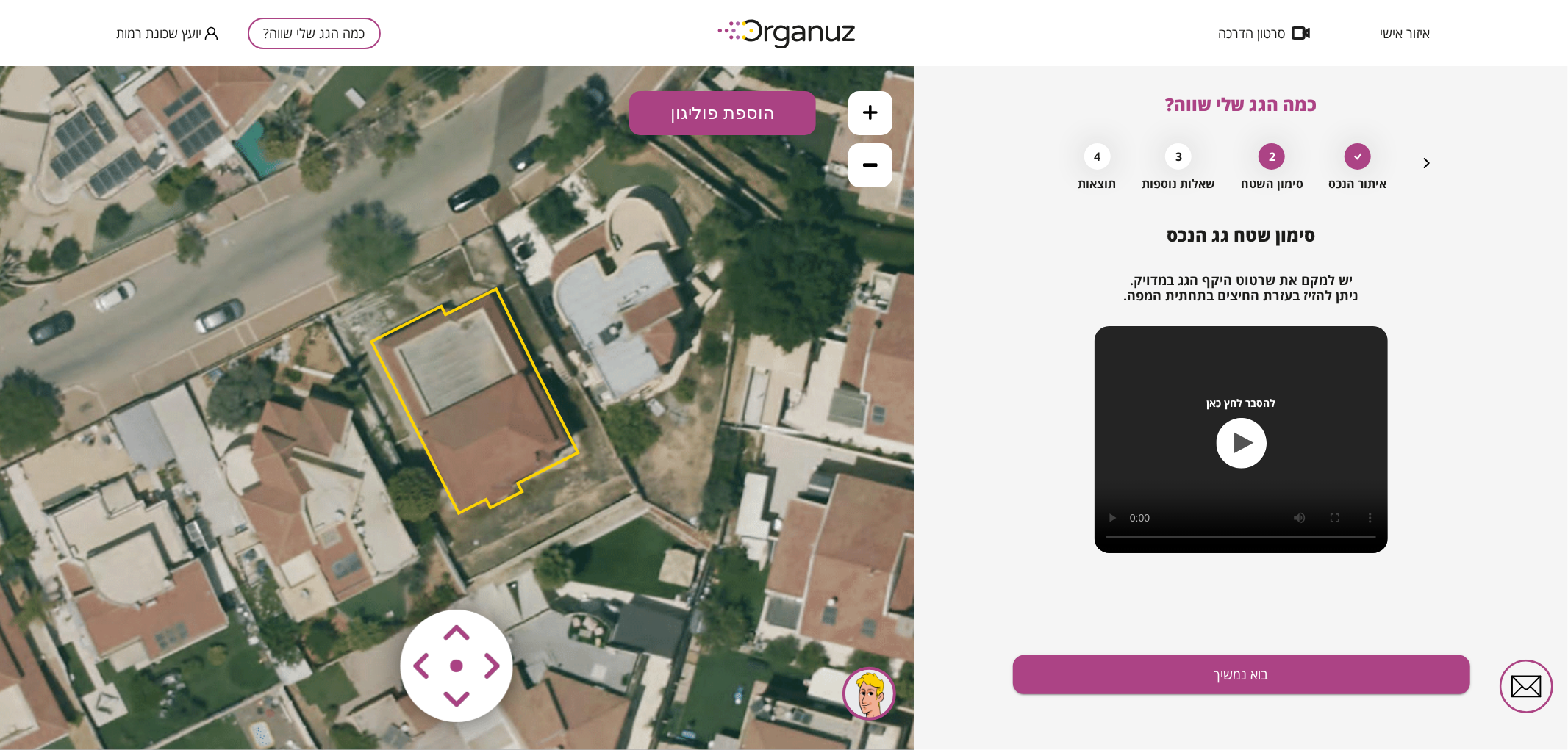
click at [496, 397] on polygon at bounding box center [475, 399] width 207 height 224
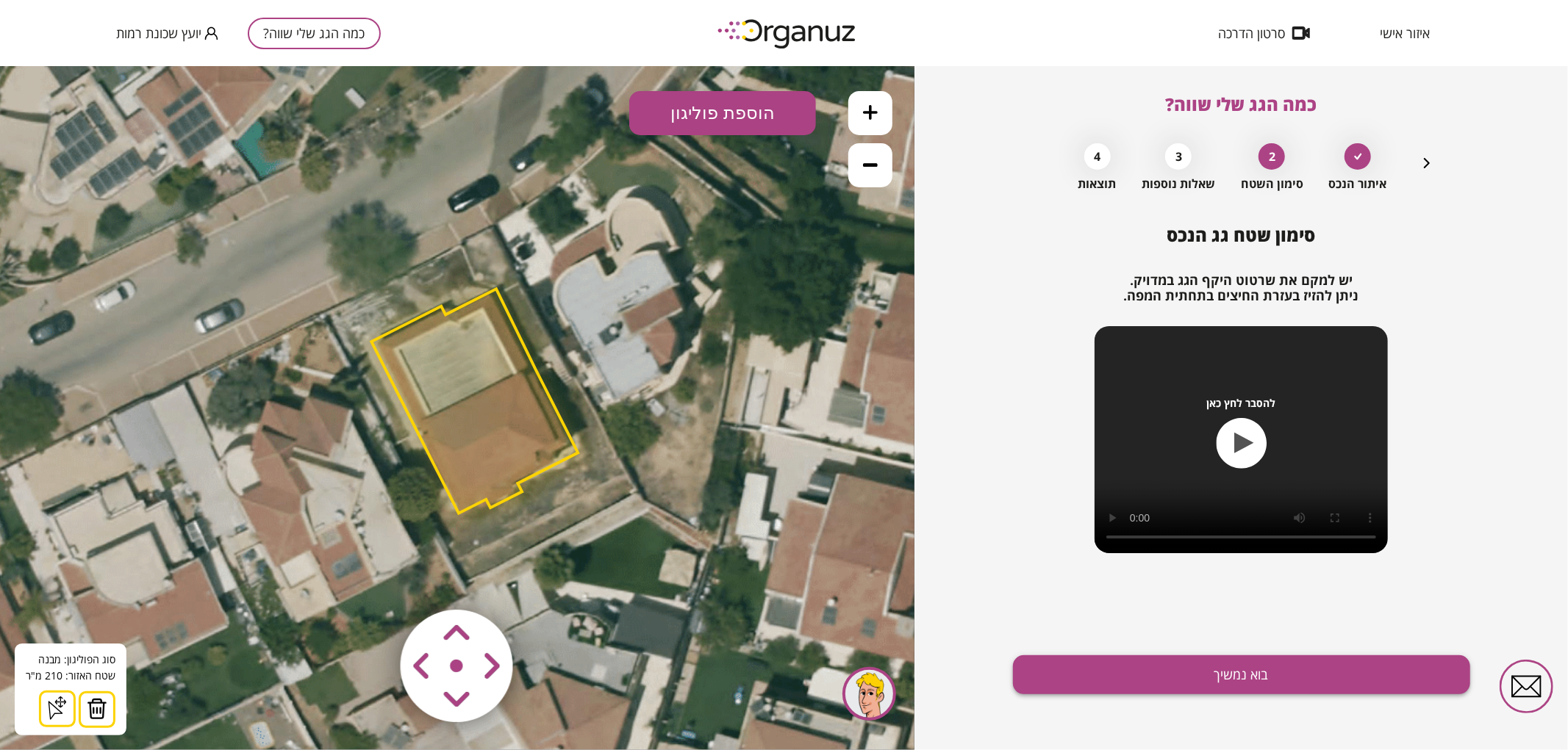
click at [1093, 656] on button "בוא נמשיך" at bounding box center [1241, 674] width 457 height 39
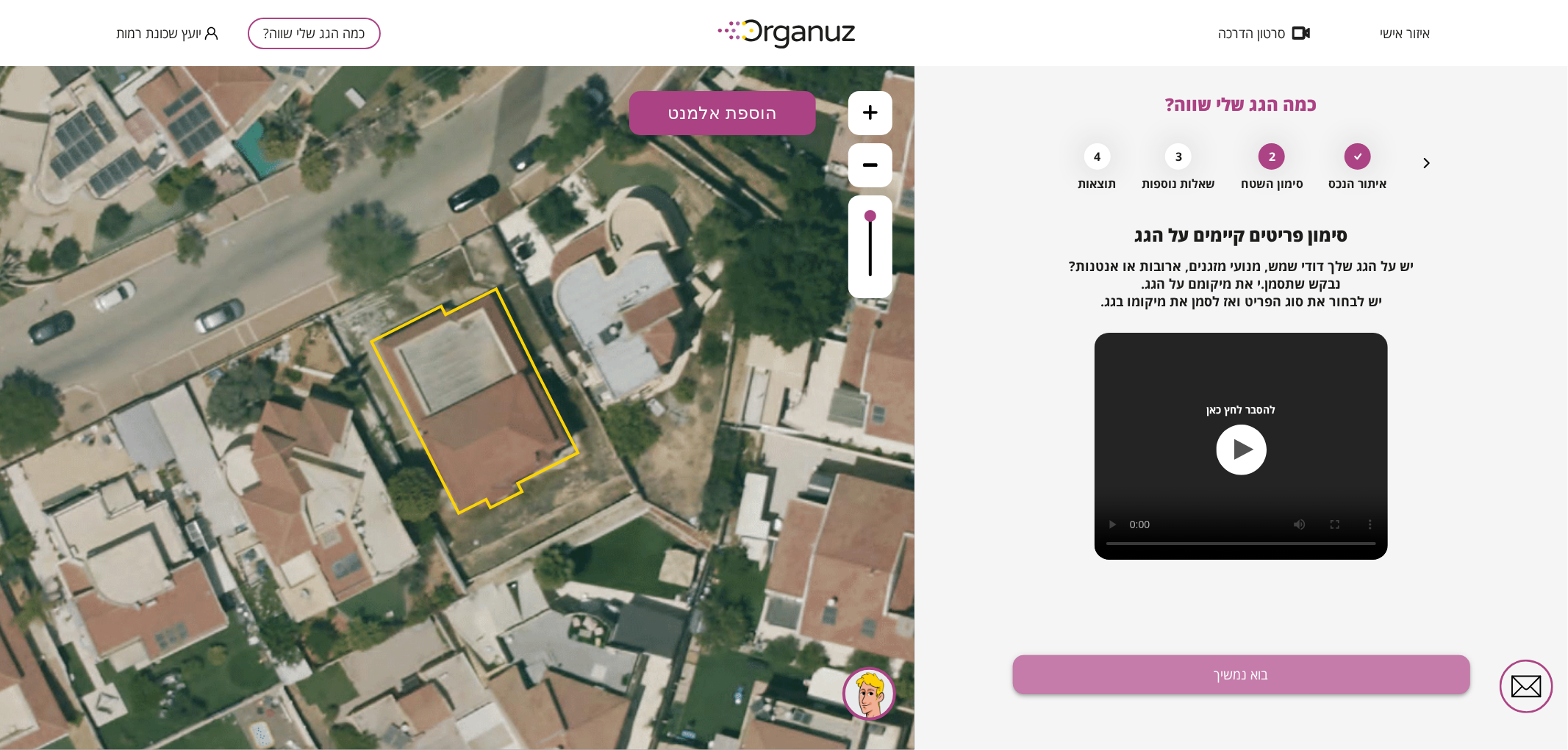
click at [1083, 676] on button "בוא נמשיך" at bounding box center [1241, 674] width 457 height 39
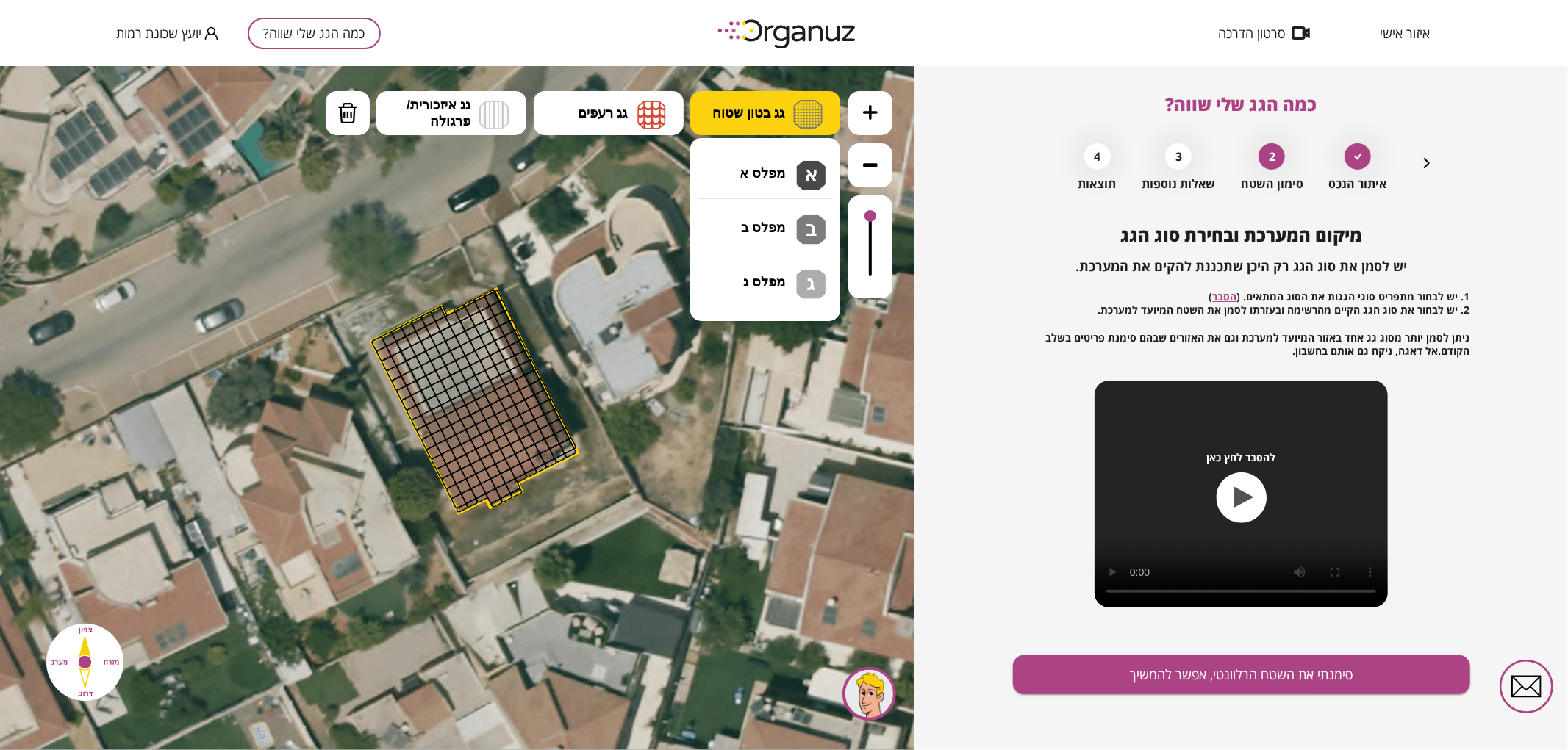
click at [753, 108] on span "גג בטון שטוח" at bounding box center [748, 112] width 72 height 16
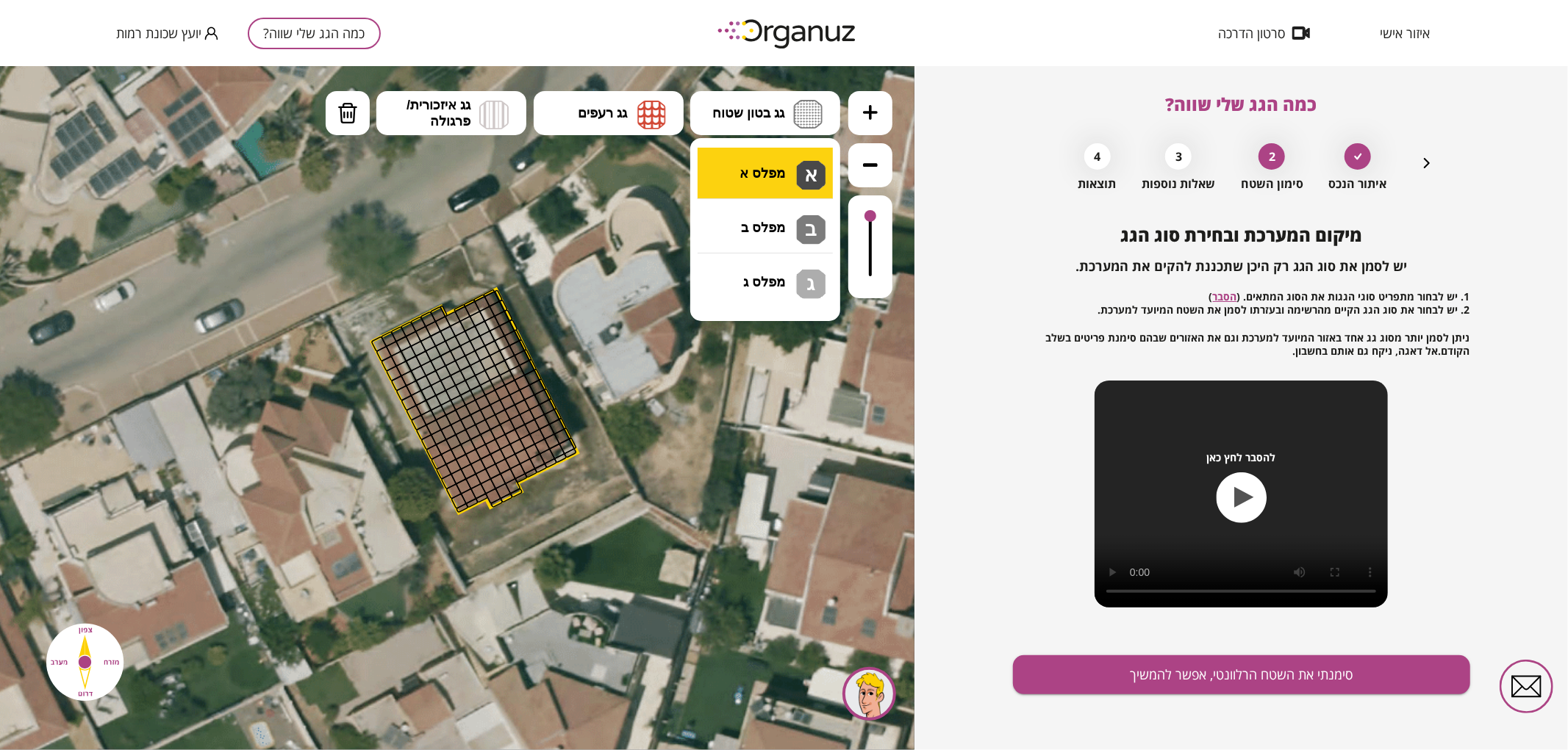
click at [788, 165] on div ".st0 { fill: #FFFFFF; } 0" at bounding box center [457, 407] width 914 height 684
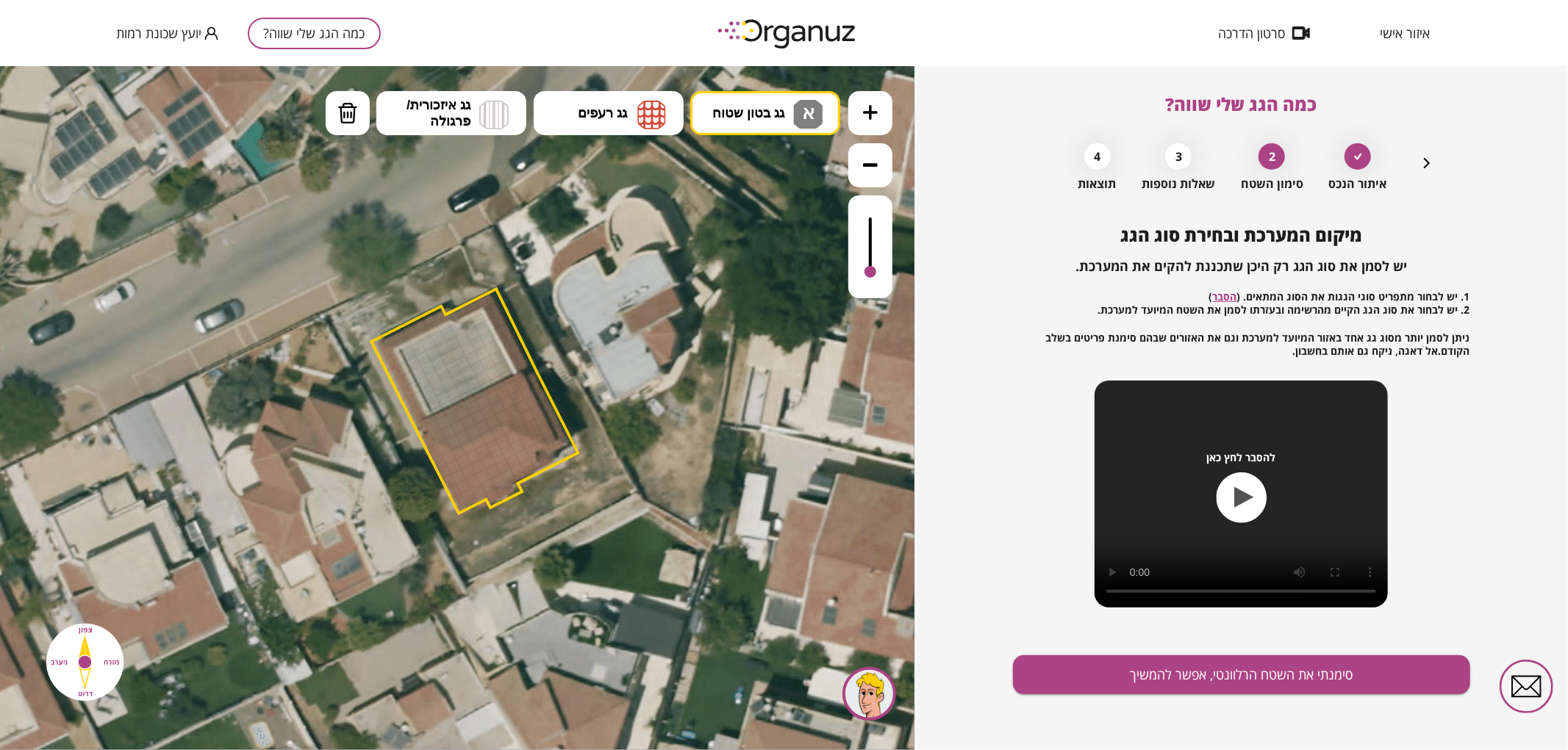
drag, startPoint x: 877, startPoint y: 215, endPoint x: 871, endPoint y: 274, distance: 59.3
click at [871, 274] on div at bounding box center [870, 246] width 44 height 103
click at [874, 268] on div at bounding box center [870, 266] width 12 height 12
drag, startPoint x: 405, startPoint y: 352, endPoint x: 444, endPoint y: 389, distance: 53.8
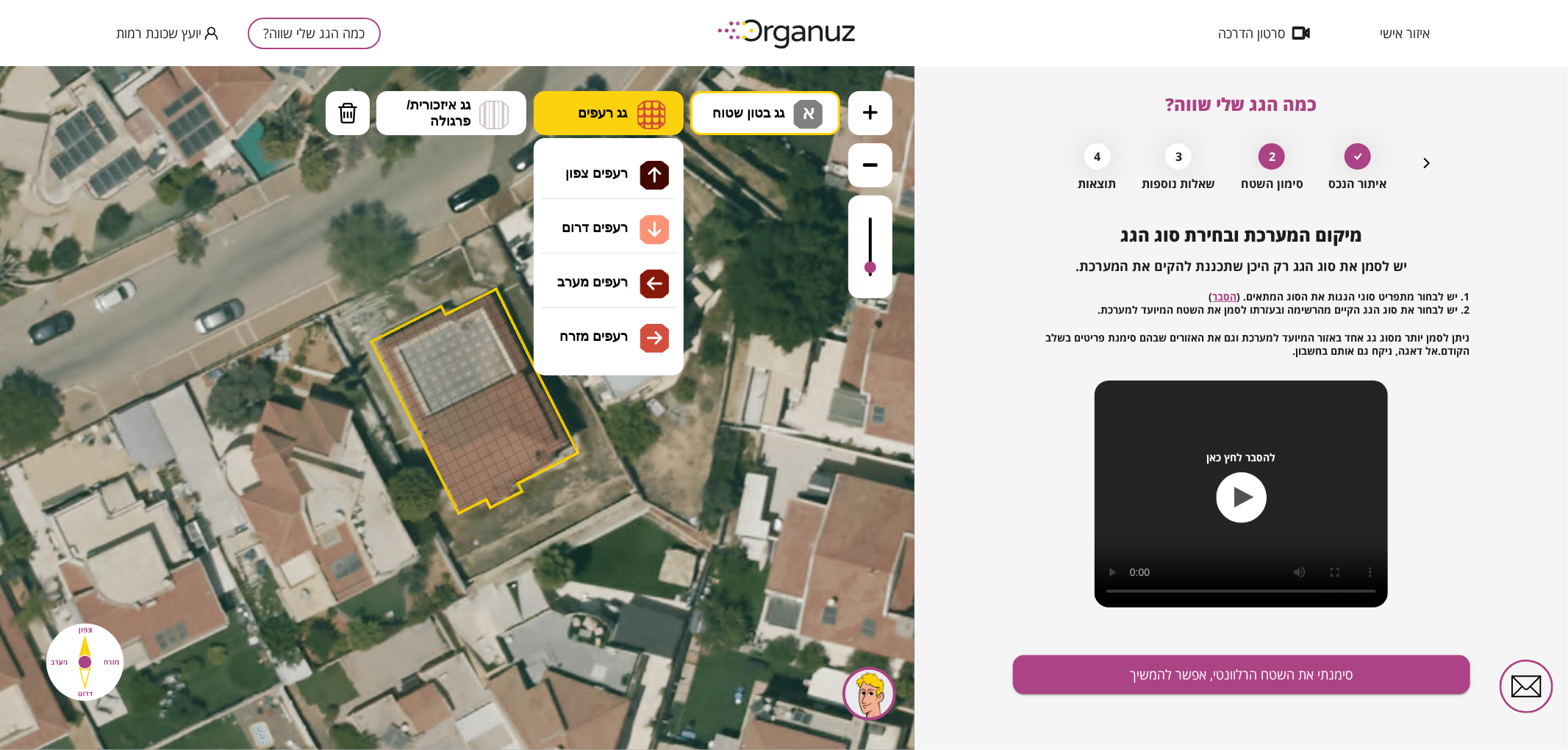
click at [644, 99] on img at bounding box center [651, 113] width 29 height 30
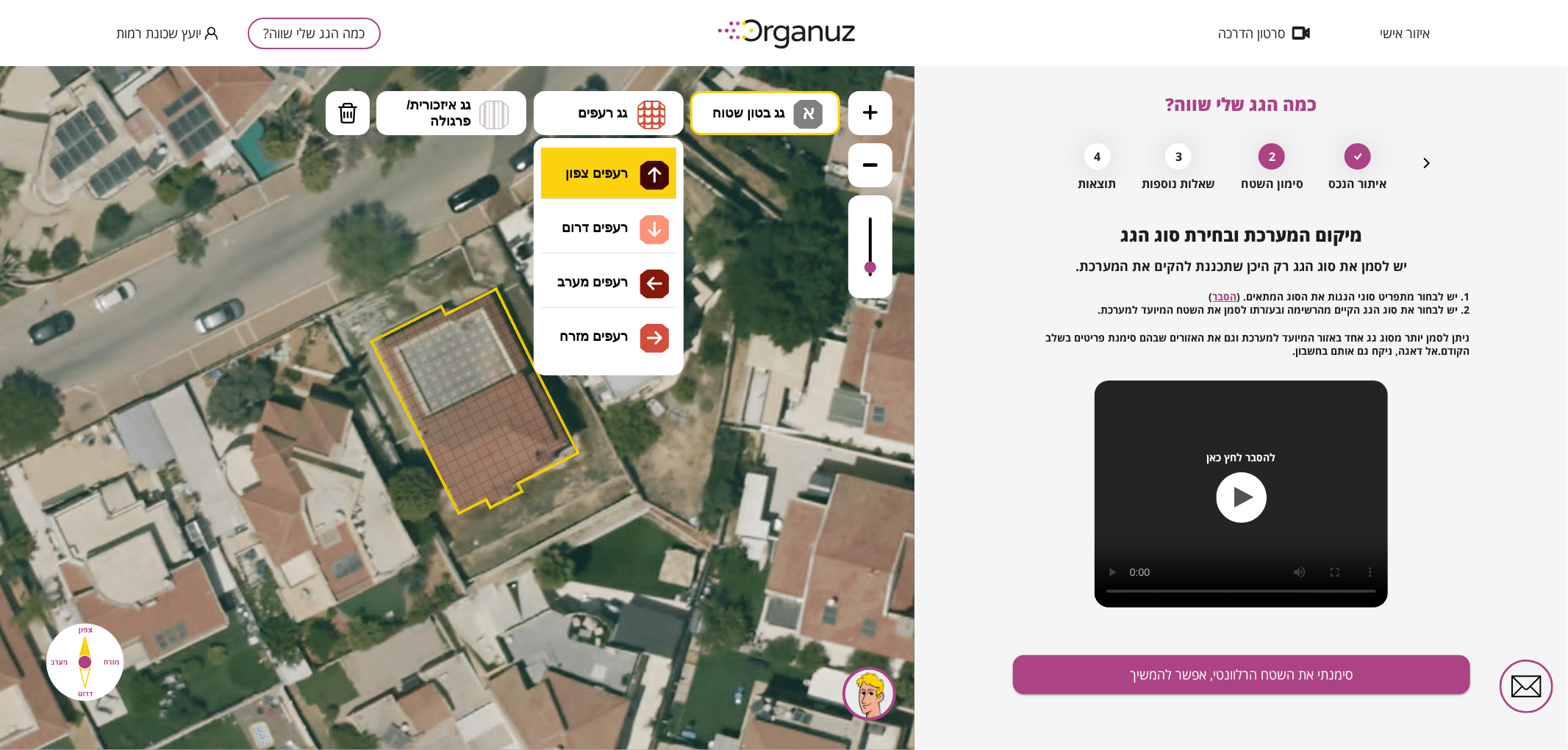
click at [633, 157] on div ".st0 { fill: #FFFFFF; } 0" at bounding box center [457, 407] width 914 height 684
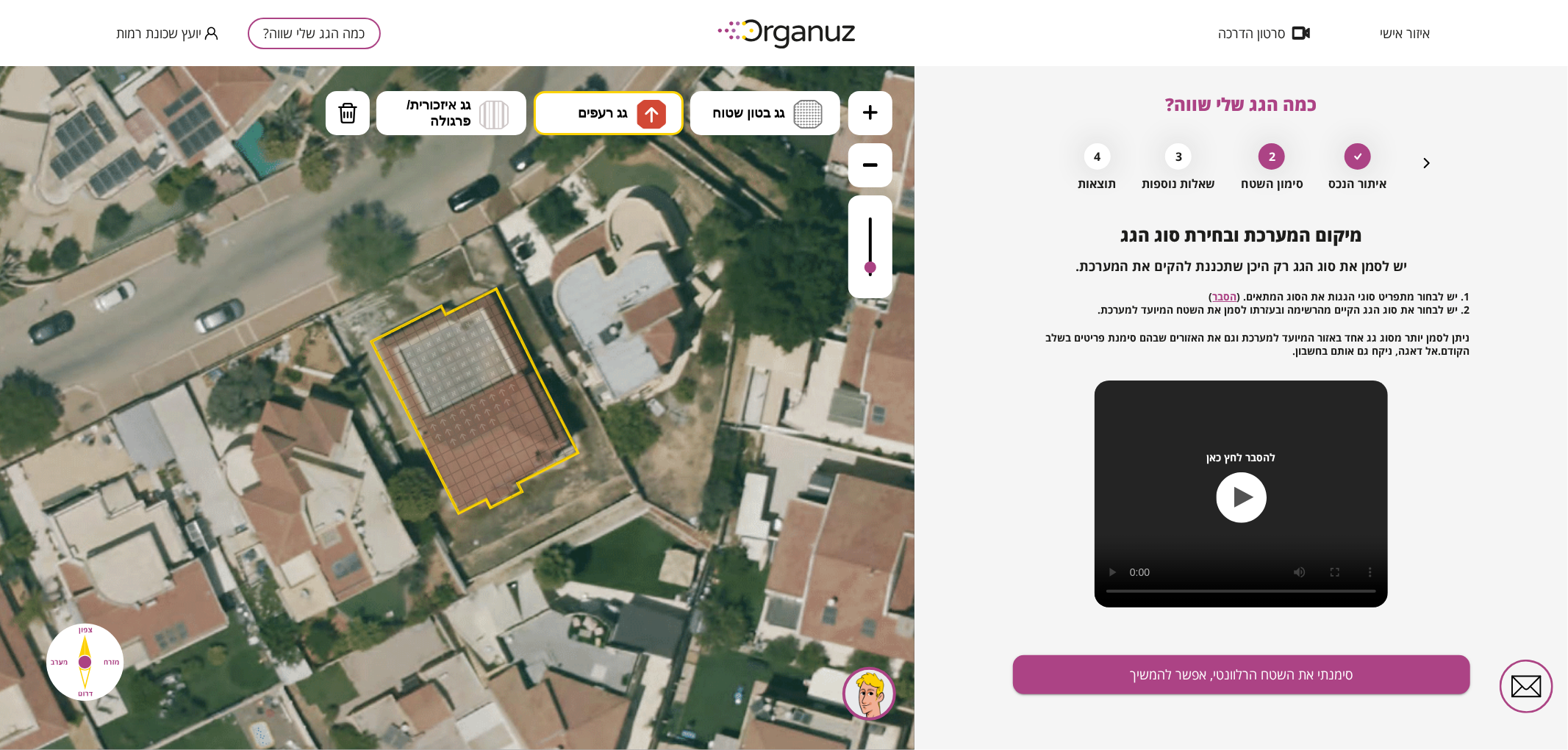
drag, startPoint x: 452, startPoint y: 442, endPoint x: 476, endPoint y: 407, distance: 42.4
click at [500, 414] on div at bounding box center [503, 416] width 16 height 16
click at [644, 121] on img at bounding box center [651, 114] width 15 height 18
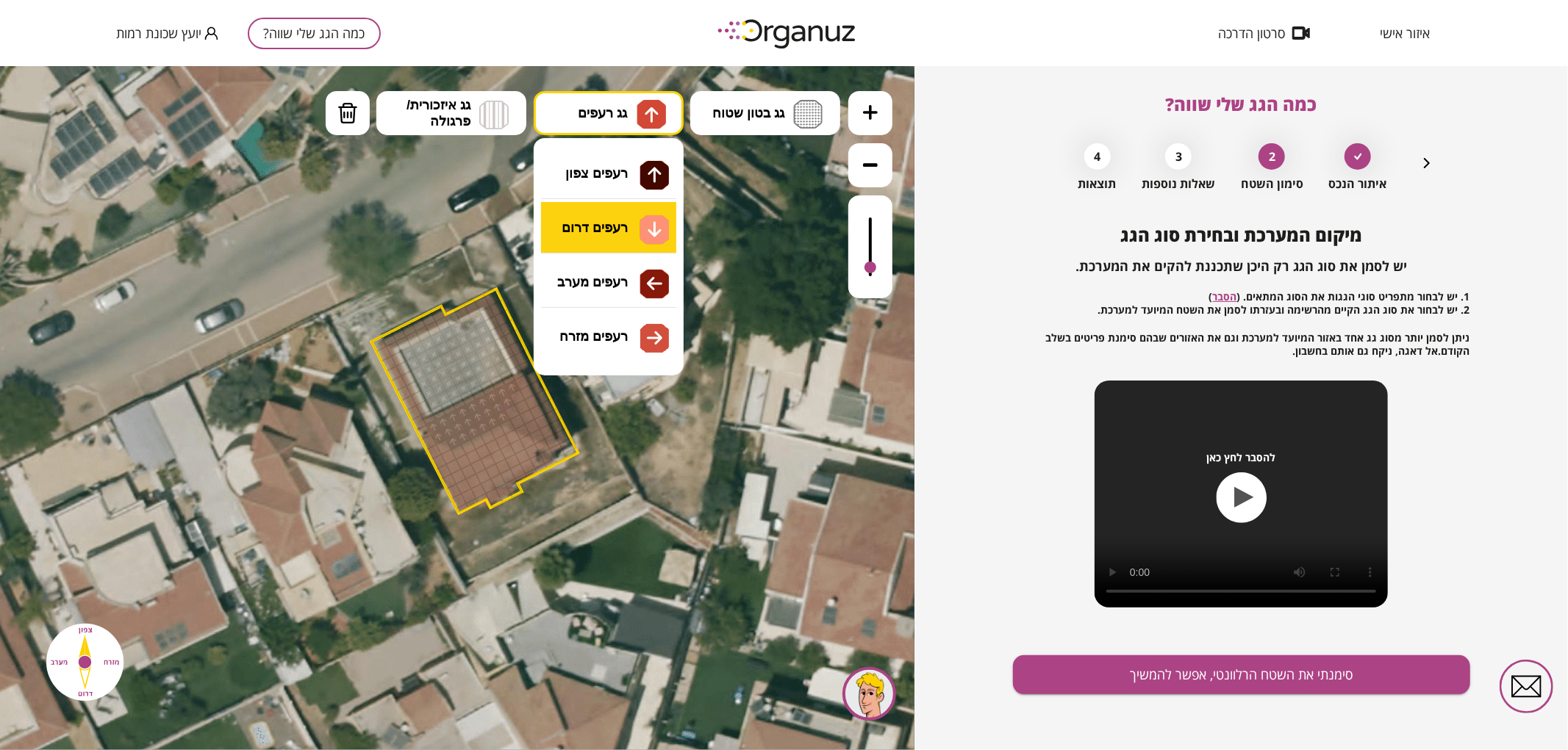
click at [618, 232] on div ".st0 { fill: #FFFFFF; } 0" at bounding box center [457, 407] width 914 height 684
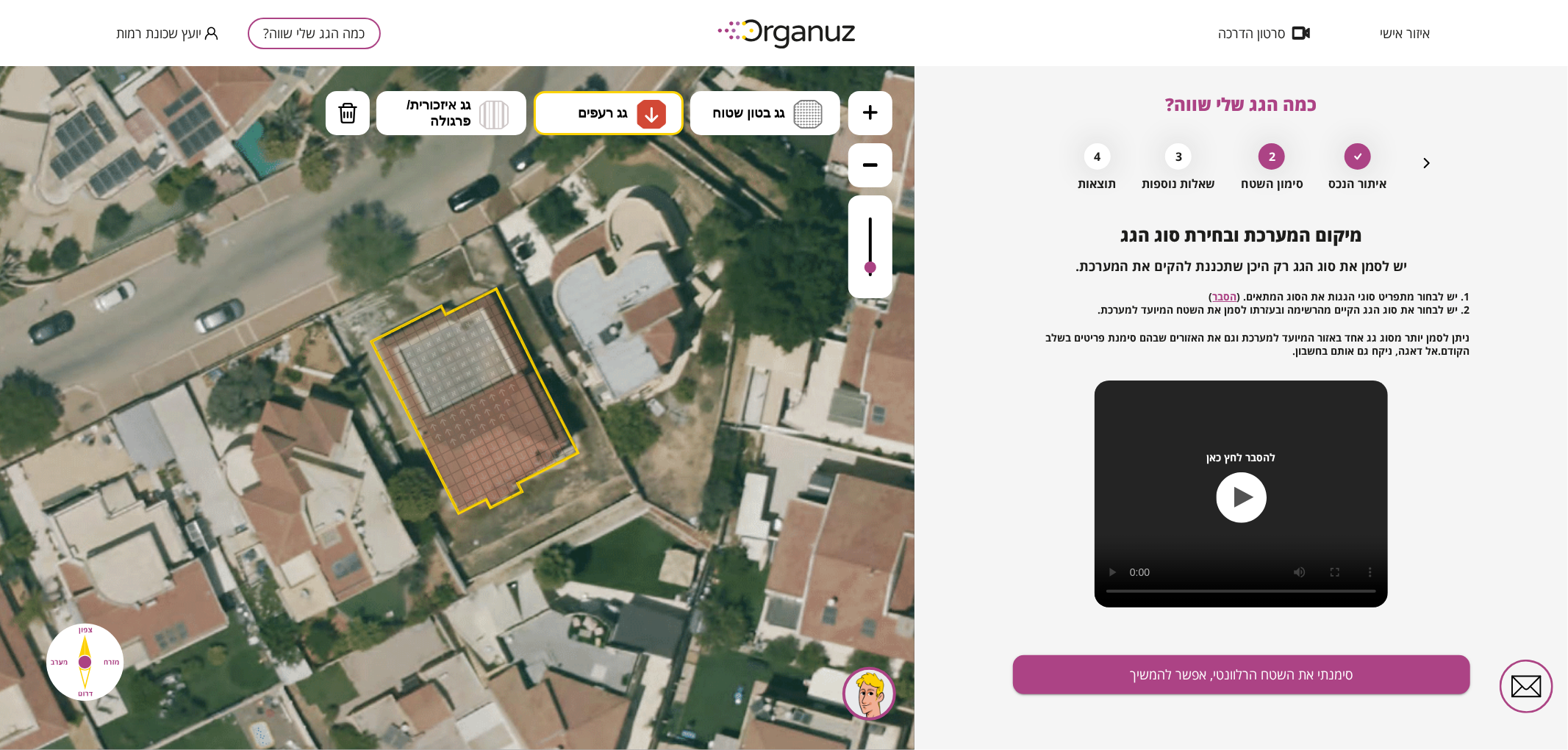
drag, startPoint x: 463, startPoint y: 504, endPoint x: 466, endPoint y: 446, distance: 58.1
click at [464, 459] on div at bounding box center [463, 461] width 16 height 16
click at [874, 262] on div at bounding box center [870, 260] width 12 height 12
click at [459, 449] on div at bounding box center [459, 451] width 16 height 16
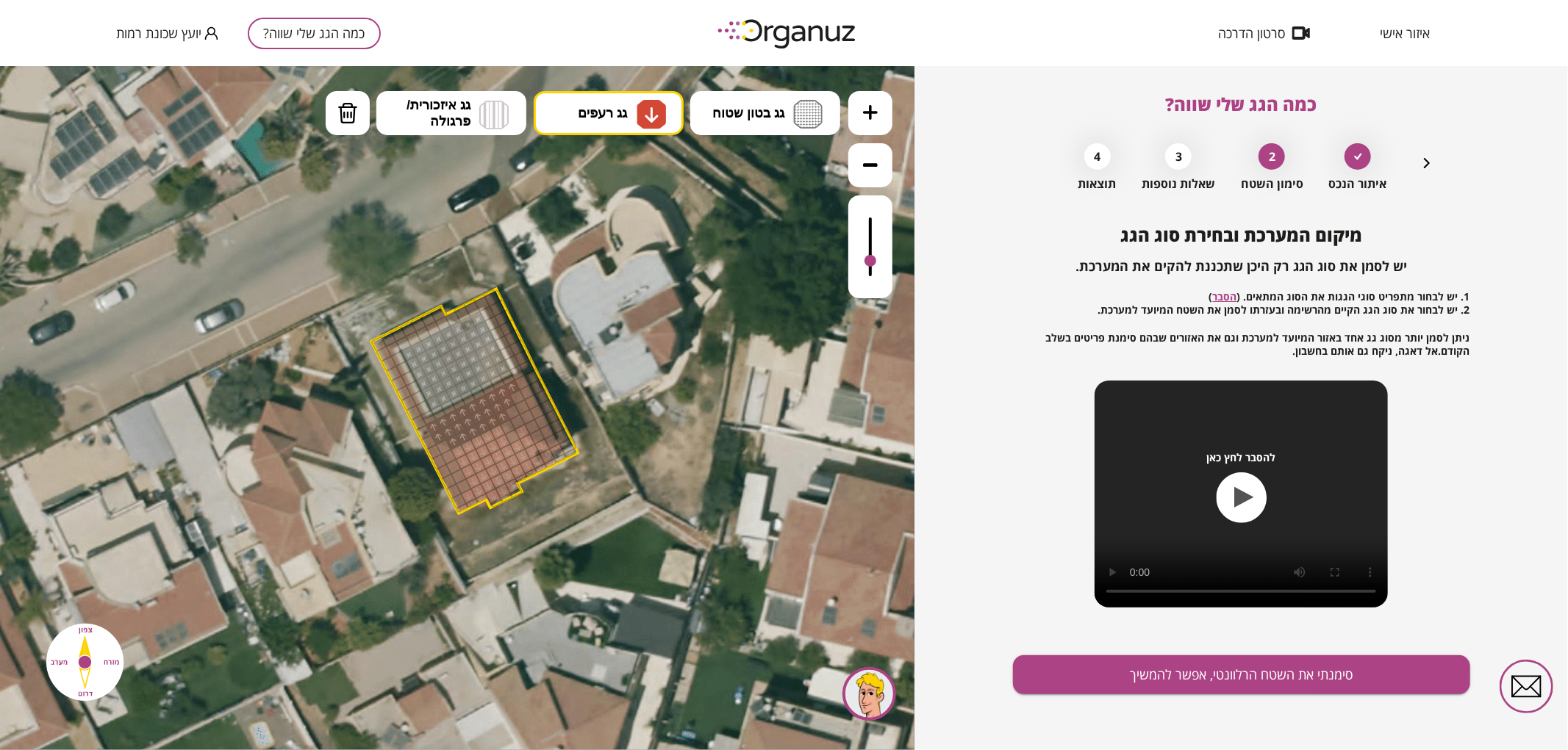
click at [516, 434] on div at bounding box center [523, 432] width 16 height 16
click at [512, 440] on div at bounding box center [512, 436] width 16 height 16
click at [348, 107] on img at bounding box center [347, 112] width 21 height 22
click at [520, 432] on div at bounding box center [523, 432] width 16 height 16
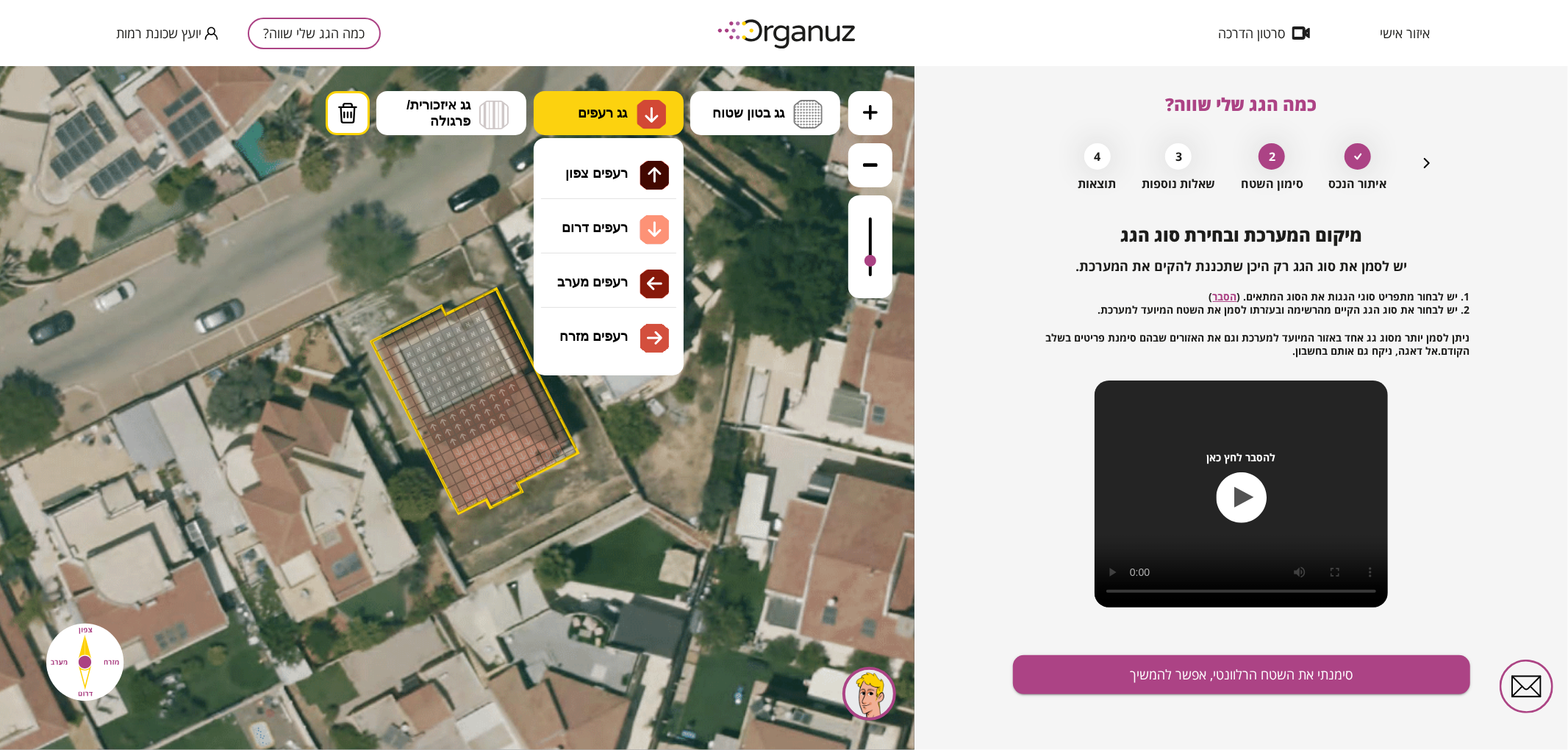
click at [636, 120] on img at bounding box center [650, 113] width 30 height 30
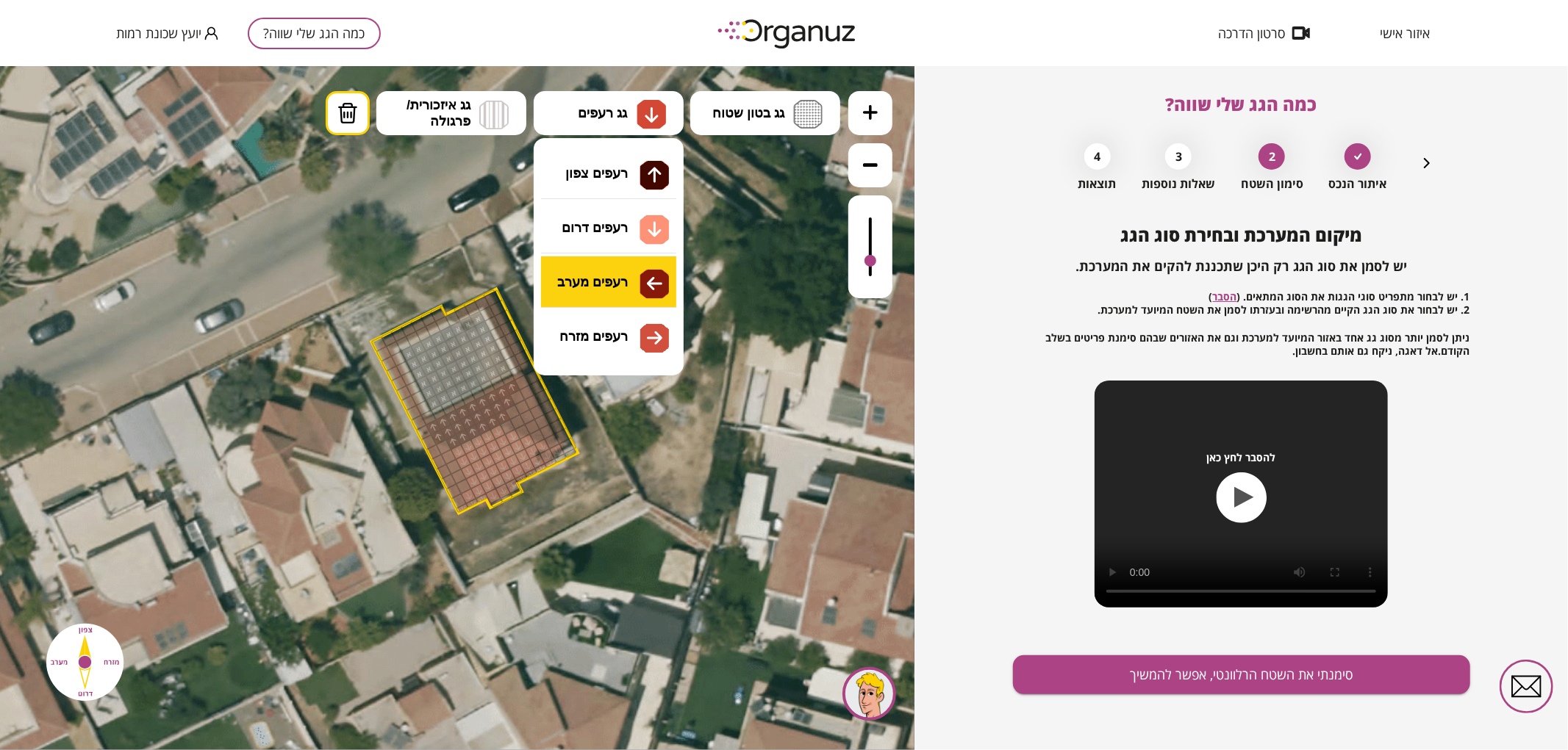
click at [617, 291] on div ".st0 { fill: #FFFFFF; } 0" at bounding box center [457, 407] width 914 height 684
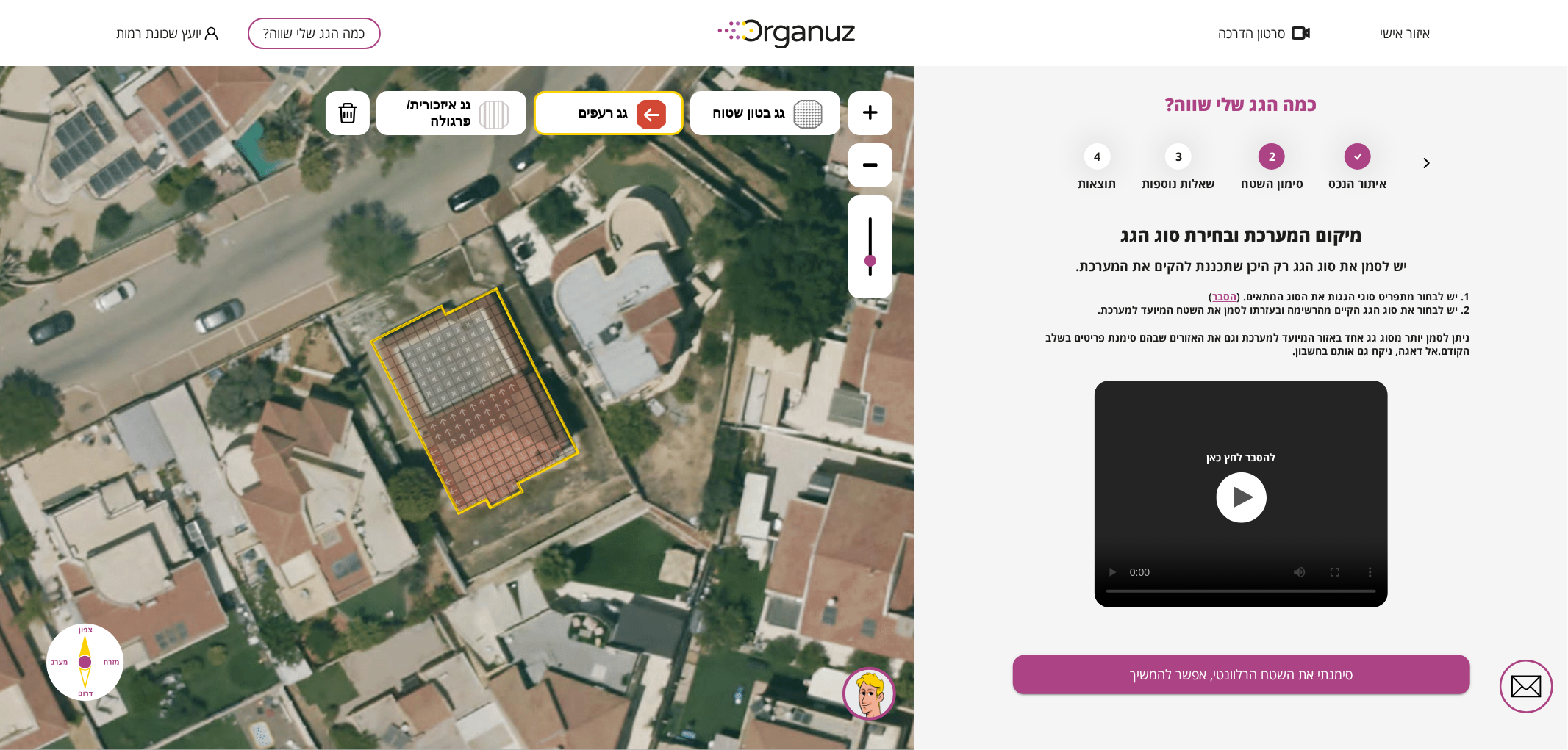
drag, startPoint x: 458, startPoint y: 497, endPoint x: 434, endPoint y: 455, distance: 48.4
drag, startPoint x: 463, startPoint y: 484, endPoint x: 446, endPoint y: 451, distance: 37.1
click at [592, 114] on span "גג רעפים" at bounding box center [602, 112] width 49 height 16
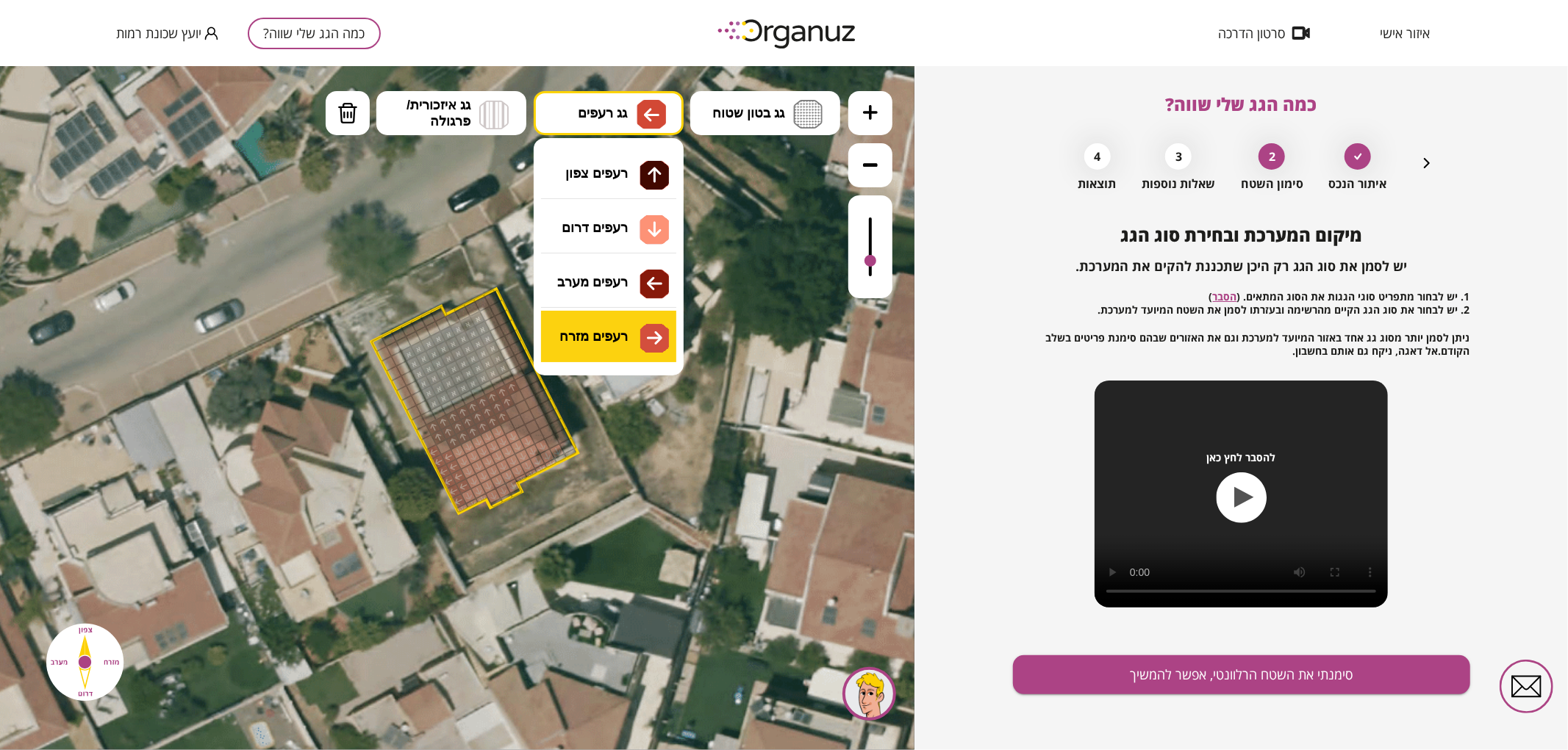
click at [627, 340] on div ".st0 { fill: #FFFFFF; } 0" at bounding box center [457, 407] width 914 height 684
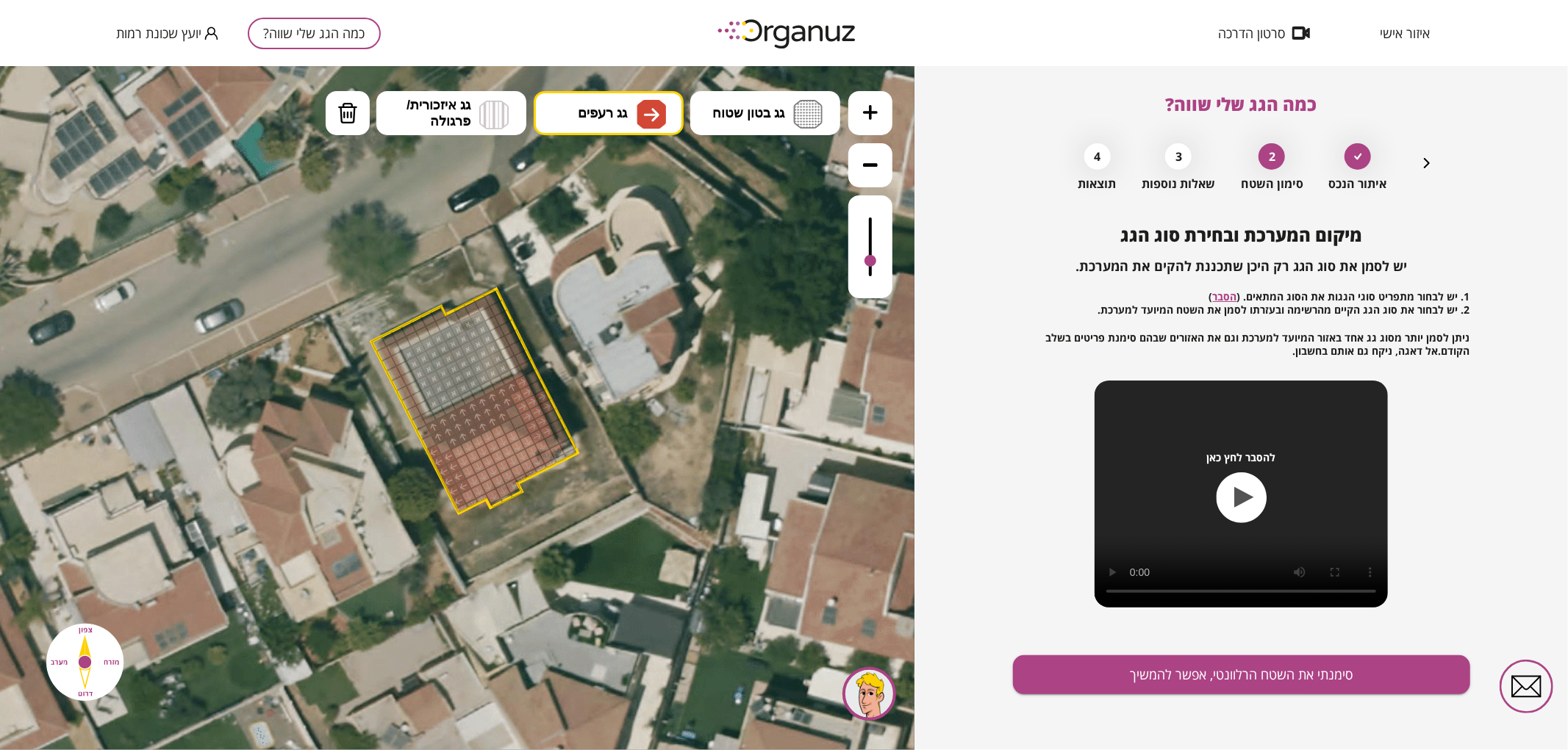
click at [540, 429] on div at bounding box center [547, 432] width 16 height 16
drag, startPoint x: 524, startPoint y: 427, endPoint x: 515, endPoint y: 414, distance: 15.8
click at [340, 114] on img at bounding box center [347, 112] width 21 height 22
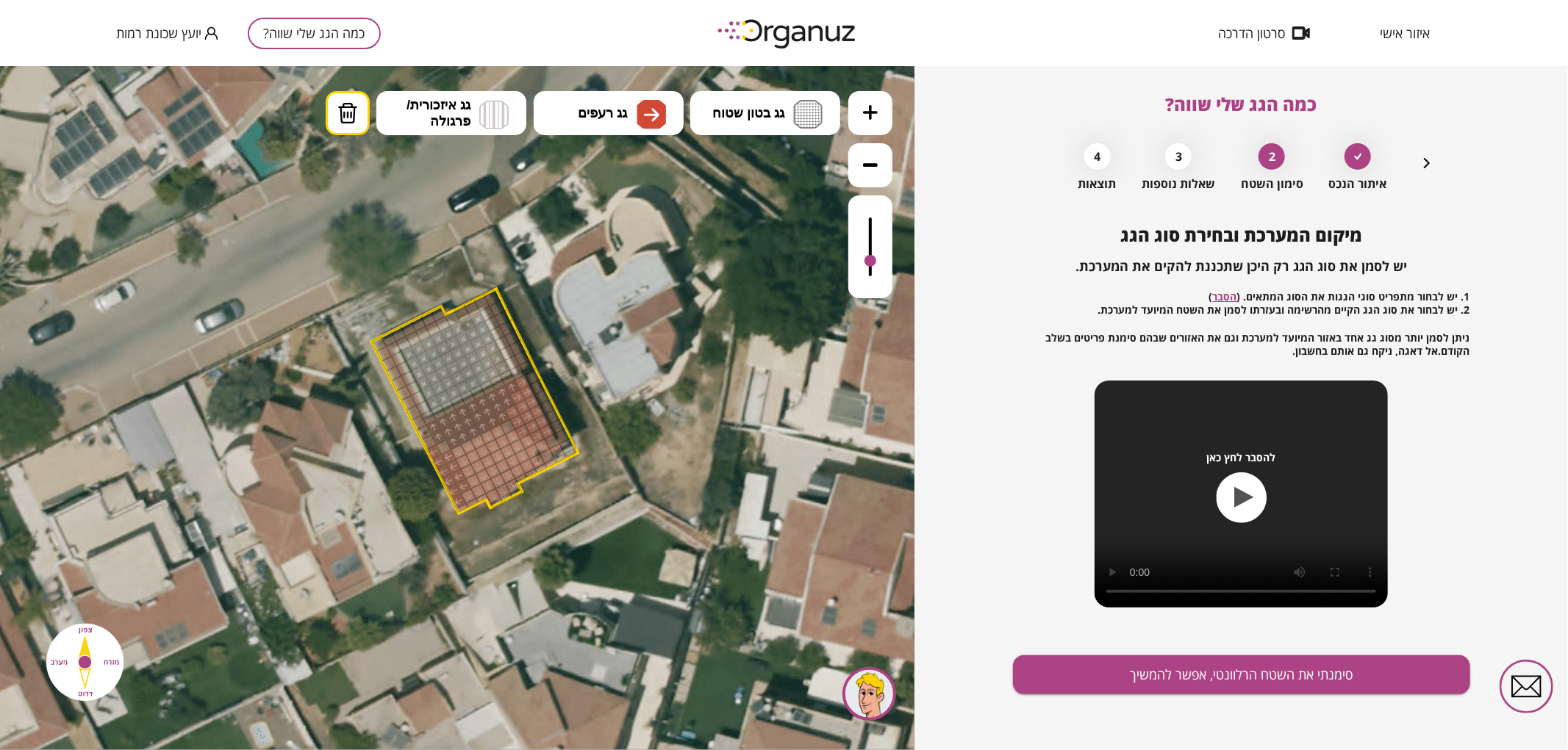
click at [547, 406] on div at bounding box center [547, 406] width 16 height 16
click at [1089, 673] on button "סימנתי את השטח הרלוונטי, אפשר להמשיך" at bounding box center [1241, 674] width 457 height 39
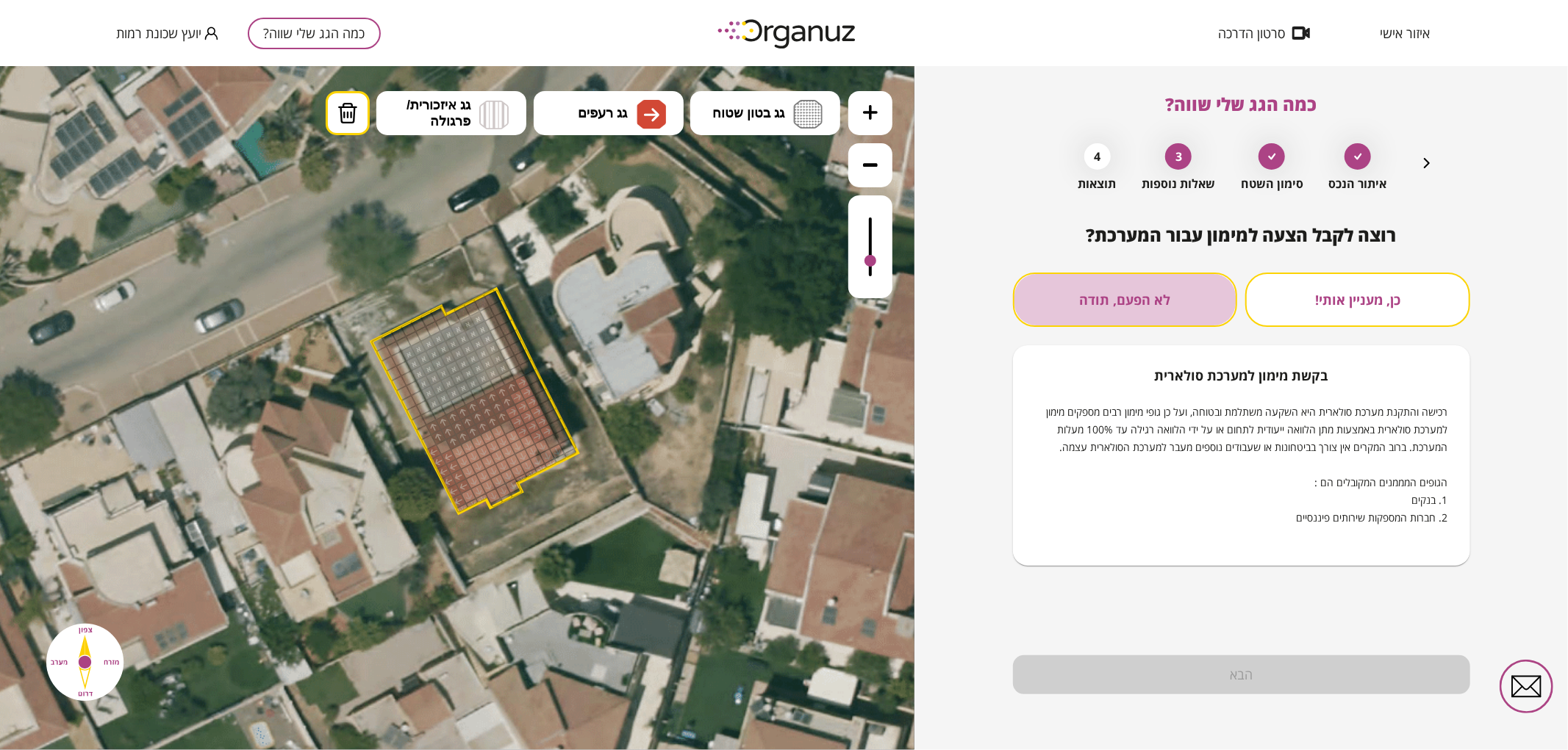
click at [1138, 311] on button "לא הפעם, תודה" at bounding box center [1125, 299] width 225 height 54
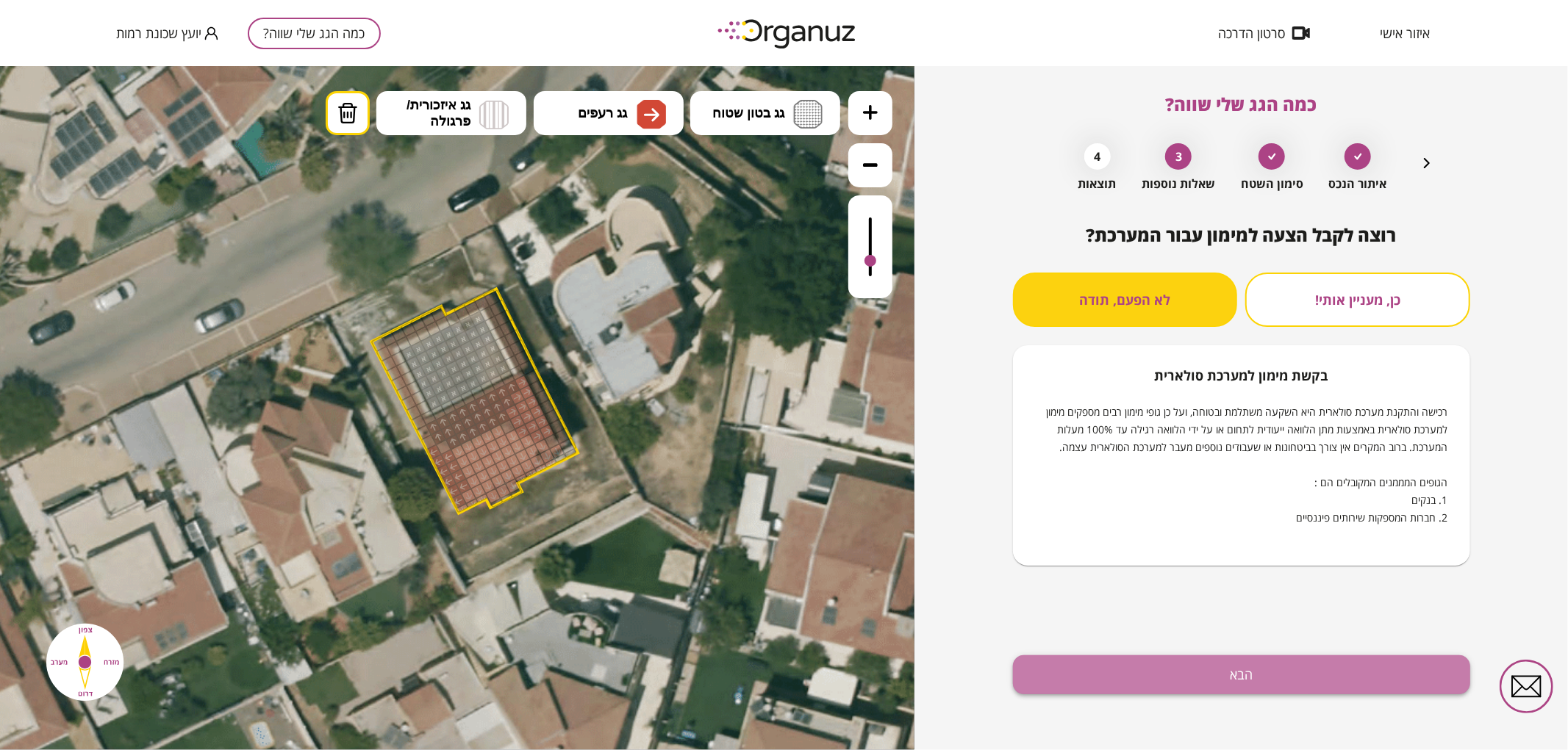
click at [1119, 656] on button "הבא" at bounding box center [1241, 674] width 457 height 39
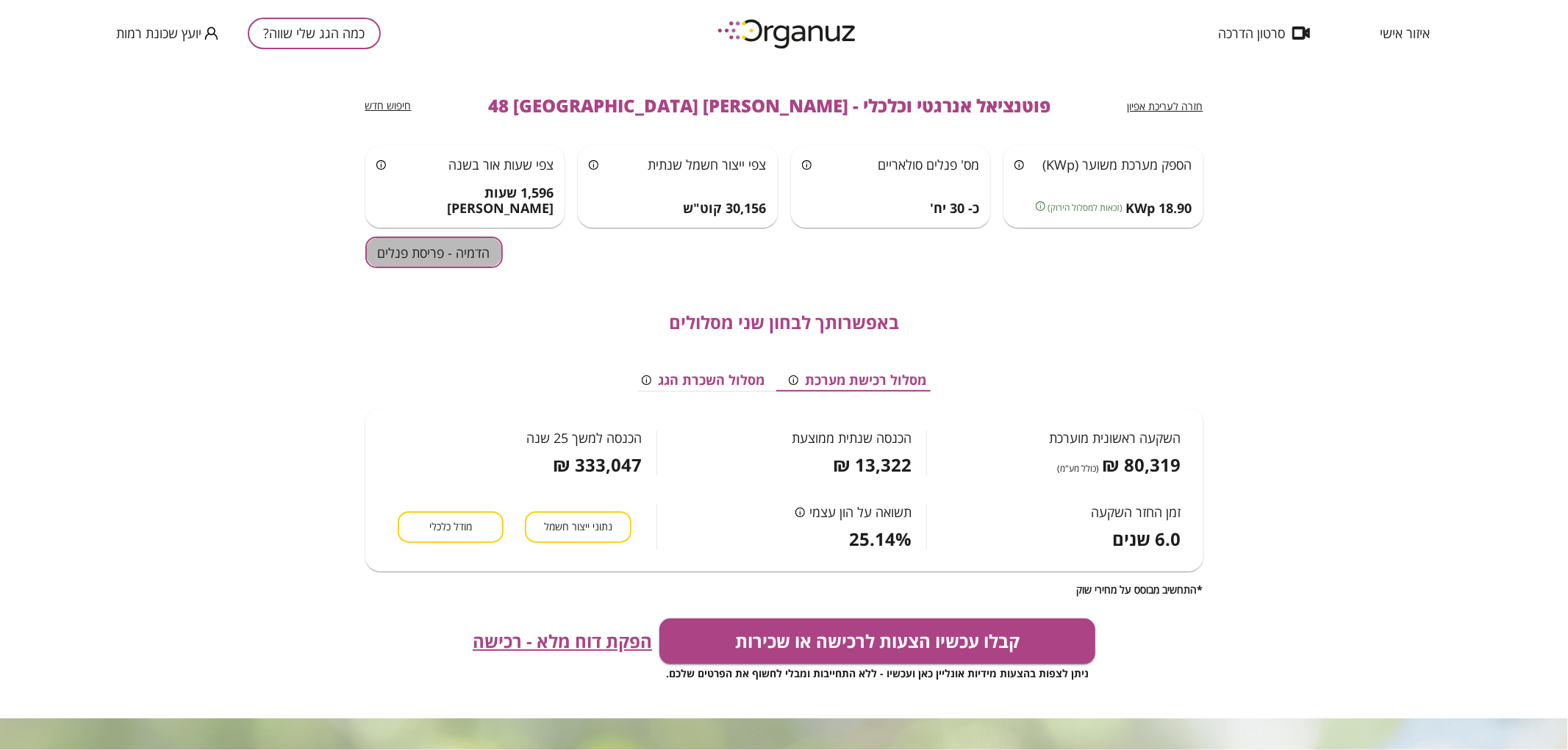
click at [388, 259] on button "הדמיה - פריסת פנלים" at bounding box center [434, 252] width 138 height 31
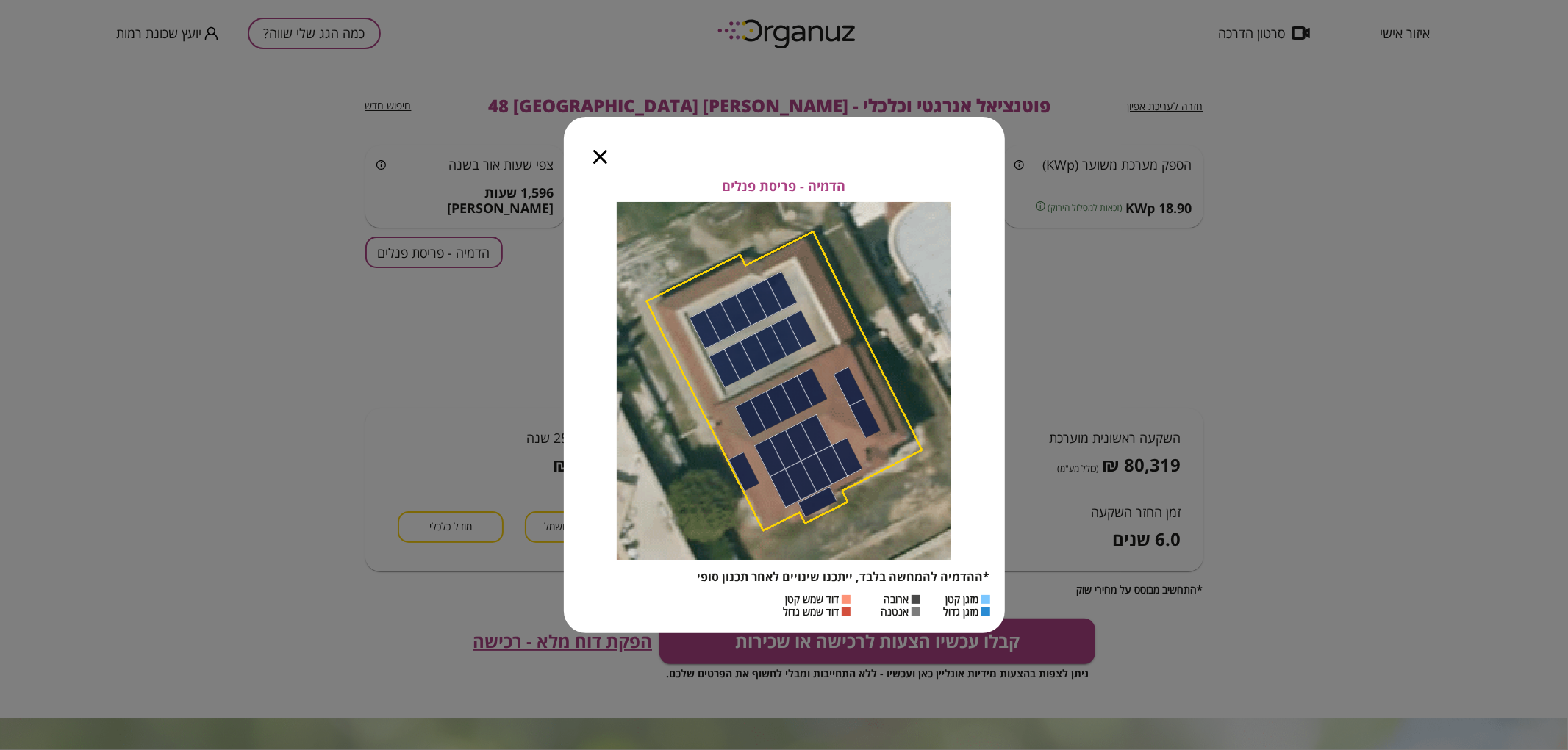
click at [603, 155] on icon "button" at bounding box center [600, 157] width 14 height 14
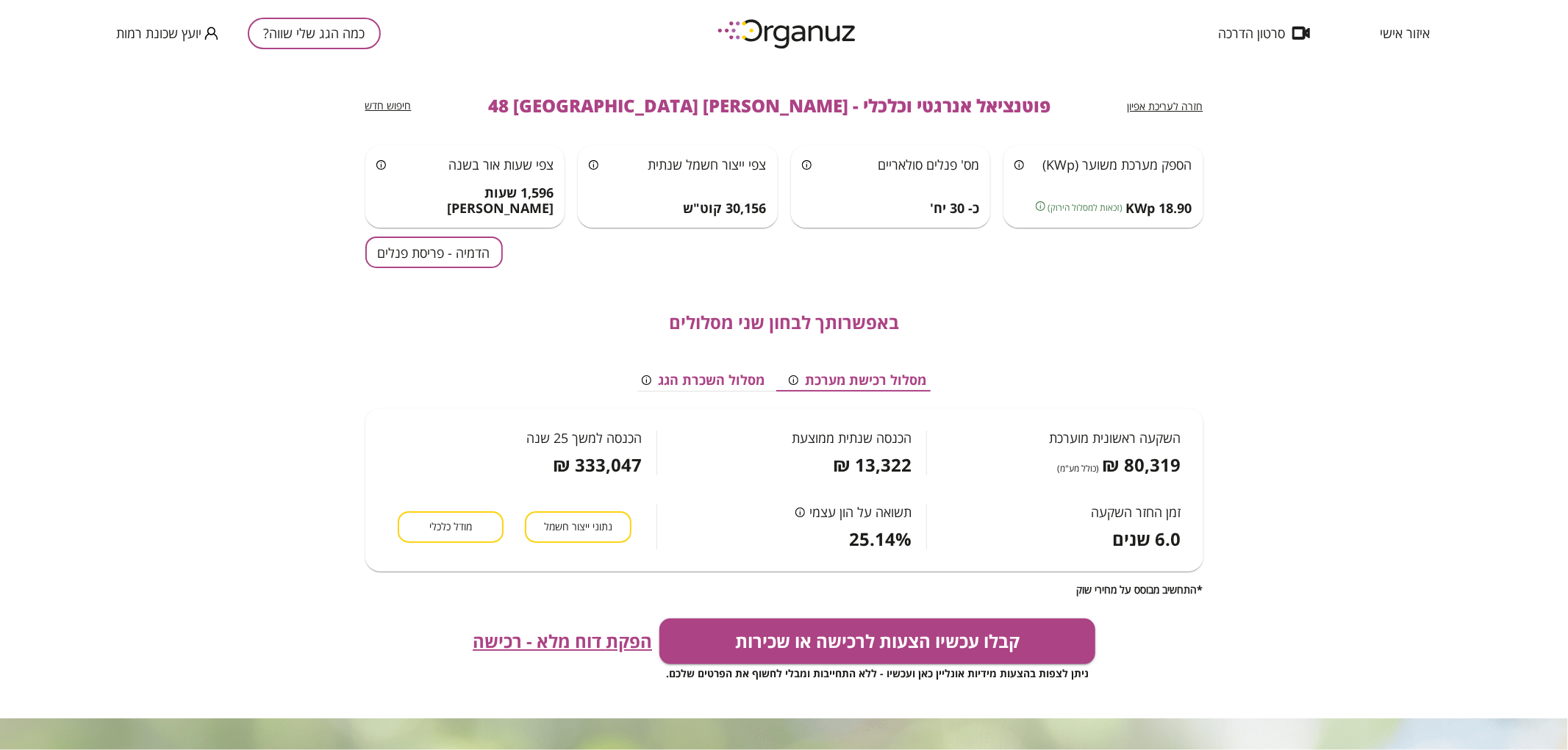
click at [325, 50] on div "כמה הגג שלי שווה? יועץ שכונת רמות" at bounding box center [248, 33] width 264 height 67
click at [322, 42] on button "כמה הגג שלי שווה?" at bounding box center [314, 33] width 133 height 31
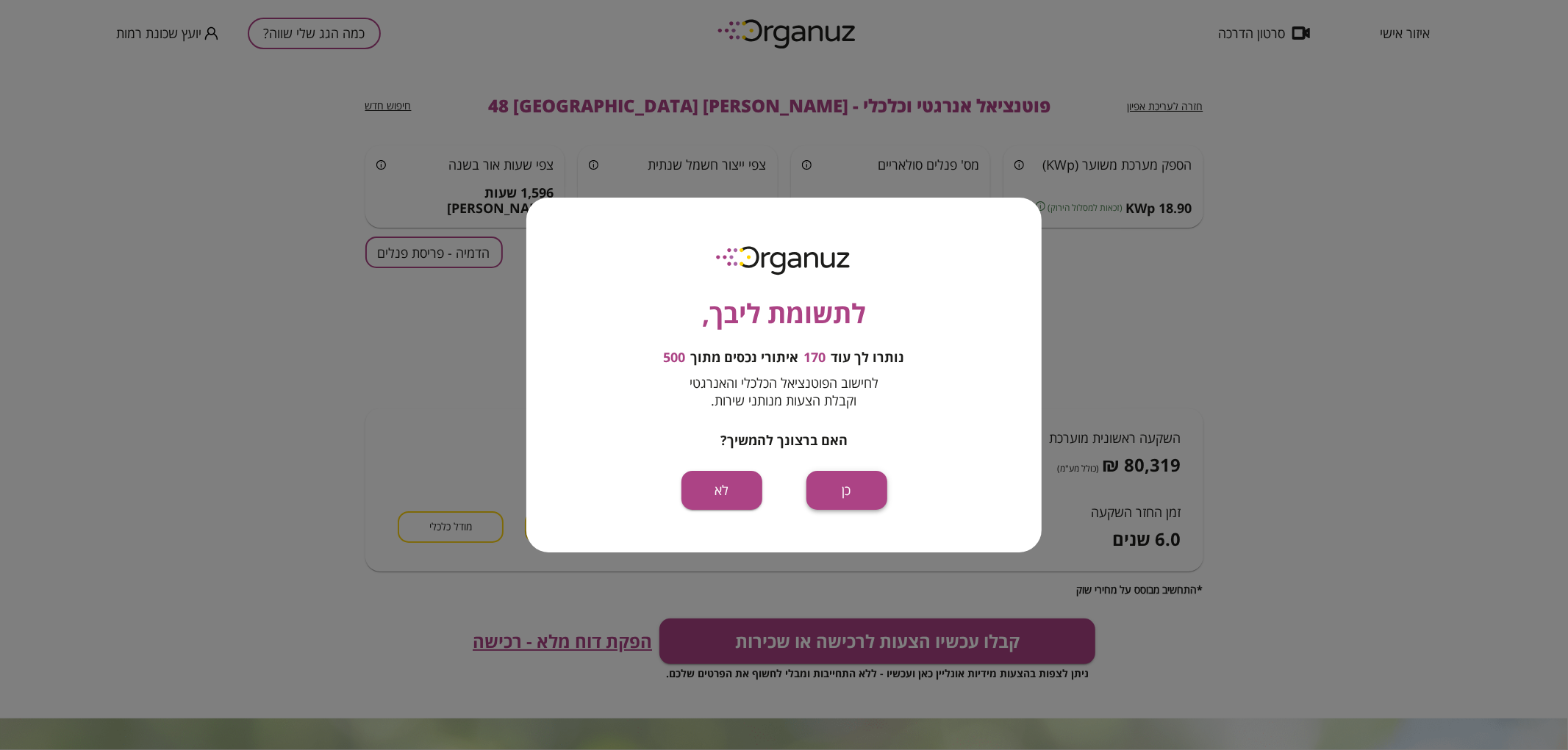
click at [819, 501] on button "כן" at bounding box center [847, 490] width 81 height 39
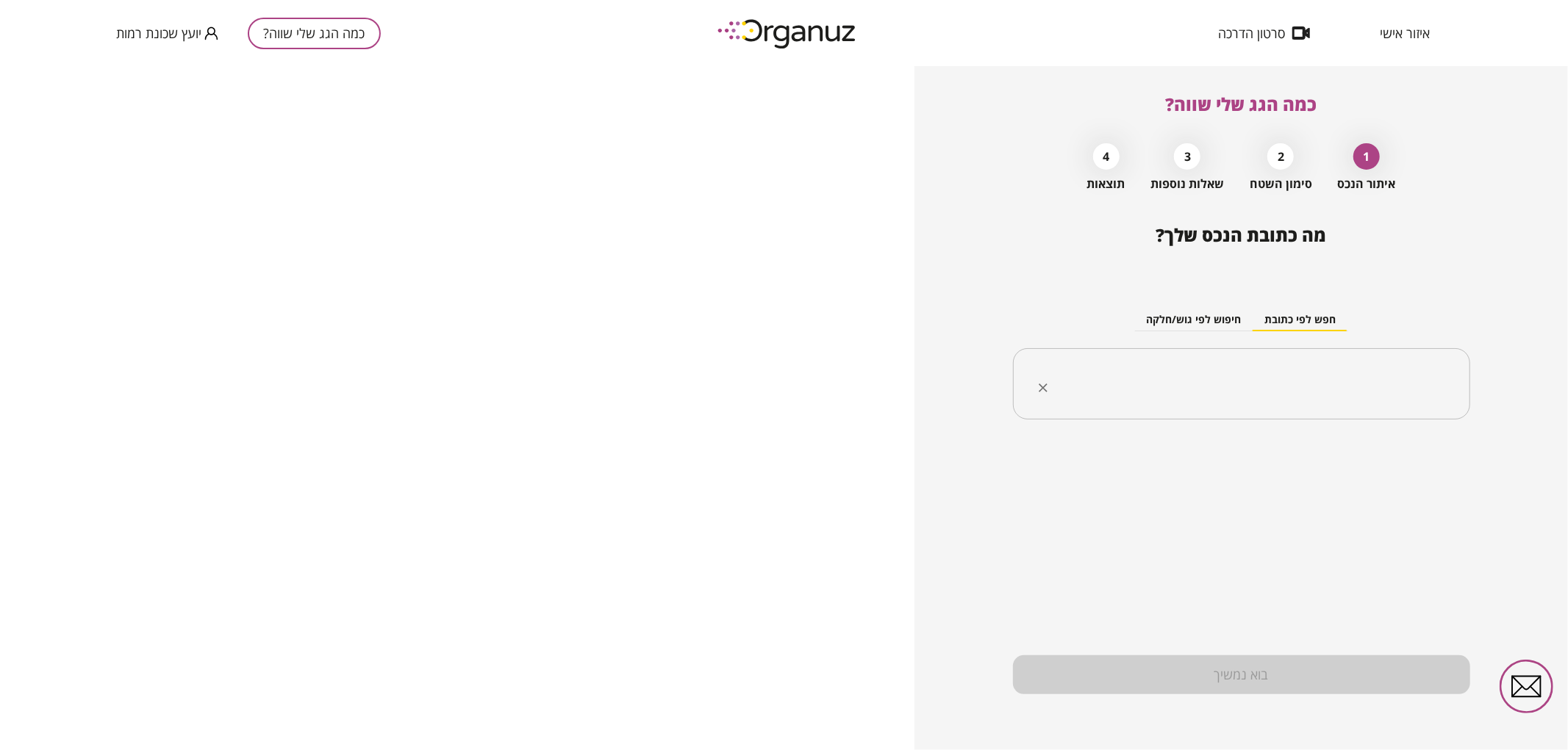
click at [1146, 363] on div "​" at bounding box center [1241, 384] width 457 height 72
click at [1237, 465] on li "[PERSON_NAME] 50 [GEOGRAPHIC_DATA]" at bounding box center [1241, 458] width 419 height 26
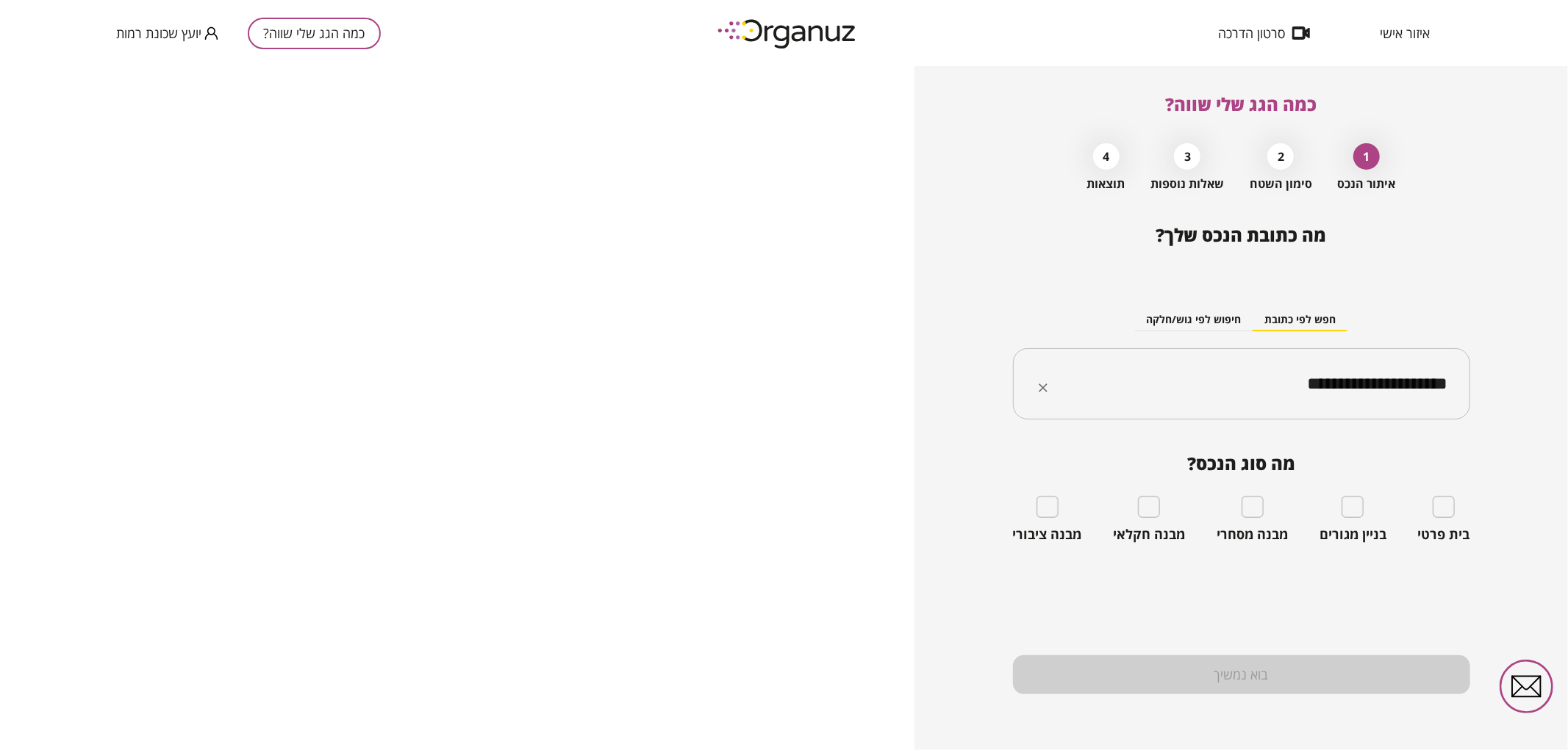
type input "**********"
click at [1451, 520] on div "בית פרטי" at bounding box center [1444, 519] width 52 height 47
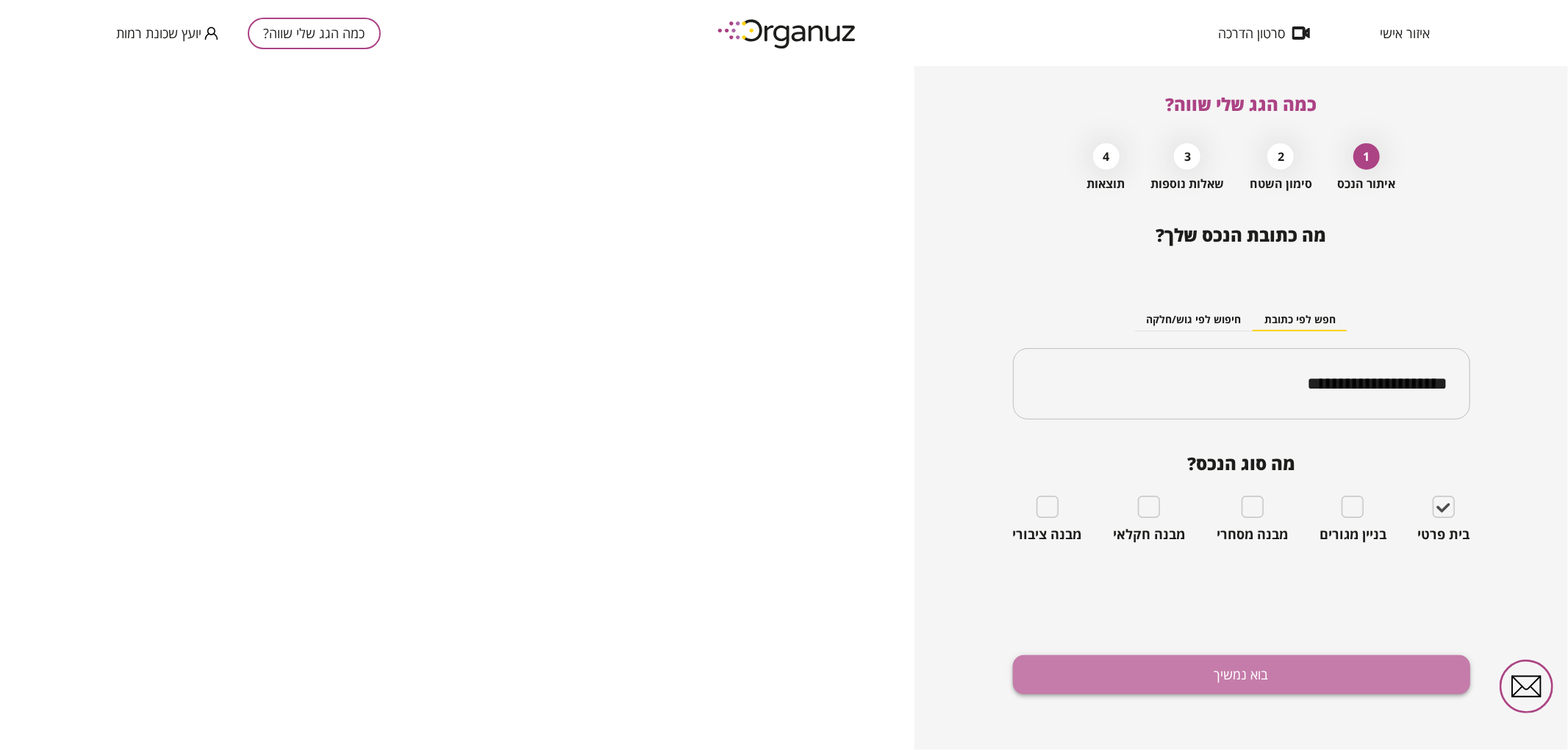
click at [1363, 667] on button "בוא נמשיך" at bounding box center [1241, 674] width 457 height 39
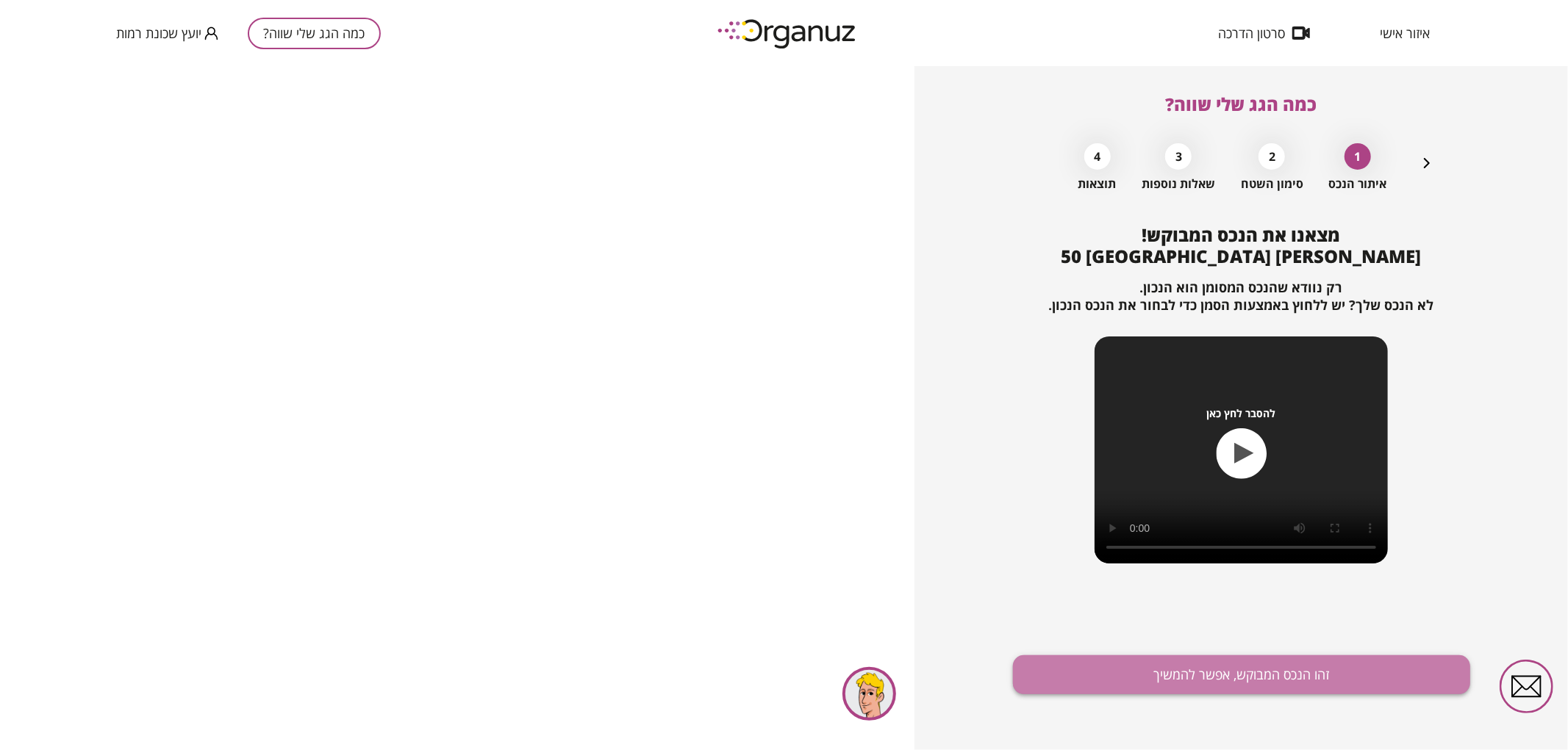
click at [1257, 660] on button "זהו הנכס המבוקש, אפשר להמשיך" at bounding box center [1241, 674] width 457 height 39
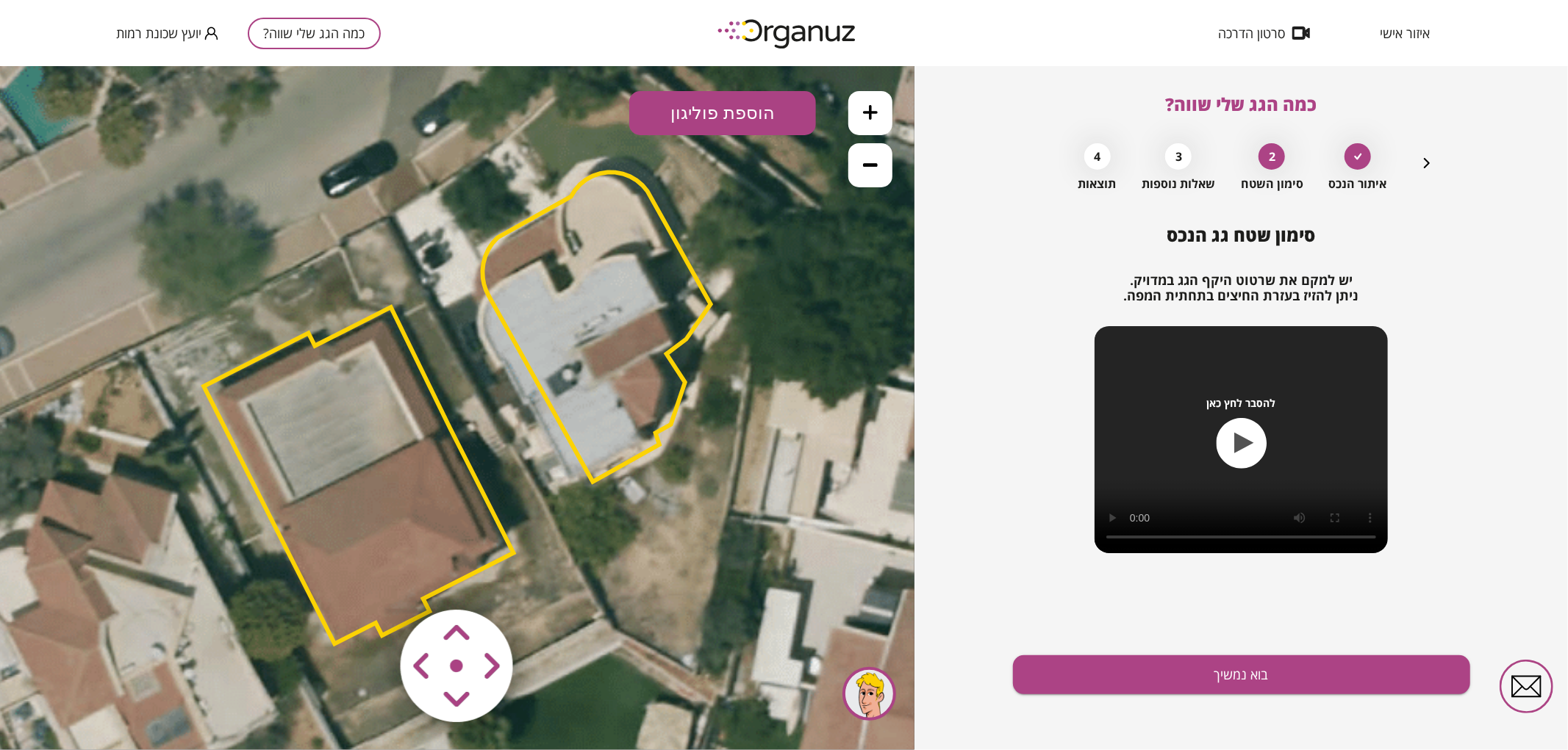
click at [431, 489] on polygon at bounding box center [358, 475] width 309 height 336
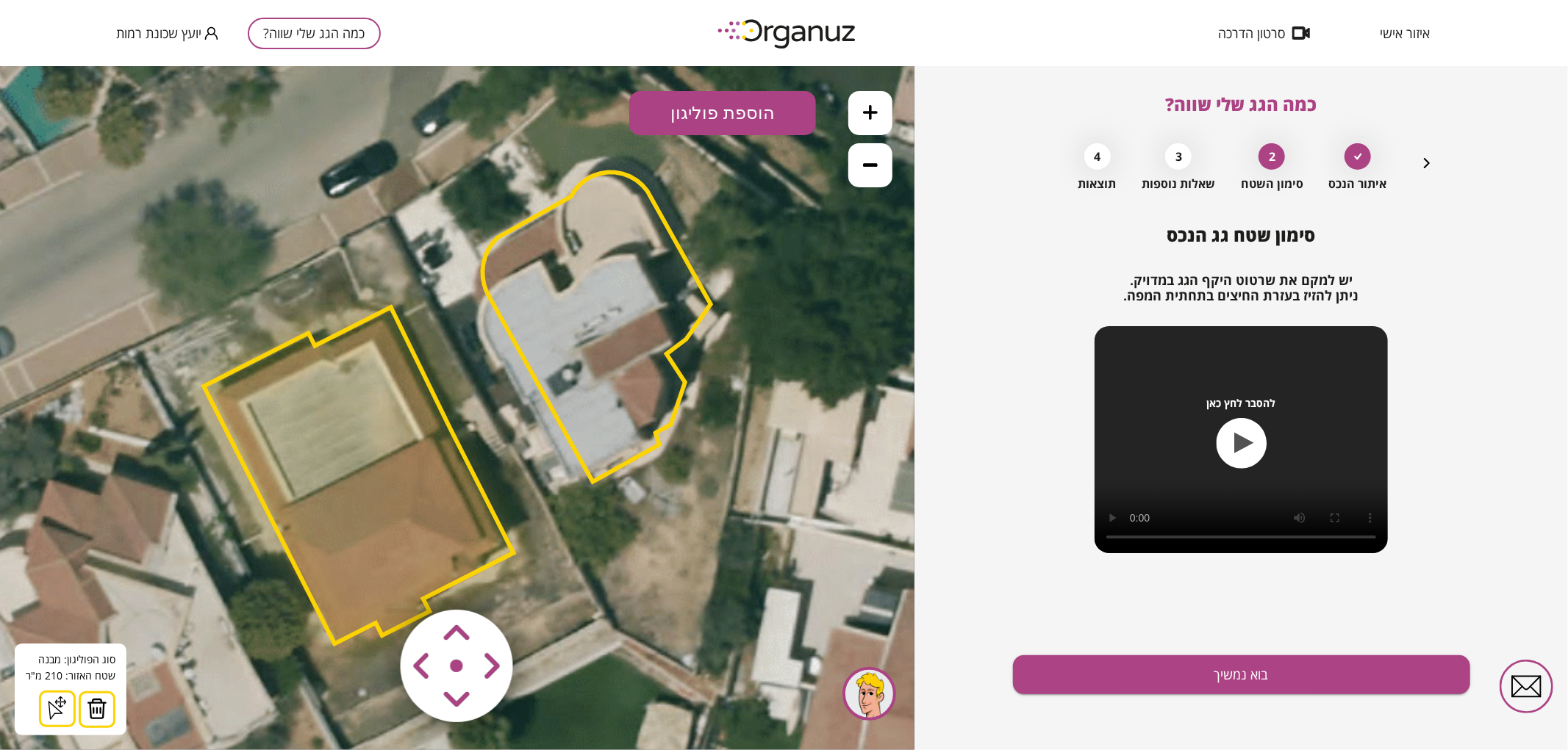
click at [90, 701] on img at bounding box center [96, 708] width 21 height 22
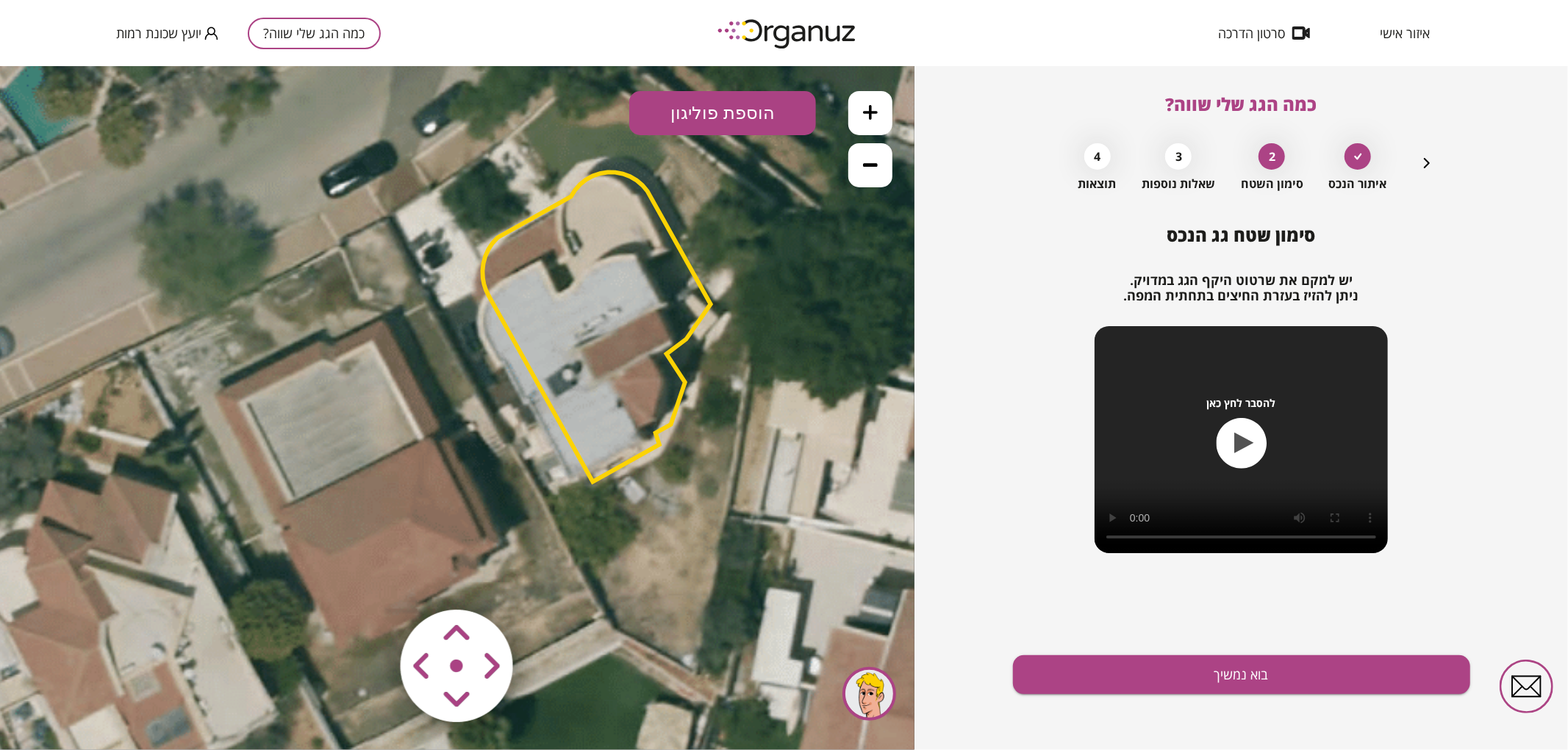
click at [599, 363] on polygon at bounding box center [596, 326] width 228 height 309
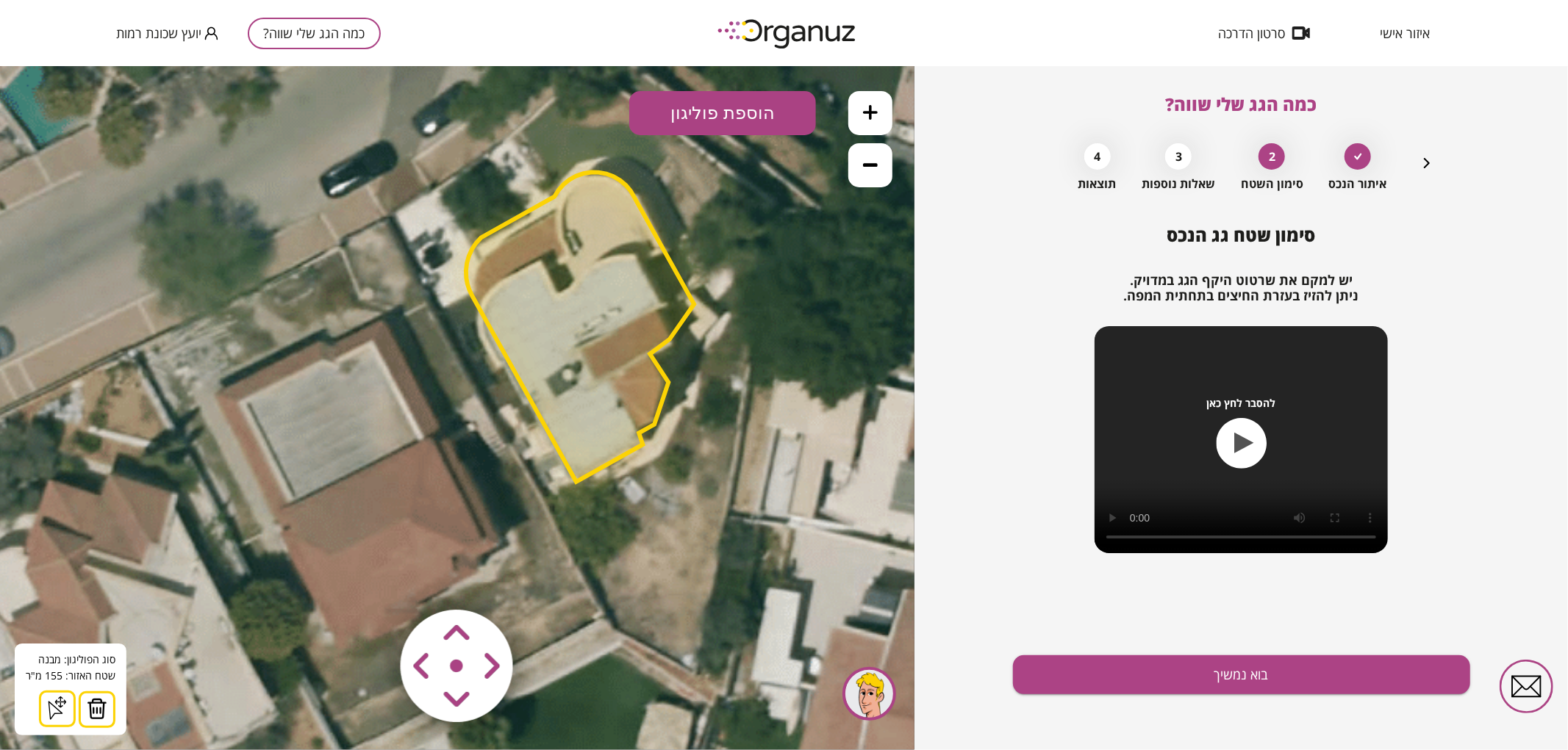
click at [370, 578] on area at bounding box center [370, 578] width 0 height 0
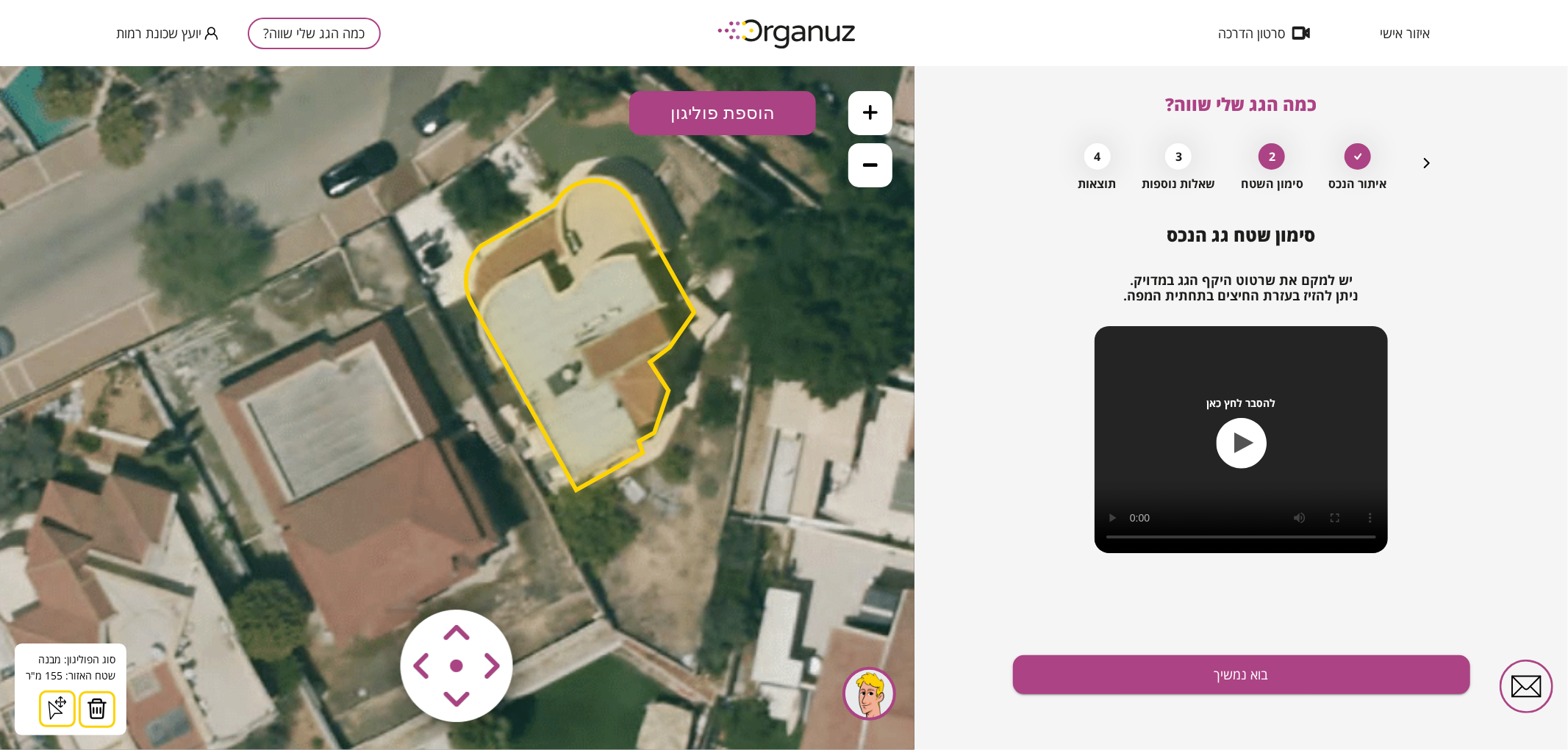
click at [370, 578] on area at bounding box center [370, 578] width 0 height 0
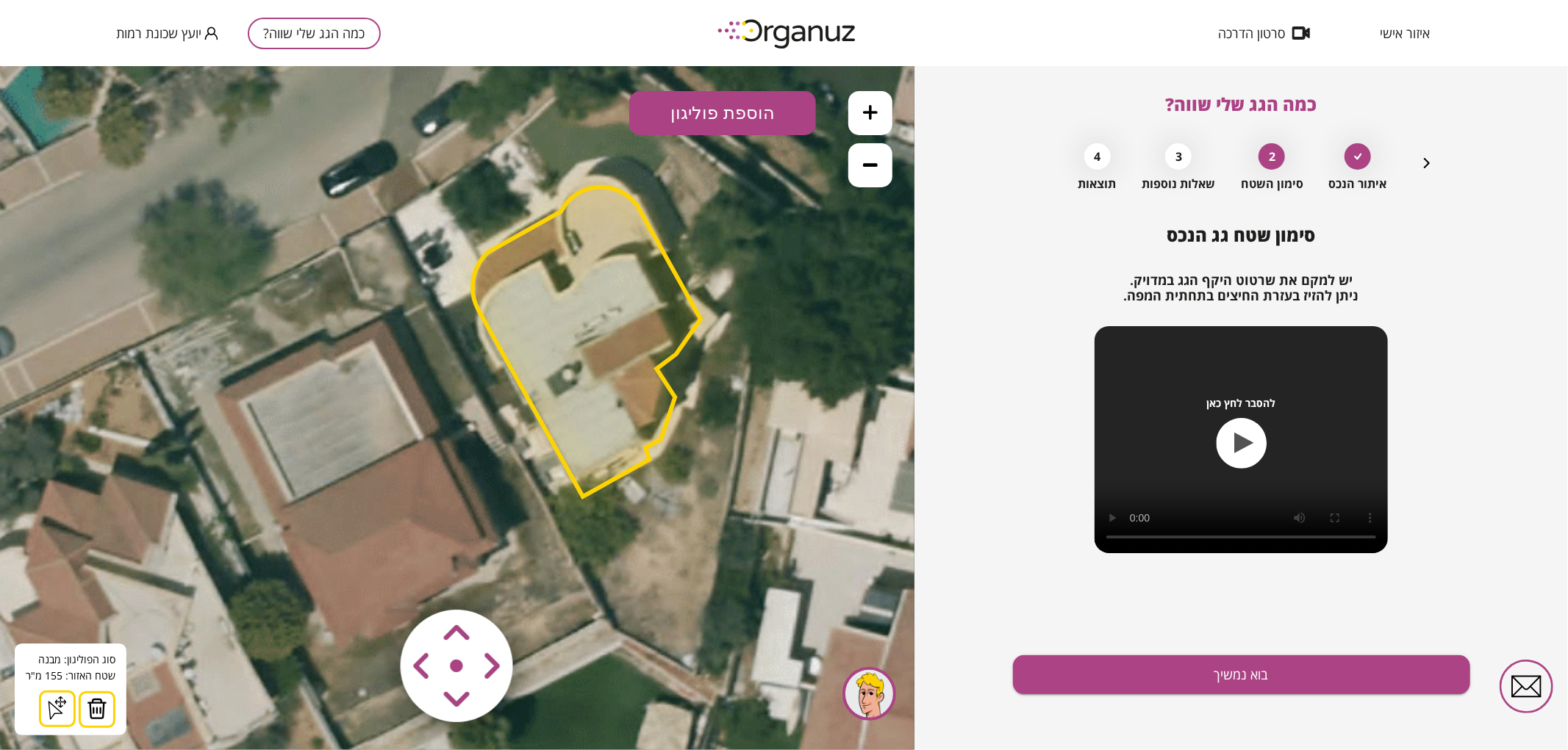
click at [370, 578] on area at bounding box center [370, 578] width 0 height 0
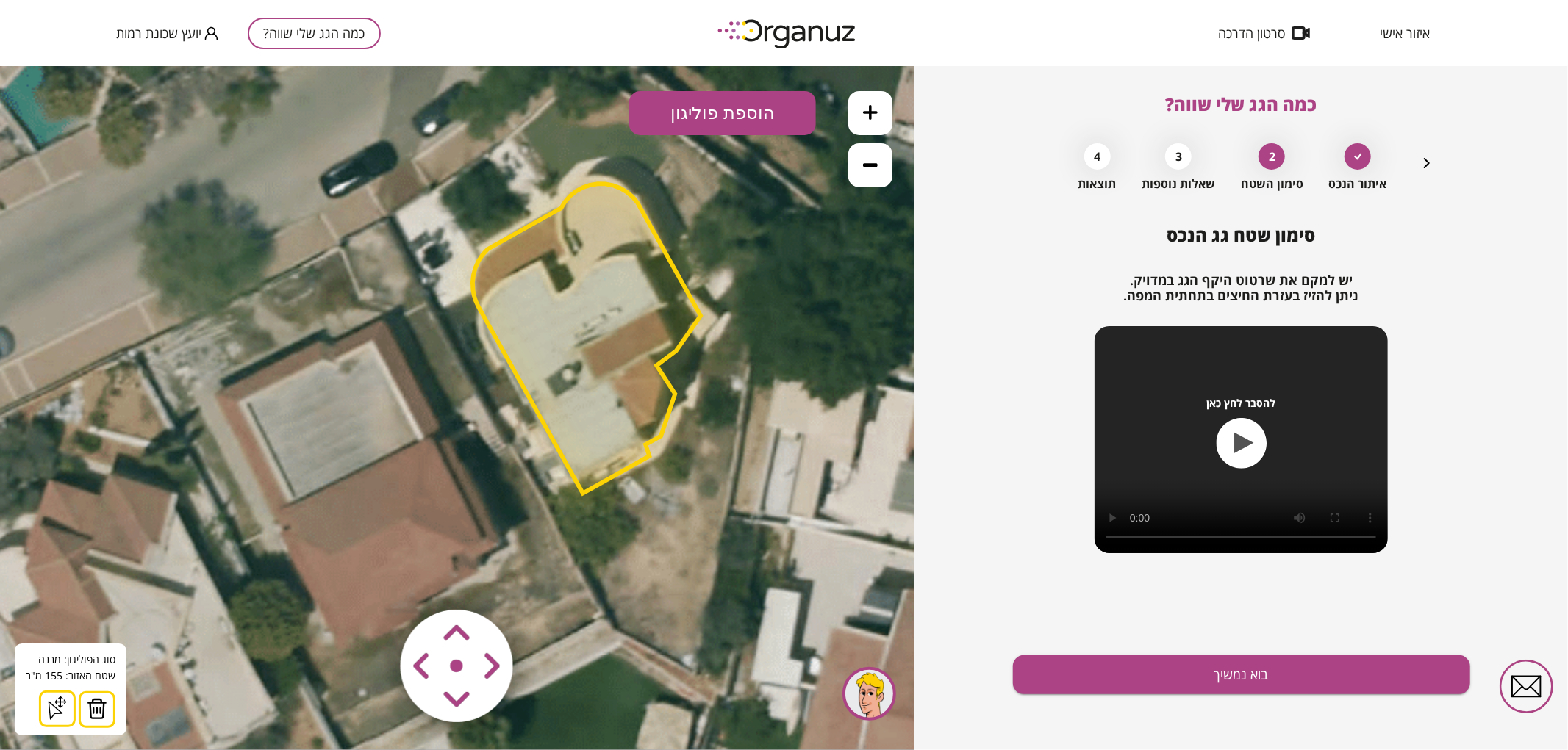
click at [370, 578] on area at bounding box center [370, 578] width 0 height 0
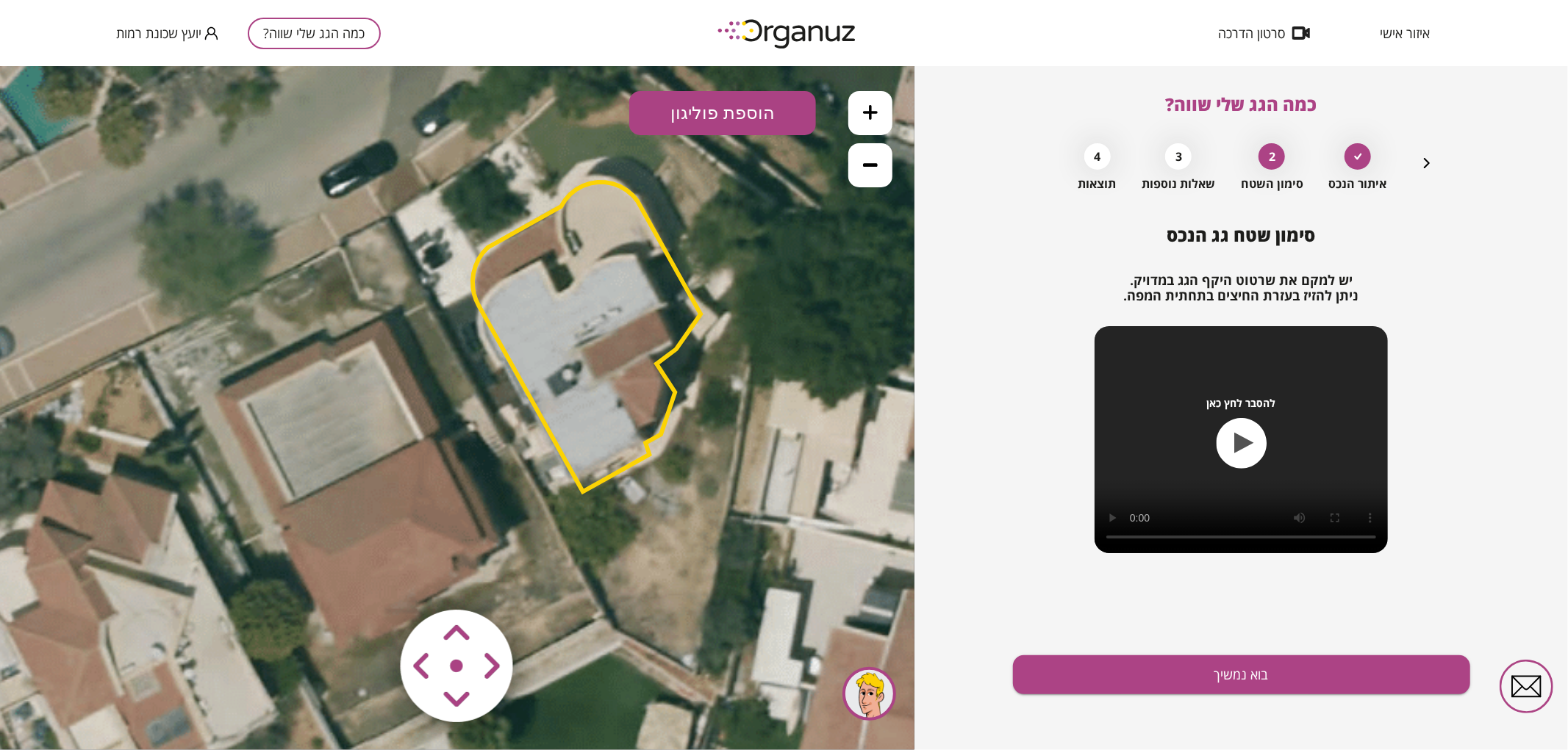
click at [578, 433] on polygon at bounding box center [586, 336] width 228 height 309
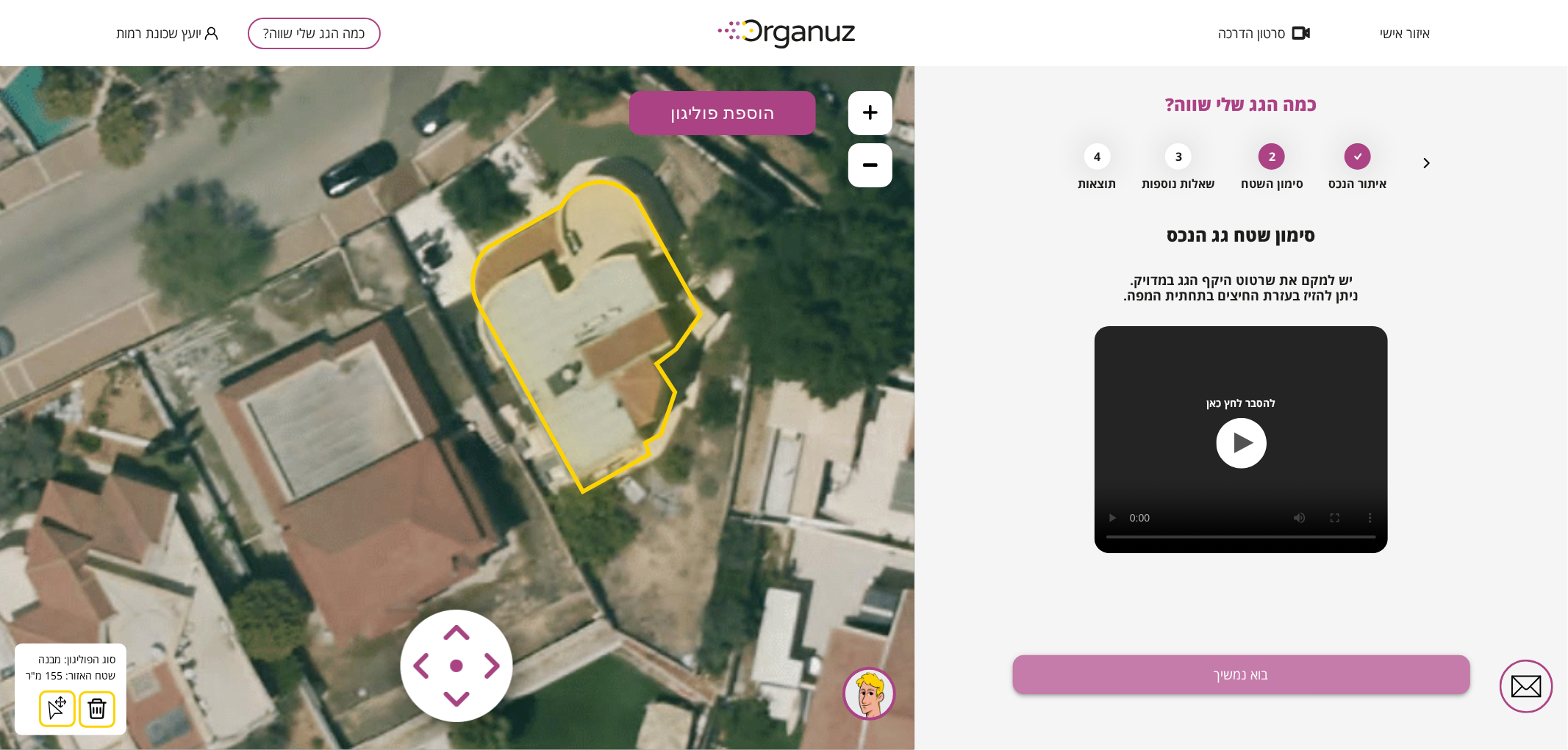
click at [1314, 662] on button "בוא נמשיך" at bounding box center [1241, 674] width 457 height 39
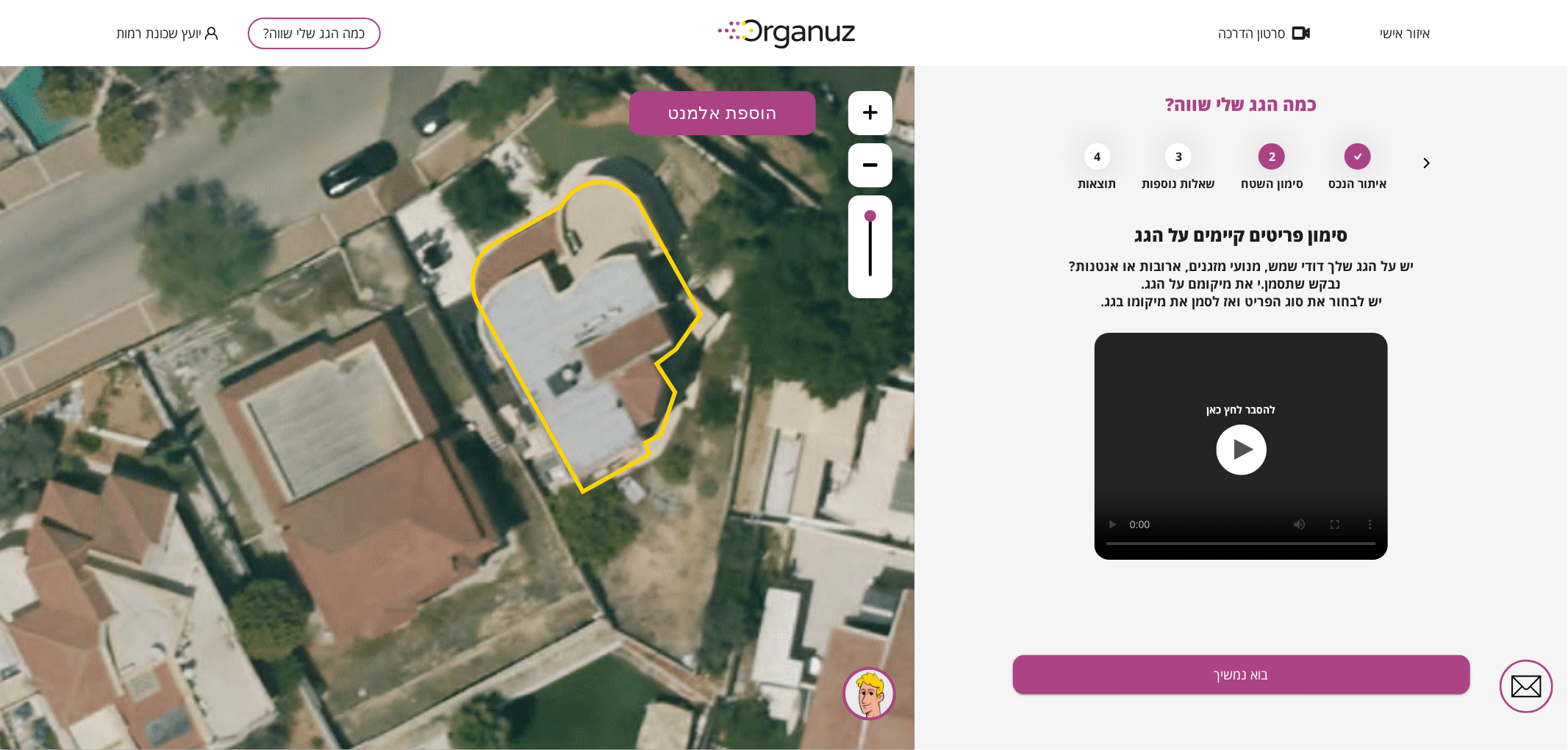
click at [739, 127] on button "הוספת אלמנט" at bounding box center [722, 112] width 187 height 44
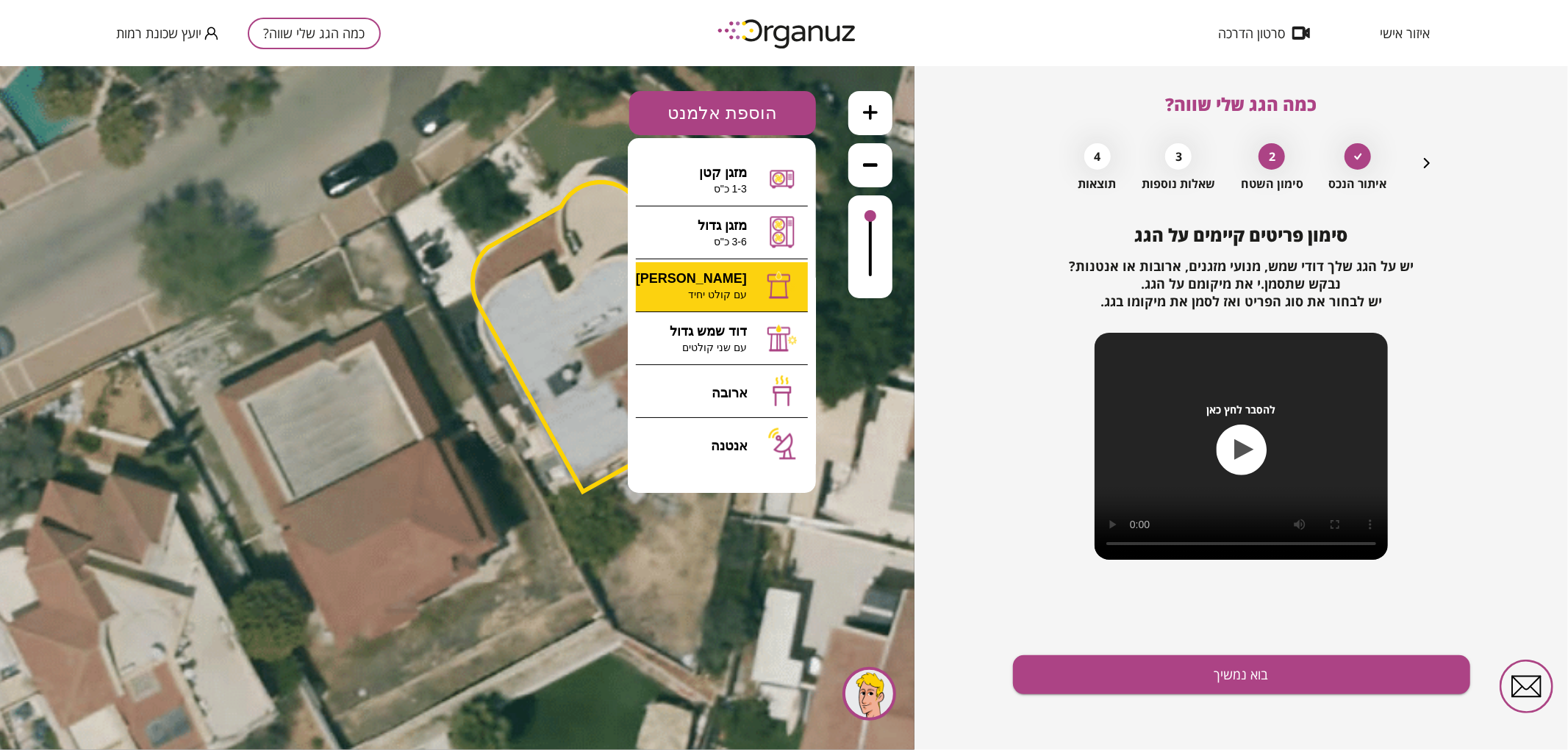
click at [708, 295] on div ".st0 { fill: #FFFFFF; } 0" at bounding box center [457, 407] width 914 height 684
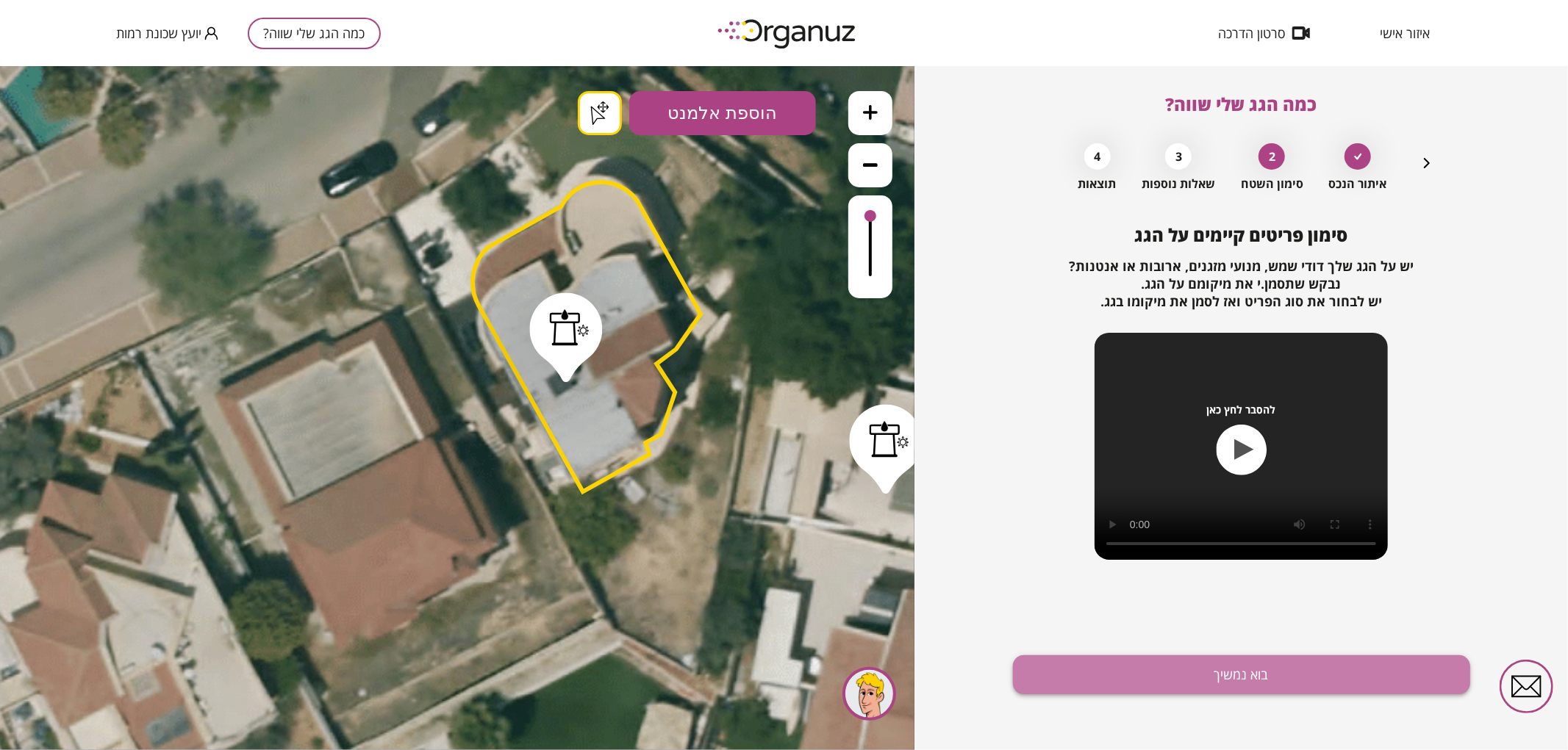
click at [1277, 664] on button "בוא נמשיך" at bounding box center [1241, 674] width 457 height 39
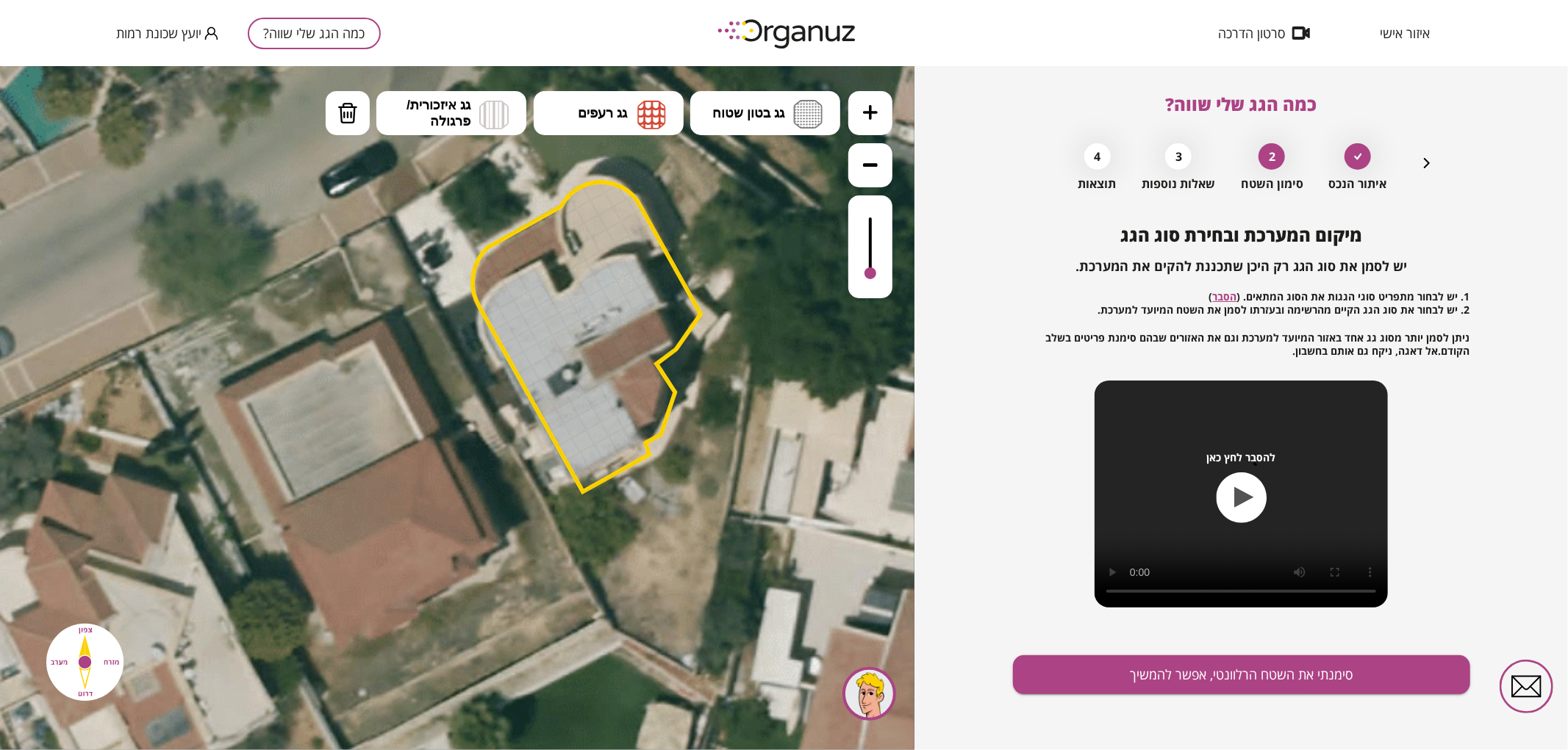
drag, startPoint x: 868, startPoint y: 226, endPoint x: 876, endPoint y: 274, distance: 48.7
click at [876, 274] on div at bounding box center [870, 246] width 44 height 103
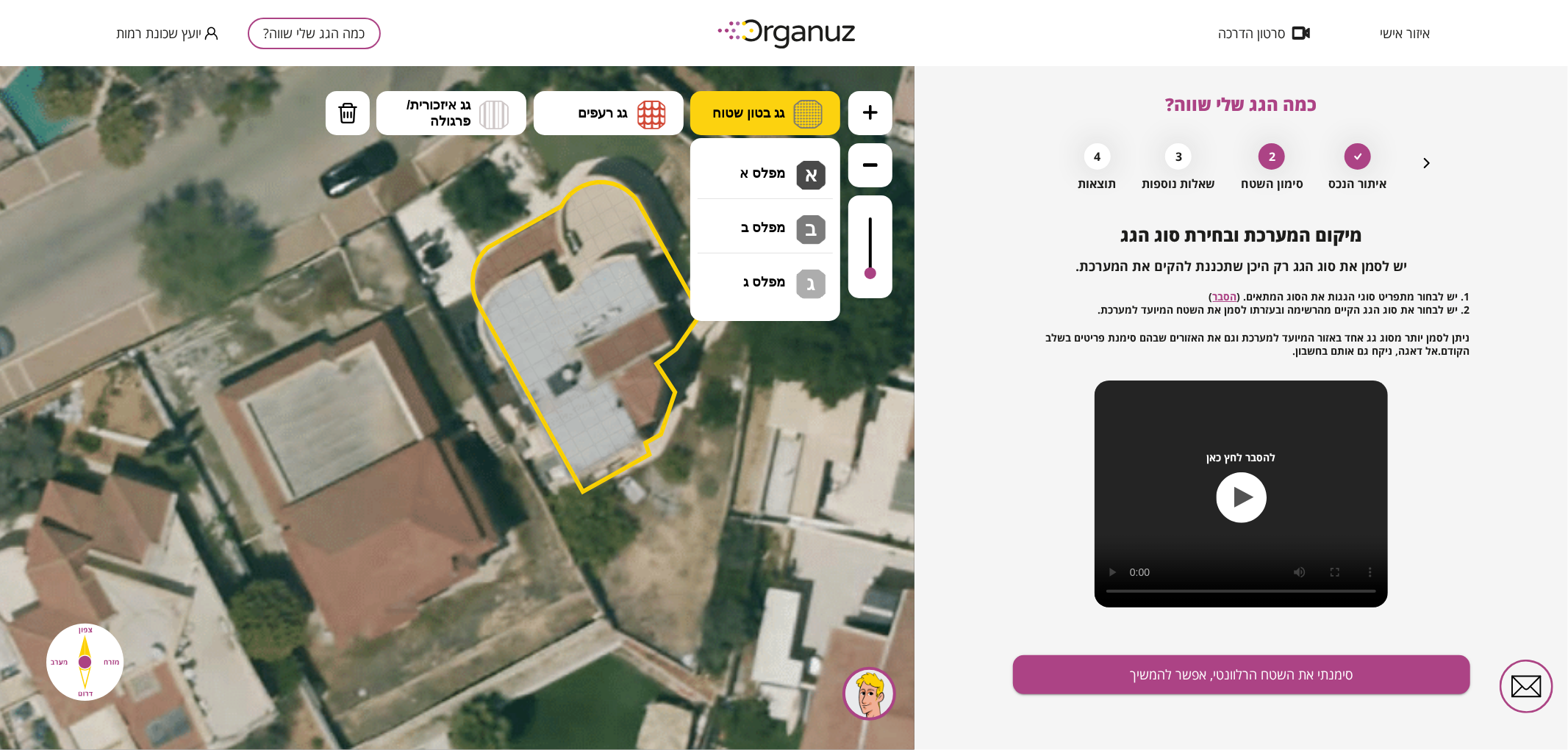
click at [790, 107] on button "גג בטון שטוח" at bounding box center [765, 112] width 150 height 44
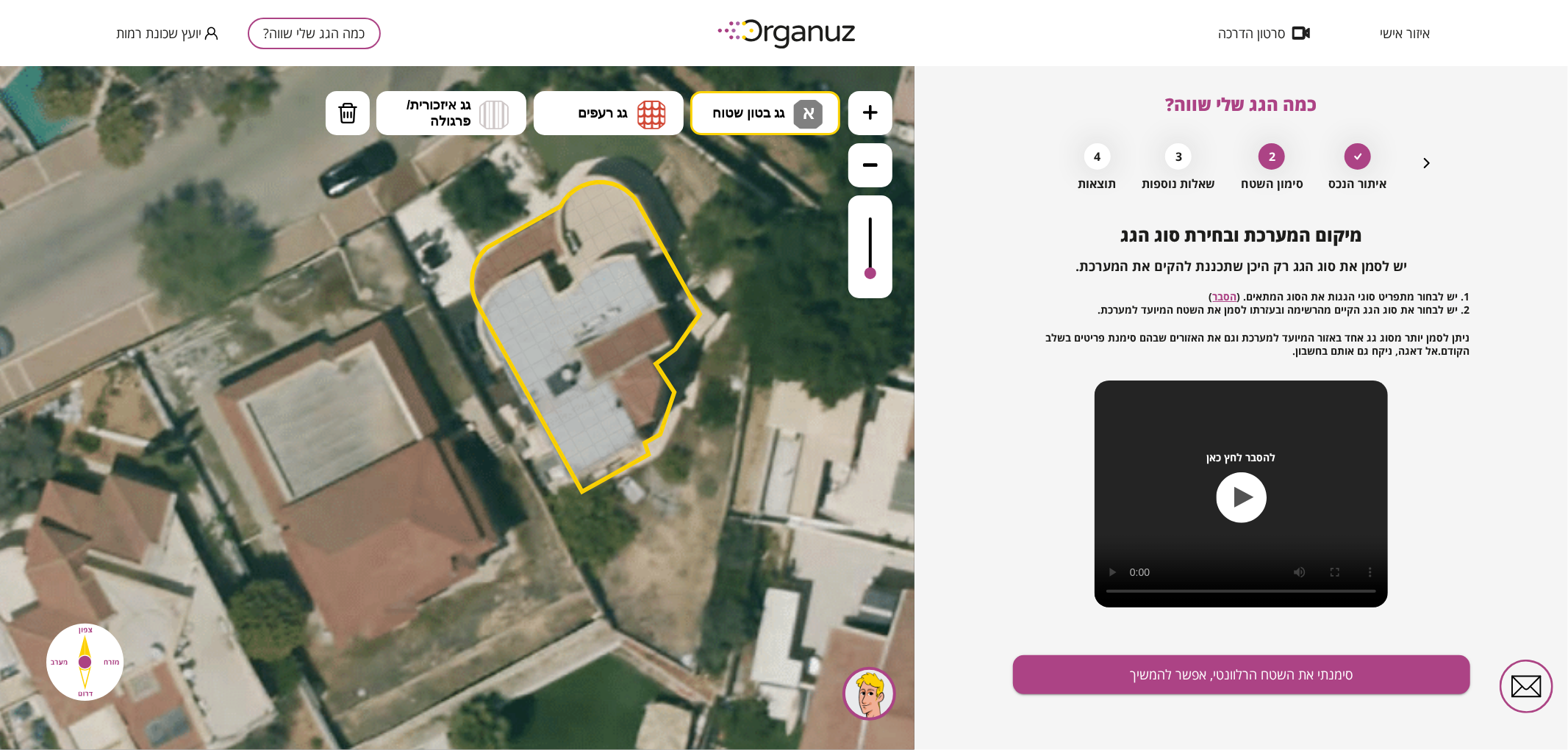
click at [779, 177] on div ".st0 { fill: #FFFFFF; } .st0 { fill: #FFFFFF; }" at bounding box center [457, 407] width 914 height 684
drag, startPoint x: 578, startPoint y: 463, endPoint x: 620, endPoint y: 269, distance: 198.5
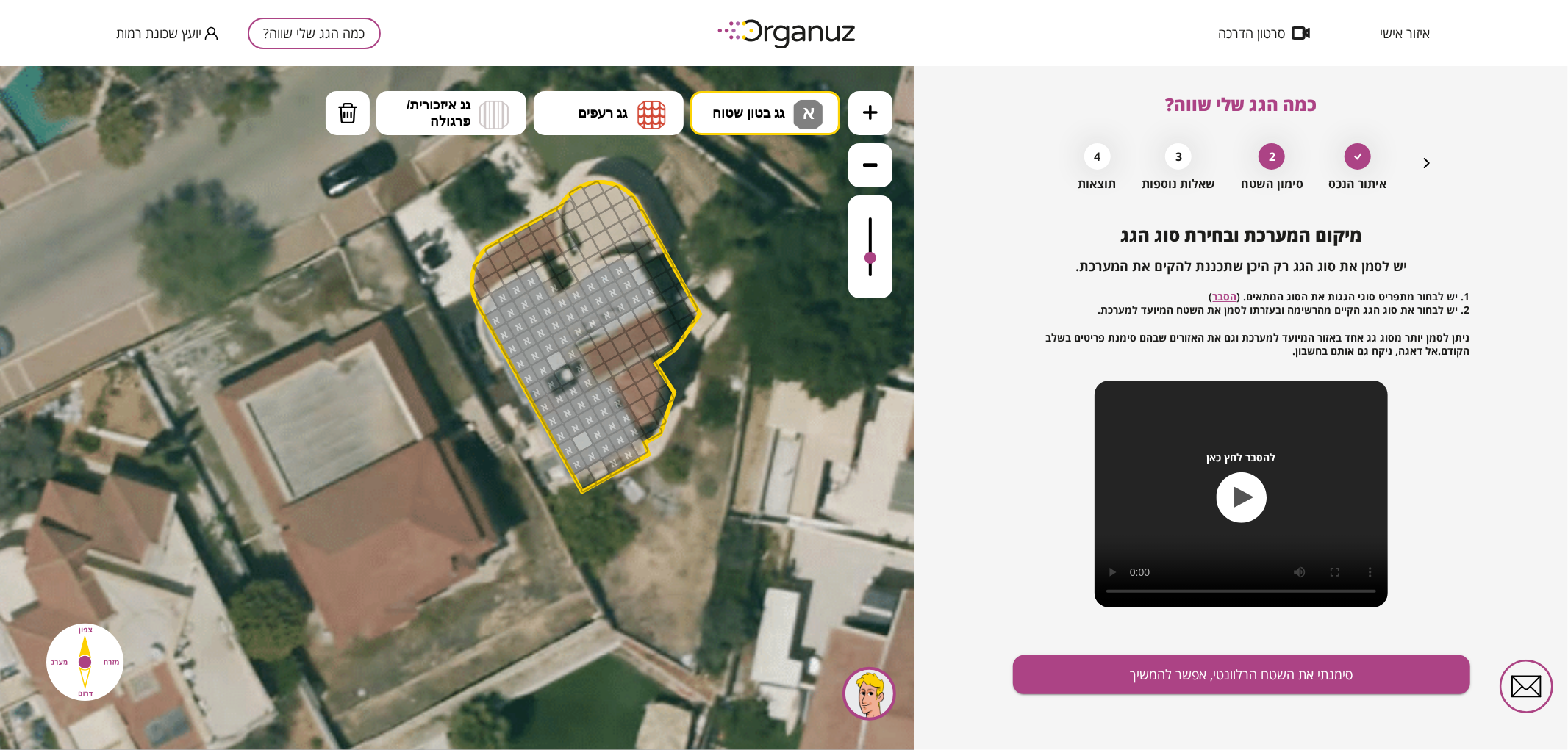
click at [578, 295] on div at bounding box center [576, 293] width 25 height 25
drag, startPoint x: 548, startPoint y: 362, endPoint x: 596, endPoint y: 321, distance: 63.1
click at [550, 359] on div at bounding box center [557, 361] width 25 height 25
drag, startPoint x: 638, startPoint y: 279, endPoint x: 632, endPoint y: 267, distance: 13.4
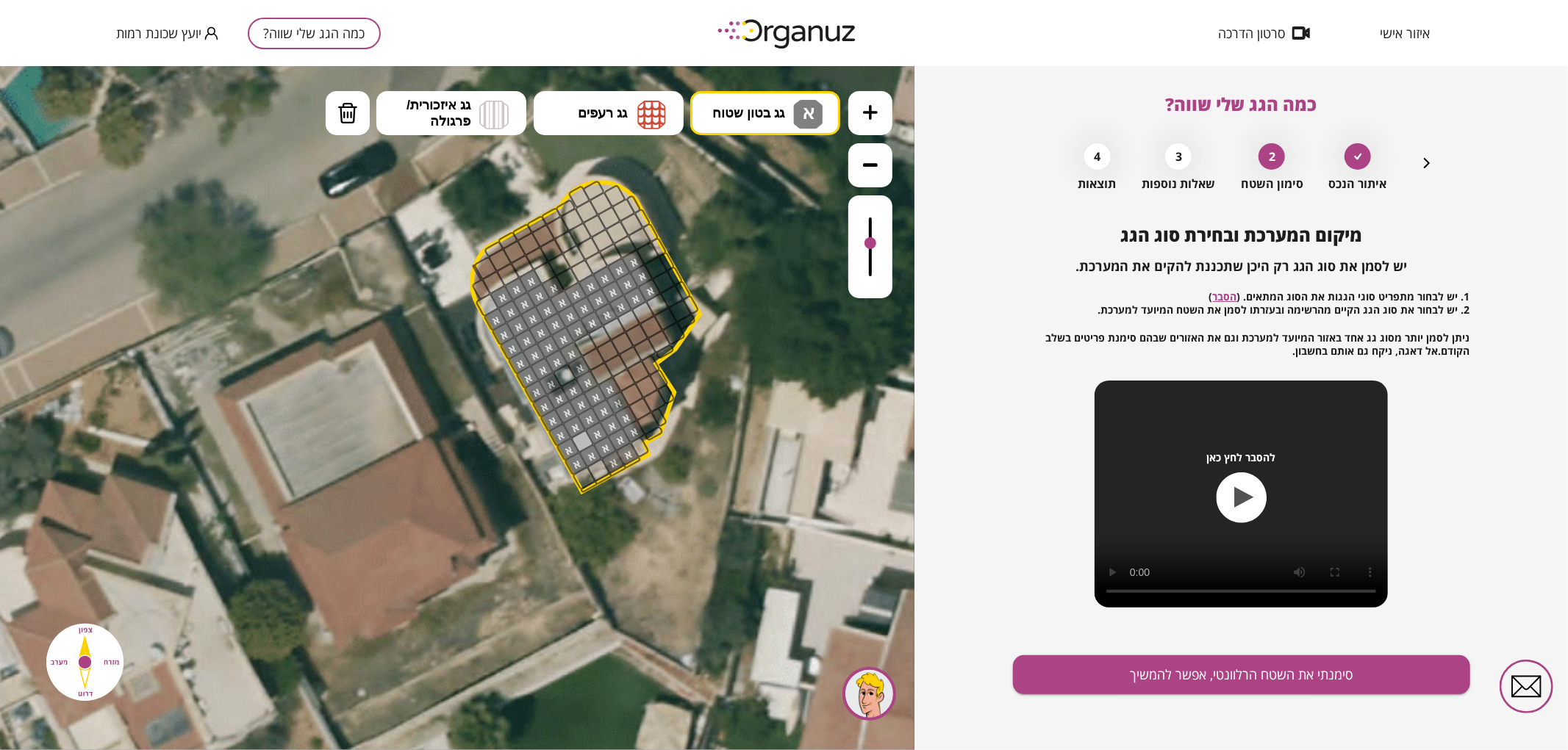
click at [874, 244] on div at bounding box center [870, 242] width 12 height 12
drag, startPoint x: 556, startPoint y: 371, endPoint x: 580, endPoint y: 442, distance: 74.9
drag, startPoint x: 588, startPoint y: 480, endPoint x: 610, endPoint y: 464, distance: 27.2
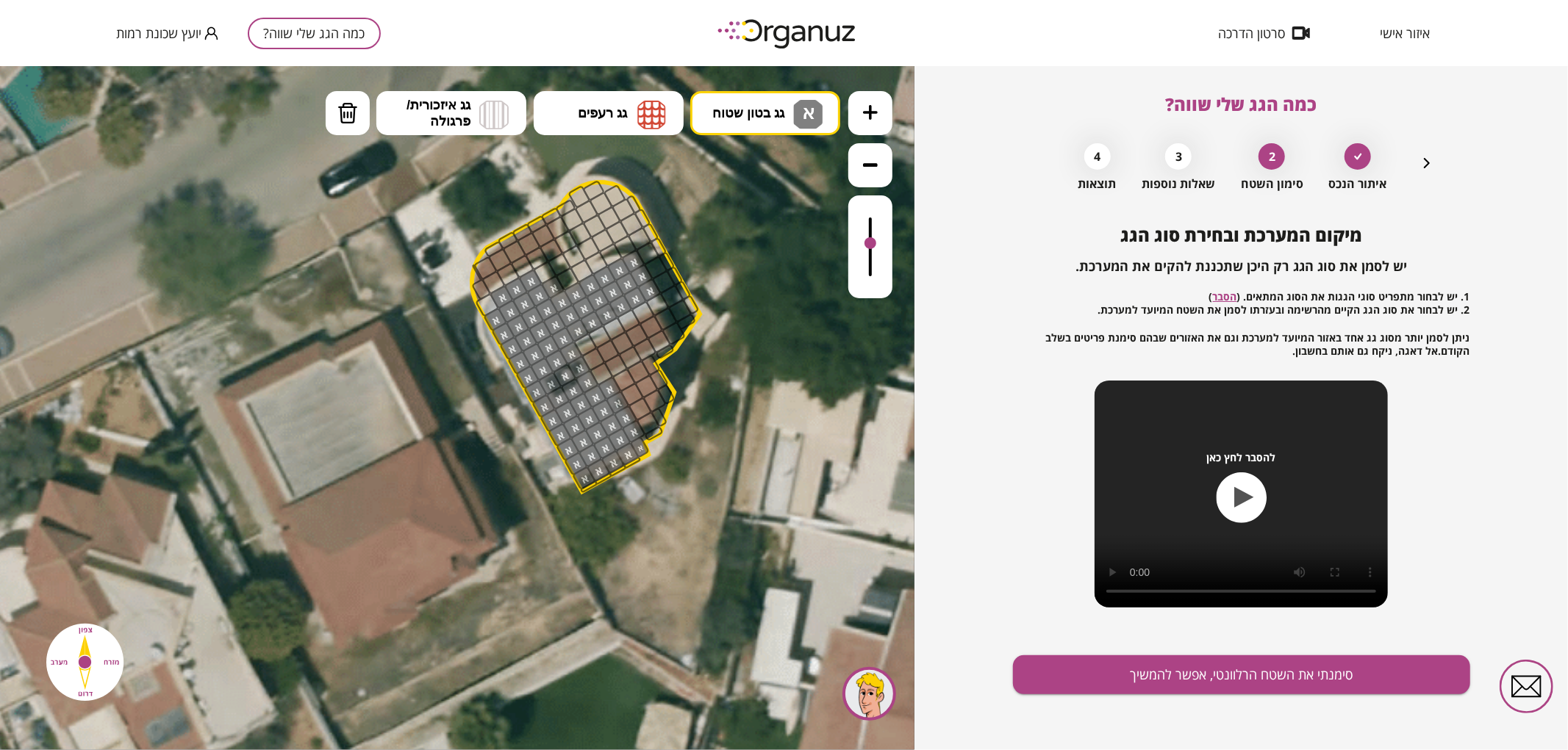
click at [641, 445] on div at bounding box center [639, 446] width 21 height 22
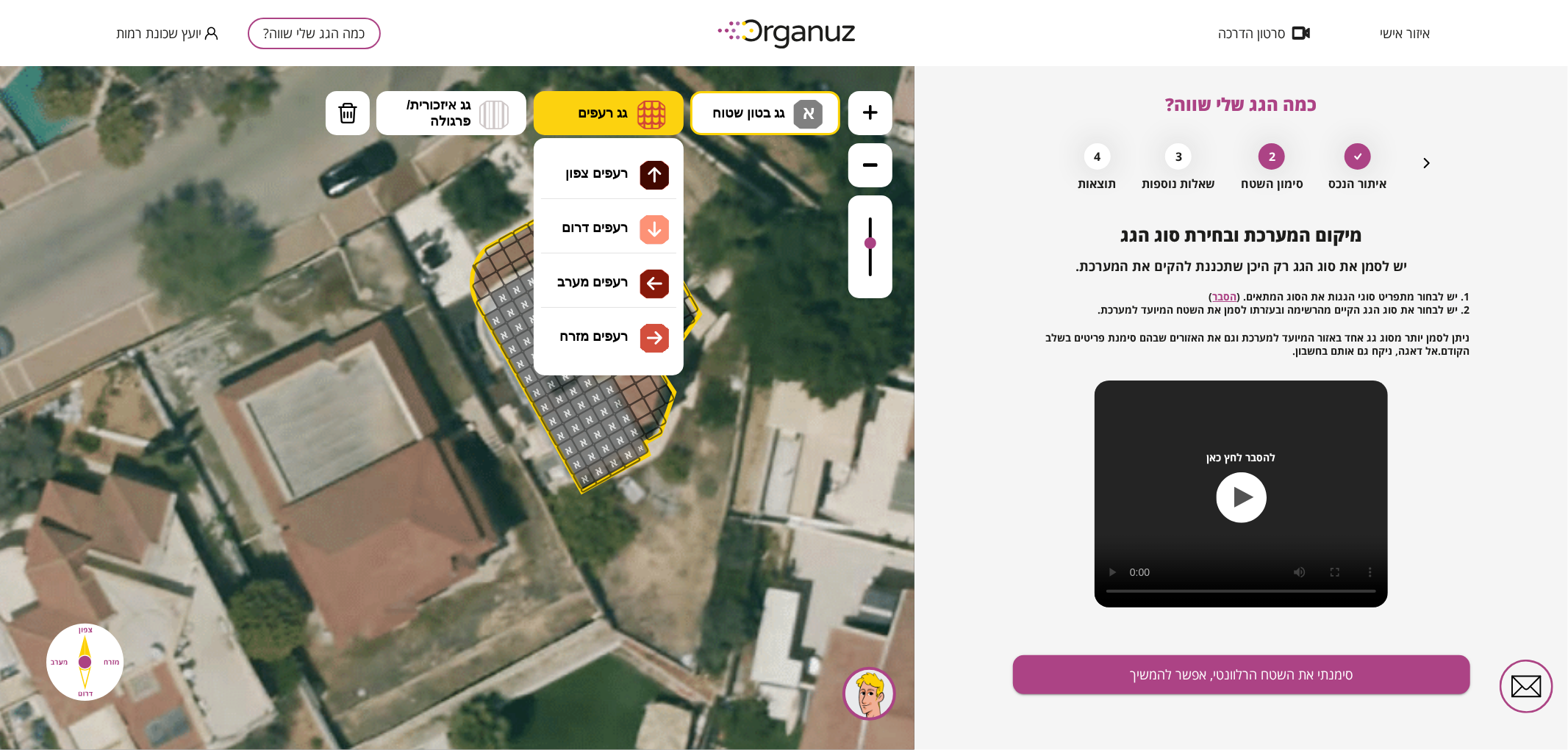
click at [652, 103] on img at bounding box center [651, 113] width 29 height 30
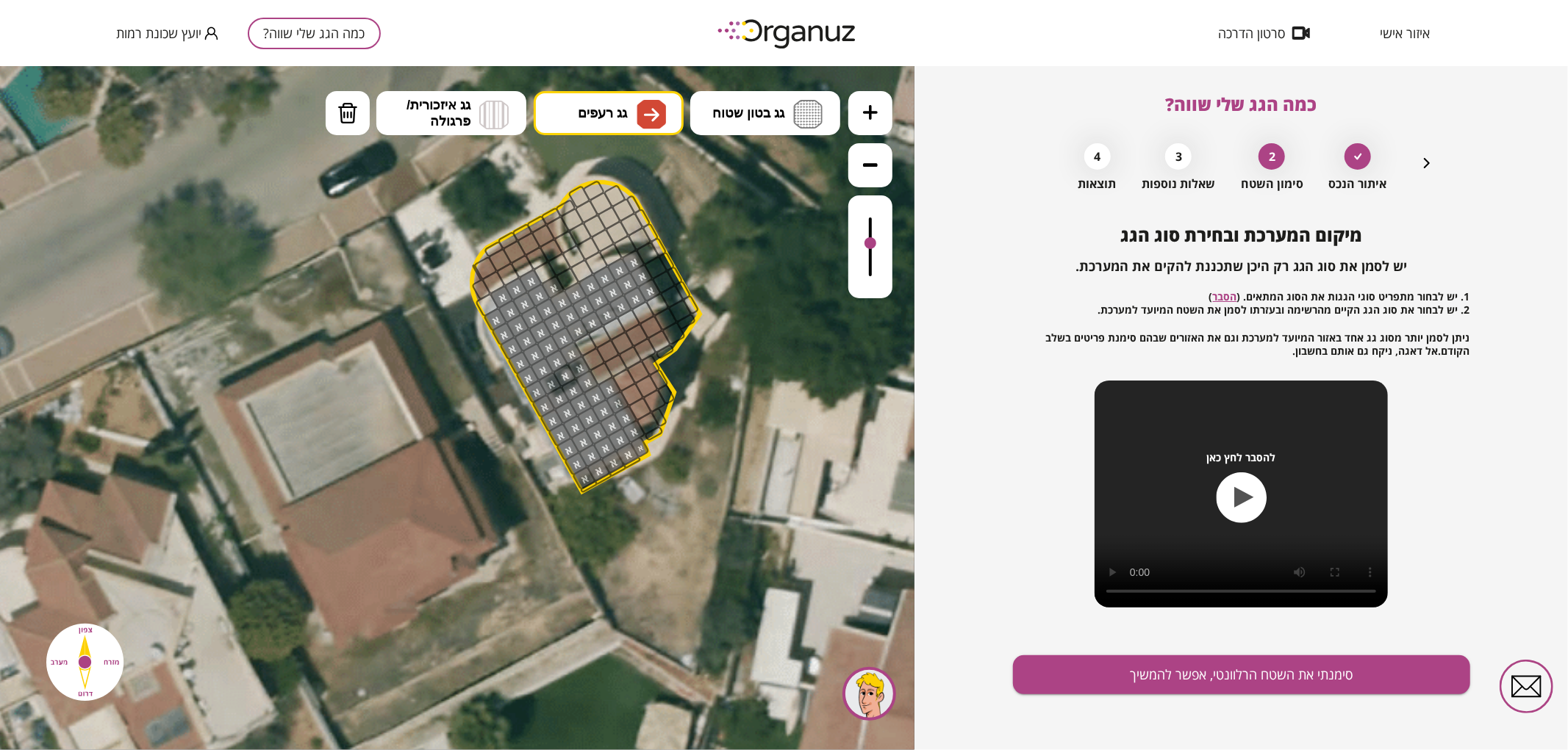
click at [620, 324] on div ".st0 { fill: #FFFFFF; } .st0 { fill: #FFFFFF; }" at bounding box center [457, 407] width 914 height 684
drag, startPoint x: 593, startPoint y: 355, endPoint x: 605, endPoint y: 349, distance: 13.4
click at [355, 121] on img at bounding box center [347, 112] width 21 height 22
click at [666, 315] on div at bounding box center [666, 318] width 25 height 25
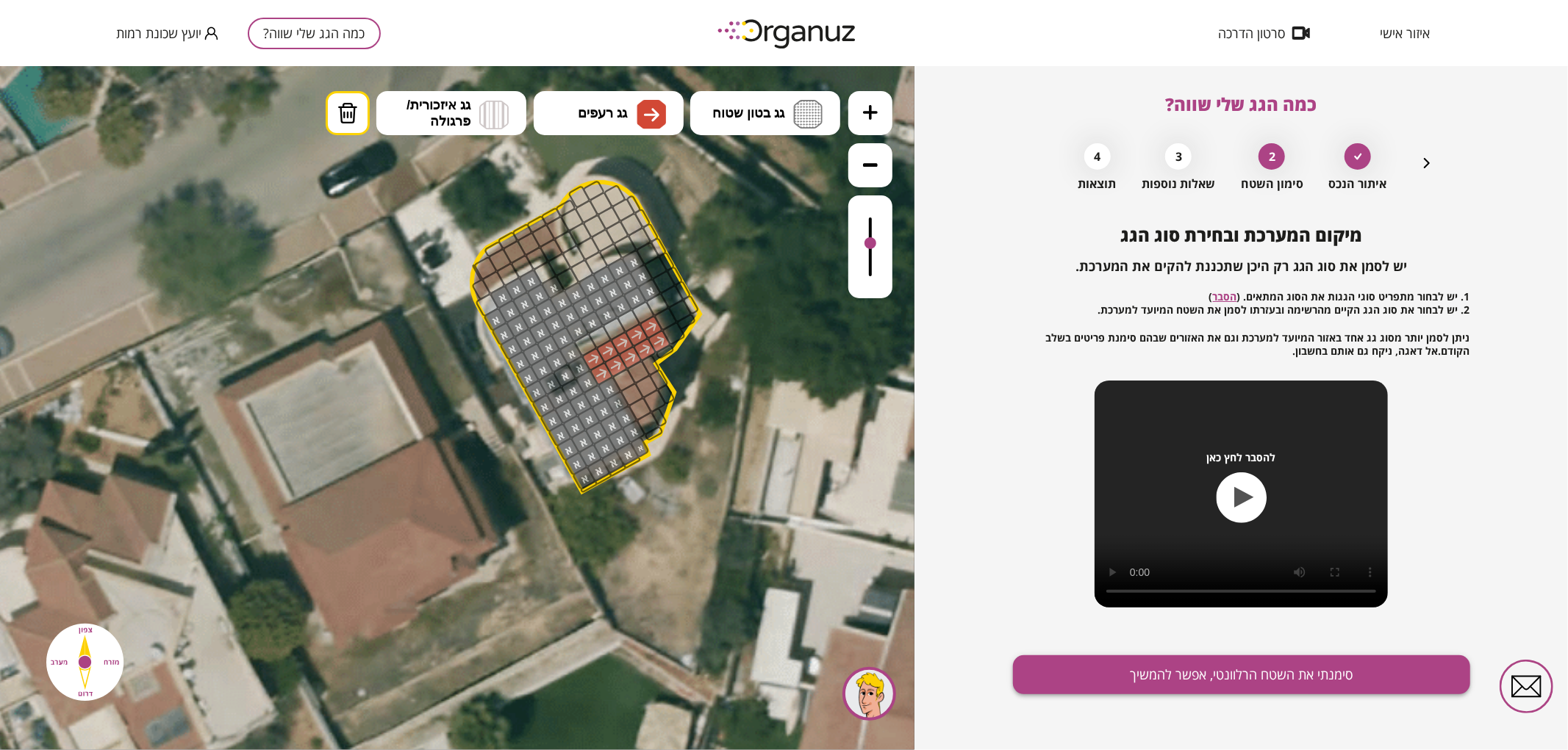
click at [1133, 665] on button "סימנתי את השטח הרלוונטי, אפשר להמשיך" at bounding box center [1241, 674] width 457 height 39
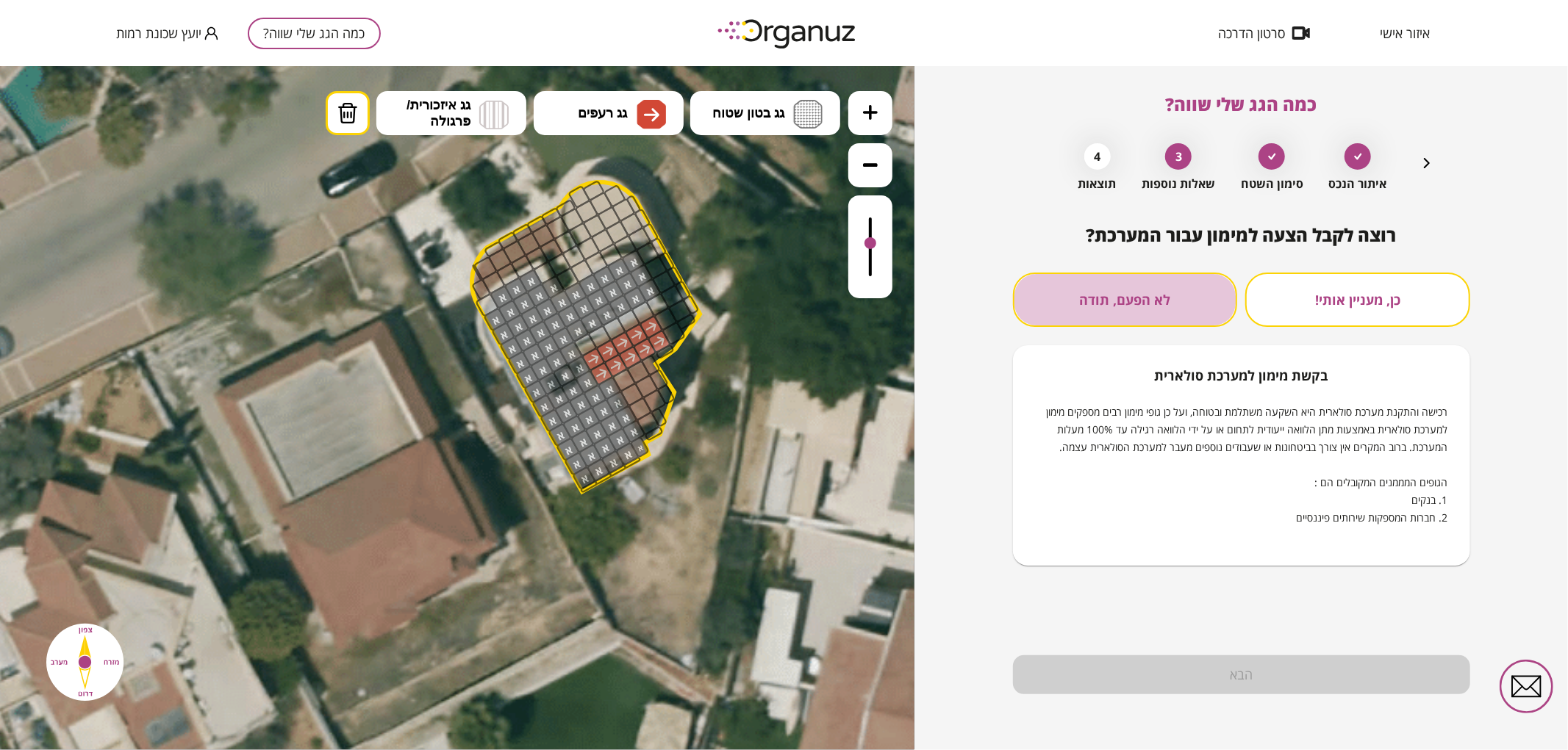
click at [1104, 304] on button "לא הפעם, תודה" at bounding box center [1125, 299] width 225 height 54
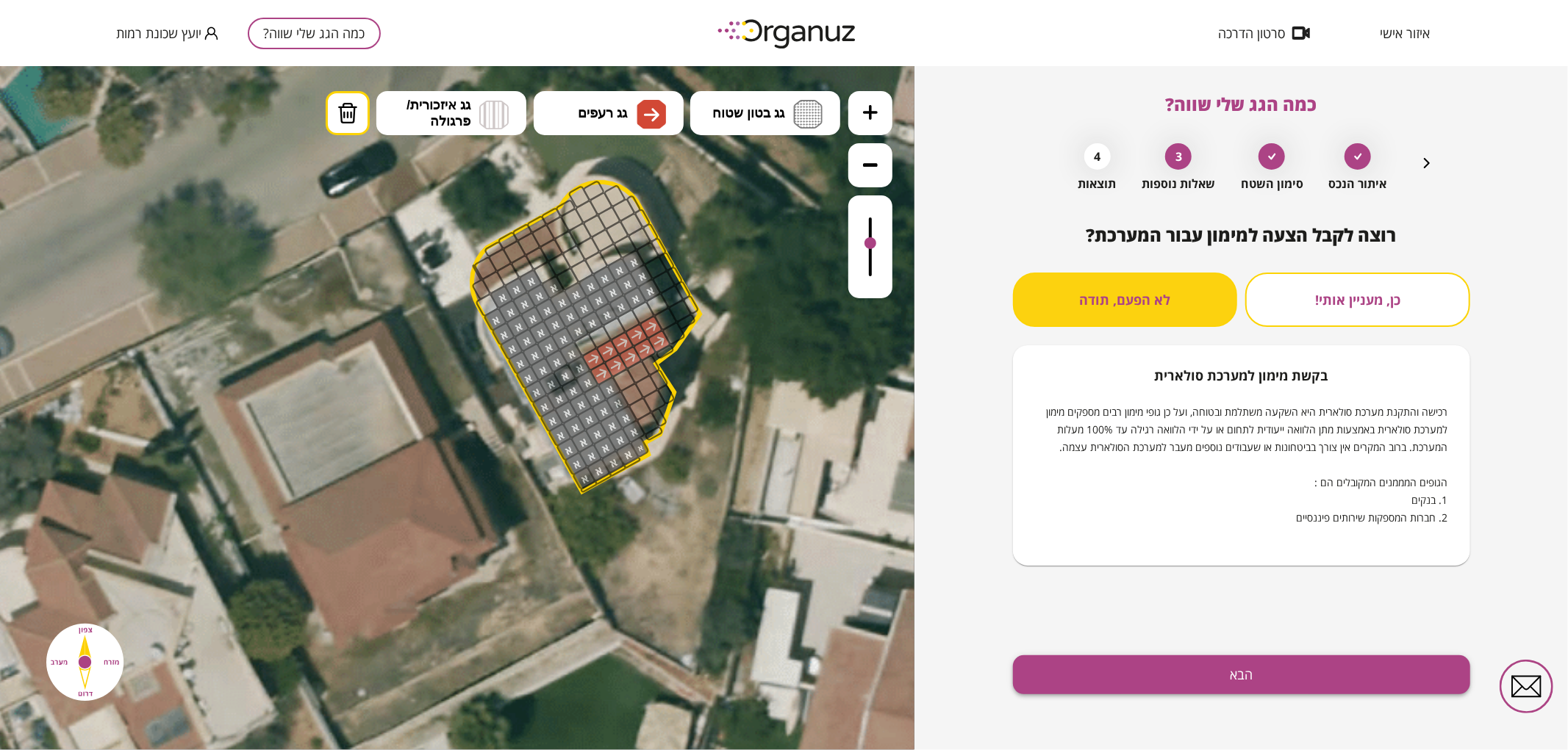
click at [1100, 671] on button "הבא" at bounding box center [1241, 674] width 457 height 39
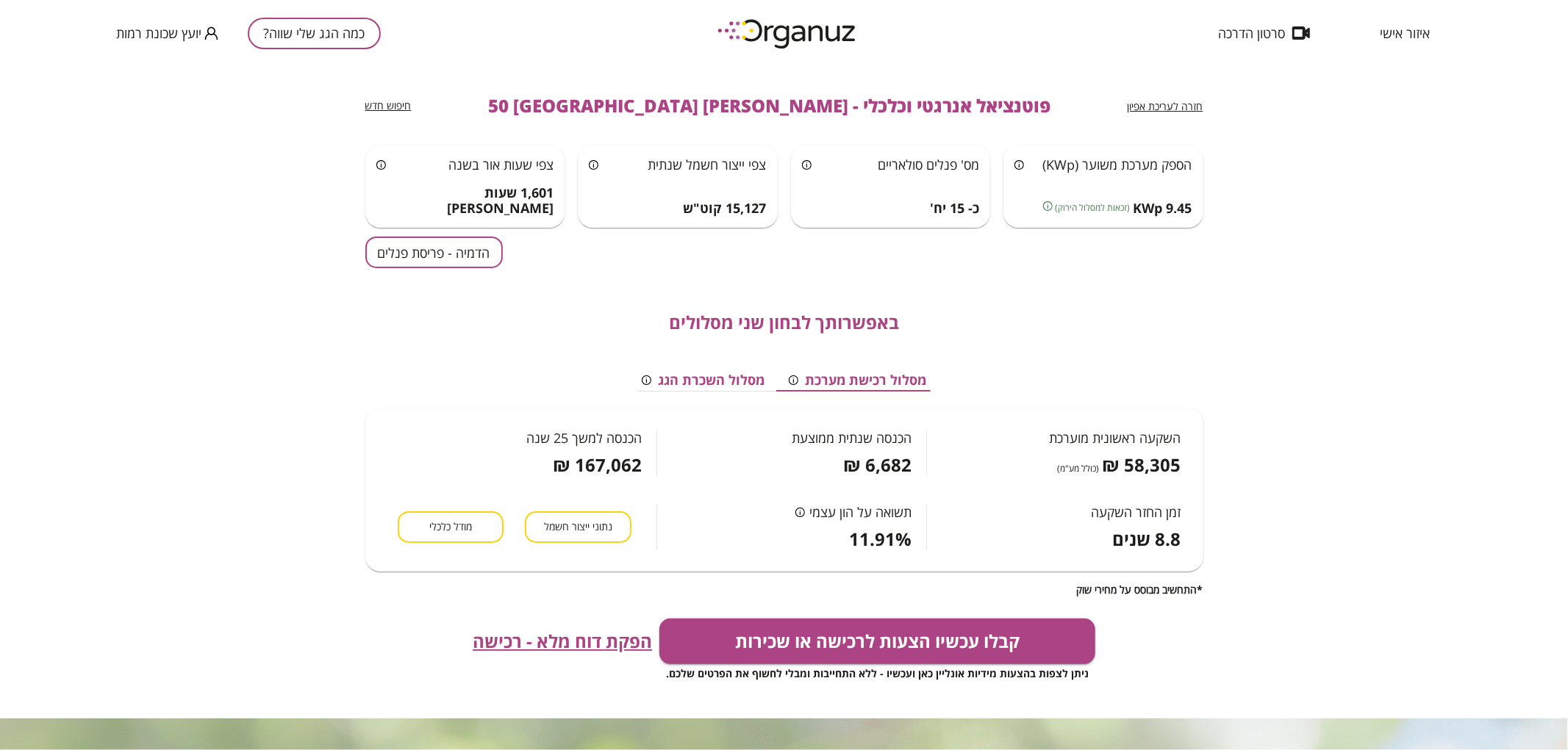
click at [431, 272] on div "באפשרותך לבחון שני מסלולים מסלול רכישת מערכת מסלול השכרת הגג השקעה ראשונית מוער…" at bounding box center [784, 432] width 838 height 327
click at [424, 259] on button "הדמיה - פריסת פנלים" at bounding box center [434, 252] width 138 height 31
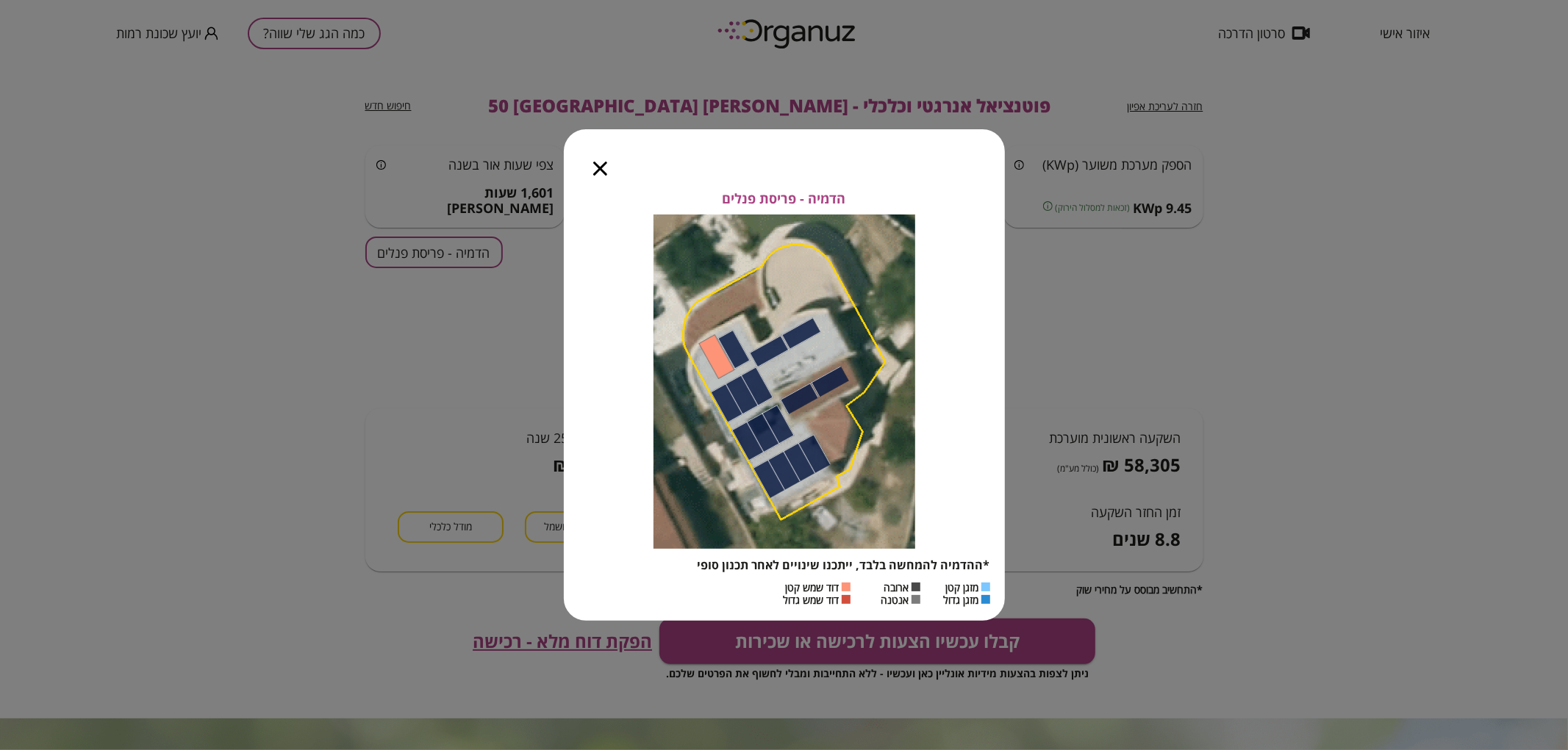
click at [600, 172] on icon "button" at bounding box center [600, 169] width 14 height 14
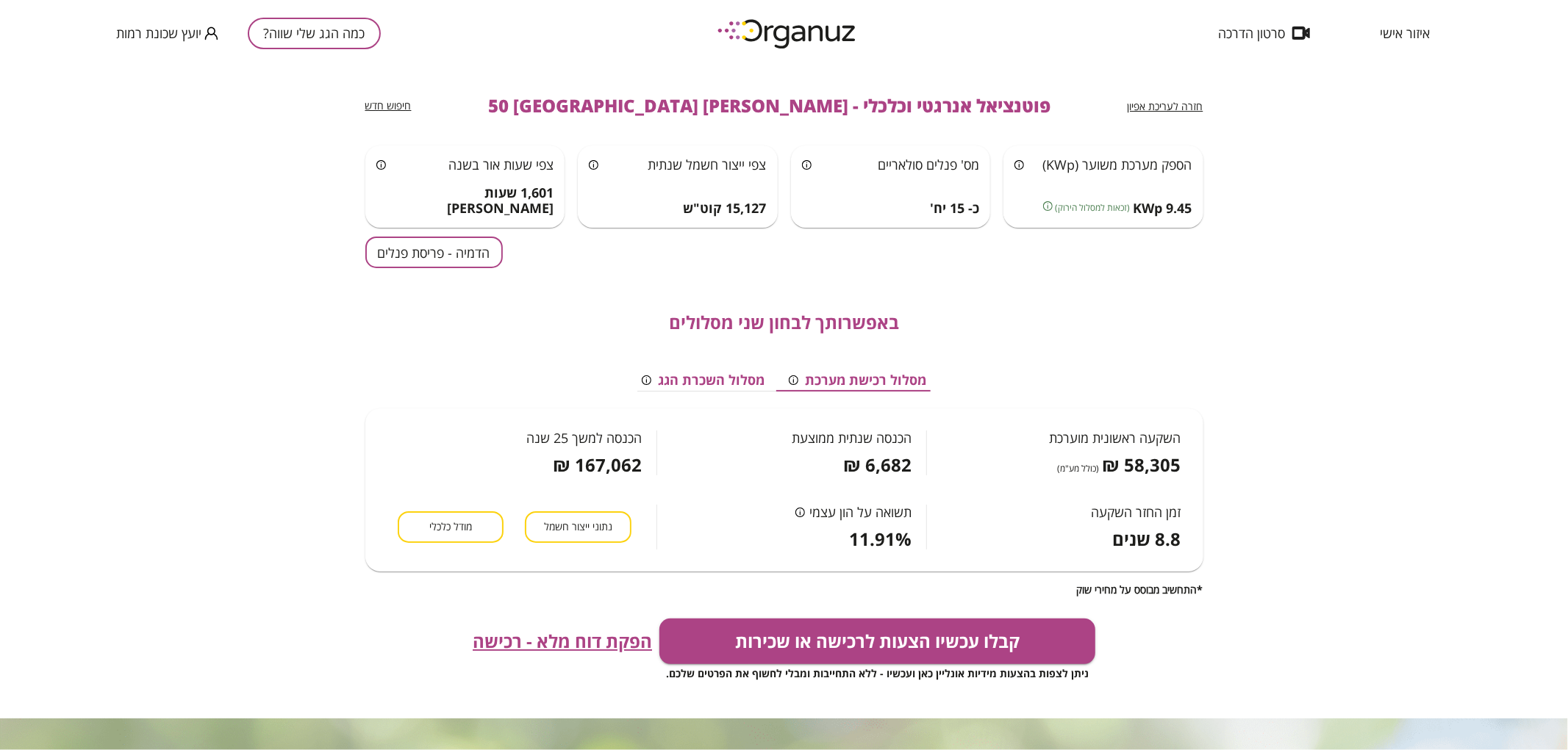
click at [402, 261] on button "הדמיה - פריסת פנלים" at bounding box center [434, 252] width 138 height 31
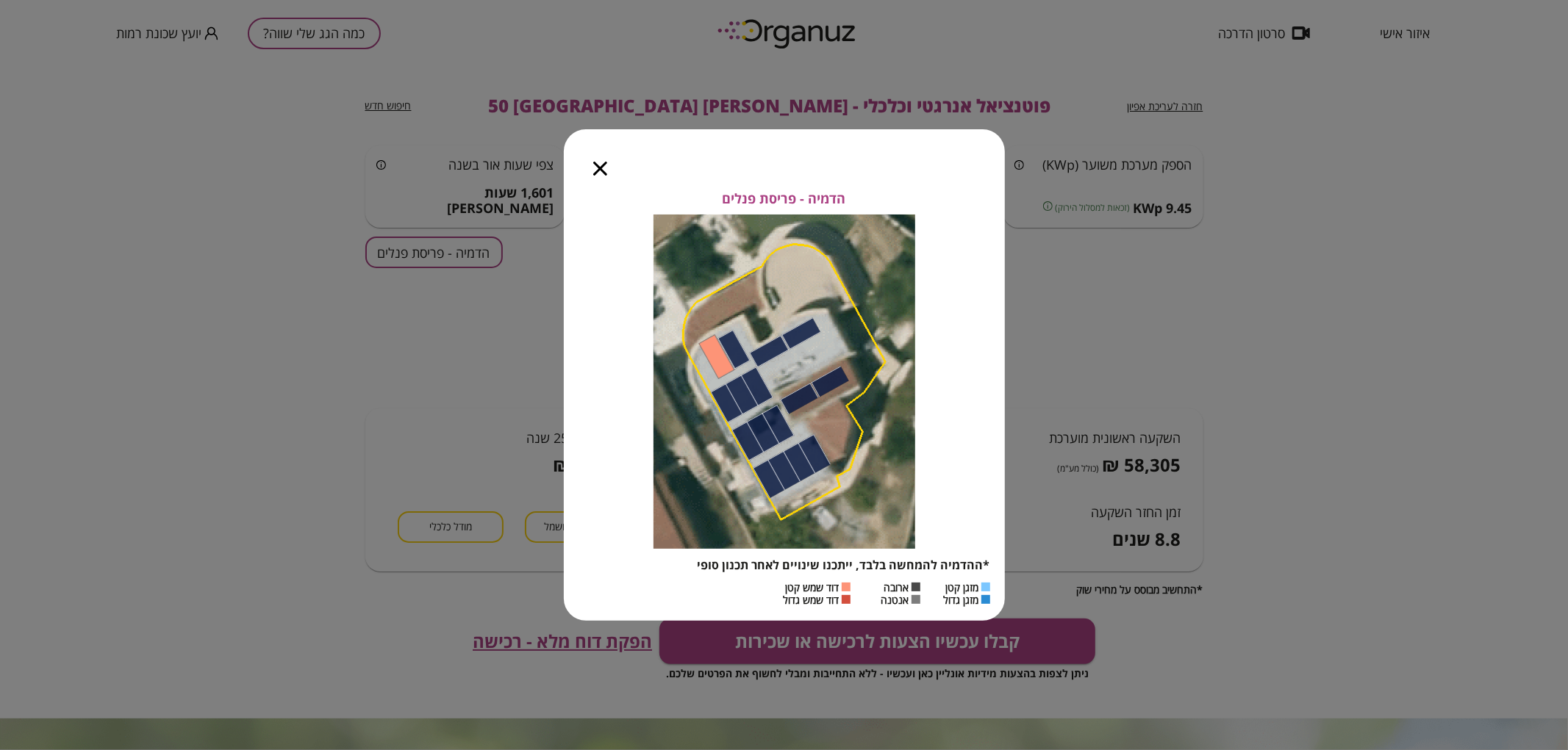
click at [597, 171] on icon "button" at bounding box center [600, 169] width 14 height 14
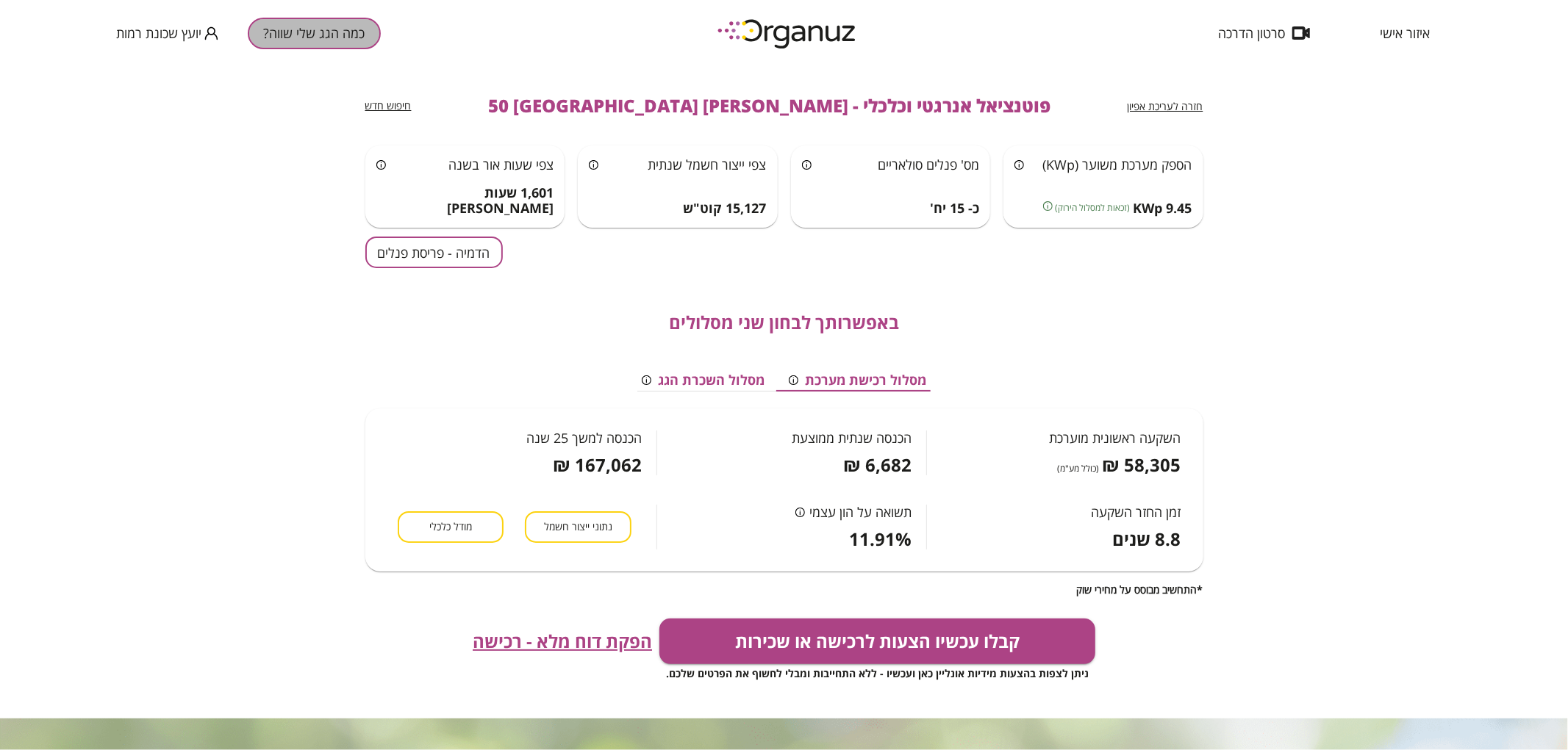
click at [366, 27] on button "כמה הגג שלי שווה?" at bounding box center [314, 33] width 133 height 31
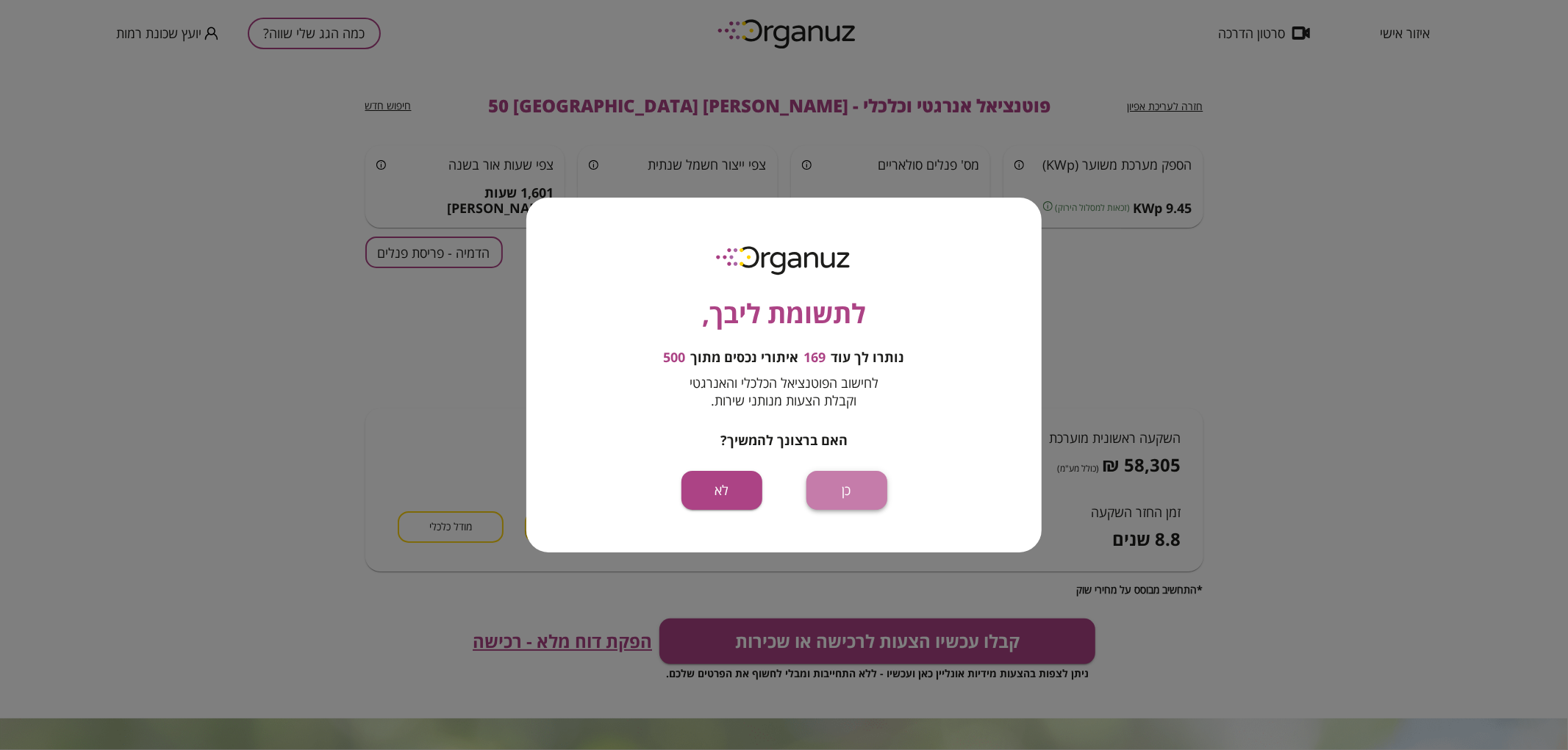
click at [869, 480] on button "כן" at bounding box center [847, 490] width 81 height 39
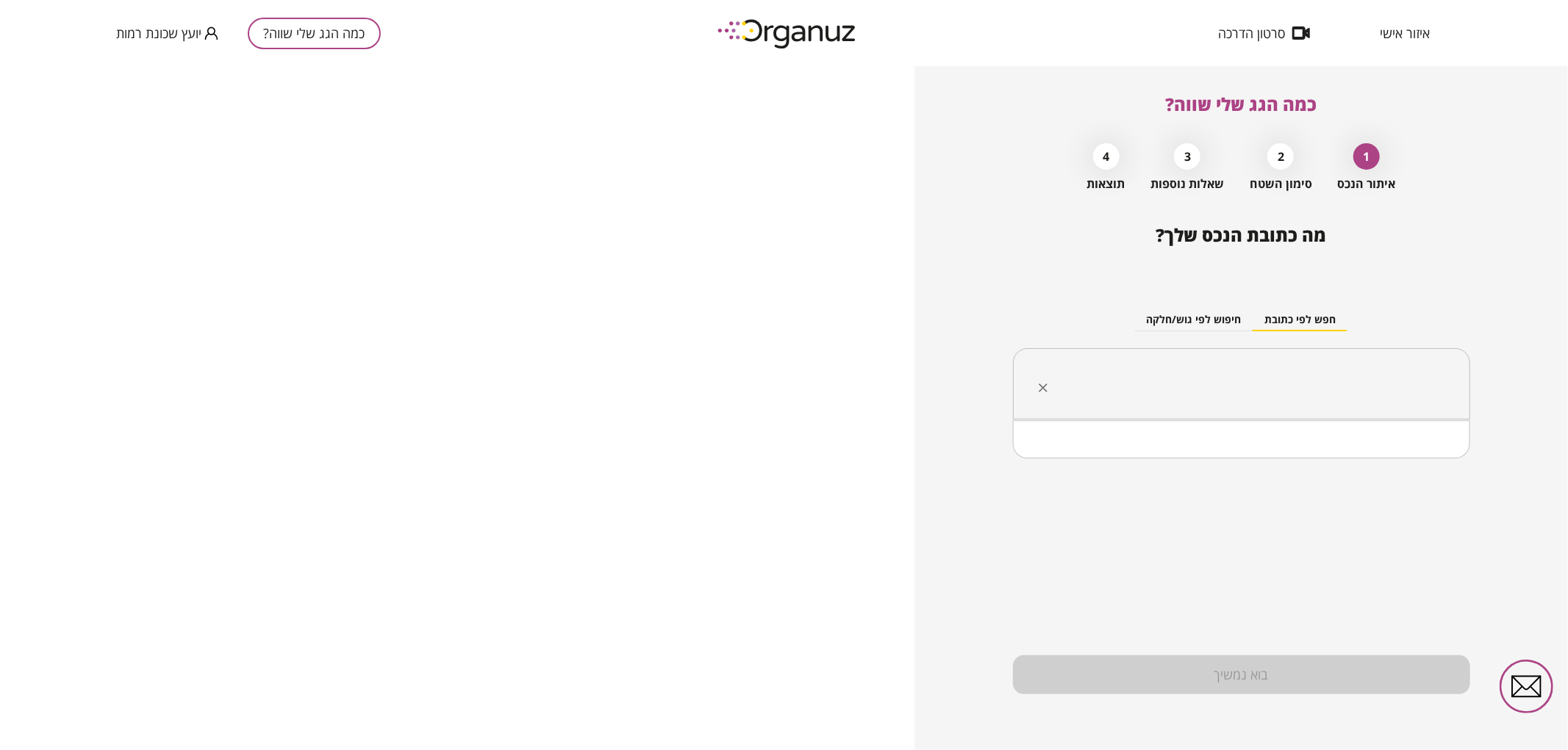
click at [1244, 389] on input "text" at bounding box center [1247, 384] width 411 height 37
click at [1313, 461] on li "המרד 63 [GEOGRAPHIC_DATA]" at bounding box center [1241, 458] width 419 height 26
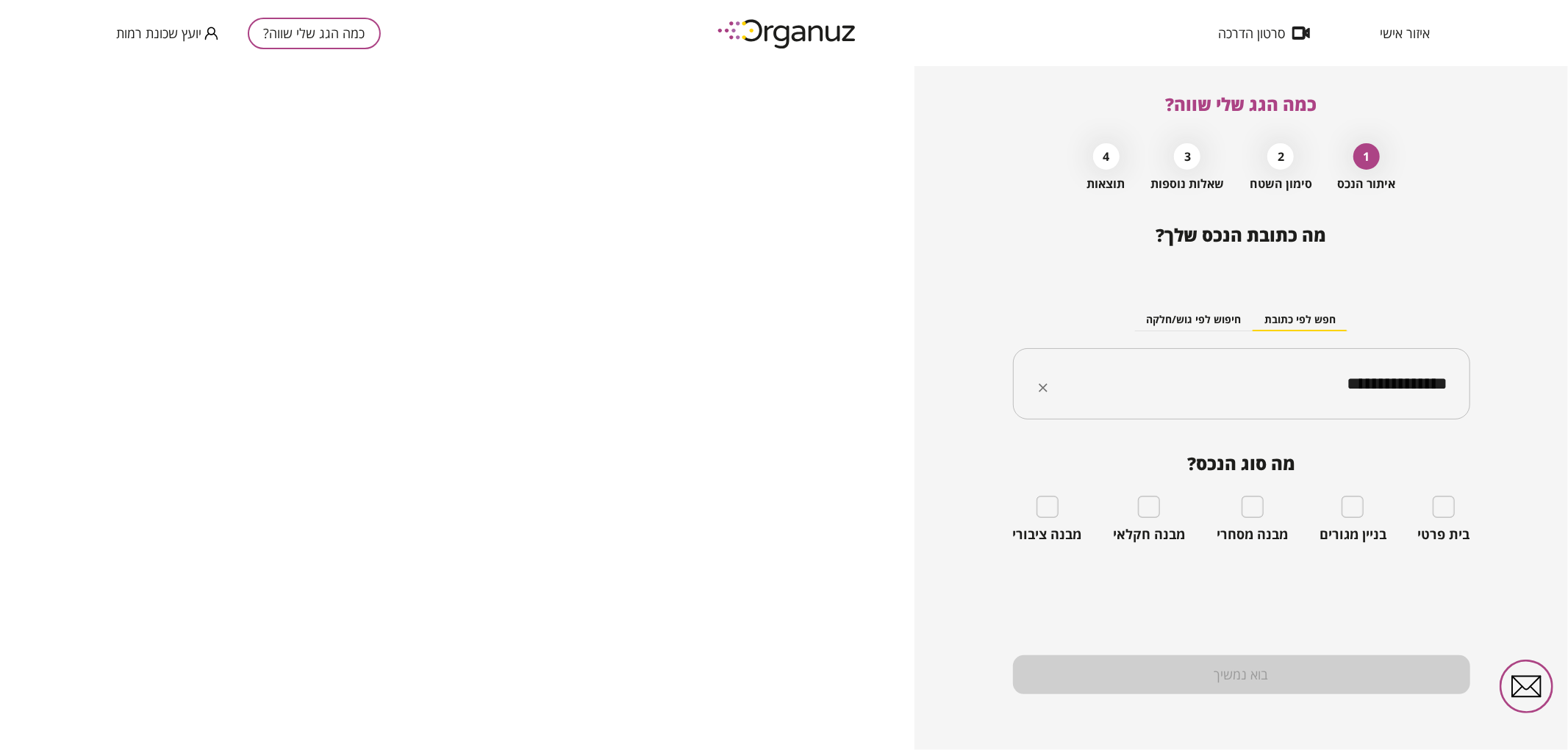
type input "**********"
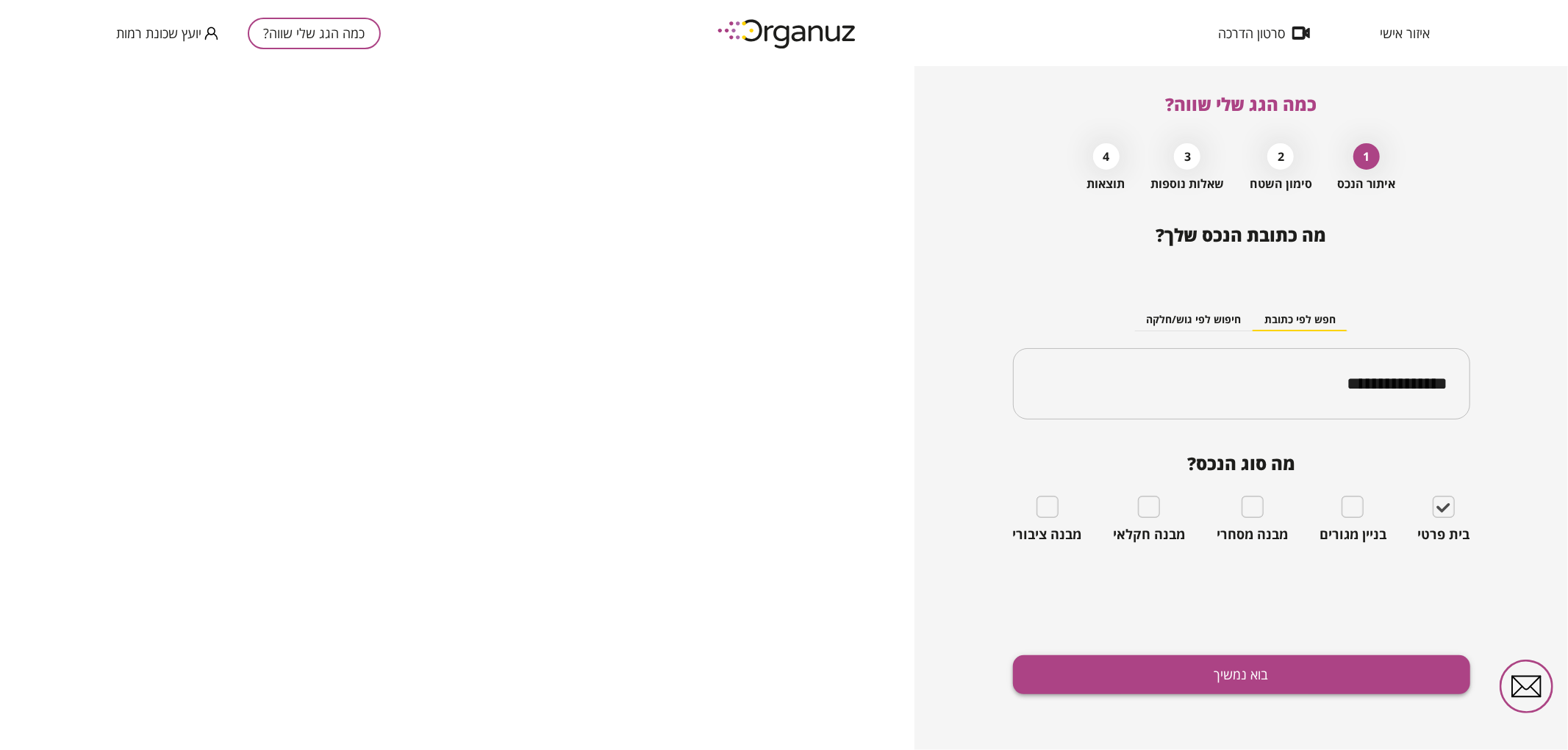
click at [1247, 670] on button "בוא נמשיך" at bounding box center [1241, 674] width 457 height 39
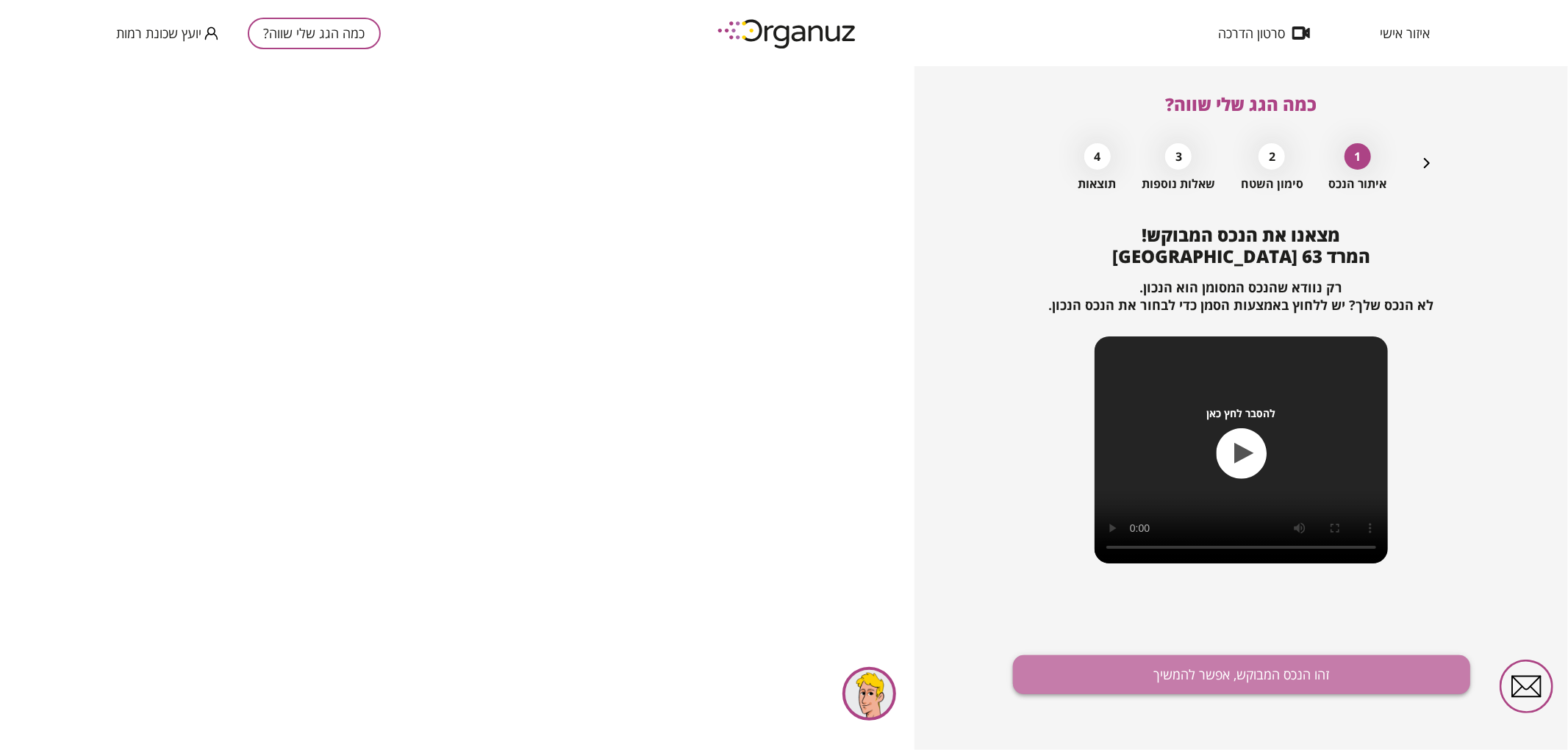
click at [1110, 659] on button "זהו הנכס המבוקש, אפשר להמשיך" at bounding box center [1241, 674] width 457 height 39
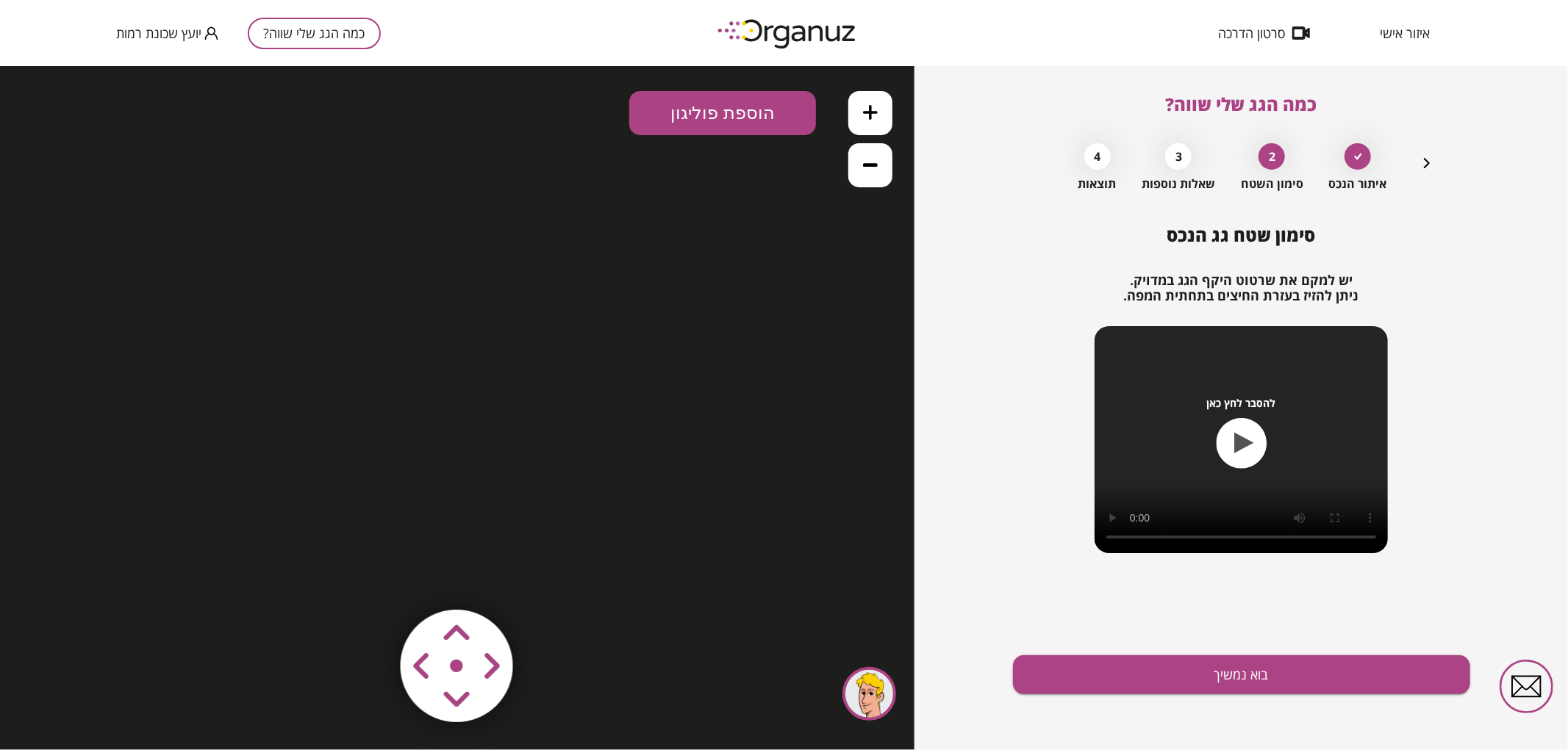
click at [352, 34] on button "כמה הגג שלי שווה?" at bounding box center [314, 33] width 133 height 31
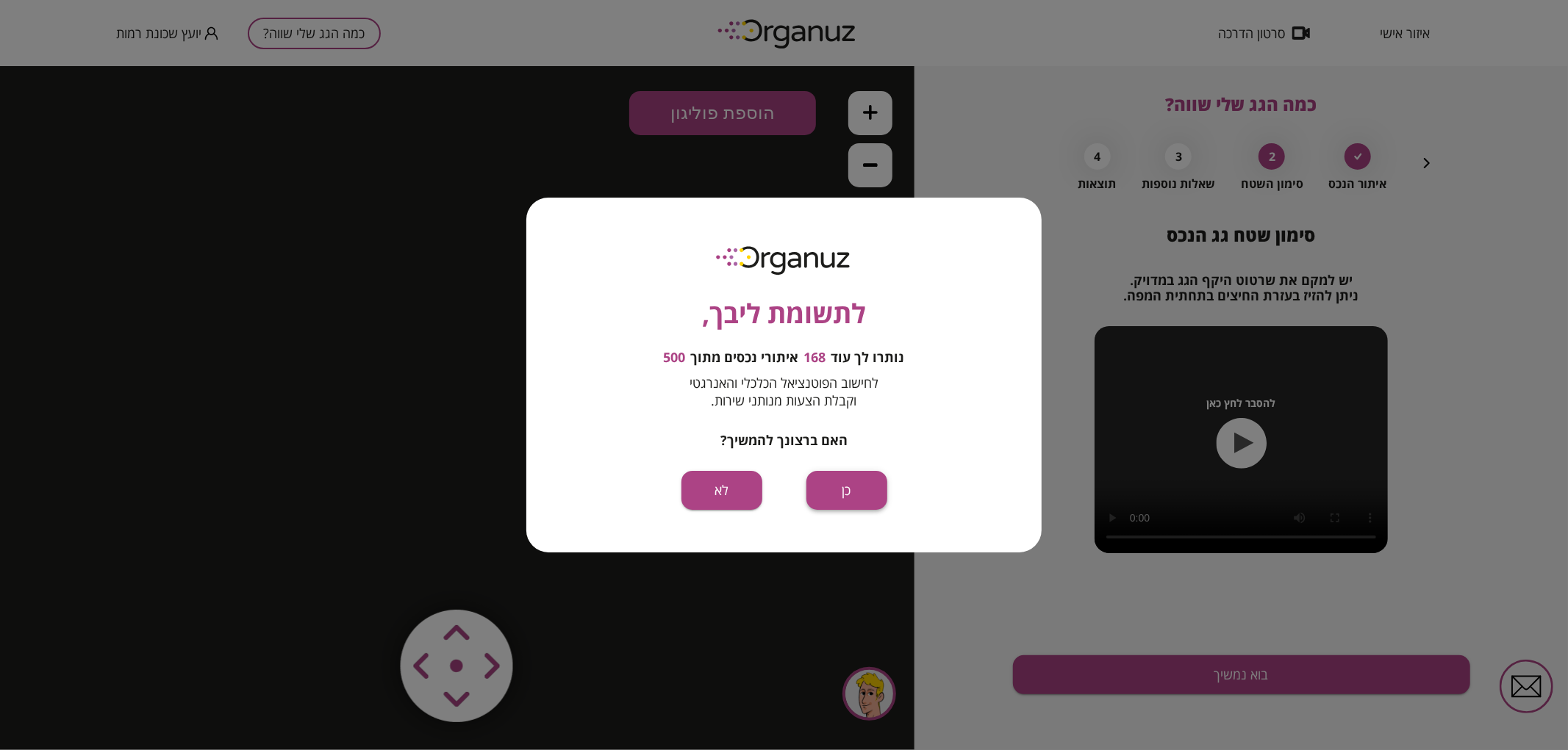
click at [869, 486] on button "כן" at bounding box center [847, 490] width 81 height 39
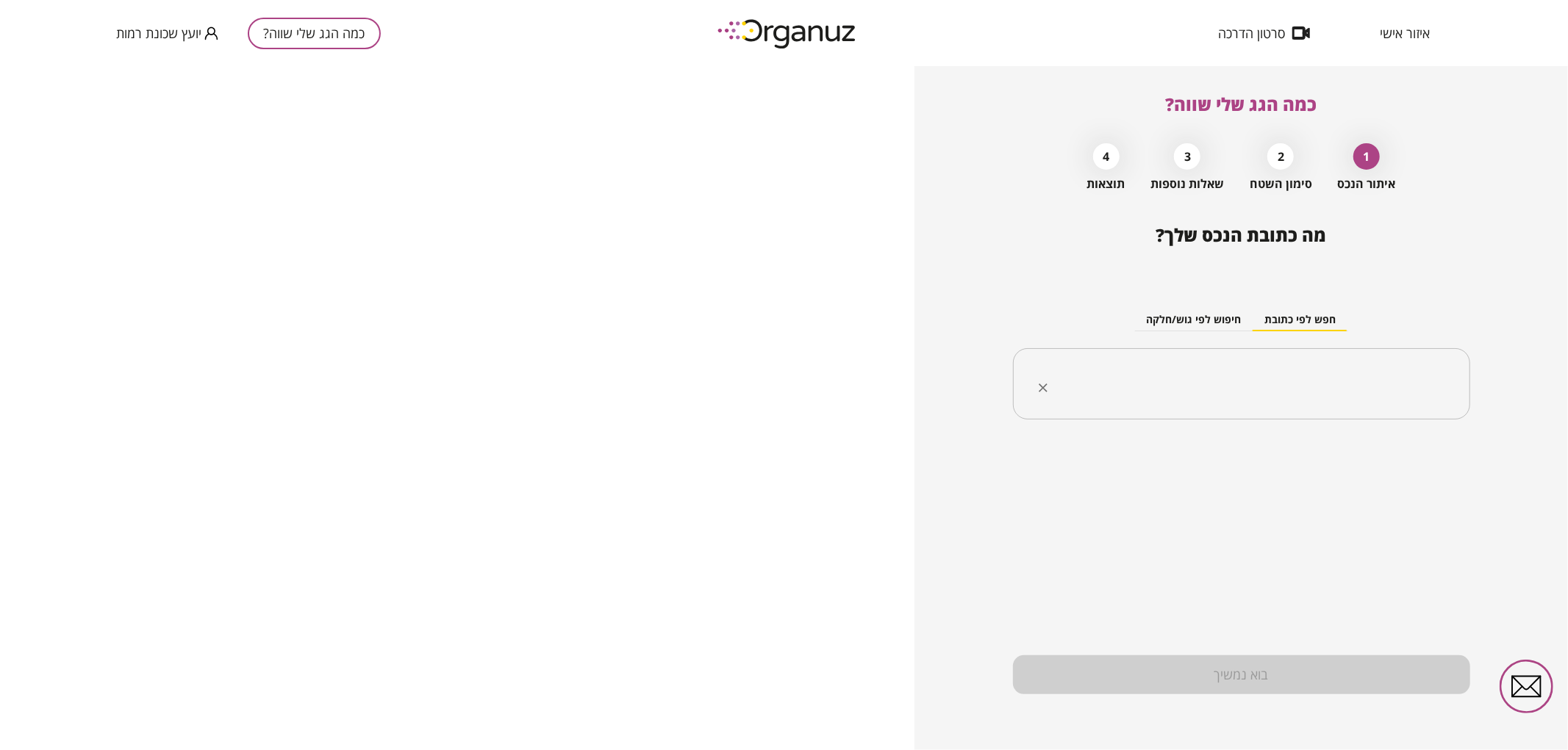
click at [1229, 391] on input "text" at bounding box center [1247, 384] width 411 height 37
click at [1325, 460] on li "המרד 63 [GEOGRAPHIC_DATA]" at bounding box center [1241, 458] width 419 height 26
type input "**********"
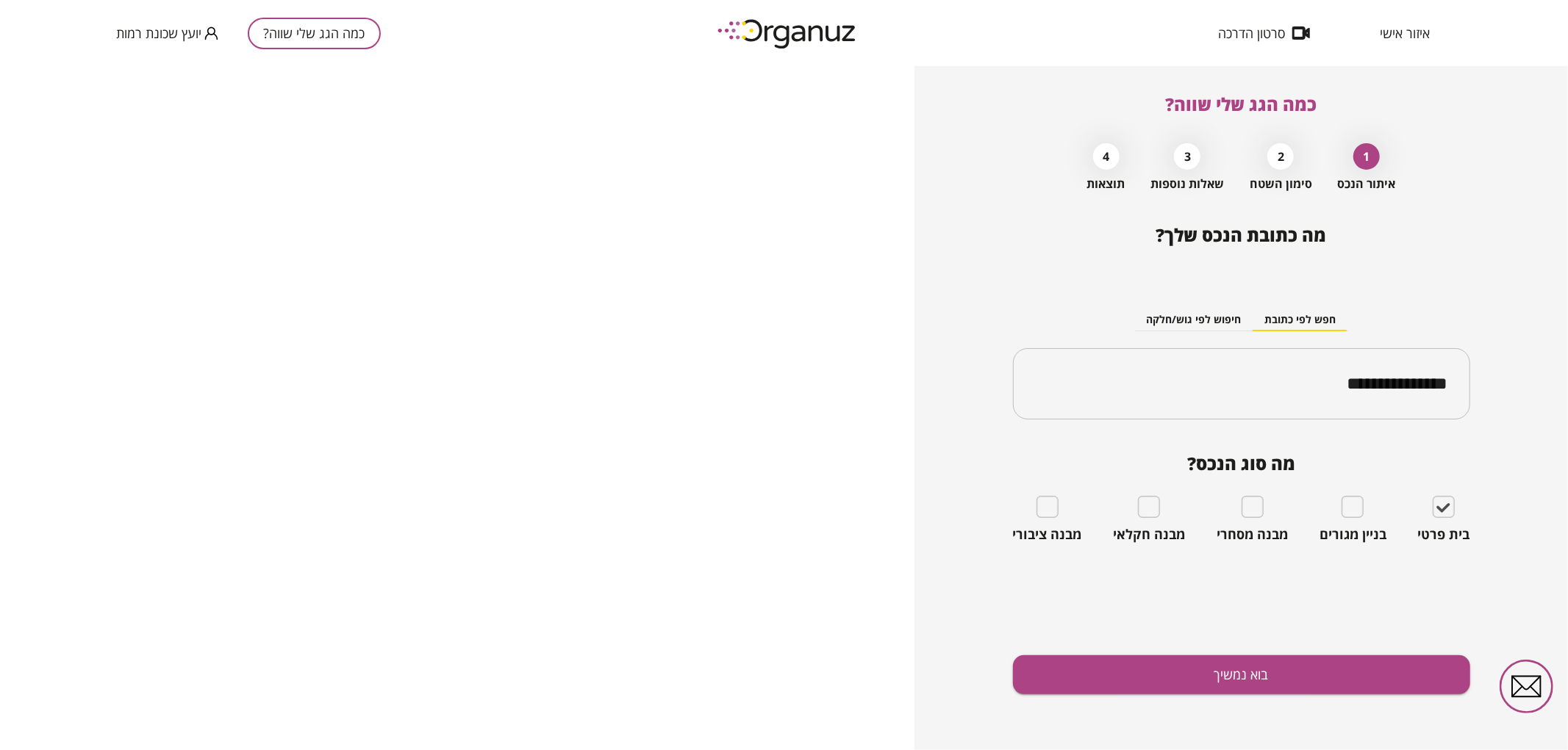
click at [1400, 641] on div "**********" at bounding box center [1241, 487] width 457 height 525
click at [1395, 683] on button "בוא נמשיך" at bounding box center [1241, 674] width 457 height 39
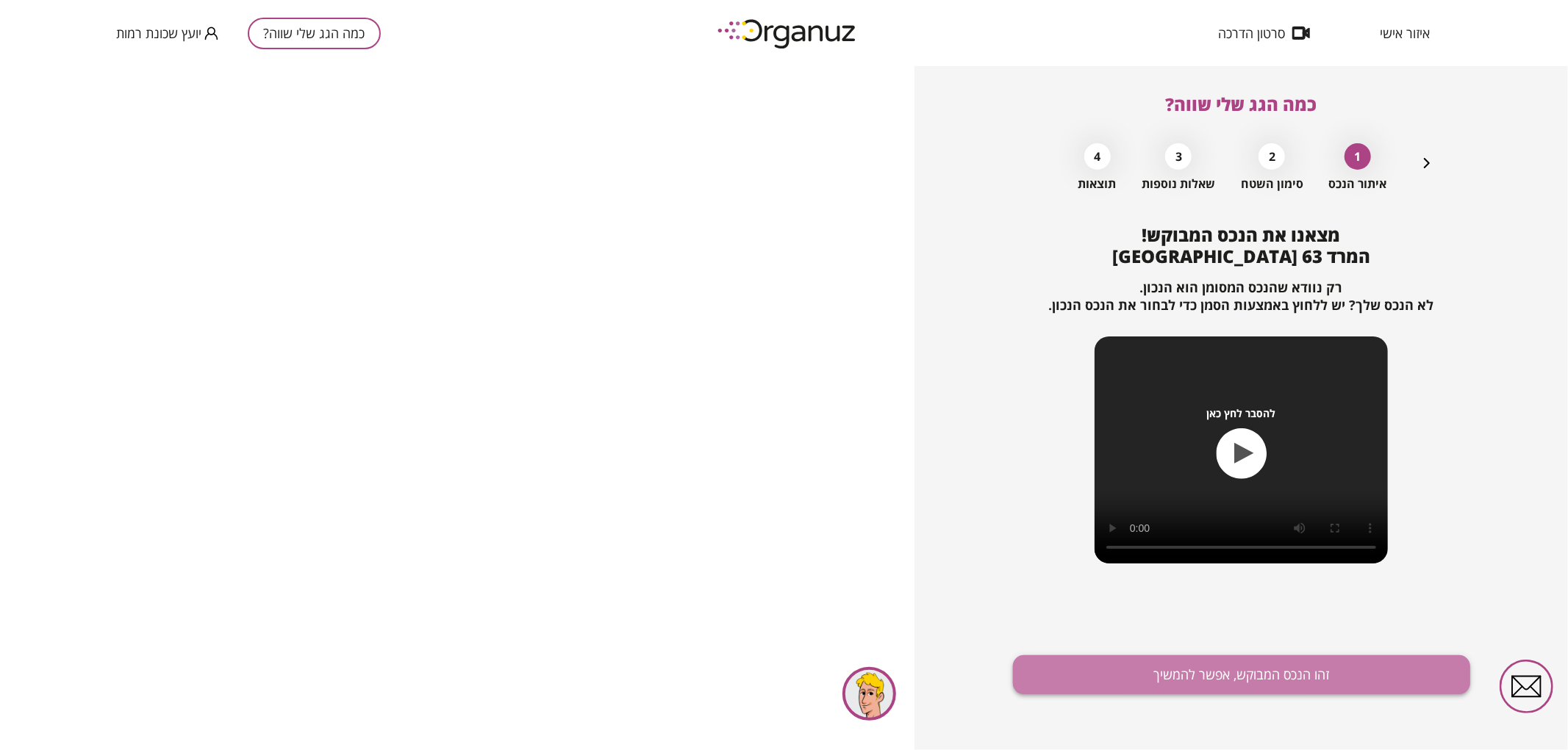
click at [1085, 686] on button "זהו הנכס המבוקש, אפשר להמשיך" at bounding box center [1241, 674] width 457 height 39
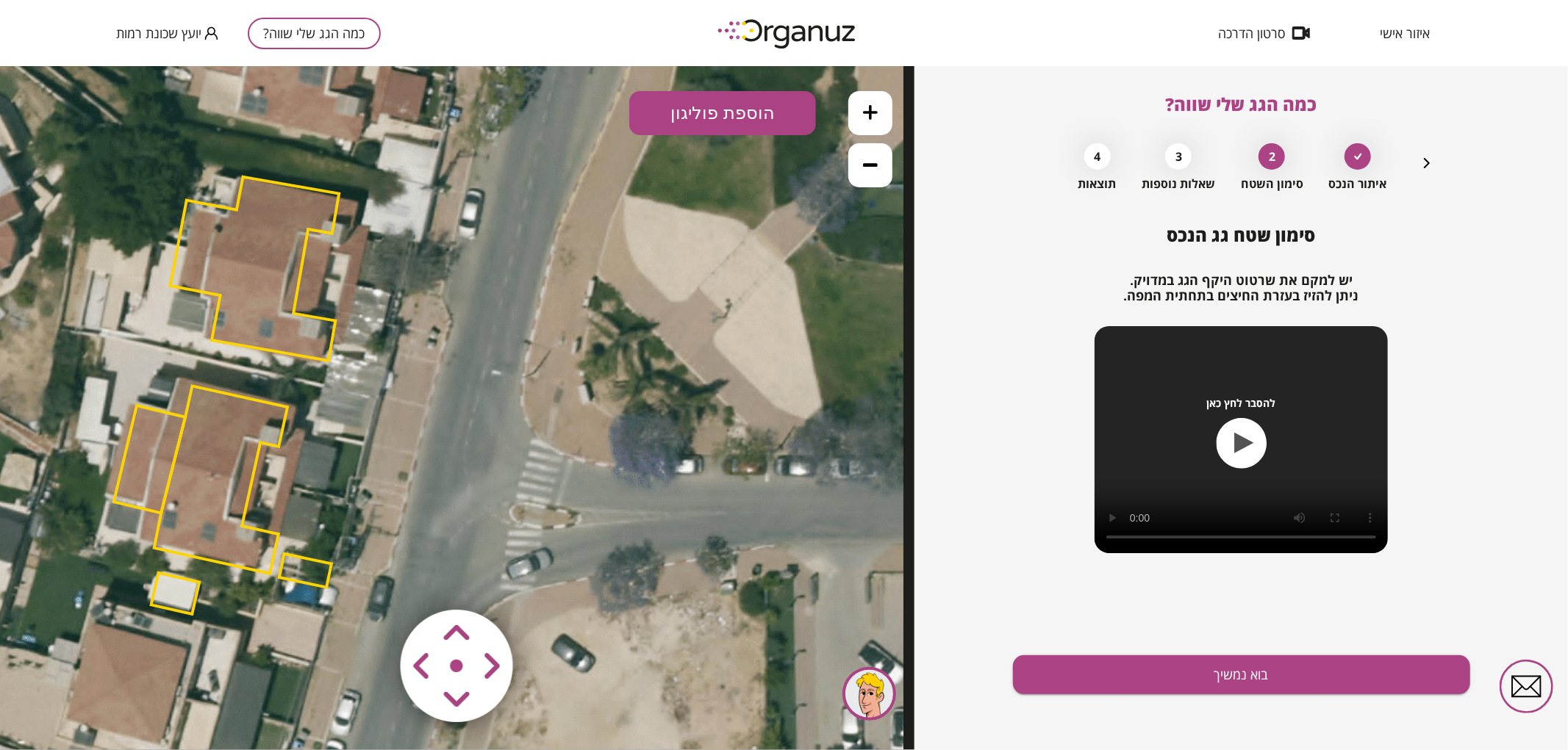
drag, startPoint x: 687, startPoint y: 427, endPoint x: 456, endPoint y: 415, distance: 231.3
click at [456, 415] on icon at bounding box center [225, 394] width 1356 height 1355
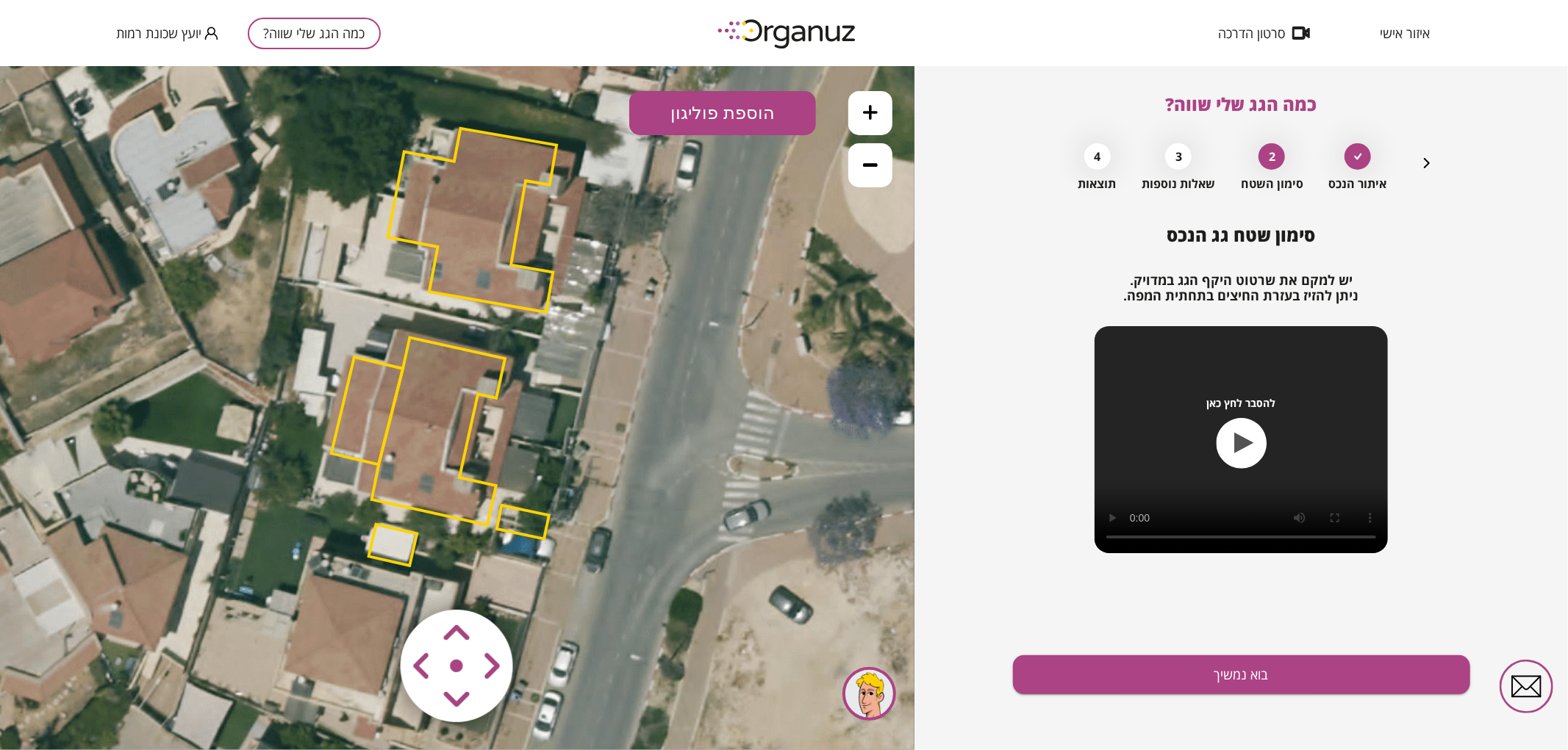
drag, startPoint x: 435, startPoint y: 279, endPoint x: 659, endPoint y: 222, distance: 231.1
click at [659, 222] on icon at bounding box center [443, 345] width 1356 height 1355
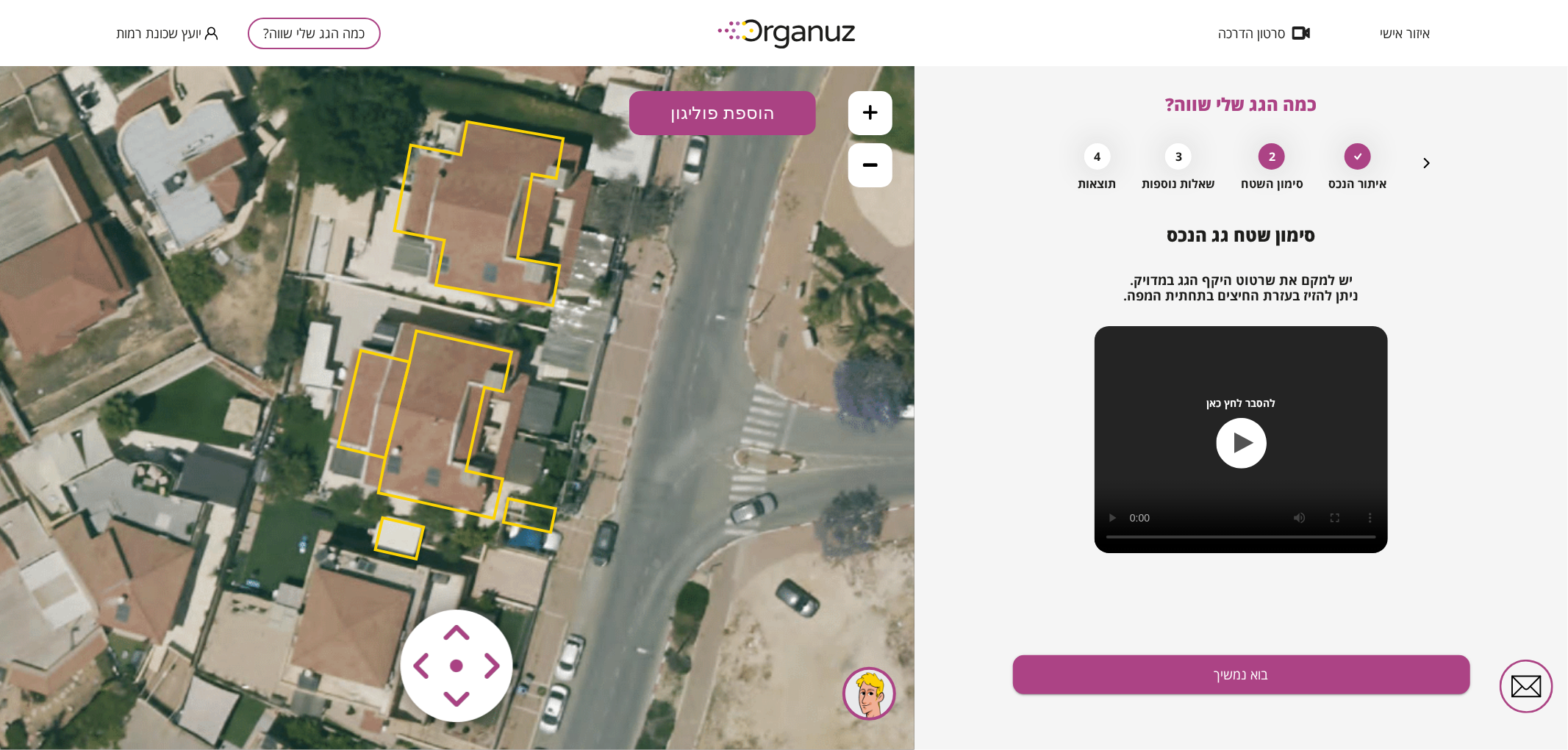
click at [485, 166] on polygon at bounding box center [479, 213] width 169 height 183
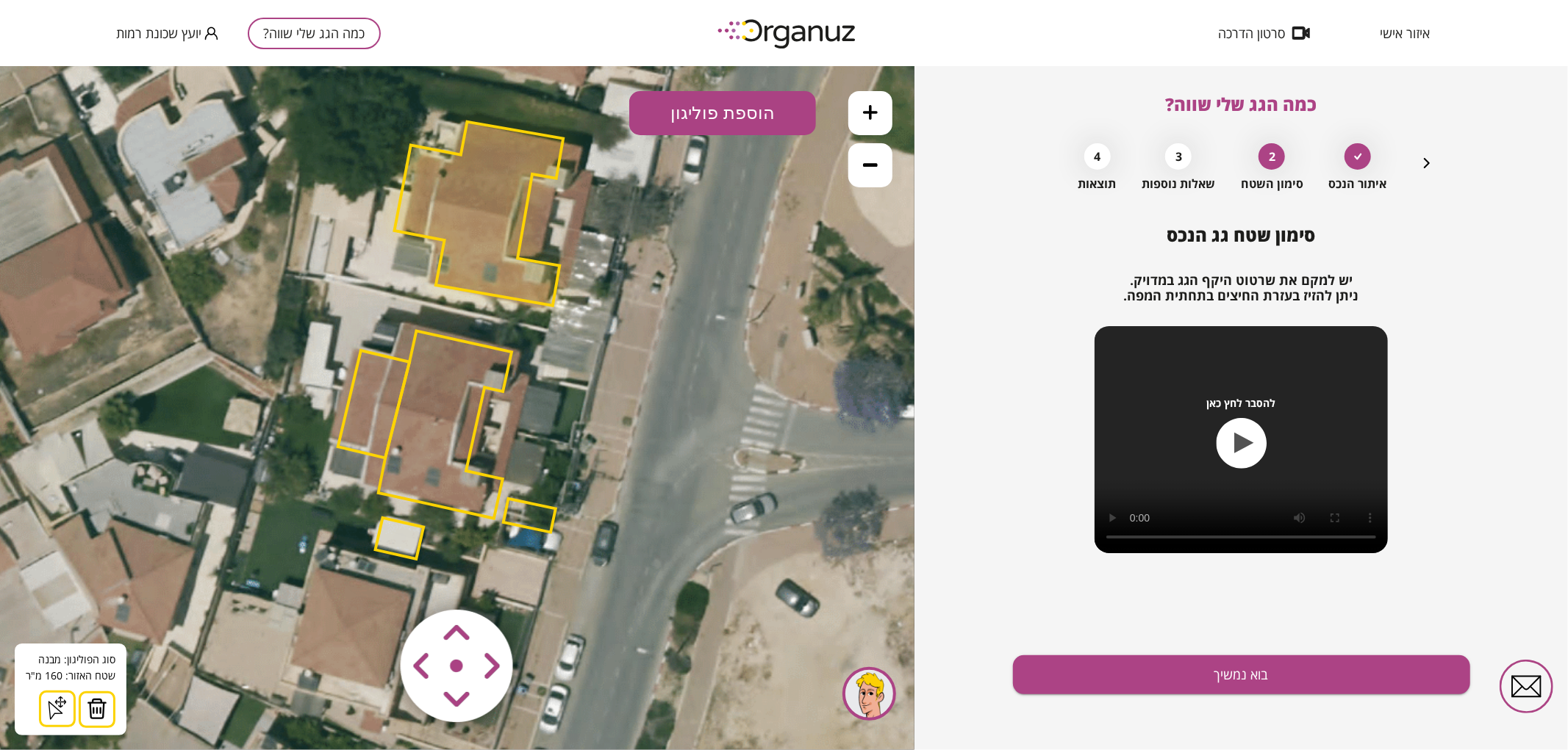
click at [98, 710] on img at bounding box center [96, 708] width 21 height 22
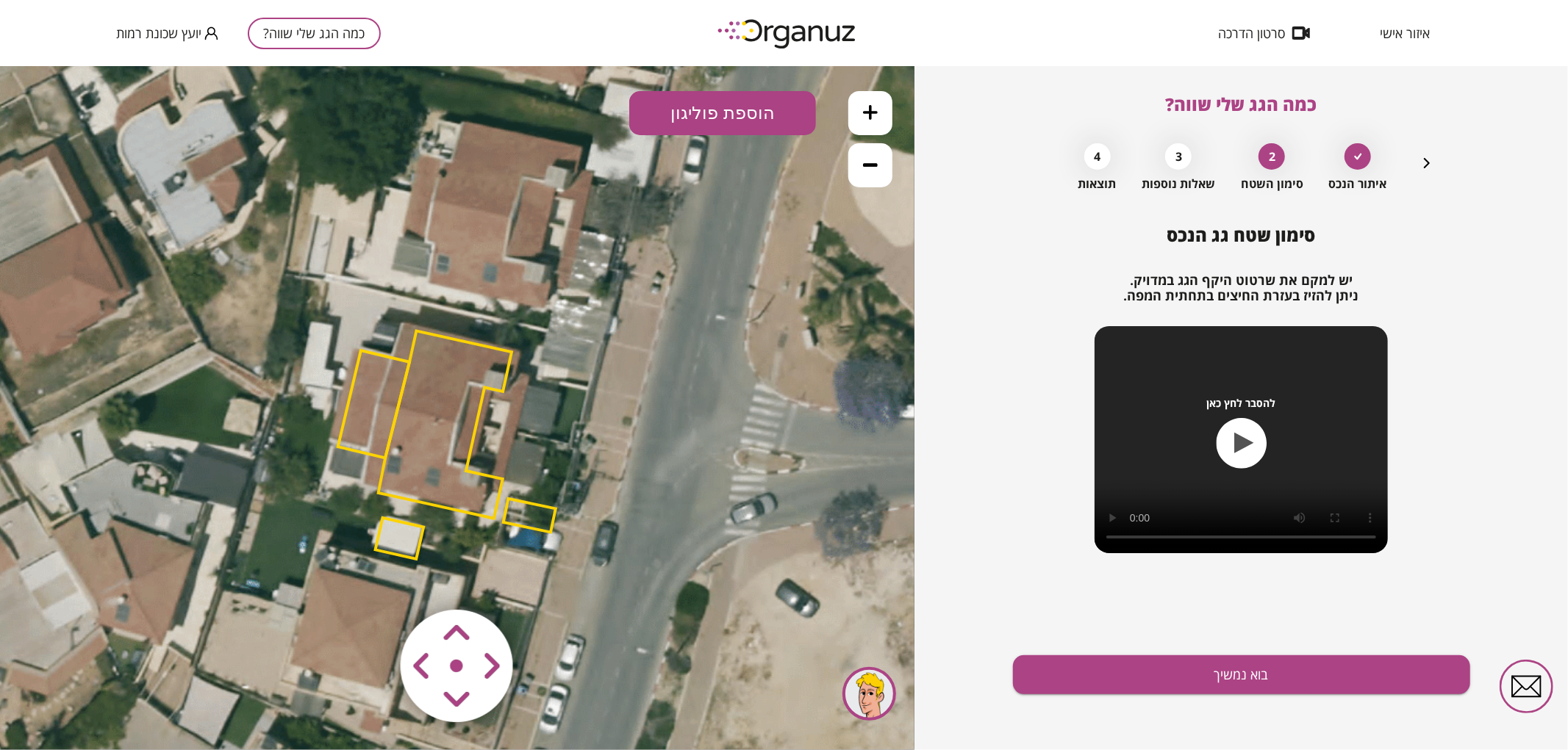
click at [515, 507] on polygon at bounding box center [530, 515] width 52 height 34
click at [85, 703] on img at bounding box center [85, 708] width 21 height 22
click at [403, 540] on polygon at bounding box center [399, 538] width 49 height 41
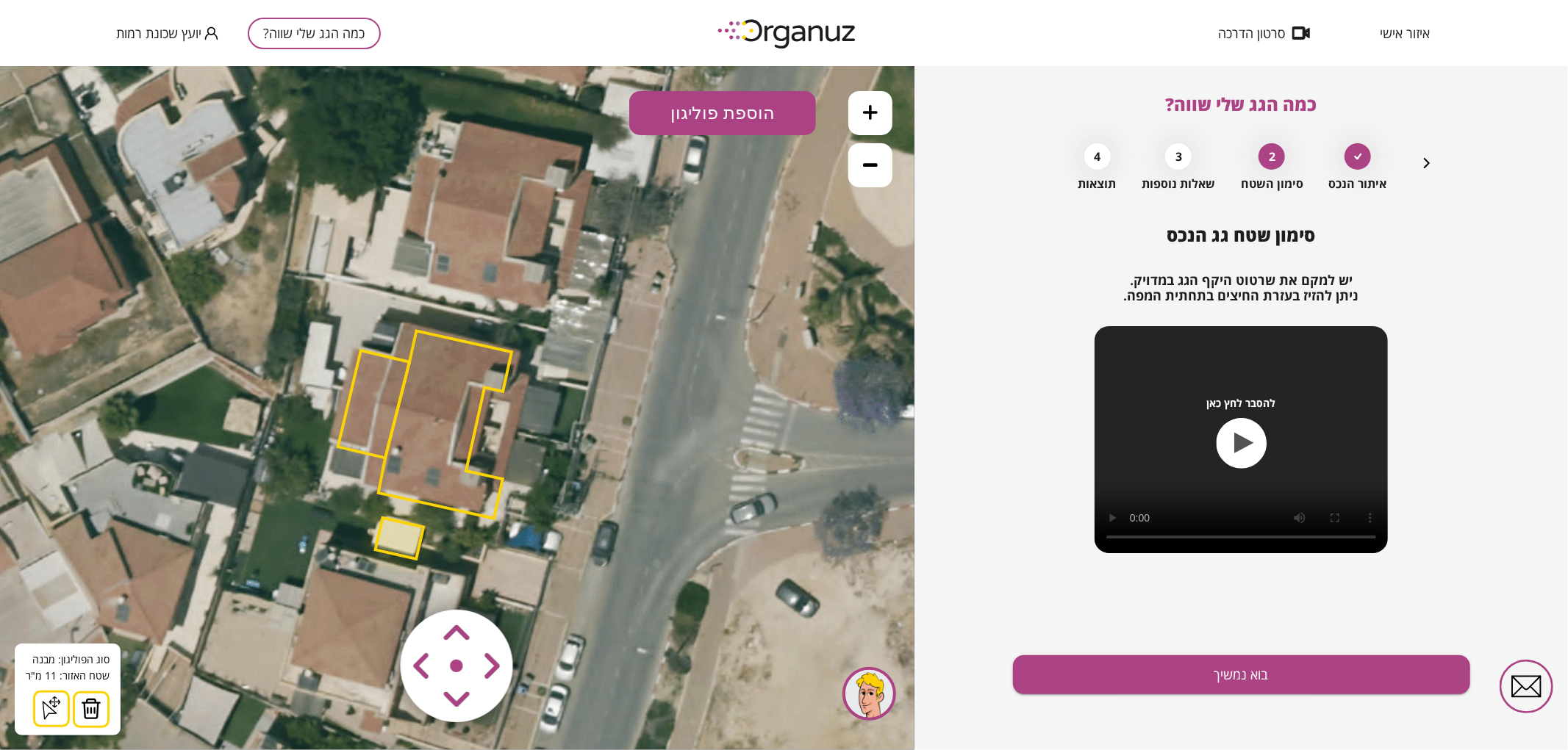
click at [103, 702] on button at bounding box center [91, 709] width 37 height 37
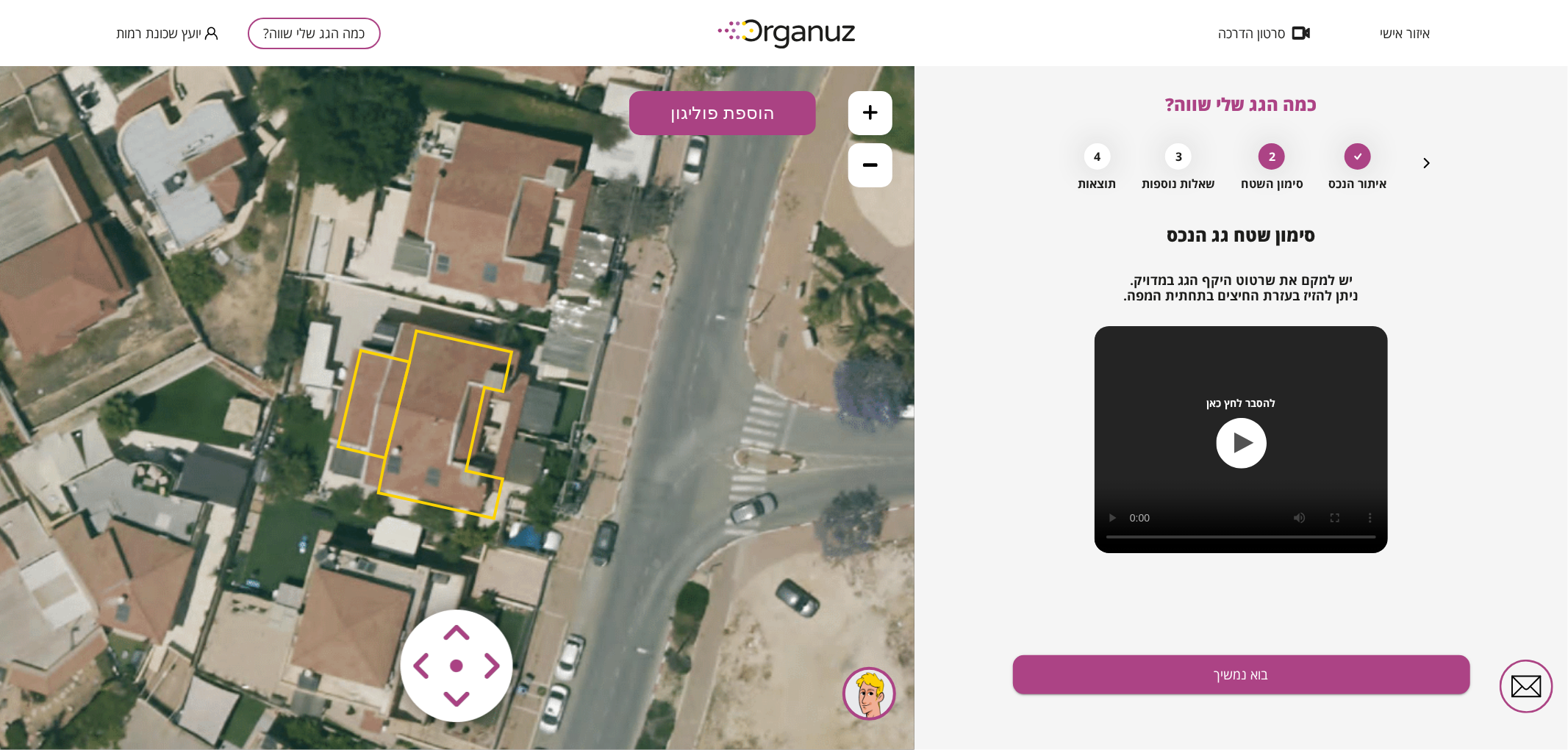
click at [383, 383] on polygon at bounding box center [373, 403] width 71 height 107
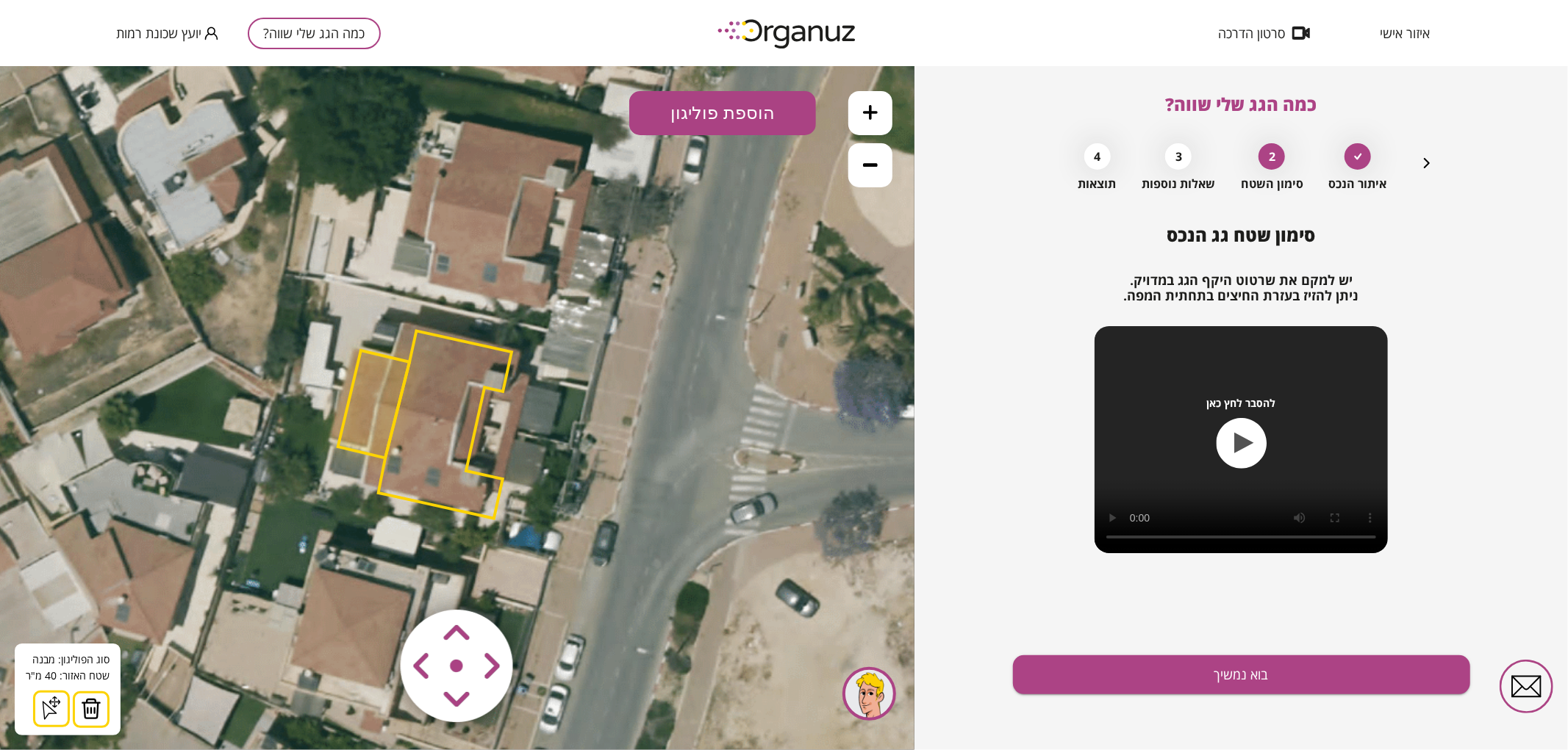
click at [103, 712] on button at bounding box center [91, 709] width 37 height 37
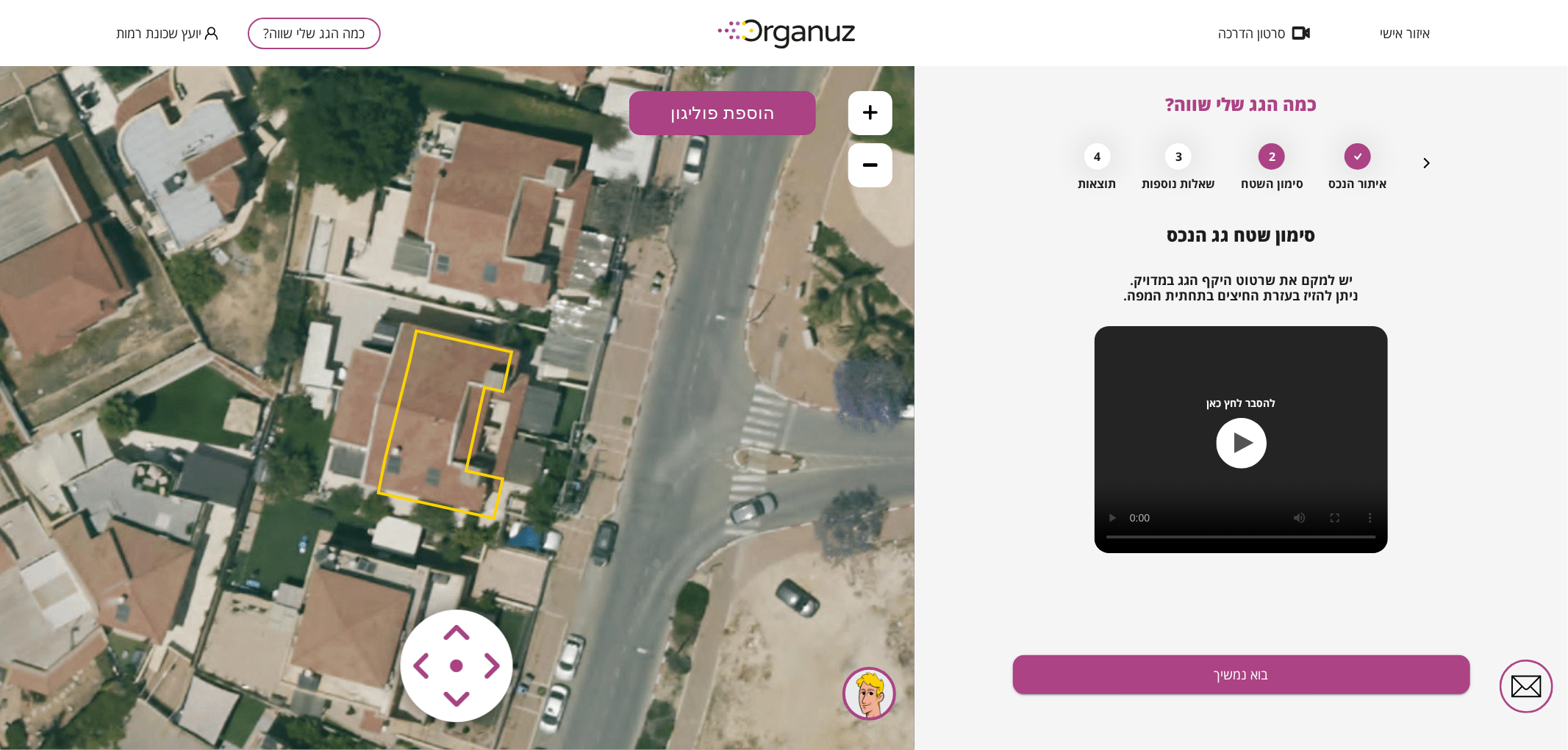
click at [464, 415] on polygon at bounding box center [445, 424] width 133 height 187
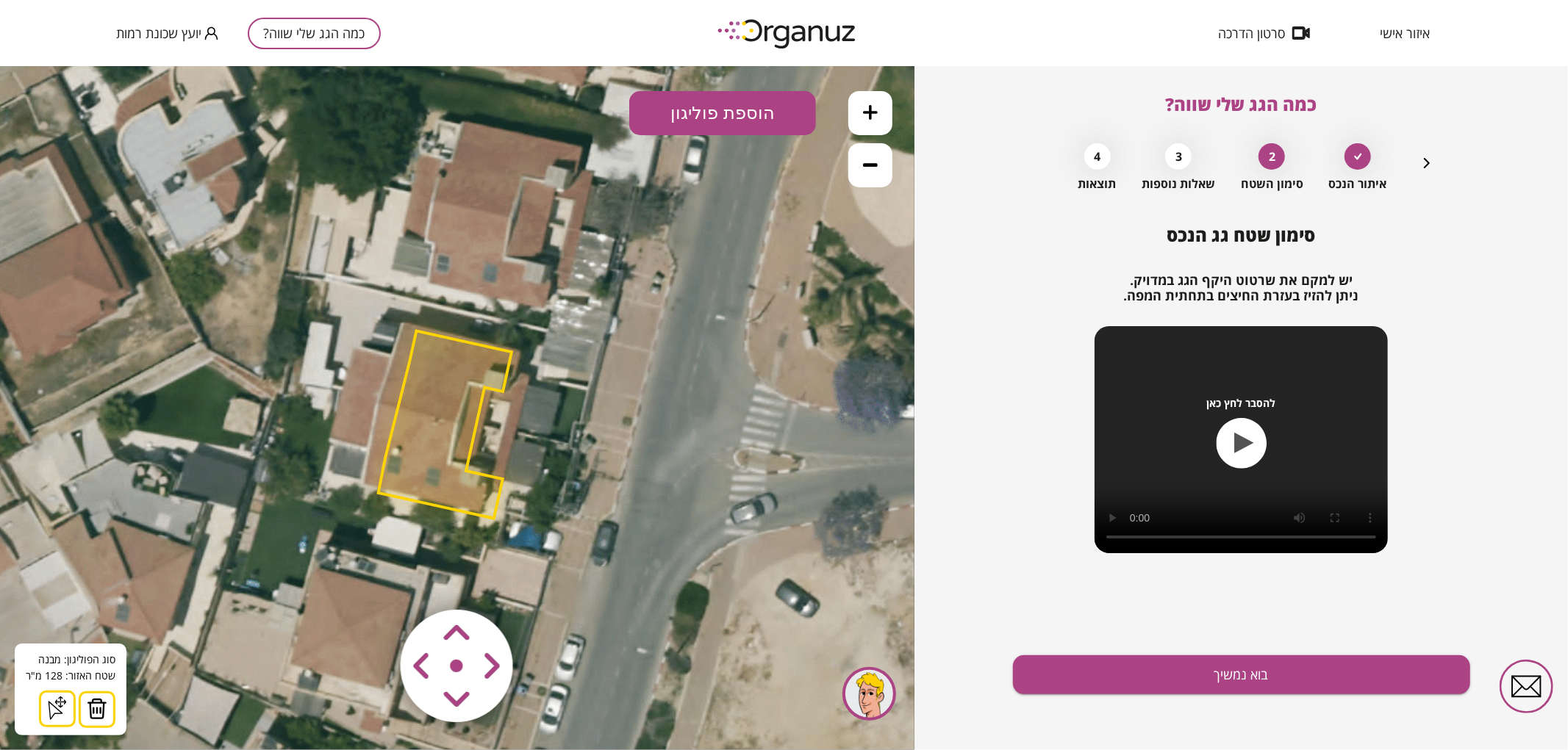
click at [98, 707] on img at bounding box center [96, 708] width 21 height 22
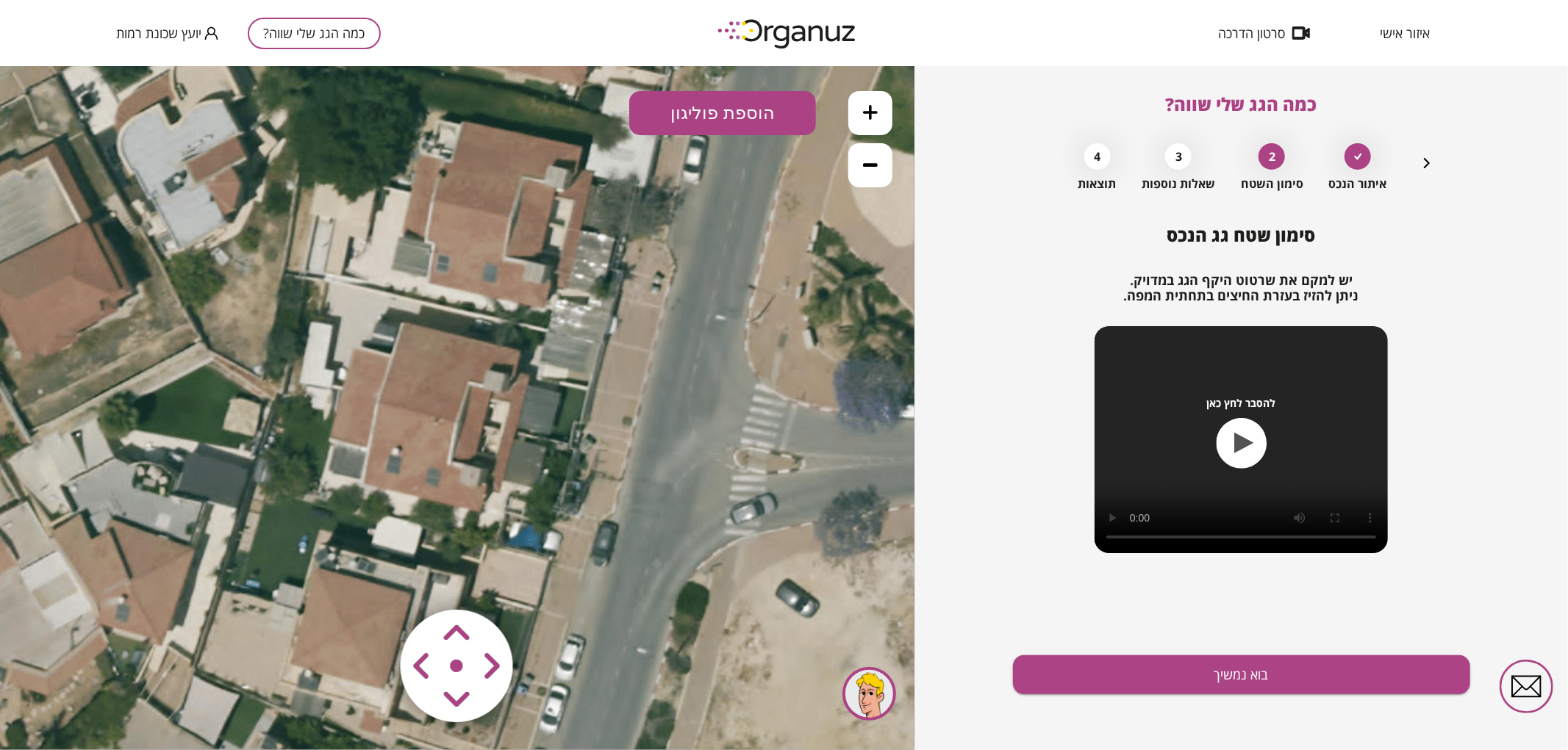
click at [695, 104] on button "הוספת פוליגון" at bounding box center [722, 112] width 187 height 44
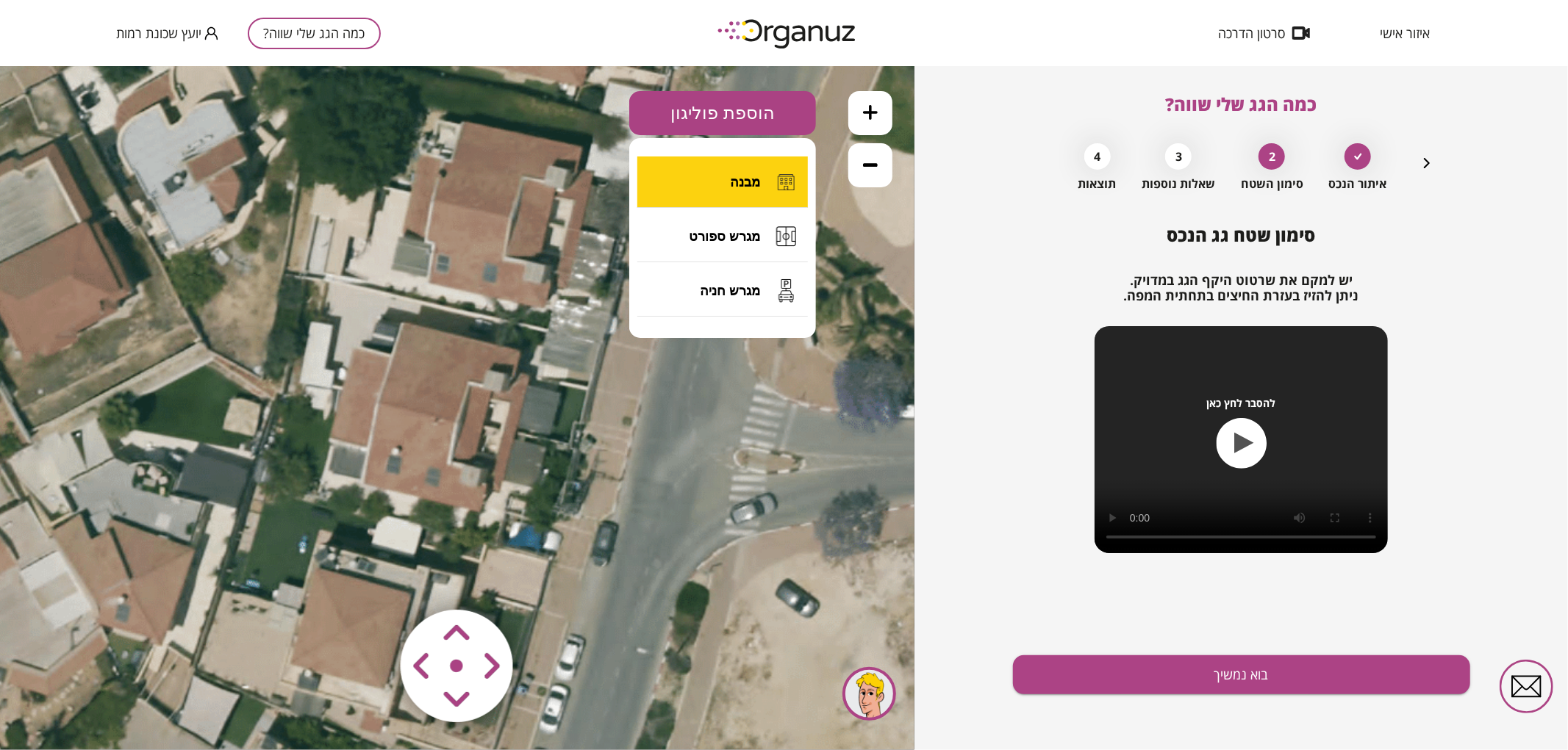
click at [688, 185] on button "מבנה" at bounding box center [722, 181] width 171 height 51
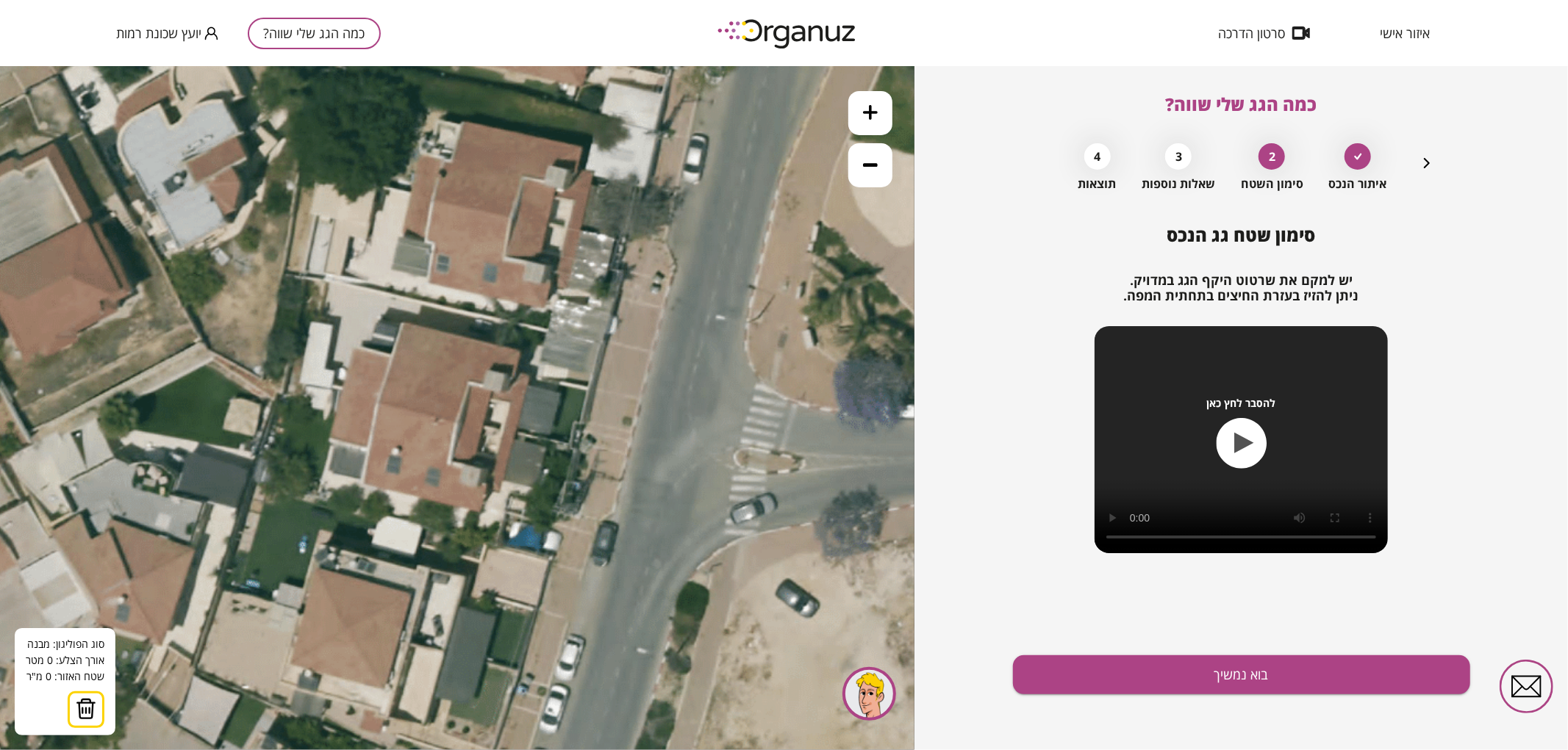
click at [515, 433] on icon at bounding box center [449, 338] width 1356 height 1355
click at [341, 394] on polygon at bounding box center [428, 413] width 175 height 39
click at [354, 346] on polygon at bounding box center [428, 389] width 175 height 86
click at [392, 354] on polygon at bounding box center [428, 389] width 175 height 86
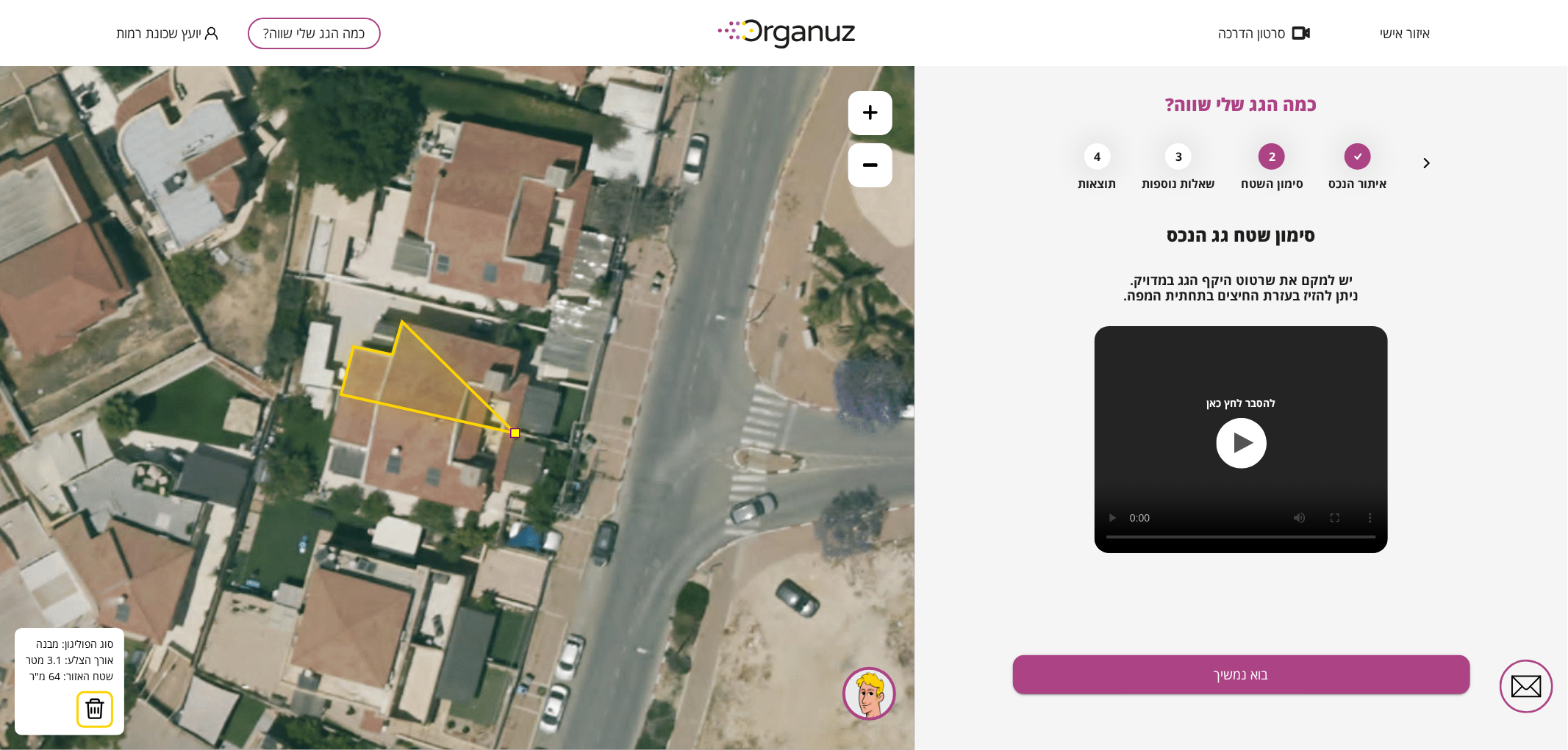
click at [402, 321] on polygon at bounding box center [428, 377] width 175 height 112
click at [520, 350] on polygon at bounding box center [430, 377] width 179 height 112
click at [515, 372] on polygon at bounding box center [430, 377] width 179 height 112
click at [532, 375] on polygon at bounding box center [436, 377] width 191 height 112
click at [518, 431] on button at bounding box center [514, 432] width 10 height 10
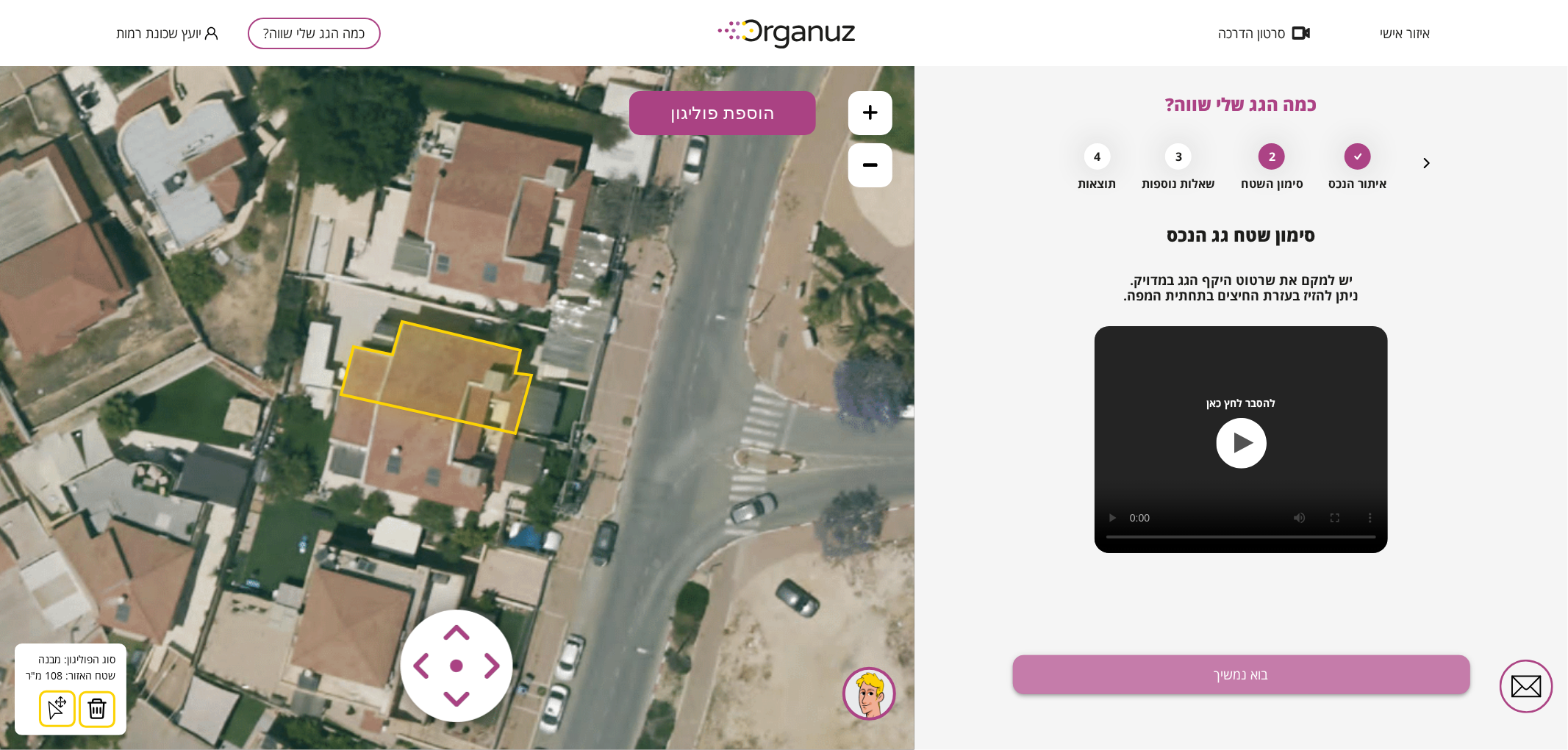
click at [1217, 676] on button "בוא נמשיך" at bounding box center [1241, 674] width 457 height 39
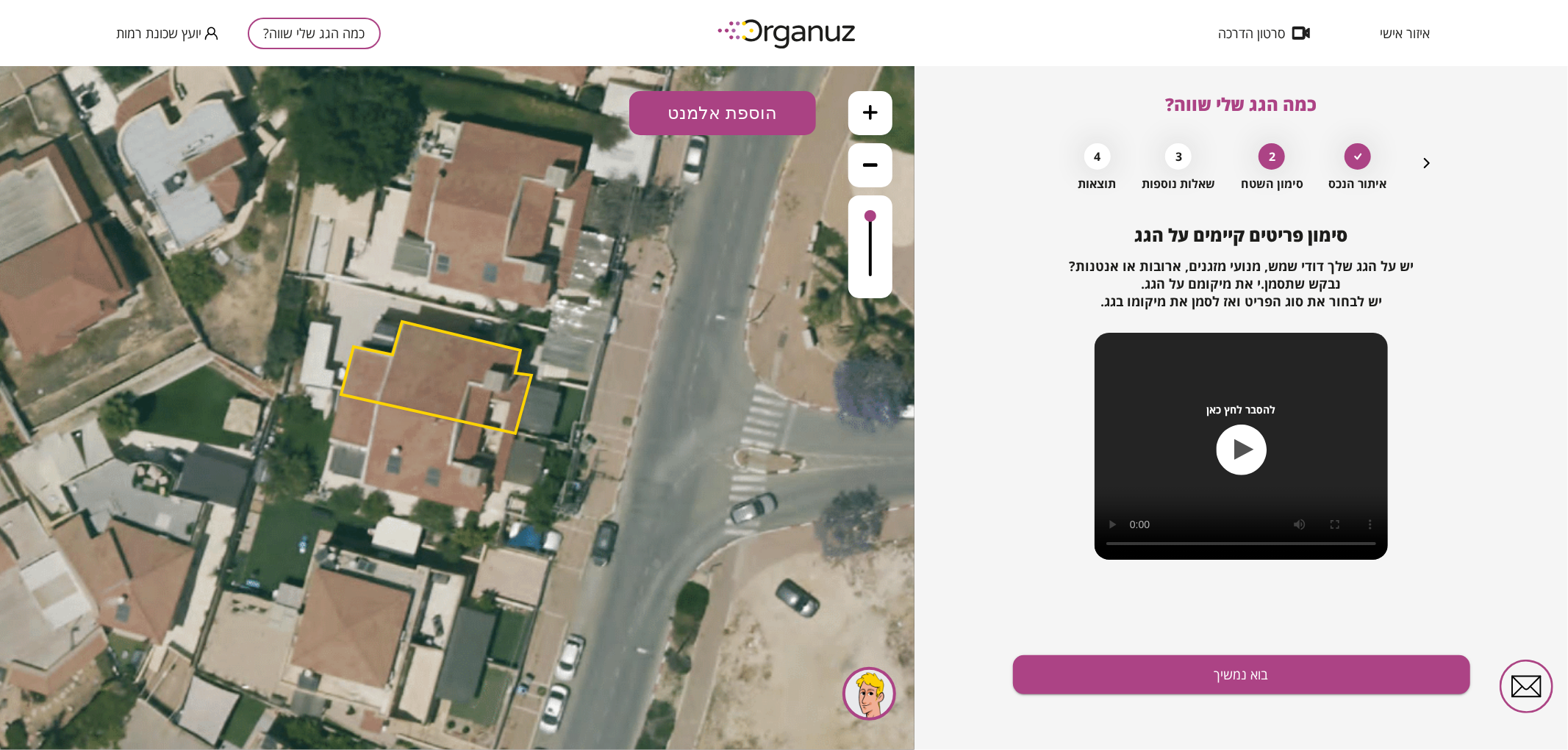
click at [881, 98] on button at bounding box center [870, 112] width 44 height 44
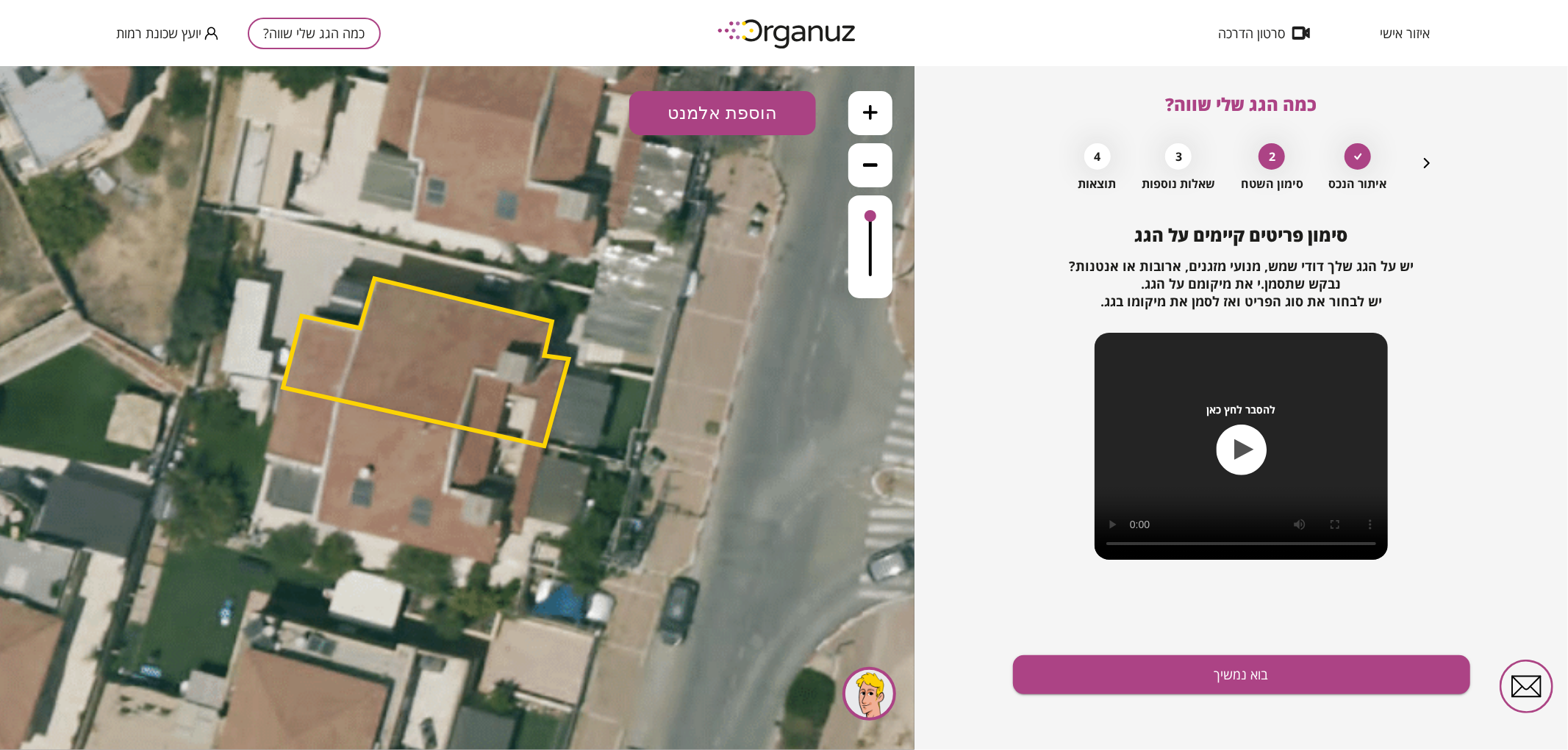
click at [1070, 706] on div "סימון פריטים קיימים על הגג יש על הגג שלך [PERSON_NAME], מנועי מזגנים, ארובות או…" at bounding box center [1241, 487] width 457 height 525
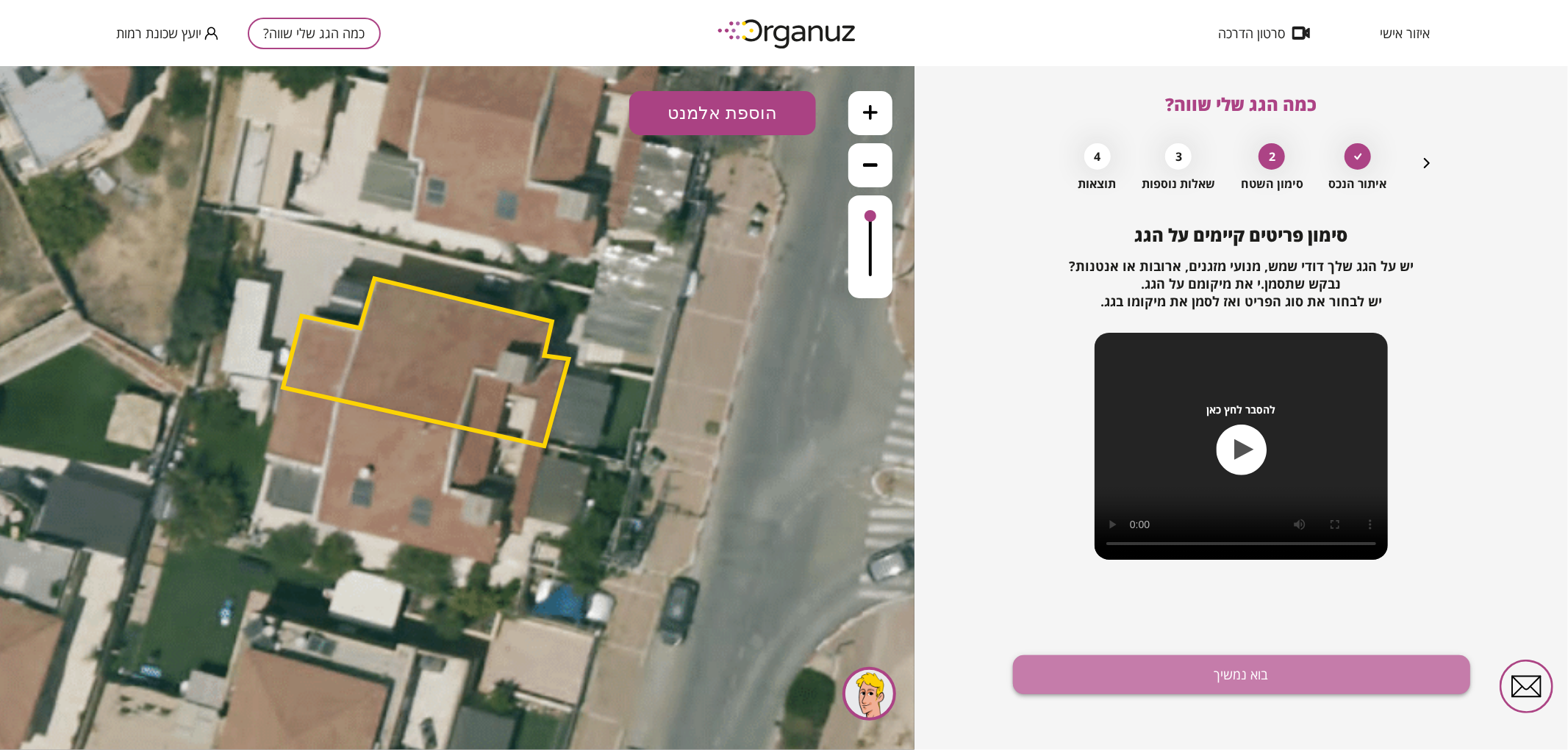
click at [1056, 670] on button "בוא נמשיך" at bounding box center [1241, 674] width 457 height 39
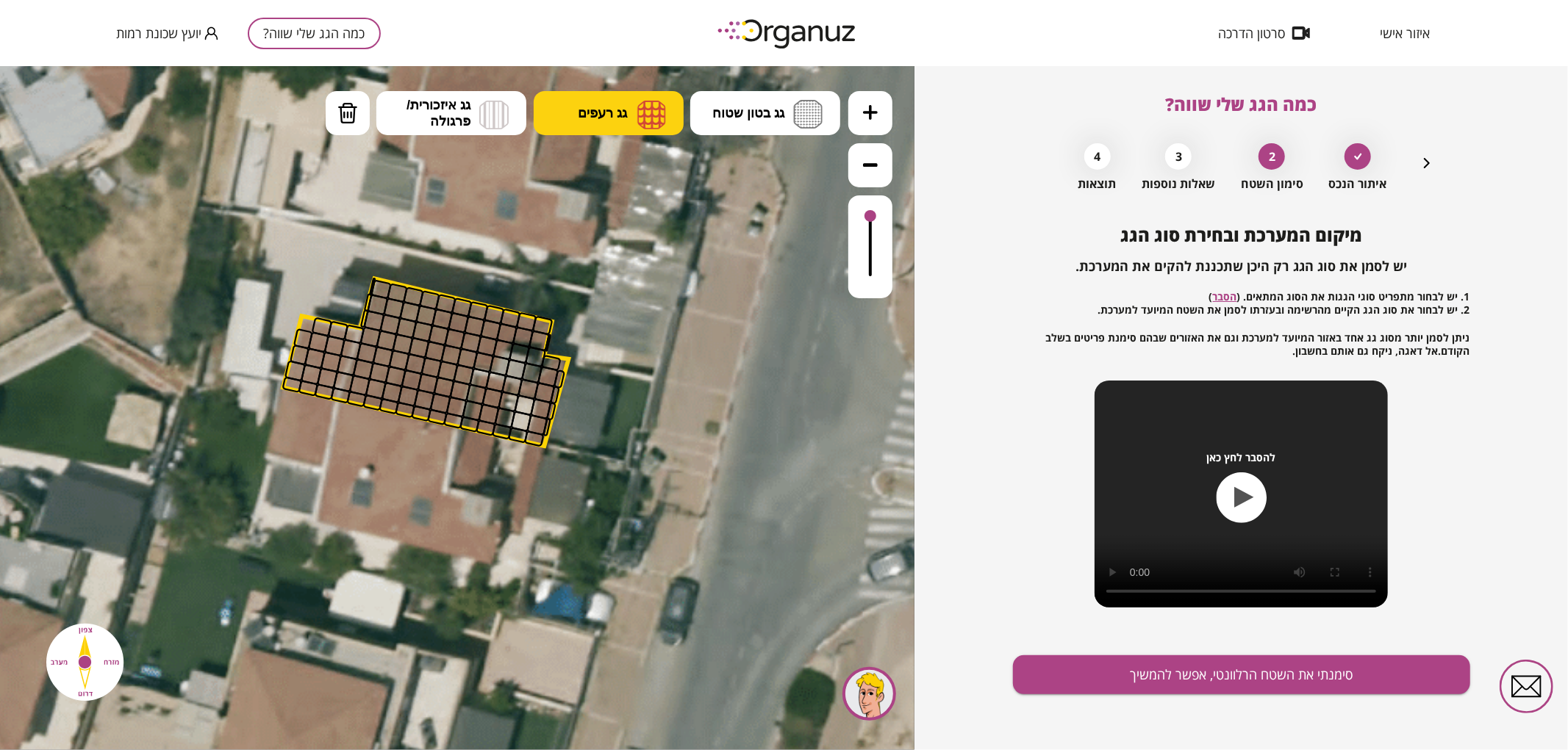
click at [592, 100] on button "גג רעפים" at bounding box center [608, 112] width 150 height 44
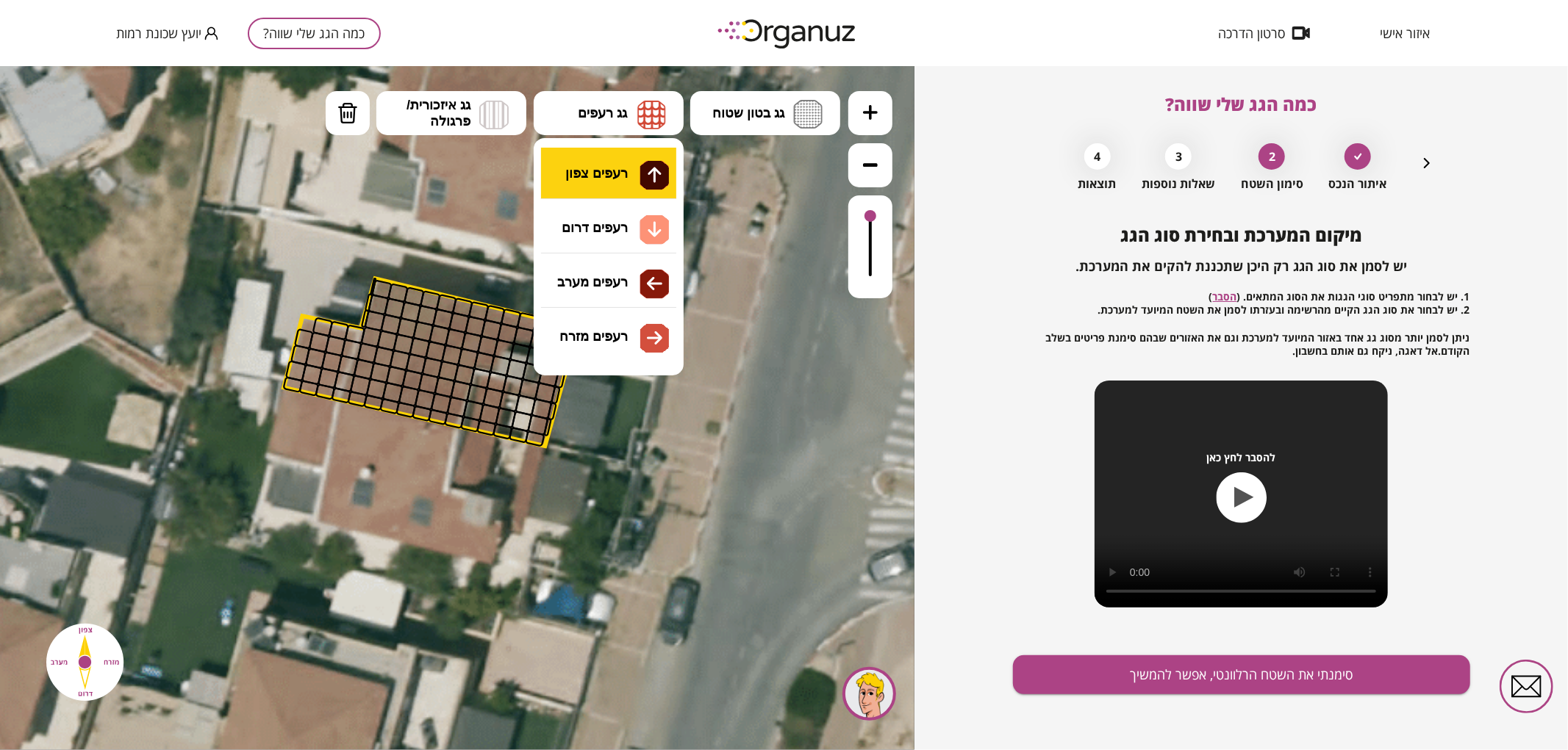
click at [608, 159] on div ".st0 { fill: #FFFFFF; } א" at bounding box center [457, 407] width 914 height 684
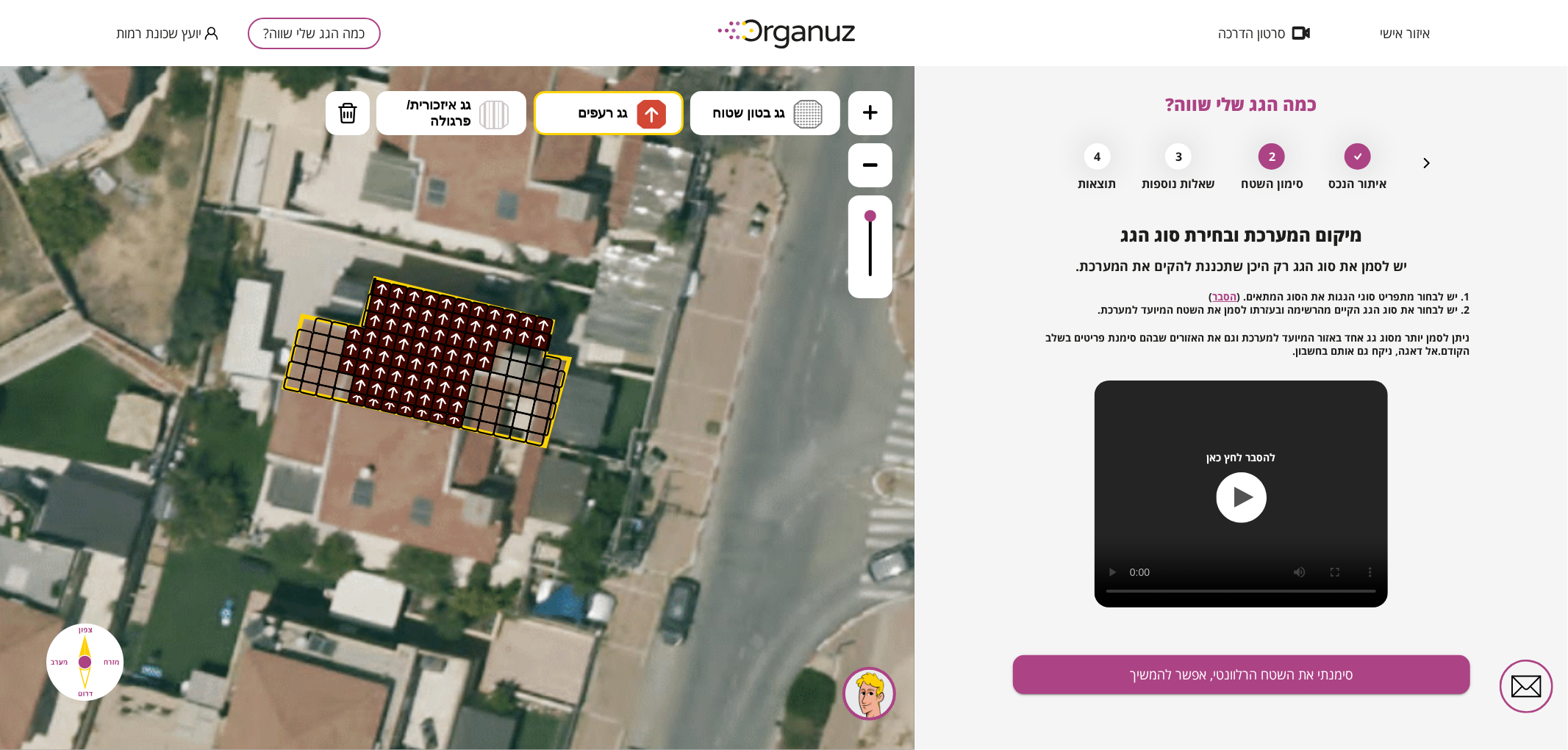
drag, startPoint x: 362, startPoint y: 392, endPoint x: 470, endPoint y: 344, distance: 118.2
drag, startPoint x: 336, startPoint y: 105, endPoint x: 350, endPoint y: 165, distance: 61.6
click at [337, 106] on img at bounding box center [347, 112] width 21 height 22
drag, startPoint x: 344, startPoint y: 361, endPoint x: 354, endPoint y: 310, distance: 52.0
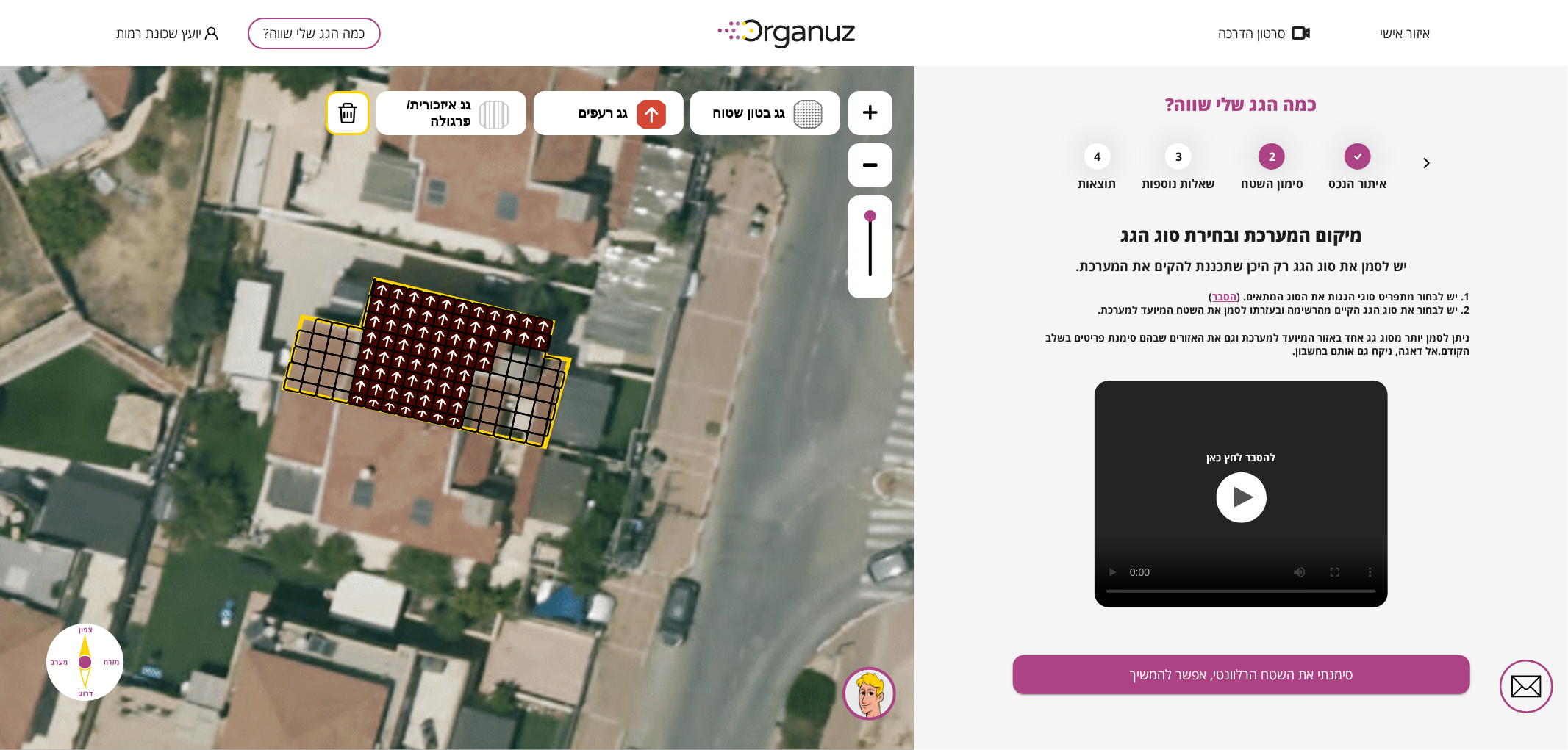
click at [351, 311] on div ".st0 { fill: #FFFFFF; }" at bounding box center [446, 306] width 2034 height 2033
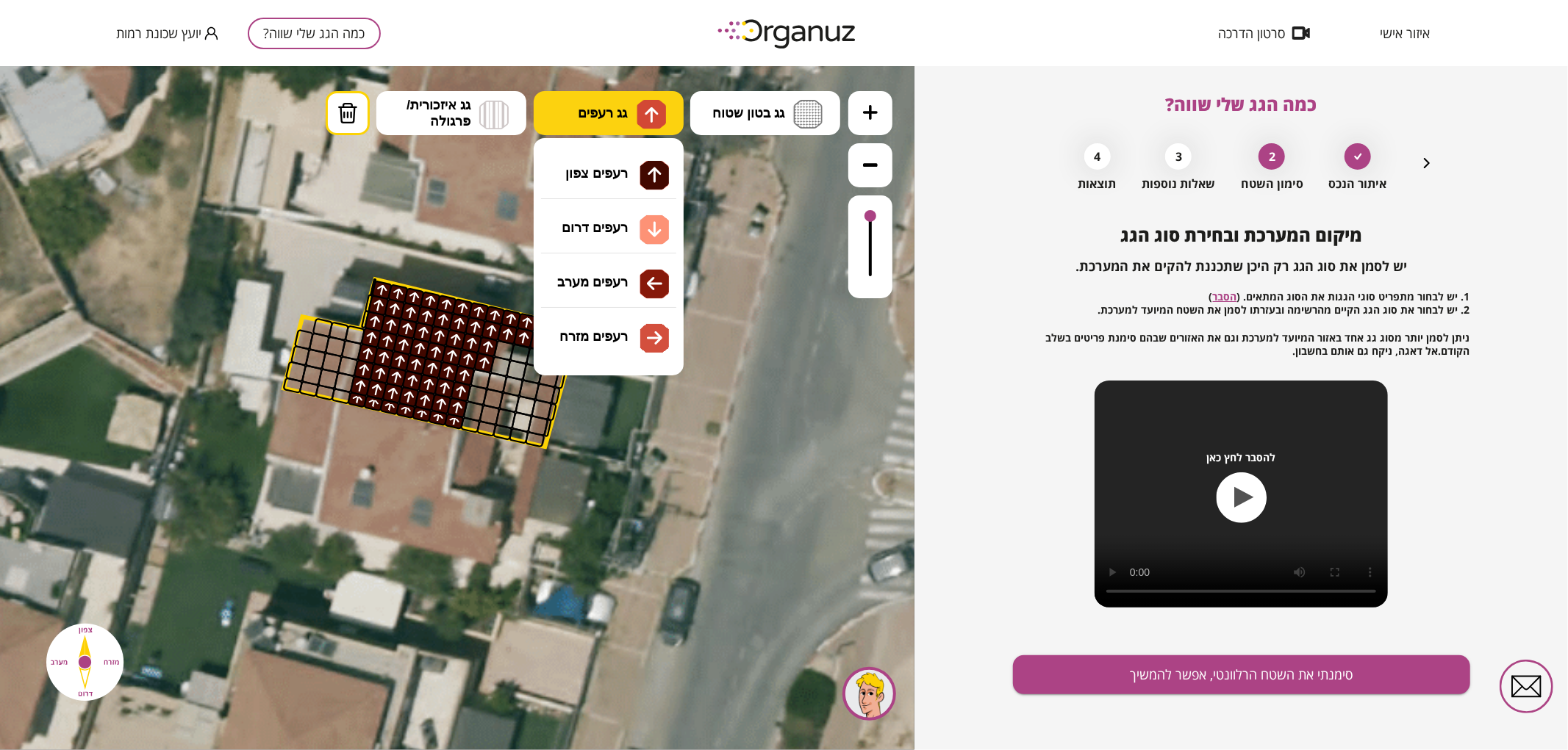
click at [623, 115] on span "גג רעפים" at bounding box center [602, 112] width 49 height 16
drag, startPoint x: 632, startPoint y: 165, endPoint x: 622, endPoint y: 168, distance: 10.4
click at [631, 165] on div ".st0 { fill: #FFFFFF; } א" at bounding box center [457, 407] width 914 height 684
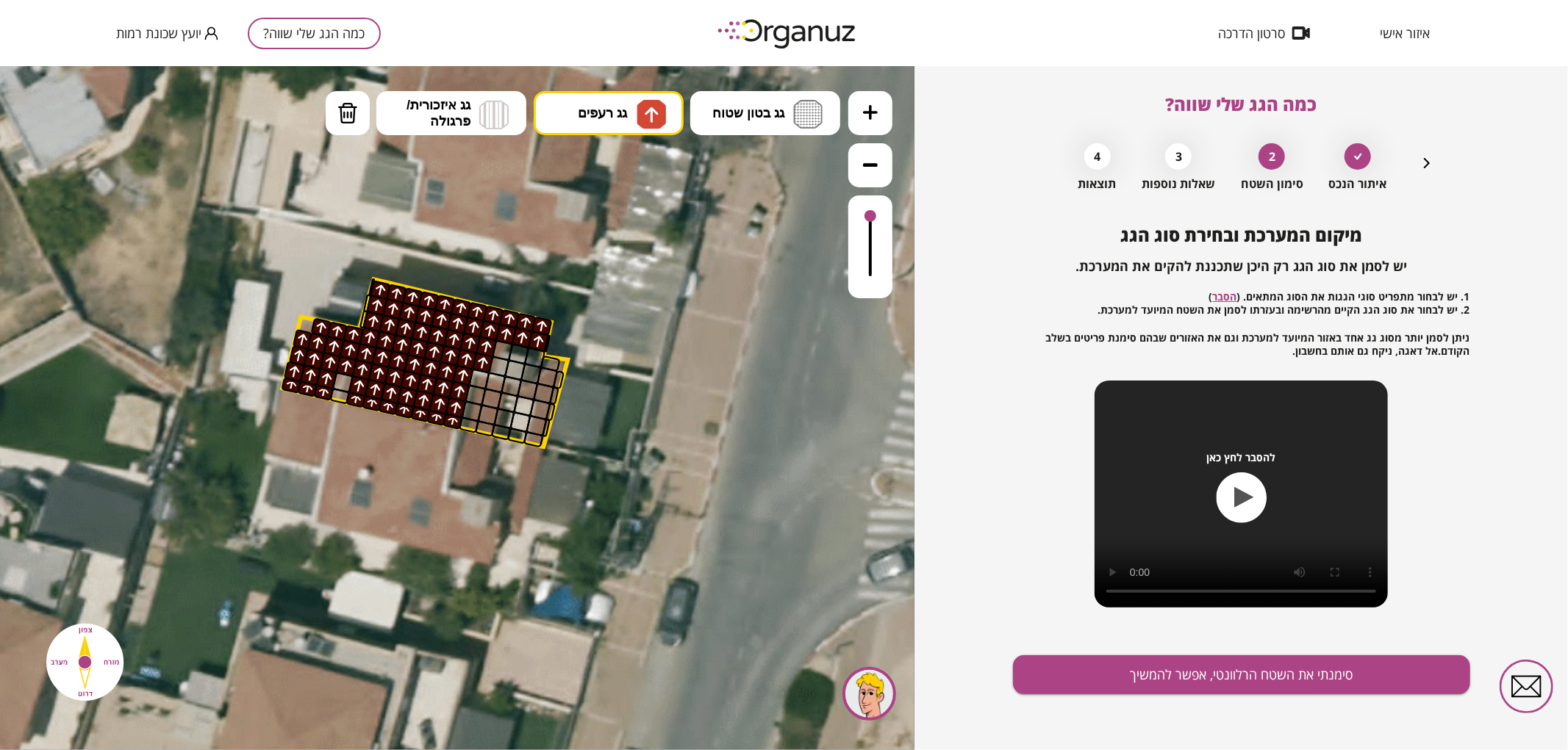
drag, startPoint x: 289, startPoint y: 384, endPoint x: 327, endPoint y: 323, distance: 71.9
click at [328, 106] on button "מחיקה" at bounding box center [347, 112] width 44 height 44
click at [337, 114] on img at bounding box center [347, 112] width 21 height 22
drag, startPoint x: 340, startPoint y: 358, endPoint x: 353, endPoint y: 328, distance: 32.7
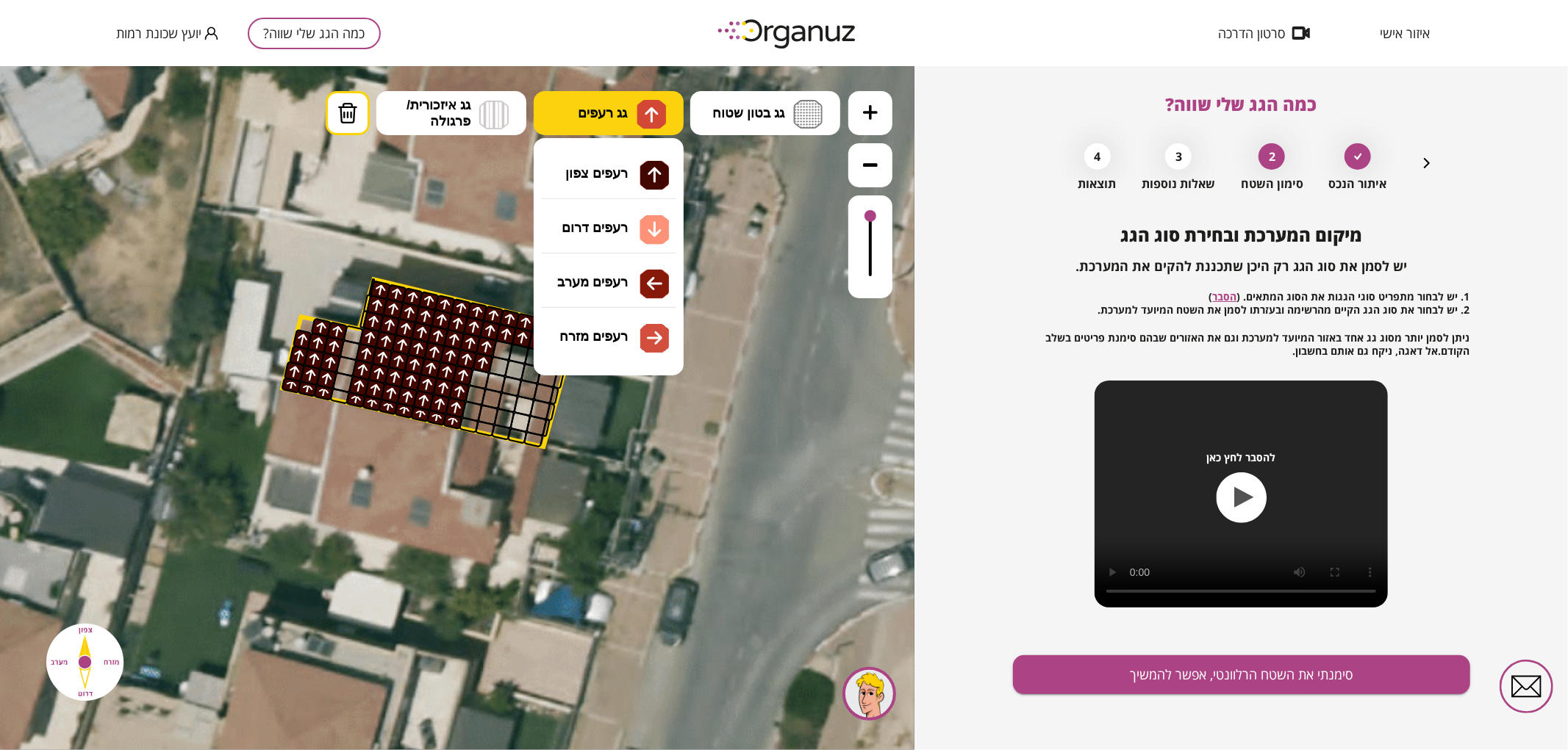
click at [636, 110] on img at bounding box center [650, 113] width 30 height 30
click at [621, 331] on div ".st0 { fill: #FFFFFF; } א" at bounding box center [457, 407] width 914 height 684
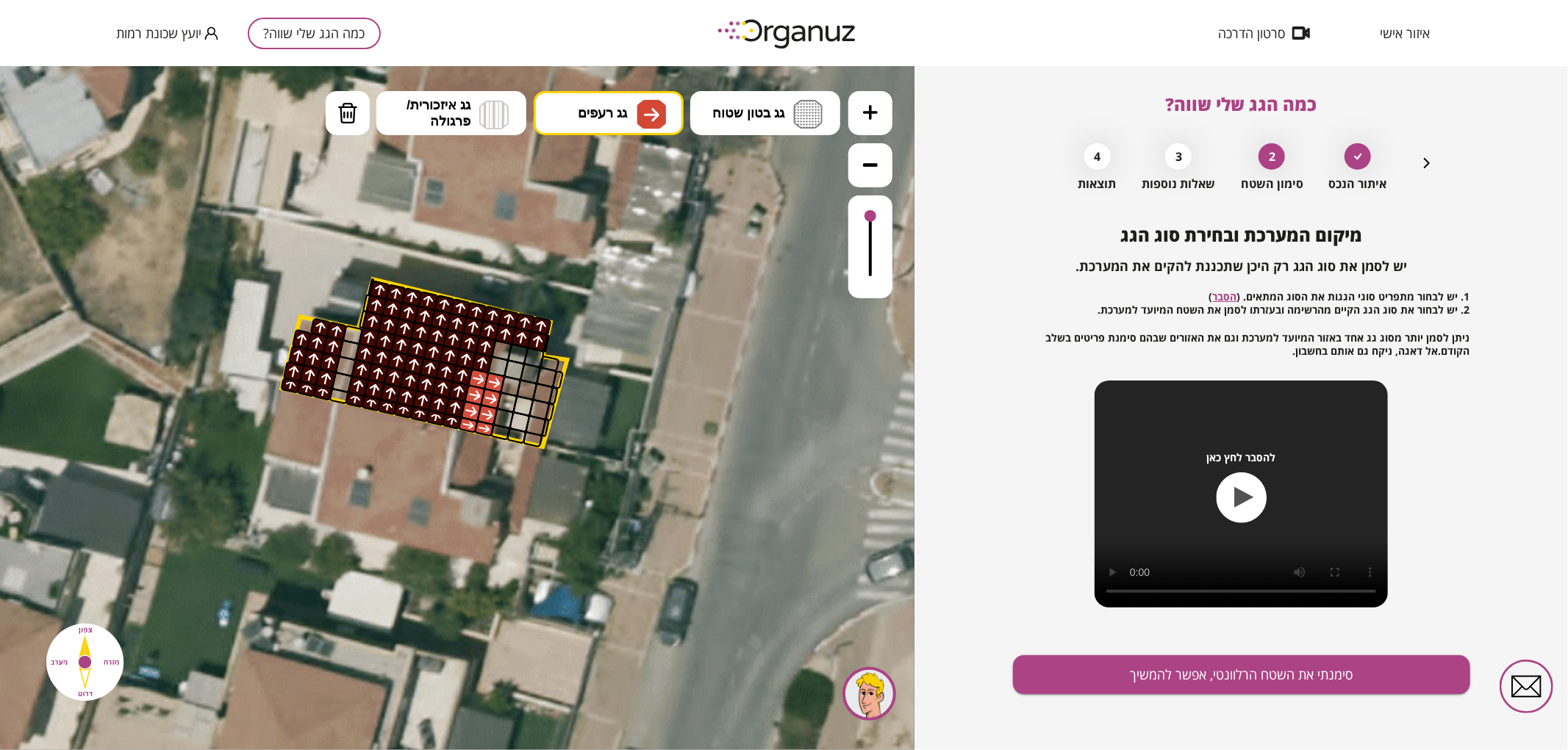
click at [481, 384] on div at bounding box center [479, 378] width 22 height 22
drag, startPoint x: 534, startPoint y: 435, endPoint x: 578, endPoint y: 341, distance: 103.8
click at [578, 342] on div ".st0 { fill: #FFFFFF; }" at bounding box center [444, 306] width 2034 height 2033
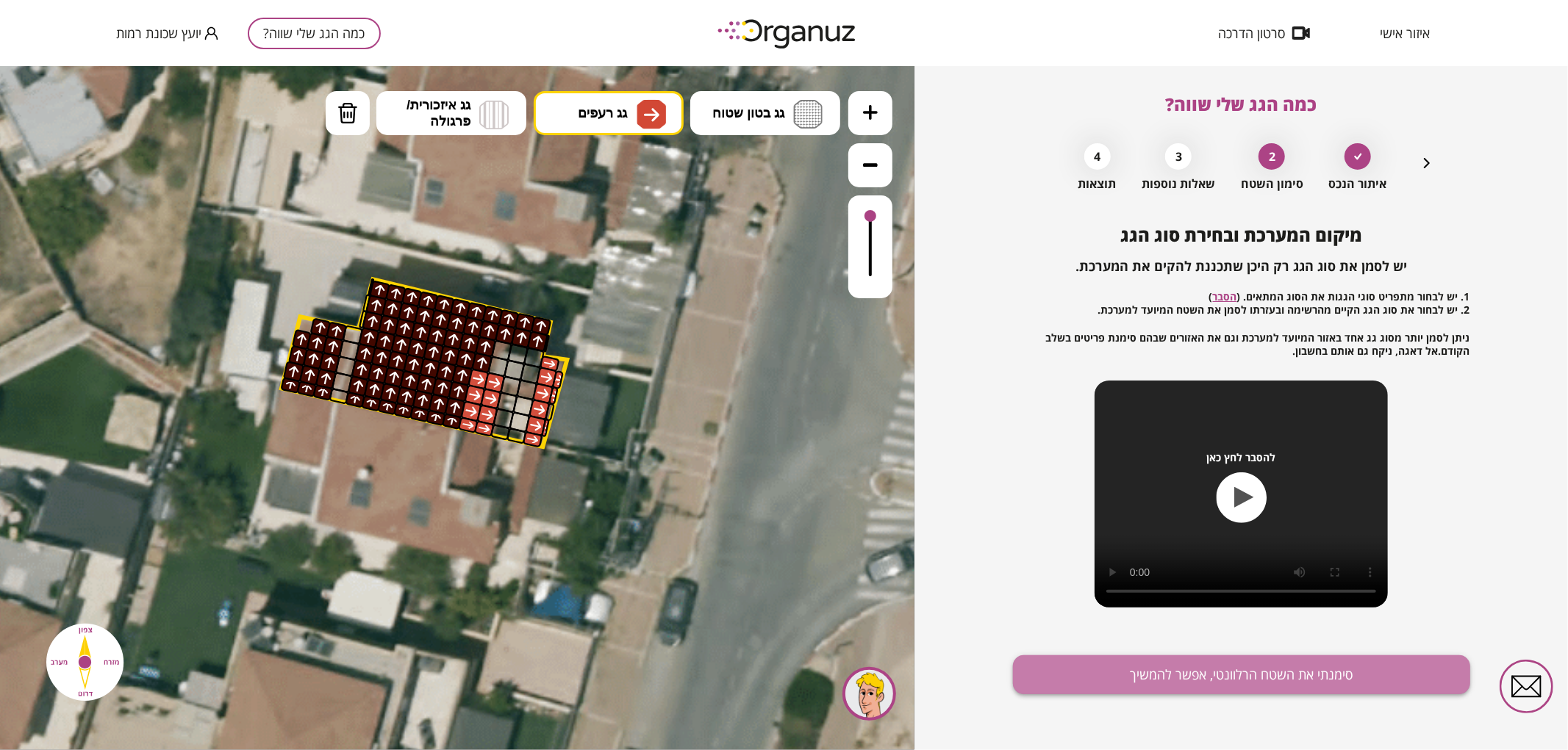
drag, startPoint x: 1098, startPoint y: 671, endPoint x: 1097, endPoint y: 664, distance: 7.1
click at [1097, 664] on button "סימנתי את השטח הרלוונטי, אפשר להמשיך" at bounding box center [1241, 674] width 457 height 39
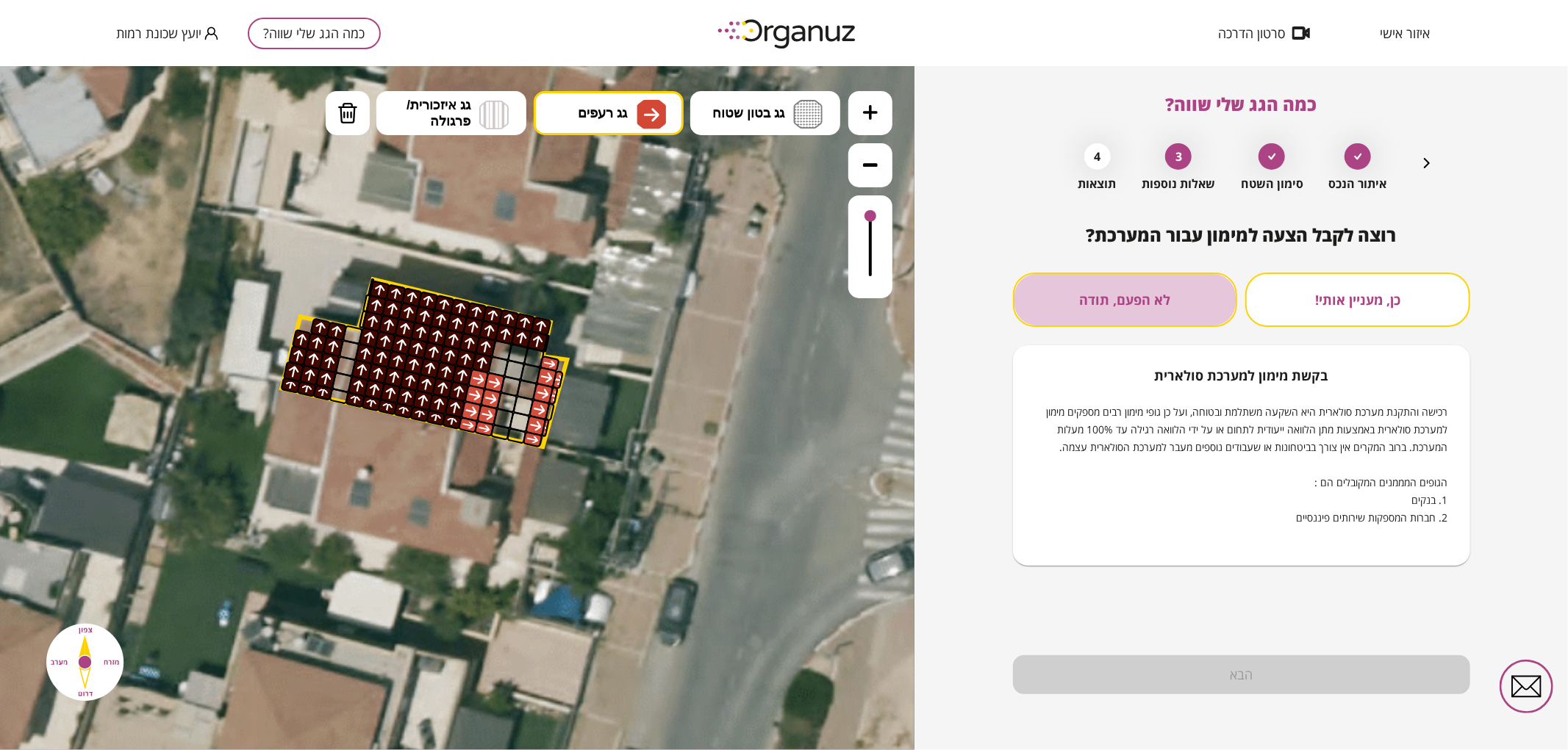
drag, startPoint x: 1157, startPoint y: 307, endPoint x: 1188, endPoint y: 406, distance: 103.7
click at [1158, 307] on button "לא הפעם, תודה" at bounding box center [1125, 299] width 225 height 54
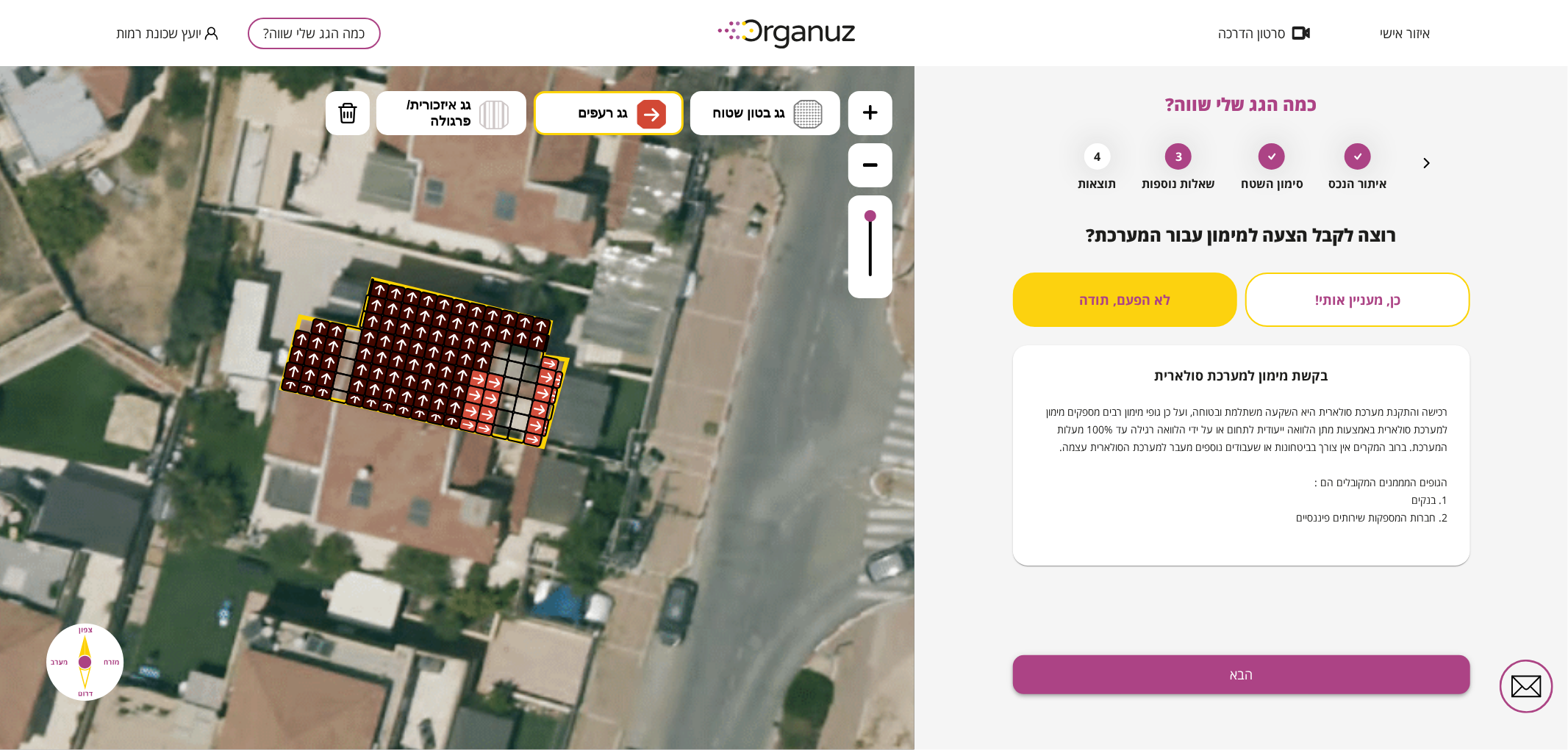
click at [1267, 662] on button "הבא" at bounding box center [1241, 674] width 457 height 39
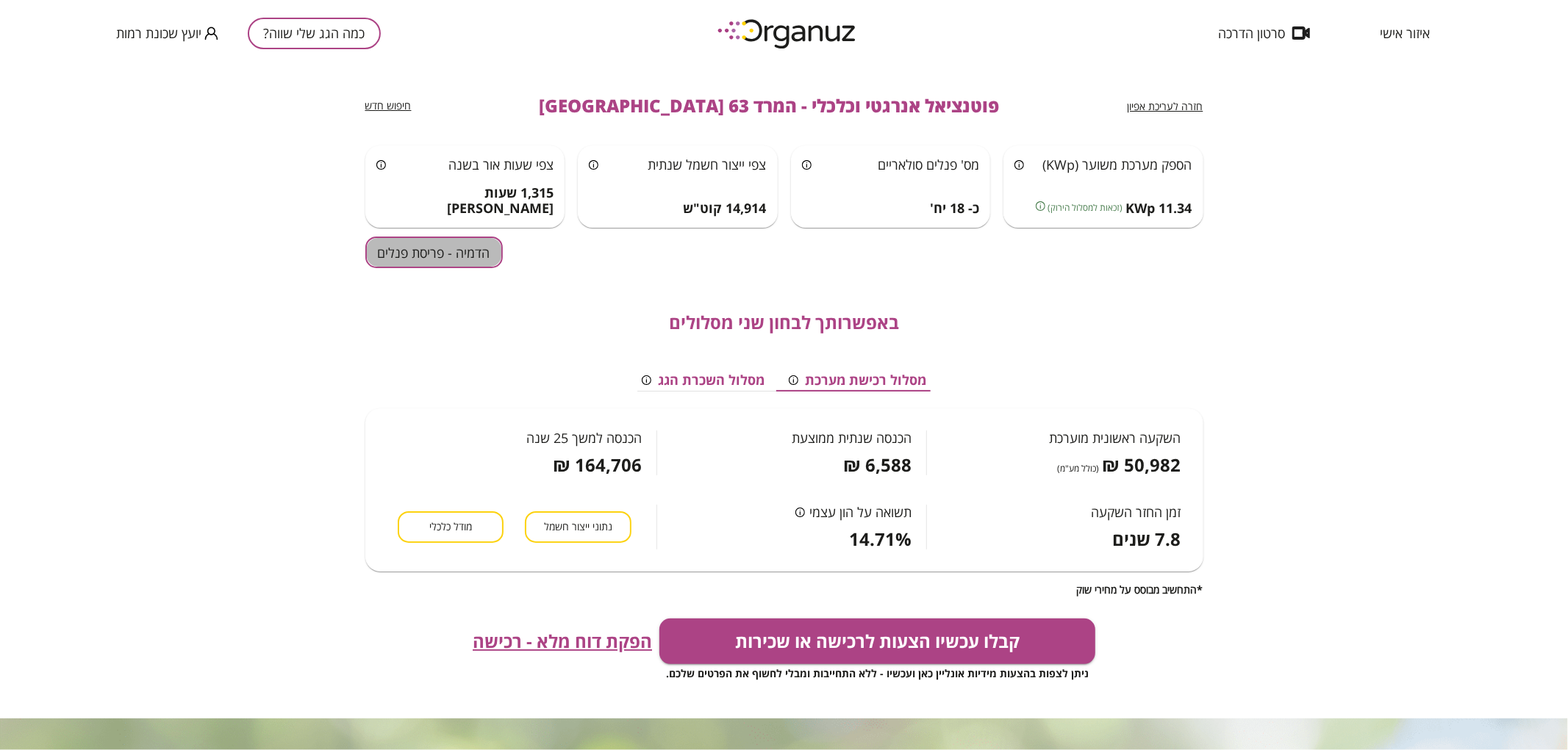
click at [461, 255] on button "הדמיה - פריסת פנלים" at bounding box center [434, 252] width 138 height 31
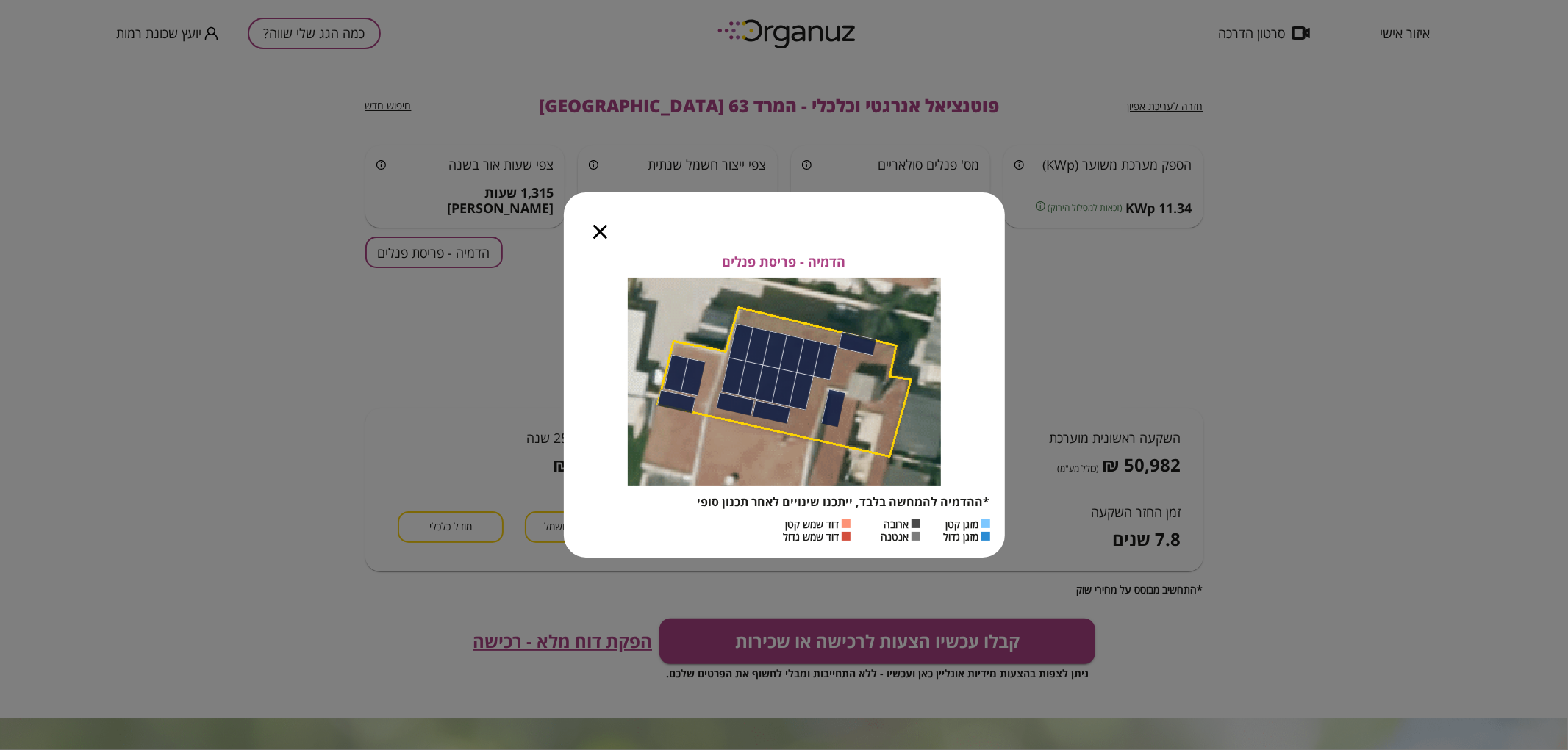
click at [596, 241] on div at bounding box center [600, 223] width 73 height 62
click at [594, 231] on icon "button" at bounding box center [600, 232] width 14 height 14
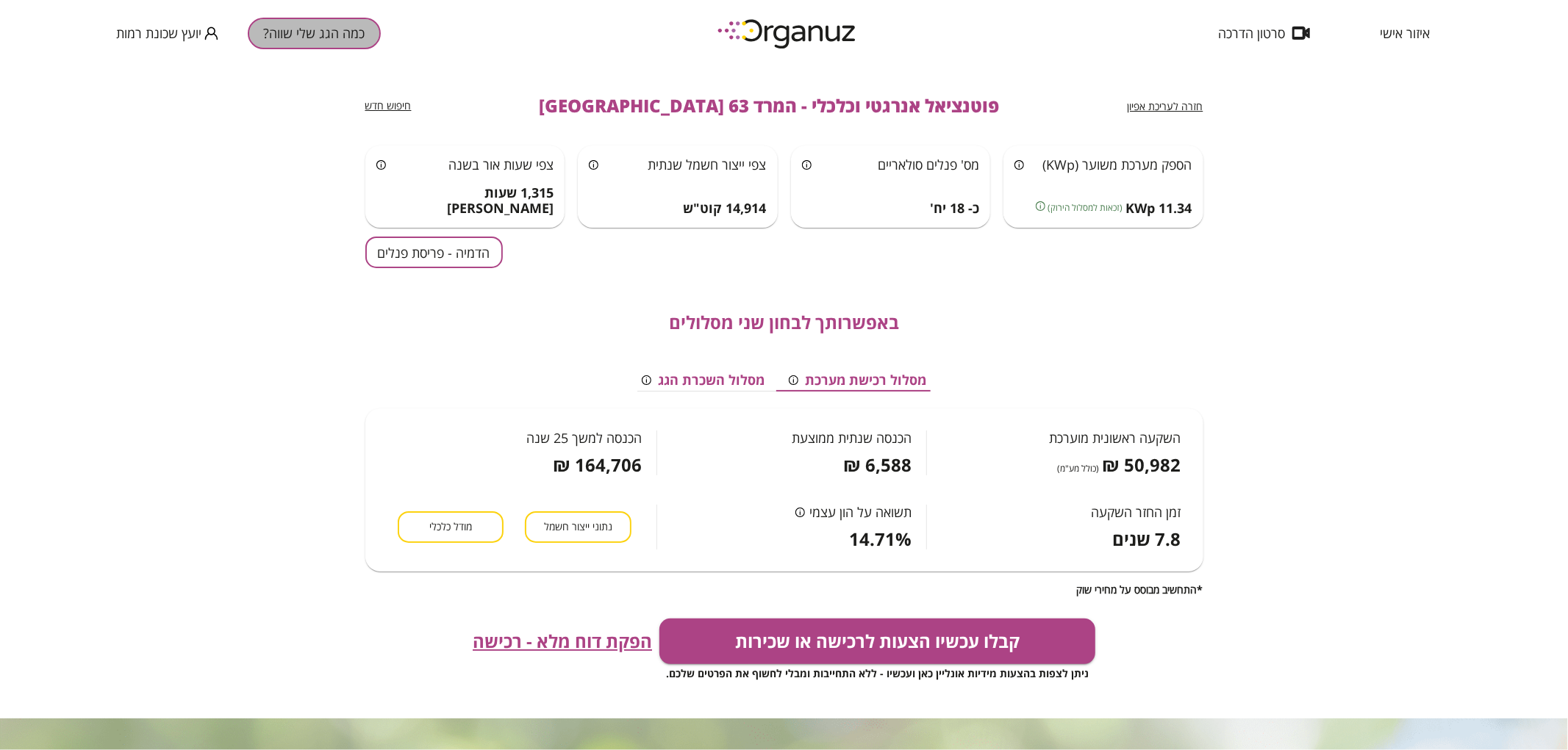
click at [301, 28] on button "כמה הגג שלי שווה?" at bounding box center [314, 33] width 133 height 31
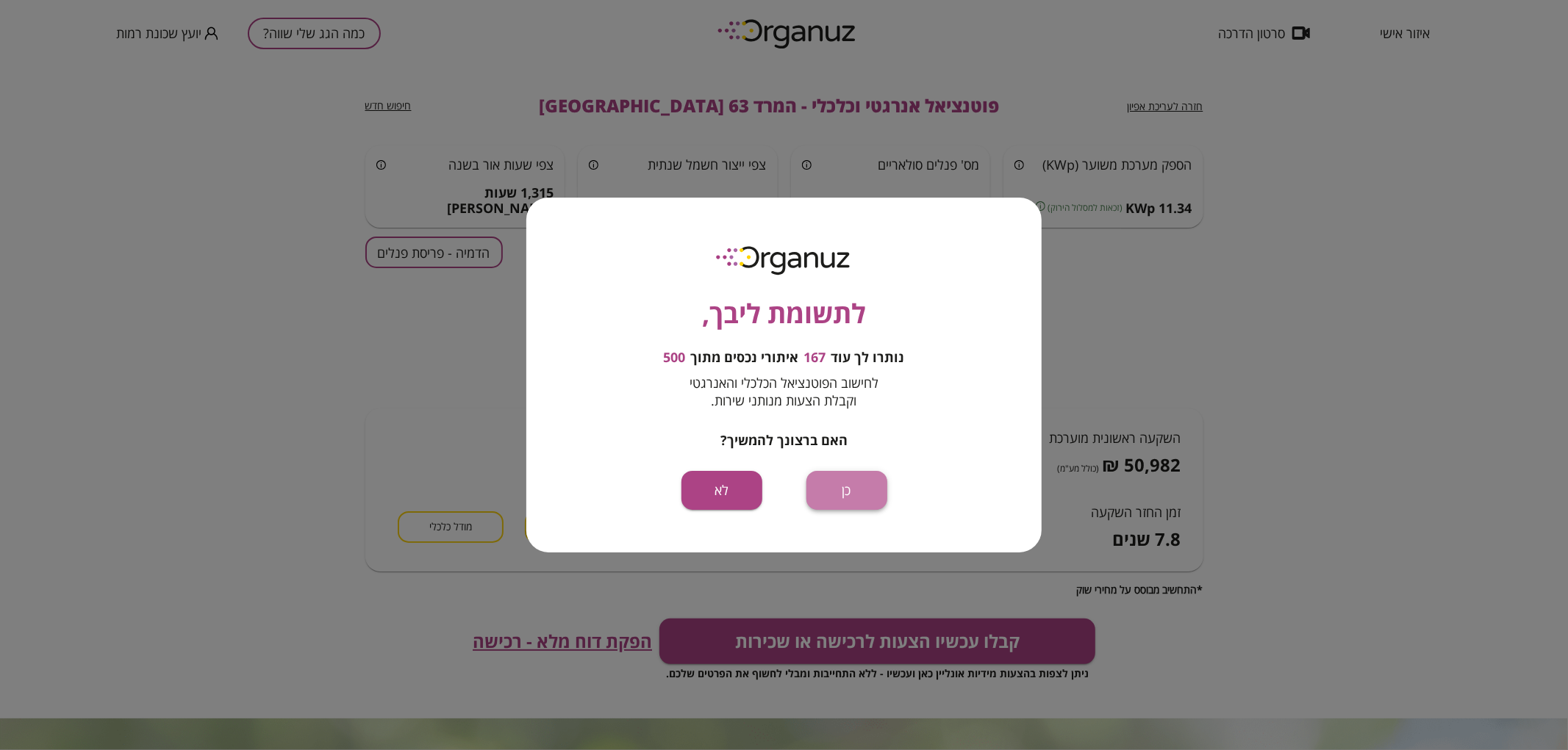
click at [858, 490] on button "כן" at bounding box center [847, 490] width 81 height 39
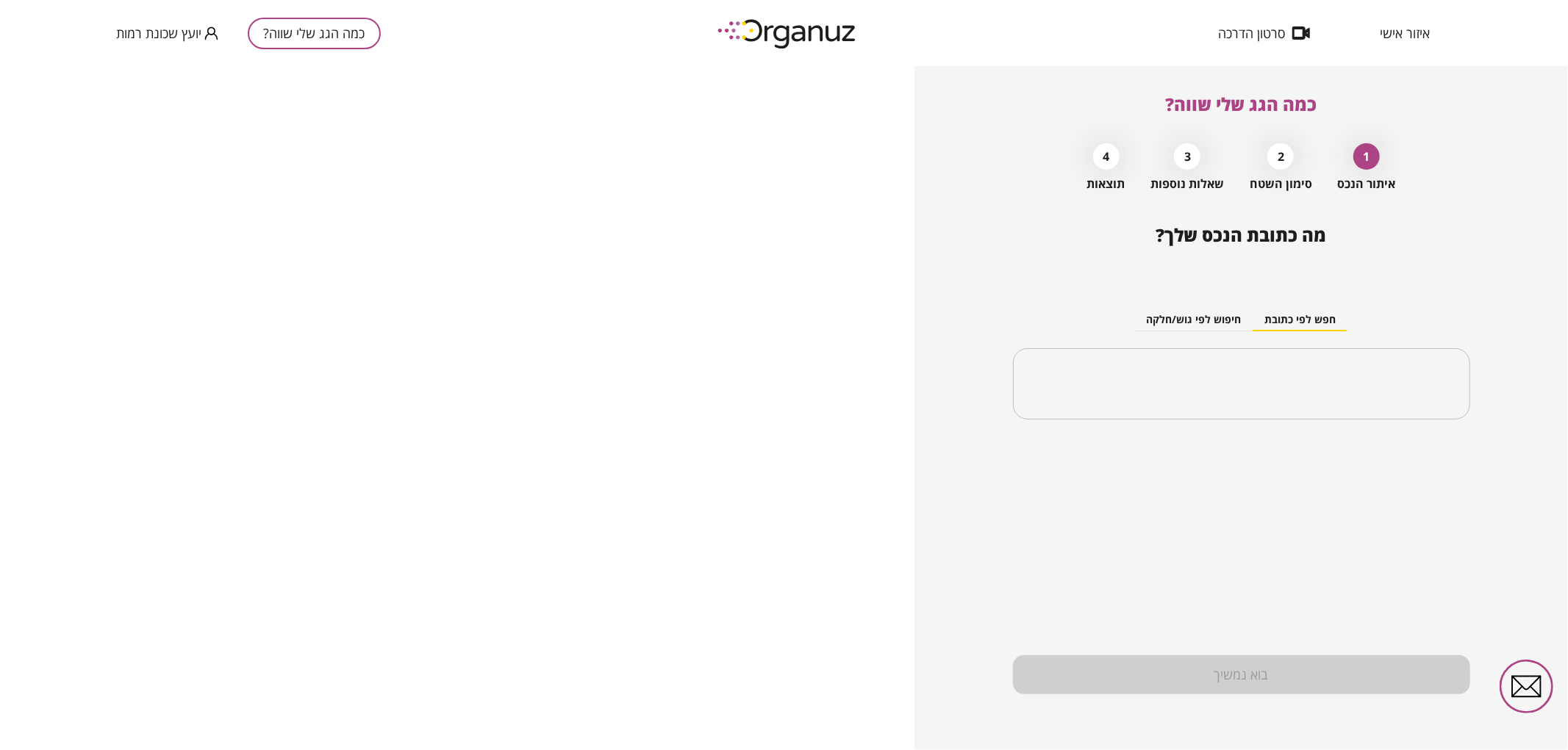
click at [315, 22] on button "כמה הגג שלי שווה?" at bounding box center [314, 33] width 133 height 31
click at [1108, 373] on input "text" at bounding box center [1247, 384] width 411 height 37
click at [1367, 456] on li "המרד 67 [GEOGRAPHIC_DATA]" at bounding box center [1241, 458] width 419 height 26
type input "**********"
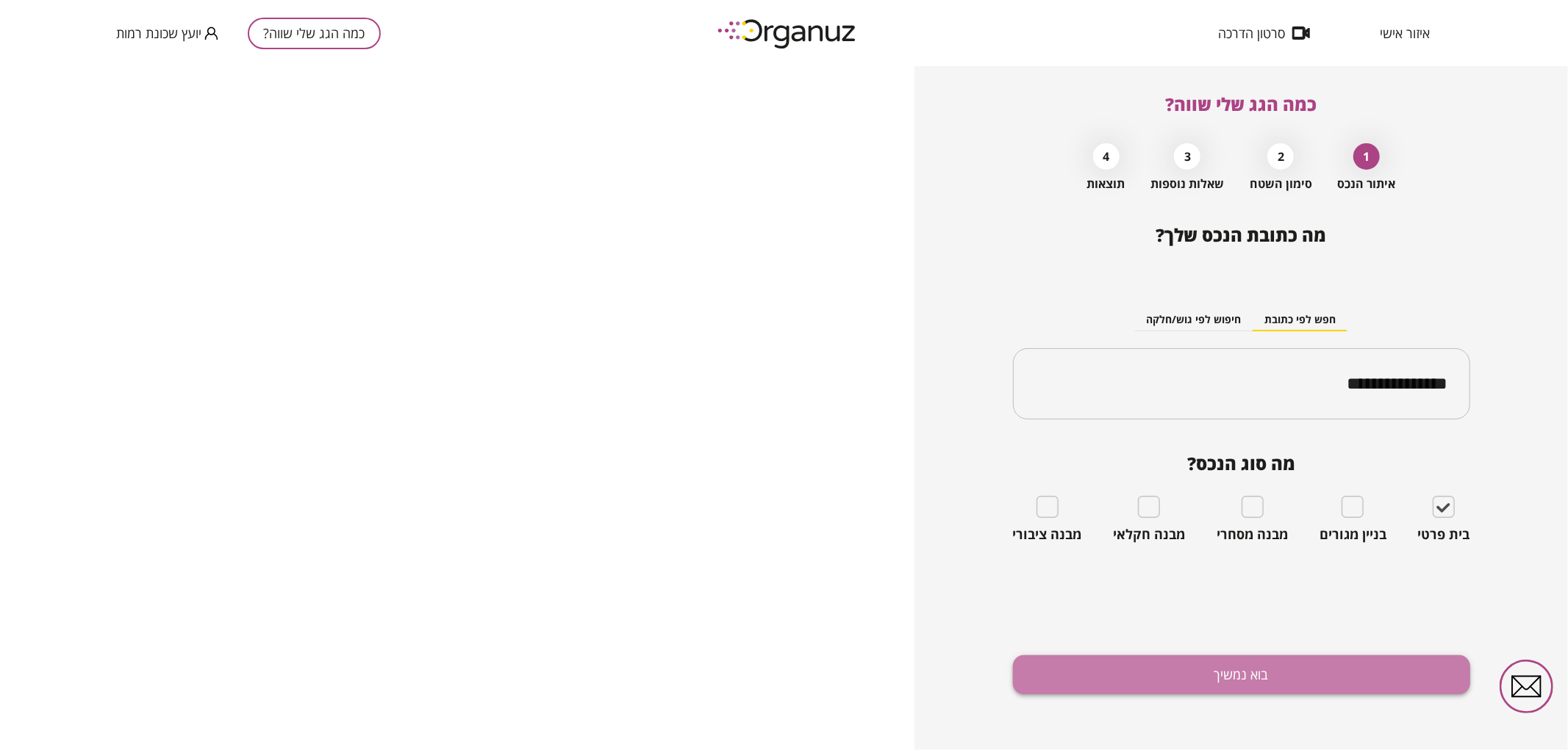
click at [1214, 679] on button "בוא נמשיך" at bounding box center [1241, 674] width 457 height 39
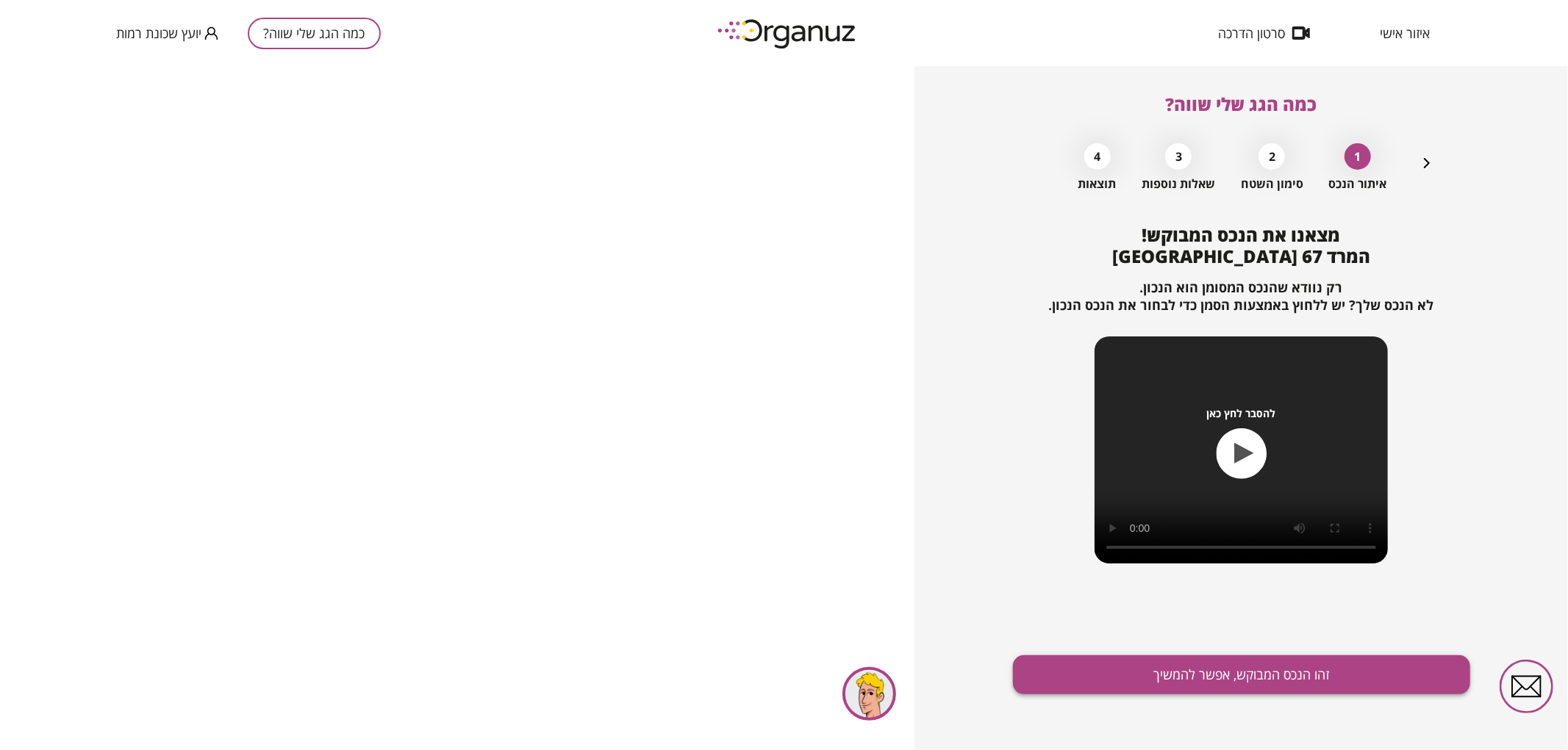
click at [1312, 669] on button "זהו הנכס המבוקש, אפשר להמשיך" at bounding box center [1241, 674] width 457 height 39
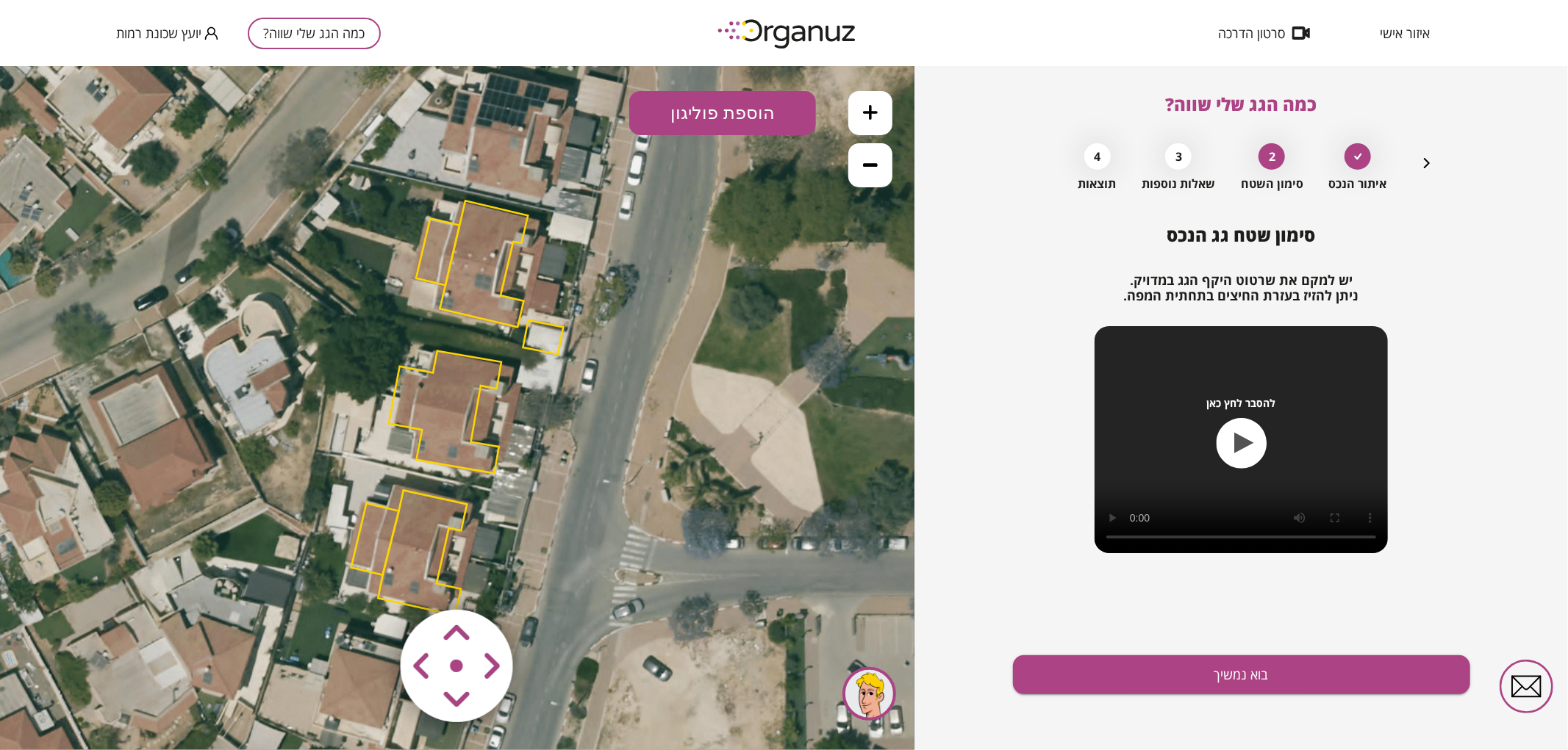
click at [493, 252] on polygon at bounding box center [484, 263] width 88 height 127
click at [444, 436] on polygon at bounding box center [444, 412] width 112 height 122
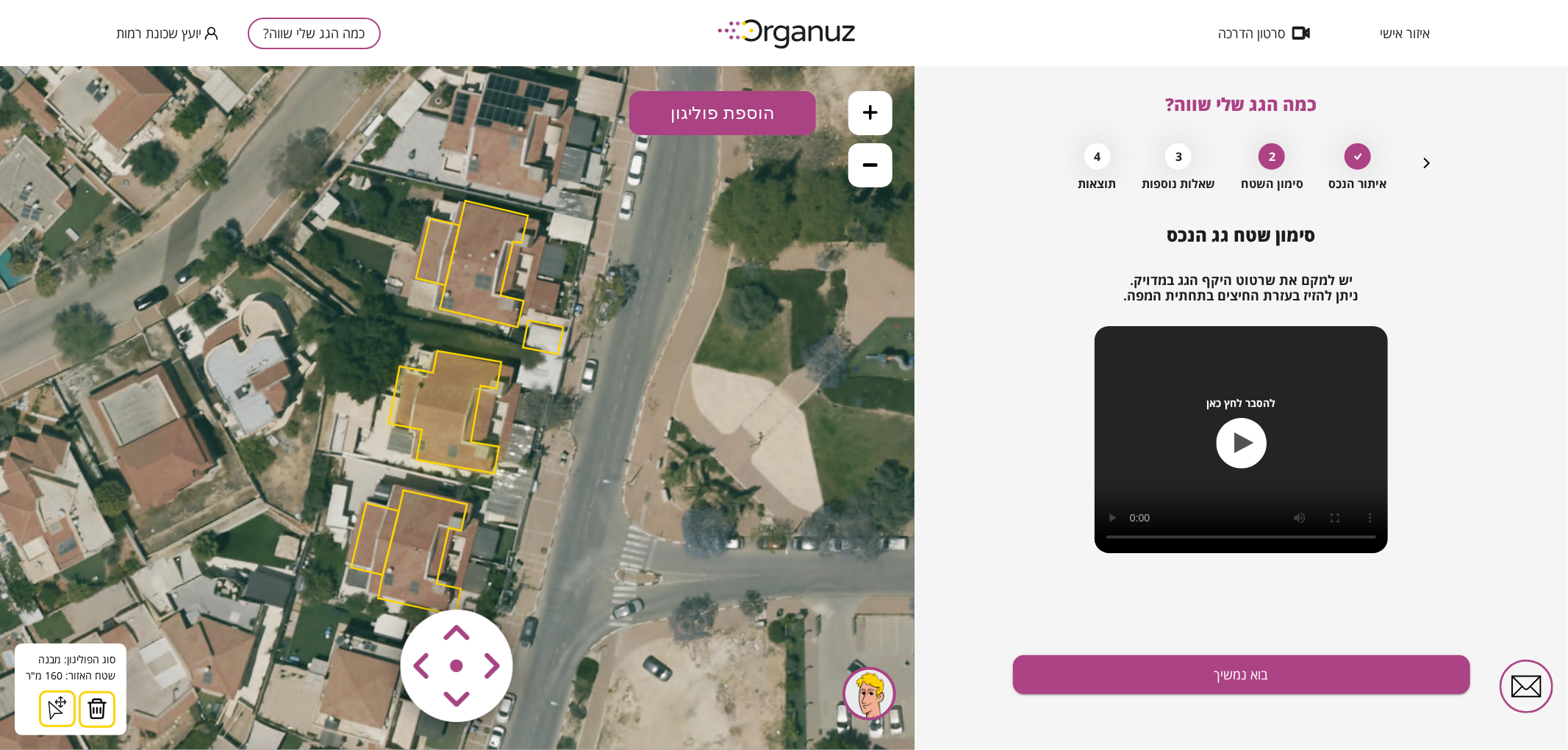
drag, startPoint x: 106, startPoint y: 706, endPoint x: 112, endPoint y: 693, distance: 14.3
click at [107, 706] on button at bounding box center [96, 709] width 37 height 37
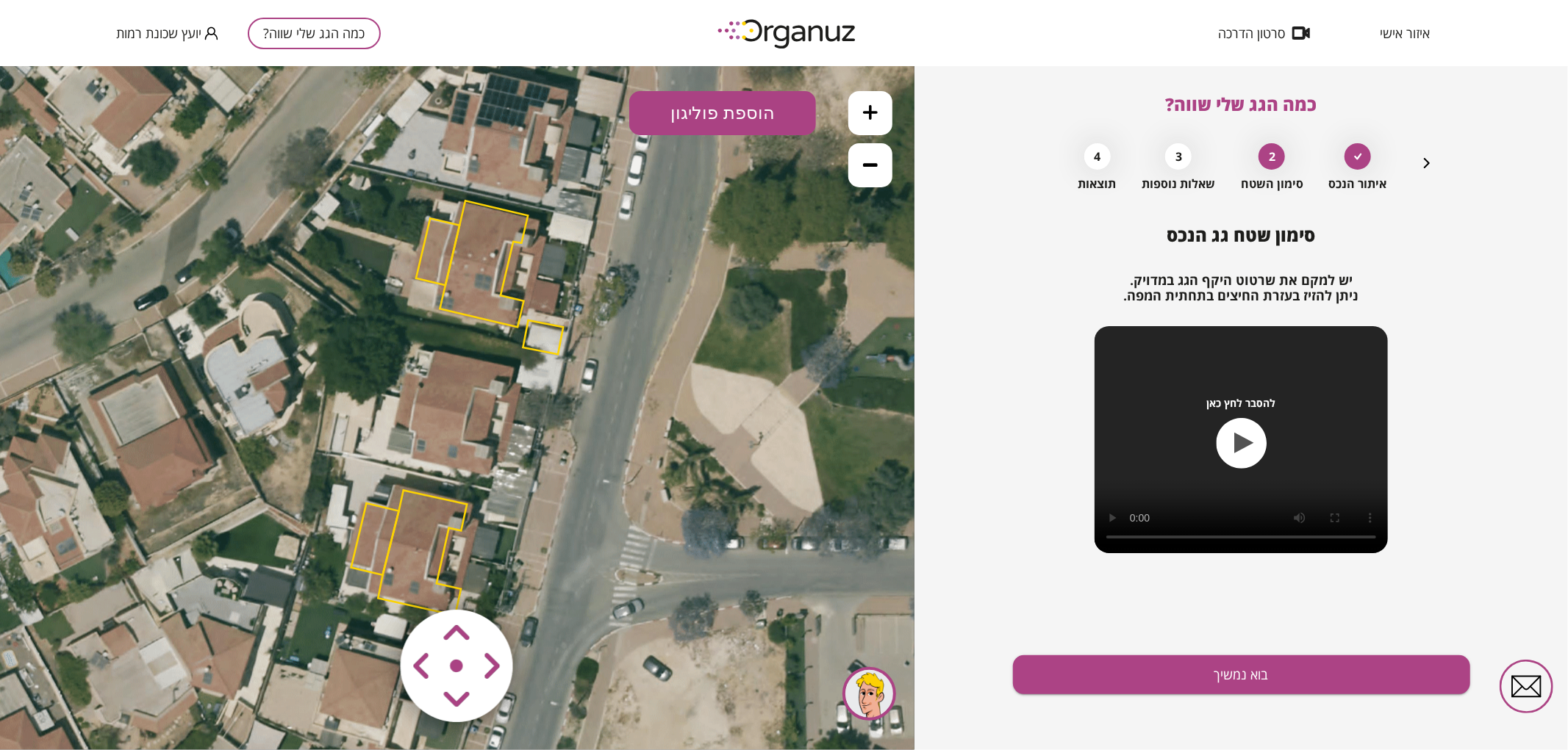
click at [877, 111] on icon at bounding box center [870, 112] width 14 height 14
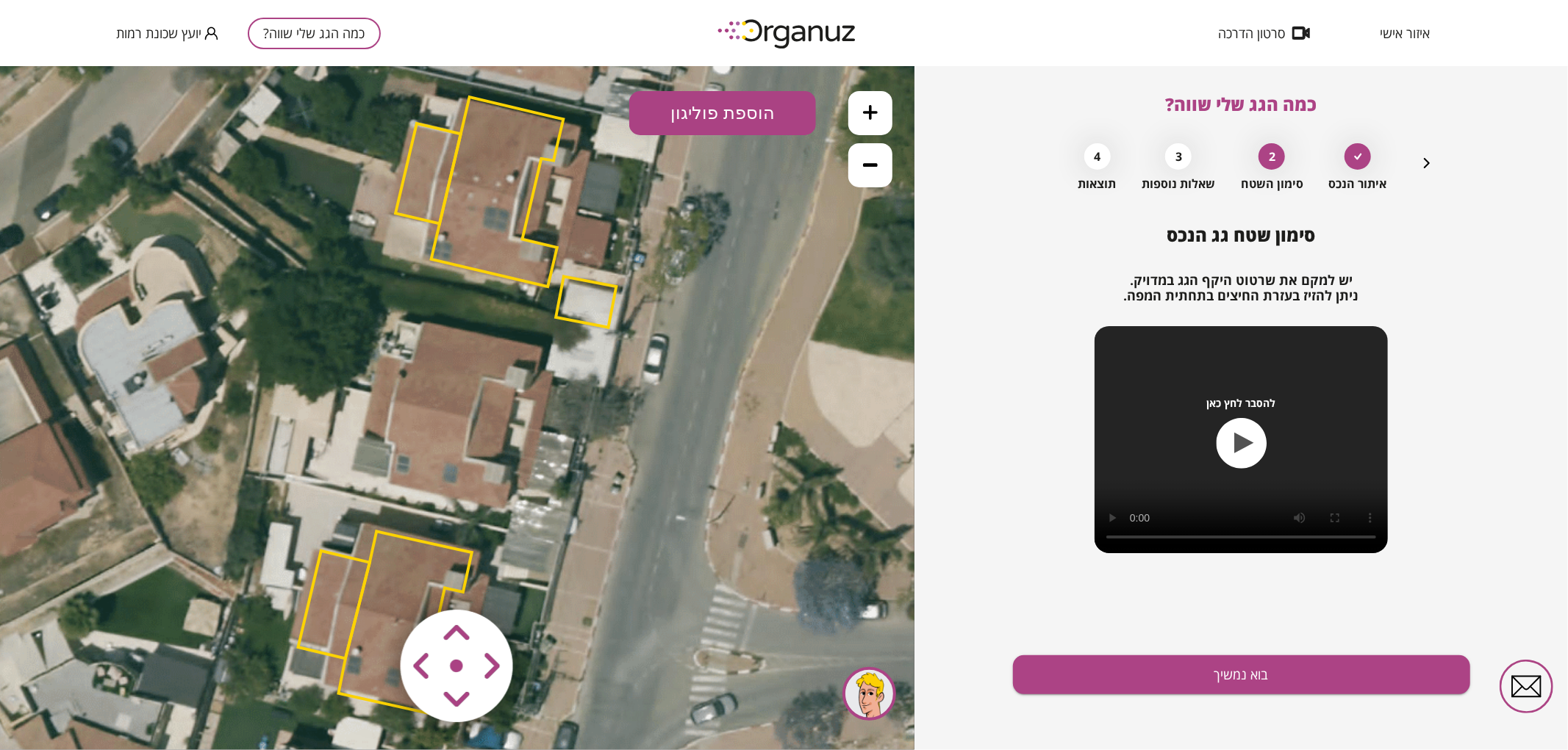
click at [877, 111] on icon at bounding box center [870, 112] width 14 height 14
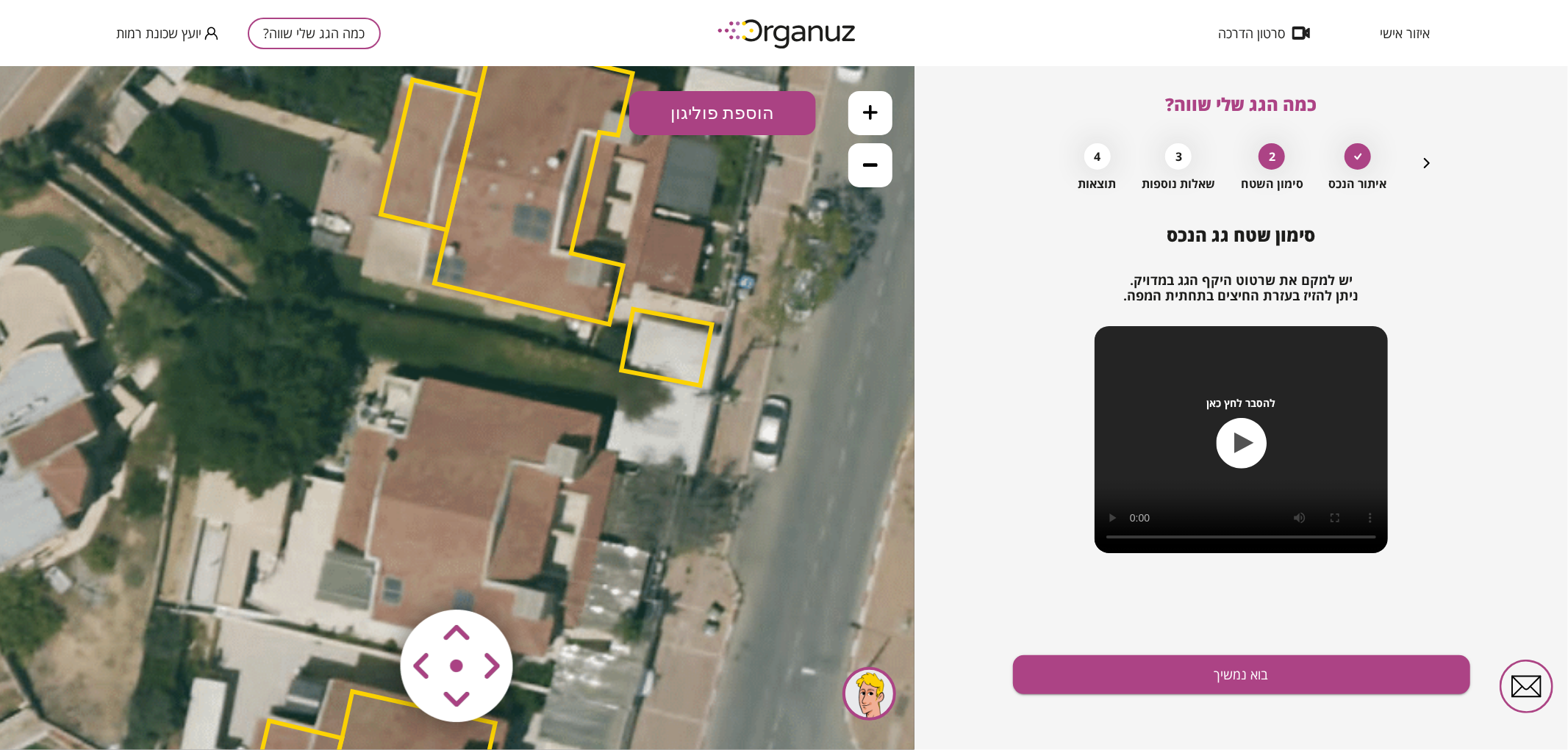
drag, startPoint x: 662, startPoint y: 452, endPoint x: 679, endPoint y: 513, distance: 63.3
click at [679, 513] on icon at bounding box center [477, 506] width 2828 height 2827
click at [731, 126] on button "הוספת פוליגון" at bounding box center [722, 112] width 187 height 44
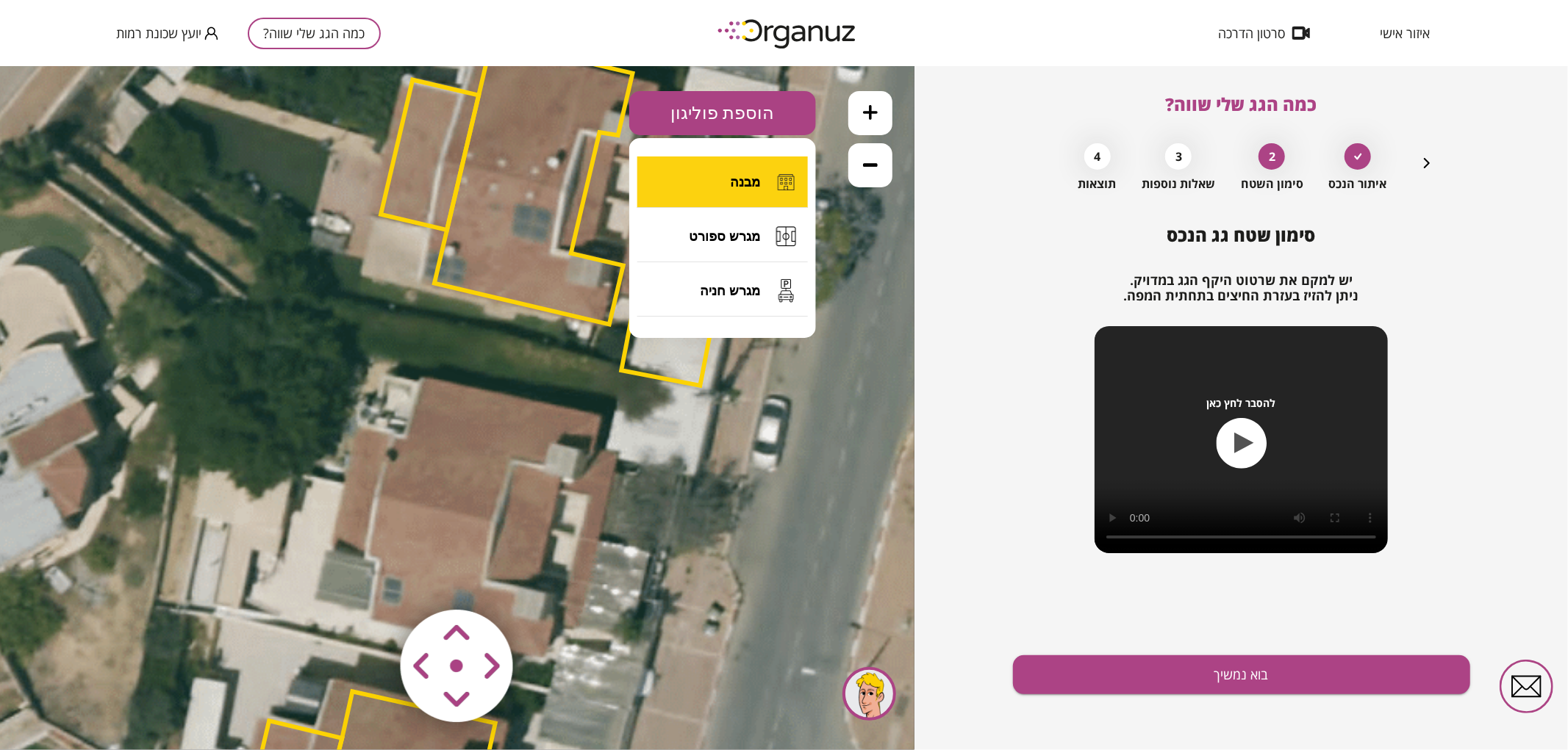
click at [726, 181] on button "מבנה" at bounding box center [722, 181] width 171 height 51
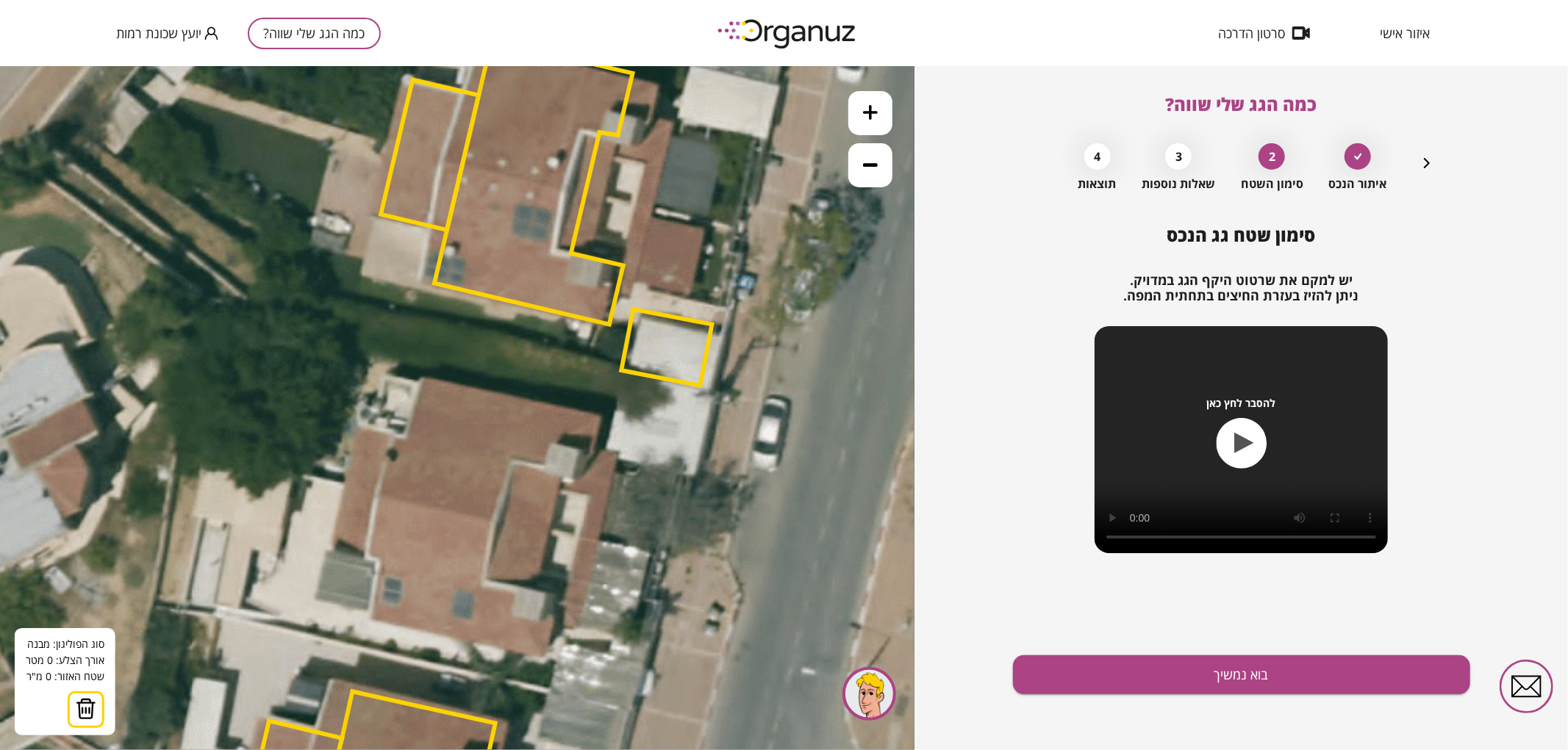
click at [596, 540] on icon at bounding box center [477, 506] width 2828 height 2827
click at [341, 492] on polygon at bounding box center [469, 516] width 255 height 49
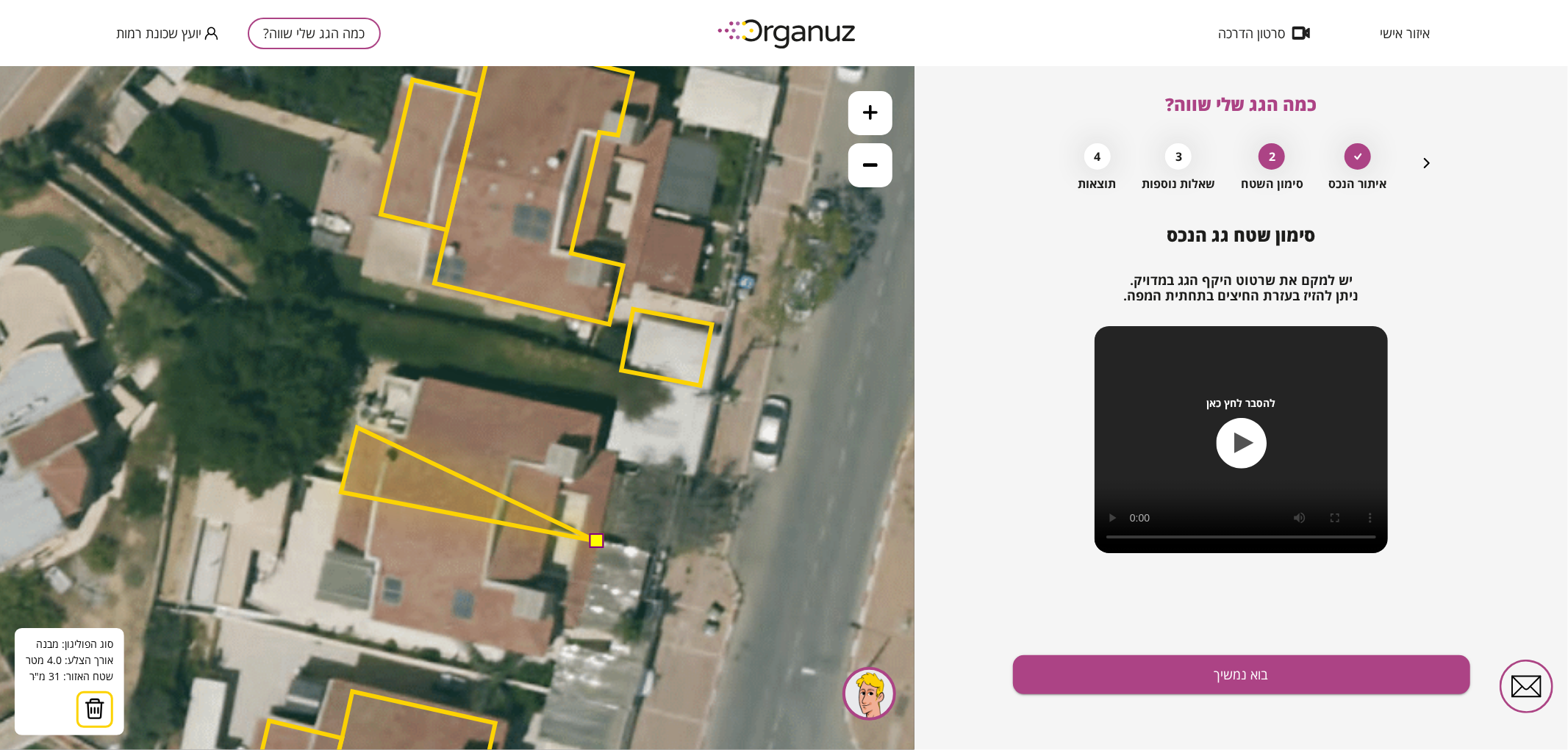
click at [357, 427] on polygon at bounding box center [469, 484] width 255 height 114
click at [408, 434] on polygon at bounding box center [469, 484] width 255 height 114
click at [422, 379] on polygon at bounding box center [469, 460] width 255 height 163
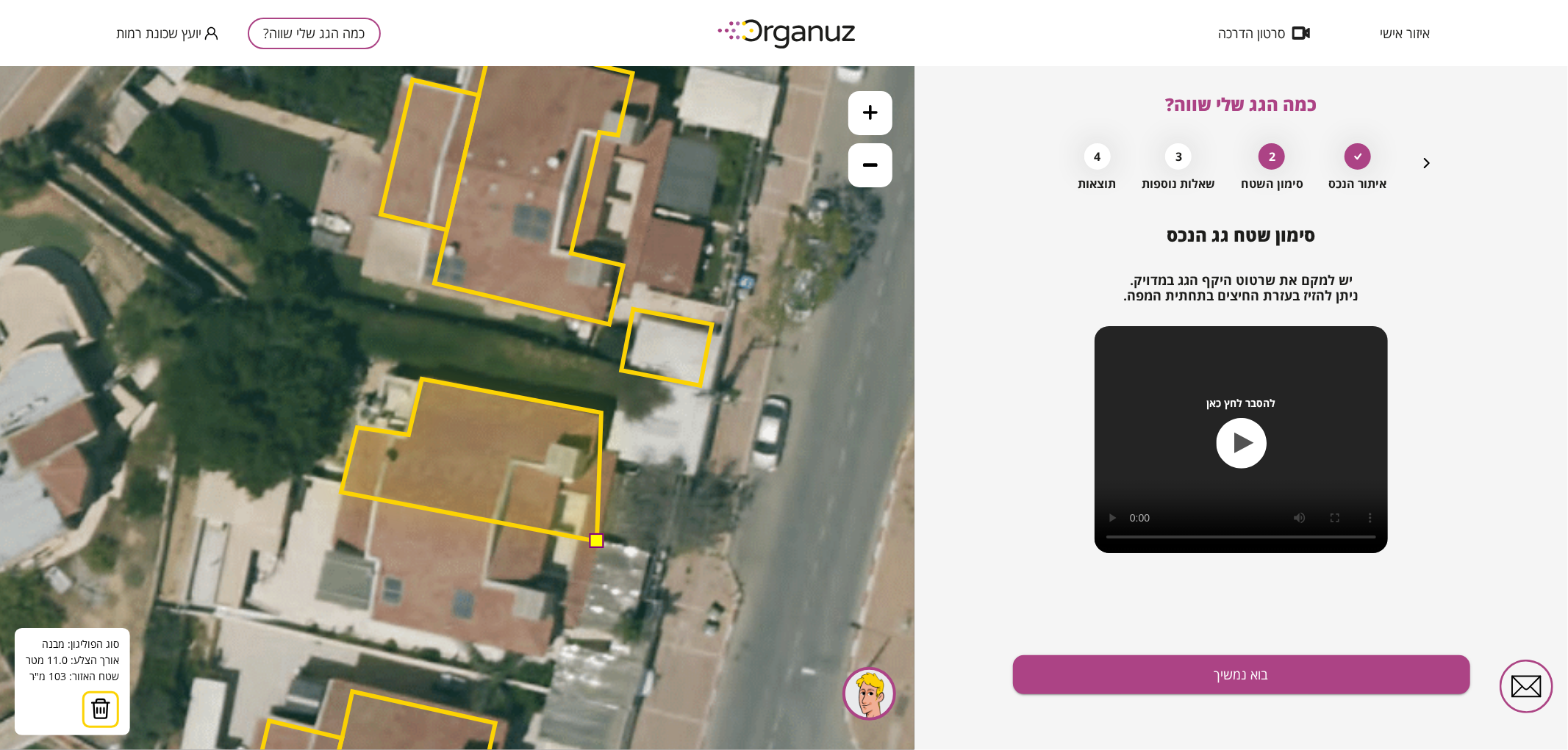
click at [601, 412] on polygon at bounding box center [470, 460] width 260 height 163
click at [594, 448] on polygon at bounding box center [470, 460] width 260 height 163
click at [620, 449] on polygon at bounding box center [480, 460] width 279 height 163
click at [600, 537] on button at bounding box center [596, 540] width 14 height 14
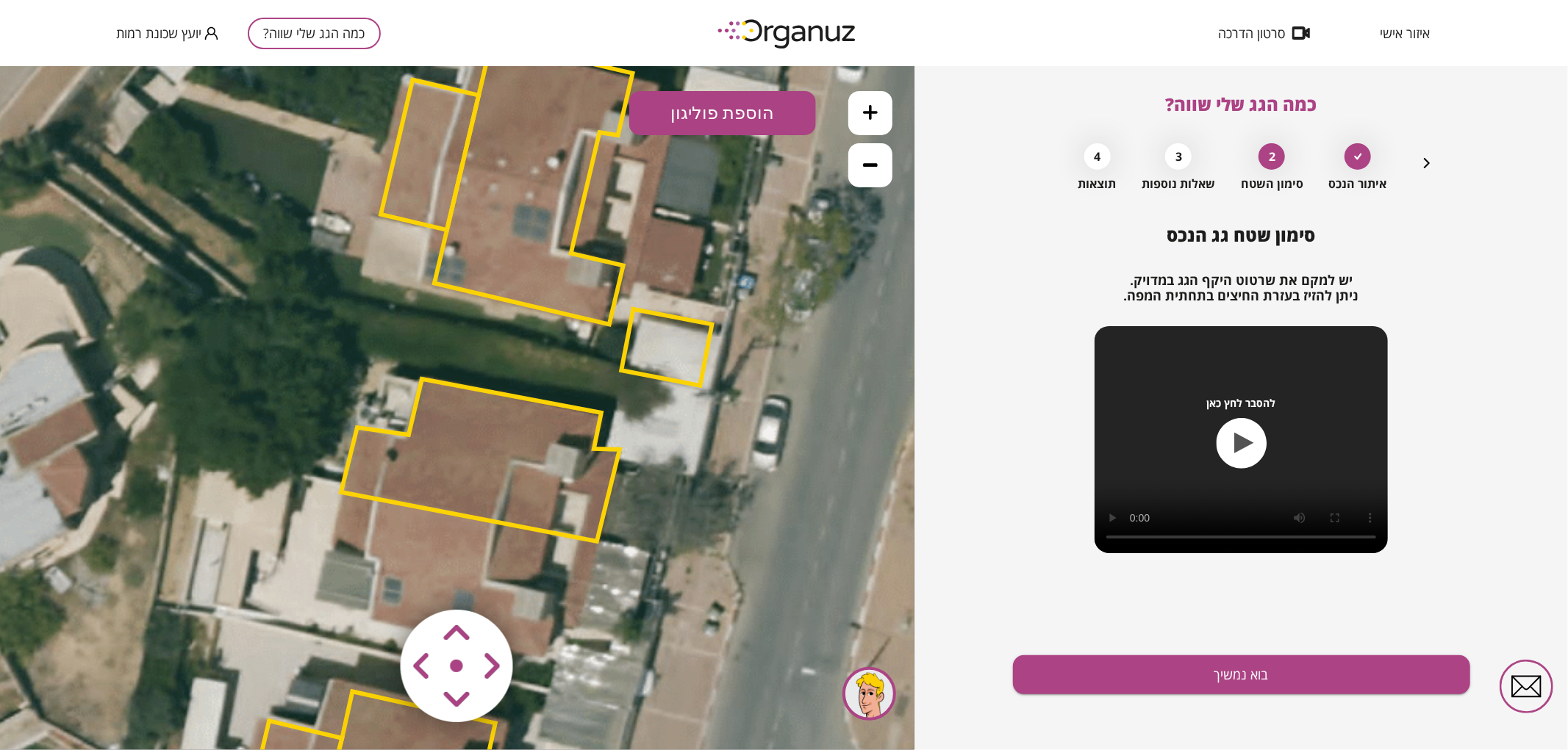
click at [563, 429] on polygon at bounding box center [480, 460] width 279 height 163
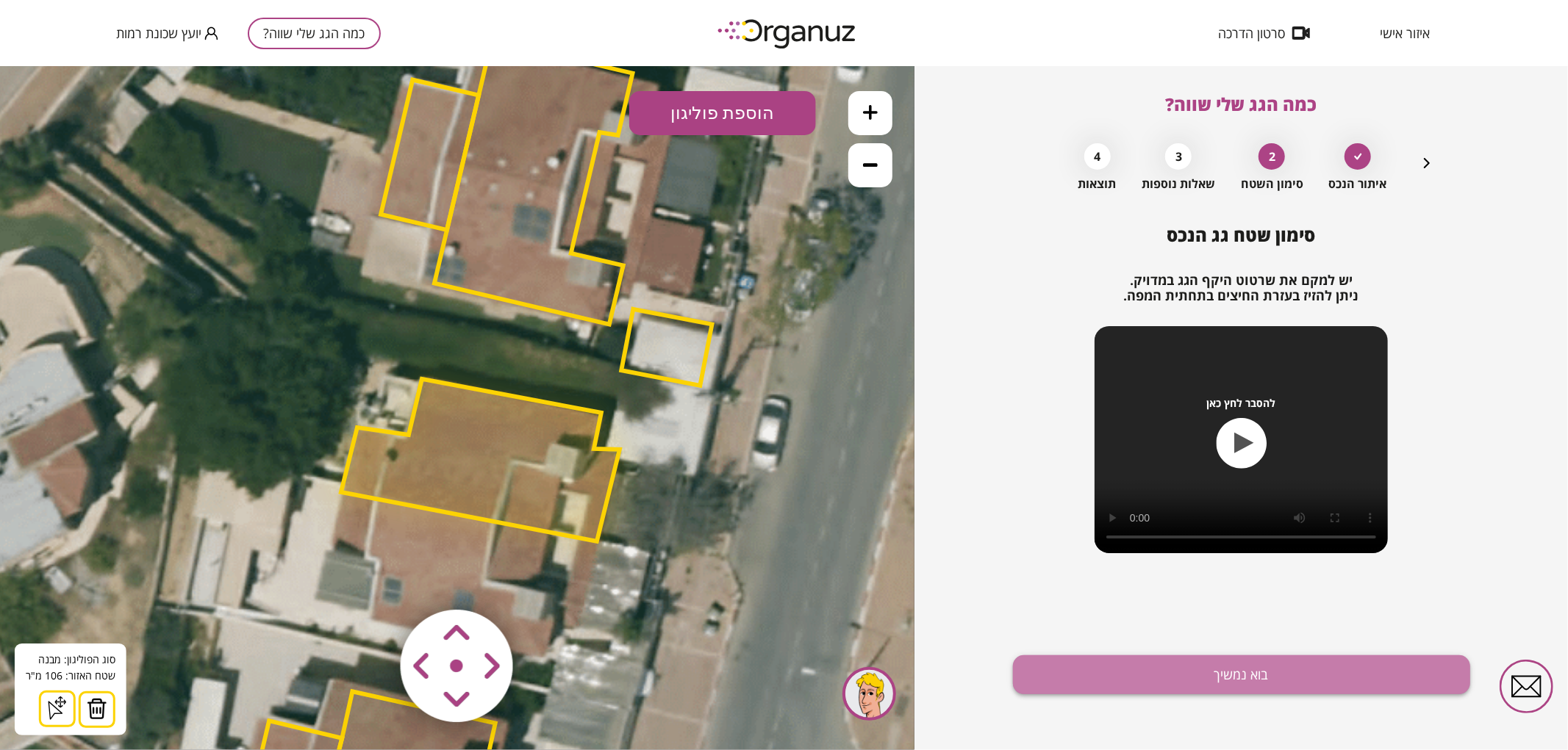
click at [1178, 669] on button "בוא נמשיך" at bounding box center [1241, 674] width 457 height 39
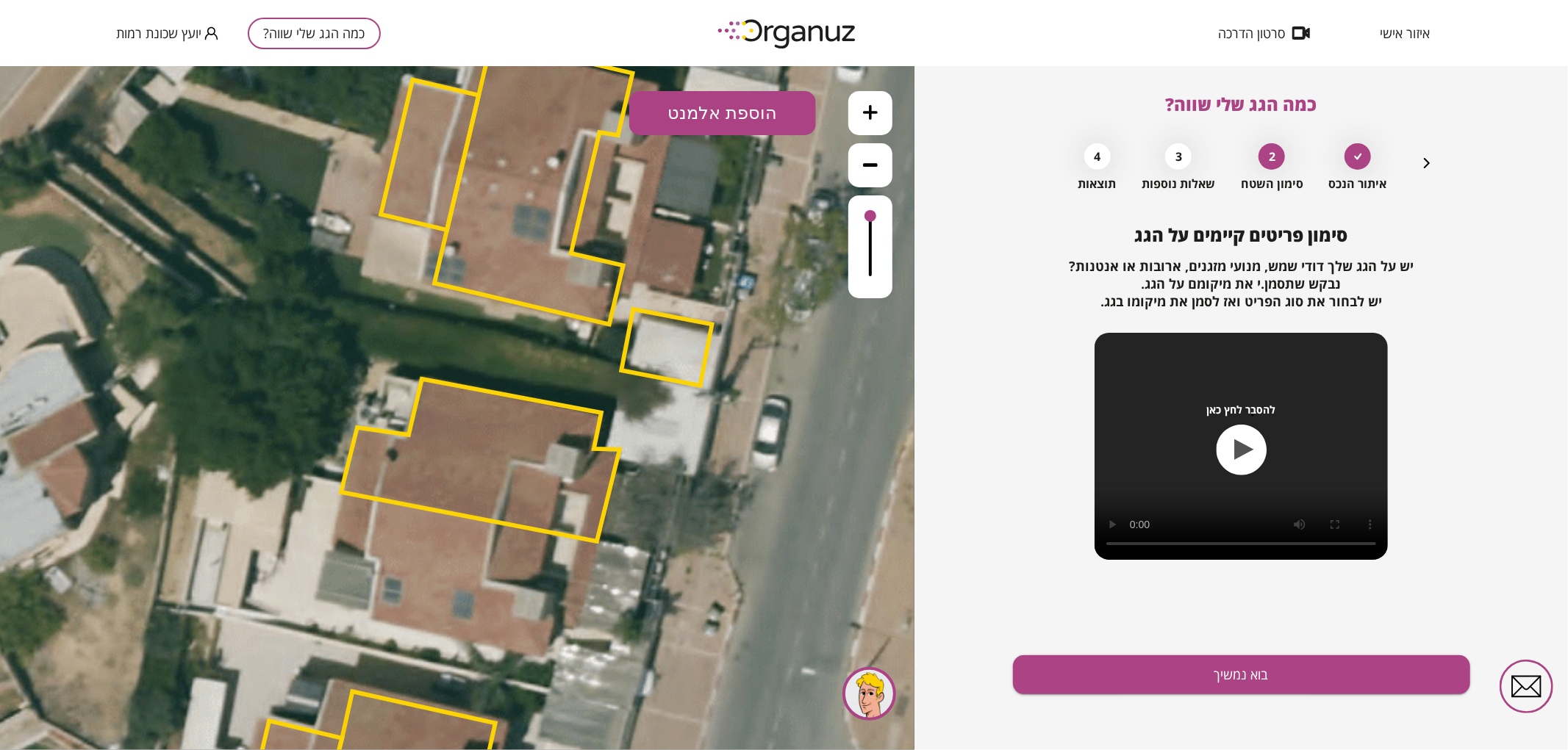
click at [1133, 719] on div "סימון פריטים קיימים על הגג יש על הגג שלך [PERSON_NAME], מנועי מזגנים, ארובות או…" at bounding box center [1241, 487] width 457 height 525
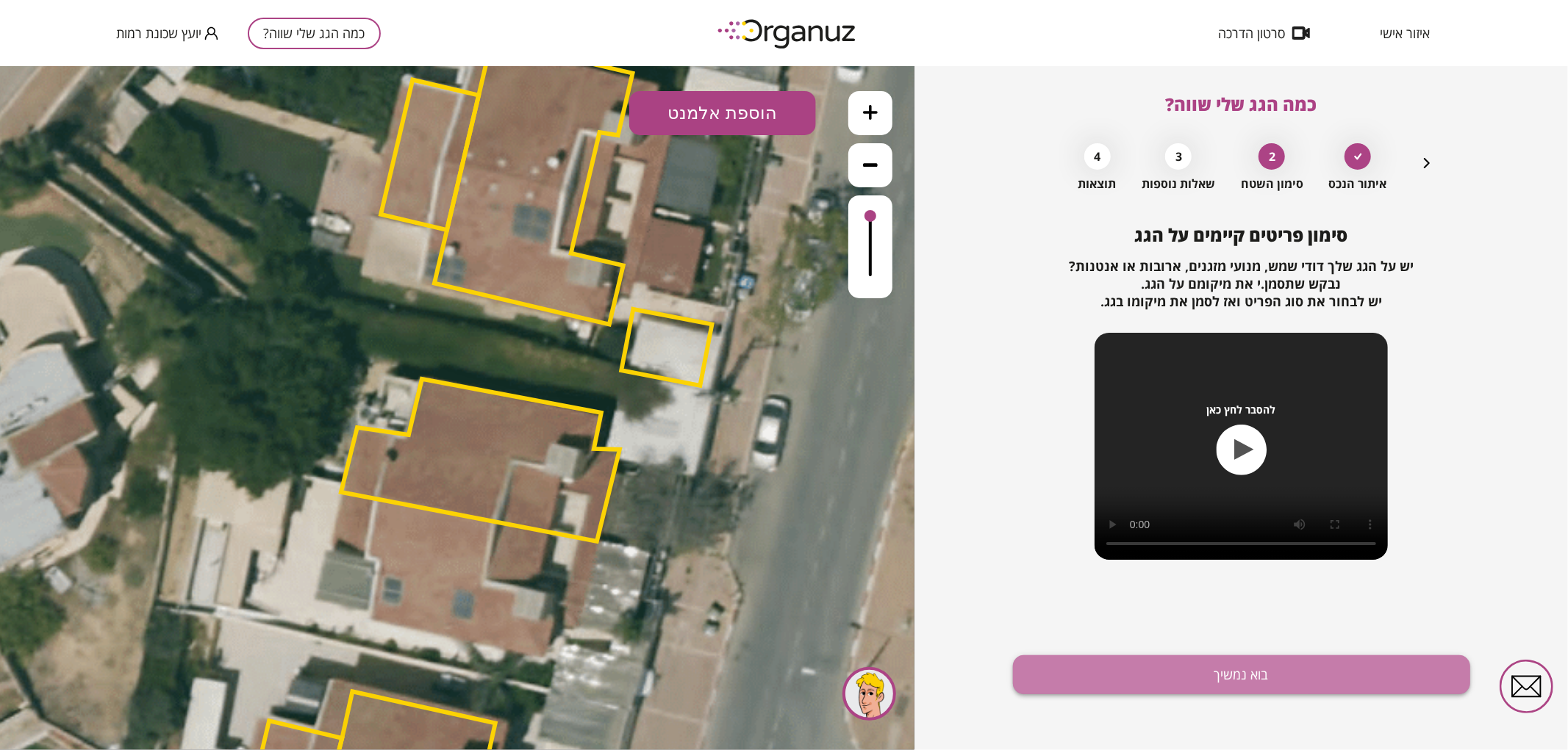
click at [1067, 673] on button "בוא נמשיך" at bounding box center [1241, 674] width 457 height 39
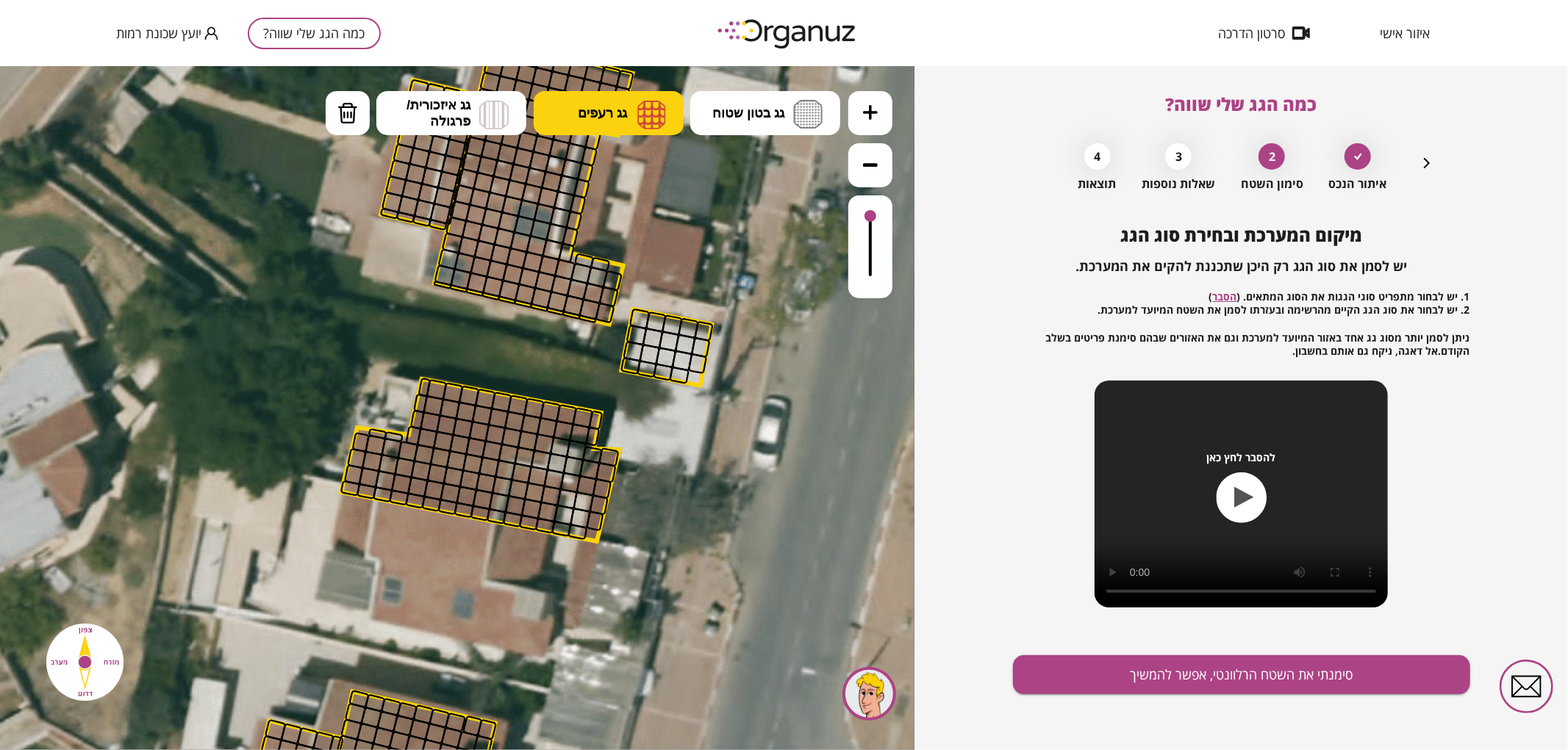
click at [645, 114] on img at bounding box center [651, 113] width 29 height 30
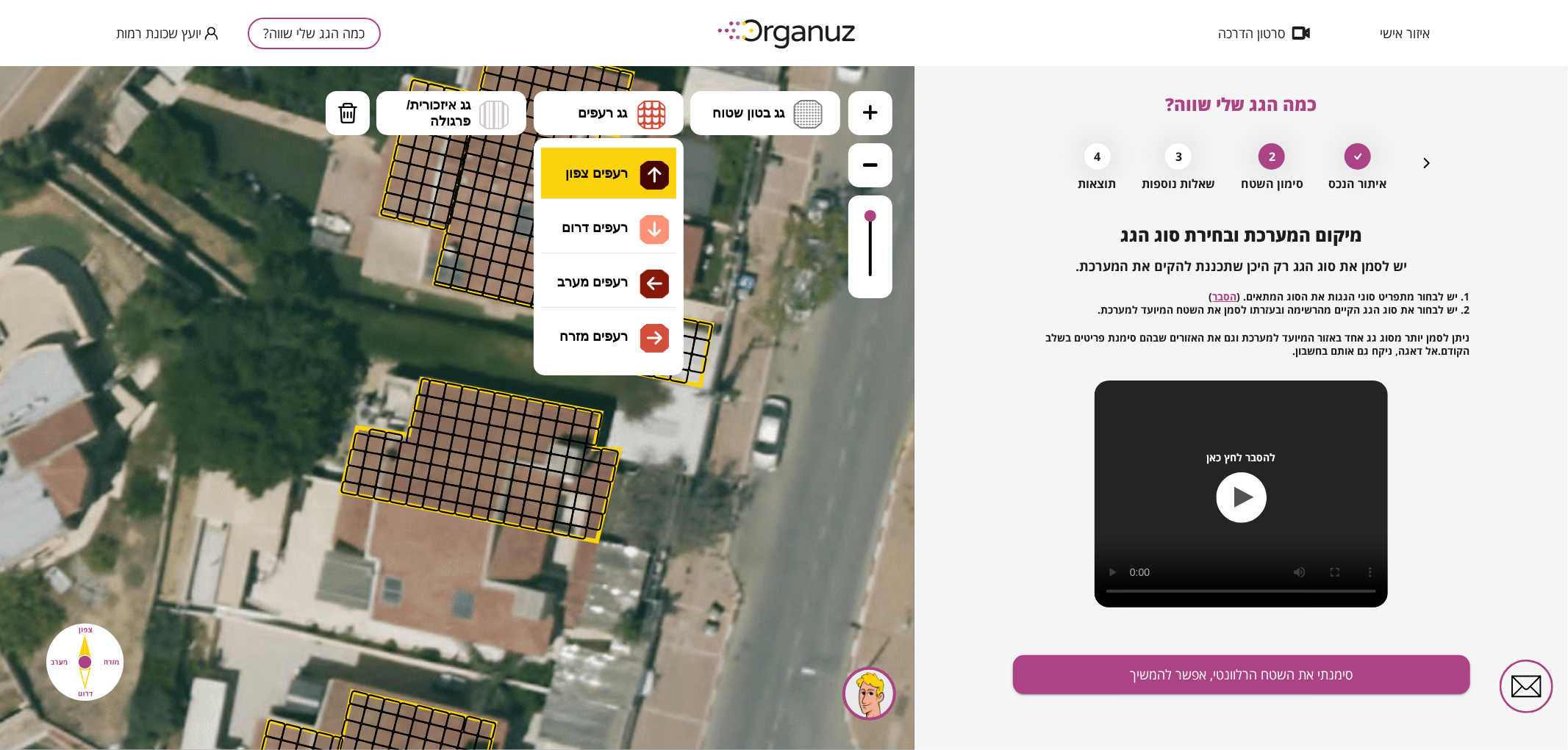
click at [630, 191] on div ".st0 { fill: #FFFFFF; } 0" at bounding box center [457, 407] width 914 height 684
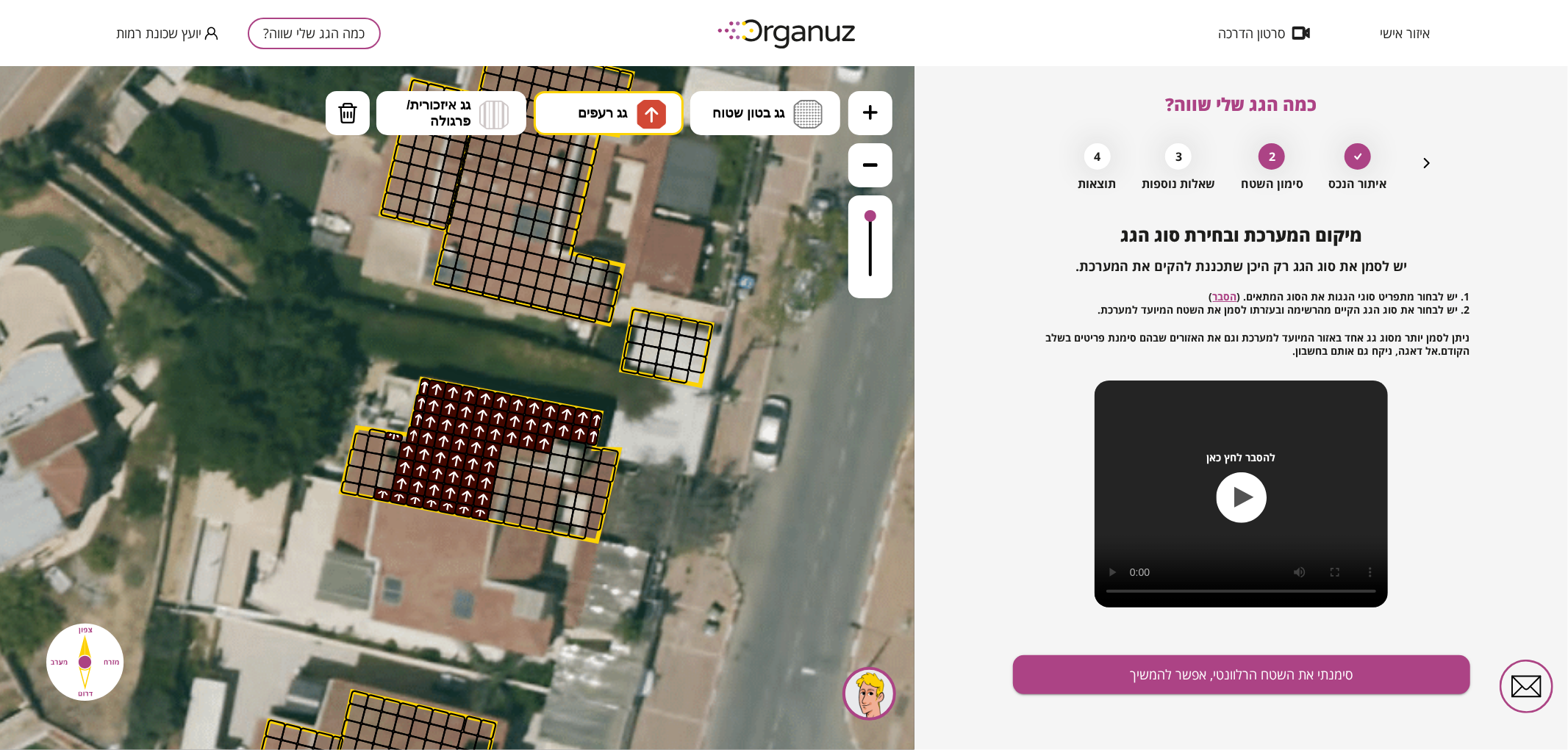
drag, startPoint x: 387, startPoint y: 492, endPoint x: 494, endPoint y: 439, distance: 119.4
drag, startPoint x: 502, startPoint y: 451, endPoint x: 534, endPoint y: 450, distance: 32.0
drag, startPoint x: 344, startPoint y: 126, endPoint x: 351, endPoint y: 128, distance: 7.3
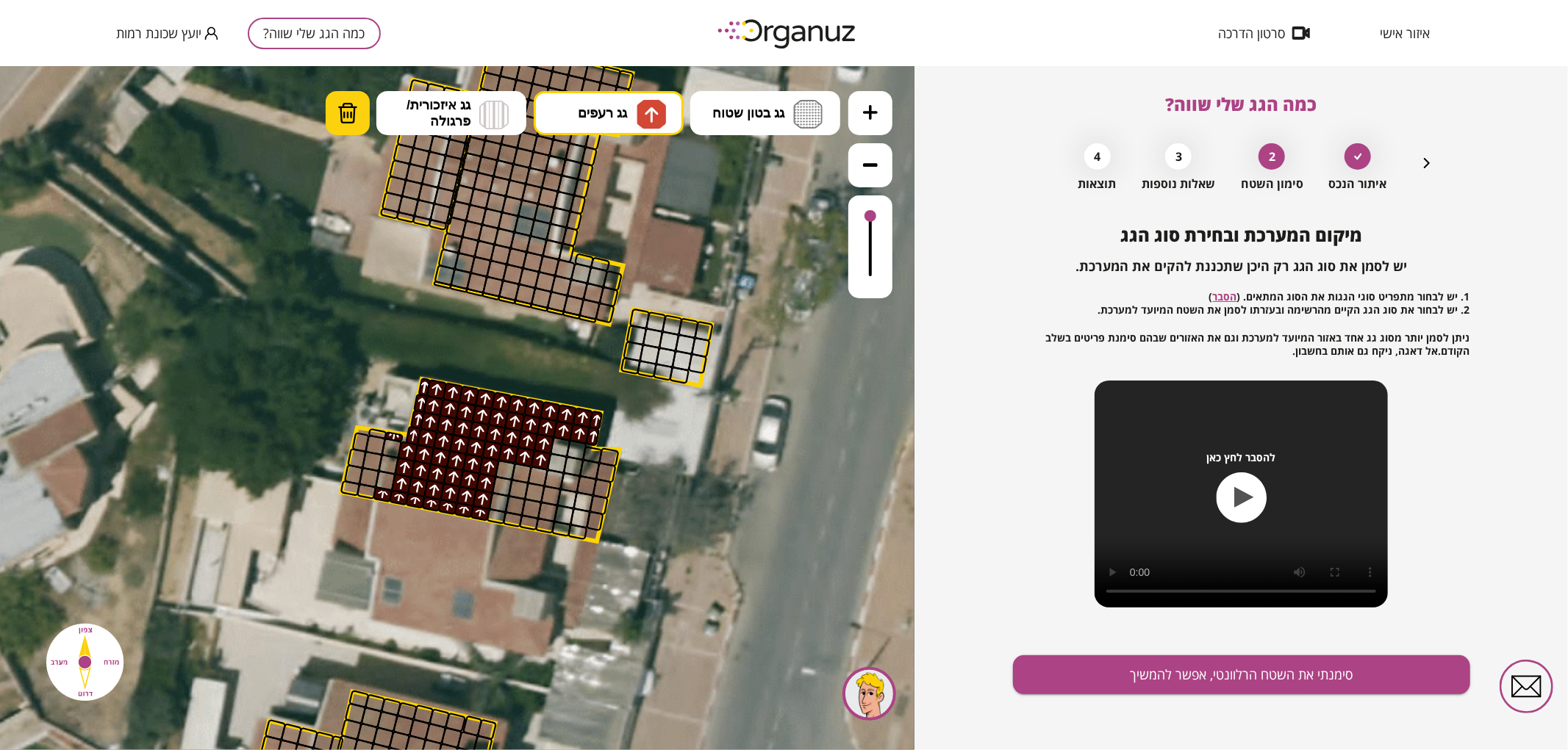
click at [347, 126] on button "מחיקה" at bounding box center [347, 112] width 44 height 44
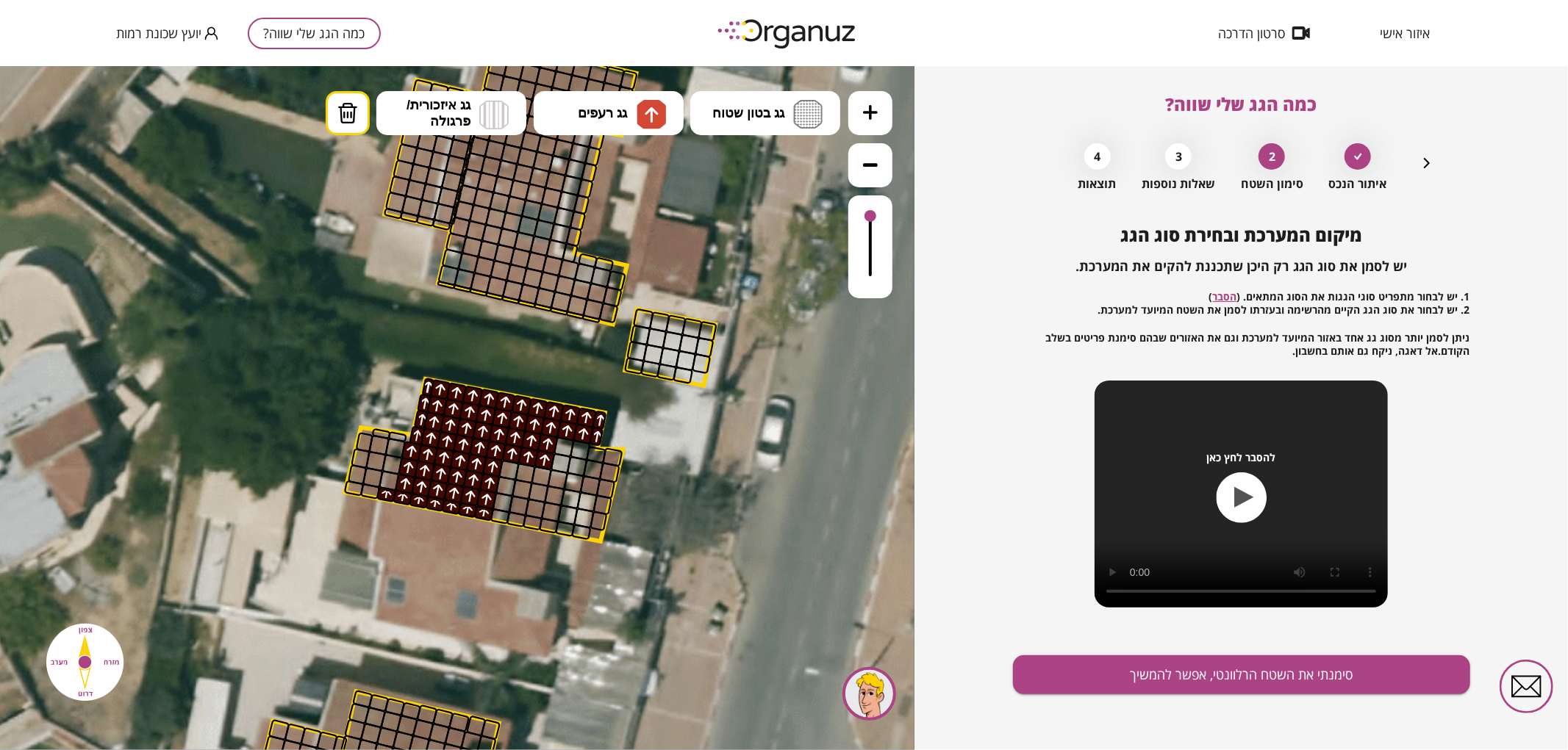
click at [397, 435] on div at bounding box center [397, 436] width 19 height 12
click at [383, 495] on div at bounding box center [386, 494] width 21 height 16
drag, startPoint x: 363, startPoint y: 488, endPoint x: 355, endPoint y: 487, distance: 8.1
drag, startPoint x: 369, startPoint y: 494, endPoint x: 579, endPoint y: 269, distance: 307.8
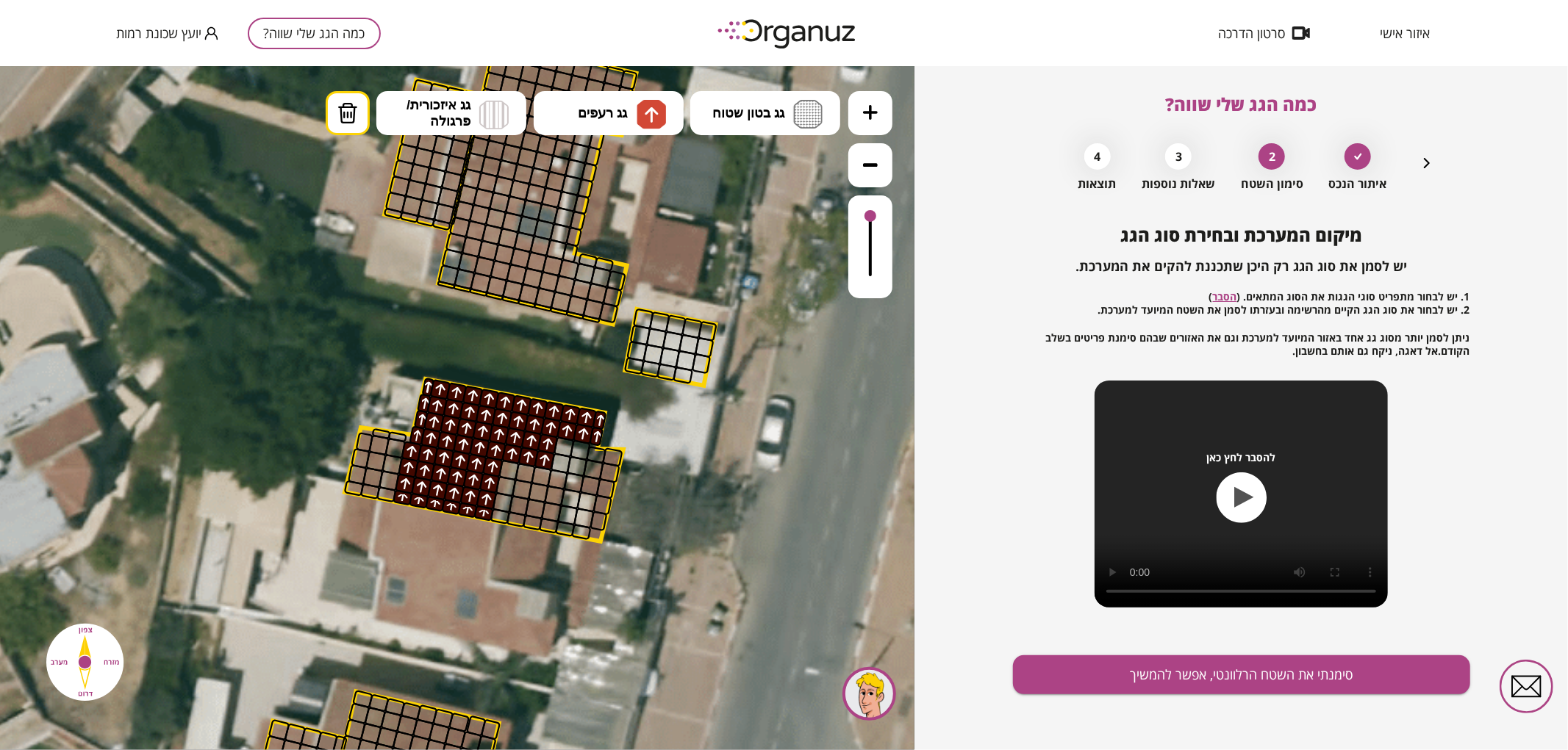
click at [628, 125] on button "גג רעפים" at bounding box center [608, 112] width 150 height 44
click at [629, 159] on div ".st0 { fill: #FFFFFF; } 0" at bounding box center [457, 407] width 914 height 684
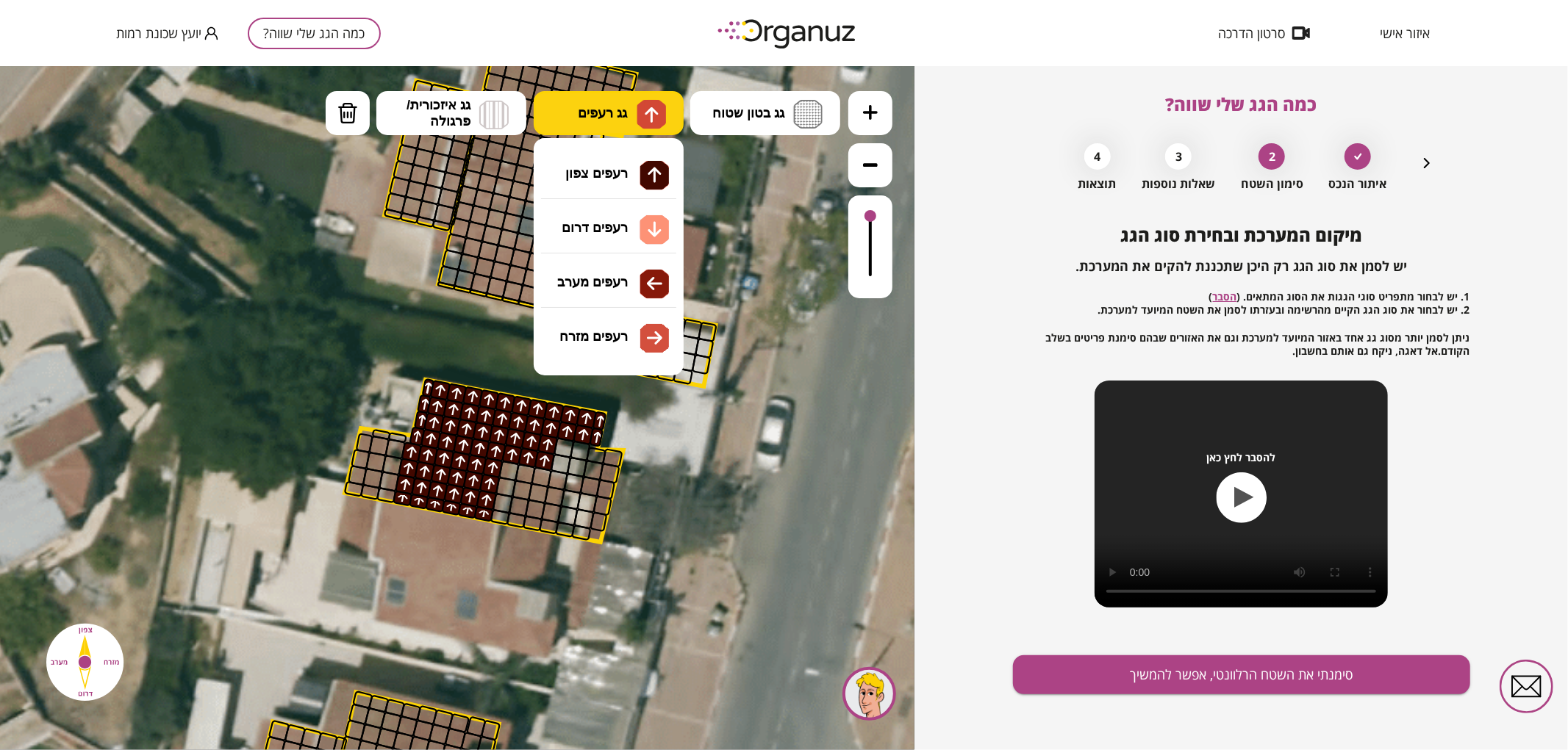
click at [625, 119] on span "גג רעפים" at bounding box center [602, 112] width 49 height 16
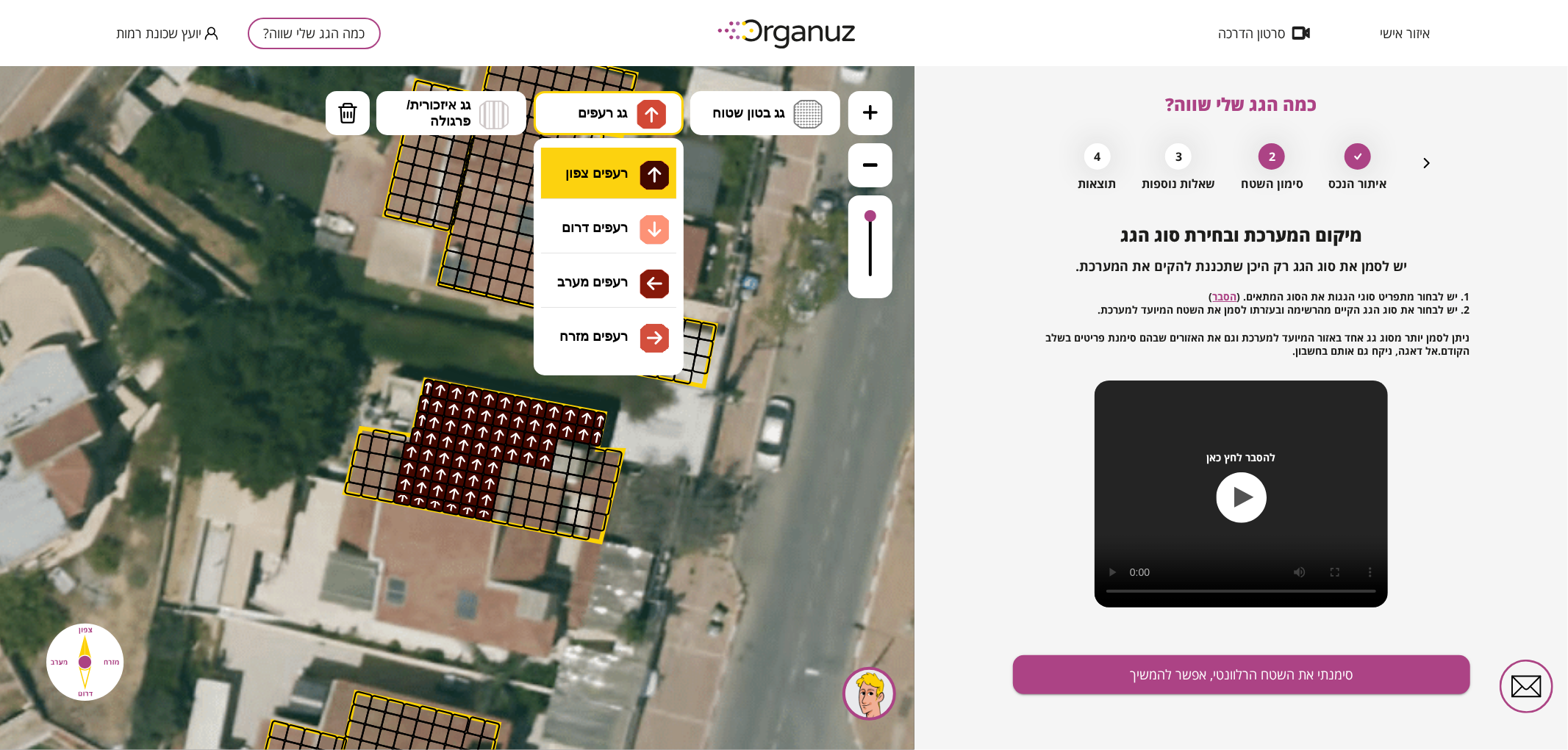
click at [632, 179] on div ".st0 { fill: #FFFFFF; } 0" at bounding box center [457, 407] width 914 height 684
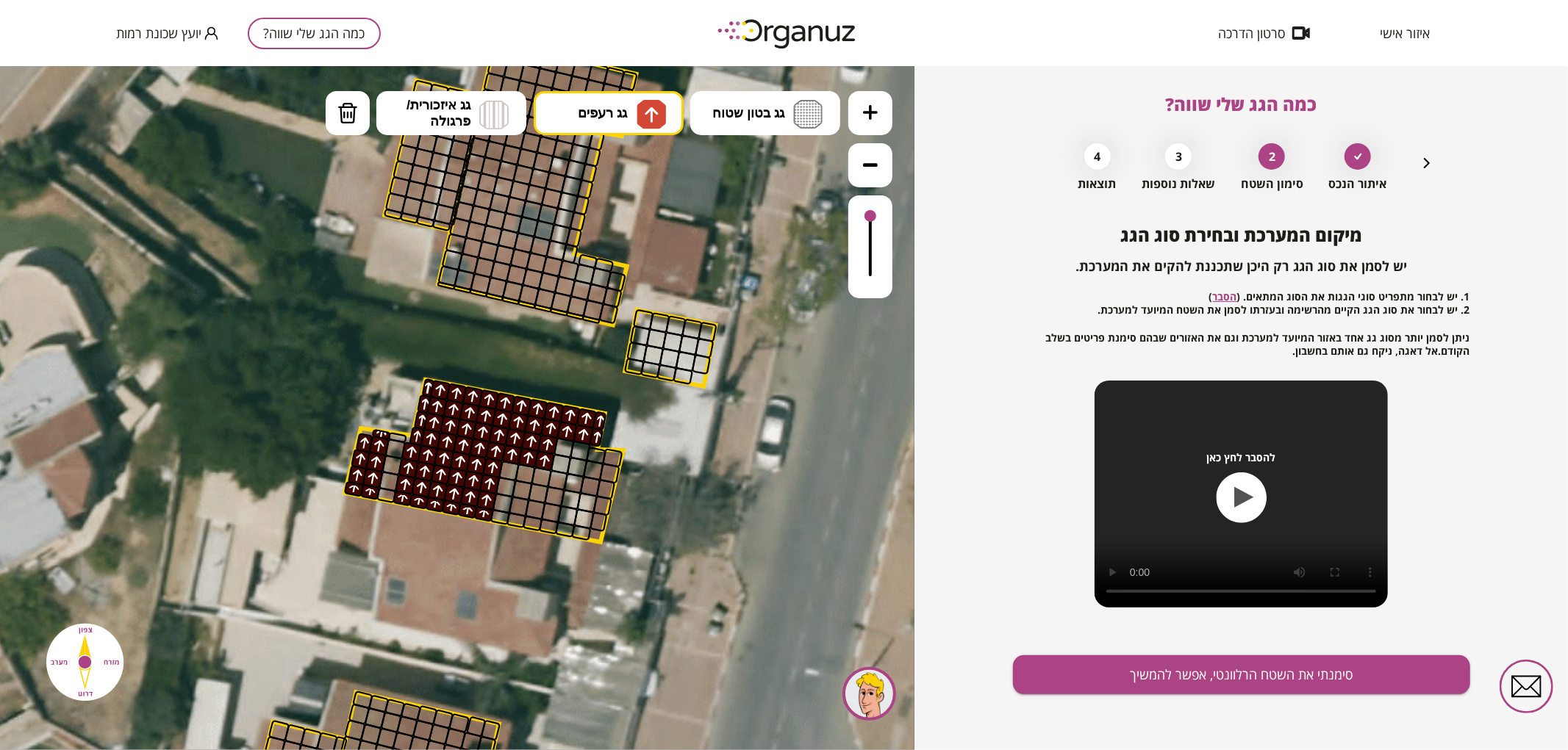
drag, startPoint x: 369, startPoint y: 485, endPoint x: 378, endPoint y: 451, distance: 35.2
click at [626, 115] on span "גג רעפים" at bounding box center [602, 112] width 49 height 16
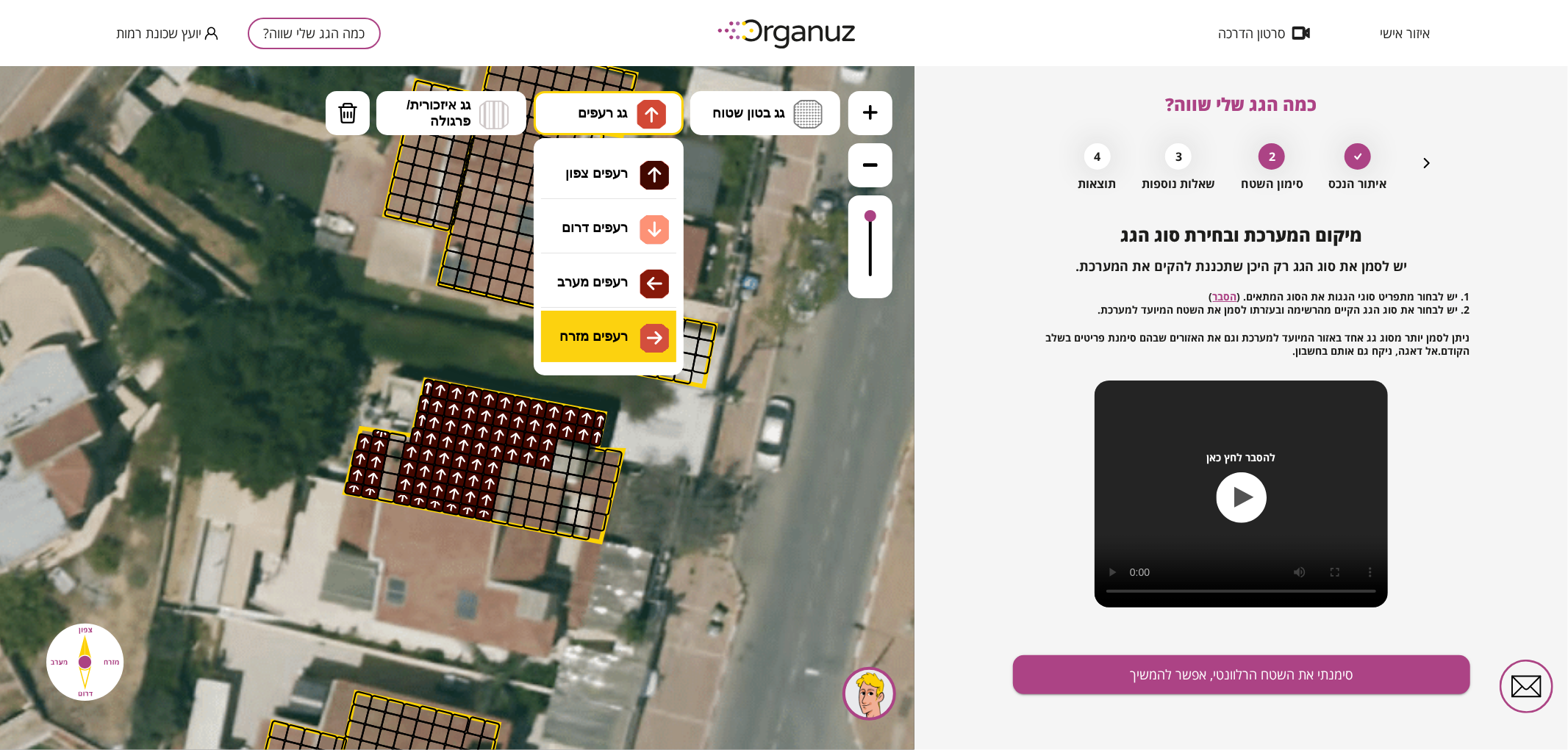
click at [652, 344] on div ".st0 { fill: #FFFFFF; } 0" at bounding box center [457, 407] width 914 height 684
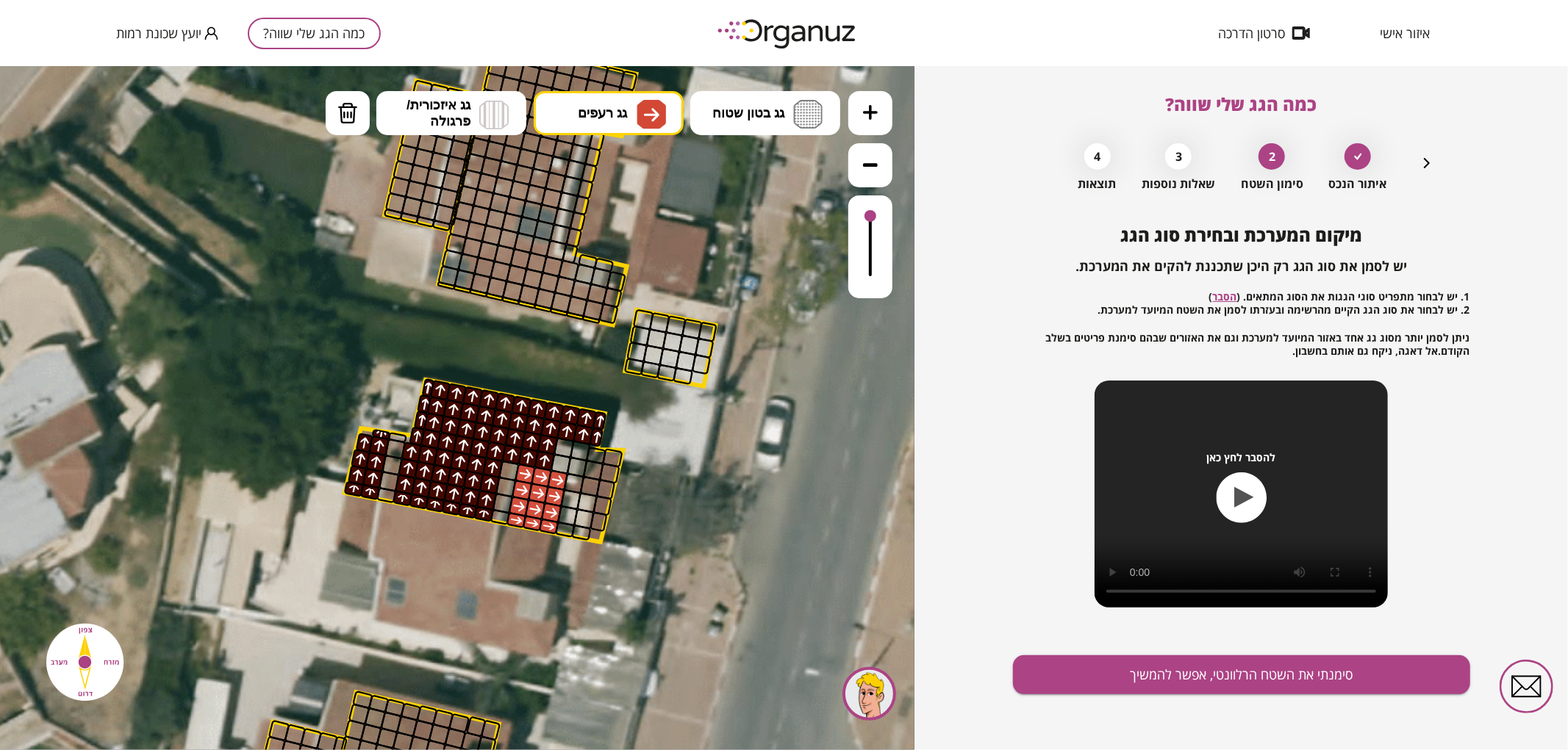
drag, startPoint x: 527, startPoint y: 479, endPoint x: 549, endPoint y: 522, distance: 48.3
drag, startPoint x: 598, startPoint y: 520, endPoint x: 591, endPoint y: 481, distance: 39.6
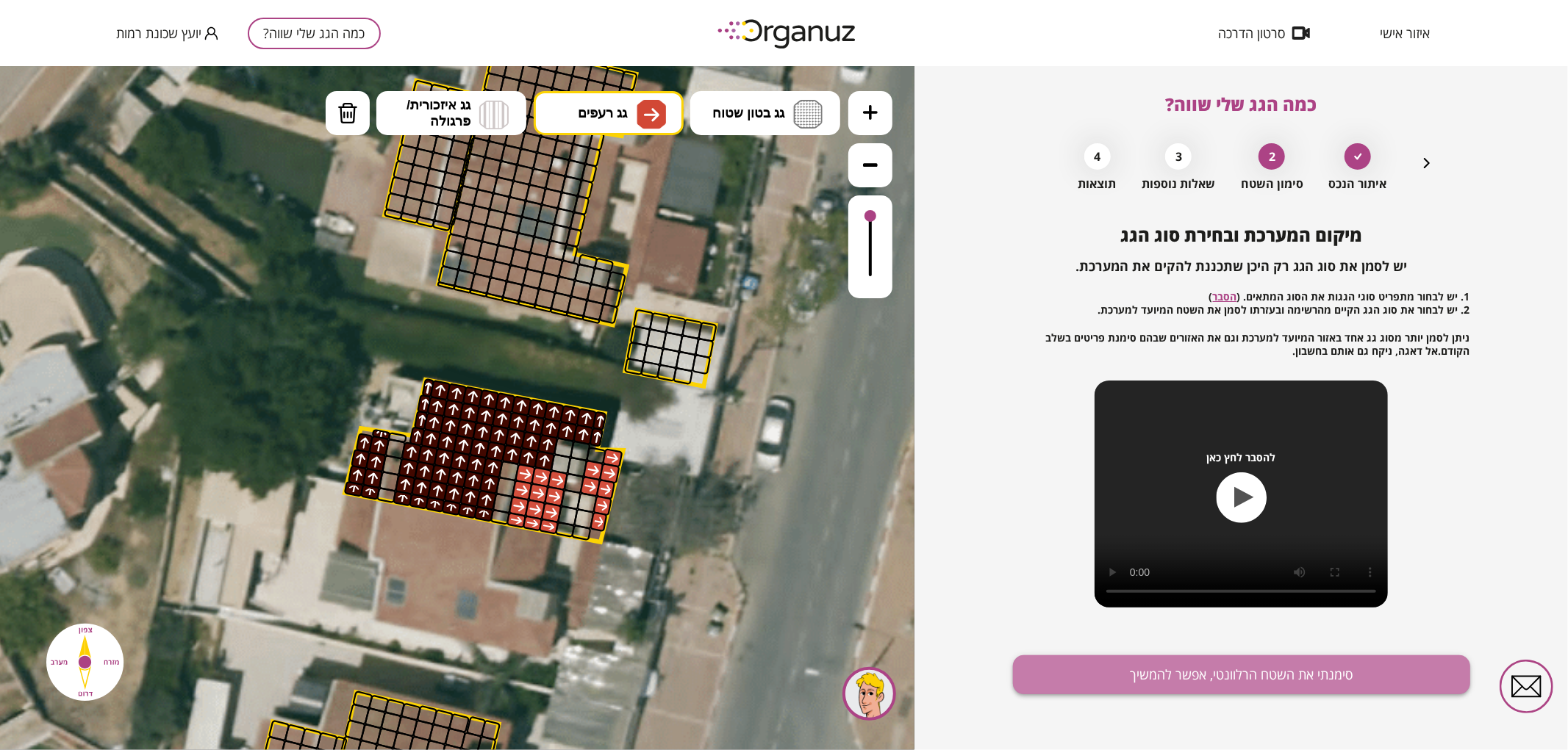
click at [1146, 674] on button "סימנתי את השטח הרלוונטי, אפשר להמשיך" at bounding box center [1241, 674] width 457 height 39
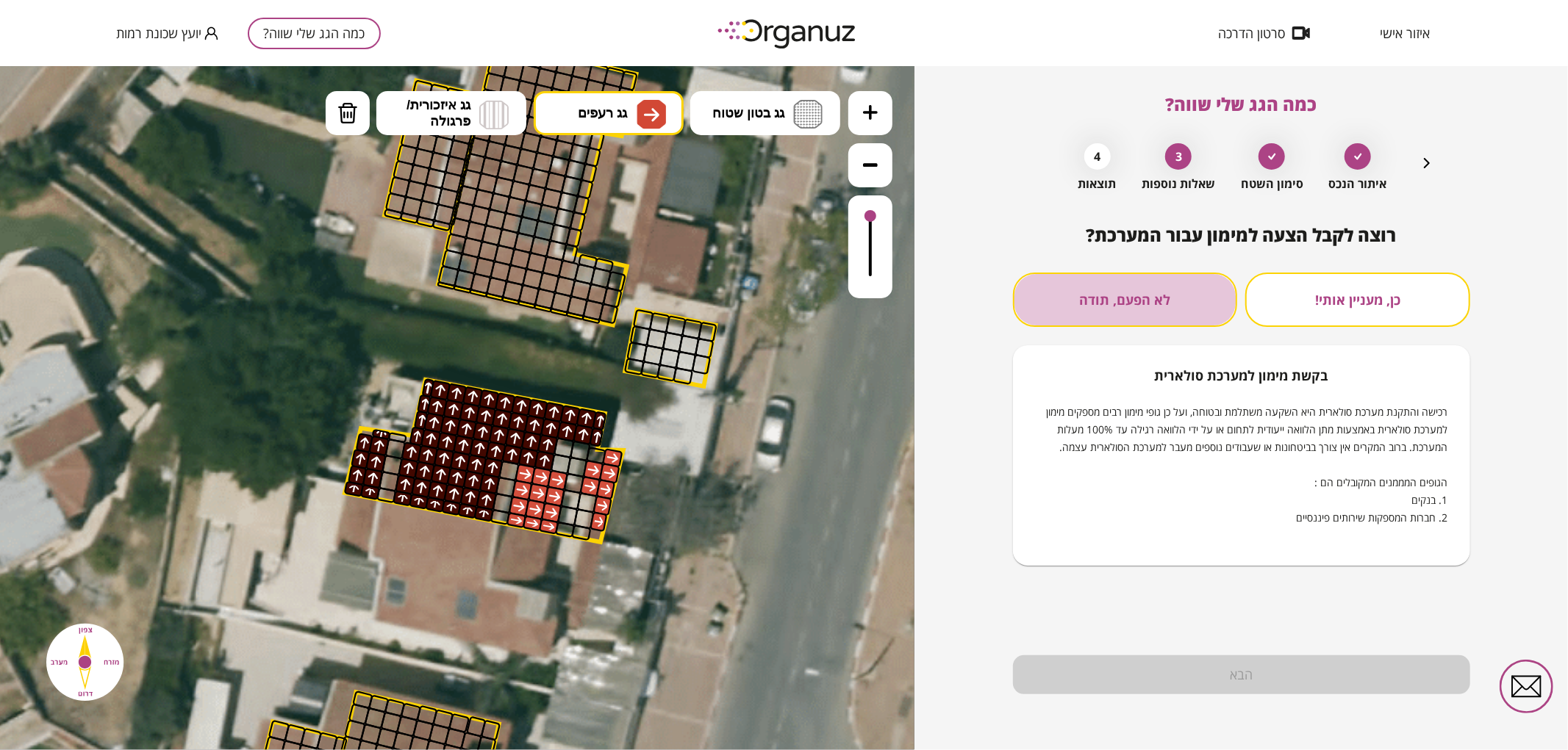
click at [1116, 306] on button "לא הפעם, תודה" at bounding box center [1125, 299] width 225 height 54
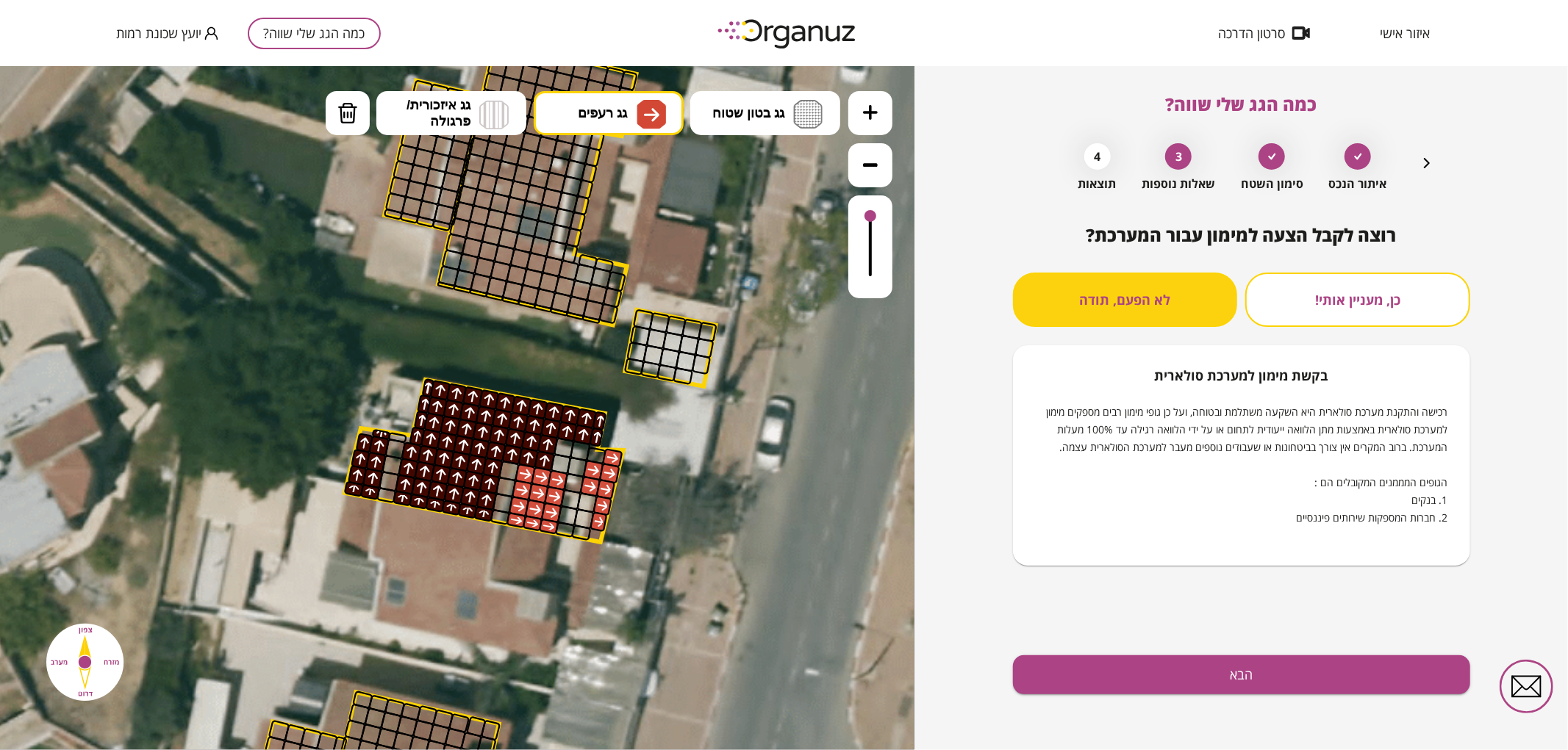
click at [1132, 707] on div "רוצה לקבל הצעה למימון עבור המערכת? כן, מעניין אותי! לא הפעם, תודה בקשת [PERSON_…" at bounding box center [1241, 487] width 457 height 525
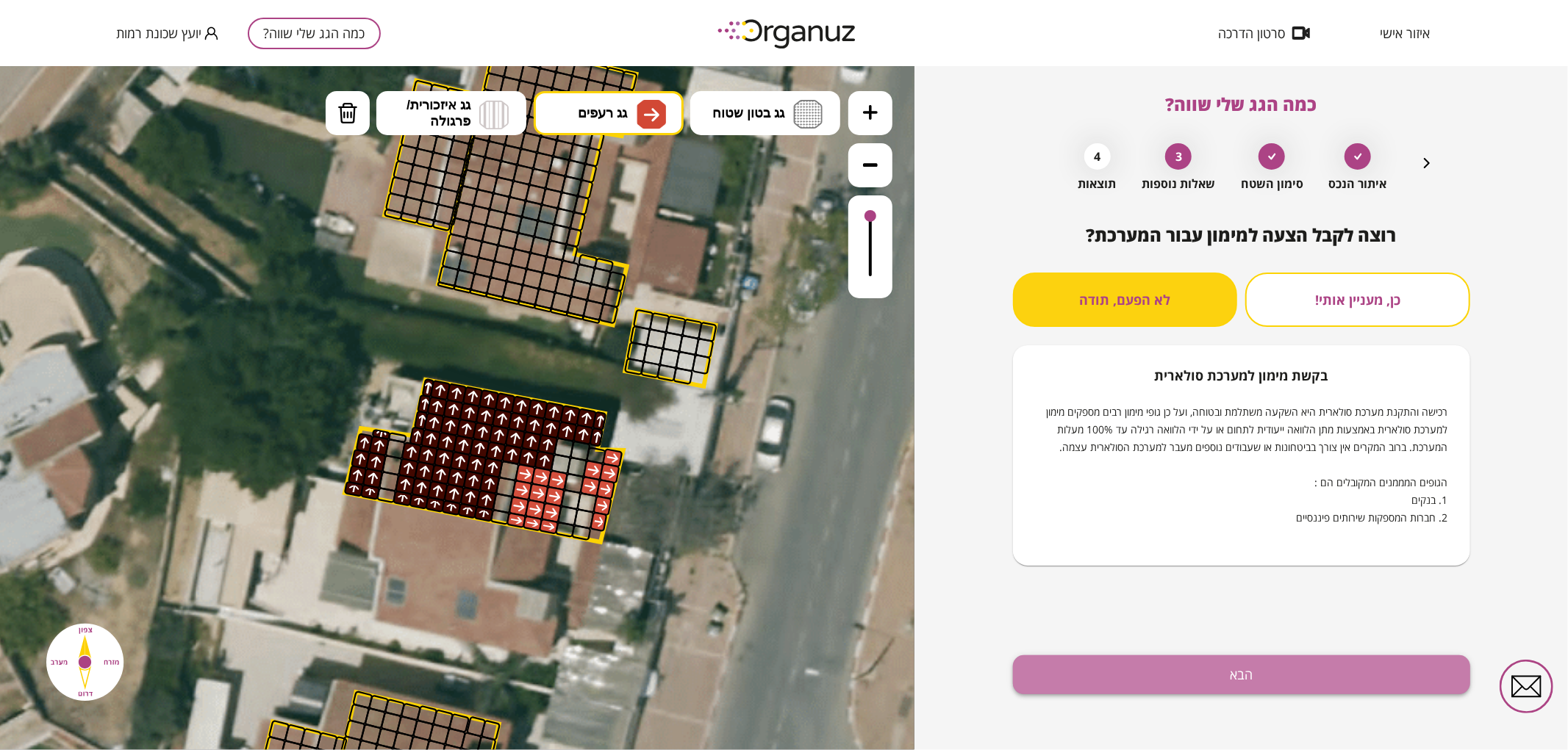
click at [1106, 678] on button "הבא" at bounding box center [1241, 674] width 457 height 39
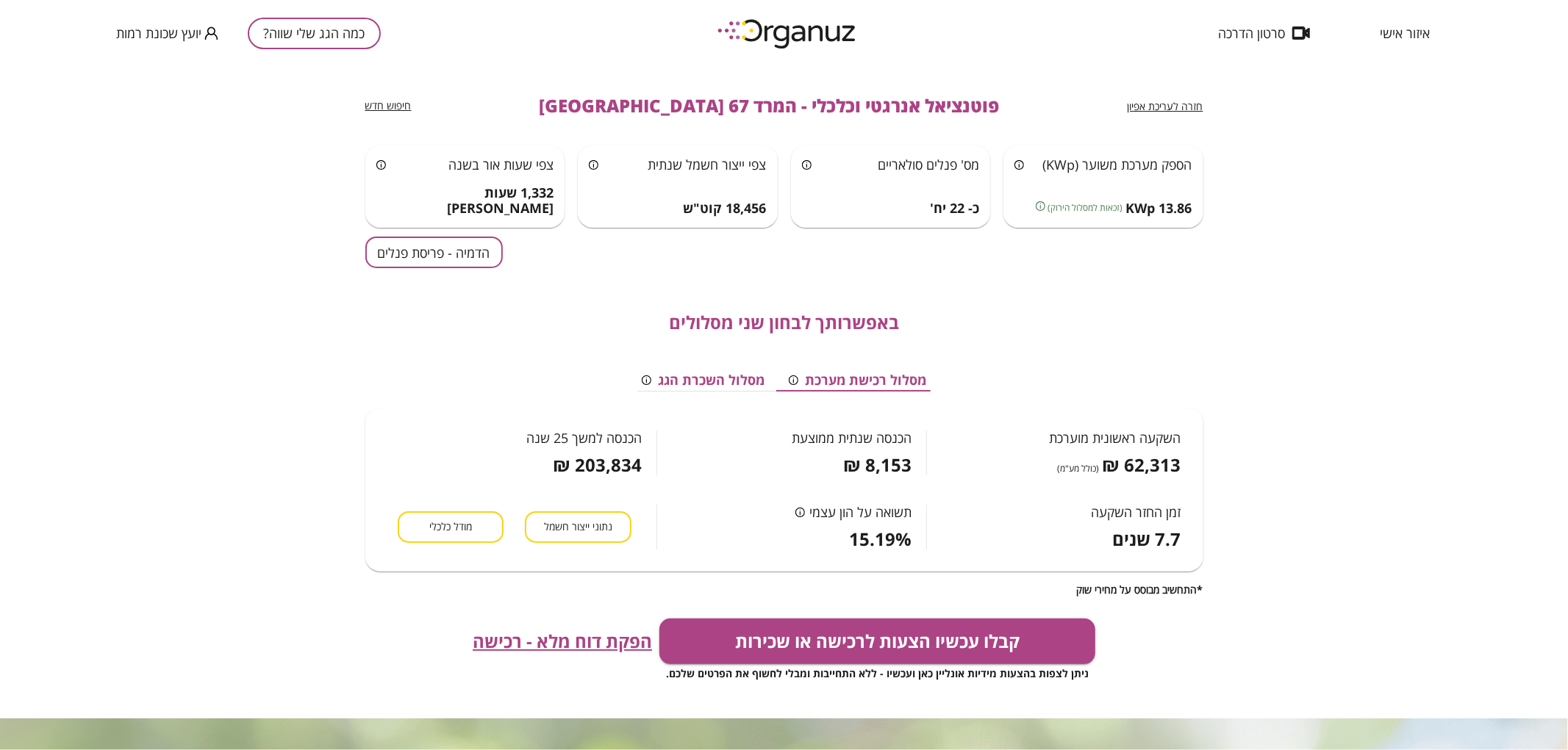
click at [429, 264] on button "הדמיה - פריסת פנלים" at bounding box center [434, 252] width 138 height 31
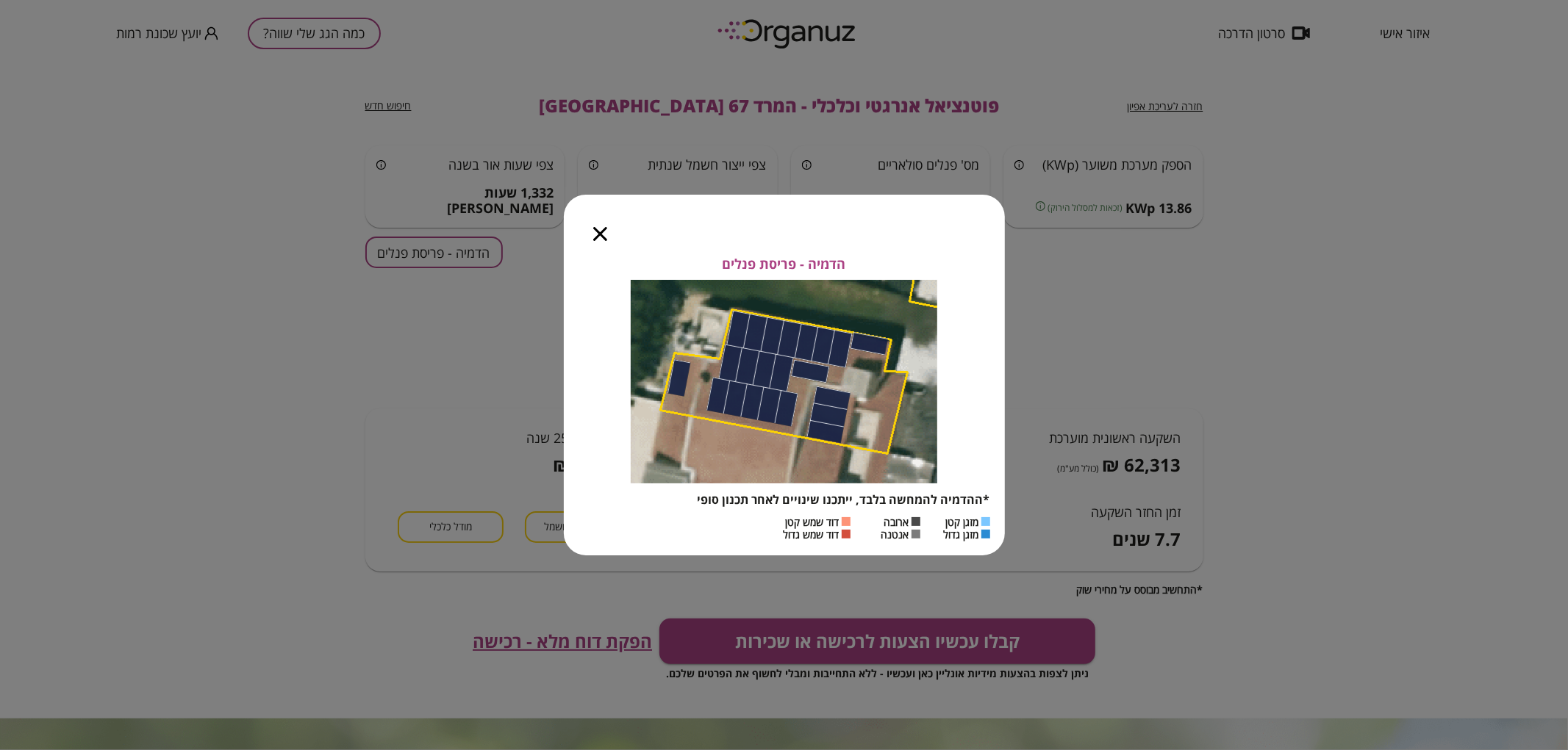
click at [596, 243] on div at bounding box center [600, 225] width 73 height 62
click at [605, 227] on icon "button" at bounding box center [600, 234] width 14 height 14
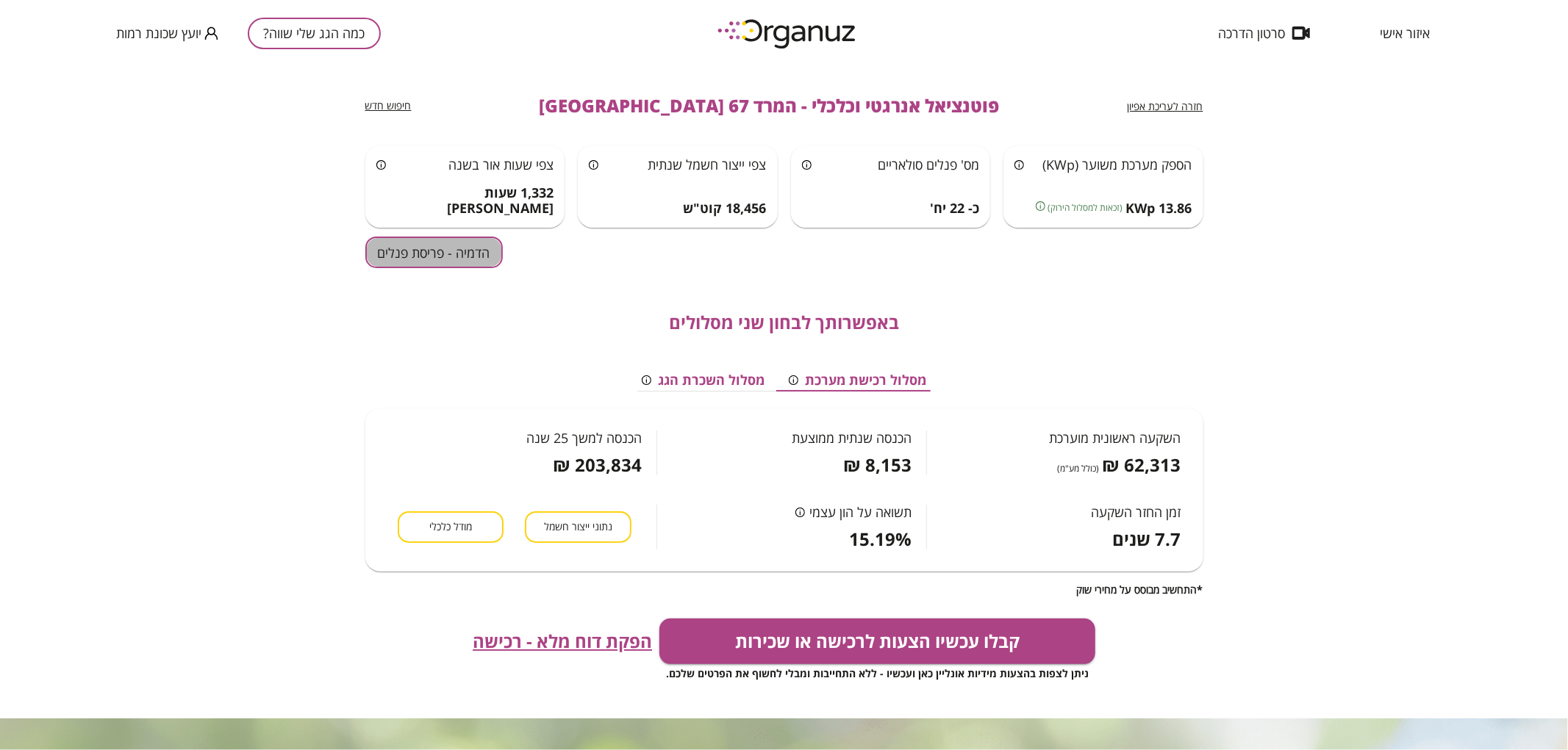
click at [476, 255] on button "הדמיה - פריסת פנלים" at bounding box center [434, 252] width 138 height 31
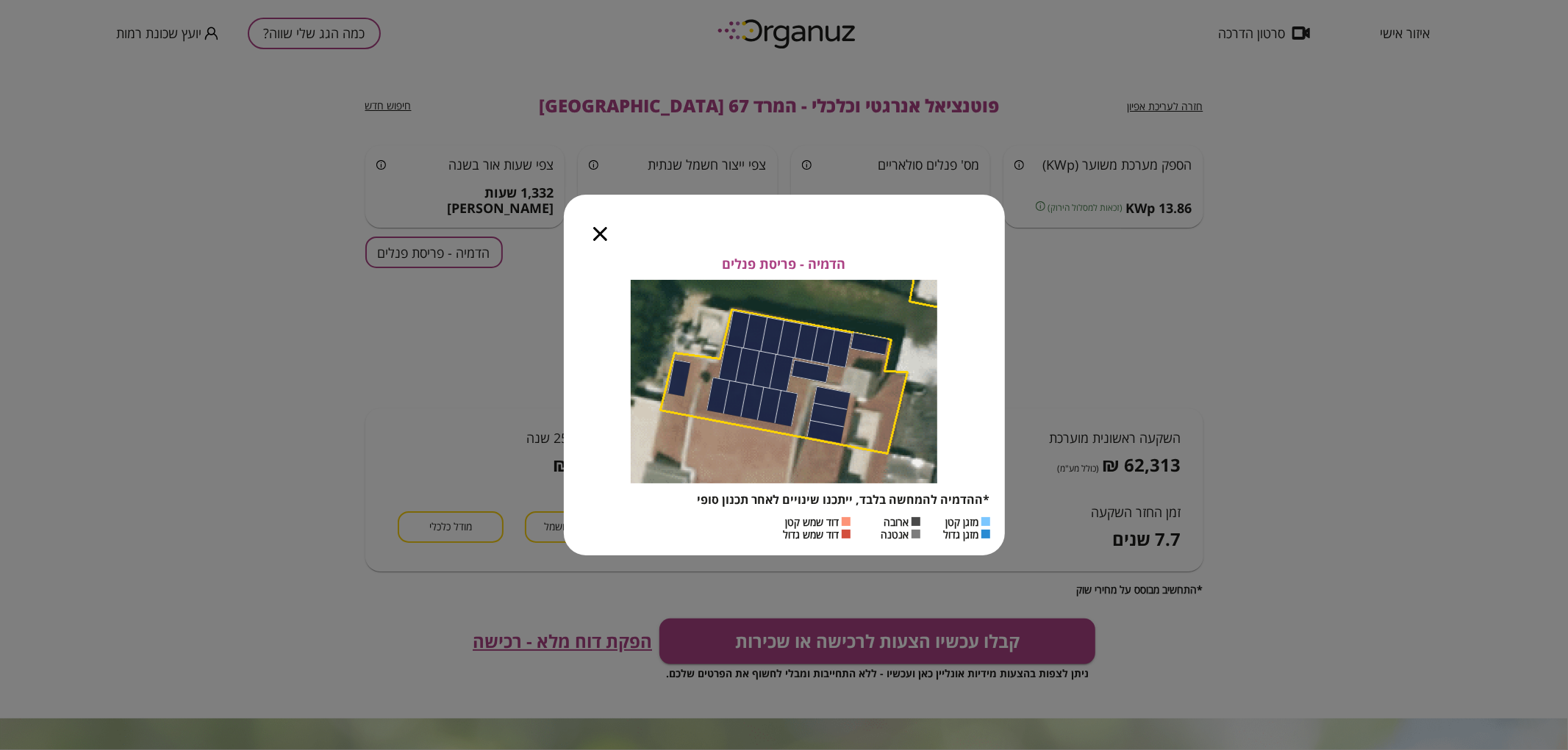
click at [596, 230] on icon "button" at bounding box center [600, 234] width 14 height 14
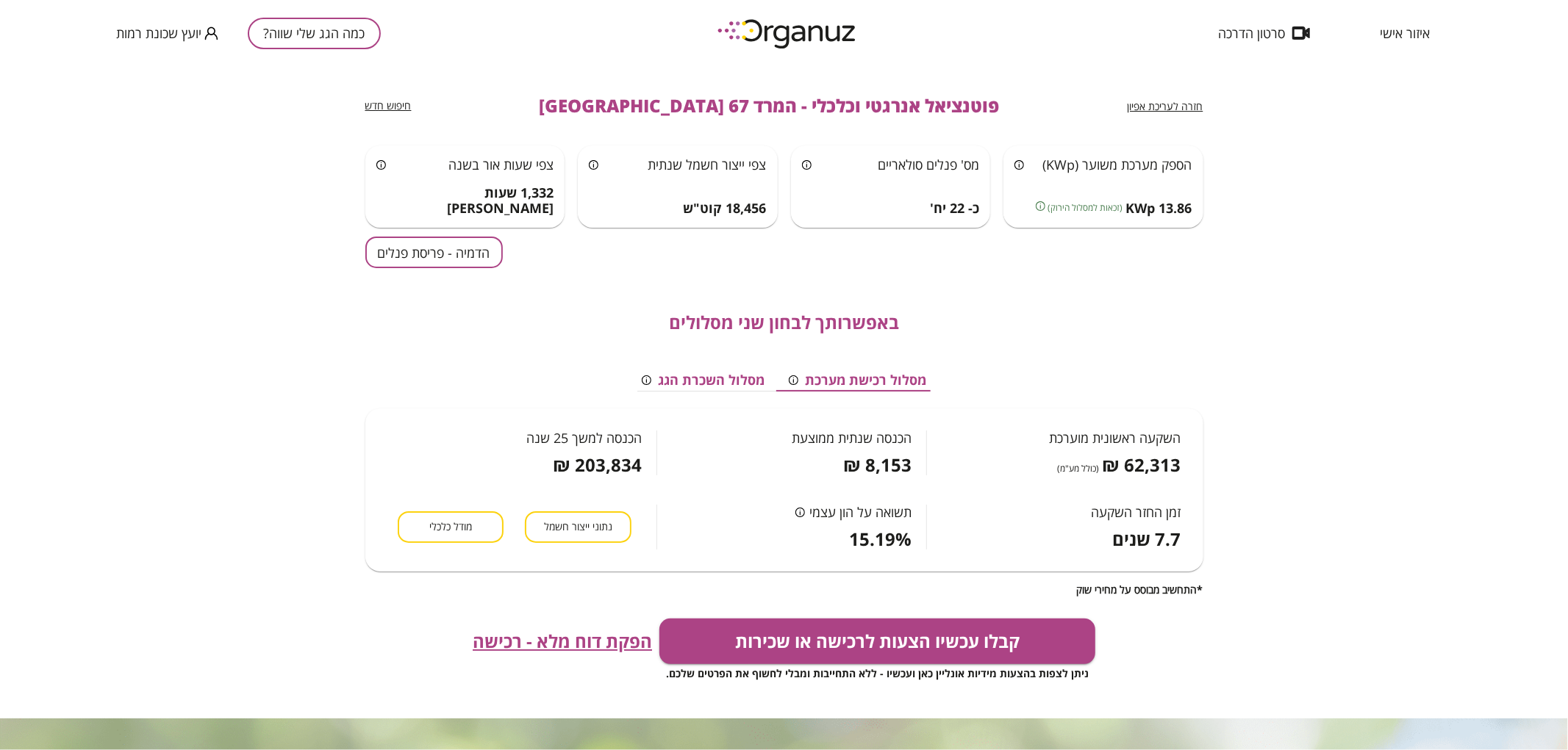
click at [318, 37] on button "כמה הגג שלי שווה?" at bounding box center [314, 33] width 133 height 31
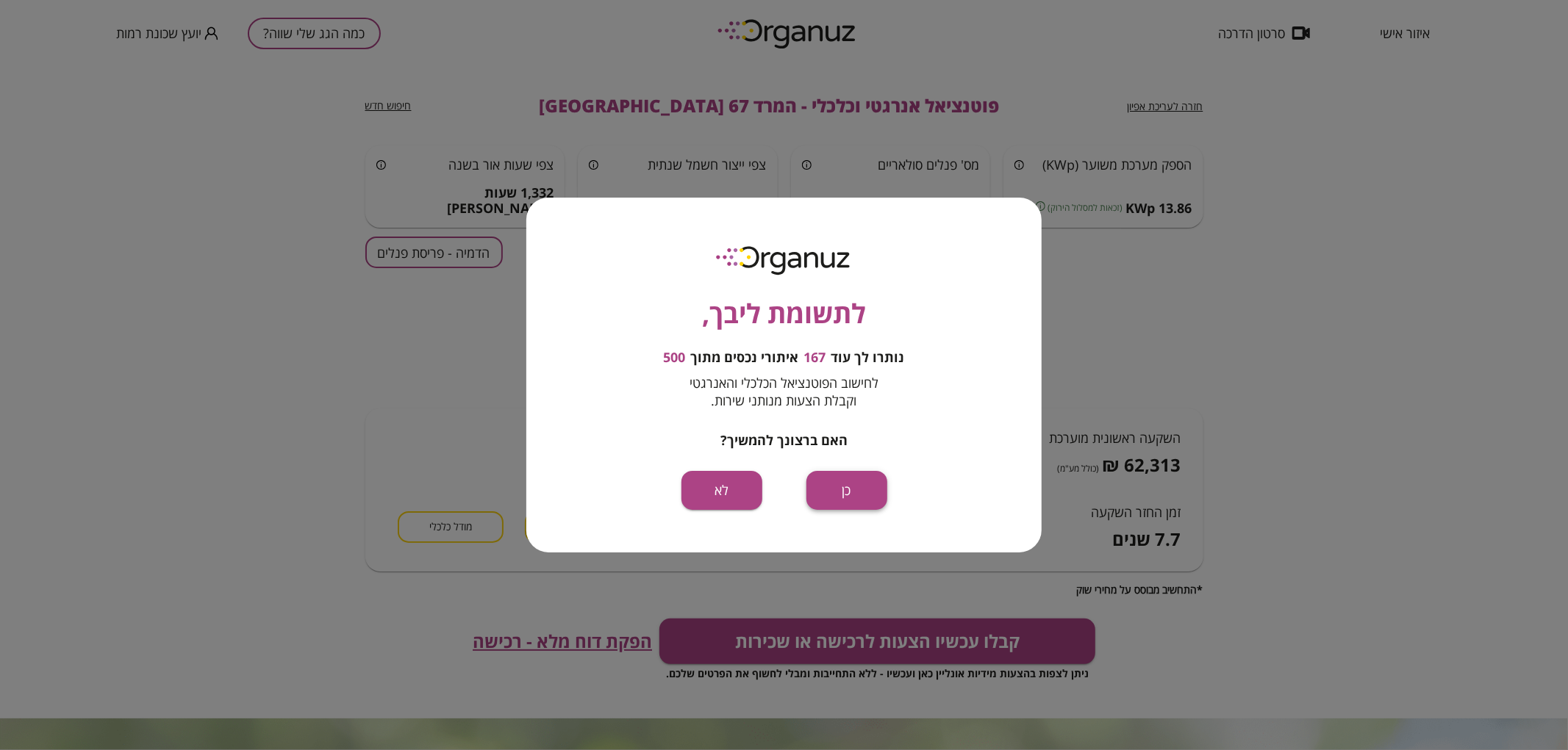
click at [824, 478] on button "כן" at bounding box center [847, 490] width 81 height 39
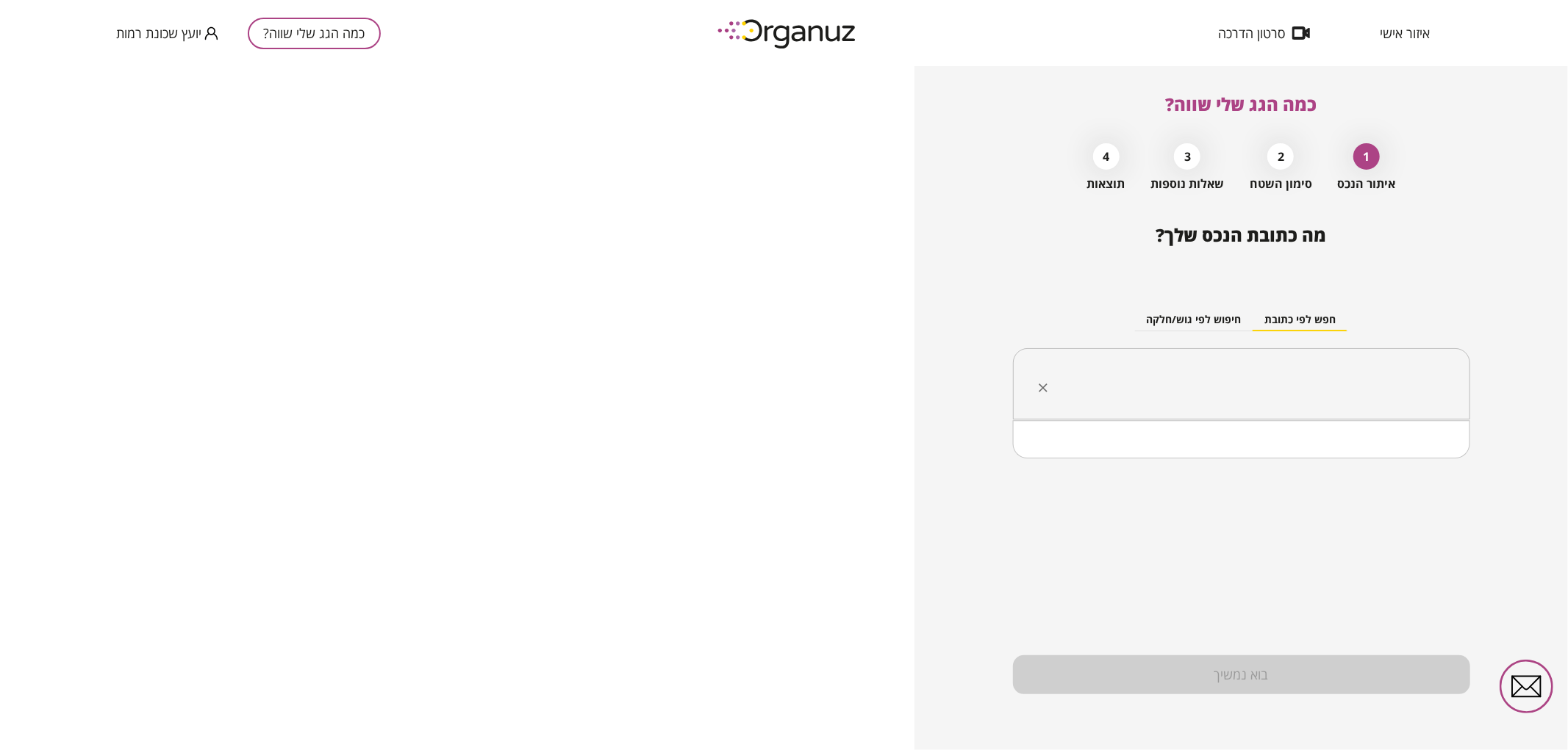
click at [1091, 379] on input "text" at bounding box center [1247, 384] width 411 height 37
click at [1385, 457] on li "המרד 65 [GEOGRAPHIC_DATA]" at bounding box center [1241, 458] width 419 height 26
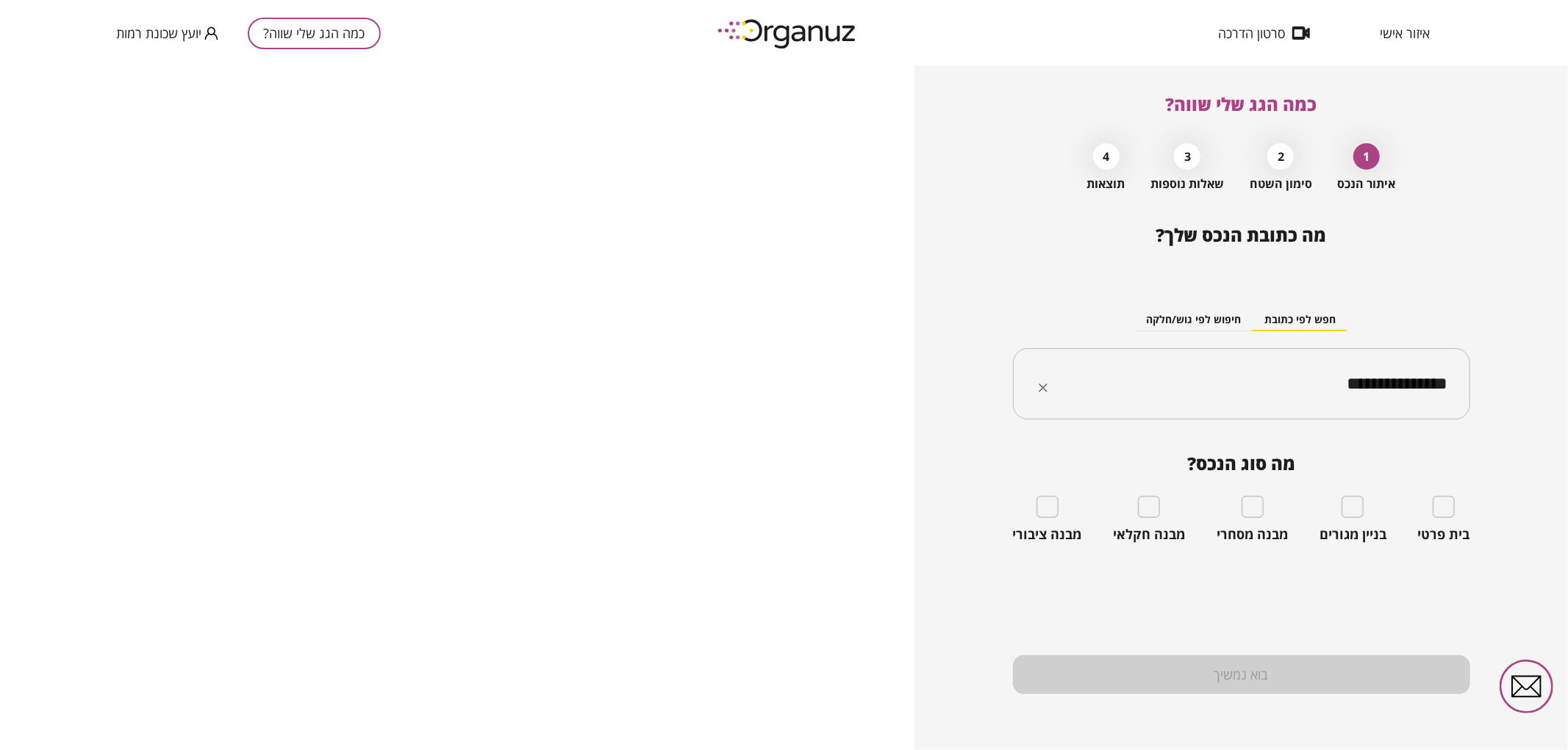
type input "**********"
click at [1458, 500] on div "בית פרטי" at bounding box center [1444, 519] width 52 height 47
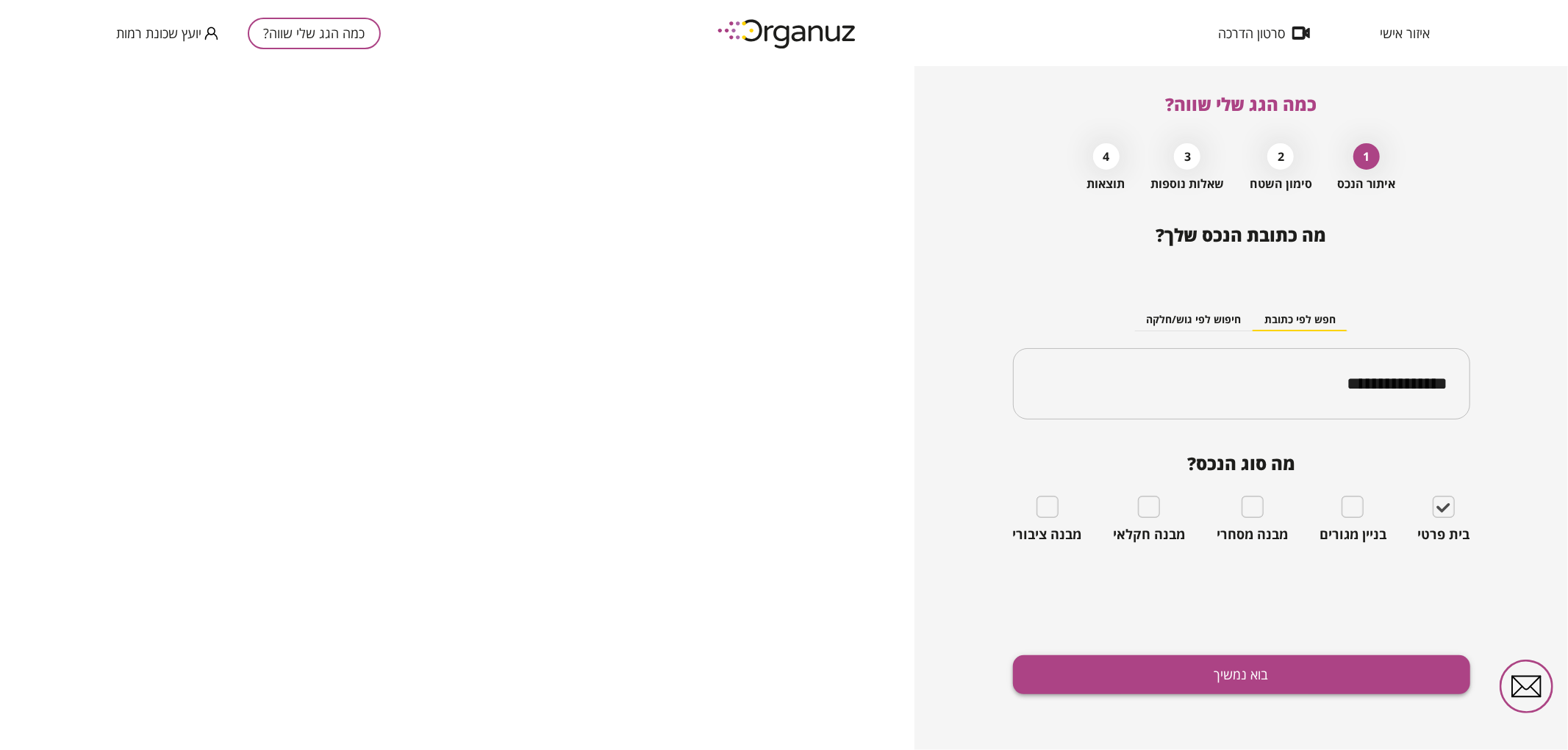
click at [1392, 680] on button "בוא נמשיך" at bounding box center [1241, 674] width 457 height 39
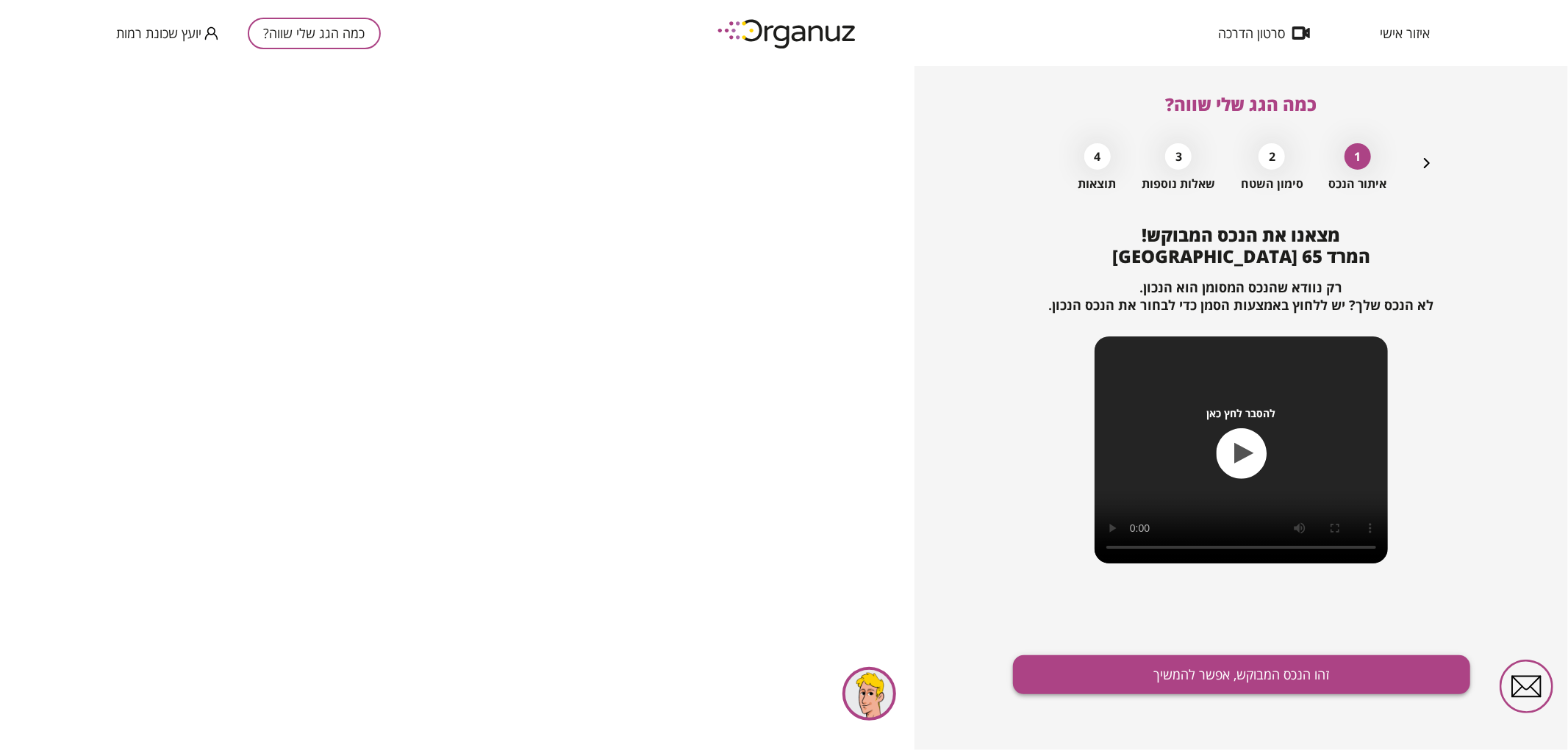
click at [1301, 667] on button "זהו הנכס המבוקש, אפשר להמשיך" at bounding box center [1241, 674] width 457 height 39
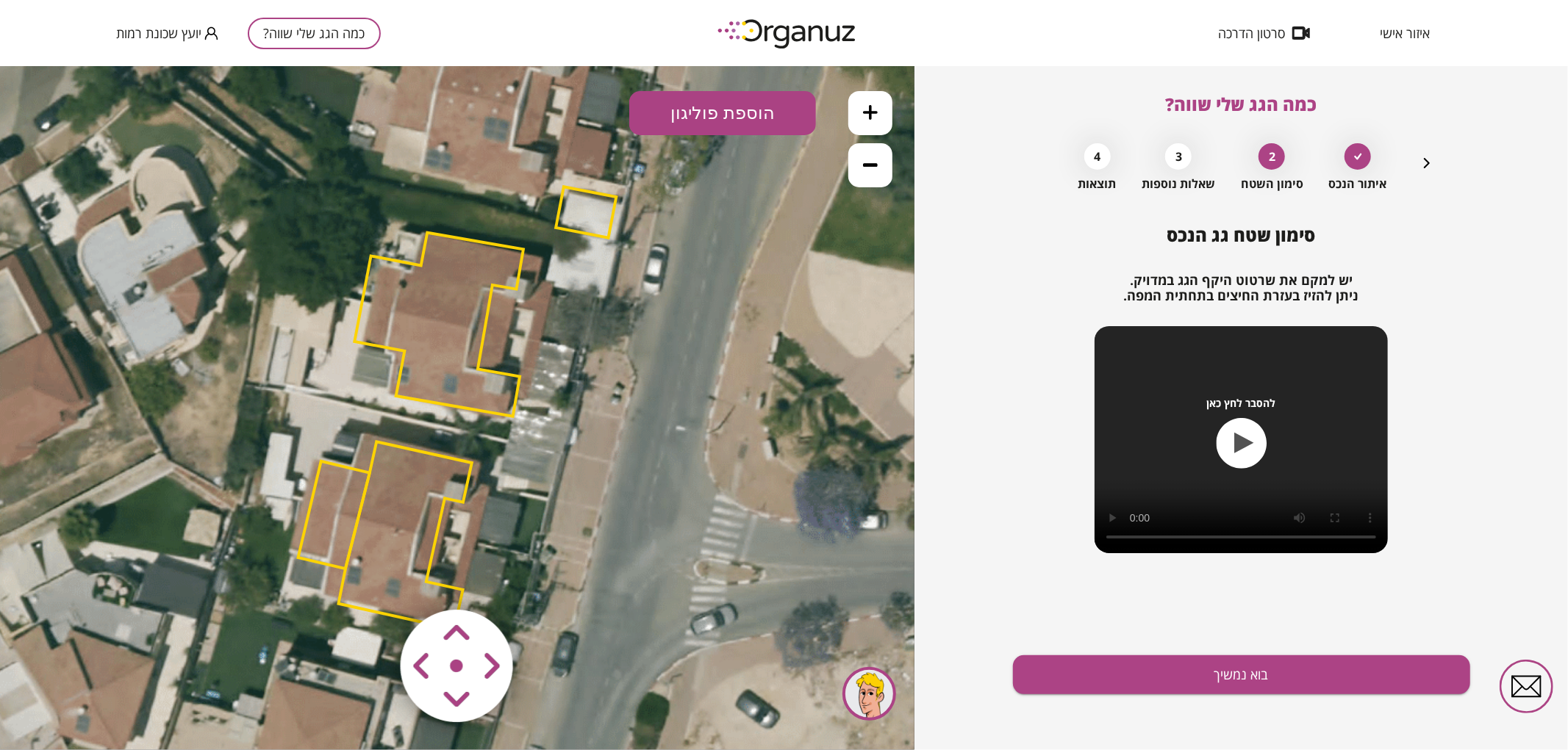
click at [459, 360] on polygon at bounding box center [439, 324] width 169 height 183
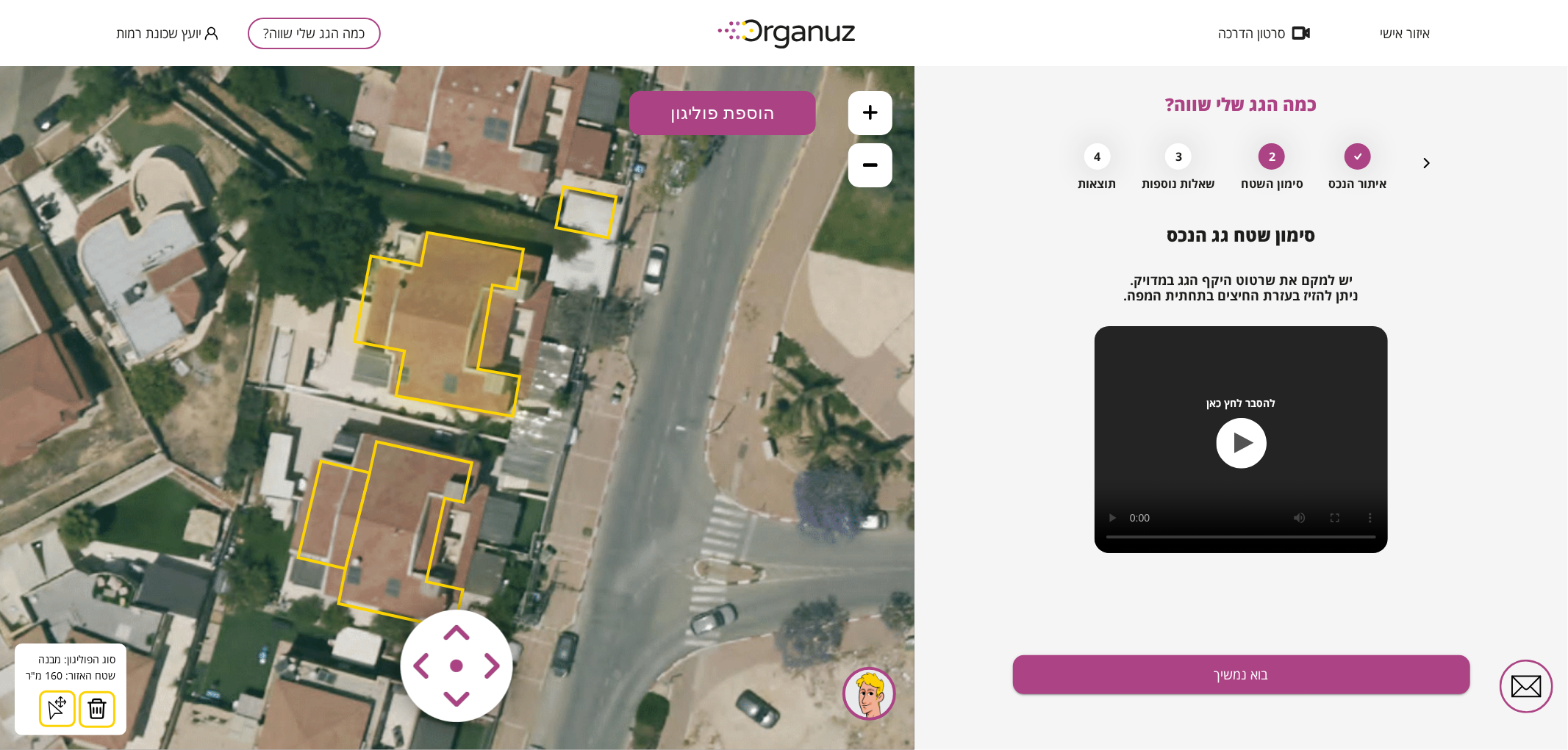
click at [92, 710] on img at bounding box center [96, 708] width 21 height 22
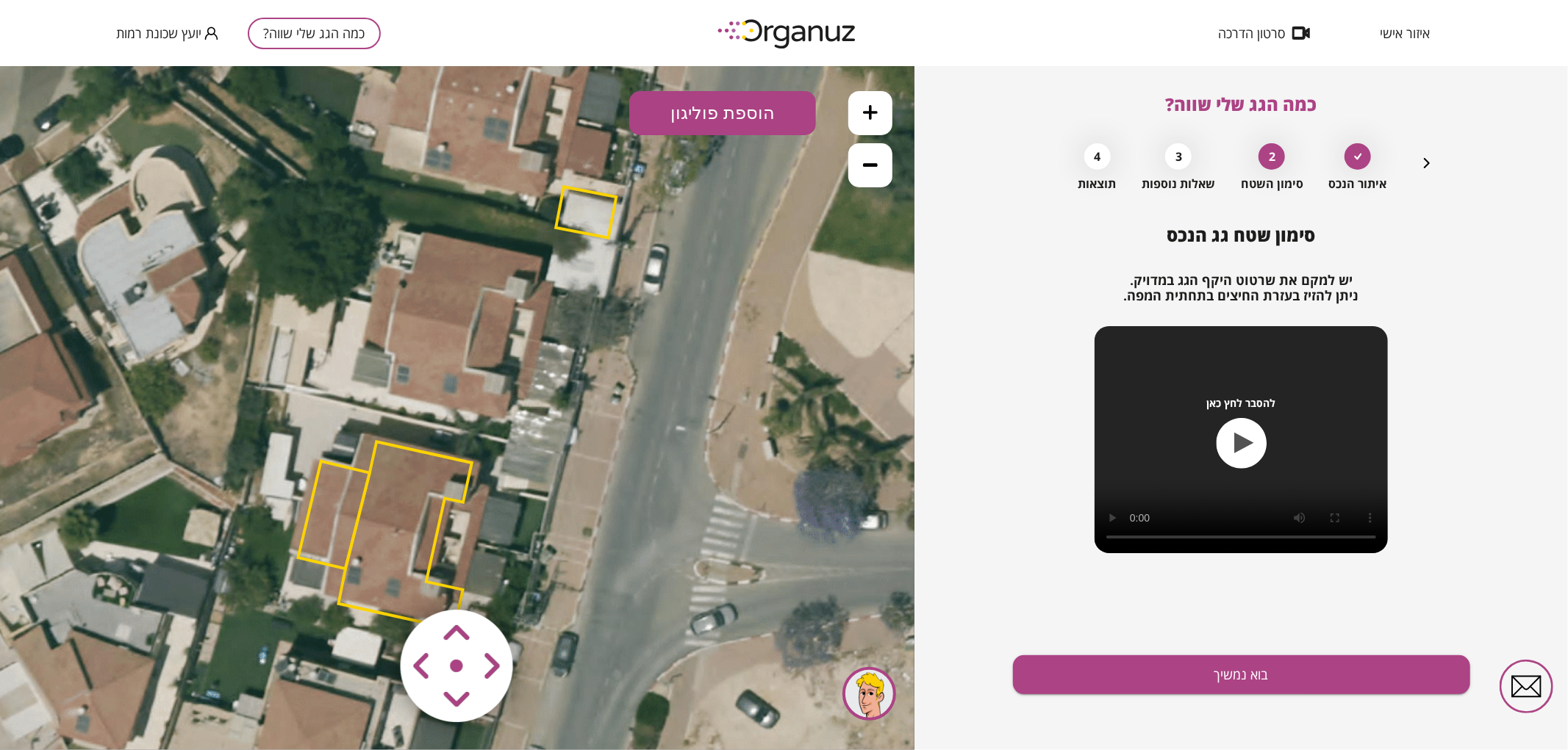
click at [865, 103] on button at bounding box center [870, 112] width 44 height 44
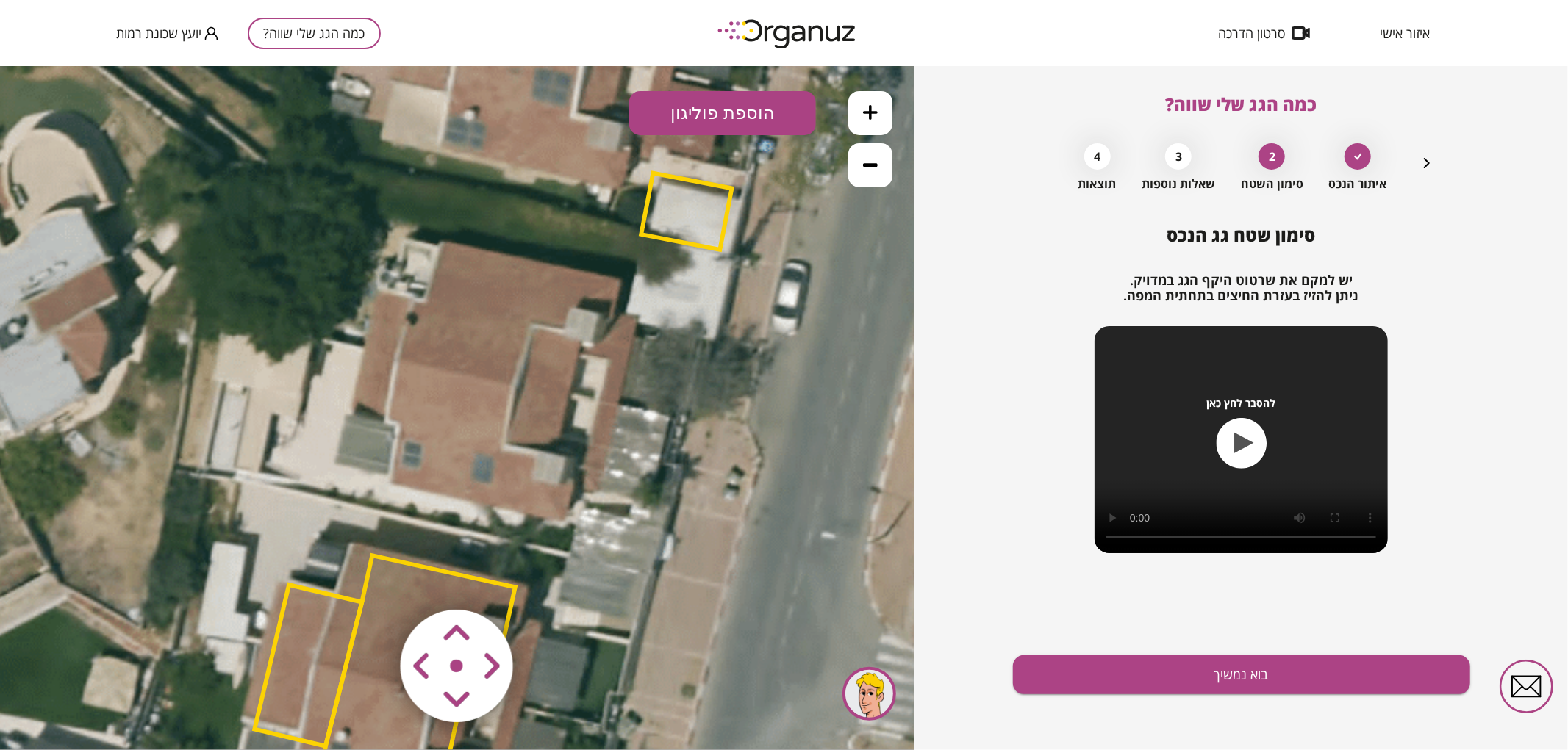
drag, startPoint x: 773, startPoint y: 317, endPoint x: 809, endPoint y: 414, distance: 103.5
click at [809, 414] on icon at bounding box center [497, 502] width 2034 height 2033
click at [689, 114] on button "הוספת פוליגון" at bounding box center [722, 112] width 187 height 44
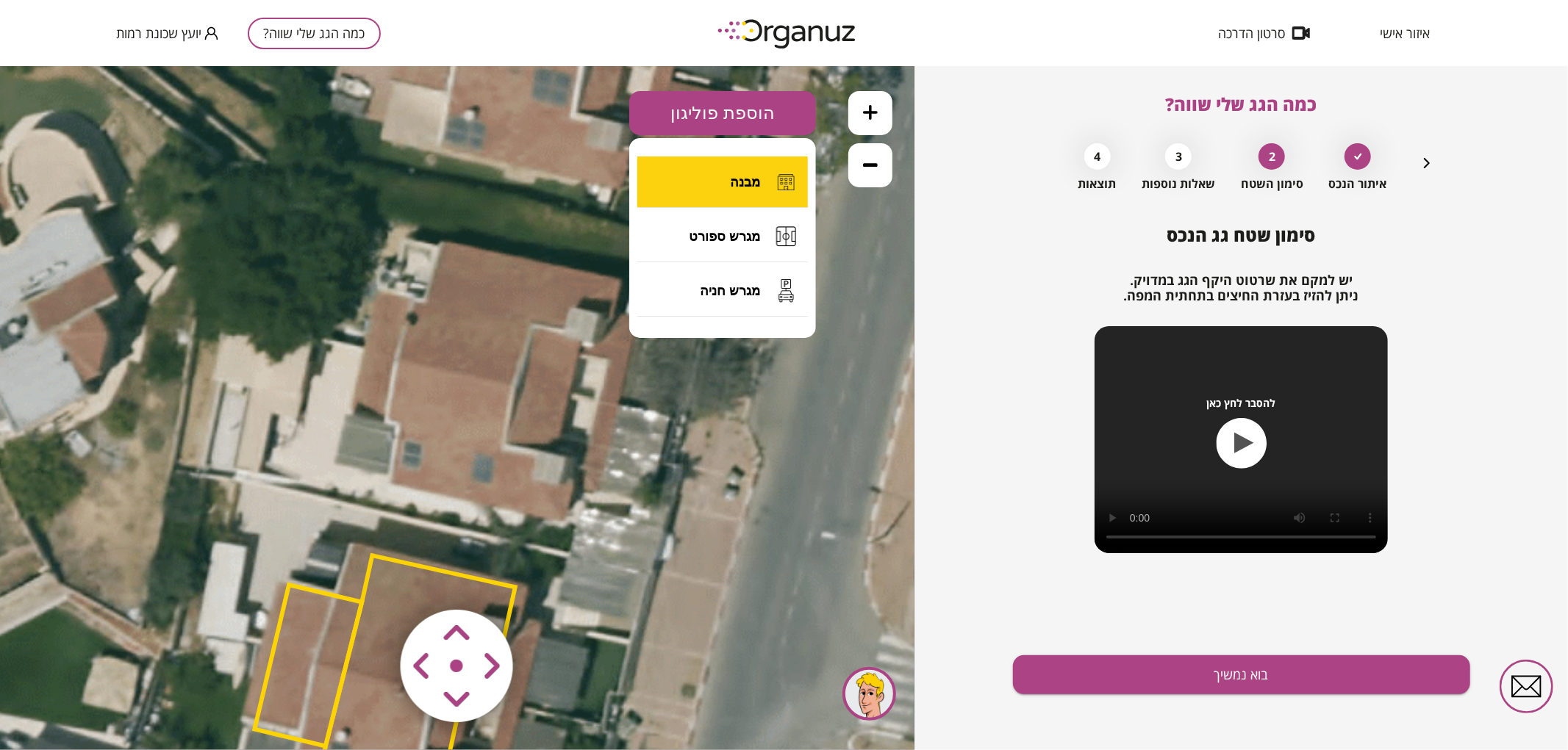
click at [706, 185] on button "מבנה" at bounding box center [722, 181] width 171 height 51
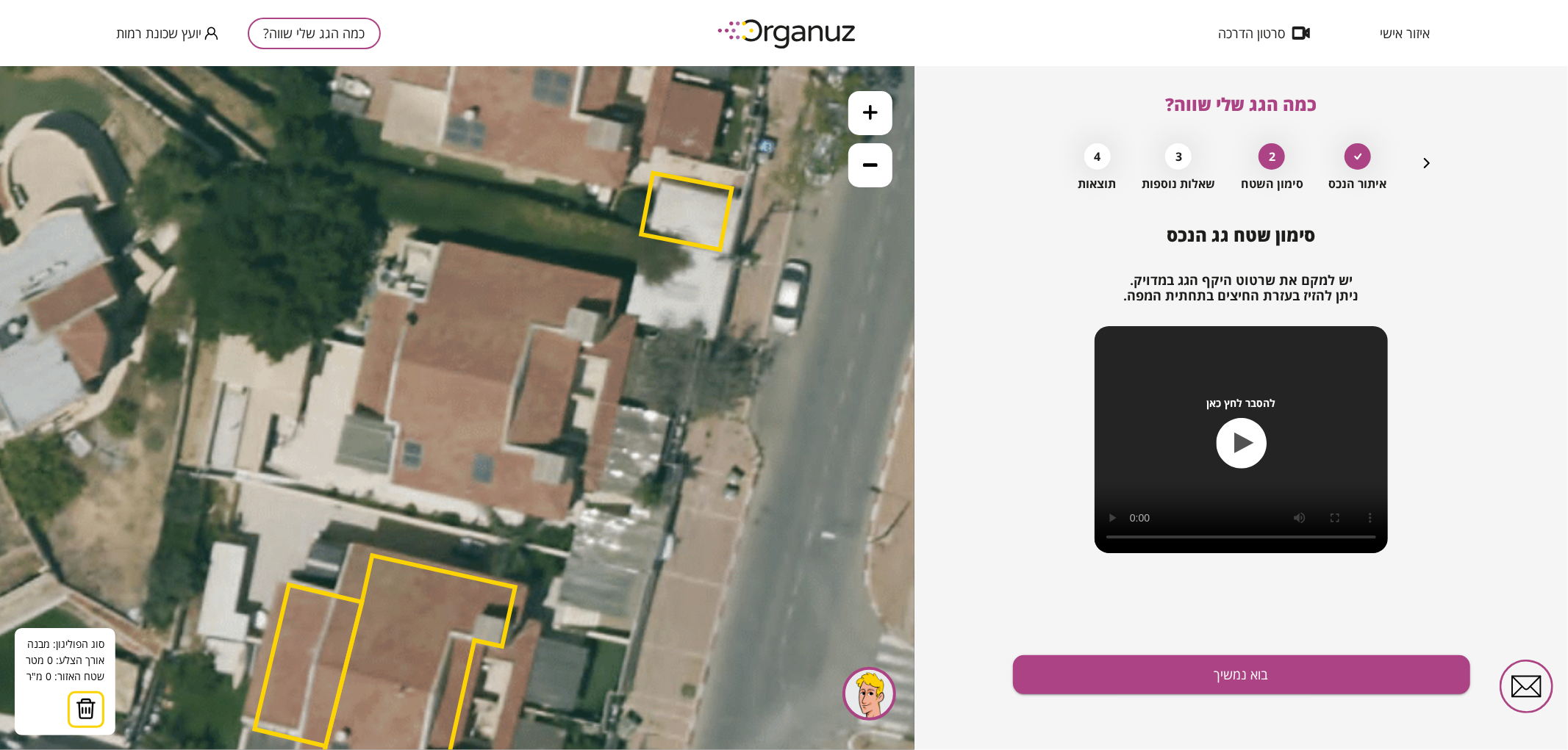
click at [621, 405] on icon at bounding box center [497, 502] width 2034 height 2033
click at [361, 348] on polygon at bounding box center [490, 376] width 259 height 57
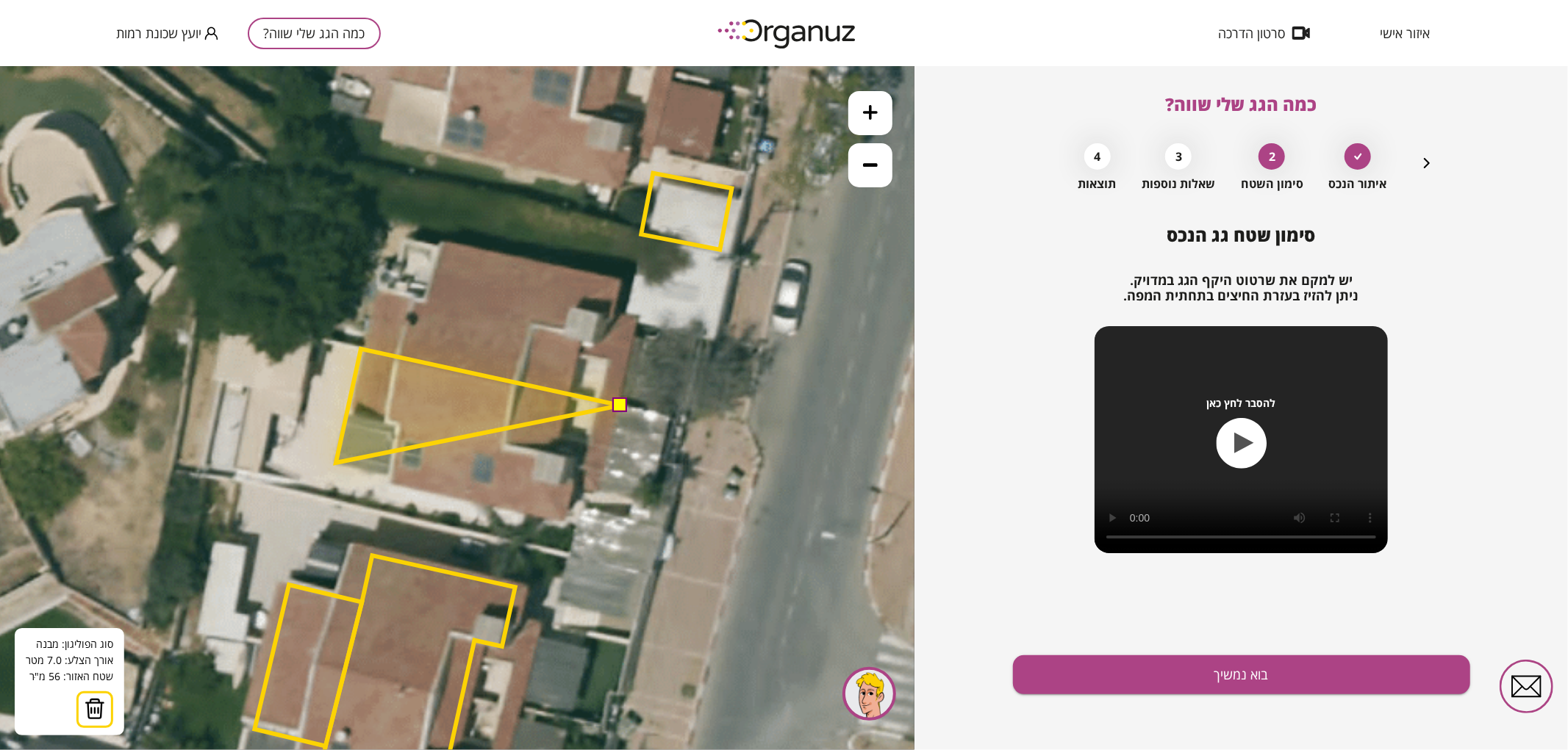
click at [336, 462] on polygon at bounding box center [478, 405] width 284 height 114
click at [388, 474] on polygon at bounding box center [478, 411] width 284 height 126
click at [390, 479] on polygon at bounding box center [478, 414] width 284 height 131
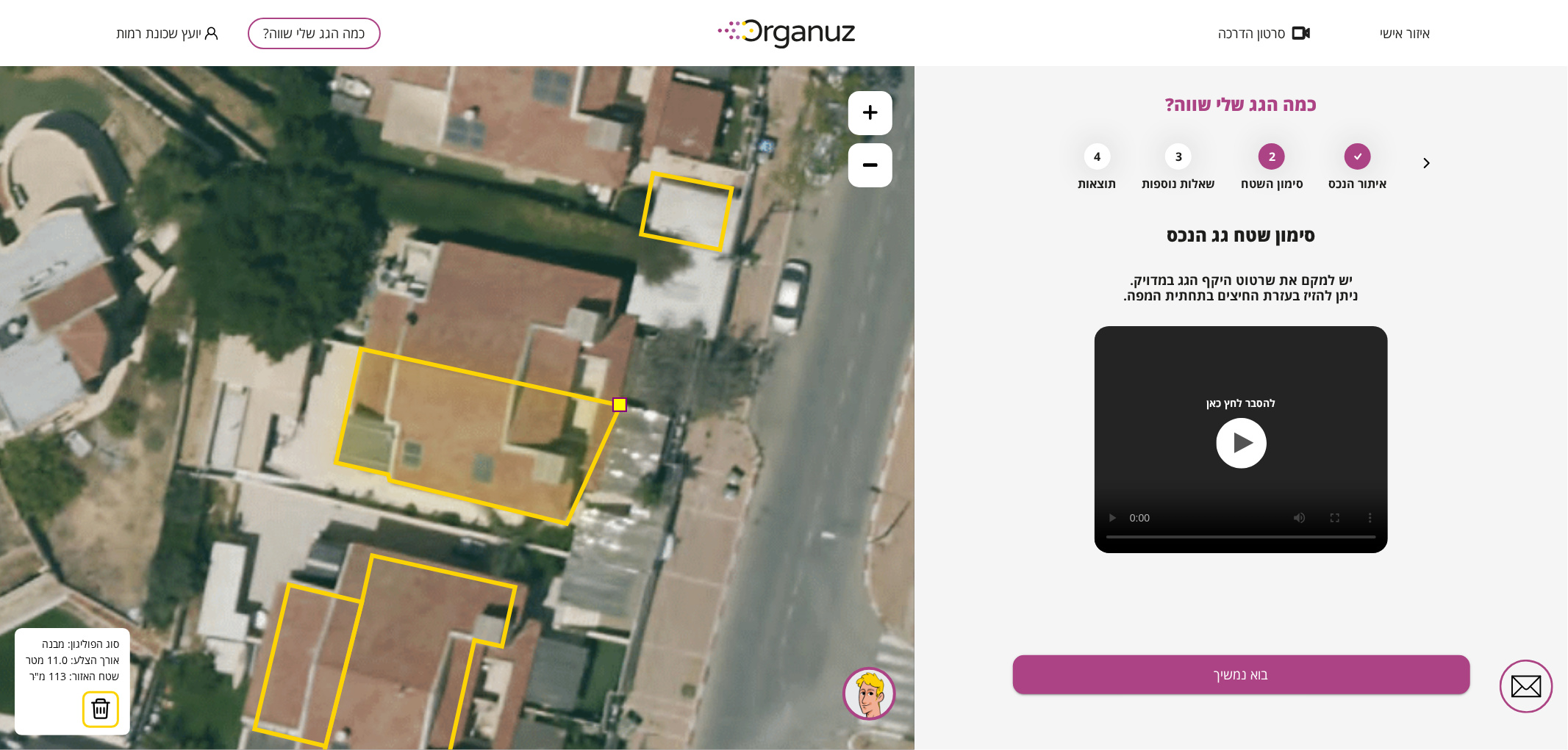
click at [567, 523] on polygon at bounding box center [478, 435] width 284 height 174
click at [574, 490] on polygon at bounding box center [478, 435] width 284 height 174
click at [600, 493] on polygon at bounding box center [478, 435] width 284 height 174
click at [601, 496] on polygon at bounding box center [479, 434] width 284 height 174
click at [621, 407] on button at bounding box center [620, 403] width 14 height 14
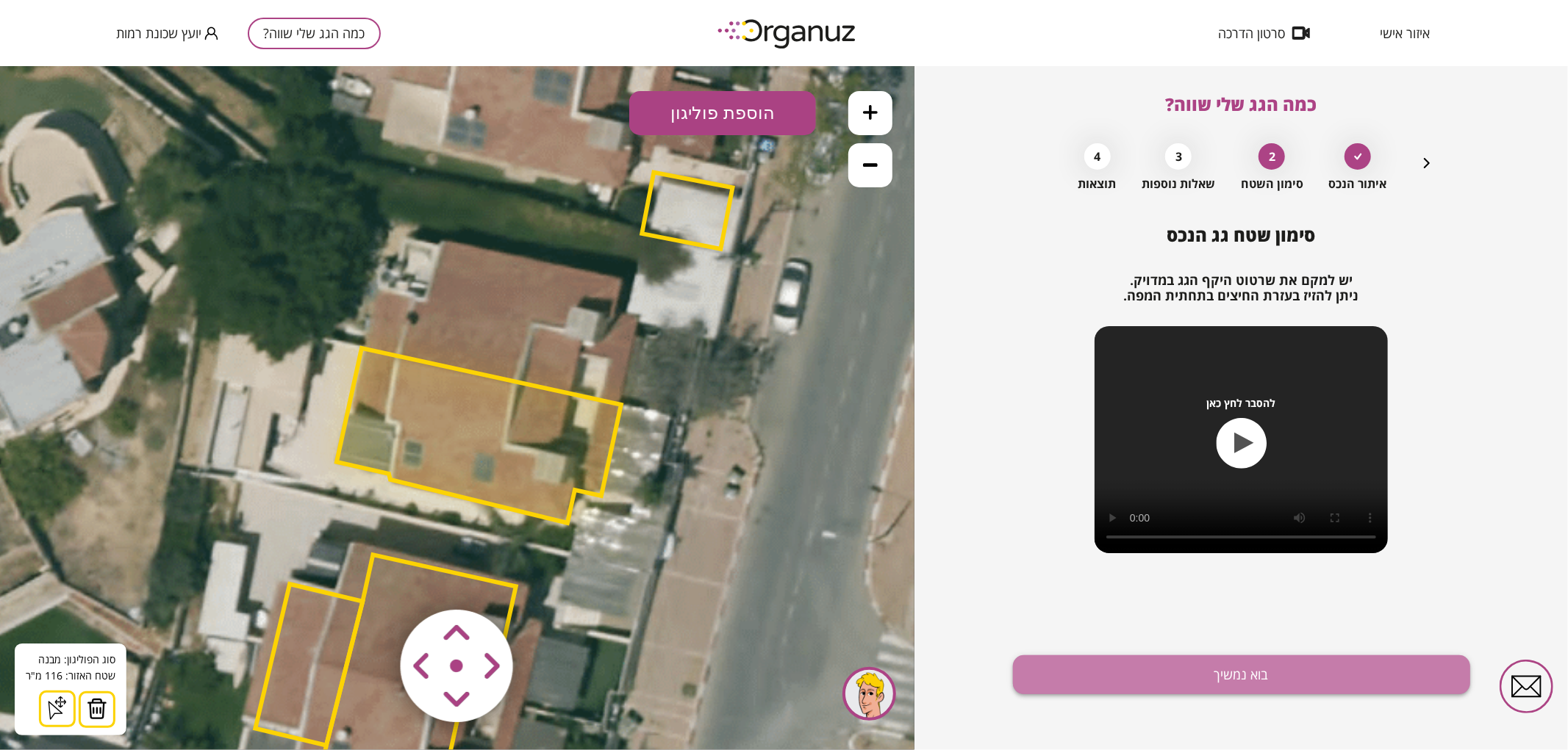
click at [1172, 665] on button "בוא נמשיך" at bounding box center [1241, 674] width 457 height 39
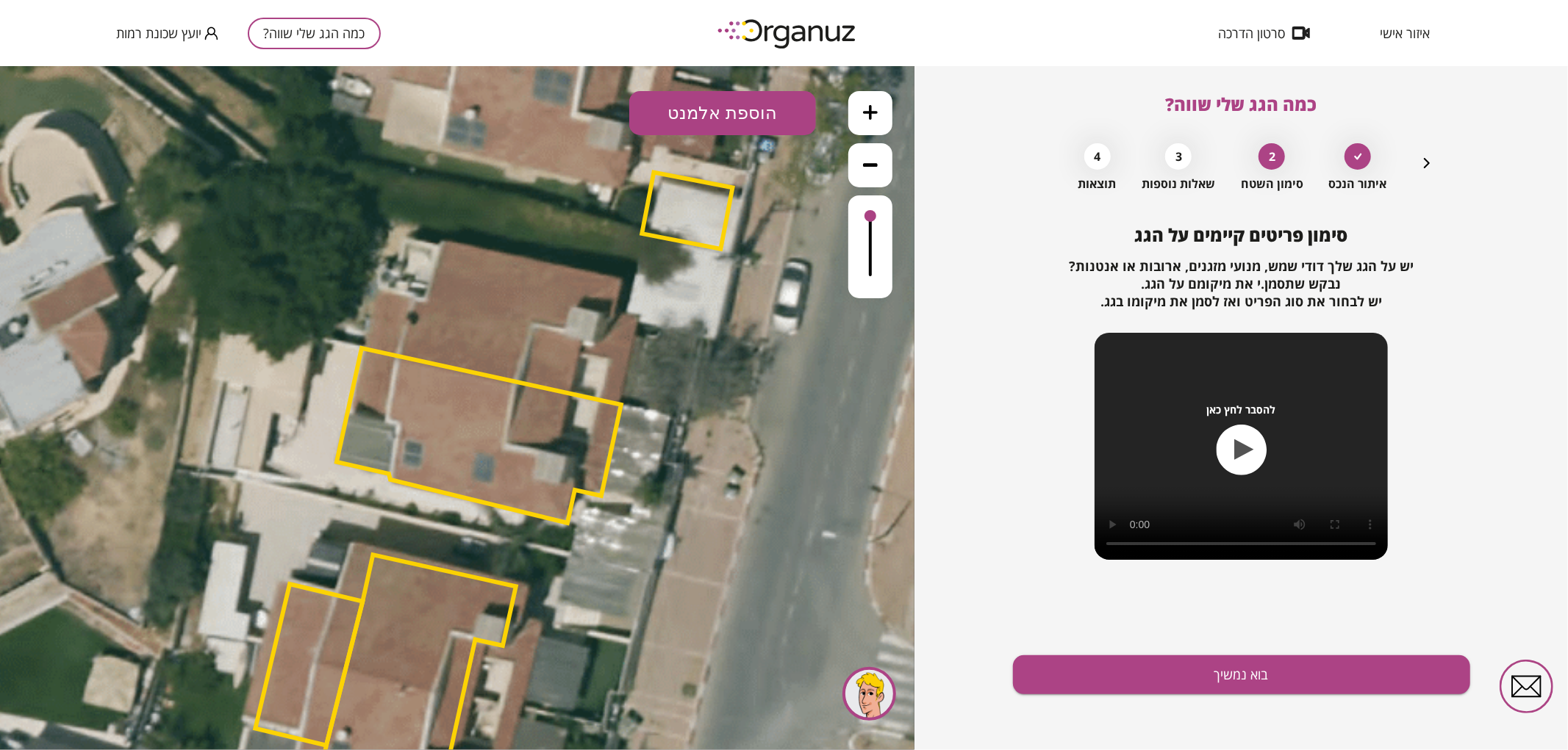
click at [774, 105] on button "הוספת אלמנט" at bounding box center [722, 112] width 187 height 44
click at [726, 275] on div ".st0 { fill: #FFFFFF; } .st0 { fill: #FFFFFF; }" at bounding box center [457, 407] width 914 height 684
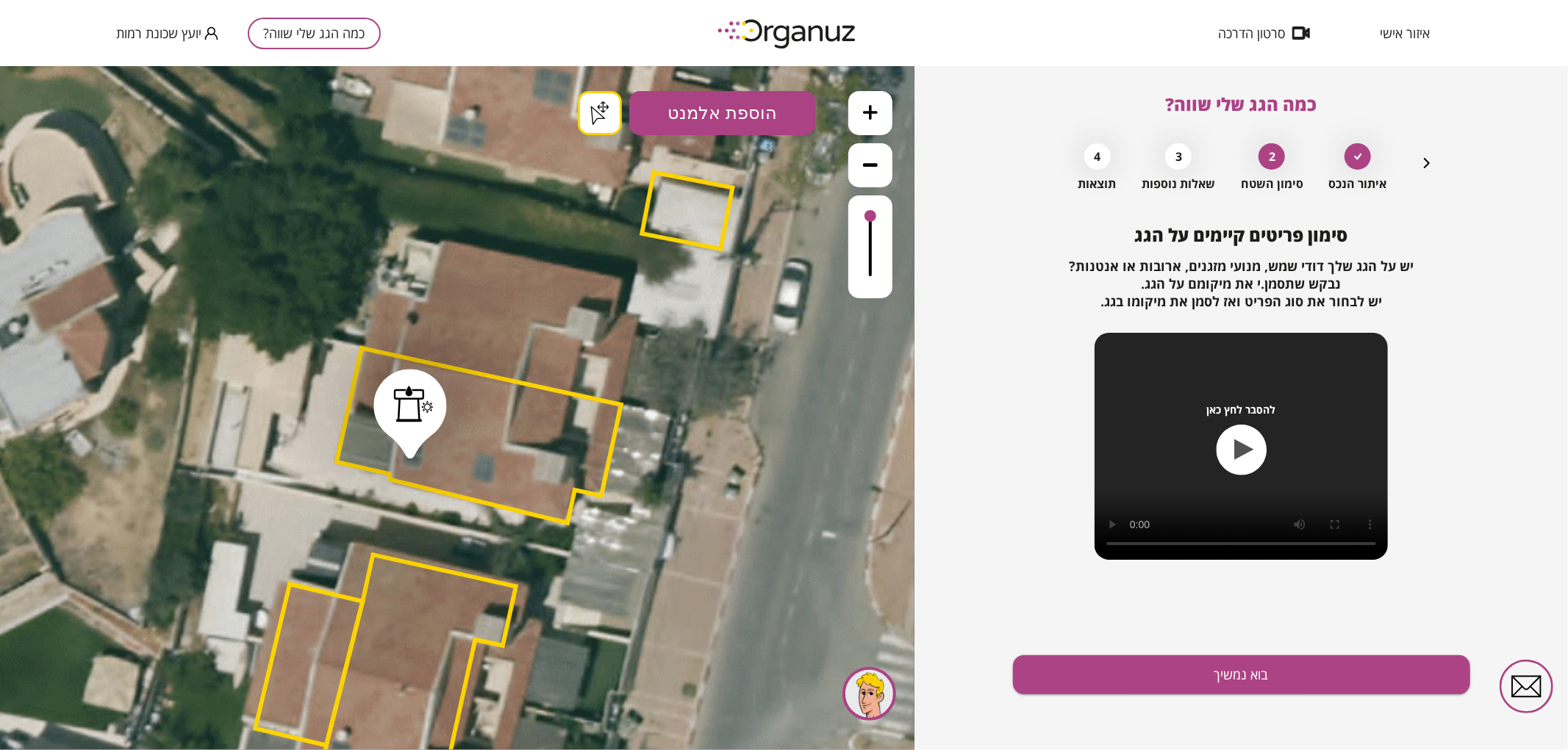
drag, startPoint x: 410, startPoint y: 449, endPoint x: 432, endPoint y: 443, distance: 22.8
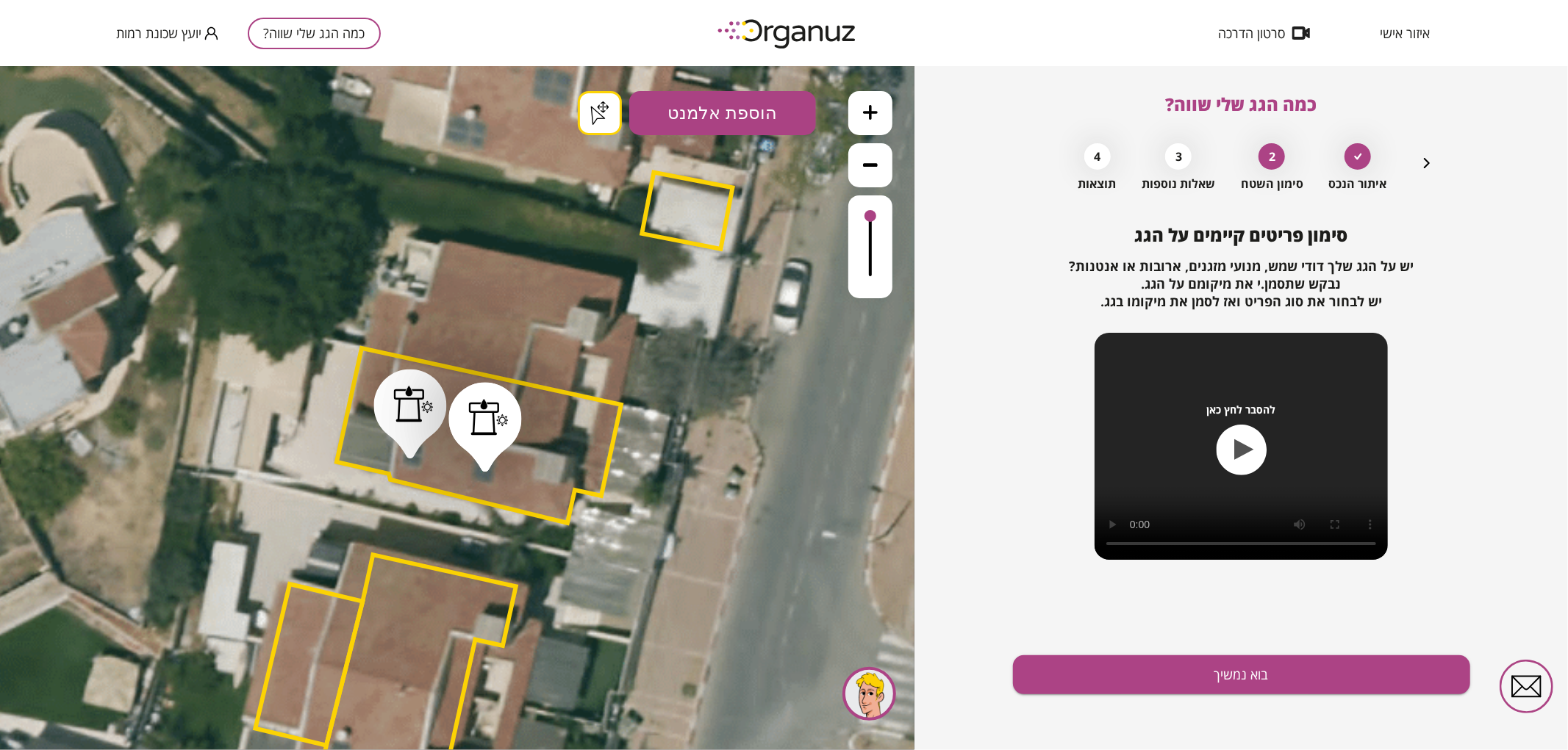
click at [1075, 651] on div "סימון פריטים קיימים על הגג יש על הגג שלך [PERSON_NAME], מנועי מזגנים, ארובות או…" at bounding box center [1241, 487] width 457 height 525
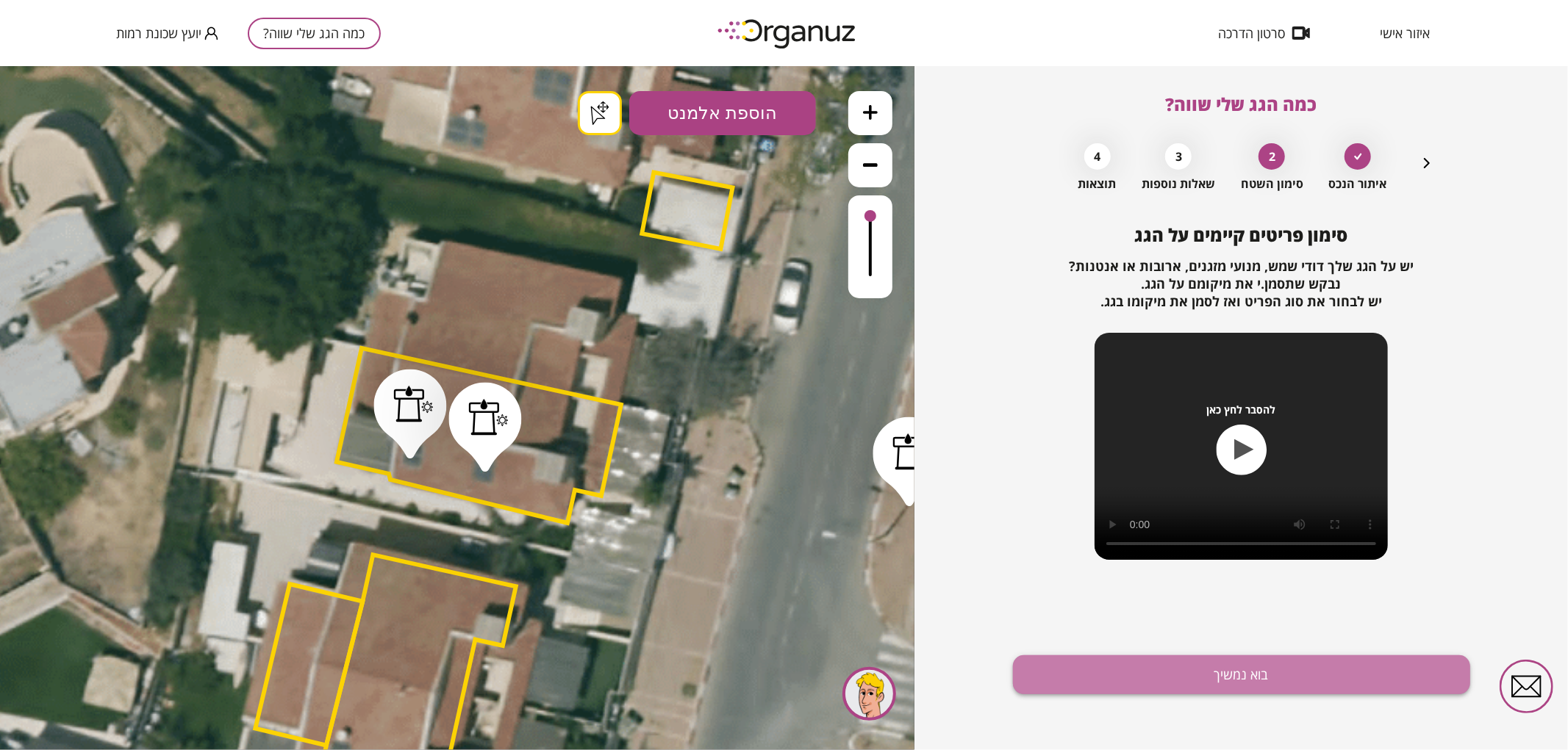
click at [1112, 667] on button "בוא נמשיך" at bounding box center [1241, 674] width 457 height 39
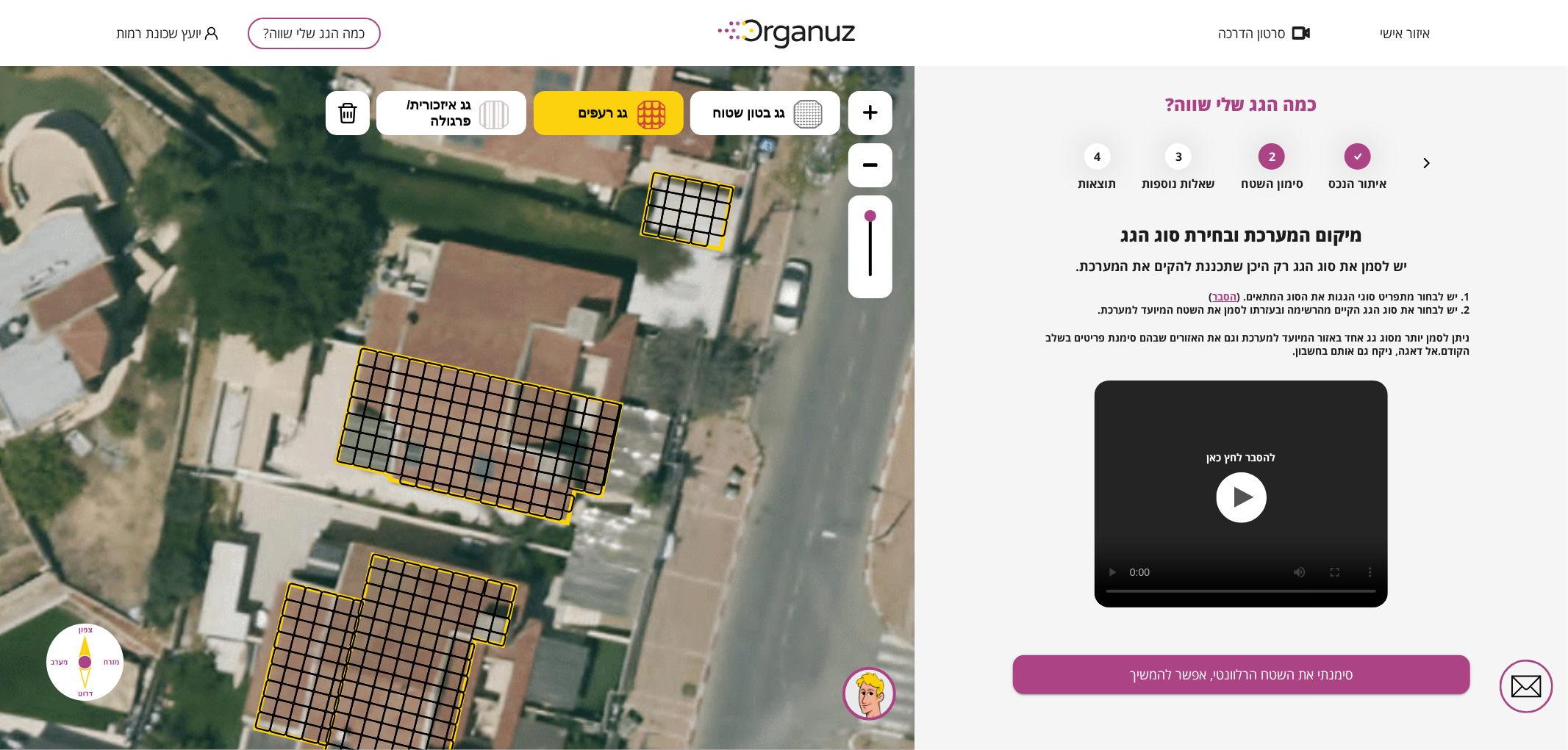
click at [612, 103] on button "גג רעפים" at bounding box center [608, 112] width 150 height 44
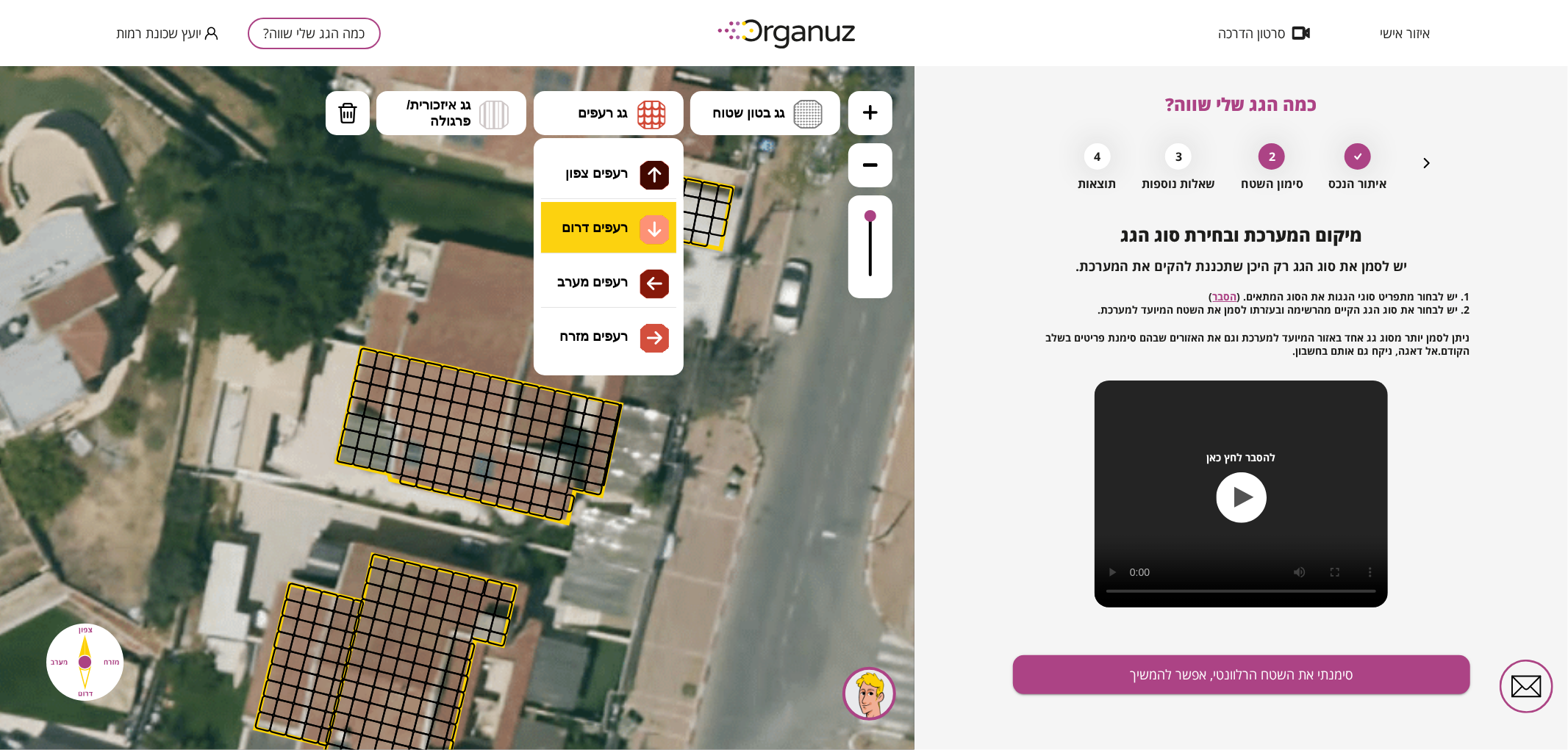
click at [593, 236] on div ".st0 { fill: #FFFFFF; } .st0 { fill: #FFFFFF; }" at bounding box center [457, 407] width 914 height 684
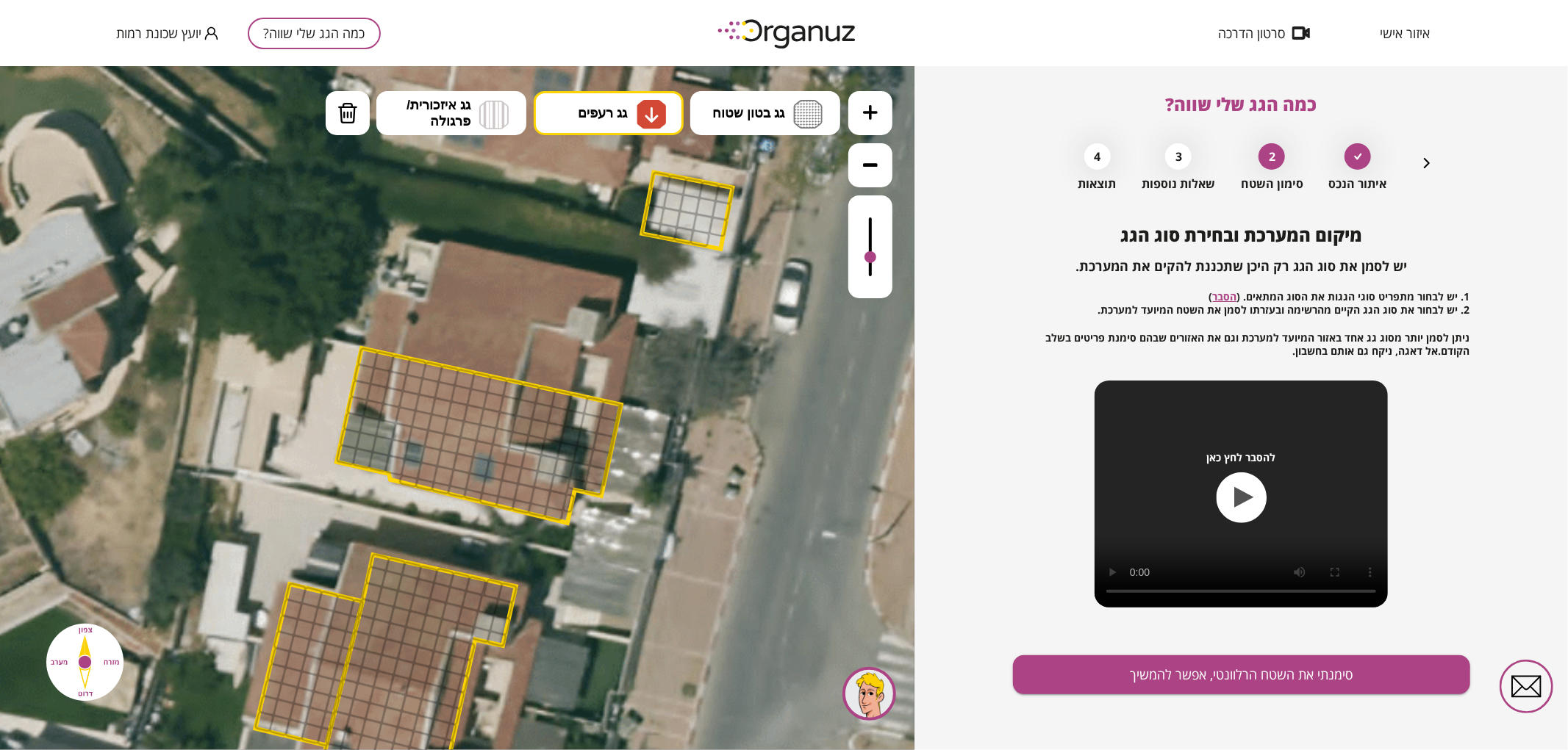
drag, startPoint x: 872, startPoint y: 215, endPoint x: 877, endPoint y: 258, distance: 43.3
click at [877, 258] on div at bounding box center [870, 246] width 44 height 103
drag, startPoint x: 408, startPoint y: 367, endPoint x: 464, endPoint y: 465, distance: 112.9
click at [408, 415] on div at bounding box center [406, 416] width 22 height 22
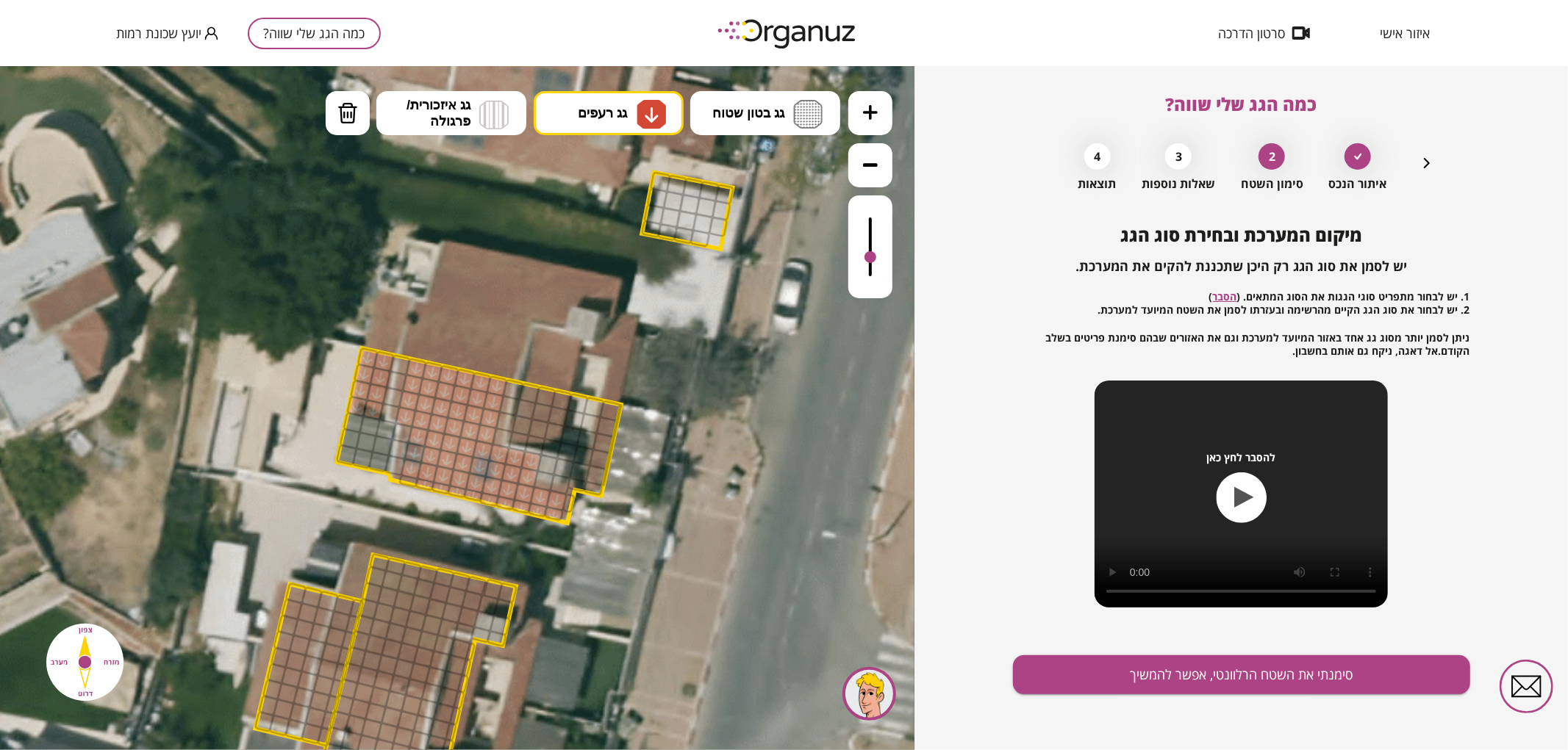
click at [369, 362] on div at bounding box center [368, 358] width 22 height 22
click at [621, 90] on div ".st0 { fill: #FFFFFF; } .st0 { fill: #FFFFFF; }" at bounding box center [457, 407] width 914 height 684
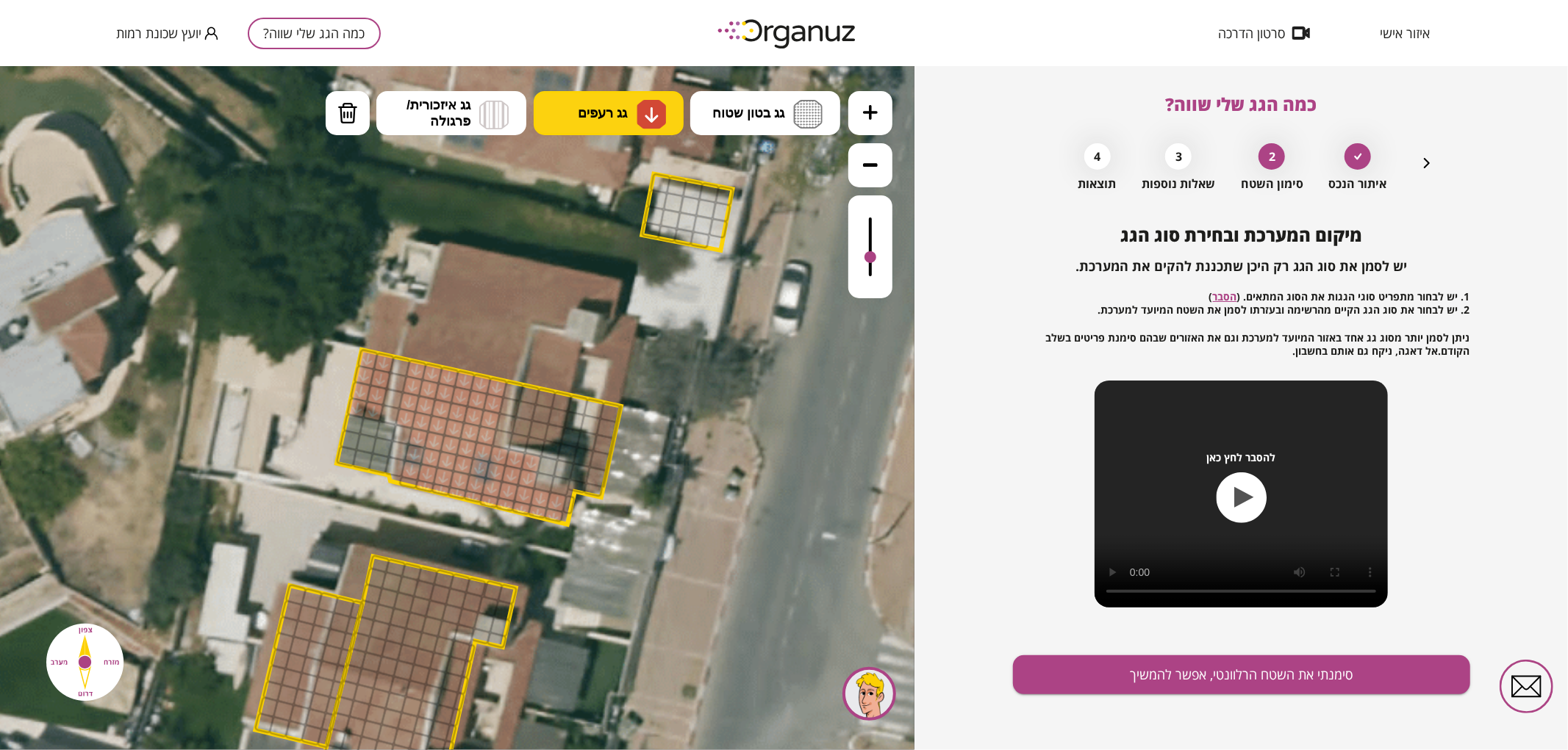
click at [605, 121] on button "גג רעפים" at bounding box center [608, 112] width 150 height 44
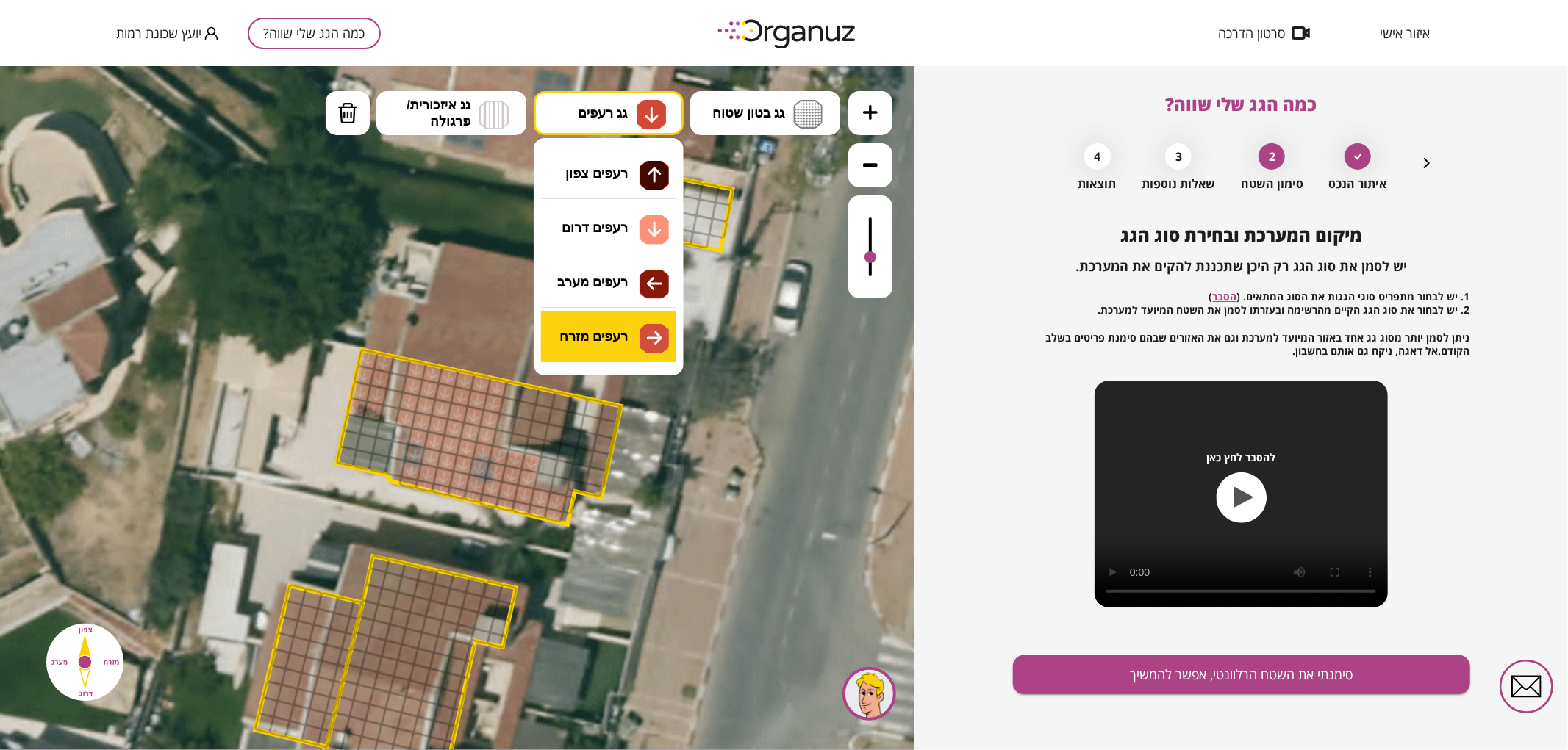
click at [621, 334] on div ".st0 { fill: #FFFFFF; } .st0 { fill: #FFFFFF; }" at bounding box center [457, 407] width 914 height 684
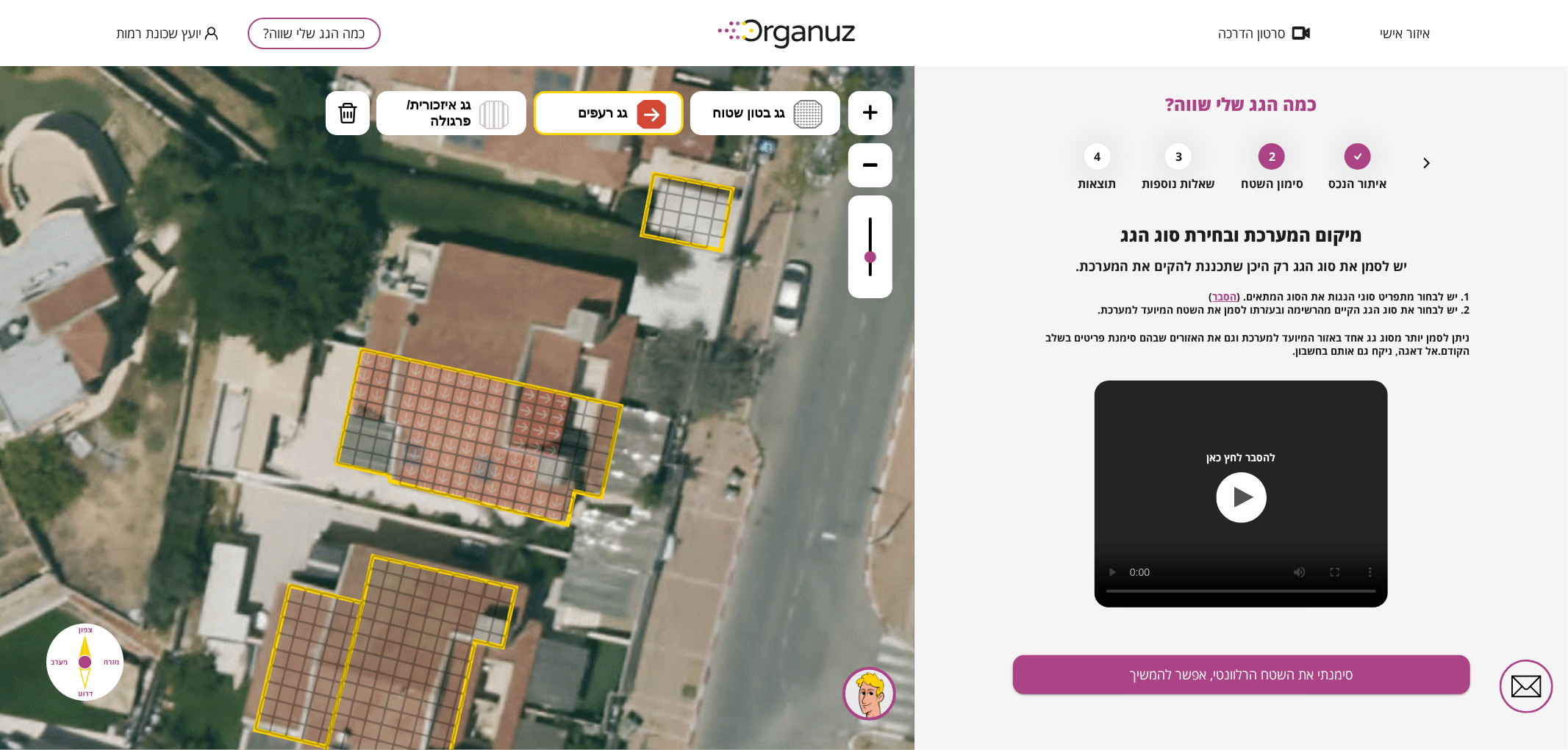
drag, startPoint x: 524, startPoint y: 393, endPoint x: 536, endPoint y: 430, distance: 38.9
click at [1428, 163] on icon "button" at bounding box center [1427, 164] width 18 height 18
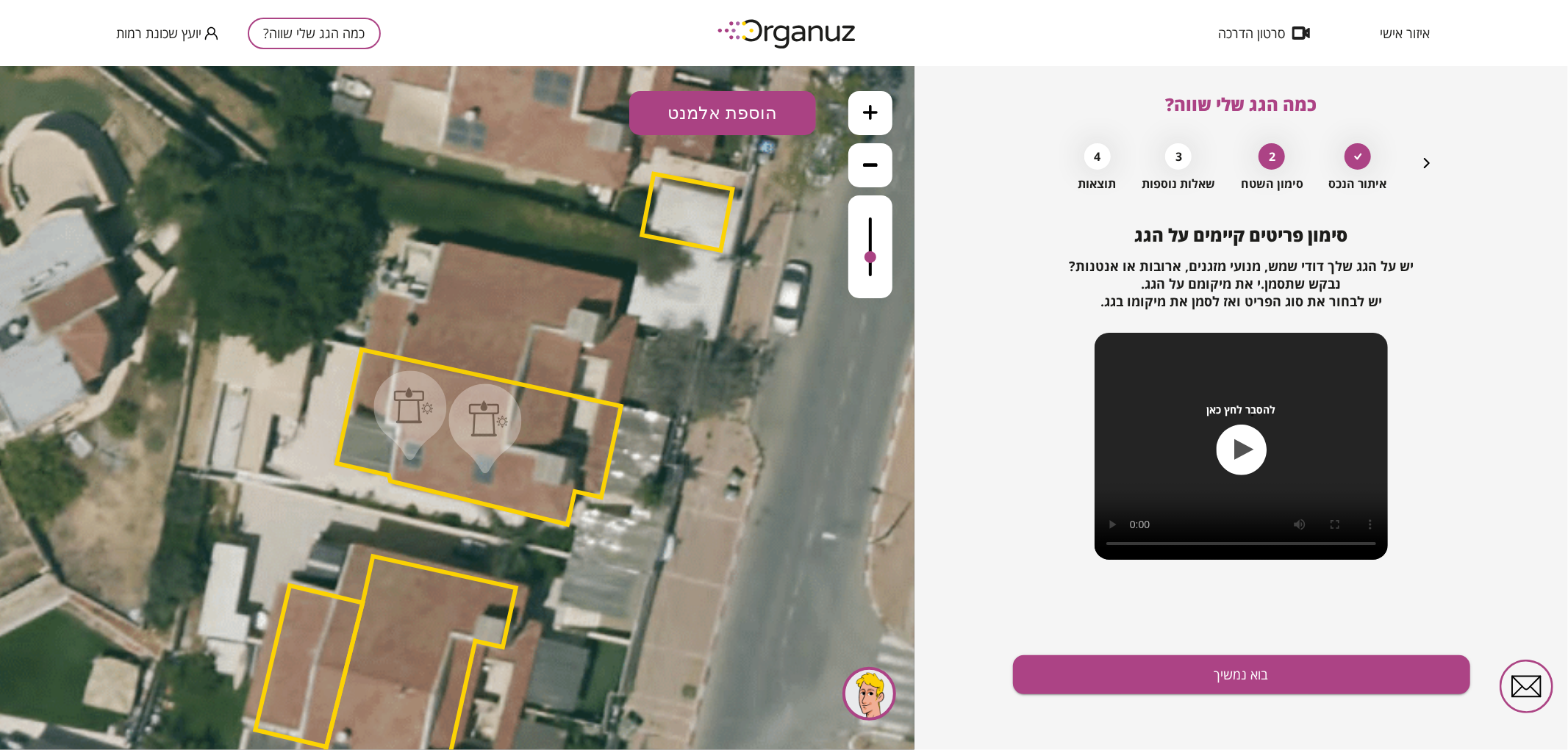
drag, startPoint x: 1428, startPoint y: 163, endPoint x: 841, endPoint y: 263, distance: 595.5
click at [1428, 163] on icon "button" at bounding box center [1427, 164] width 18 height 18
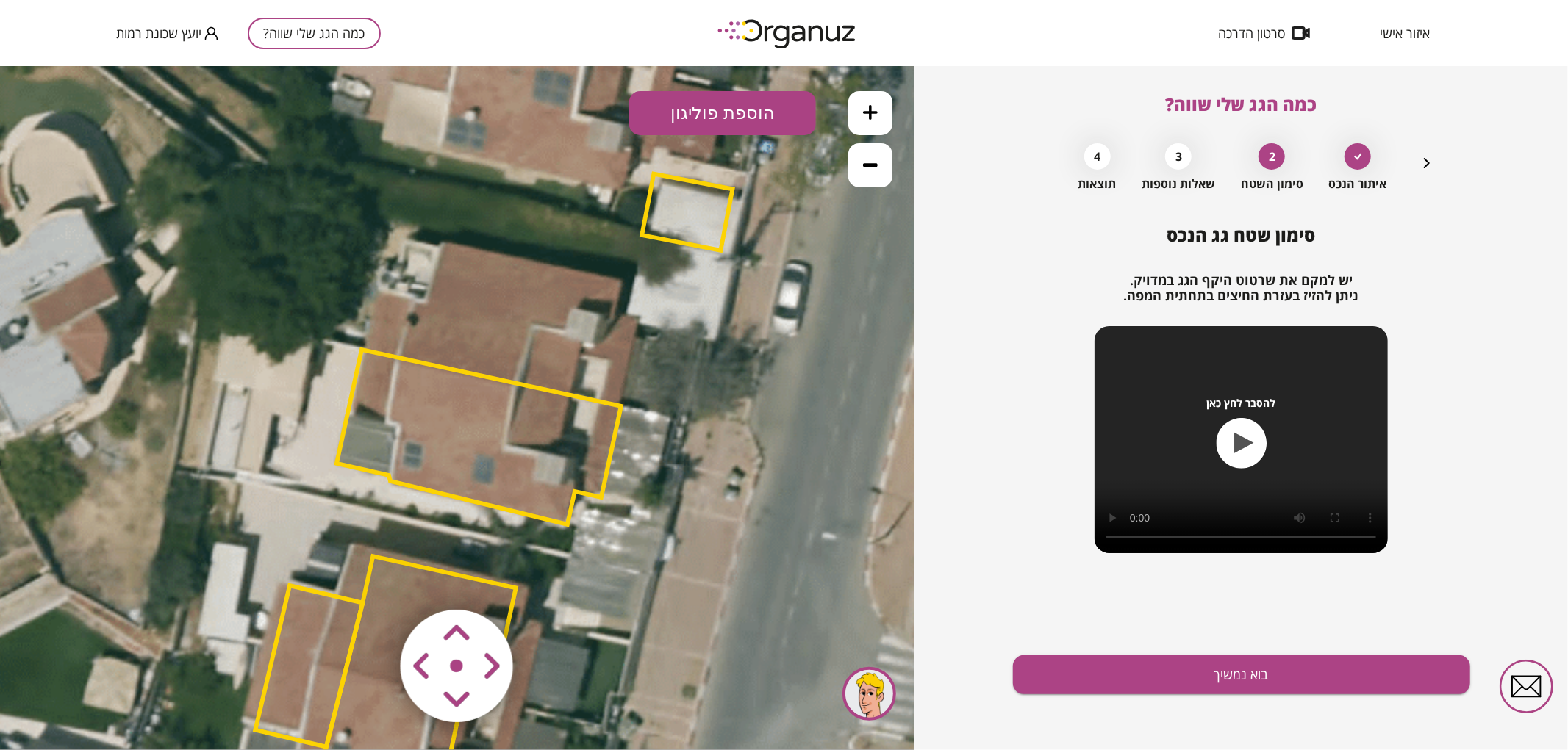
click at [556, 430] on polygon at bounding box center [479, 436] width 284 height 174
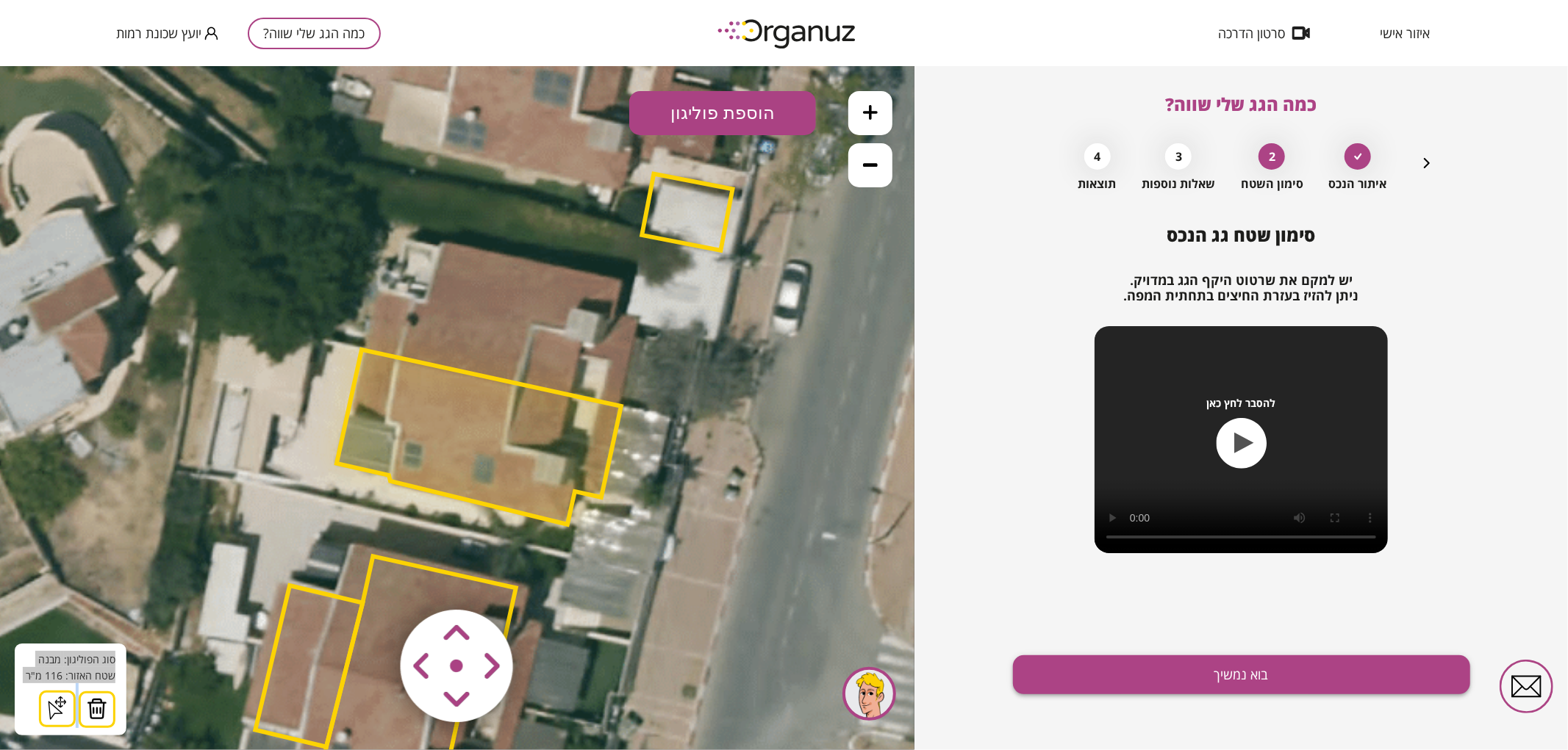
click at [1214, 676] on button "בוא נמשיך" at bounding box center [1241, 674] width 457 height 39
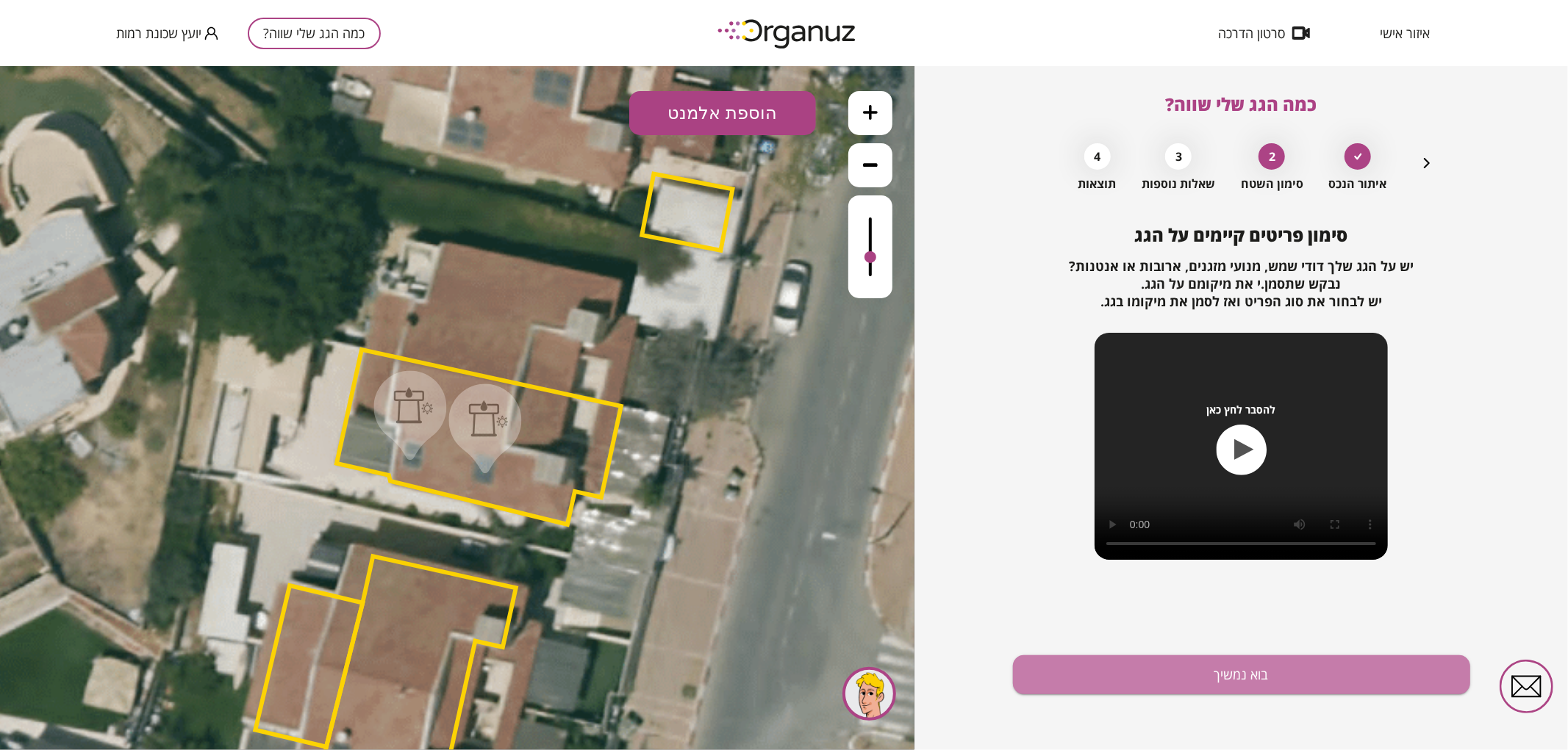
click at [1214, 676] on button "בוא נמשיך" at bounding box center [1241, 674] width 457 height 39
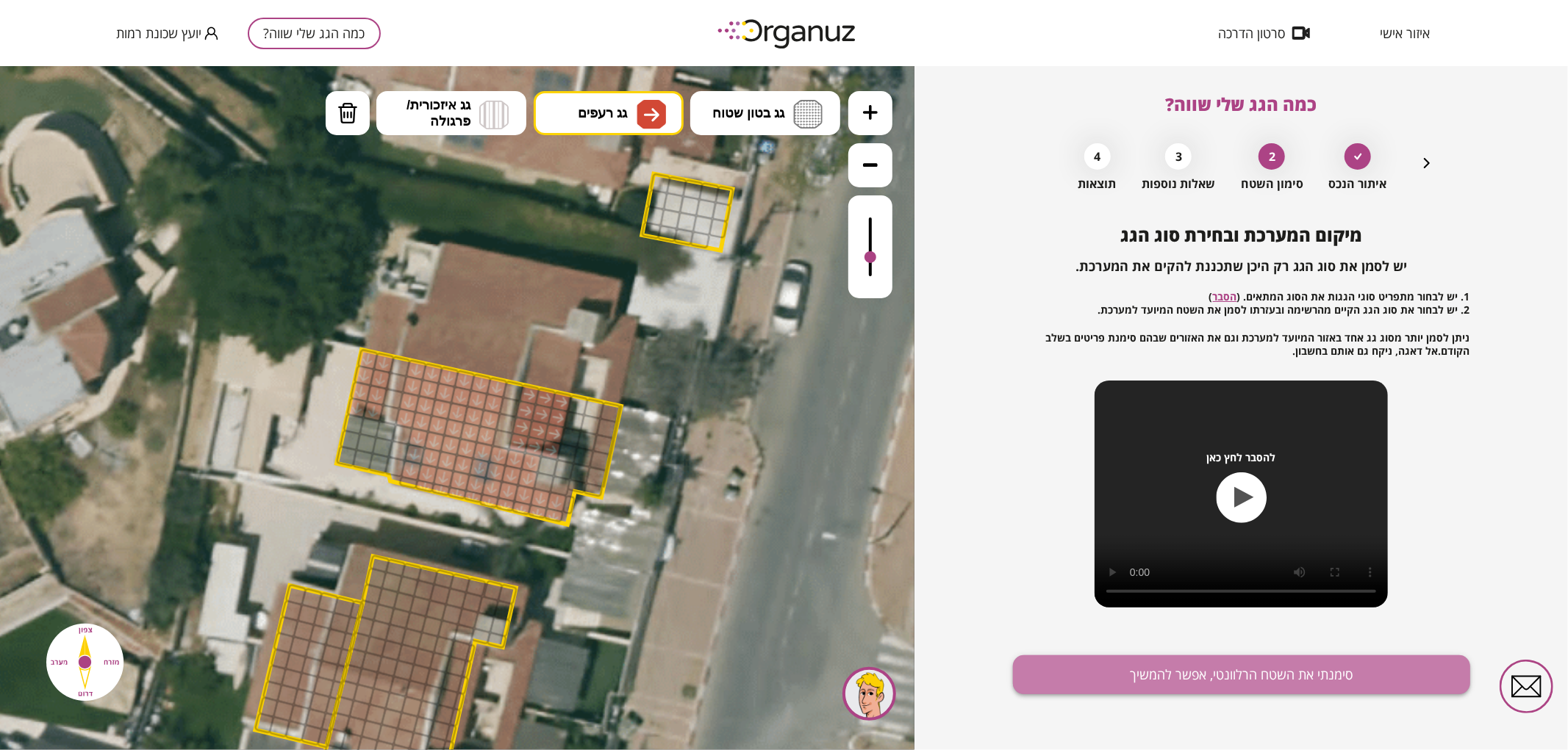
click at [1214, 665] on button "סימנתי את השטח הרלוונטי, אפשר להמשיך" at bounding box center [1241, 674] width 457 height 39
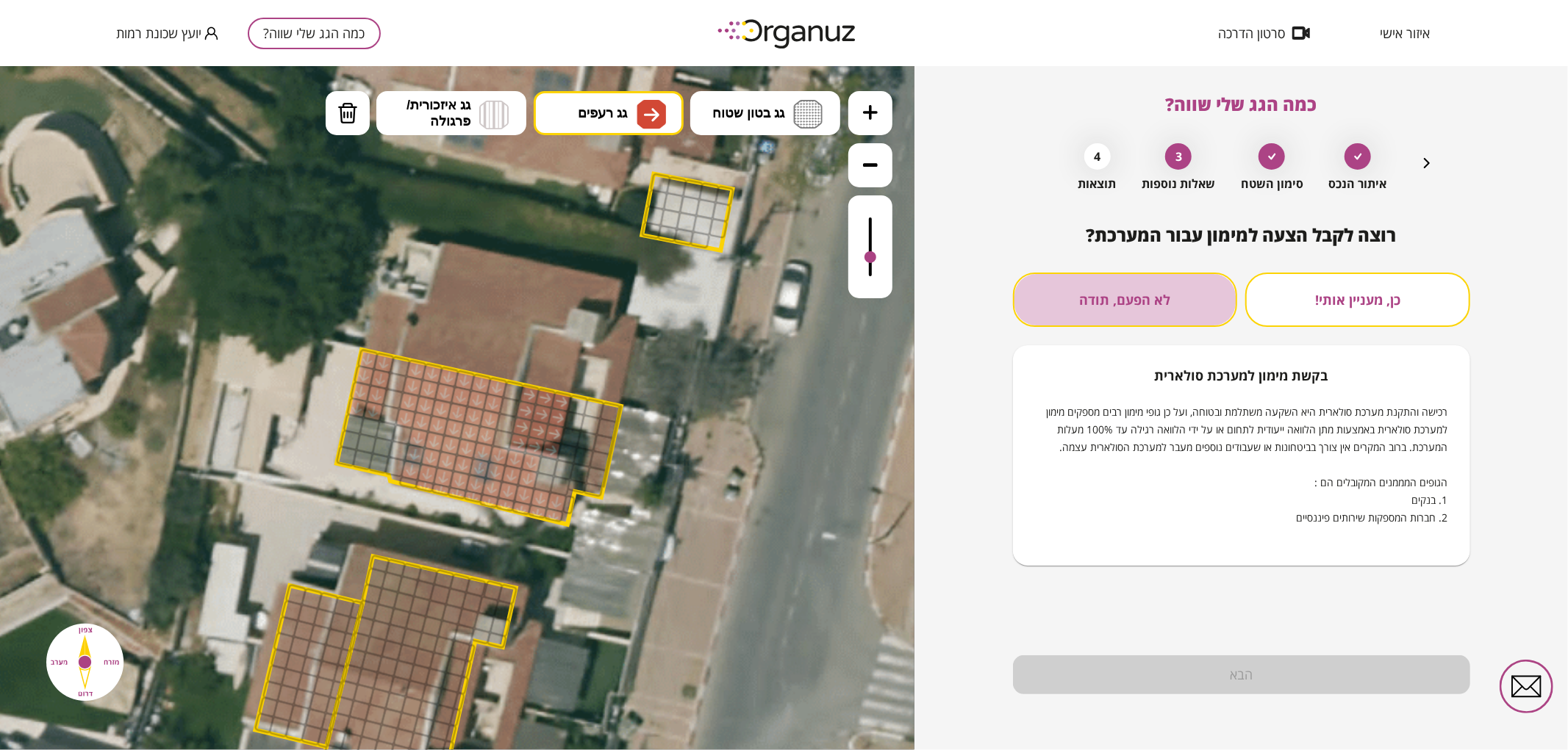
click at [1211, 292] on button "לא הפעם, תודה" at bounding box center [1125, 299] width 225 height 54
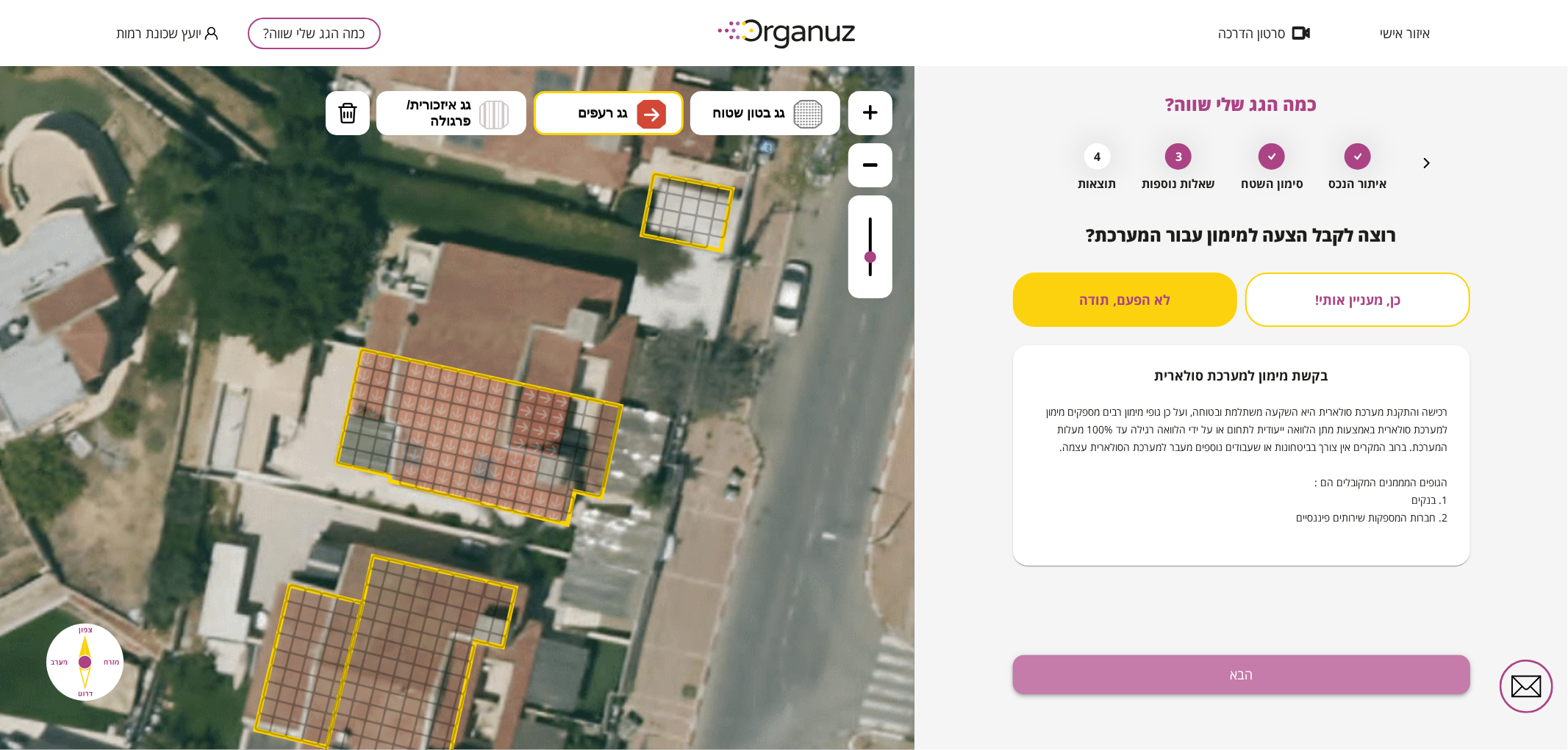
click at [1157, 679] on button "הבא" at bounding box center [1241, 674] width 457 height 39
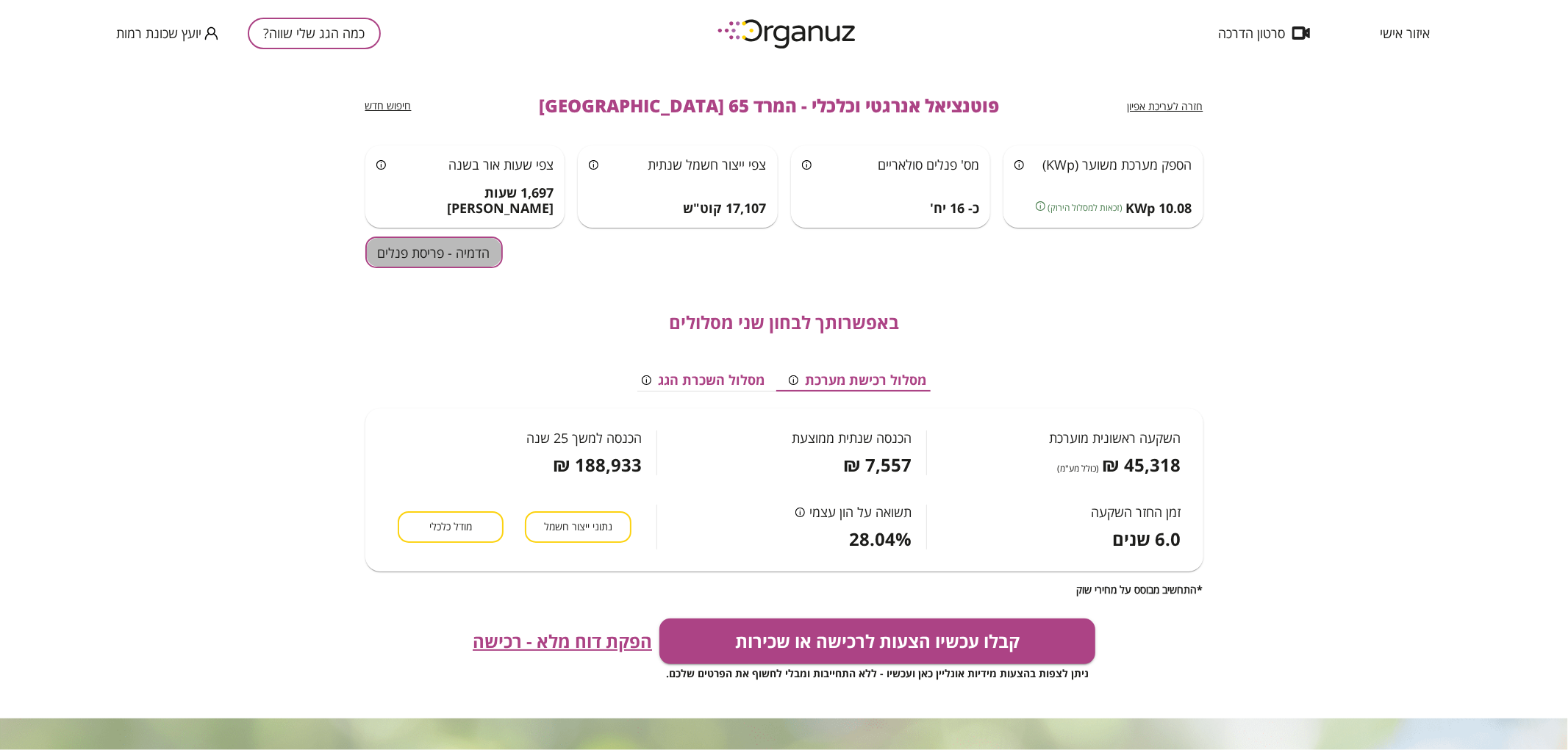
click at [473, 254] on button "הדמיה - פריסת פנלים" at bounding box center [434, 252] width 138 height 31
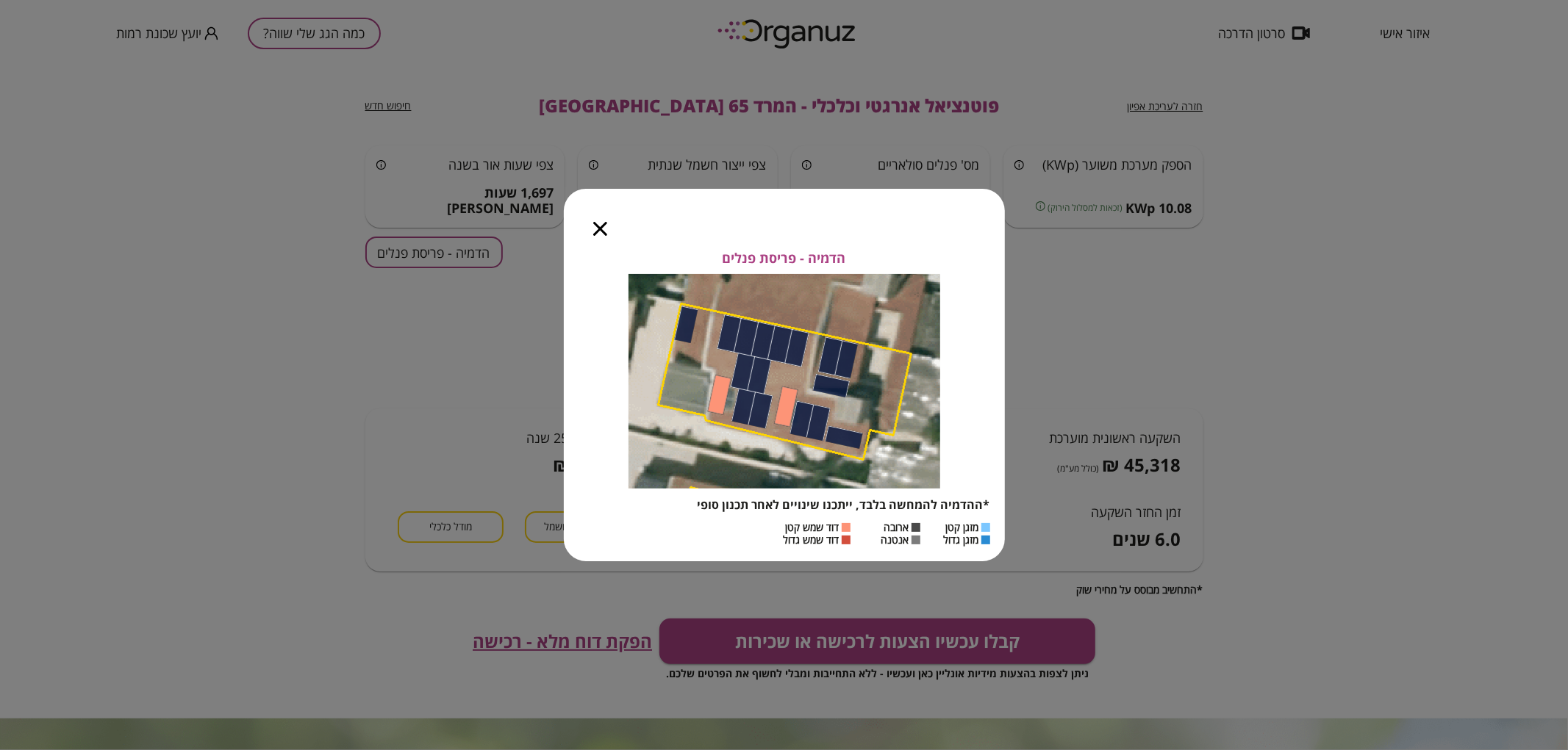
click at [593, 232] on icon "button" at bounding box center [600, 229] width 14 height 14
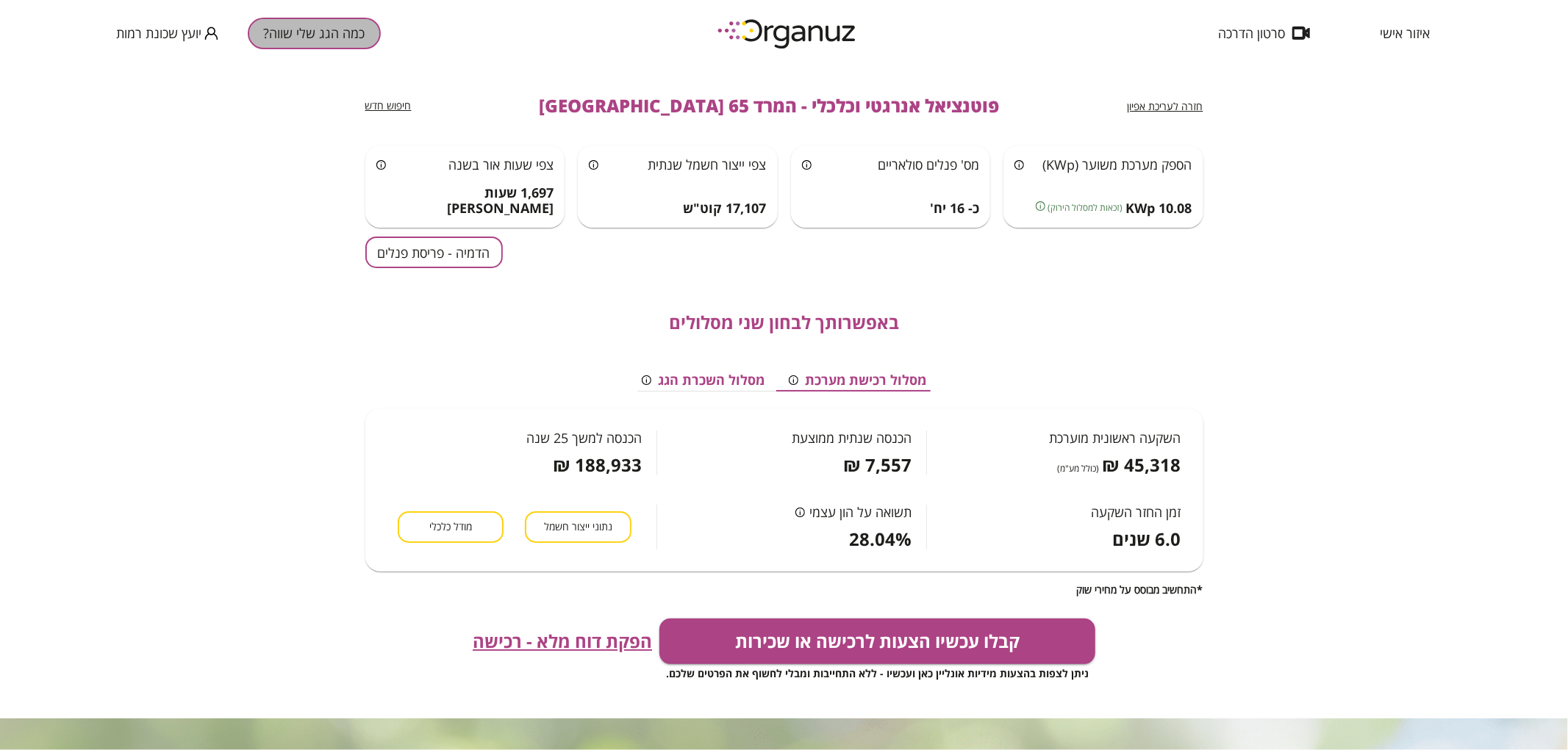
click at [299, 28] on button "כמה הגג שלי שווה?" at bounding box center [314, 33] width 133 height 31
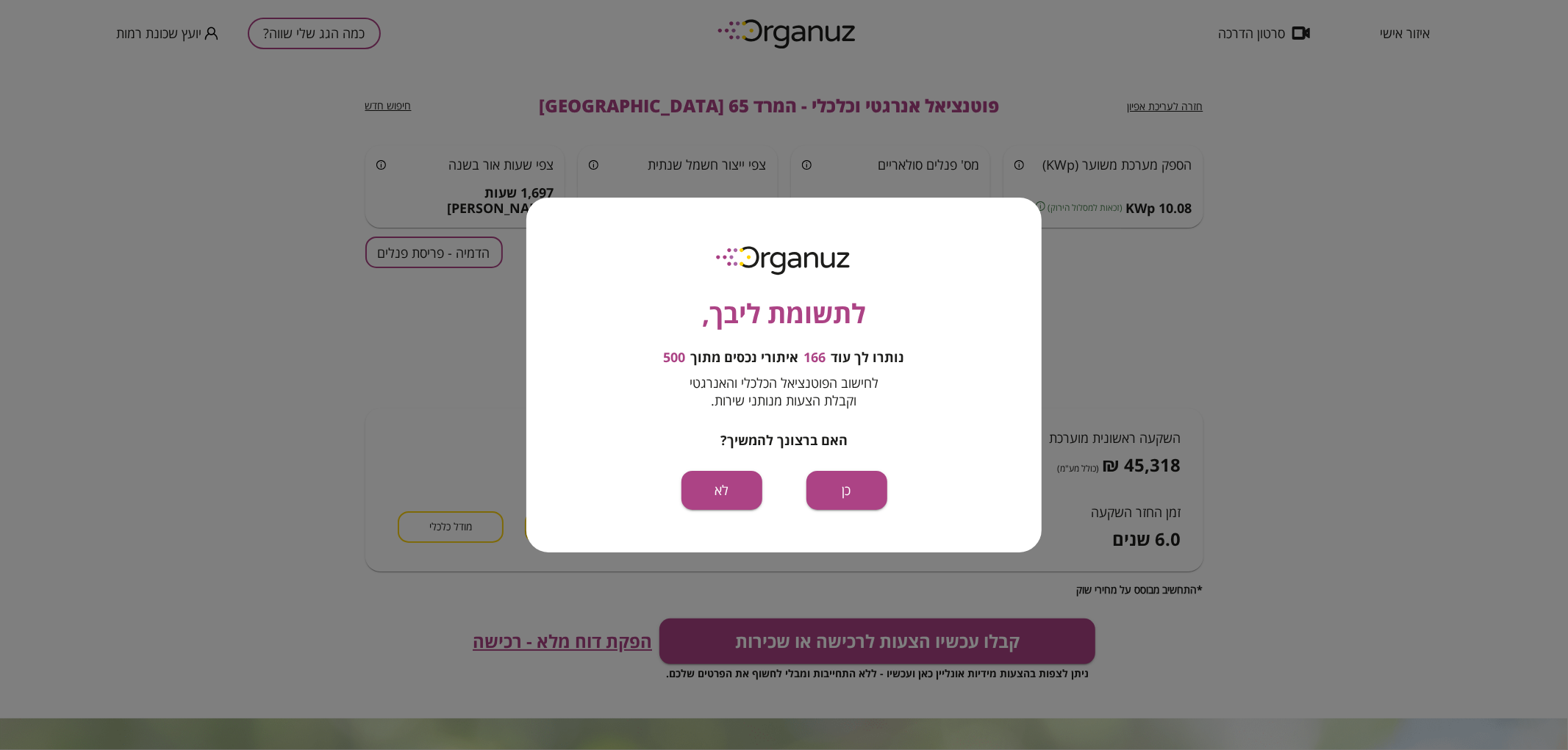
click at [858, 469] on div "לתשומת ליבך, נותרו לך עוד 166 איתורי נכסים מתוך 500 לחישוב הפוטנציאל הכלכלי והא…" at bounding box center [784, 375] width 515 height 355
click at [862, 480] on button "כן" at bounding box center [847, 490] width 81 height 39
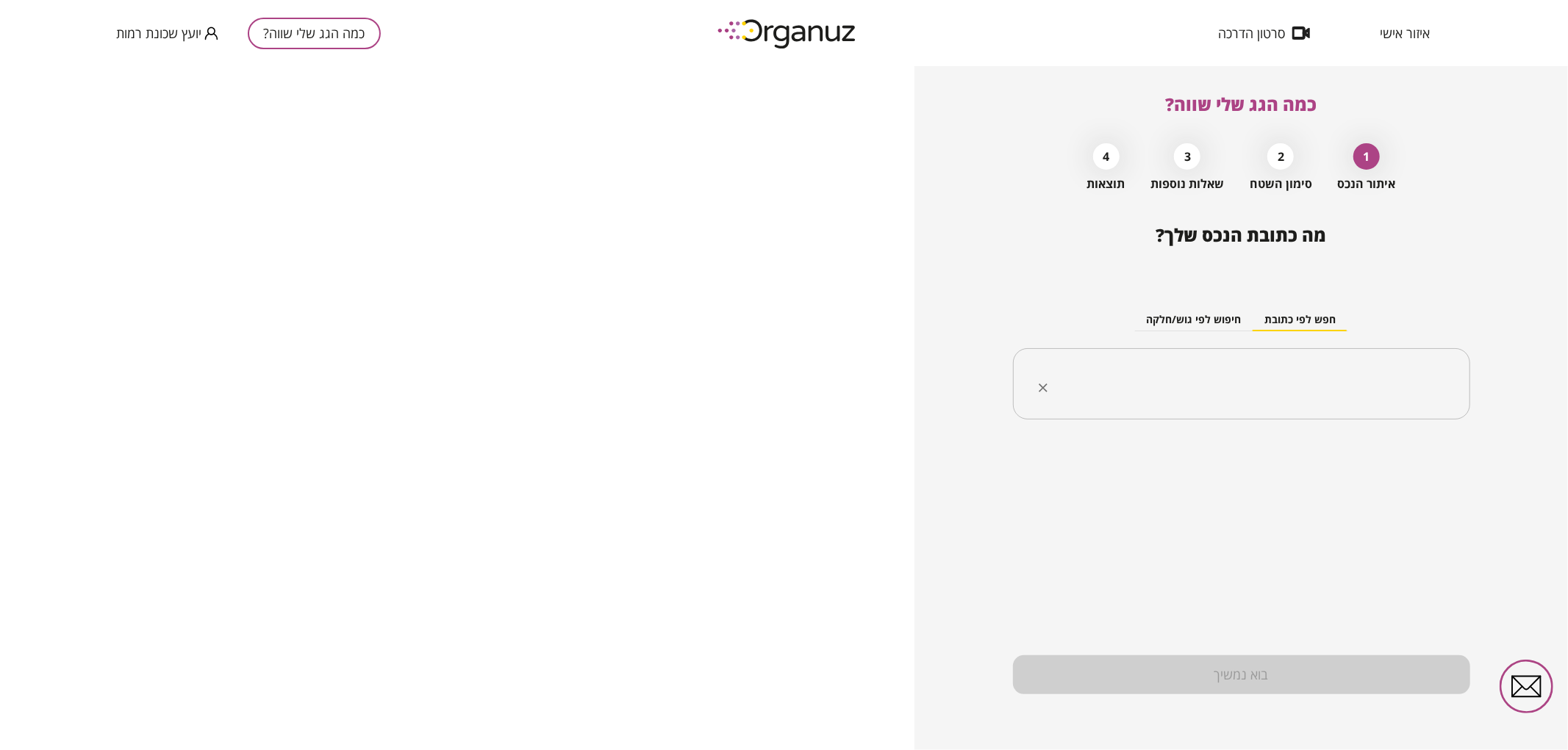
click at [1142, 393] on input "text" at bounding box center [1247, 384] width 411 height 37
click at [1347, 407] on div "******* ​" at bounding box center [1241, 384] width 457 height 72
click at [1343, 389] on input "*******" at bounding box center [1247, 384] width 411 height 37
click at [1367, 461] on li "המרד 69 [GEOGRAPHIC_DATA]" at bounding box center [1241, 458] width 419 height 26
type input "**********"
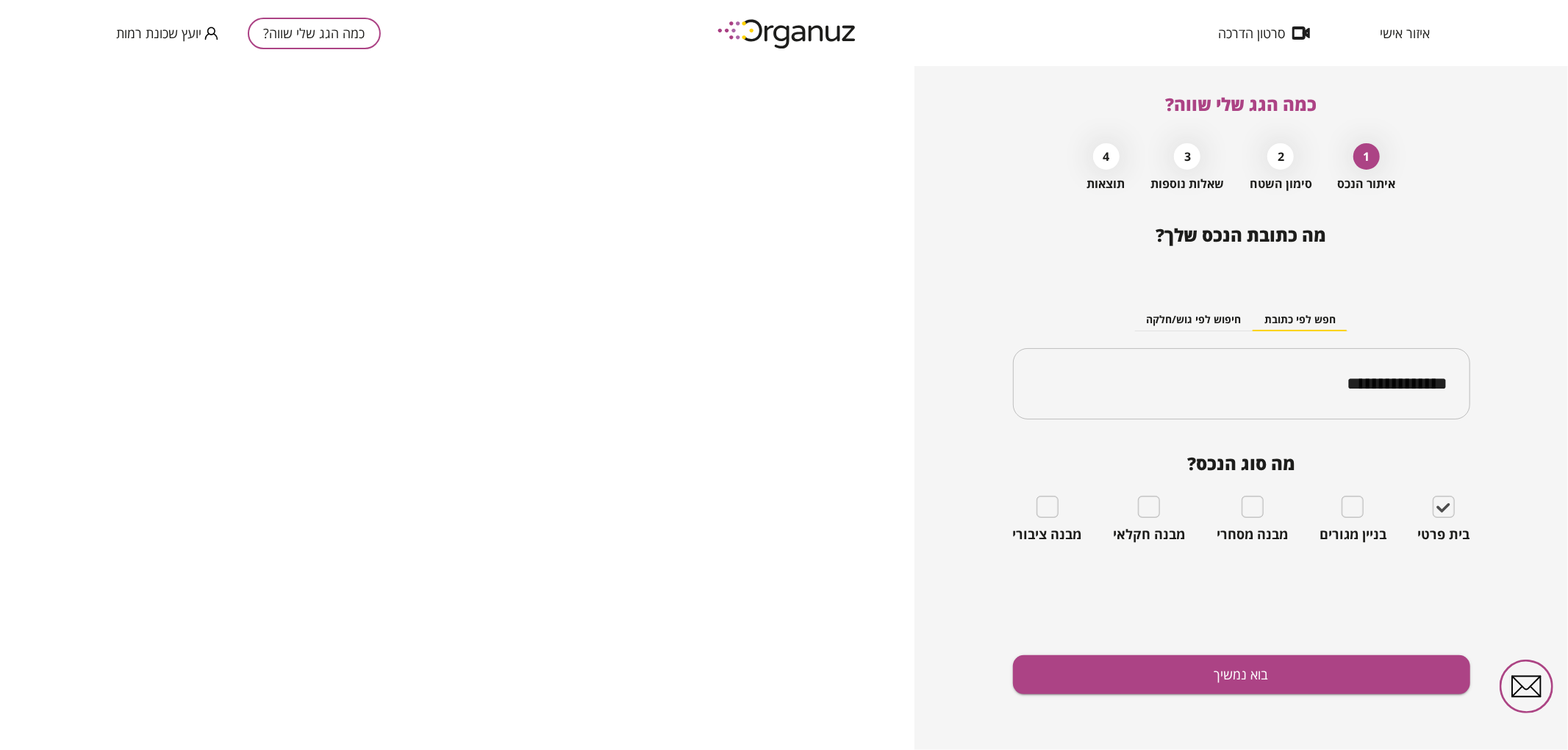
drag, startPoint x: 1406, startPoint y: 641, endPoint x: 1406, endPoint y: 663, distance: 22.0
click at [1404, 645] on div "**********" at bounding box center [1241, 487] width 457 height 525
click at [1396, 669] on button "בוא נמשיך" at bounding box center [1241, 674] width 457 height 39
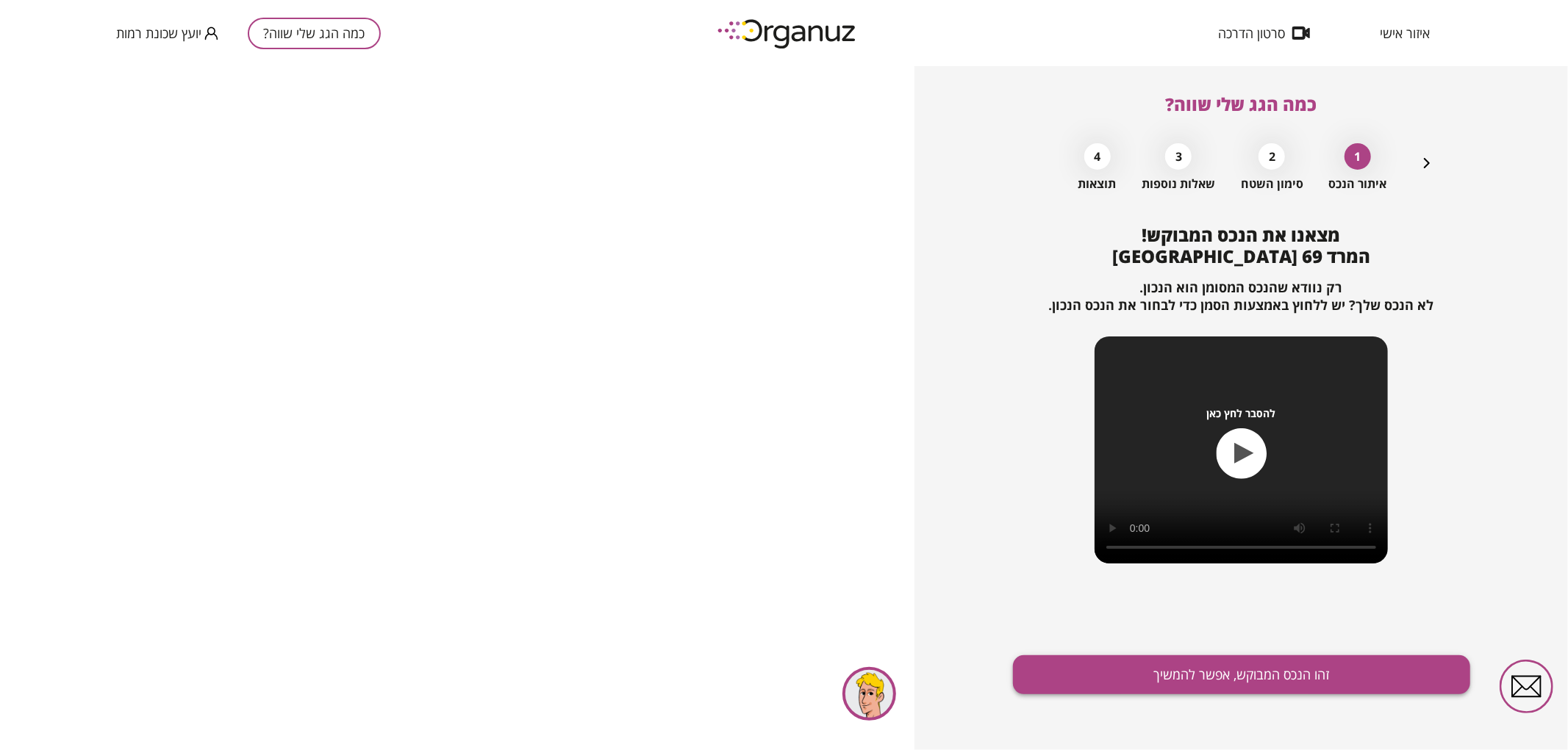
click at [1198, 674] on button "זהו הנכס המבוקש, אפשר להמשיך" at bounding box center [1241, 674] width 457 height 39
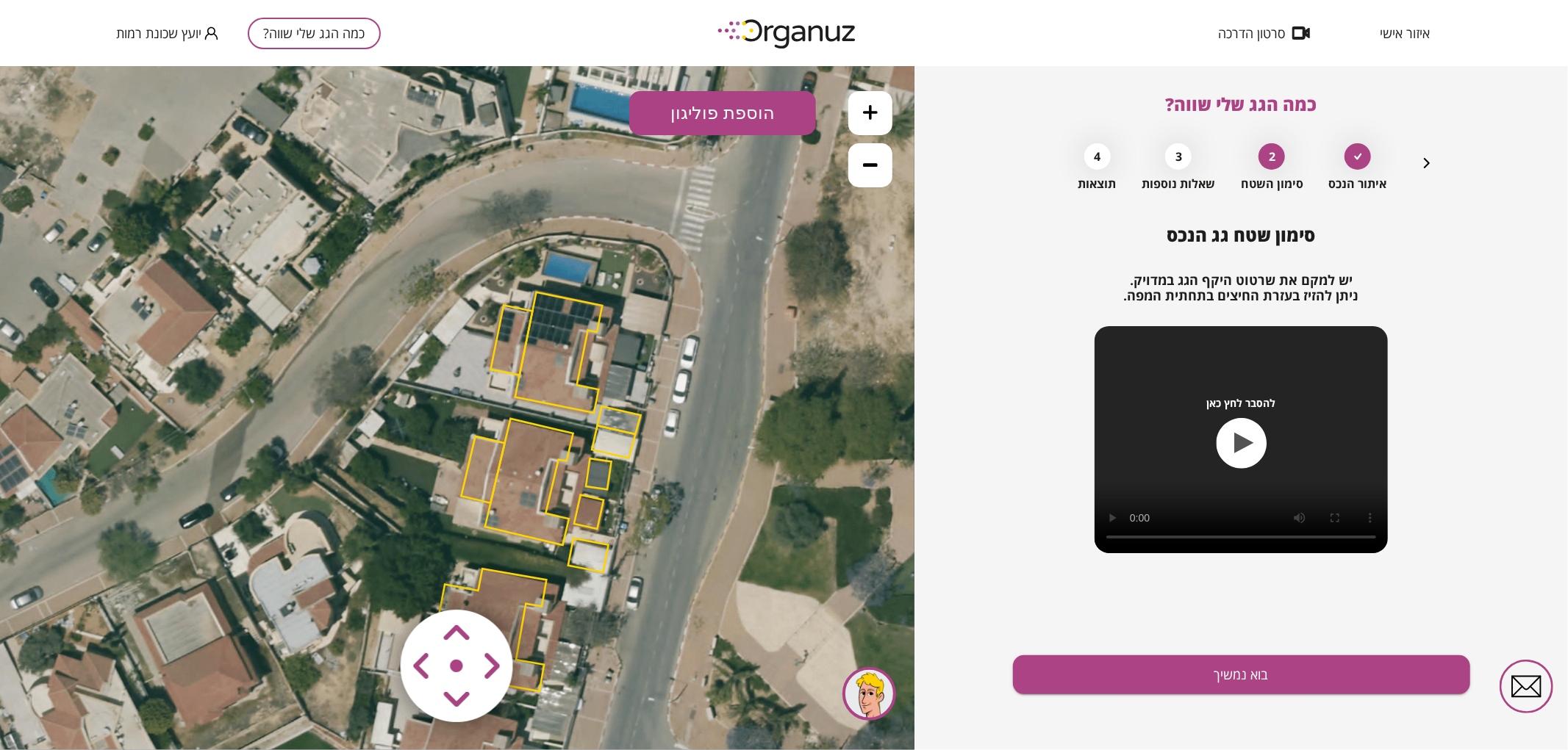
drag, startPoint x: 596, startPoint y: 420, endPoint x: 679, endPoint y: 500, distance: 115.3
click at [679, 500] on icon at bounding box center [536, 493] width 1213 height 1212
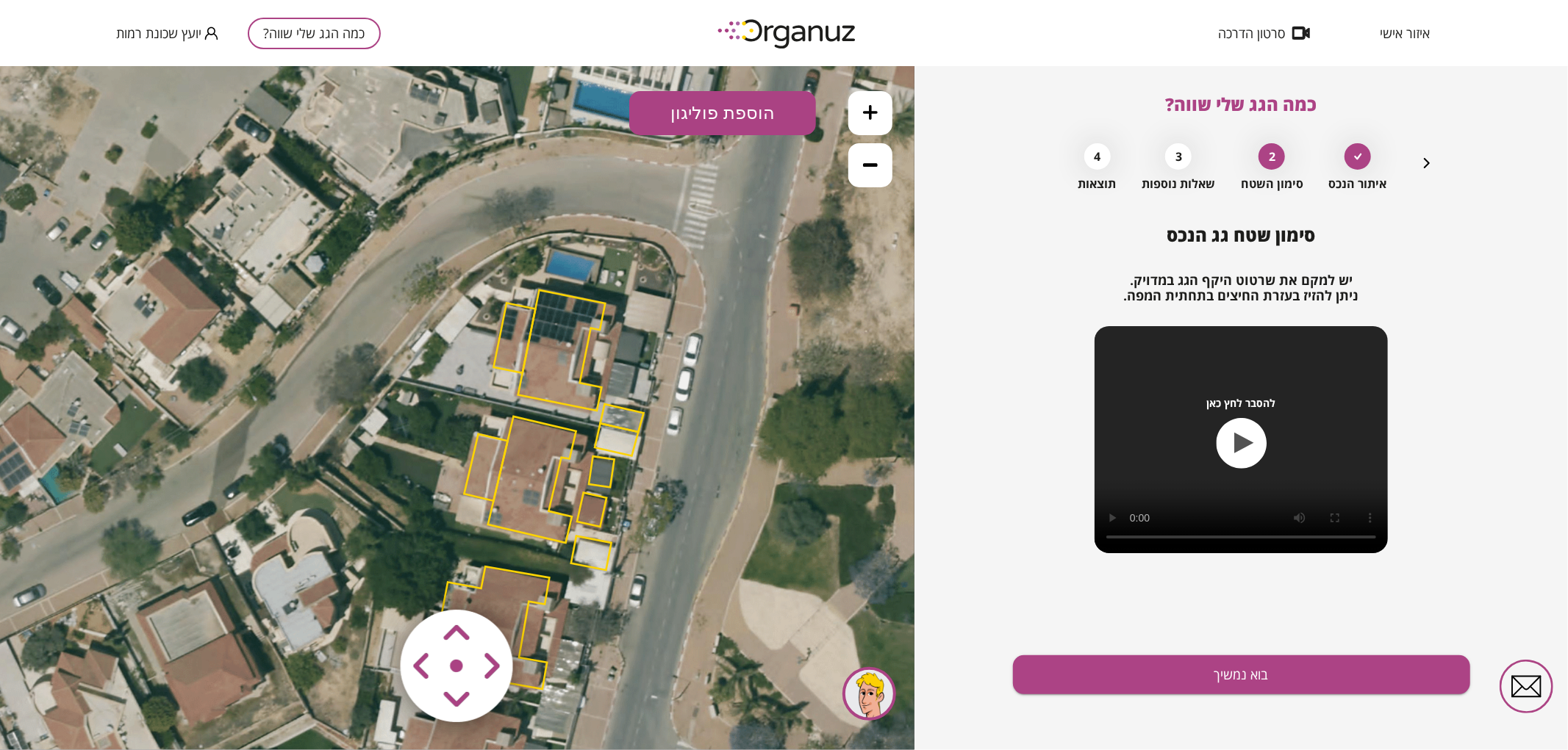
click at [520, 467] on polygon at bounding box center [532, 478] width 88 height 127
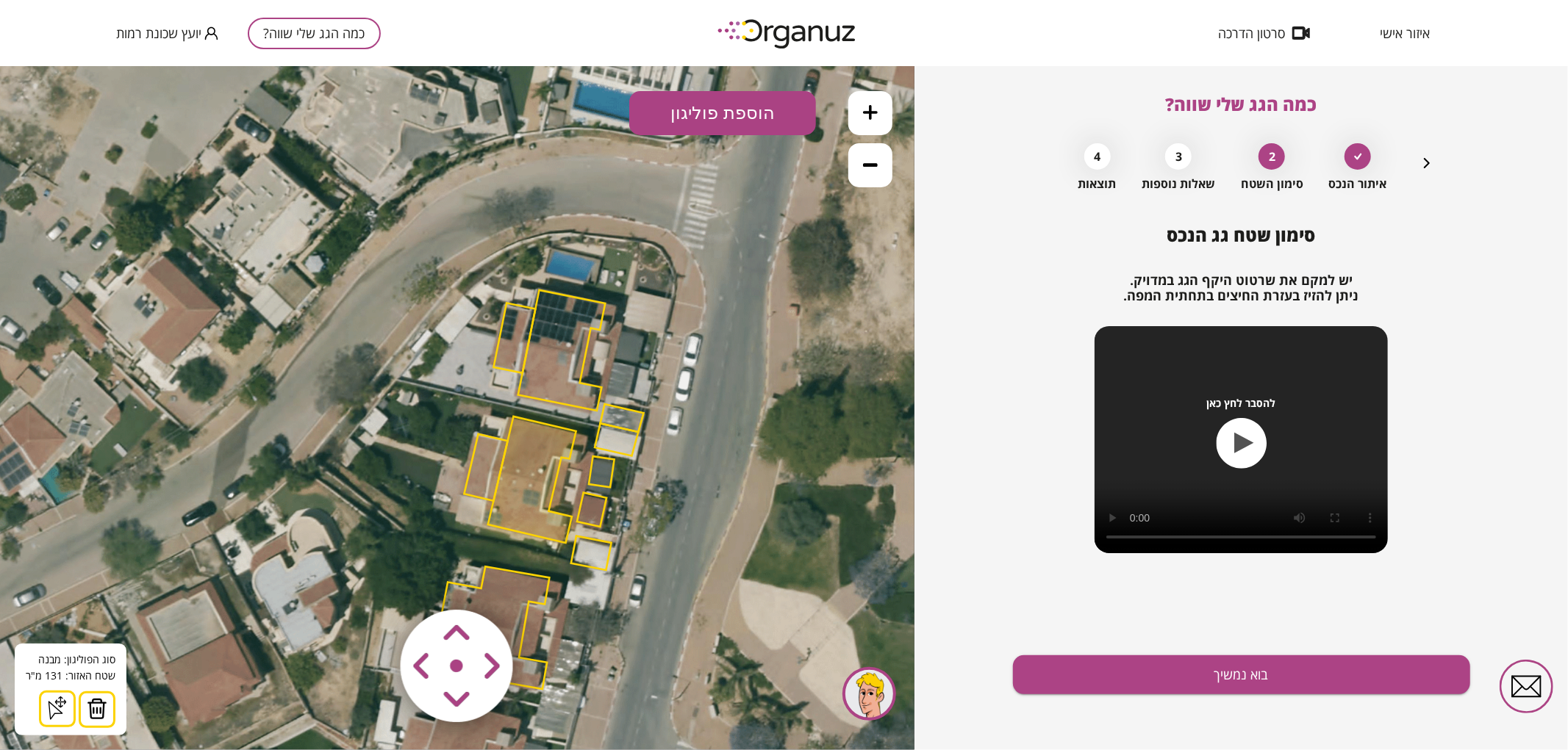
click at [89, 704] on img at bounding box center [96, 708] width 21 height 22
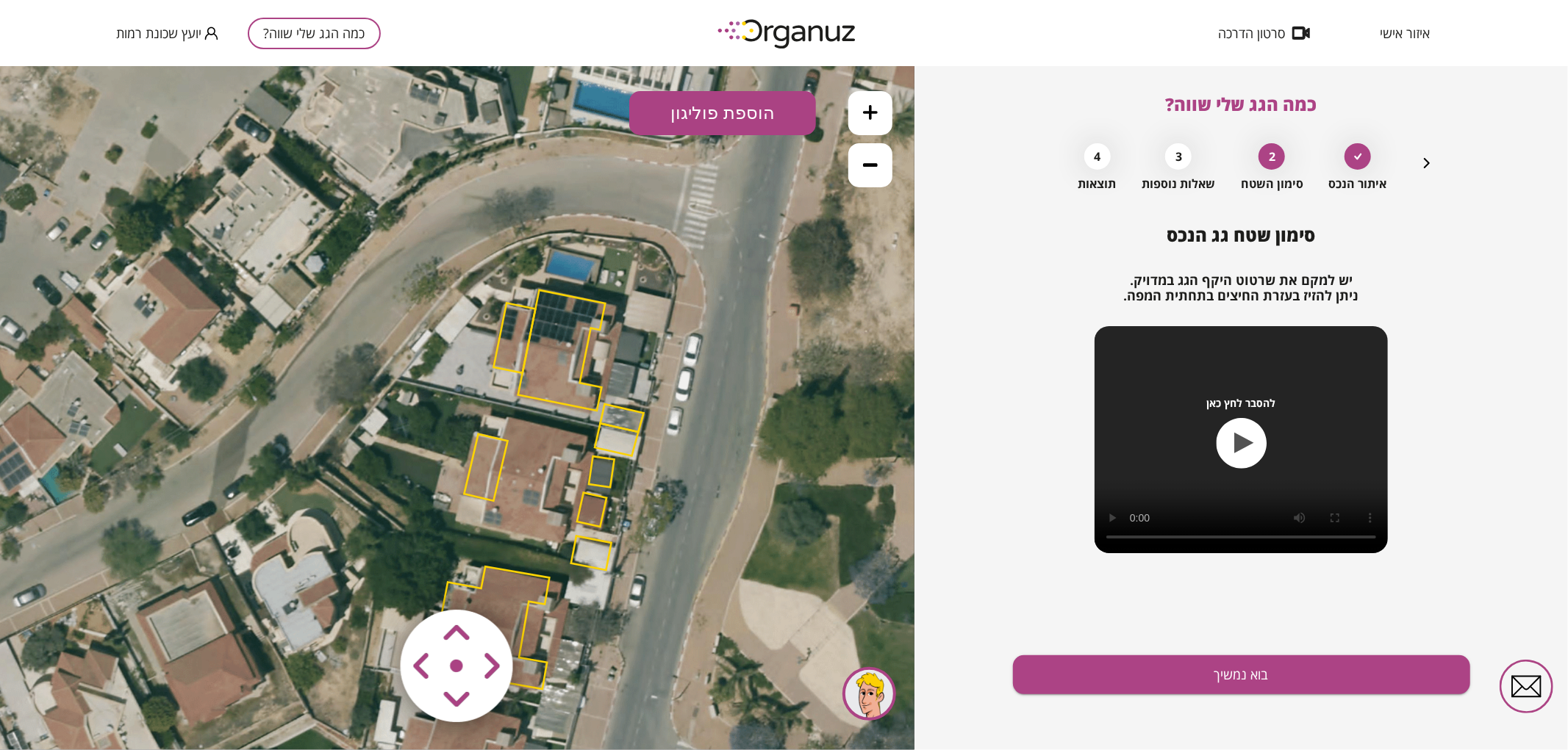
click at [482, 463] on polygon at bounding box center [485, 467] width 43 height 67
drag, startPoint x: 93, startPoint y: 712, endPoint x: 103, endPoint y: 697, distance: 18.0
click at [94, 712] on img at bounding box center [91, 708] width 21 height 22
click at [883, 101] on button at bounding box center [870, 112] width 44 height 44
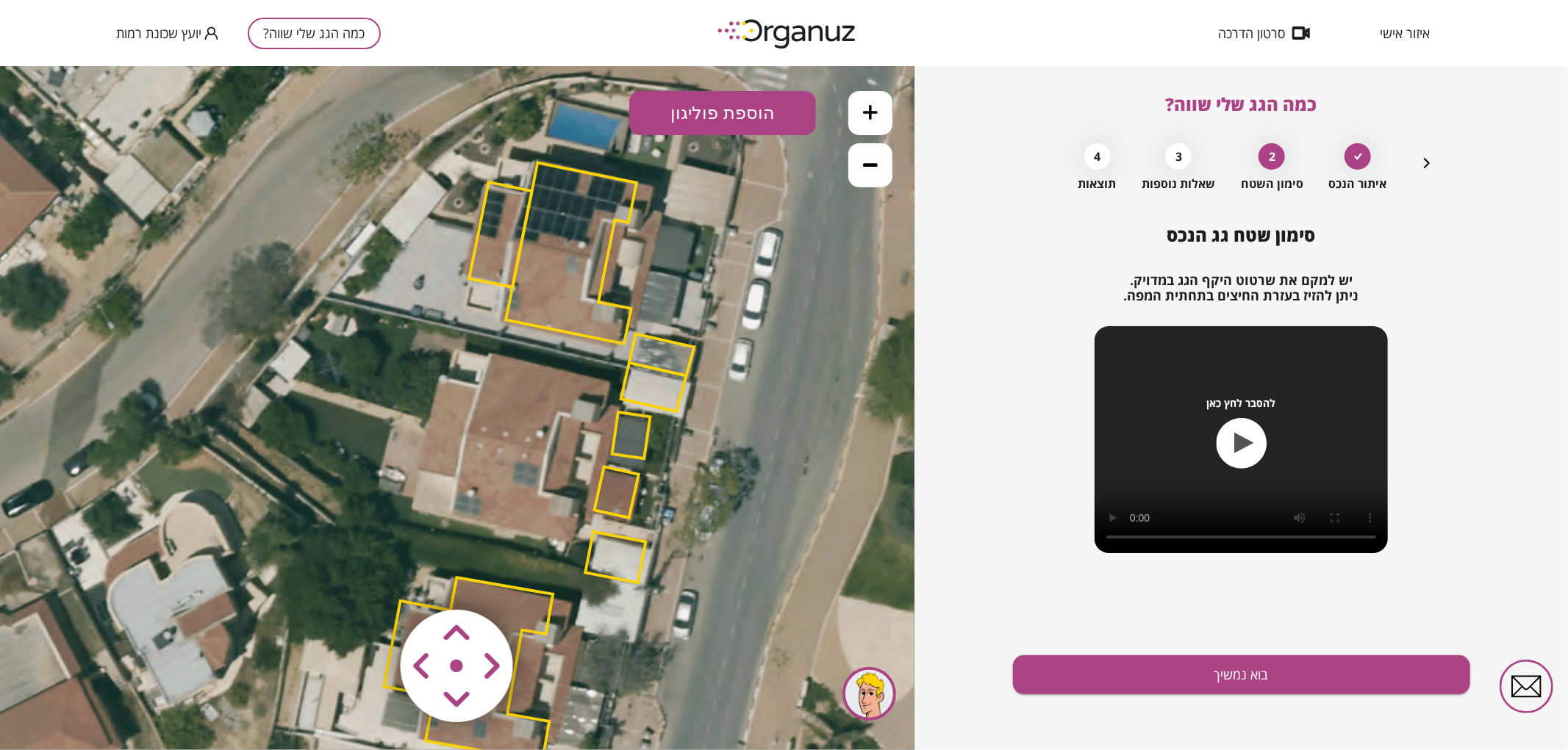
drag, startPoint x: 739, startPoint y: 399, endPoint x: 696, endPoint y: 331, distance: 80.5
click at [696, 331] on icon at bounding box center [538, 465] width 1819 height 1818
click at [640, 439] on polygon at bounding box center [631, 433] width 38 height 46
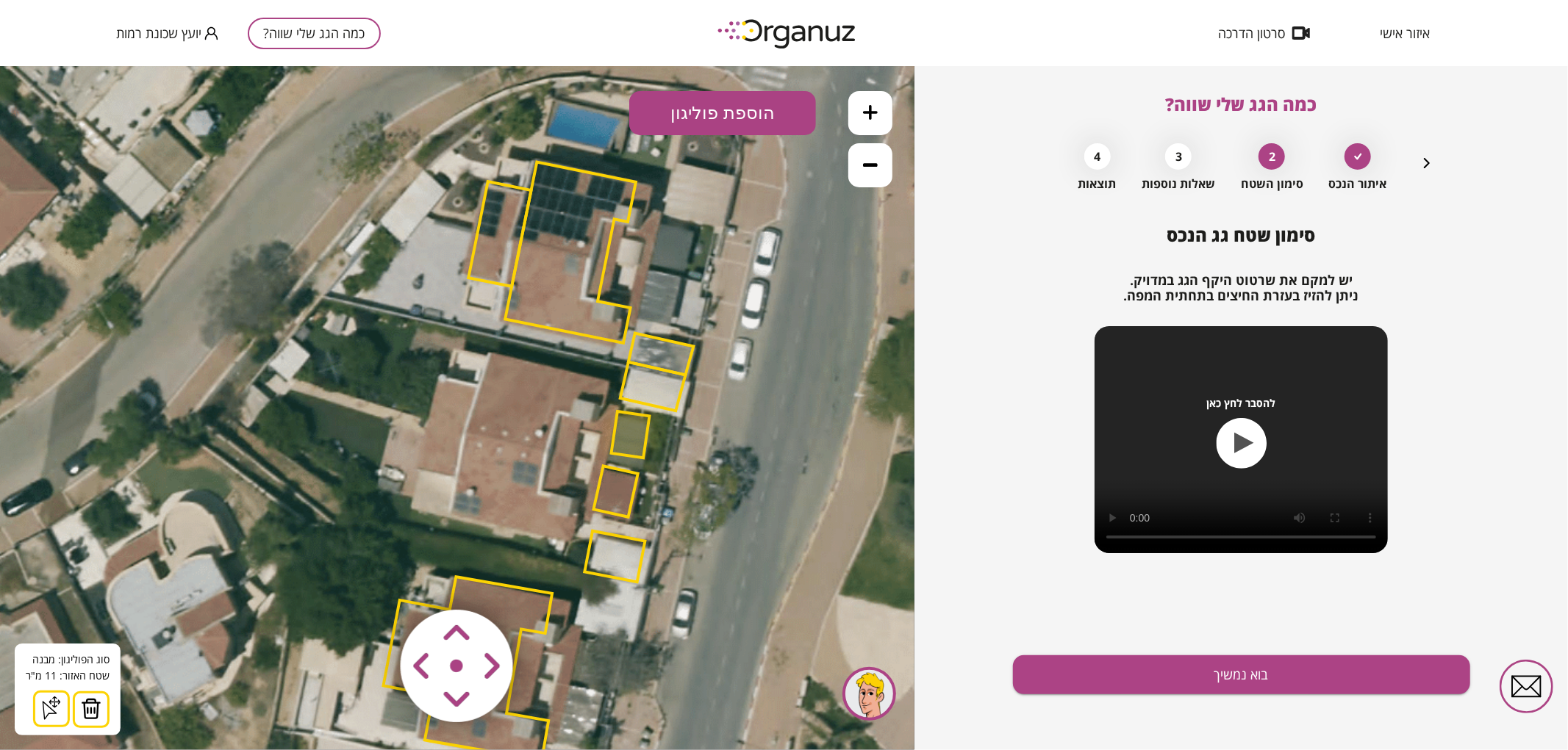
click at [90, 706] on img at bounding box center [91, 708] width 21 height 22
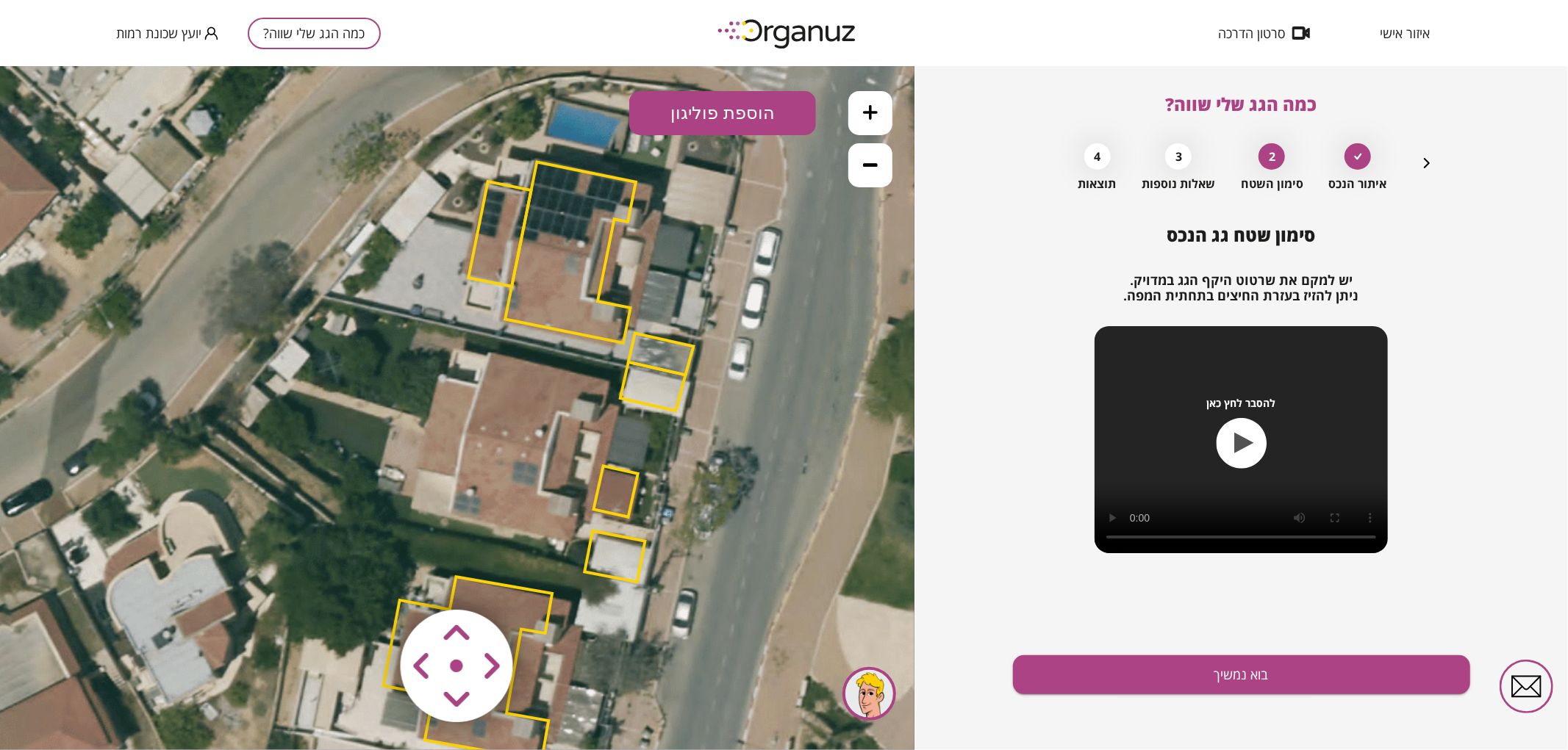
click at [612, 500] on polygon at bounding box center [615, 490] width 44 height 50
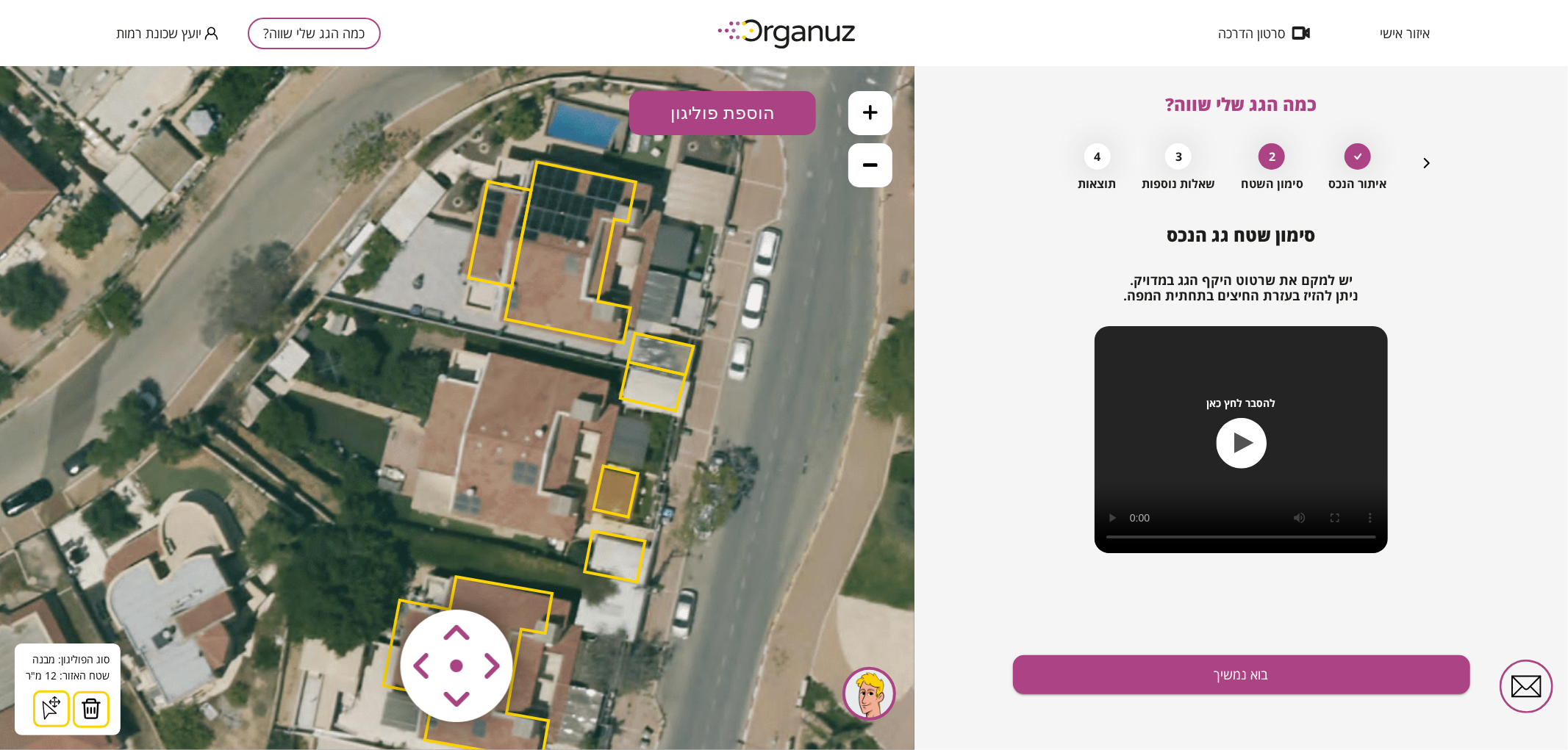
click at [81, 707] on img at bounding box center [91, 708] width 21 height 22
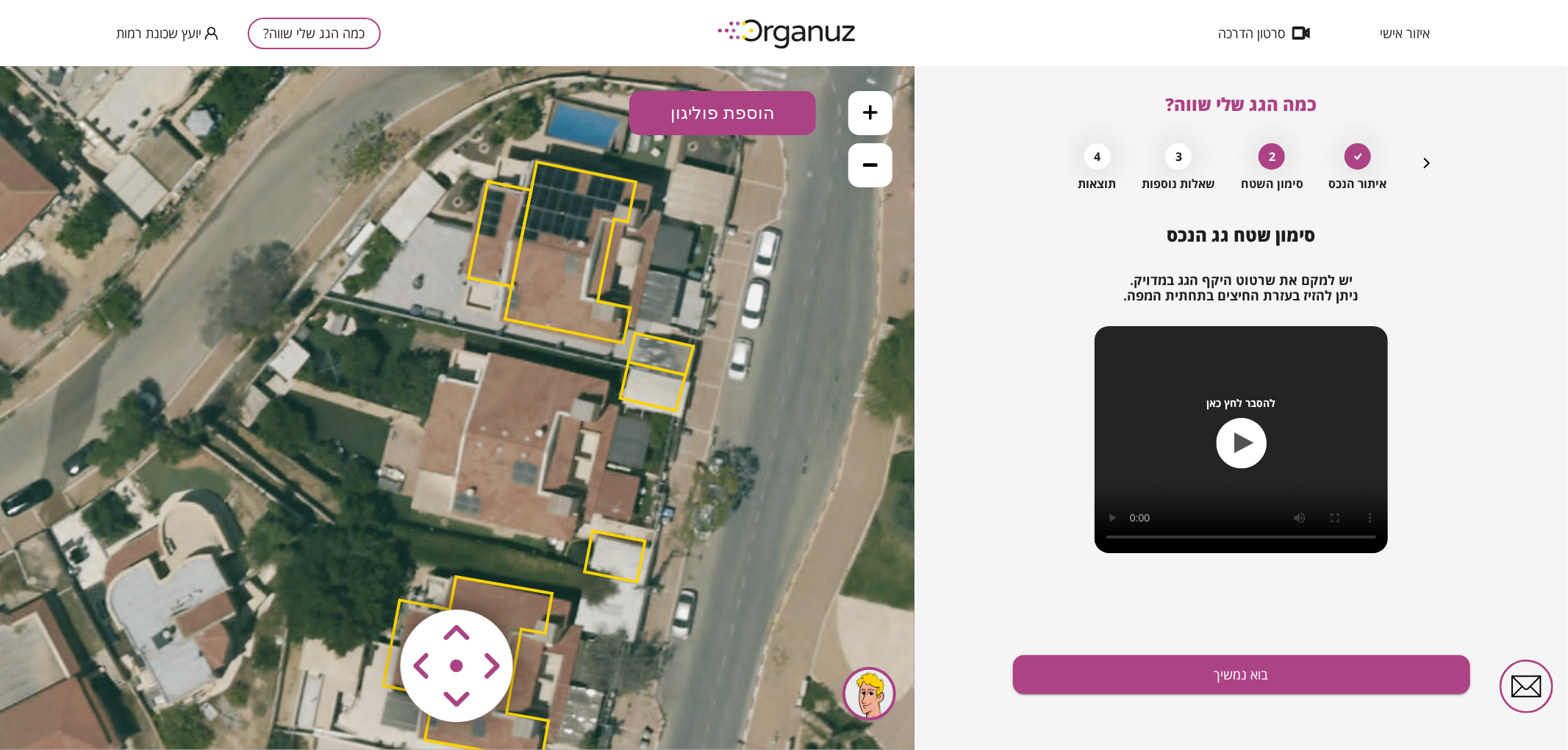
click at [649, 372] on polygon at bounding box center [653, 386] width 66 height 49
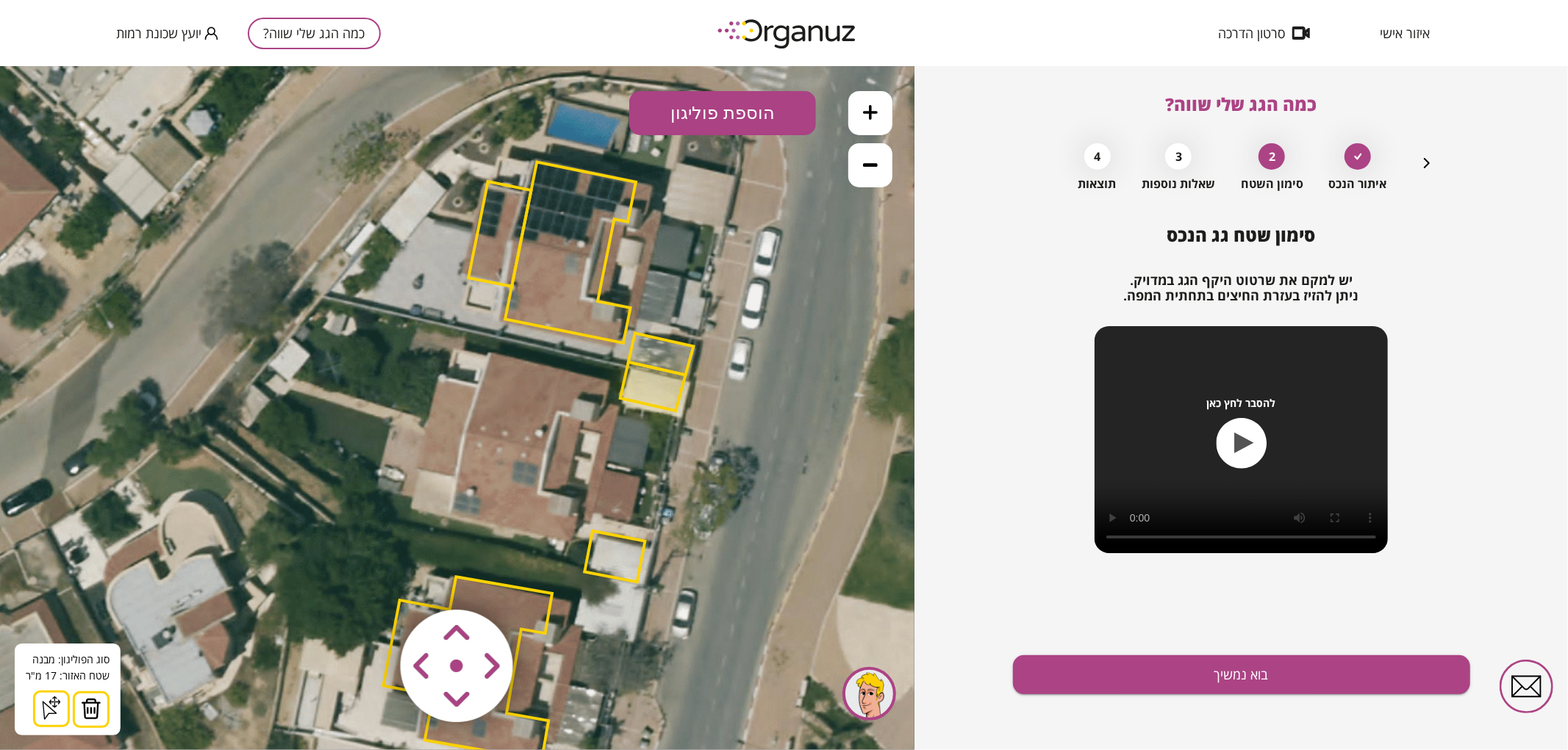
click at [81, 701] on img at bounding box center [91, 708] width 21 height 22
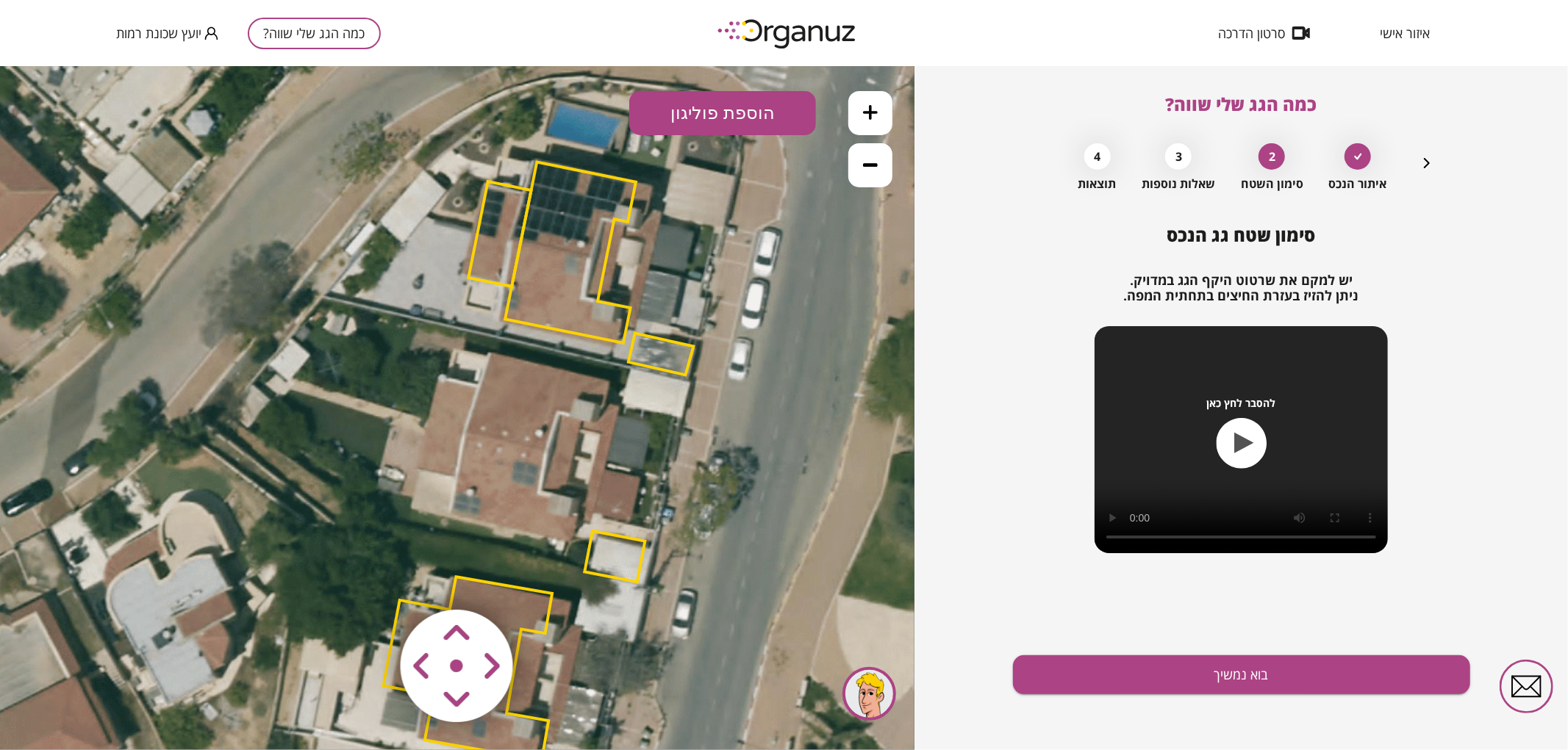
click at [631, 556] on polygon at bounding box center [614, 556] width 60 height 50
click at [618, 548] on polygon at bounding box center [613, 556] width 60 height 50
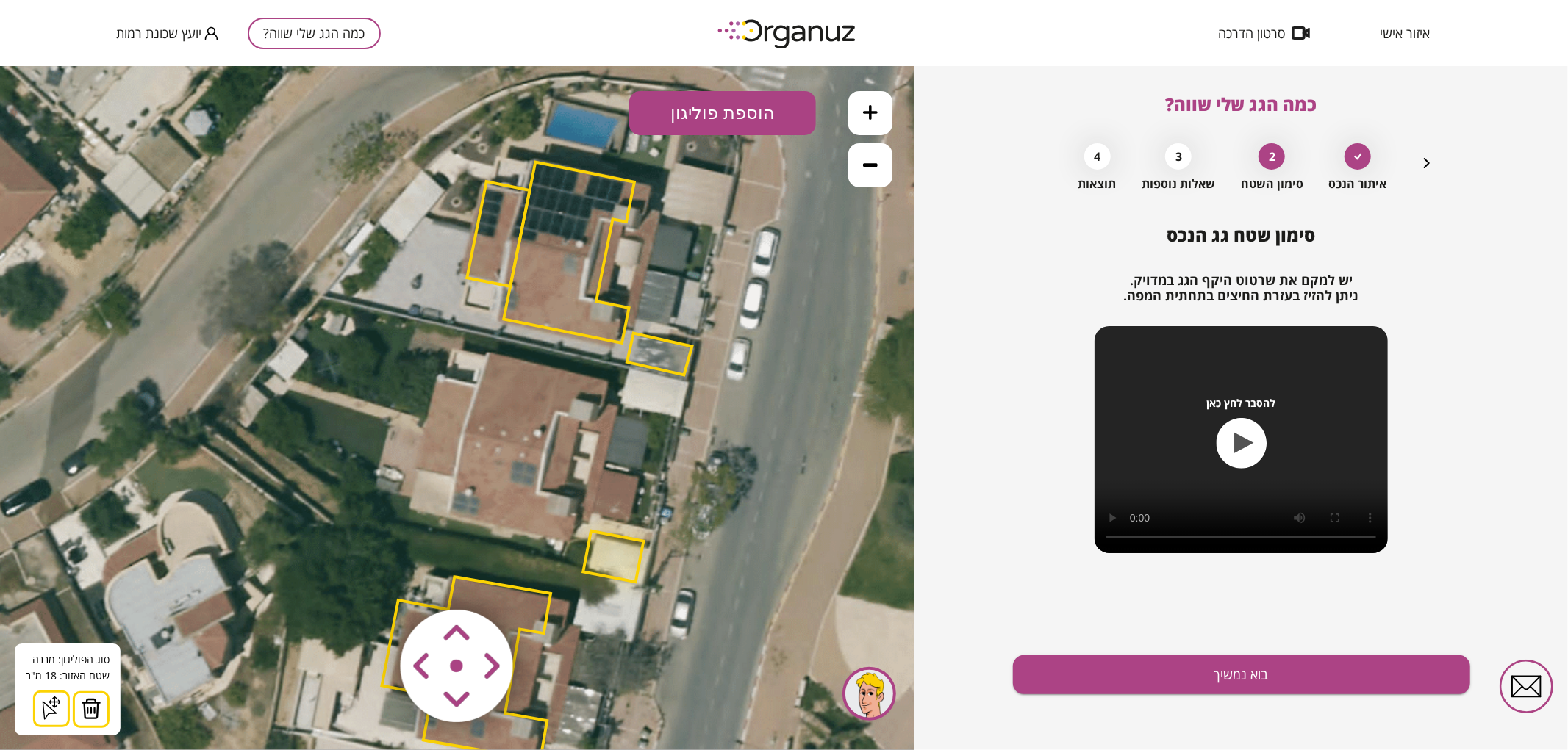
click at [98, 710] on img at bounding box center [91, 708] width 21 height 22
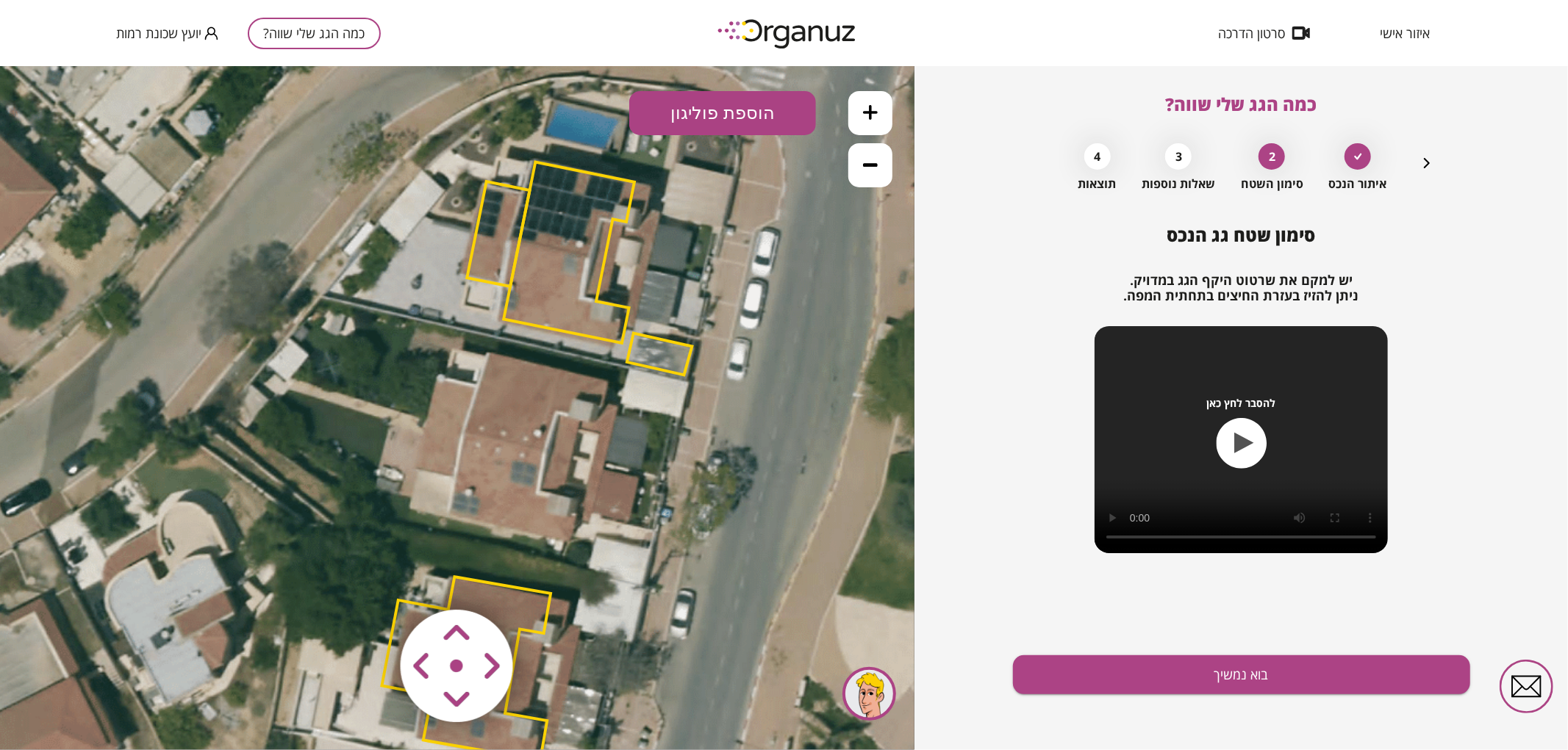
click at [672, 122] on button "הוספת פוליגון" at bounding box center [722, 112] width 187 height 44
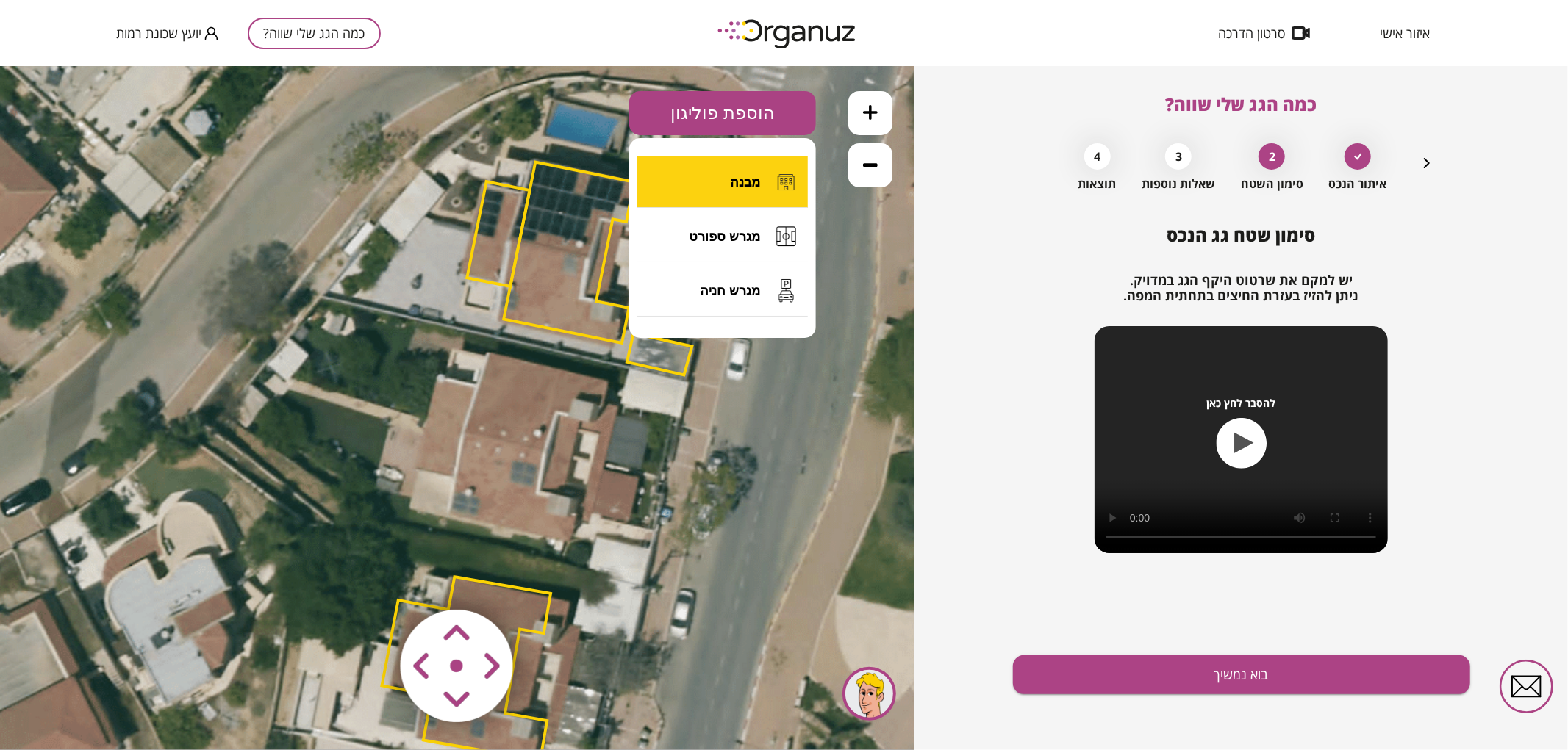
click at [703, 191] on button "מבנה" at bounding box center [722, 181] width 171 height 51
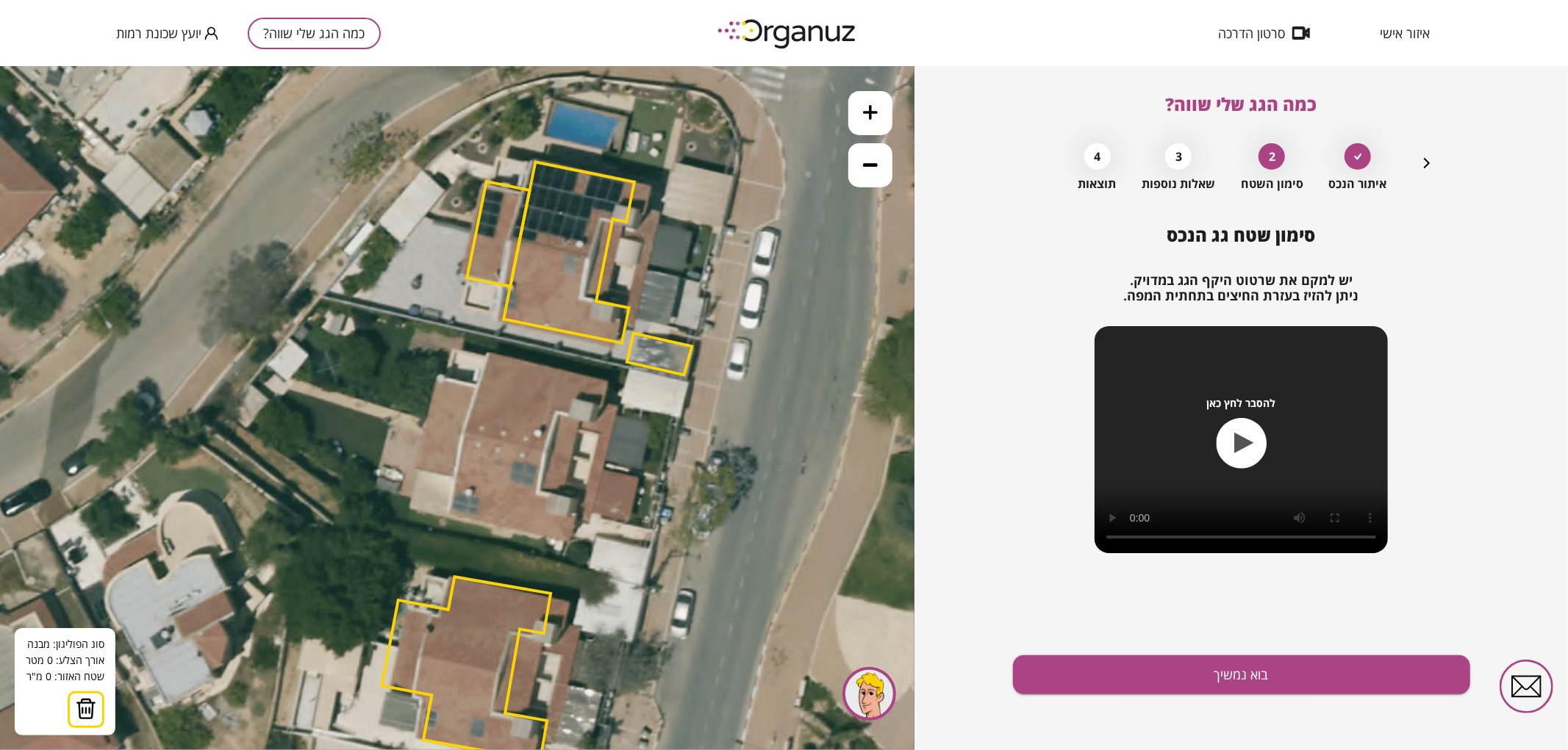
click at [603, 463] on icon at bounding box center [536, 464] width 1819 height 1818
click at [426, 424] on polygon at bounding box center [515, 443] width 176 height 40
click at [438, 376] on polygon at bounding box center [515, 419] width 176 height 87
click at [445, 375] on polygon at bounding box center [515, 419] width 176 height 89
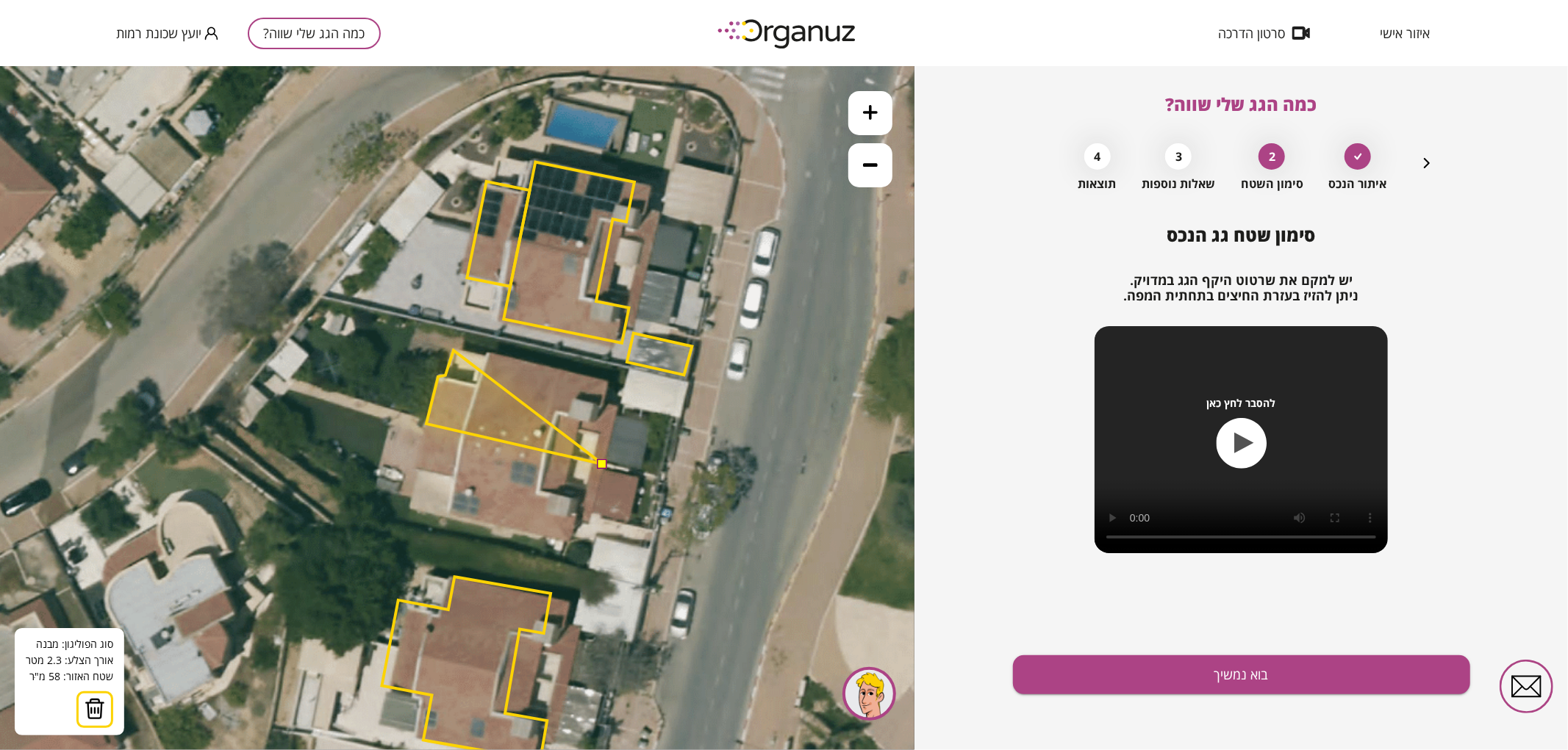
click at [453, 350] on polygon at bounding box center [515, 406] width 176 height 114
click at [488, 355] on polygon at bounding box center [515, 406] width 176 height 114
click at [489, 351] on polygon at bounding box center [515, 406] width 176 height 114
click at [611, 379] on polygon at bounding box center [518, 406] width 184 height 114
click at [605, 405] on polygon at bounding box center [518, 406] width 184 height 114
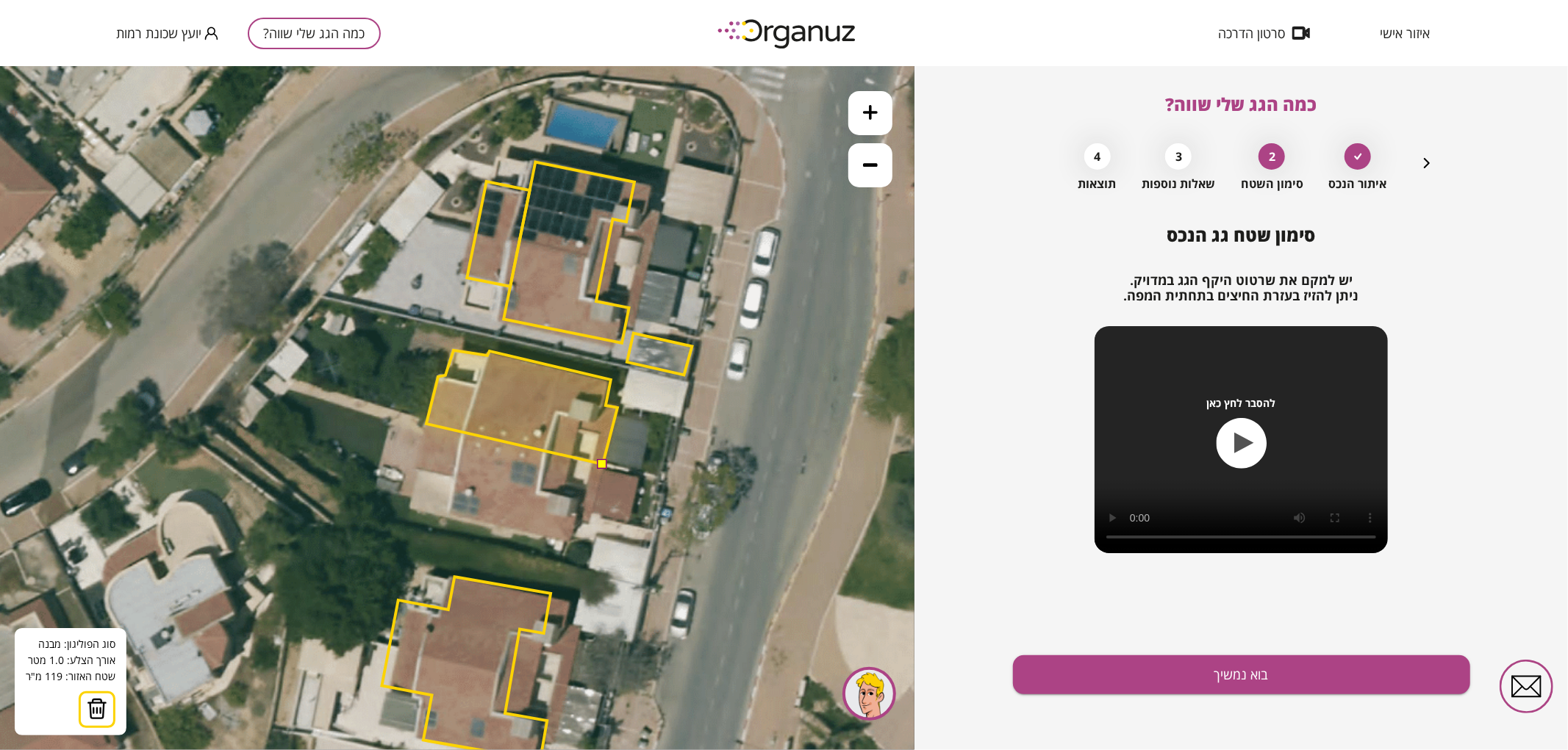
click at [617, 407] on polygon at bounding box center [522, 406] width 191 height 114
click at [605, 460] on button at bounding box center [601, 462] width 10 height 10
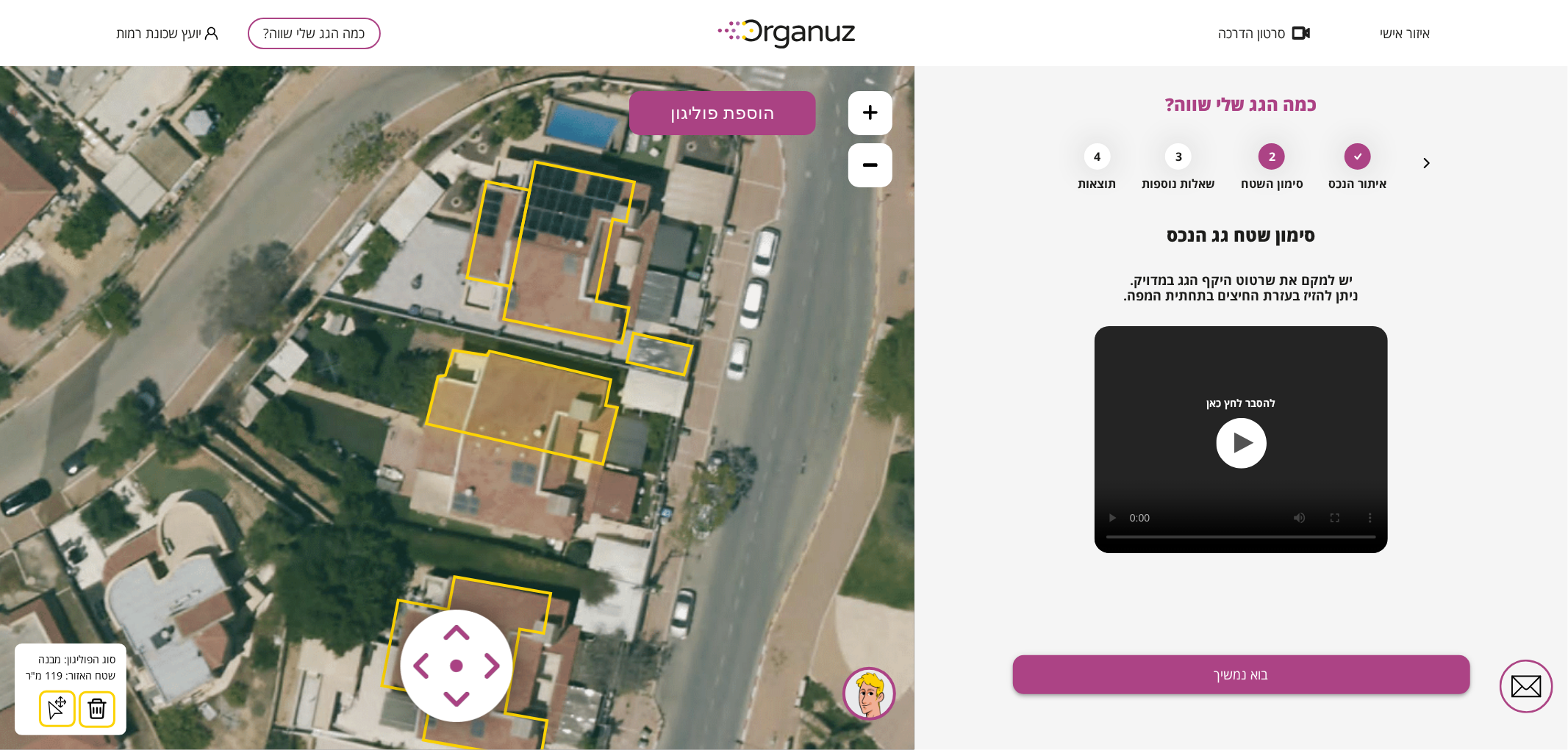
click at [1224, 665] on button "בוא נמשיך" at bounding box center [1241, 674] width 457 height 39
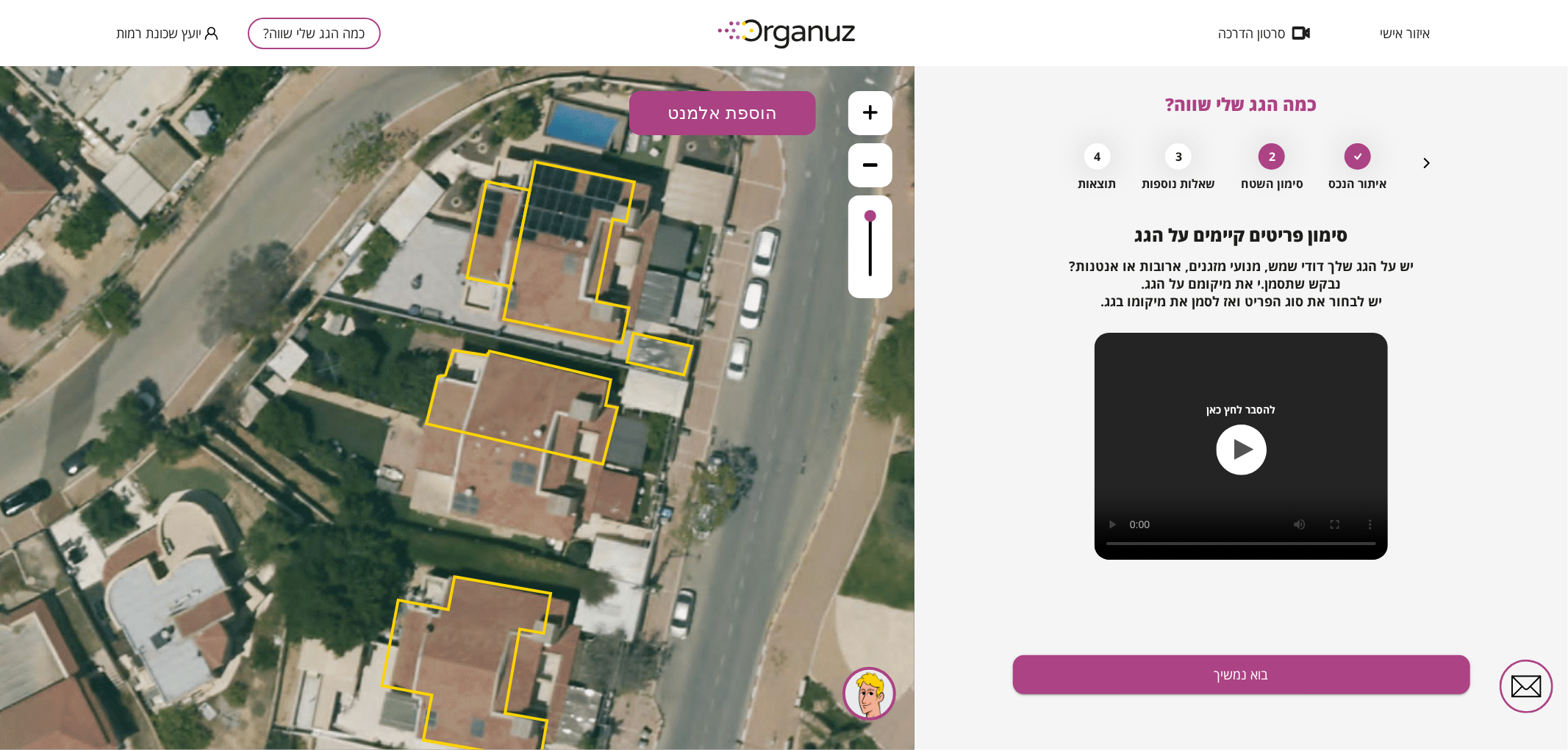
click at [773, 111] on button "הוספת אלמנט" at bounding box center [722, 112] width 187 height 44
click at [725, 384] on div ".st0 { fill: #FFFFFF; } .st0 { fill: #FFFFFF; }" at bounding box center [457, 407] width 914 height 684
click at [1118, 680] on button "בוא נמשיך" at bounding box center [1241, 674] width 457 height 39
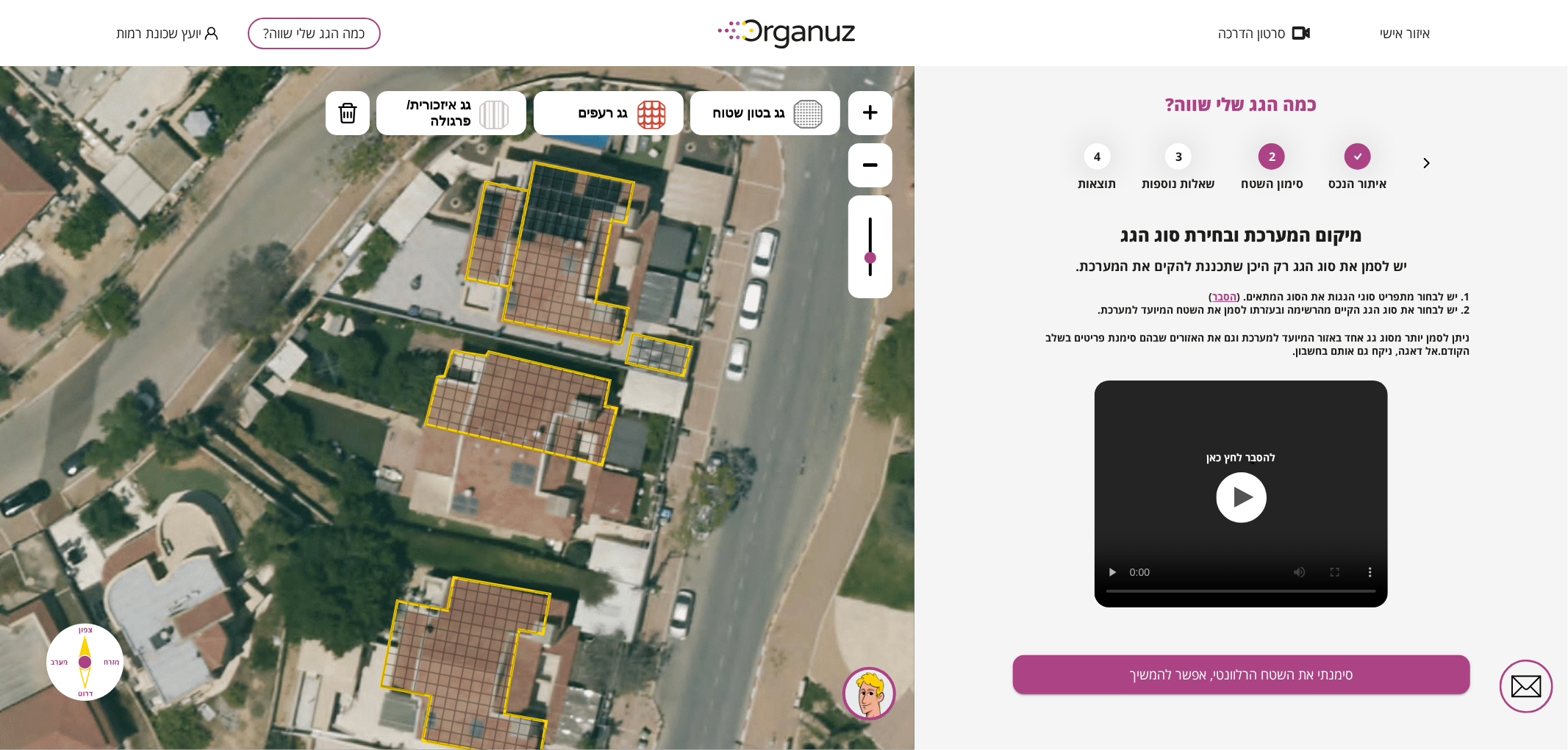
drag, startPoint x: 874, startPoint y: 217, endPoint x: 873, endPoint y: 259, distance: 42.0
click at [873, 259] on div at bounding box center [870, 256] width 12 height 12
click at [662, 114] on img at bounding box center [651, 113] width 29 height 30
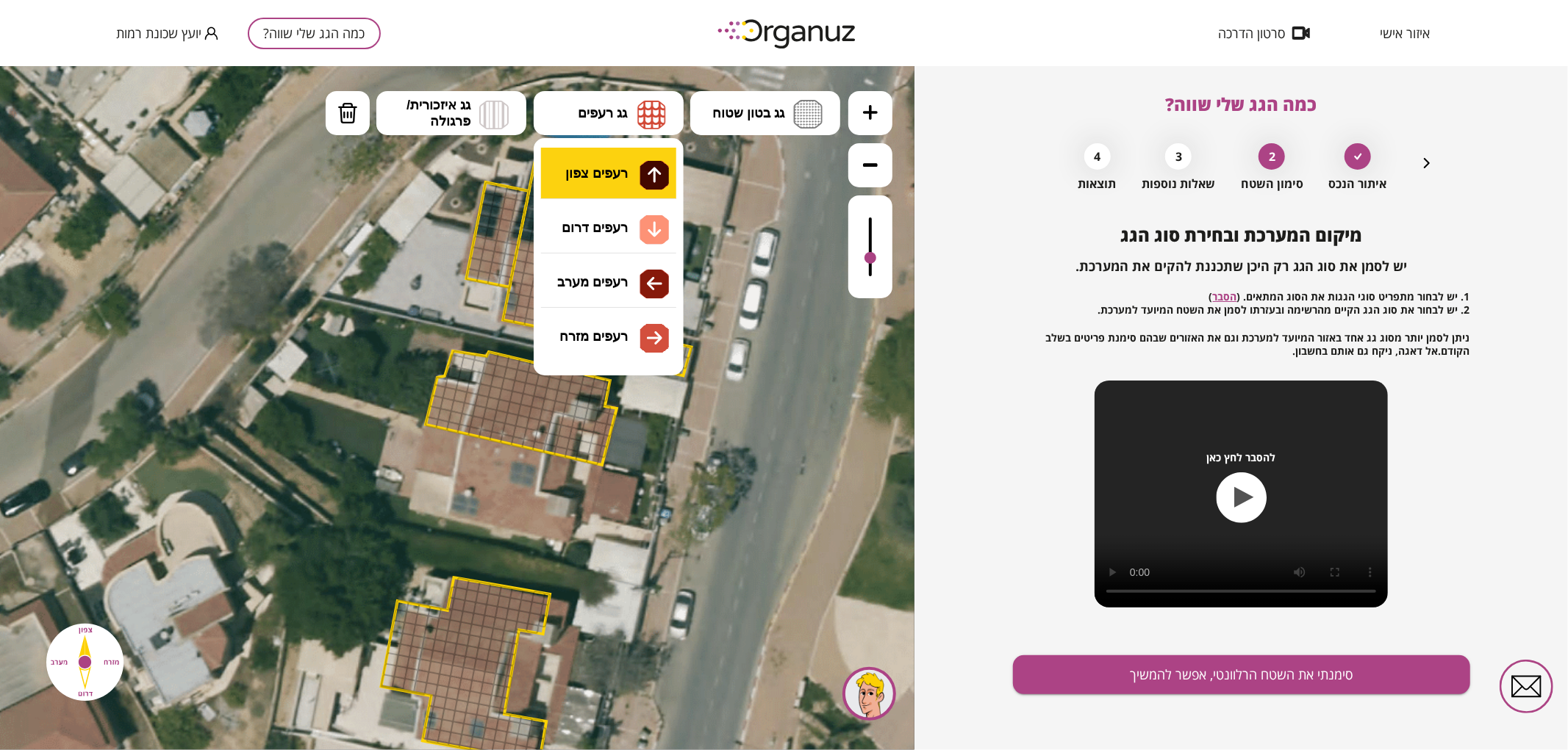
click at [649, 163] on div ".st0 { fill: #FFFFFF; } .st0 { fill: #FFFFFF; }" at bounding box center [457, 407] width 914 height 684
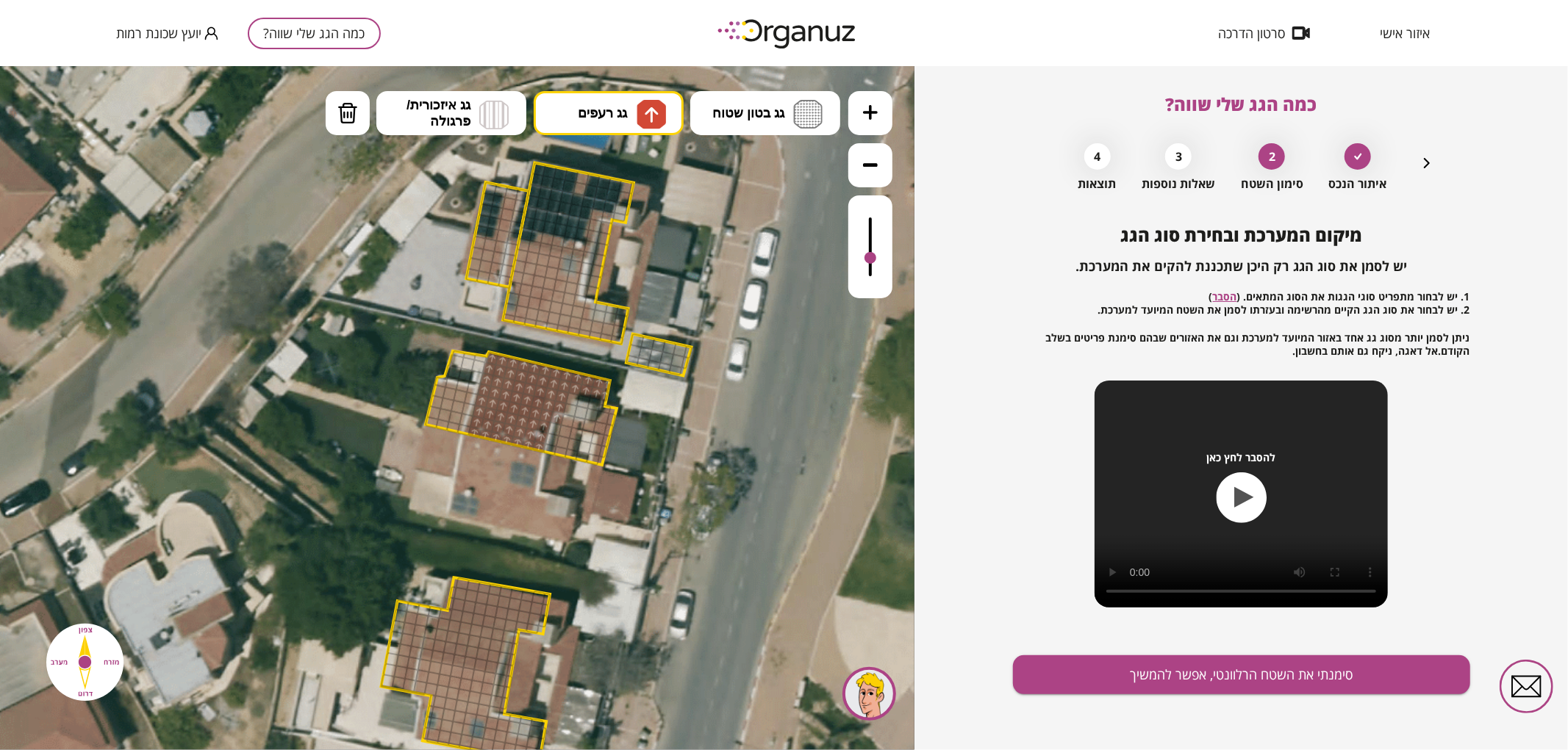
drag, startPoint x: 541, startPoint y: 445, endPoint x: 520, endPoint y: 393, distance: 56.1
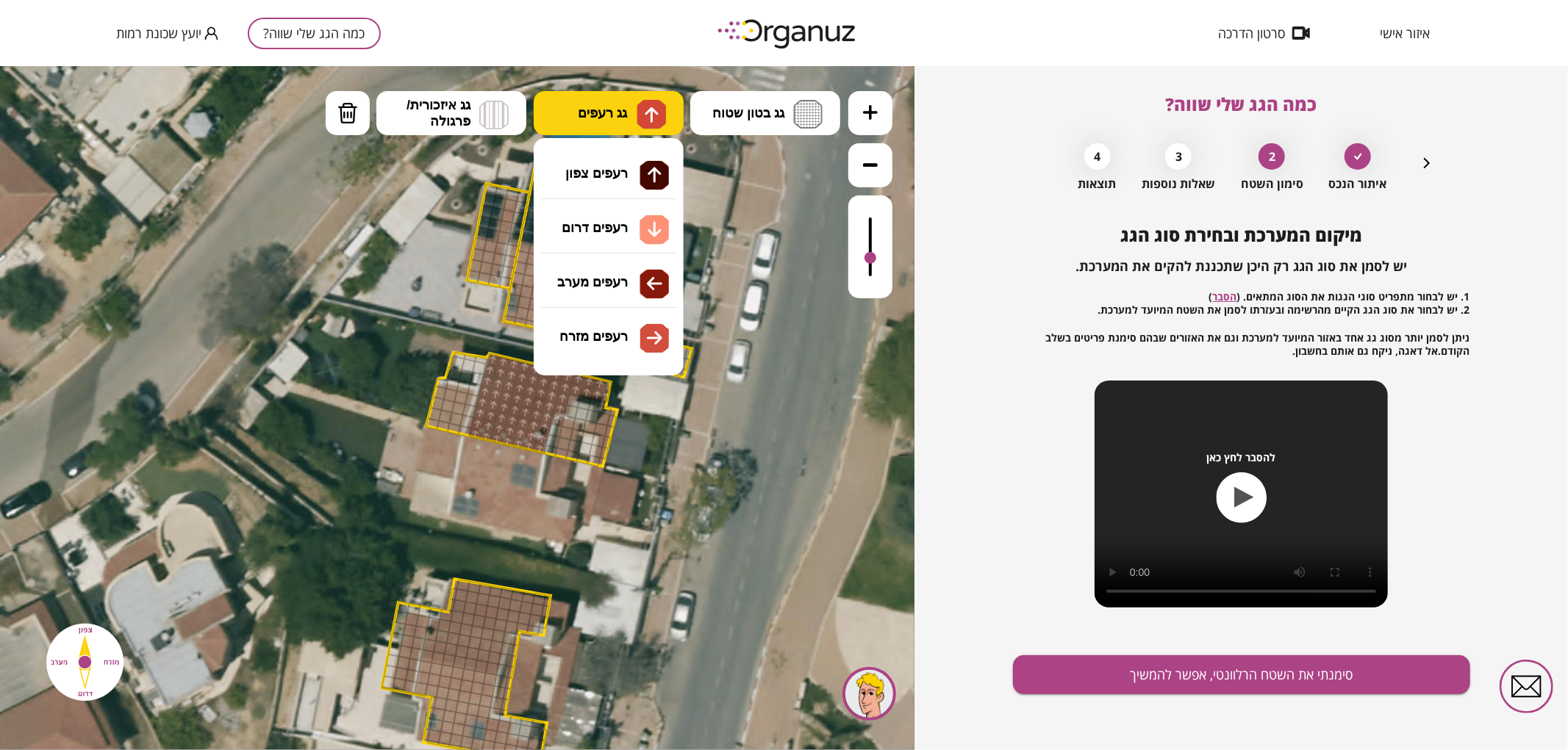
click at [600, 112] on span "גג רעפים" at bounding box center [602, 112] width 49 height 16
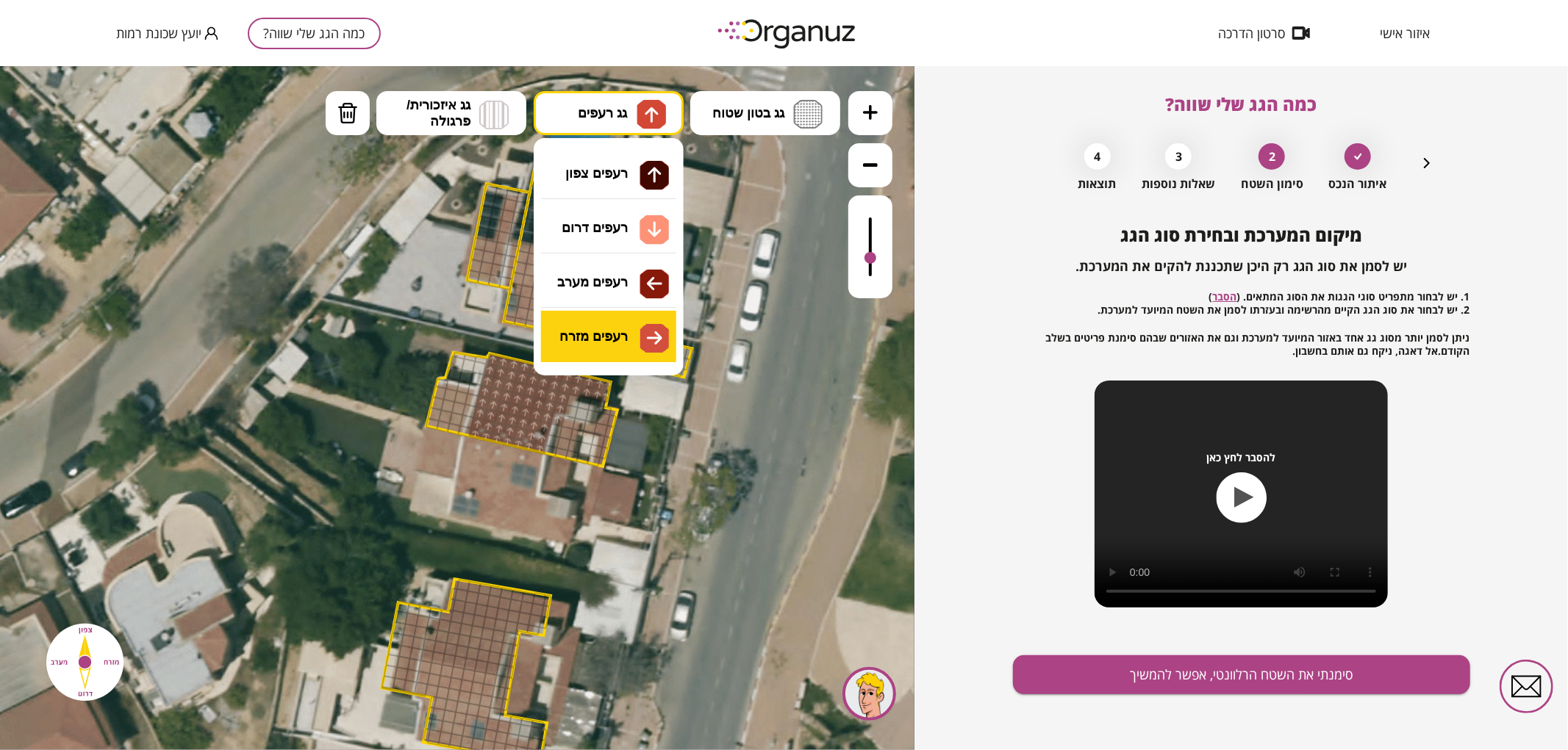
click at [614, 326] on div ".st0 { fill: #FFFFFF; } .st0 { fill: #FFFFFF; }" at bounding box center [457, 407] width 914 height 684
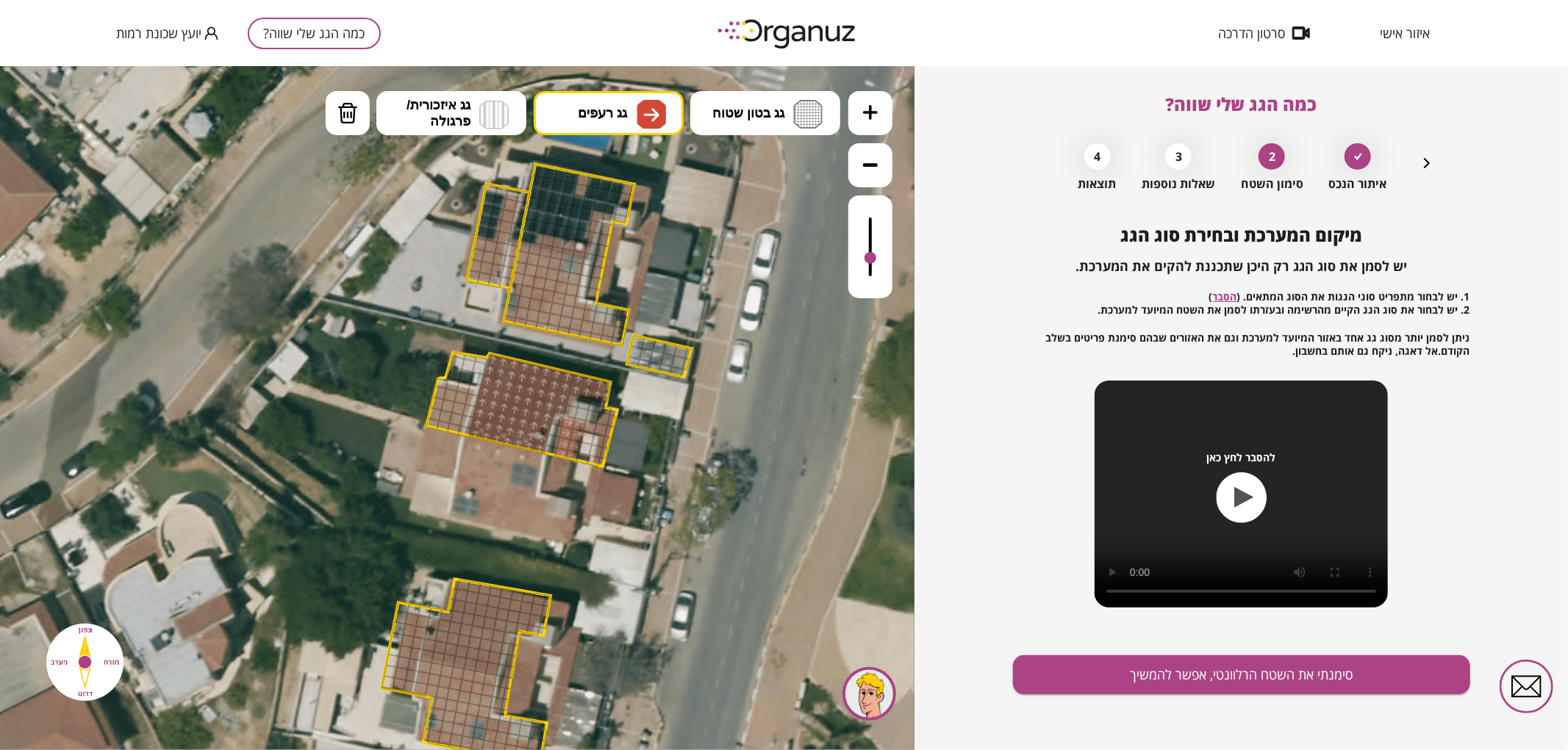
click at [351, 112] on img at bounding box center [347, 112] width 21 height 22
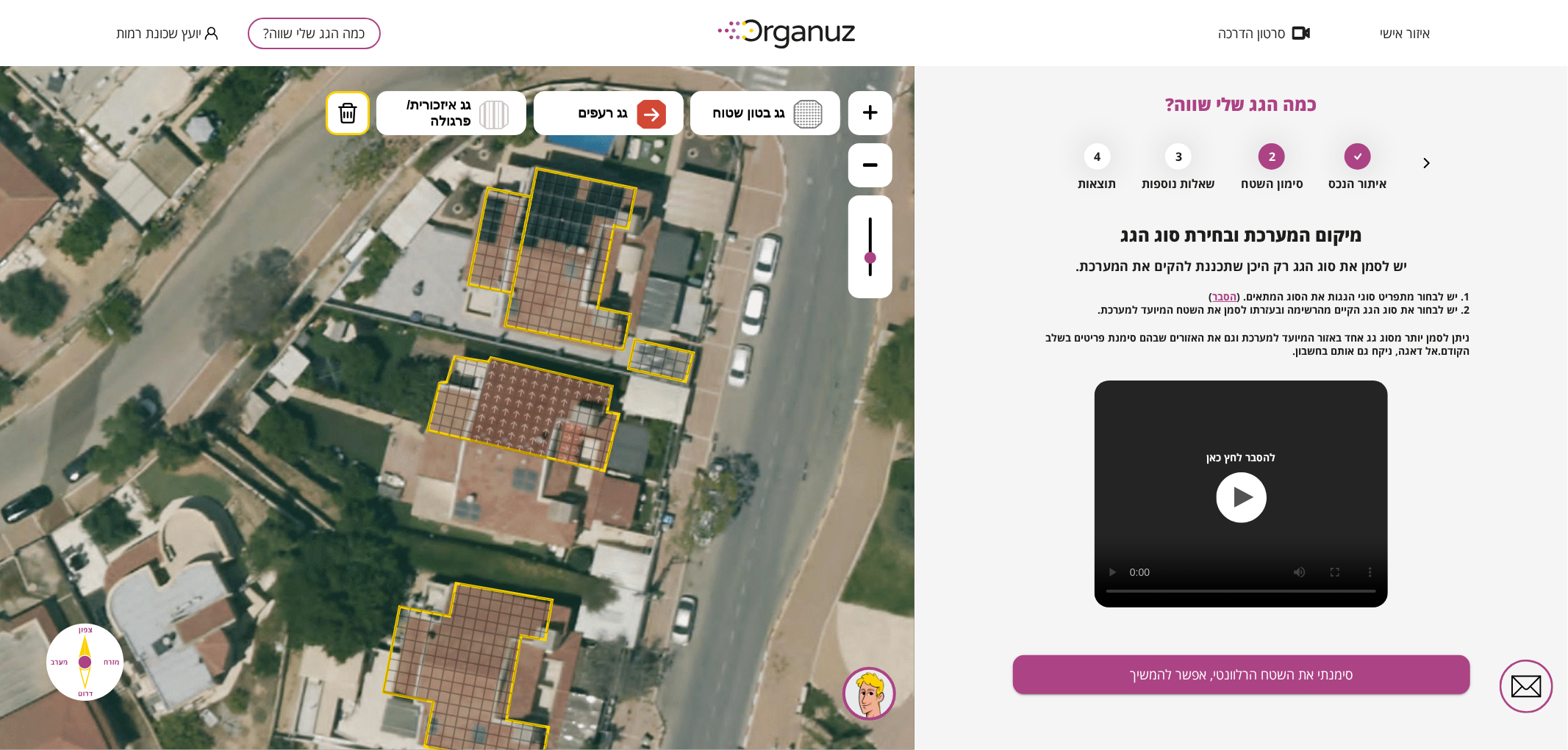
click at [556, 431] on div at bounding box center [557, 434] width 14 height 14
click at [557, 431] on div at bounding box center [557, 434] width 14 height 14
click at [561, 425] on div at bounding box center [560, 424] width 14 height 14
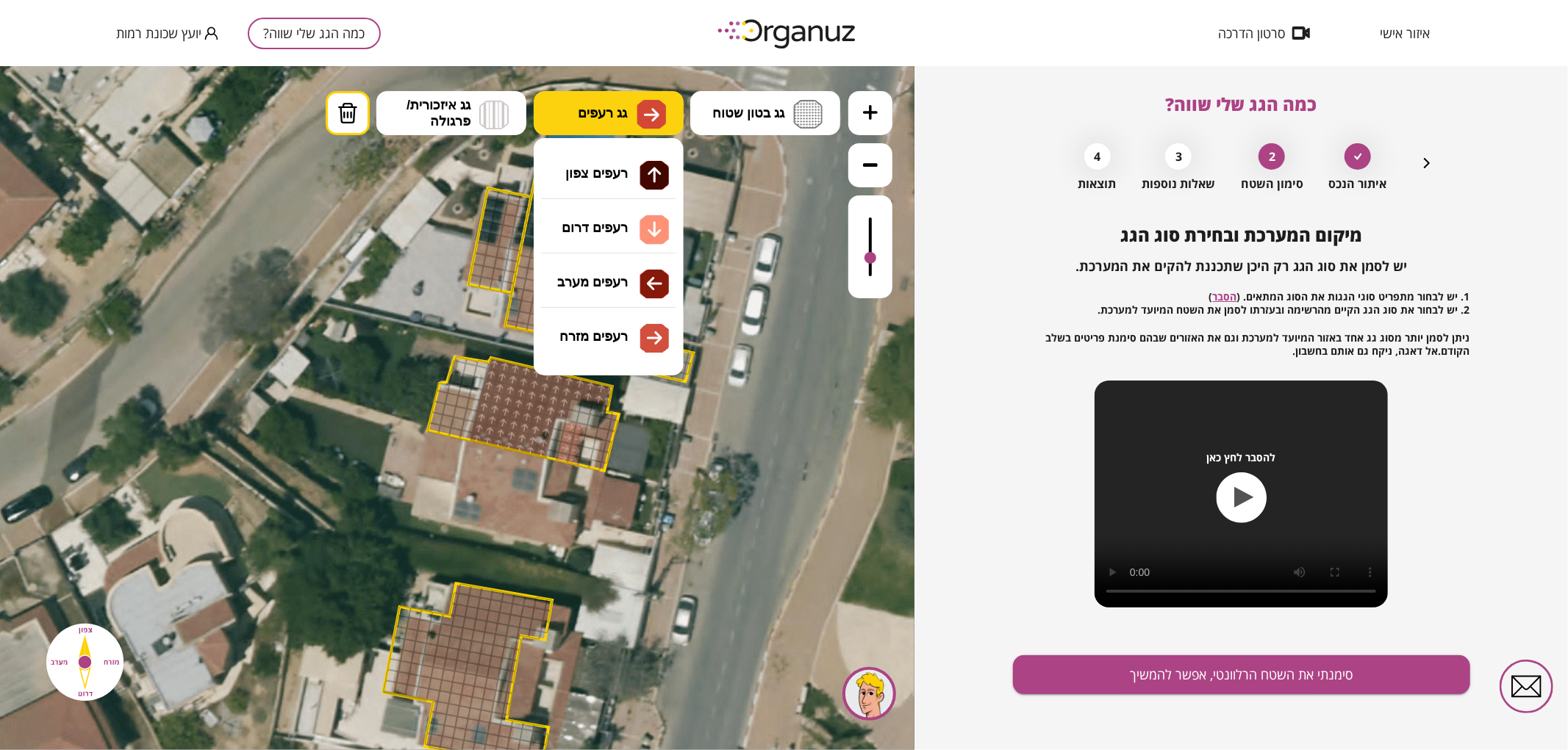
click at [608, 119] on span "גג רעפים" at bounding box center [602, 112] width 49 height 16
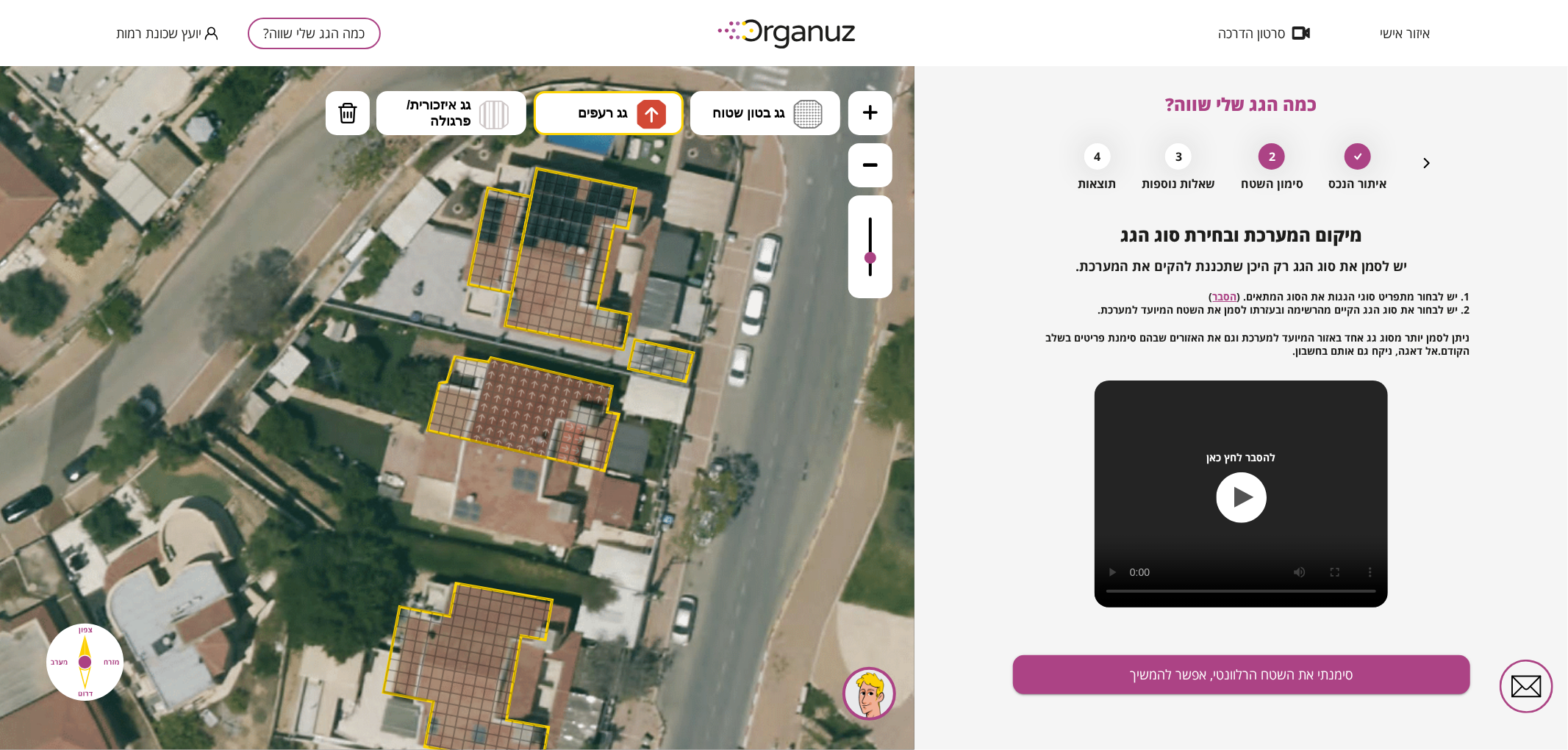
click at [618, 156] on div ".st0 { fill: #FFFFFF; } .st0 { fill: #FFFFFF; }" at bounding box center [457, 407] width 914 height 684
drag, startPoint x: 431, startPoint y: 423, endPoint x: 443, endPoint y: 381, distance: 43.7
click at [443, 381] on div ".st0 { fill: #FFFFFF; } .st0 { fill: #FFFFFF; }" at bounding box center [538, 470] width 1819 height 1818
click at [369, 115] on button "מחיקה" at bounding box center [347, 112] width 44 height 44
click at [356, 120] on img at bounding box center [347, 112] width 21 height 22
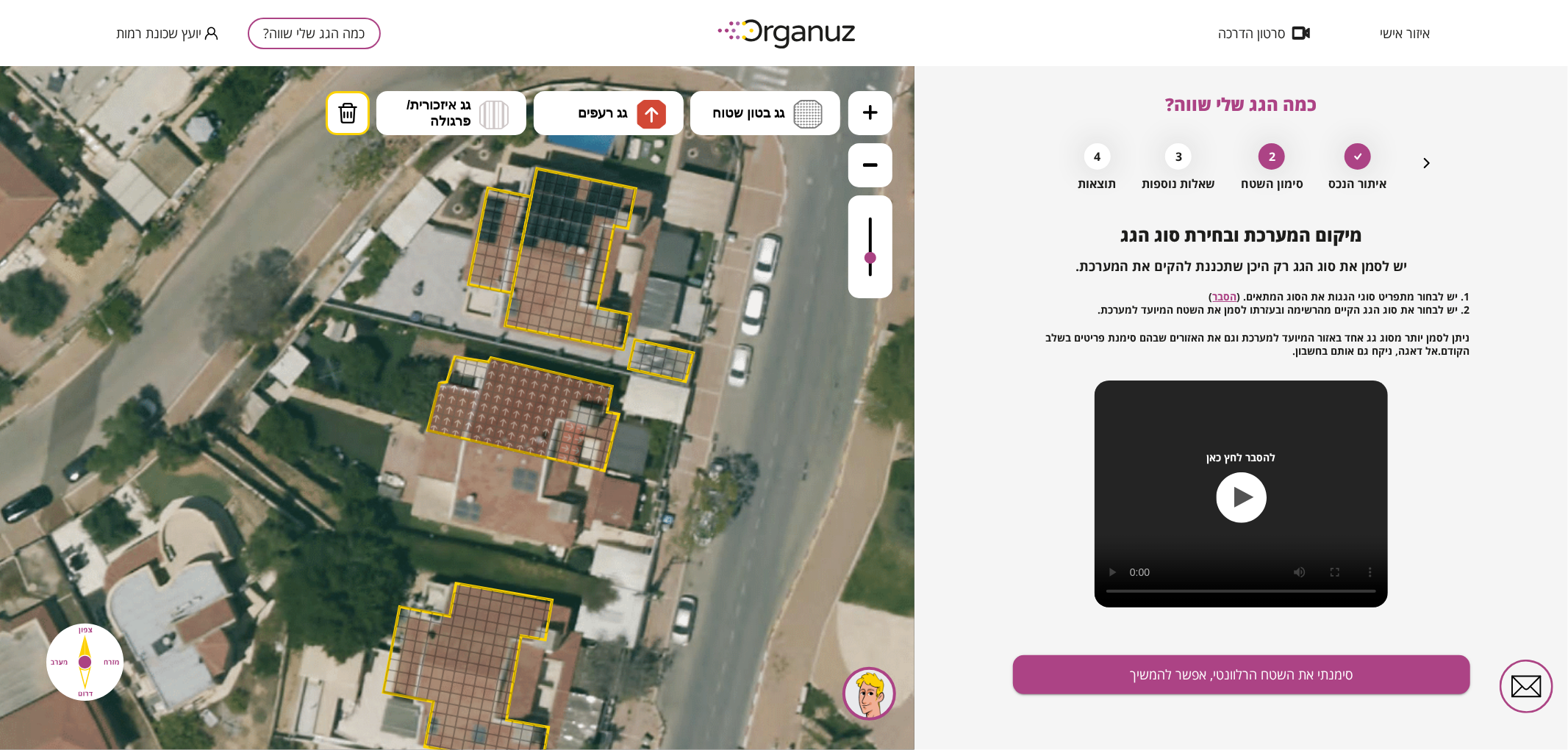
drag, startPoint x: 468, startPoint y: 375, endPoint x: 472, endPoint y: 355, distance: 20.4
click at [472, 355] on div ".st0 { fill: #FFFFFF; } .st0 { fill: #FFFFFF; }" at bounding box center [538, 470] width 1819 height 1818
drag, startPoint x: 465, startPoint y: 432, endPoint x: 476, endPoint y: 395, distance: 38.6
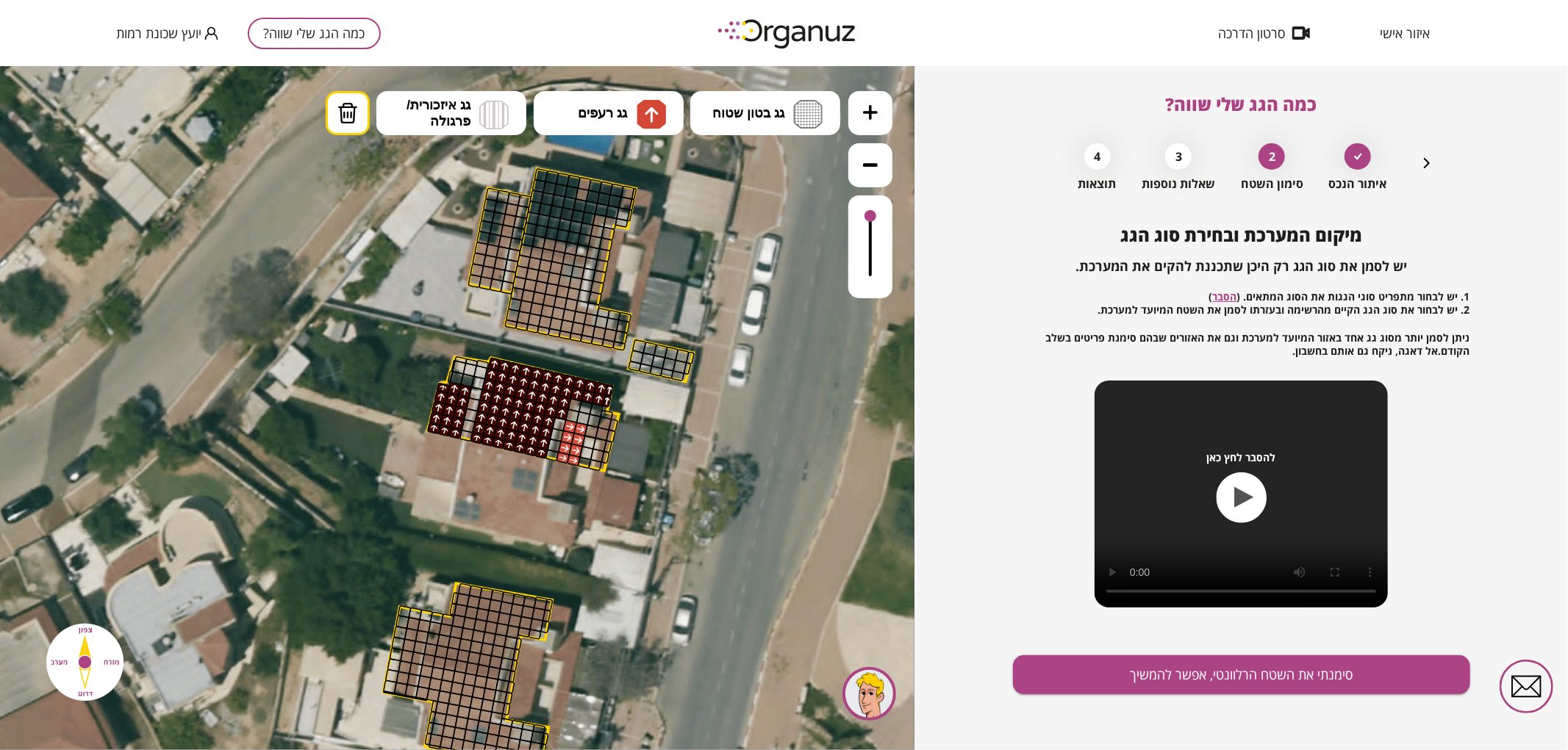
click at [900, 215] on icon at bounding box center [538, 470] width 1819 height 1818
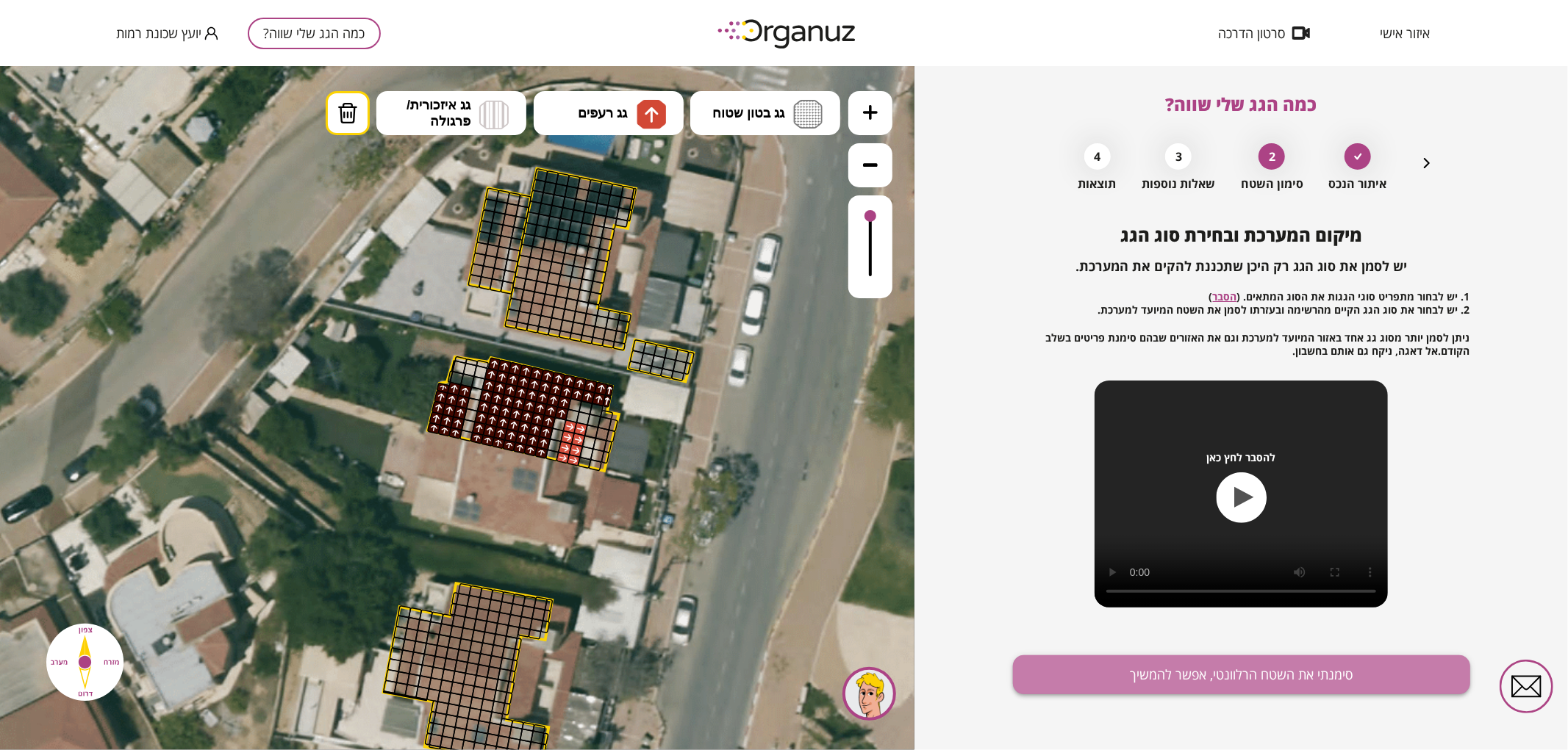
click at [1133, 665] on button "סימנתי את השטח הרלוונטי, אפשר להמשיך" at bounding box center [1241, 674] width 457 height 39
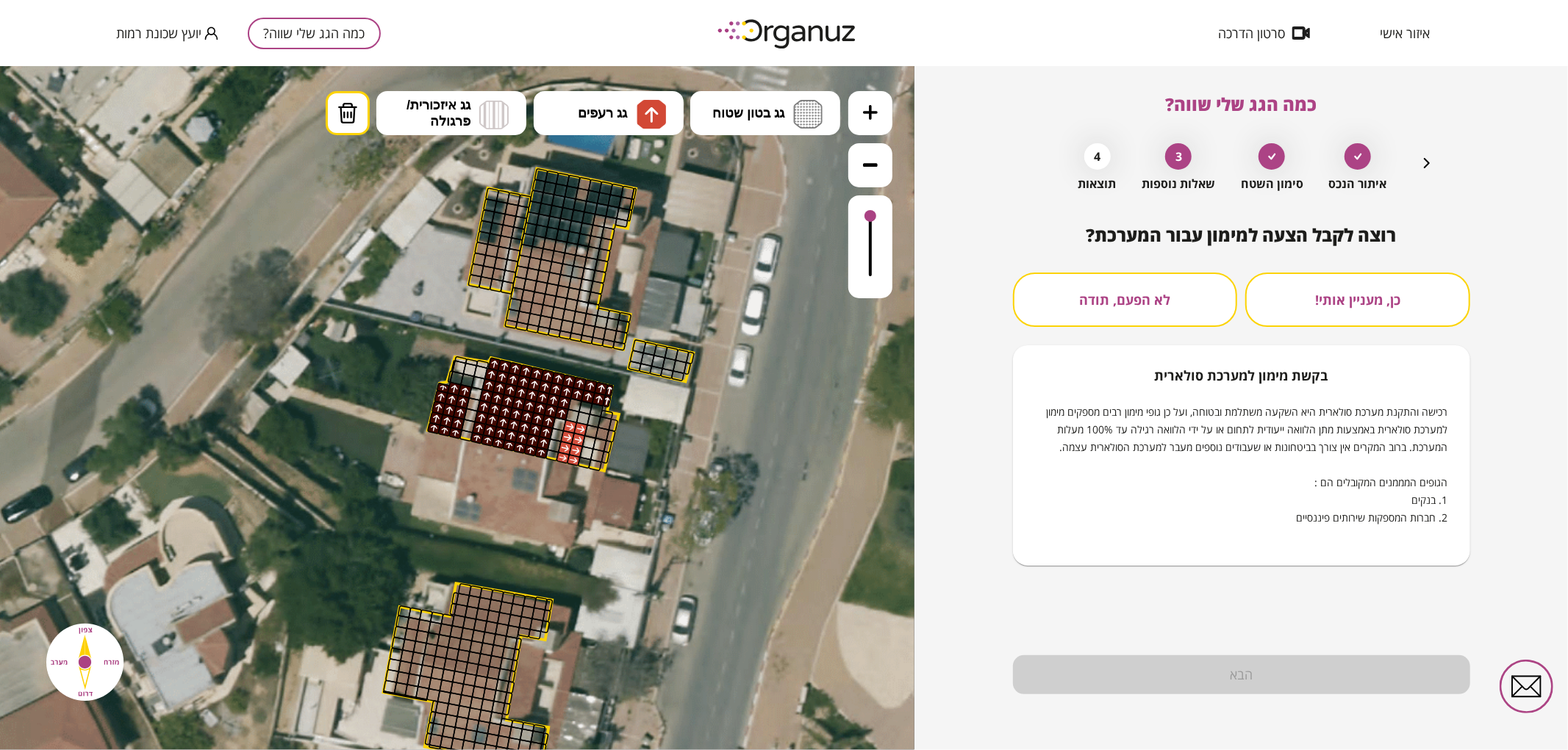
click at [1202, 287] on button "לא הפעם, תודה" at bounding box center [1125, 299] width 225 height 54
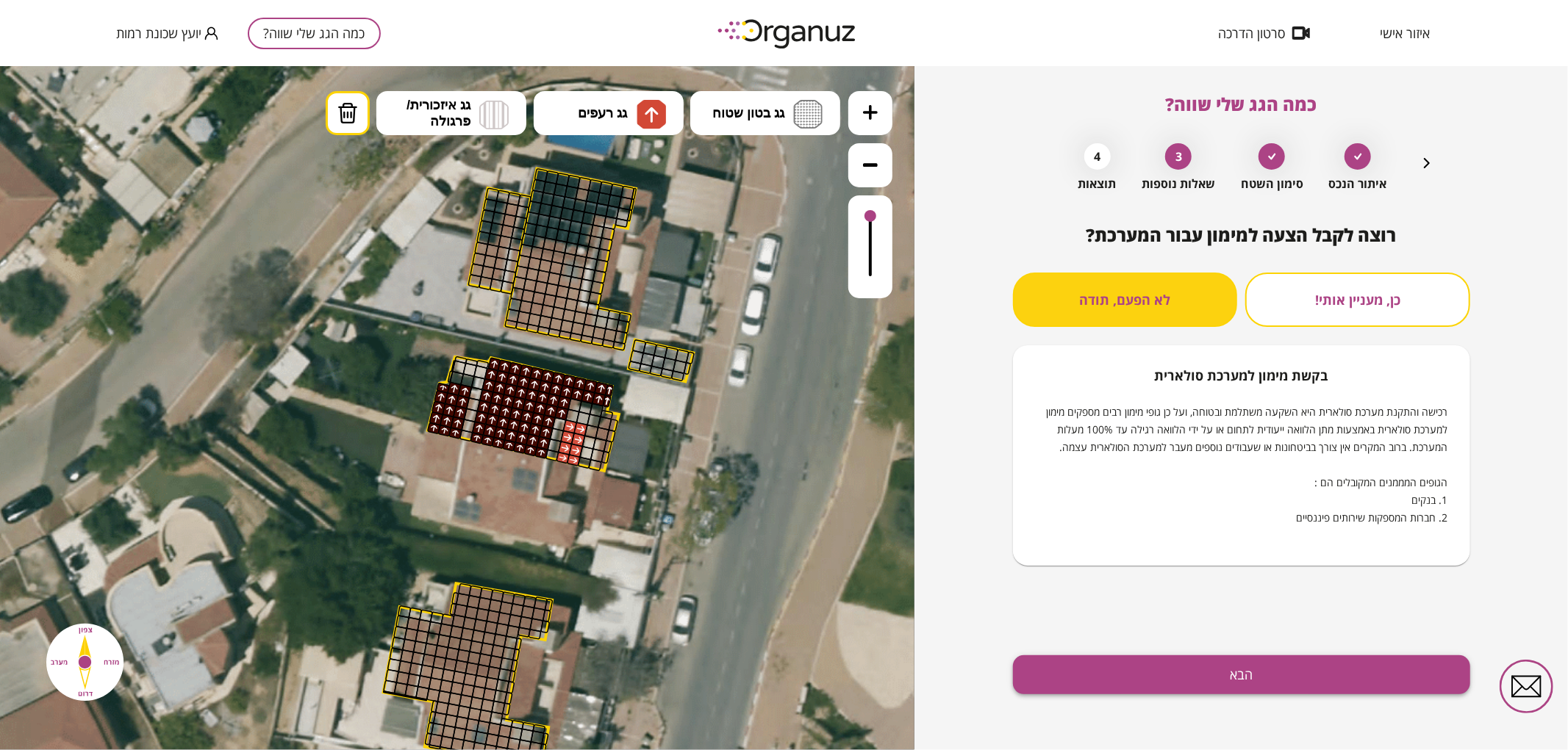
click at [1148, 661] on button "הבא" at bounding box center [1241, 674] width 457 height 39
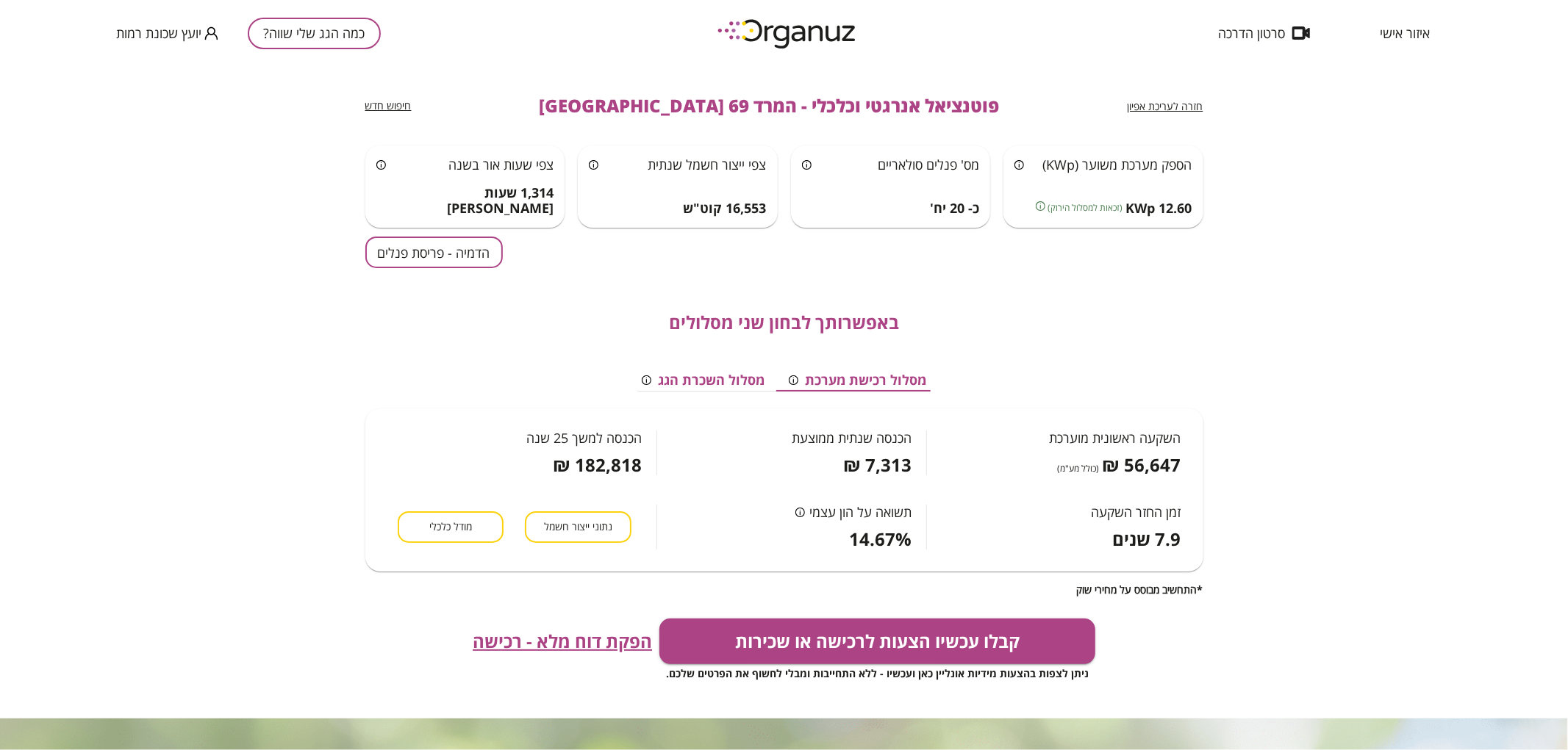
click at [427, 271] on div "באפשרותך לבחון שני מסלולים מסלול רכישת מערכת מסלול השכרת הגג השקעה ראשונית מוער…" at bounding box center [784, 432] width 838 height 327
click at [427, 267] on button "הדמיה - פריסת פנלים" at bounding box center [434, 252] width 138 height 31
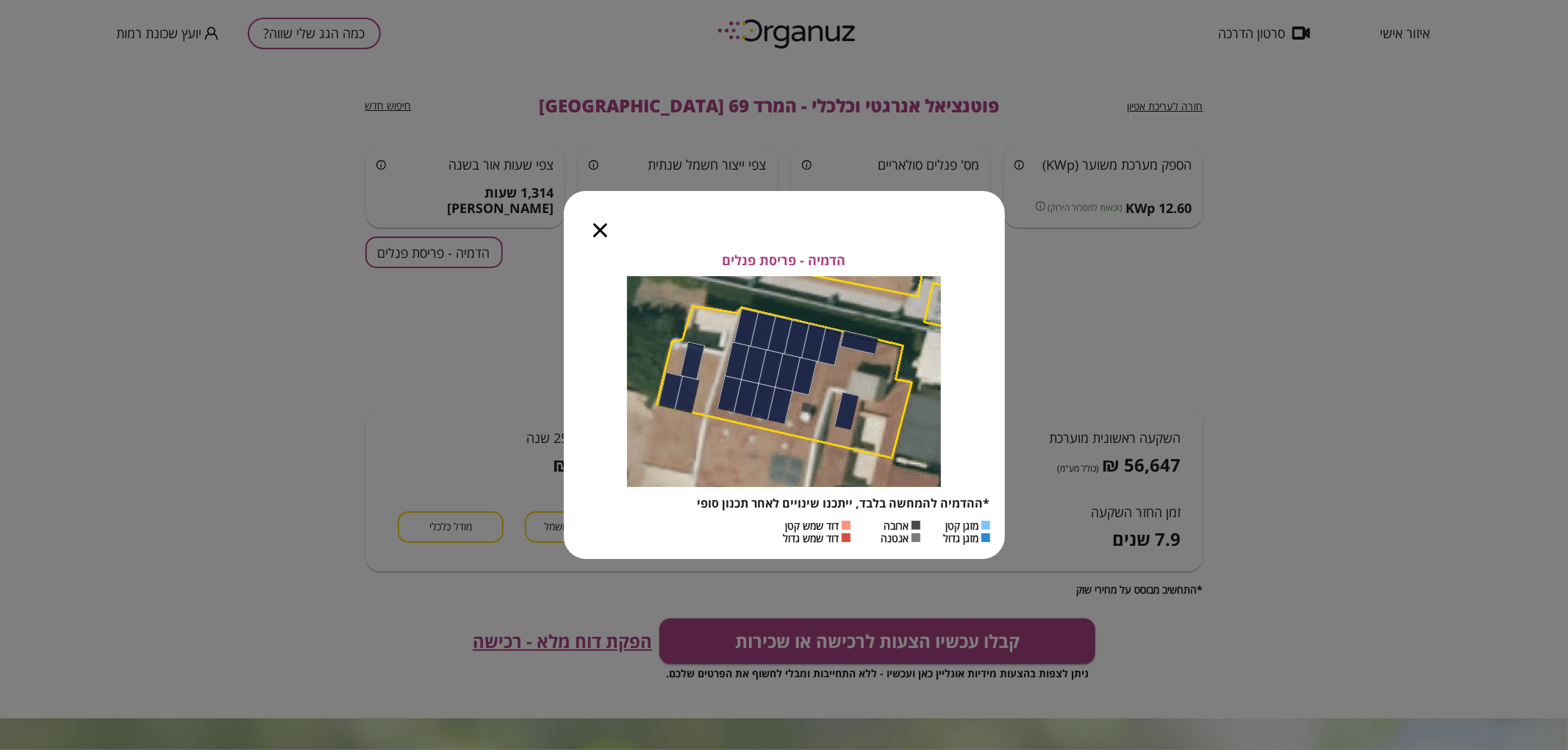
click at [594, 234] on icon "button" at bounding box center [600, 230] width 14 height 14
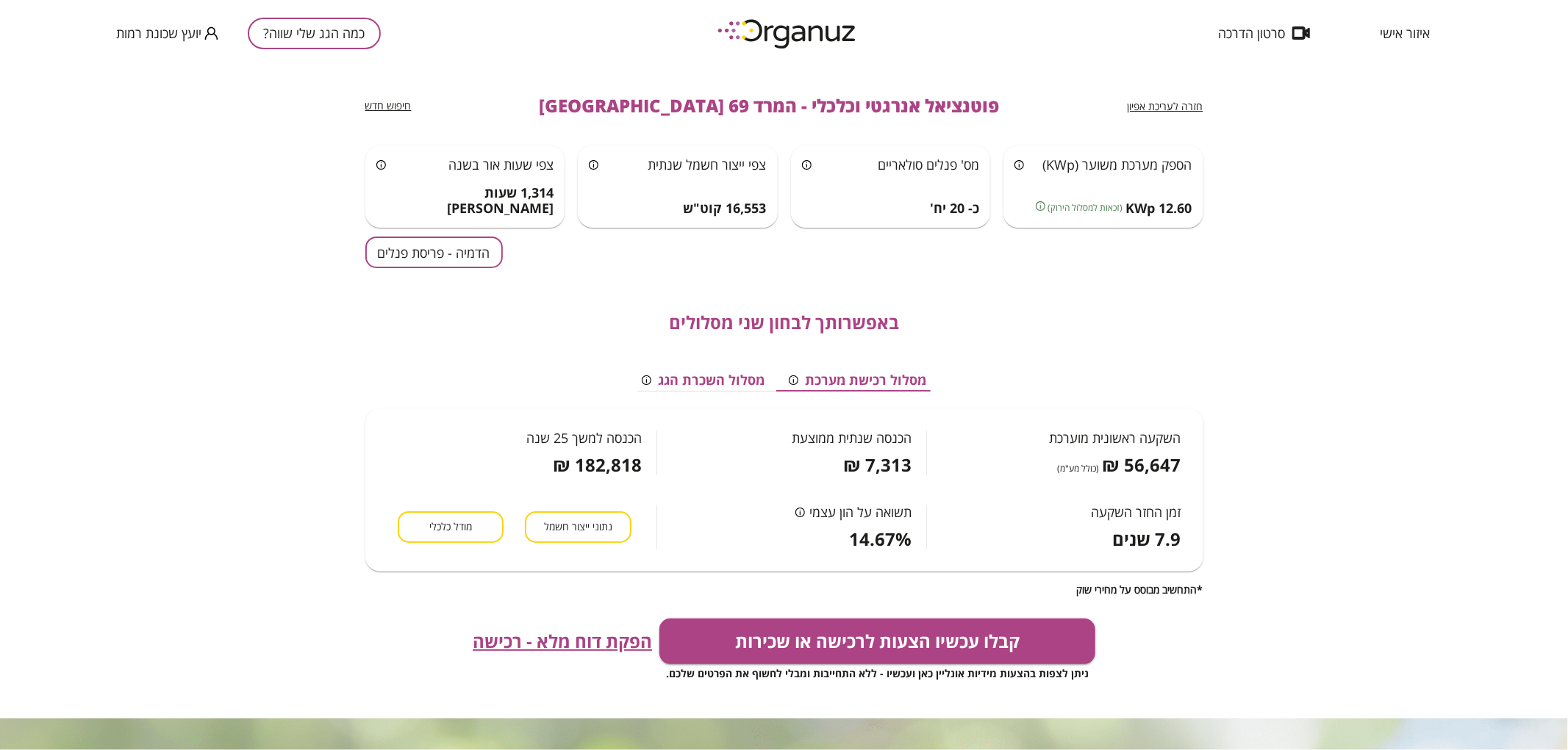
click at [1178, 111] on span "חזרה לעריכת אפיון" at bounding box center [1165, 106] width 76 height 14
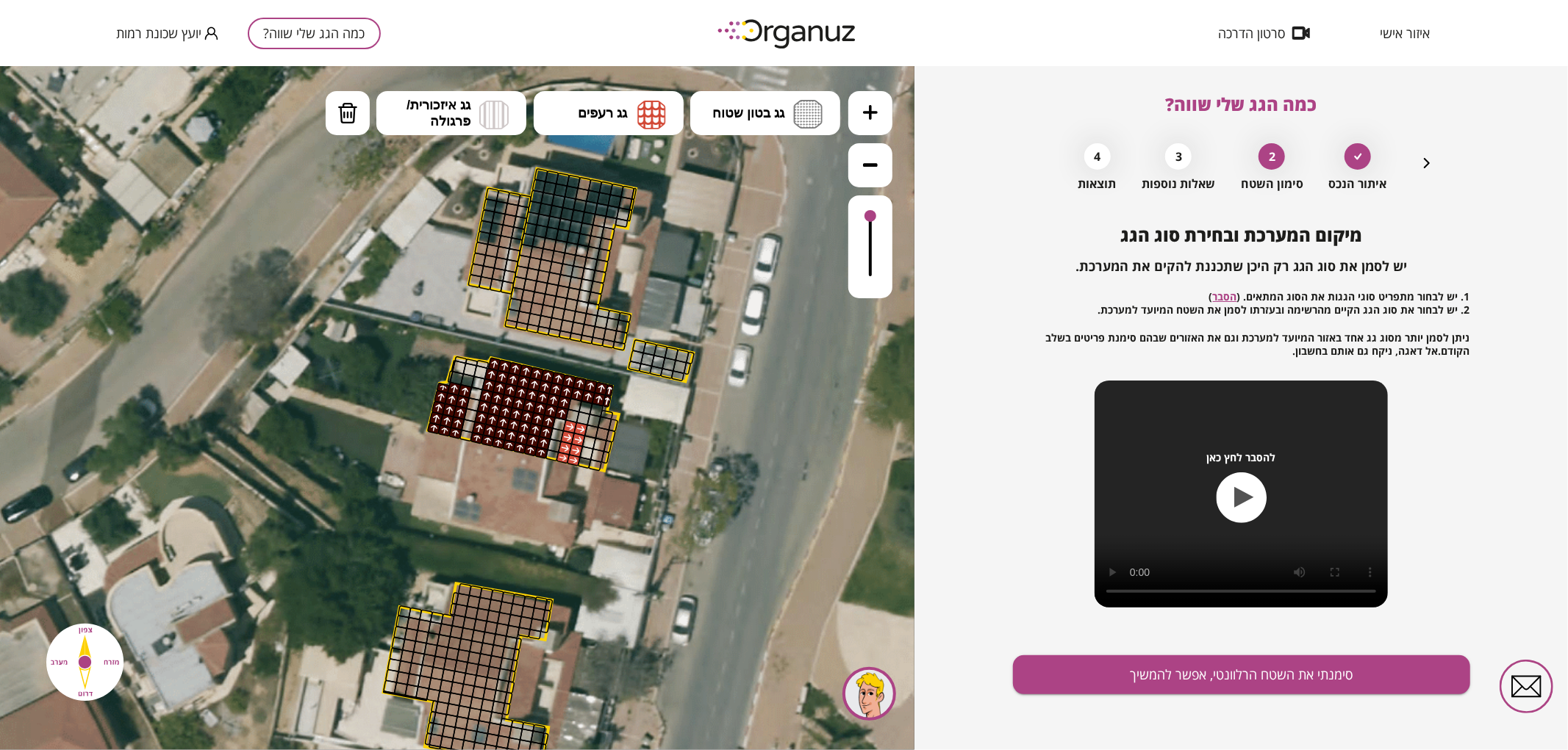
click at [1179, 111] on span "כמה הגג שלי שווה?" at bounding box center [1241, 103] width 151 height 24
click at [1437, 160] on div "כמה הגג שלי שווה? איתור הנכס 2 סימון השטח 3 שאלות נוספות 4 תוצאות מיקום המערכת …" at bounding box center [1241, 408] width 457 height 684
click at [1442, 163] on div "כמה הגג שלי שווה? איתור הנכס 2 סימון השטח 3 שאלות נוספות 4 תוצאות מיקום המערכת …" at bounding box center [1241, 408] width 457 height 684
click at [1435, 165] on icon "button" at bounding box center [1427, 164] width 18 height 18
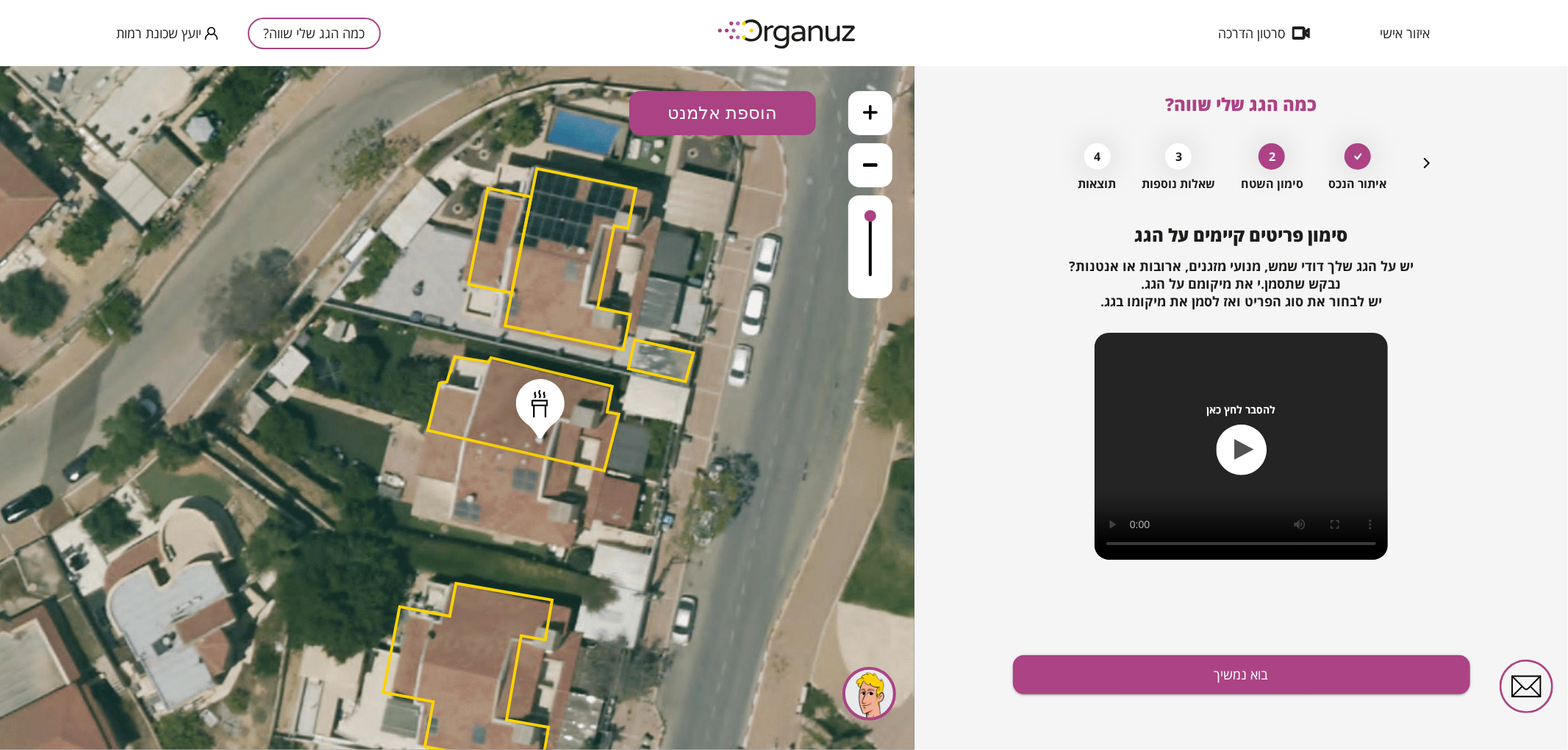
click at [1436, 163] on div "כמה הגג שלי שווה? איתור הנכס 2 סימון השטח 3 שאלות נוספות 4 תוצאות סימון פריטים …" at bounding box center [1241, 408] width 457 height 684
click at [1423, 164] on icon "button" at bounding box center [1427, 164] width 18 height 18
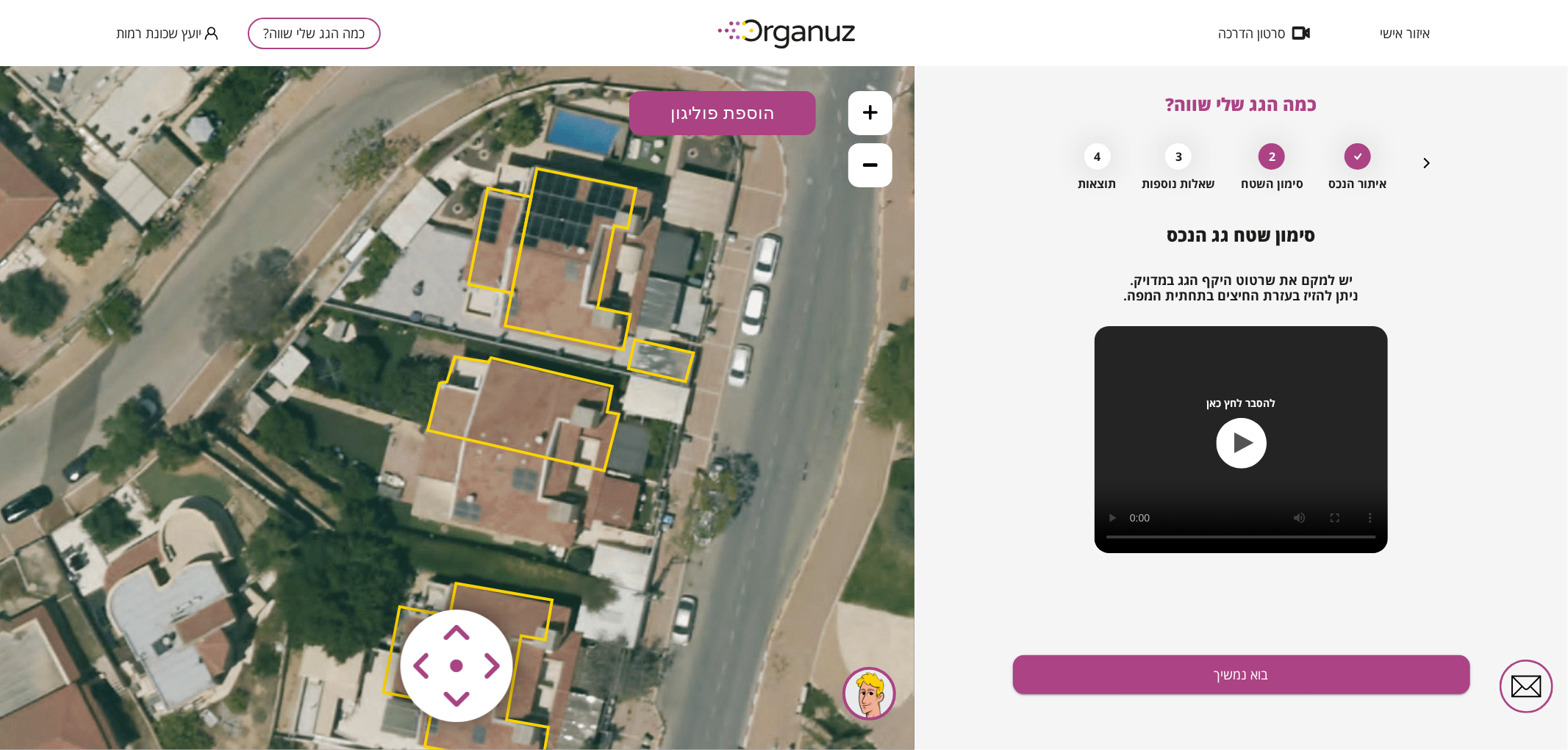
click at [541, 405] on polygon at bounding box center [523, 413] width 191 height 114
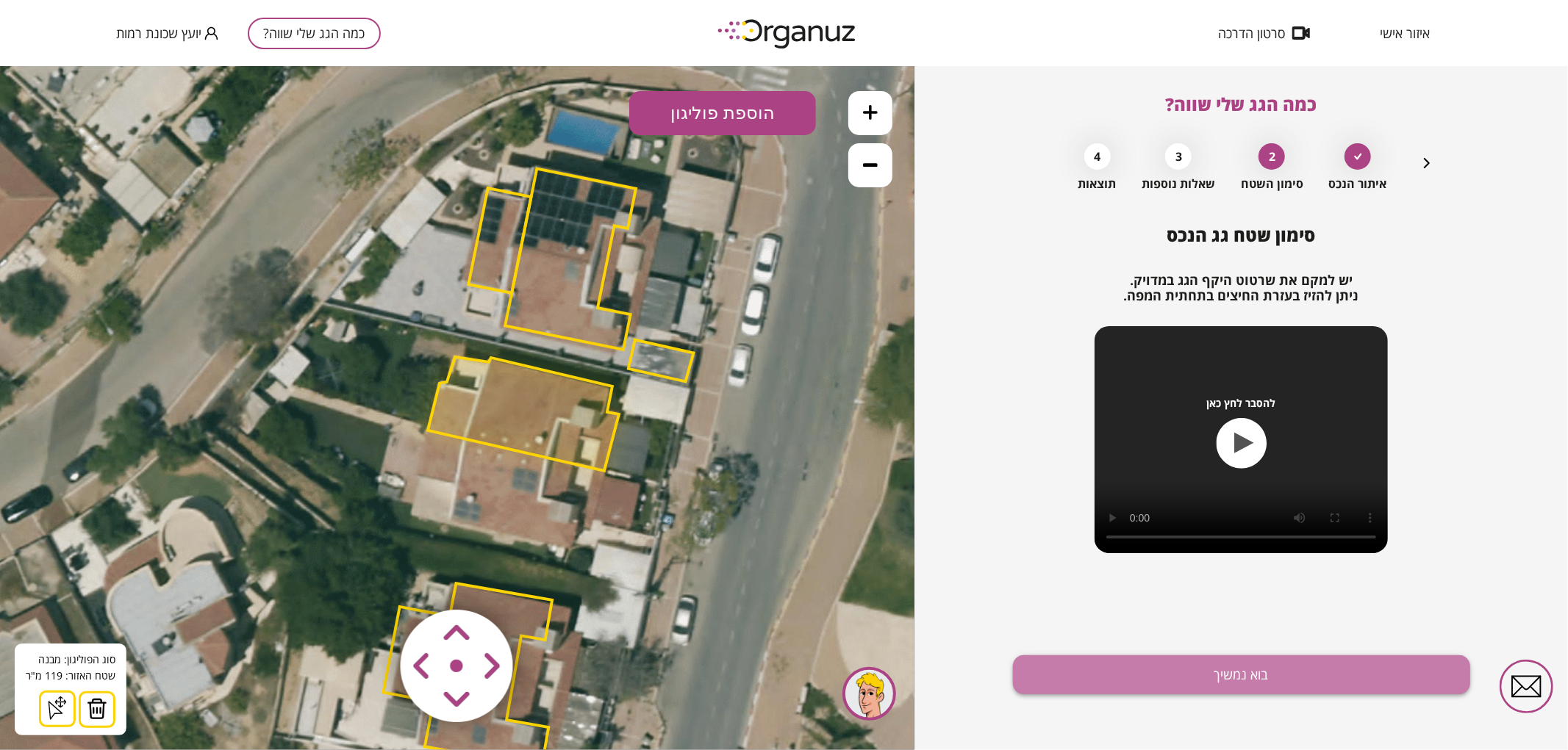
click at [1066, 677] on button "בוא נמשיך" at bounding box center [1241, 674] width 457 height 39
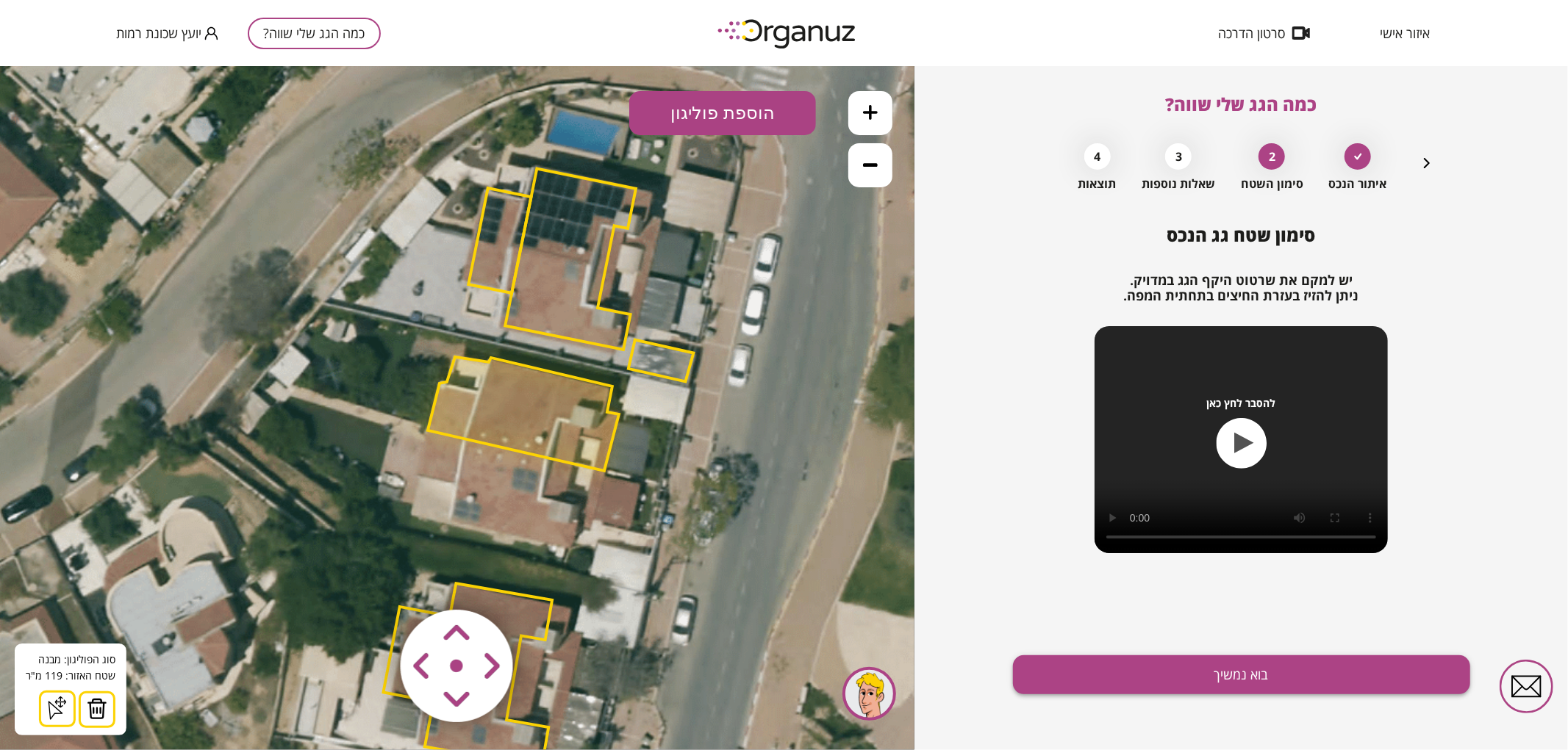
click at [1066, 677] on button "בוא נמשיך" at bounding box center [1241, 674] width 457 height 39
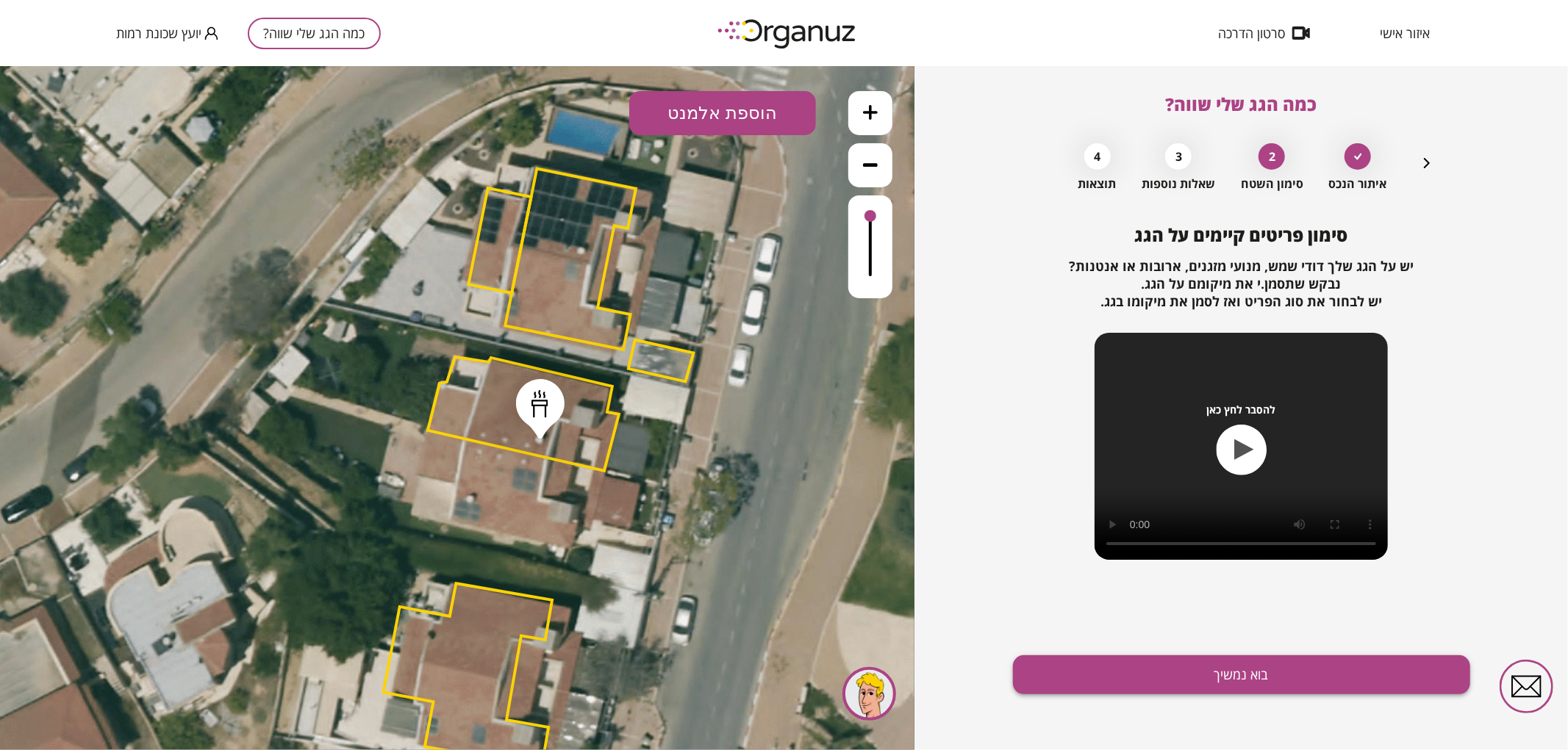
click at [1162, 667] on button "בוא נמשיך" at bounding box center [1241, 674] width 457 height 39
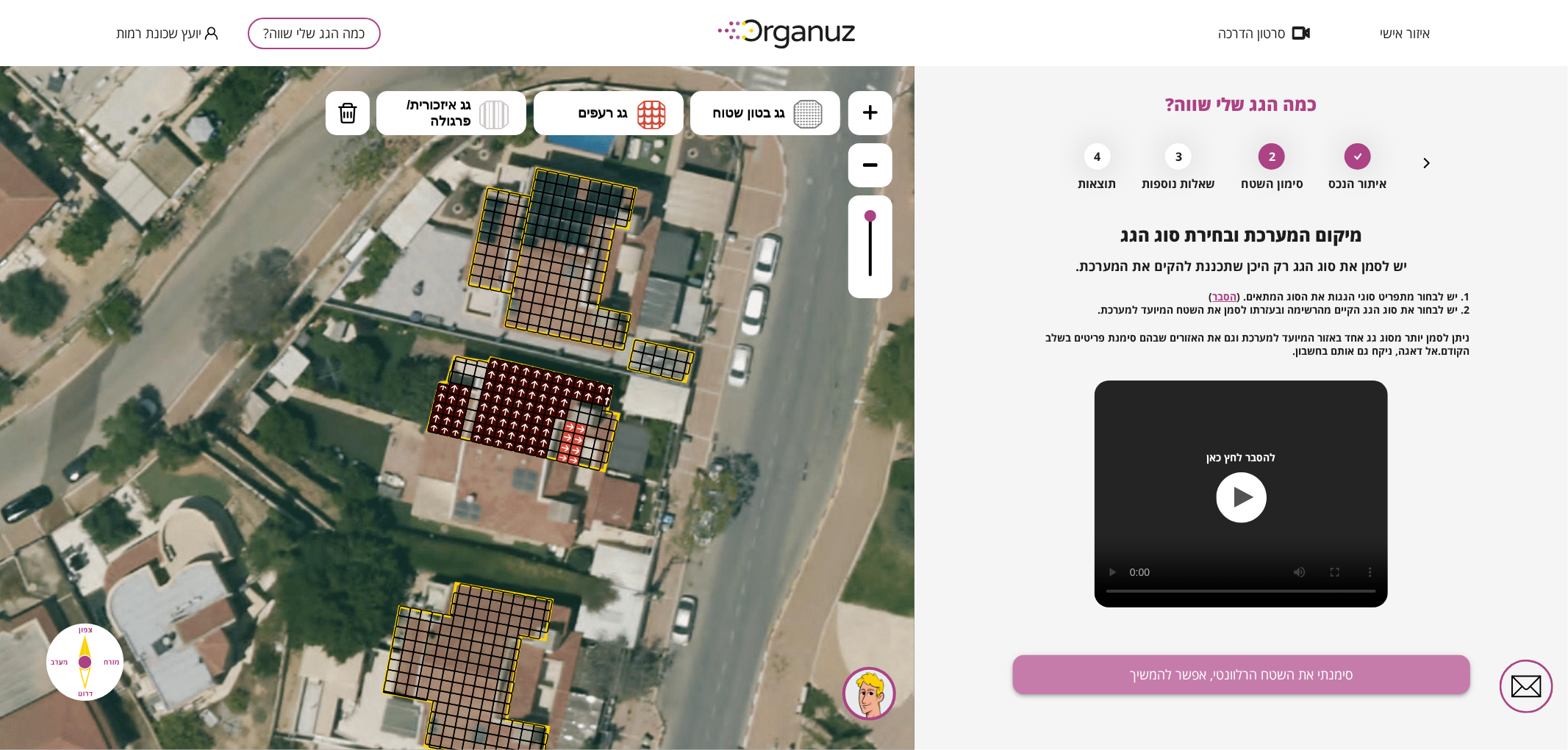
click at [1163, 669] on button "סימנתי את השטח הרלוונטי, אפשר להמשיך" at bounding box center [1241, 674] width 457 height 39
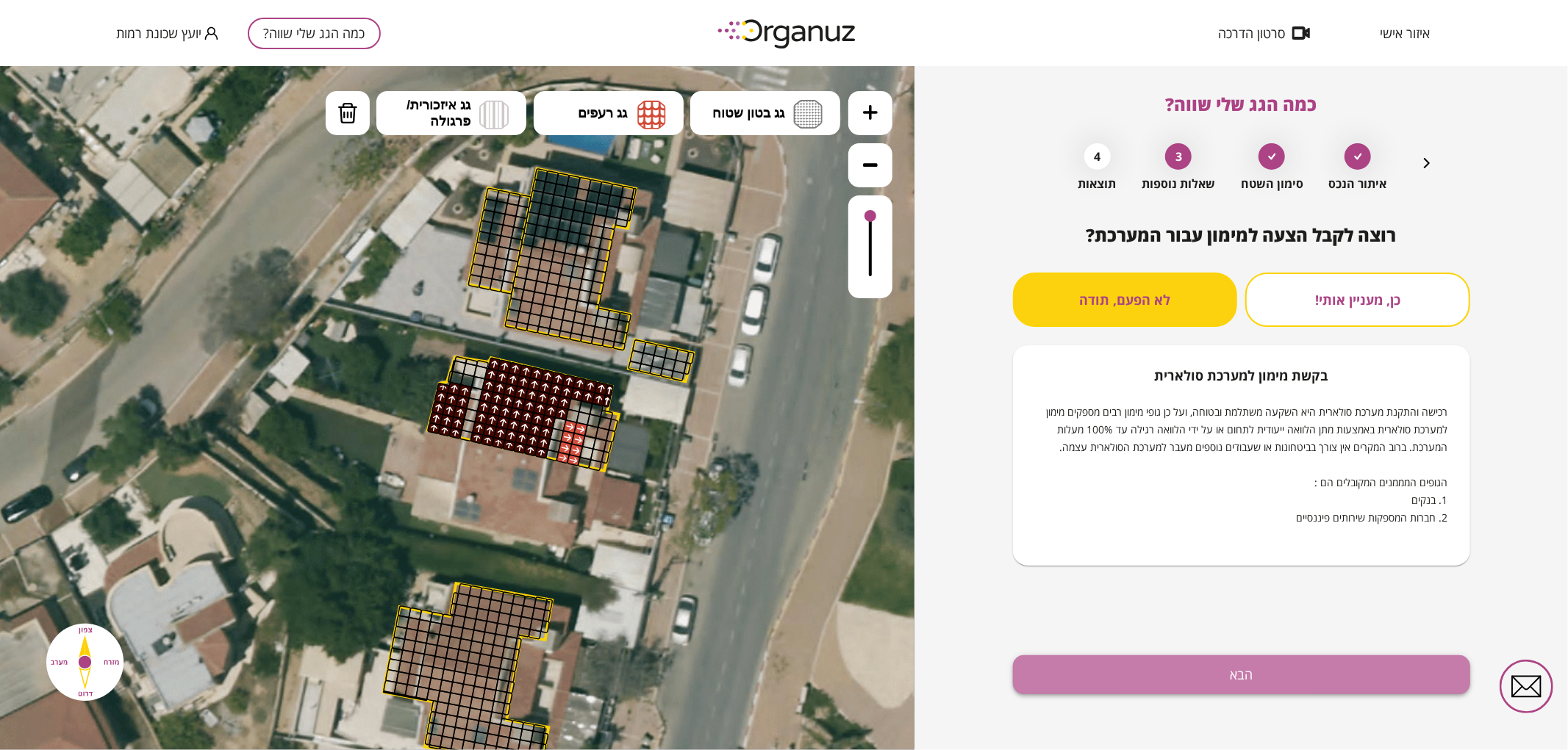
click at [1358, 674] on button "הבא" at bounding box center [1241, 674] width 457 height 39
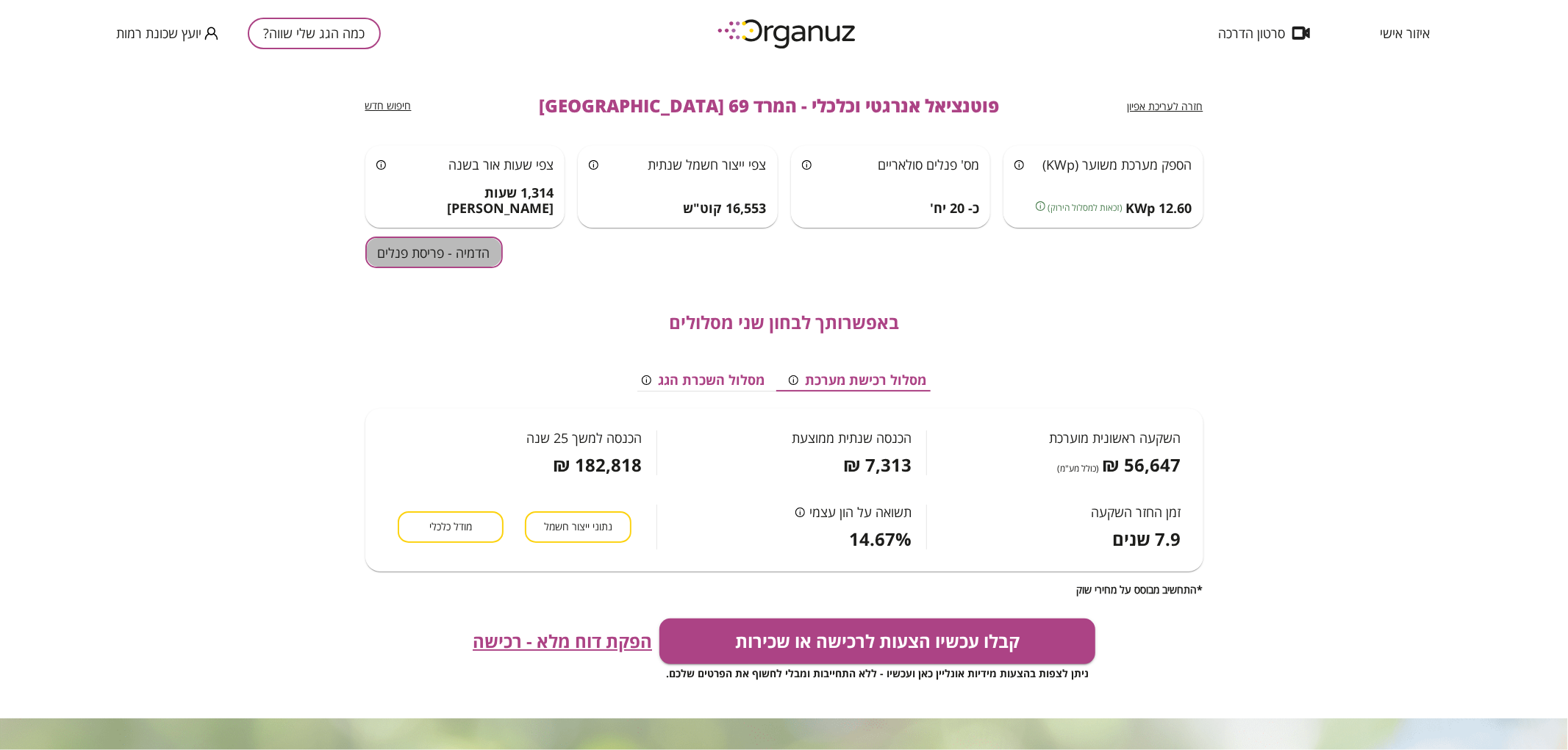
click at [392, 264] on button "הדמיה - פריסת פנלים" at bounding box center [434, 252] width 138 height 31
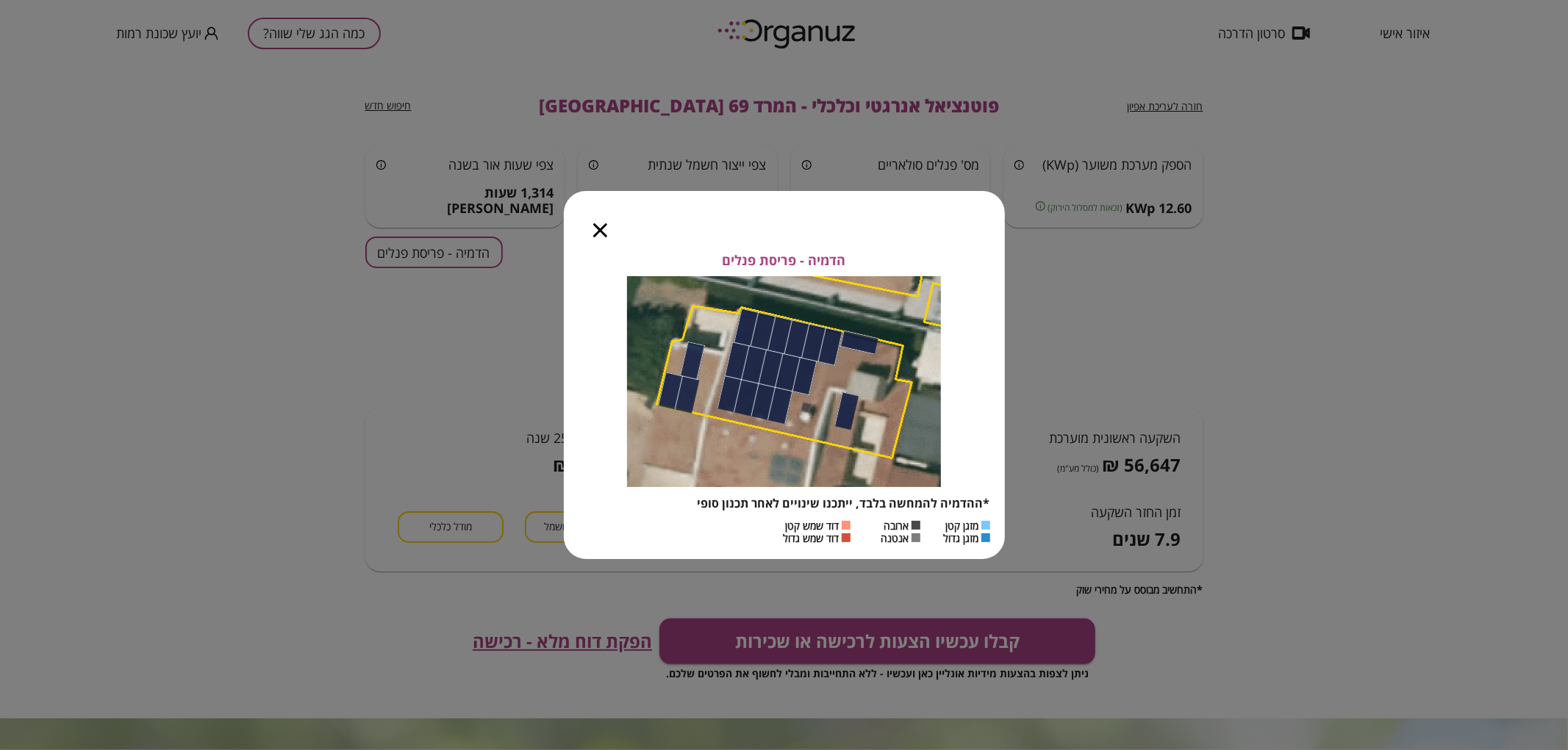
click at [601, 227] on icon "button" at bounding box center [600, 230] width 14 height 14
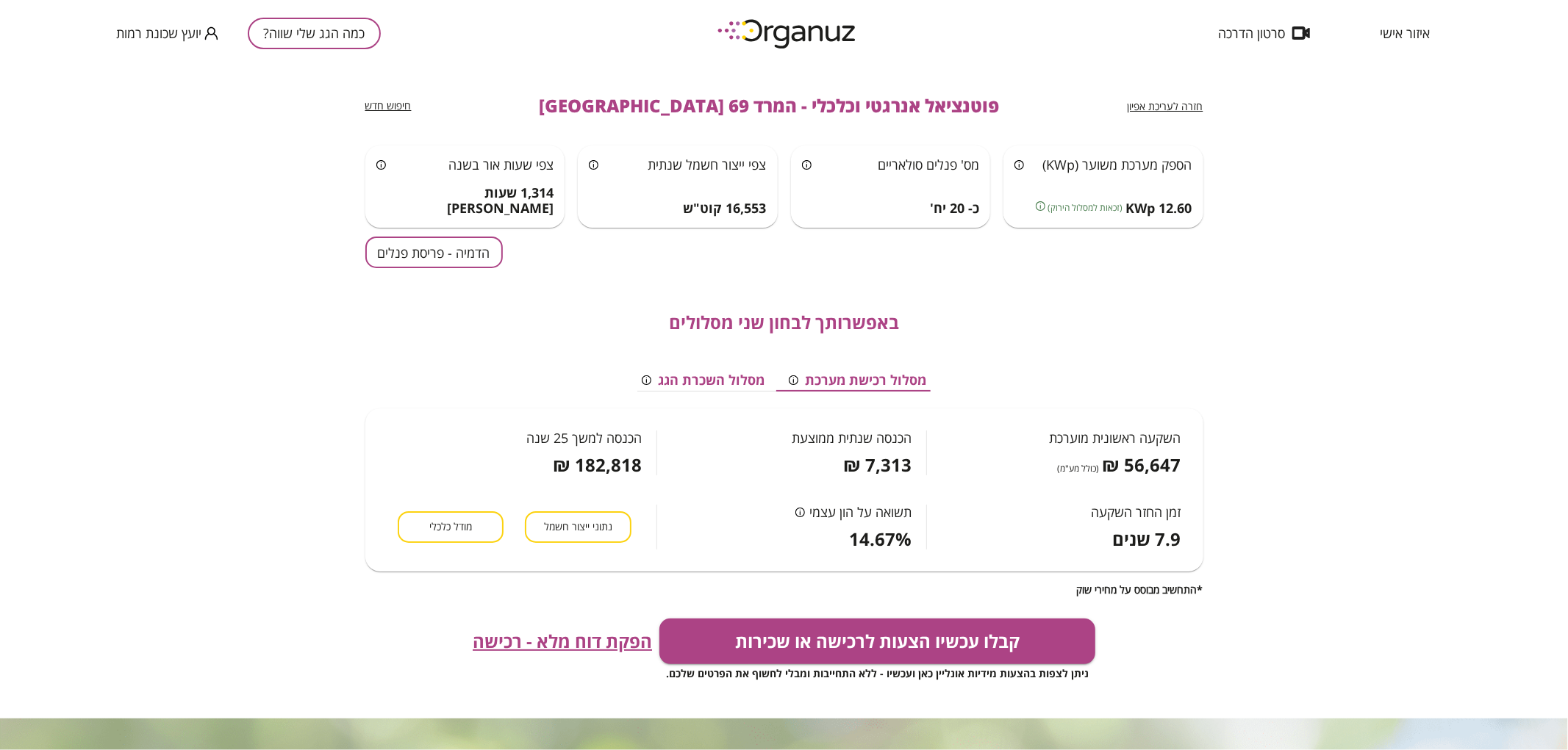
click at [300, 33] on button "כמה הגג שלי שווה?" at bounding box center [314, 33] width 133 height 31
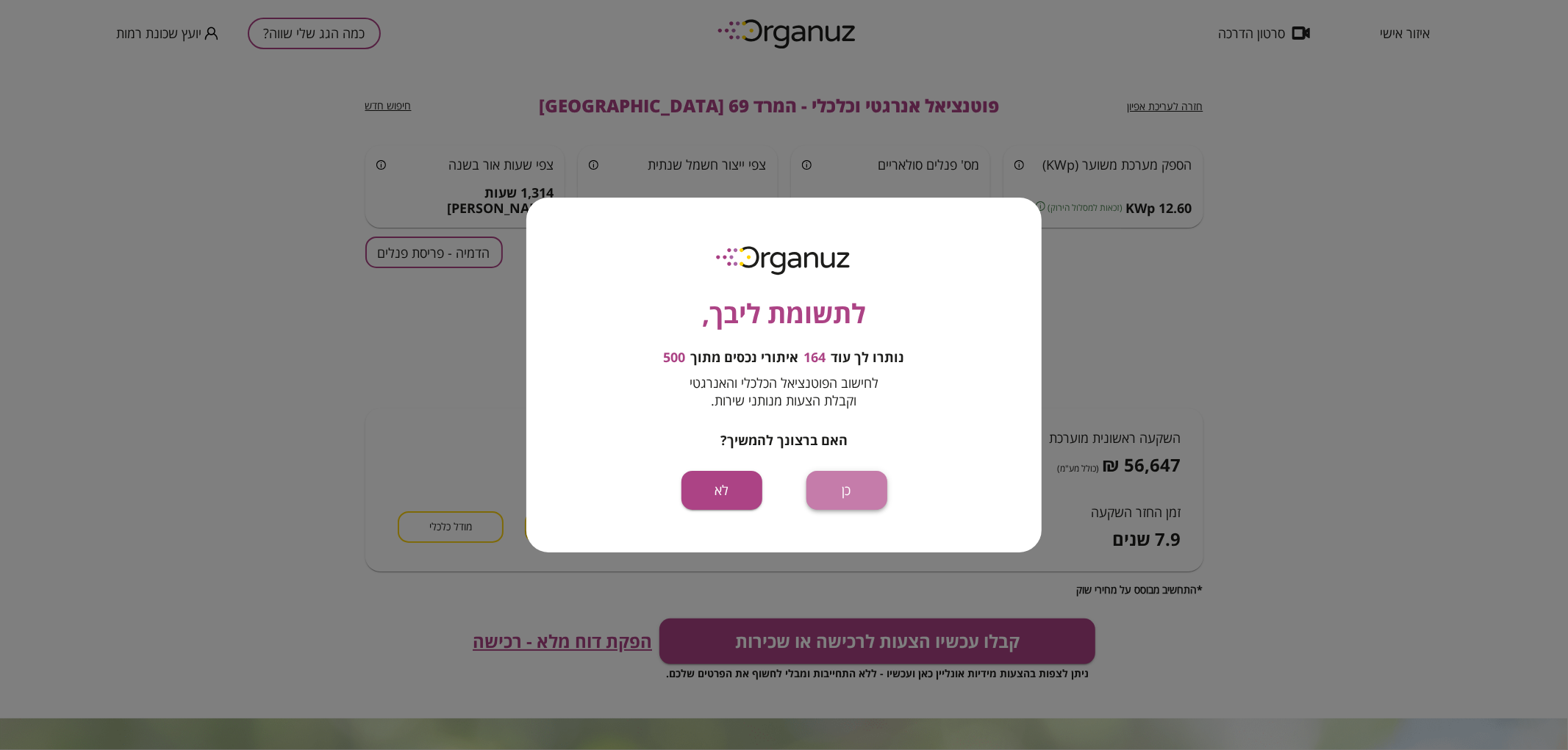
click at [832, 495] on button "כן" at bounding box center [847, 490] width 81 height 39
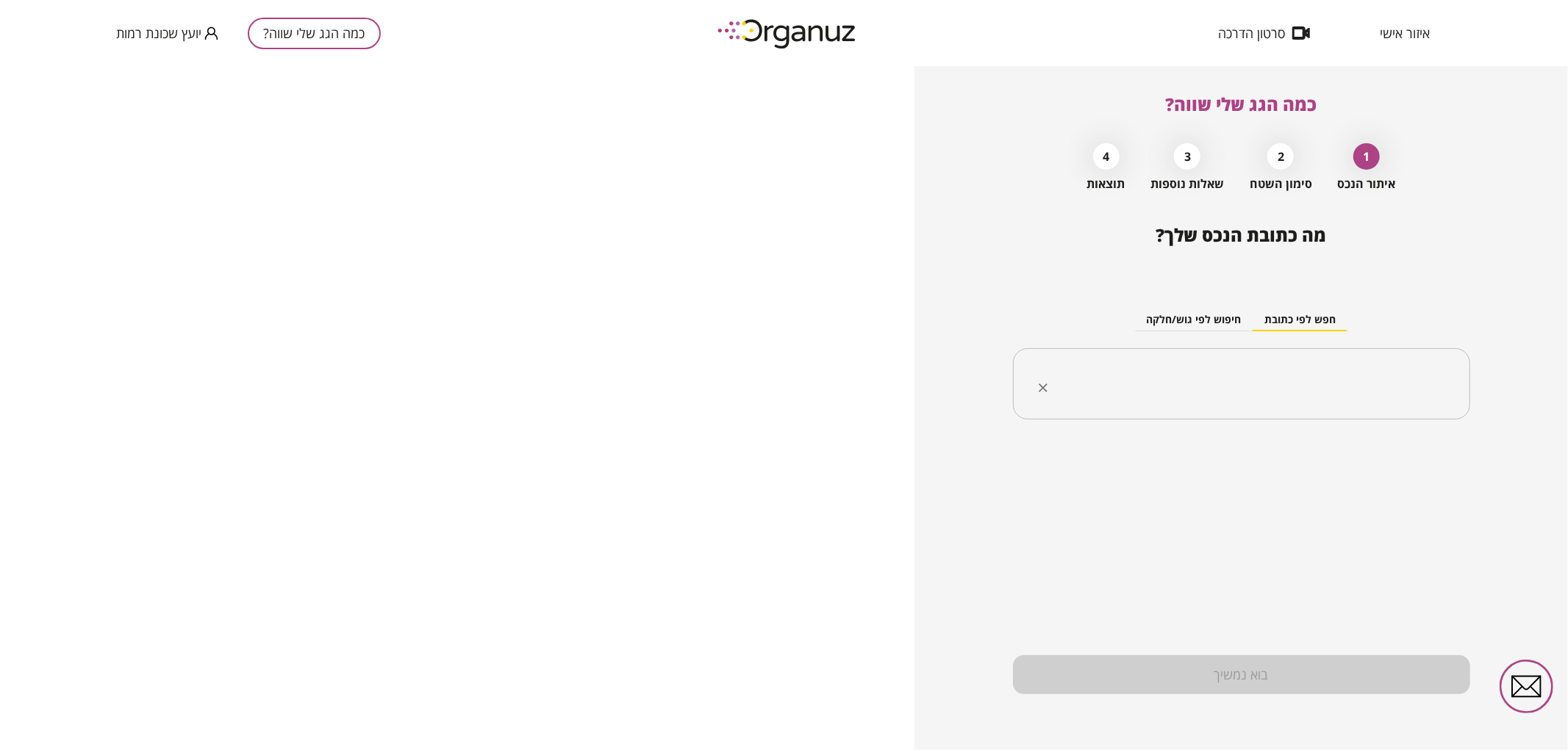
click at [1301, 360] on div "​" at bounding box center [1241, 384] width 457 height 72
click at [1322, 456] on li "המרד 71 [GEOGRAPHIC_DATA]" at bounding box center [1241, 458] width 419 height 26
type input "**********"
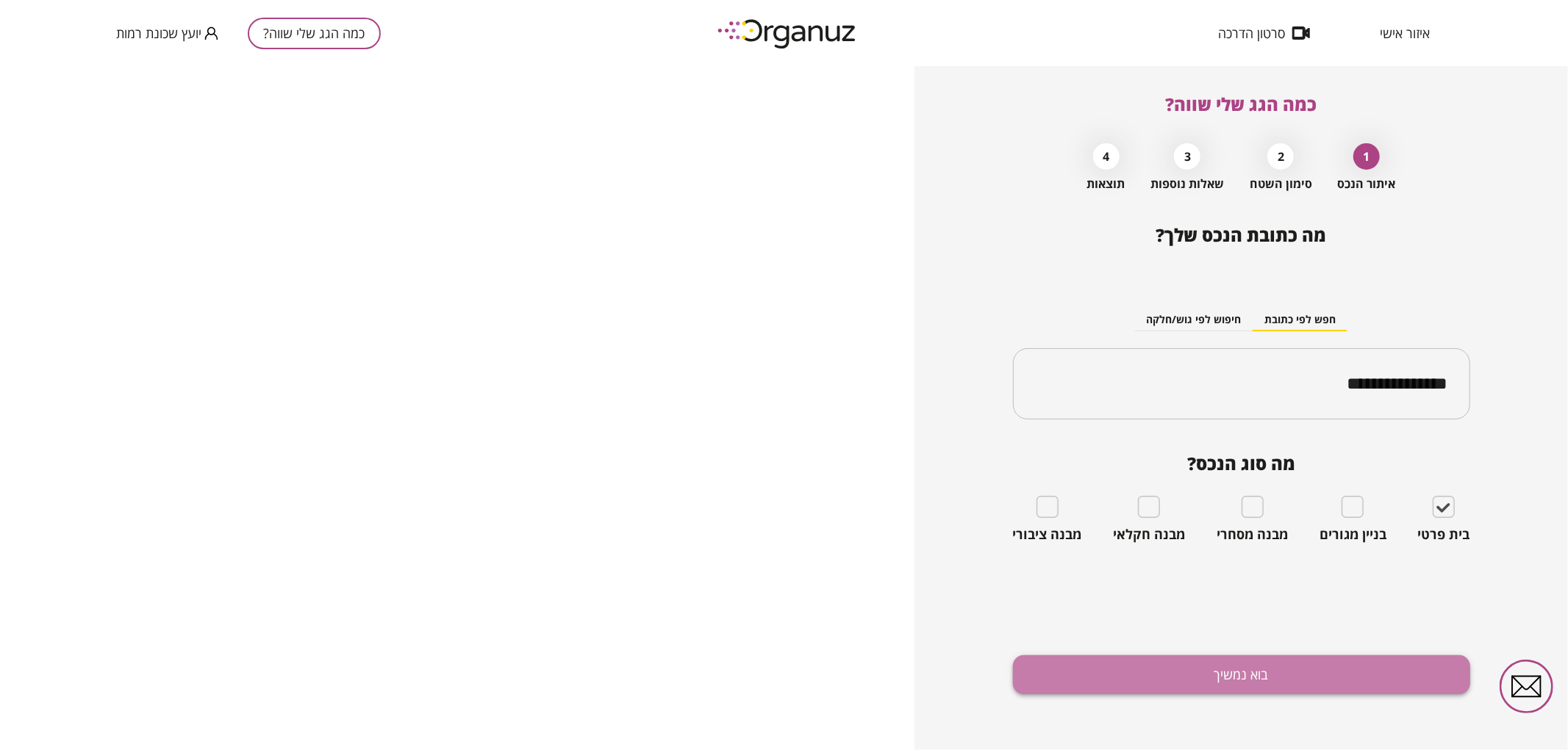
click at [1267, 669] on button "בוא נמשיך" at bounding box center [1241, 674] width 457 height 39
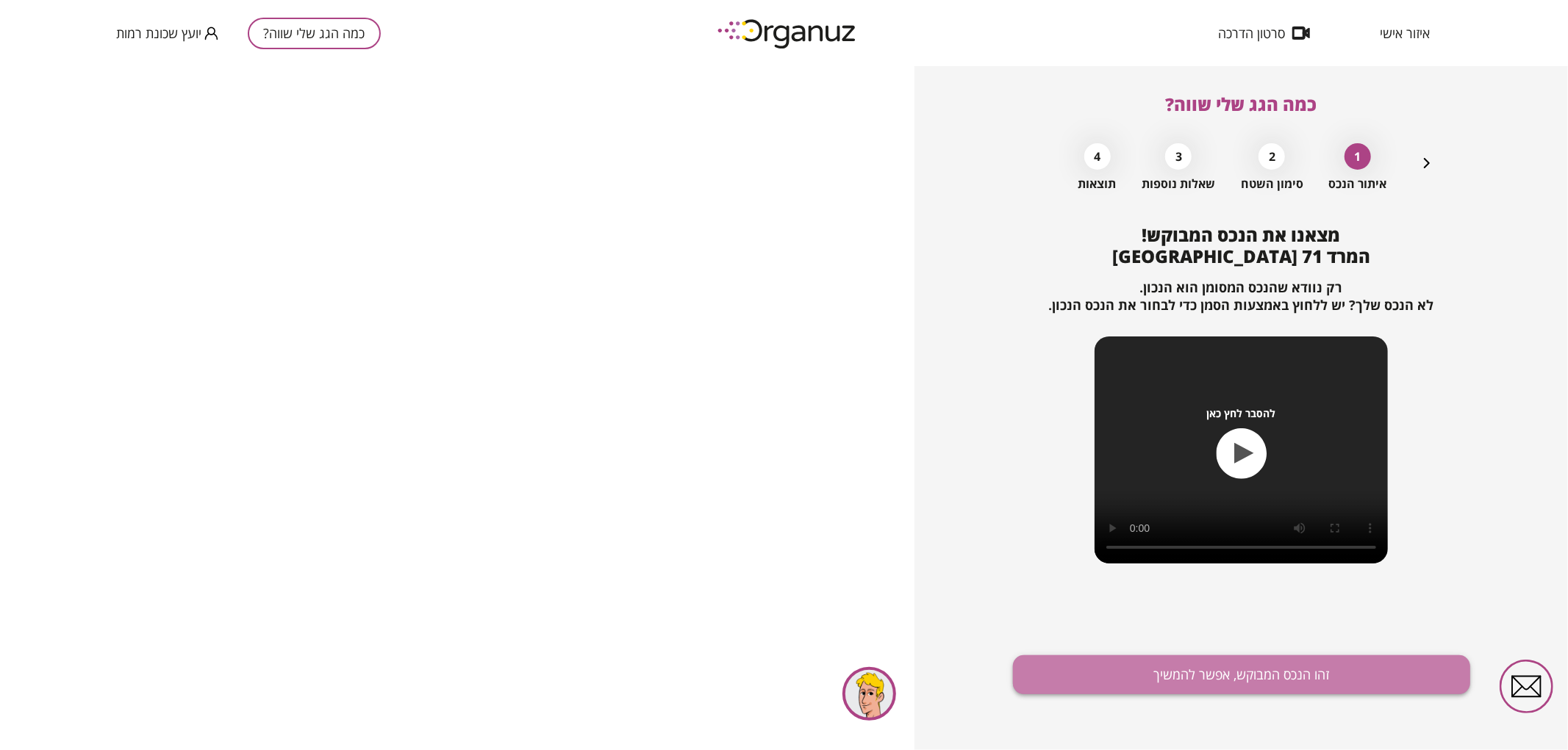
click at [1211, 684] on button "זהו הנכס המבוקש, אפשר להמשיך" at bounding box center [1241, 674] width 457 height 39
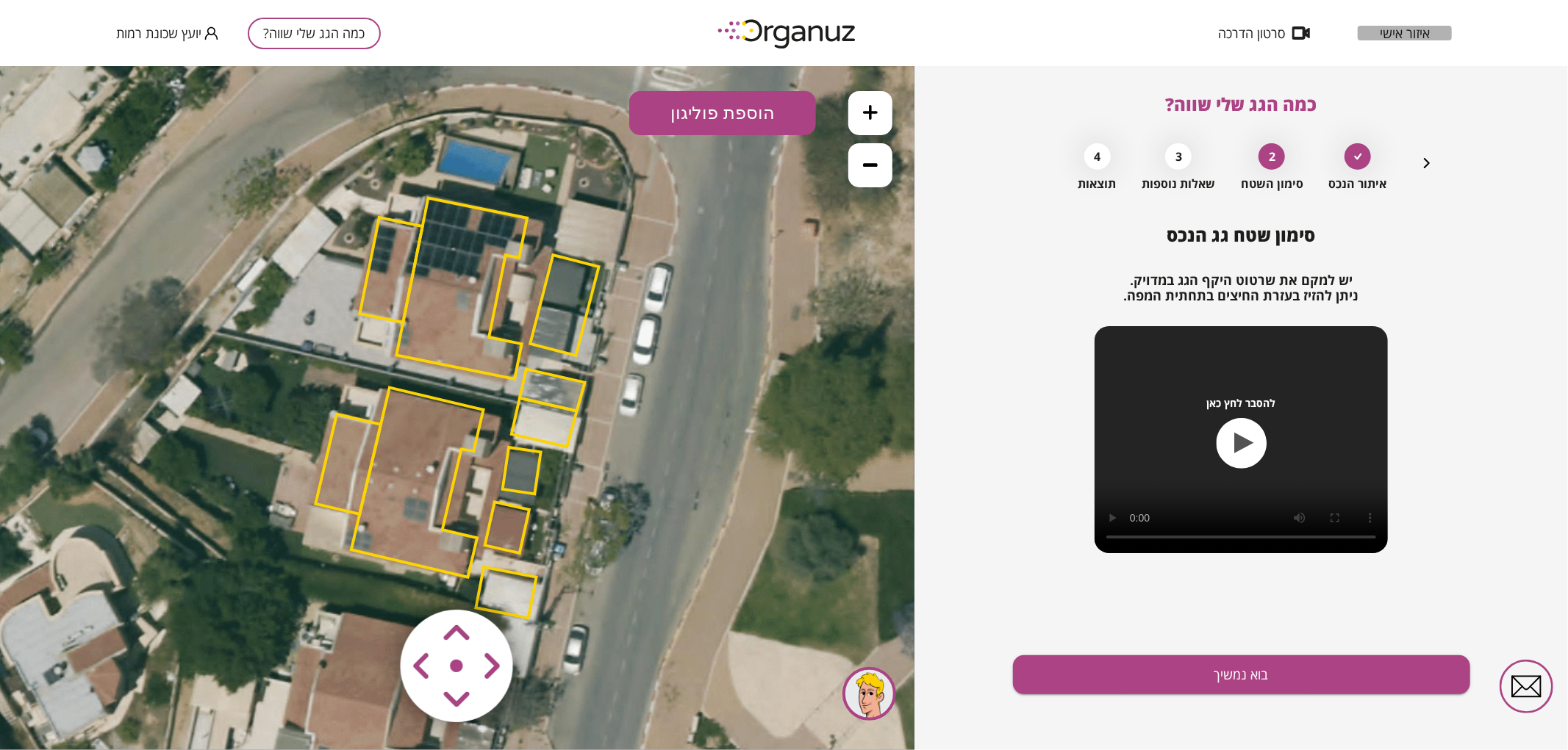
click at [1413, 38] on span "איזור אישי" at bounding box center [1404, 33] width 50 height 14
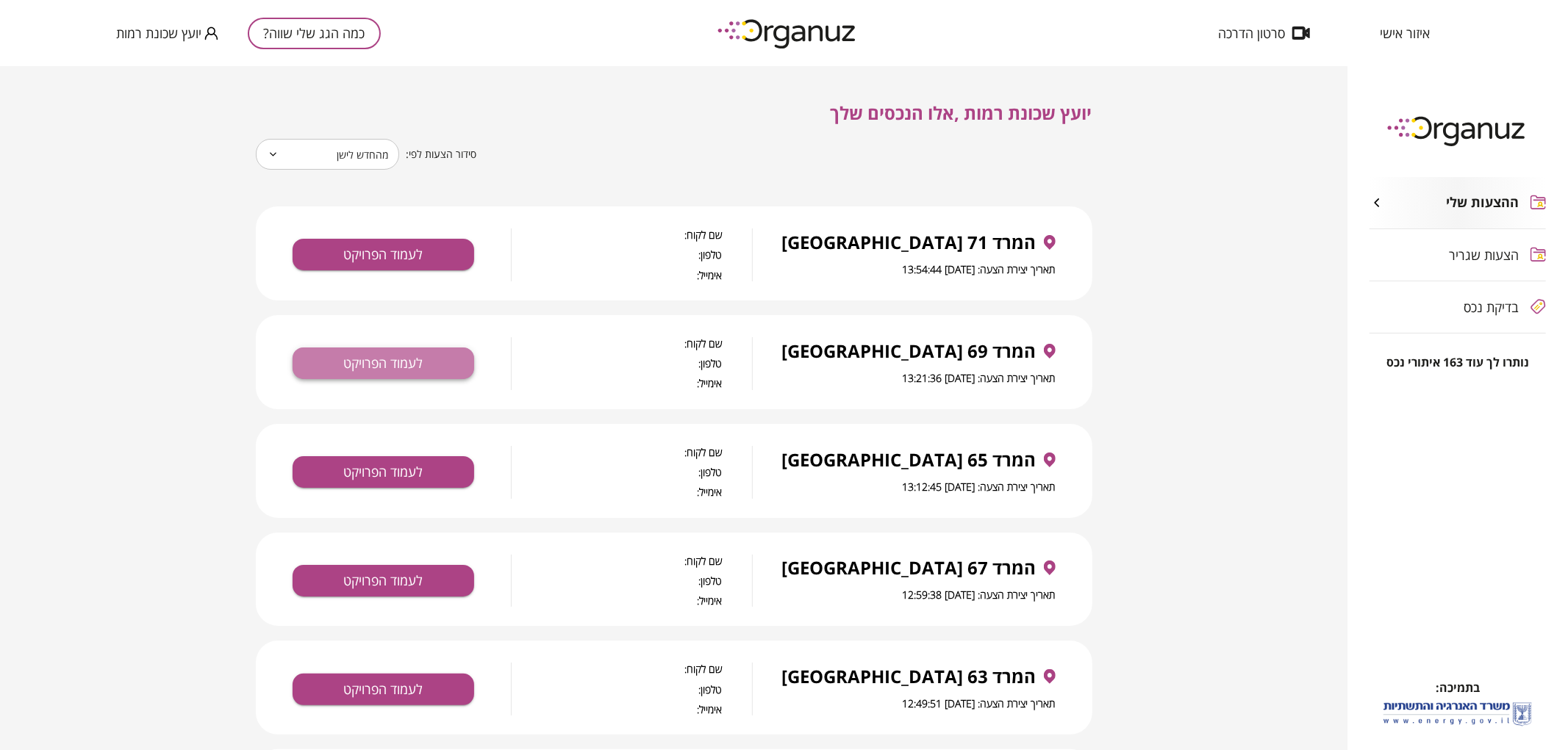
click at [432, 373] on button "לעמוד הפרויקט" at bounding box center [383, 362] width 182 height 31
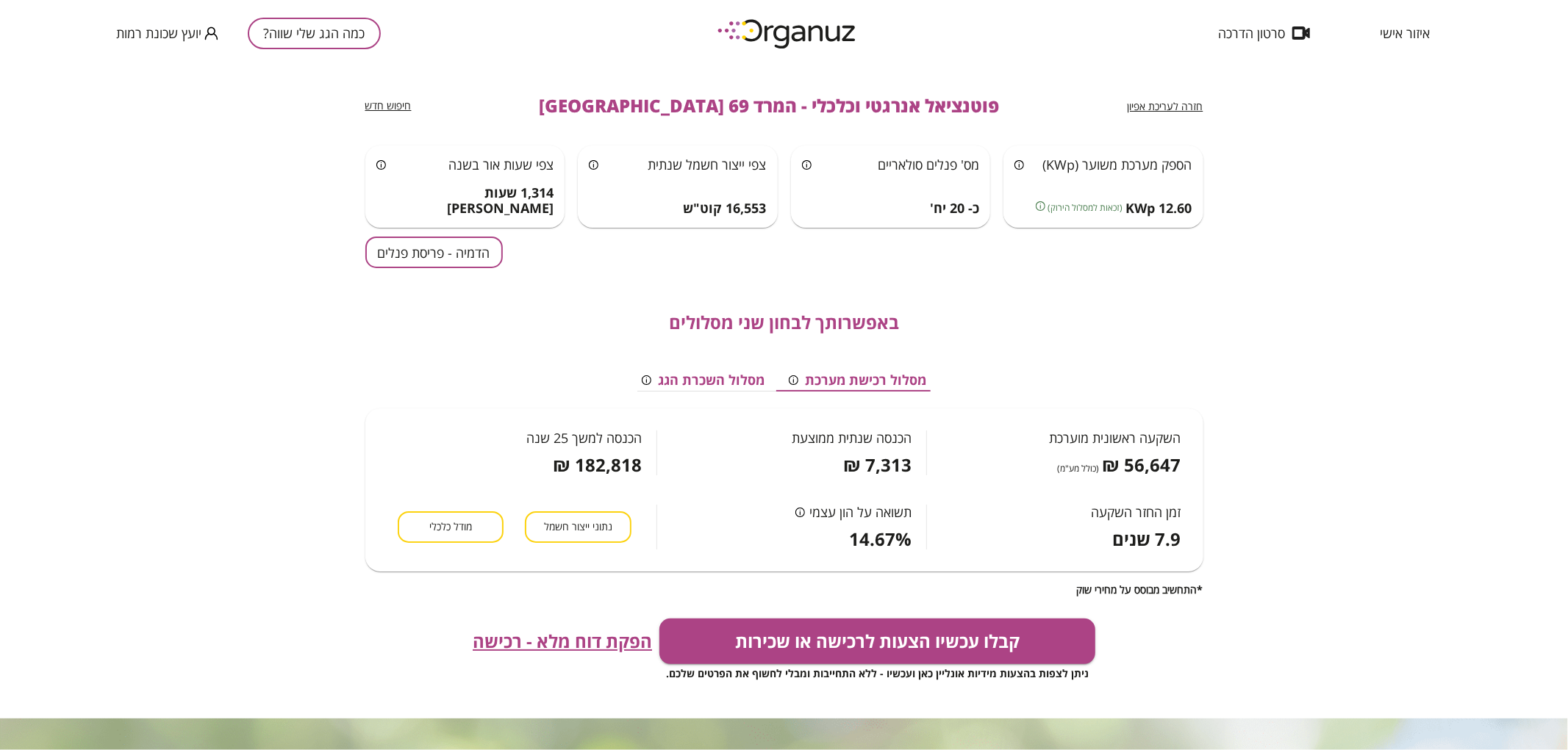
click at [467, 261] on button "הדמיה - פריסת פנלים" at bounding box center [434, 252] width 138 height 31
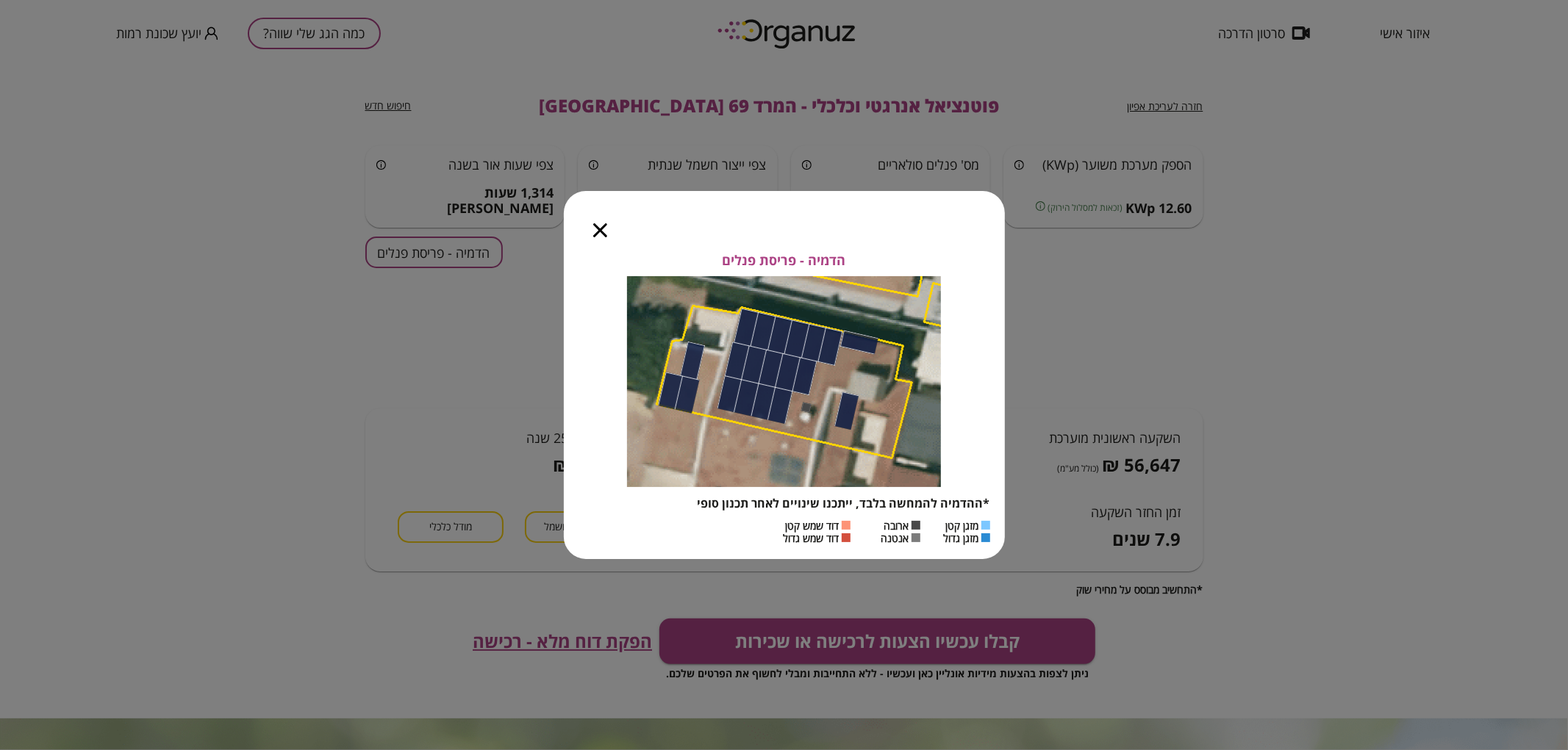
click at [597, 232] on icon "button" at bounding box center [600, 230] width 14 height 14
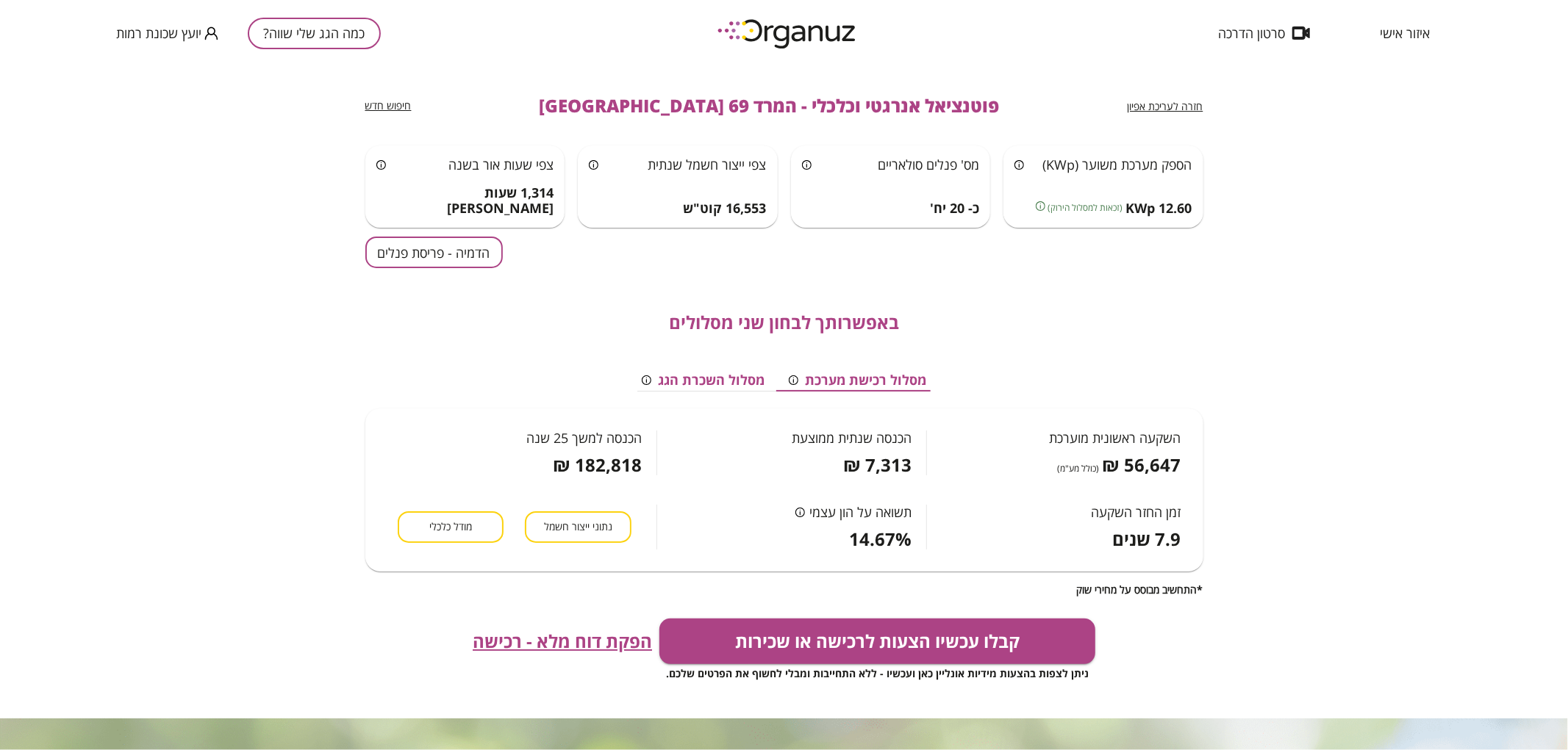
click at [1181, 103] on span "חזרה לעריכת אפיון" at bounding box center [1165, 106] width 76 height 14
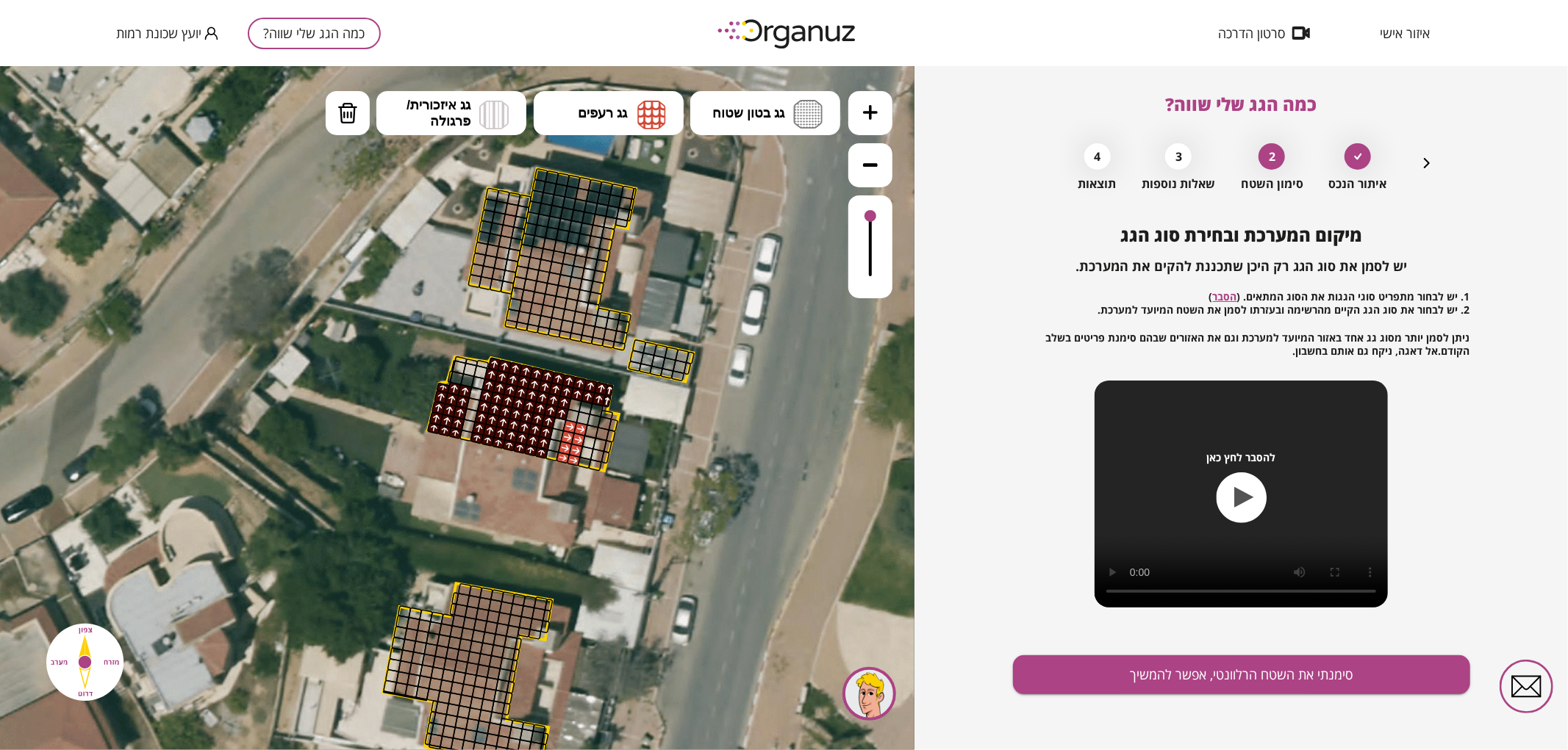
click at [1426, 166] on icon "button" at bounding box center [1426, 163] width 6 height 10
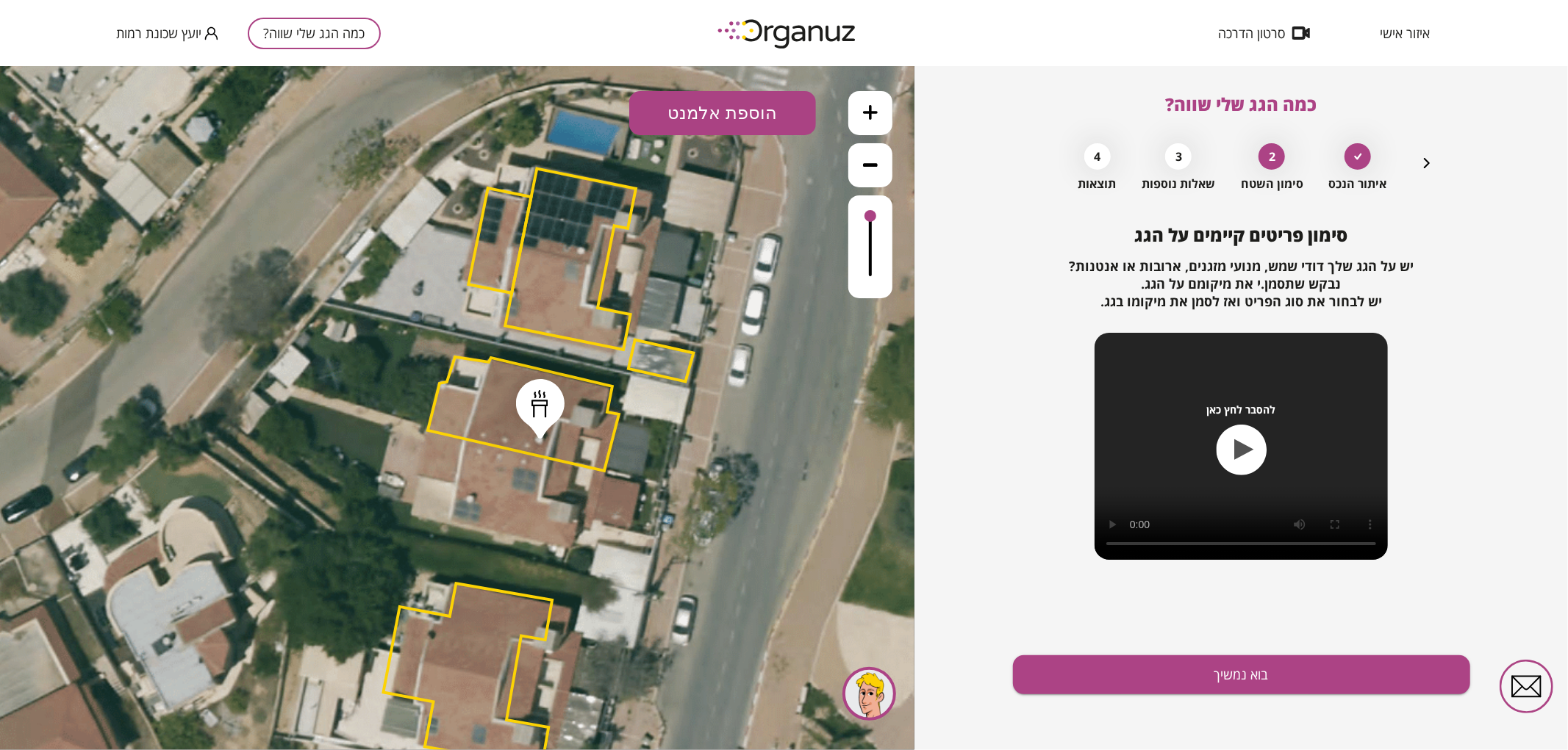
click at [1426, 166] on icon "button" at bounding box center [1426, 163] width 6 height 10
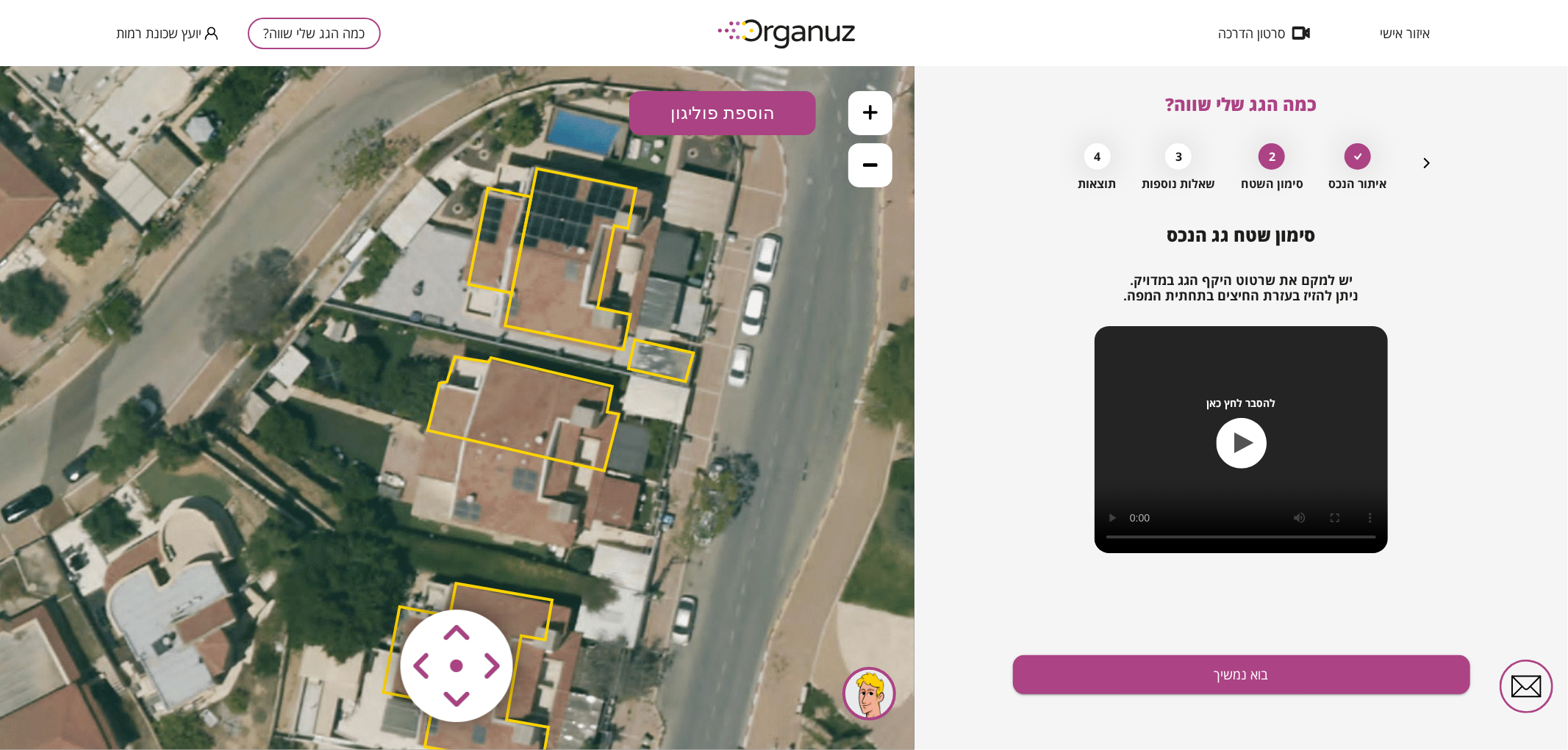
click at [515, 416] on polygon at bounding box center [523, 413] width 191 height 114
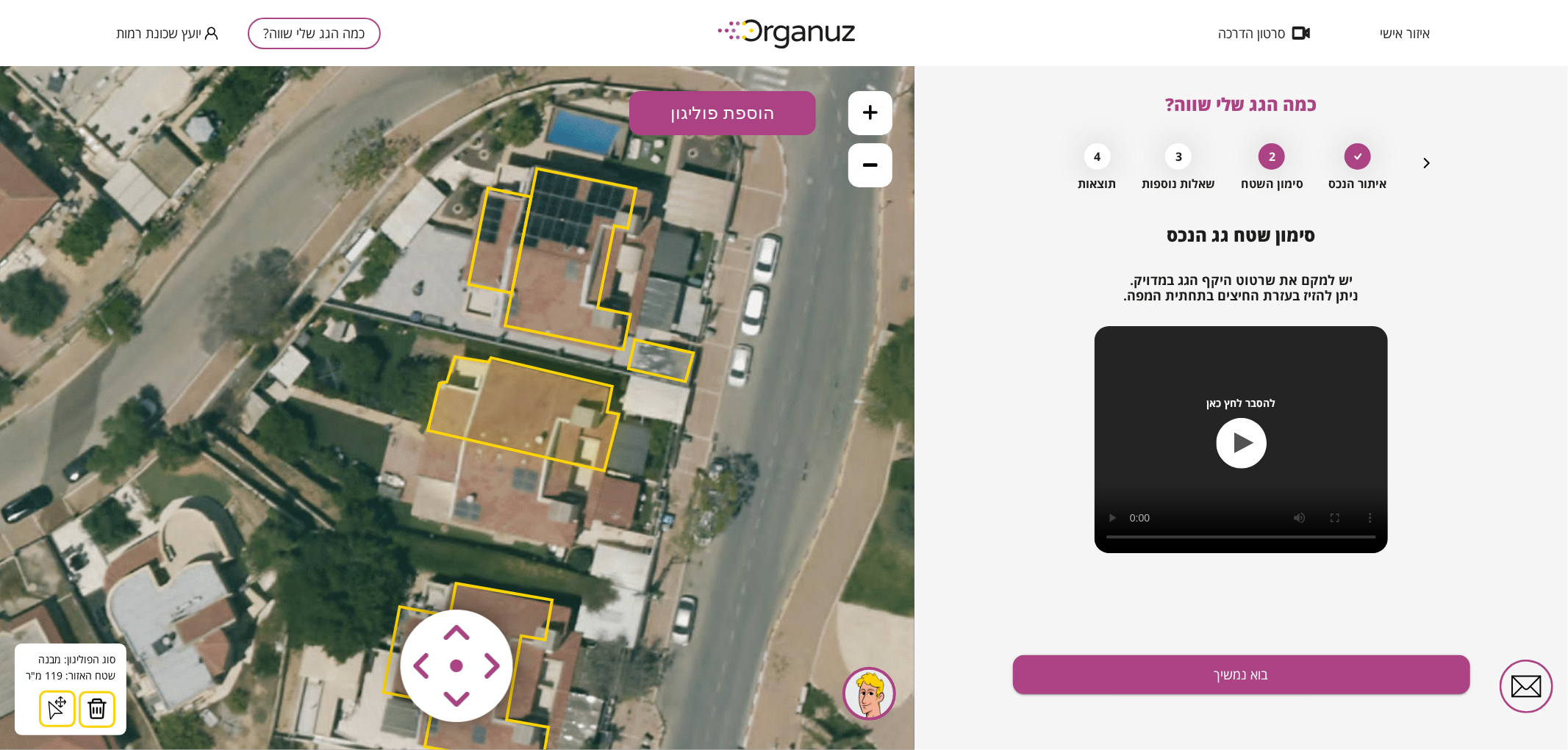
click at [103, 704] on img at bounding box center [96, 708] width 21 height 22
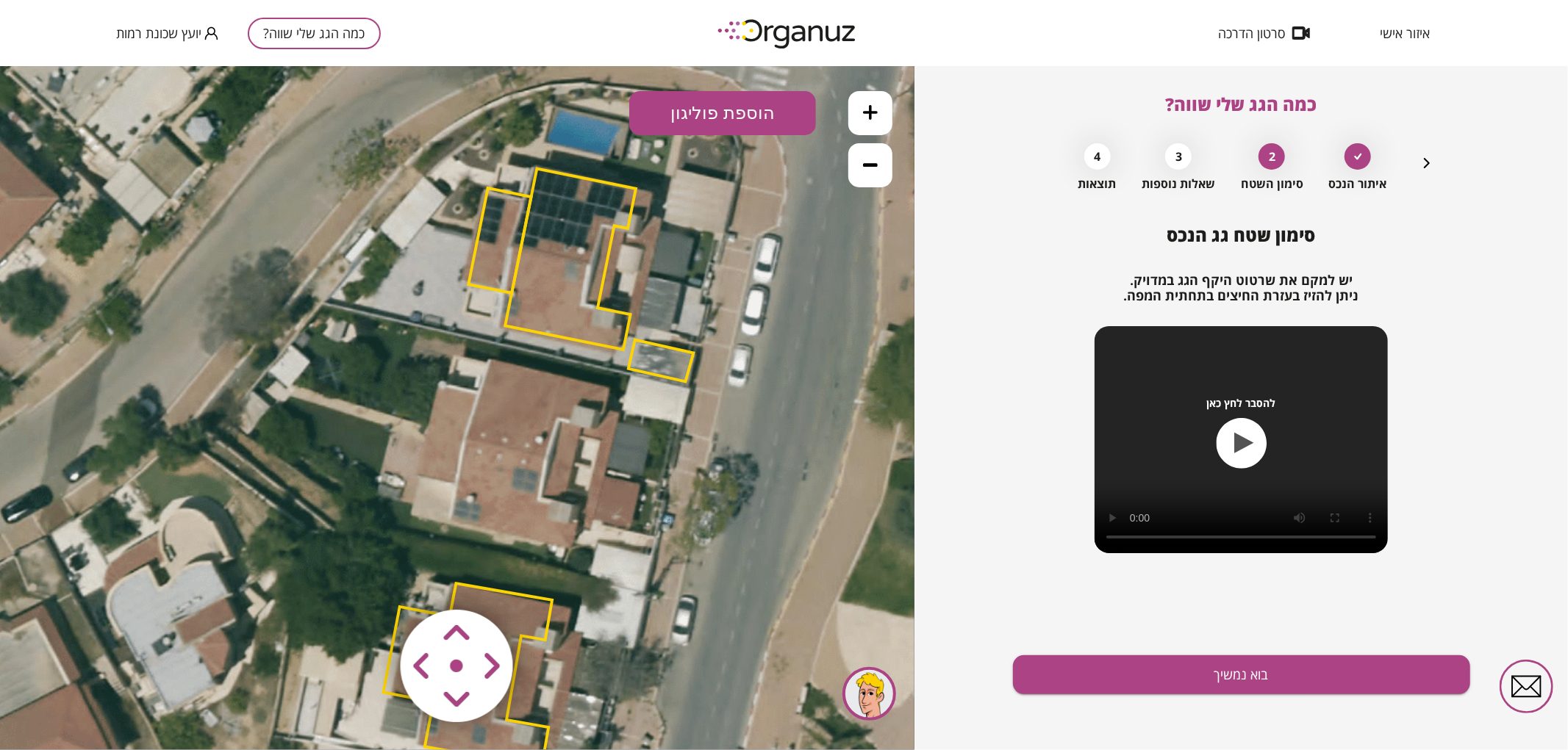
click at [853, 111] on button at bounding box center [870, 112] width 44 height 44
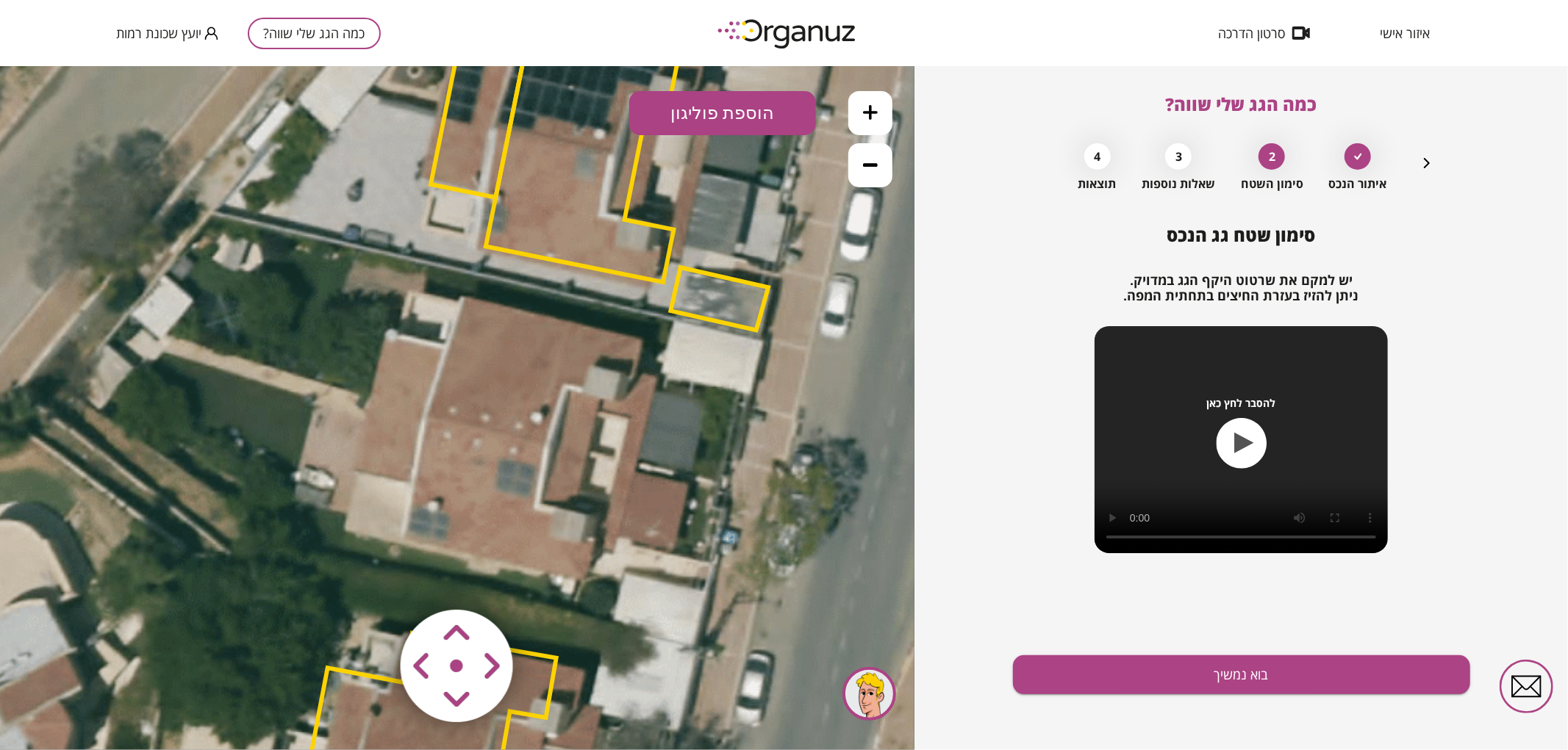
drag, startPoint x: 789, startPoint y: 313, endPoint x: 745, endPoint y: 274, distance: 58.8
click at [745, 274] on icon at bounding box center [534, 463] width 2728 height 2728
click at [754, 91] on button "הוספת פוליגון" at bounding box center [722, 112] width 187 height 44
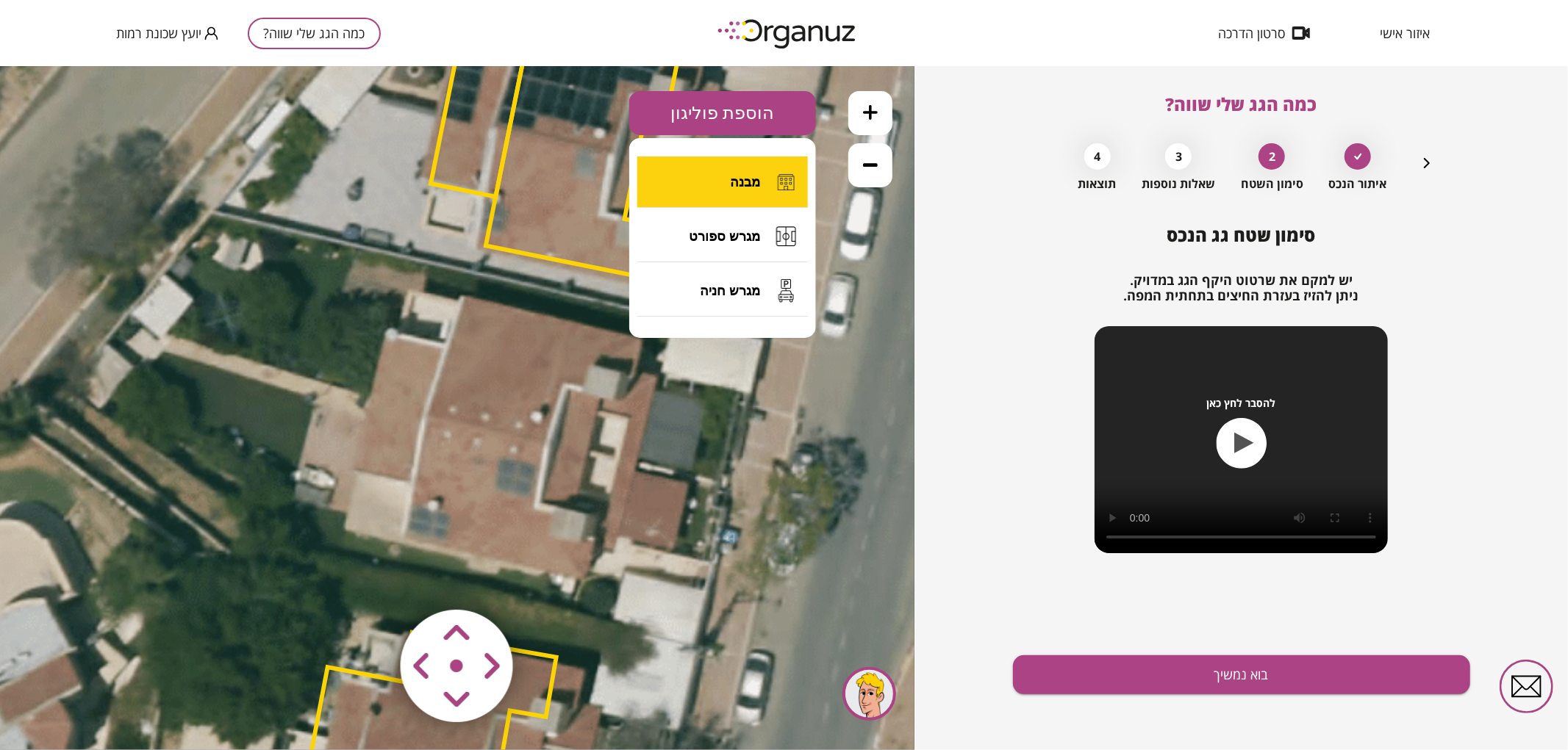
click at [756, 174] on span "מבנה" at bounding box center [744, 182] width 30 height 16
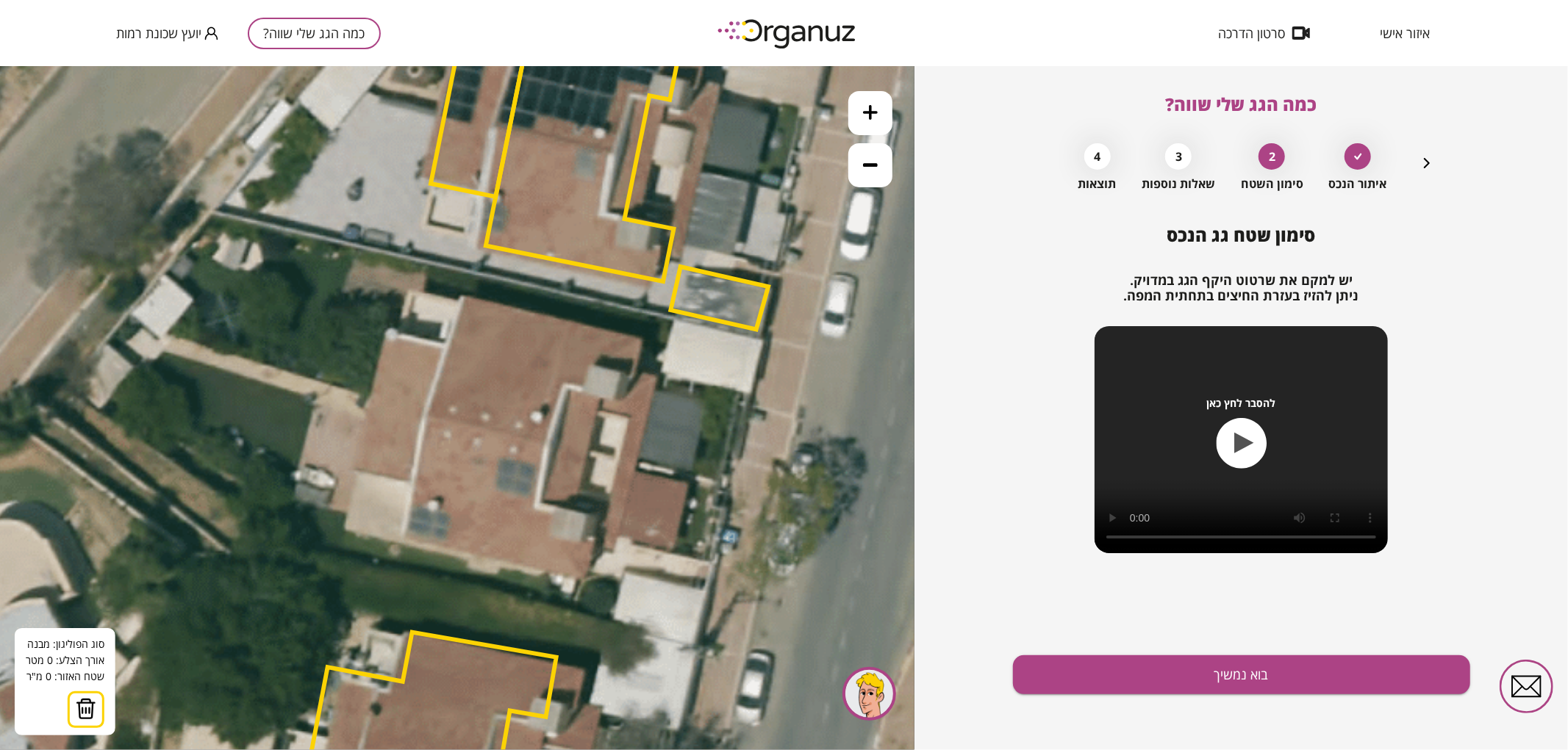
click at [635, 464] on icon at bounding box center [534, 462] width 2728 height 2728
click at [366, 406] on polygon at bounding box center [500, 434] width 269 height 58
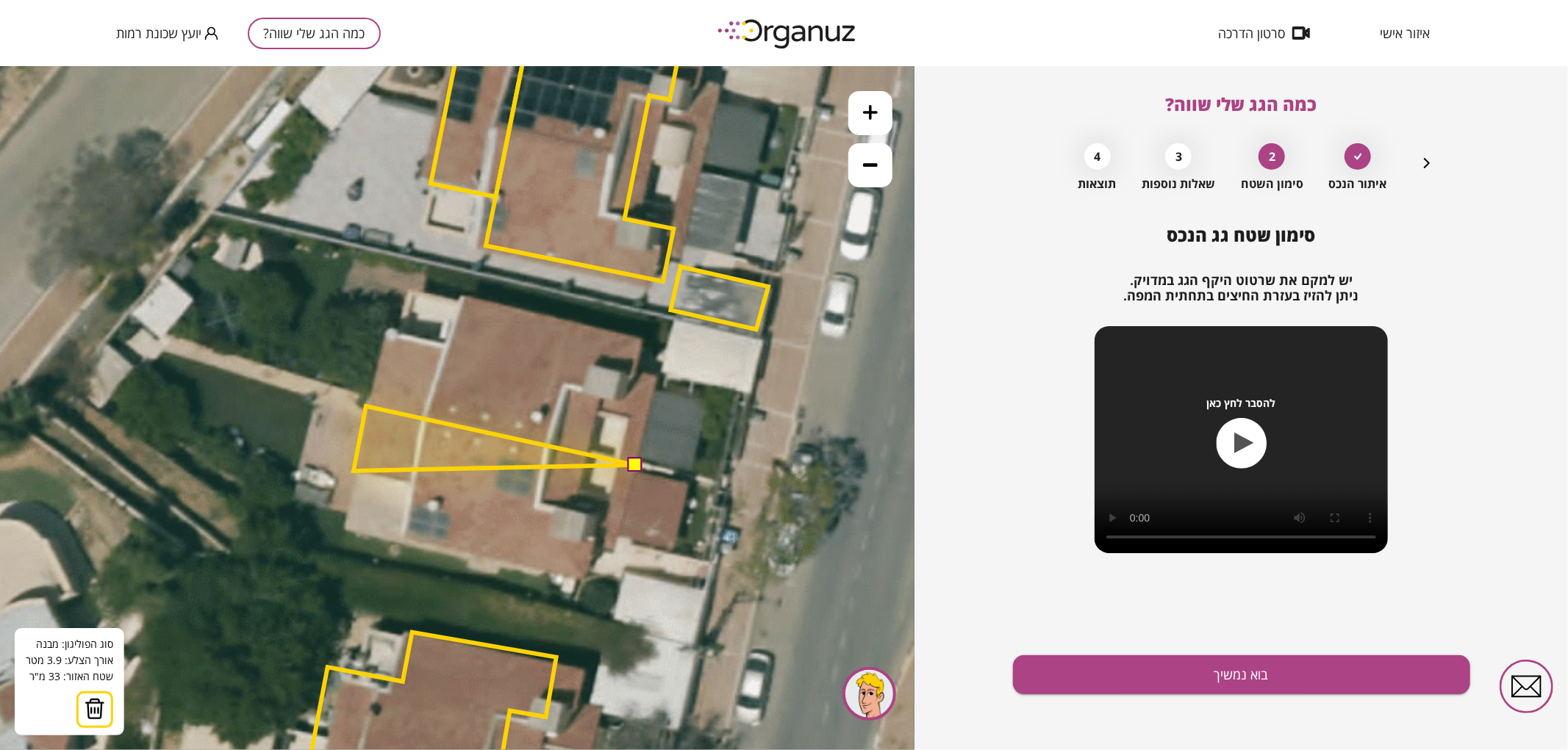
click at [354, 470] on polygon at bounding box center [494, 438] width 282 height 65
click at [411, 483] on polygon at bounding box center [494, 444] width 282 height 77
click at [401, 540] on polygon at bounding box center [494, 472] width 282 height 134
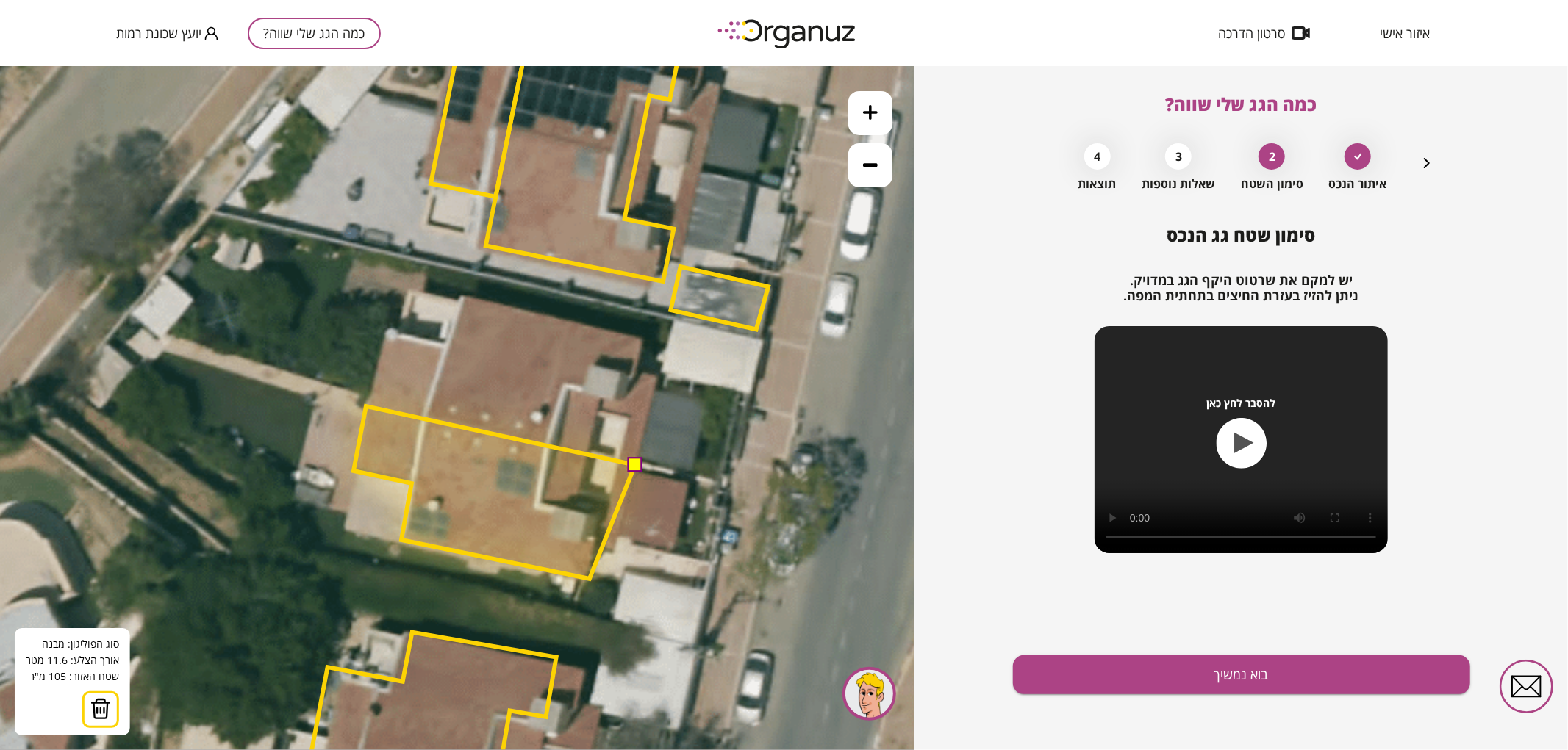
click at [589, 578] on polygon at bounding box center [494, 492] width 282 height 173
click at [596, 548] on polygon at bounding box center [494, 492] width 282 height 173
click at [616, 550] on polygon at bounding box center [494, 492] width 282 height 173
click at [619, 536] on polygon at bounding box center [494, 492] width 282 height 173
click at [673, 549] on polygon at bounding box center [513, 492] width 319 height 173
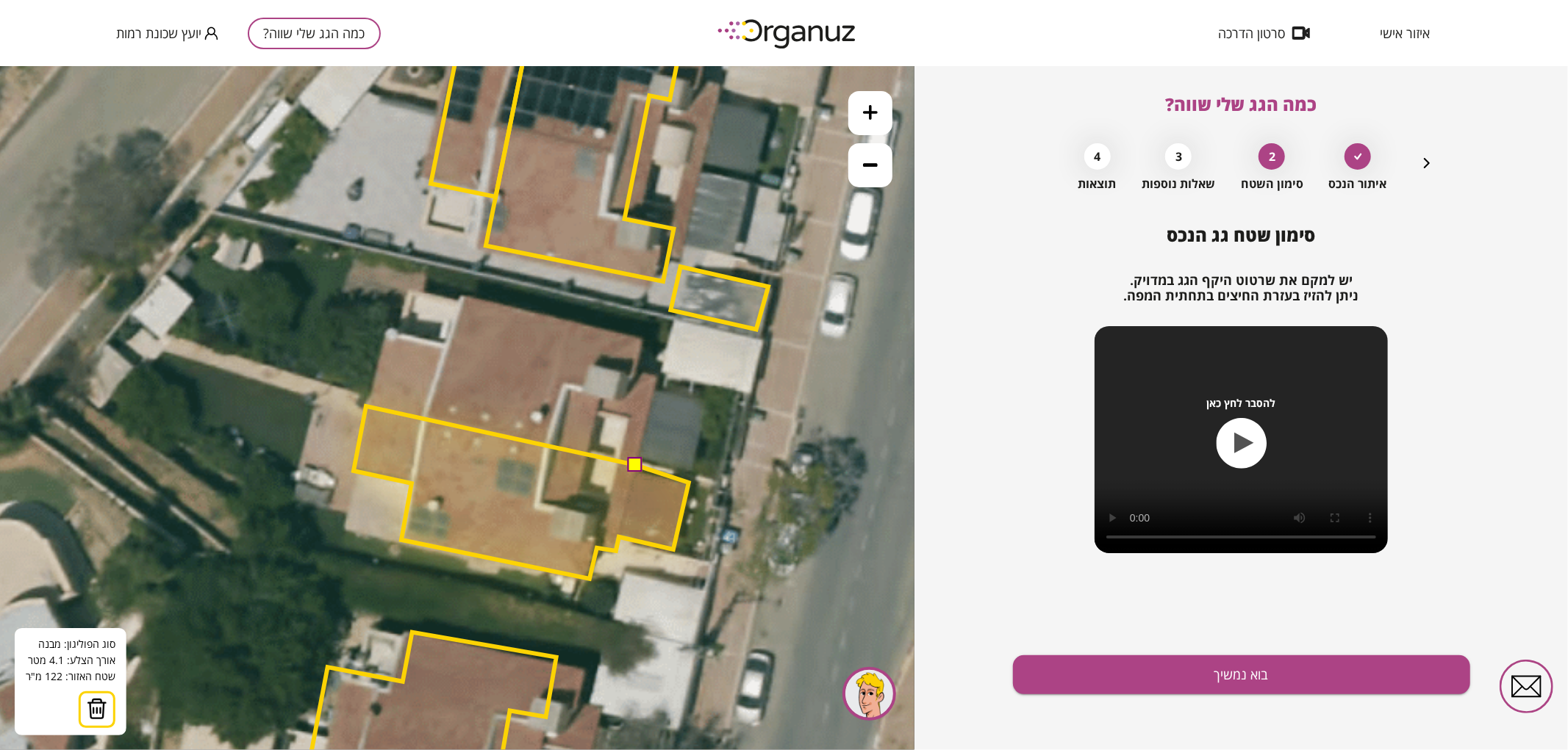
click at [688, 482] on polygon at bounding box center [521, 492] width 336 height 173
click at [635, 466] on button at bounding box center [634, 463] width 14 height 14
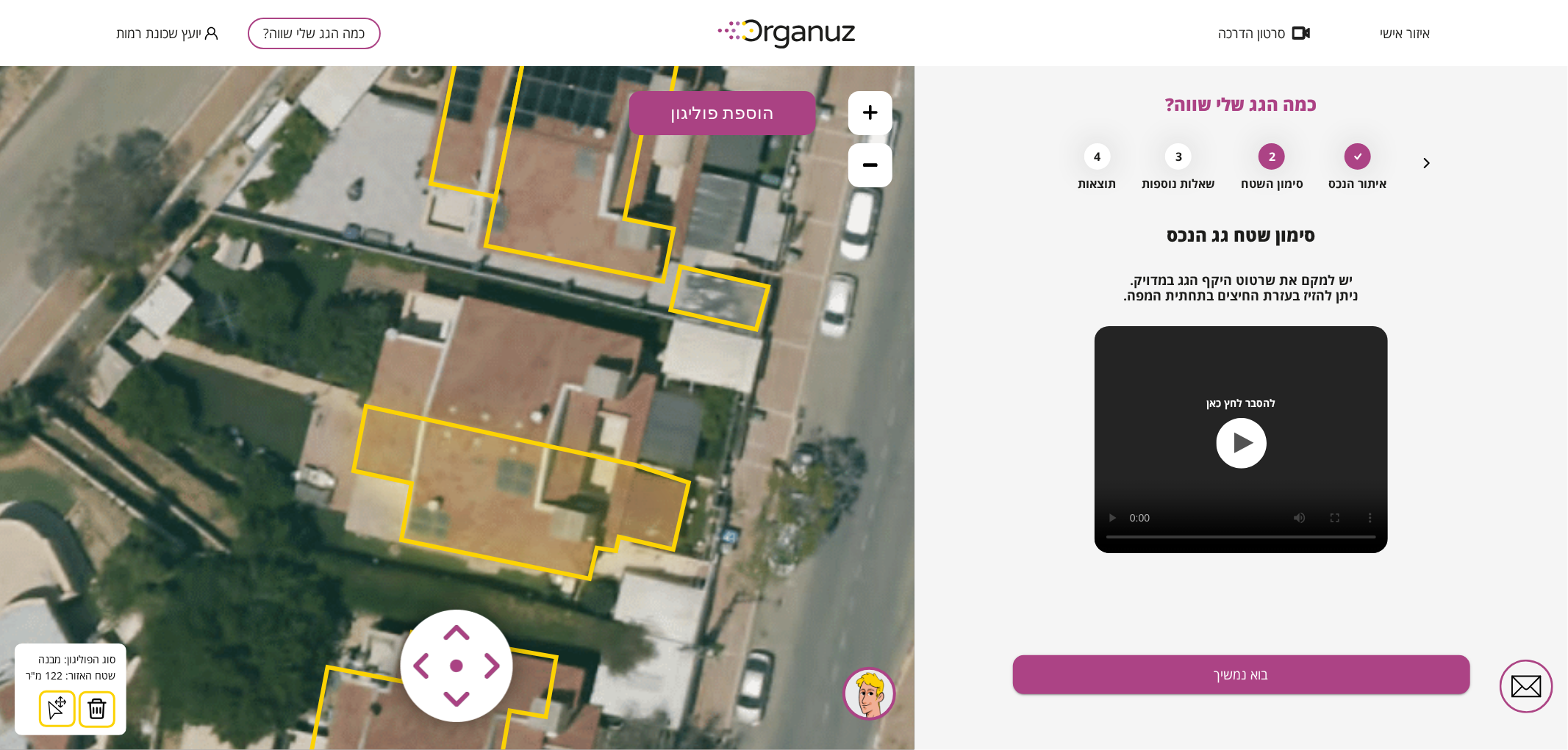
click at [724, 110] on button "הוספת פוליגון" at bounding box center [722, 112] width 187 height 44
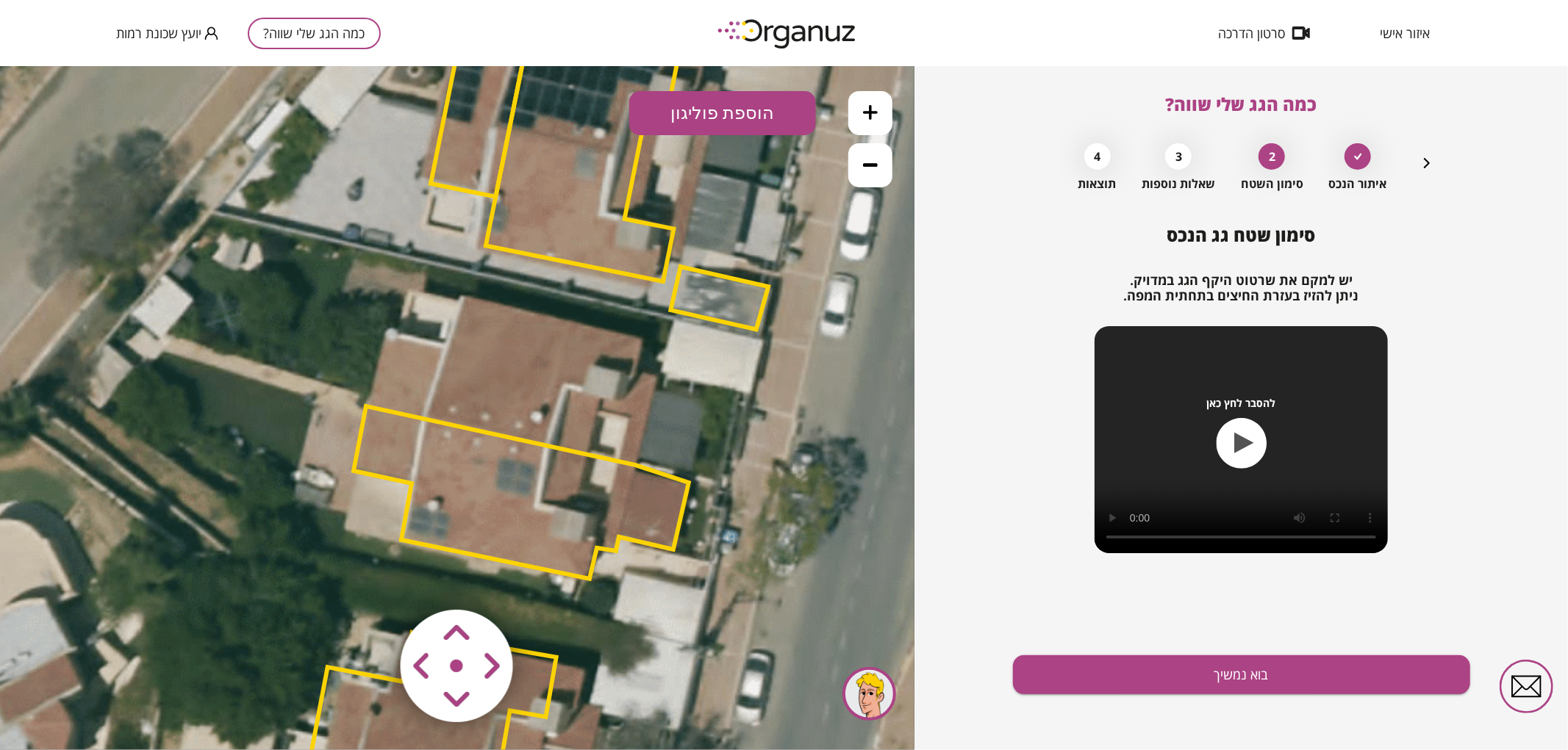
click at [460, 472] on polygon at bounding box center [521, 492] width 336 height 173
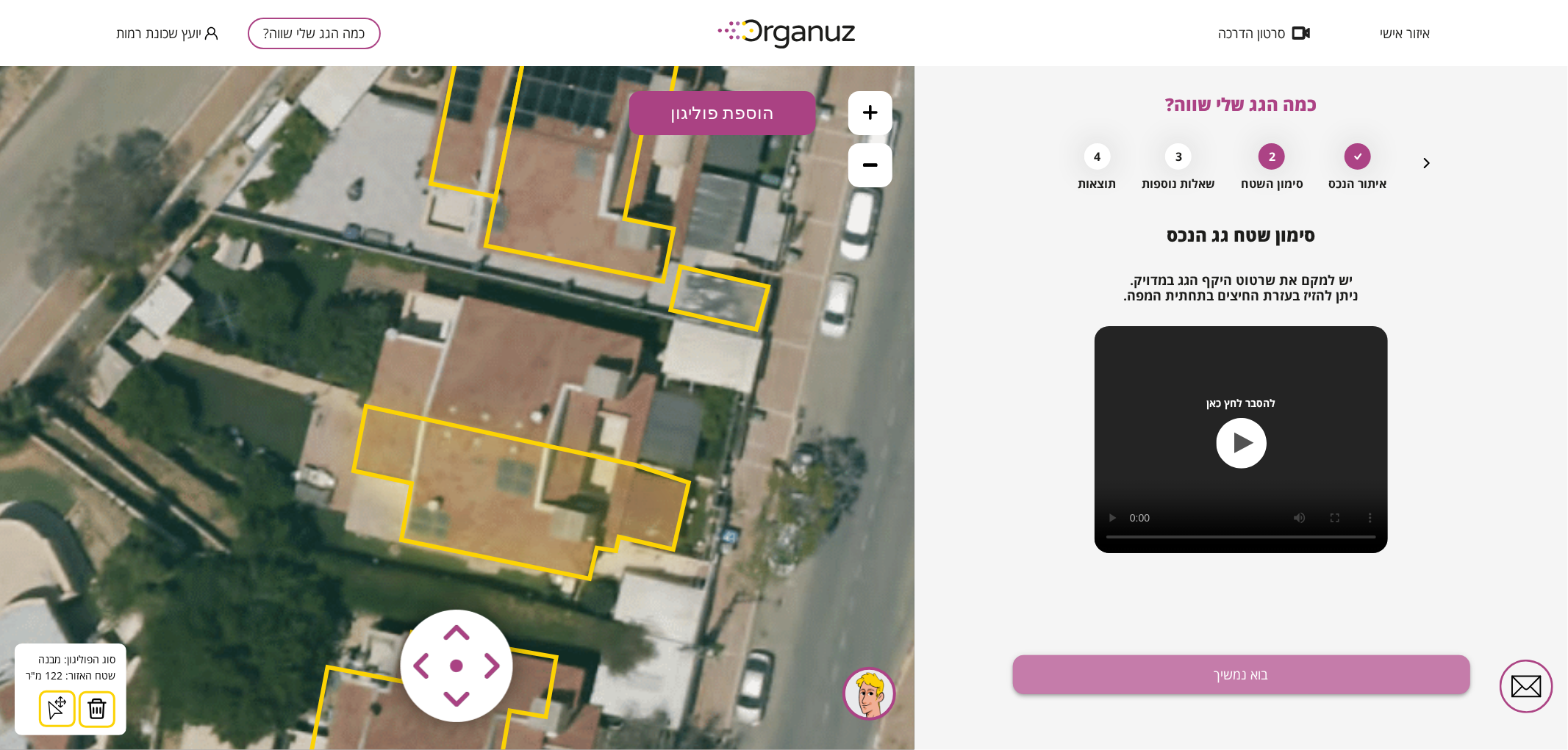
click at [1150, 685] on button "בוא נמשיך" at bounding box center [1241, 674] width 457 height 39
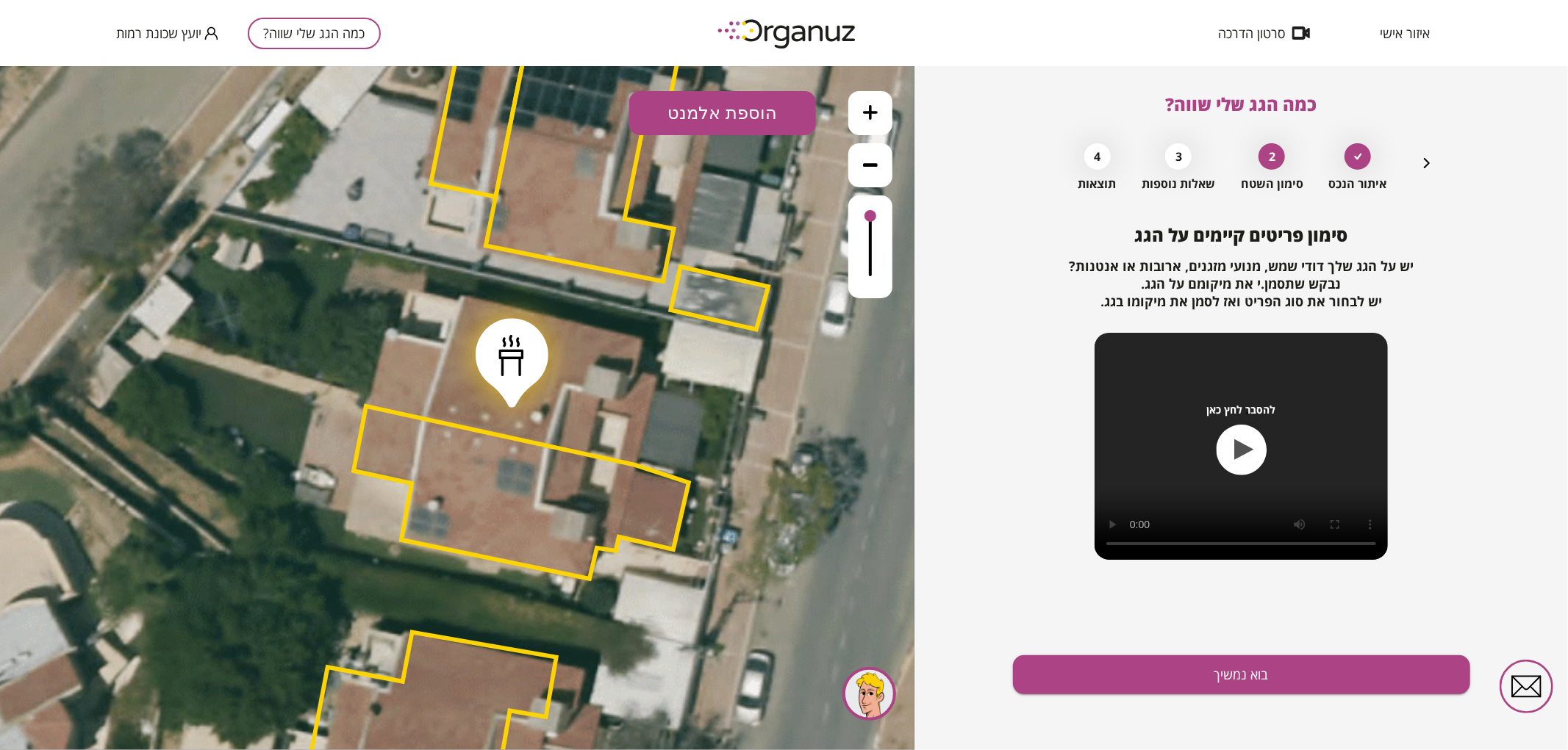
drag, startPoint x: 548, startPoint y: 346, endPoint x: 535, endPoint y: 330, distance: 20.6
click at [524, 335] on div at bounding box center [512, 355] width 25 height 41
drag, startPoint x: 599, startPoint y: 119, endPoint x: 612, endPoint y: 121, distance: 13.2
click at [606, 120] on icon at bounding box center [599, 112] width 22 height 21
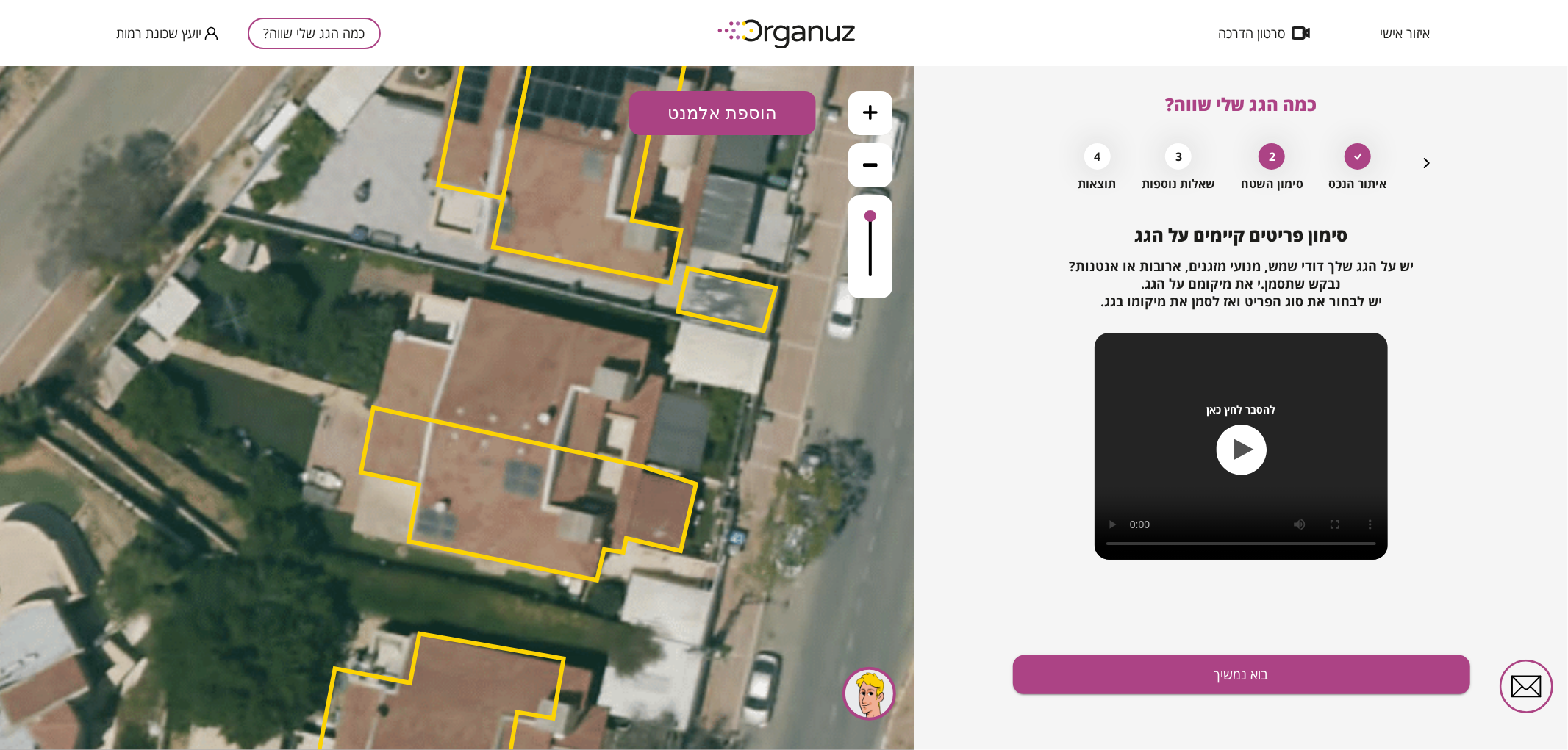
click at [737, 103] on button "הוספת אלמנט" at bounding box center [722, 112] width 187 height 44
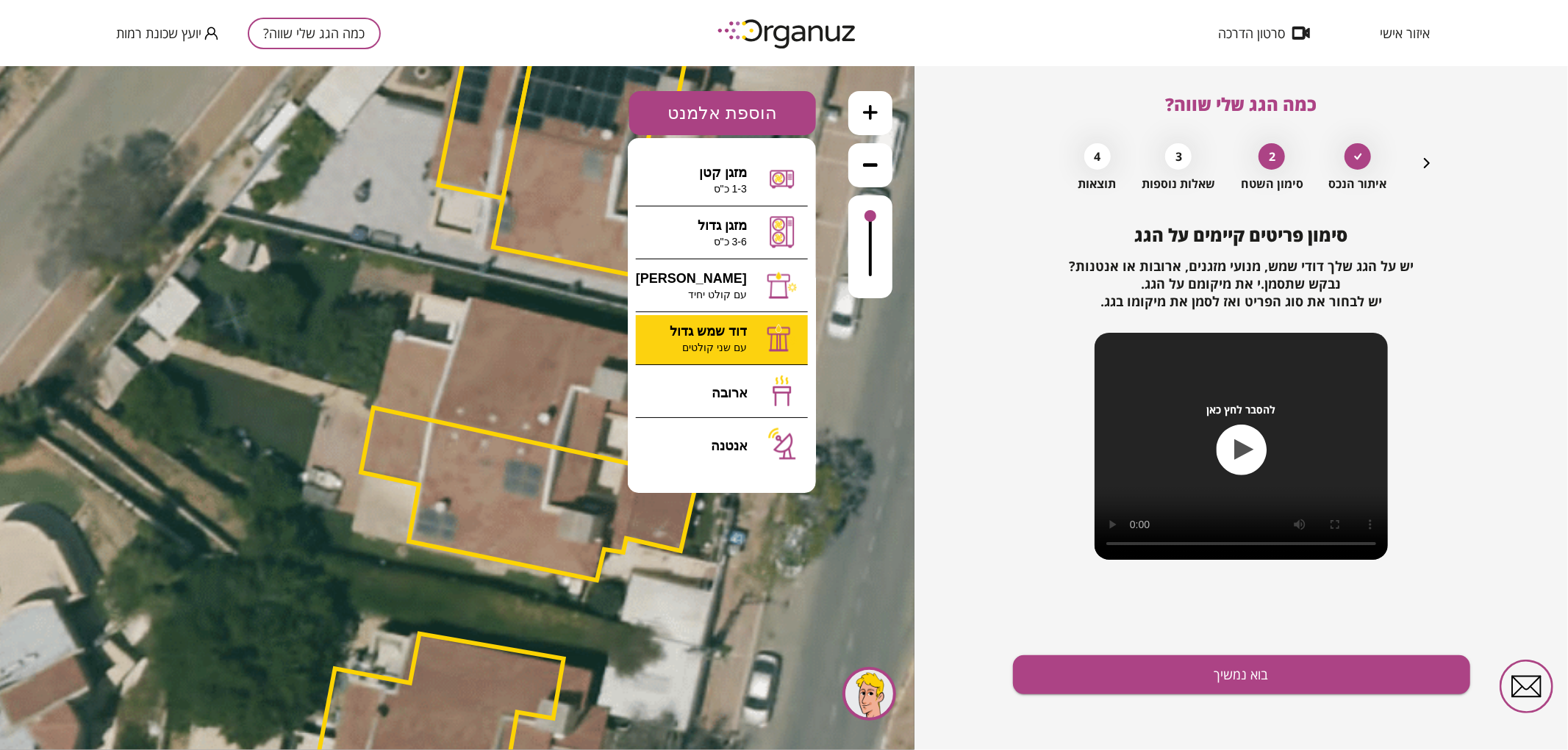
click at [757, 330] on div ".st0 { fill: #FFFFFF; } 0" at bounding box center [457, 407] width 914 height 684
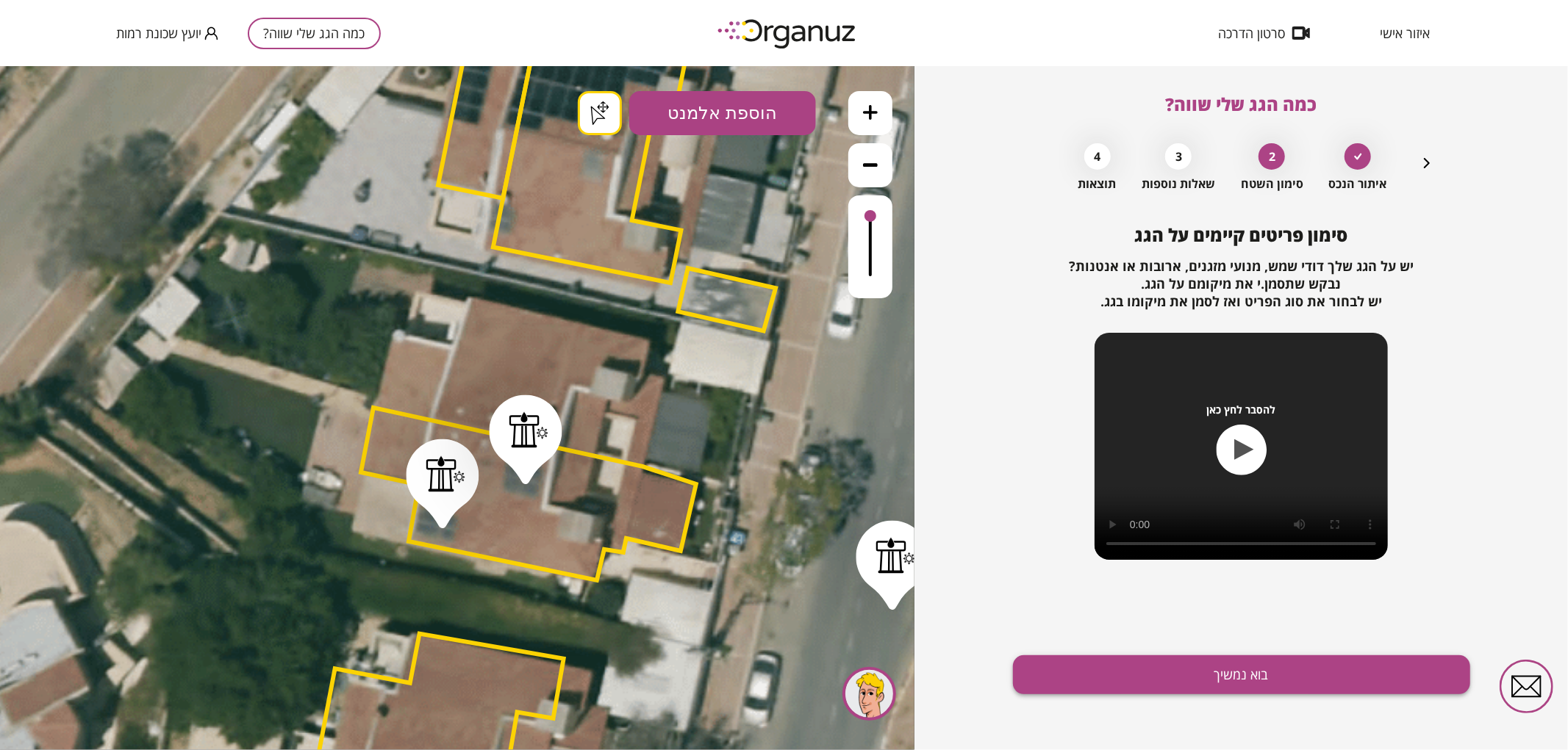
click at [1134, 669] on button "בוא נמשיך" at bounding box center [1241, 674] width 457 height 39
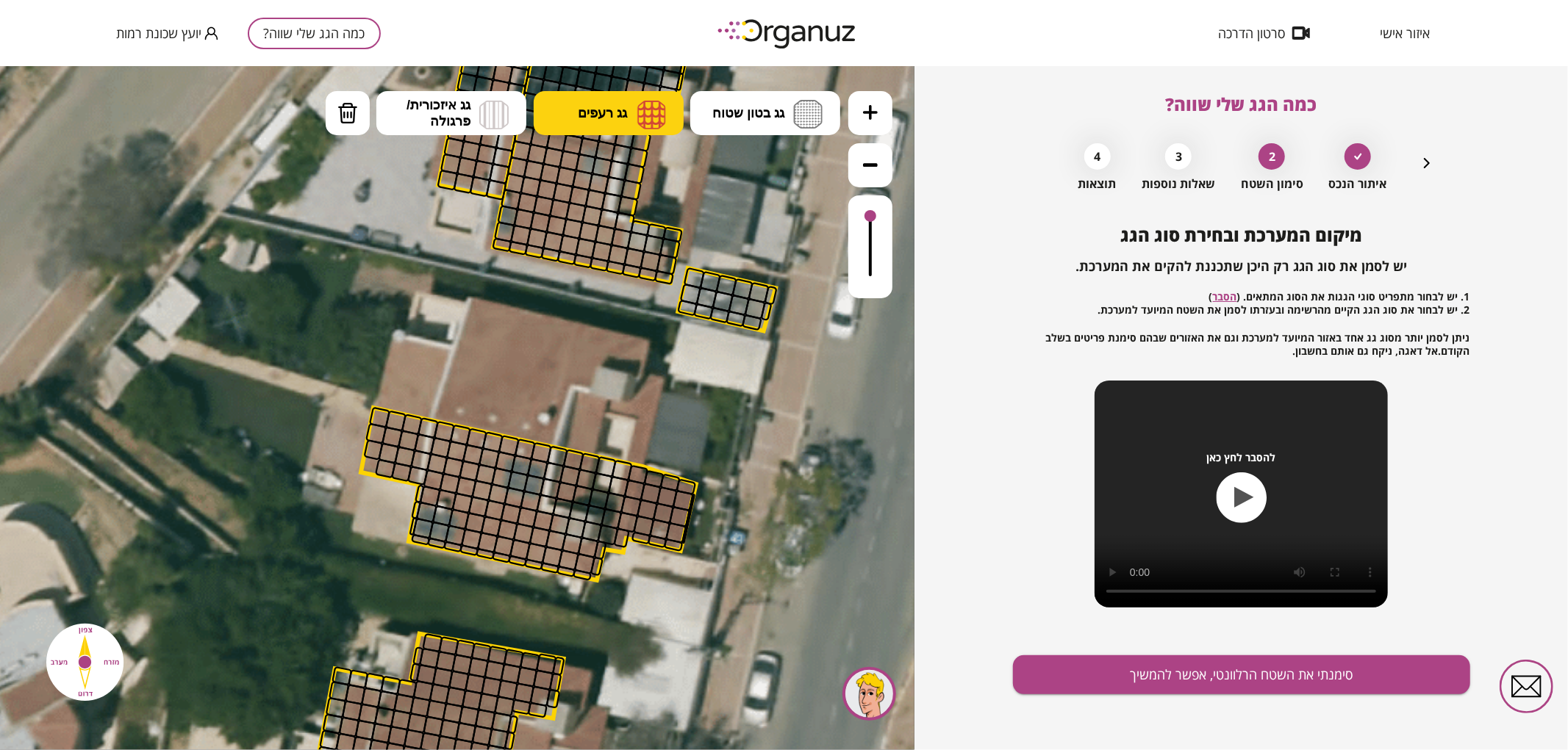
click at [600, 132] on button "גג רעפים" at bounding box center [608, 112] width 150 height 44
click at [605, 235] on div ".st0 { fill: #FFFFFF; } .st0 { fill: #FFFFFF; }" at bounding box center [457, 407] width 914 height 684
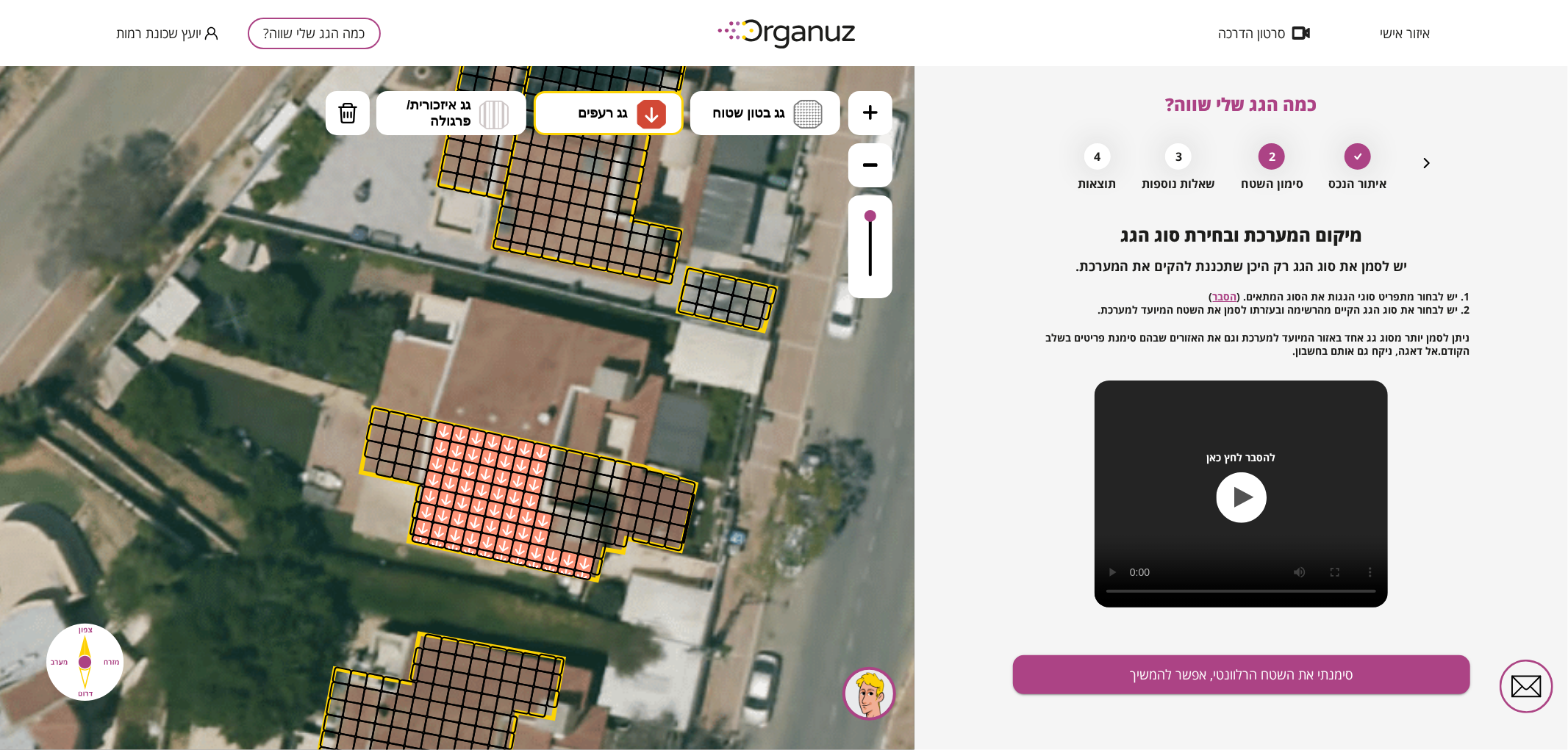
drag, startPoint x: 441, startPoint y: 433, endPoint x: 588, endPoint y: 563, distance: 196.2
drag, startPoint x: 399, startPoint y: 472, endPoint x: 414, endPoint y: 416, distance: 58.0
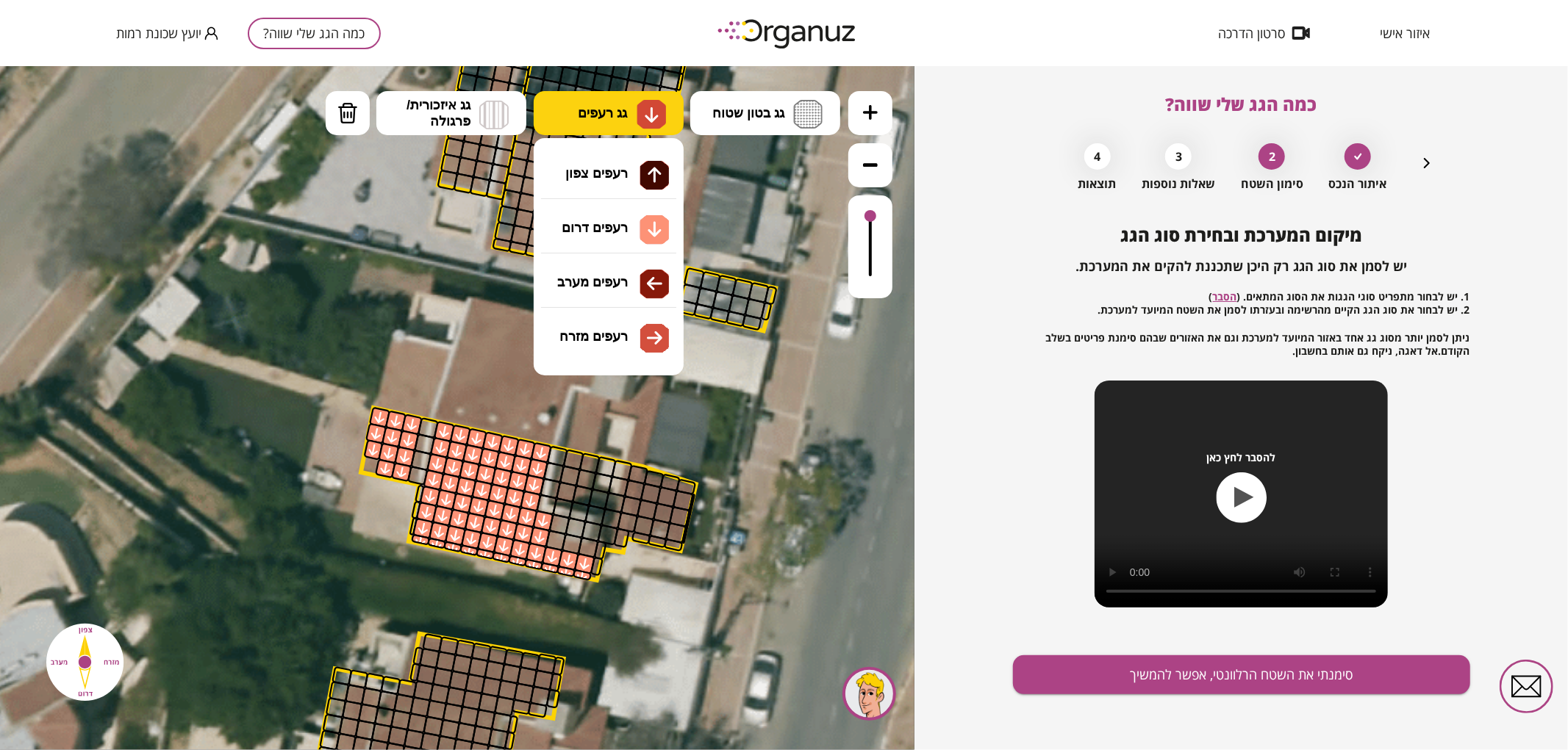
click at [649, 120] on img at bounding box center [651, 114] width 15 height 18
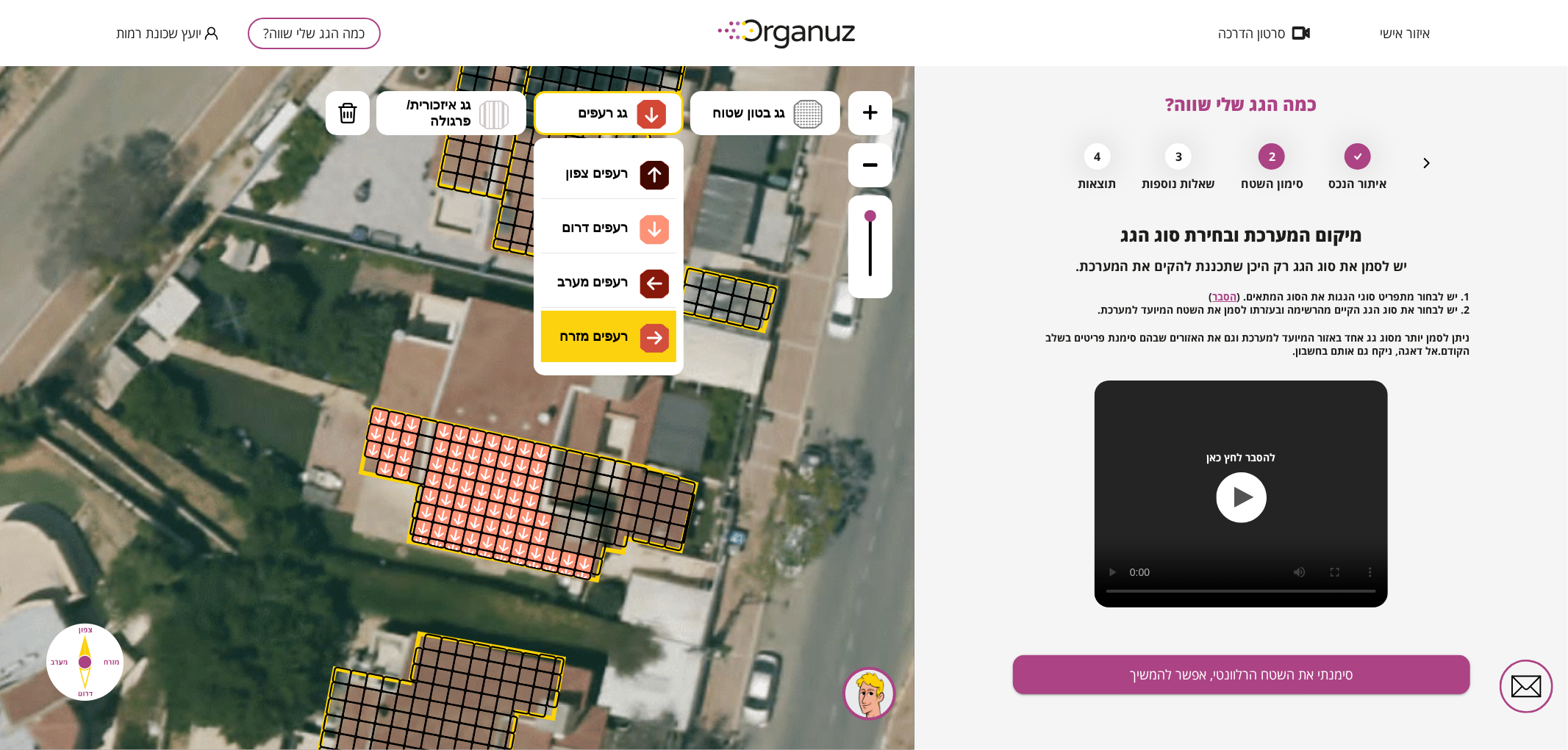
click at [613, 327] on div ".st0 { fill: #FFFFFF; } .st0 { fill: #FFFFFF; }" at bounding box center [457, 407] width 914 height 684
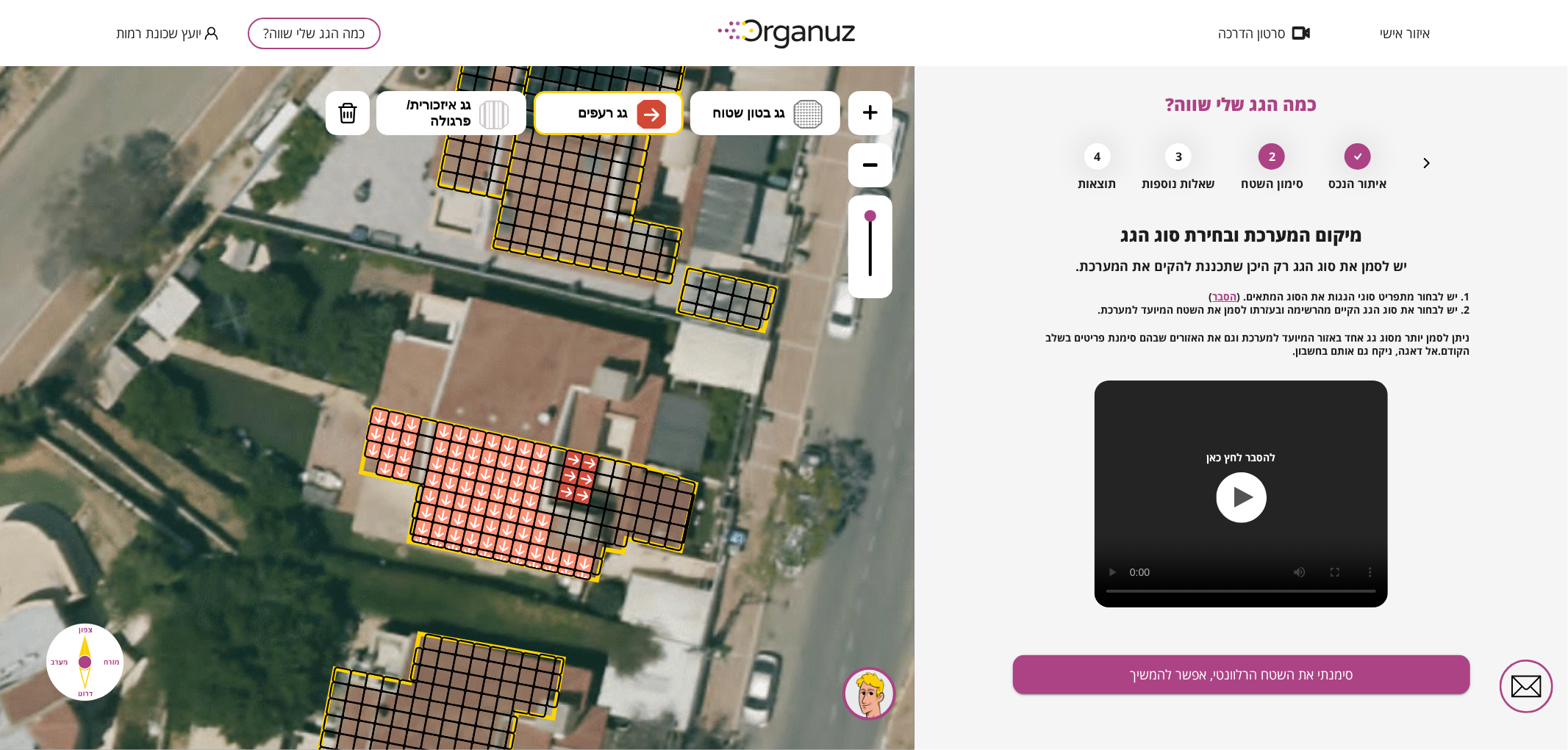
drag, startPoint x: 569, startPoint y: 494, endPoint x: 571, endPoint y: 473, distance: 21.1
drag, startPoint x: 649, startPoint y: 483, endPoint x: 685, endPoint y: 515, distance: 48.2
drag, startPoint x: 652, startPoint y: 478, endPoint x: 701, endPoint y: 494, distance: 51.5
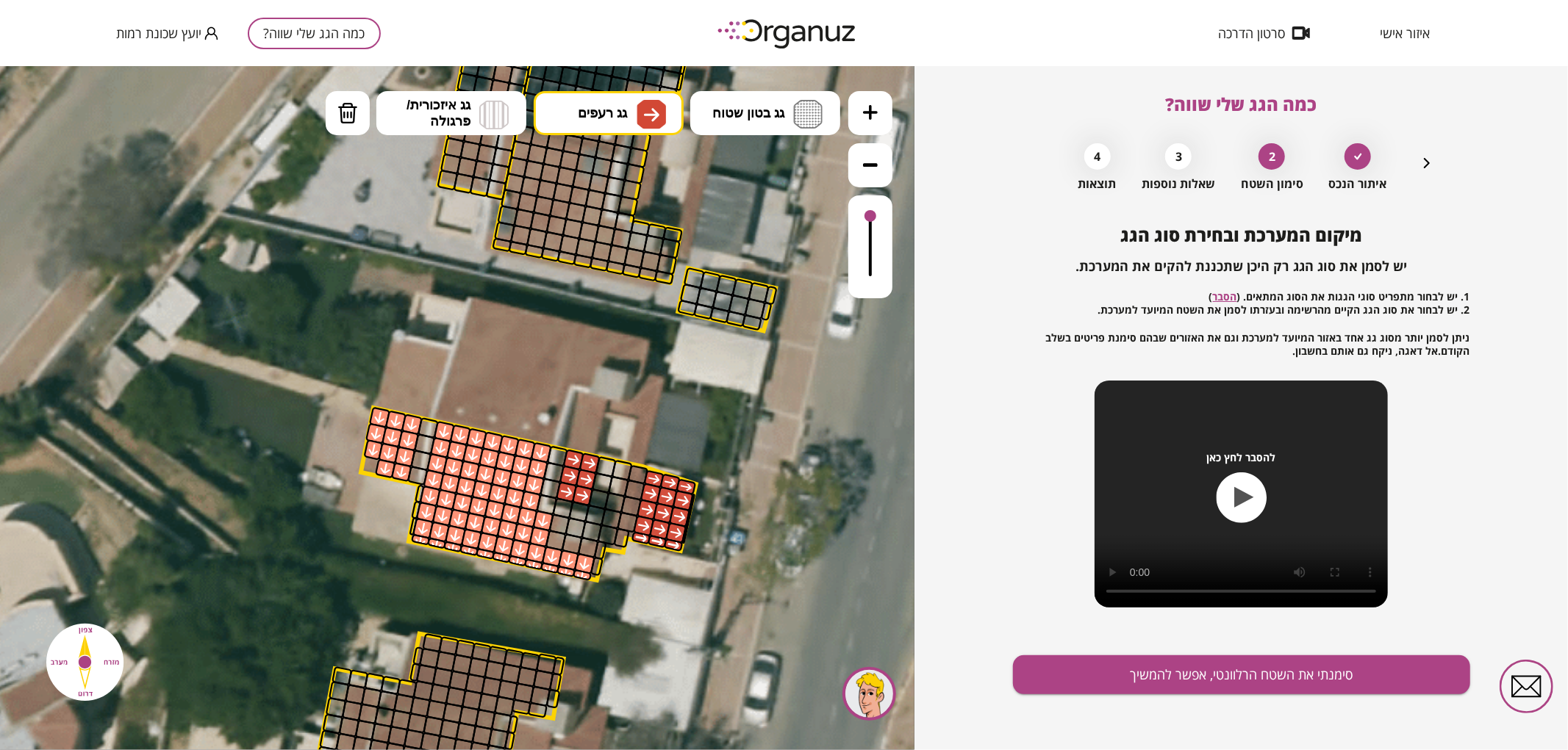
click at [701, 494] on div ".st0 { fill: #FFFFFF; } .st0 { fill: #FFFFFF; }" at bounding box center [542, 464] width 2728 height 2728
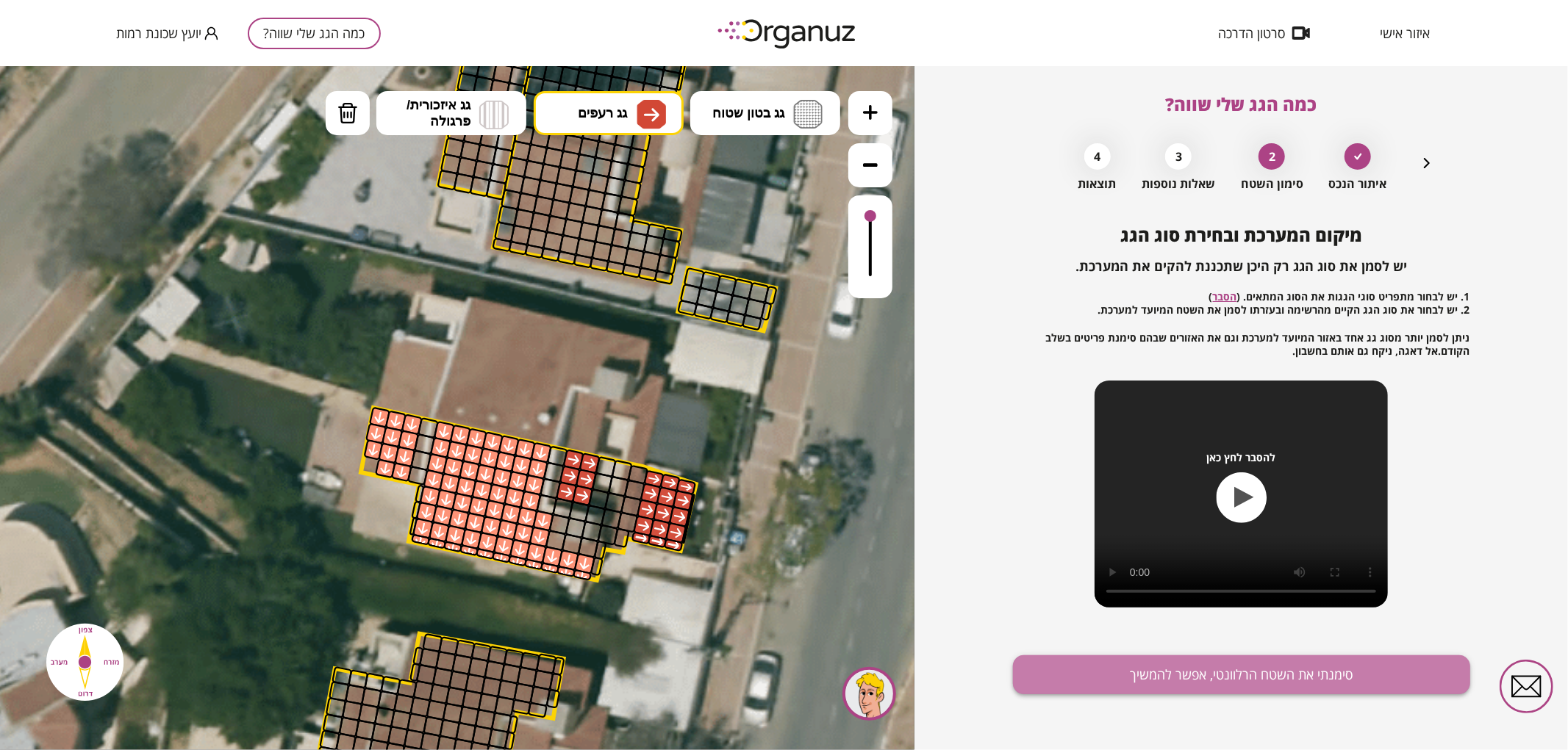
click at [1062, 684] on button "סימנתי את השטח הרלוונטי, אפשר להמשיך" at bounding box center [1241, 674] width 457 height 39
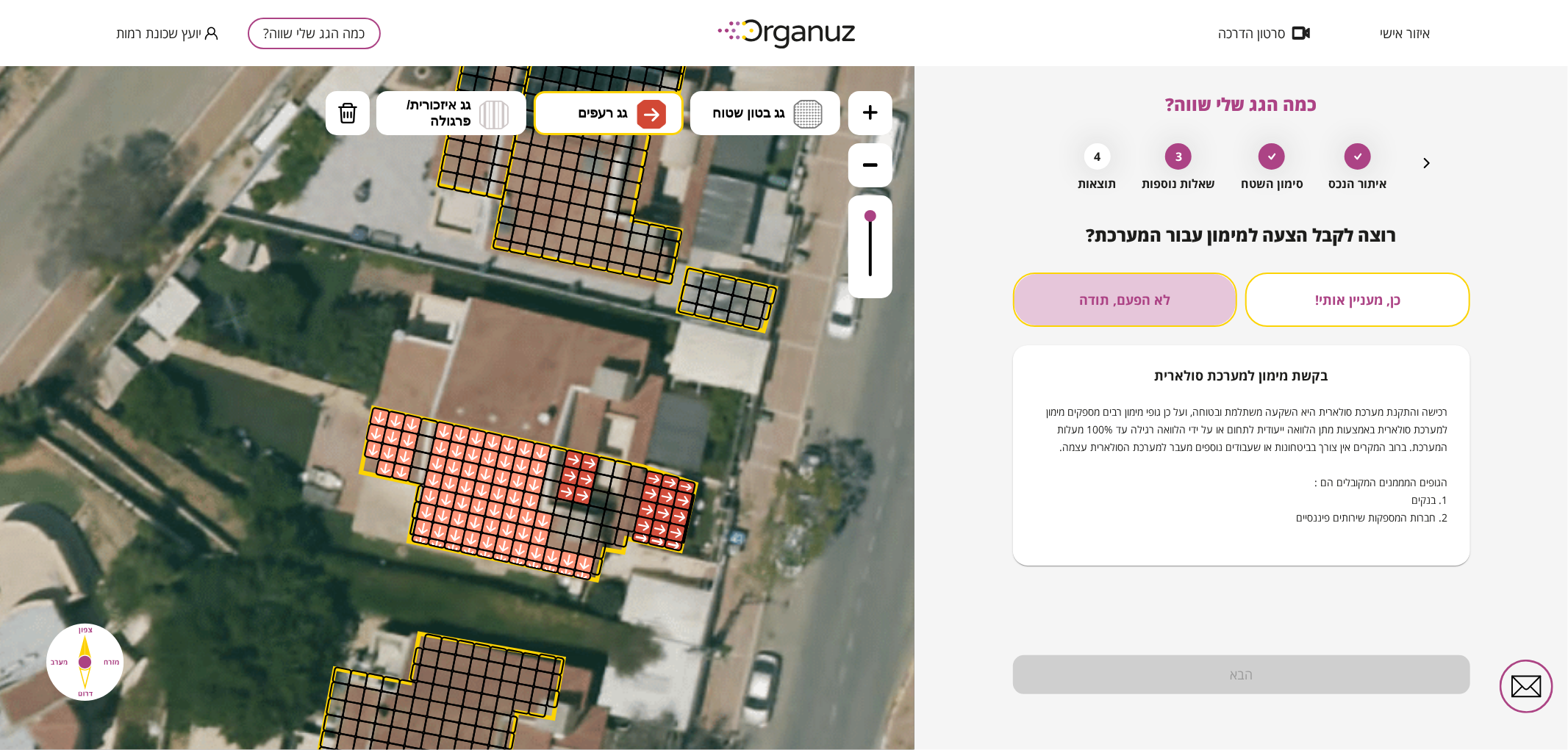
click at [1110, 302] on button "לא הפעם, תודה" at bounding box center [1125, 299] width 225 height 54
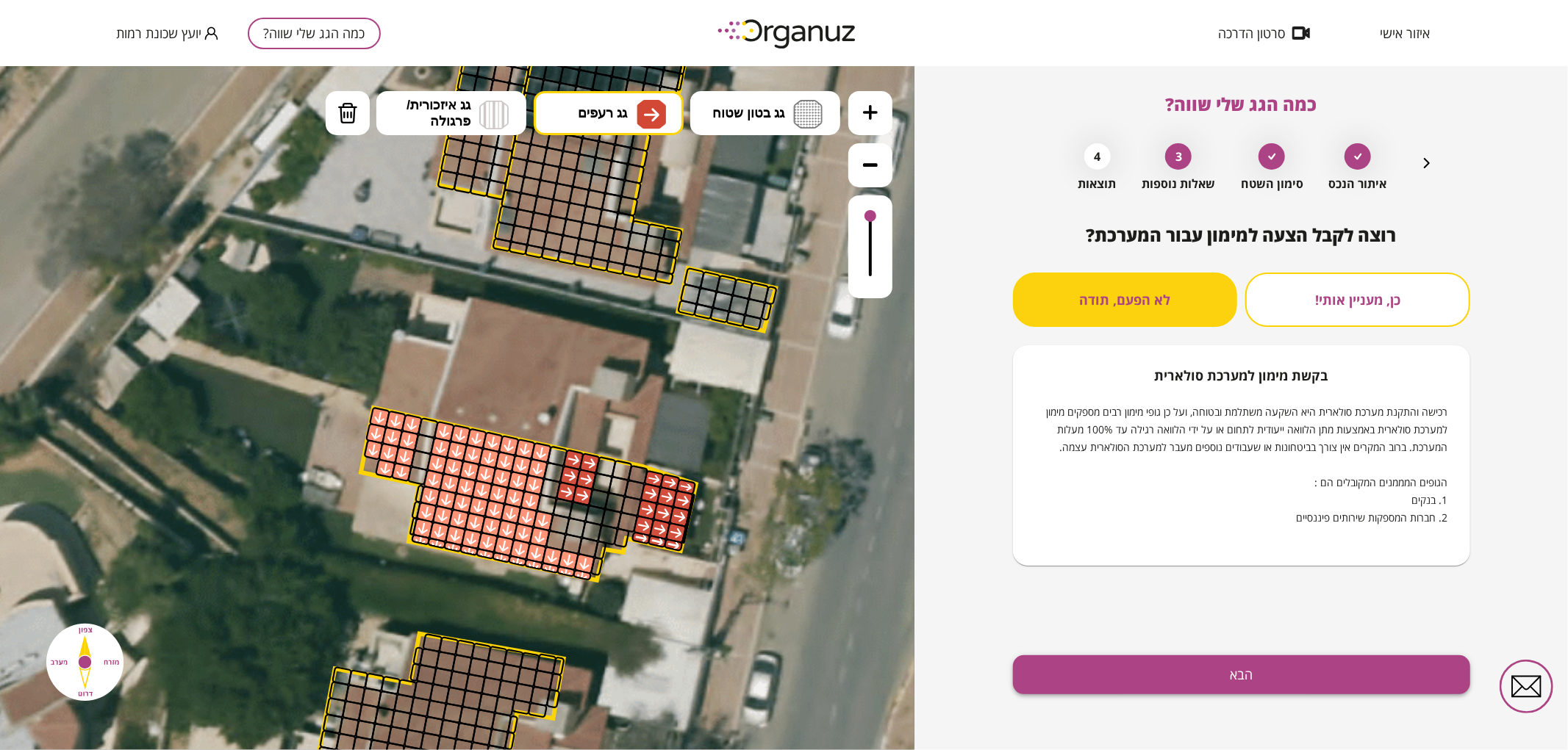
click at [1127, 692] on button "הבא" at bounding box center [1241, 674] width 457 height 39
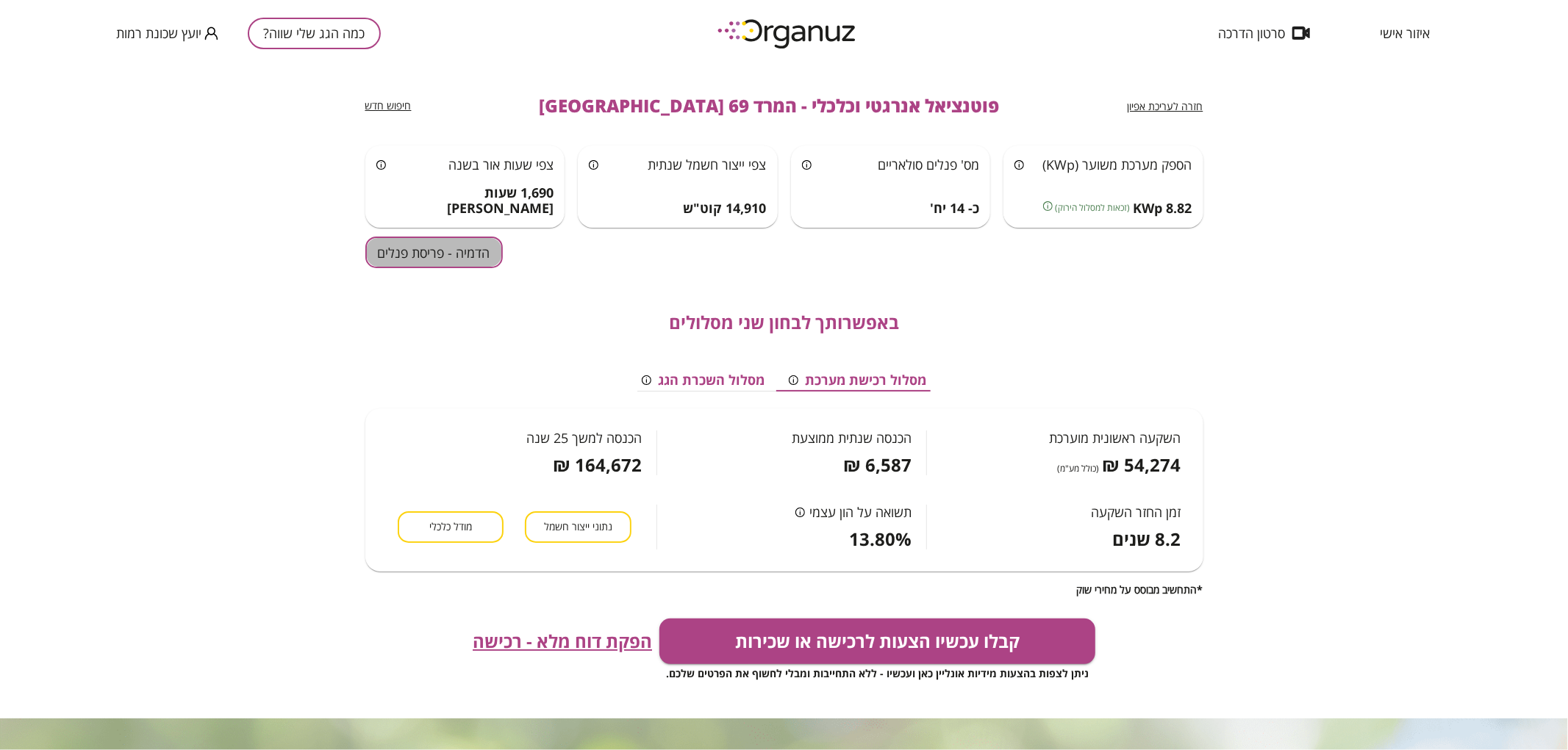
click at [424, 250] on button "הדמיה - פריסת פנלים" at bounding box center [434, 252] width 138 height 31
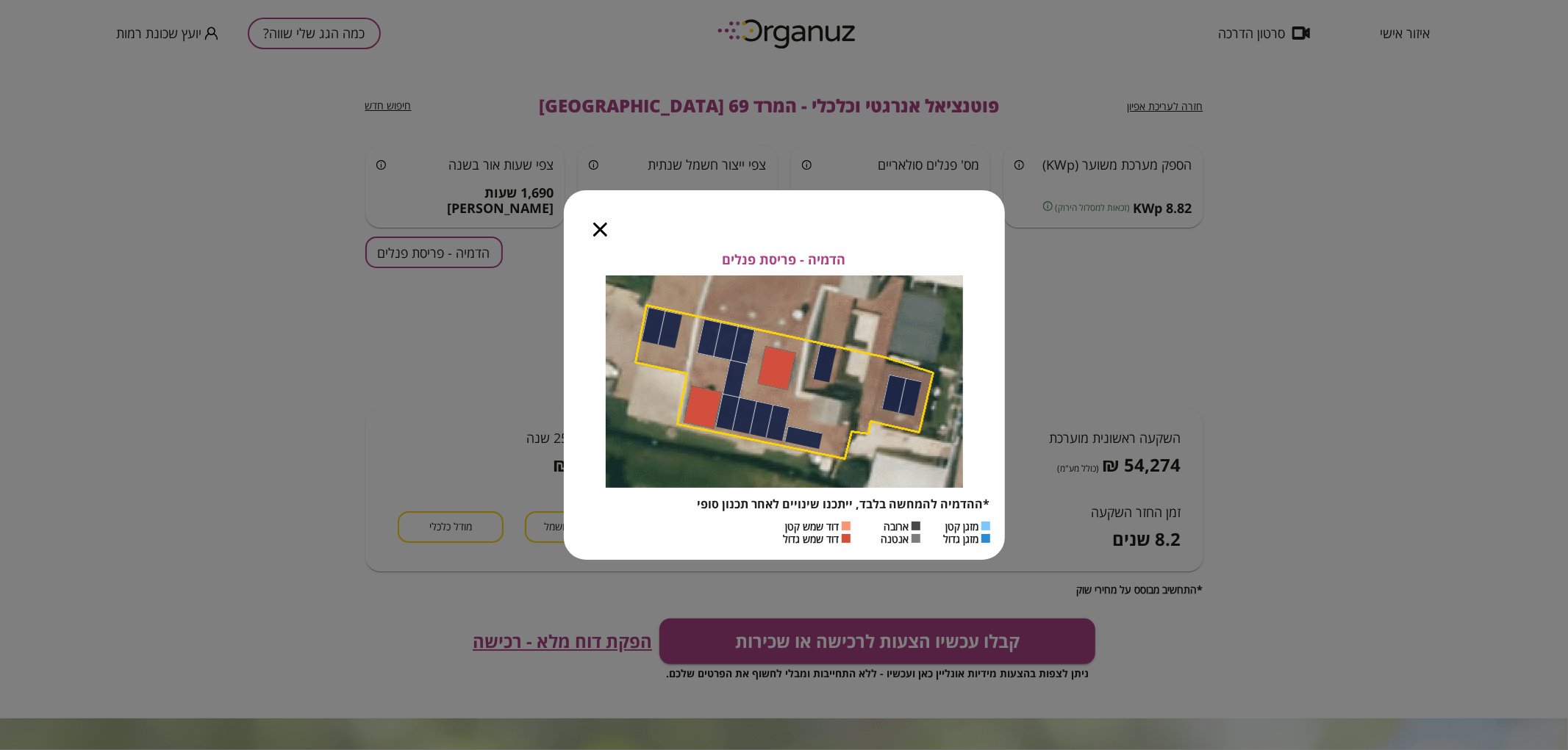
click at [598, 230] on icon "button" at bounding box center [600, 230] width 14 height 14
